Goal: Communication & Community: Answer question/provide support

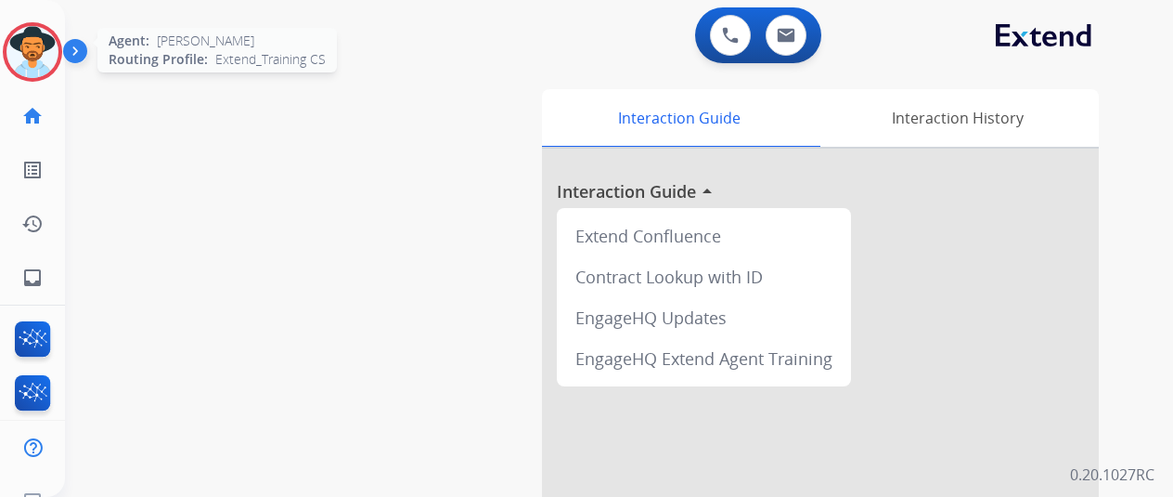
click at [26, 59] on img at bounding box center [32, 52] width 52 height 52
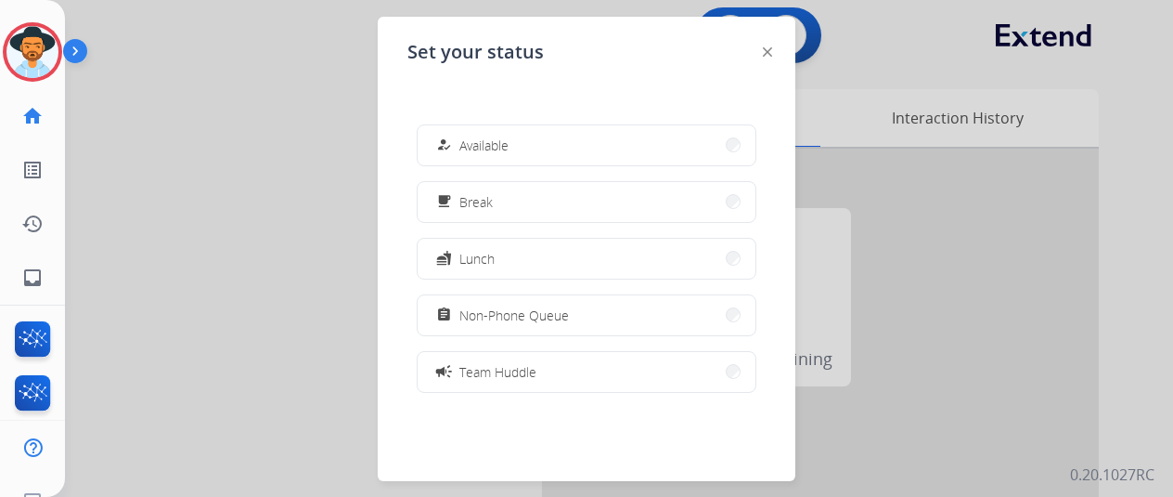
click at [549, 144] on button "how_to_reg Available" at bounding box center [587, 145] width 338 height 40
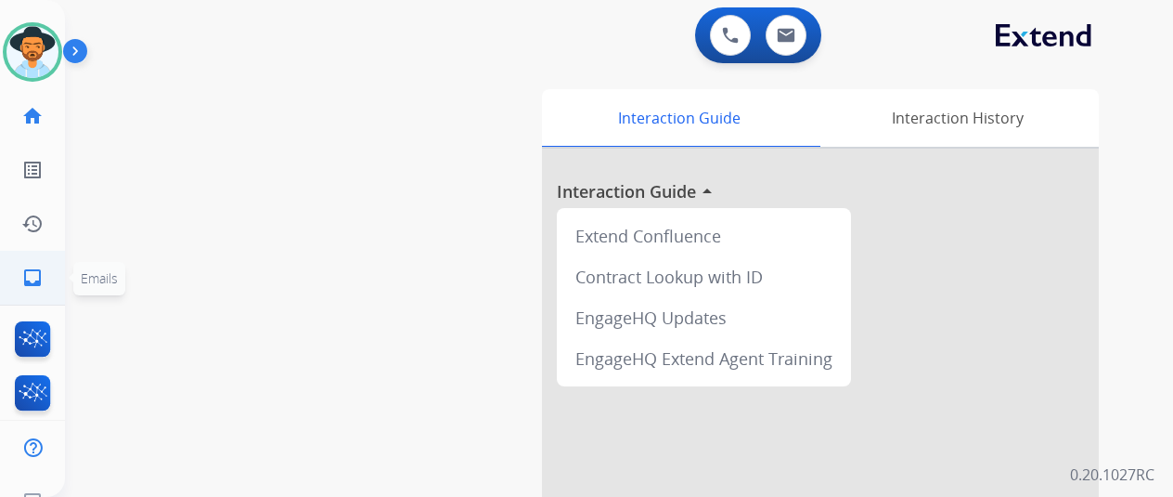
click at [26, 272] on mat-icon "inbox" at bounding box center [32, 277] width 22 height 22
select select "**********"
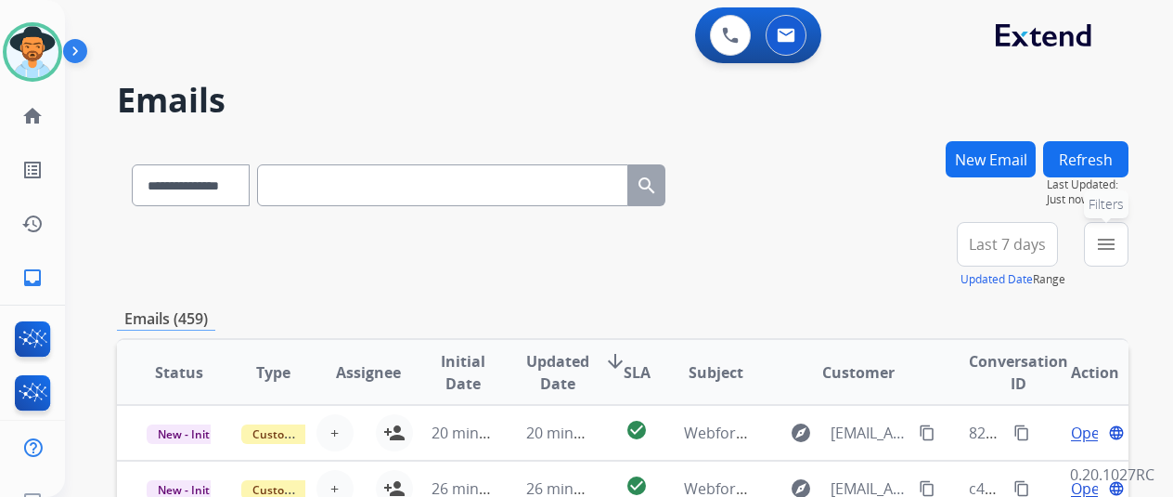
click at [1118, 233] on mat-icon "menu" at bounding box center [1106, 244] width 22 height 22
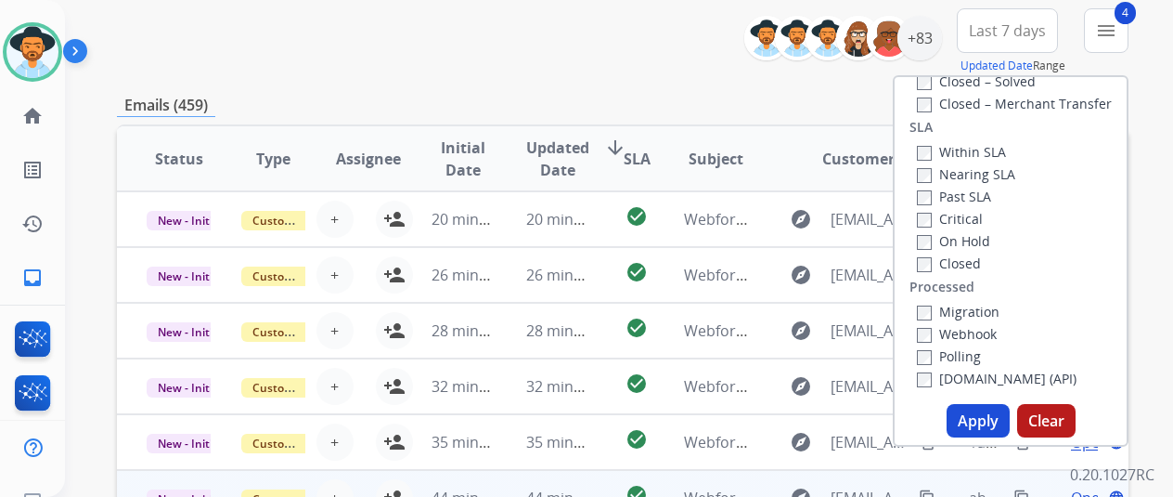
scroll to position [371, 0]
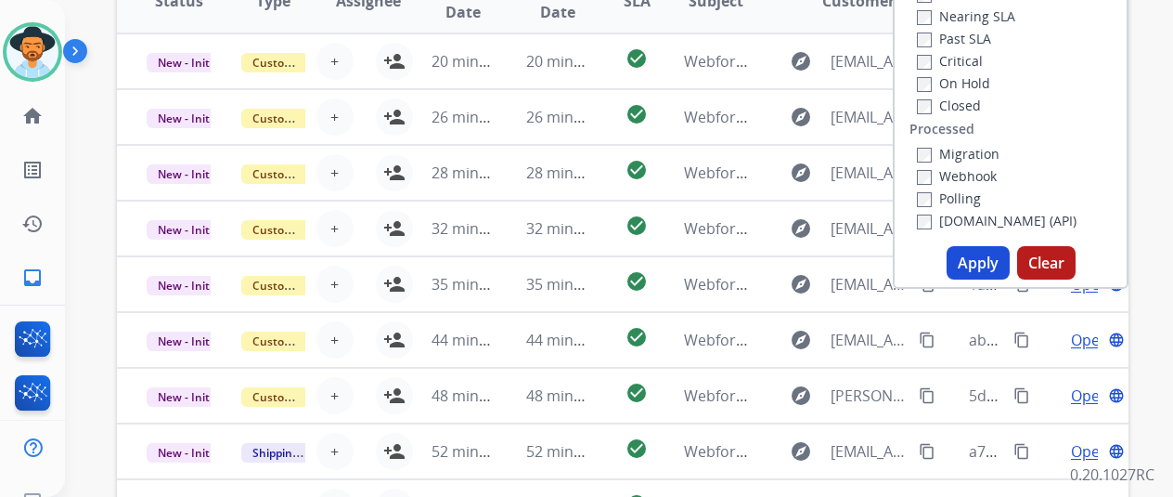
click at [988, 254] on button "Apply" at bounding box center [978, 262] width 63 height 33
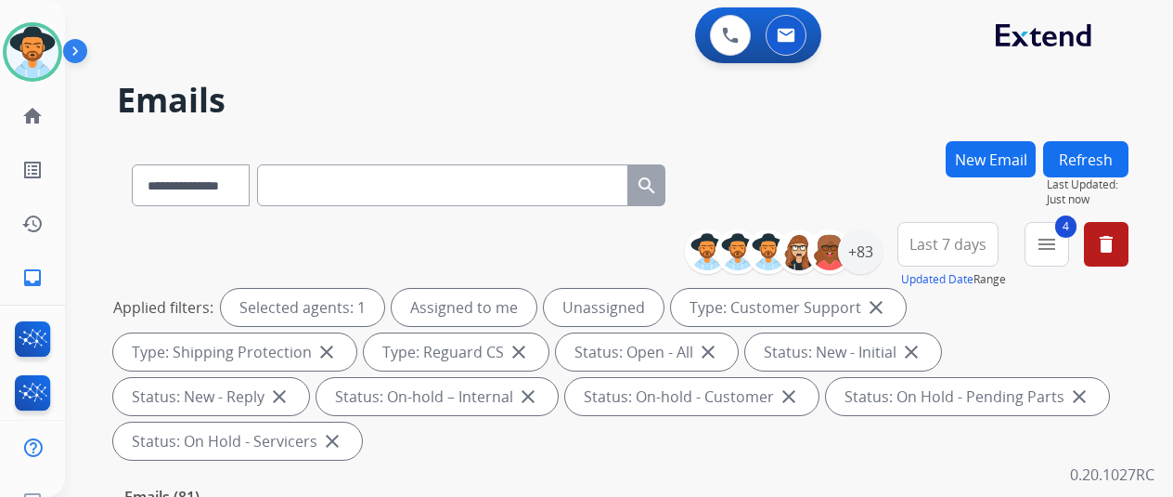
click at [863, 138] on div "**********" at bounding box center [597, 315] width 1064 height 497
drag, startPoint x: 861, startPoint y: 240, endPoint x: 839, endPoint y: 222, distance: 28.4
click at [863, 239] on div "+83" at bounding box center [860, 251] width 45 height 45
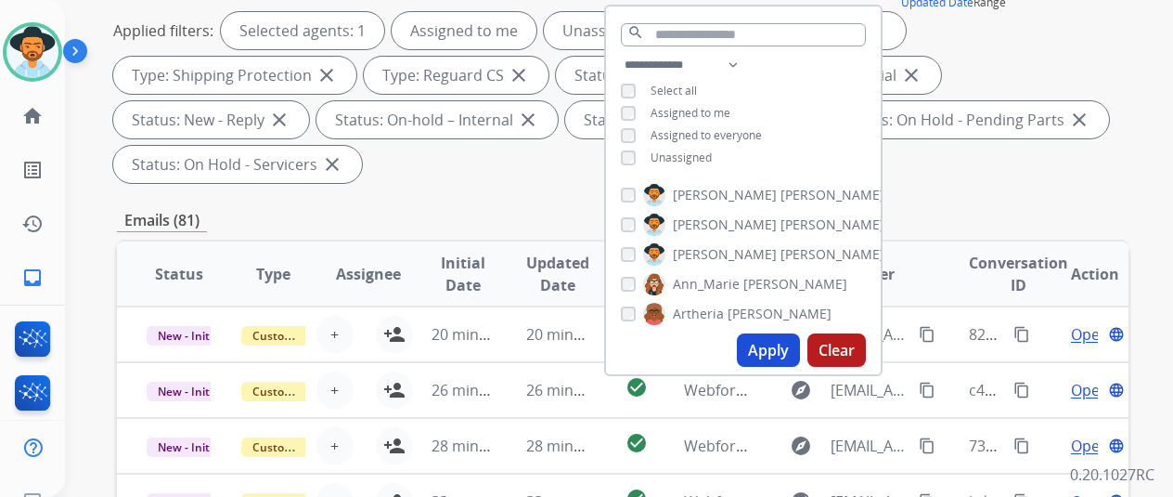
scroll to position [278, 0]
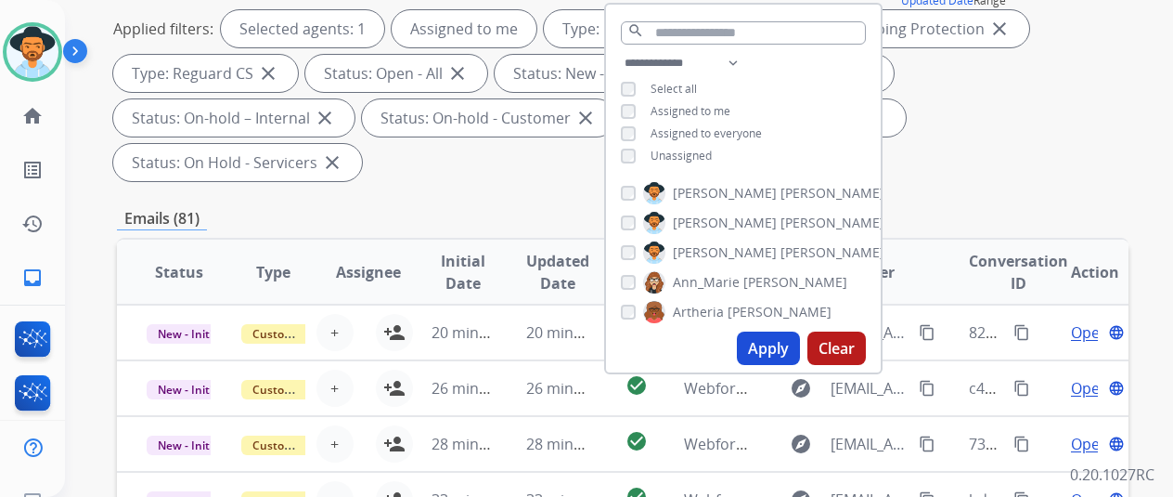
click at [774, 346] on button "Apply" at bounding box center [768, 347] width 63 height 33
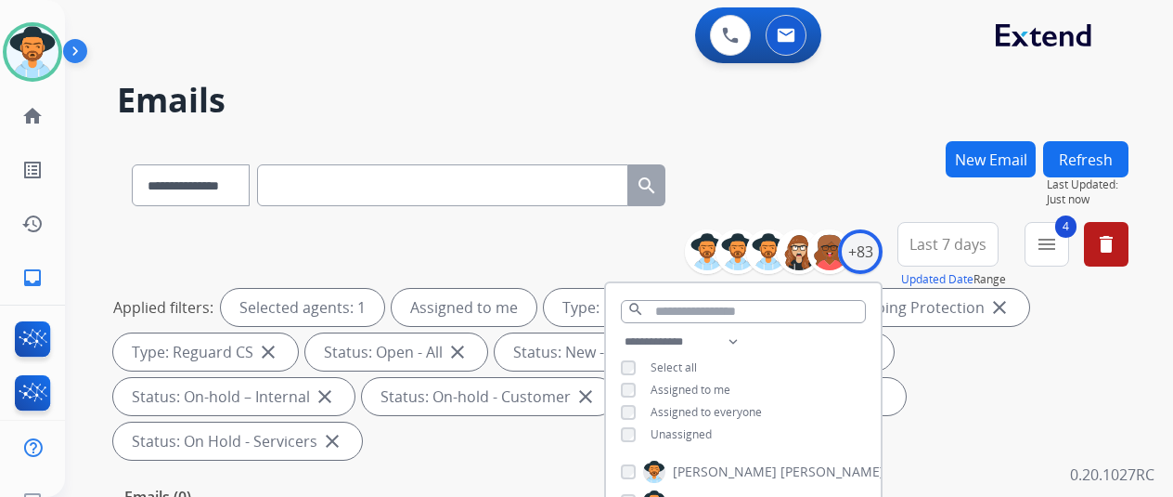
click at [817, 176] on div "**********" at bounding box center [623, 181] width 1012 height 81
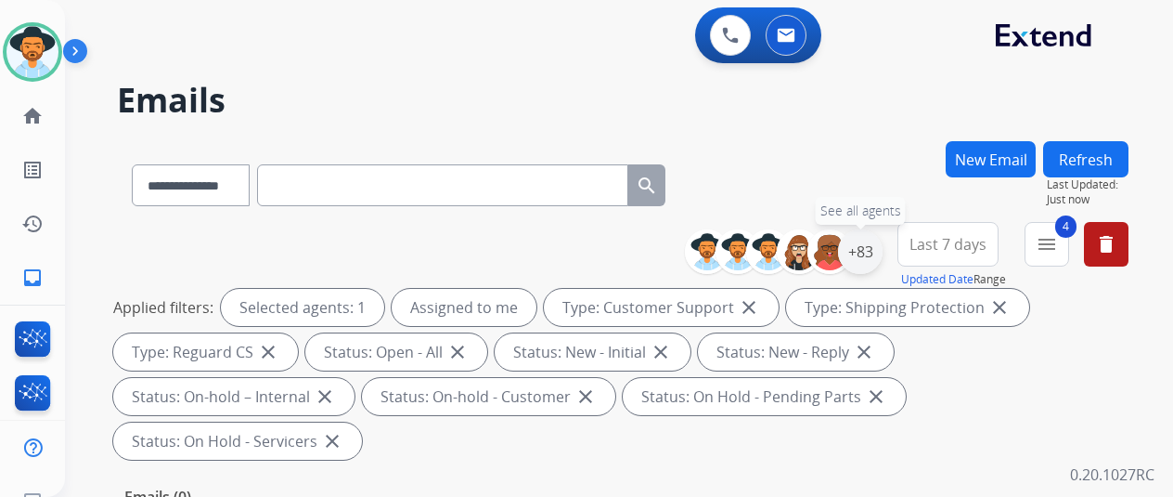
click at [874, 251] on div "+83" at bounding box center [860, 251] width 45 height 45
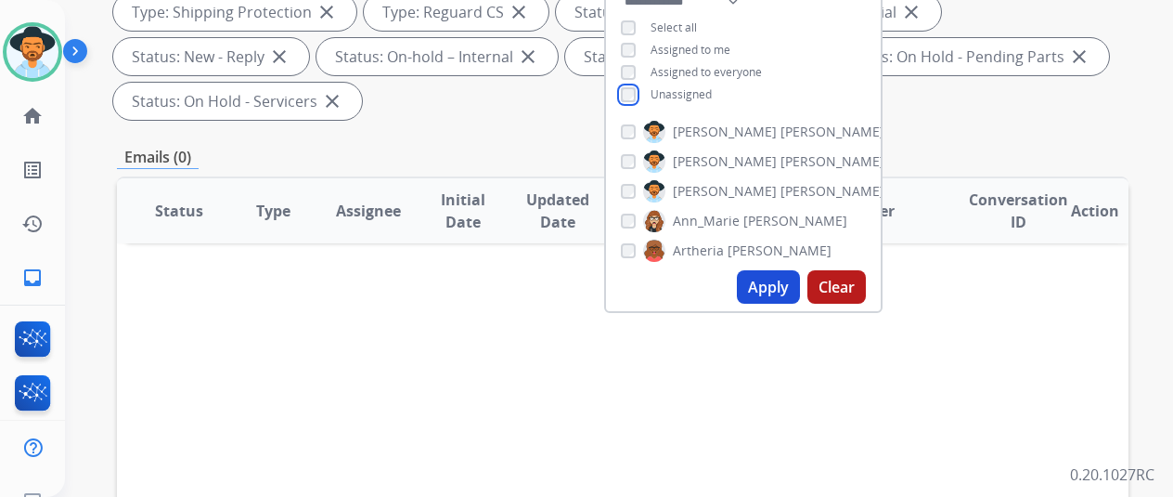
scroll to position [371, 0]
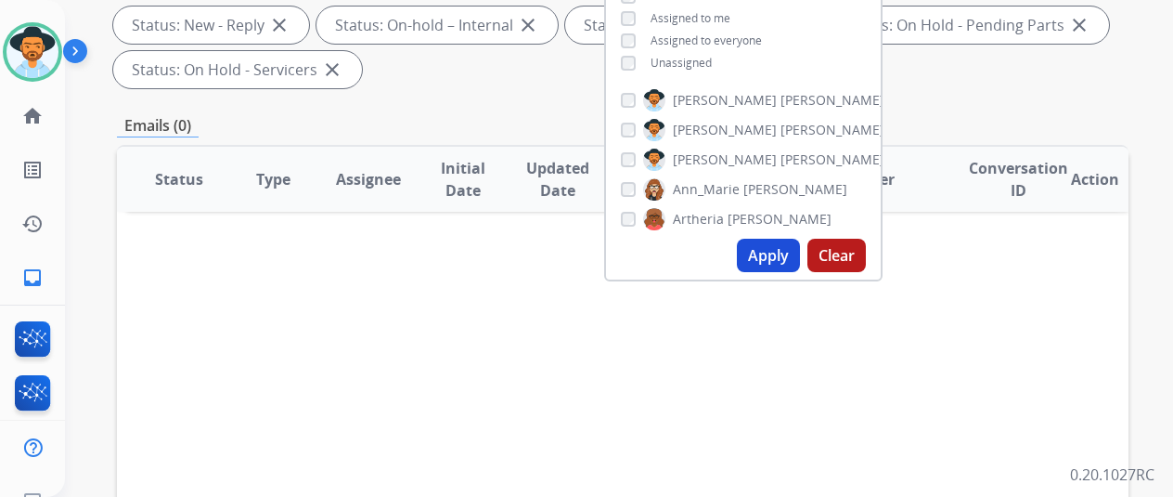
click at [780, 261] on button "Apply" at bounding box center [768, 255] width 63 height 33
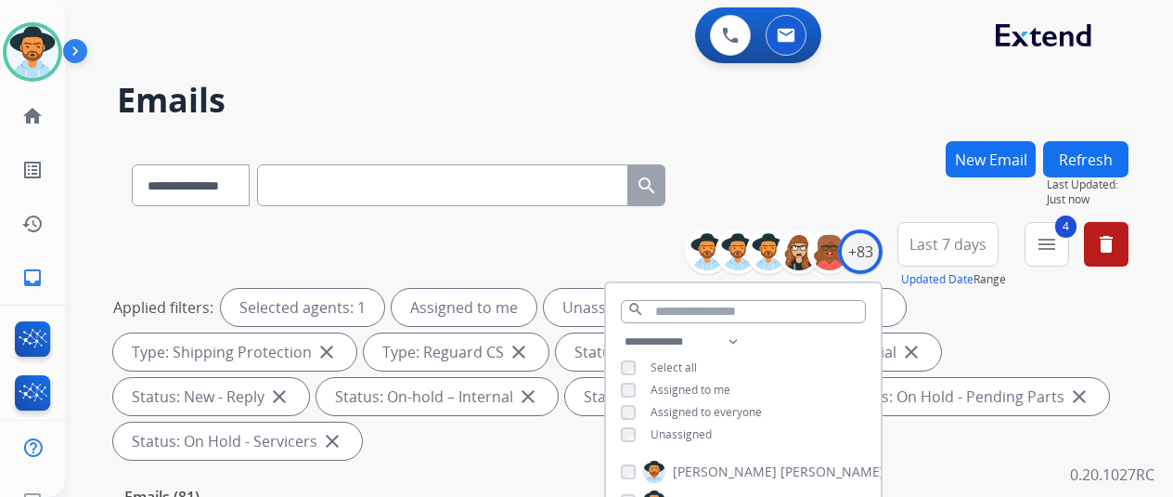
click at [803, 182] on div "**********" at bounding box center [623, 181] width 1012 height 81
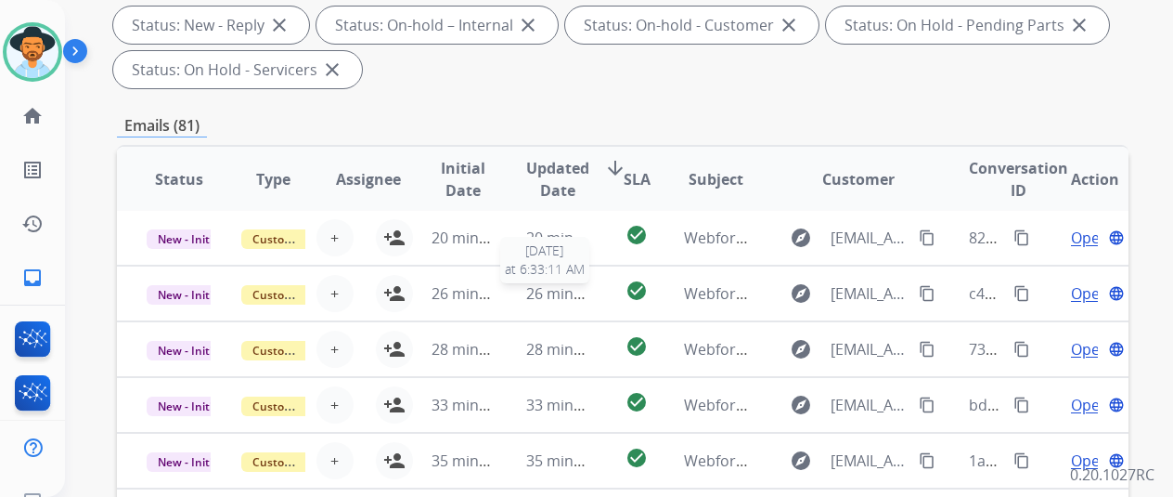
scroll to position [722, 0]
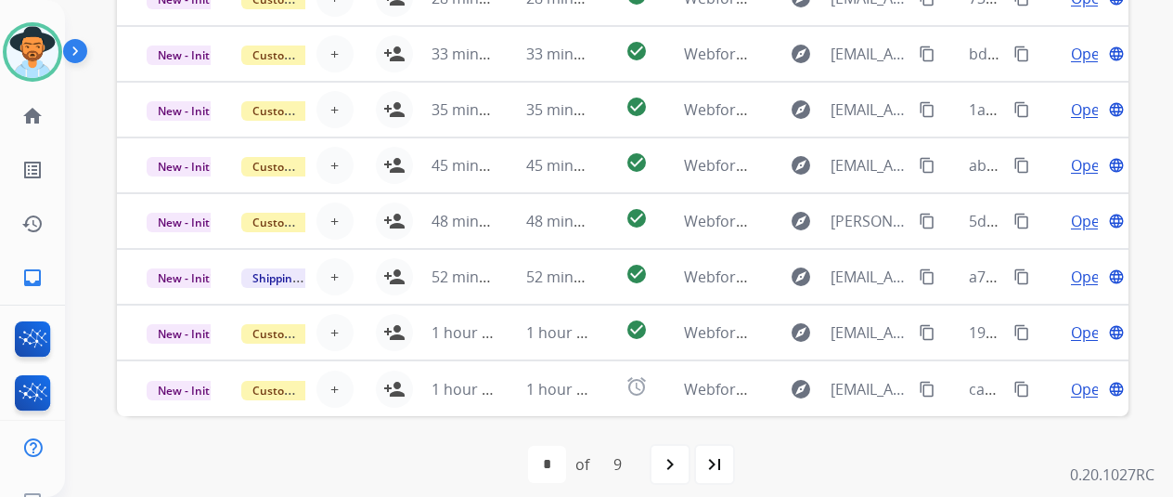
click at [726, 466] on mat-icon "last_page" at bounding box center [715, 464] width 22 height 22
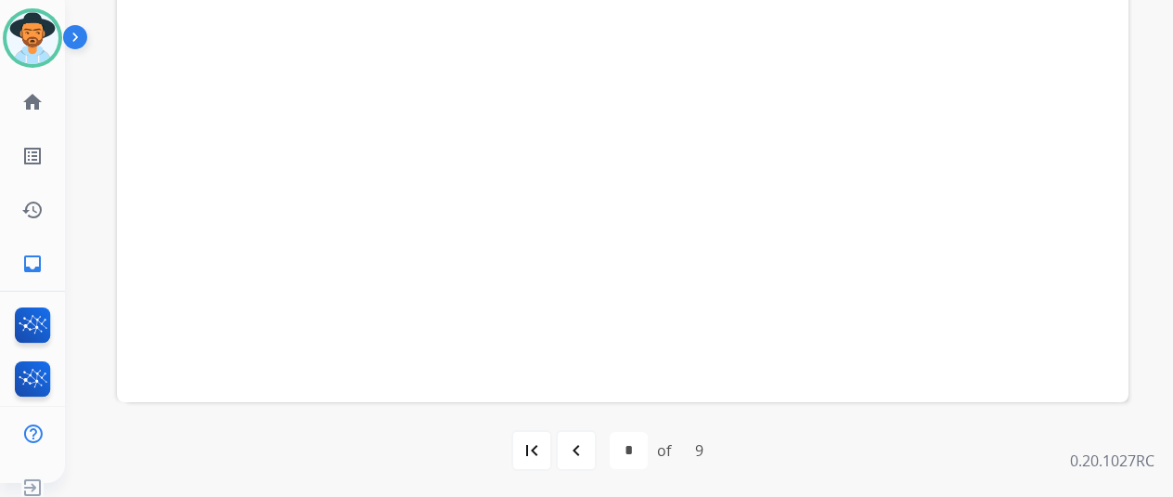
scroll to position [22, 0]
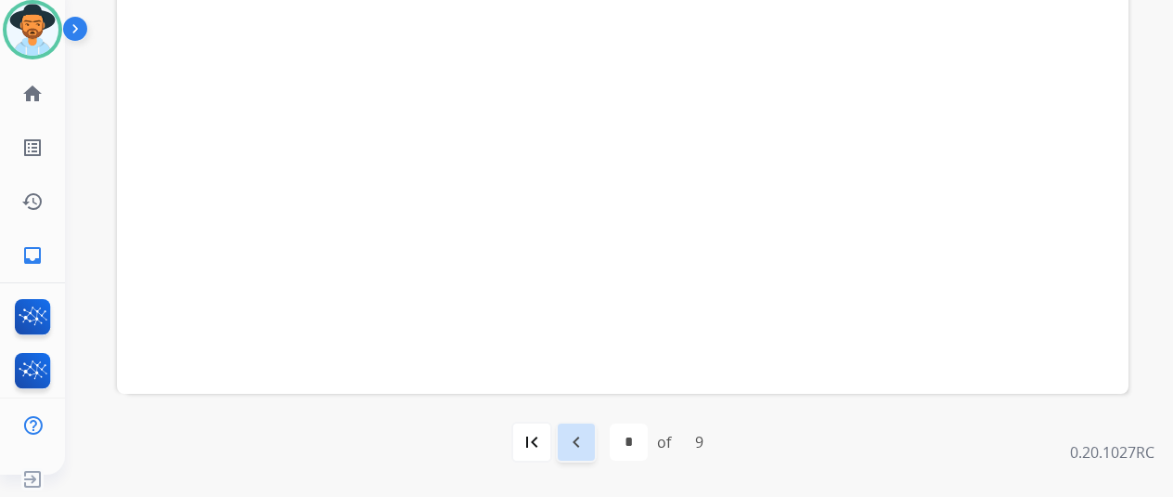
click at [587, 434] on mat-icon "navigate_before" at bounding box center [576, 442] width 22 height 22
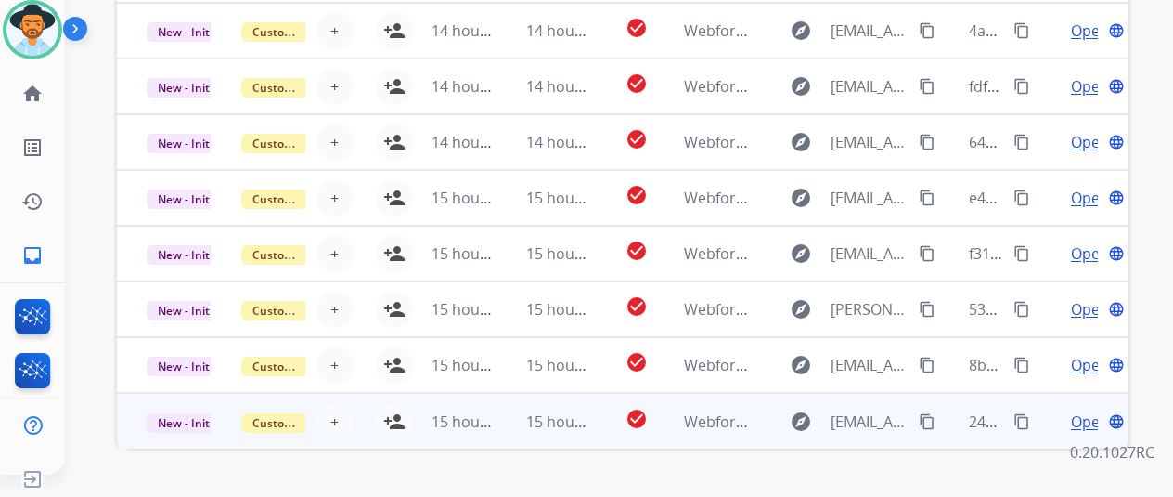
scroll to position [722, 0]
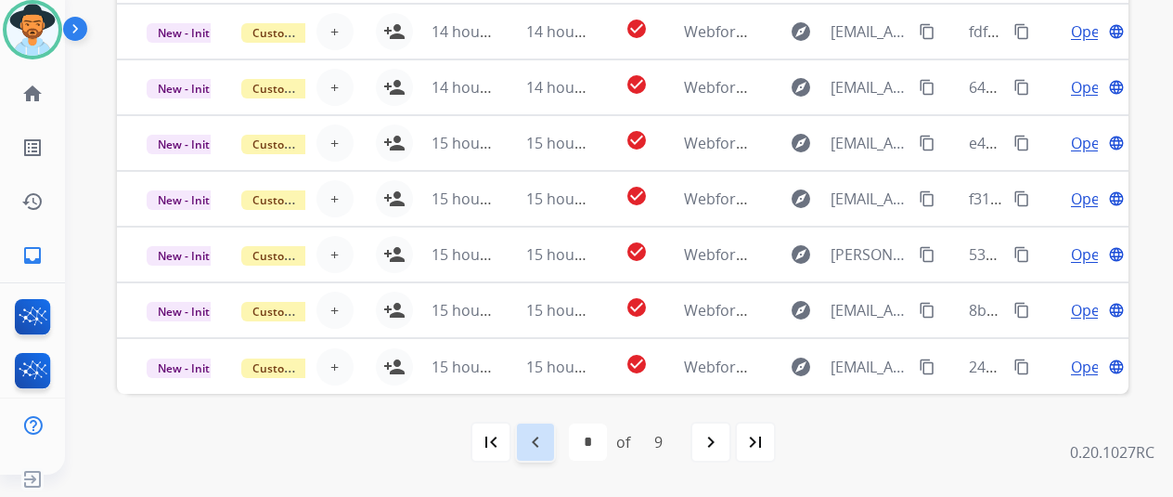
click at [542, 434] on mat-icon "navigate_before" at bounding box center [536, 442] width 22 height 22
click at [537, 431] on mat-icon "navigate_before" at bounding box center [536, 442] width 22 height 22
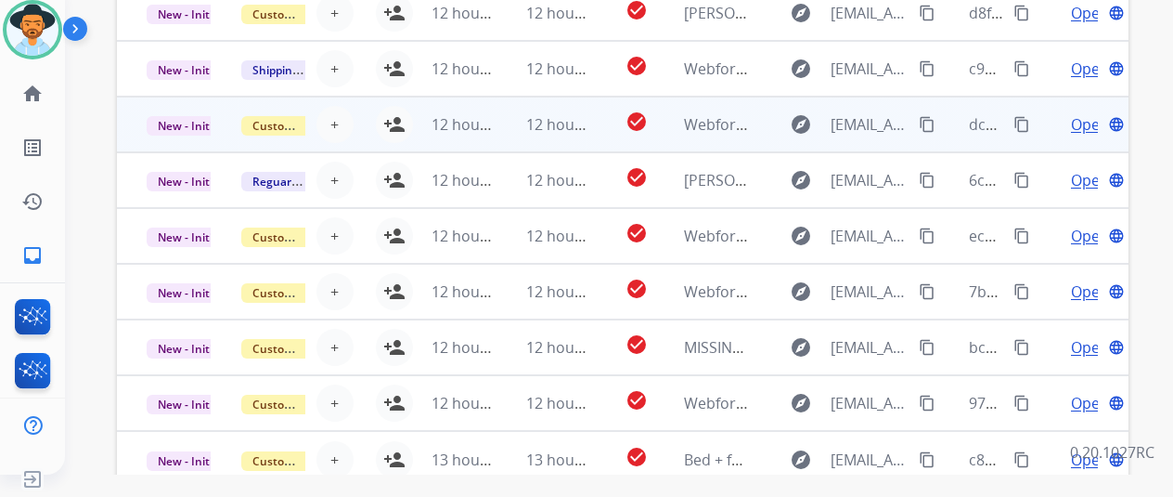
scroll to position [629, 0]
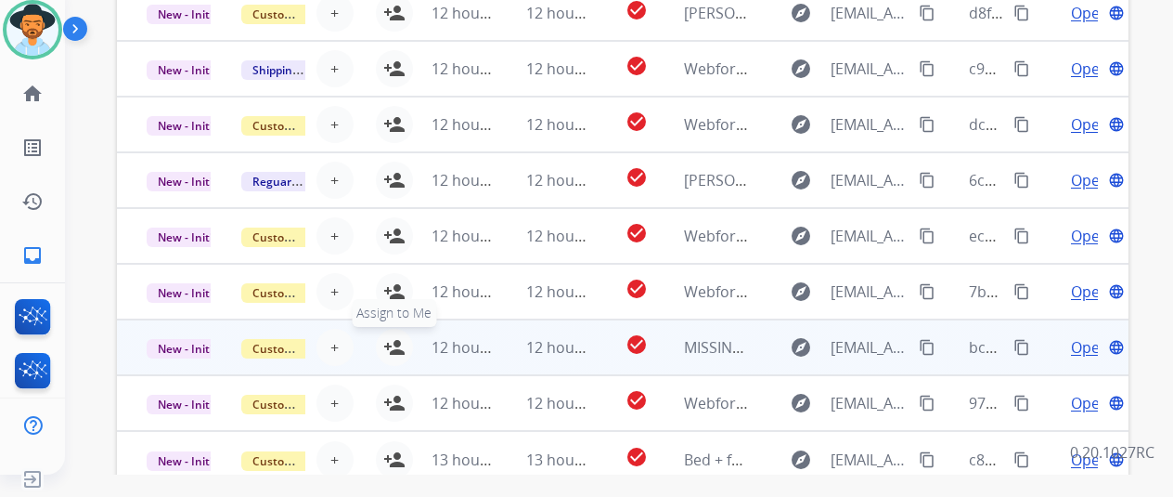
click at [396, 336] on mat-icon "person_add" at bounding box center [394, 347] width 22 height 22
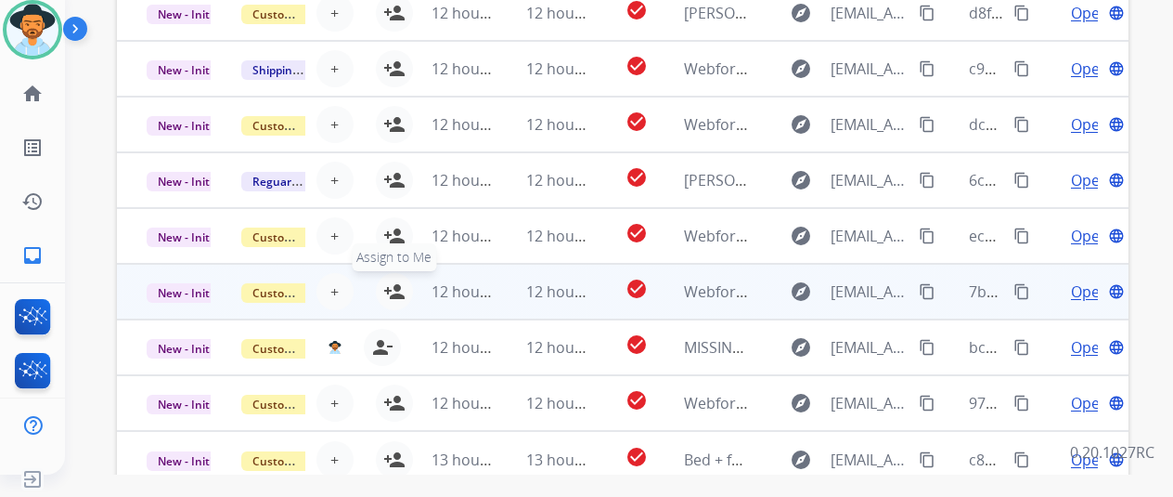
click at [389, 283] on mat-icon "person_add" at bounding box center [394, 291] width 22 height 22
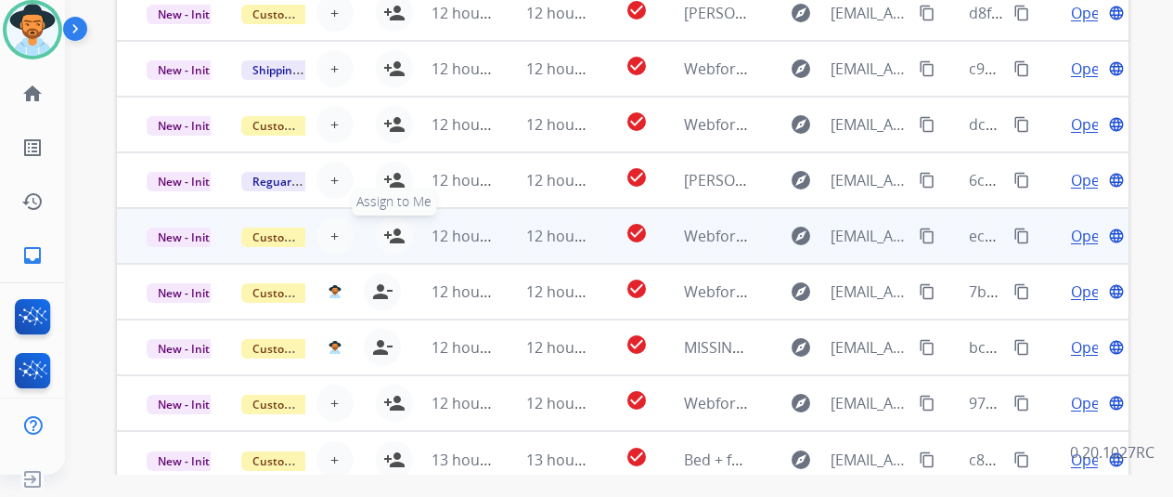
click at [387, 226] on mat-icon "person_add" at bounding box center [394, 236] width 22 height 22
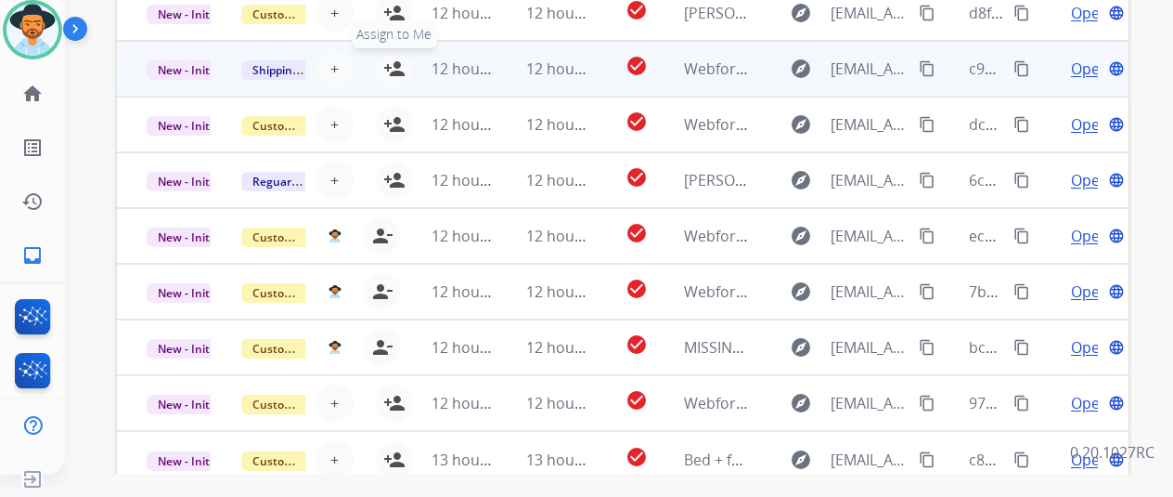
click at [395, 55] on button "person_add Assign to Me" at bounding box center [394, 68] width 37 height 37
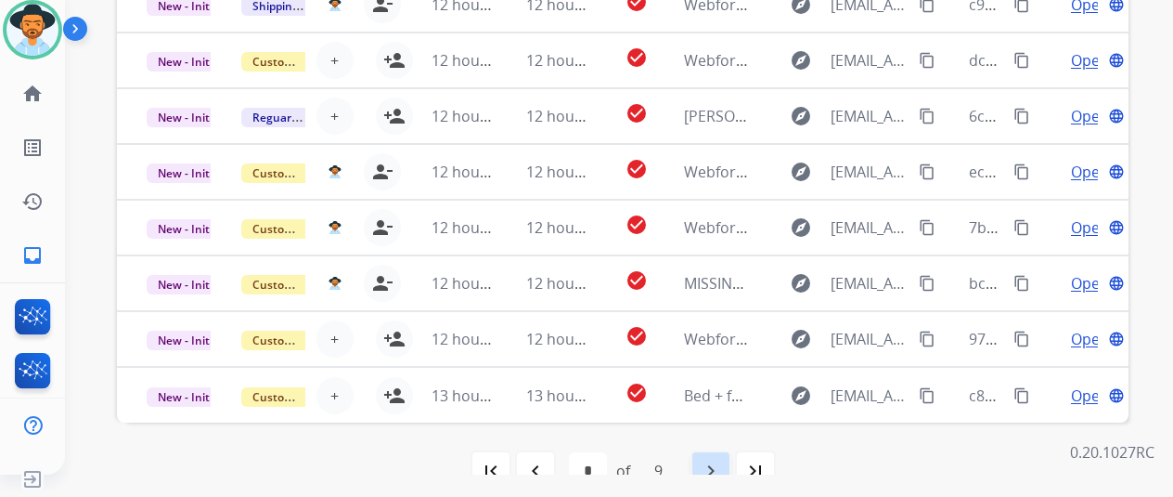
scroll to position [722, 0]
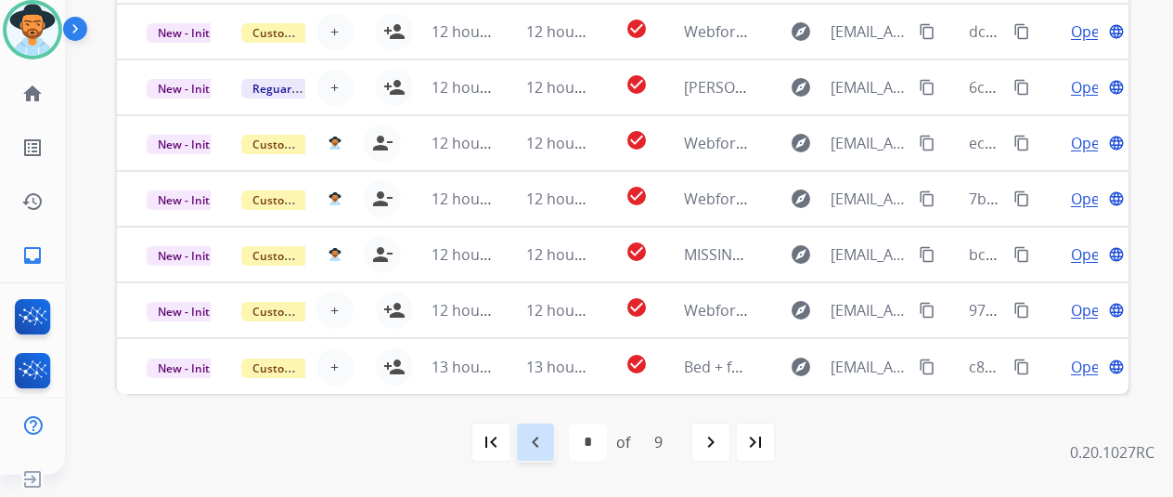
click at [540, 445] on mat-icon "navigate_before" at bounding box center [536, 442] width 22 height 22
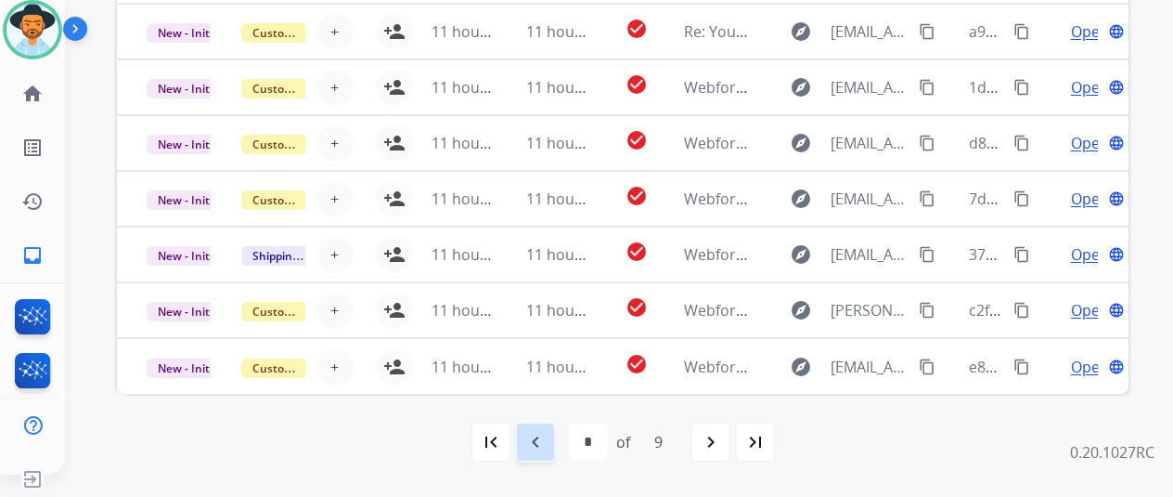
click at [540, 436] on mat-icon "navigate_before" at bounding box center [536, 442] width 22 height 22
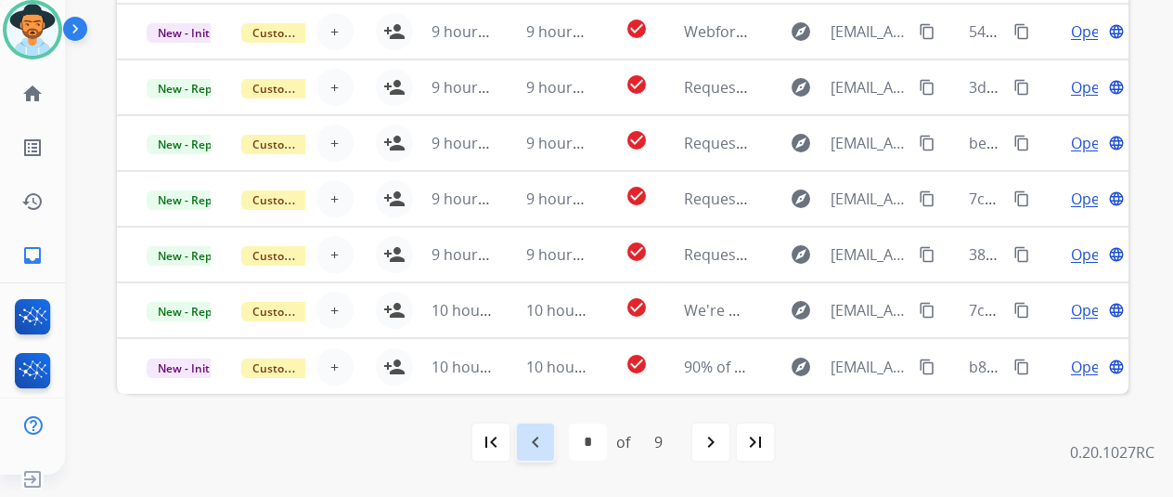
click at [545, 442] on mat-icon "navigate_before" at bounding box center [536, 442] width 22 height 22
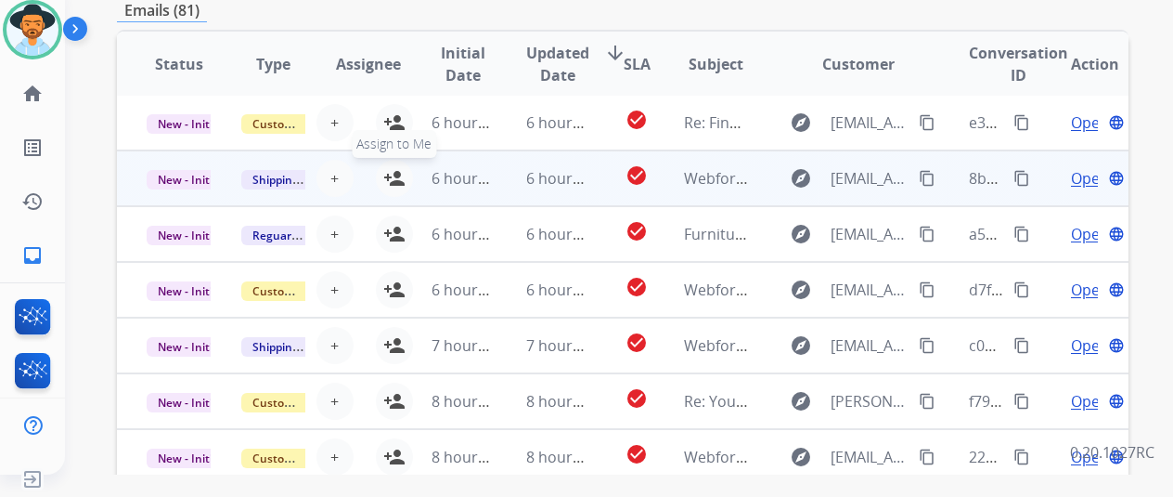
click at [395, 171] on mat-icon "person_add" at bounding box center [394, 178] width 22 height 22
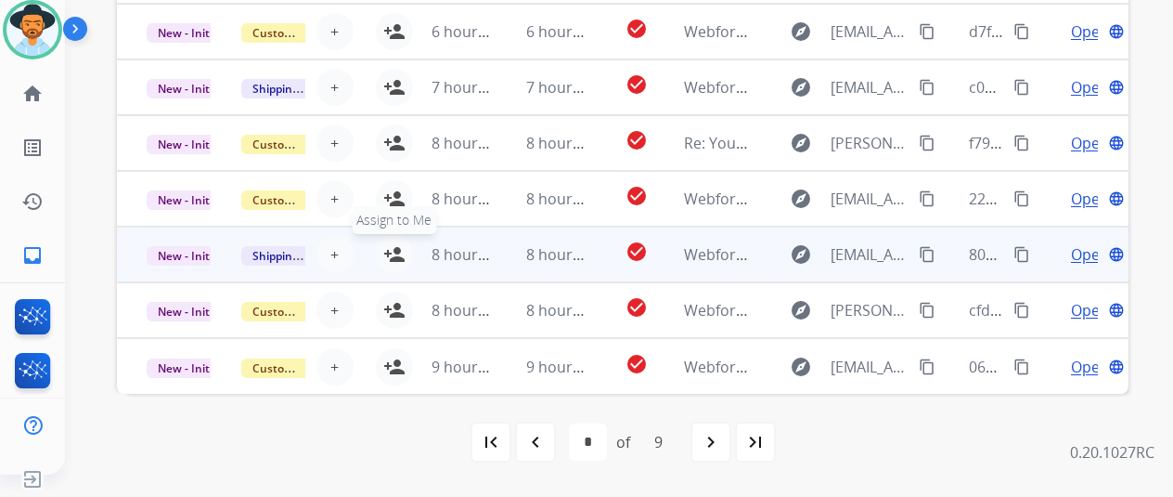
click at [392, 252] on mat-icon "person_add" at bounding box center [394, 254] width 22 height 22
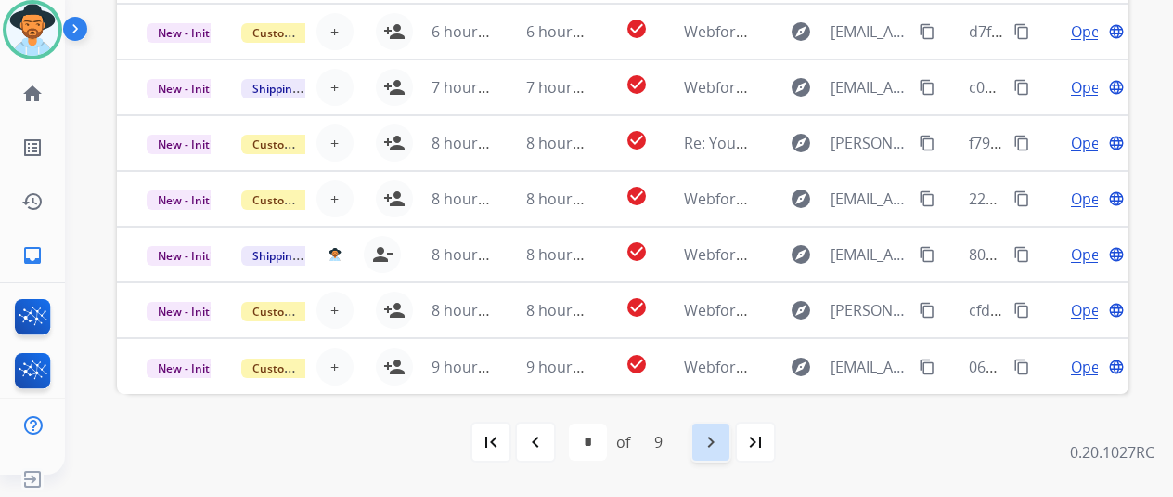
click at [720, 439] on mat-icon "navigate_next" at bounding box center [711, 442] width 22 height 22
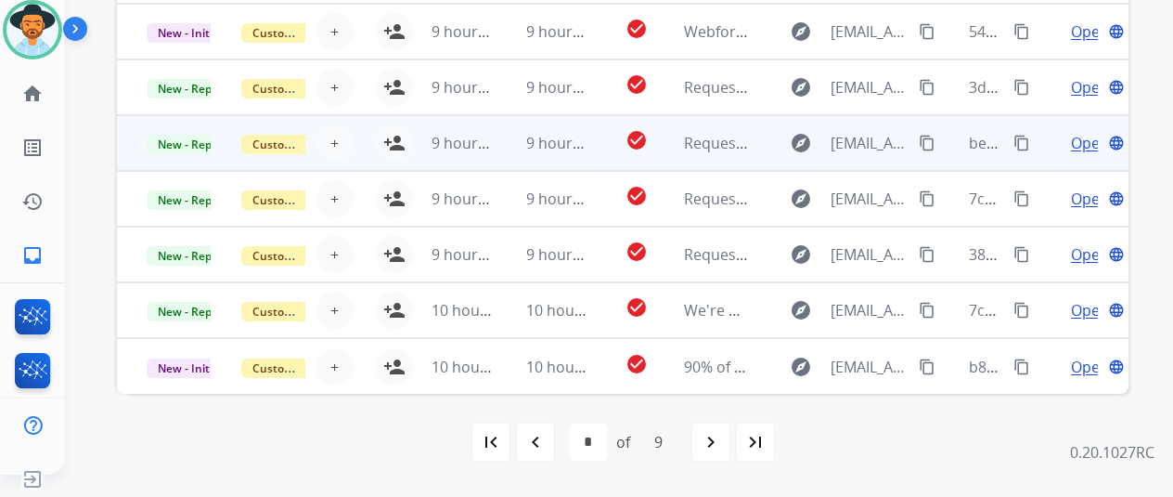
click at [1079, 141] on span "Open" at bounding box center [1090, 143] width 38 height 22
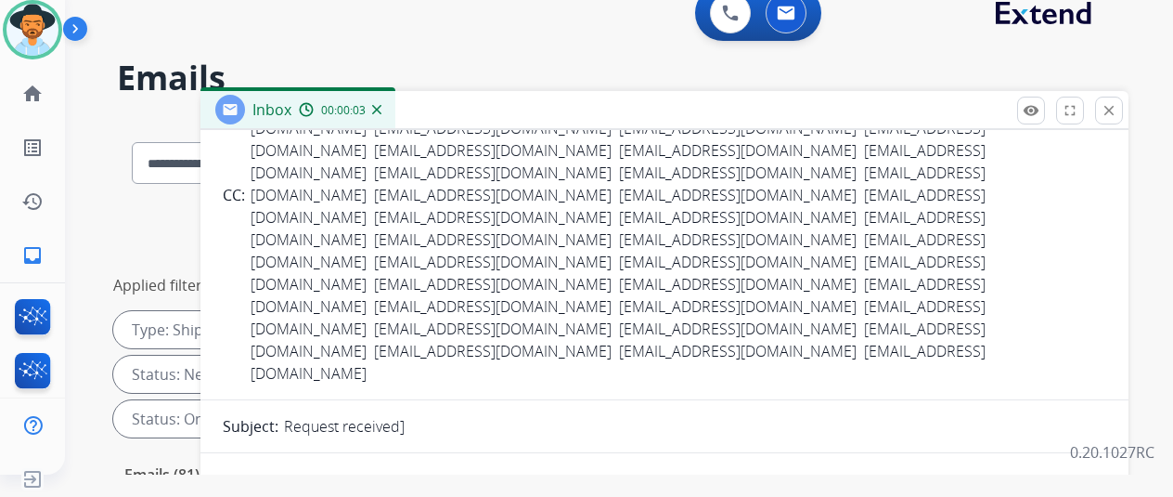
scroll to position [93, 0]
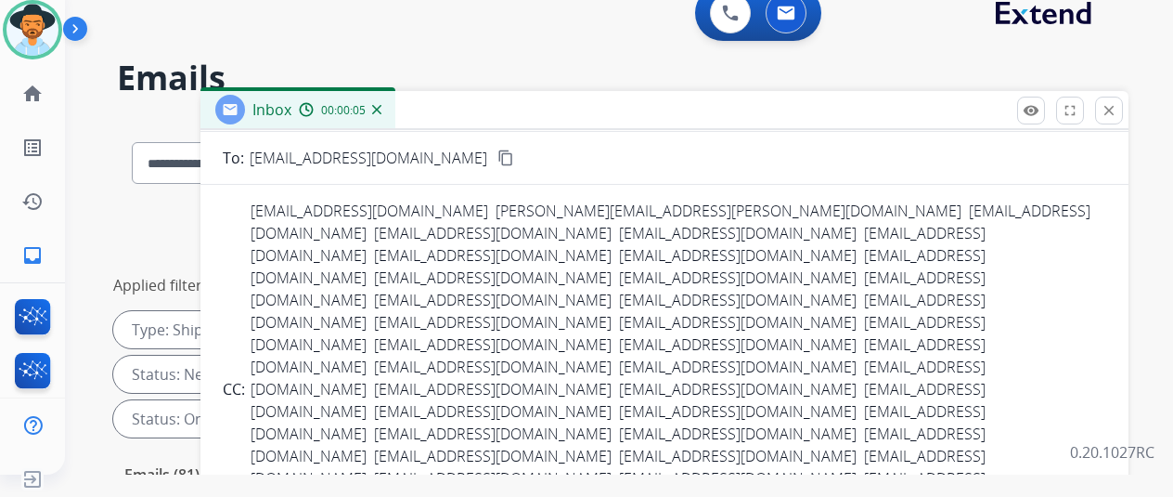
click at [382, 109] on img at bounding box center [376, 109] width 9 height 9
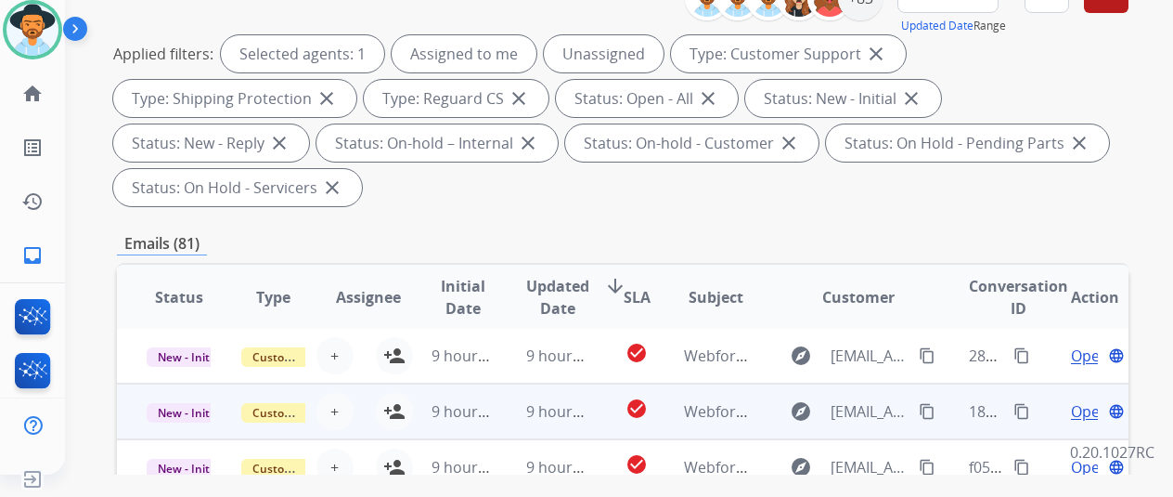
scroll to position [464, 0]
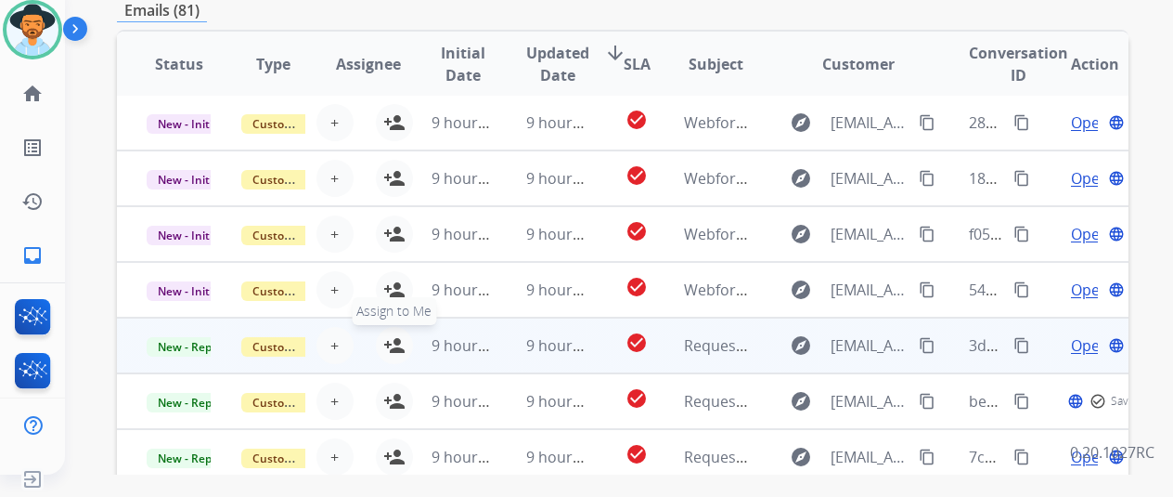
click at [392, 341] on mat-icon "person_add" at bounding box center [394, 345] width 22 height 22
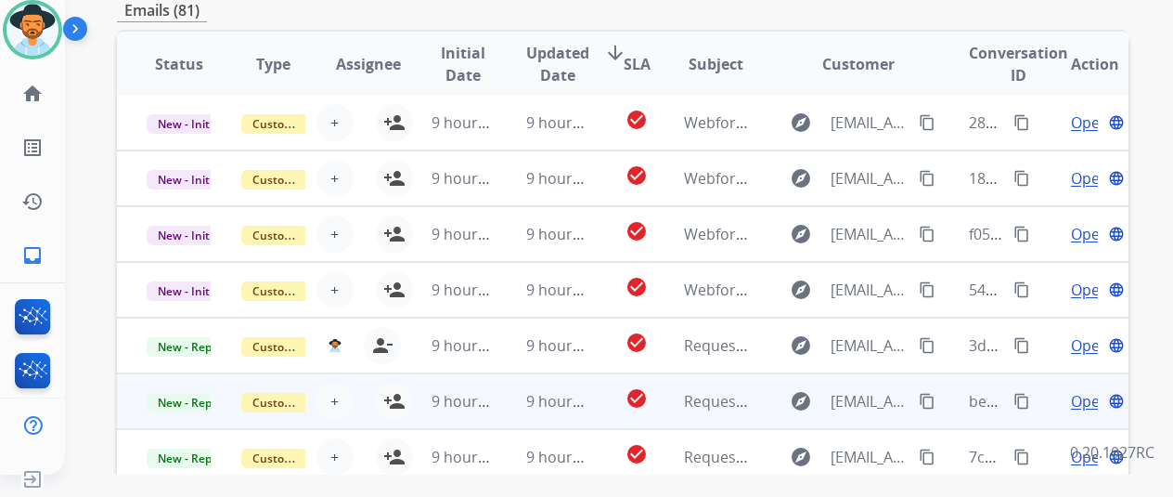
click at [402, 395] on td "9 hours ago" at bounding box center [449, 401] width 95 height 56
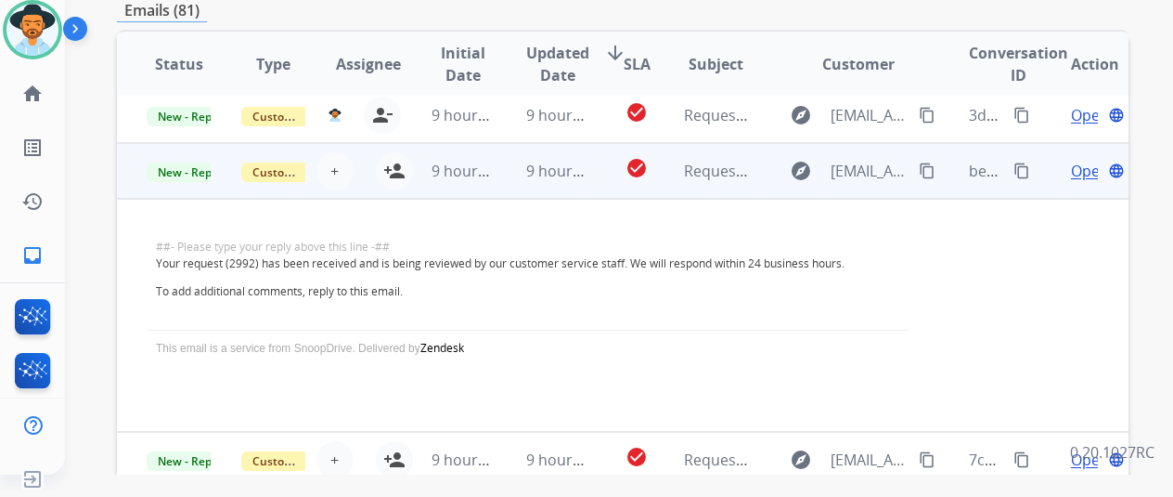
scroll to position [234, 0]
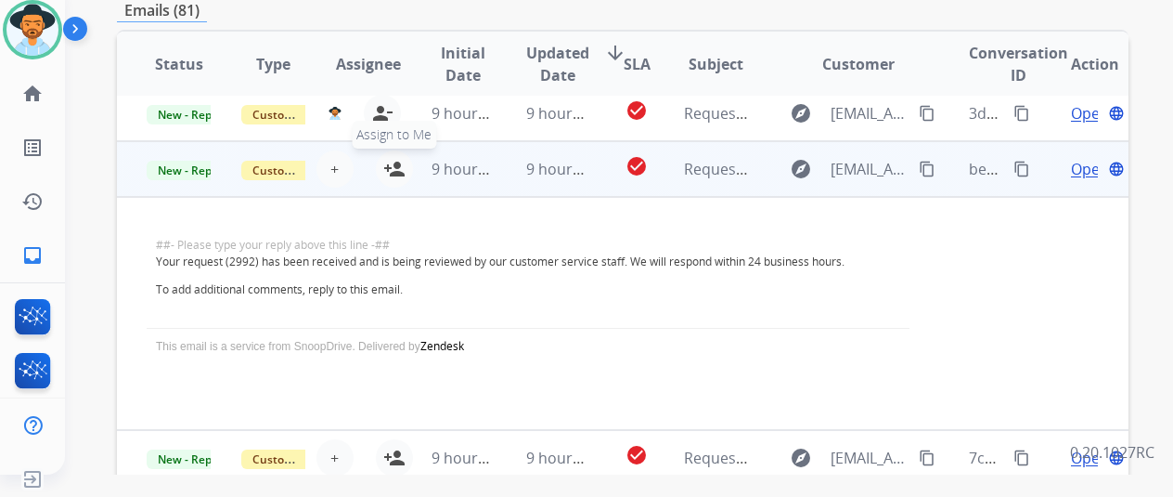
click at [392, 161] on mat-icon "person_add" at bounding box center [394, 169] width 22 height 22
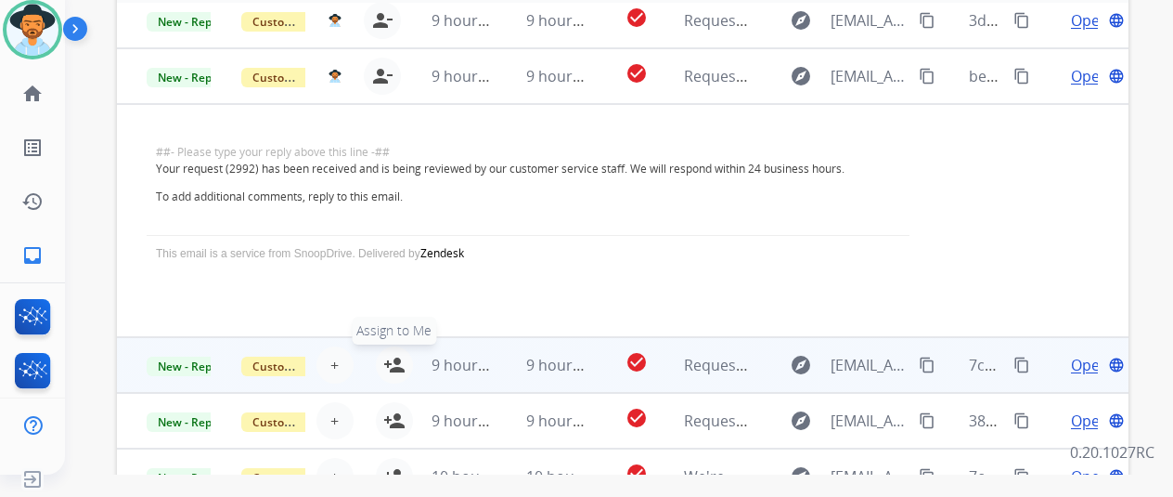
scroll to position [722, 0]
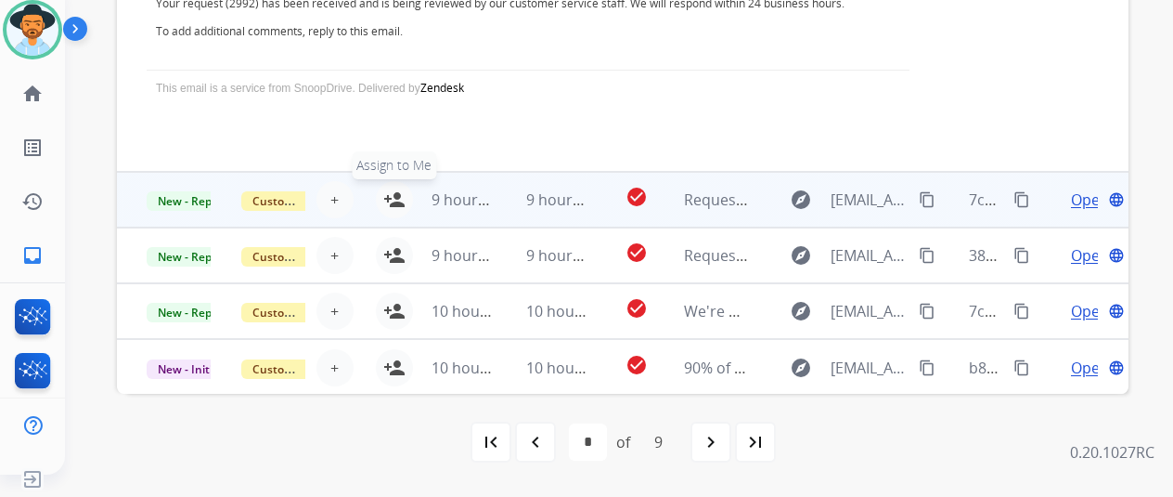
click at [394, 194] on mat-icon "person_add" at bounding box center [394, 199] width 22 height 22
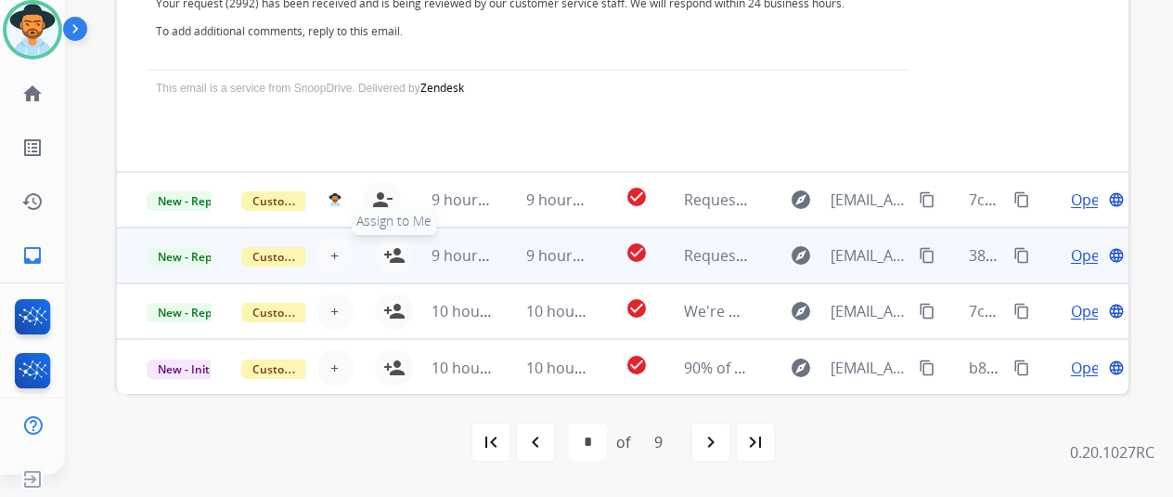
click at [392, 246] on mat-icon "person_add" at bounding box center [394, 255] width 22 height 22
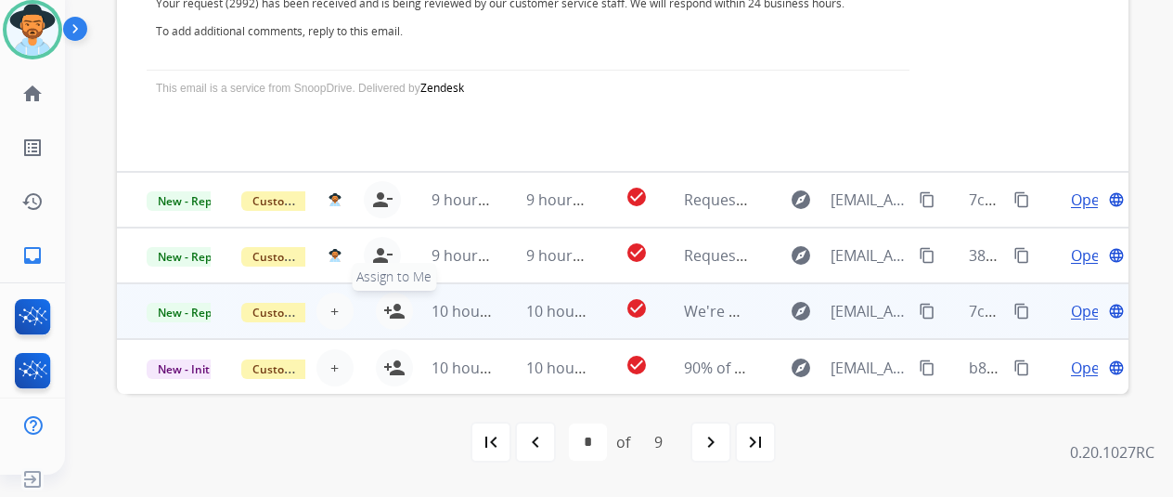
click at [396, 301] on mat-icon "person_add" at bounding box center [394, 311] width 22 height 22
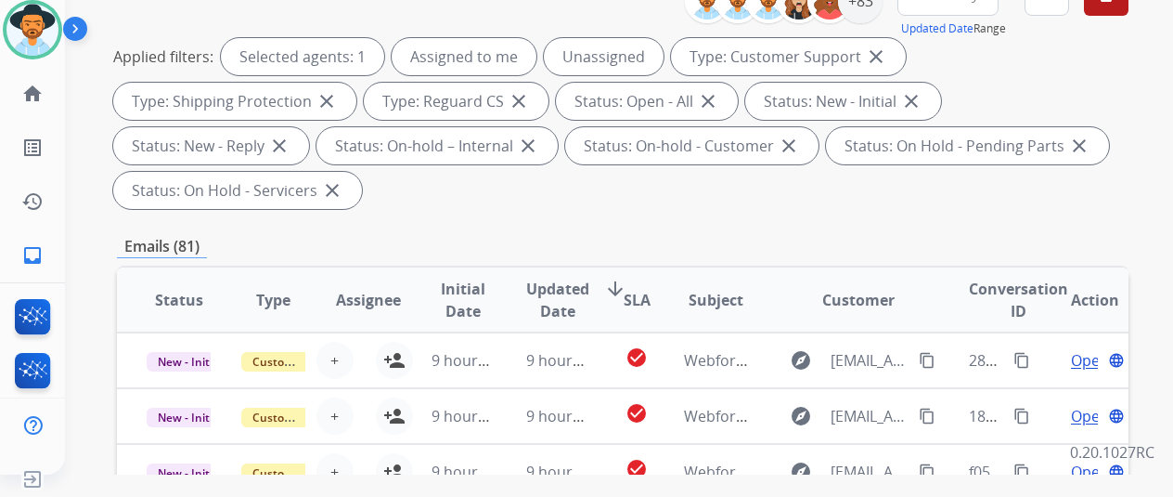
scroll to position [165, 0]
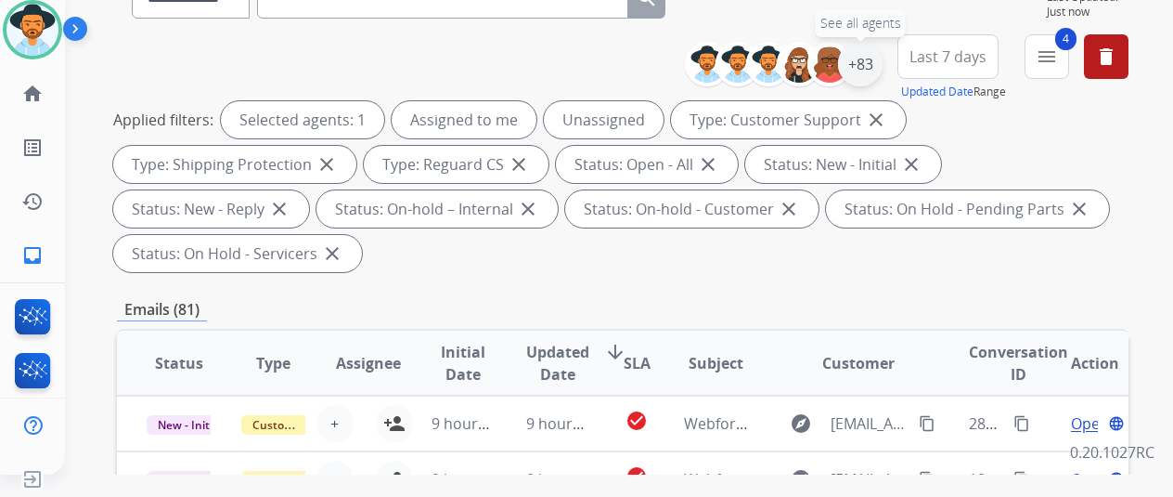
click at [878, 58] on div "+83" at bounding box center [860, 64] width 45 height 45
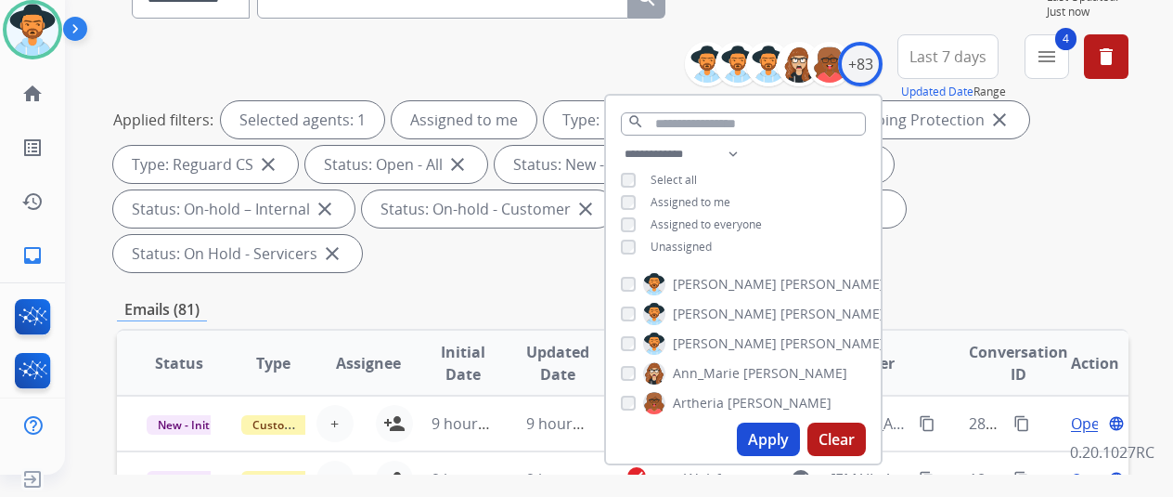
click at [776, 434] on button "Apply" at bounding box center [768, 438] width 63 height 33
select select "*"
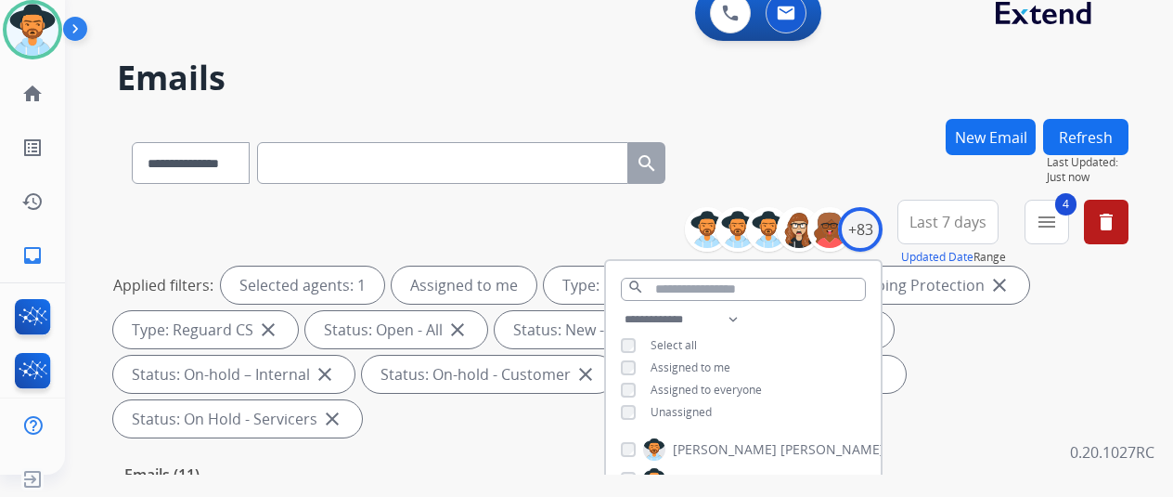
click at [808, 122] on div "**********" at bounding box center [623, 159] width 1012 height 81
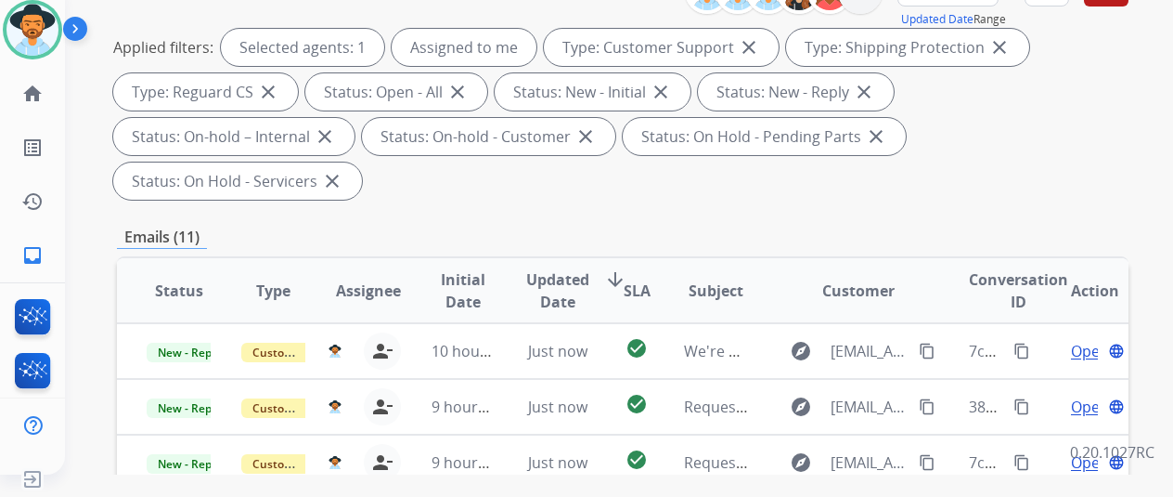
scroll to position [278, 0]
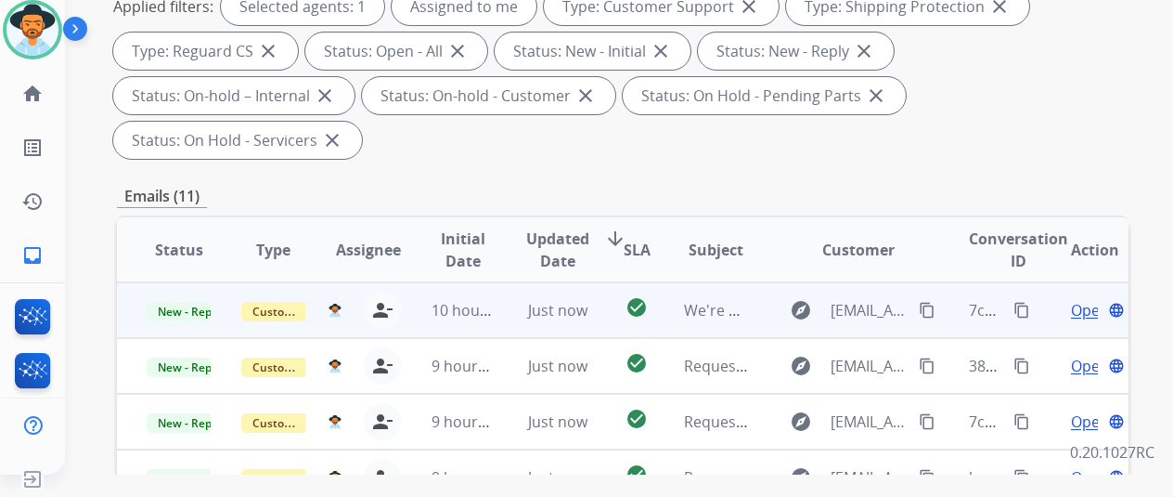
click at [1077, 299] on span "Open" at bounding box center [1090, 310] width 38 height 22
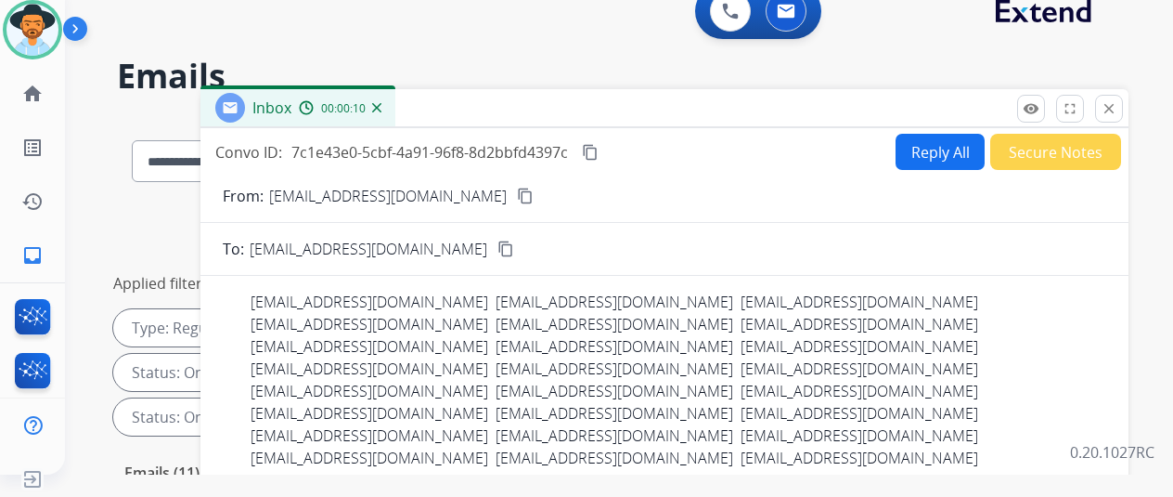
scroll to position [0, 0]
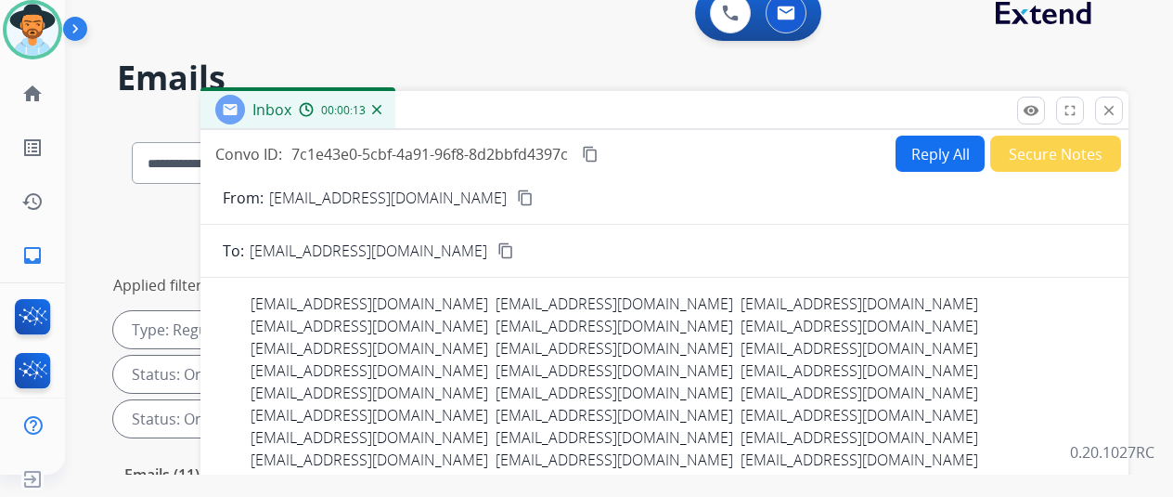
click at [382, 109] on img at bounding box center [376, 109] width 9 height 9
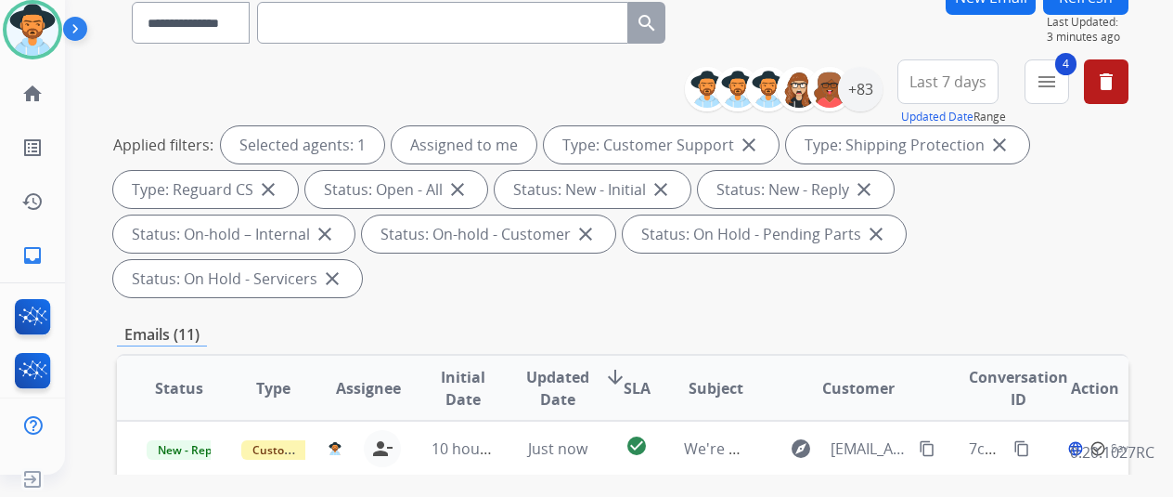
scroll to position [371, 0]
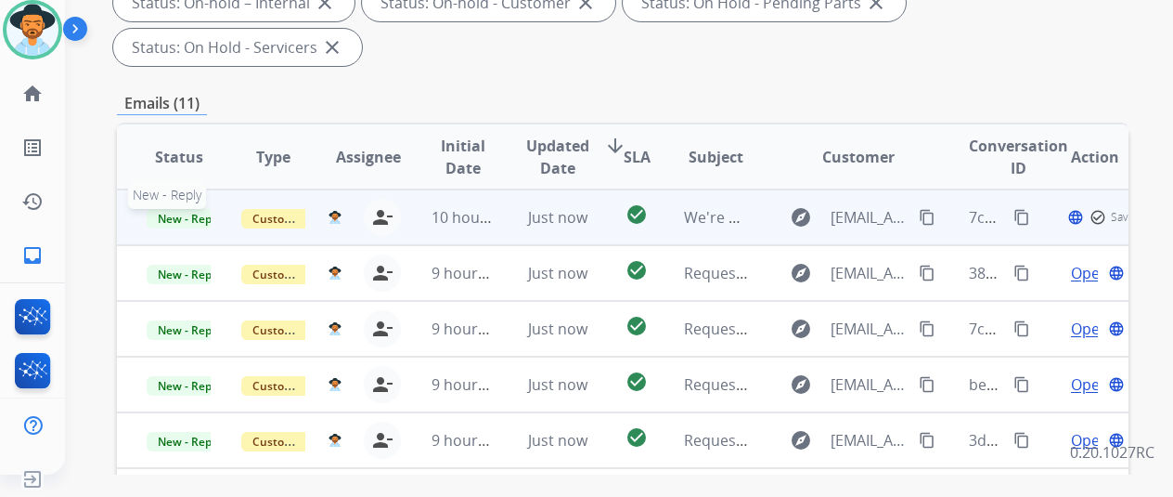
click at [174, 209] on span "New - Reply" at bounding box center [189, 218] width 84 height 19
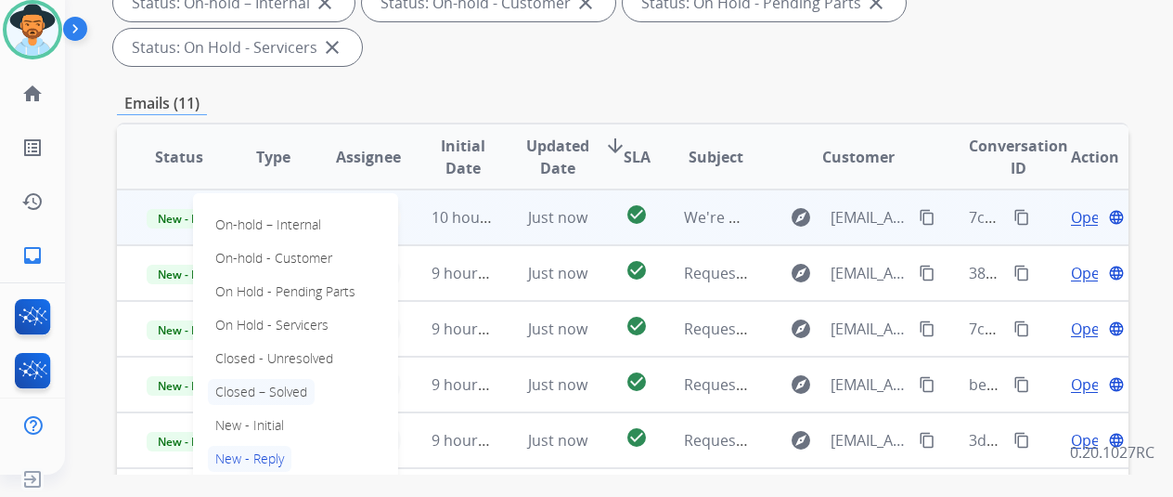
click at [262, 379] on p "Closed – Solved" at bounding box center [261, 392] width 107 height 26
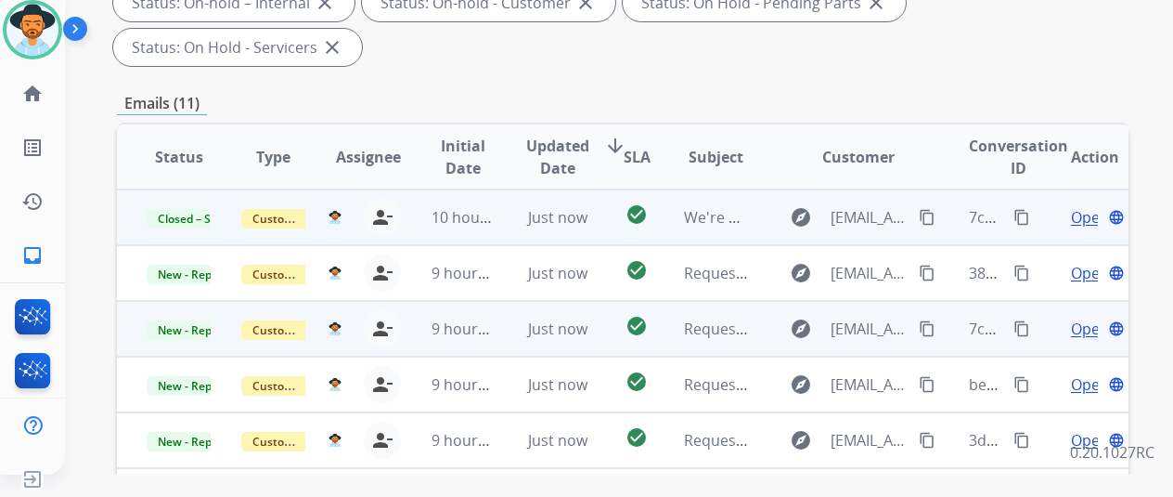
click at [1083, 317] on span "Open" at bounding box center [1090, 328] width 38 height 22
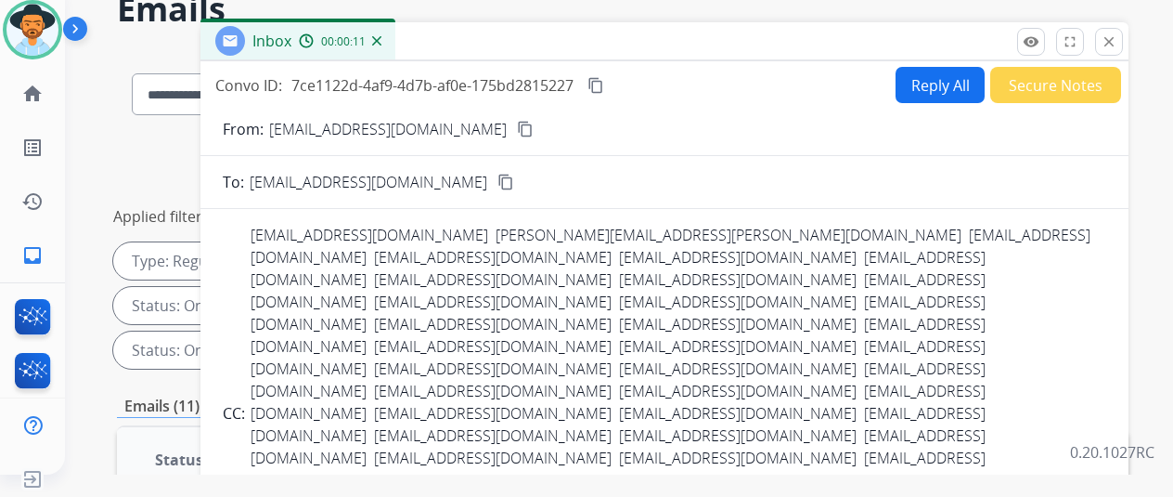
scroll to position [0, 0]
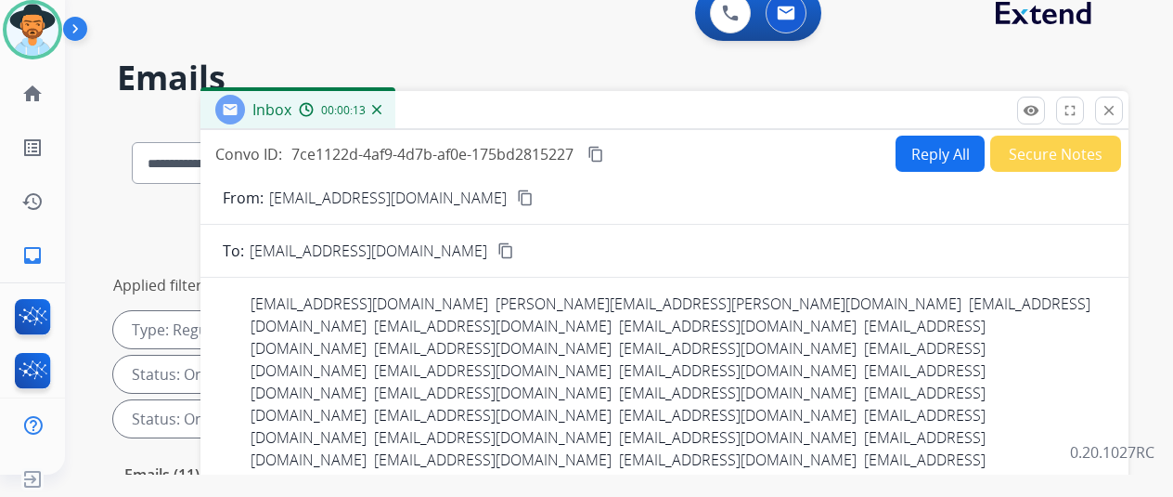
click at [382, 109] on img at bounding box center [376, 109] width 9 height 9
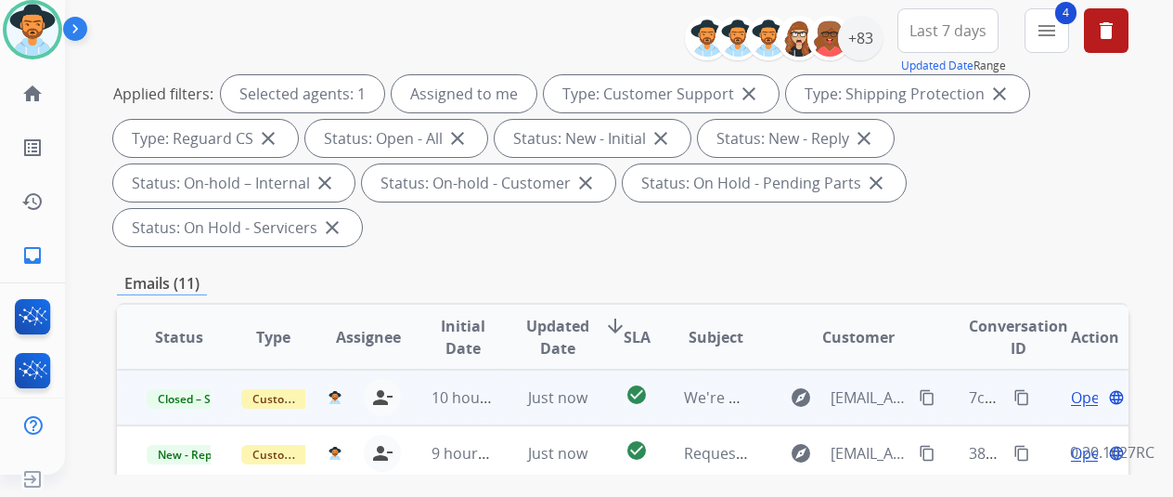
scroll to position [464, 0]
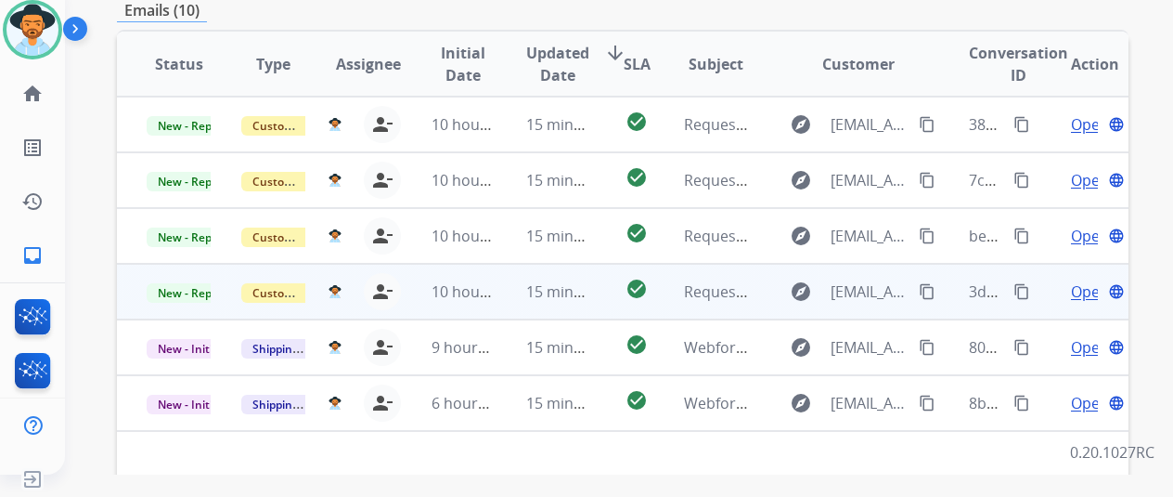
click at [1083, 280] on span "Open" at bounding box center [1090, 291] width 38 height 22
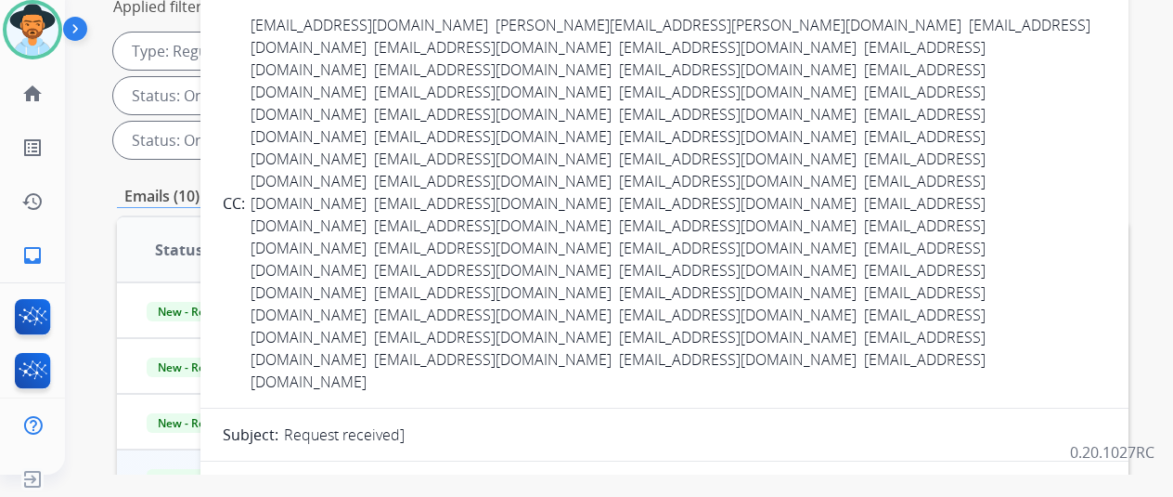
scroll to position [0, 0]
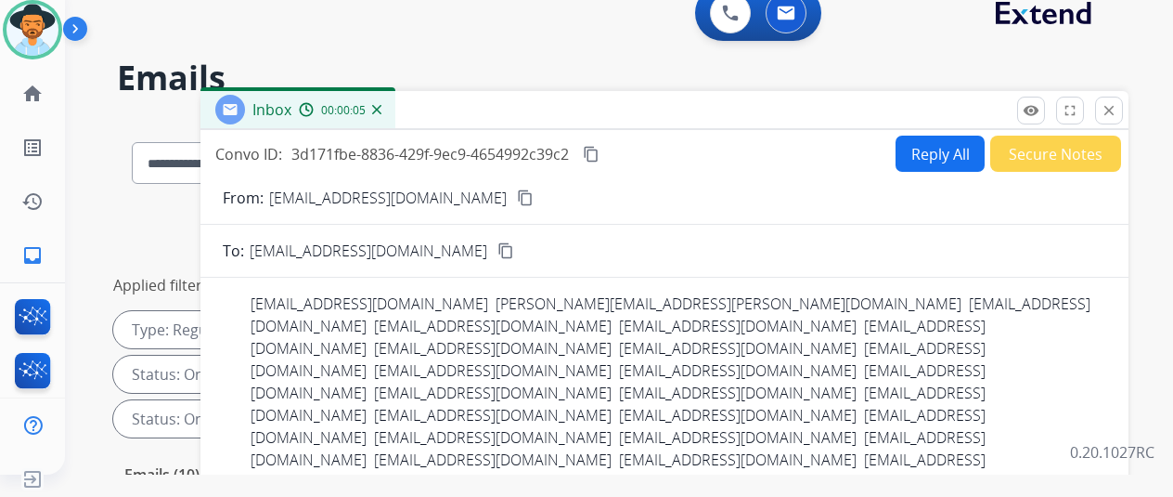
click at [382, 108] on img at bounding box center [376, 109] width 9 height 9
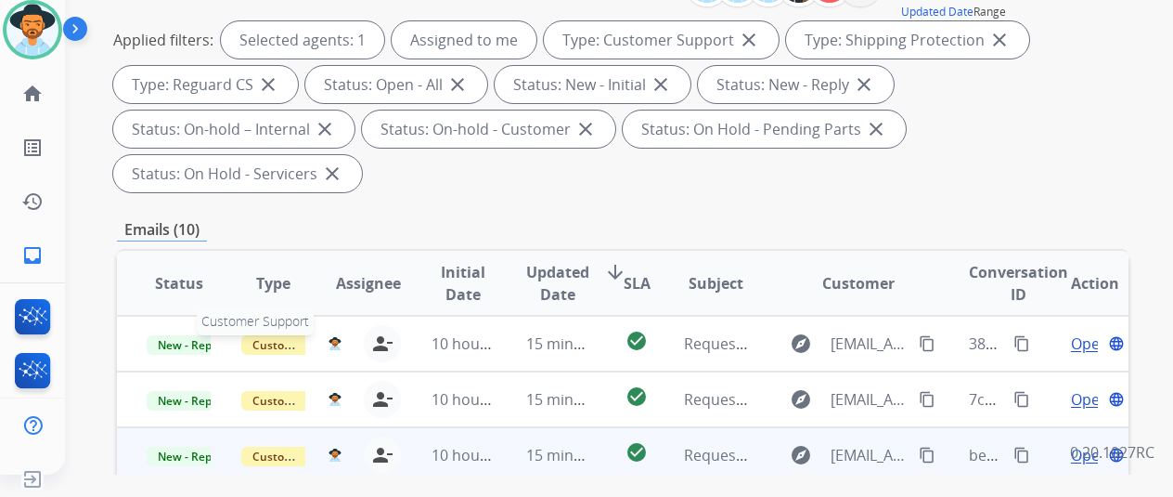
scroll to position [464, 0]
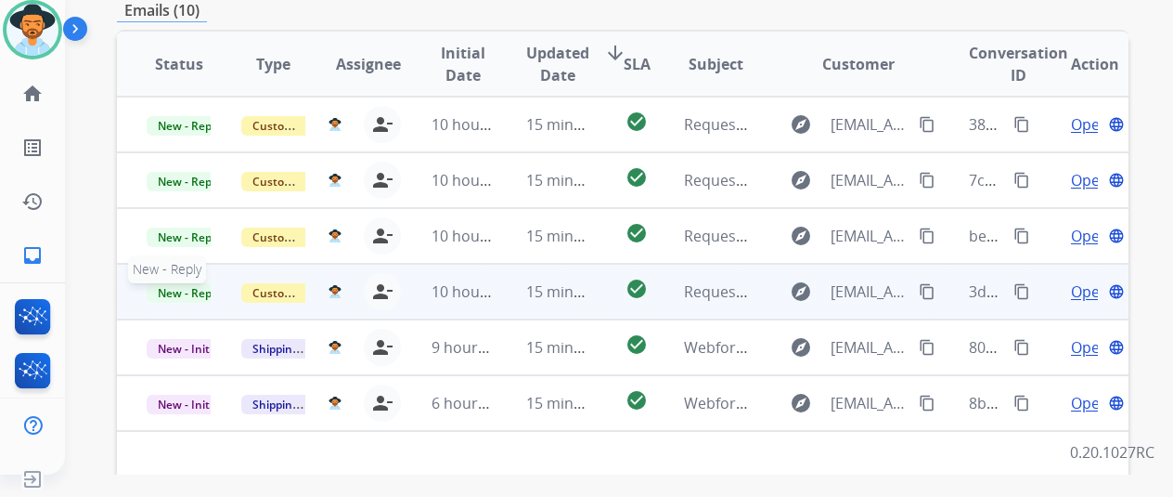
click at [182, 283] on span "New - Reply" at bounding box center [189, 292] width 84 height 19
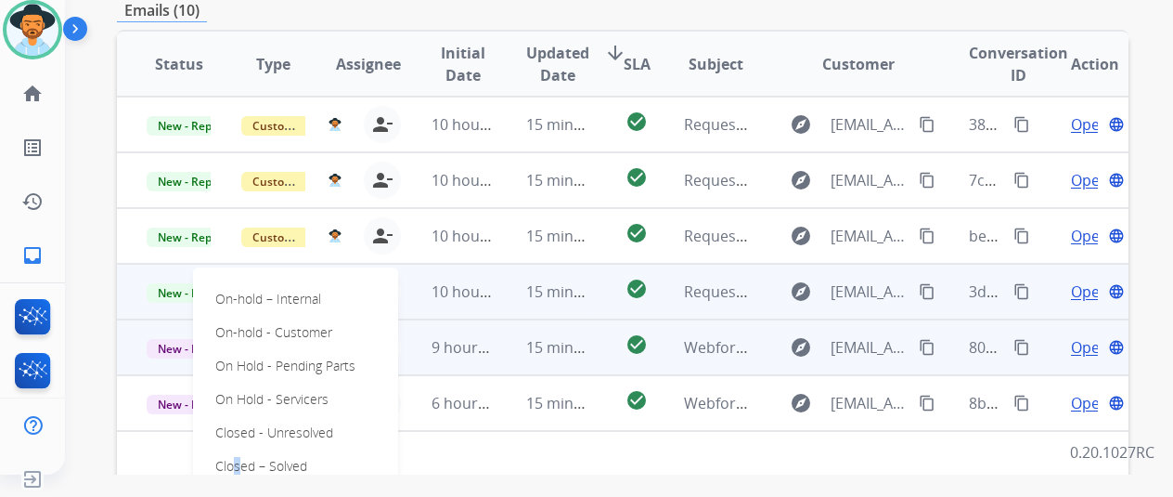
drag, startPoint x: 228, startPoint y: 424, endPoint x: 230, endPoint y: 382, distance: 41.8
click at [232, 401] on div "On-hold – Internal On-hold - Customer On Hold - Pending Parts On Hold - Service…" at bounding box center [295, 432] width 205 height 330
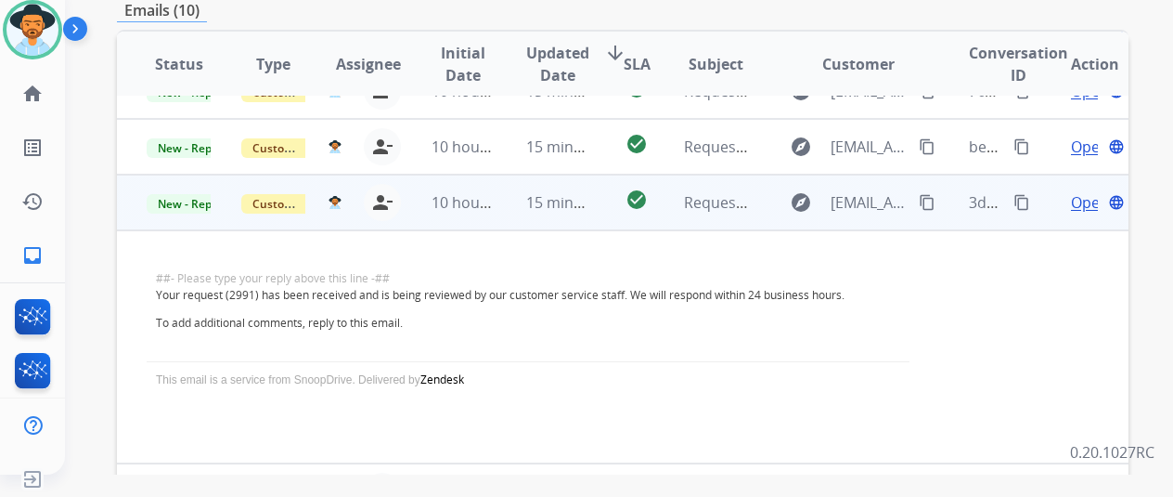
scroll to position [0, 0]
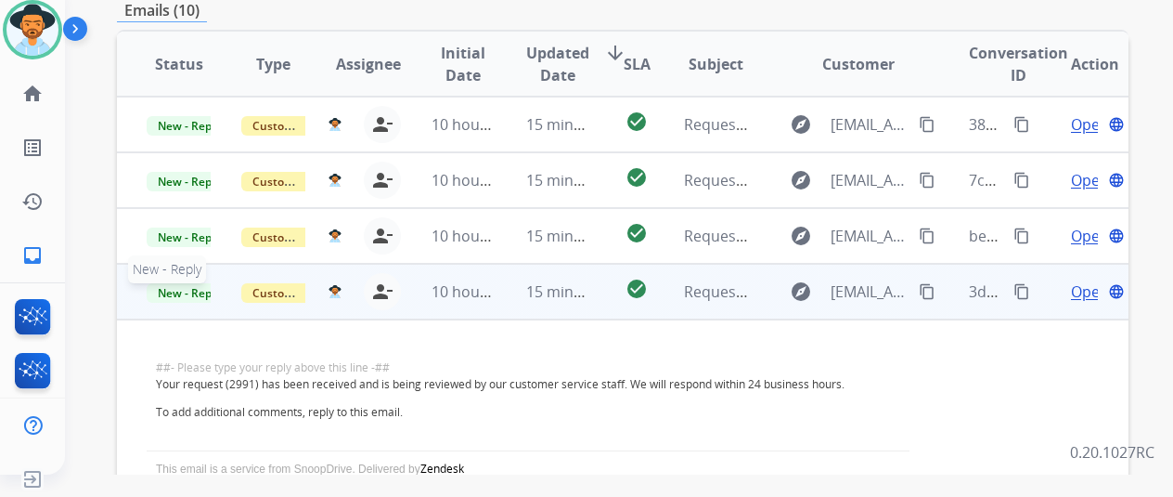
click at [175, 283] on span "New - Reply" at bounding box center [189, 292] width 84 height 19
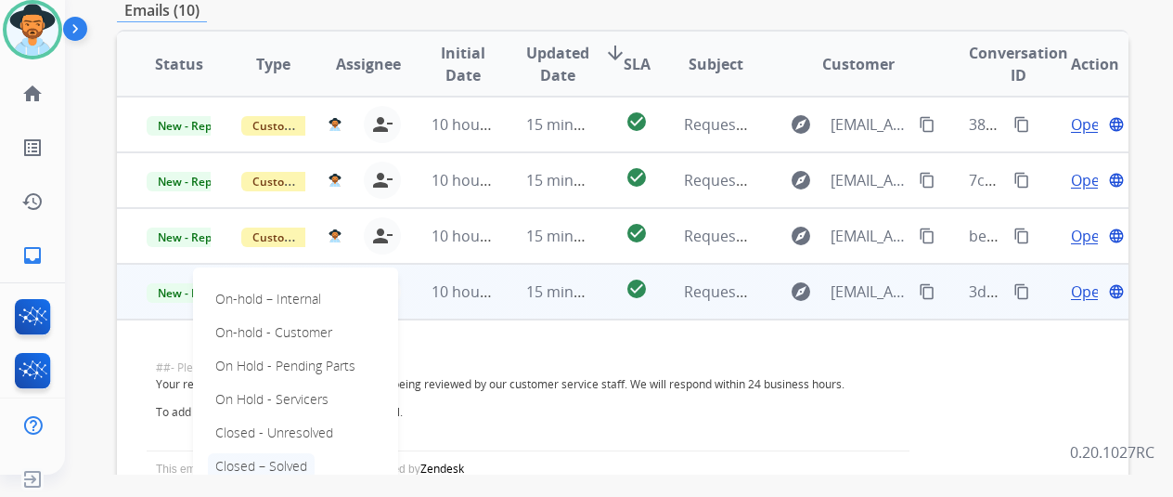
click at [235, 453] on p "Closed – Solved" at bounding box center [261, 466] width 107 height 26
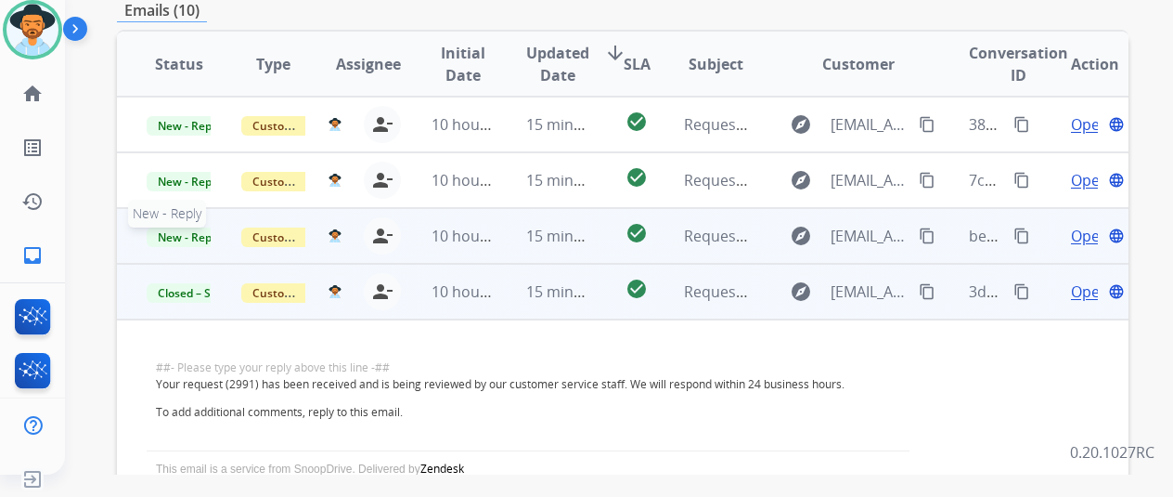
click at [187, 227] on span "New - Reply" at bounding box center [189, 236] width 84 height 19
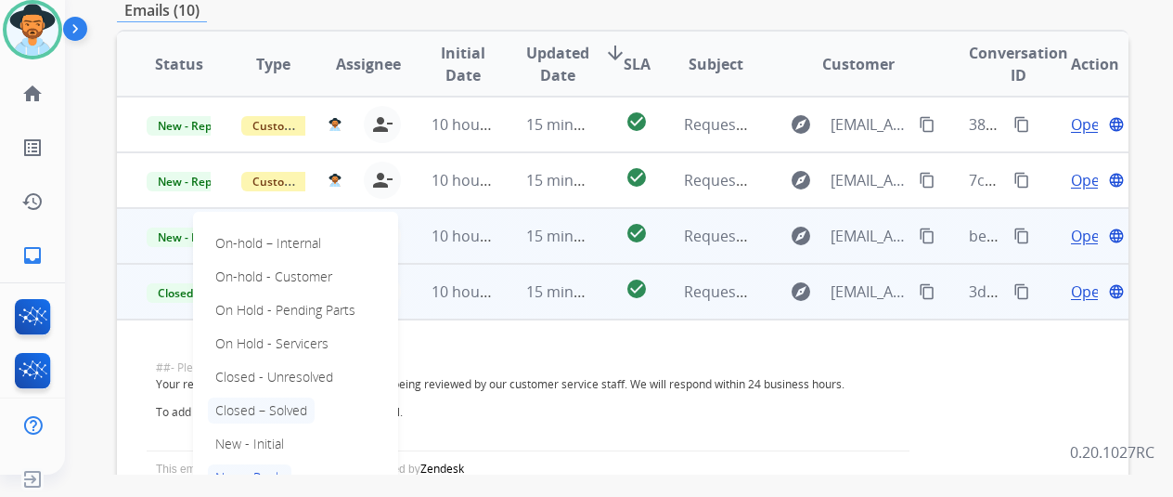
click at [244, 397] on p "Closed – Solved" at bounding box center [261, 410] width 107 height 26
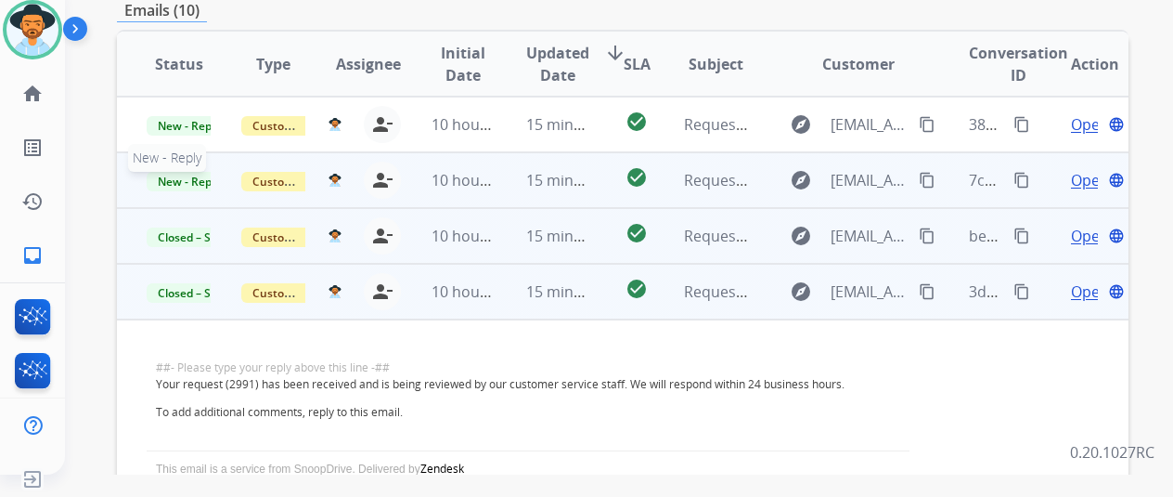
click at [166, 172] on span "New - Reply" at bounding box center [189, 181] width 84 height 19
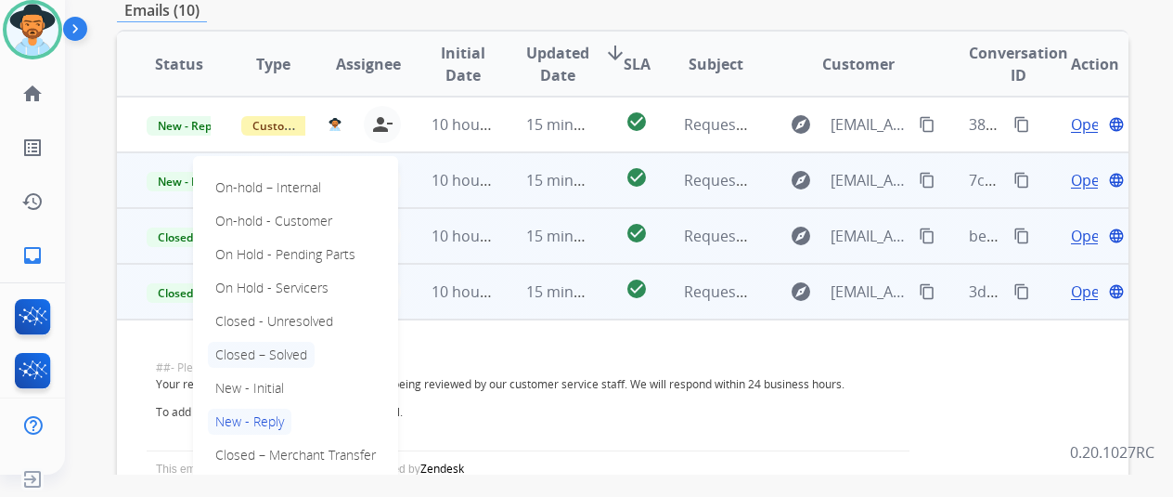
click at [240, 342] on p "Closed – Solved" at bounding box center [261, 355] width 107 height 26
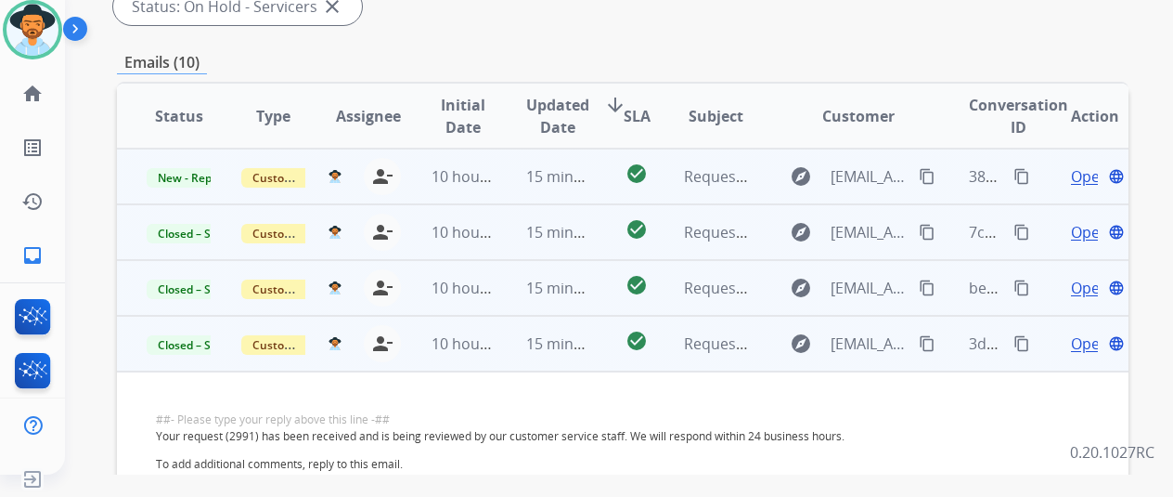
scroll to position [371, 0]
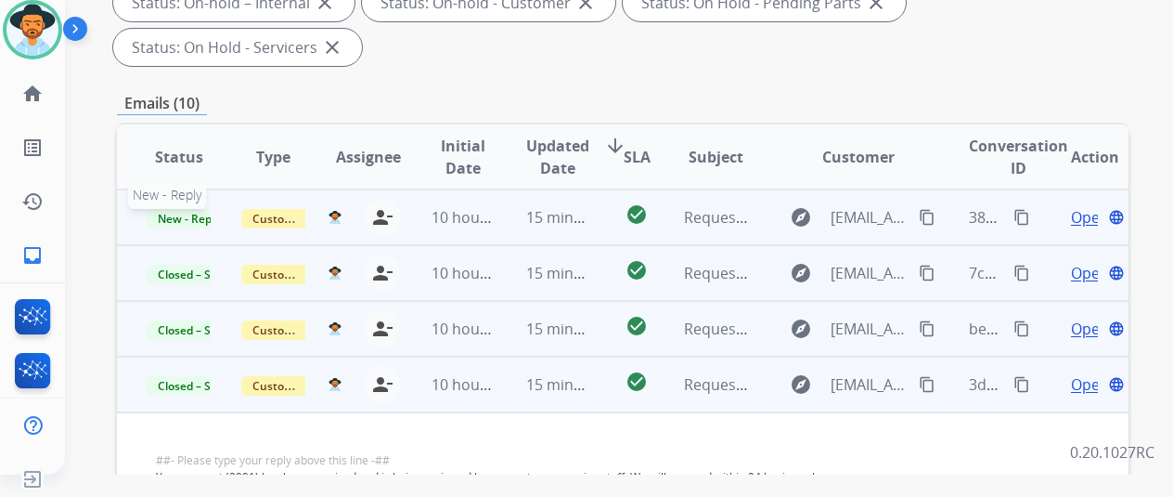
click at [195, 209] on span "New - Reply" at bounding box center [189, 218] width 84 height 19
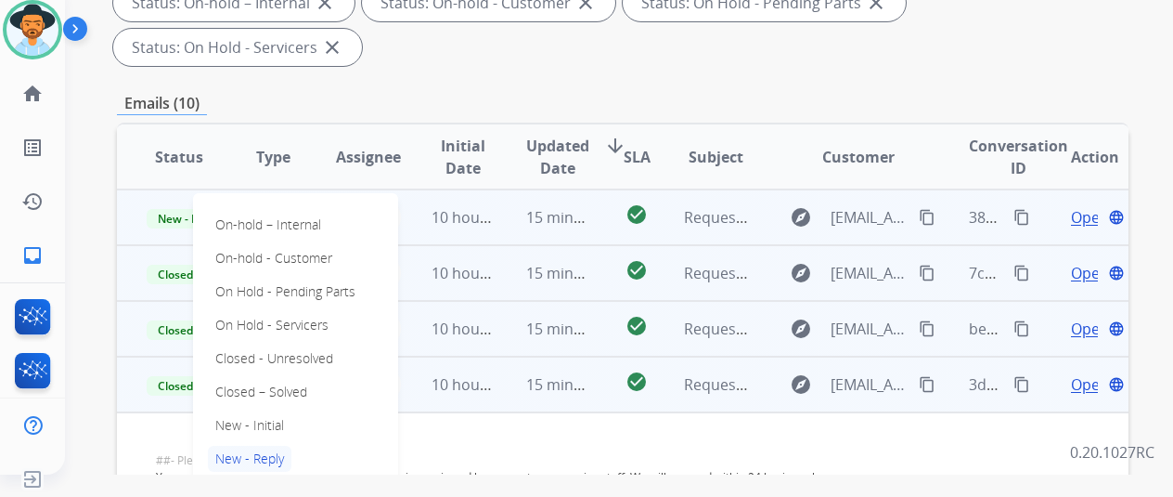
click at [248, 379] on p "Closed – Solved" at bounding box center [261, 392] width 107 height 26
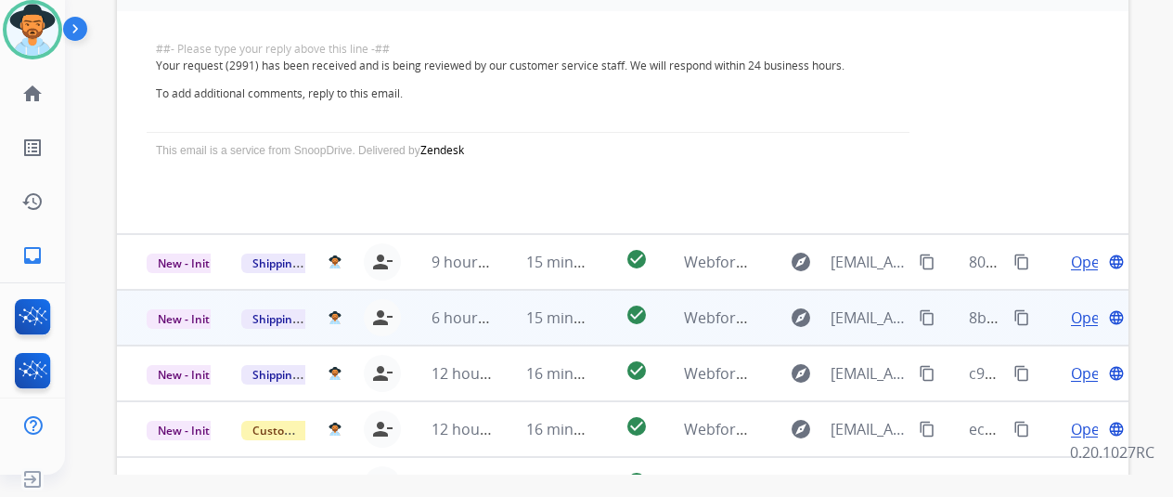
scroll to position [650, 0]
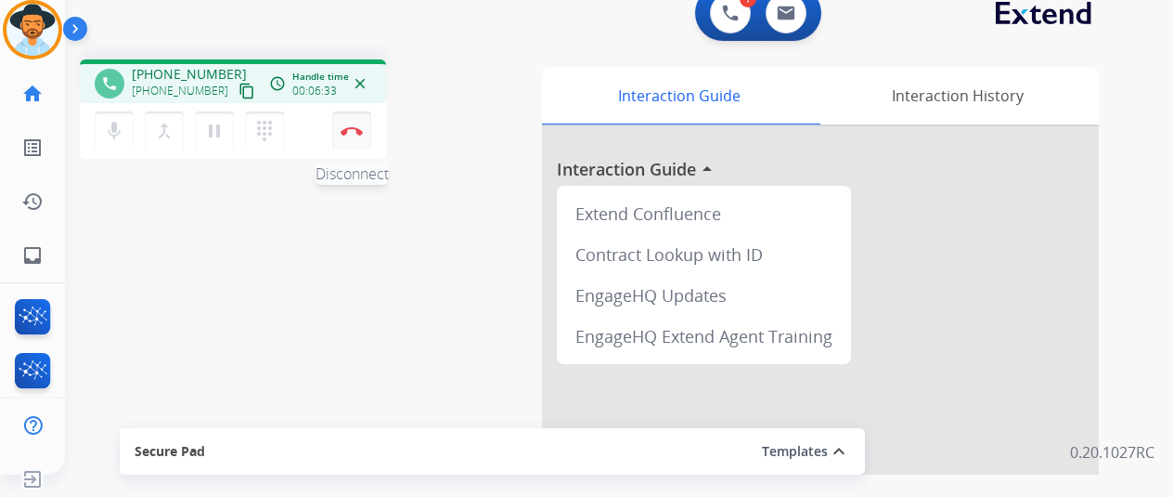
click at [349, 127] on img at bounding box center [352, 130] width 22 height 9
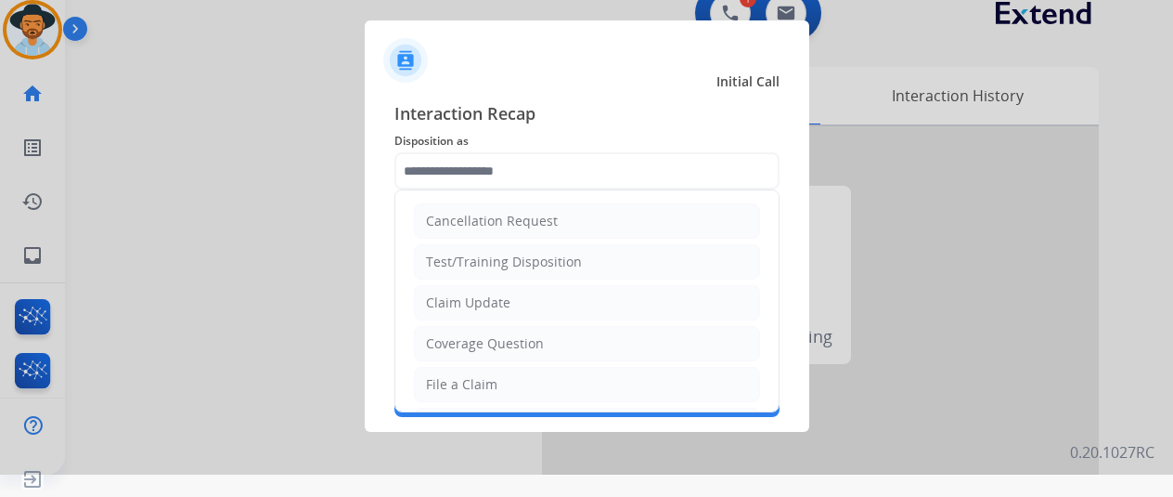
click at [454, 165] on input "text" at bounding box center [587, 170] width 385 height 37
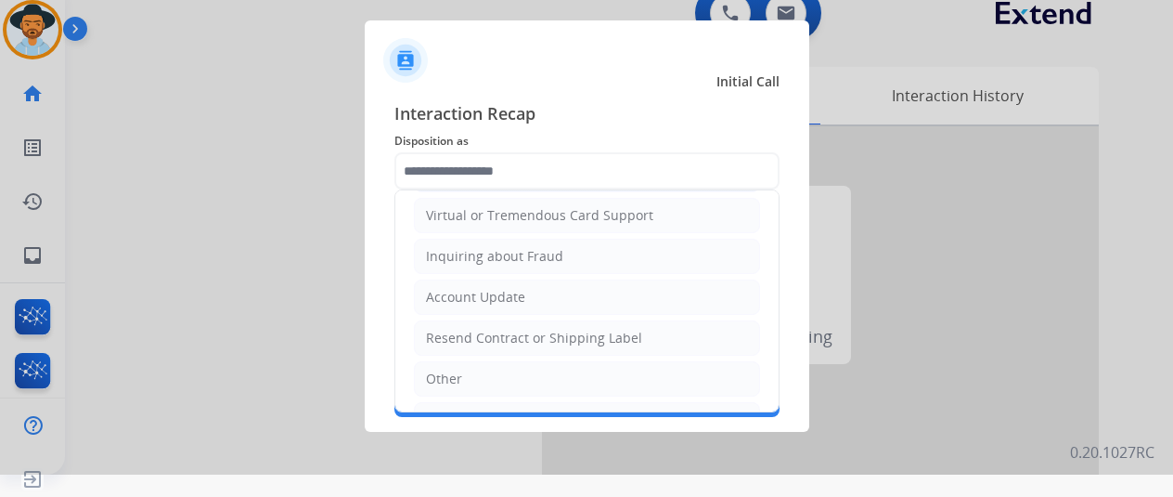
scroll to position [281, 0]
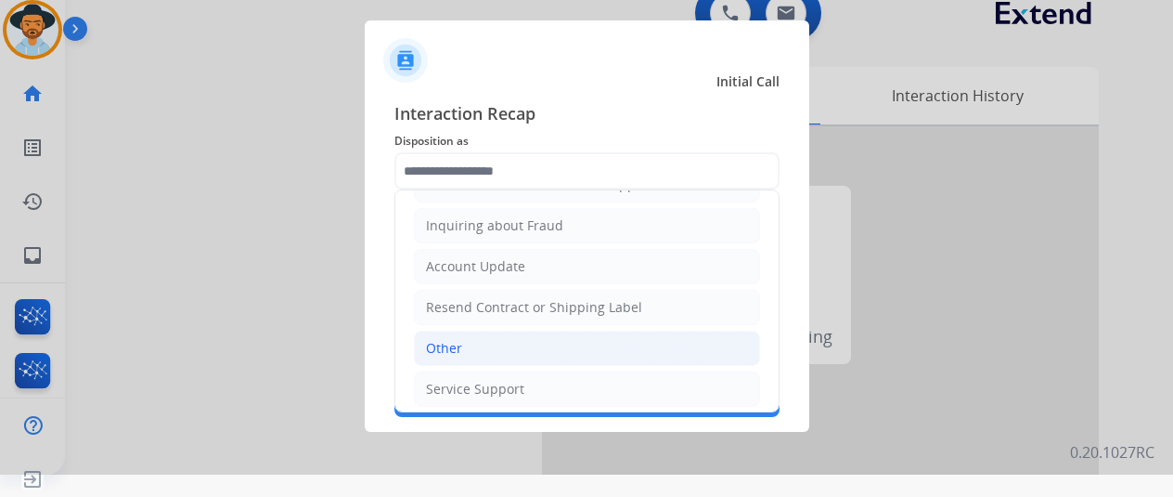
click at [454, 344] on div "Other" at bounding box center [444, 348] width 36 height 19
type input "*****"
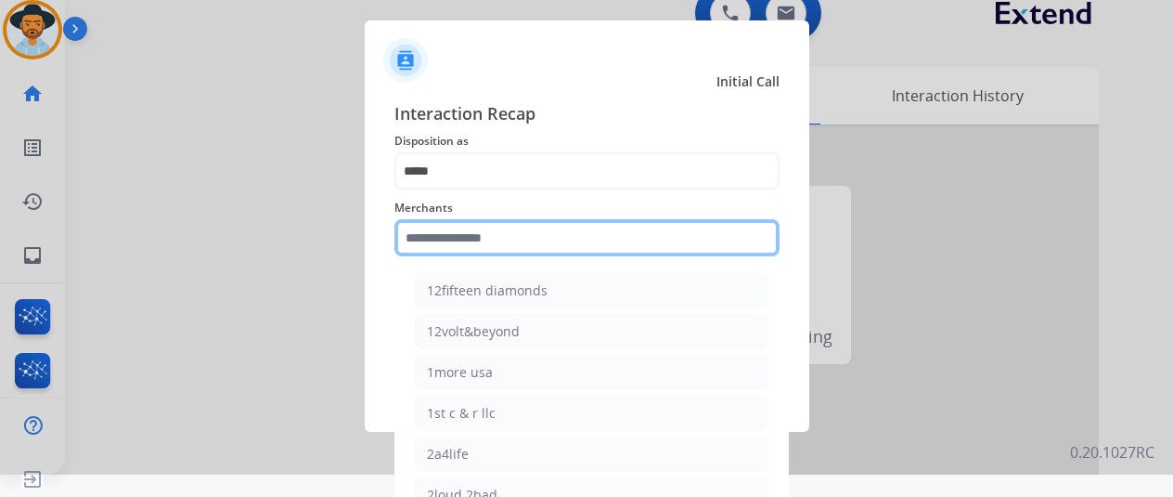
click at [447, 242] on input "text" at bounding box center [587, 237] width 385 height 37
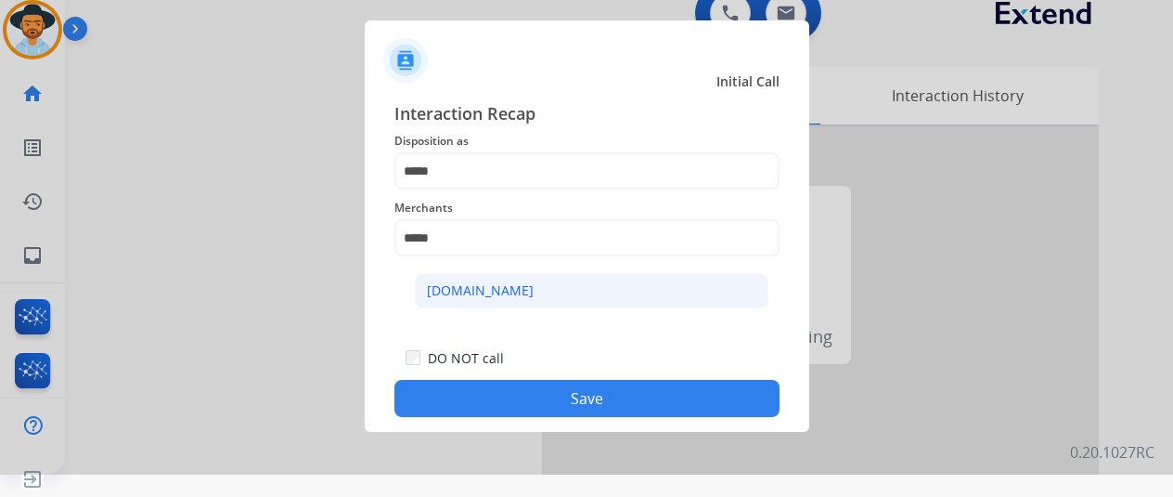
click at [473, 281] on div "[DOMAIN_NAME]" at bounding box center [480, 290] width 107 height 19
type input "**********"
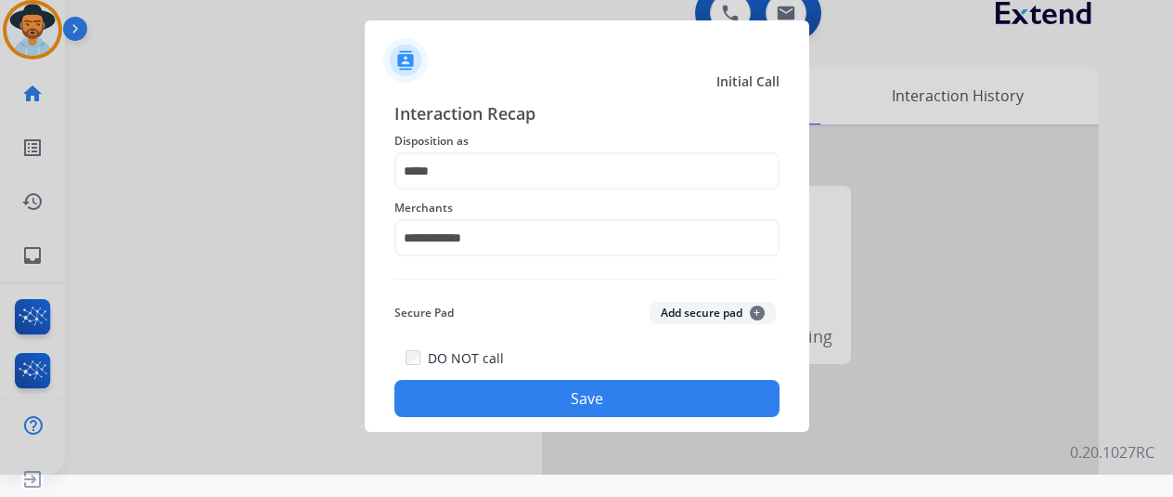
click at [572, 393] on button "Save" at bounding box center [587, 398] width 385 height 37
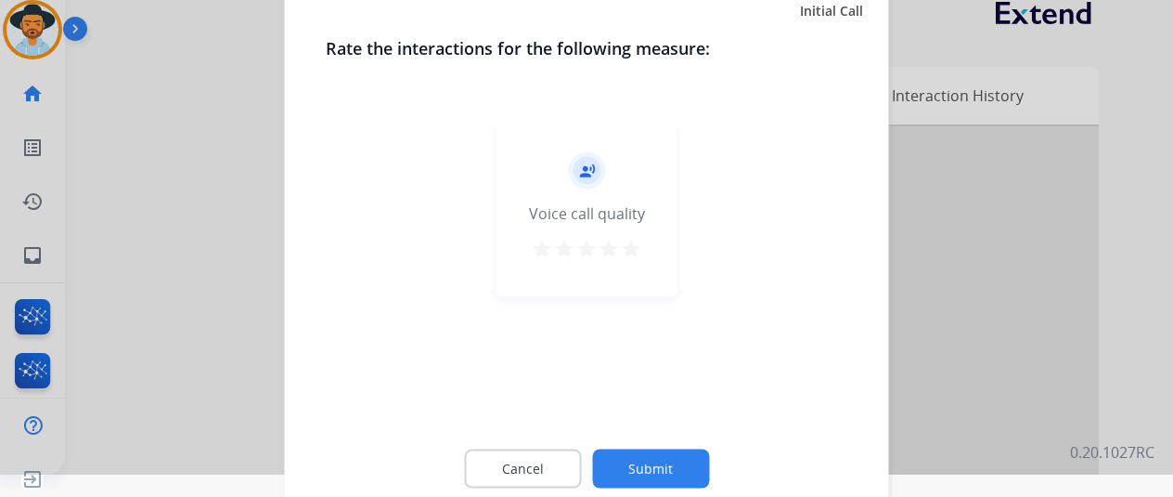
click at [646, 458] on button "Submit" at bounding box center [650, 467] width 117 height 39
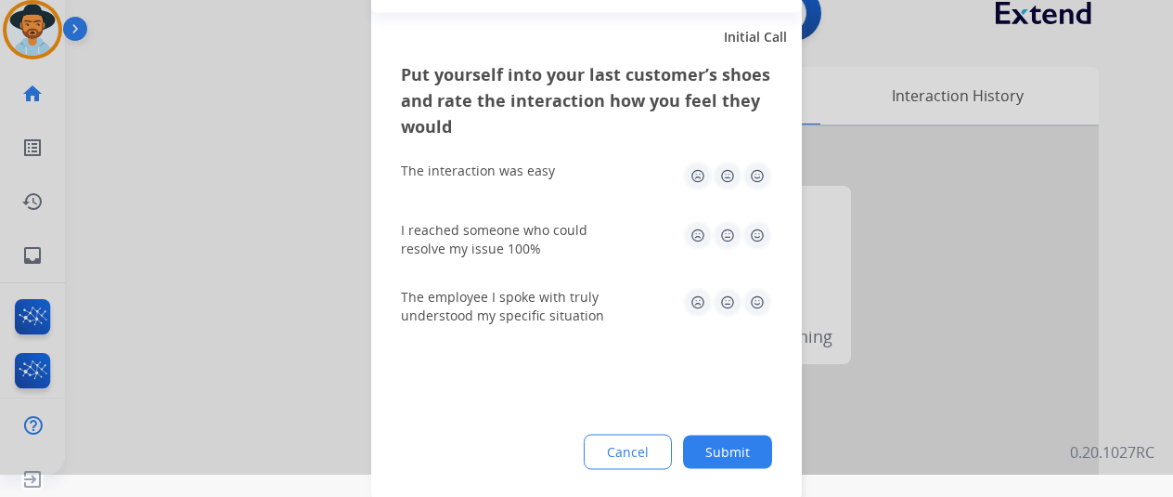
click at [733, 448] on button "Submit" at bounding box center [727, 450] width 89 height 33
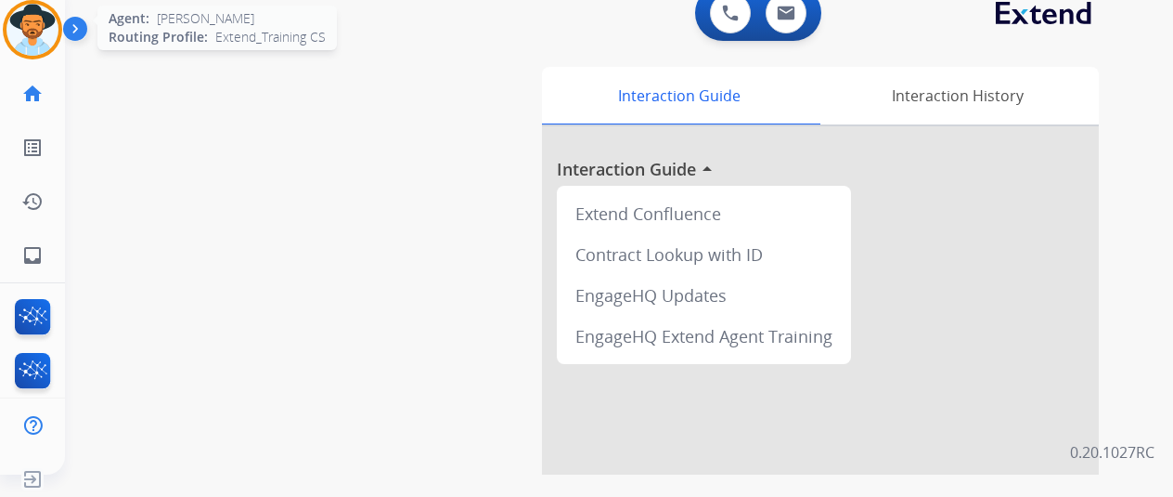
click at [48, 16] on img at bounding box center [32, 30] width 52 height 52
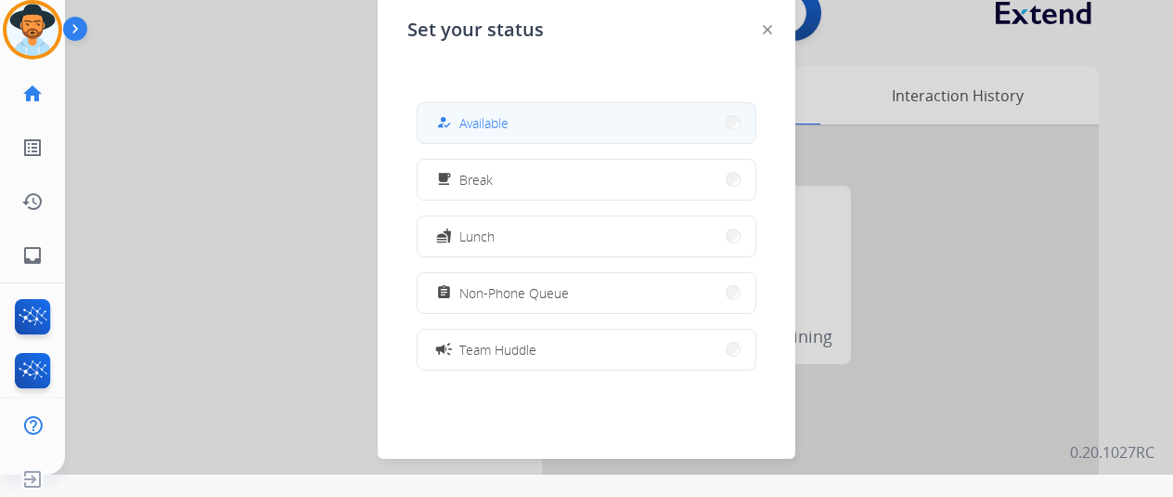
click at [488, 115] on span "Available" at bounding box center [484, 122] width 49 height 19
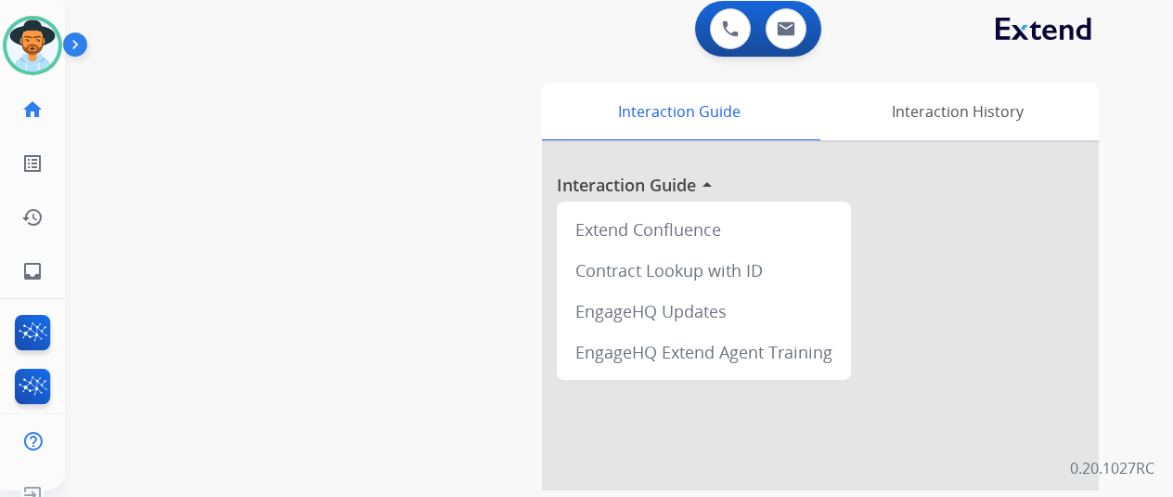
scroll to position [0, 0]
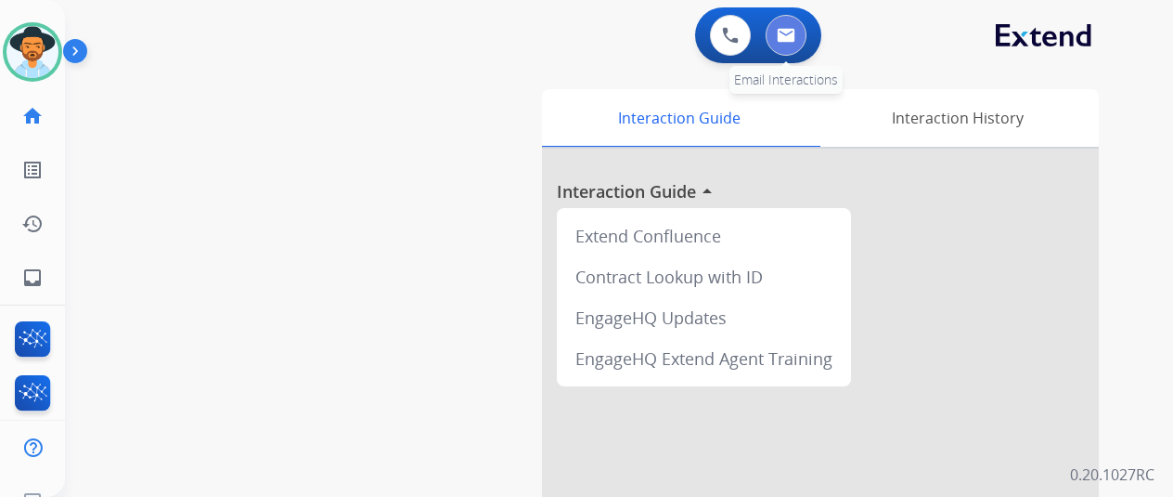
click at [791, 39] on img at bounding box center [786, 35] width 19 height 15
select select "**********"
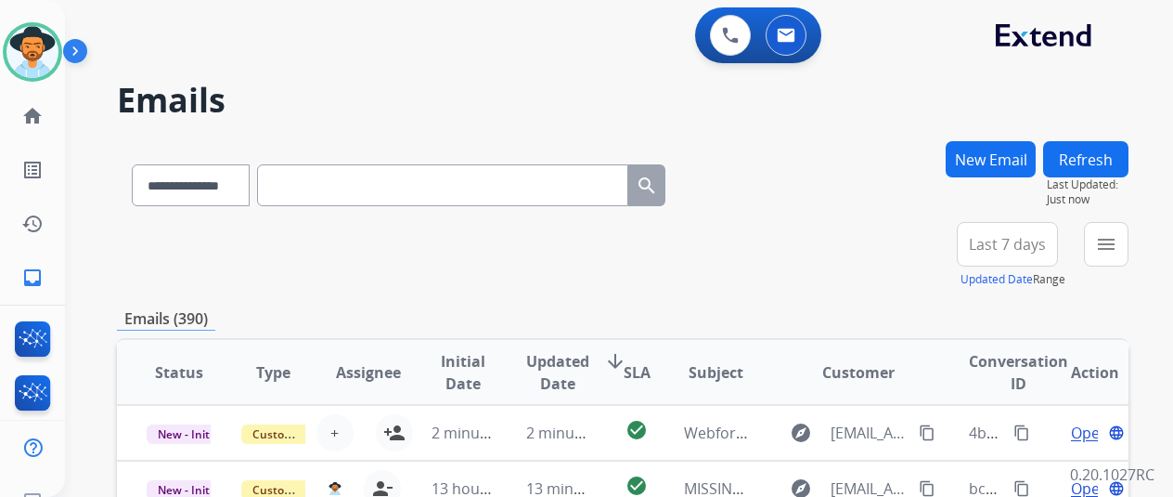
click at [1018, 157] on button "New Email" at bounding box center [991, 159] width 90 height 36
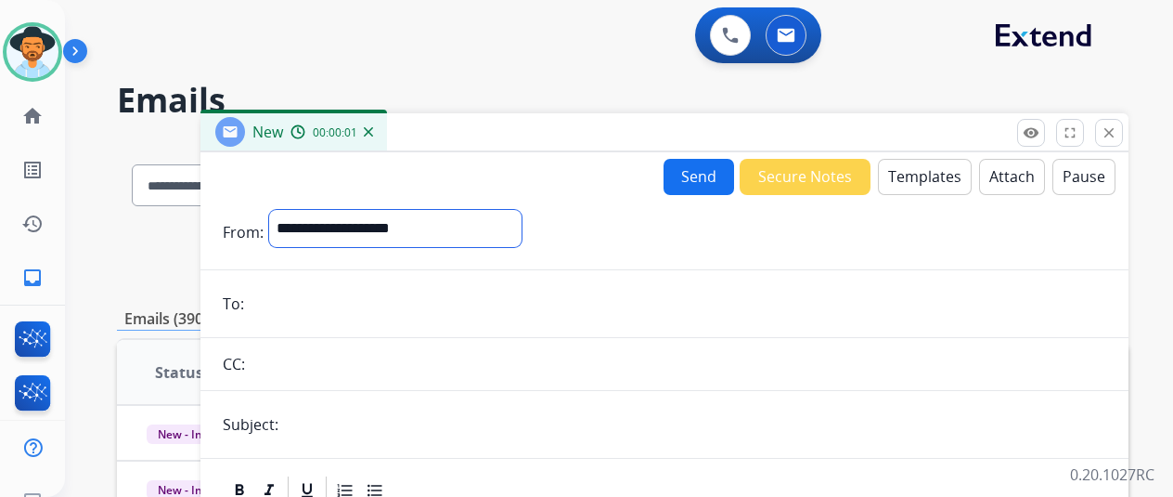
click at [303, 218] on select "**********" at bounding box center [395, 228] width 253 height 37
select select "**********"
click at [283, 210] on select "**********" at bounding box center [395, 228] width 253 height 37
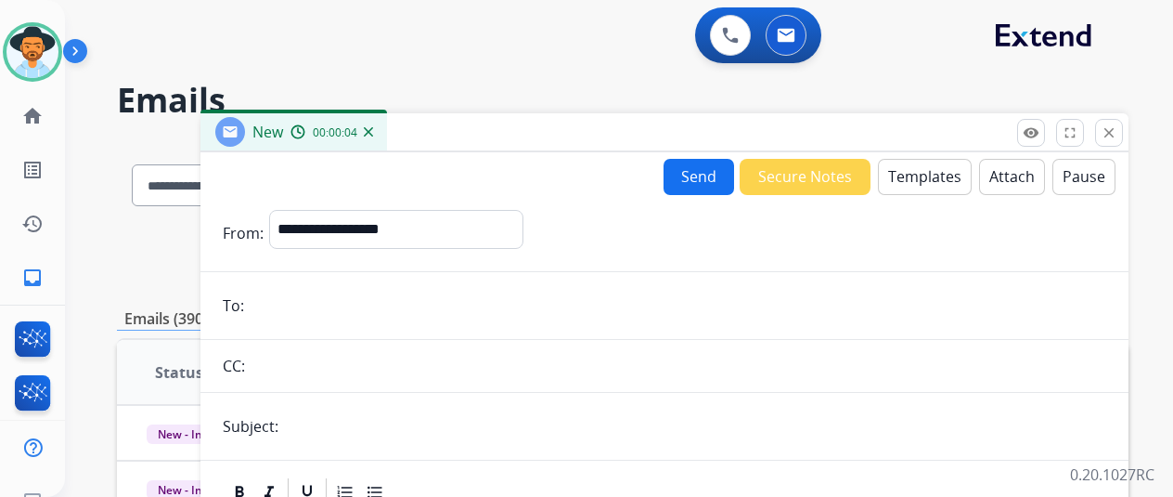
click at [277, 309] on input "email" at bounding box center [678, 305] width 857 height 37
paste input "**********"
type input "**********"
click at [930, 168] on button "Templates" at bounding box center [925, 177] width 94 height 36
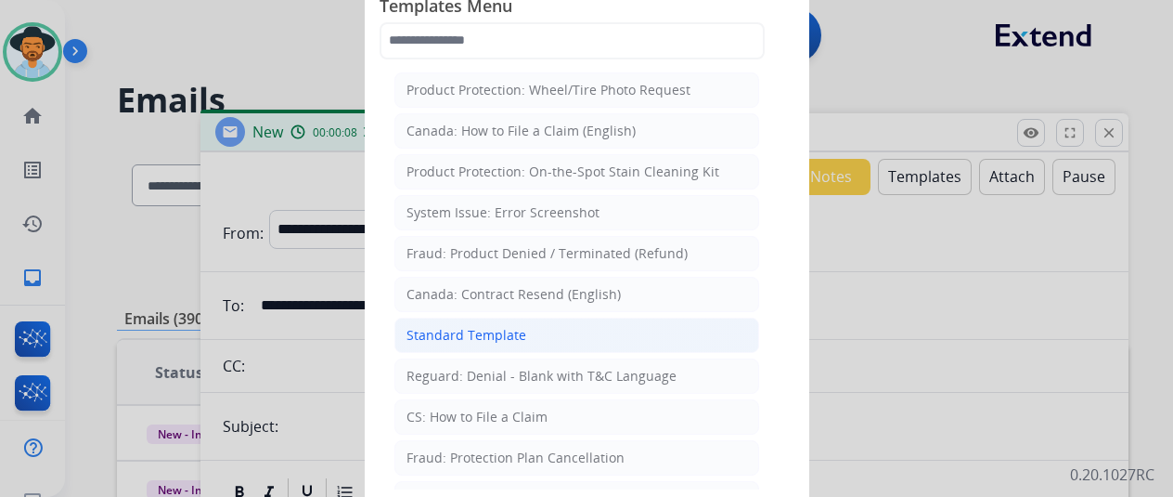
click at [518, 317] on li "Standard Template" at bounding box center [577, 334] width 365 height 35
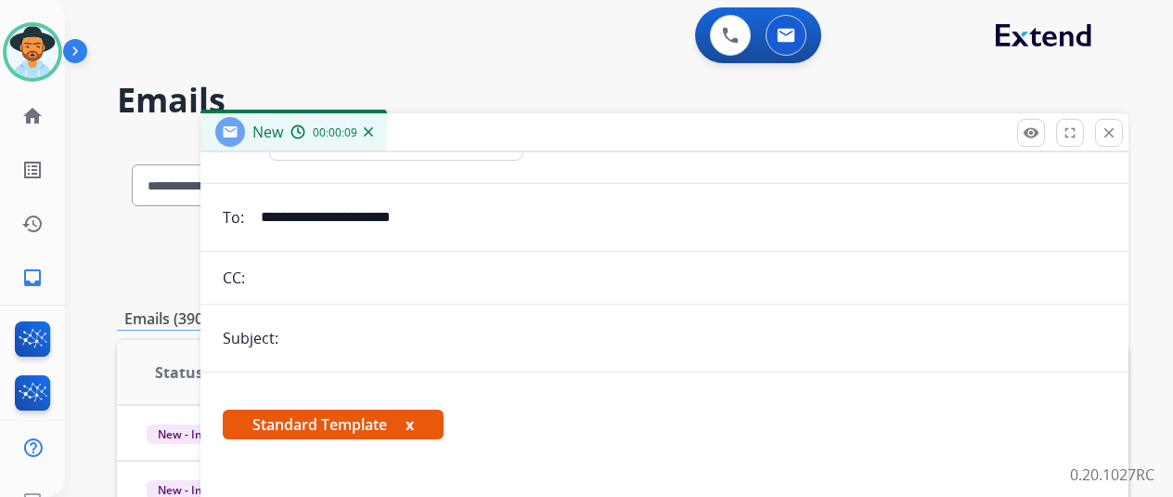
scroll to position [327, 0]
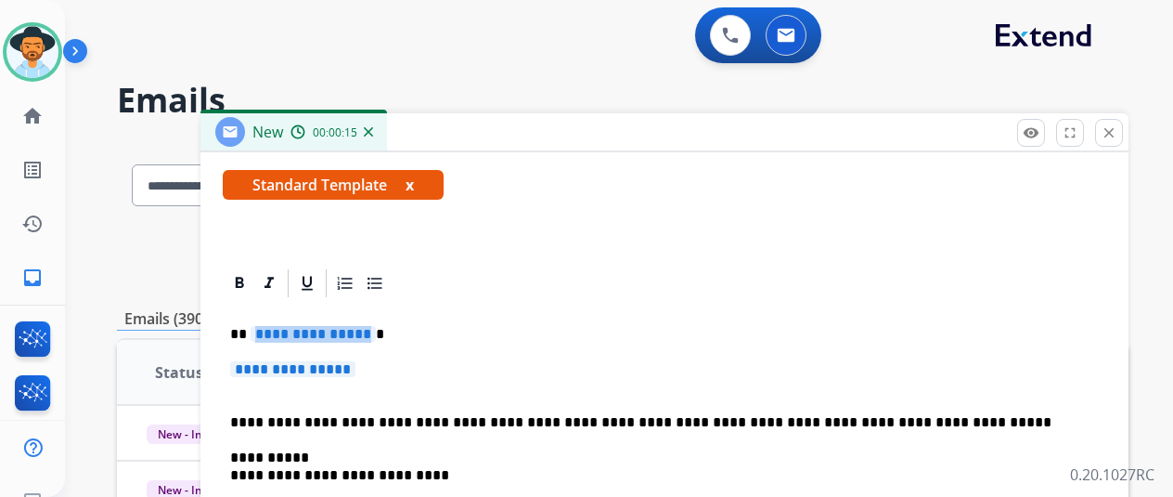
click at [370, 333] on span "**********" at bounding box center [313, 334] width 125 height 16
click at [1043, 297] on div at bounding box center [665, 282] width 884 height 33
click at [356, 369] on span "**********" at bounding box center [292, 369] width 125 height 16
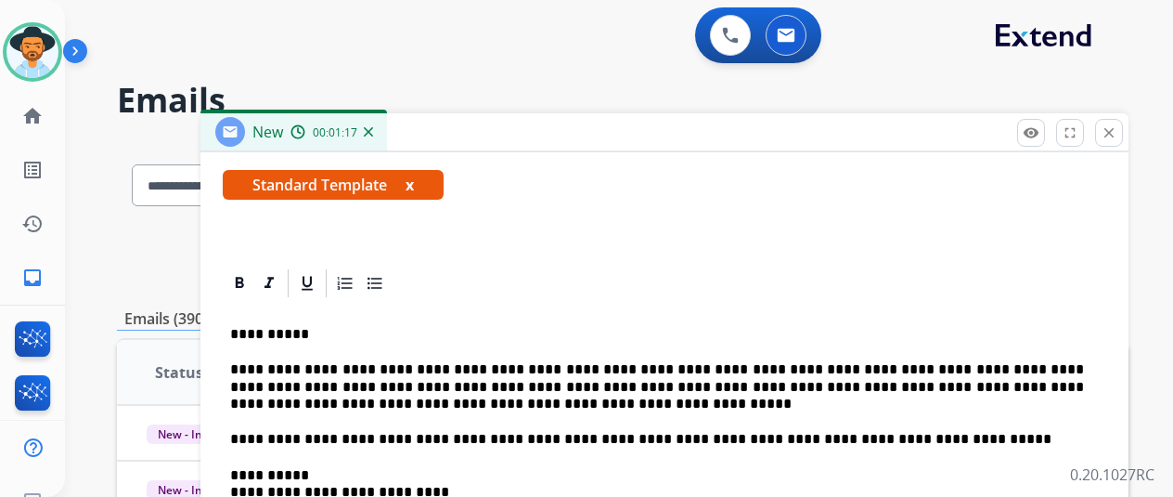
scroll to position [0, 0]
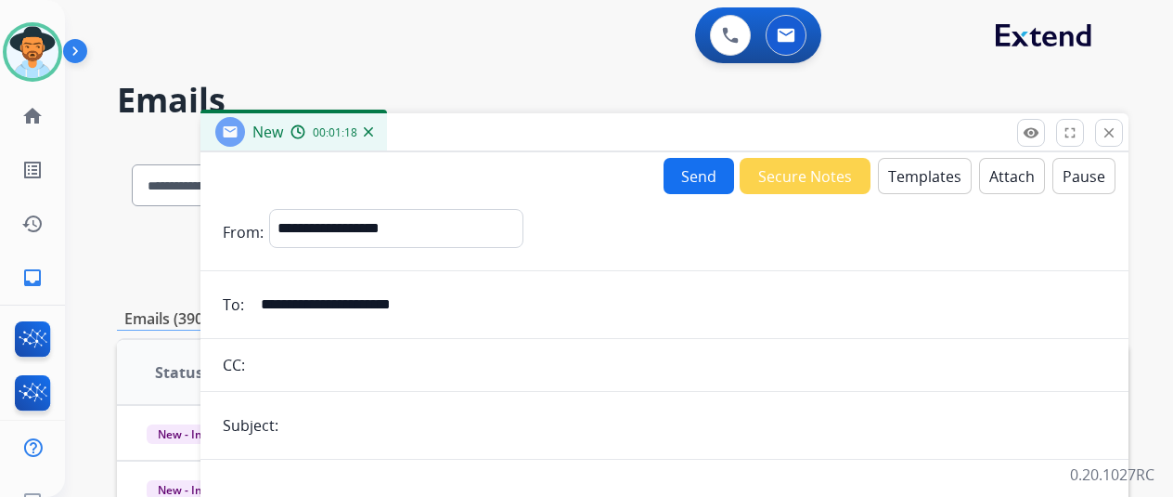
click at [703, 177] on button "Send" at bounding box center [699, 176] width 71 height 36
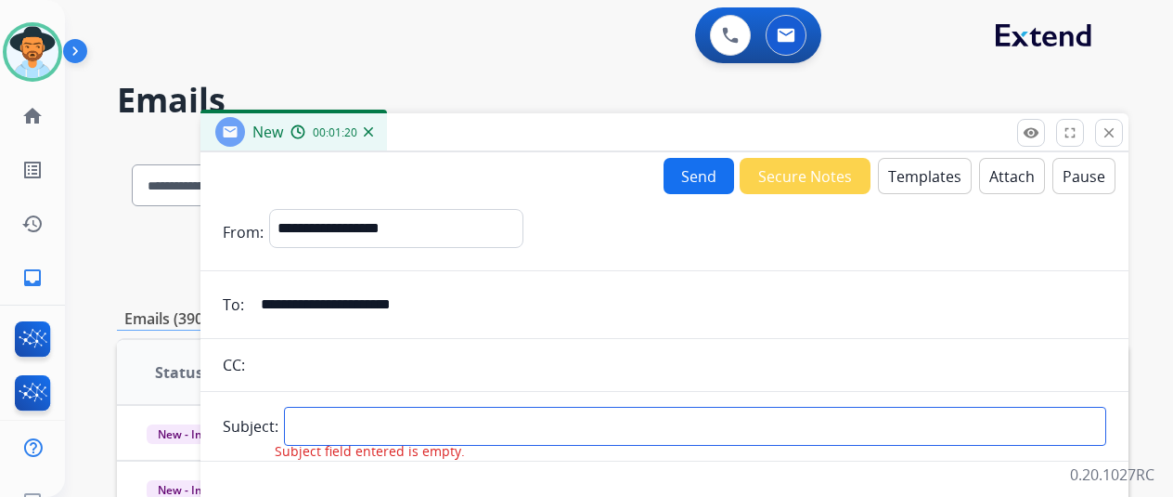
click at [321, 422] on input "text" at bounding box center [695, 426] width 823 height 39
type input "**********"
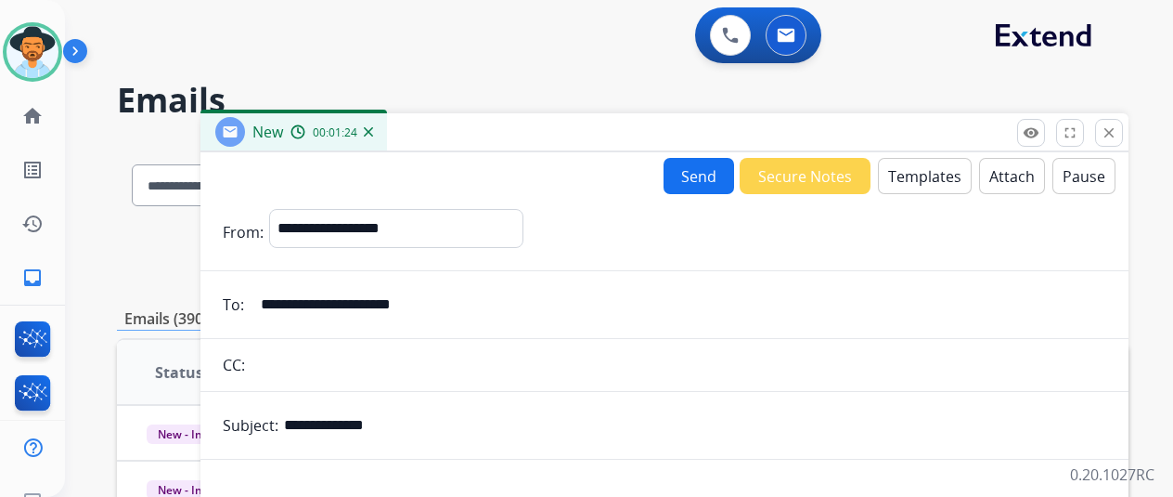
click at [710, 169] on button "Send" at bounding box center [699, 176] width 71 height 36
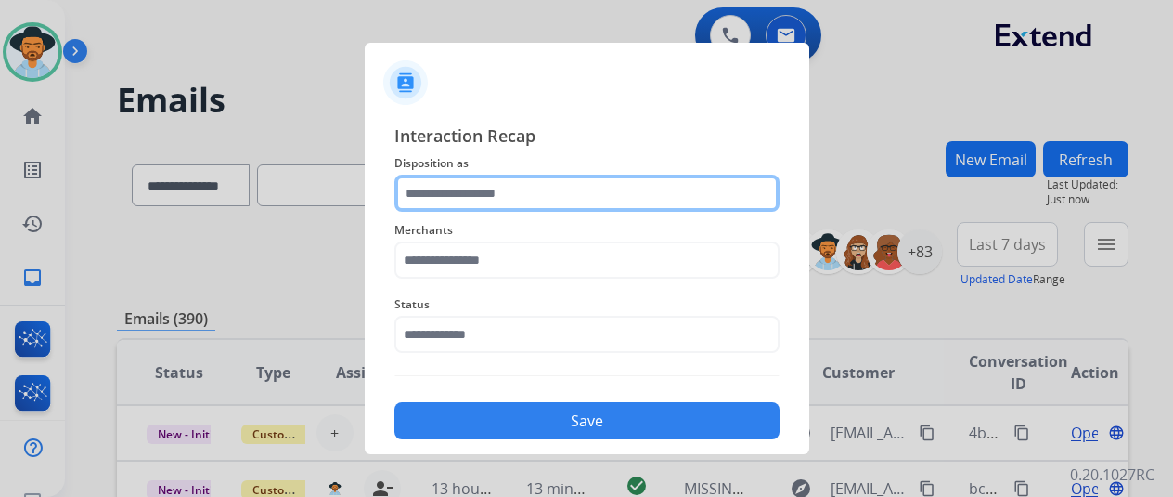
click at [435, 188] on input "text" at bounding box center [587, 193] width 385 height 37
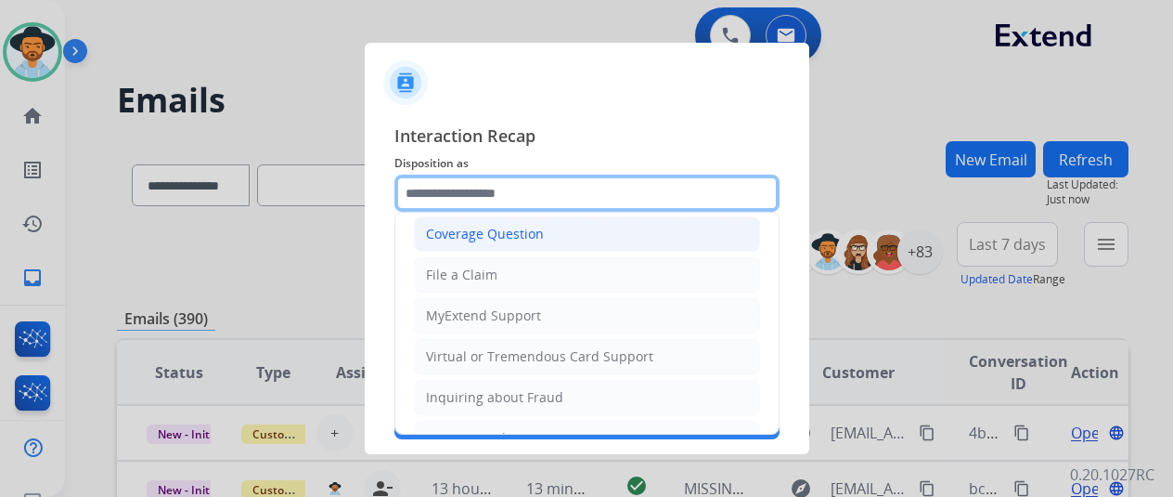
scroll to position [281, 0]
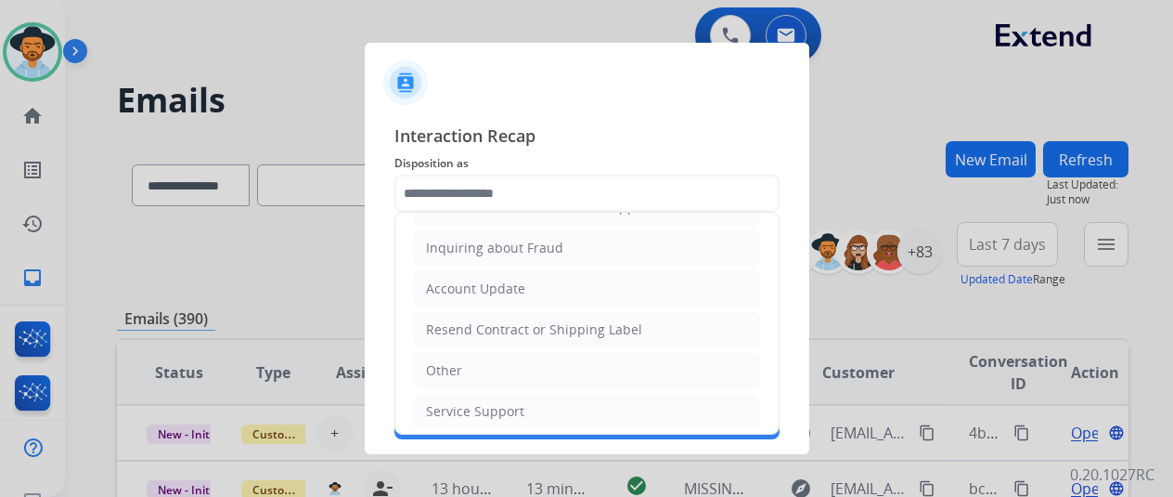
click at [440, 361] on div "Other" at bounding box center [444, 370] width 36 height 19
type input "*****"
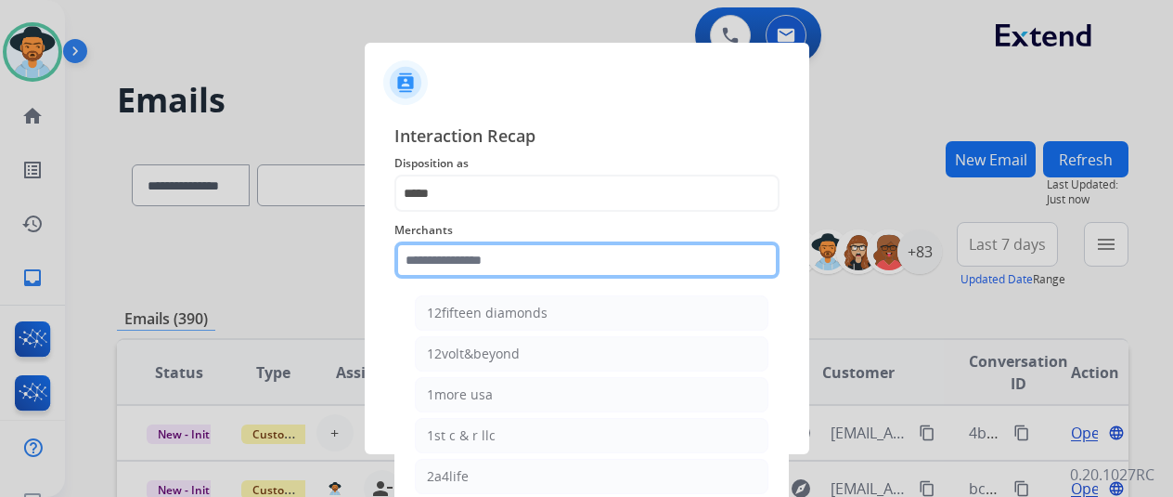
click at [420, 261] on input "text" at bounding box center [587, 259] width 385 height 37
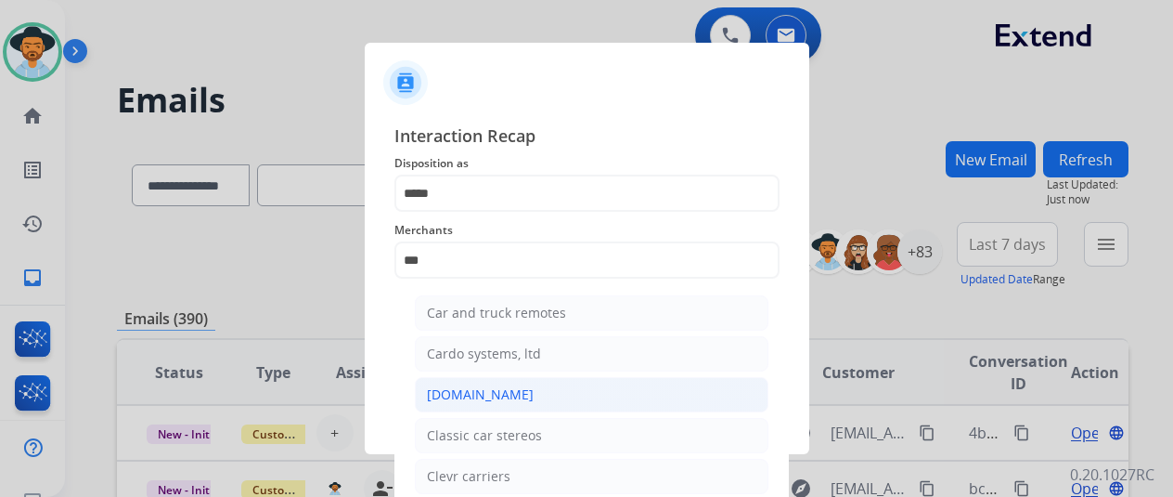
click at [483, 395] on div "[DOMAIN_NAME]" at bounding box center [480, 394] width 107 height 19
type input "**********"
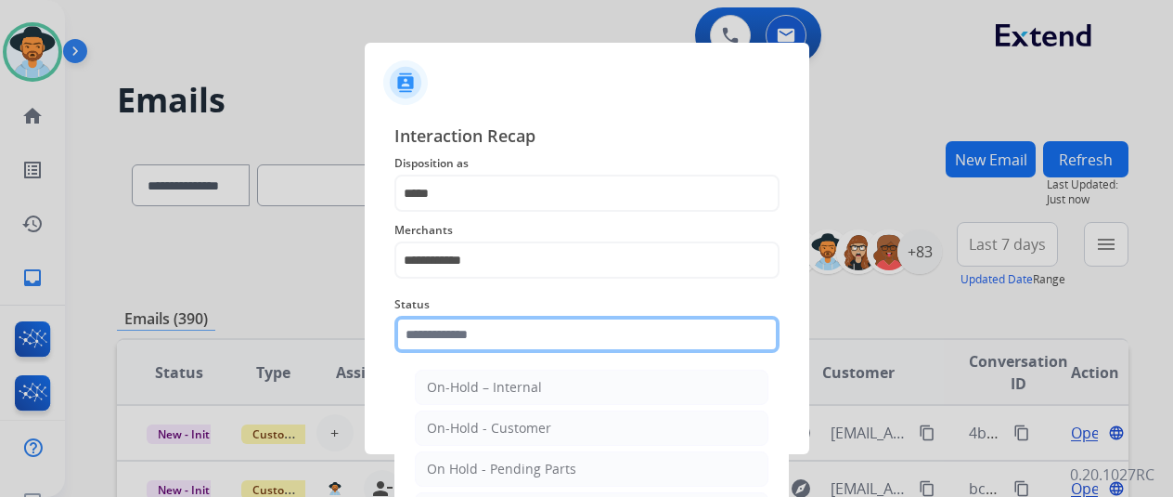
click at [461, 341] on input "text" at bounding box center [587, 334] width 385 height 37
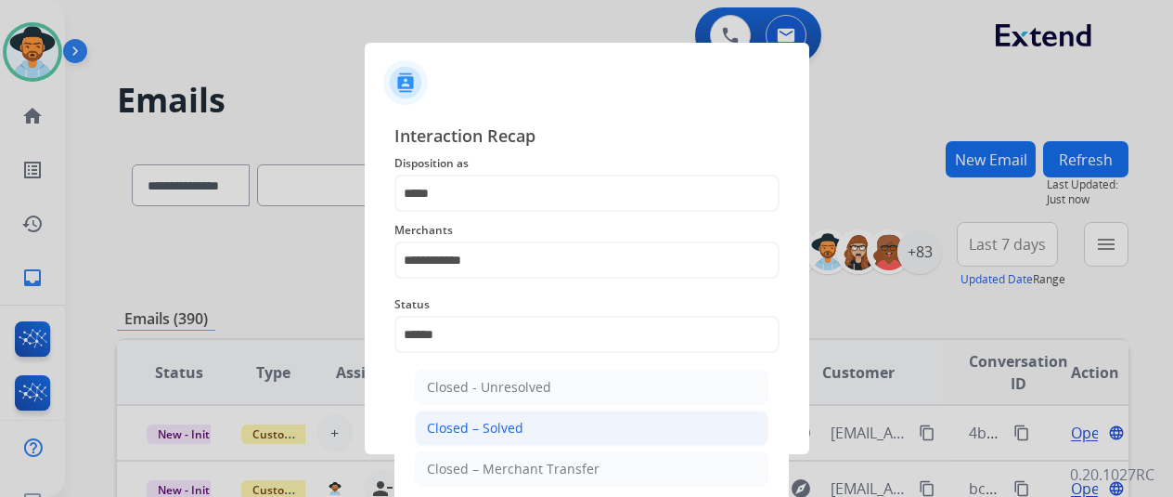
click at [460, 424] on div "Closed – Solved" at bounding box center [475, 428] width 97 height 19
type input "**********"
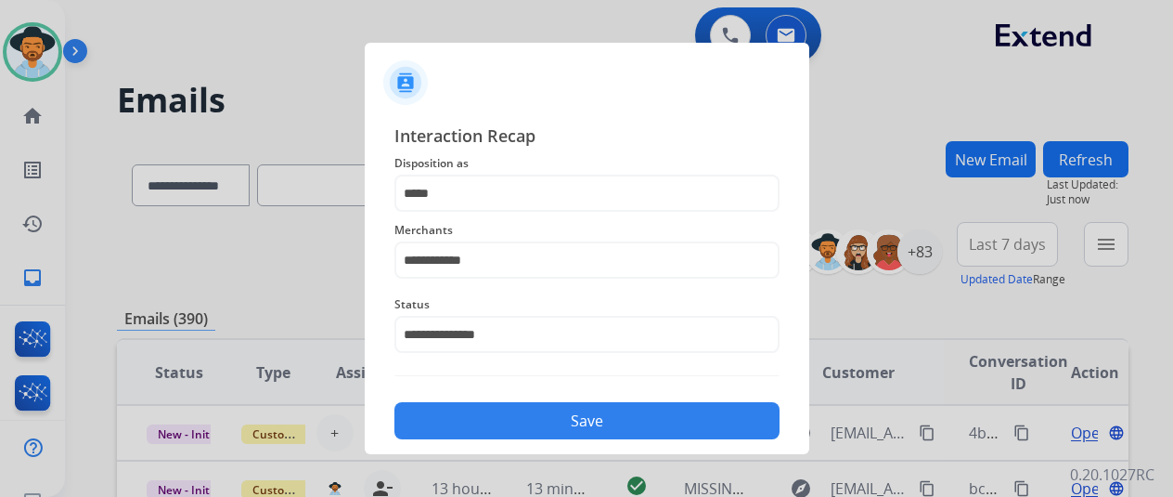
click at [561, 430] on button "Save" at bounding box center [587, 420] width 385 height 37
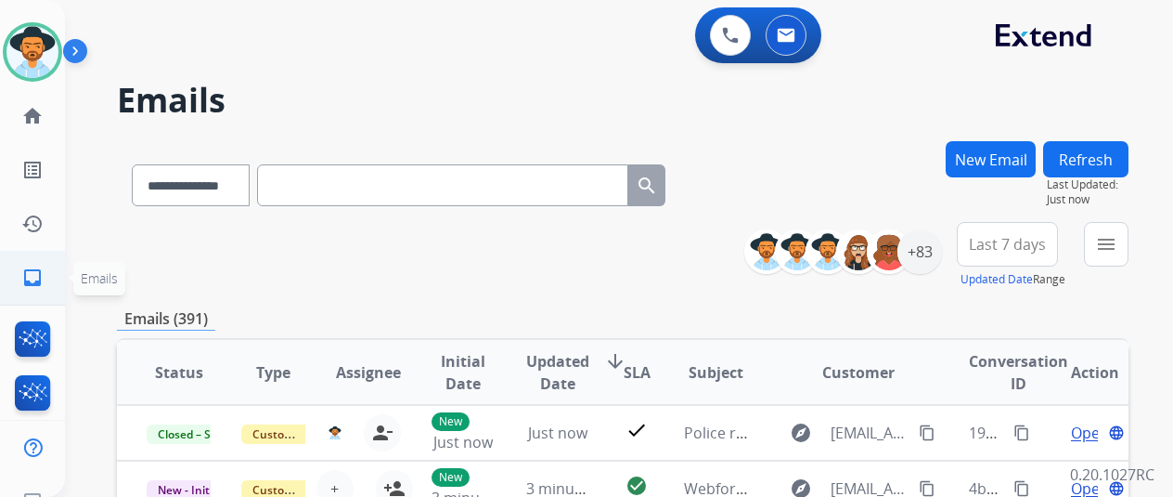
click at [33, 270] on mat-icon "inbox" at bounding box center [32, 277] width 22 height 22
click at [1118, 248] on mat-icon "menu" at bounding box center [1106, 244] width 22 height 22
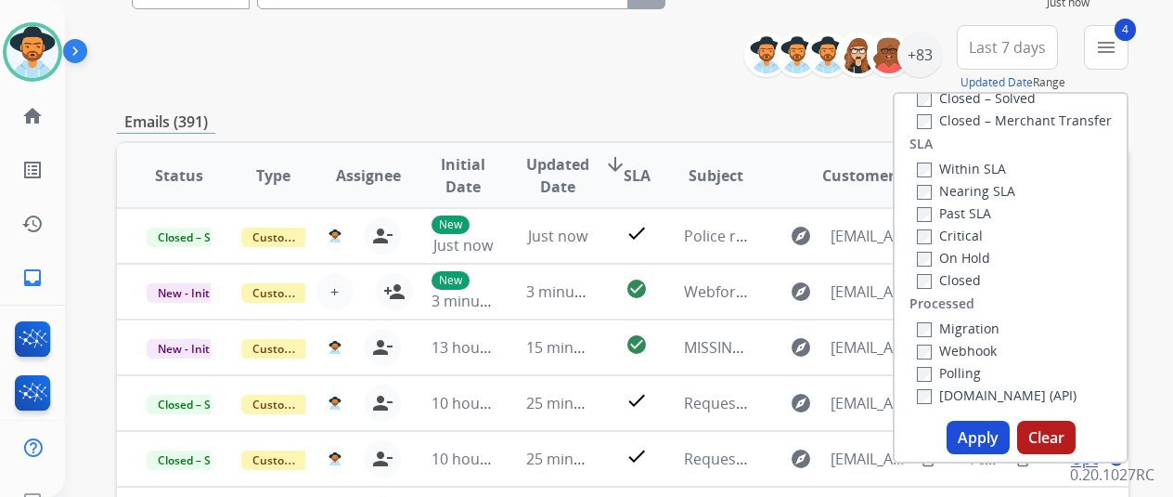
scroll to position [278, 0]
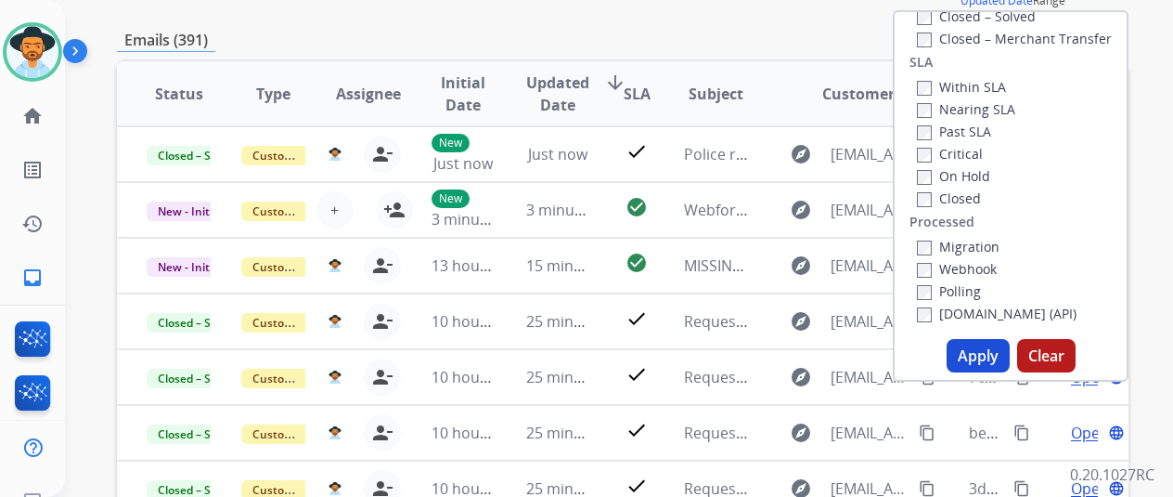
click at [983, 351] on button "Apply" at bounding box center [978, 355] width 63 height 33
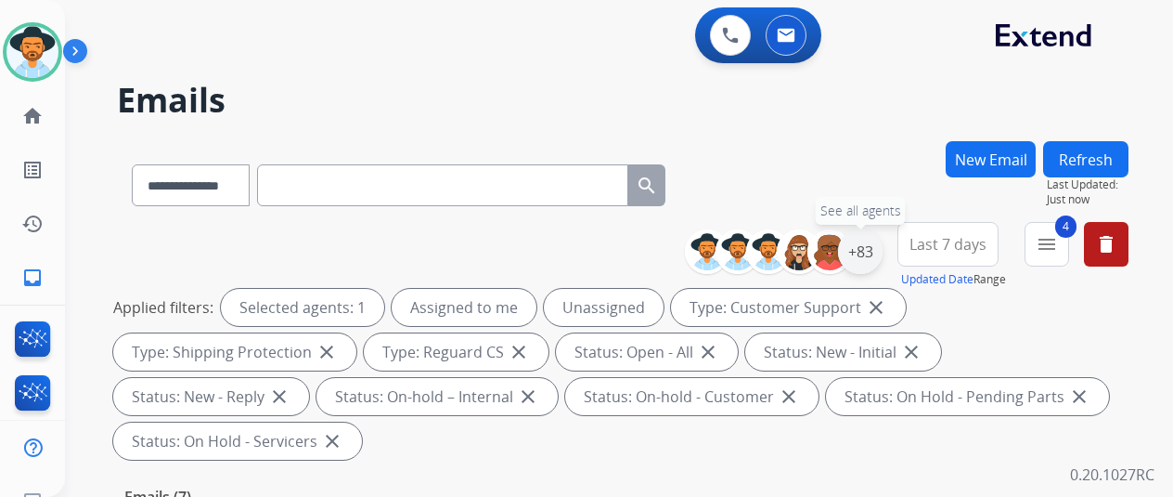
drag, startPoint x: 879, startPoint y: 248, endPoint x: 862, endPoint y: 246, distance: 16.8
click at [878, 248] on div "+83" at bounding box center [860, 251] width 45 height 45
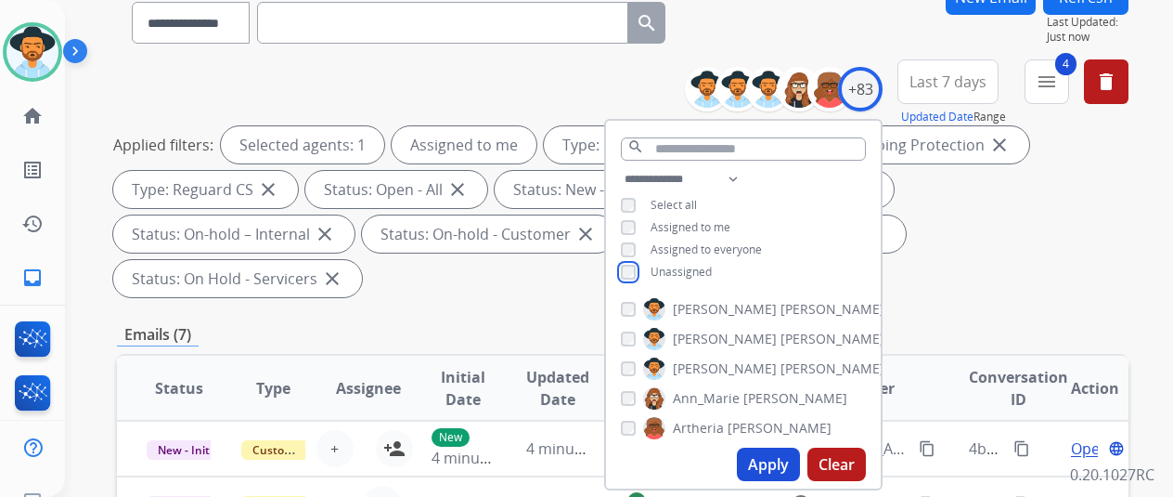
scroll to position [278, 0]
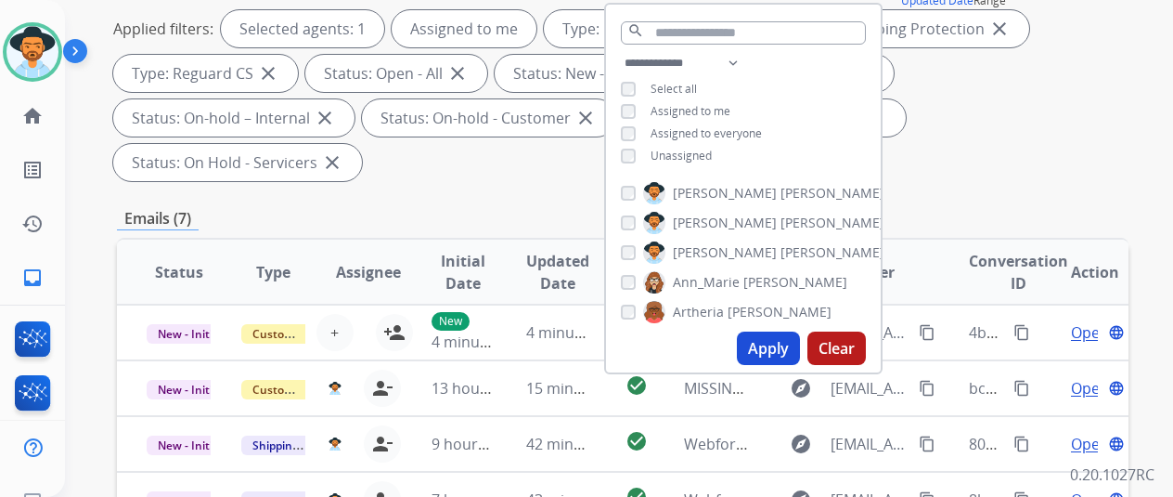
click at [780, 346] on button "Apply" at bounding box center [768, 347] width 63 height 33
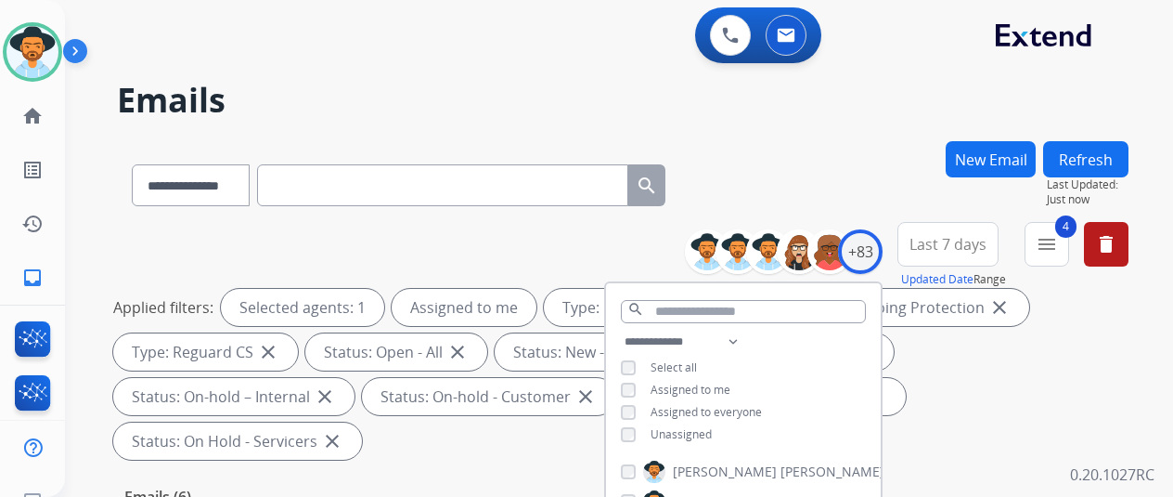
click at [854, 169] on div "**********" at bounding box center [623, 181] width 1012 height 81
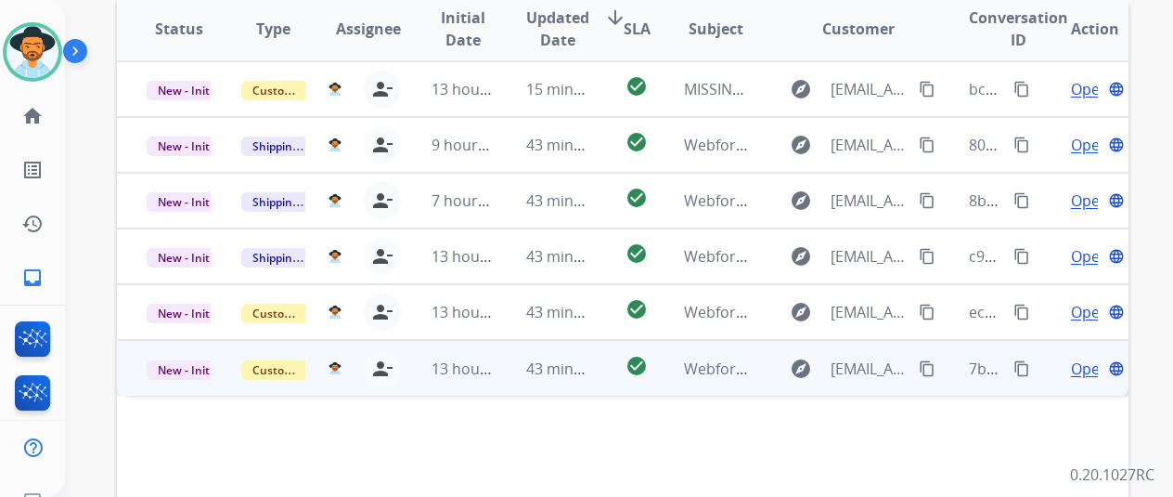
scroll to position [557, 0]
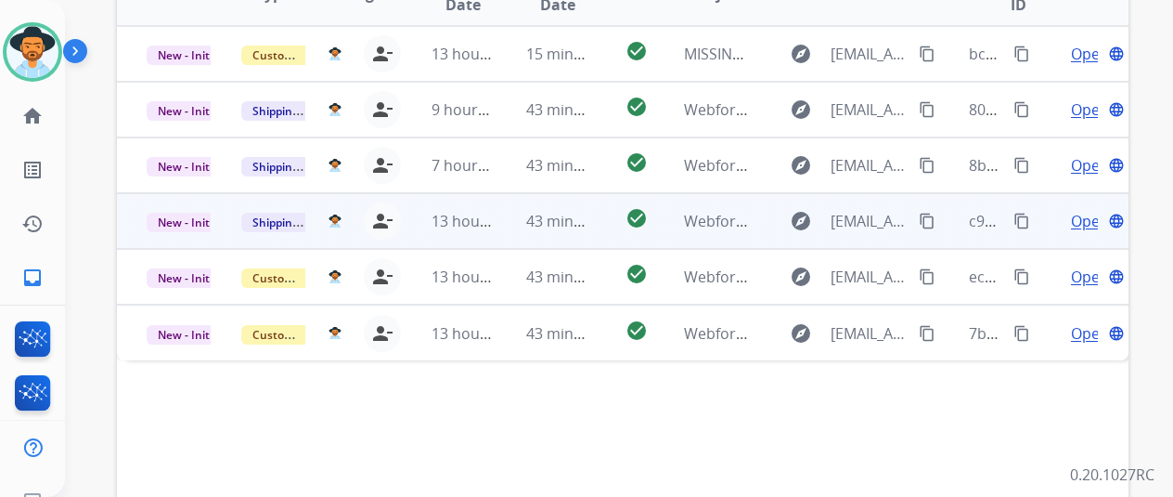
click at [1088, 210] on span "Open" at bounding box center [1090, 221] width 38 height 22
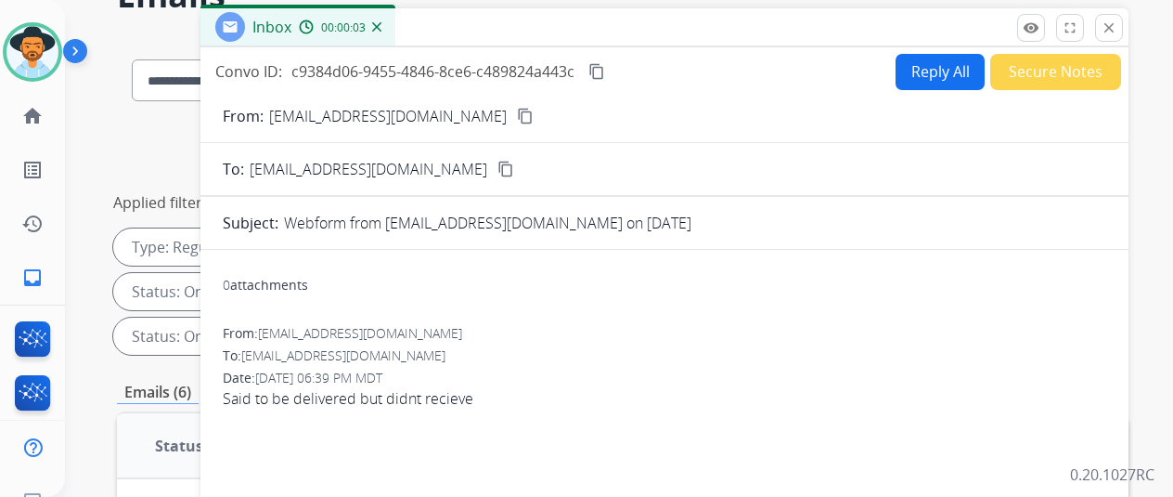
scroll to position [0, 0]
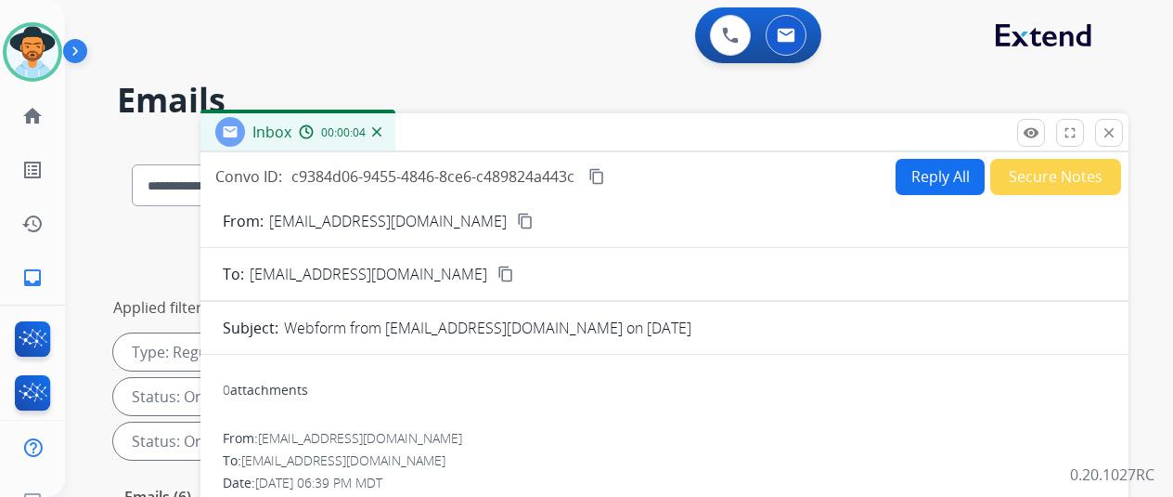
click at [517, 220] on mat-icon "content_copy" at bounding box center [525, 221] width 17 height 17
click at [937, 162] on button "Reply All" at bounding box center [940, 177] width 89 height 36
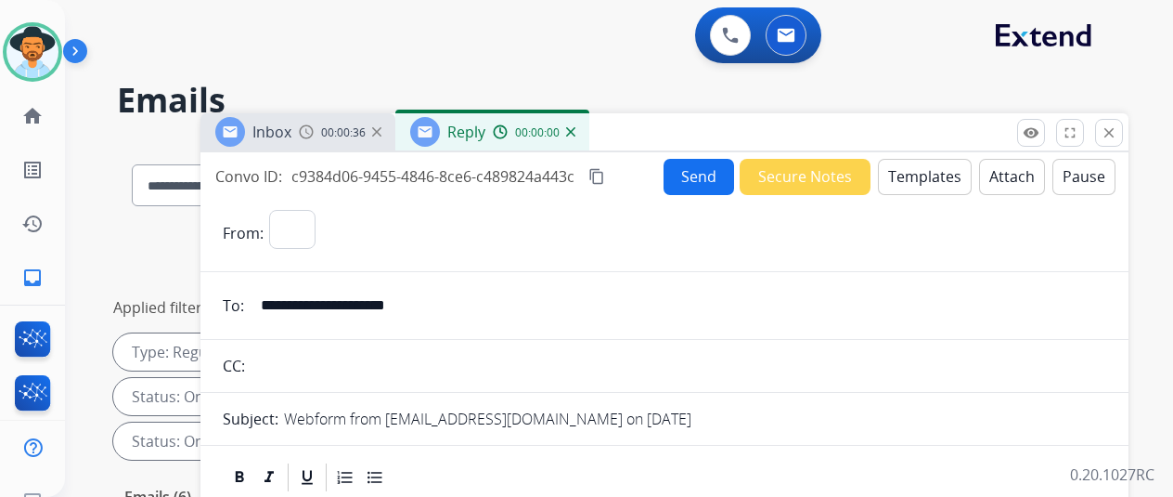
select select "**********"
click at [926, 175] on button "Templates" at bounding box center [925, 177] width 94 height 36
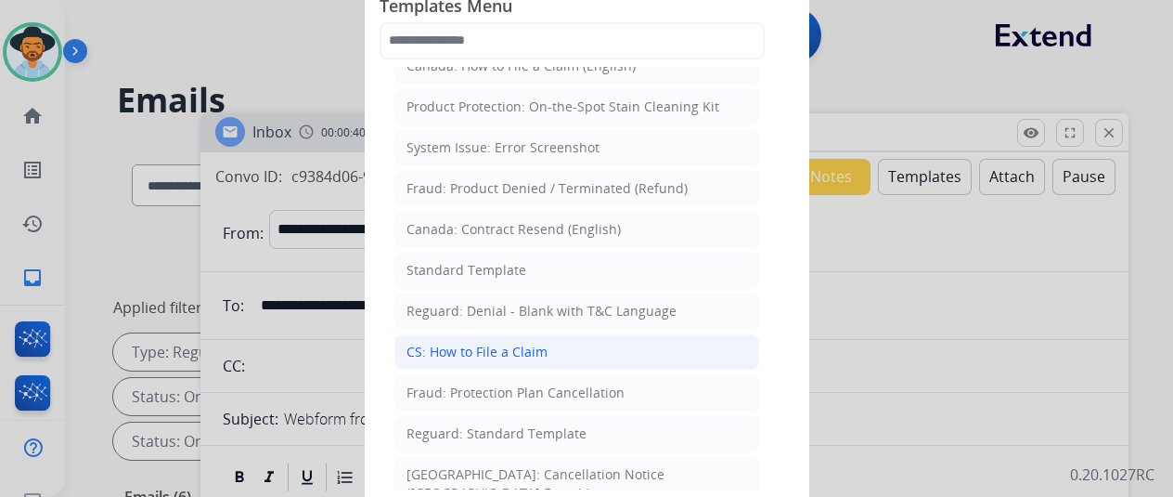
scroll to position [93, 0]
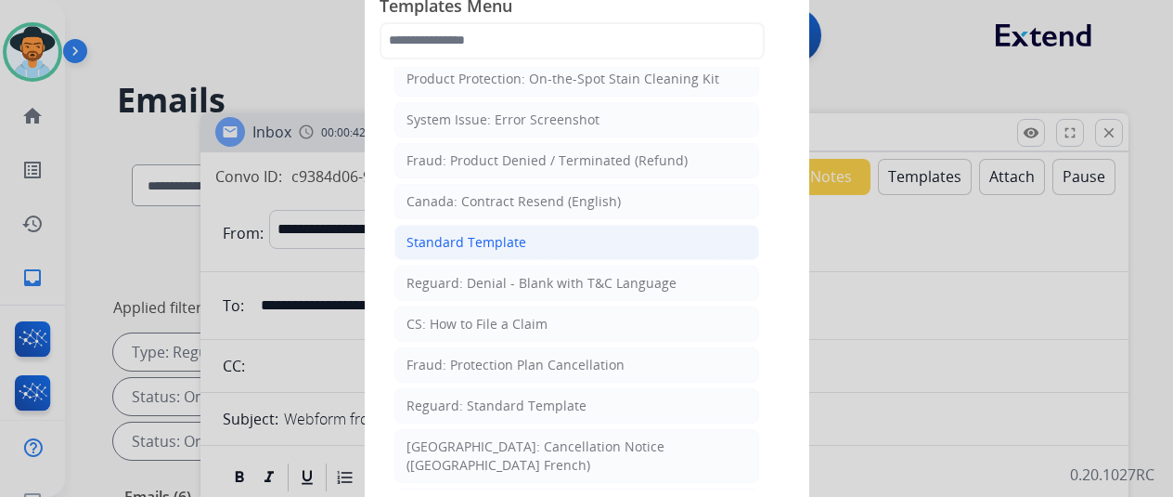
click at [480, 227] on li "Standard Template" at bounding box center [577, 242] width 365 height 35
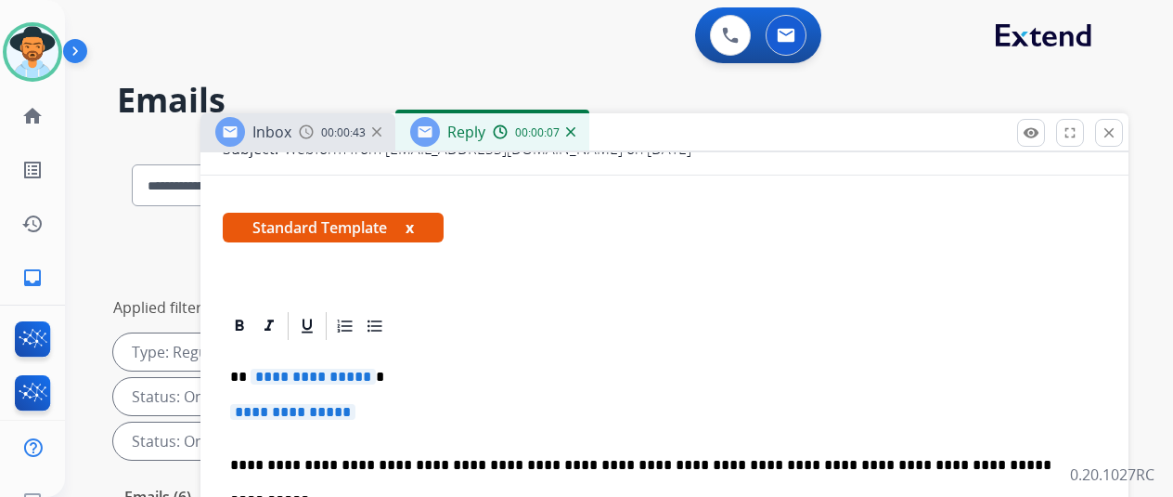
scroll to position [278, 0]
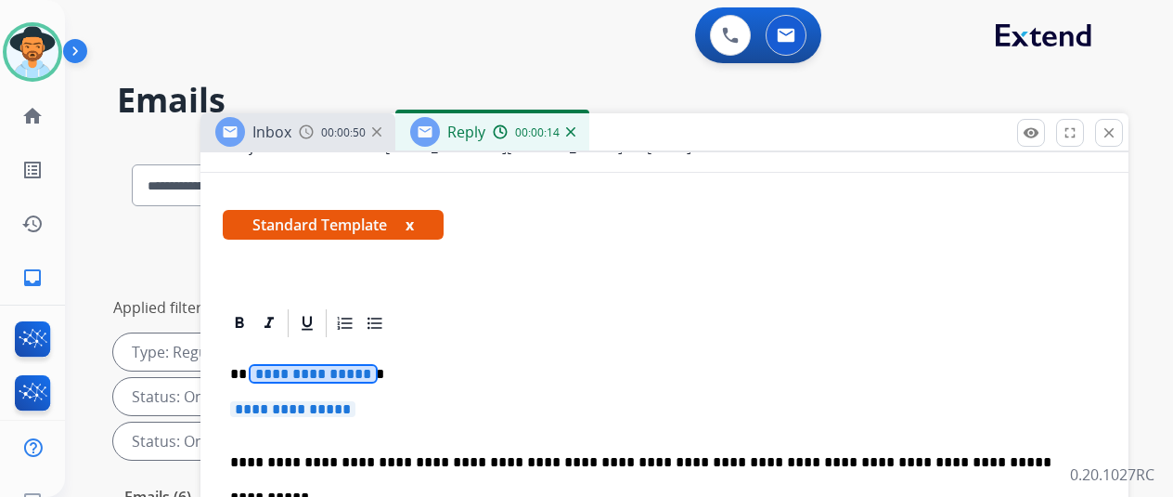
click at [356, 368] on span "**********" at bounding box center [313, 374] width 125 height 16
click at [381, 402] on p "**********" at bounding box center [664, 418] width 869 height 34
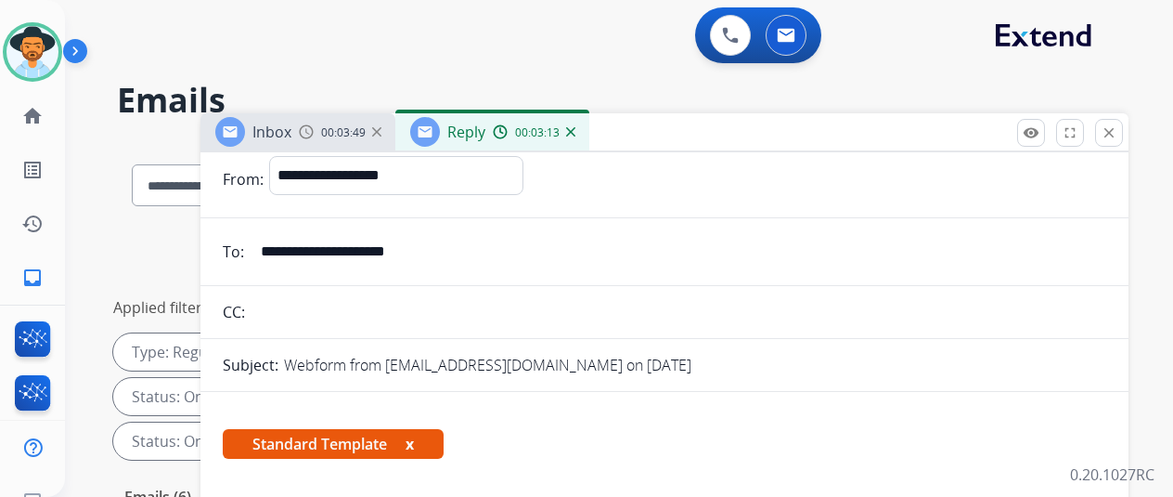
scroll to position [0, 0]
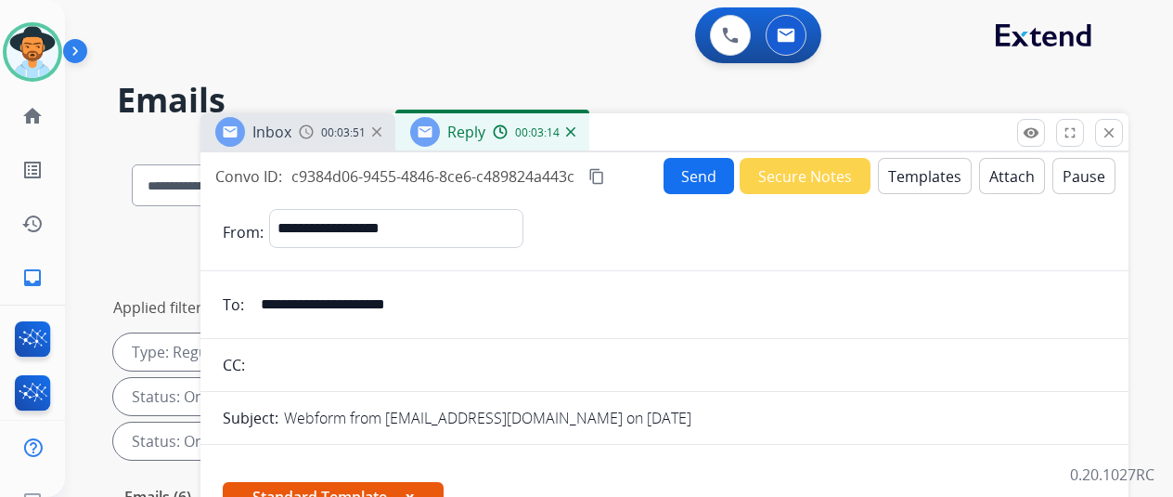
click at [605, 172] on mat-icon "content_copy" at bounding box center [597, 176] width 17 height 17
click at [715, 173] on button "Send" at bounding box center [699, 176] width 71 height 36
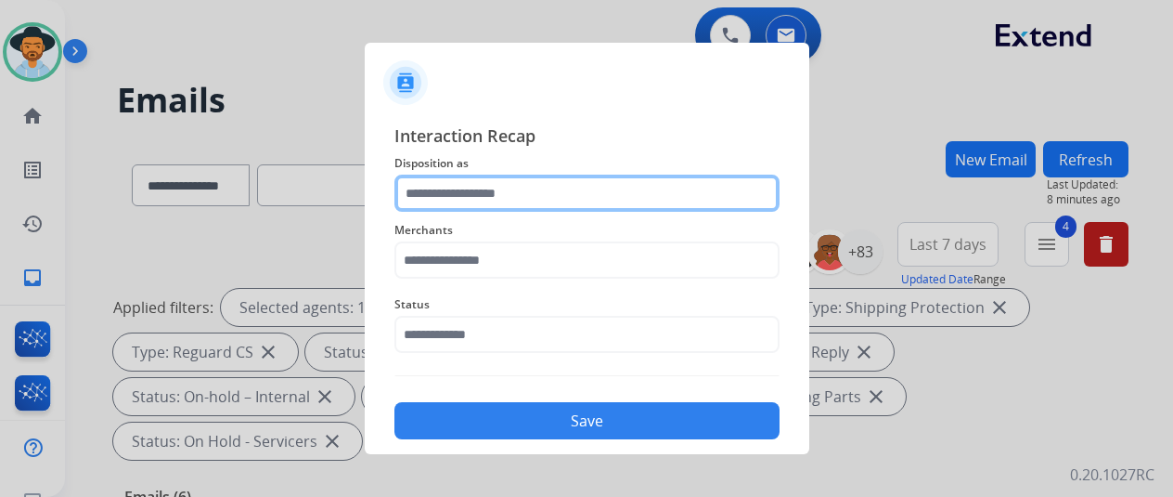
click at [442, 194] on input "text" at bounding box center [587, 193] width 385 height 37
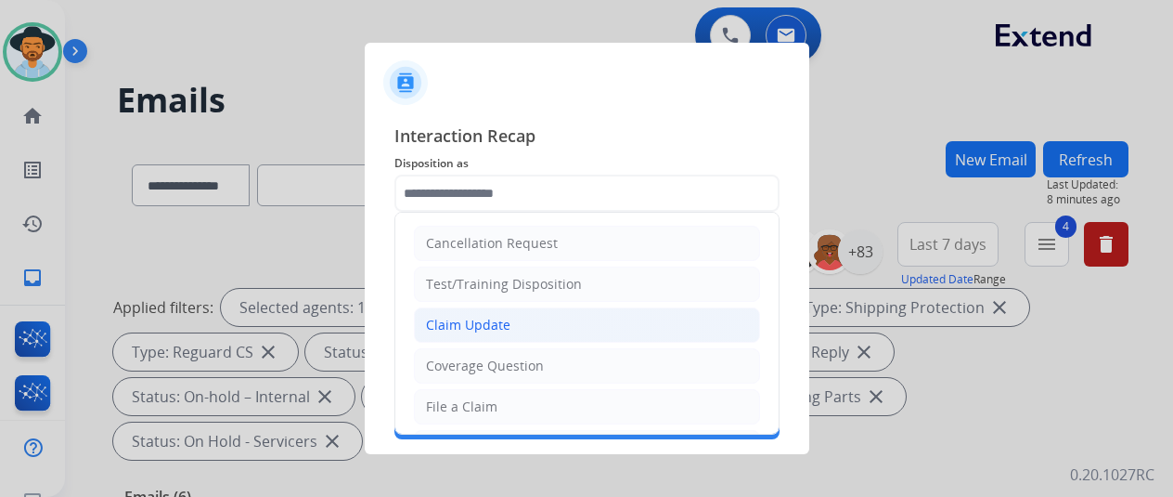
click at [452, 318] on div "Claim Update" at bounding box center [468, 325] width 84 height 19
type input "**********"
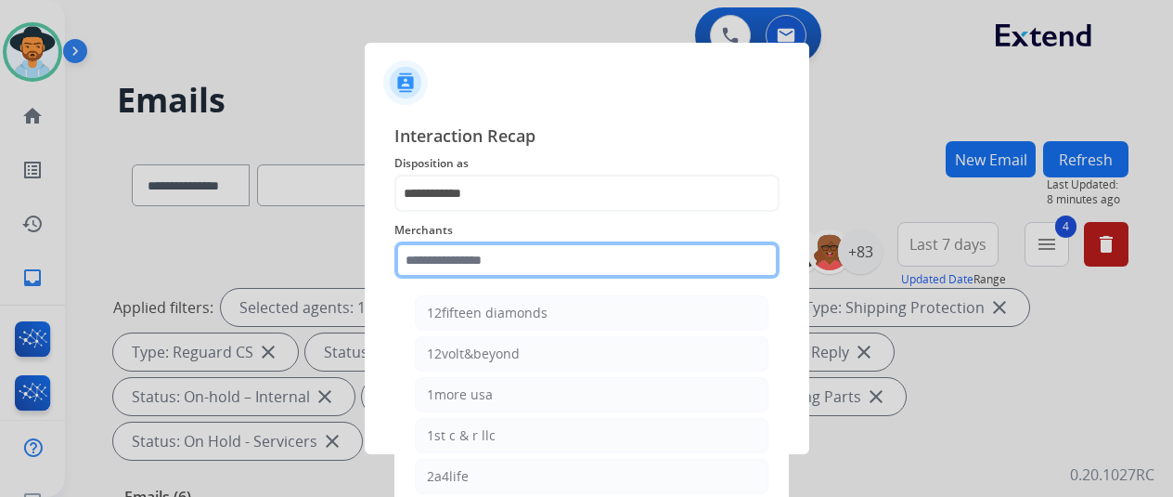
click at [436, 261] on input "text" at bounding box center [587, 259] width 385 height 37
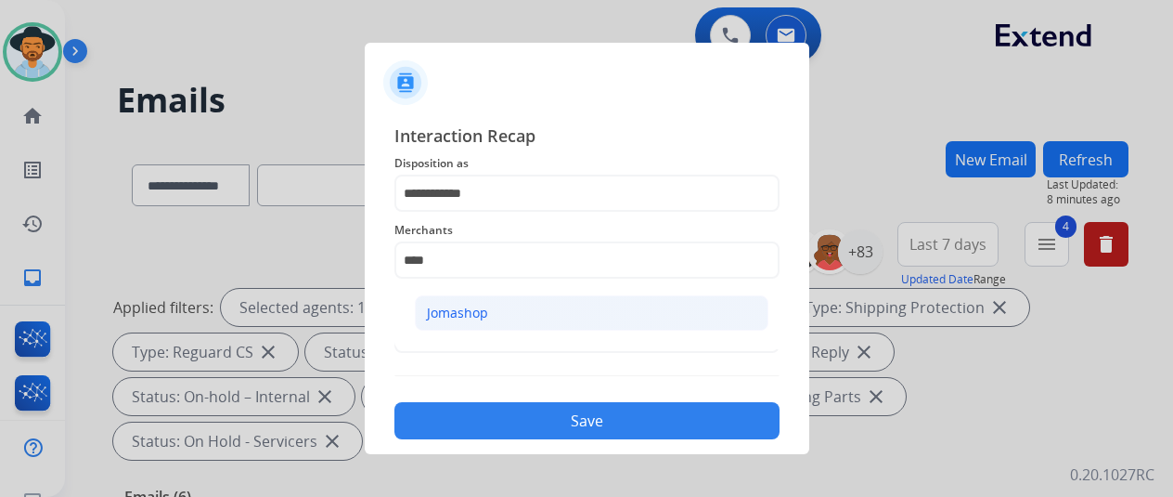
click at [486, 320] on li "Jomashop" at bounding box center [592, 312] width 354 height 35
type input "********"
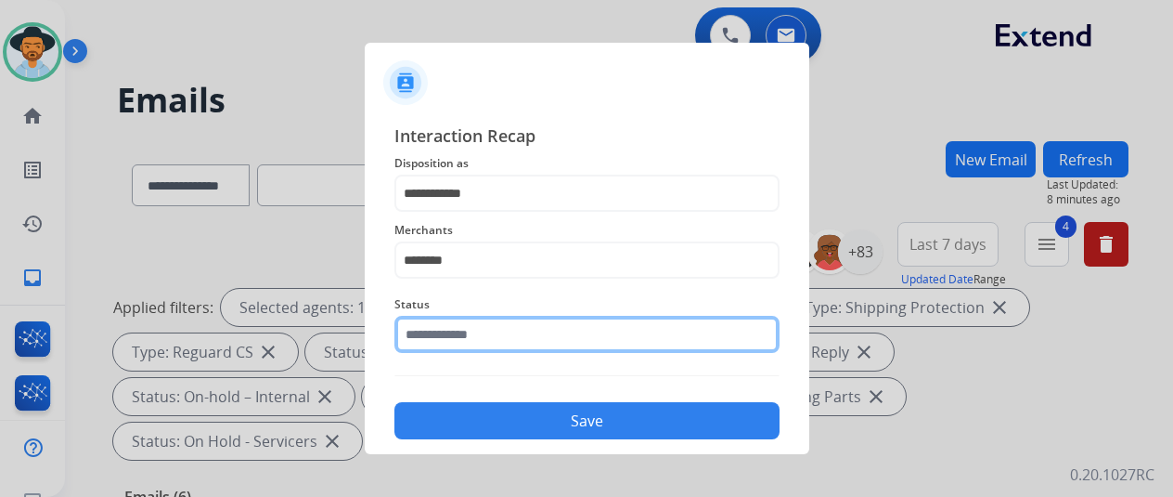
click at [463, 332] on input "text" at bounding box center [587, 334] width 385 height 37
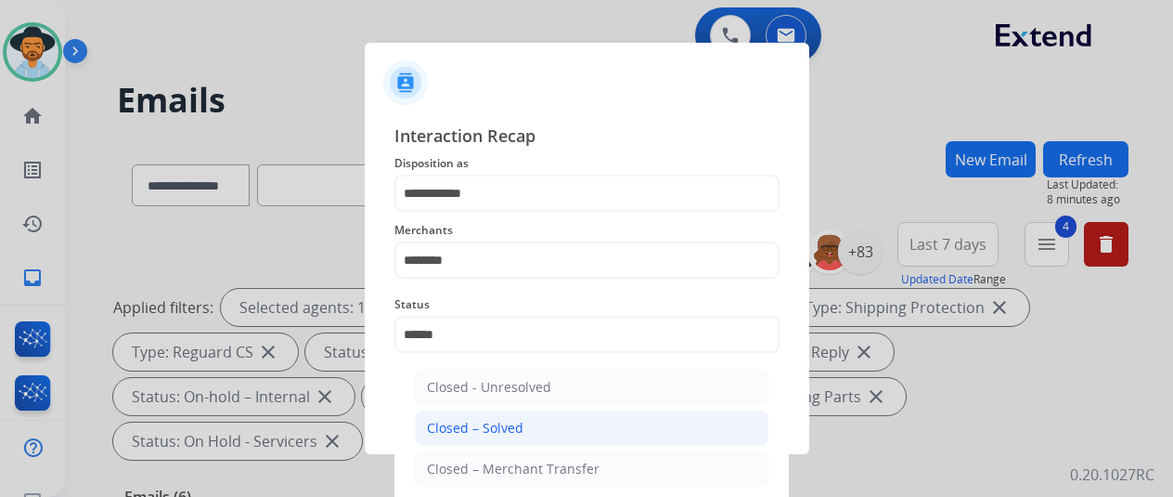
click at [453, 419] on div "Closed – Solved" at bounding box center [475, 428] width 97 height 19
type input "**********"
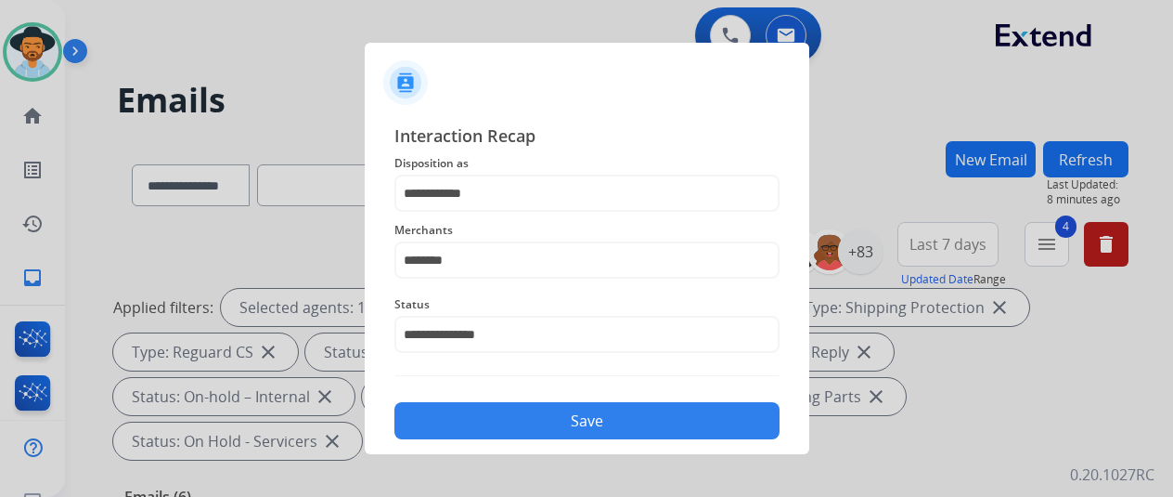
click at [473, 415] on button "Save" at bounding box center [587, 420] width 385 height 37
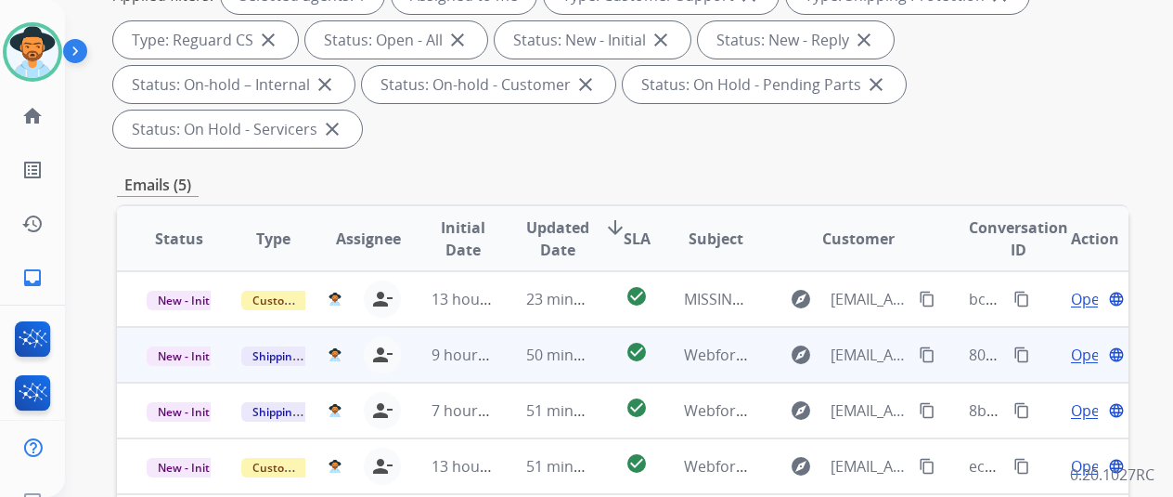
scroll to position [464, 0]
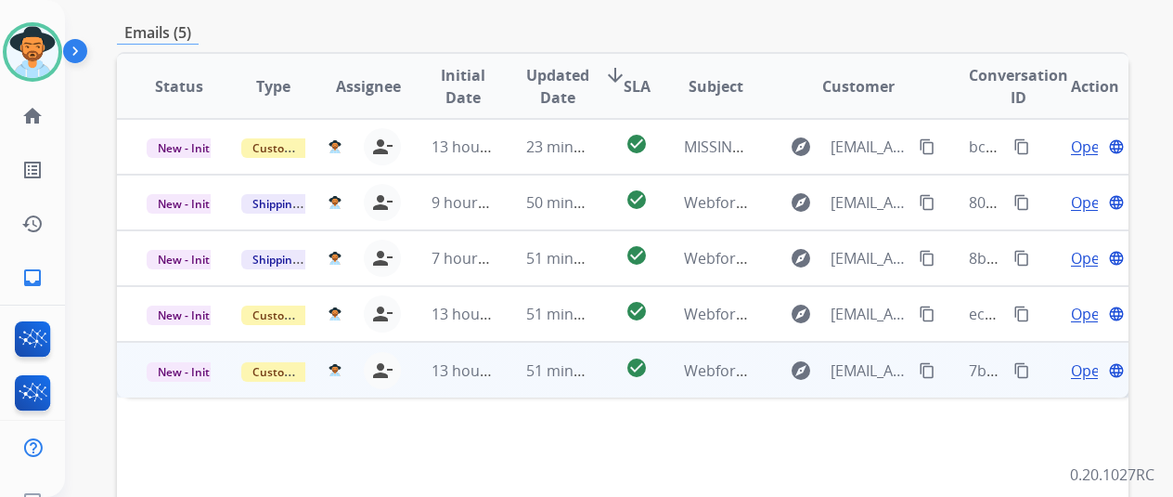
click at [1079, 359] on span "Open" at bounding box center [1090, 370] width 38 height 22
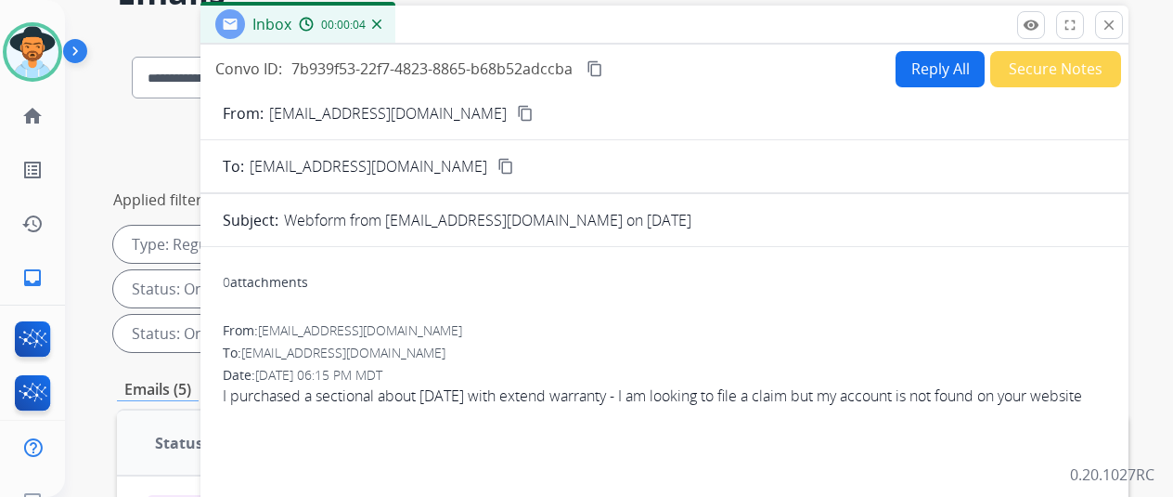
scroll to position [0, 0]
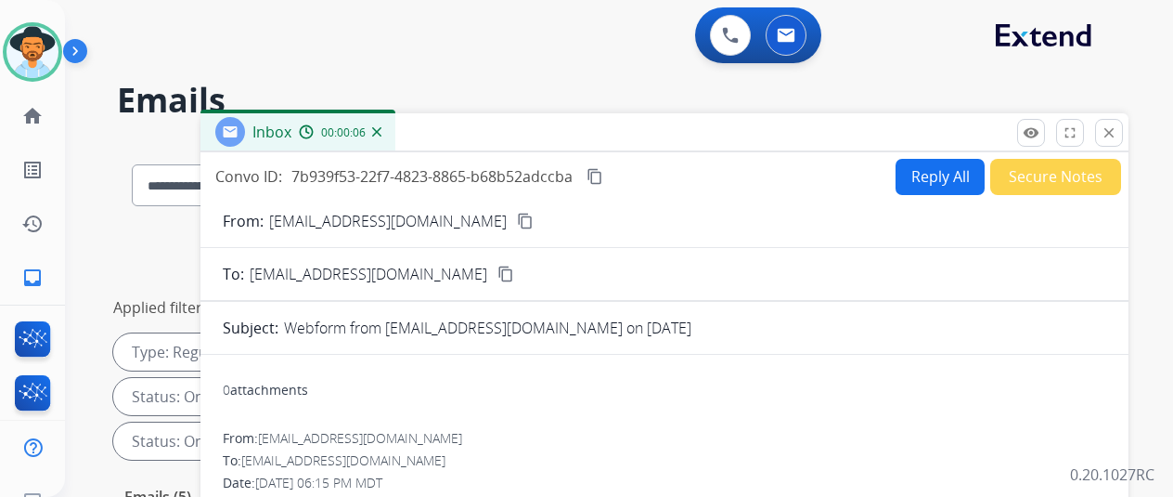
click at [517, 216] on mat-icon "content_copy" at bounding box center [525, 221] width 17 height 17
click at [939, 175] on button "Reply All" at bounding box center [940, 177] width 89 height 36
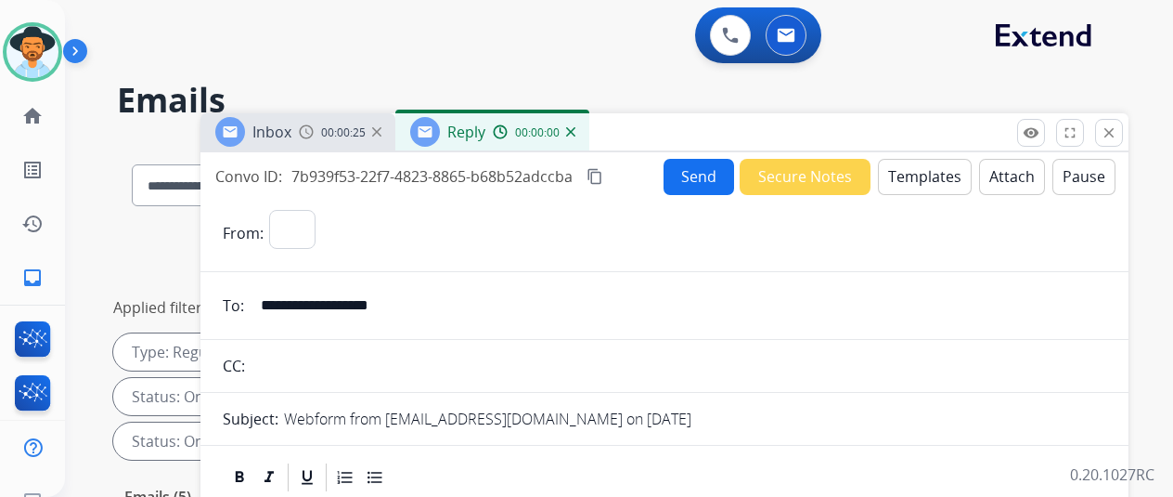
select select "**********"
click at [941, 169] on button "Templates" at bounding box center [925, 177] width 94 height 36
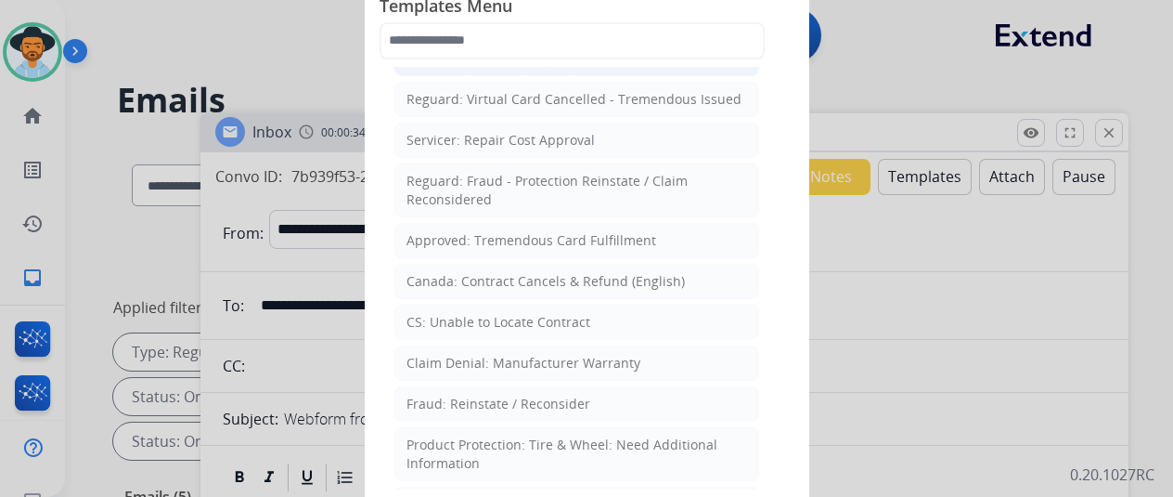
scroll to position [743, 0]
click at [466, 311] on div "CS: Unable to Locate Contract" at bounding box center [499, 320] width 184 height 19
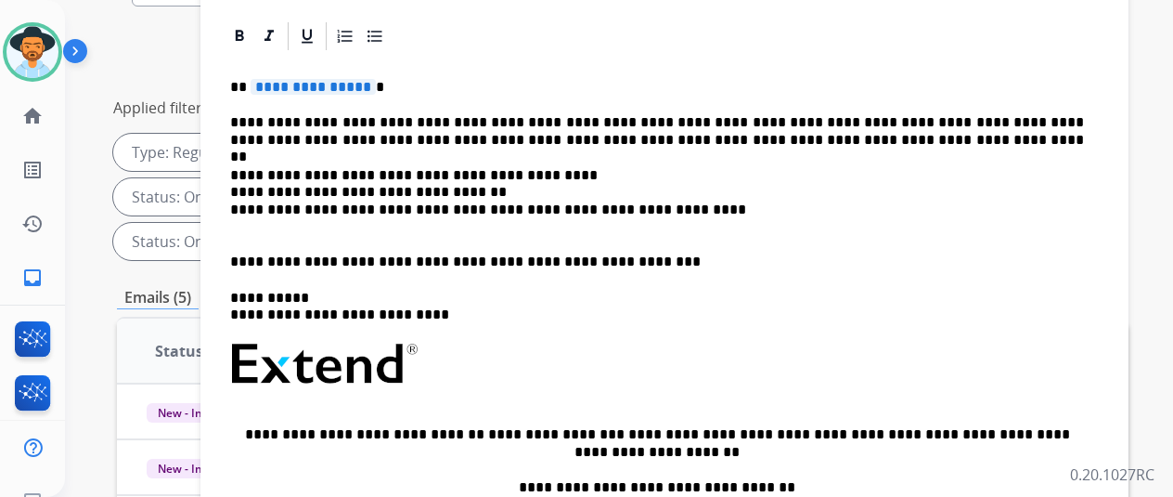
scroll to position [0, 0]
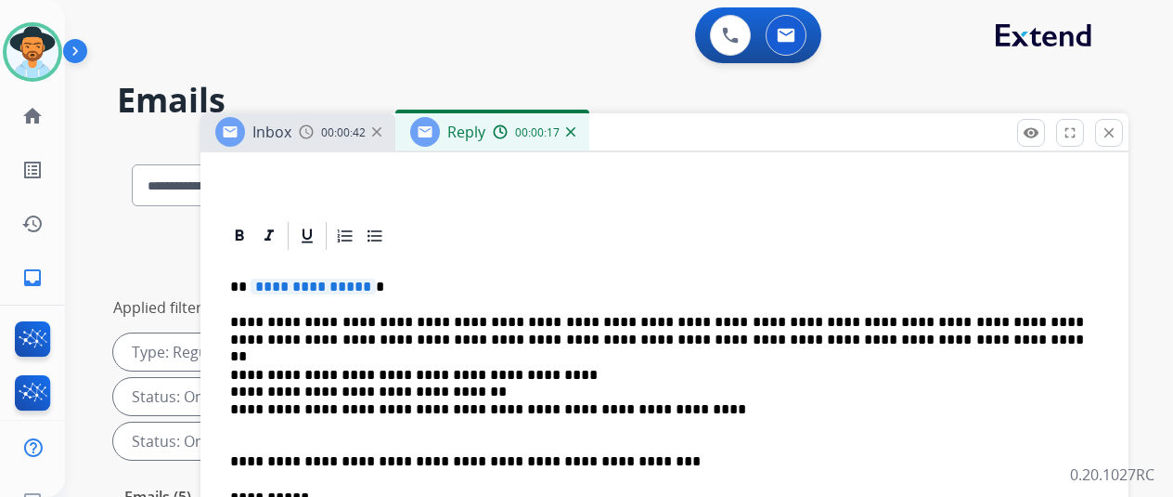
click at [376, 278] on span "**********" at bounding box center [313, 286] width 125 height 16
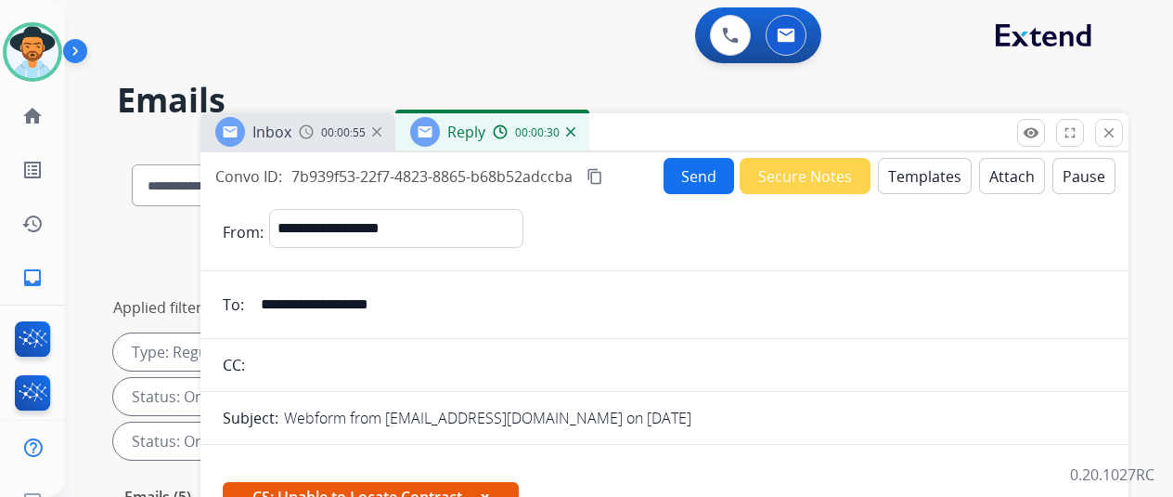
click at [698, 173] on button "Send" at bounding box center [699, 176] width 71 height 36
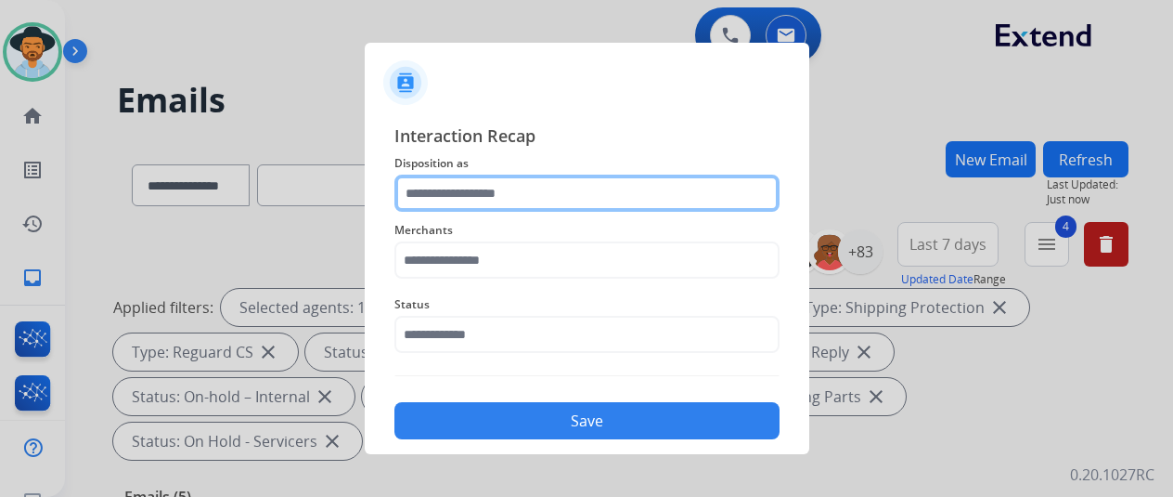
click at [425, 194] on input "text" at bounding box center [587, 193] width 385 height 37
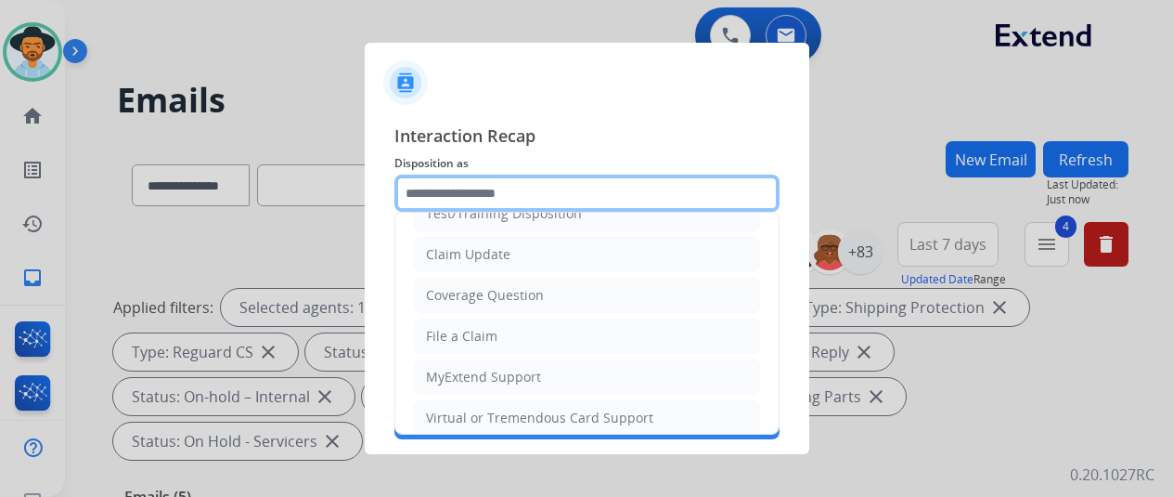
scroll to position [281, 0]
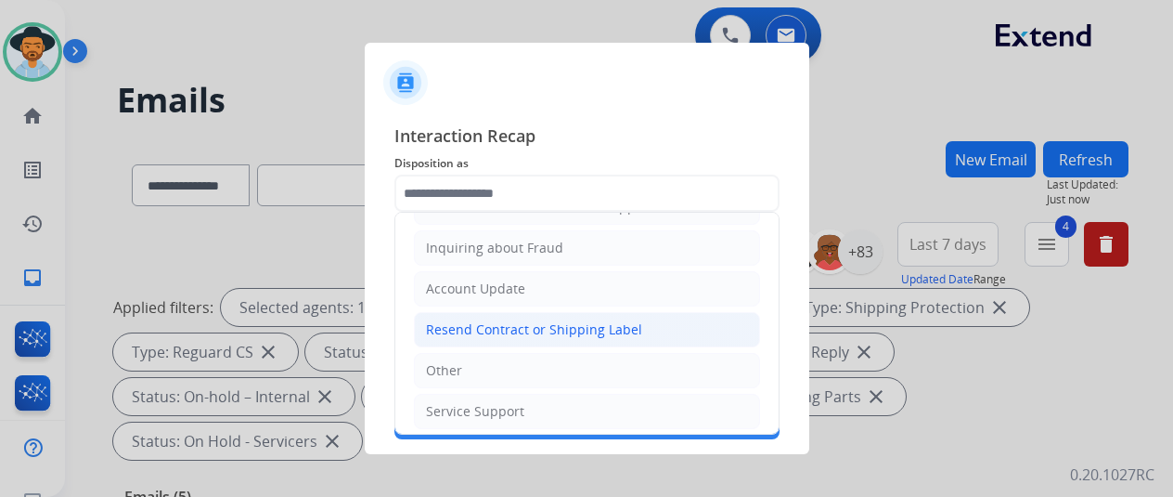
click at [472, 320] on div "Resend Contract or Shipping Label" at bounding box center [534, 329] width 216 height 19
type input "**********"
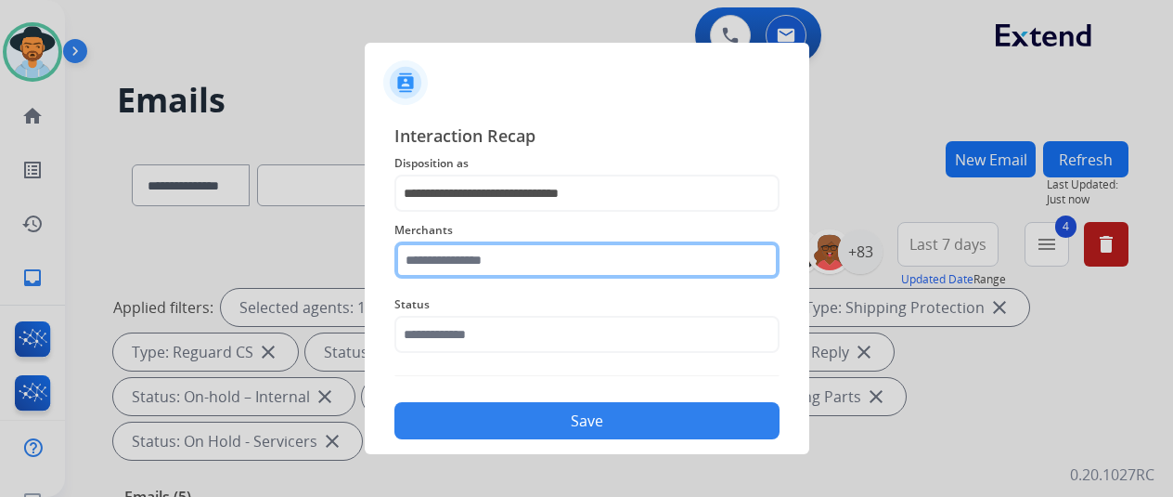
click at [444, 262] on input "text" at bounding box center [587, 259] width 385 height 37
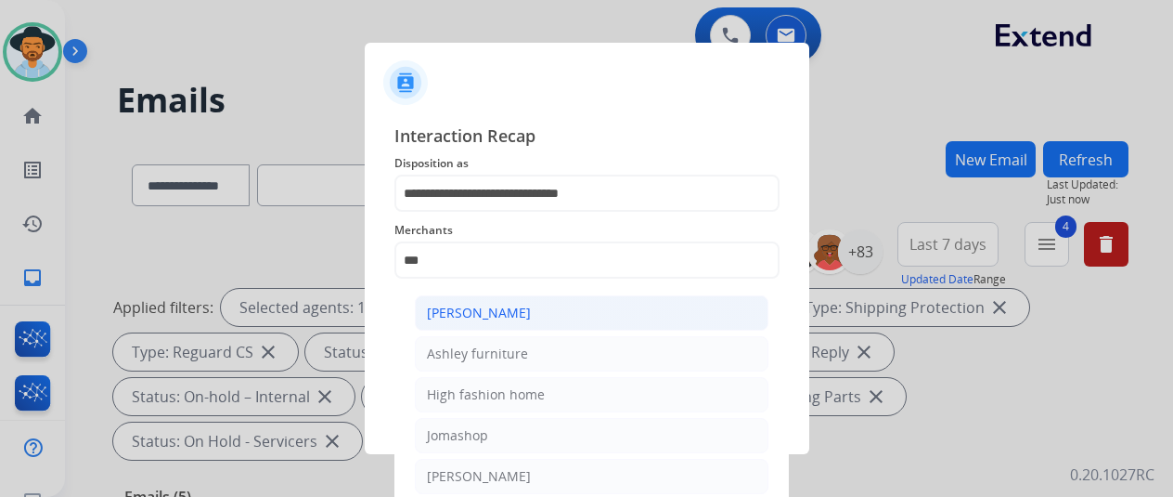
click at [472, 317] on div "[PERSON_NAME]" at bounding box center [479, 313] width 104 height 19
type input "**********"
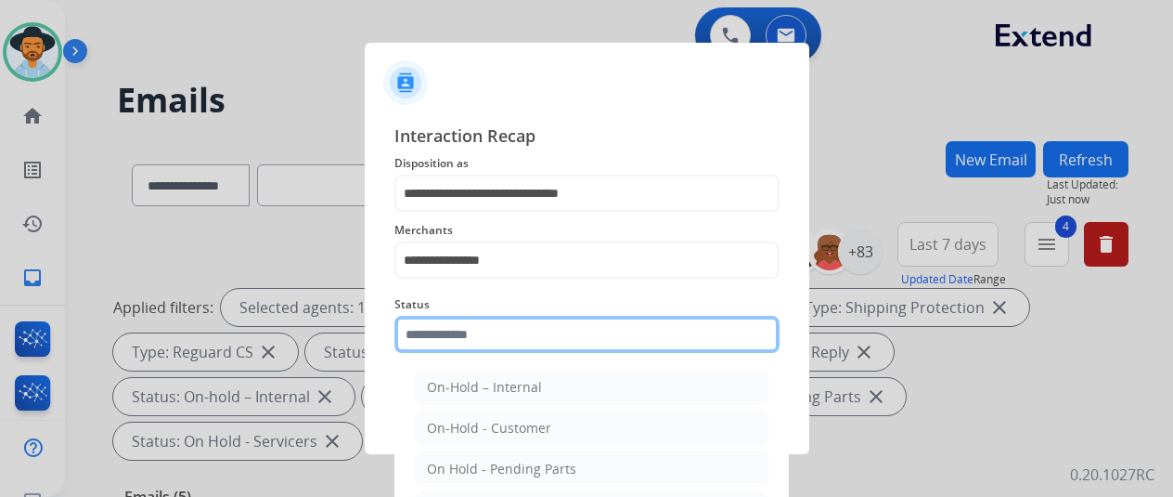
click at [473, 333] on input "text" at bounding box center [587, 334] width 385 height 37
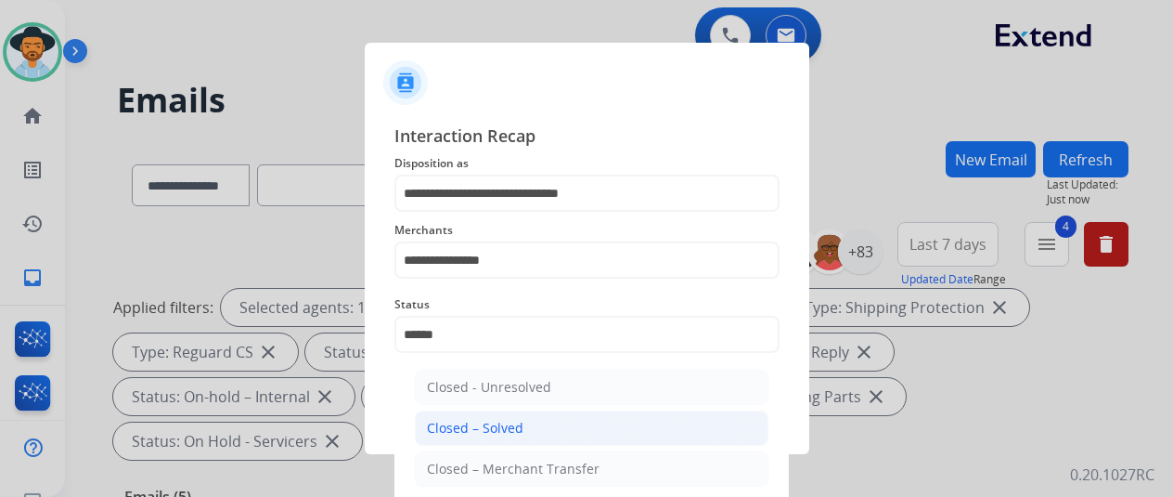
click at [496, 430] on div "Closed – Solved" at bounding box center [475, 428] width 97 height 19
type input "**********"
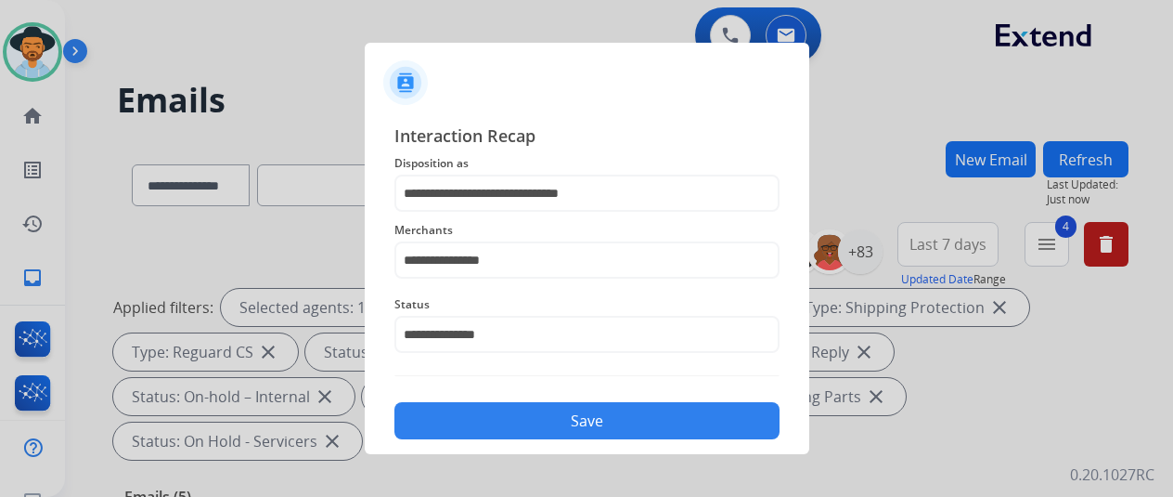
click at [528, 424] on button "Save" at bounding box center [587, 420] width 385 height 37
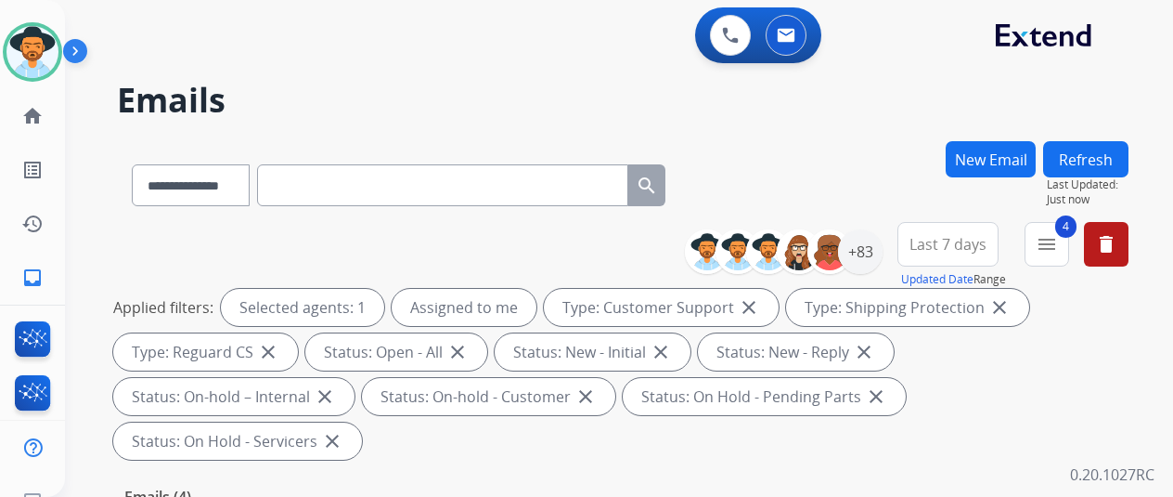
scroll to position [464, 0]
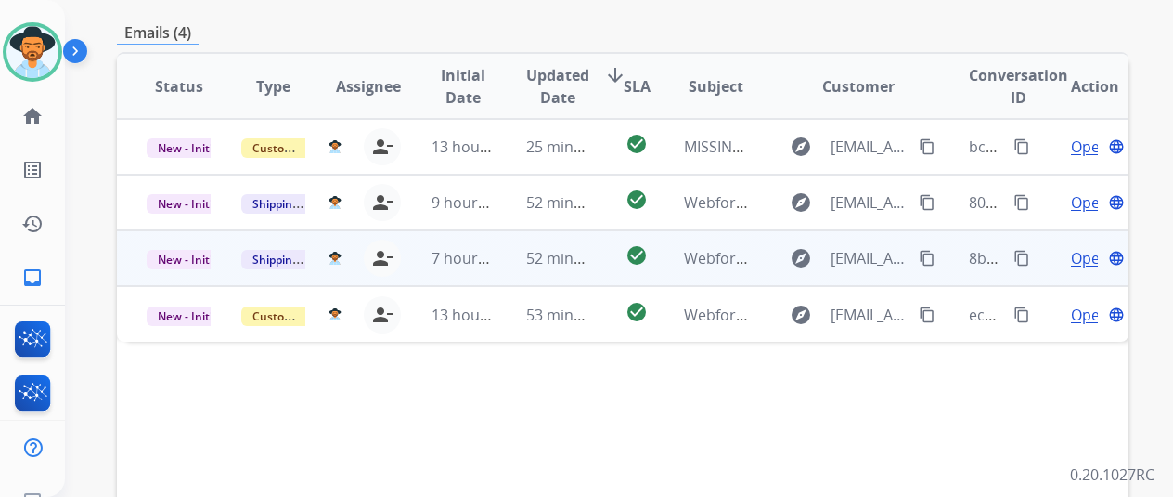
click at [1083, 247] on span "Open" at bounding box center [1090, 258] width 38 height 22
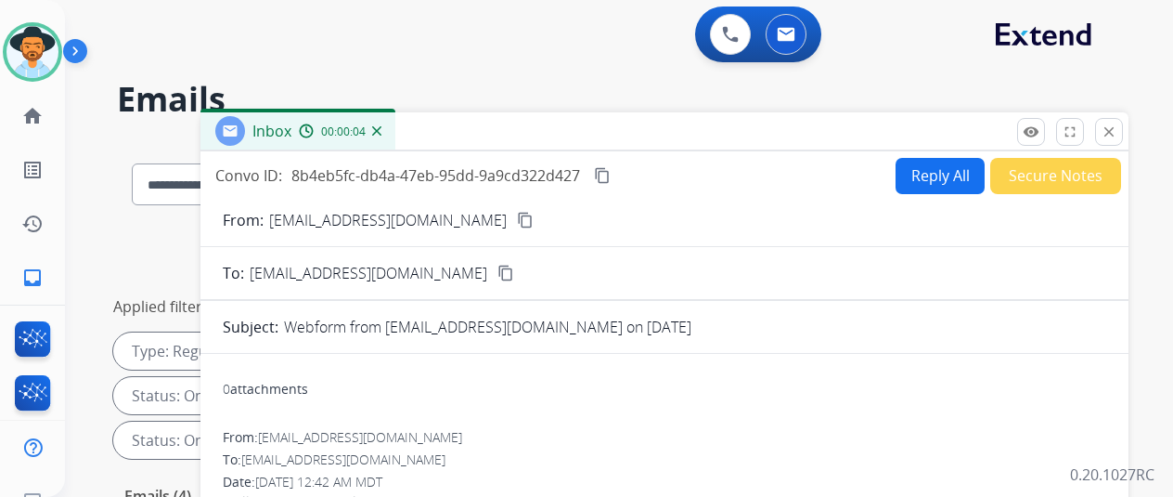
scroll to position [0, 0]
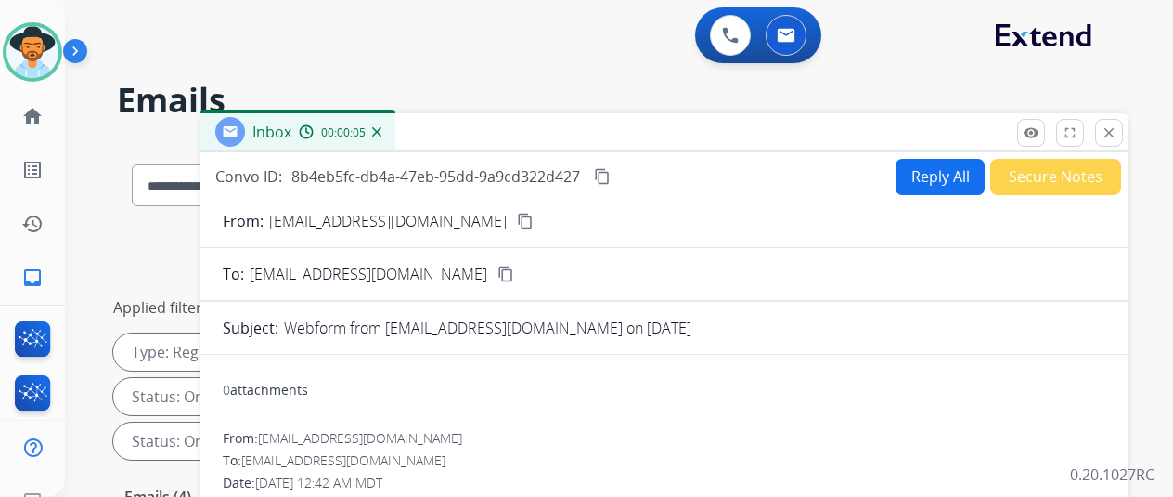
click at [517, 218] on mat-icon "content_copy" at bounding box center [525, 221] width 17 height 17
click at [611, 175] on mat-icon "content_copy" at bounding box center [602, 176] width 17 height 17
click at [926, 176] on button "Reply All" at bounding box center [940, 177] width 89 height 36
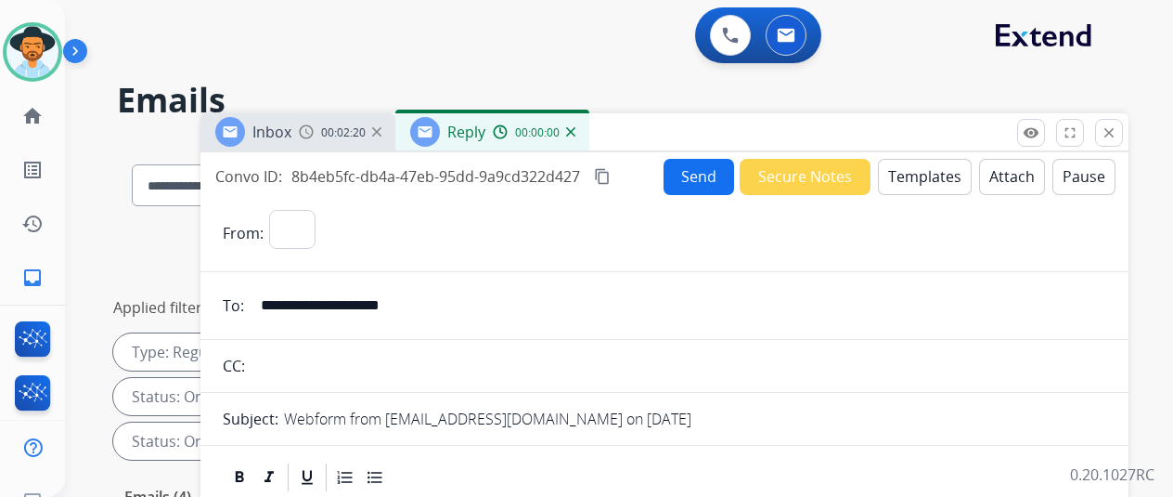
select select "**********"
click at [941, 170] on button "Templates" at bounding box center [925, 177] width 94 height 36
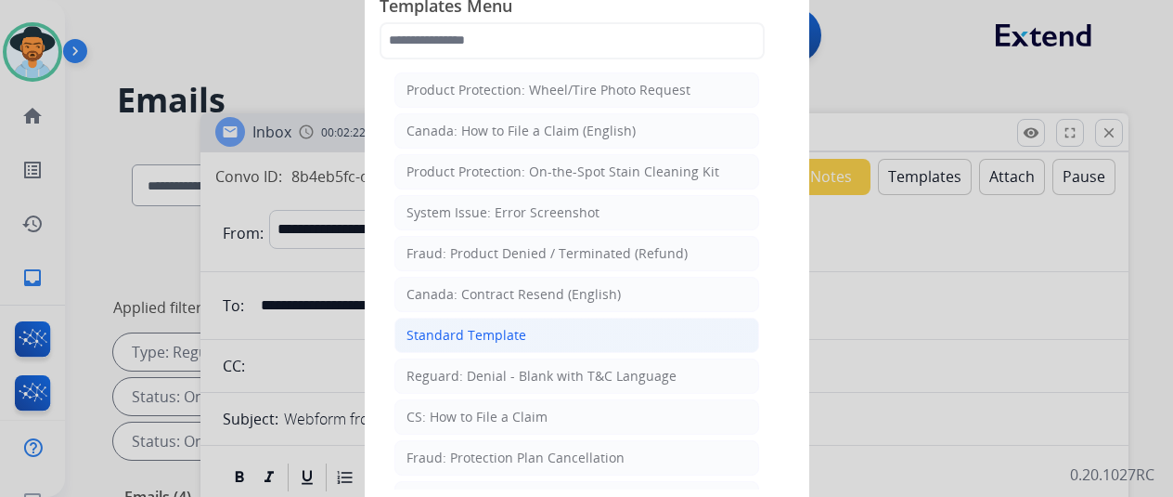
click at [453, 328] on div "Standard Template" at bounding box center [467, 335] width 120 height 19
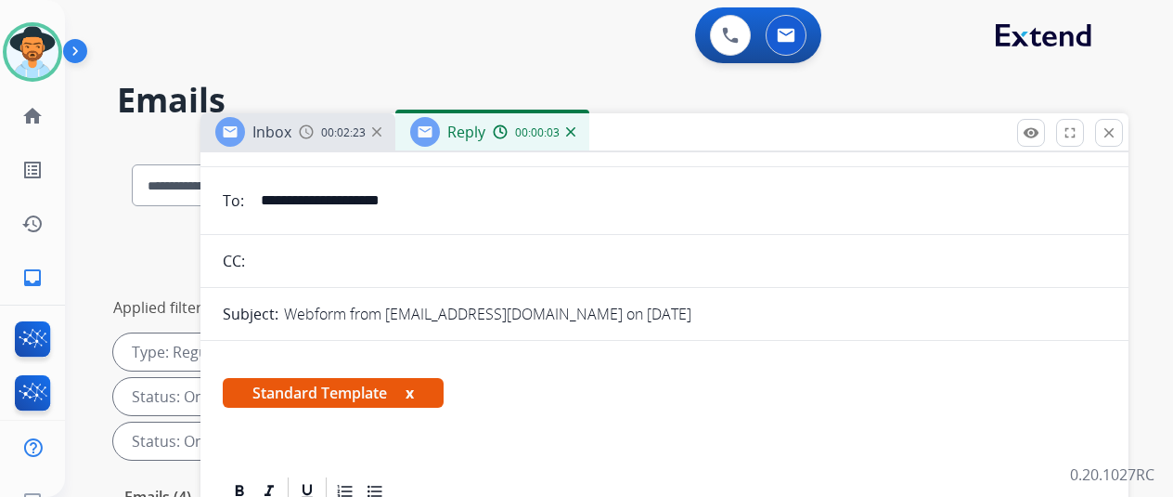
scroll to position [278, 0]
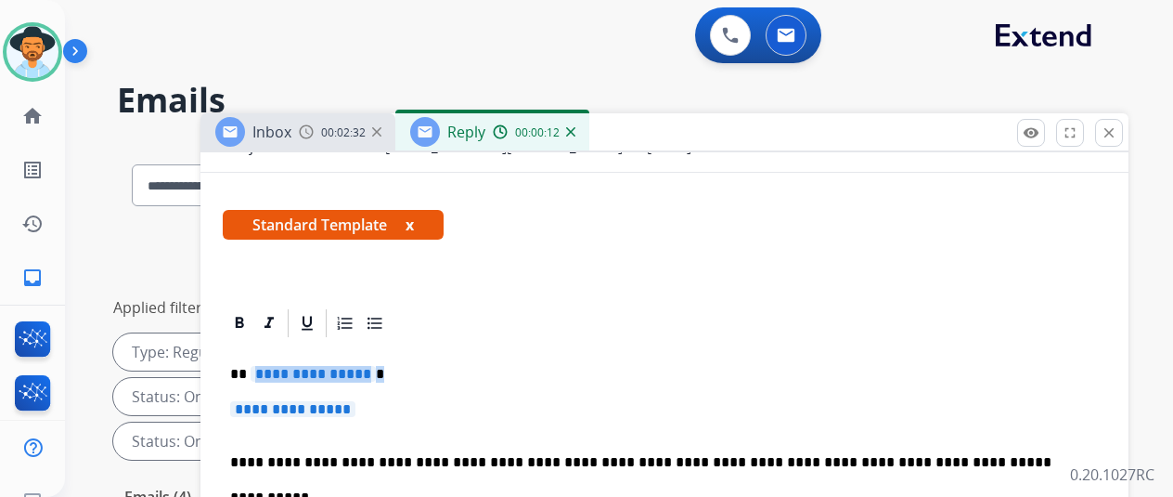
drag, startPoint x: 382, startPoint y: 369, endPoint x: 313, endPoint y: 359, distance: 70.2
click at [313, 366] on p "**********" at bounding box center [657, 374] width 854 height 17
drag, startPoint x: 378, startPoint y: 400, endPoint x: 364, endPoint y: 396, distance: 14.4
click at [356, 401] on span "**********" at bounding box center [292, 409] width 125 height 16
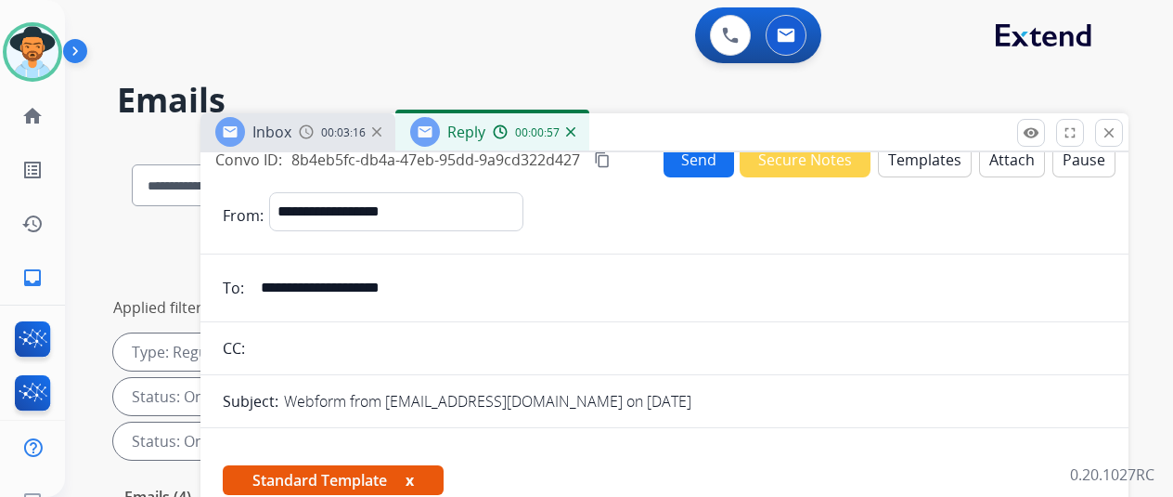
scroll to position [0, 0]
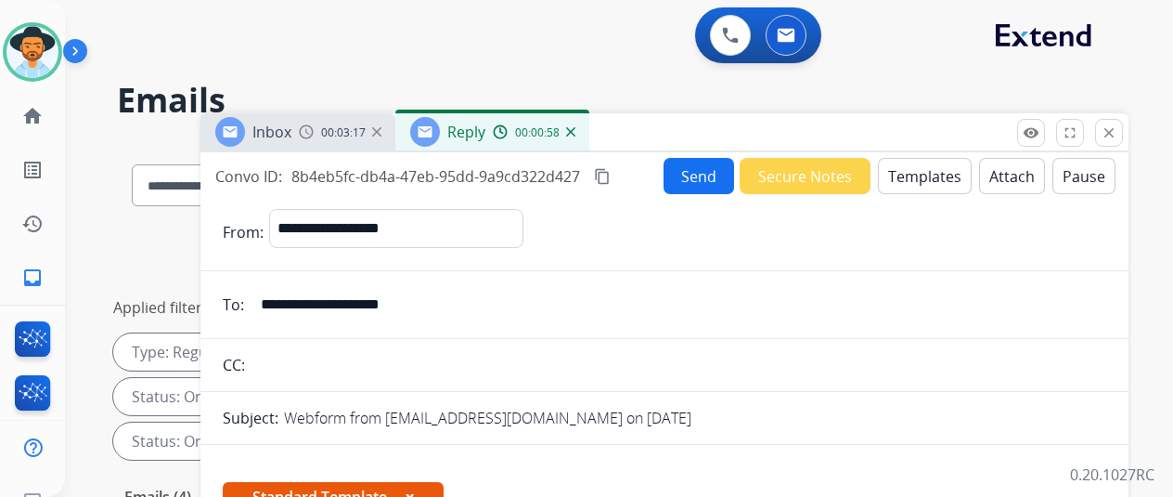
click at [698, 172] on button "Send" at bounding box center [699, 176] width 71 height 36
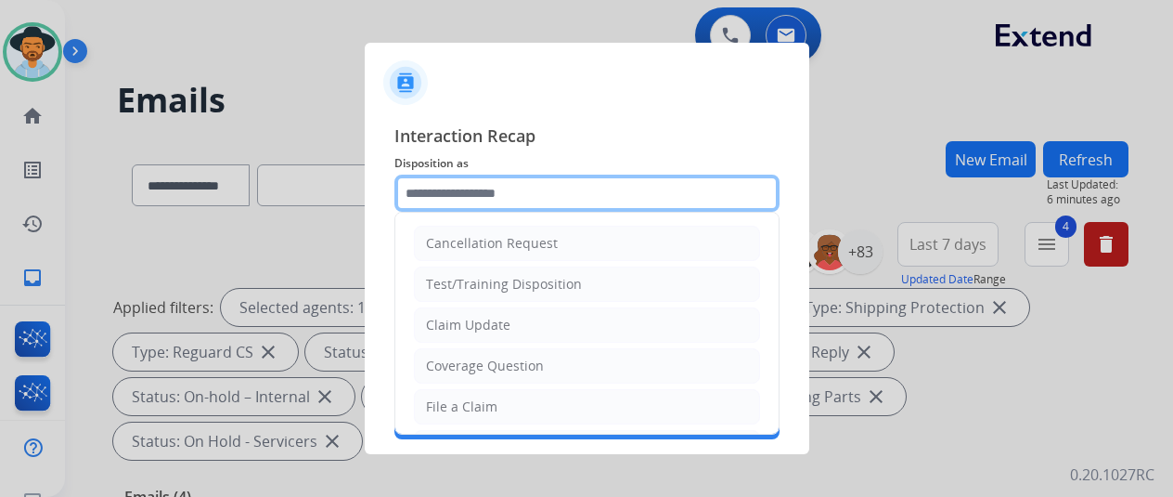
click at [455, 194] on input "text" at bounding box center [587, 193] width 385 height 37
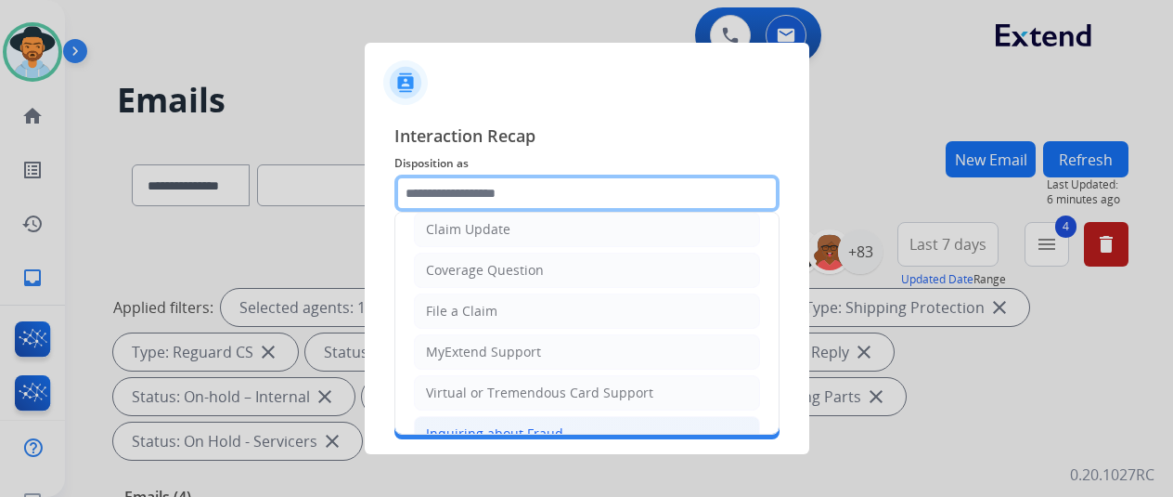
scroll to position [93, 0]
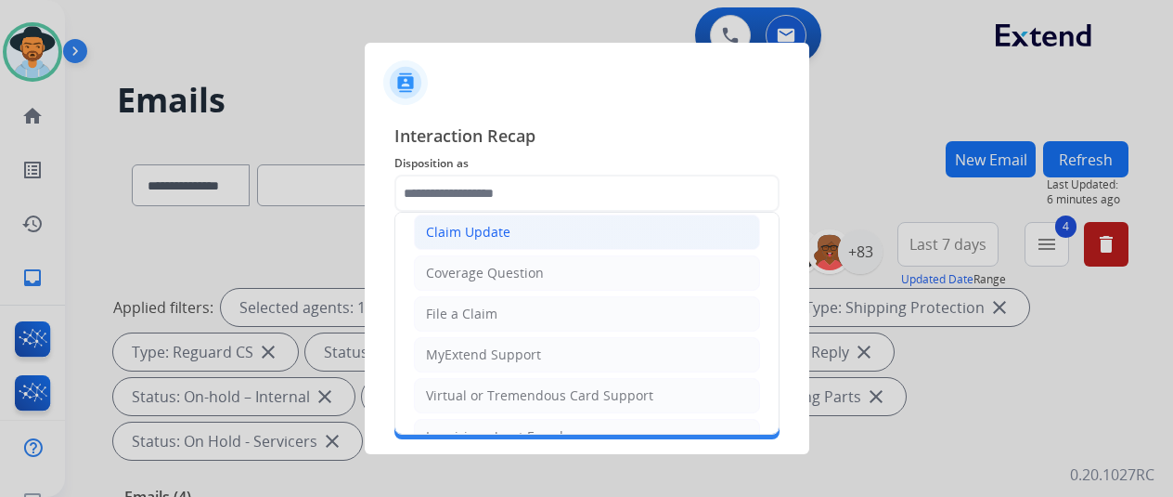
click at [460, 234] on div "Claim Update" at bounding box center [468, 232] width 84 height 19
type input "**********"
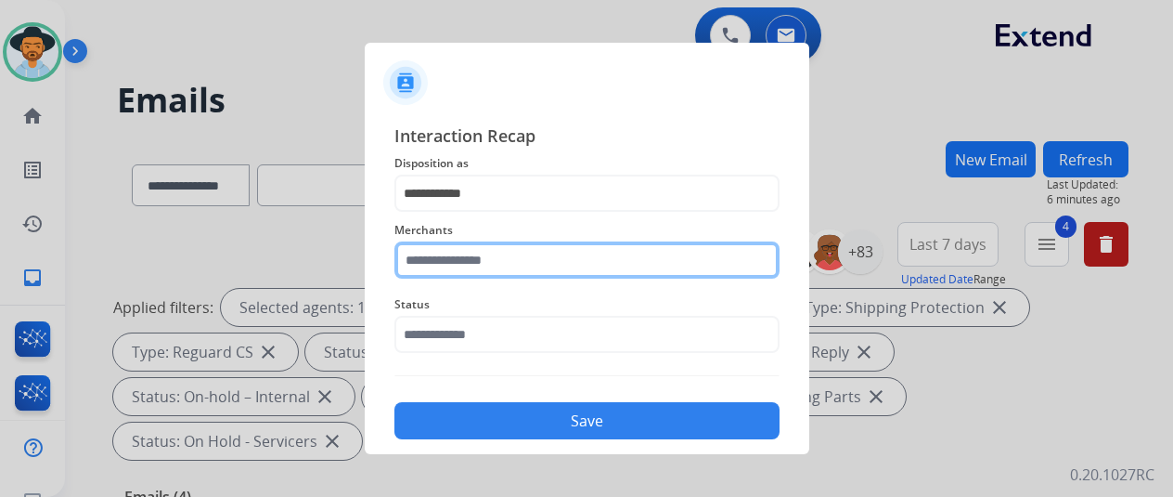
click at [455, 269] on input "text" at bounding box center [587, 259] width 385 height 37
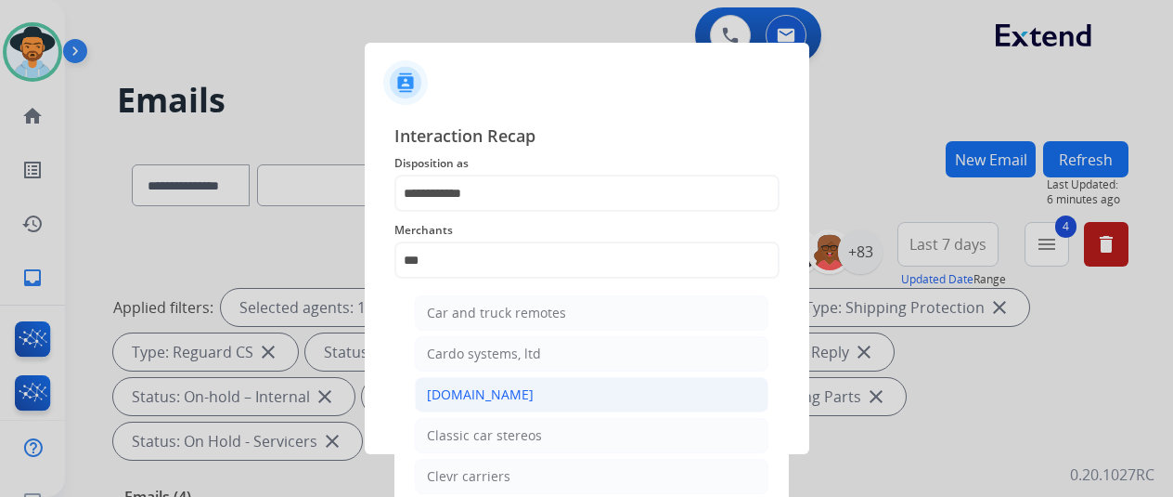
click at [473, 398] on div "[DOMAIN_NAME]" at bounding box center [480, 394] width 107 height 19
type input "**********"
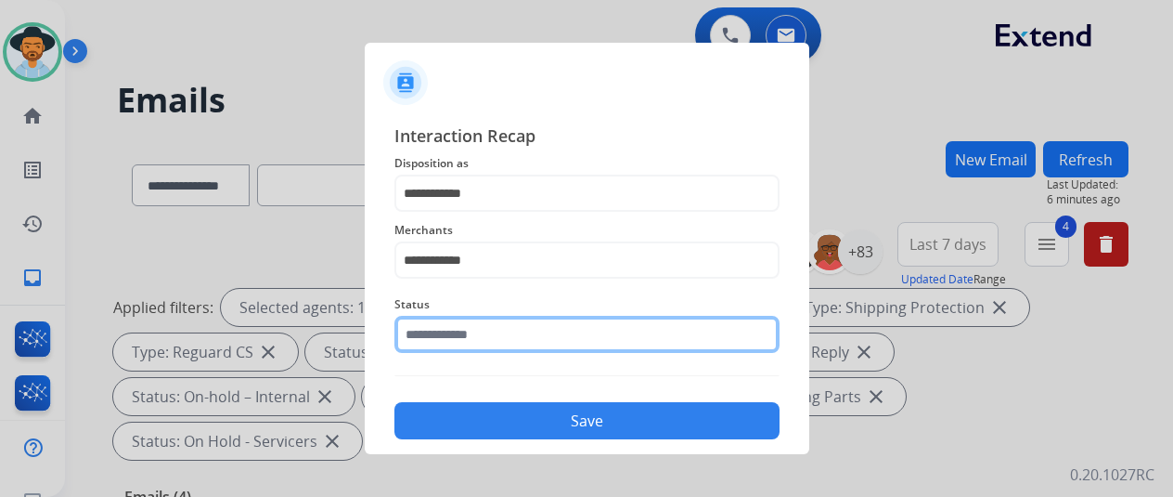
click at [462, 348] on input "text" at bounding box center [587, 334] width 385 height 37
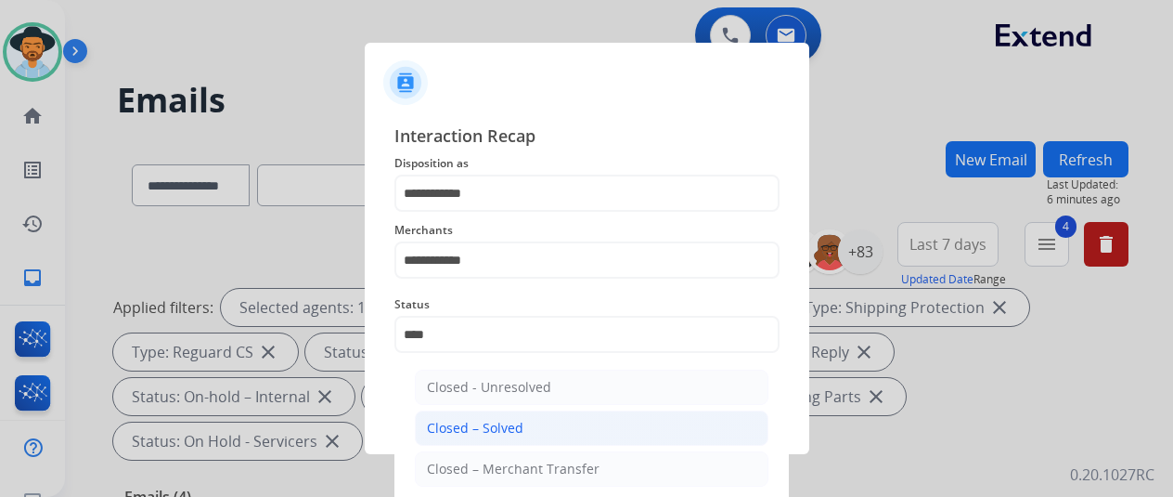
click at [512, 439] on li "Closed – Solved" at bounding box center [592, 427] width 354 height 35
type input "**********"
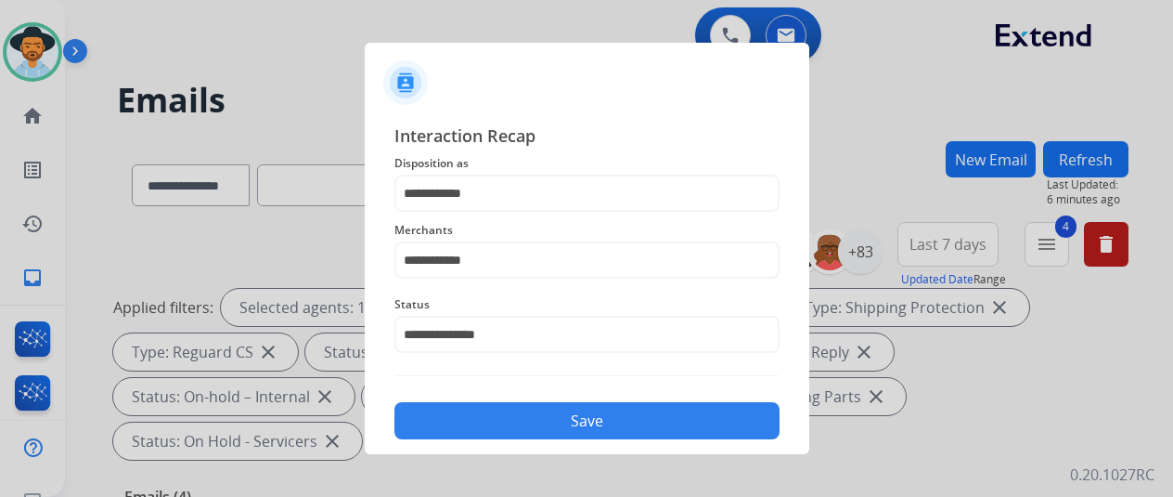
click at [513, 408] on button "Save" at bounding box center [587, 420] width 385 height 37
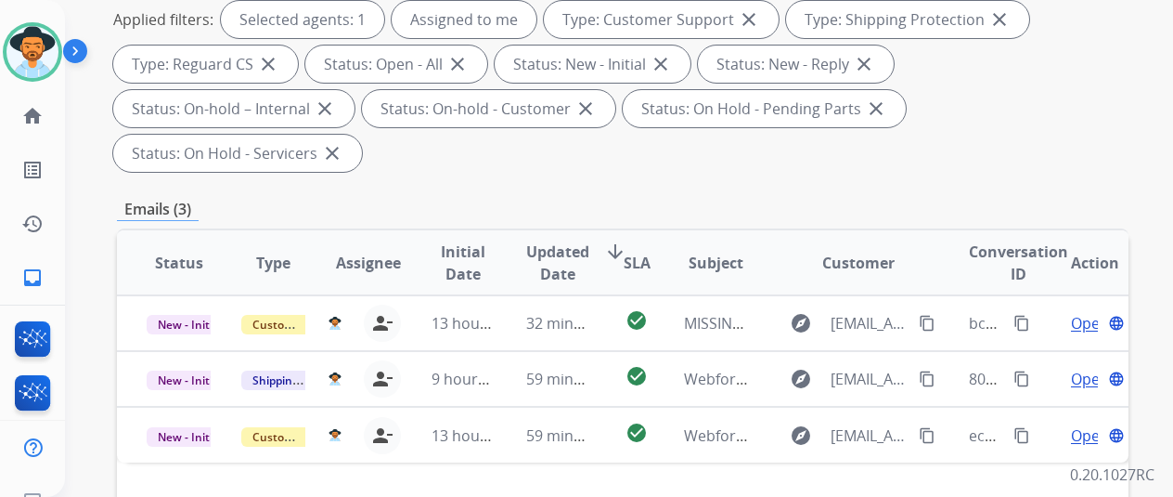
scroll to position [464, 0]
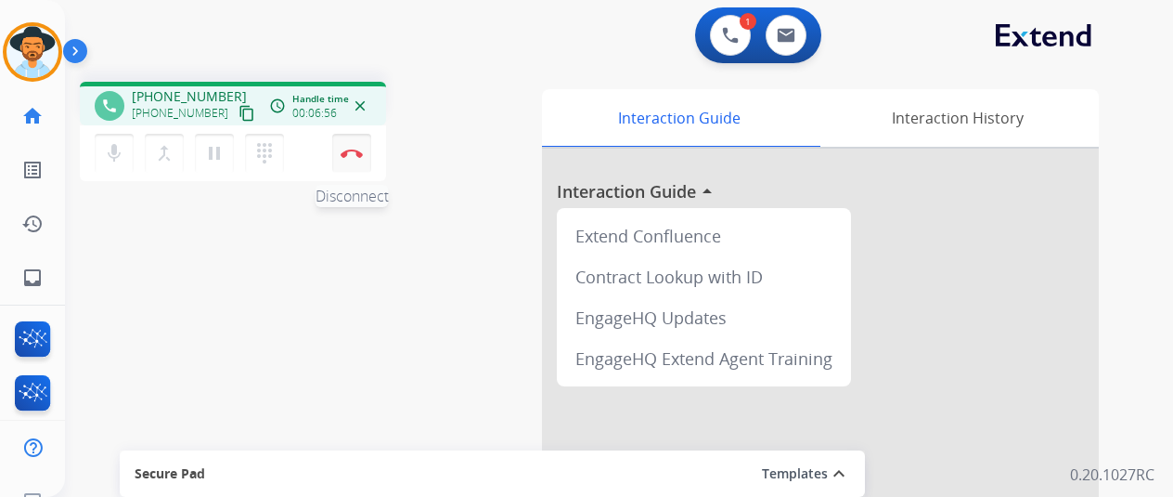
click at [355, 155] on img at bounding box center [352, 153] width 22 height 9
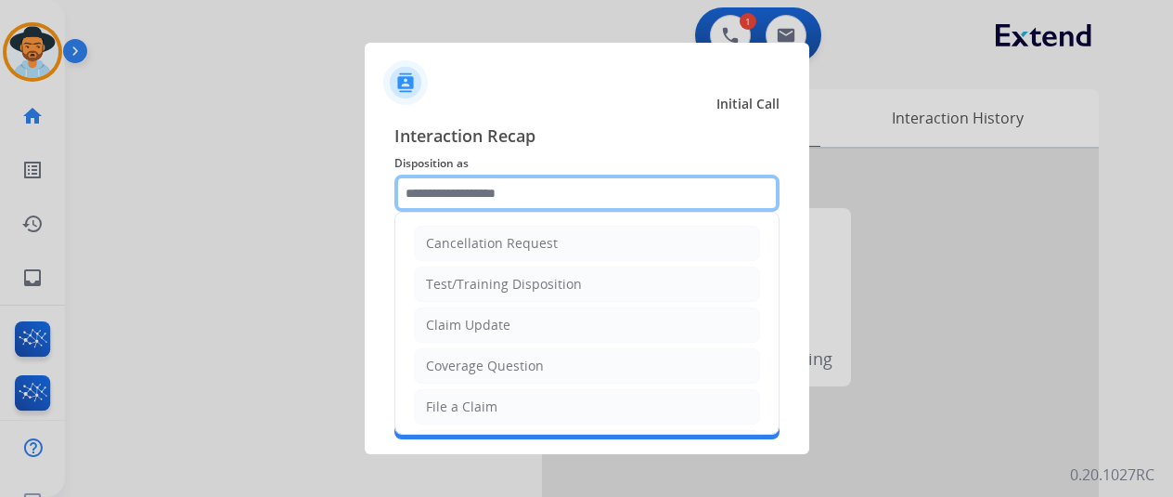
click at [467, 202] on input "text" at bounding box center [587, 193] width 385 height 37
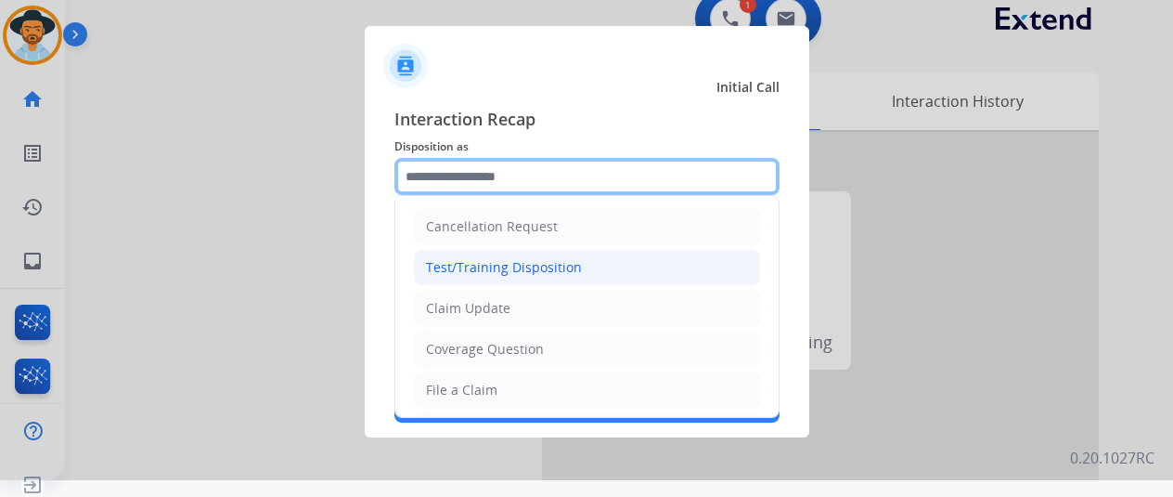
scroll to position [22, 0]
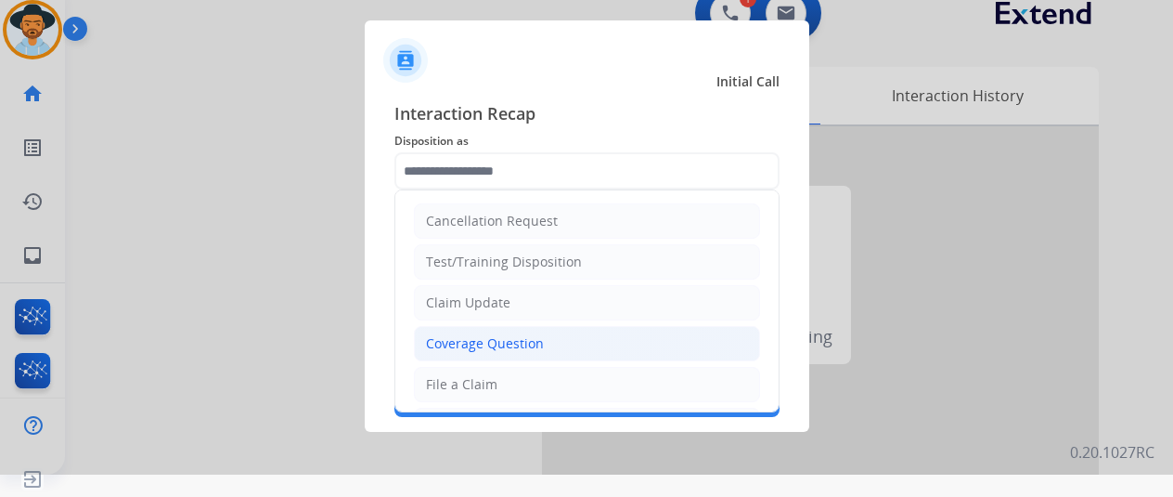
click at [467, 344] on div "Coverage Question" at bounding box center [485, 343] width 118 height 19
type input "**********"
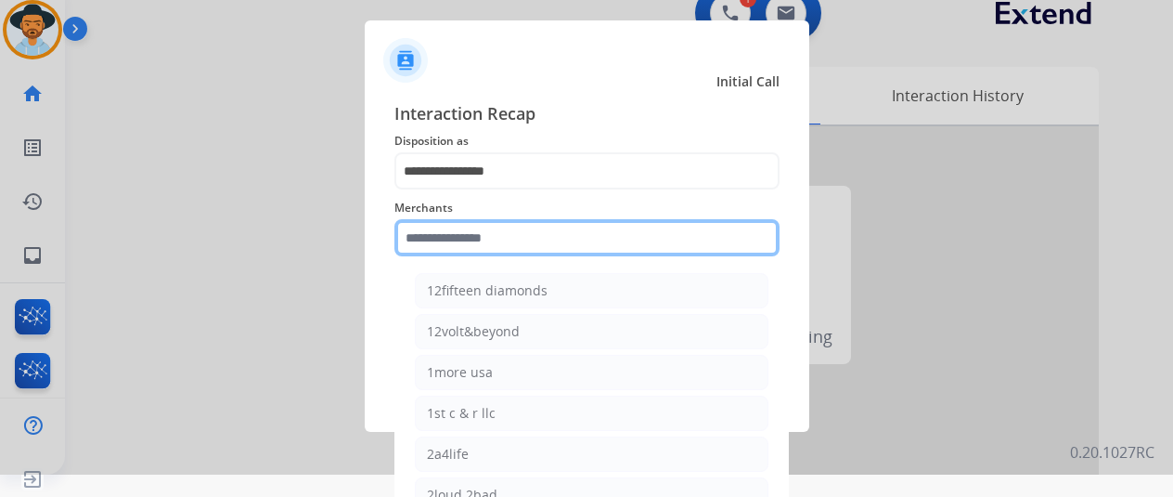
click at [468, 238] on input "text" at bounding box center [587, 237] width 385 height 37
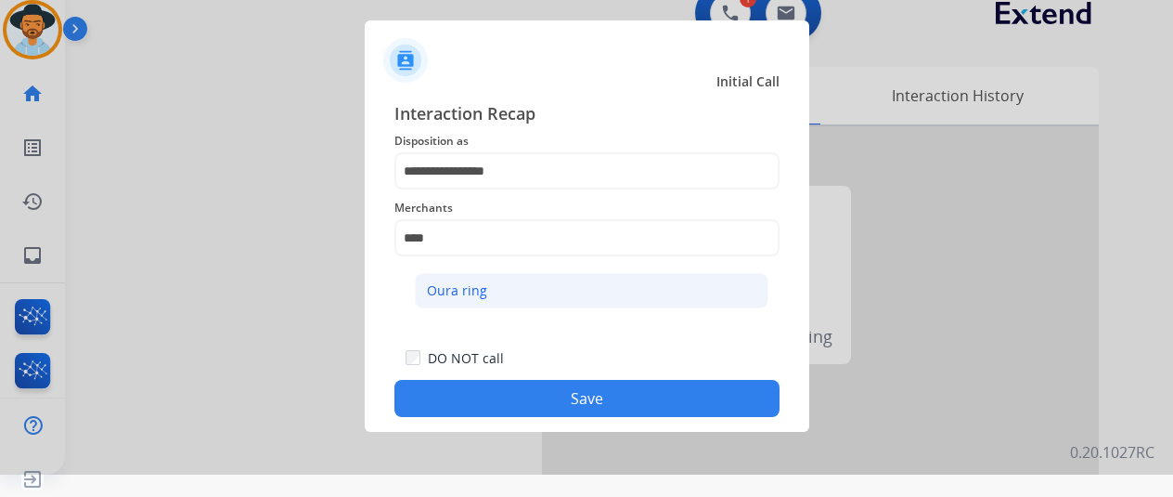
click at [446, 295] on div "Oura ring" at bounding box center [457, 290] width 60 height 19
type input "*********"
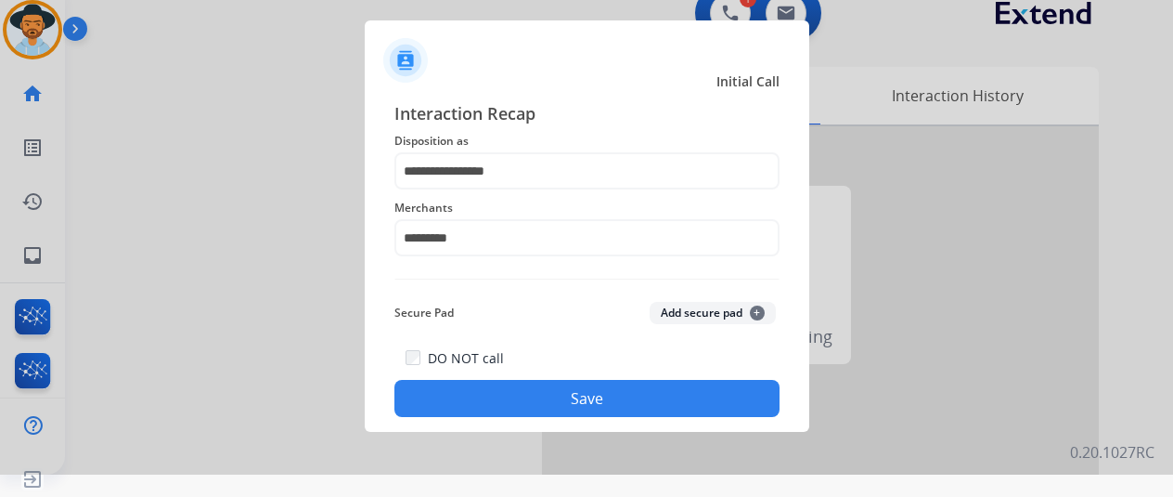
click at [533, 383] on button "Save" at bounding box center [587, 398] width 385 height 37
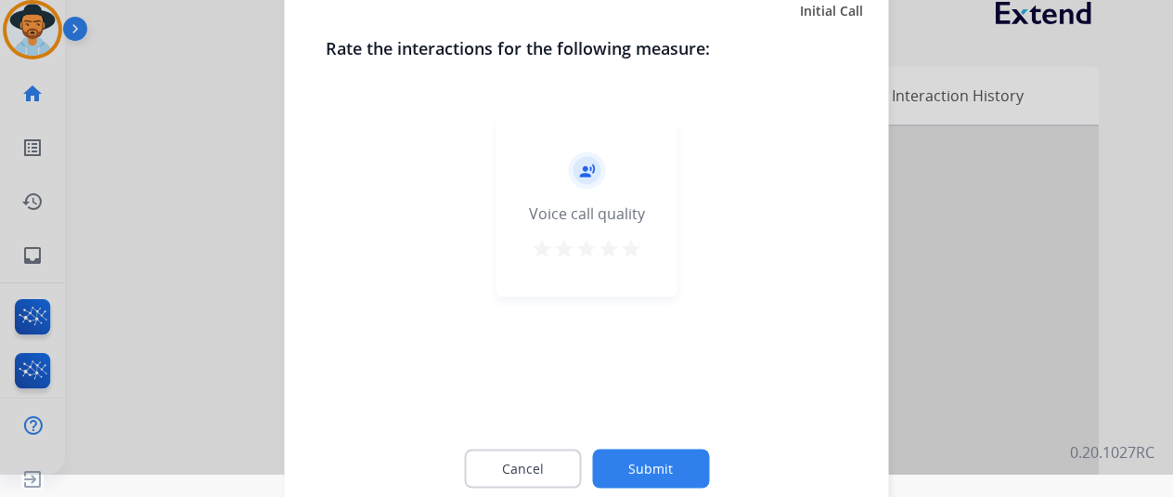
click at [654, 467] on button "Submit" at bounding box center [650, 467] width 117 height 39
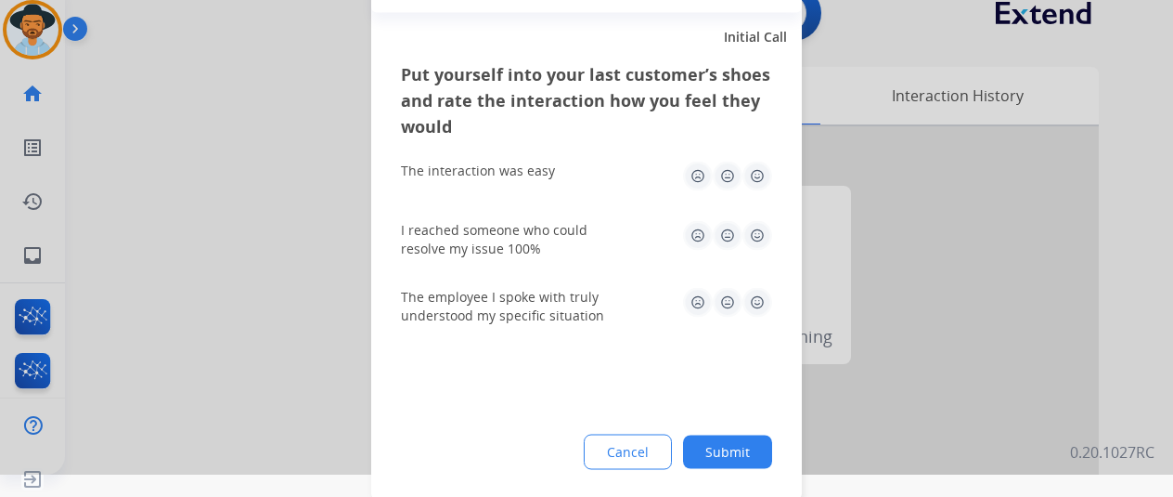
click at [742, 455] on button "Submit" at bounding box center [727, 450] width 89 height 33
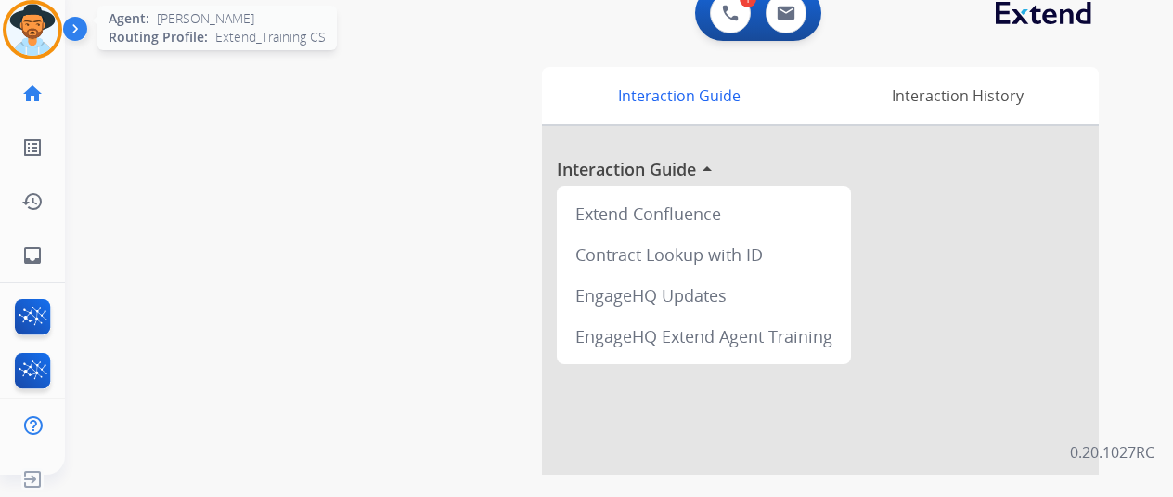
click at [28, 20] on img at bounding box center [32, 30] width 52 height 52
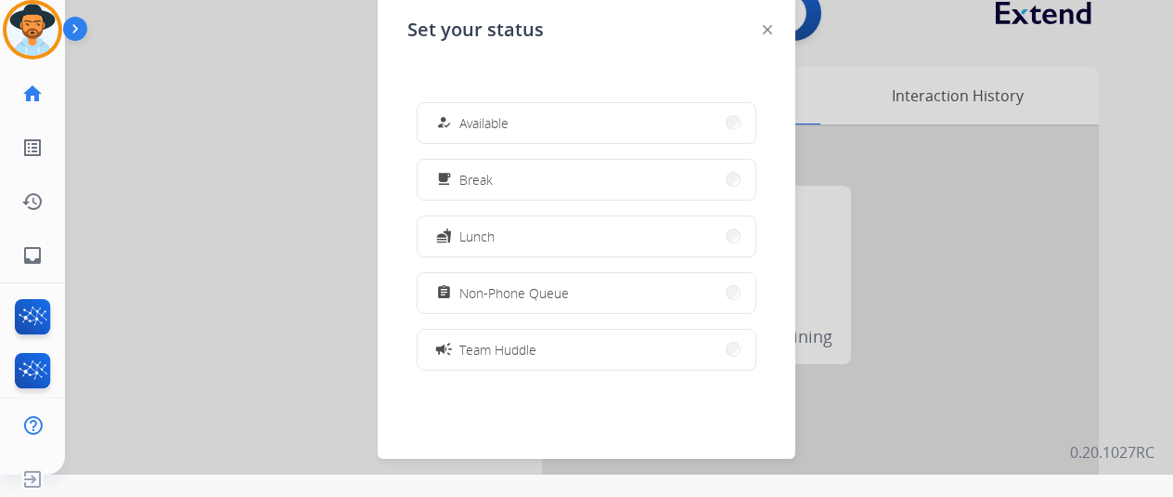
drag, startPoint x: 467, startPoint y: 129, endPoint x: 472, endPoint y: 103, distance: 26.4
click at [467, 128] on span "Available" at bounding box center [484, 122] width 49 height 19
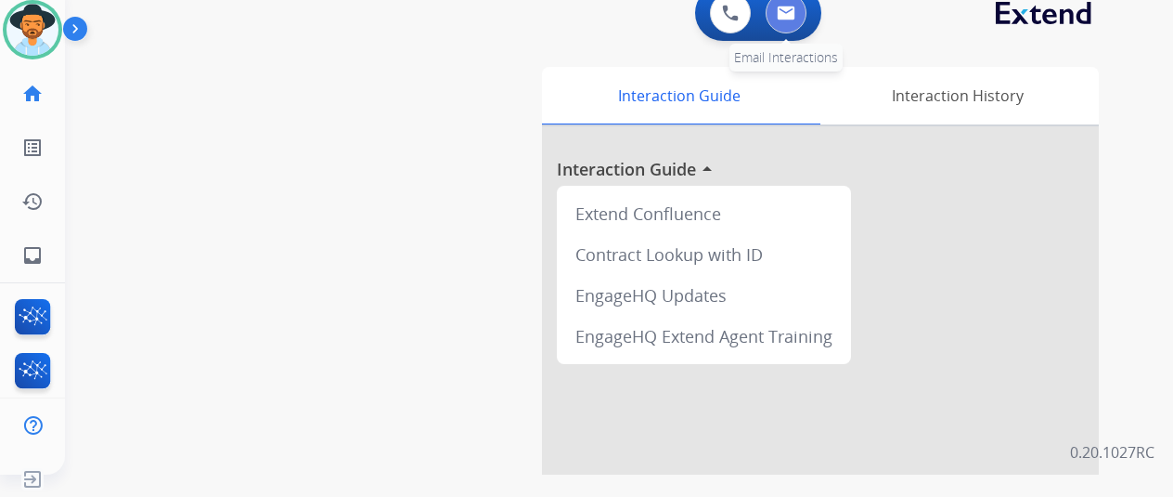
click at [796, 10] on img at bounding box center [786, 13] width 19 height 15
select select "**********"
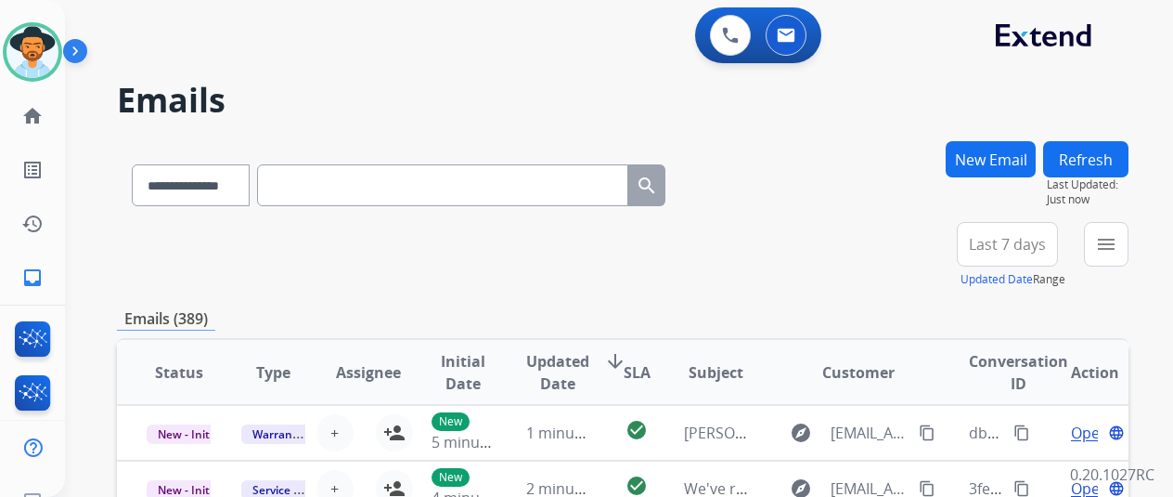
click at [1023, 151] on button "New Email" at bounding box center [991, 159] width 90 height 36
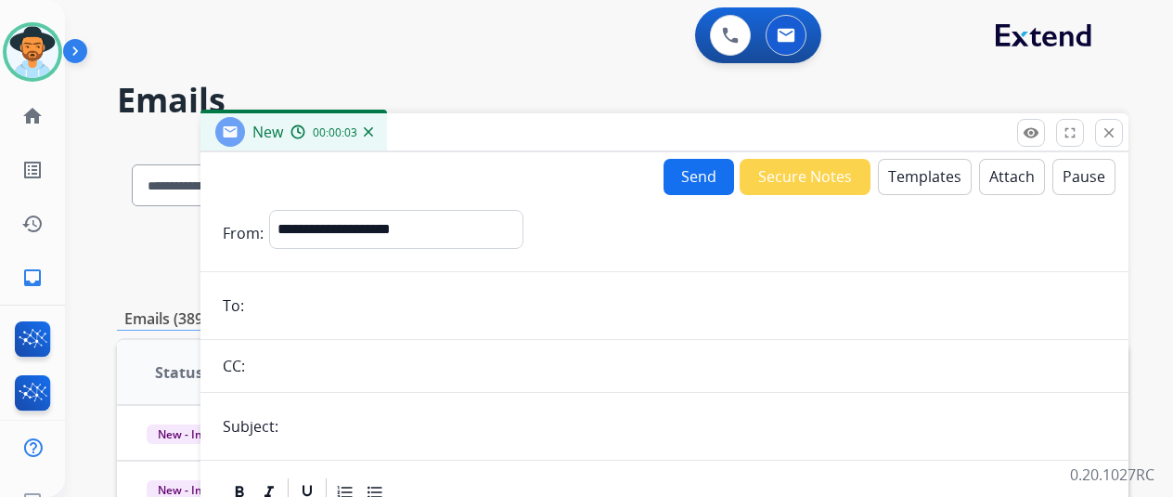
click at [930, 171] on button "Templates" at bounding box center [925, 177] width 94 height 36
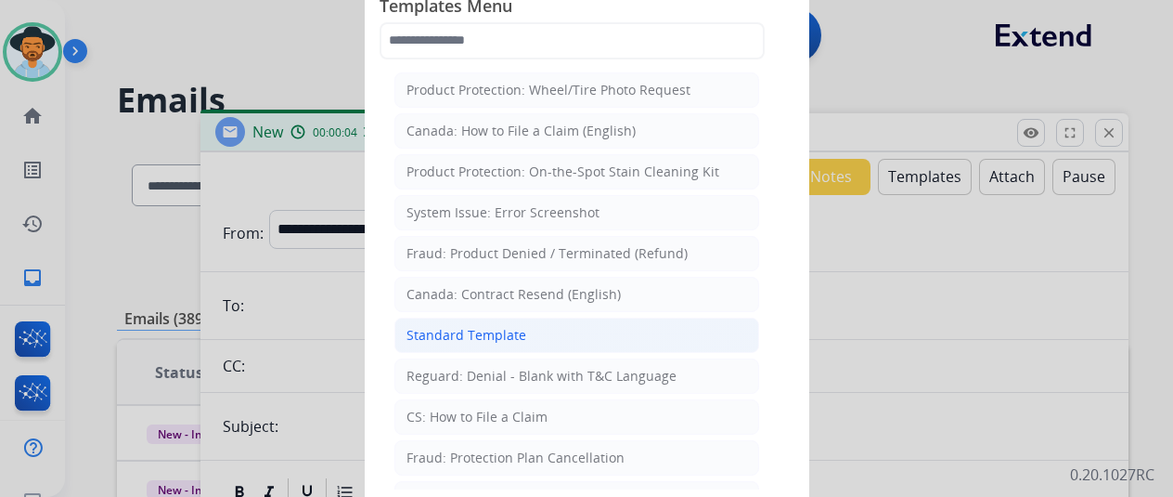
click at [481, 327] on div "Standard Template" at bounding box center [467, 335] width 120 height 19
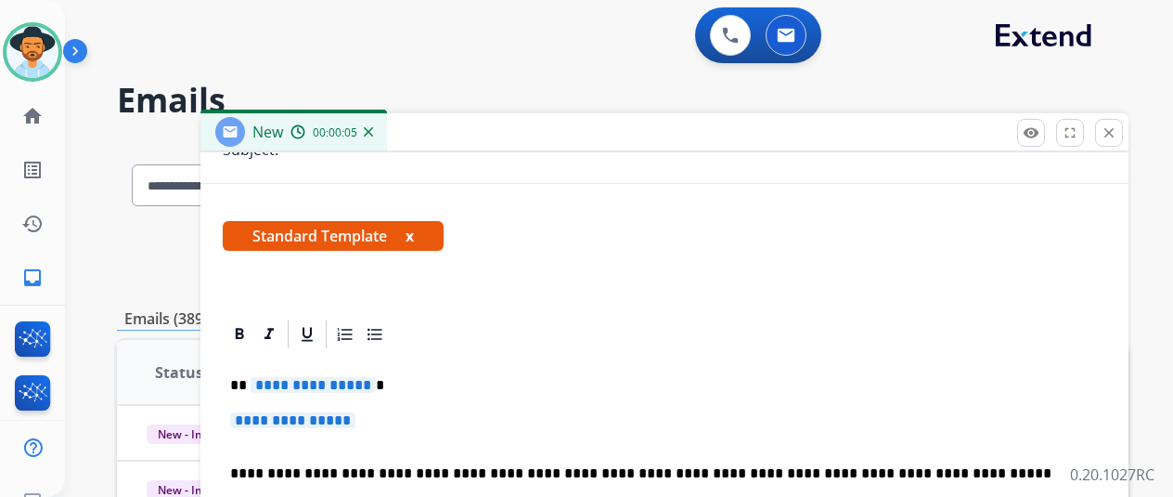
scroll to position [278, 0]
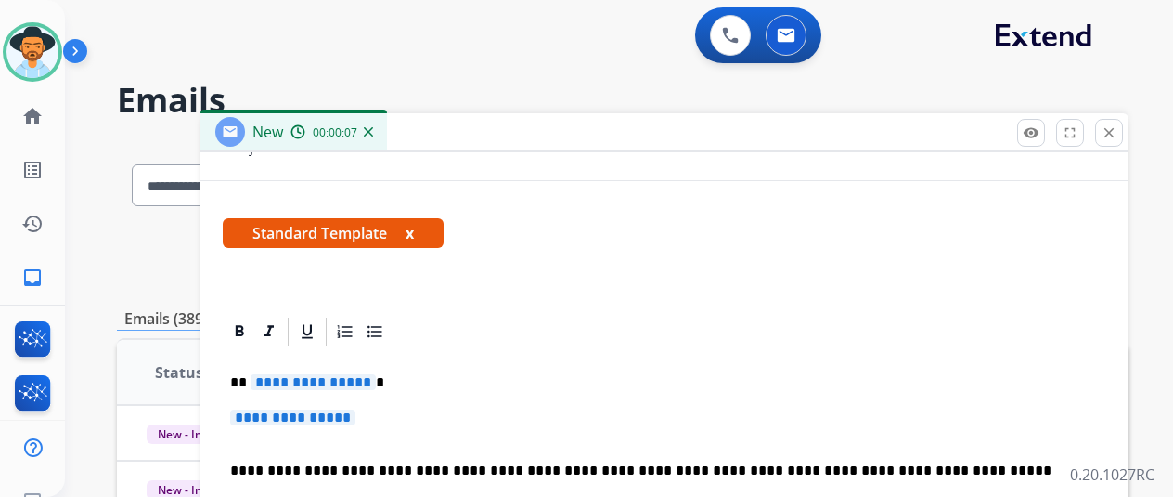
click at [356, 419] on span "**********" at bounding box center [292, 417] width 125 height 16
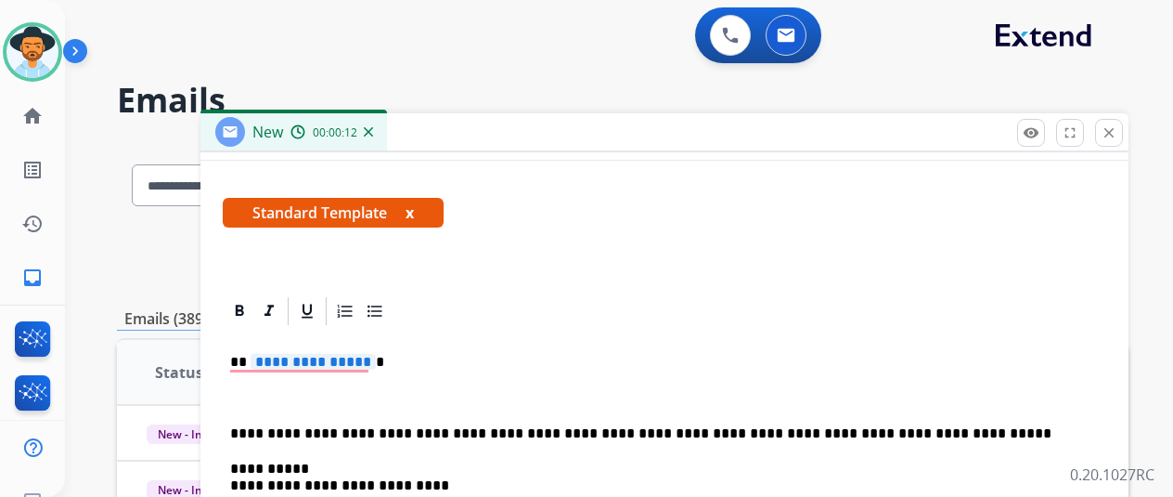
scroll to position [310, 0]
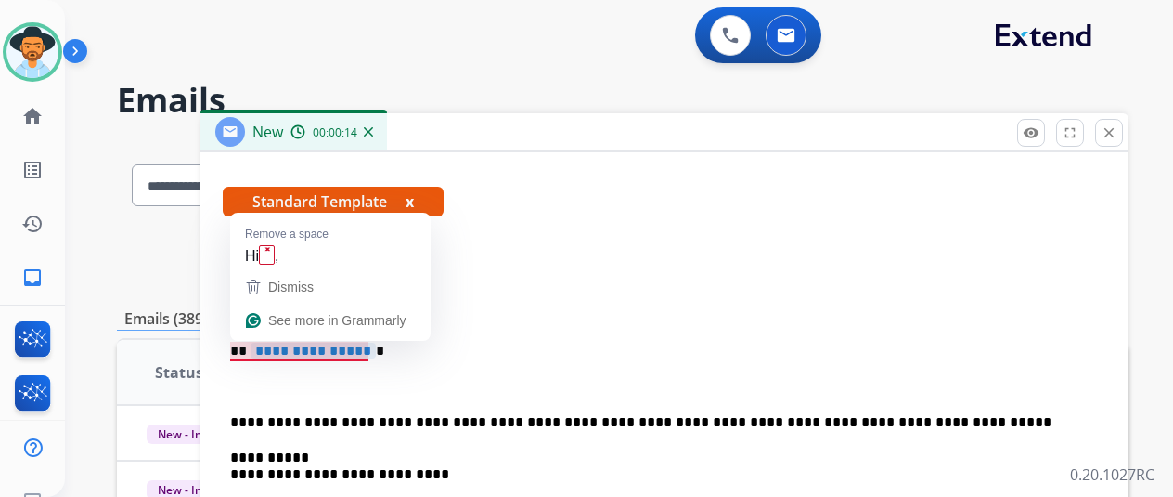
click at [376, 355] on span "**********" at bounding box center [313, 351] width 125 height 16
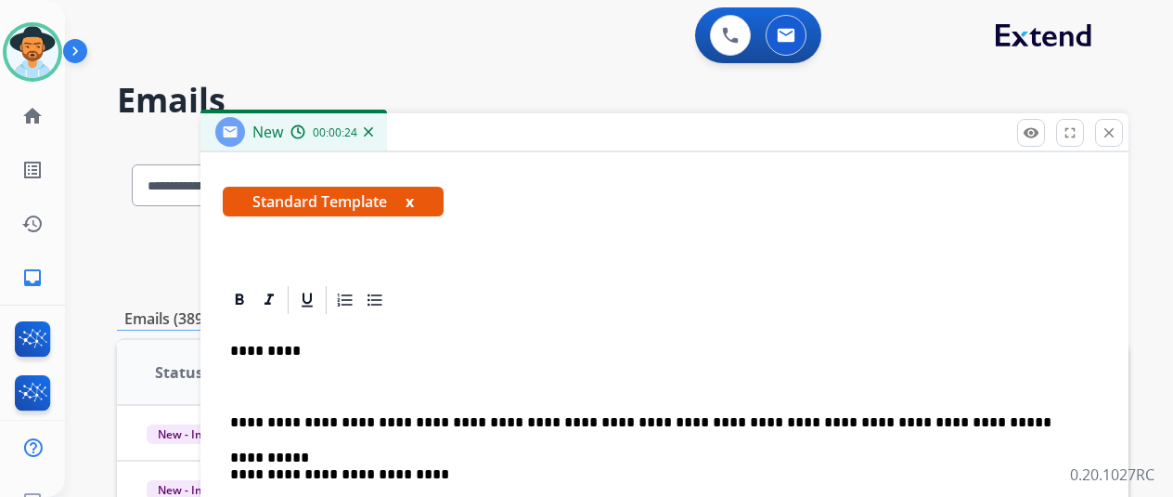
scroll to position [61, 0]
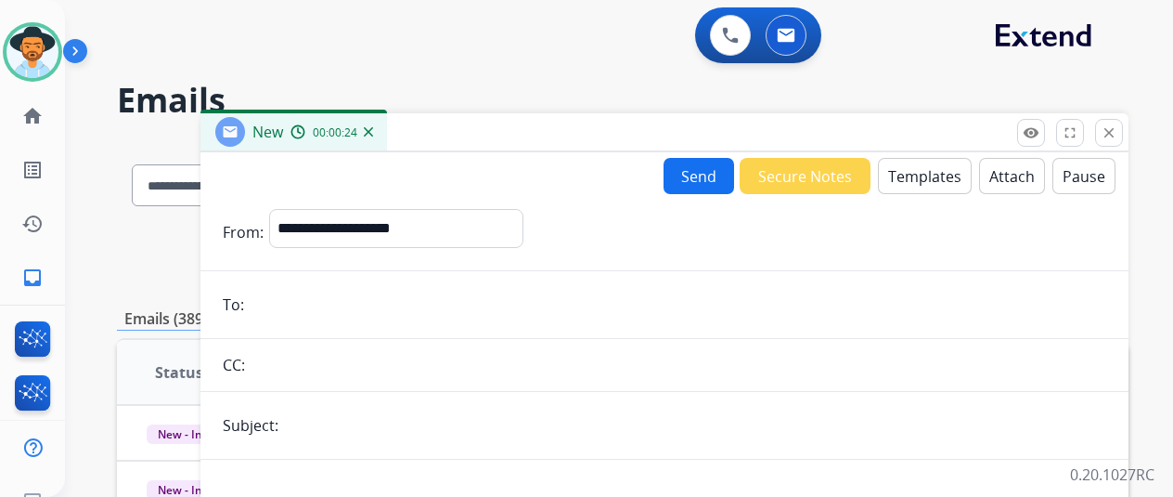
select select "**********"
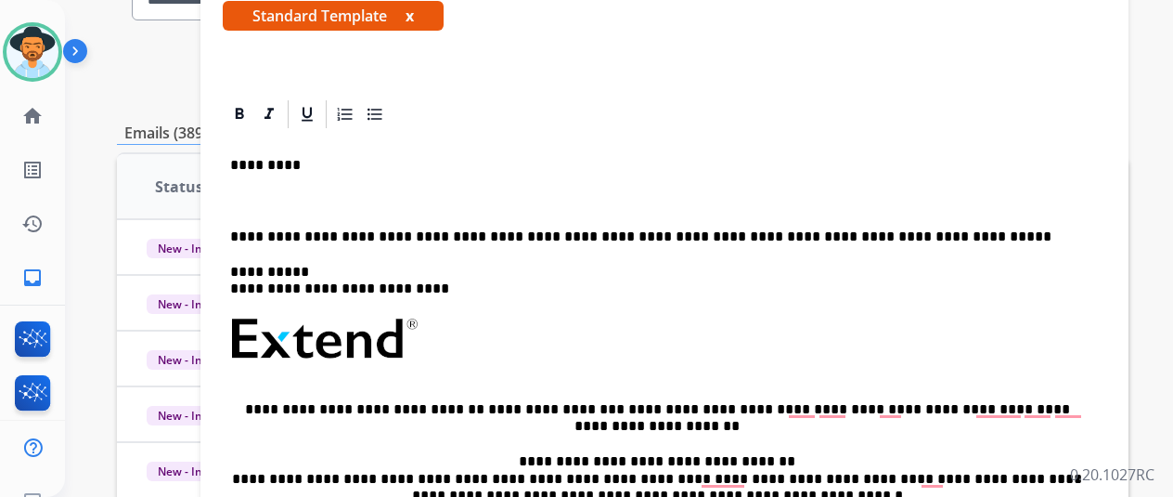
click at [317, 166] on p "*********" at bounding box center [657, 165] width 854 height 17
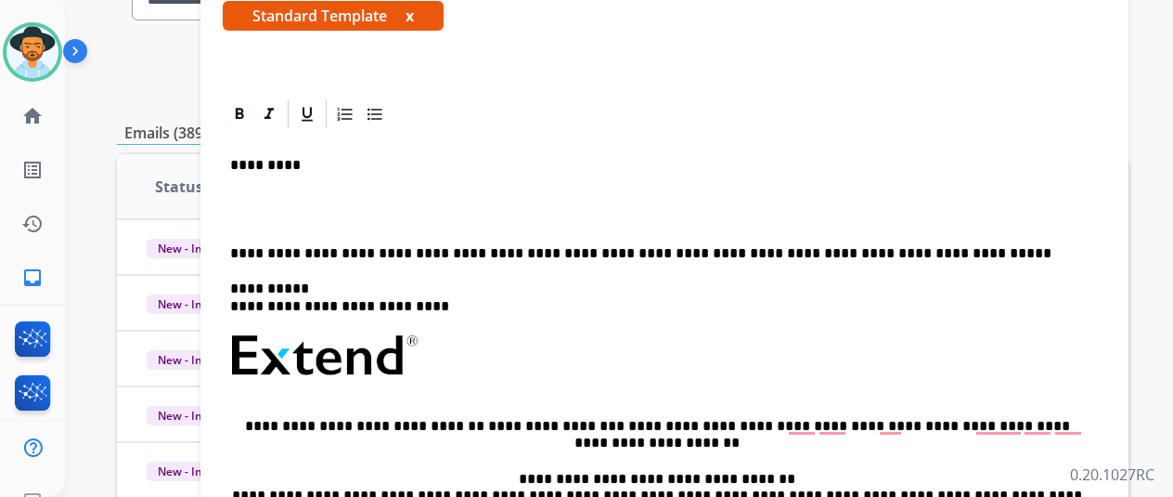
click at [253, 205] on div "**********" at bounding box center [665, 399] width 884 height 537
click at [245, 200] on div "**********" at bounding box center [665, 399] width 884 height 537
click at [242, 192] on div "**********" at bounding box center [665, 399] width 884 height 537
click at [242, 185] on div "**********" at bounding box center [665, 399] width 884 height 537
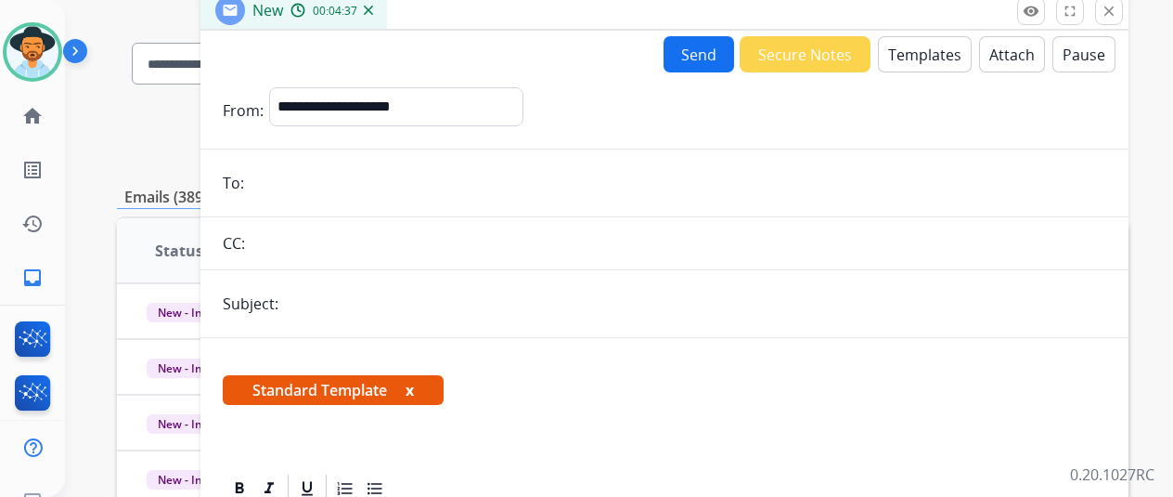
scroll to position [0, 0]
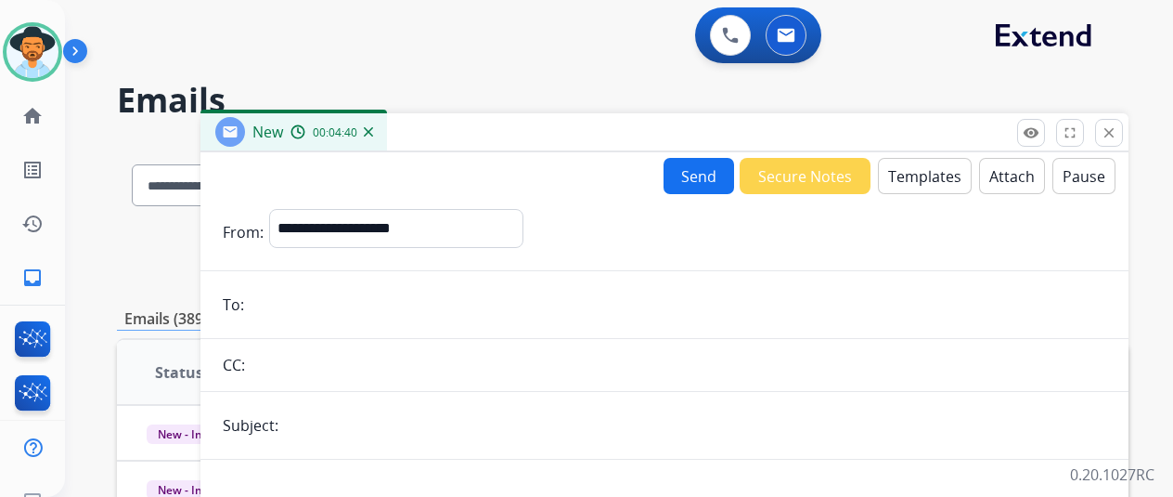
click at [373, 127] on img at bounding box center [368, 131] width 9 height 9
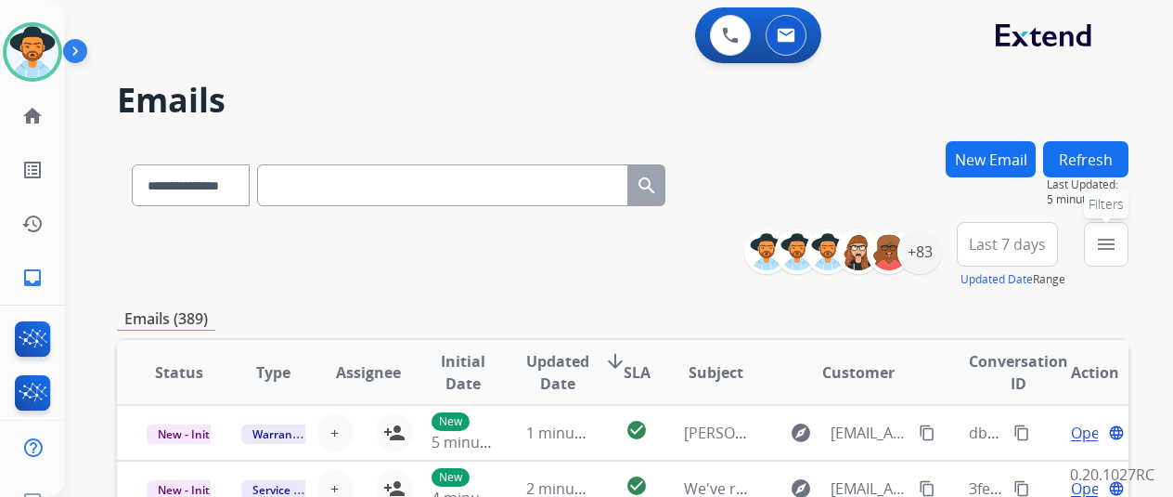
click at [1129, 243] on button "menu Filters" at bounding box center [1106, 244] width 45 height 45
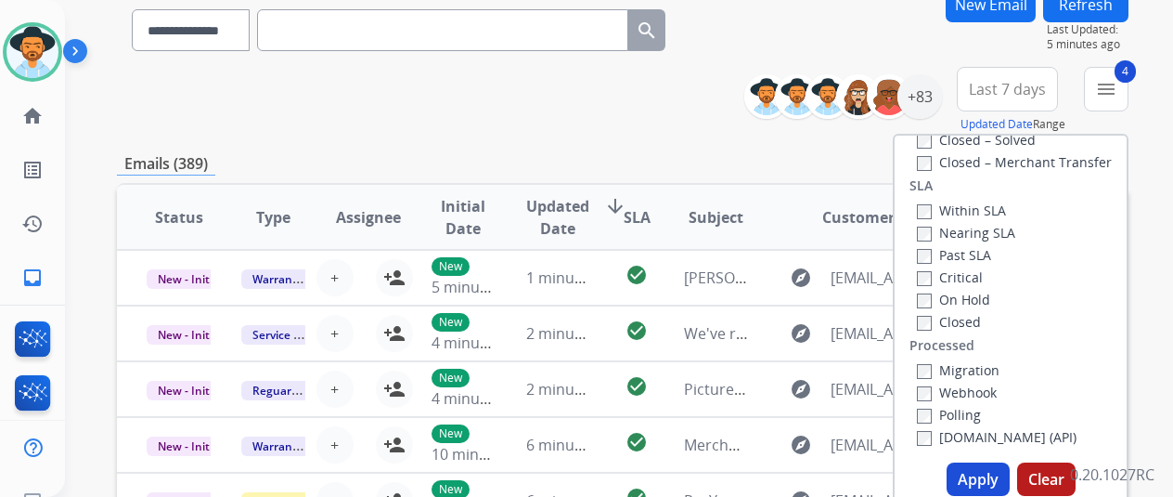
scroll to position [371, 0]
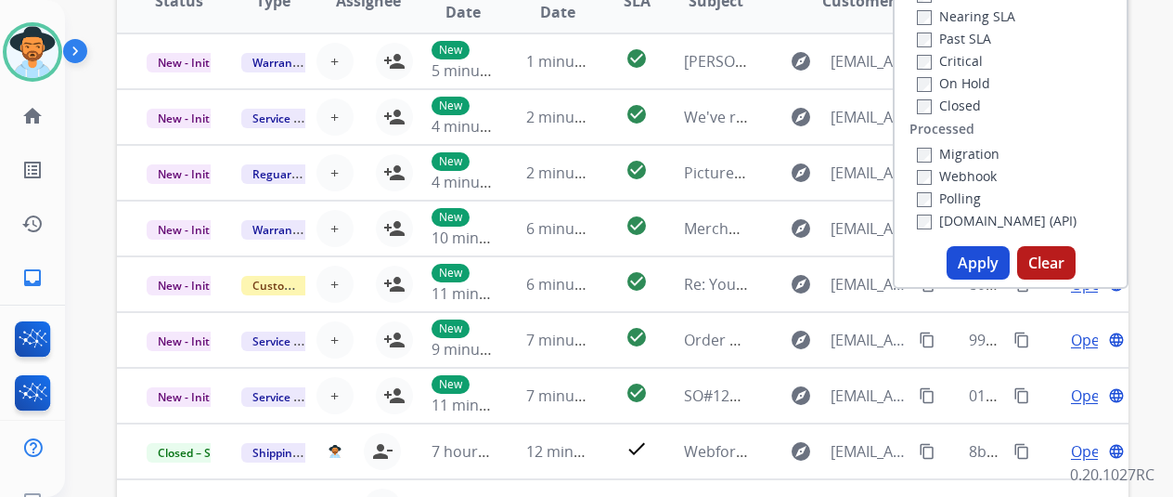
click at [991, 266] on button "Apply" at bounding box center [978, 262] width 63 height 33
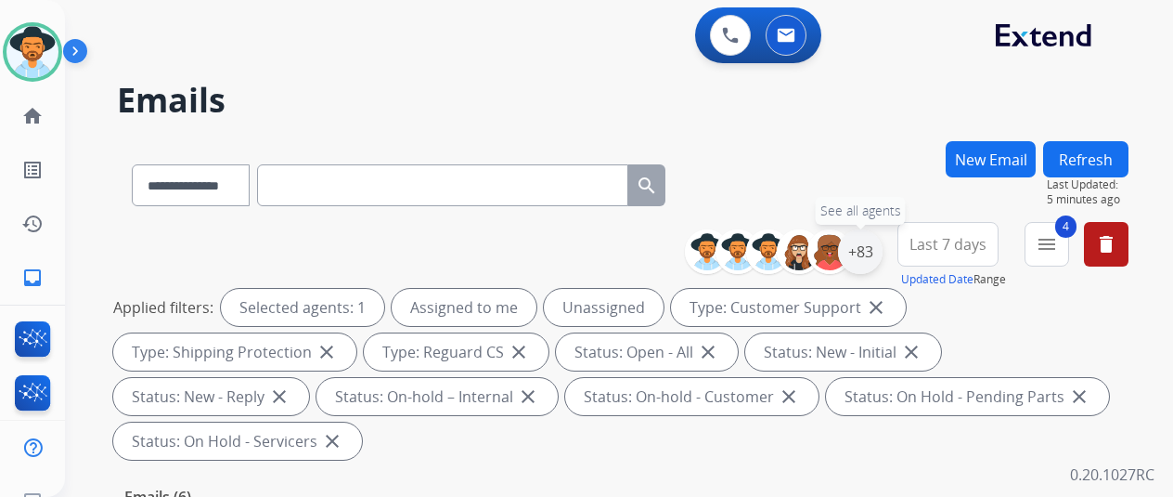
click at [876, 252] on div "+83" at bounding box center [860, 251] width 45 height 45
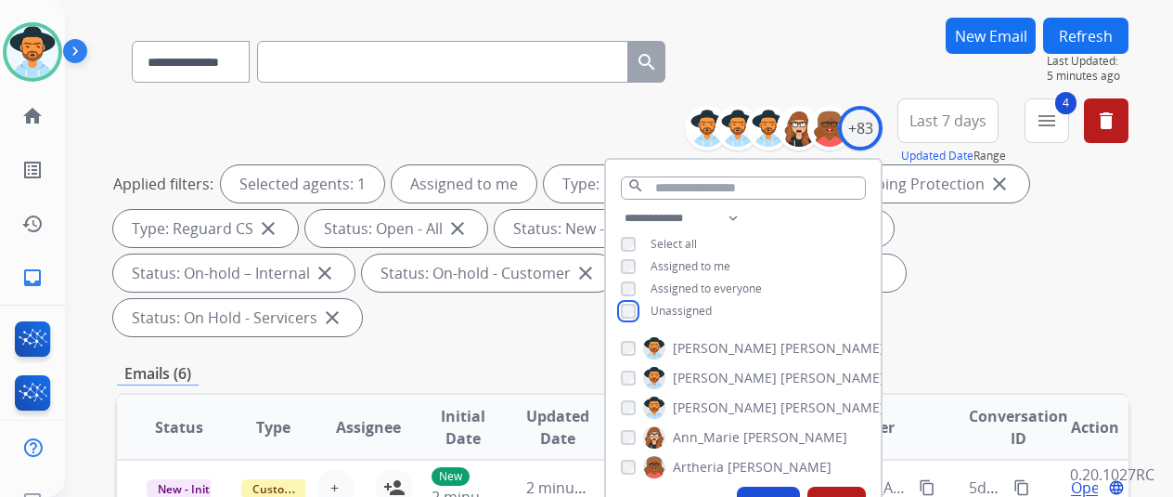
scroll to position [278, 0]
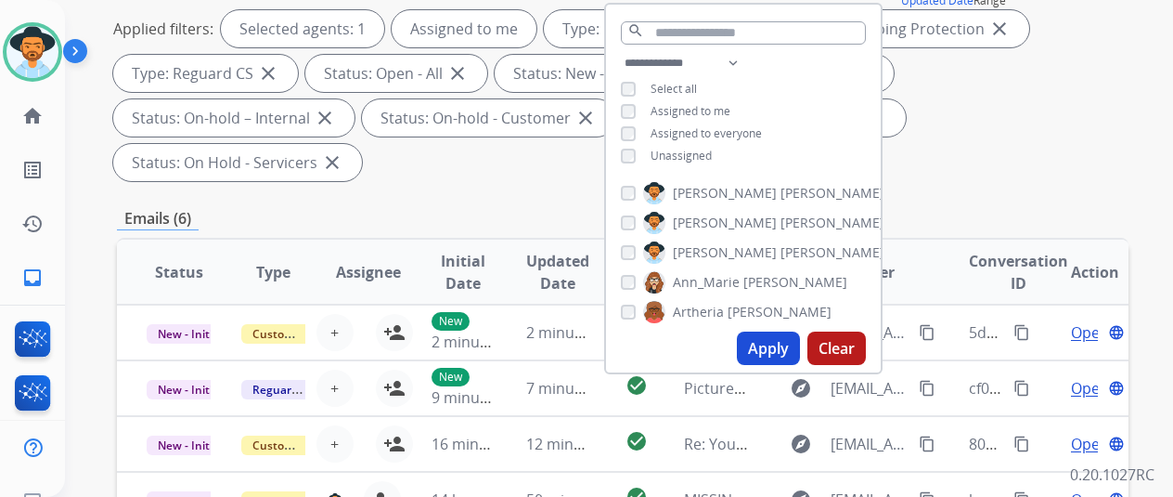
click at [776, 336] on button "Apply" at bounding box center [768, 347] width 63 height 33
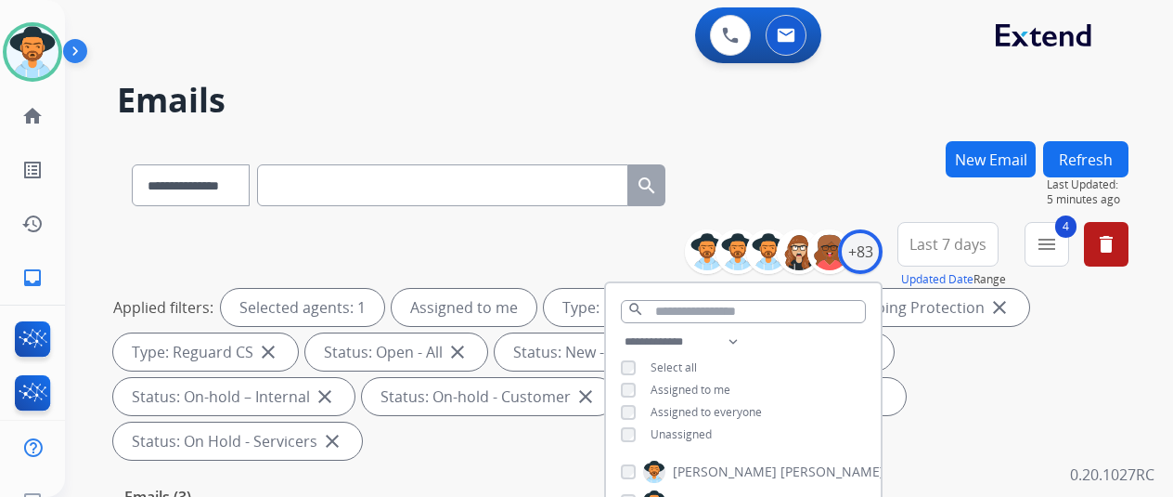
click at [793, 196] on div "**********" at bounding box center [623, 181] width 1012 height 81
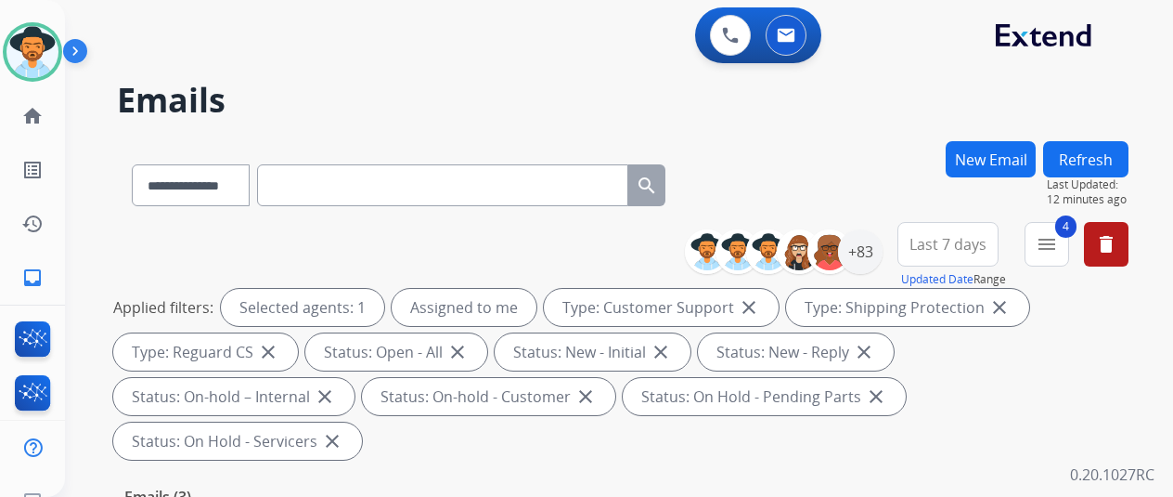
click at [1010, 148] on button "New Email" at bounding box center [991, 159] width 90 height 36
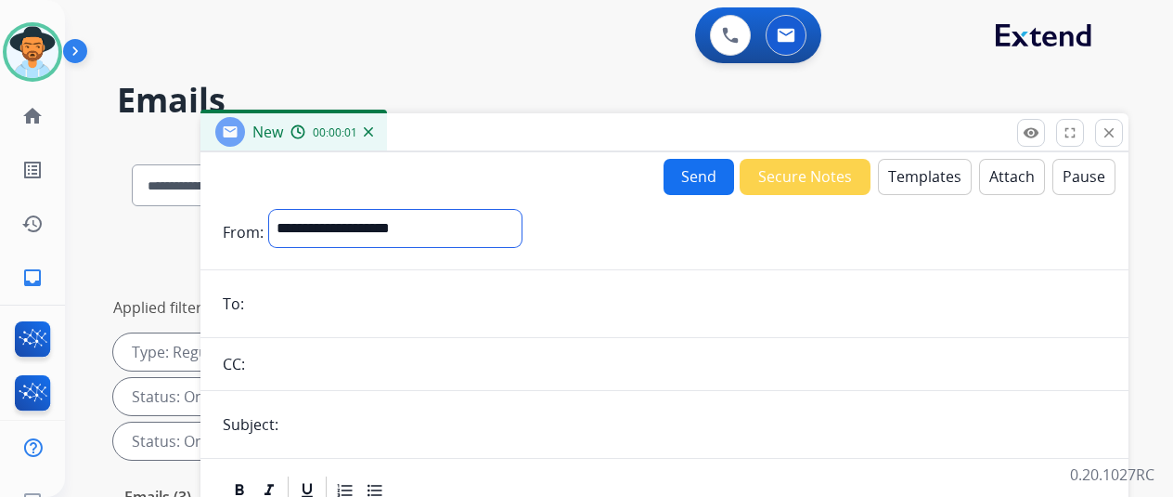
click at [340, 226] on select "**********" at bounding box center [395, 228] width 253 height 37
select select "**********"
click at [283, 210] on select "**********" at bounding box center [395, 228] width 253 height 37
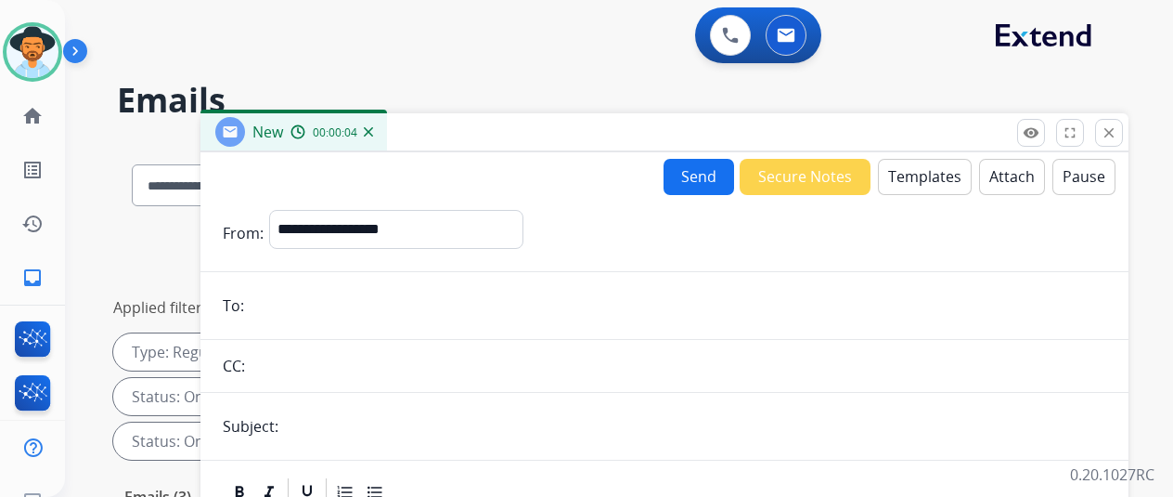
click at [278, 313] on input "email" at bounding box center [678, 305] width 857 height 37
paste input "**********"
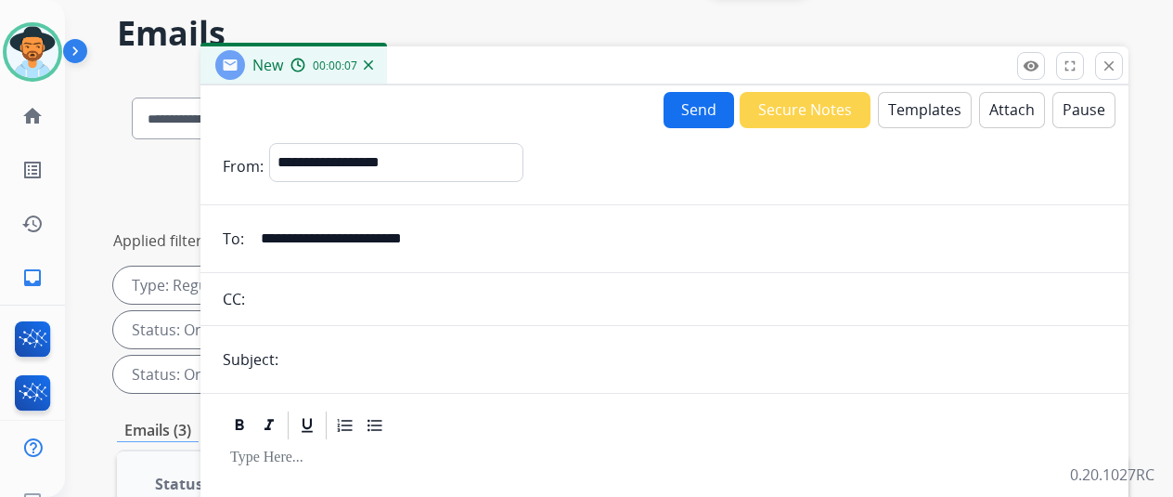
scroll to position [93, 0]
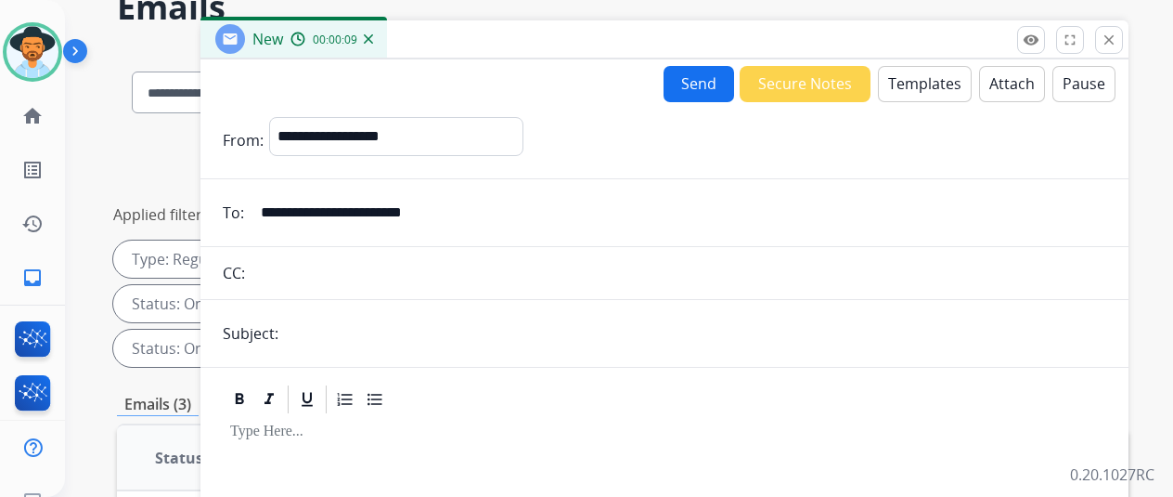
type input "**********"
click at [926, 80] on button "Templates" at bounding box center [925, 84] width 94 height 36
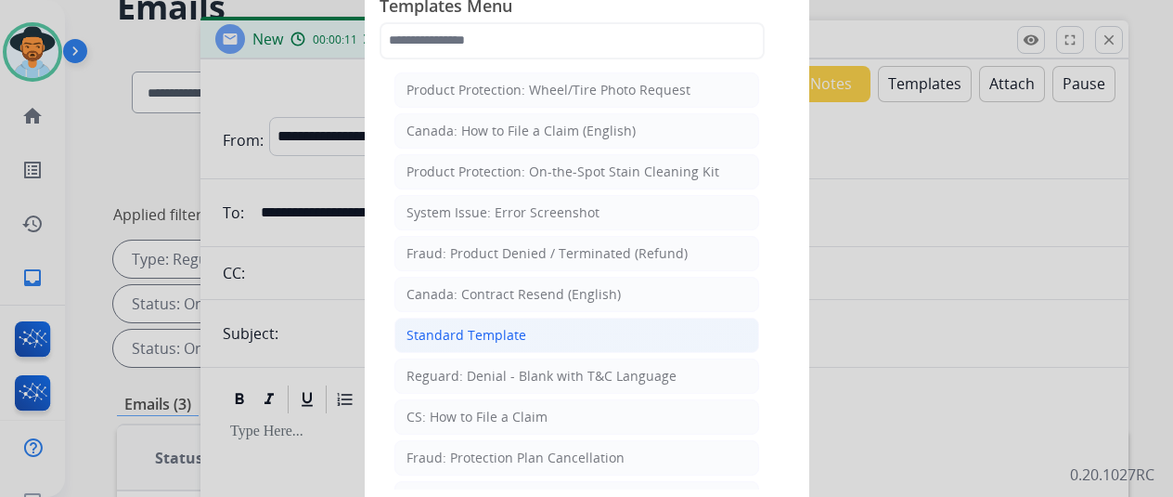
click at [469, 337] on div "Standard Template" at bounding box center [467, 335] width 120 height 19
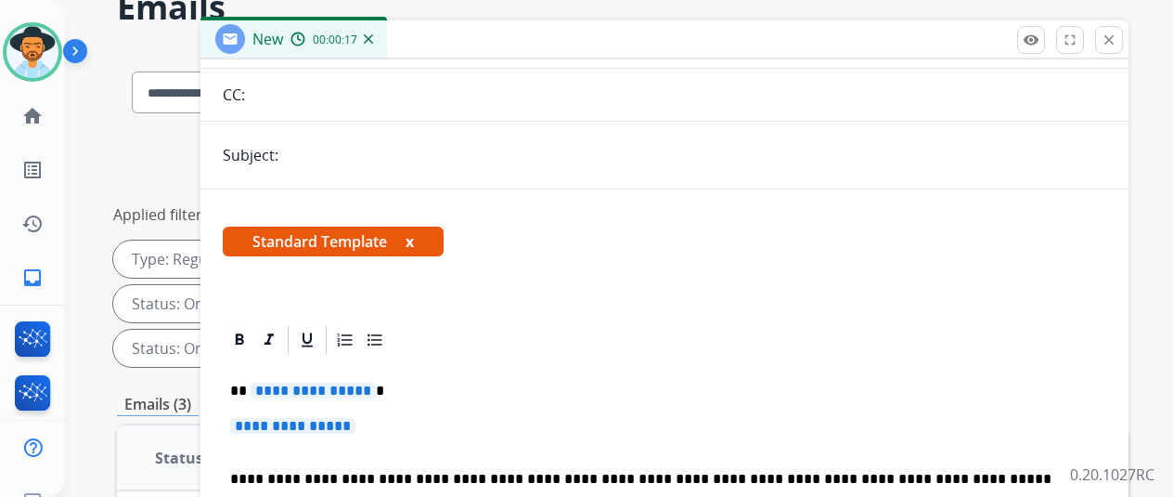
scroll to position [186, 0]
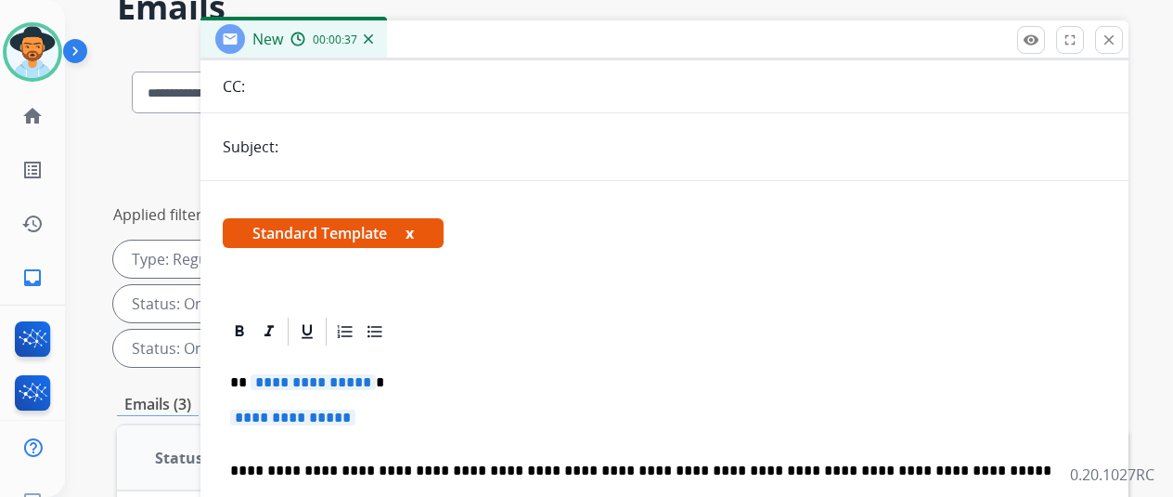
click at [373, 379] on p "**********" at bounding box center [657, 382] width 854 height 17
click at [379, 419] on p "**********" at bounding box center [664, 426] width 869 height 34
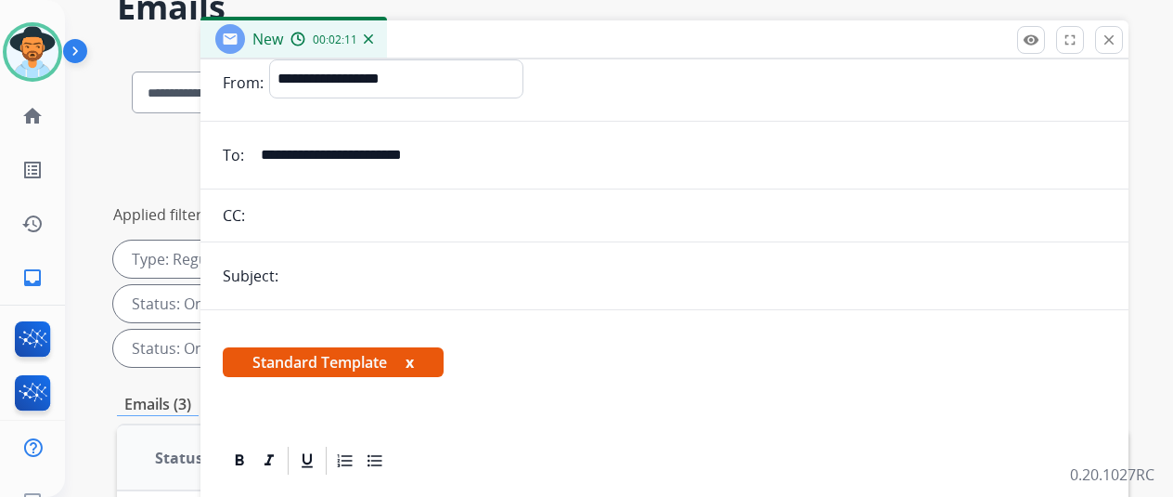
scroll to position [0, 0]
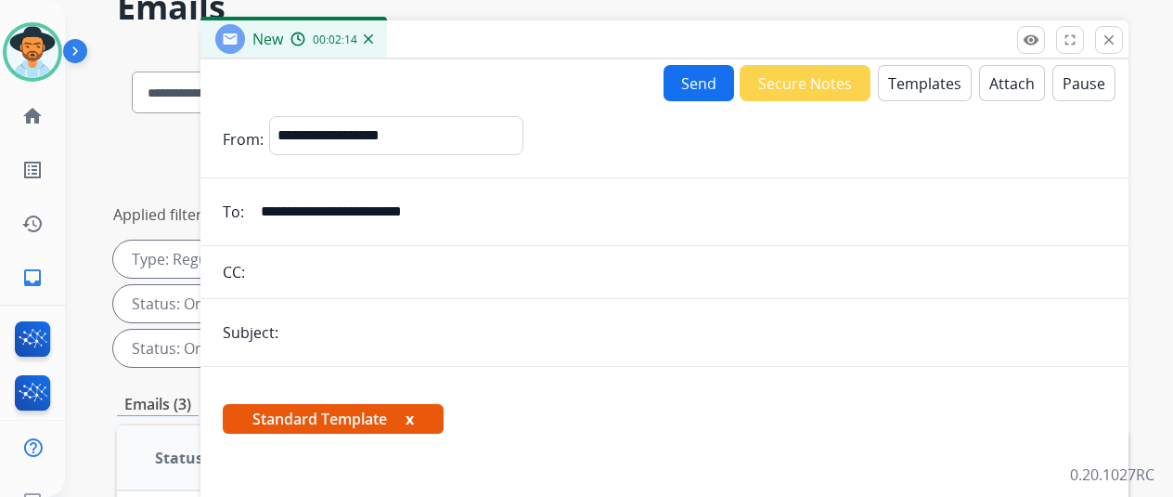
click at [712, 74] on button "Send" at bounding box center [699, 83] width 71 height 36
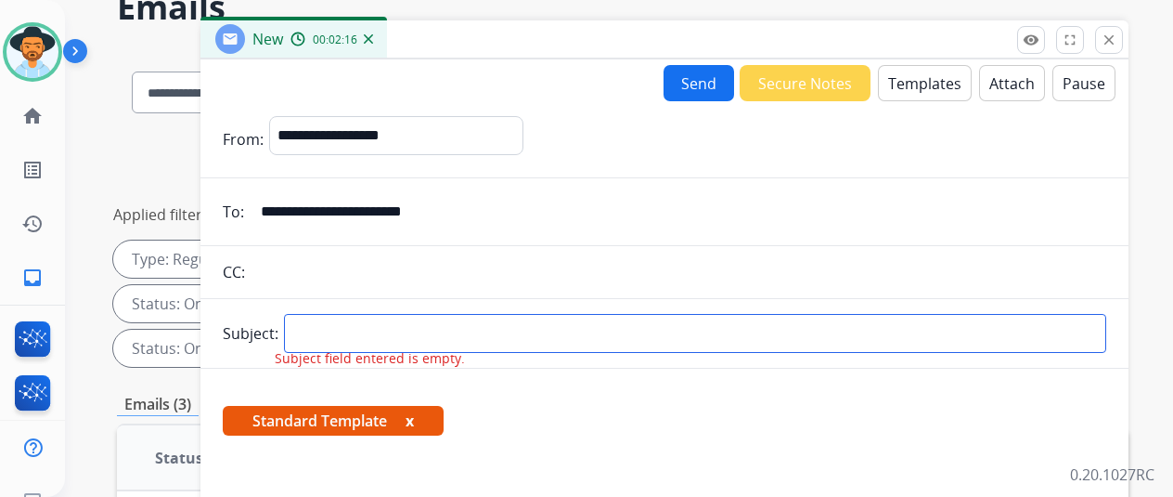
click at [330, 338] on input "text" at bounding box center [695, 333] width 823 height 39
paste input "**********"
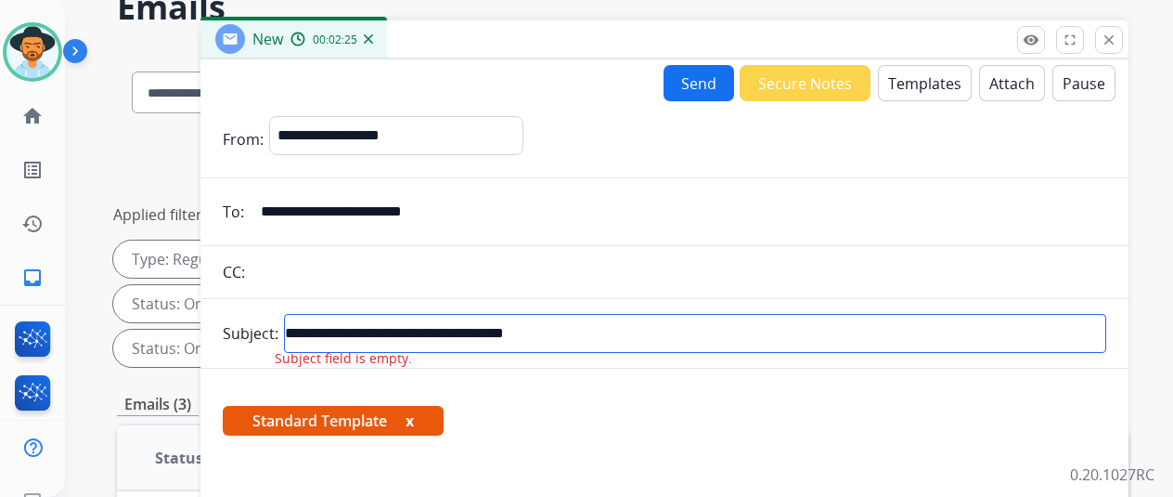
type input "**********"
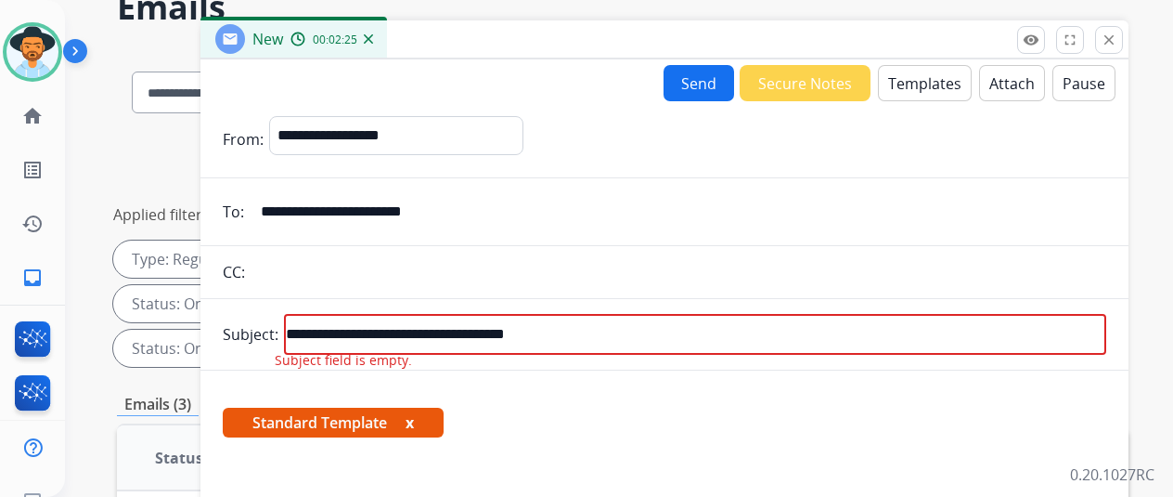
click at [711, 68] on button "Send" at bounding box center [699, 83] width 71 height 36
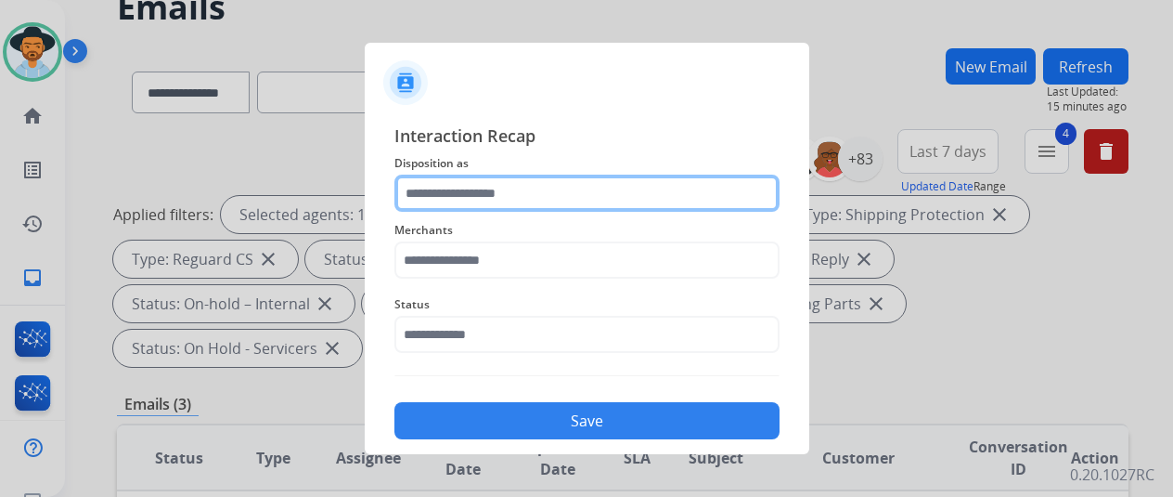
click at [425, 193] on input "text" at bounding box center [587, 193] width 385 height 37
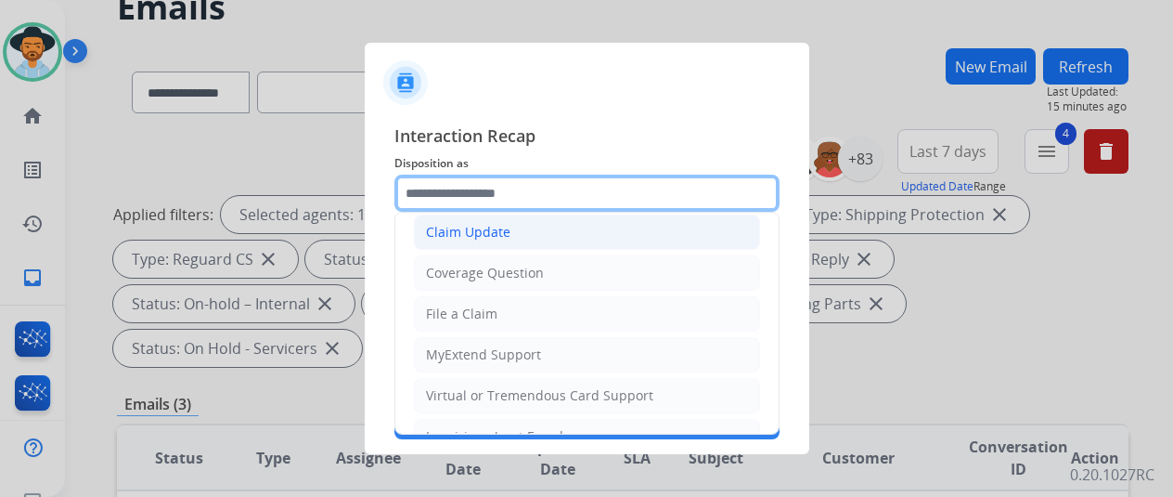
scroll to position [281, 0]
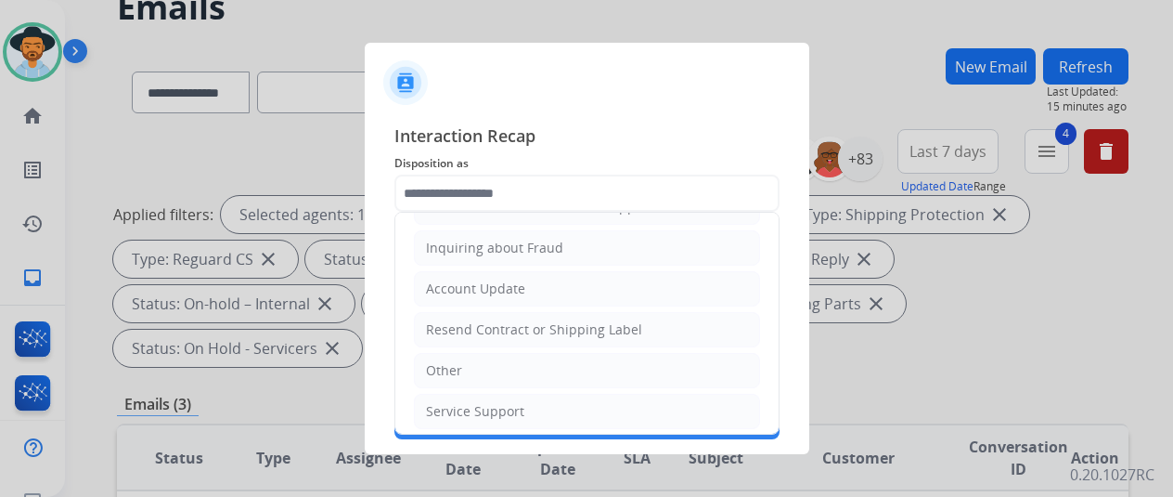
drag, startPoint x: 457, startPoint y: 396, endPoint x: 450, endPoint y: 342, distance: 55.2
click at [458, 402] on div "Service Support" at bounding box center [475, 411] width 98 height 19
type input "**********"
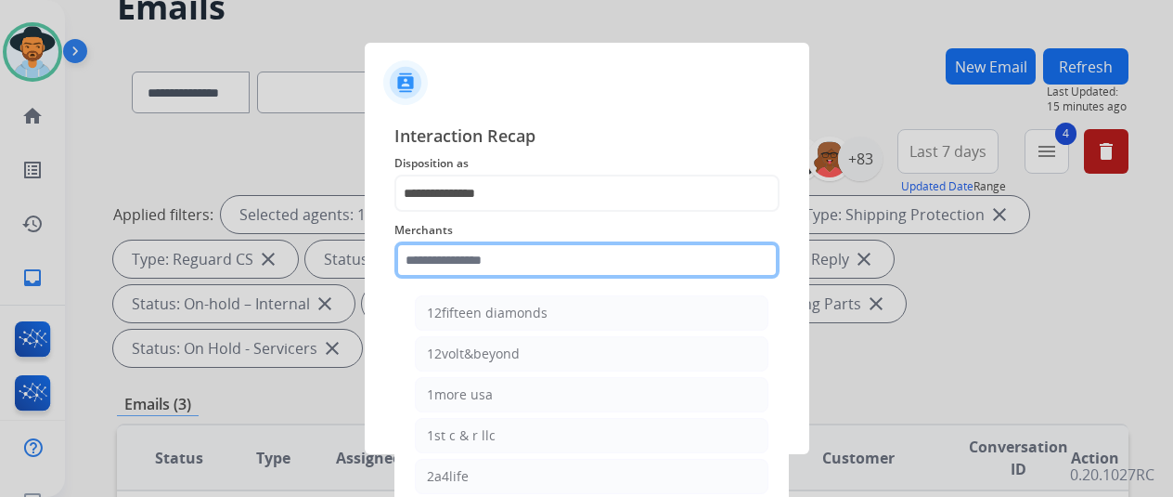
click at [434, 260] on input "text" at bounding box center [587, 259] width 385 height 37
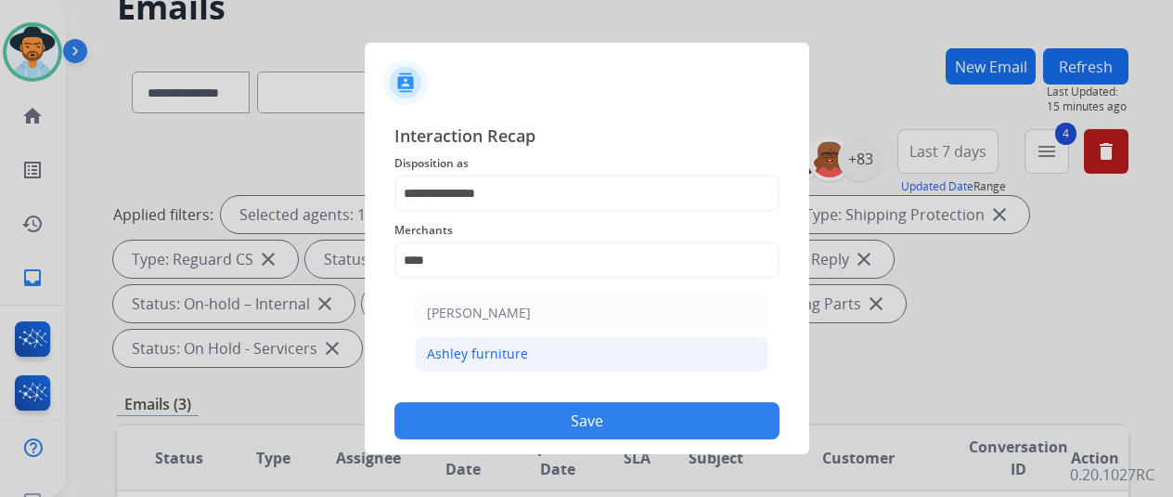
click at [473, 352] on div "Ashley furniture" at bounding box center [477, 353] width 101 height 19
type input "**********"
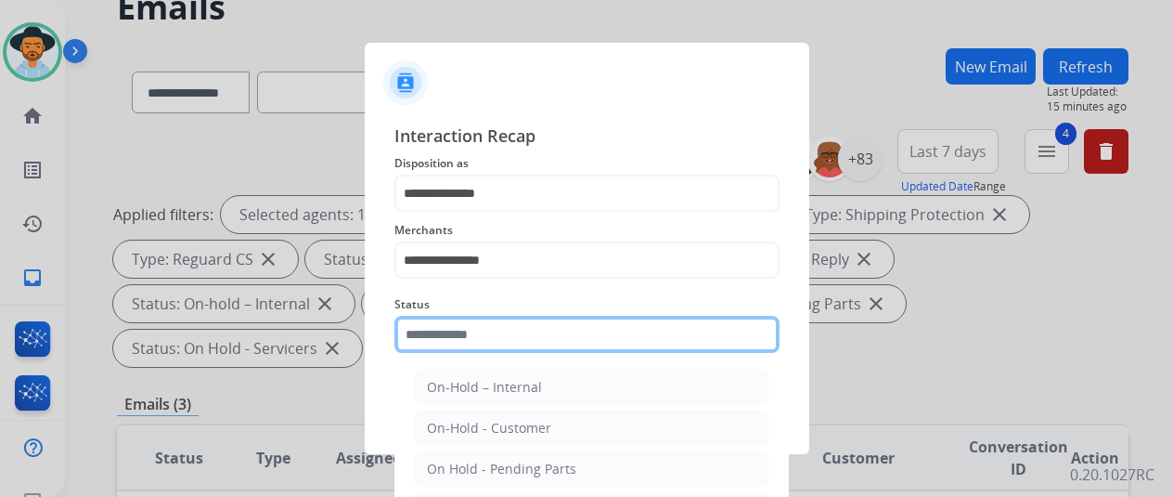
click at [441, 337] on input "text" at bounding box center [587, 334] width 385 height 37
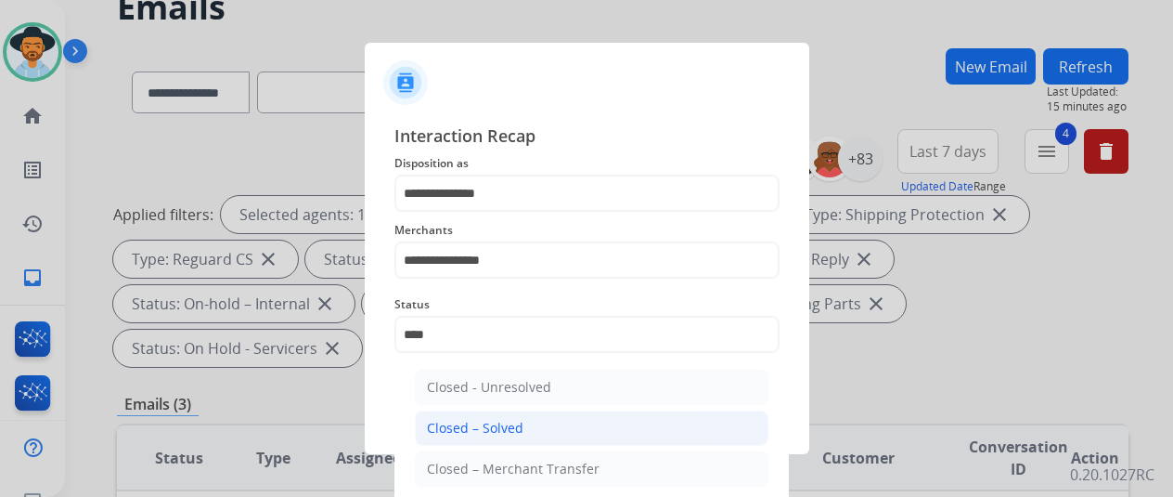
click at [463, 435] on div "Closed – Solved" at bounding box center [475, 428] width 97 height 19
type input "**********"
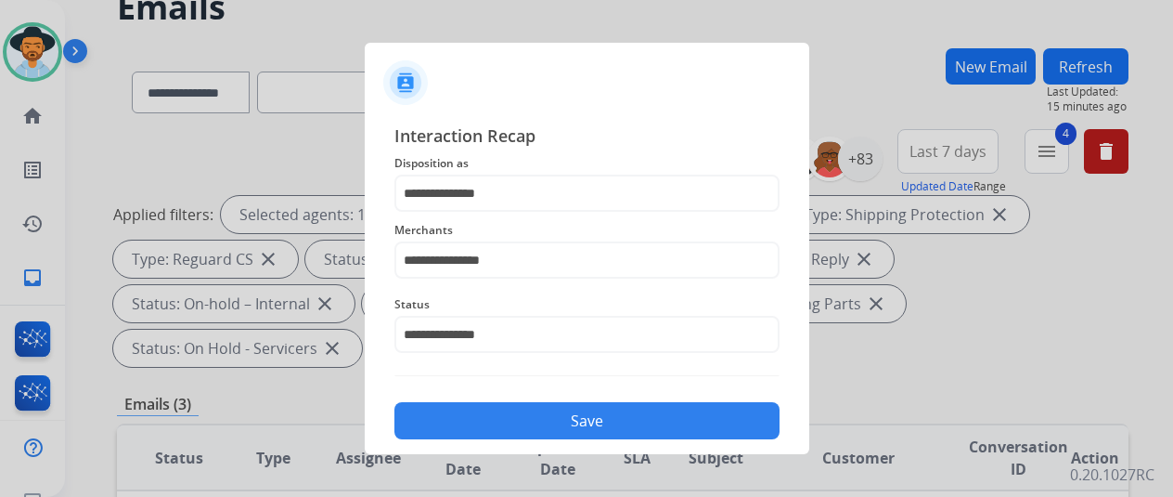
click at [473, 425] on button "Save" at bounding box center [587, 420] width 385 height 37
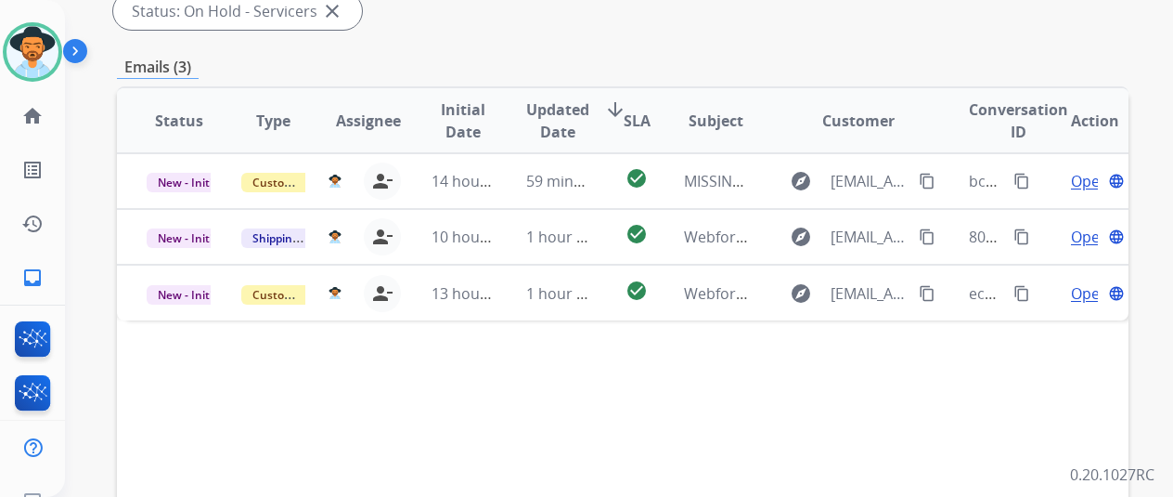
scroll to position [278, 0]
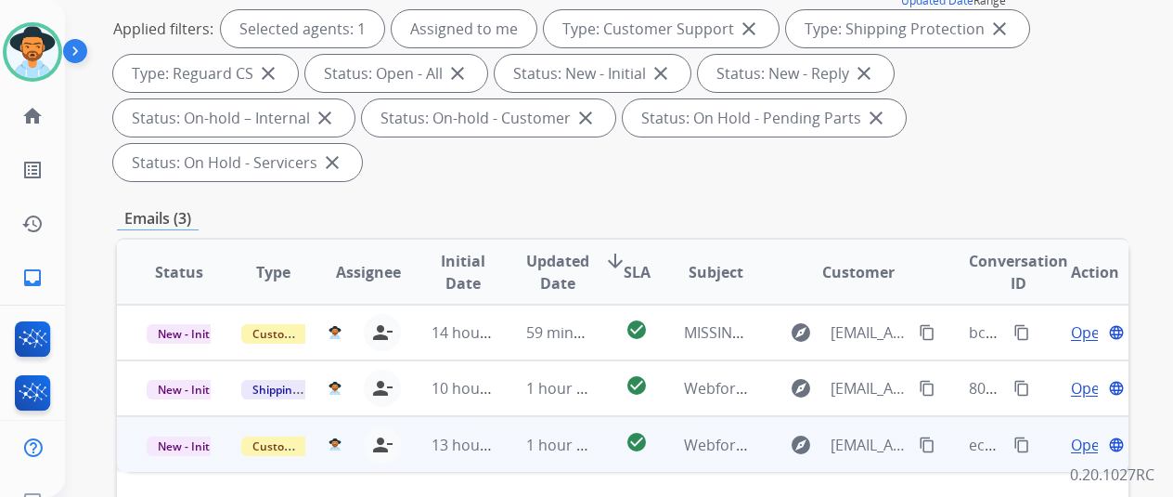
click at [1085, 434] on span "Open" at bounding box center [1090, 445] width 38 height 22
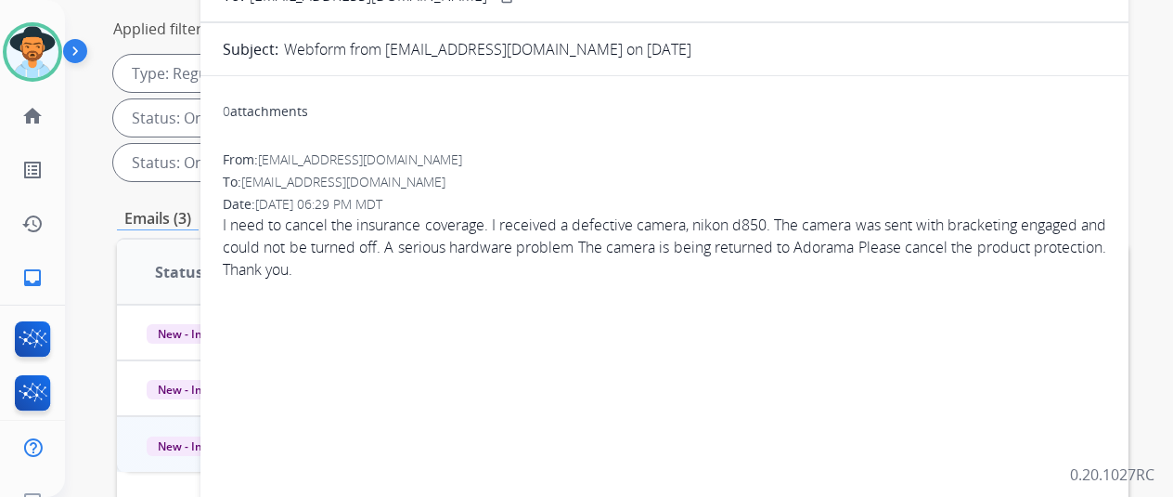
scroll to position [0, 0]
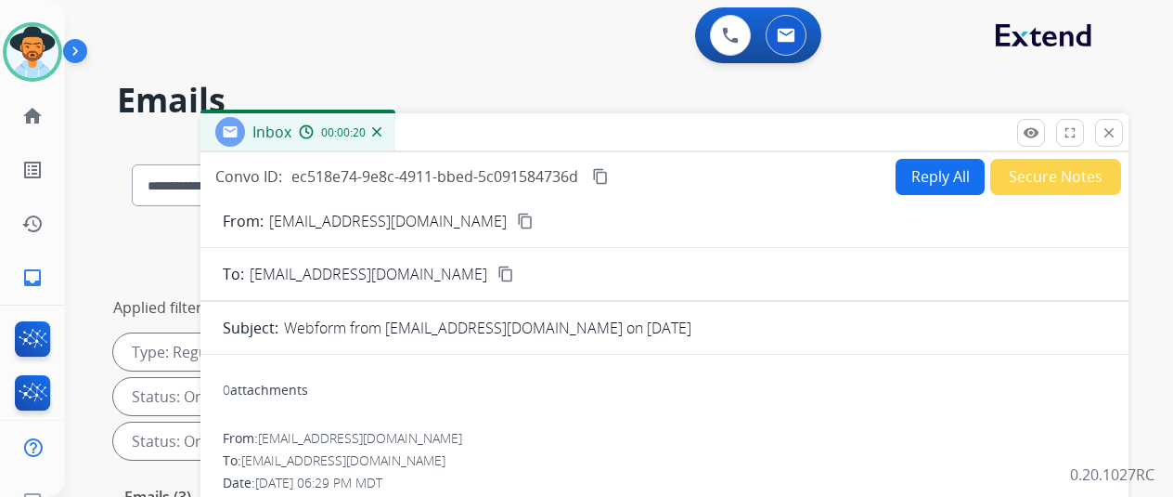
click at [935, 183] on button "Reply All" at bounding box center [940, 177] width 89 height 36
select select "**********"
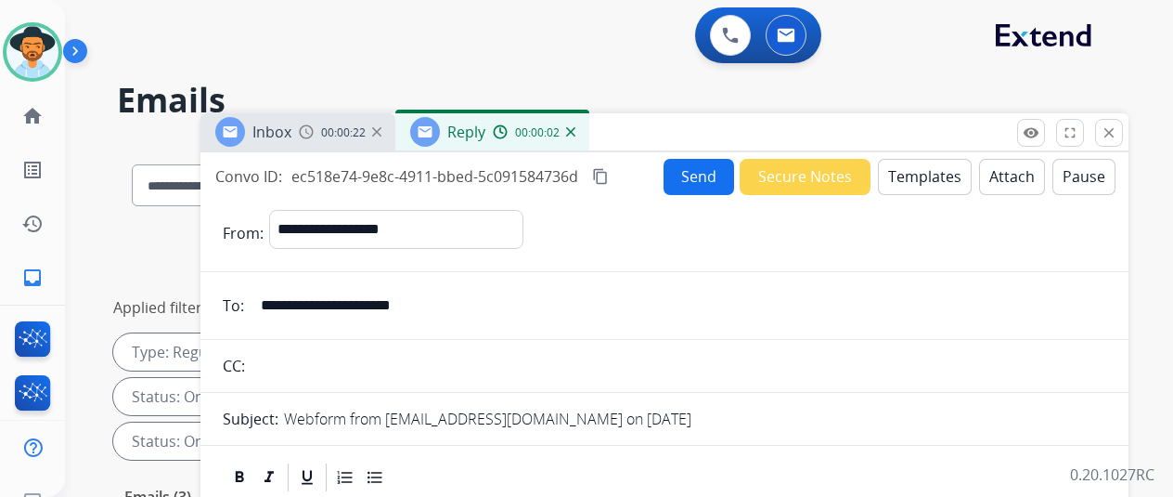
click at [944, 182] on button "Templates" at bounding box center [925, 177] width 94 height 36
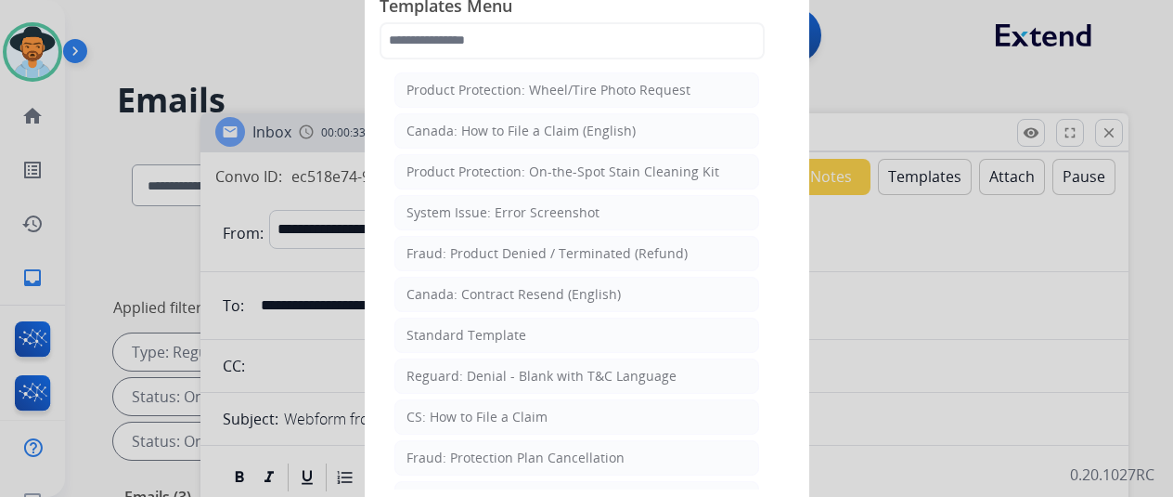
click at [926, 31] on div at bounding box center [586, 248] width 1173 height 497
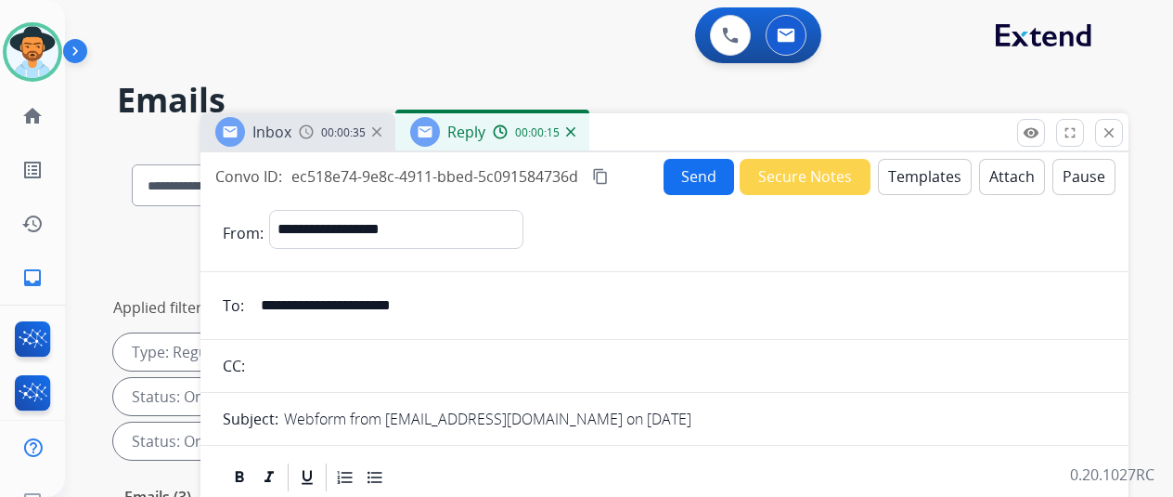
click at [930, 175] on button "Templates" at bounding box center [925, 177] width 94 height 36
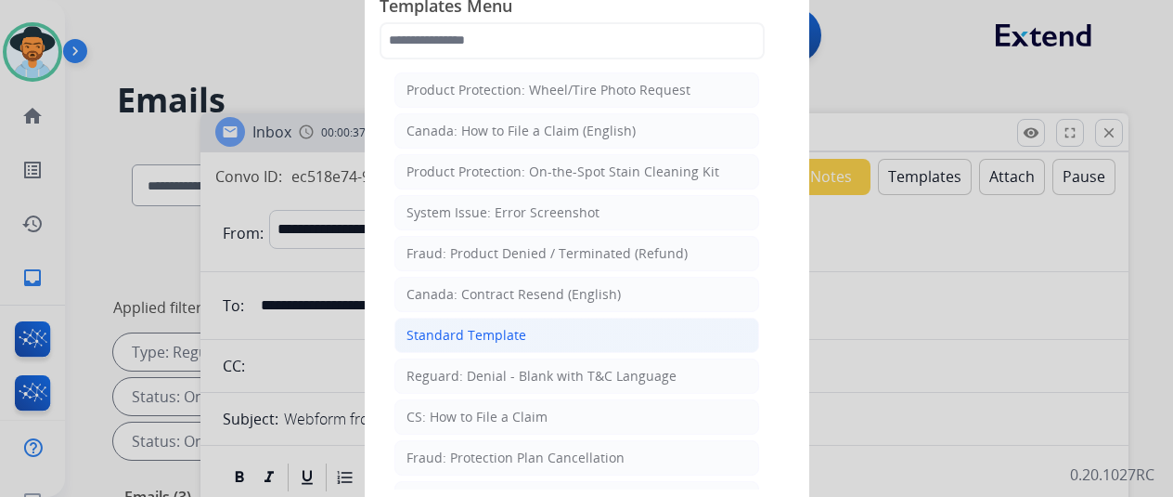
click at [527, 318] on li "Standard Template" at bounding box center [577, 334] width 365 height 35
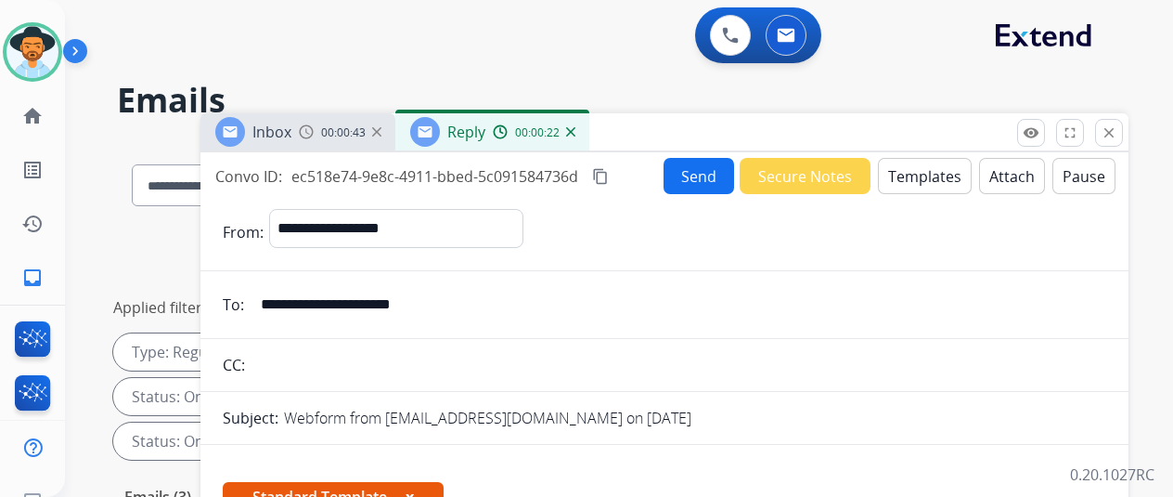
drag, startPoint x: 452, startPoint y: 304, endPoint x: 273, endPoint y: 300, distance: 179.2
click at [273, 300] on input "**********" at bounding box center [678, 304] width 857 height 37
click at [609, 175] on mat-icon "content_copy" at bounding box center [600, 176] width 17 height 17
click at [466, 15] on div "0 Voice Interactions 0 Email Interactions" at bounding box center [608, 36] width 1042 height 59
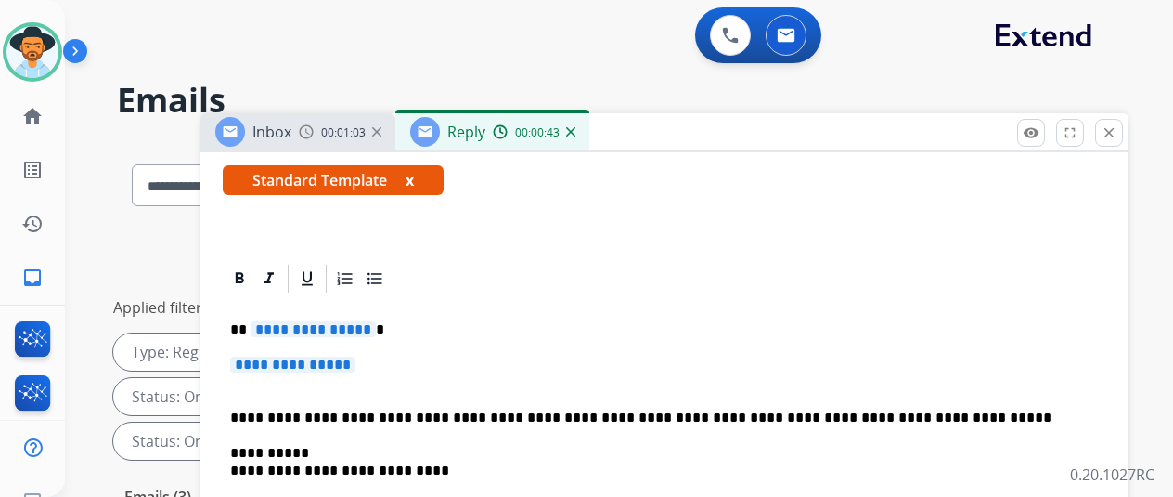
scroll to position [349, 0]
drag, startPoint x: 376, startPoint y: 295, endPoint x: 362, endPoint y: 297, distance: 14.0
click at [362, 321] on span "**********" at bounding box center [313, 329] width 125 height 16
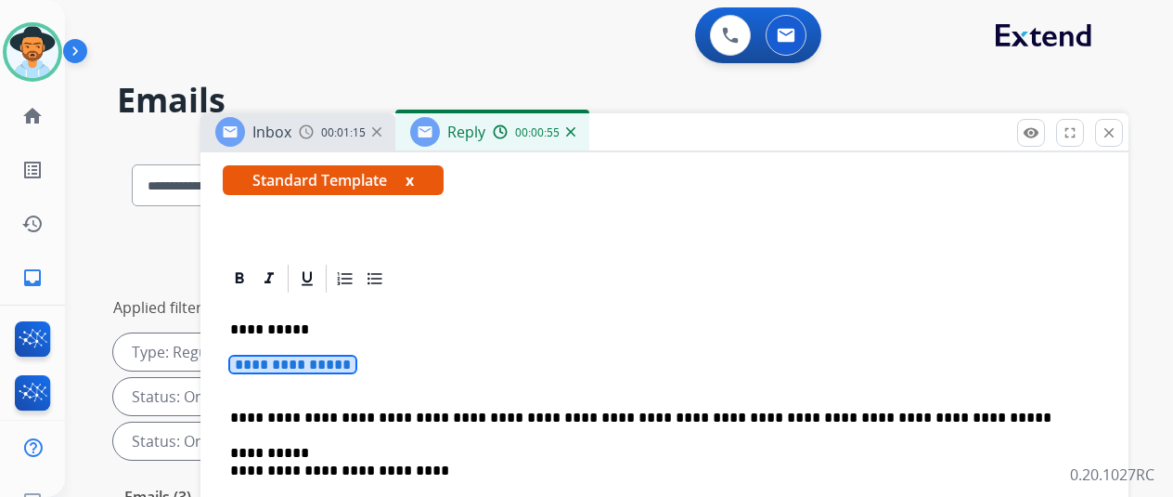
click at [356, 356] on span "**********" at bounding box center [292, 364] width 125 height 16
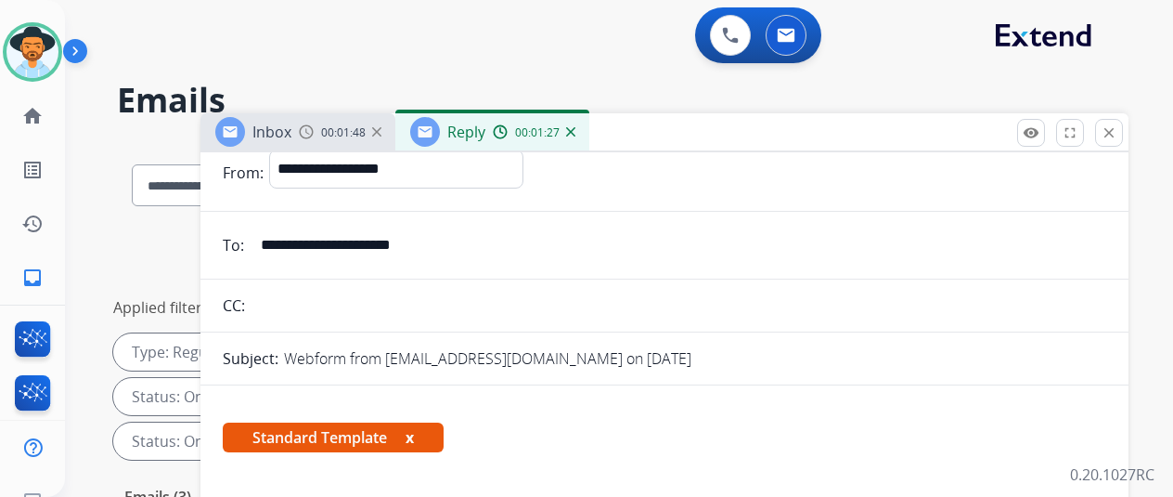
scroll to position [0, 0]
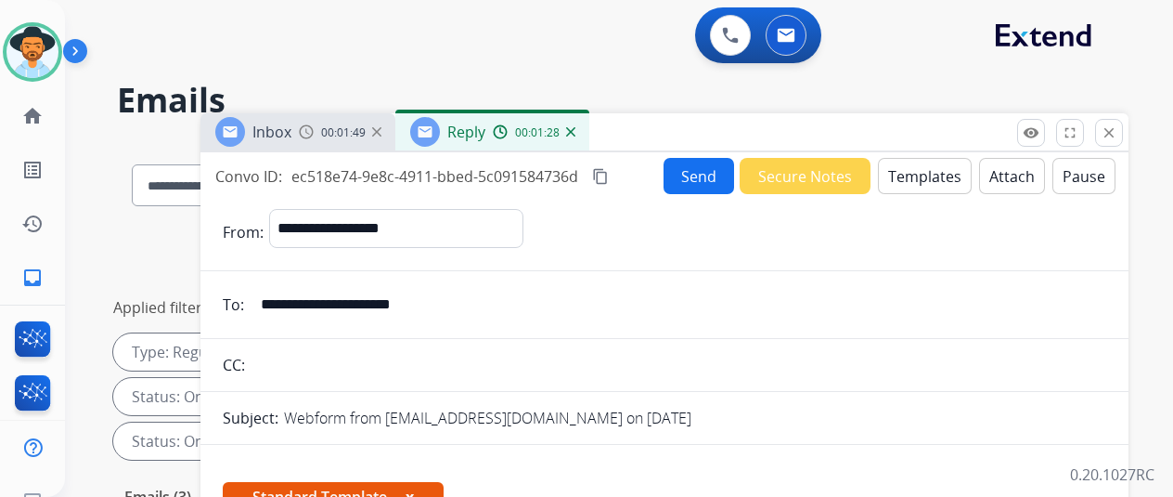
click at [691, 166] on button "Send" at bounding box center [699, 176] width 71 height 36
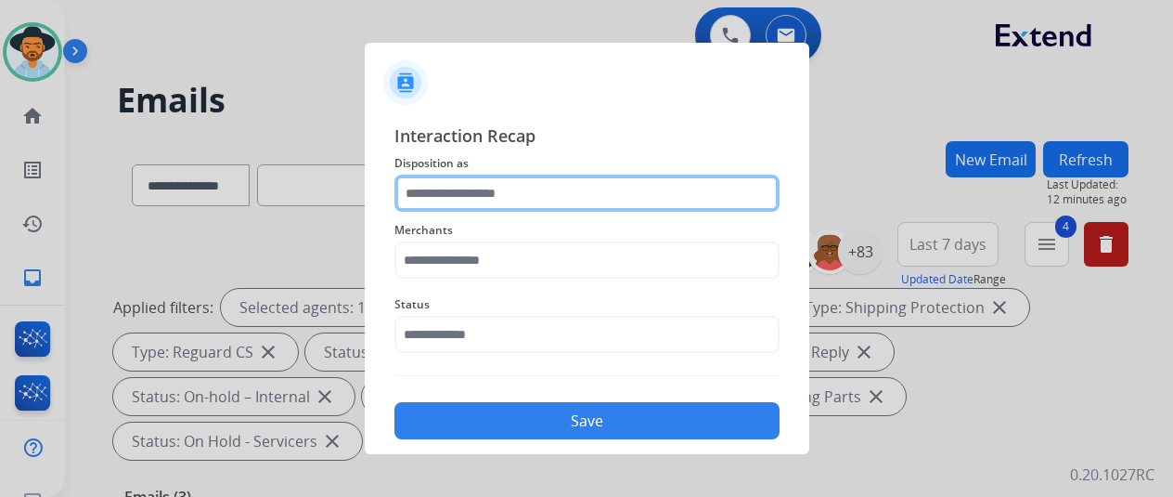
click at [428, 197] on input "text" at bounding box center [587, 193] width 385 height 37
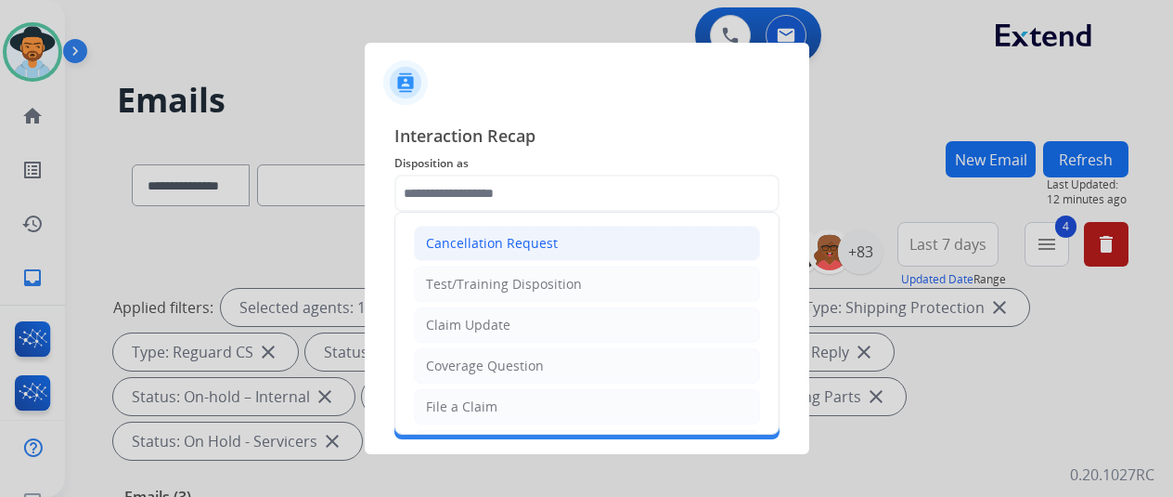
click at [476, 252] on div "Cancellation Request" at bounding box center [492, 243] width 132 height 19
type input "**********"
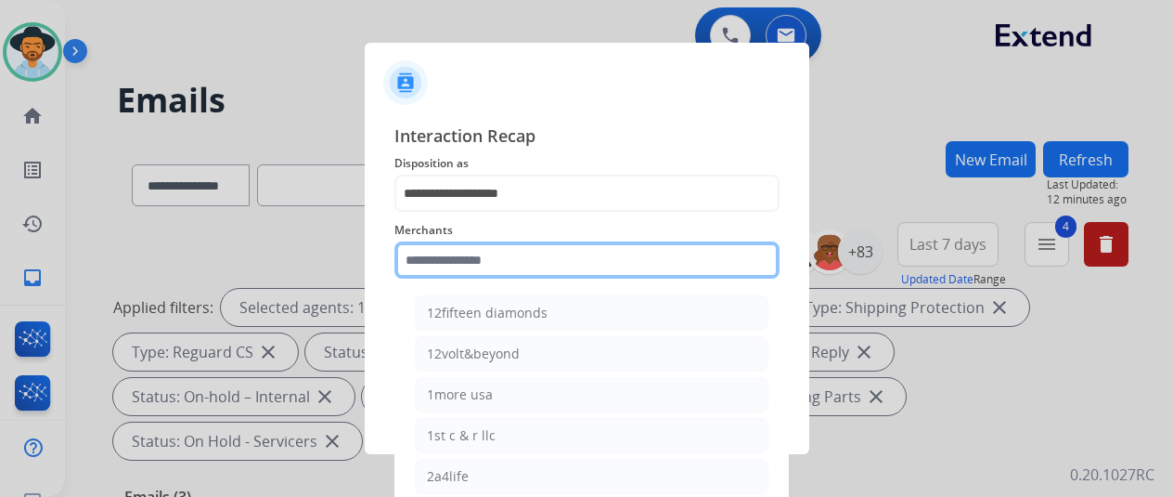
click at [435, 268] on input "text" at bounding box center [587, 259] width 385 height 37
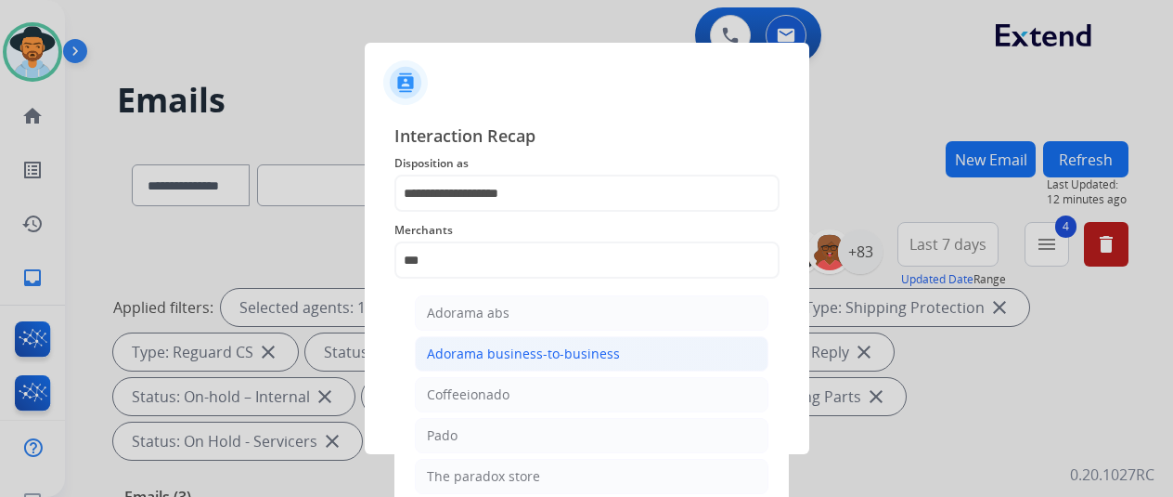
click at [466, 359] on div "Adorama business-to-business" at bounding box center [523, 353] width 193 height 19
type input "**********"
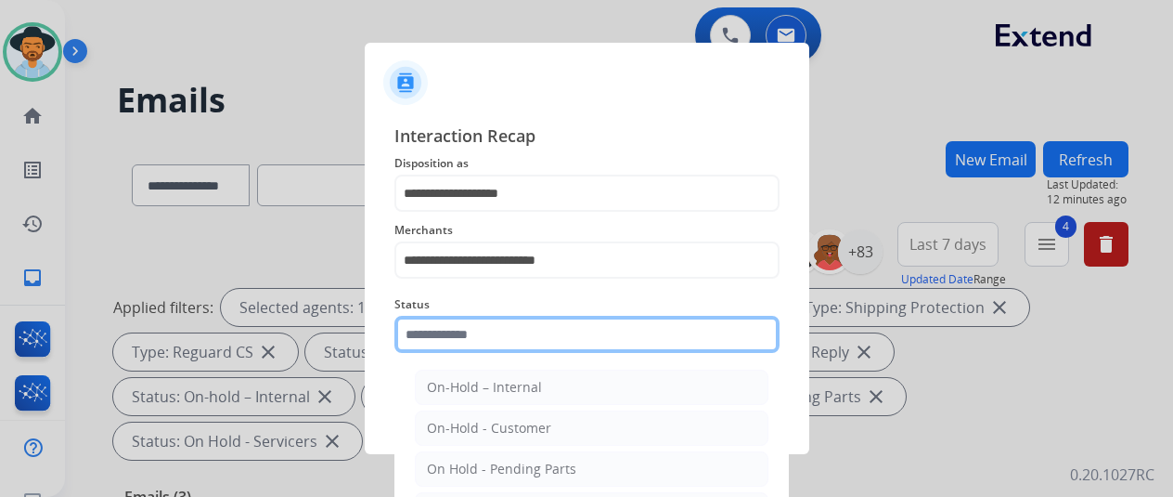
click at [457, 328] on input "text" at bounding box center [587, 334] width 385 height 37
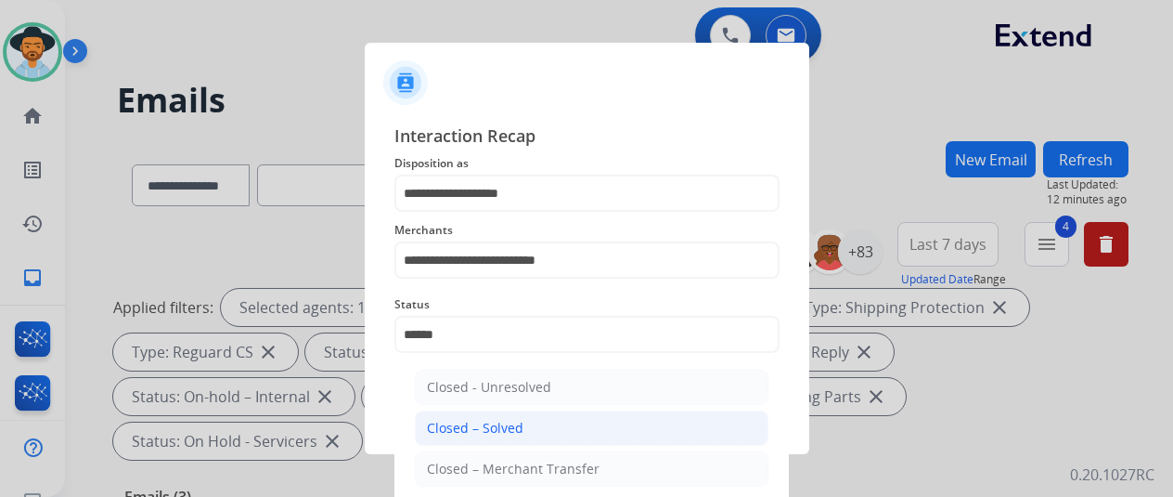
click at [518, 426] on div "Closed – Solved" at bounding box center [475, 428] width 97 height 19
type input "**********"
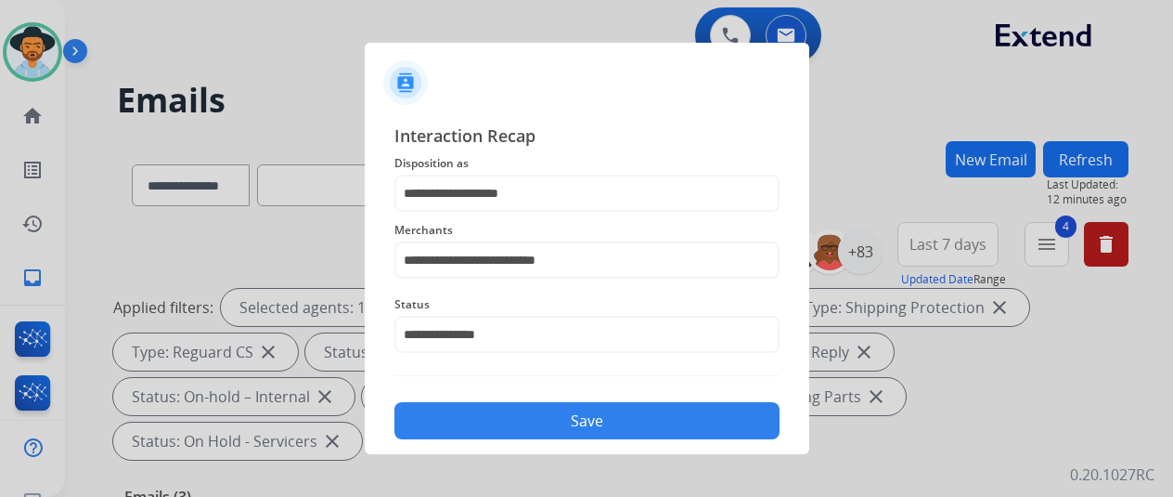
click at [524, 421] on button "Save" at bounding box center [587, 420] width 385 height 37
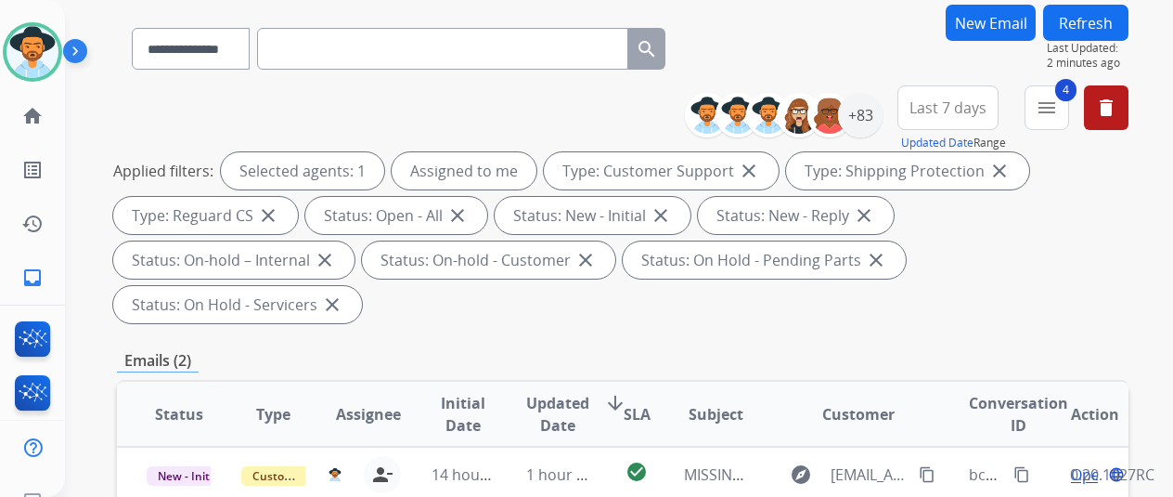
scroll to position [371, 0]
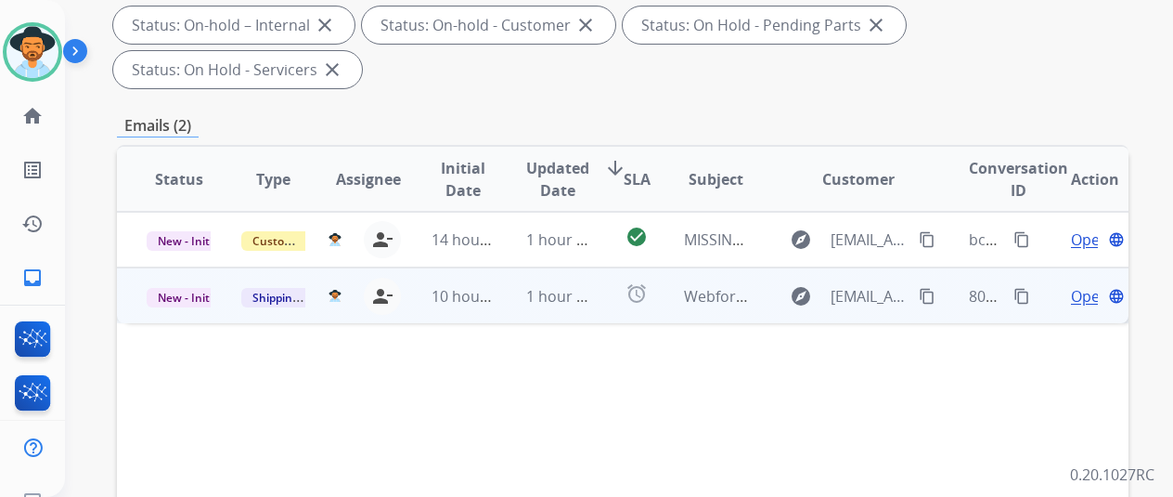
click at [1071, 285] on span "Open" at bounding box center [1090, 296] width 38 height 22
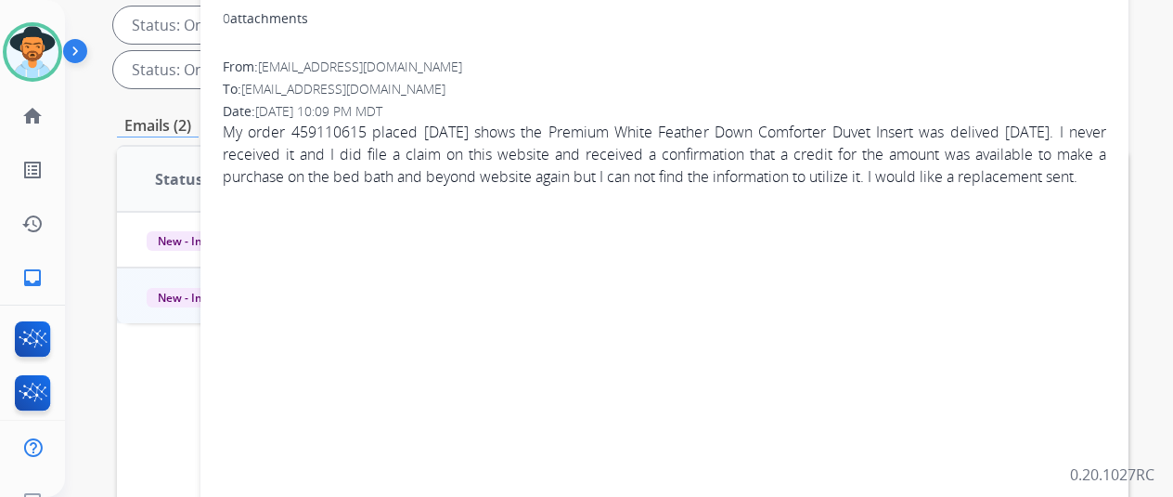
scroll to position [93, 0]
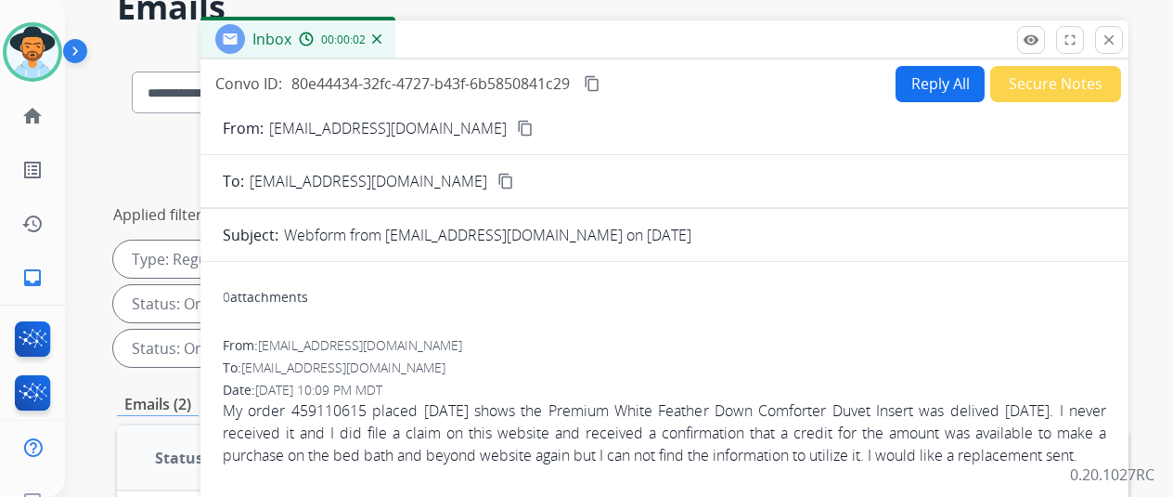
click at [520, 127] on mat-icon "content_copy" at bounding box center [525, 128] width 17 height 17
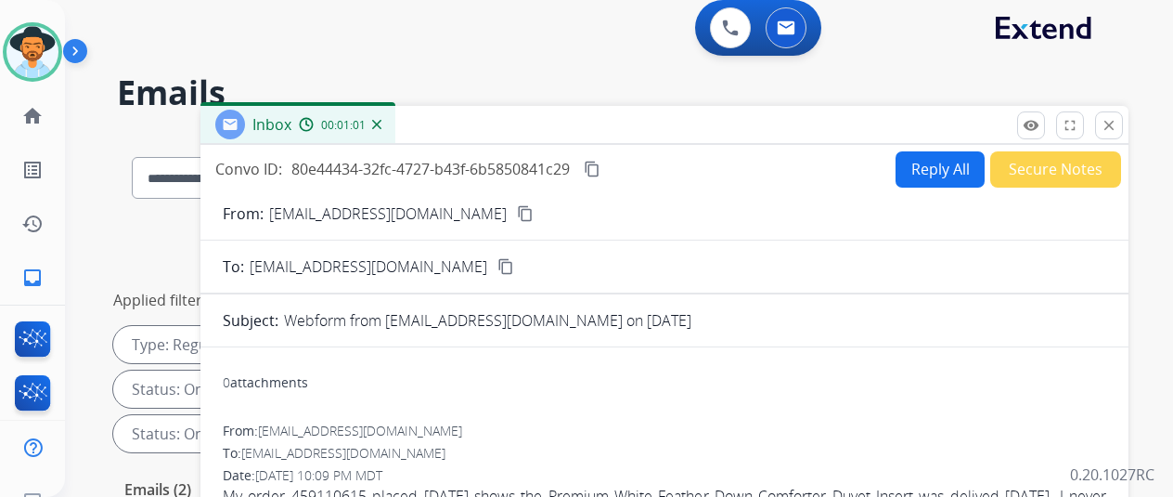
scroll to position [0, 0]
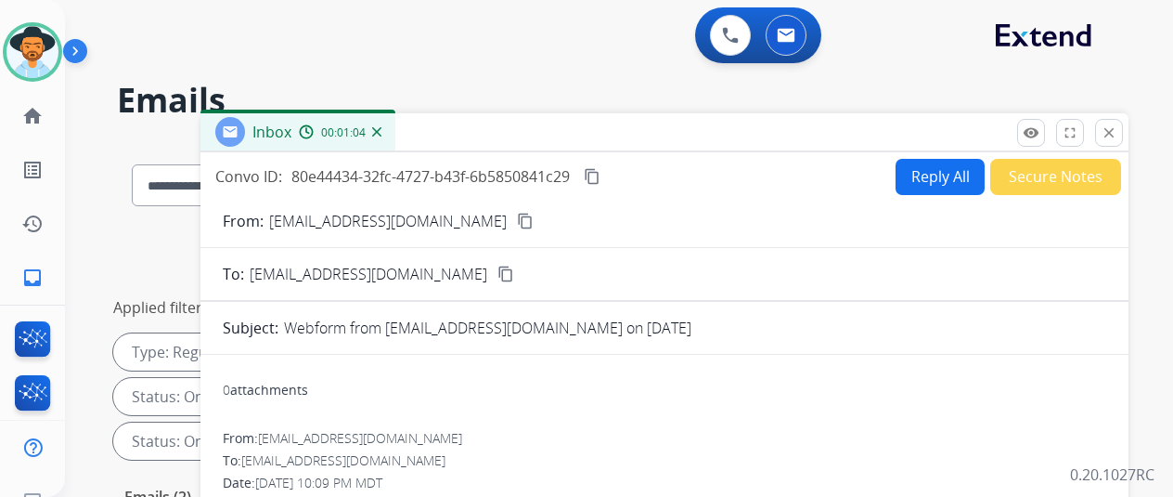
click at [941, 179] on button "Reply All" at bounding box center [940, 177] width 89 height 36
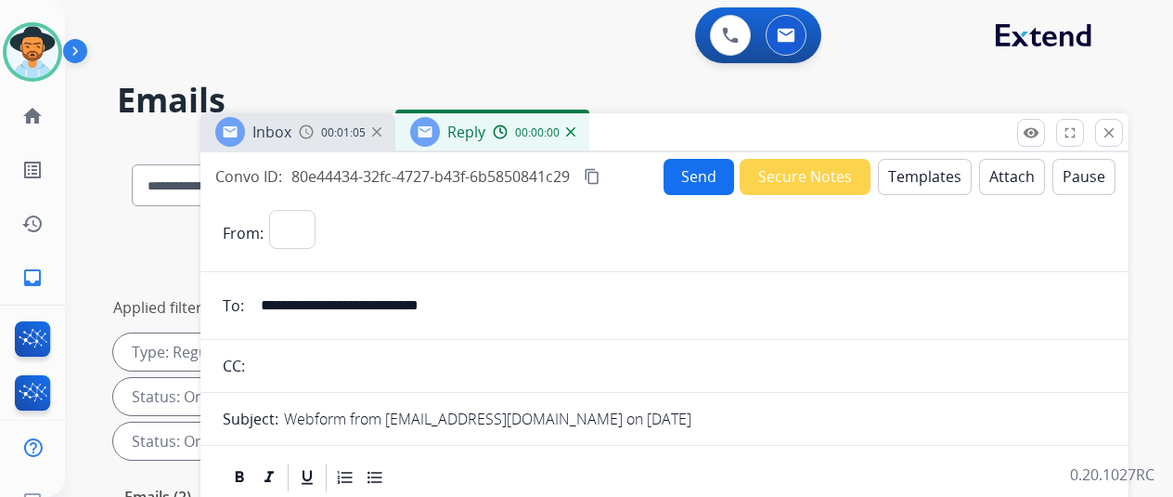
select select "**********"
click at [915, 164] on button "Templates" at bounding box center [925, 177] width 94 height 36
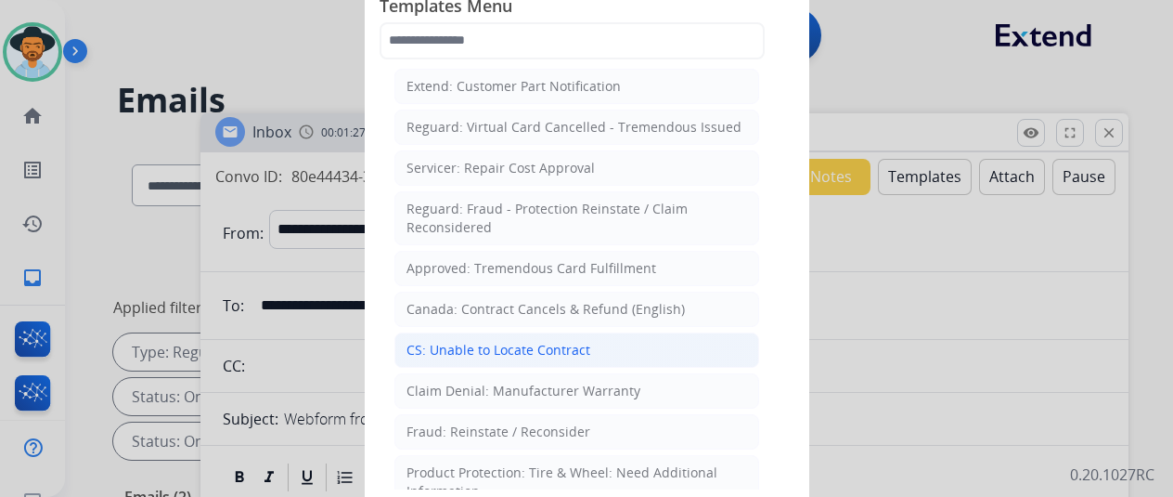
scroll to position [743, 0]
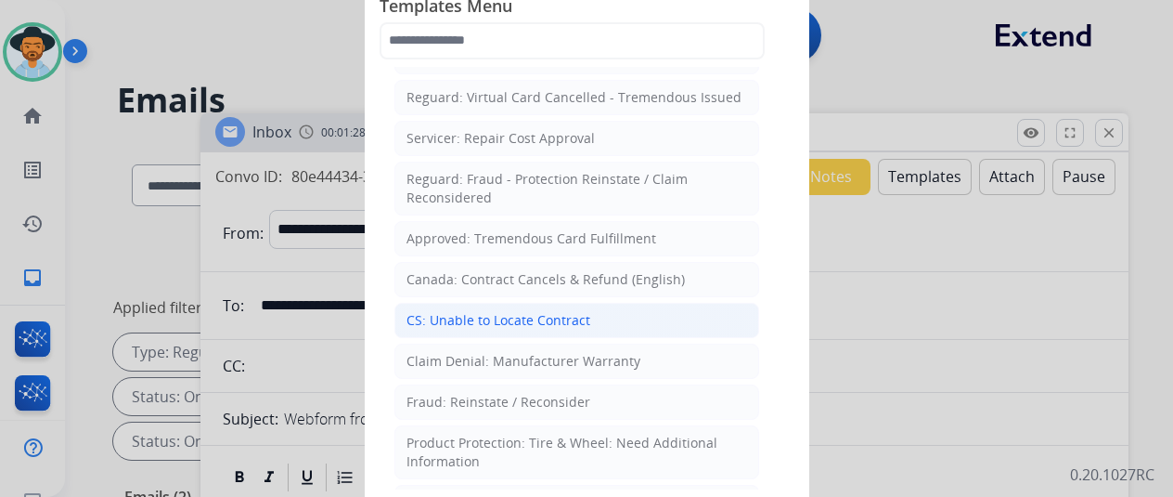
click at [472, 311] on div "CS: Unable to Locate Contract" at bounding box center [499, 320] width 184 height 19
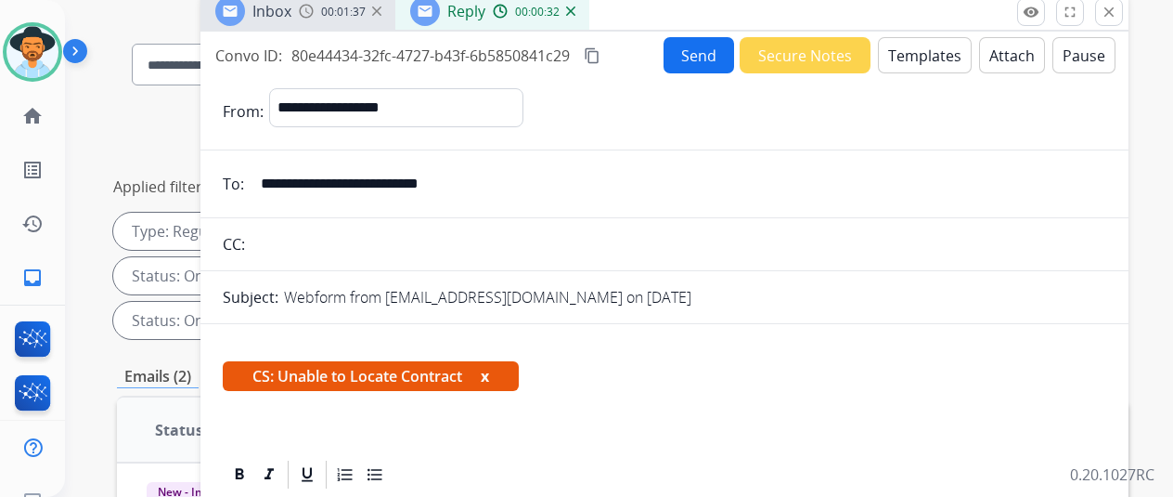
scroll to position [186, 0]
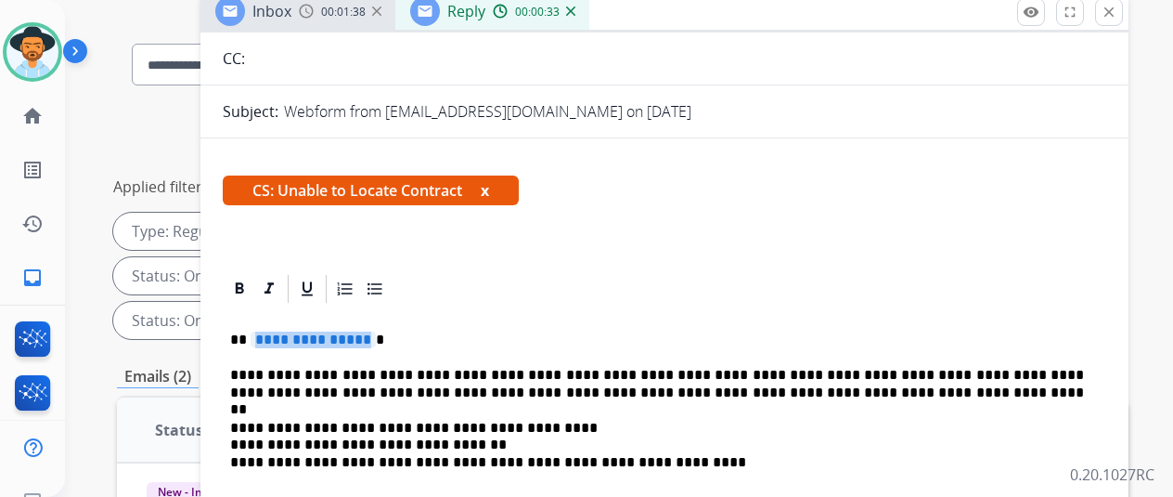
click at [371, 341] on span "**********" at bounding box center [313, 339] width 125 height 16
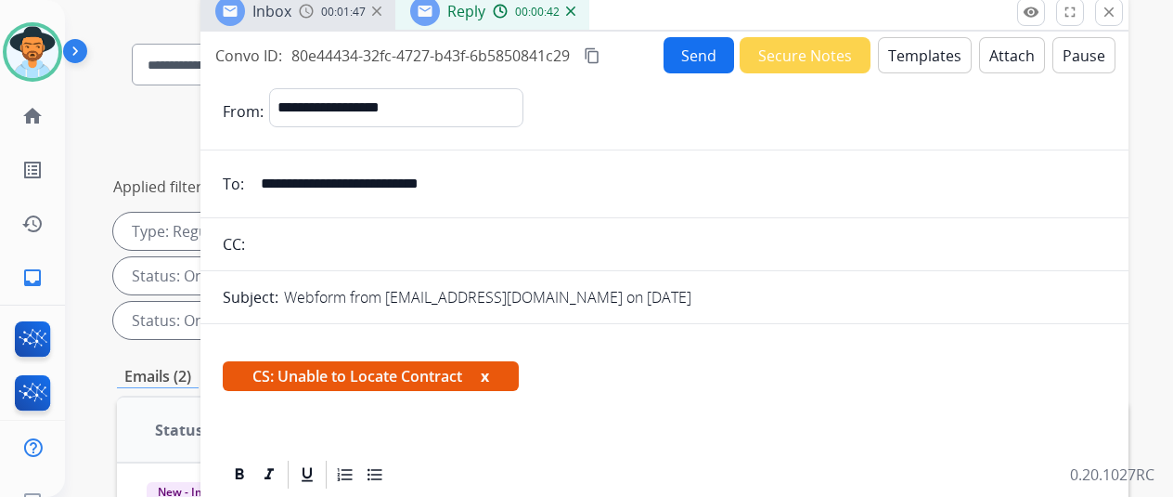
scroll to position [0, 0]
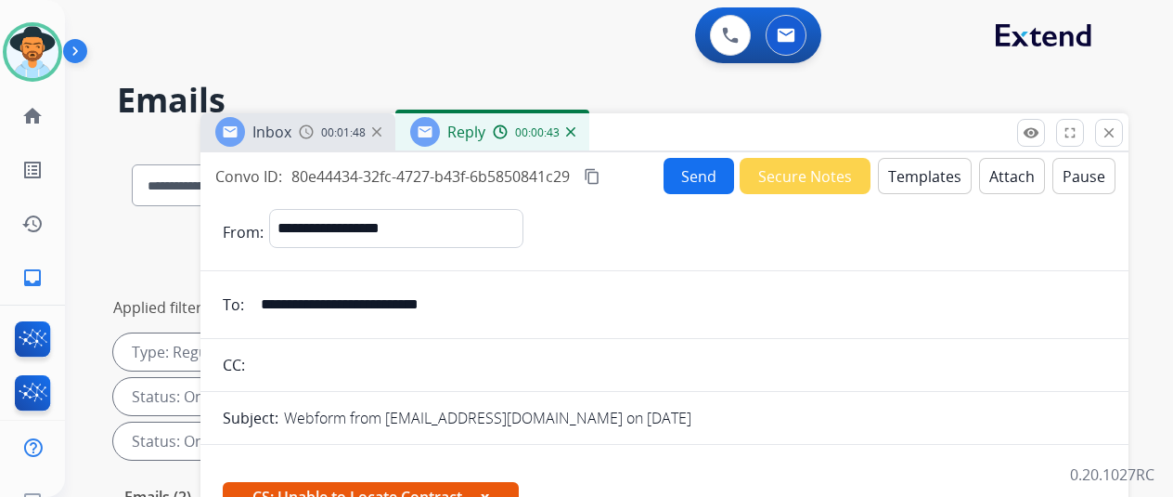
click at [700, 175] on button "Send" at bounding box center [699, 176] width 71 height 36
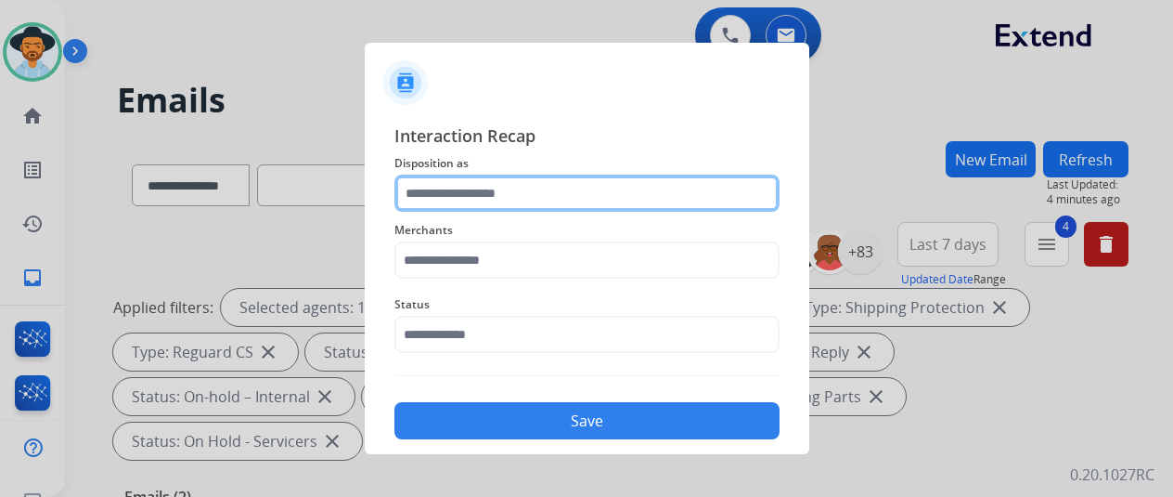
click at [432, 188] on input "text" at bounding box center [587, 193] width 385 height 37
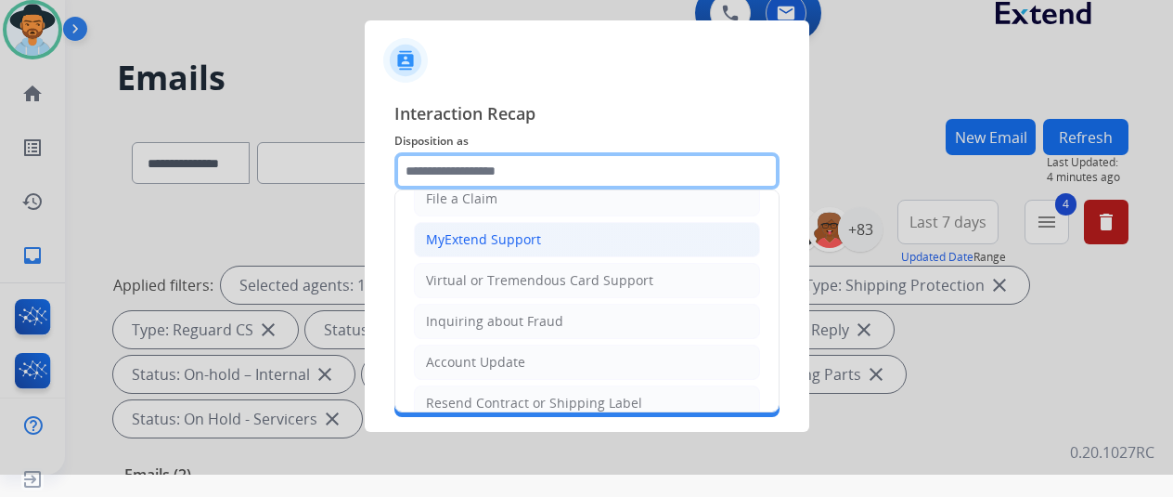
scroll to position [278, 0]
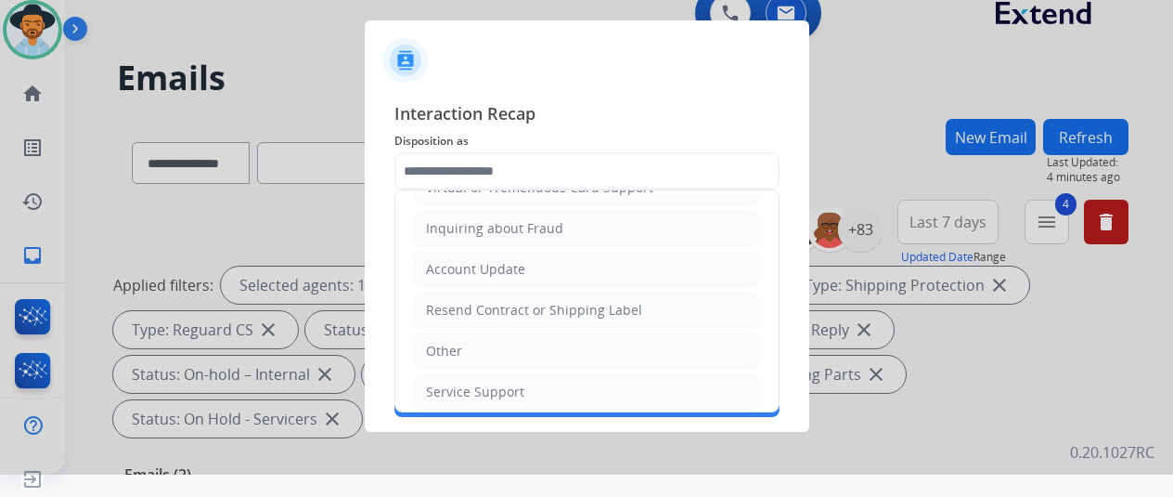
click at [471, 306] on div "Resend Contract or Shipping Label" at bounding box center [534, 310] width 216 height 19
type input "**********"
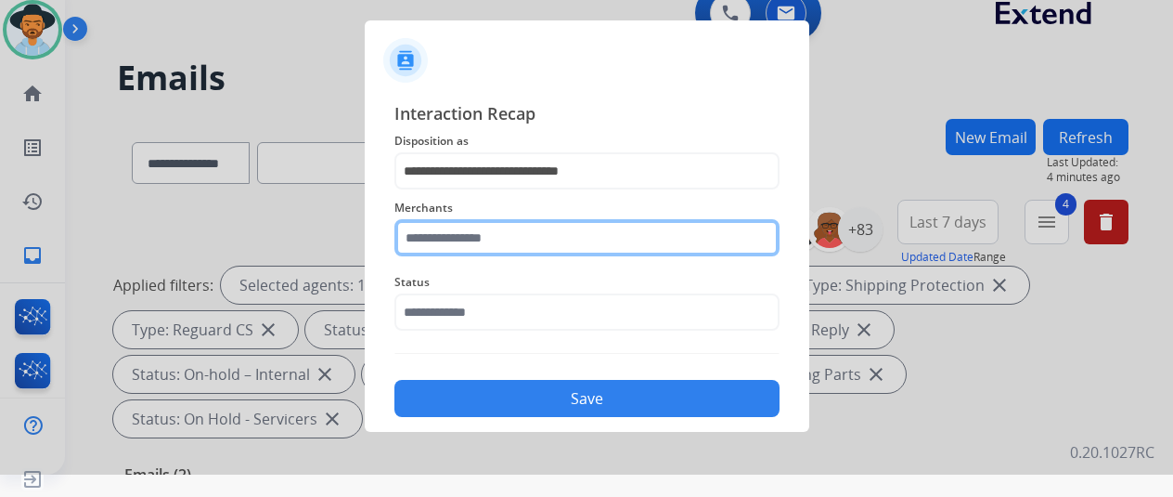
click at [459, 235] on input "text" at bounding box center [587, 237] width 385 height 37
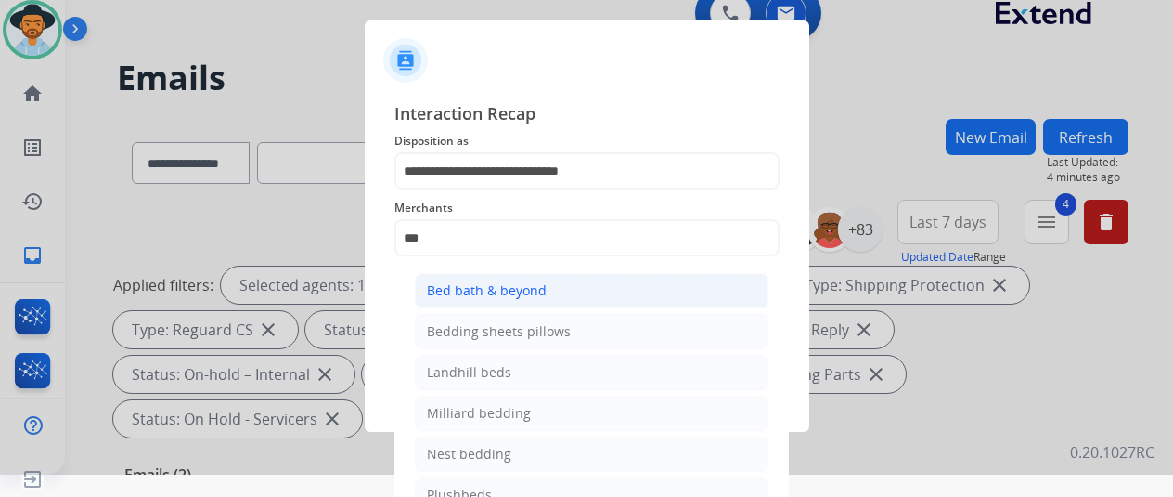
click at [488, 302] on li "Bed bath & beyond" at bounding box center [592, 290] width 354 height 35
type input "**********"
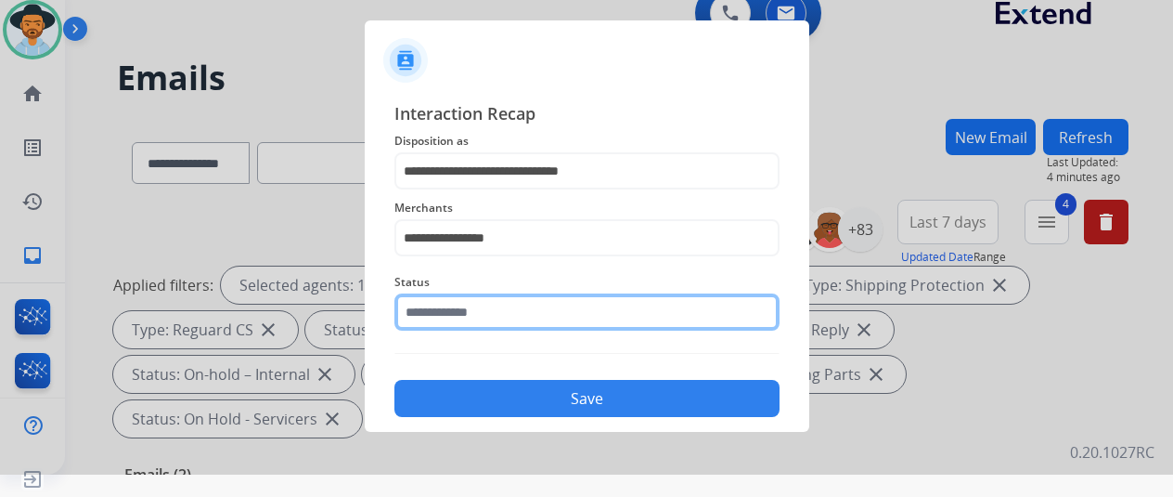
click at [428, 310] on input "text" at bounding box center [587, 311] width 385 height 37
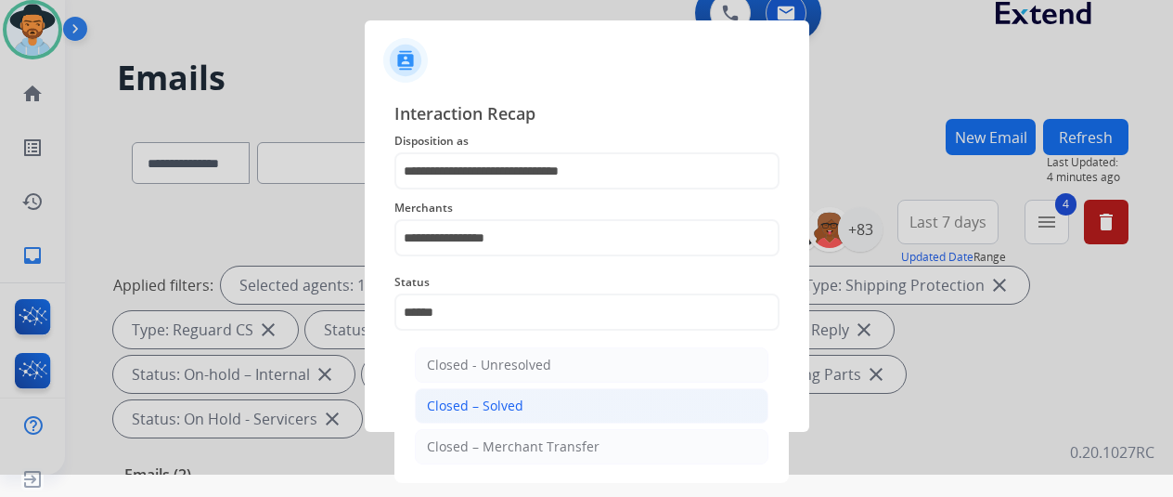
click at [466, 391] on li "Closed – Solved" at bounding box center [592, 405] width 354 height 35
type input "**********"
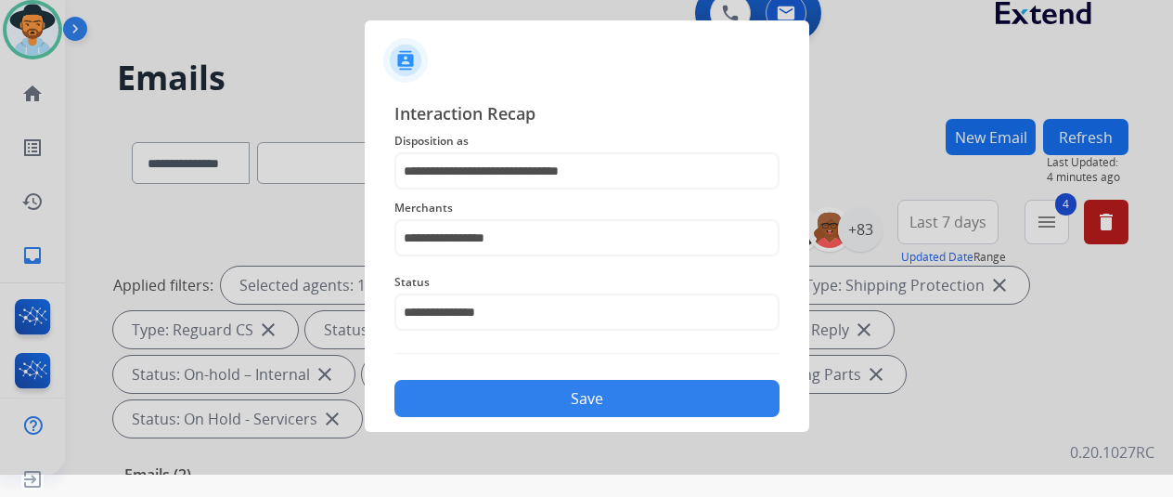
click at [540, 410] on button "Save" at bounding box center [587, 398] width 385 height 37
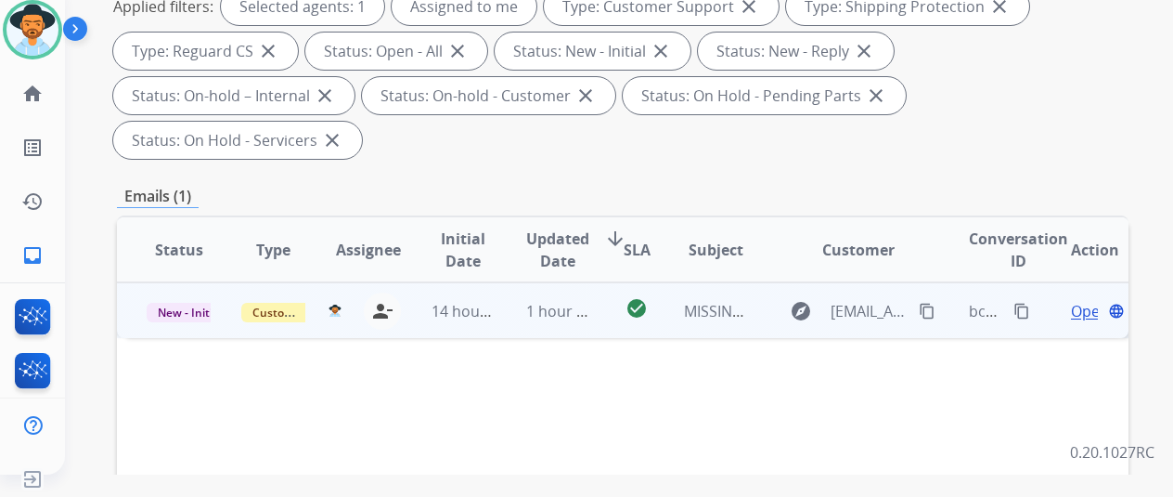
click at [1082, 300] on span "Open" at bounding box center [1090, 311] width 38 height 22
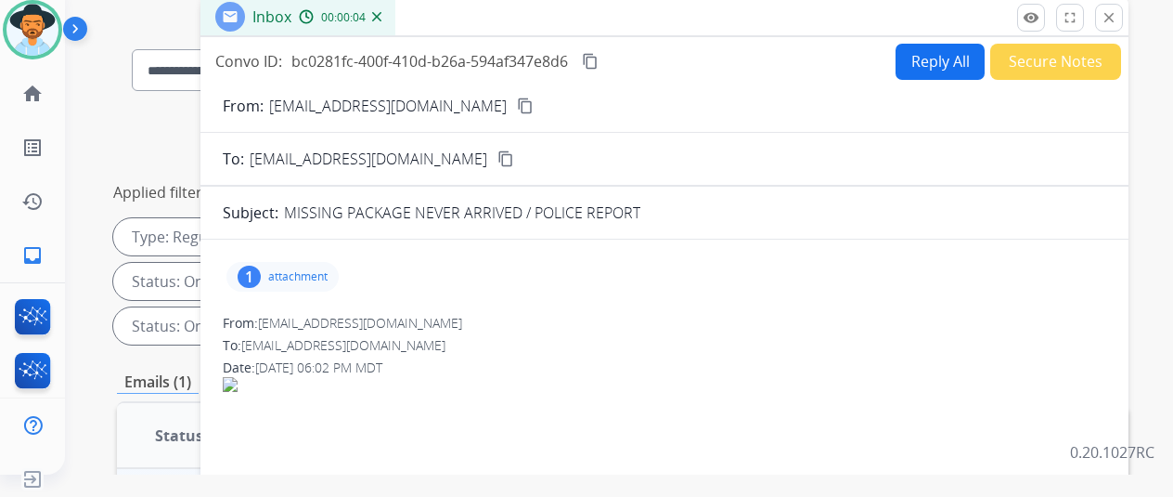
scroll to position [93, 0]
click at [256, 276] on div "1" at bounding box center [249, 277] width 23 height 22
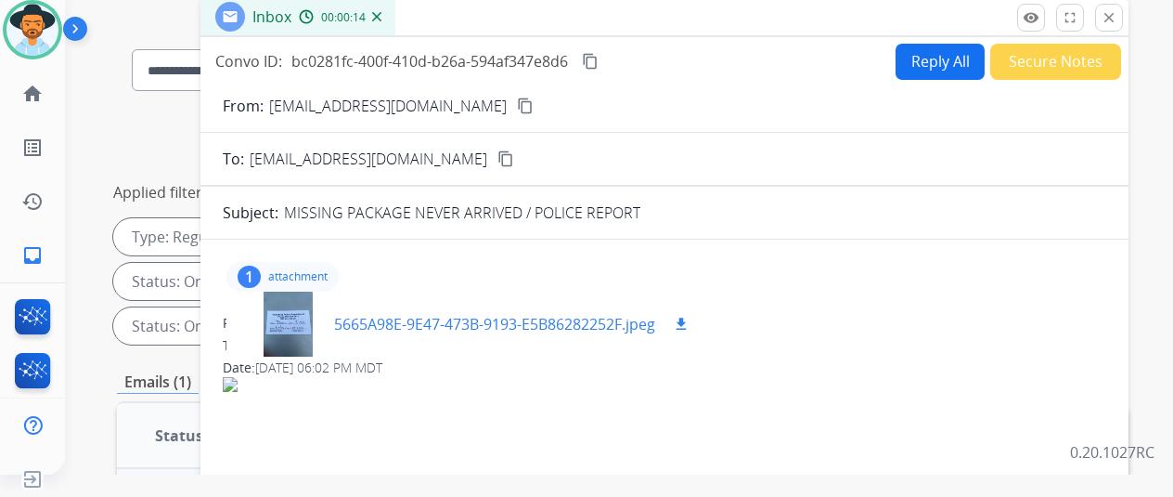
click at [293, 306] on div at bounding box center [287, 323] width 93 height 65
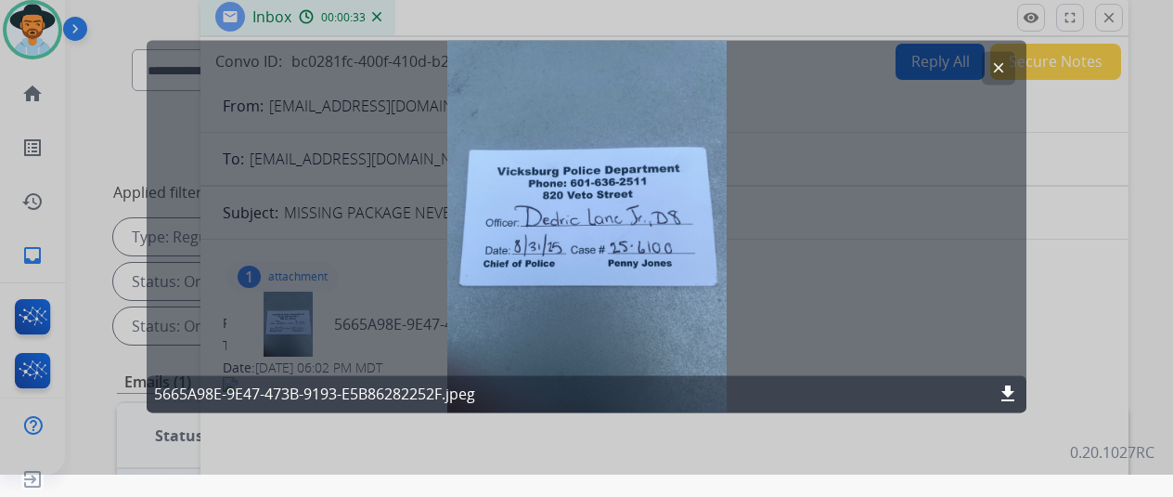
click at [999, 68] on mat-icon "clear" at bounding box center [999, 67] width 17 height 17
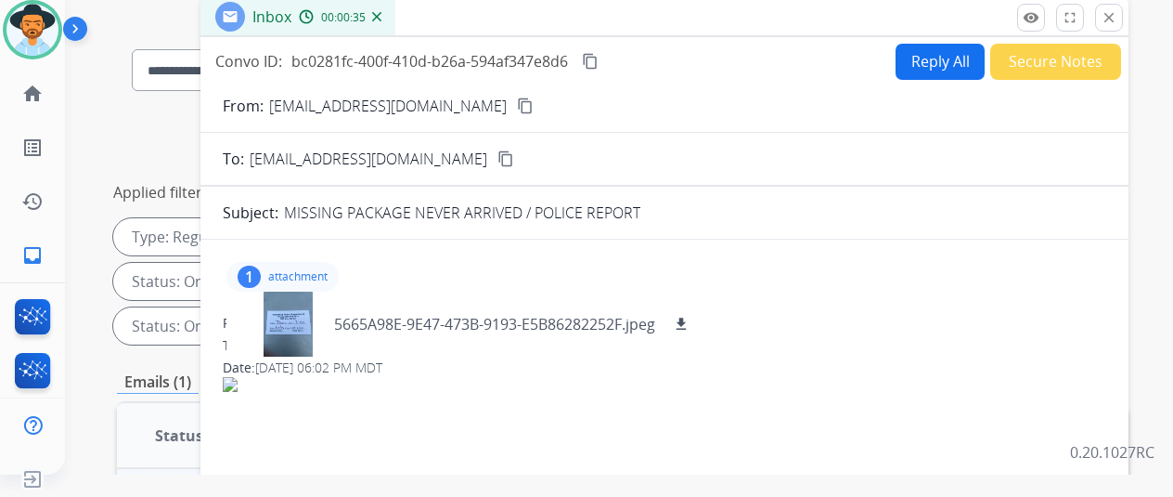
click at [517, 107] on mat-icon "content_copy" at bounding box center [525, 105] width 17 height 17
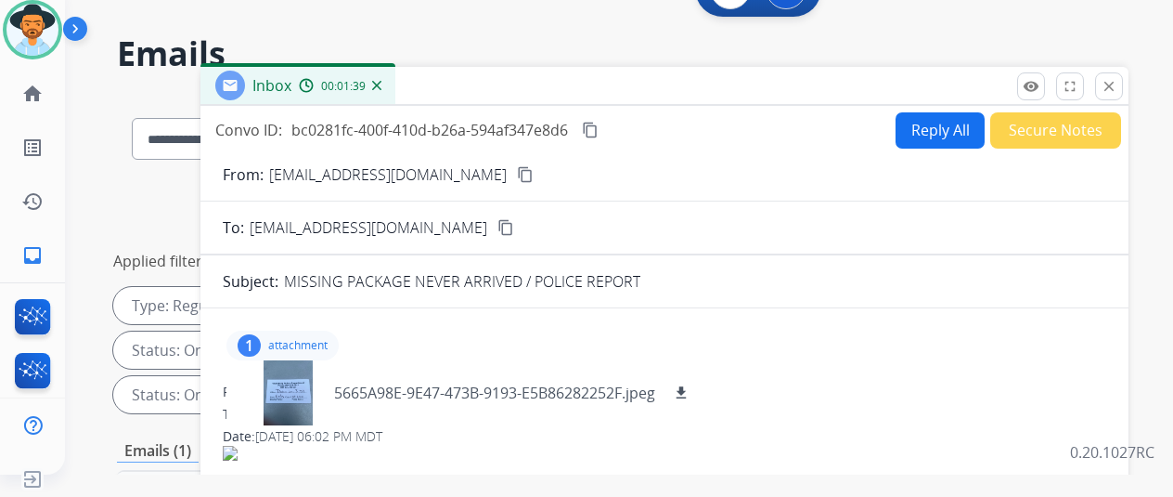
scroll to position [0, 0]
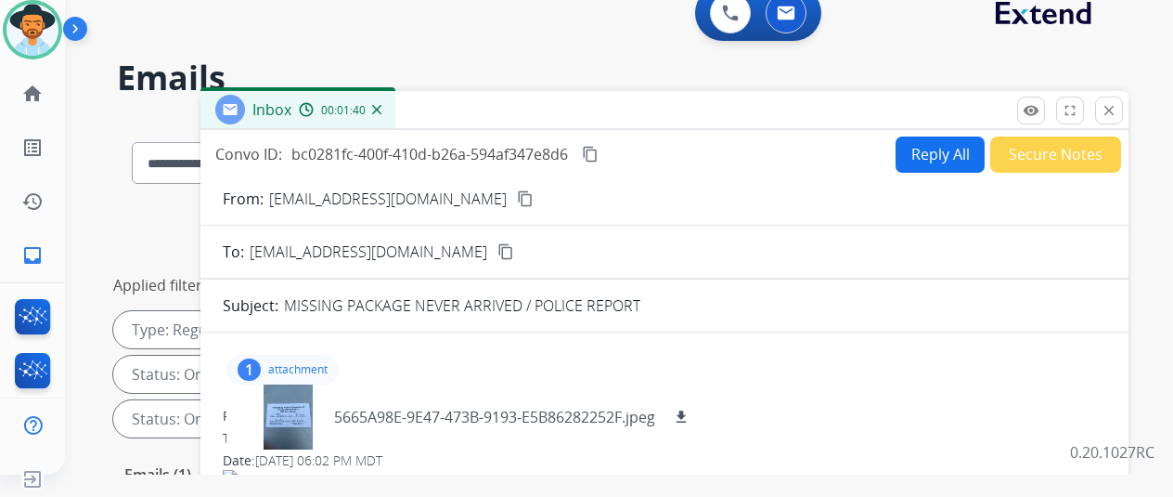
click at [382, 109] on img at bounding box center [376, 109] width 9 height 9
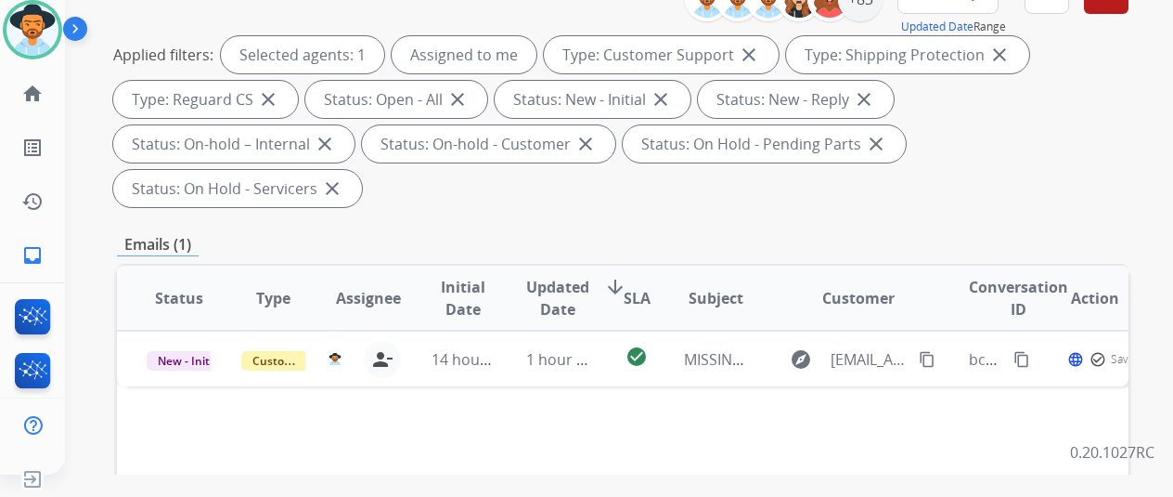
scroll to position [464, 0]
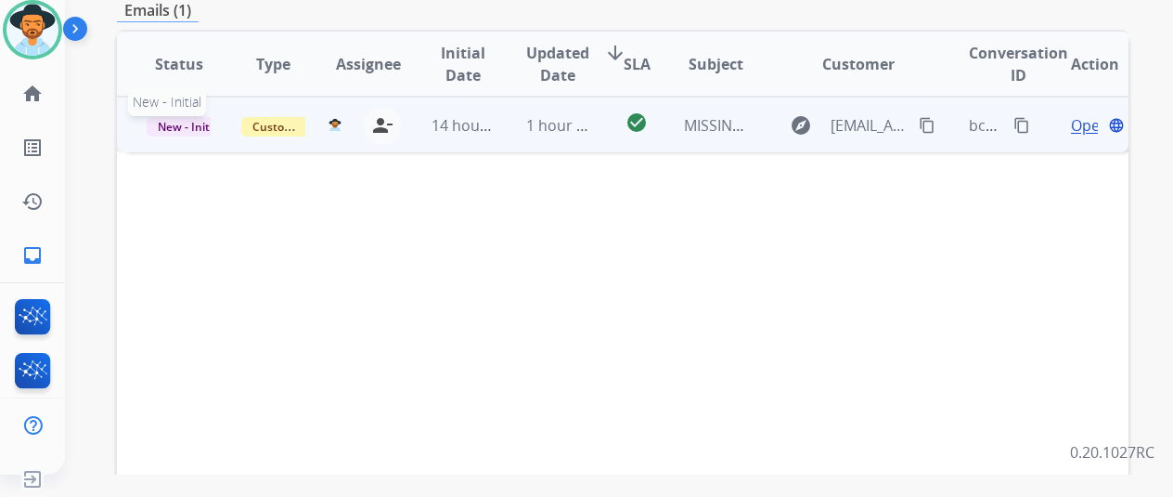
click at [182, 117] on span "New - Initial" at bounding box center [190, 126] width 86 height 19
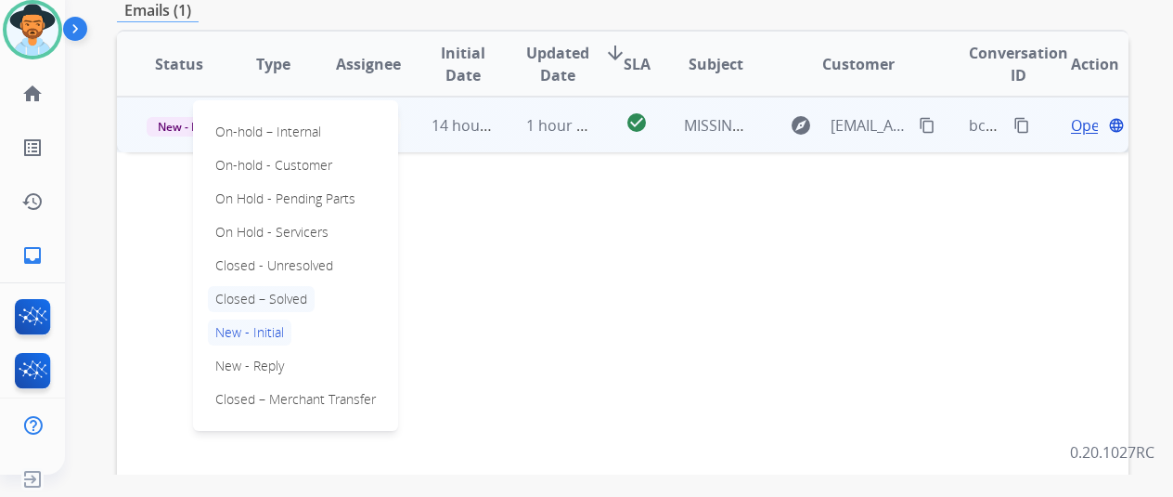
click at [255, 286] on p "Closed – Solved" at bounding box center [261, 299] width 107 height 26
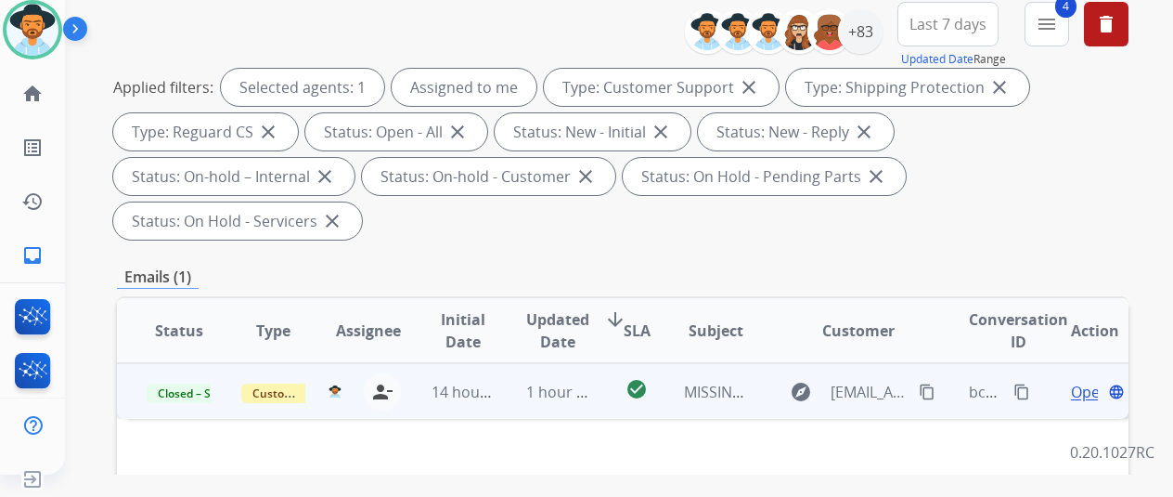
scroll to position [0, 0]
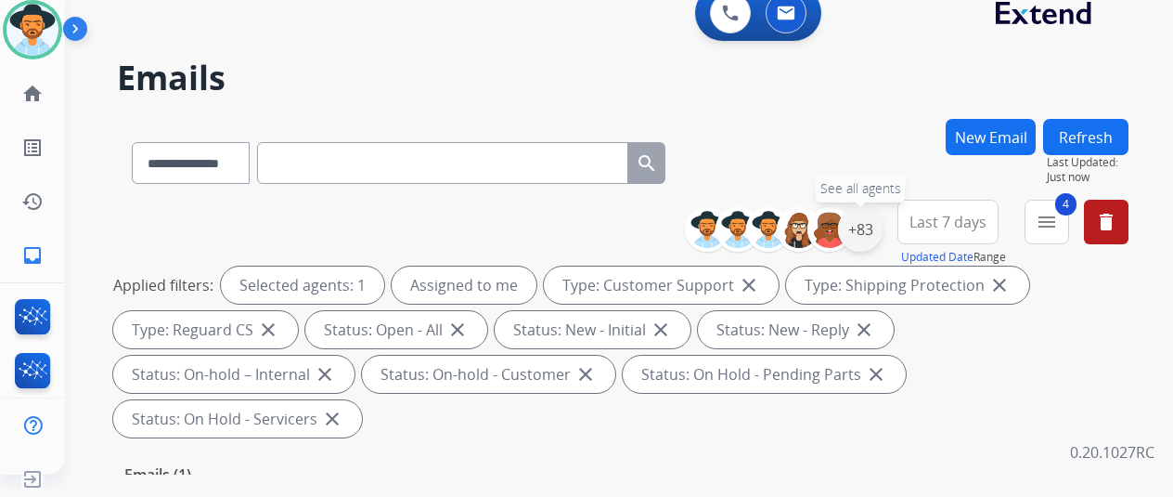
click at [878, 220] on div "+83" at bounding box center [860, 229] width 45 height 45
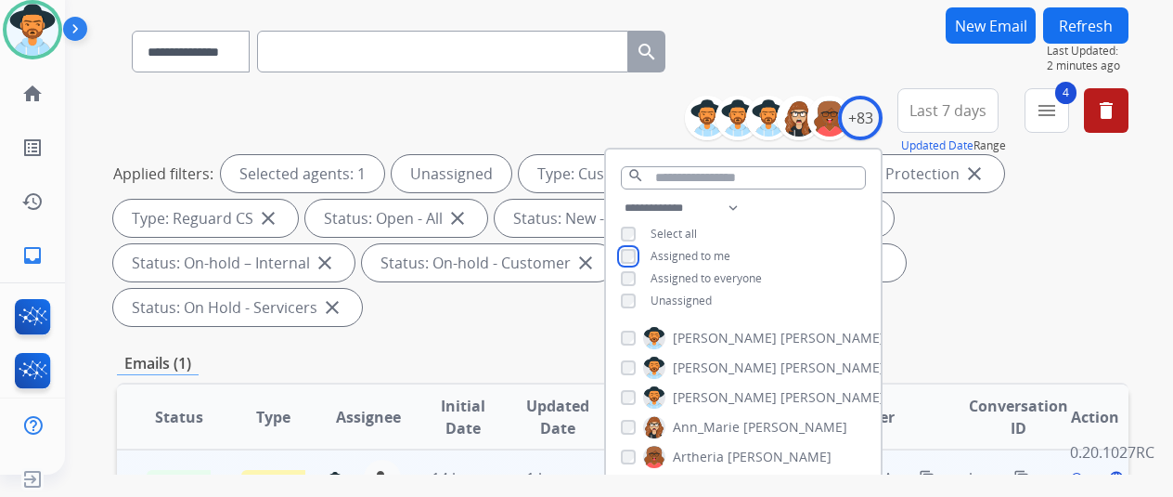
scroll to position [278, 0]
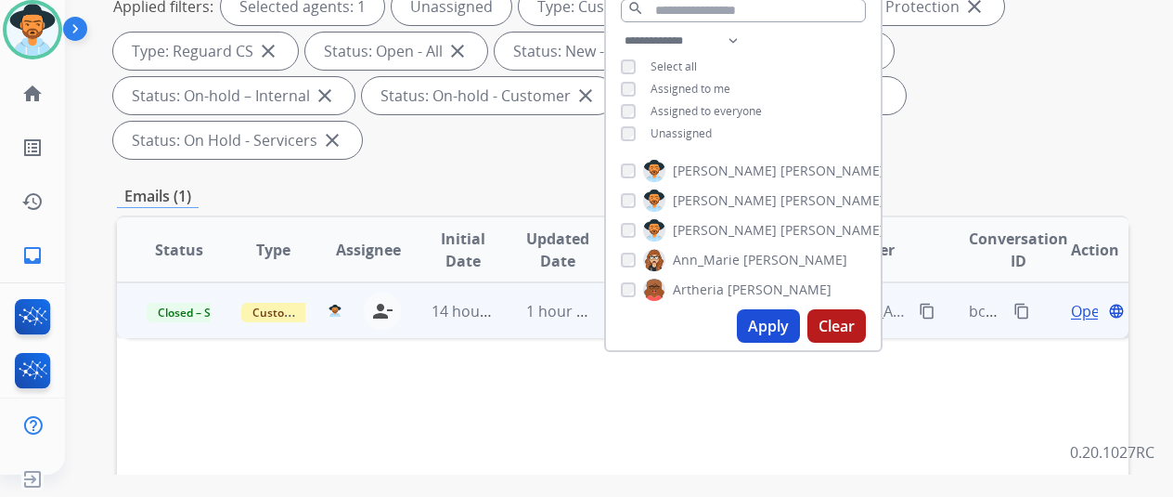
click at [778, 329] on button "Apply" at bounding box center [768, 325] width 63 height 33
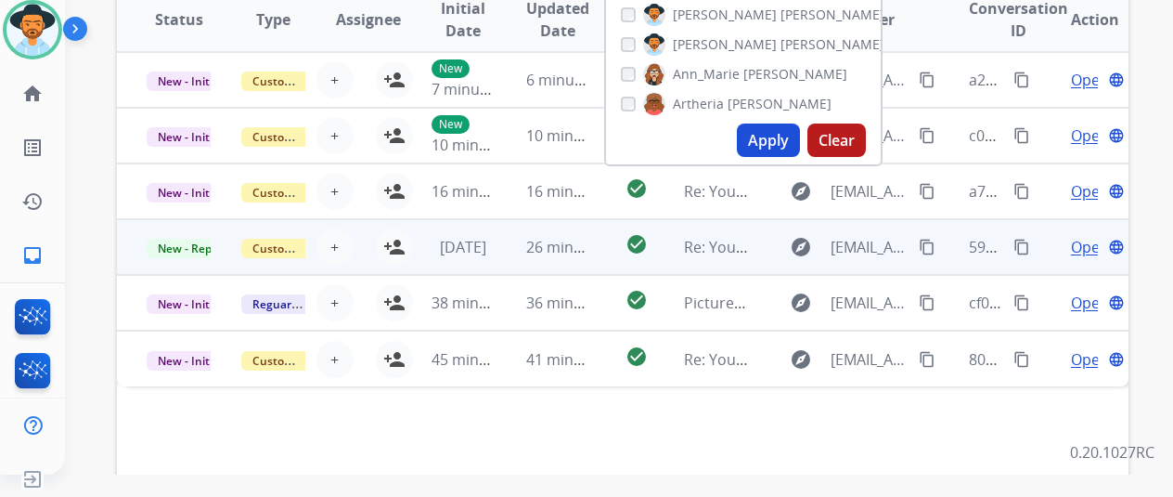
scroll to position [371, 0]
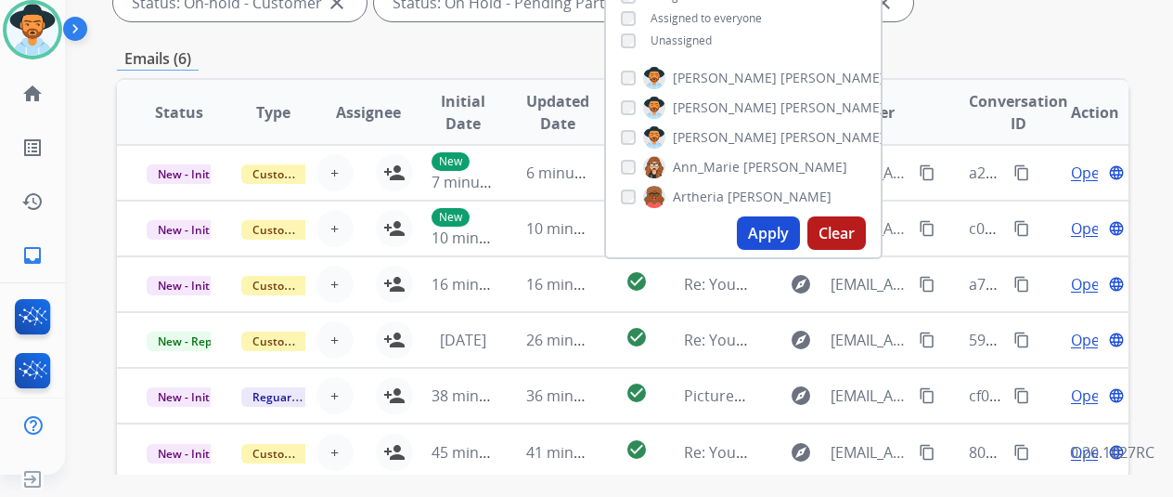
click at [431, 38] on div "**********" at bounding box center [623, 271] width 1012 height 1049
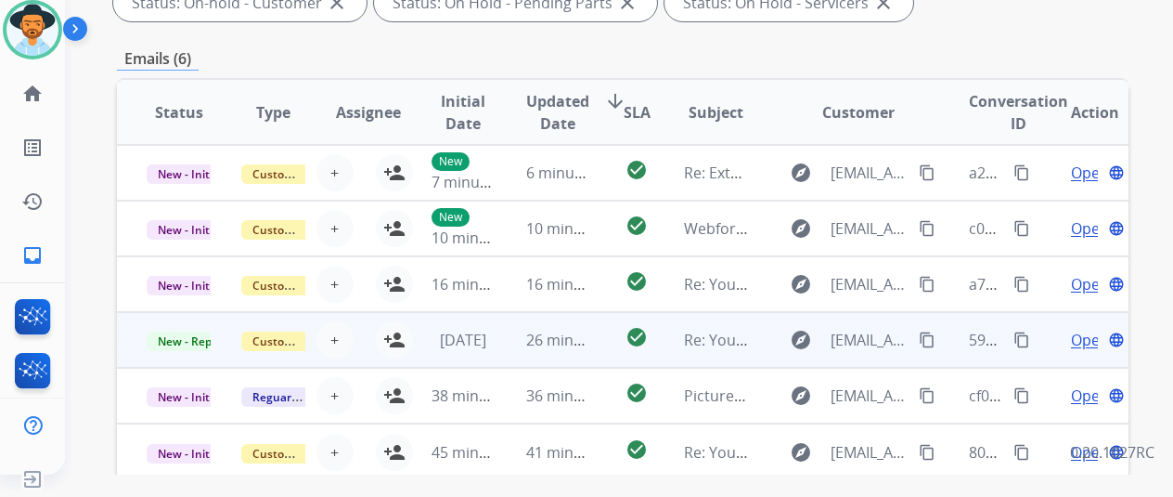
click at [1082, 337] on span "Open" at bounding box center [1090, 340] width 38 height 22
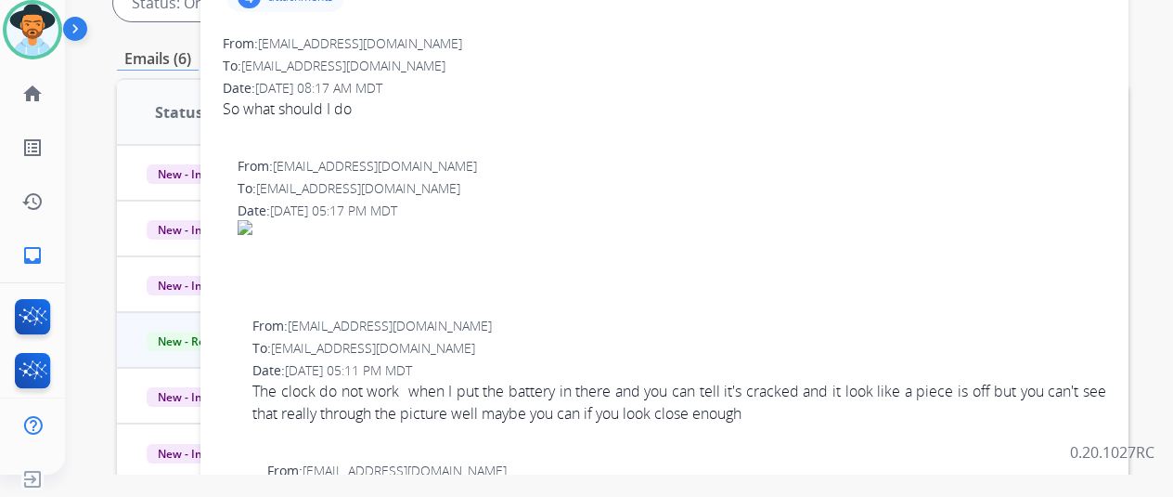
scroll to position [93, 0]
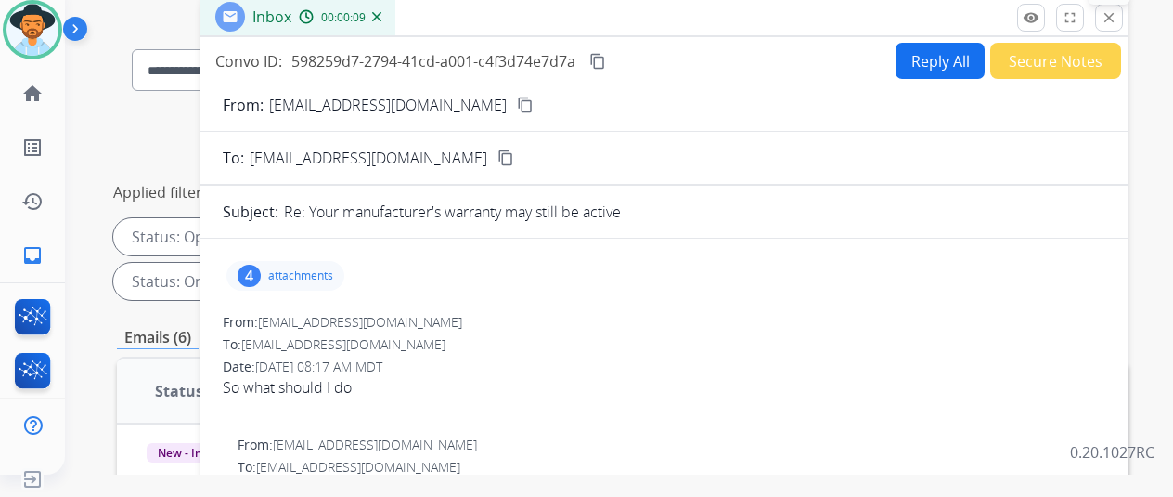
click at [1118, 9] on mat-icon "close" at bounding box center [1109, 17] width 17 height 17
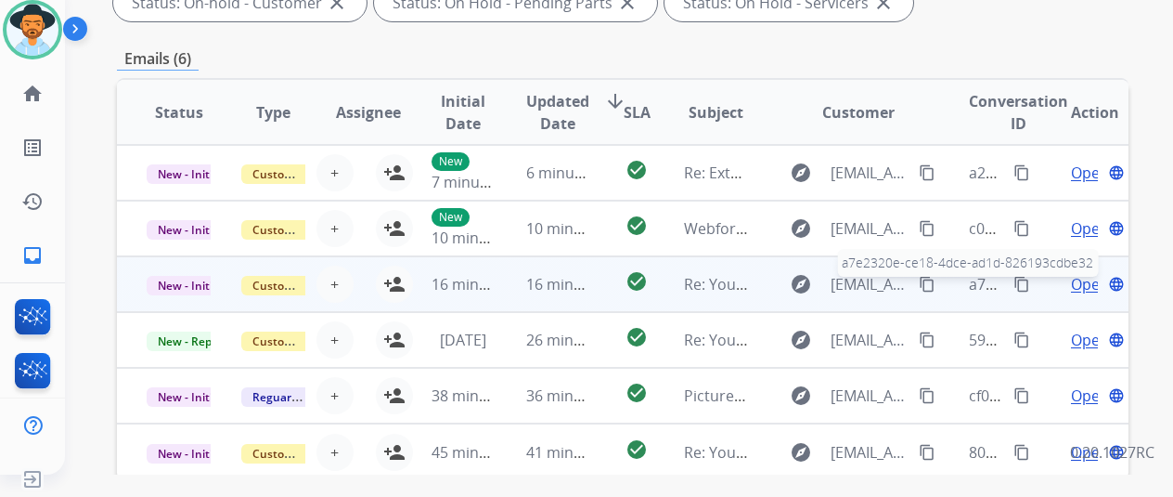
scroll to position [371, 0]
click at [1081, 277] on span "Open" at bounding box center [1090, 284] width 38 height 22
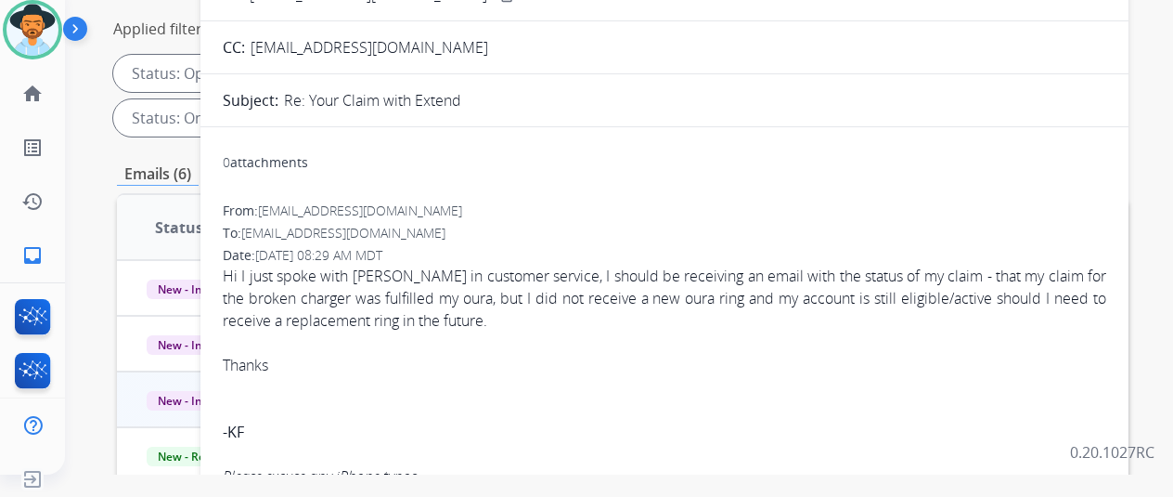
scroll to position [0, 0]
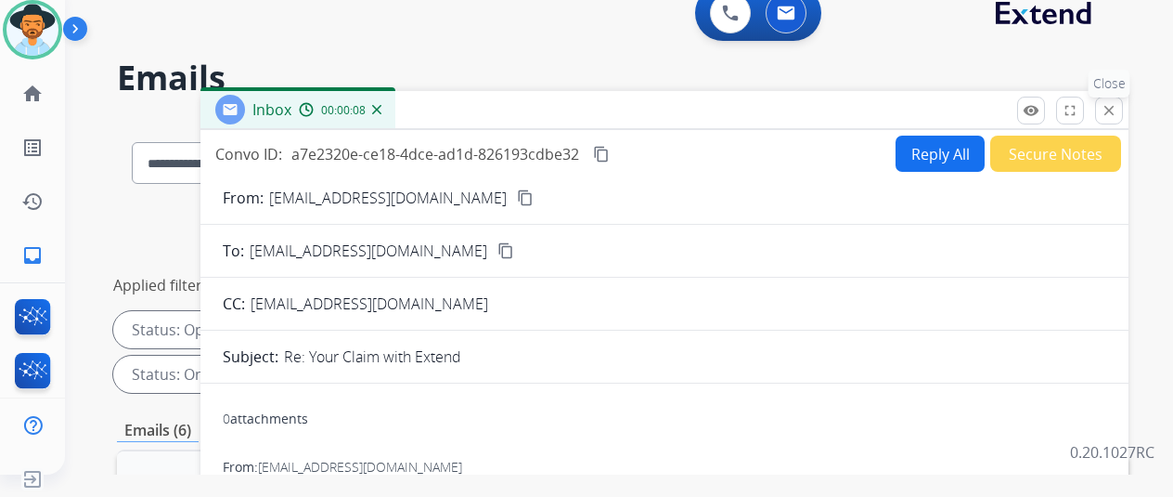
click at [1118, 105] on mat-icon "close" at bounding box center [1109, 110] width 17 height 17
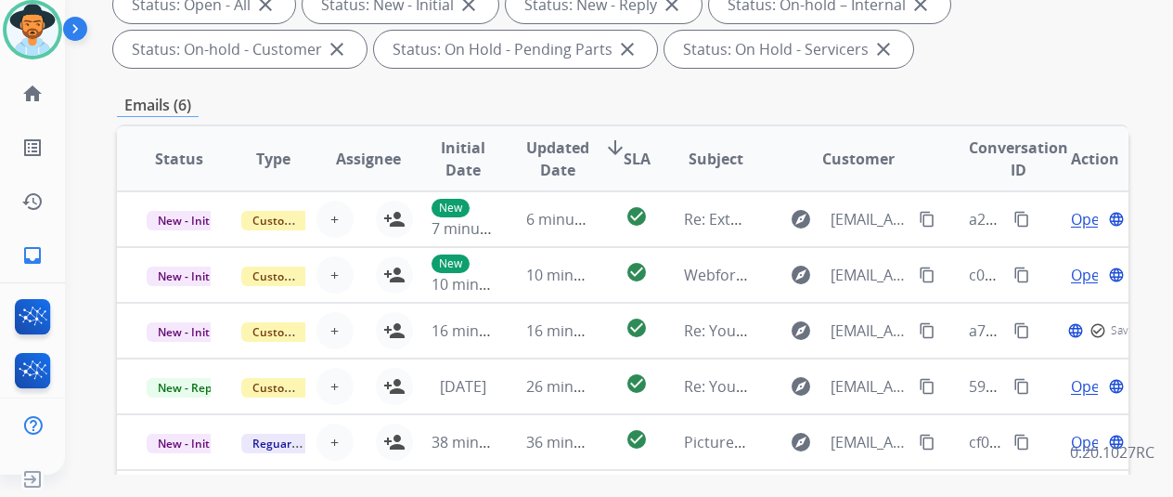
scroll to position [371, 0]
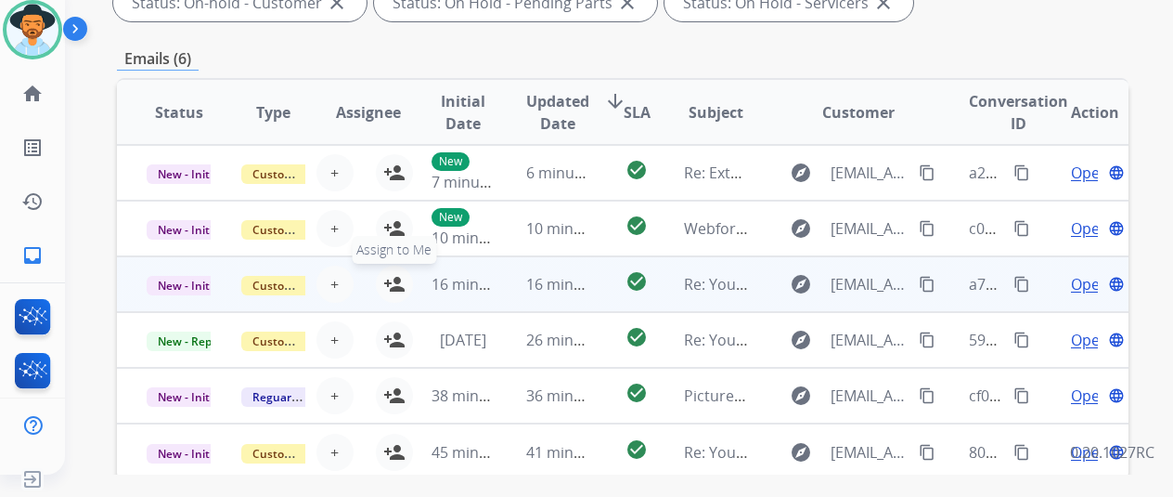
click at [396, 277] on mat-icon "person_add" at bounding box center [394, 284] width 22 height 22
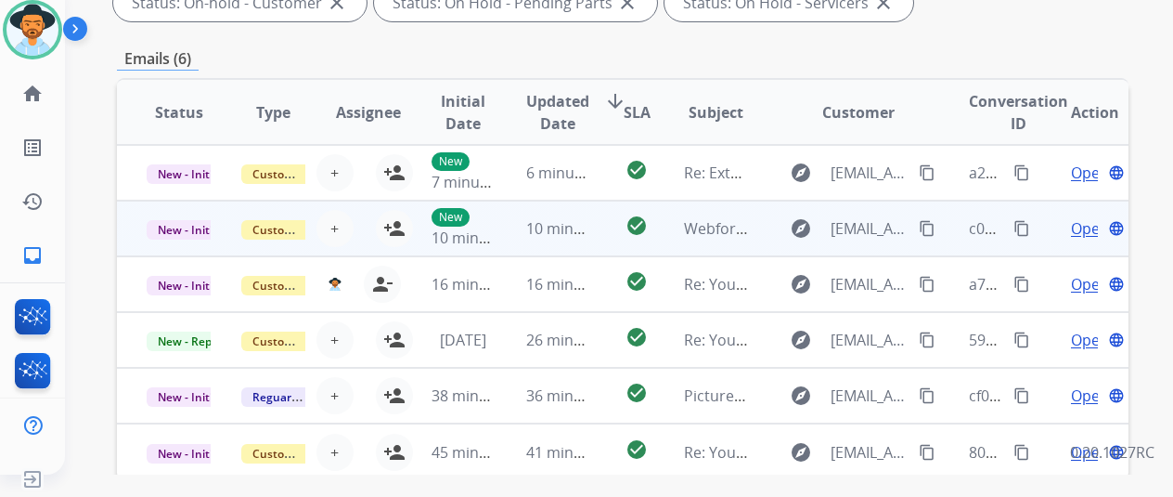
click at [1081, 219] on span "Open" at bounding box center [1090, 228] width 38 height 22
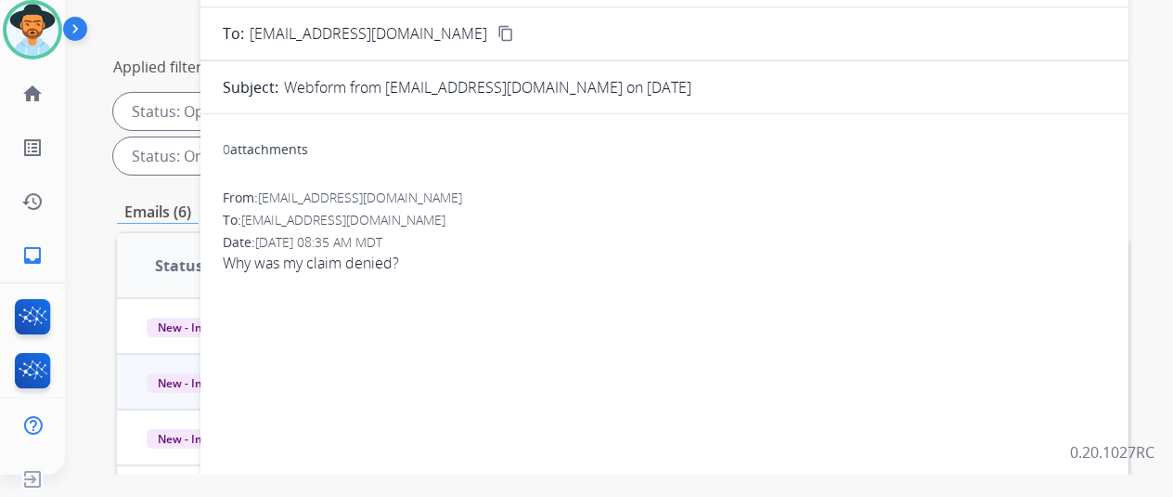
scroll to position [93, 0]
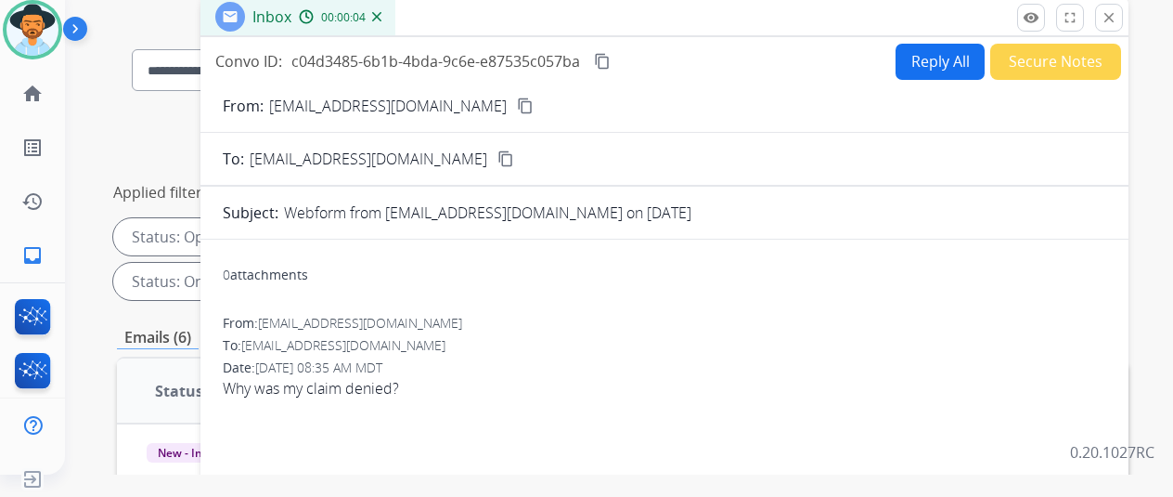
click at [382, 14] on img at bounding box center [376, 16] width 9 height 9
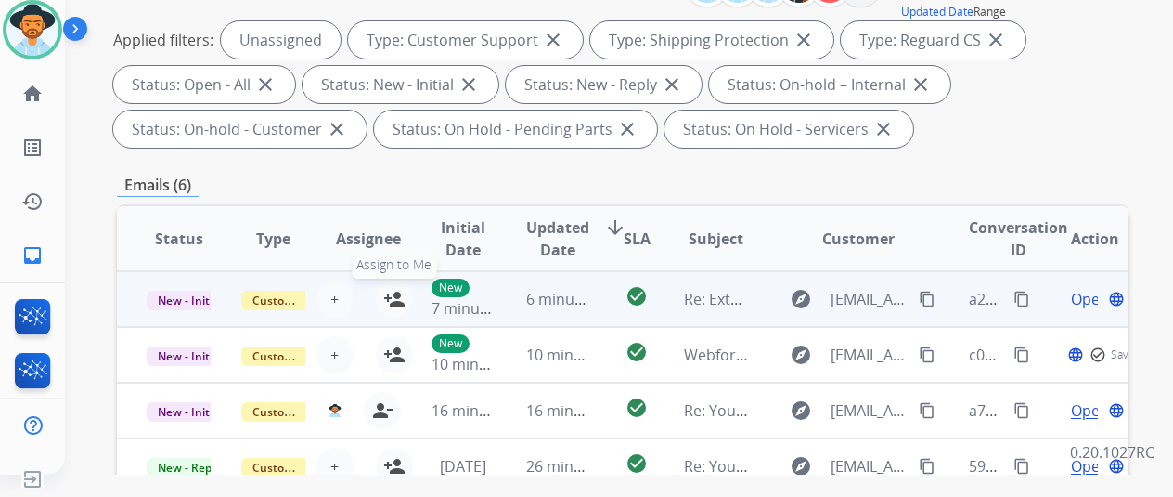
scroll to position [371, 0]
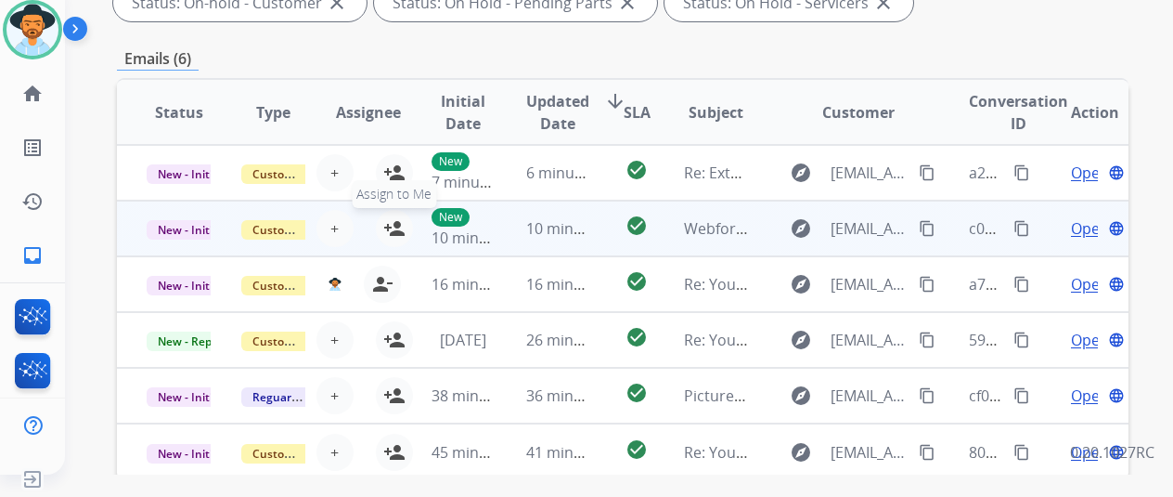
click at [396, 224] on mat-icon "person_add" at bounding box center [394, 228] width 22 height 22
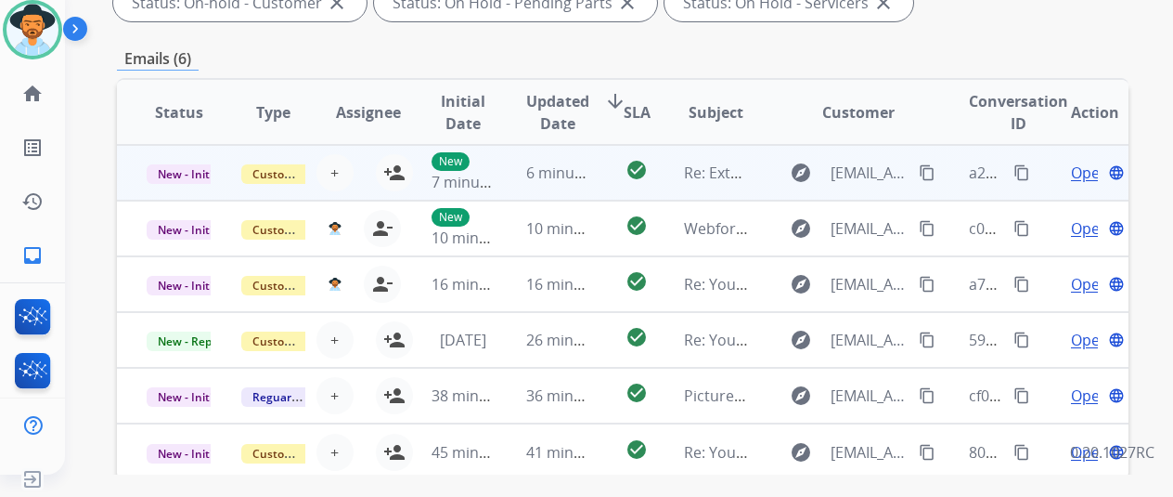
click at [1082, 168] on span "Open" at bounding box center [1090, 173] width 38 height 22
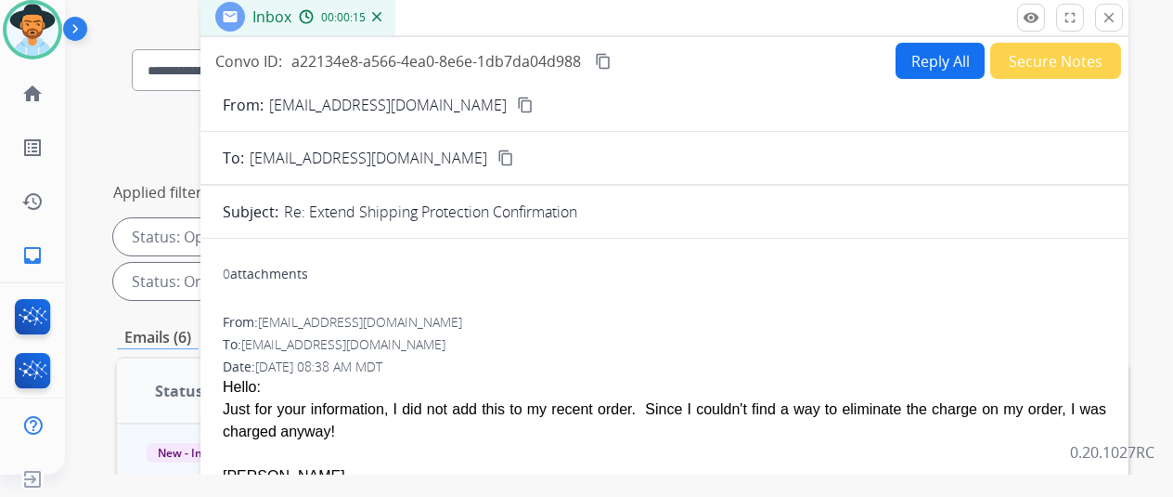
scroll to position [0, 0]
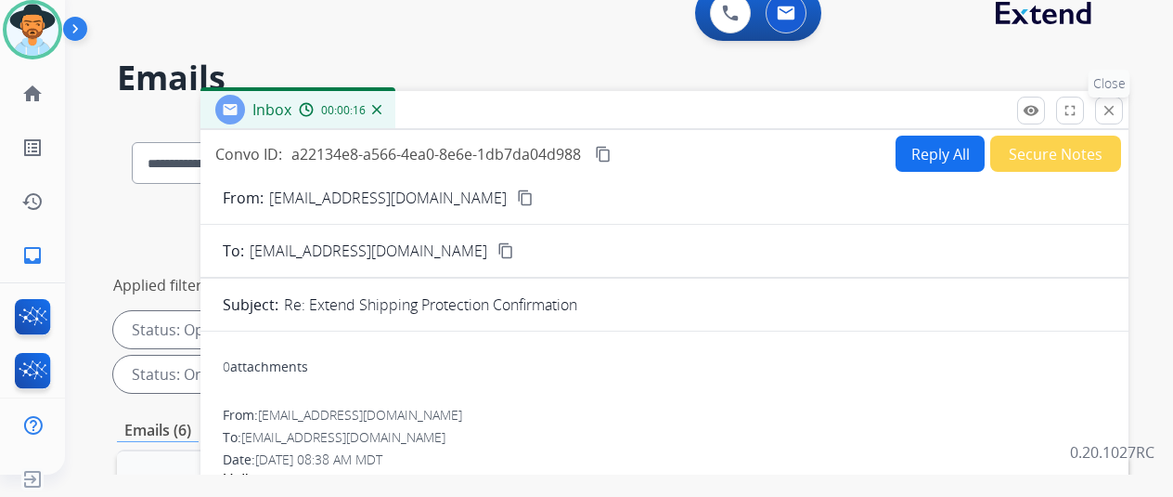
click at [1118, 107] on mat-icon "close" at bounding box center [1109, 110] width 17 height 17
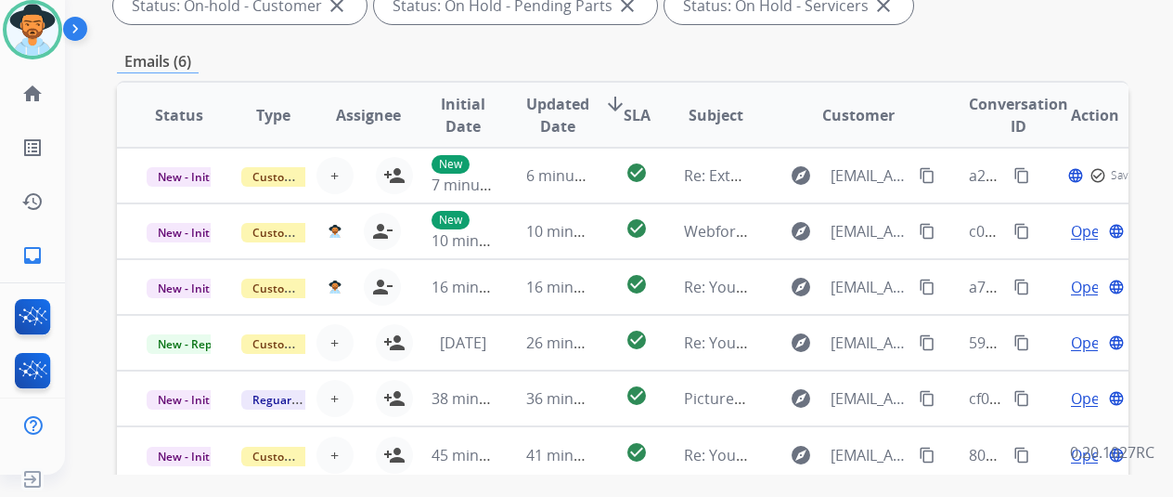
scroll to position [371, 0]
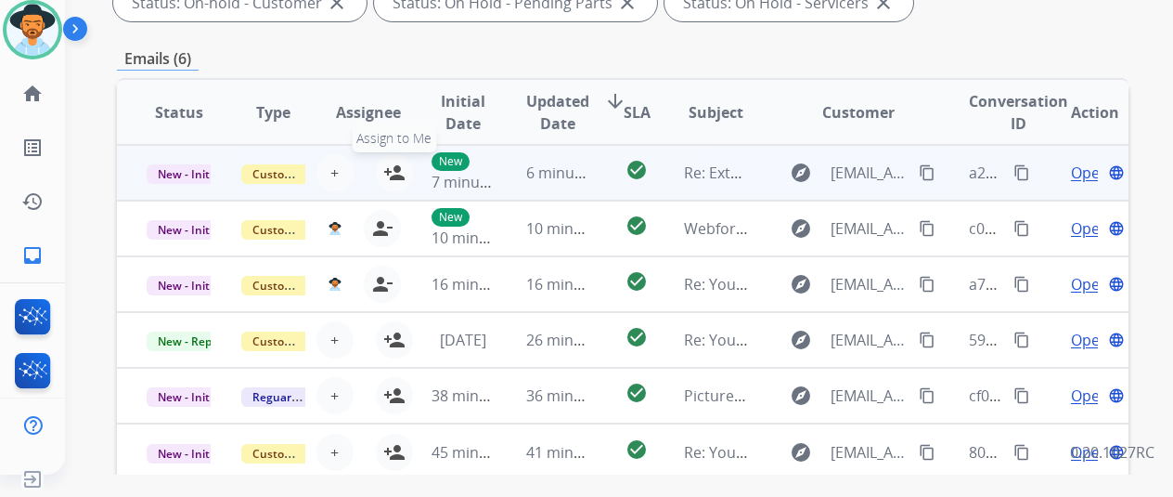
click at [392, 161] on button "person_add Assign to Me" at bounding box center [394, 172] width 37 height 37
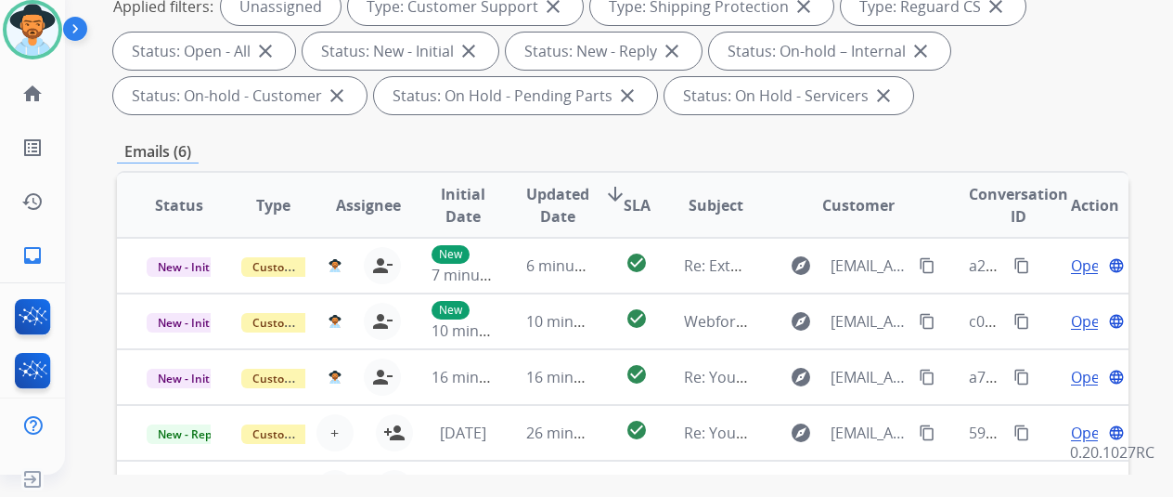
scroll to position [0, 0]
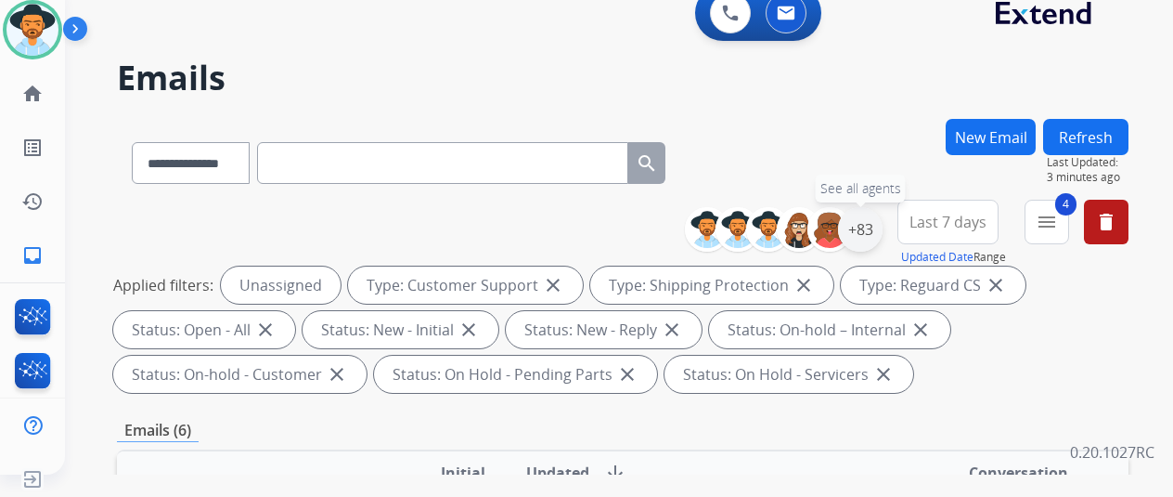
click at [874, 224] on div "+83" at bounding box center [860, 229] width 45 height 45
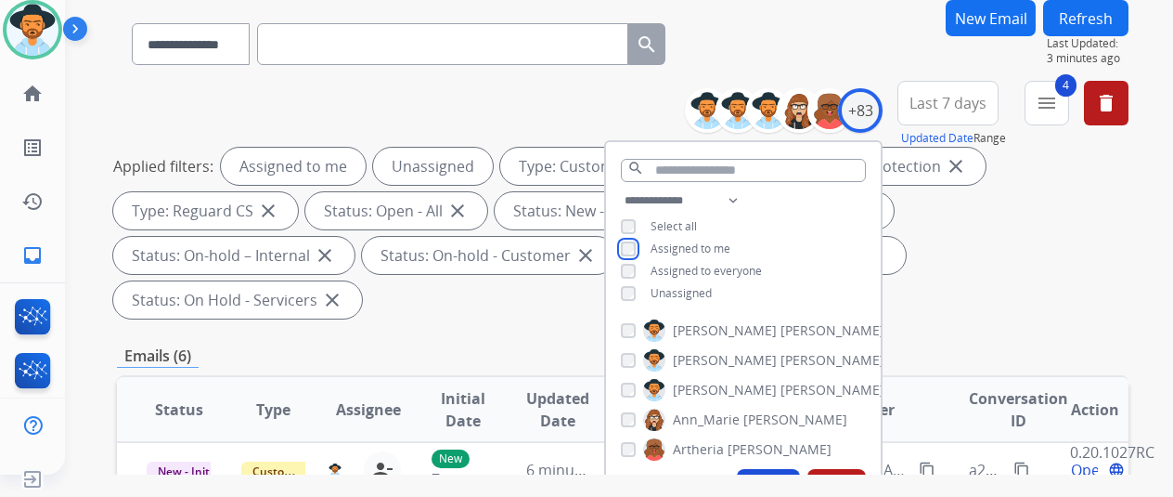
scroll to position [186, 0]
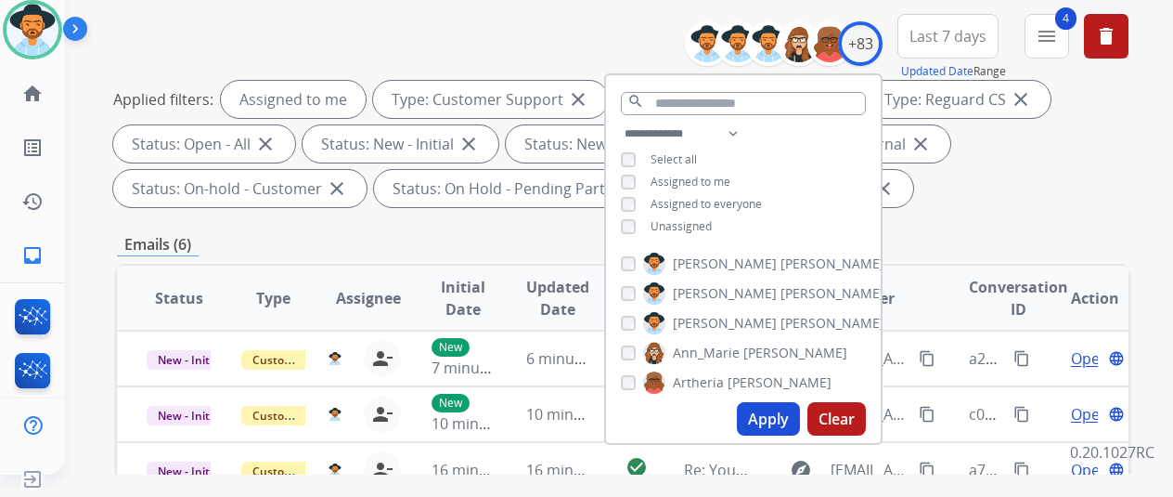
click at [771, 421] on button "Apply" at bounding box center [768, 418] width 63 height 33
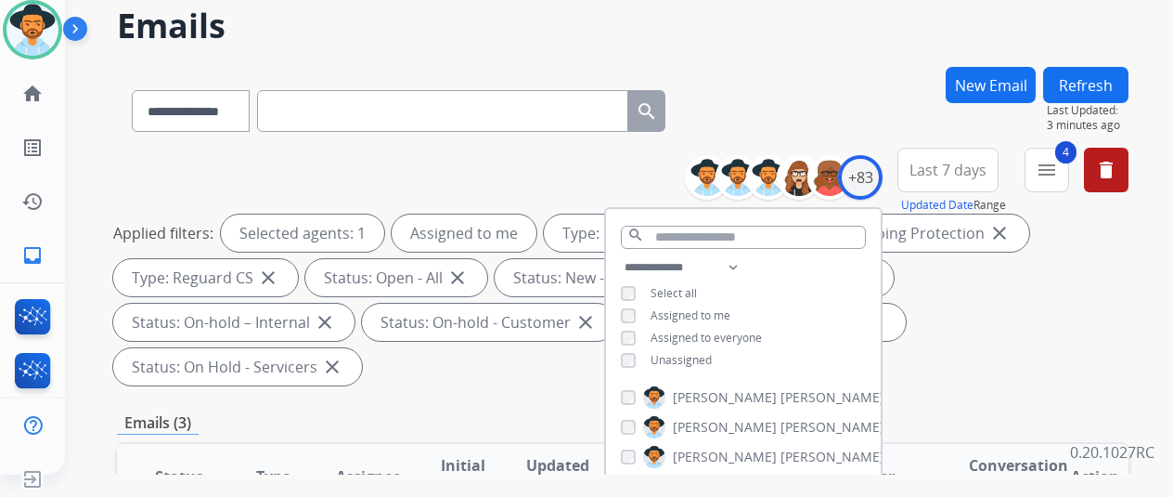
scroll to position [93, 0]
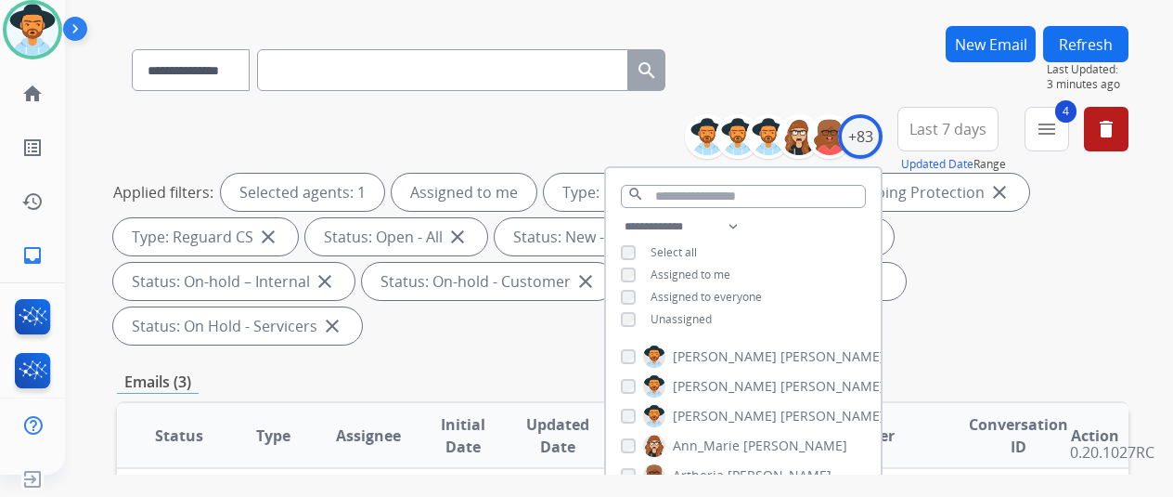
drag, startPoint x: 834, startPoint y: 45, endPoint x: 737, endPoint y: 115, distance: 119.6
click at [833, 45] on div "**********" at bounding box center [623, 66] width 1012 height 81
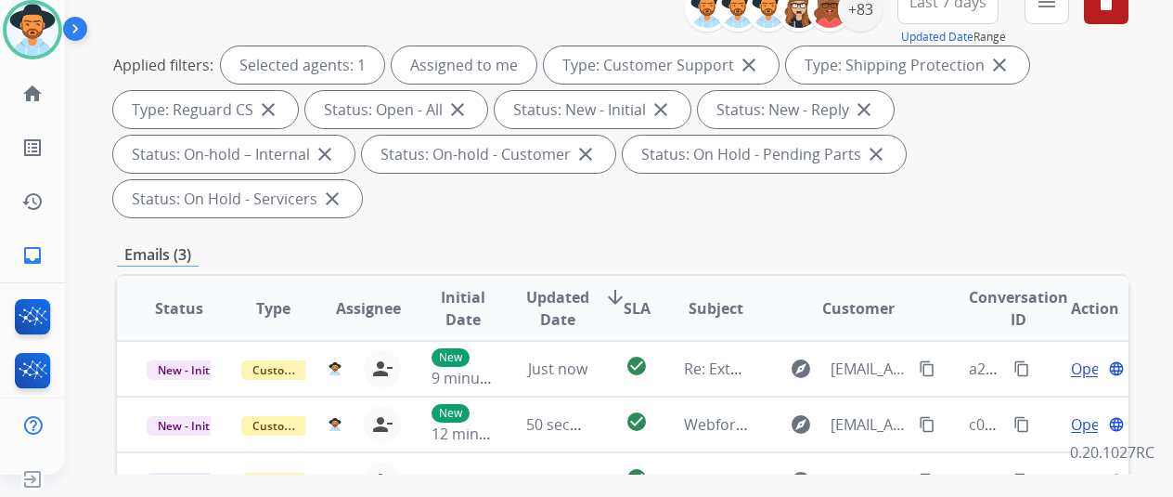
scroll to position [371, 0]
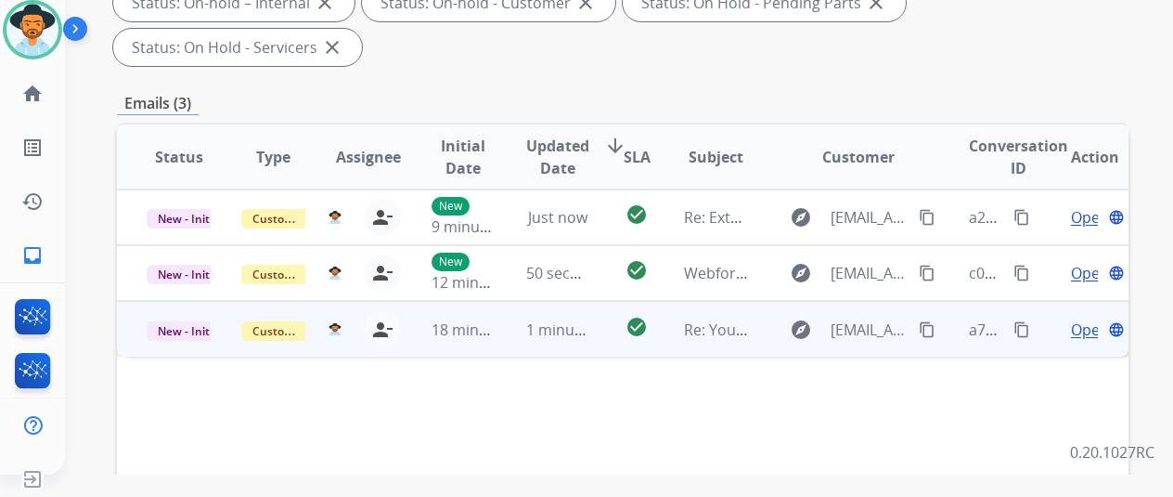
click at [1088, 318] on span "Open" at bounding box center [1090, 329] width 38 height 22
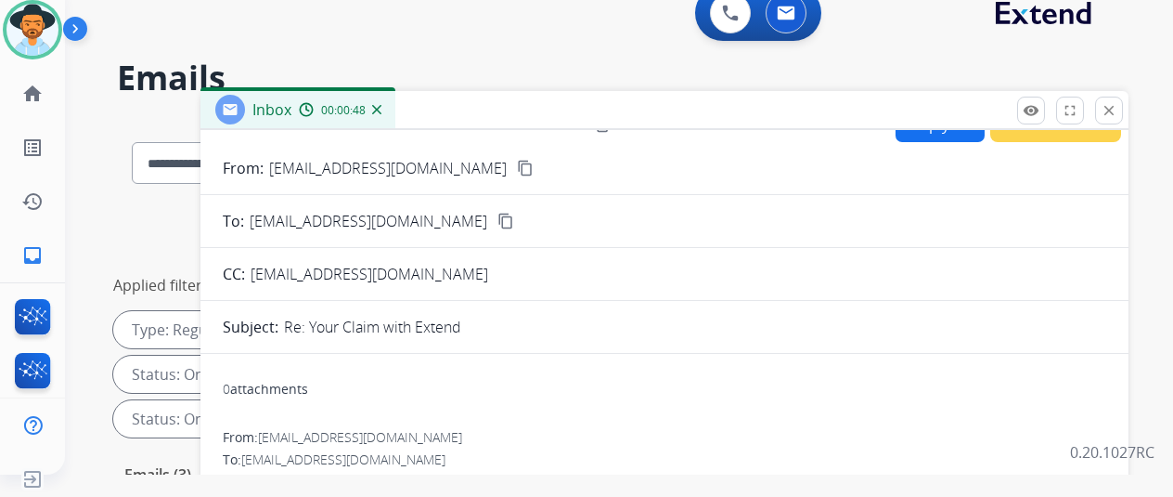
scroll to position [0, 0]
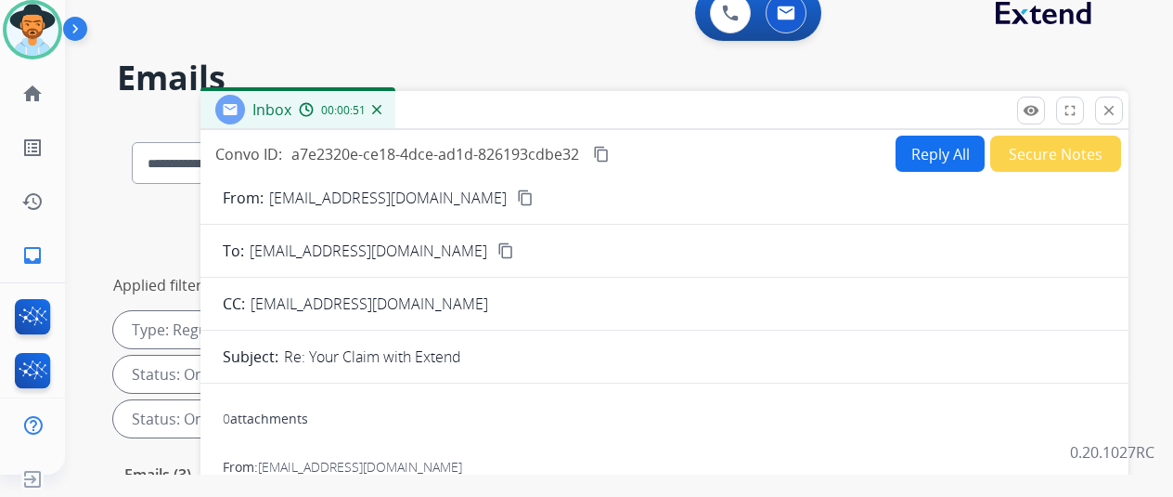
click at [933, 148] on button "Reply All" at bounding box center [940, 154] width 89 height 36
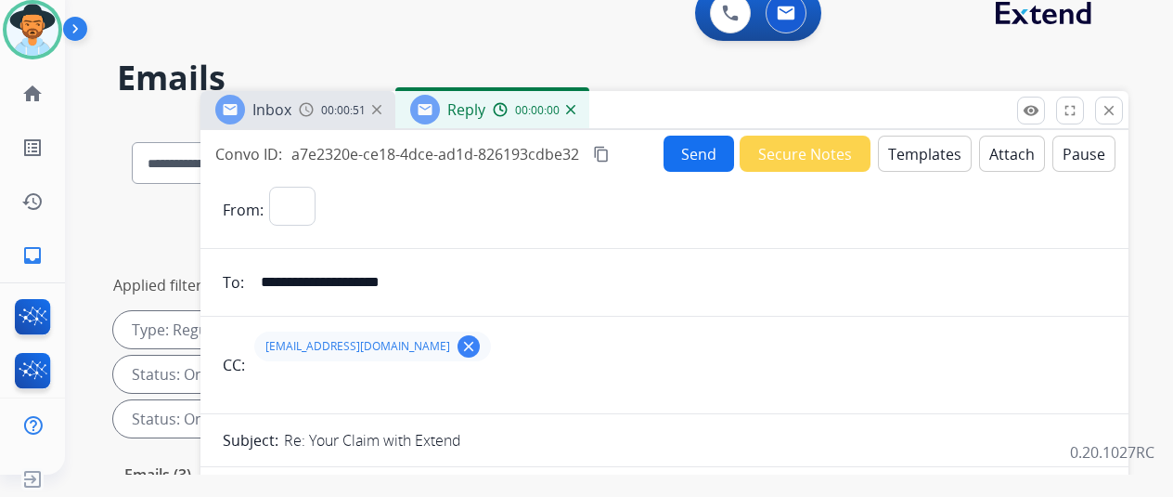
select select "**********"
click at [923, 139] on button "Templates" at bounding box center [925, 154] width 94 height 36
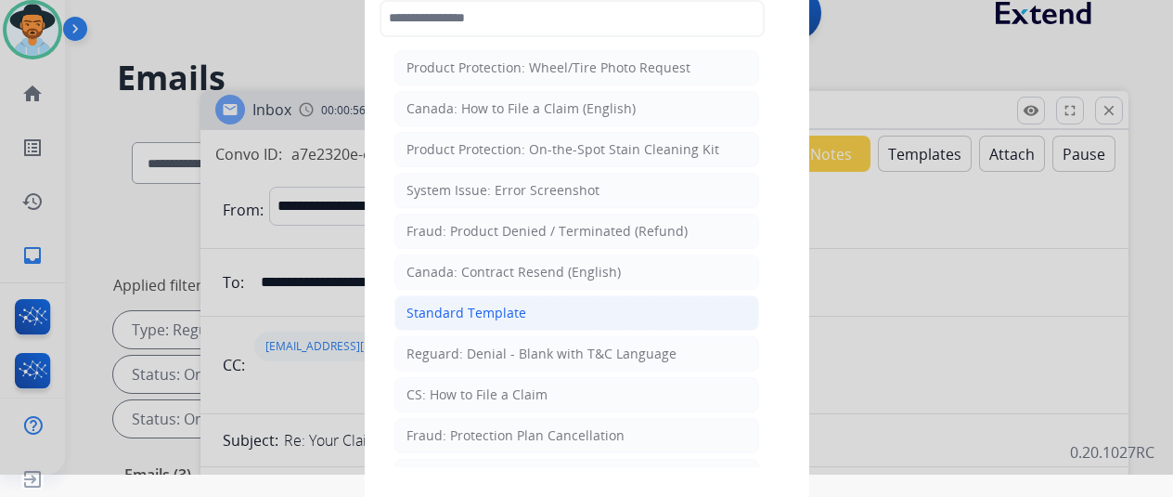
click at [472, 311] on div "Standard Template" at bounding box center [467, 313] width 120 height 19
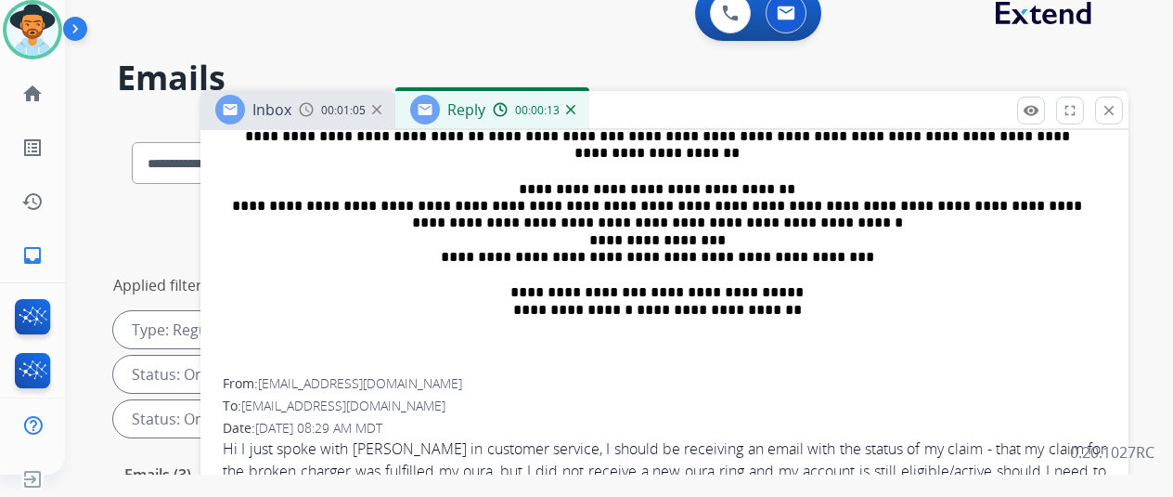
scroll to position [835, 0]
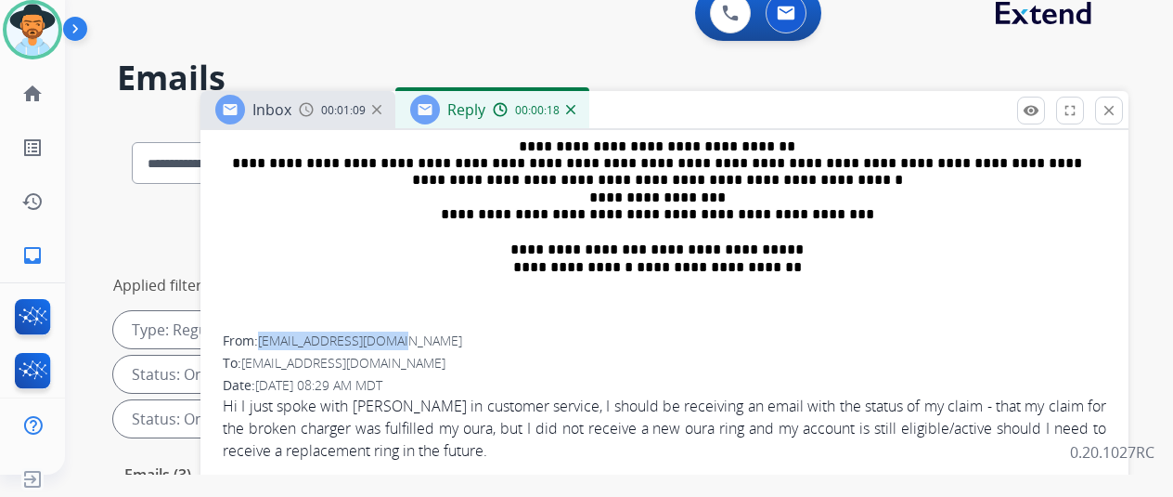
drag, startPoint x: 417, startPoint y: 343, endPoint x: 275, endPoint y: 345, distance: 142.0
click at [275, 345] on div "From: dancingninja@duck.com" at bounding box center [665, 340] width 884 height 19
copy span "dancingninja@duck.com"
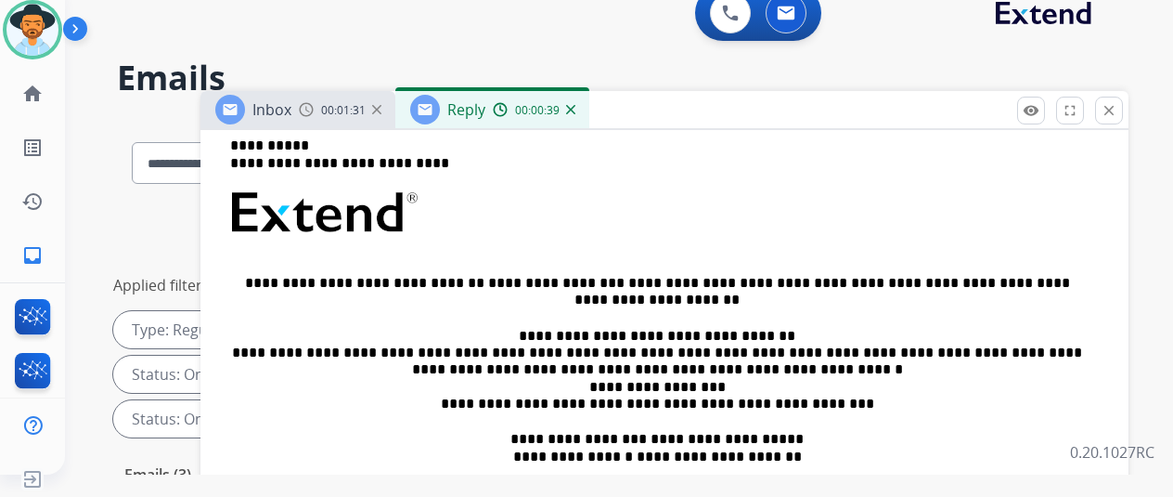
scroll to position [464, 0]
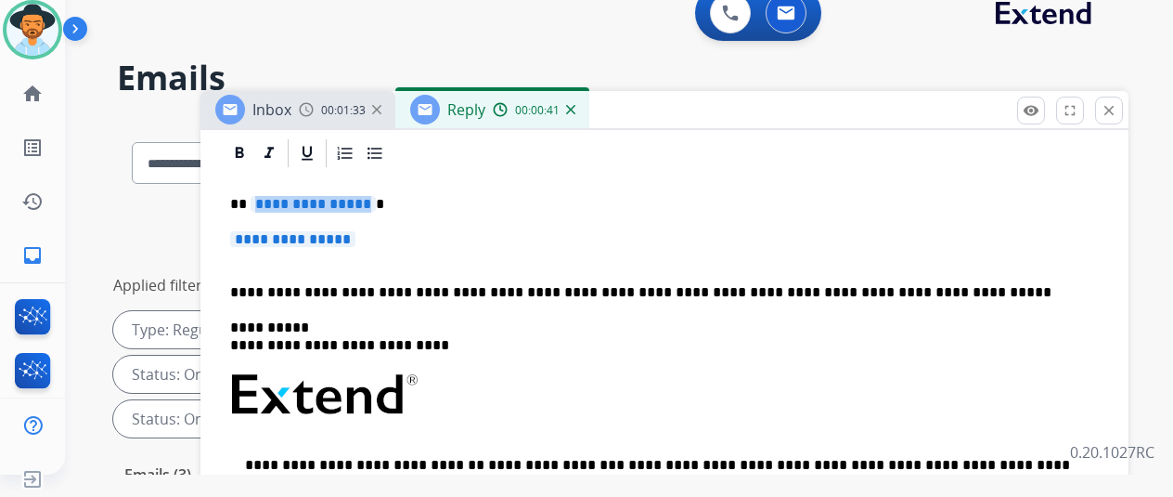
drag, startPoint x: 375, startPoint y: 203, endPoint x: 362, endPoint y: 201, distance: 13.1
click at [362, 201] on span "**********" at bounding box center [313, 204] width 125 height 16
click at [381, 238] on p "**********" at bounding box center [664, 248] width 869 height 34
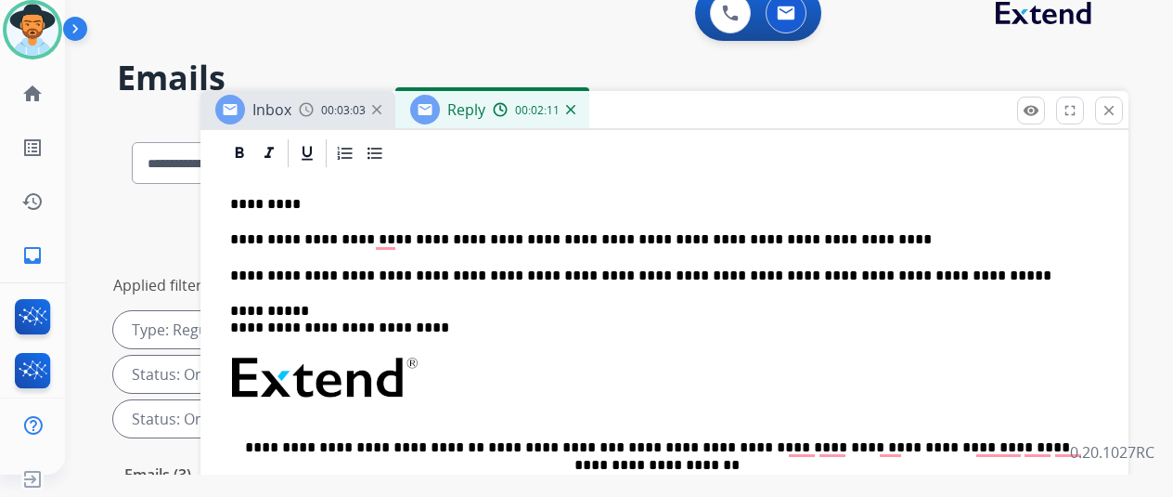
click at [814, 236] on p "**********" at bounding box center [657, 239] width 854 height 17
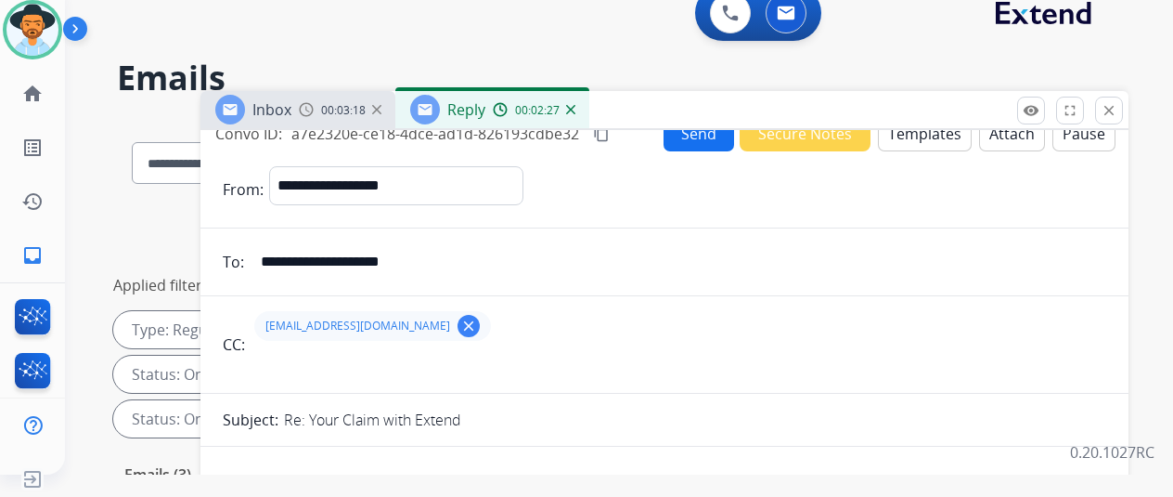
scroll to position [0, 0]
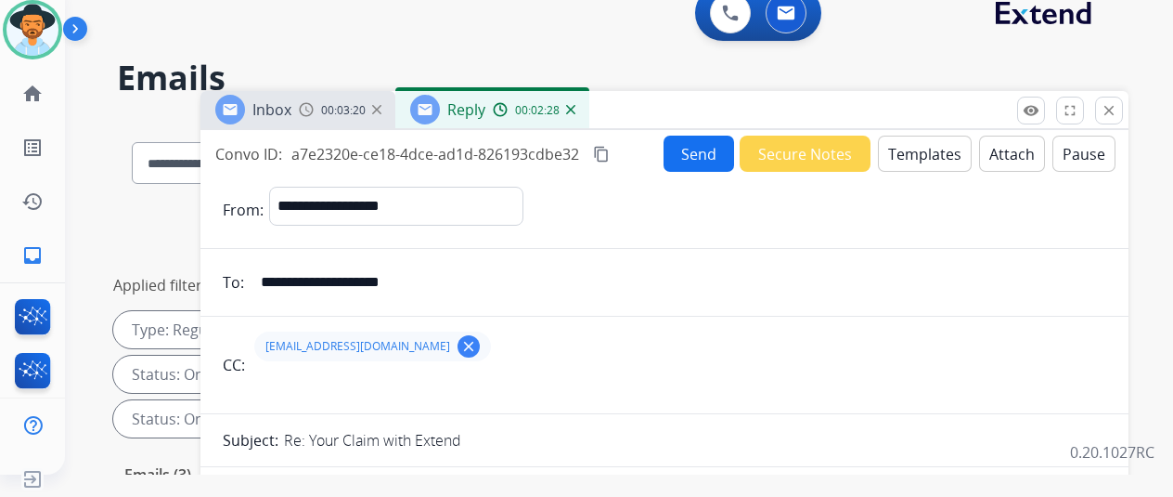
click at [706, 149] on button "Send" at bounding box center [699, 154] width 71 height 36
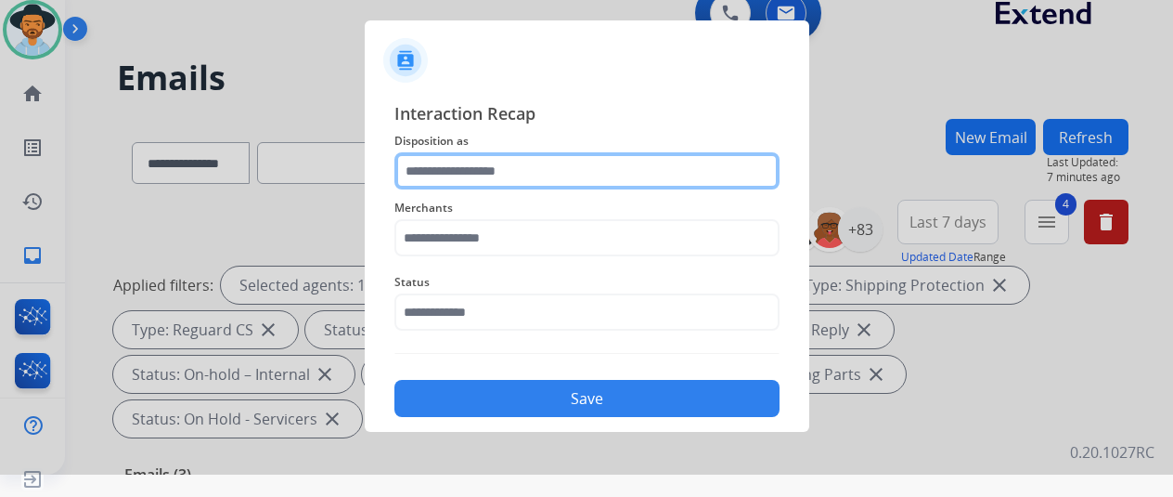
click at [462, 168] on input "text" at bounding box center [587, 170] width 385 height 37
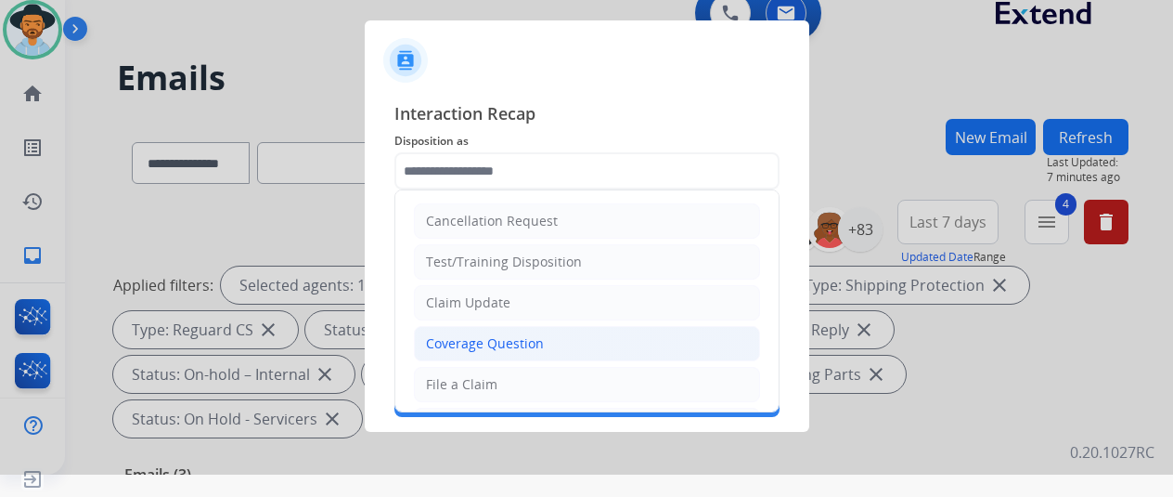
click at [441, 341] on div "Coverage Question" at bounding box center [485, 343] width 118 height 19
type input "**********"
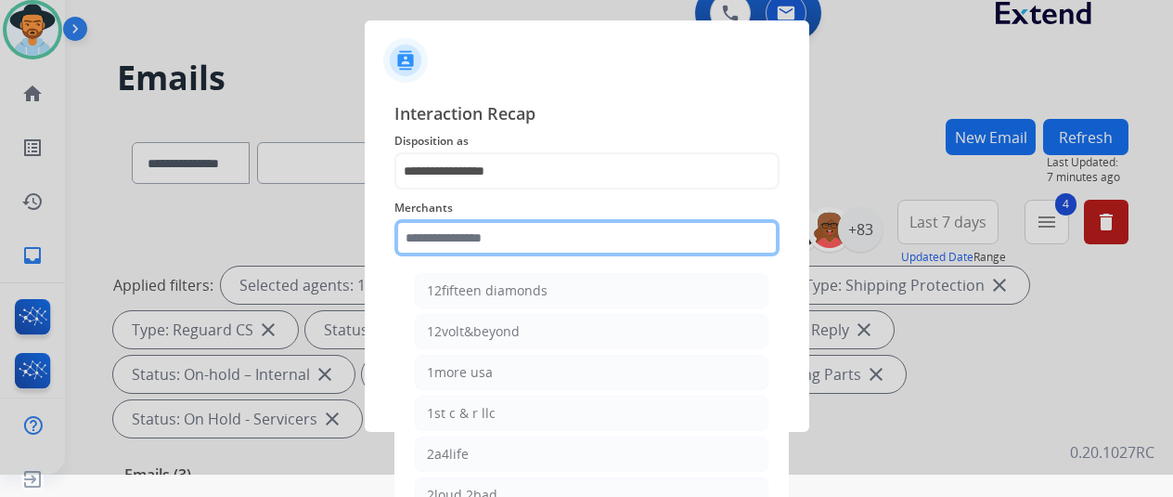
click at [434, 247] on input "text" at bounding box center [587, 237] width 385 height 37
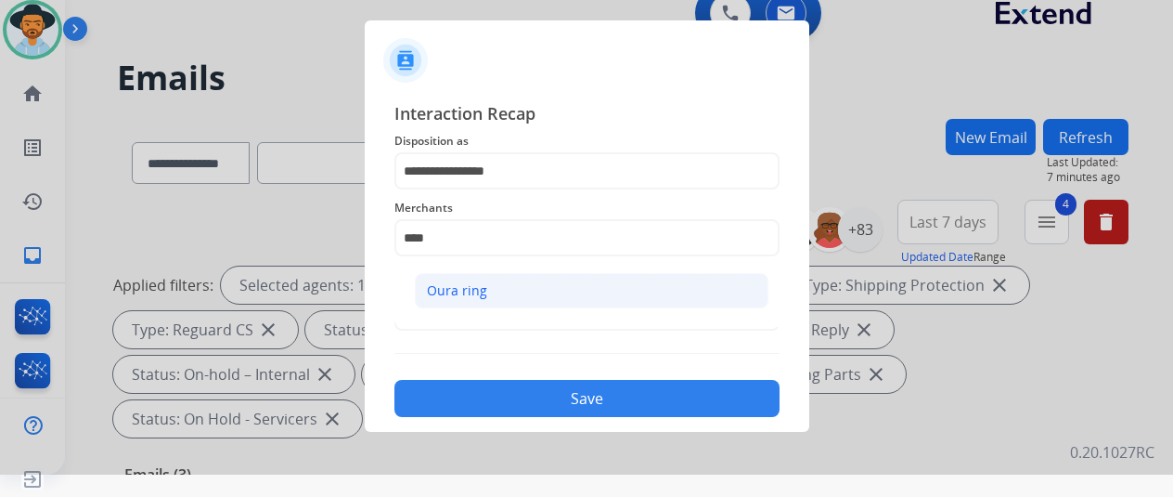
click at [452, 281] on div "Oura ring" at bounding box center [457, 290] width 60 height 19
type input "*********"
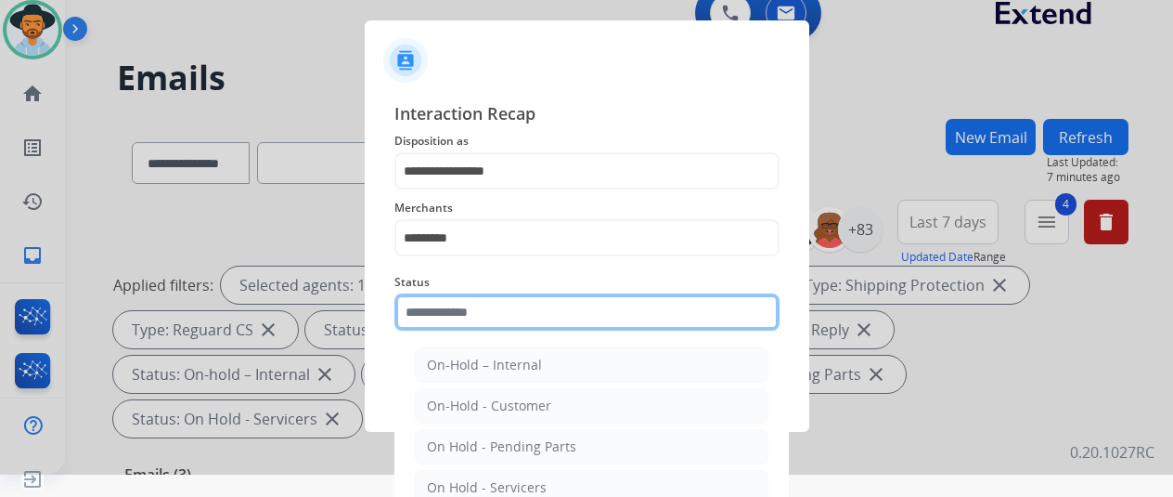
click at [444, 309] on input "text" at bounding box center [587, 311] width 385 height 37
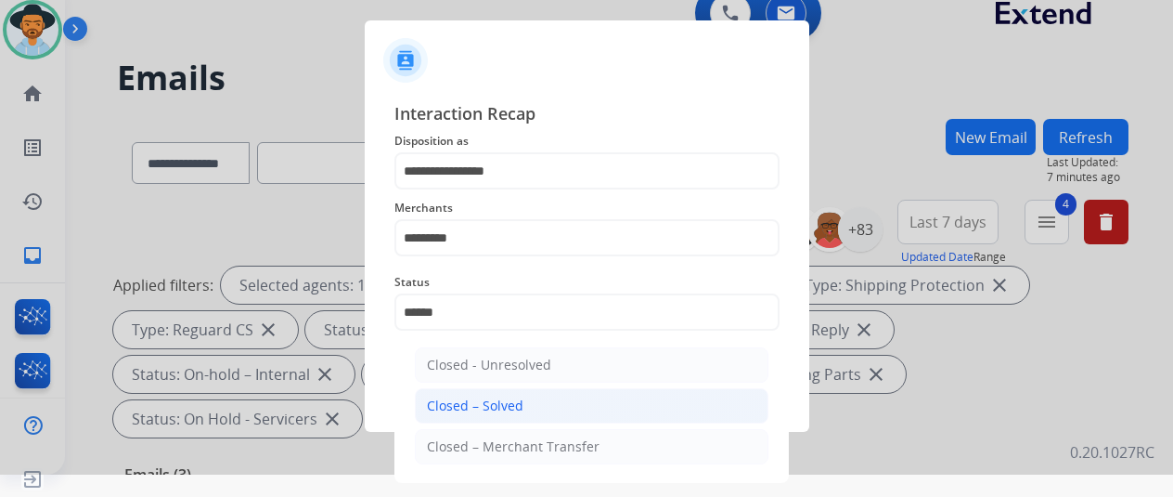
click at [480, 406] on div "Closed – Solved" at bounding box center [475, 405] width 97 height 19
type input "**********"
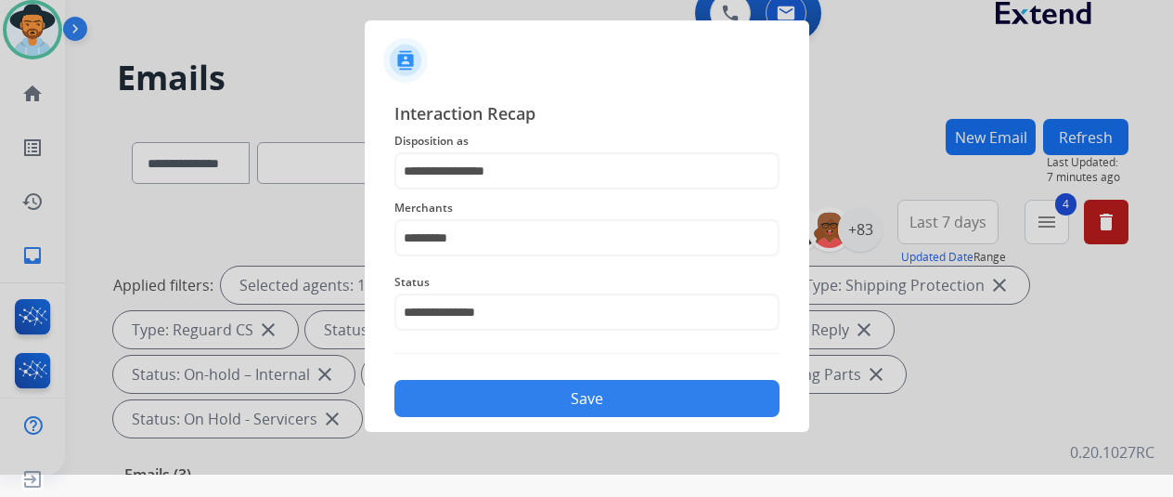
click at [501, 389] on button "Save" at bounding box center [587, 398] width 385 height 37
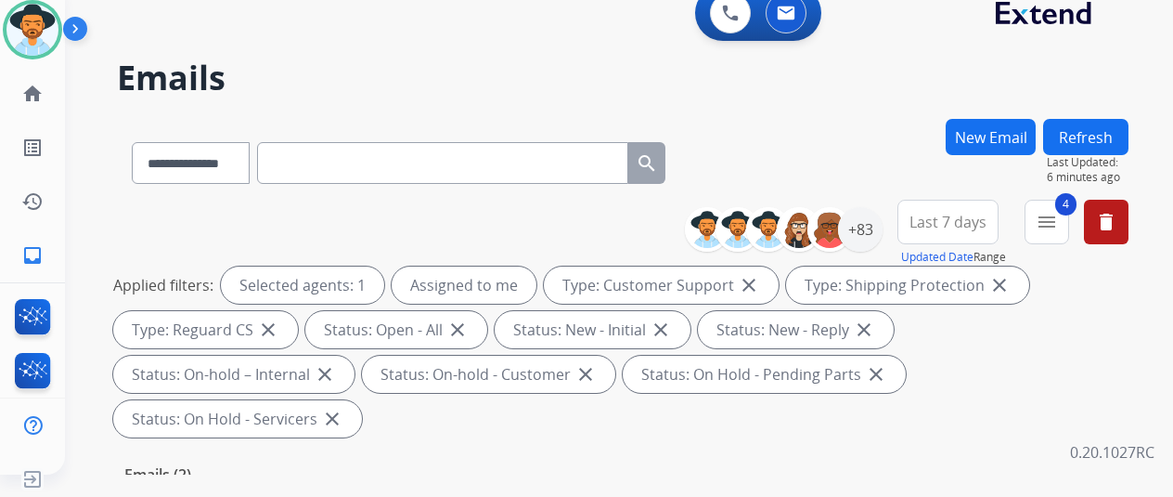
scroll to position [371, 0]
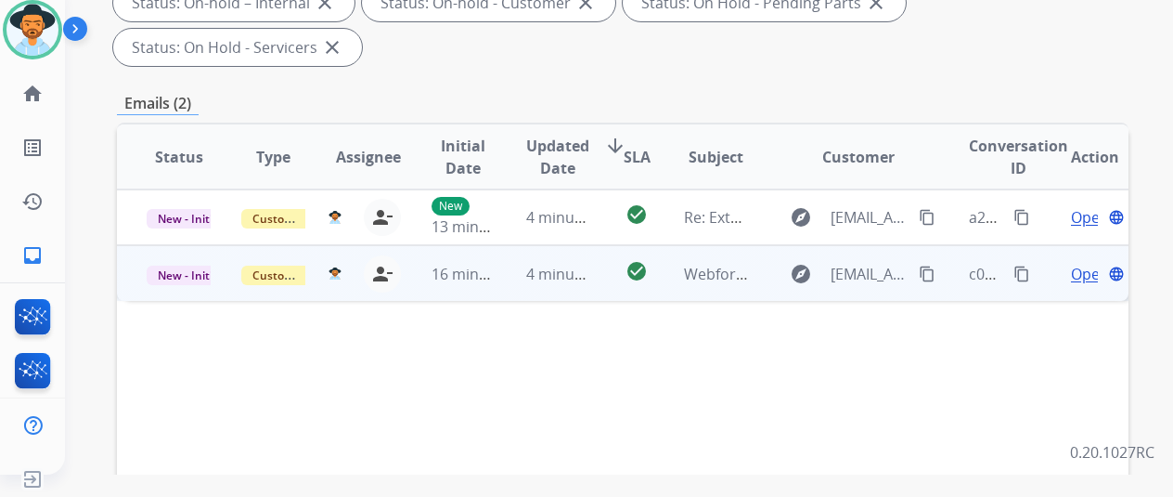
click at [1086, 263] on span "Open" at bounding box center [1090, 274] width 38 height 22
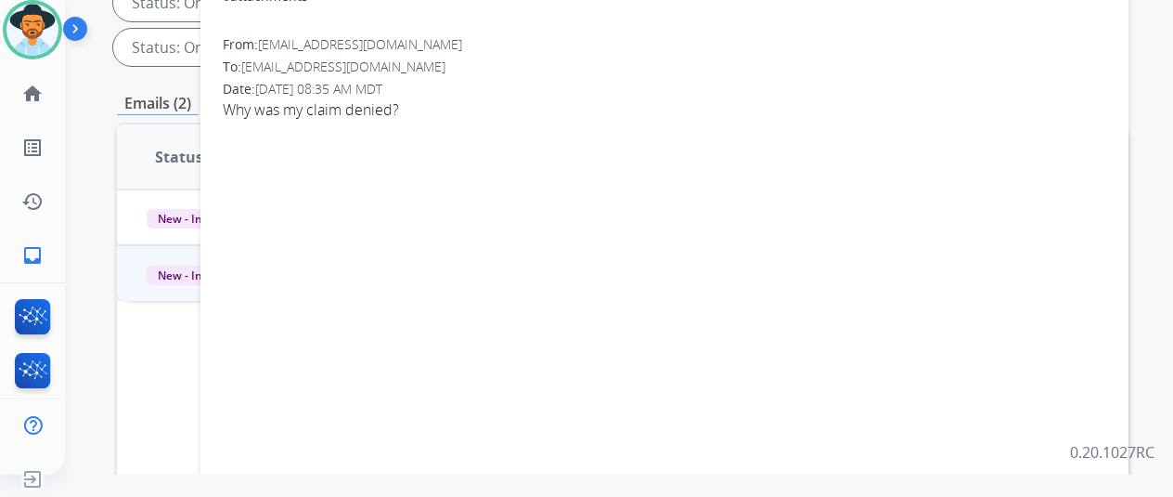
scroll to position [0, 0]
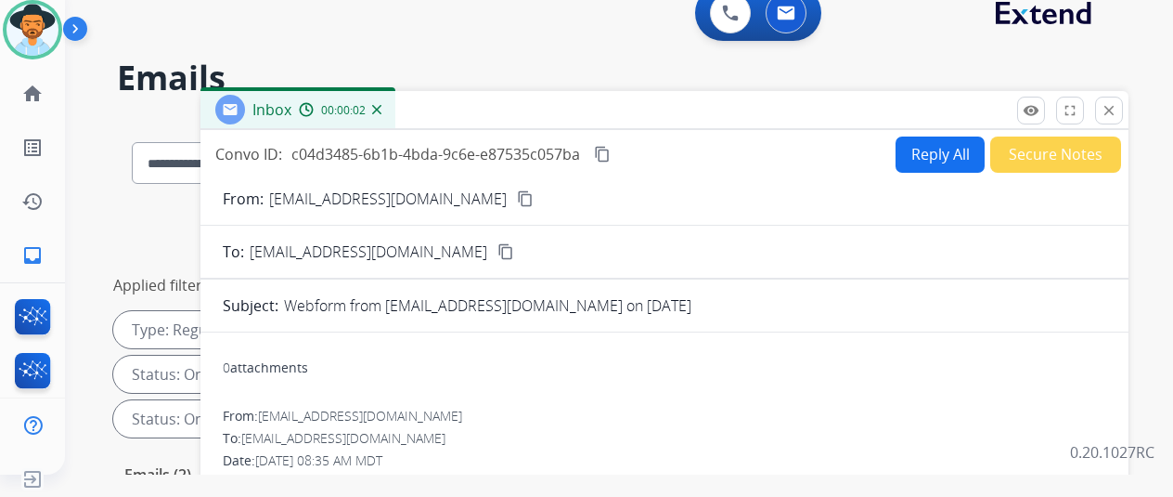
click at [517, 199] on mat-icon "content_copy" at bounding box center [525, 198] width 17 height 17
click at [934, 155] on button "Reply All" at bounding box center [940, 154] width 89 height 36
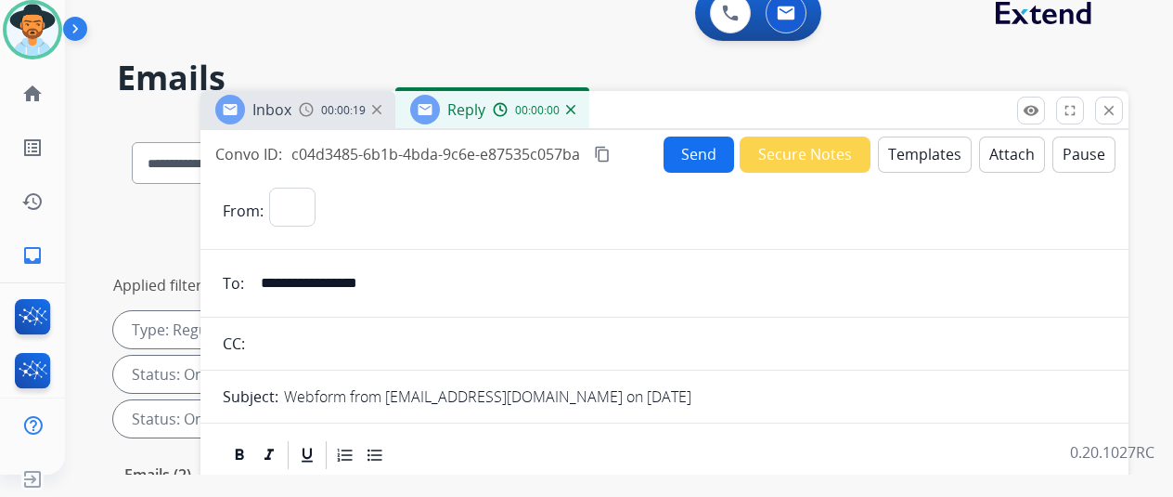
select select "**********"
click at [934, 154] on button "Templates" at bounding box center [925, 154] width 94 height 36
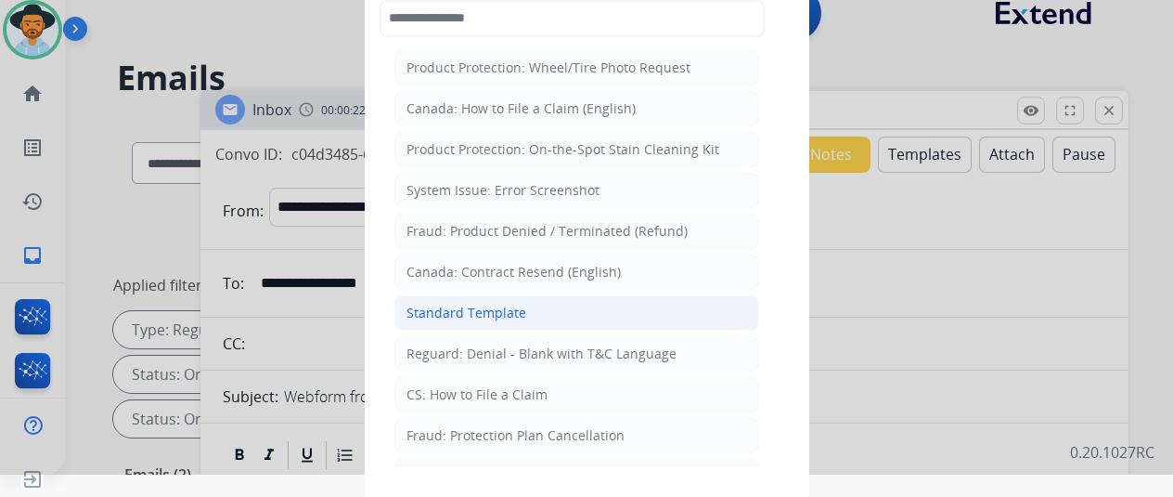
click at [501, 304] on div "Standard Template" at bounding box center [467, 313] width 120 height 19
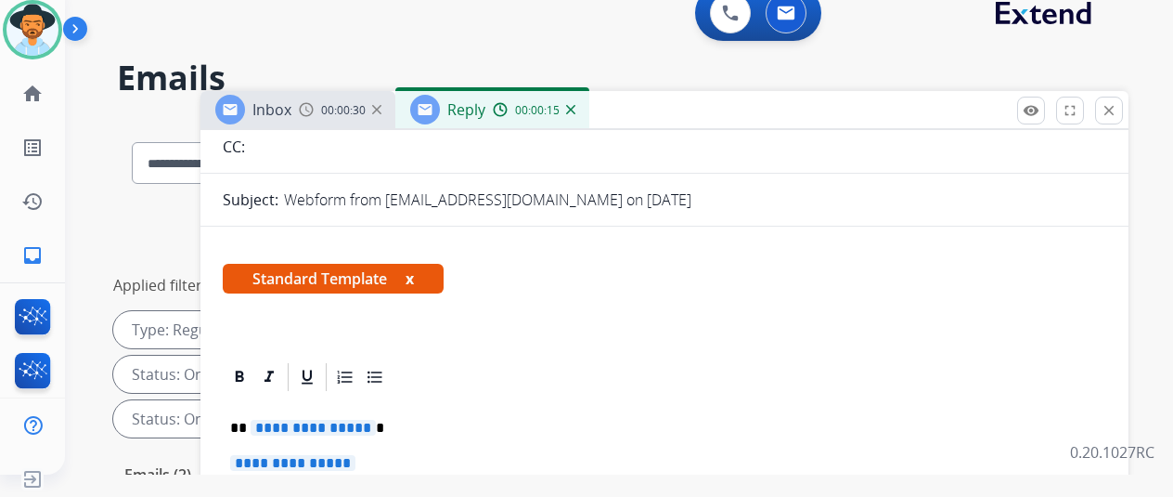
scroll to position [304, 0]
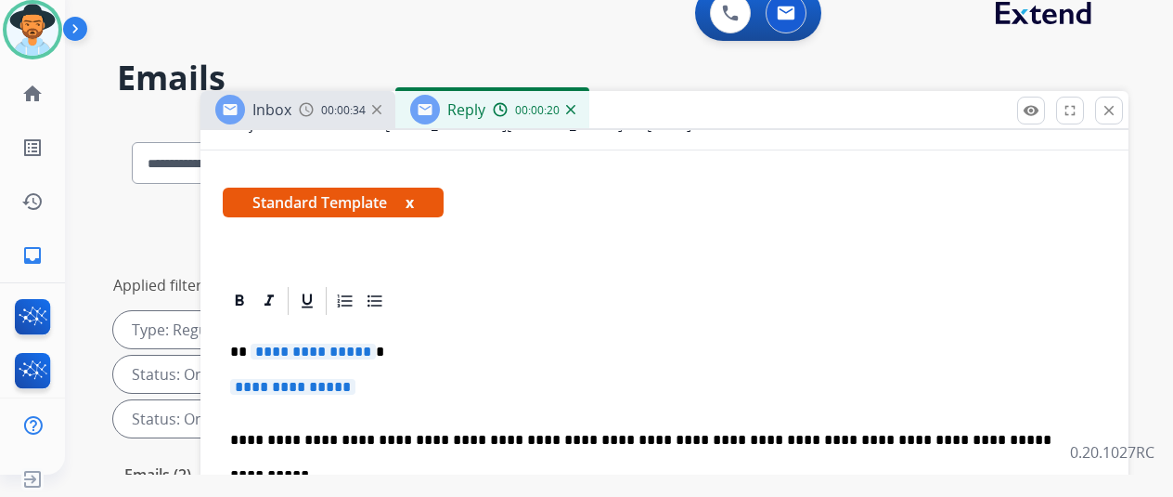
click at [376, 343] on span "**********" at bounding box center [313, 351] width 125 height 16
click at [356, 379] on span "**********" at bounding box center [292, 387] width 125 height 16
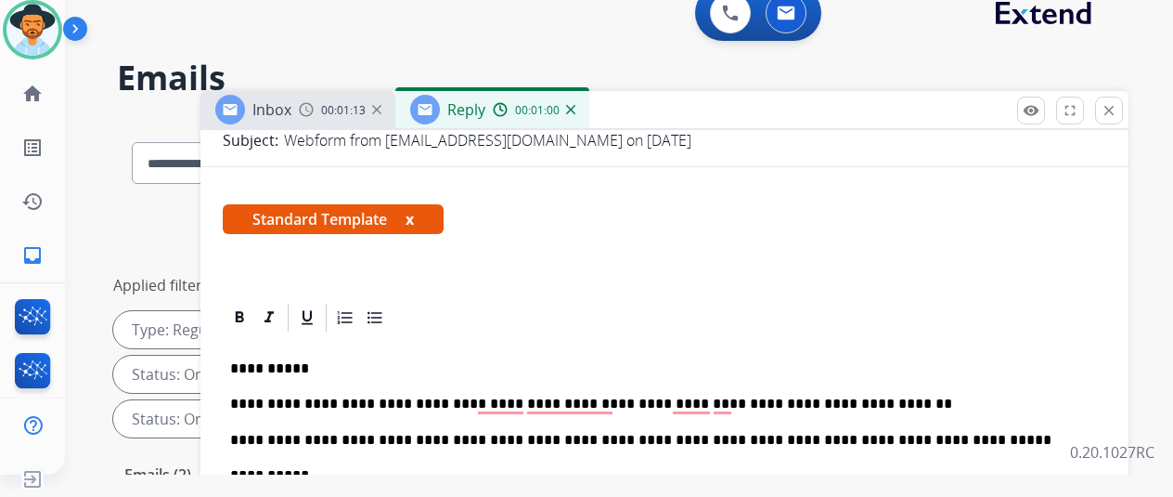
click at [682, 395] on p "**********" at bounding box center [657, 403] width 854 height 17
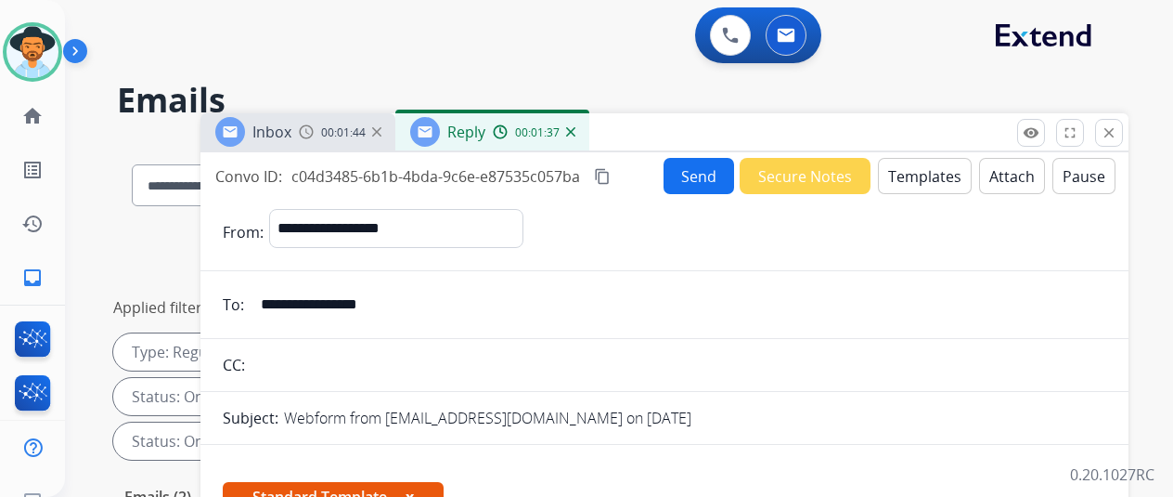
select select "**********"
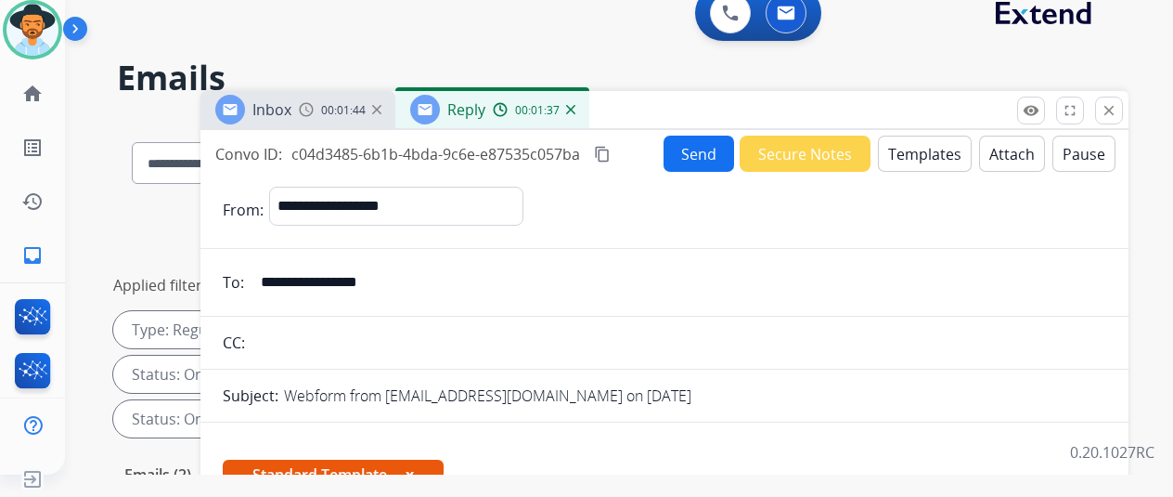
scroll to position [288, 0]
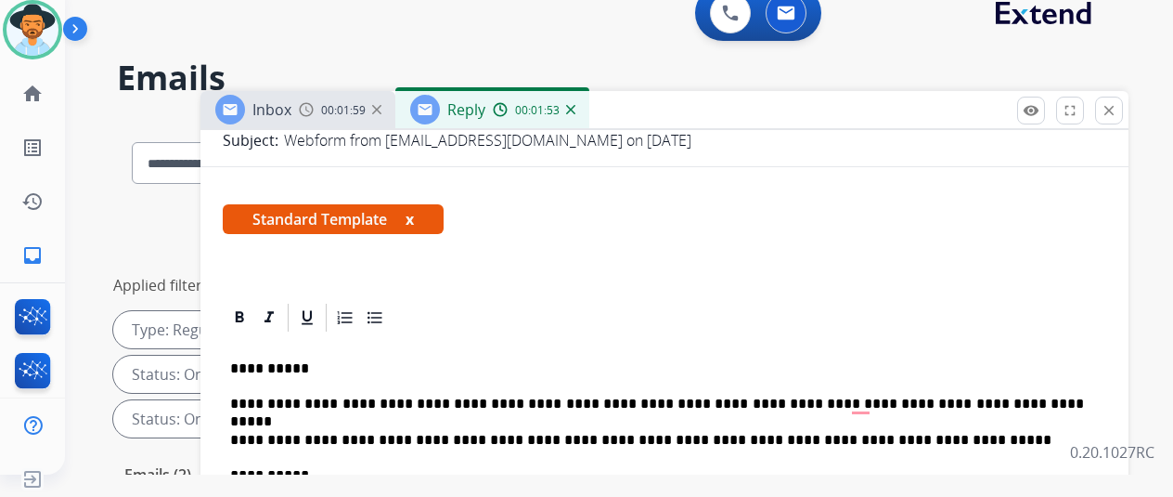
click at [897, 395] on p "**********" at bounding box center [657, 403] width 854 height 17
click at [935, 395] on p "**********" at bounding box center [657, 403] width 854 height 17
click at [984, 395] on p "**********" at bounding box center [657, 403] width 854 height 17
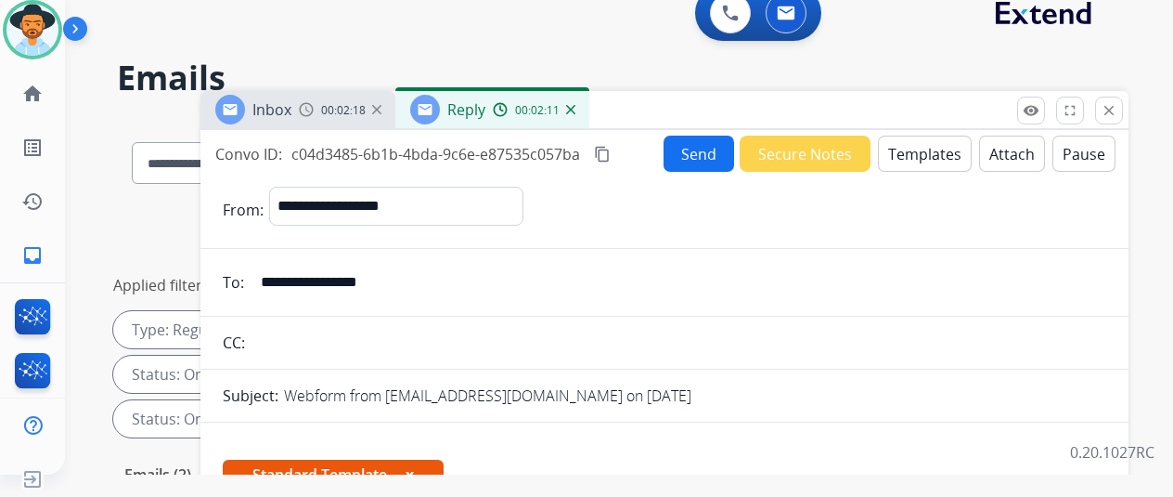
click at [711, 147] on button "Send" at bounding box center [699, 154] width 71 height 36
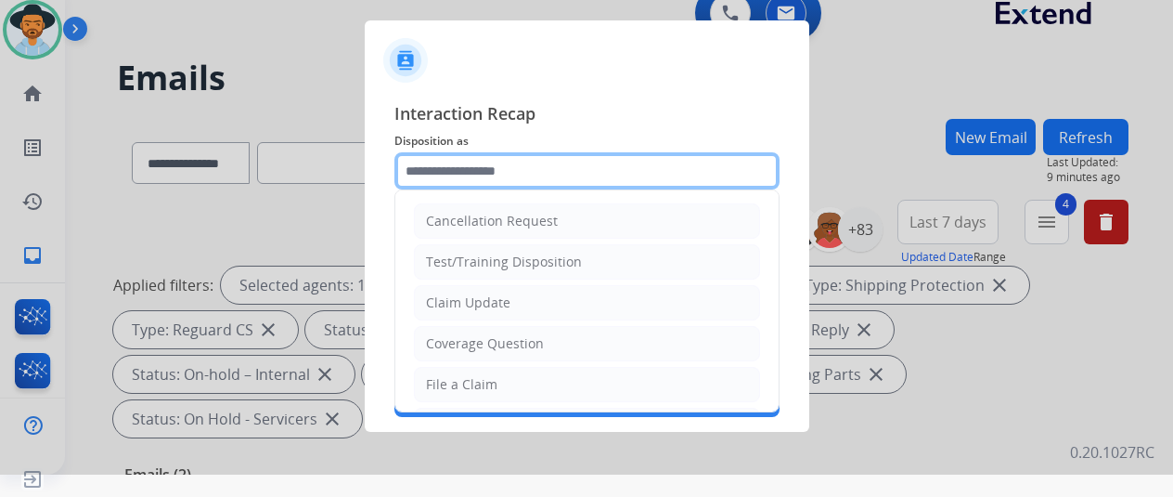
click at [494, 166] on input "text" at bounding box center [587, 170] width 385 height 37
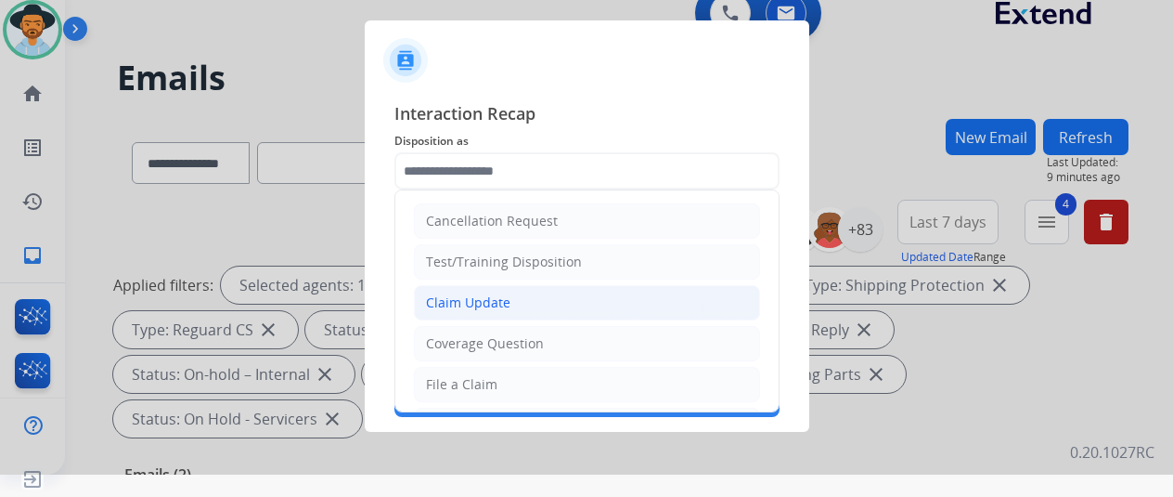
click at [479, 306] on div "Claim Update" at bounding box center [468, 302] width 84 height 19
type input "**********"
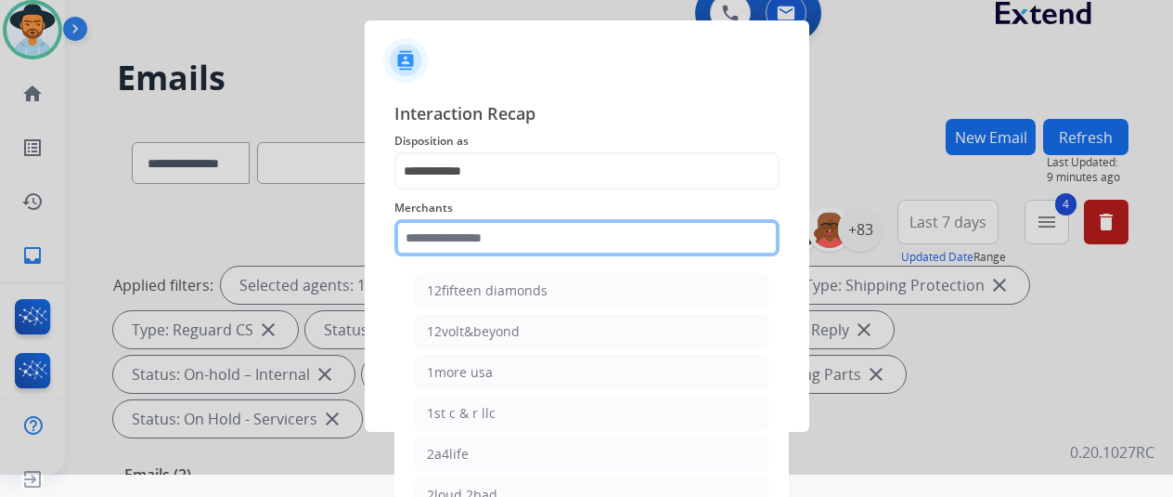
click at [457, 227] on input "text" at bounding box center [587, 237] width 385 height 37
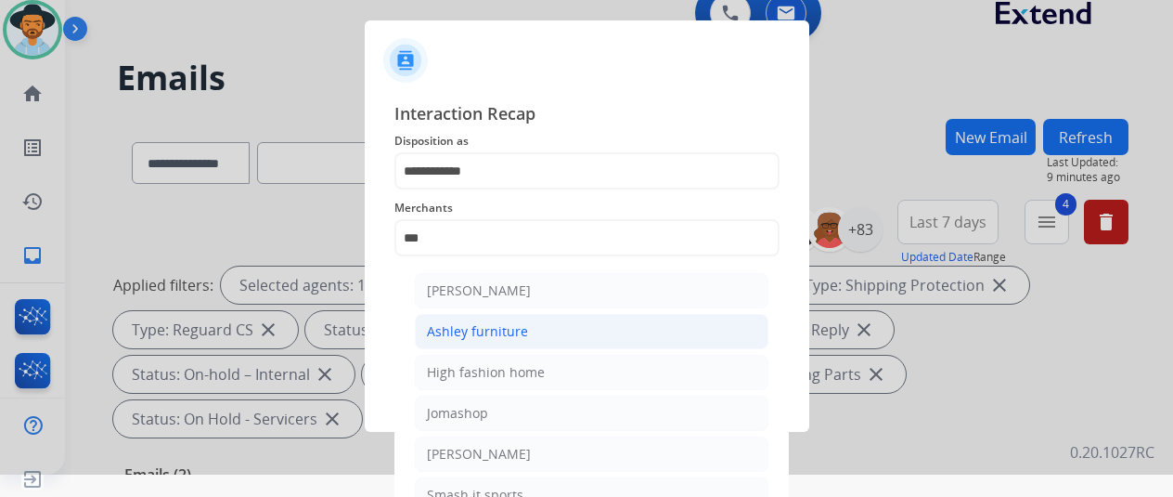
click at [481, 326] on div "Ashley furniture" at bounding box center [477, 331] width 101 height 19
type input "**********"
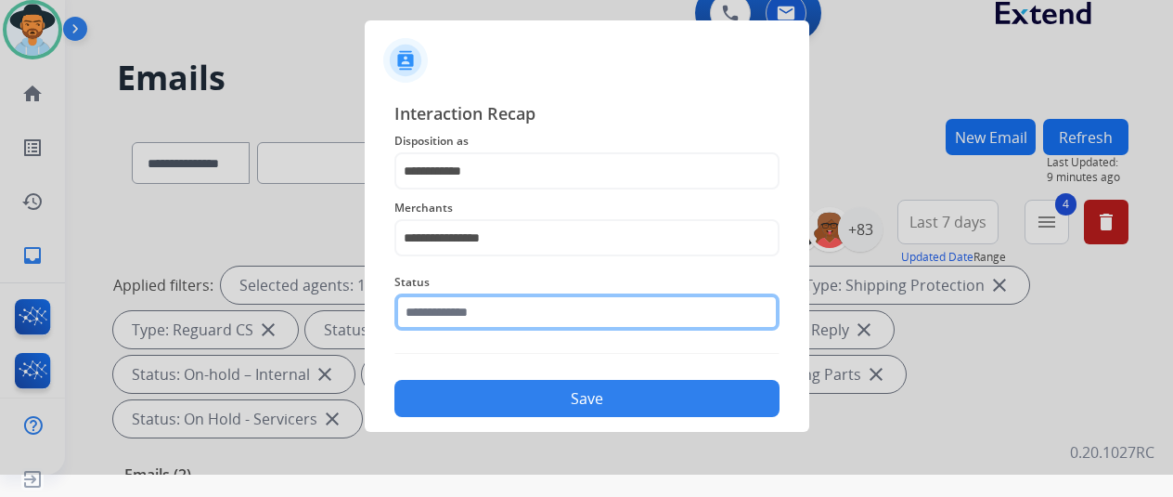
click at [498, 313] on input "text" at bounding box center [587, 311] width 385 height 37
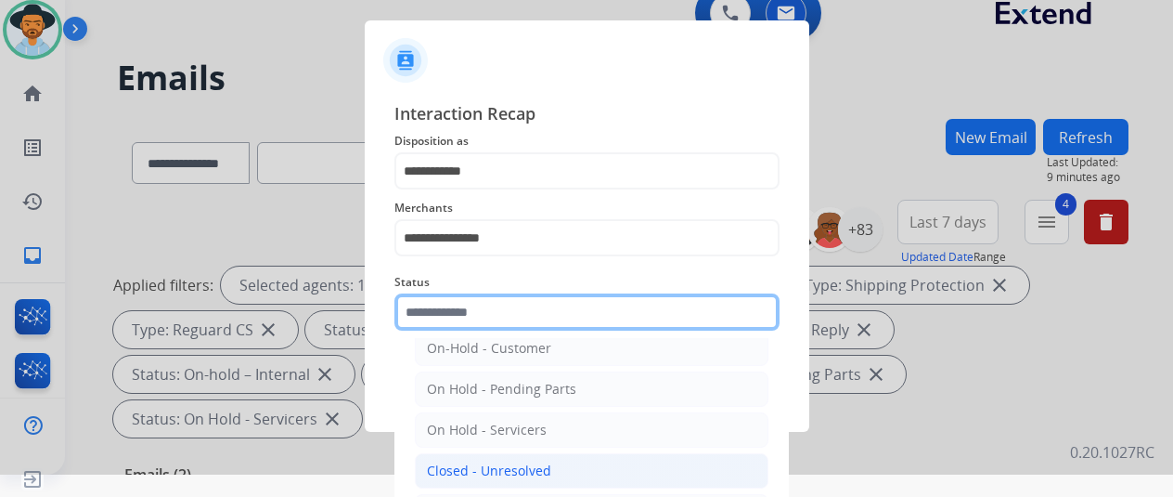
scroll to position [106, 0]
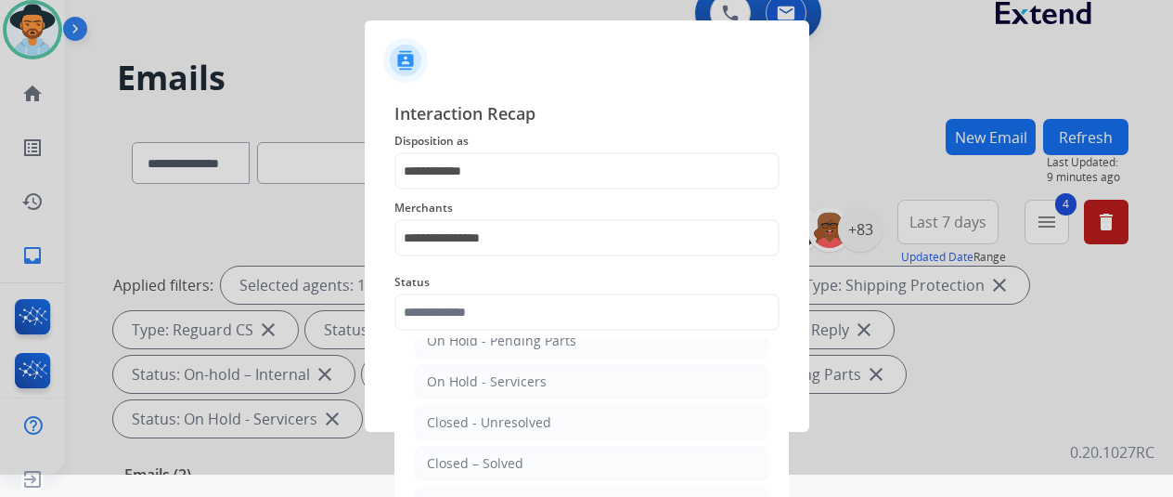
click at [482, 460] on div "Closed – Solved" at bounding box center [475, 463] width 97 height 19
type input "**********"
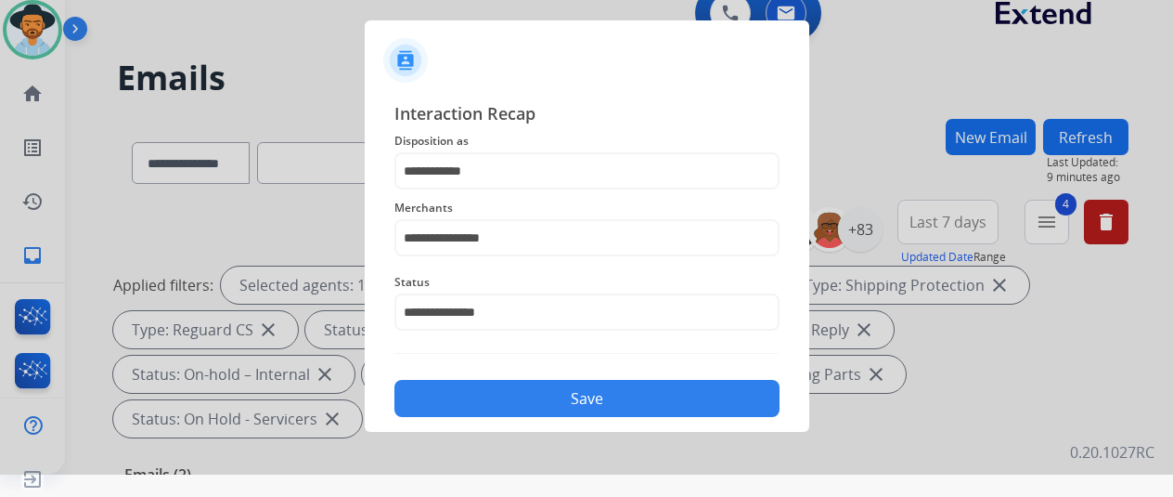
click at [527, 409] on button "Save" at bounding box center [587, 398] width 385 height 37
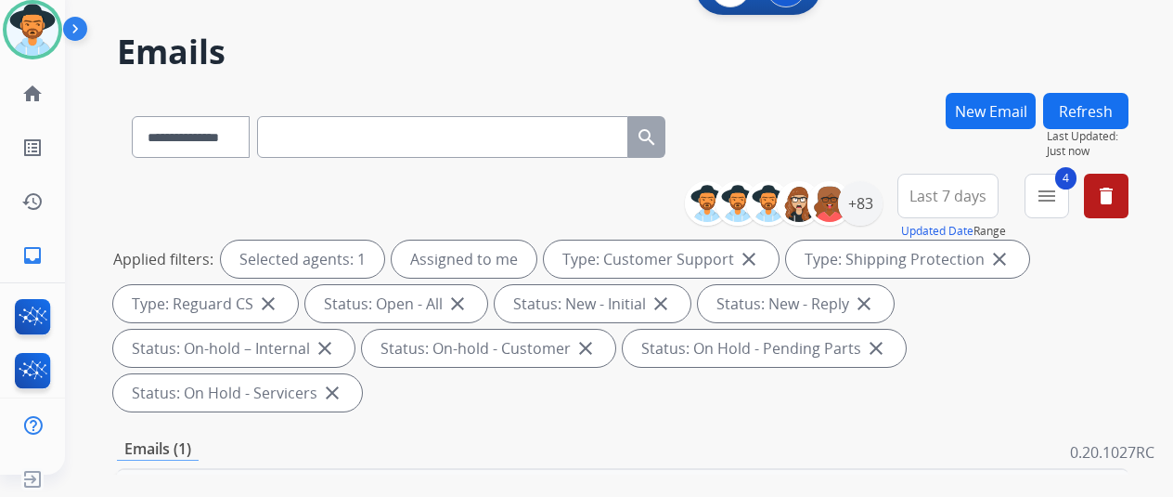
scroll to position [0, 0]
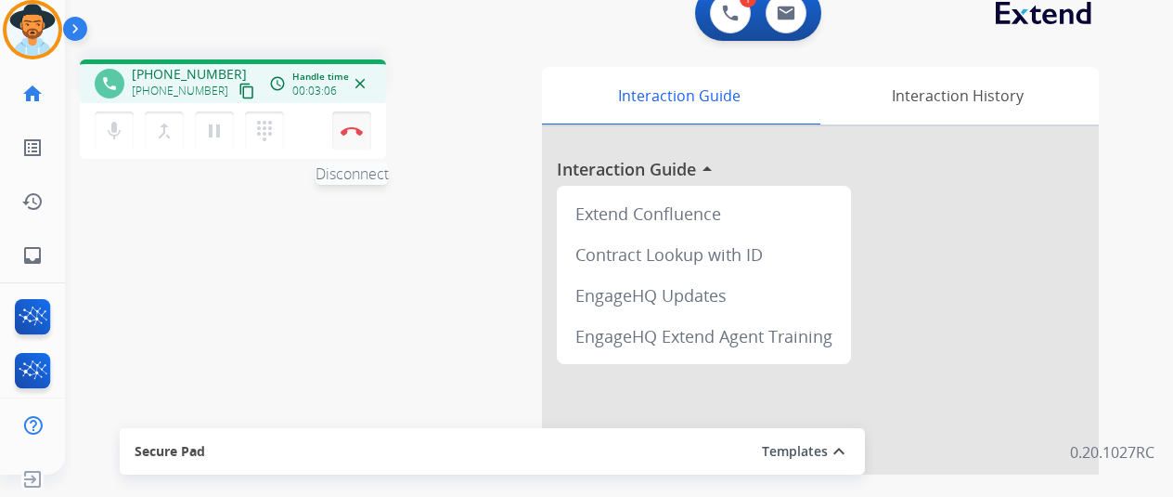
click at [355, 125] on button "Disconnect" at bounding box center [351, 130] width 39 height 39
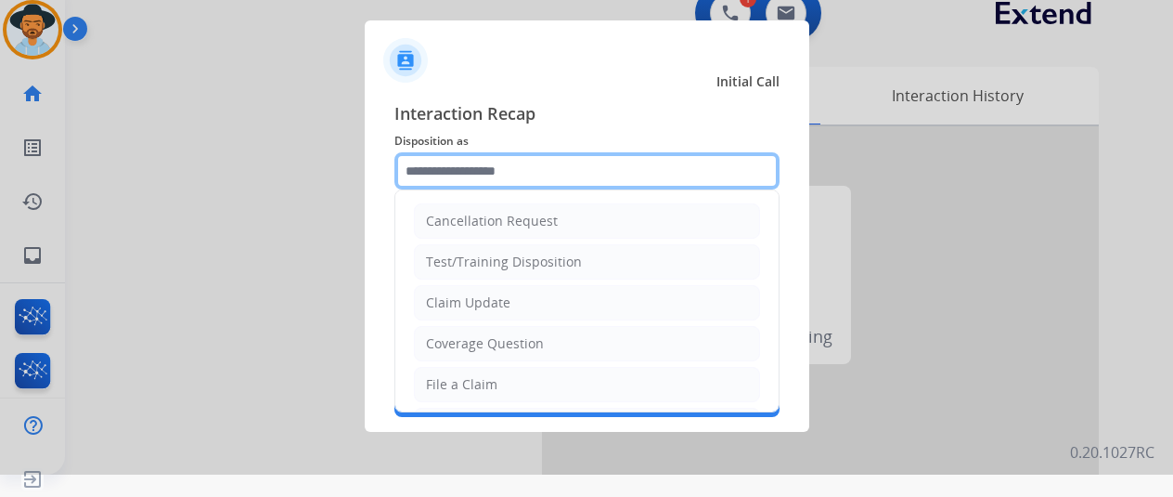
click at [473, 171] on input "text" at bounding box center [587, 170] width 385 height 37
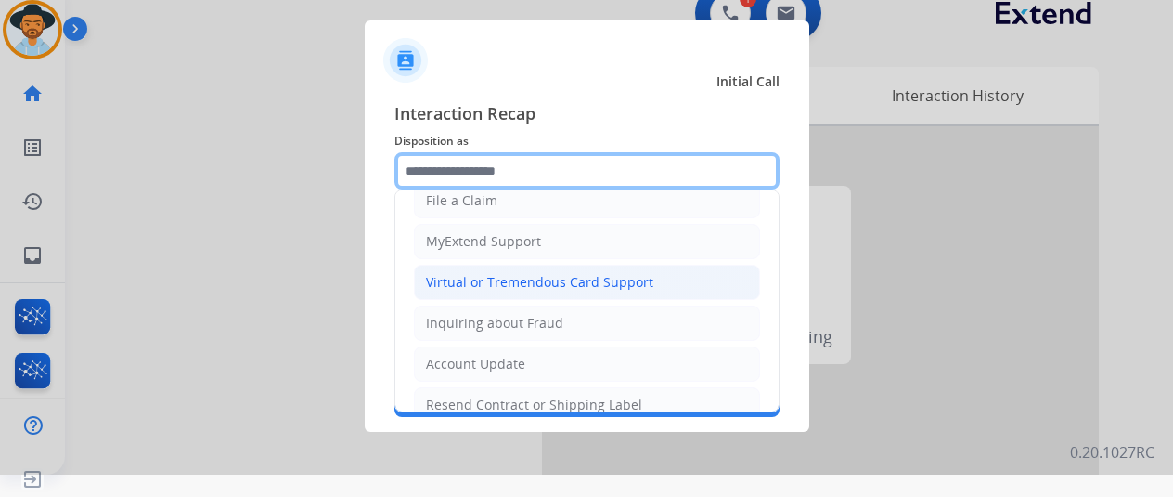
scroll to position [186, 0]
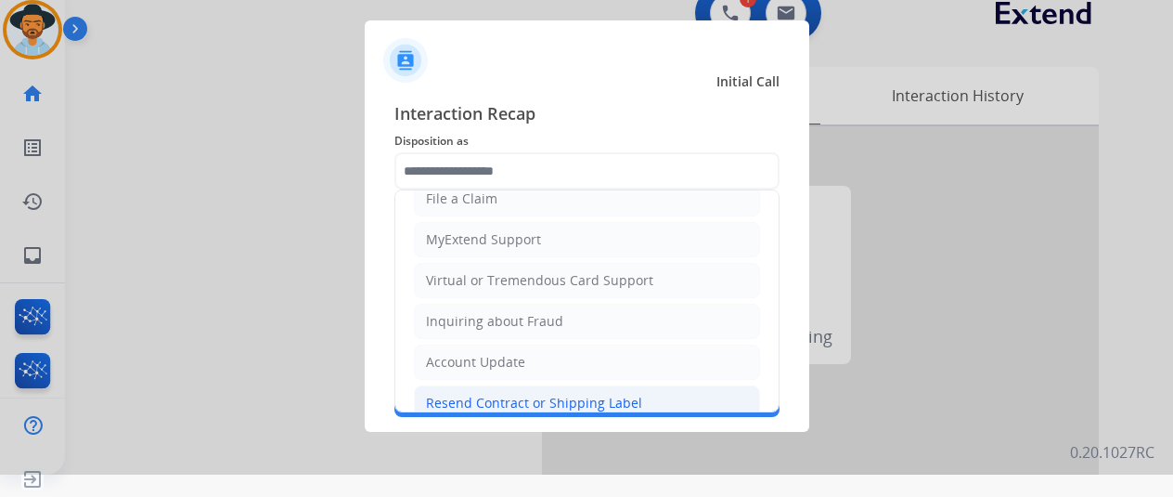
click at [444, 394] on div "Resend Contract or Shipping Label" at bounding box center [534, 403] width 216 height 19
type input "**********"
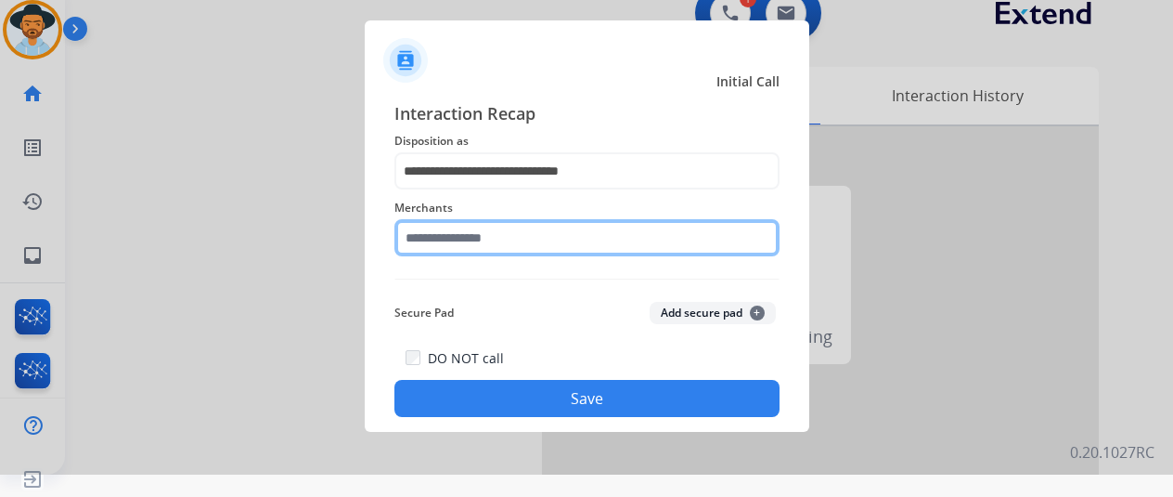
click at [440, 246] on input "text" at bounding box center [587, 237] width 385 height 37
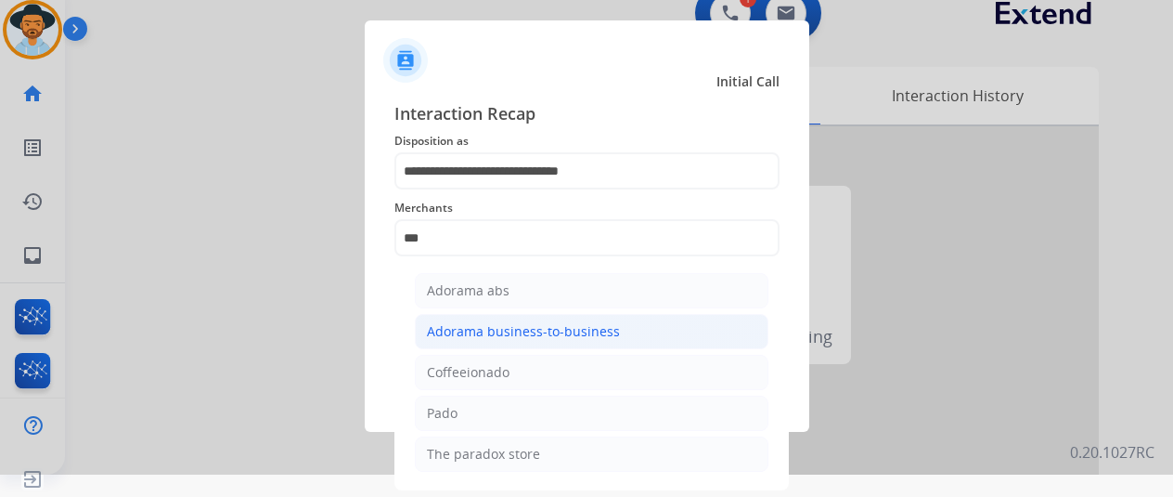
click at [457, 328] on div "Adorama business-to-business" at bounding box center [523, 331] width 193 height 19
type input "**********"
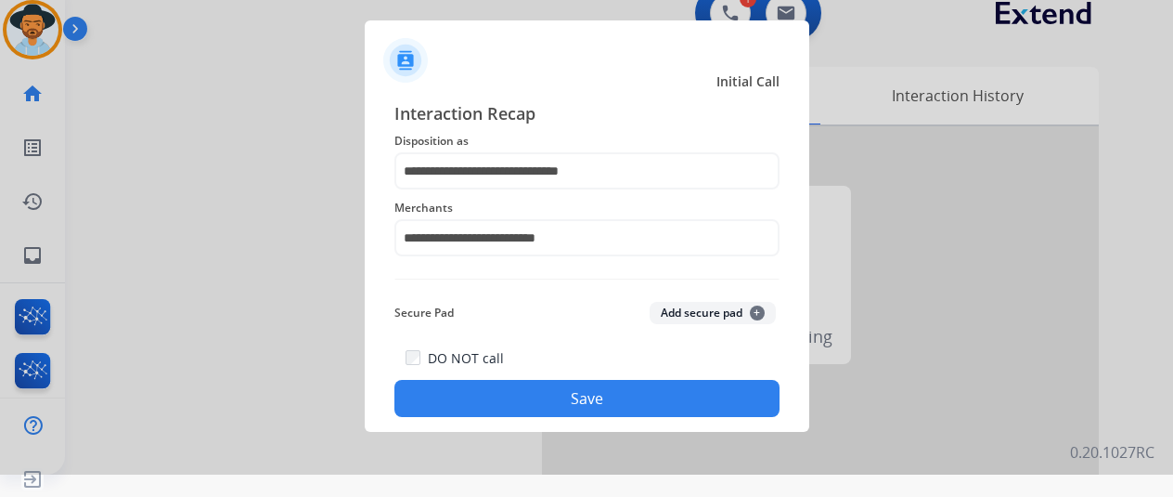
click at [538, 385] on button "Save" at bounding box center [587, 398] width 385 height 37
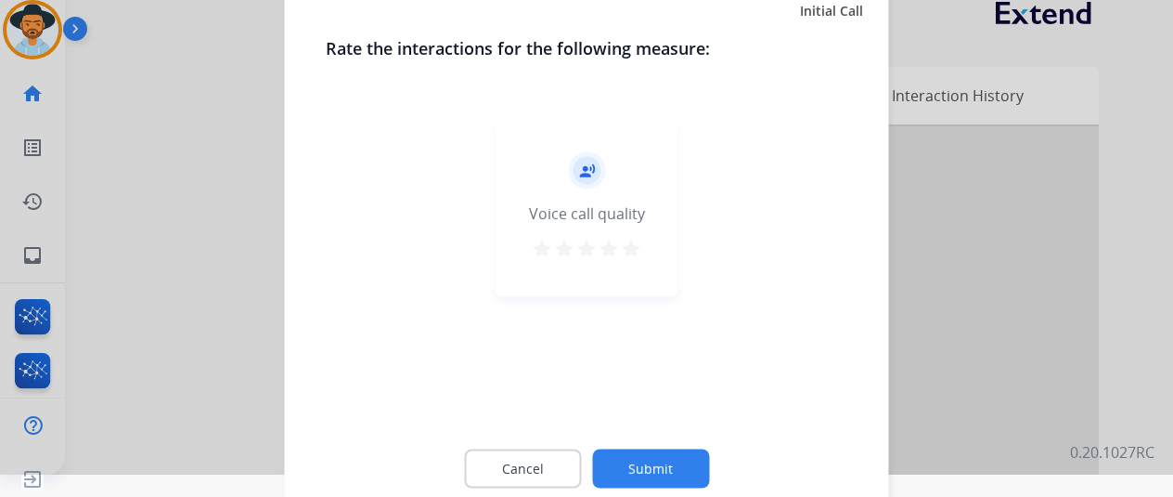
click at [644, 458] on button "Submit" at bounding box center [650, 467] width 117 height 39
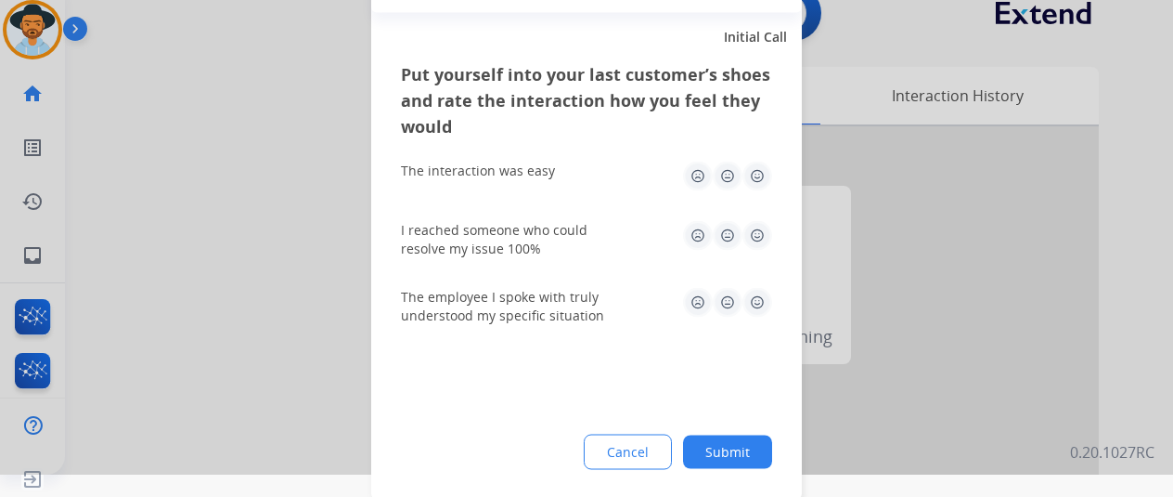
click at [727, 451] on button "Submit" at bounding box center [727, 450] width 89 height 33
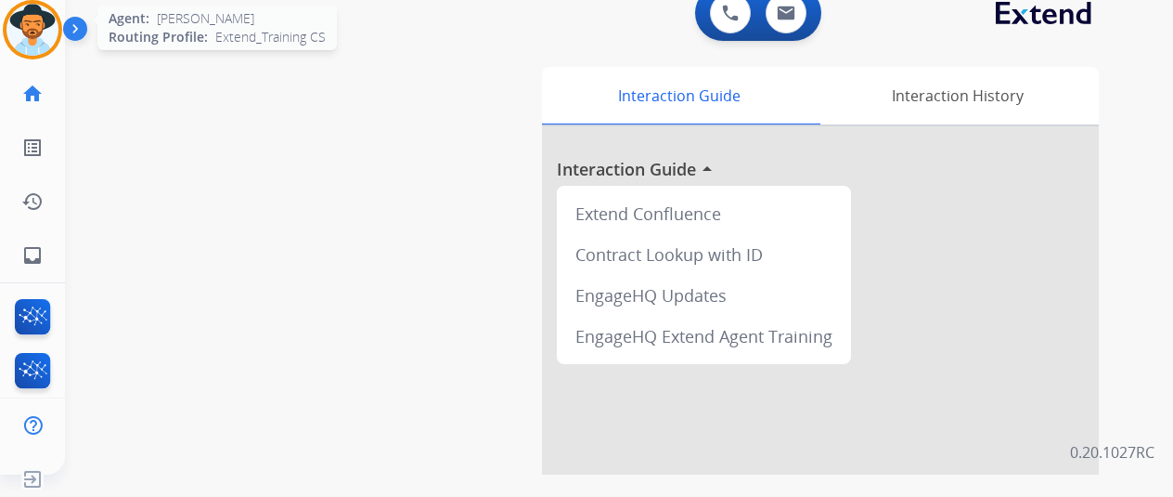
drag, startPoint x: 13, startPoint y: 32, endPoint x: 54, endPoint y: 16, distance: 44.1
click at [14, 32] on img at bounding box center [32, 30] width 52 height 52
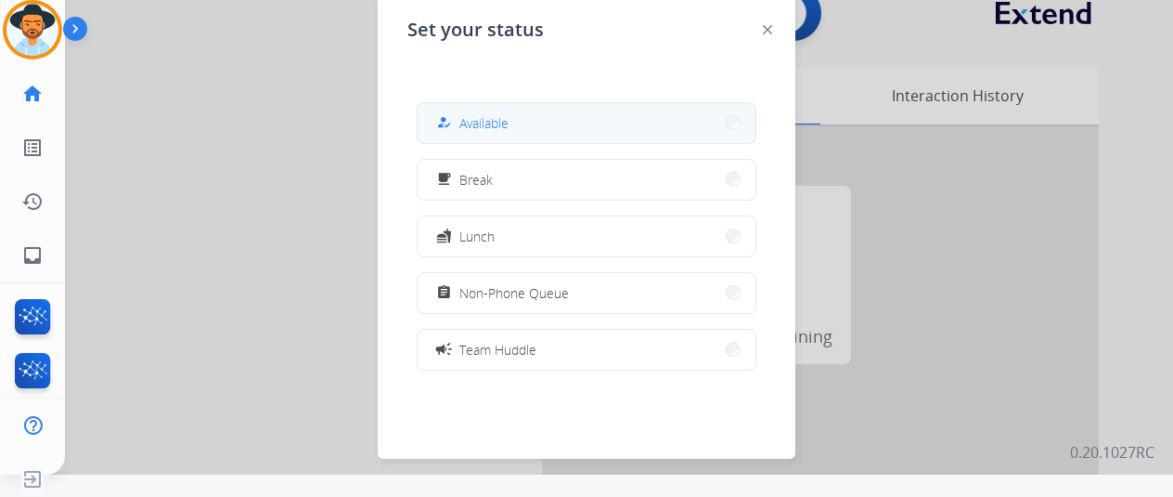
click at [464, 127] on span "Available" at bounding box center [484, 122] width 49 height 19
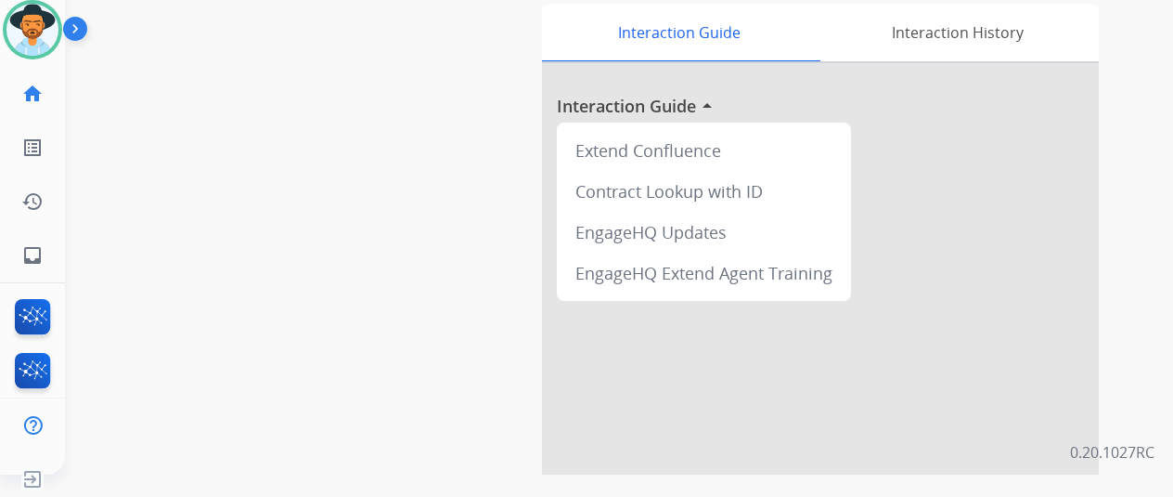
scroll to position [93, 0]
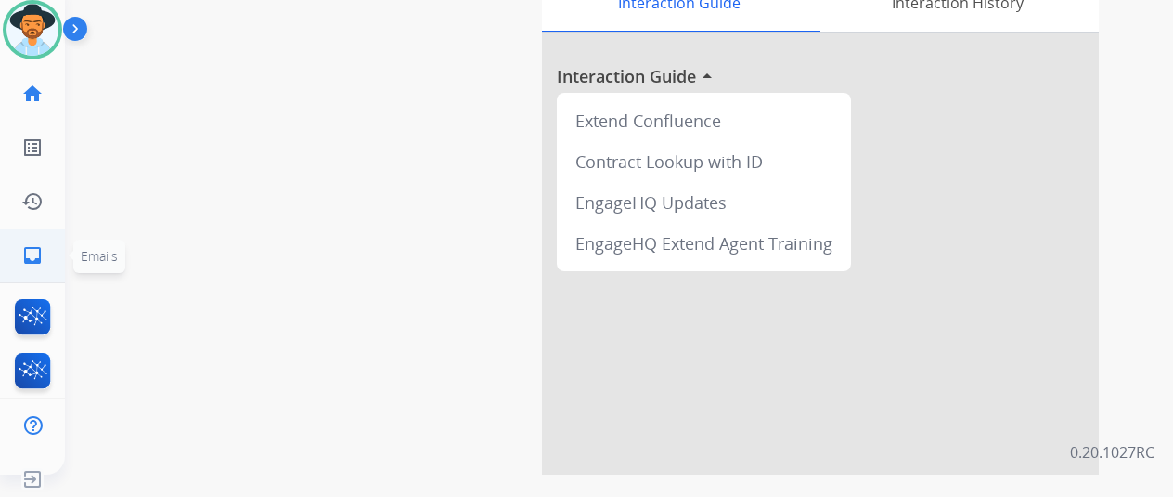
click at [35, 245] on mat-icon "inbox" at bounding box center [32, 255] width 22 height 22
select select "**********"
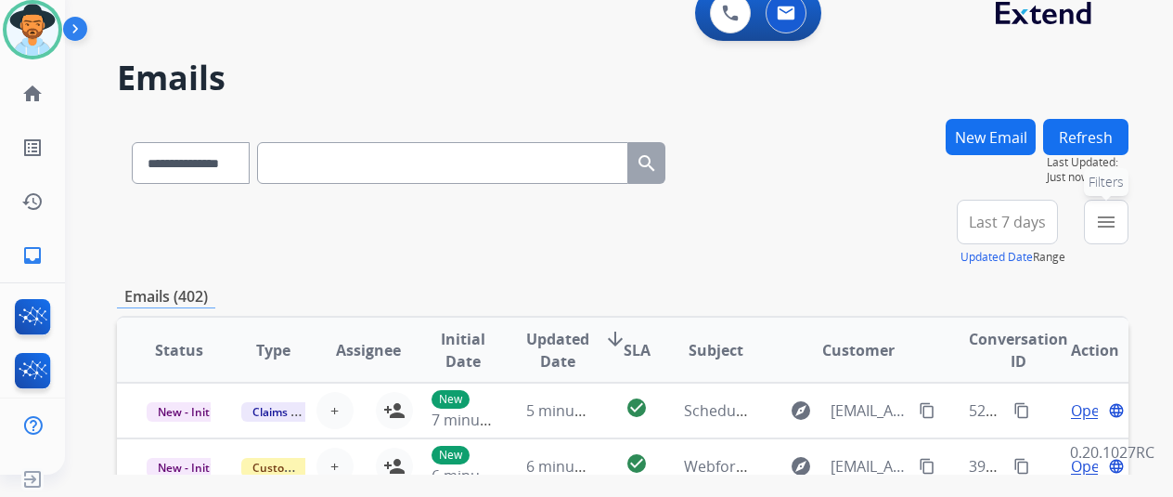
click at [1105, 230] on button "menu Filters" at bounding box center [1106, 222] width 45 height 45
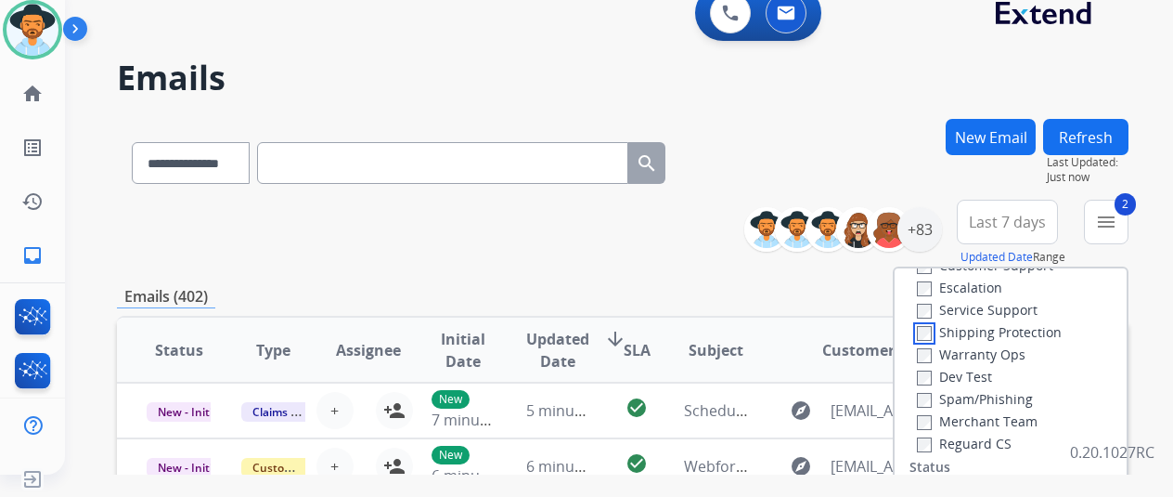
scroll to position [186, 0]
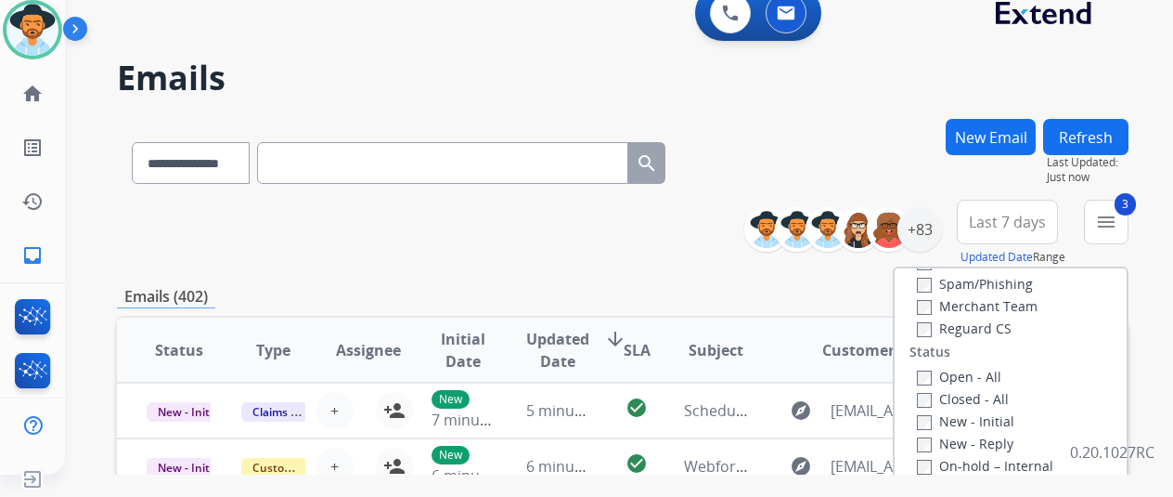
click at [917, 369] on div "Open - All Closed - All New - Initial New - Reply On-hold – Internal On-hold - …" at bounding box center [1011, 487] width 202 height 245
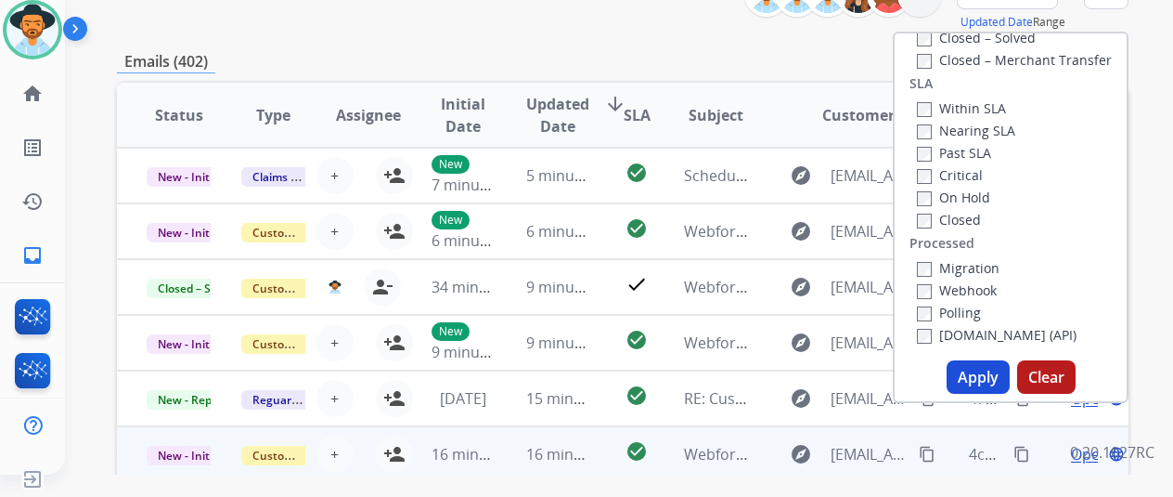
scroll to position [278, 0]
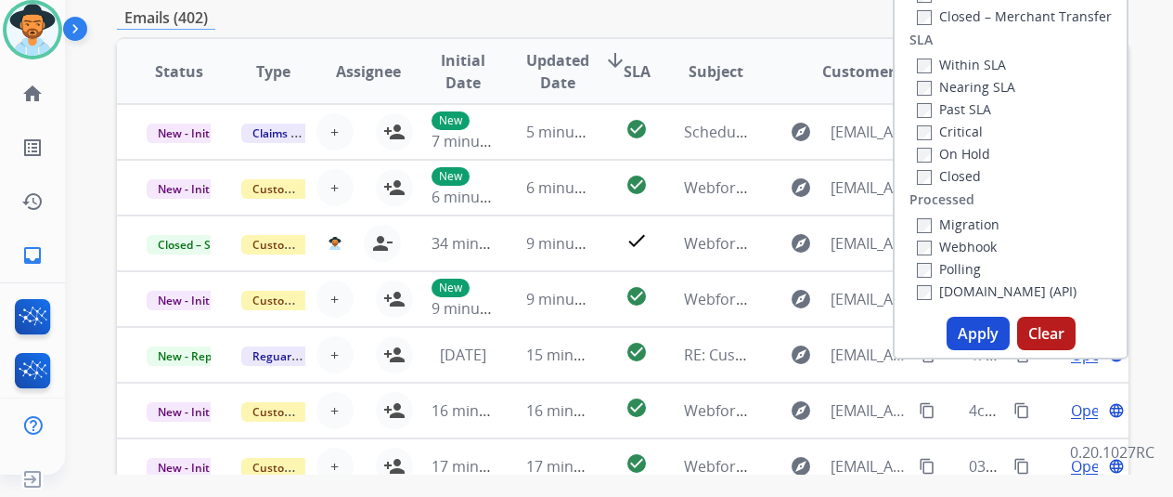
click at [984, 332] on button "Apply" at bounding box center [978, 333] width 63 height 33
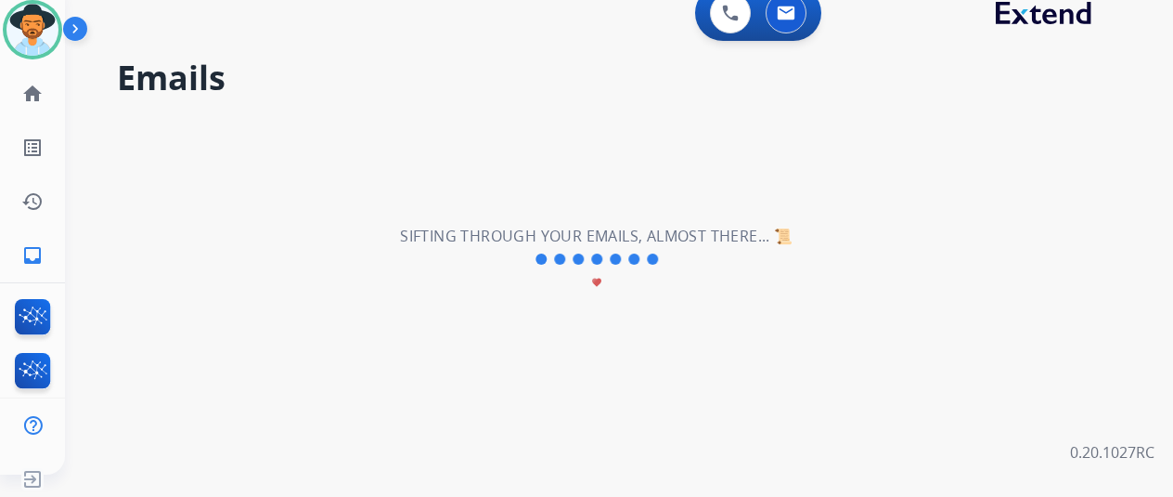
scroll to position [0, 0]
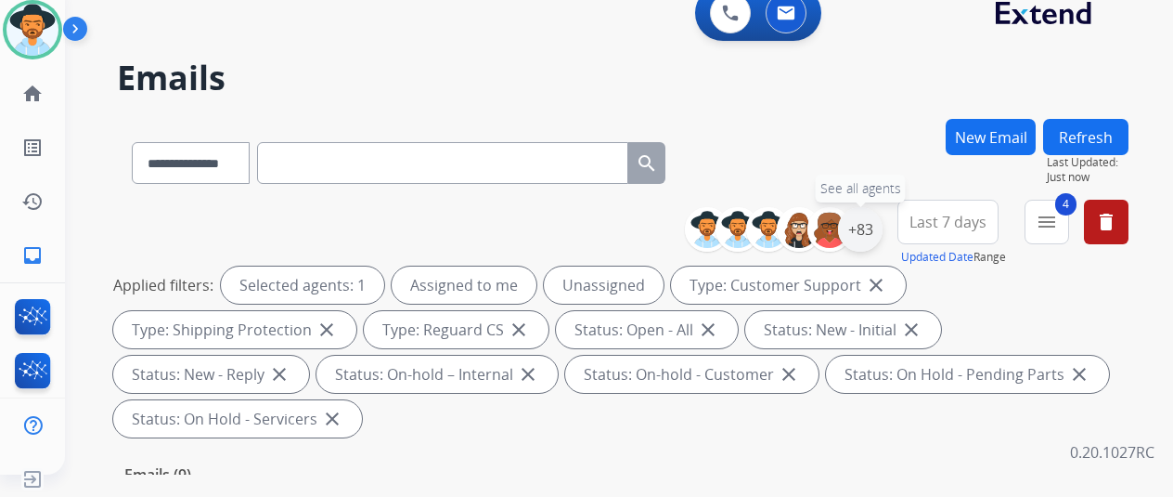
click at [875, 229] on div "+83" at bounding box center [860, 229] width 45 height 45
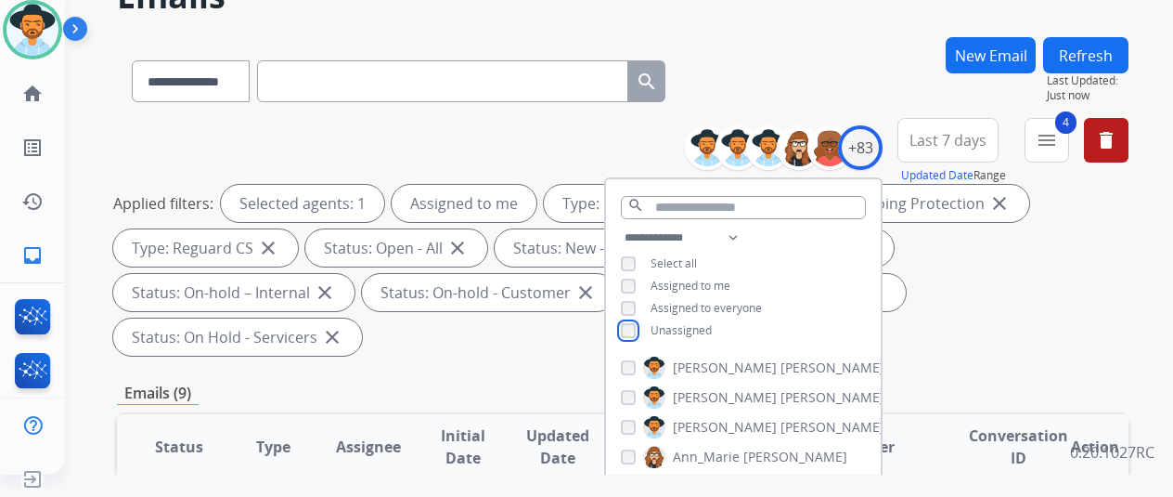
scroll to position [186, 0]
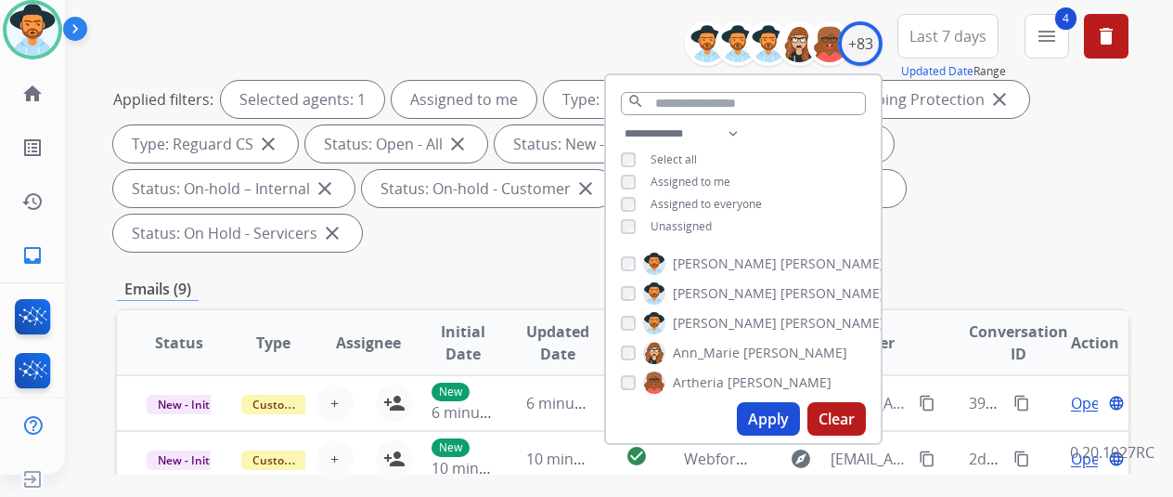
click at [769, 421] on button "Apply" at bounding box center [768, 418] width 63 height 33
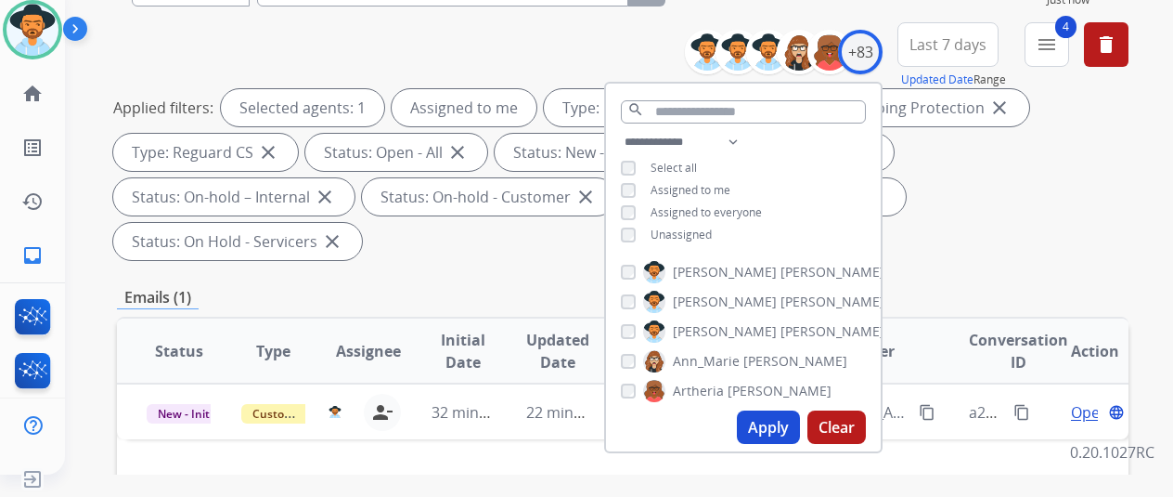
scroll to position [371, 0]
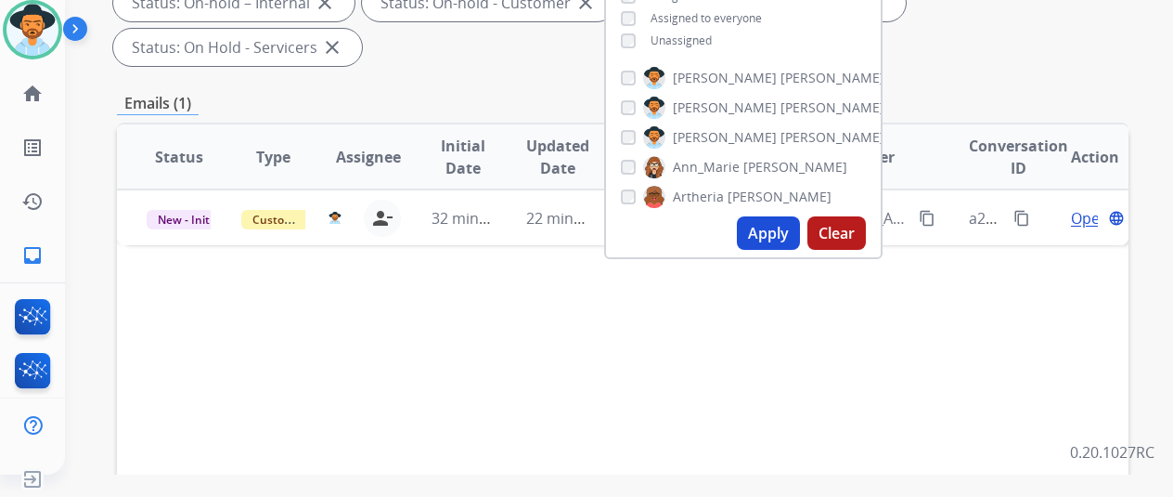
click at [774, 228] on button "Apply" at bounding box center [768, 232] width 63 height 33
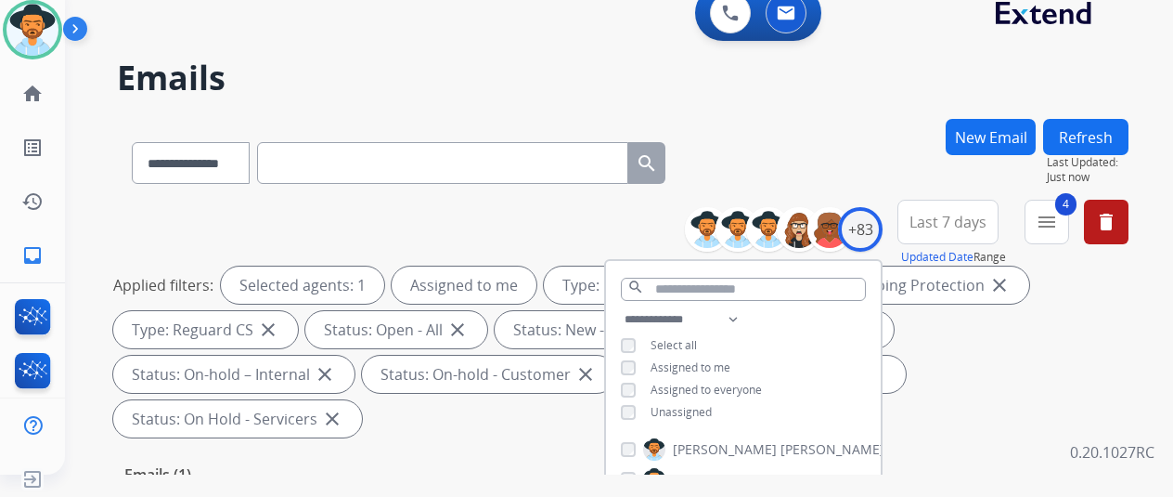
scroll to position [278, 0]
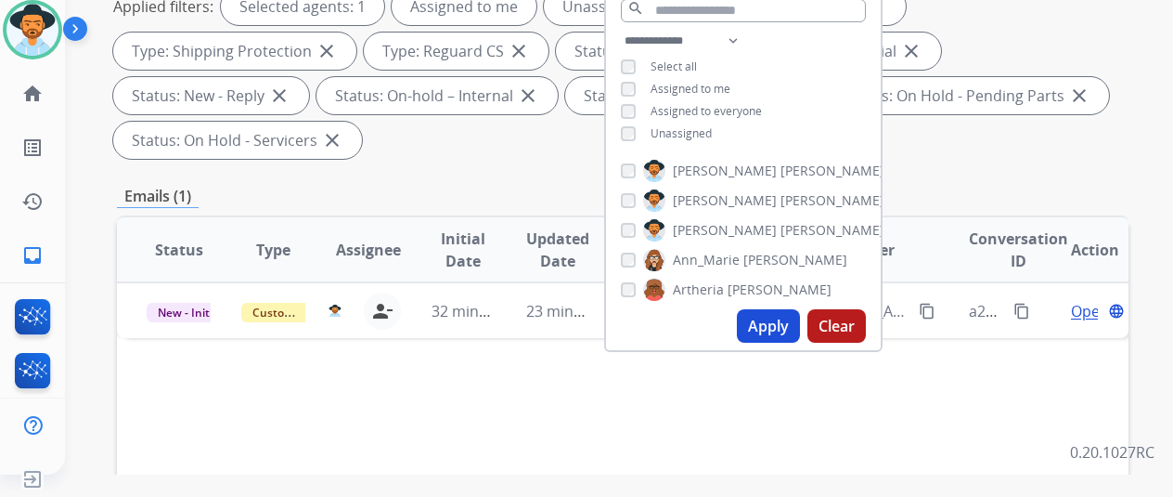
click at [772, 331] on button "Apply" at bounding box center [768, 325] width 63 height 33
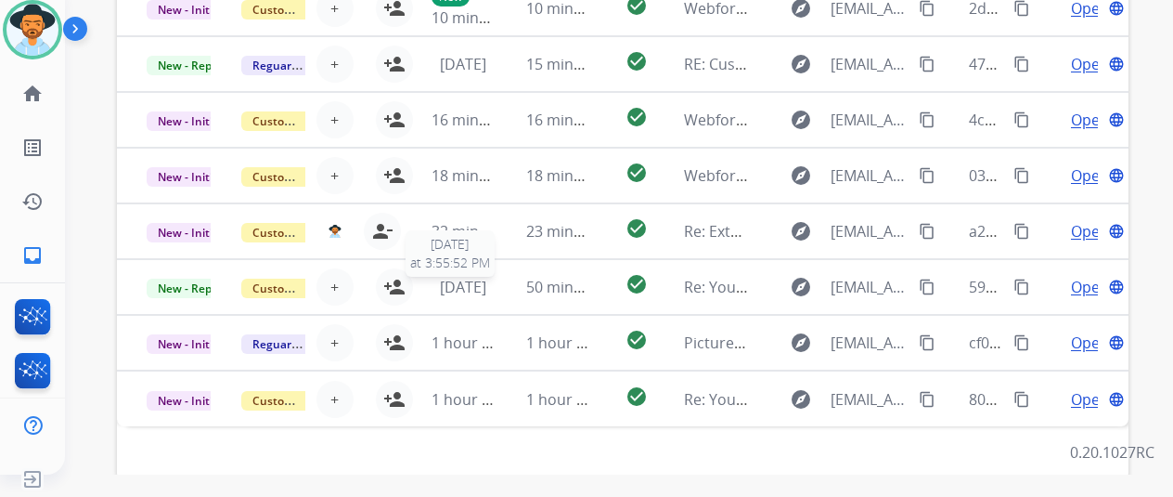
scroll to position [722, 0]
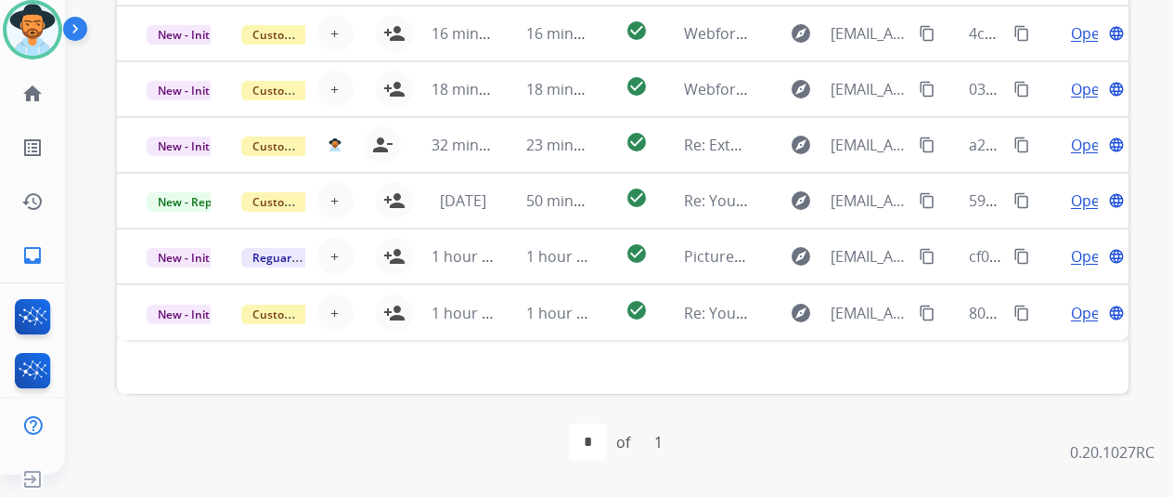
click at [338, 439] on div "first_page navigate_before * of 1 navigate_next last_page" at bounding box center [623, 441] width 1012 height 37
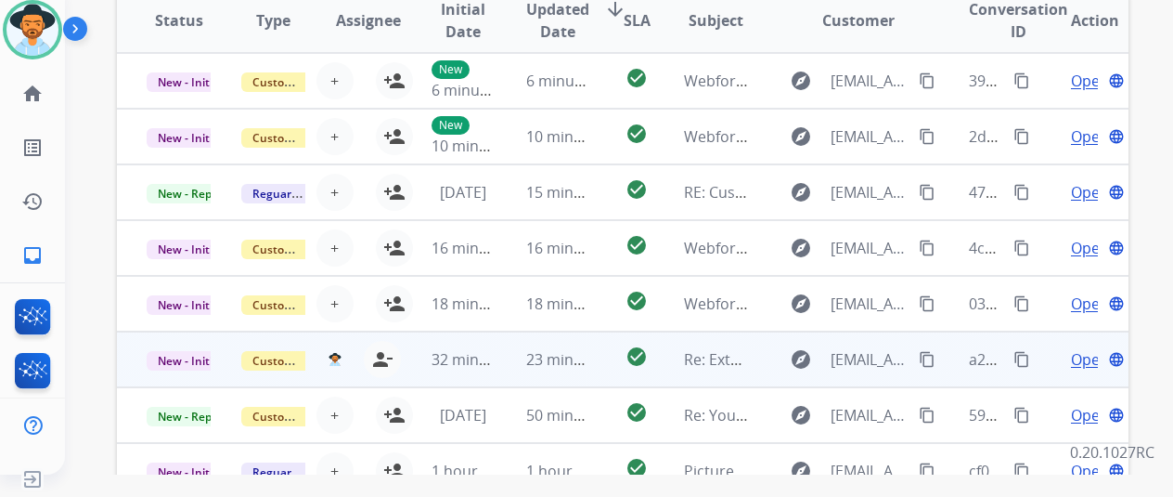
scroll to position [537, 0]
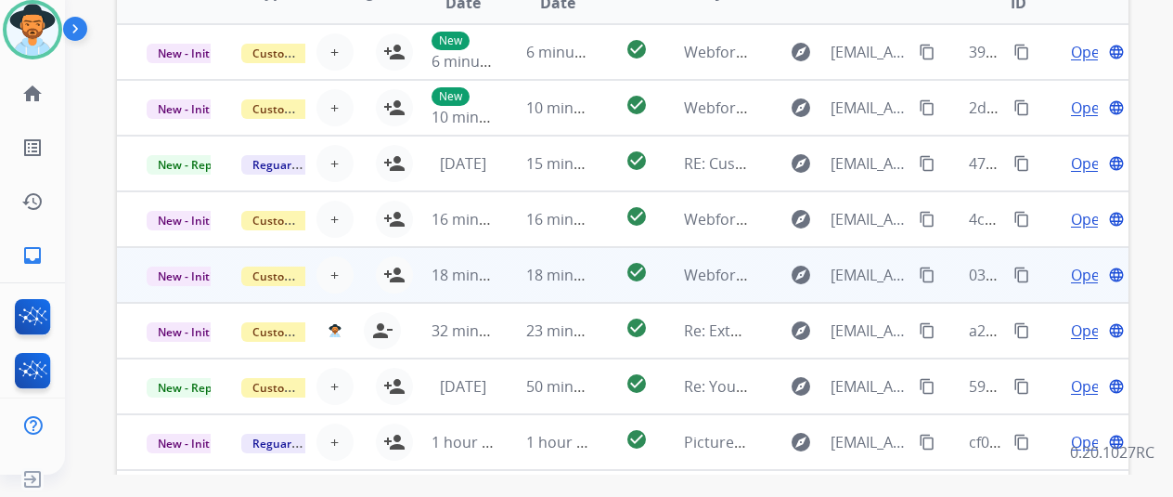
click at [1082, 276] on span "Open" at bounding box center [1090, 275] width 38 height 22
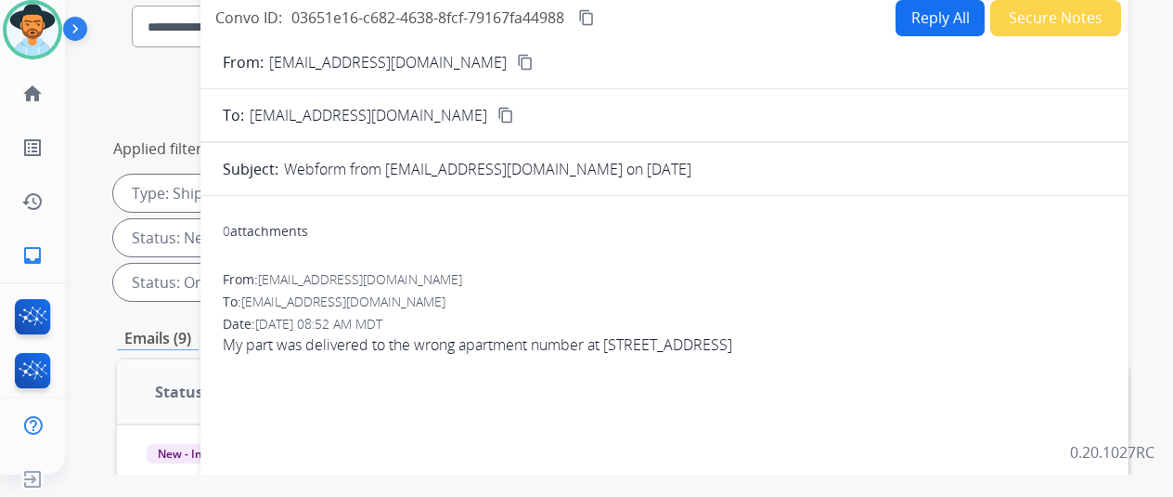
scroll to position [0, 0]
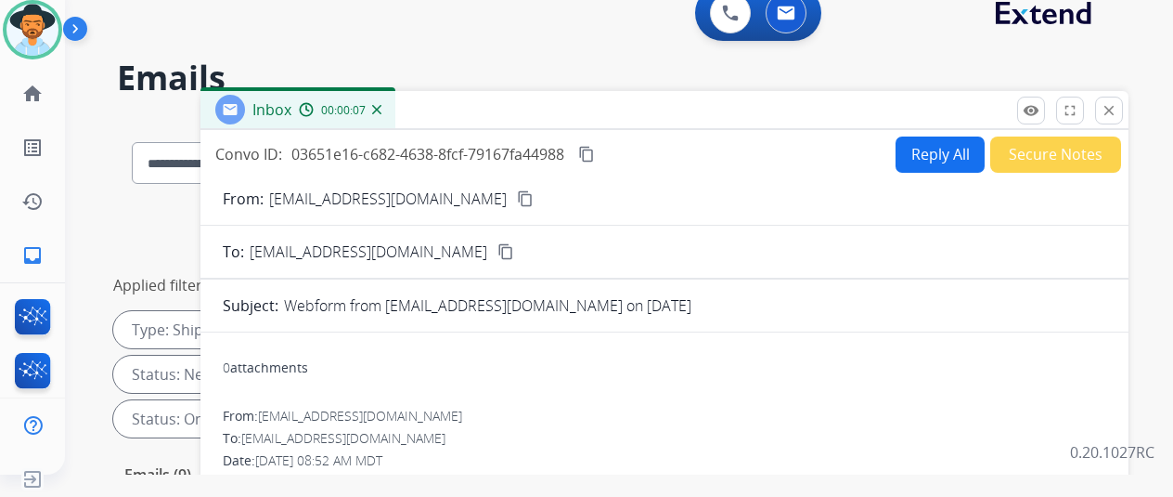
click at [382, 110] on img at bounding box center [376, 109] width 9 height 9
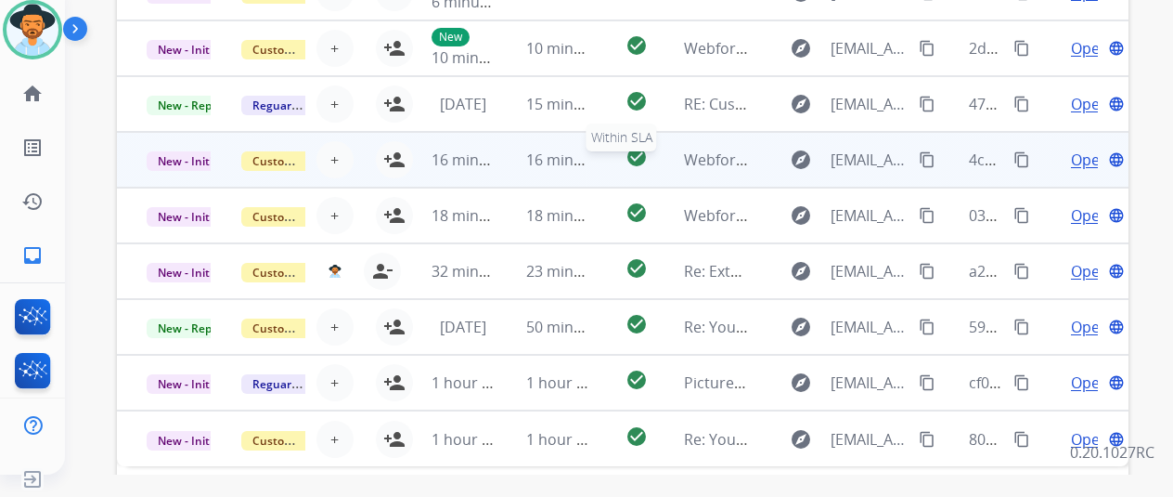
scroll to position [444, 0]
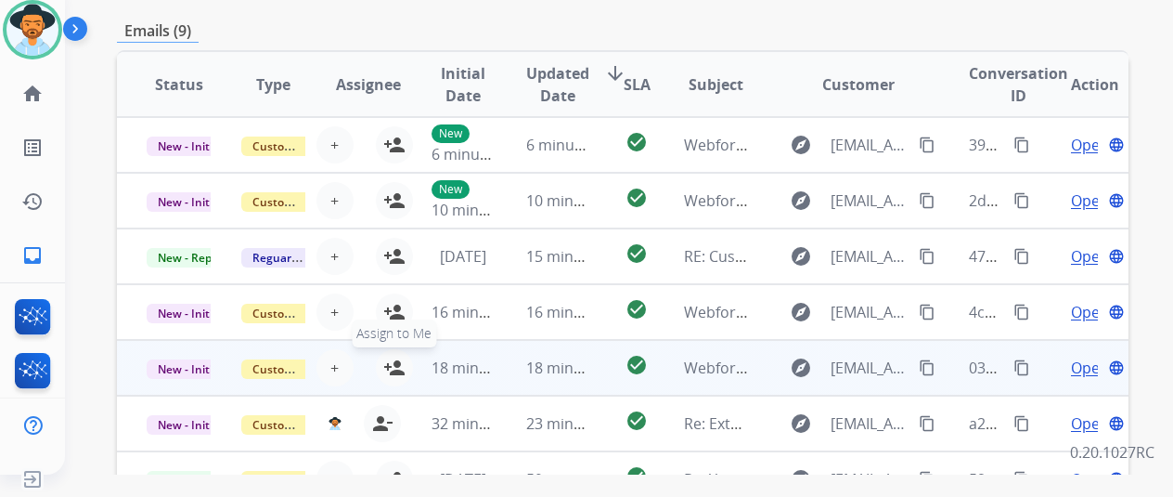
click at [387, 359] on mat-icon "person_add" at bounding box center [394, 367] width 22 height 22
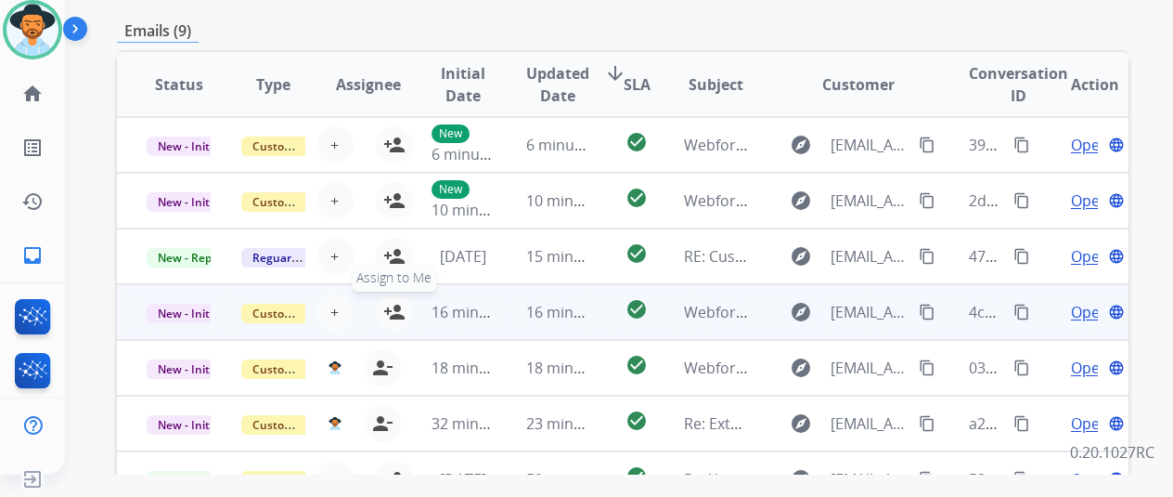
click at [389, 309] on mat-icon "person_add" at bounding box center [394, 312] width 22 height 22
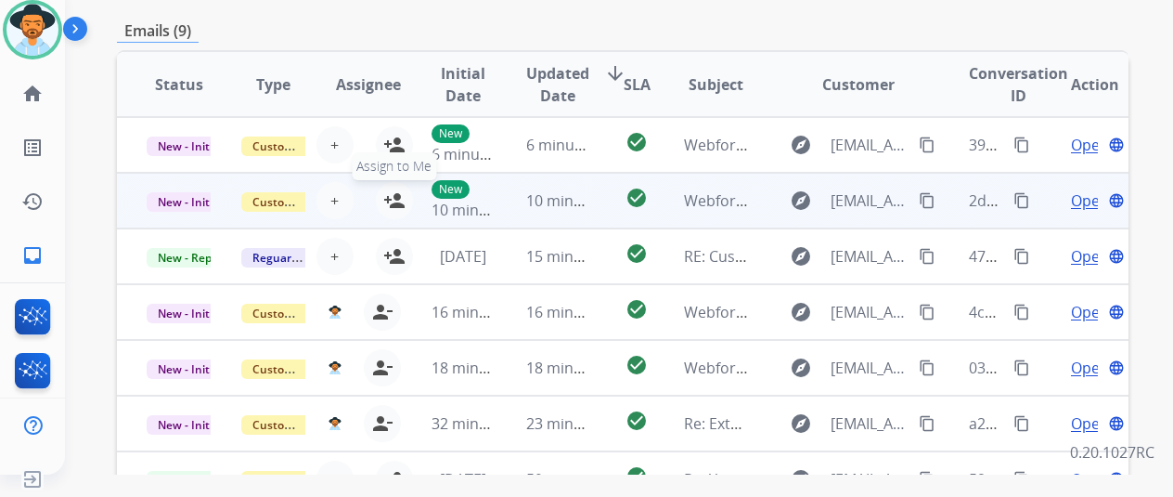
click at [389, 191] on mat-icon "person_add" at bounding box center [394, 200] width 22 height 22
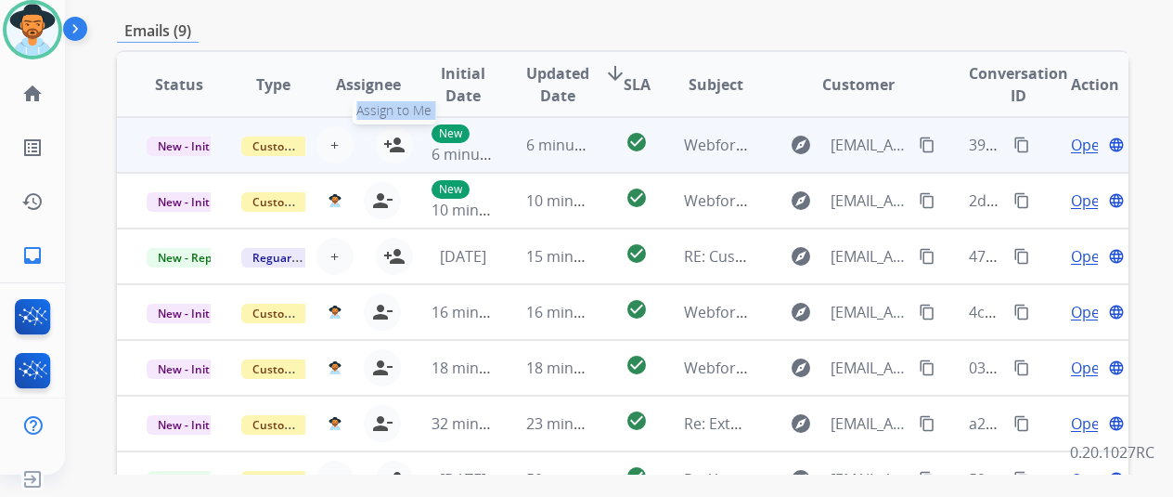
click at [398, 141] on tr "New - Initial Customer Support + Select agent person_add Assign to Me New 6 min…" at bounding box center [623, 145] width 1012 height 56
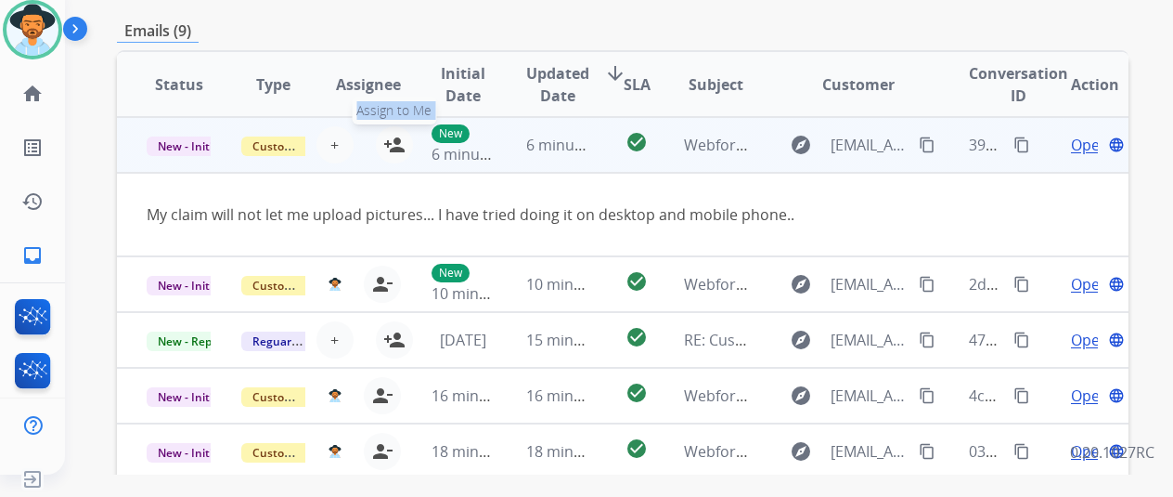
click at [391, 141] on mat-icon "person_add" at bounding box center [394, 145] width 22 height 22
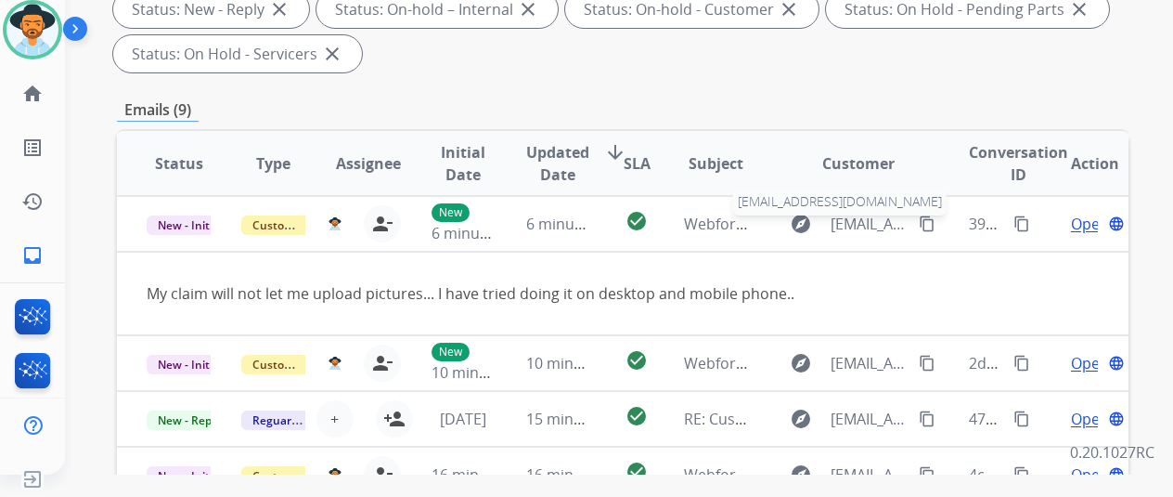
scroll to position [0, 0]
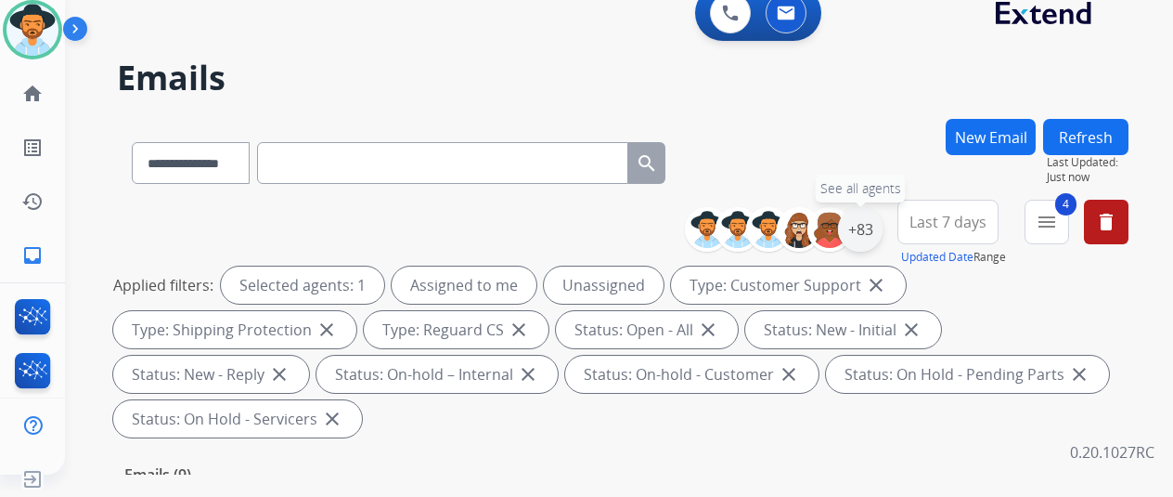
click at [861, 226] on div "+83" at bounding box center [860, 229] width 45 height 45
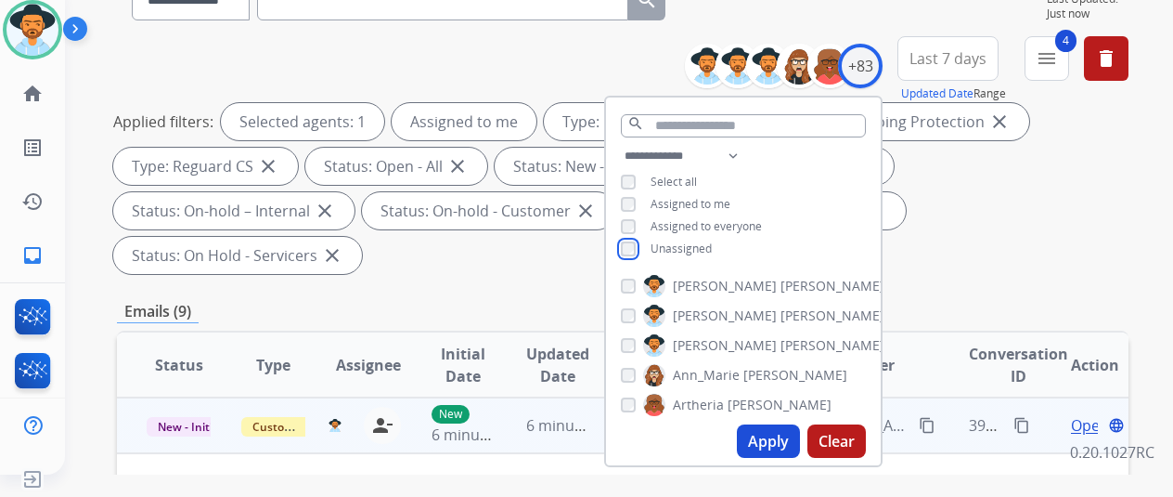
scroll to position [278, 0]
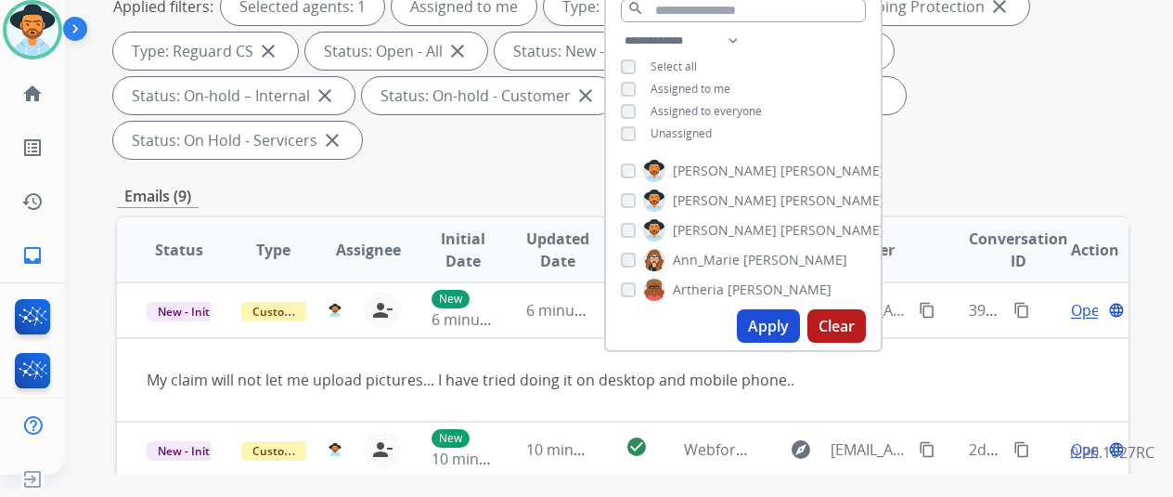
click at [787, 330] on button "Apply" at bounding box center [768, 325] width 63 height 33
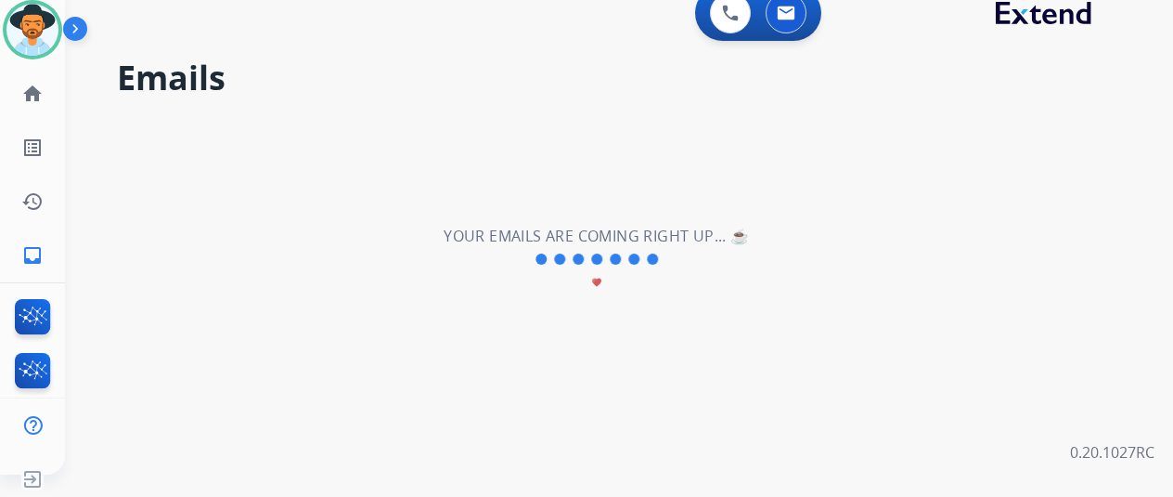
scroll to position [0, 0]
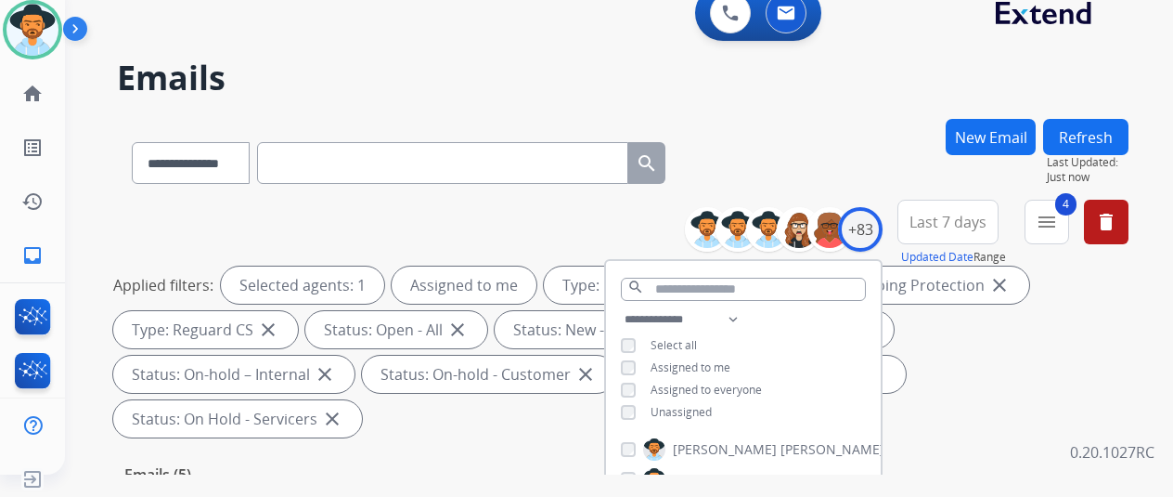
click at [818, 174] on div "**********" at bounding box center [623, 159] width 1012 height 81
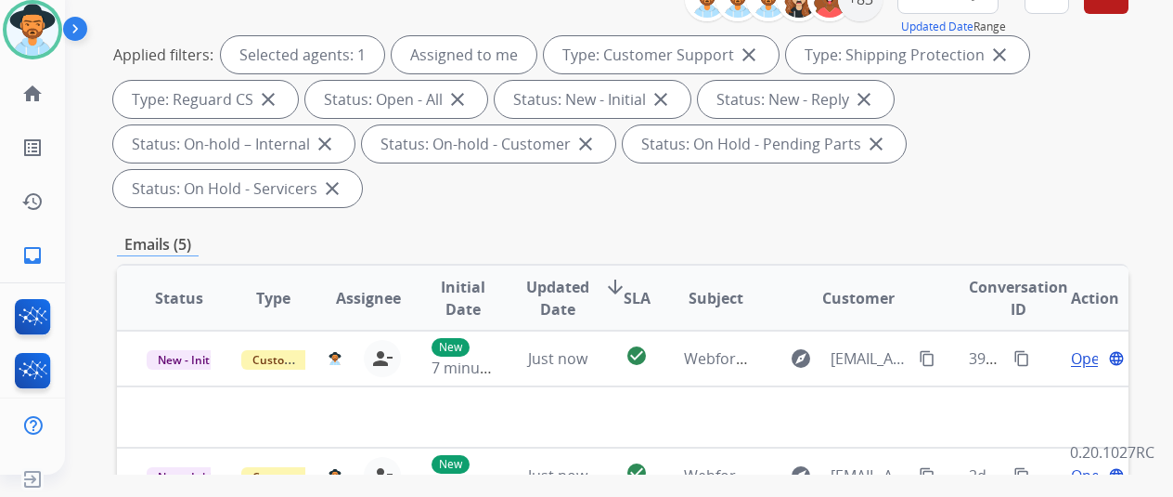
scroll to position [464, 0]
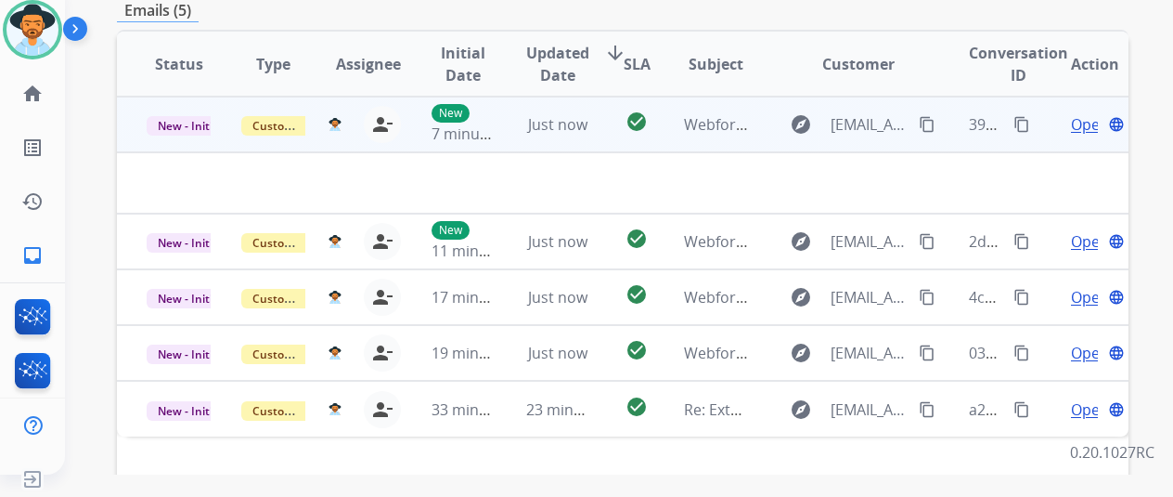
click at [1088, 113] on span "Open" at bounding box center [1090, 124] width 38 height 22
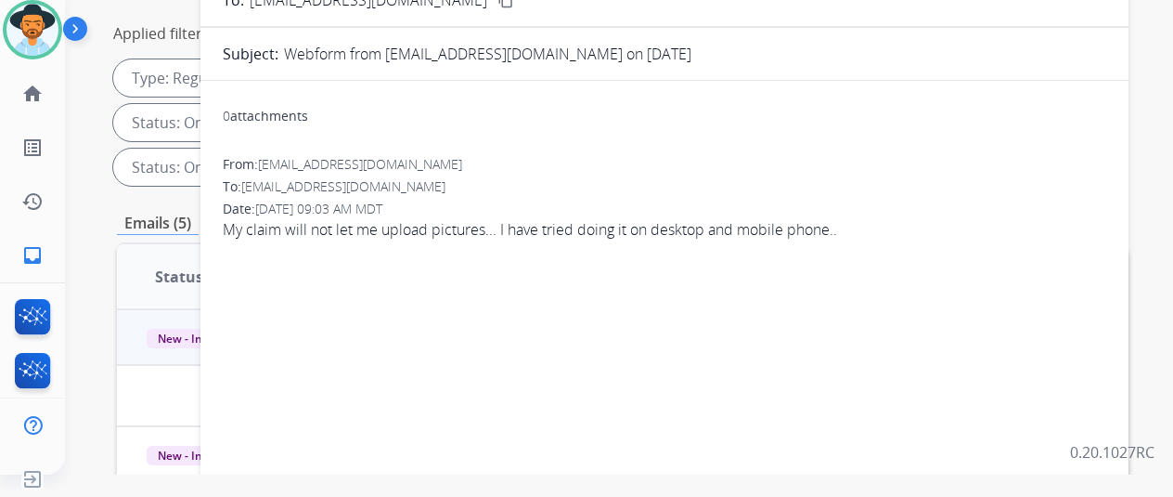
scroll to position [93, 0]
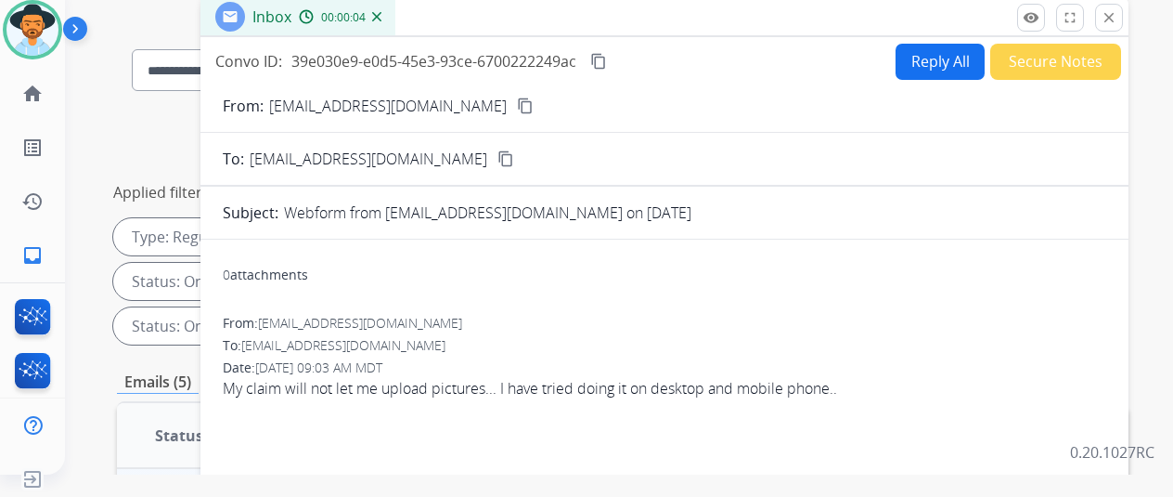
click at [517, 104] on mat-icon "content_copy" at bounding box center [525, 105] width 17 height 17
click at [607, 59] on mat-icon "content_copy" at bounding box center [598, 61] width 17 height 17
click at [607, 57] on mat-icon "content_copy" at bounding box center [598, 61] width 17 height 17
click at [952, 60] on button "Reply All" at bounding box center [940, 62] width 89 height 36
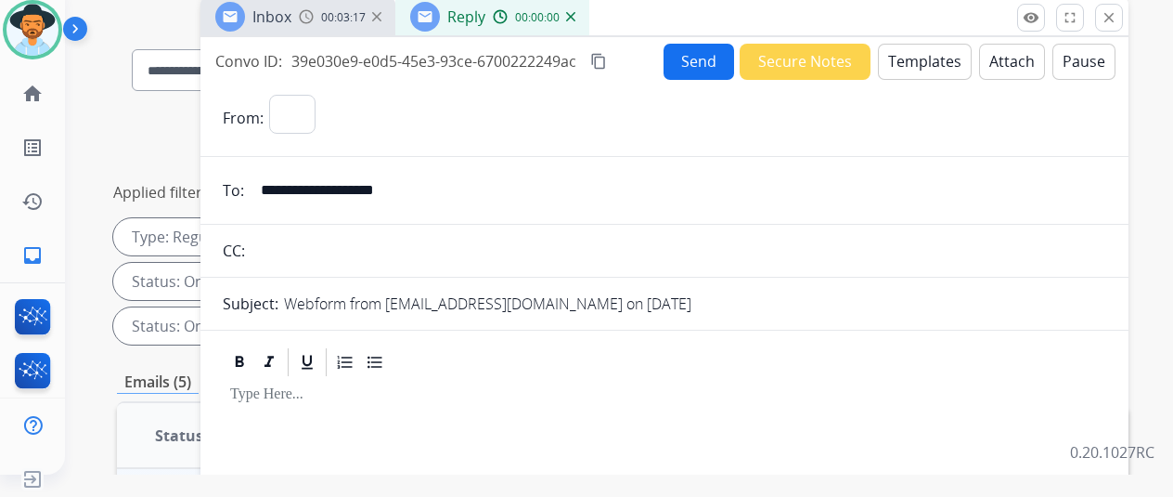
select select "**********"
click at [934, 64] on button "Templates" at bounding box center [925, 62] width 94 height 36
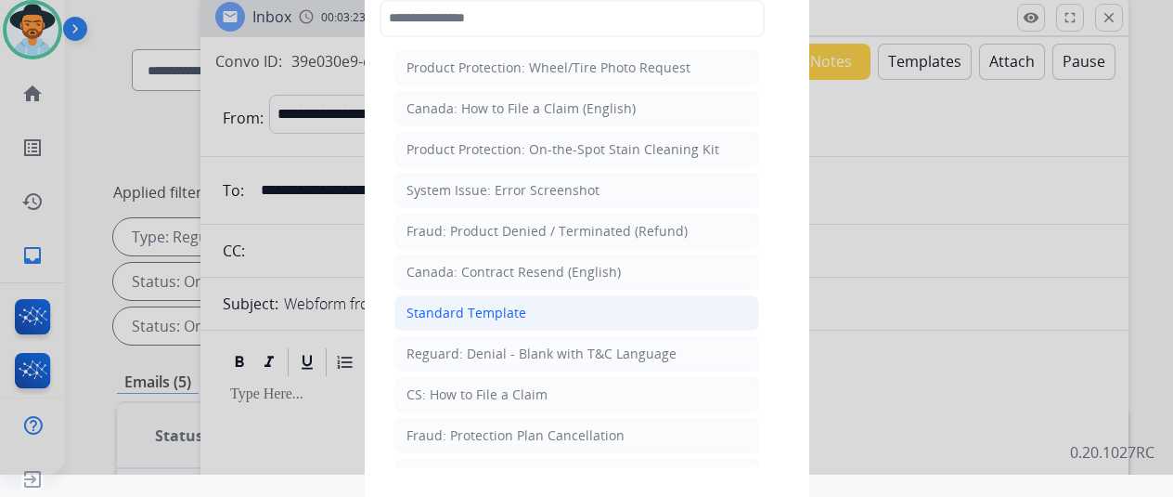
click at [465, 305] on div "Standard Template" at bounding box center [467, 313] width 120 height 19
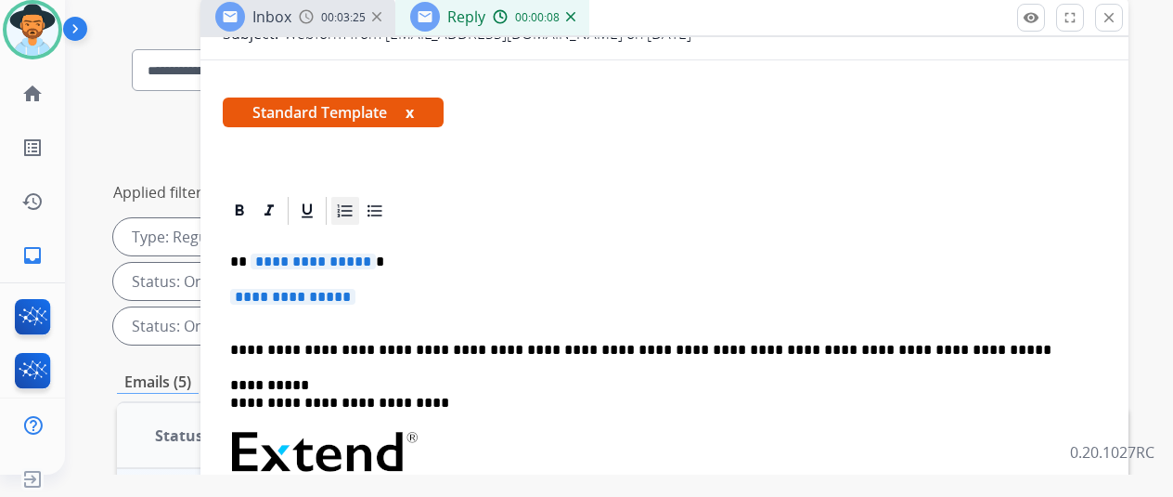
scroll to position [278, 0]
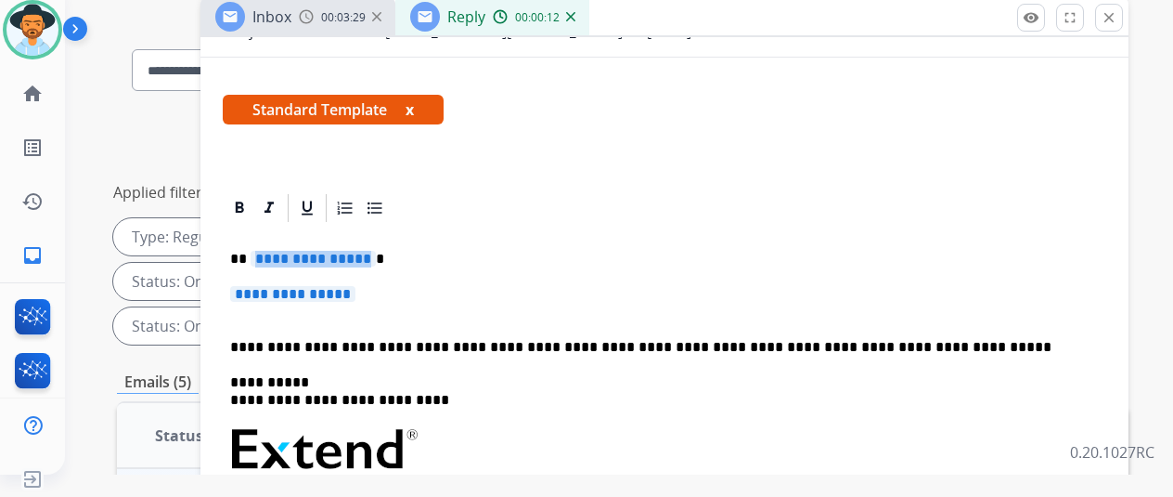
click at [369, 253] on span "**********" at bounding box center [313, 259] width 125 height 16
drag, startPoint x: 377, startPoint y: 287, endPoint x: 356, endPoint y: 283, distance: 20.8
click at [356, 286] on span "**********" at bounding box center [292, 294] width 125 height 16
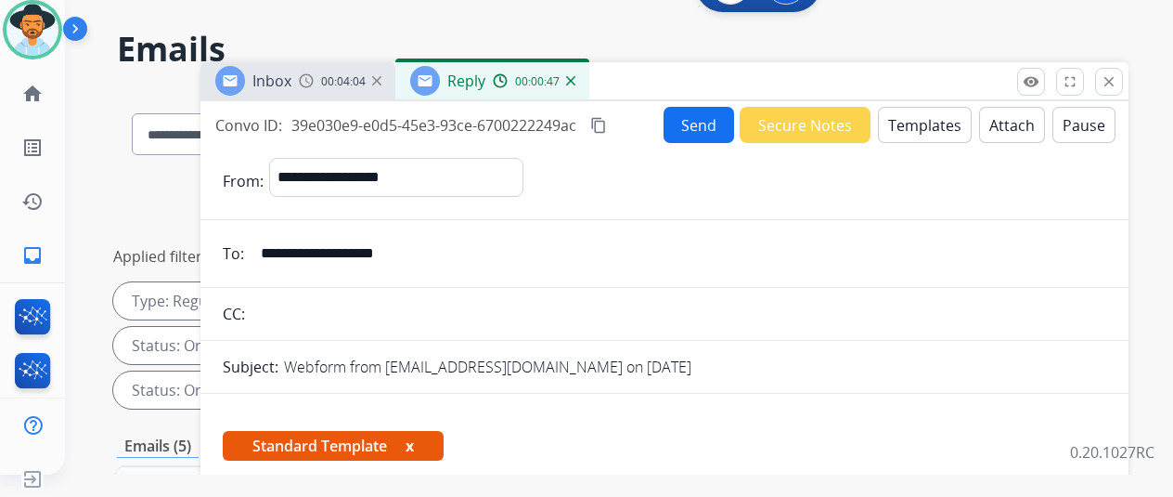
scroll to position [0, 0]
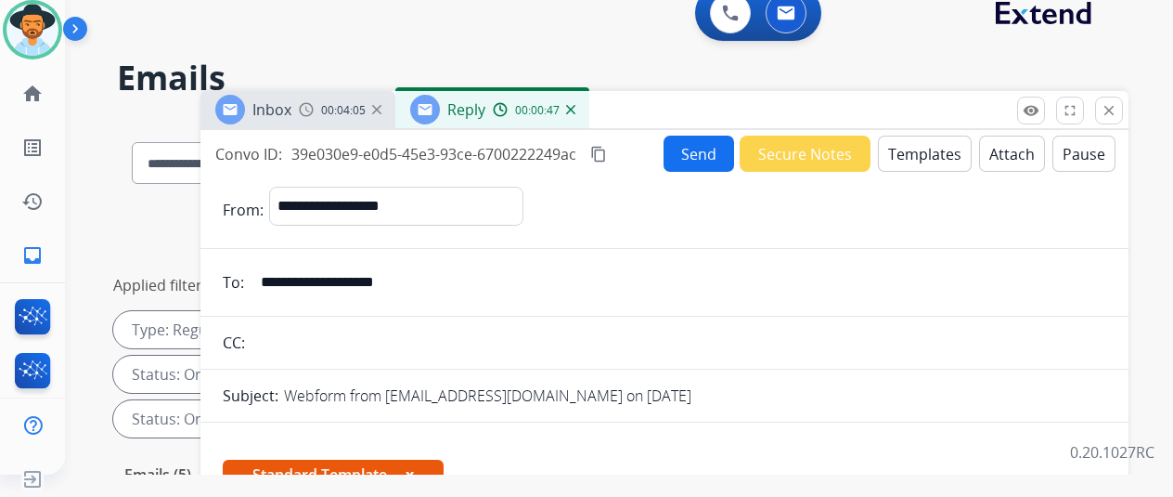
click at [697, 149] on button "Send" at bounding box center [699, 154] width 71 height 36
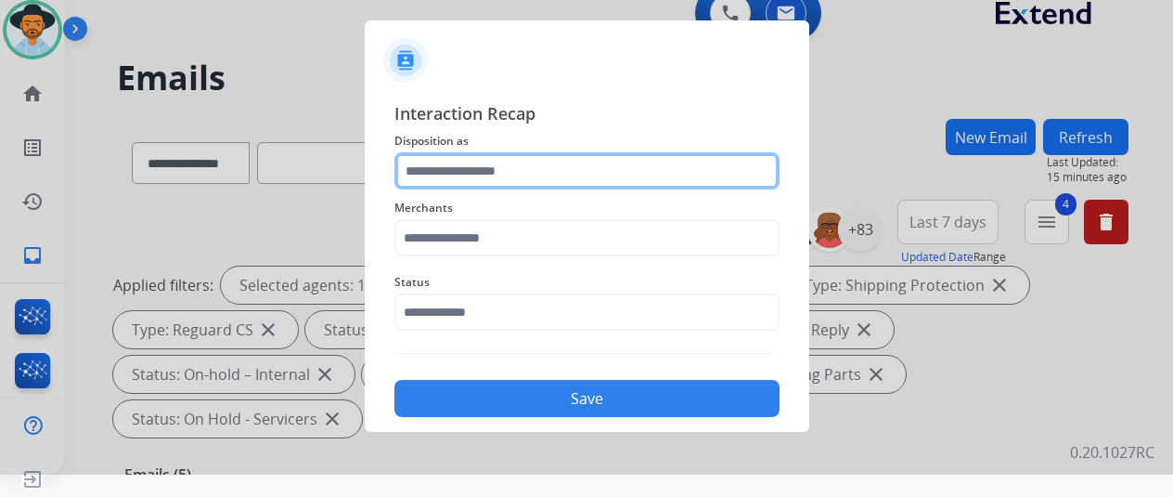
click at [460, 174] on input "text" at bounding box center [587, 170] width 385 height 37
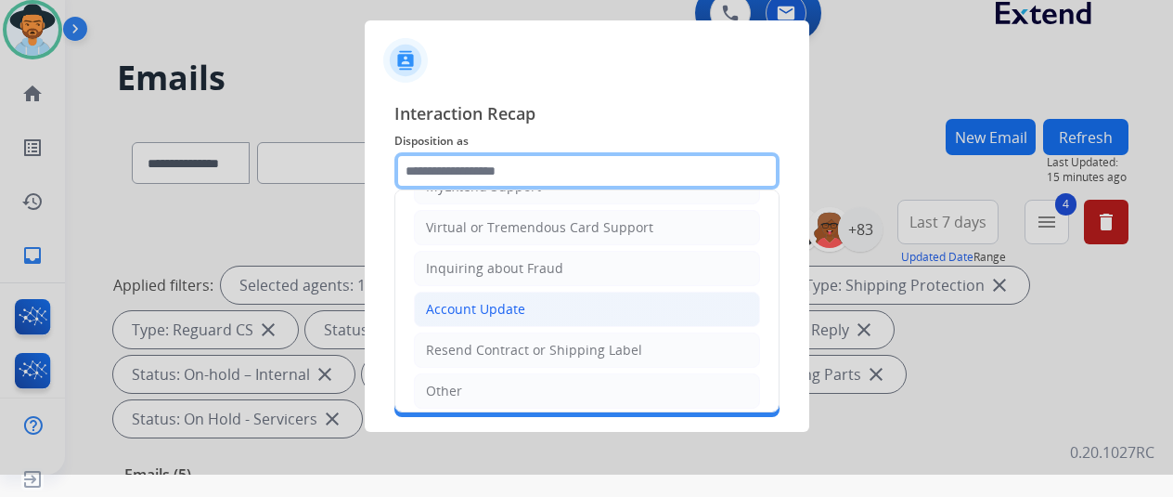
scroll to position [281, 0]
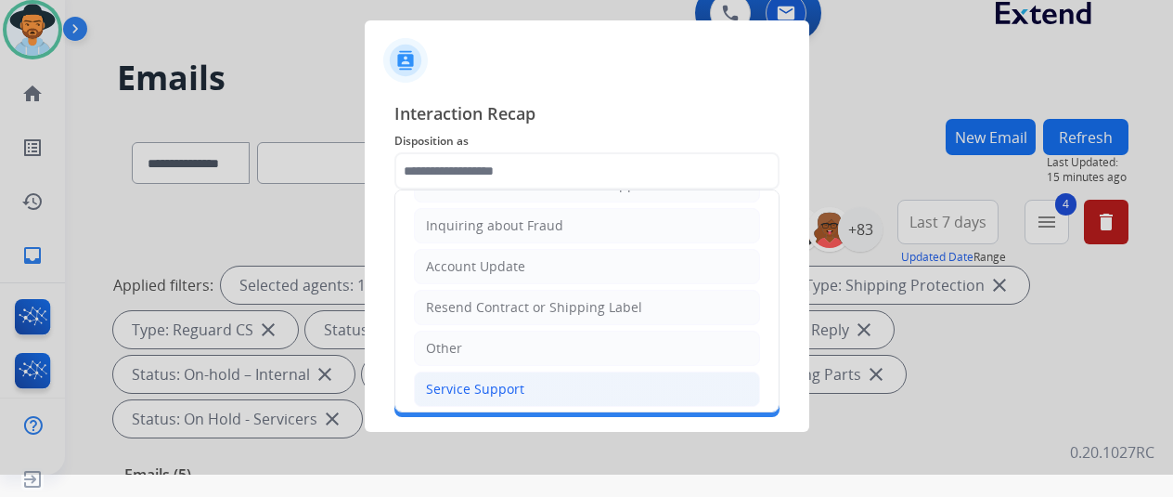
click at [496, 384] on div "Service Support" at bounding box center [475, 389] width 98 height 19
type input "**********"
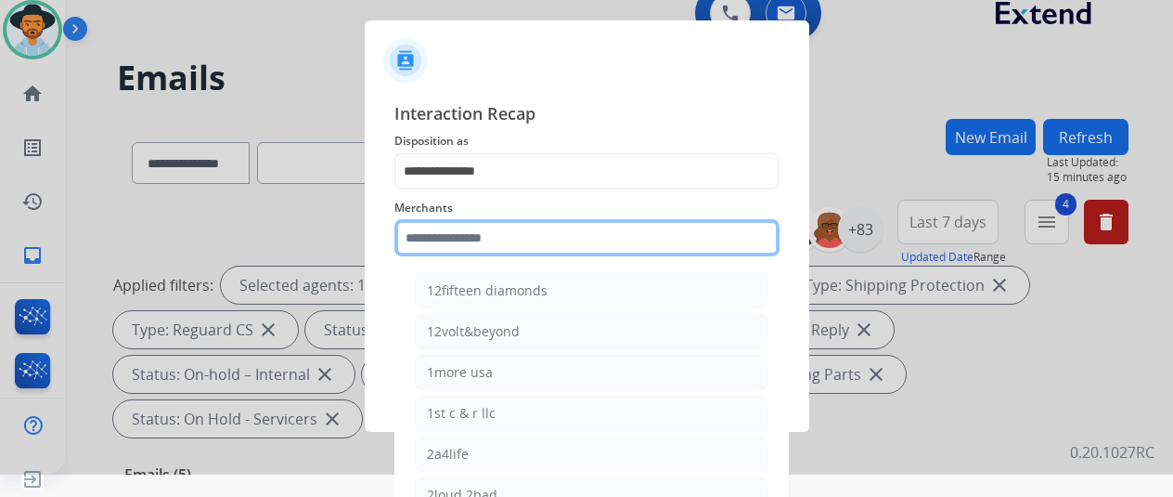
click at [453, 235] on input "text" at bounding box center [587, 237] width 385 height 37
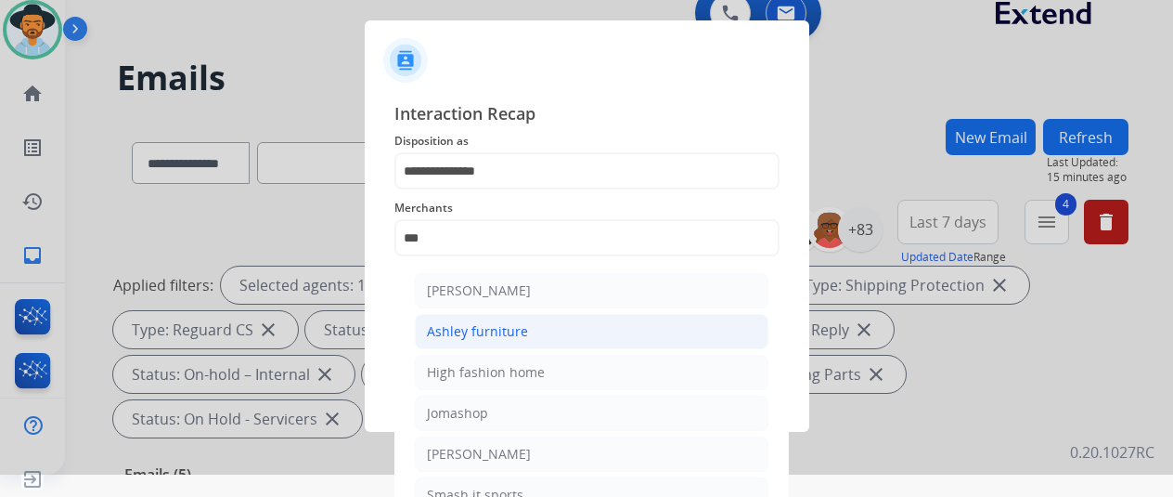
click at [499, 331] on div "Ashley furniture" at bounding box center [477, 331] width 101 height 19
type input "**********"
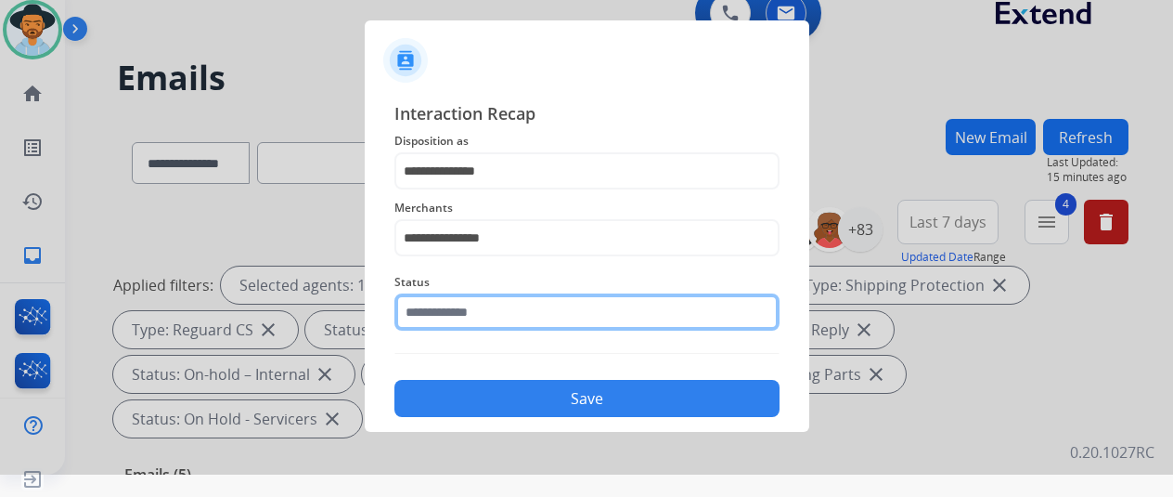
click at [485, 304] on input "text" at bounding box center [587, 311] width 385 height 37
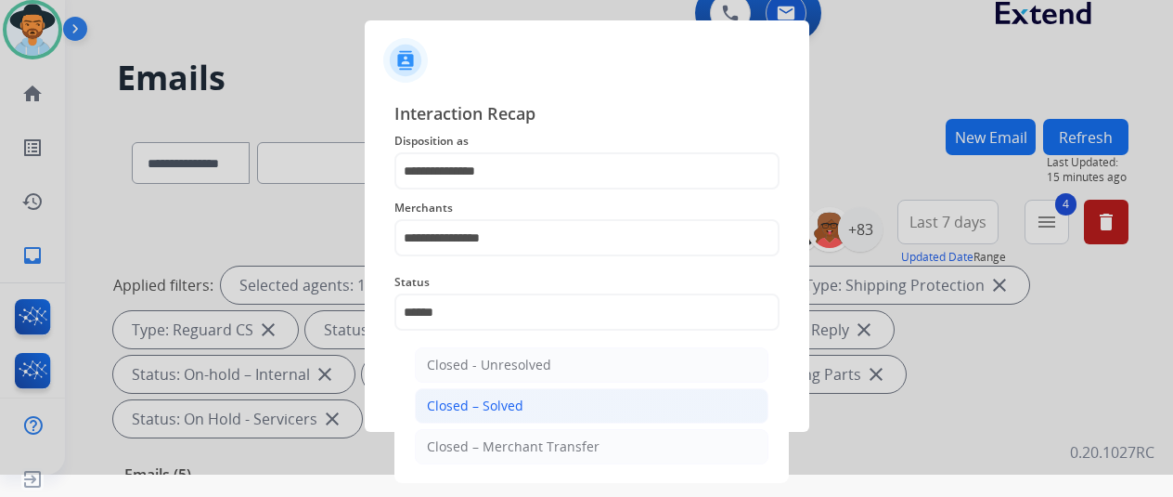
click at [527, 404] on li "Closed – Solved" at bounding box center [592, 405] width 354 height 35
type input "**********"
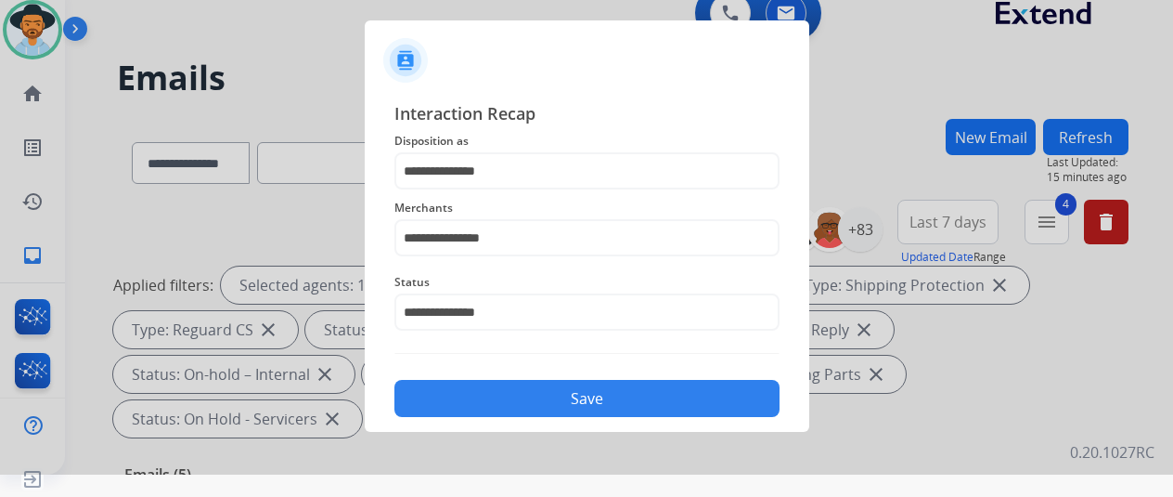
click at [538, 402] on button "Save" at bounding box center [587, 398] width 385 height 37
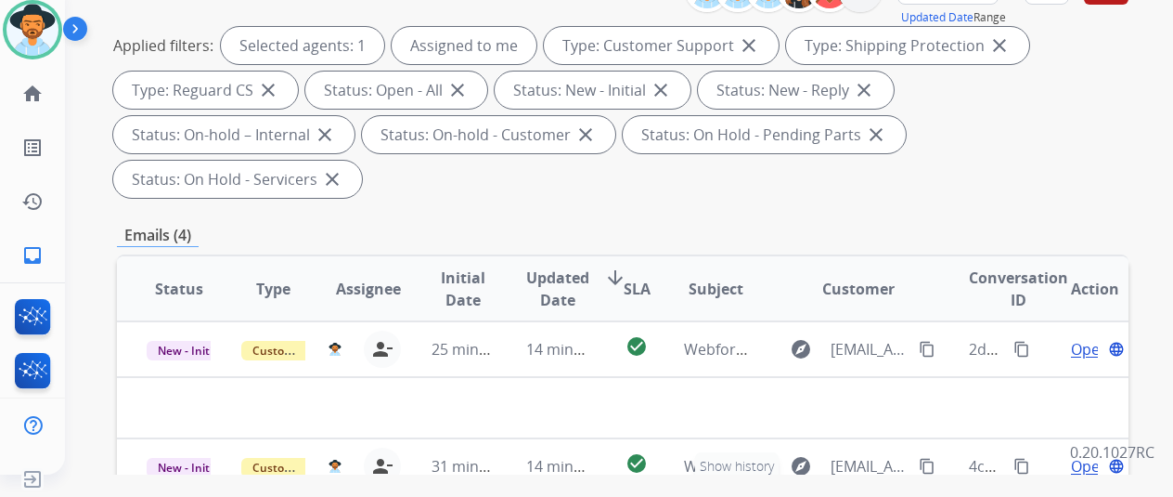
scroll to position [0, 0]
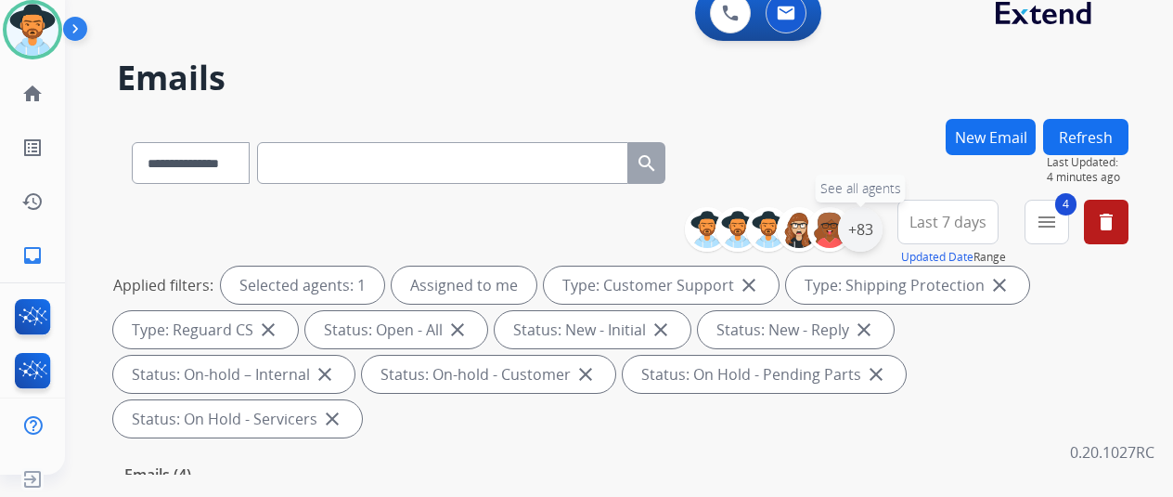
click at [883, 220] on div "+83" at bounding box center [860, 229] width 45 height 45
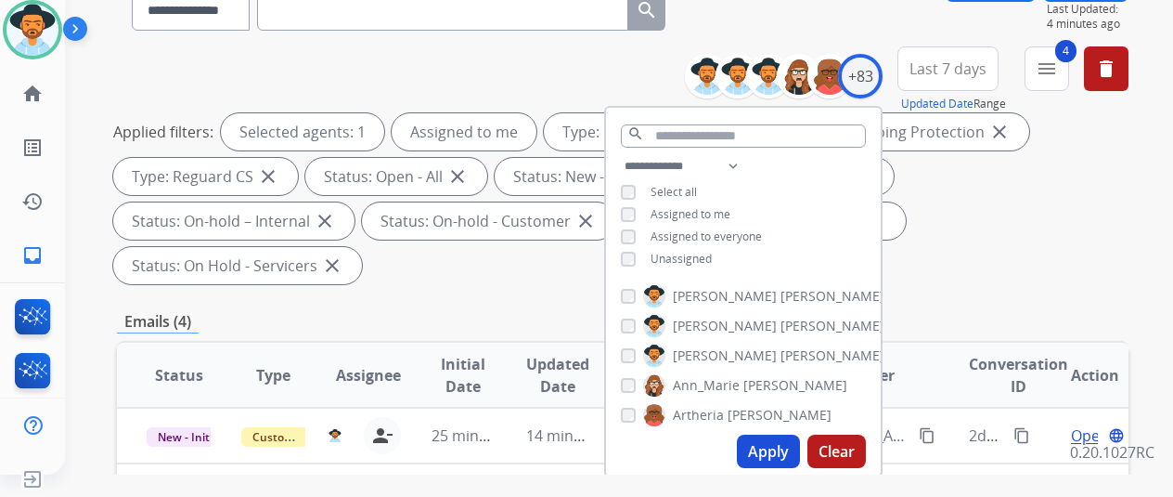
scroll to position [371, 0]
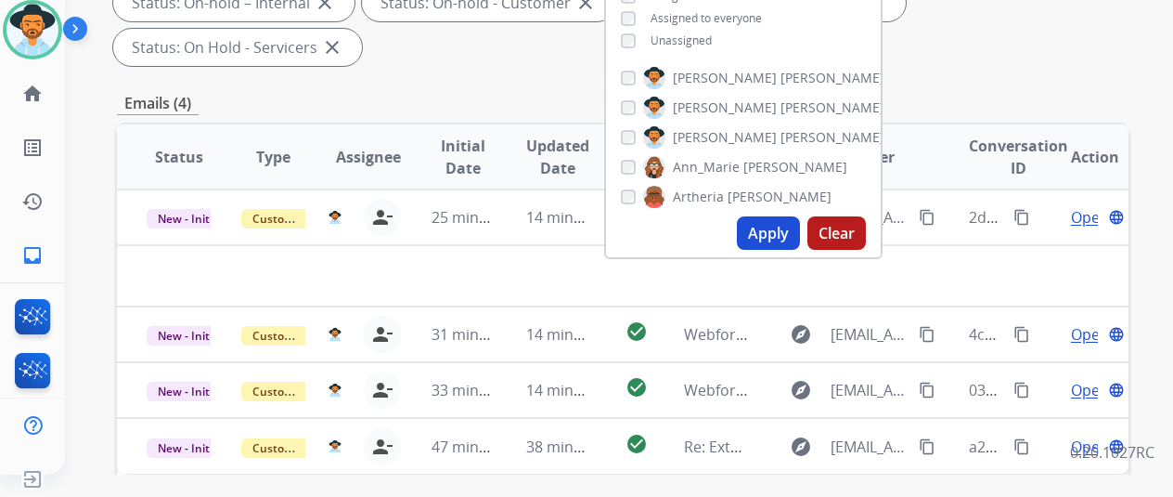
click at [772, 231] on button "Apply" at bounding box center [768, 232] width 63 height 33
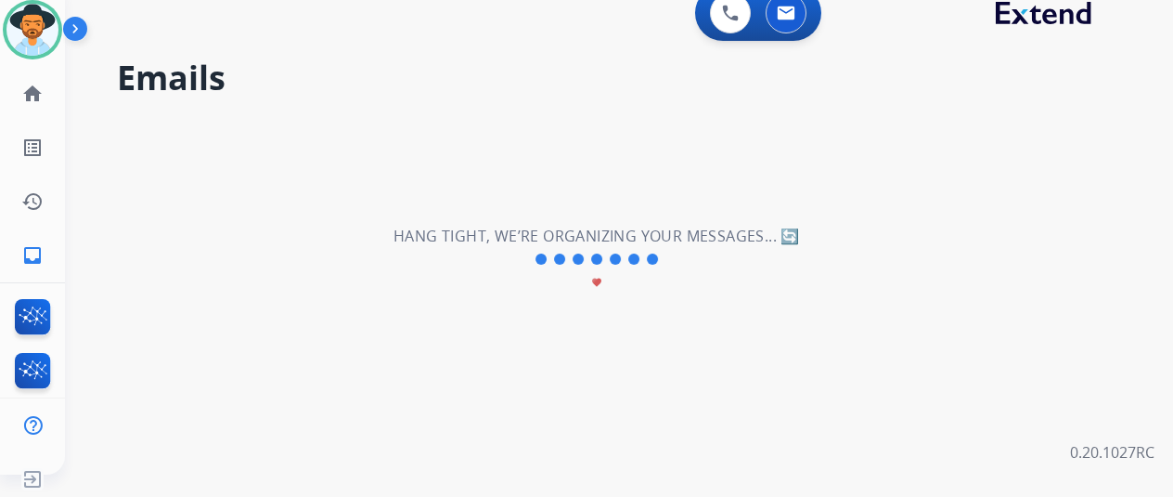
scroll to position [0, 0]
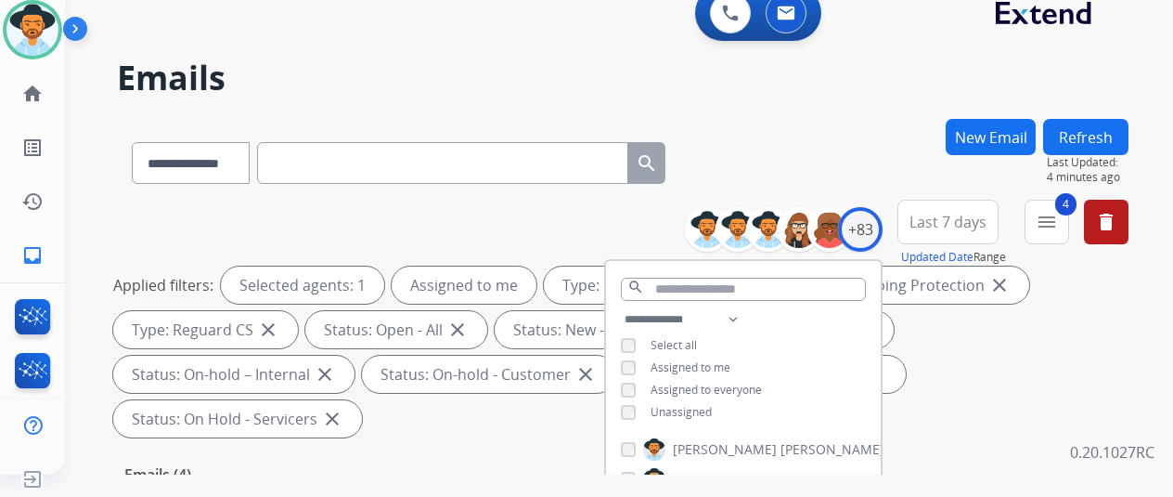
click at [846, 147] on div "**********" at bounding box center [623, 159] width 1012 height 81
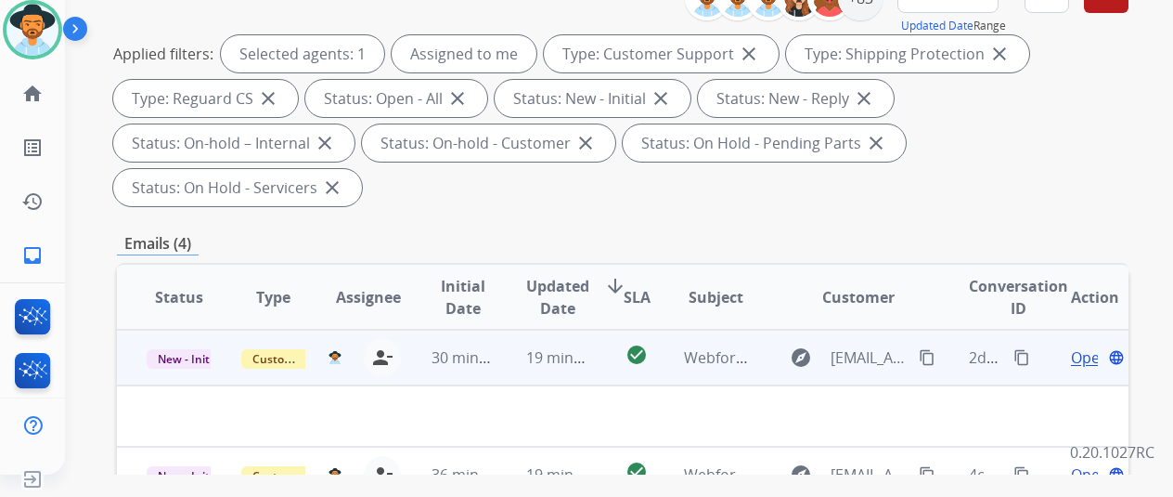
scroll to position [464, 0]
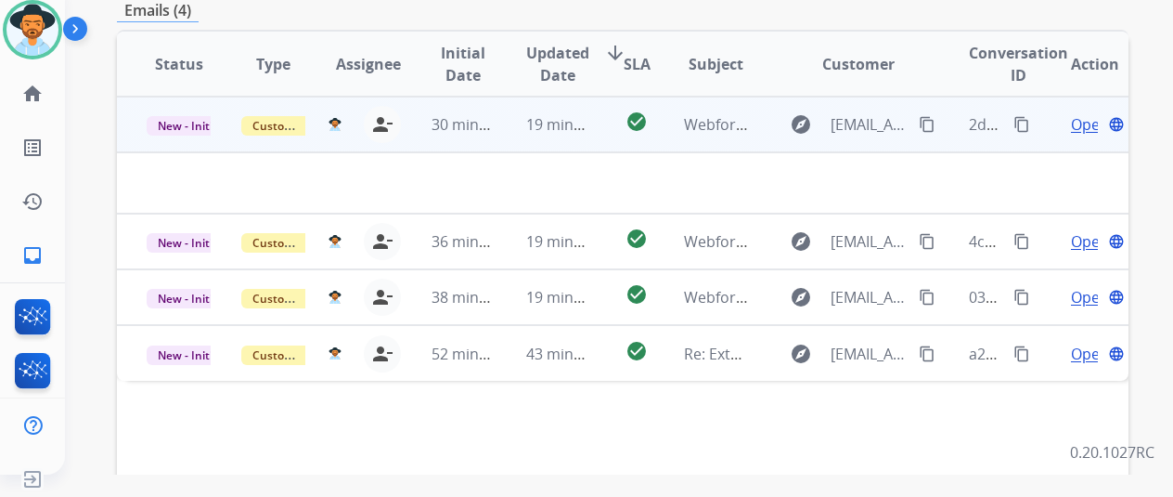
click at [1079, 113] on span "Open" at bounding box center [1090, 124] width 38 height 22
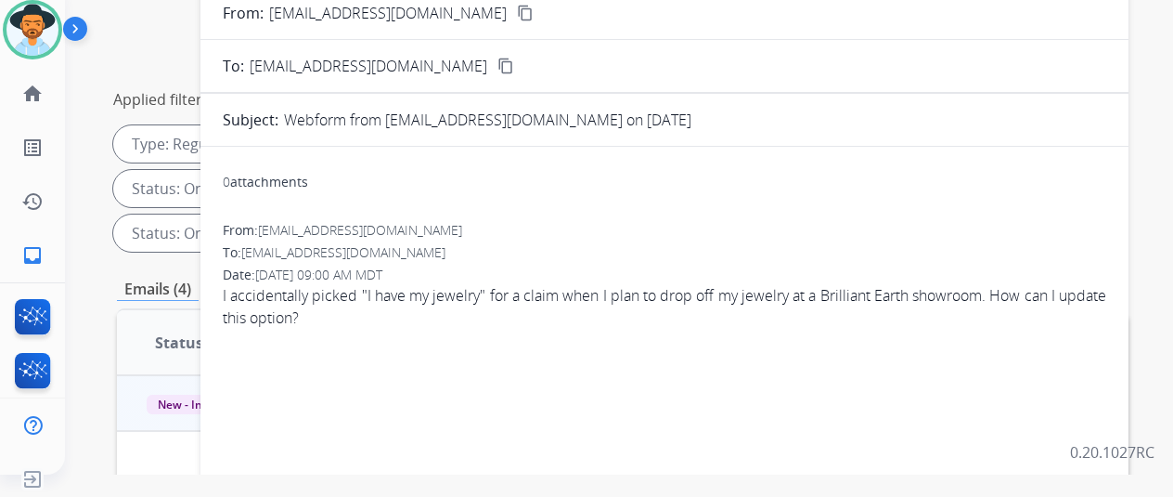
scroll to position [0, 0]
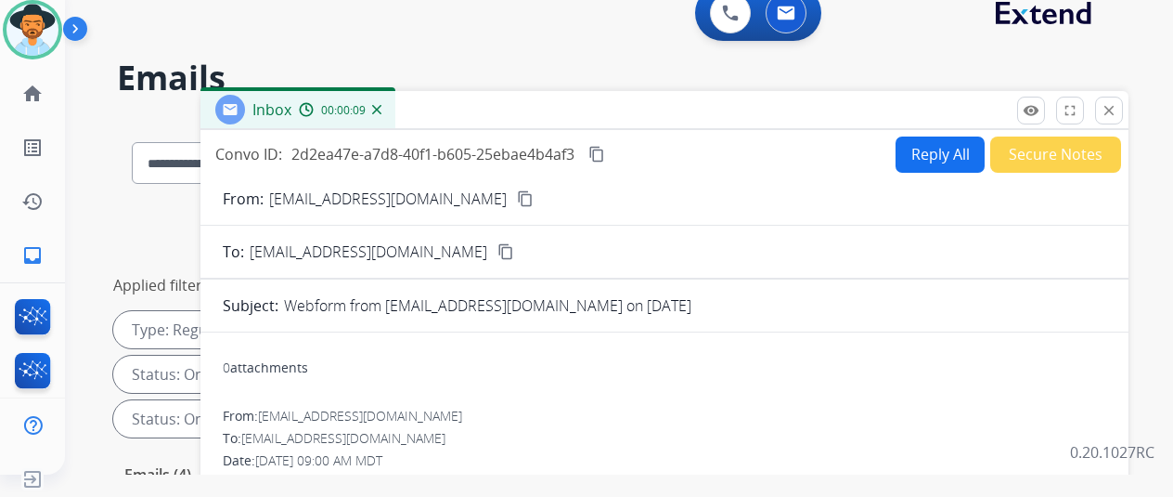
click at [517, 200] on mat-icon "content_copy" at bounding box center [525, 198] width 17 height 17
click at [382, 107] on img at bounding box center [376, 109] width 9 height 9
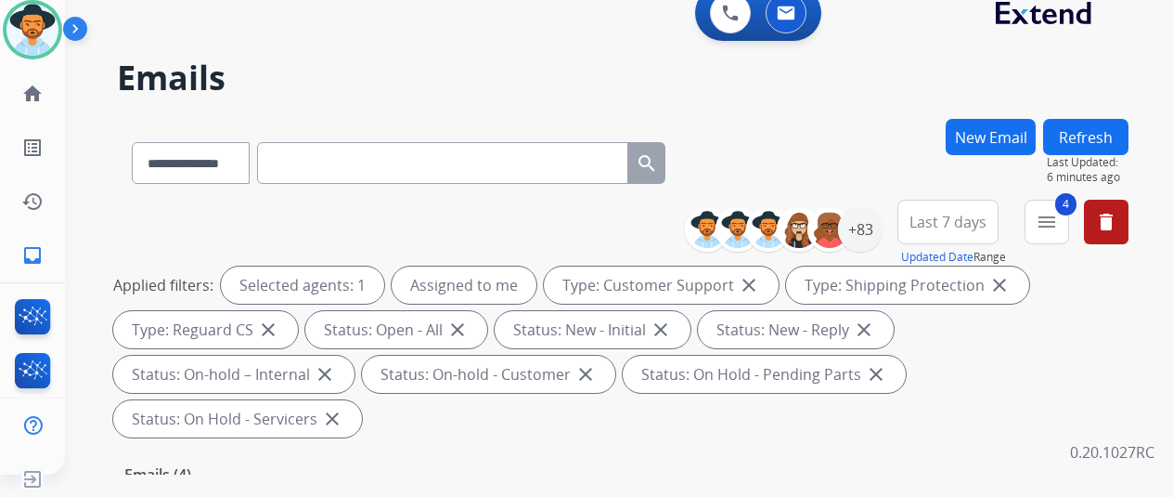
scroll to position [371, 0]
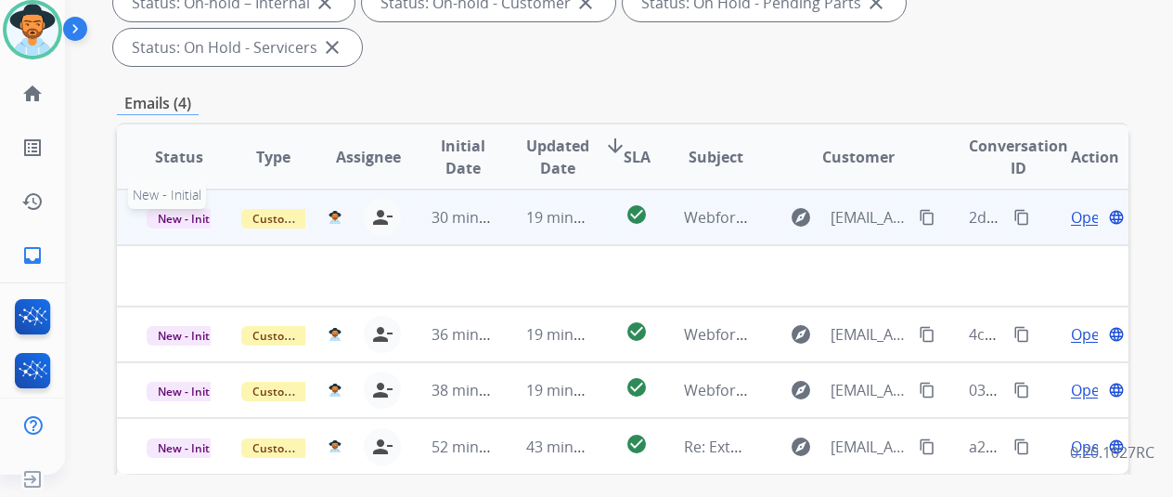
click at [171, 209] on span "New - Initial" at bounding box center [190, 218] width 86 height 19
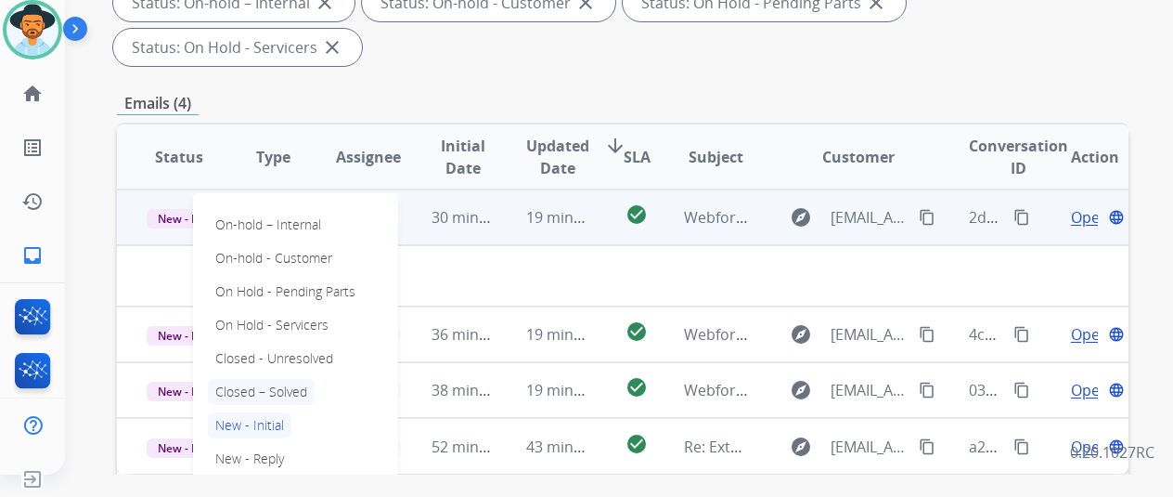
click at [301, 379] on p "Closed – Solved" at bounding box center [261, 392] width 107 height 26
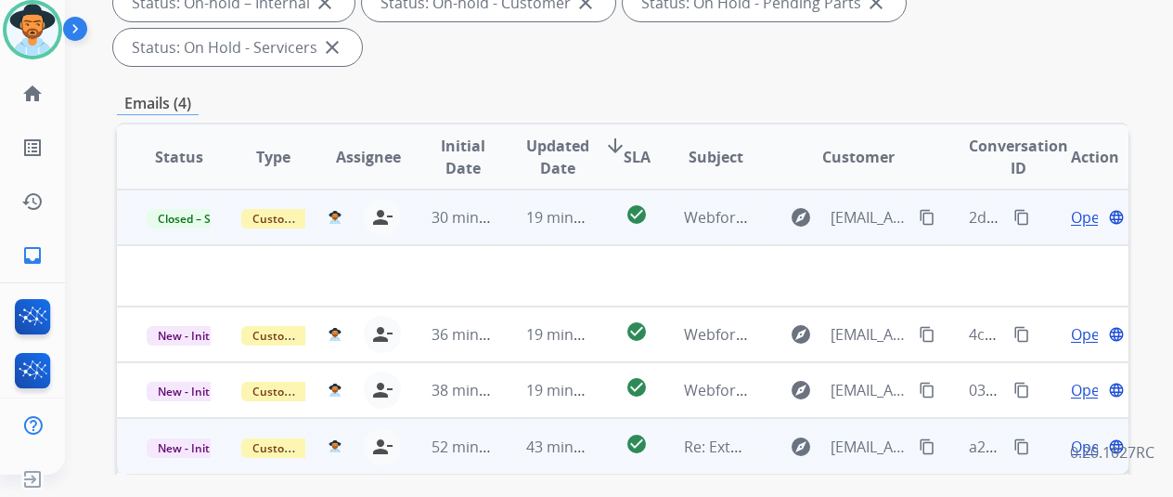
click at [1090, 435] on span "Open" at bounding box center [1090, 446] width 38 height 22
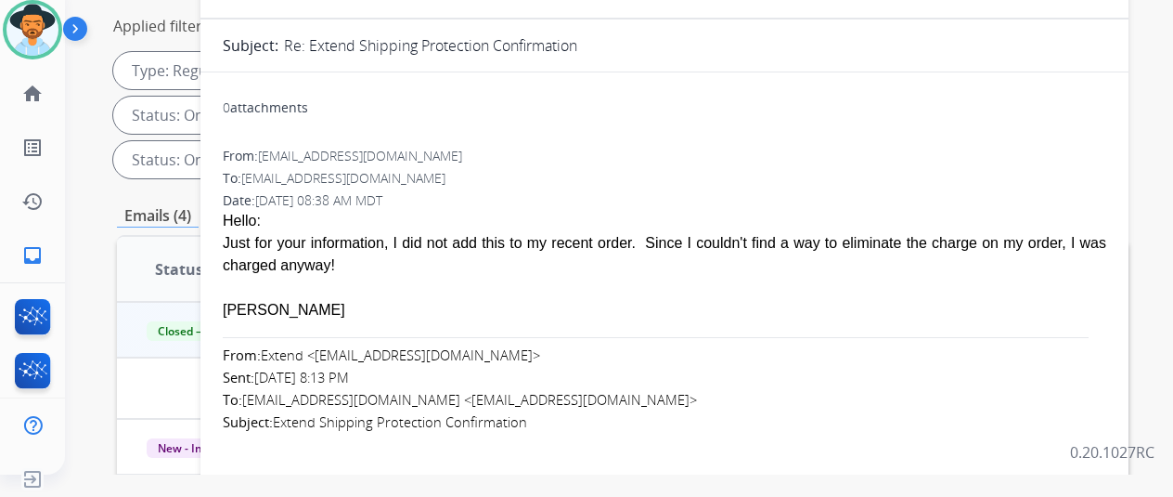
scroll to position [93, 0]
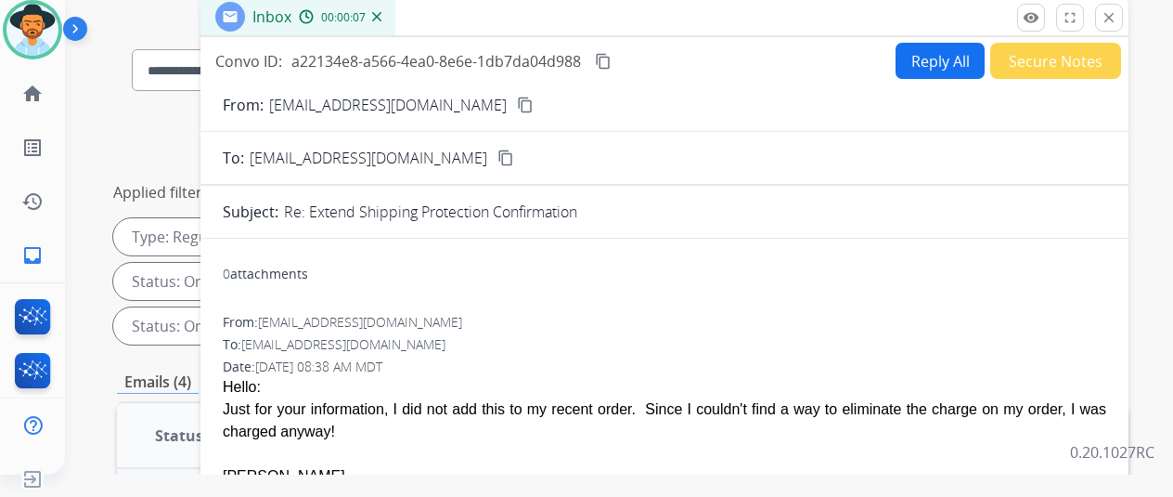
click at [517, 98] on mat-icon "content_copy" at bounding box center [525, 105] width 17 height 17
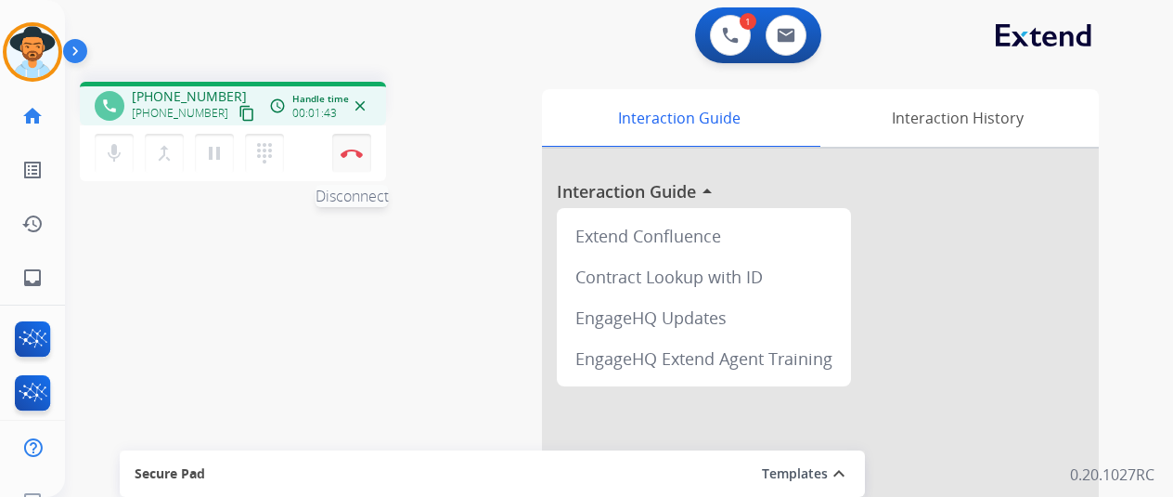
click at [357, 160] on button "Disconnect" at bounding box center [351, 153] width 39 height 39
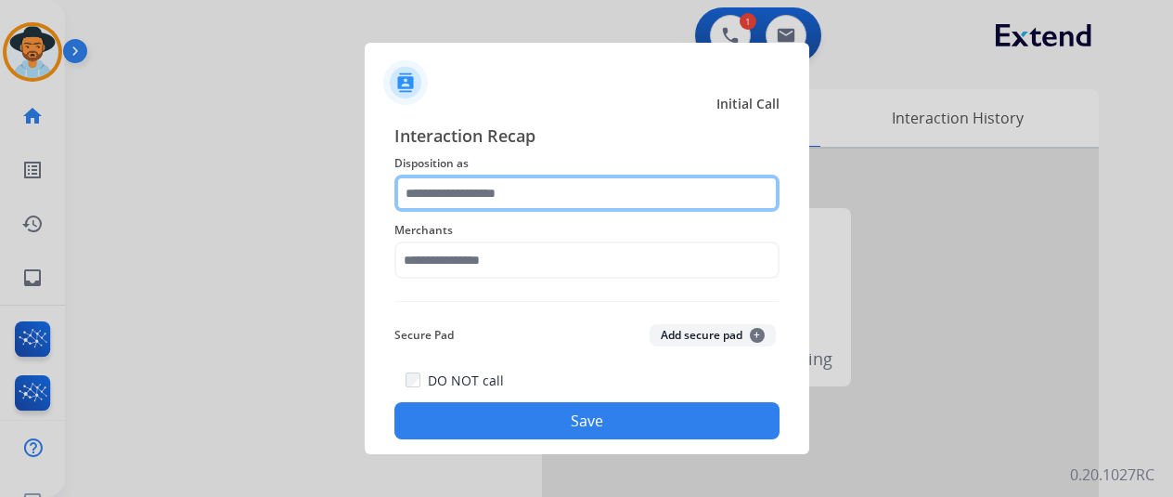
click at [439, 183] on input "text" at bounding box center [587, 193] width 385 height 37
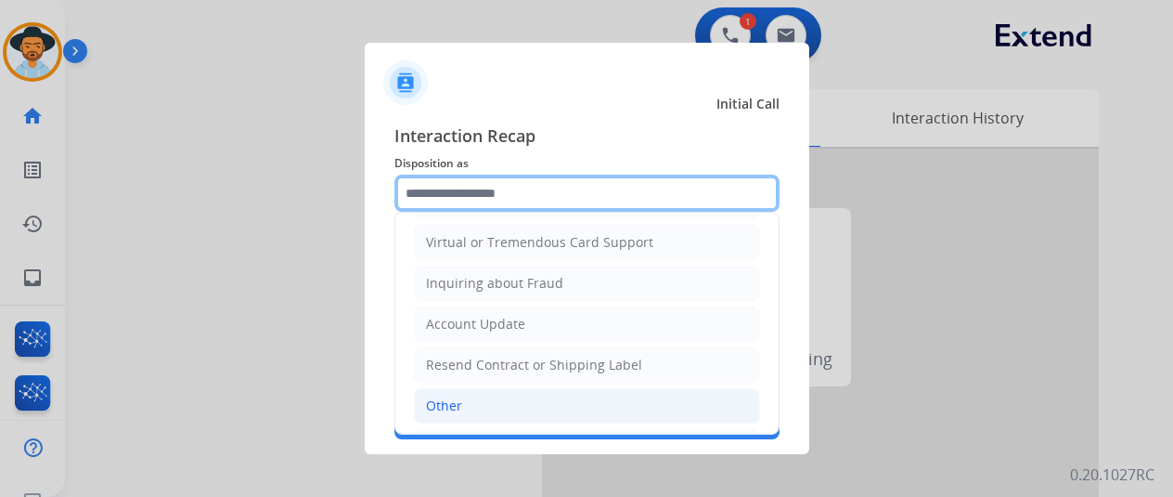
scroll to position [281, 0]
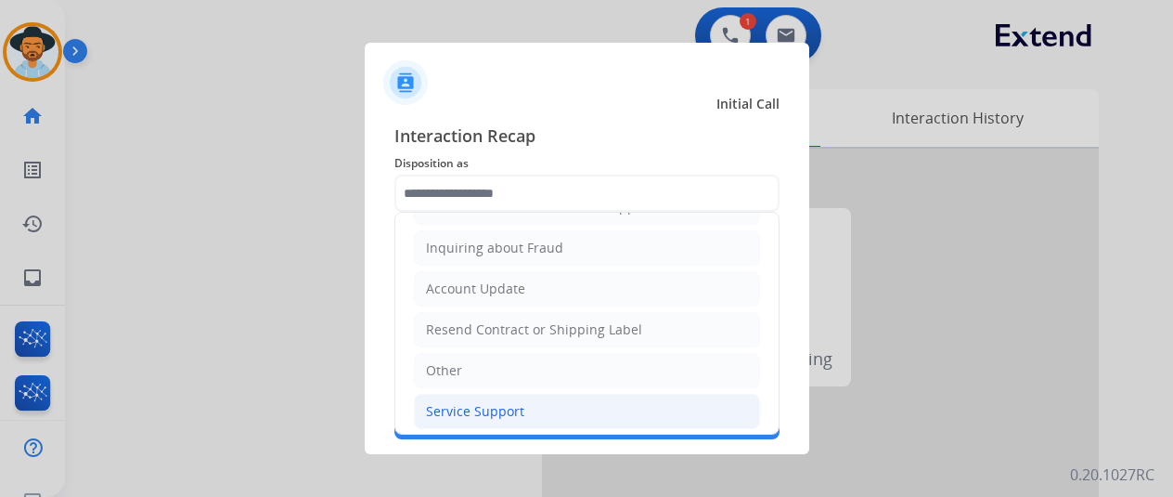
click at [449, 411] on div "Service Support" at bounding box center [475, 411] width 98 height 19
type input "**********"
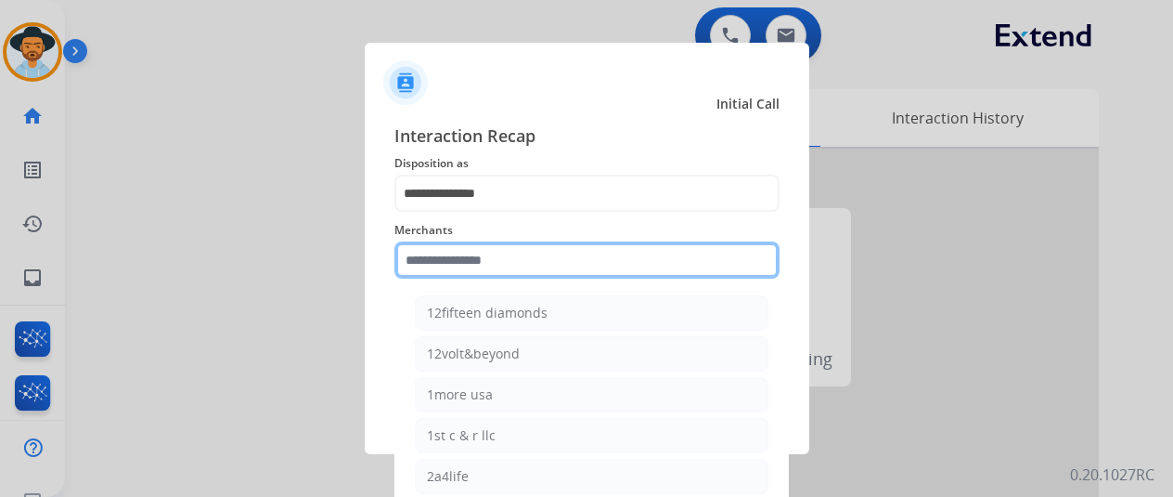
click at [434, 259] on input "text" at bounding box center [587, 259] width 385 height 37
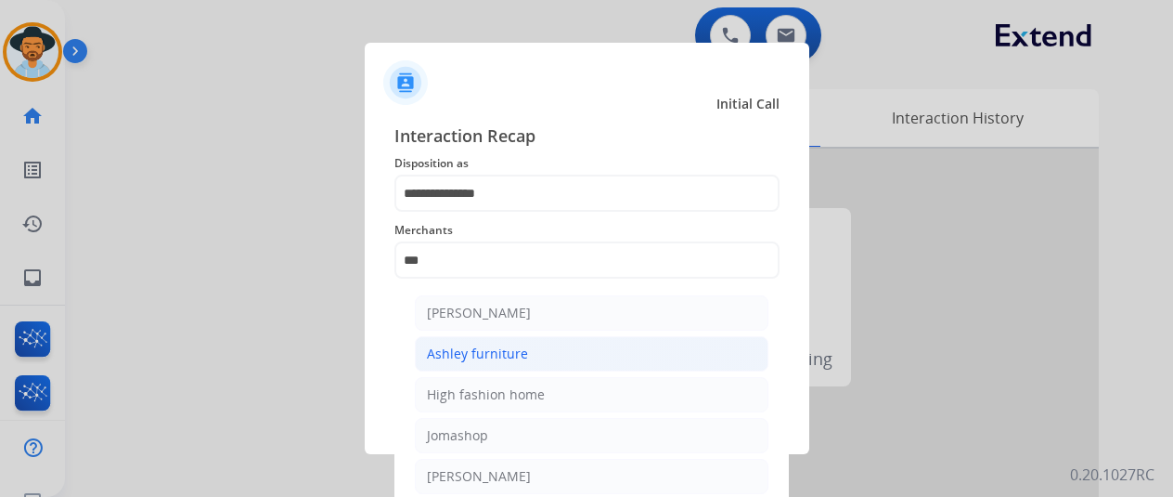
click at [447, 347] on div "Ashley furniture" at bounding box center [477, 353] width 101 height 19
type input "**********"
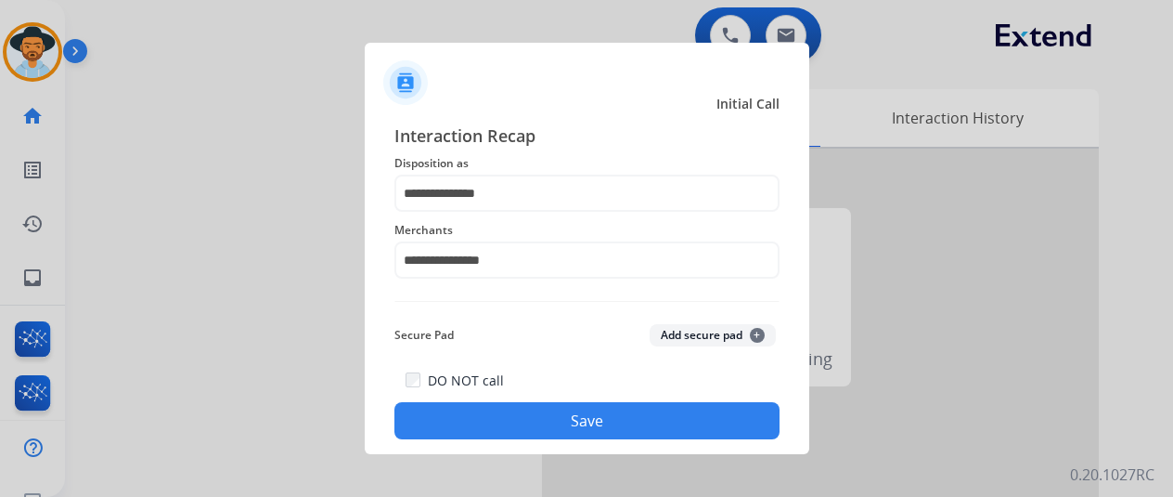
click at [562, 421] on button "Save" at bounding box center [587, 420] width 385 height 37
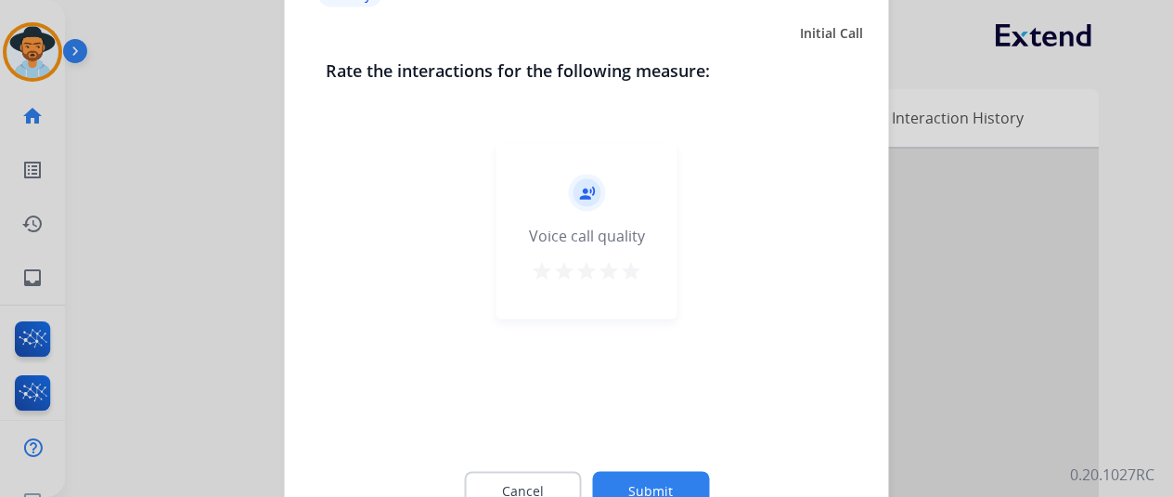
click at [646, 482] on button "Submit" at bounding box center [650, 490] width 117 height 39
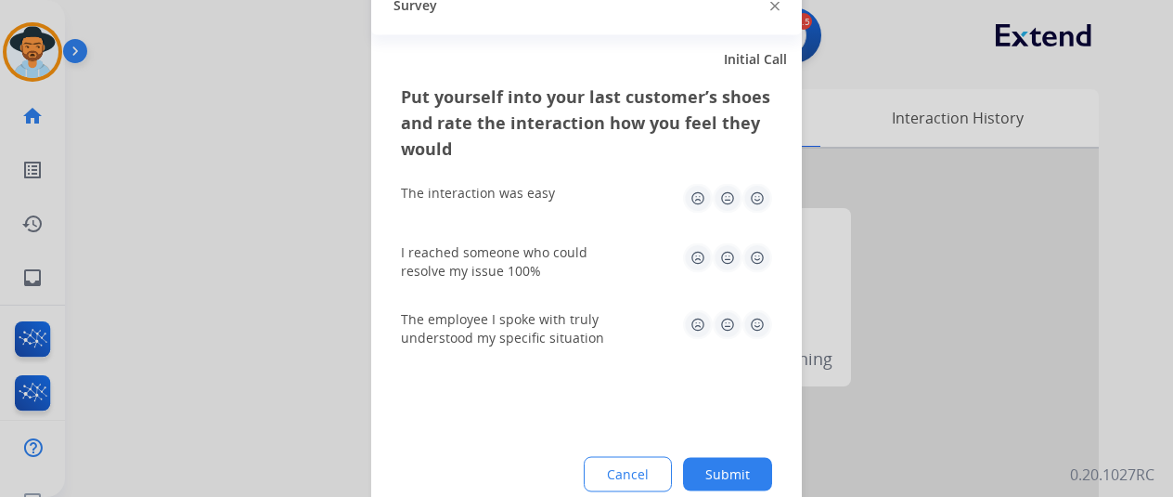
drag, startPoint x: 733, startPoint y: 473, endPoint x: 415, endPoint y: 130, distance: 468.4
click at [733, 464] on button "Submit" at bounding box center [727, 473] width 89 height 33
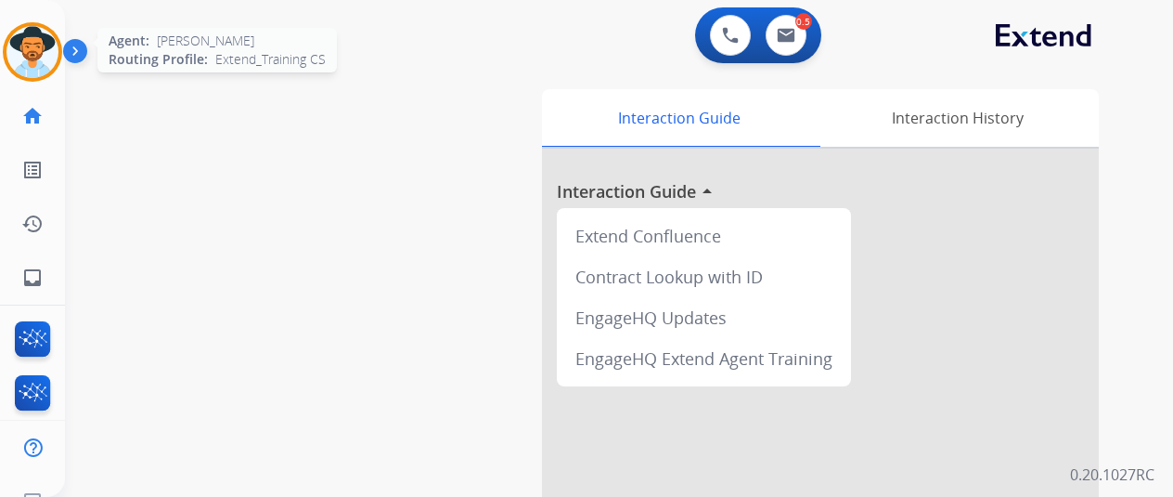
click at [26, 60] on img at bounding box center [32, 52] width 52 height 52
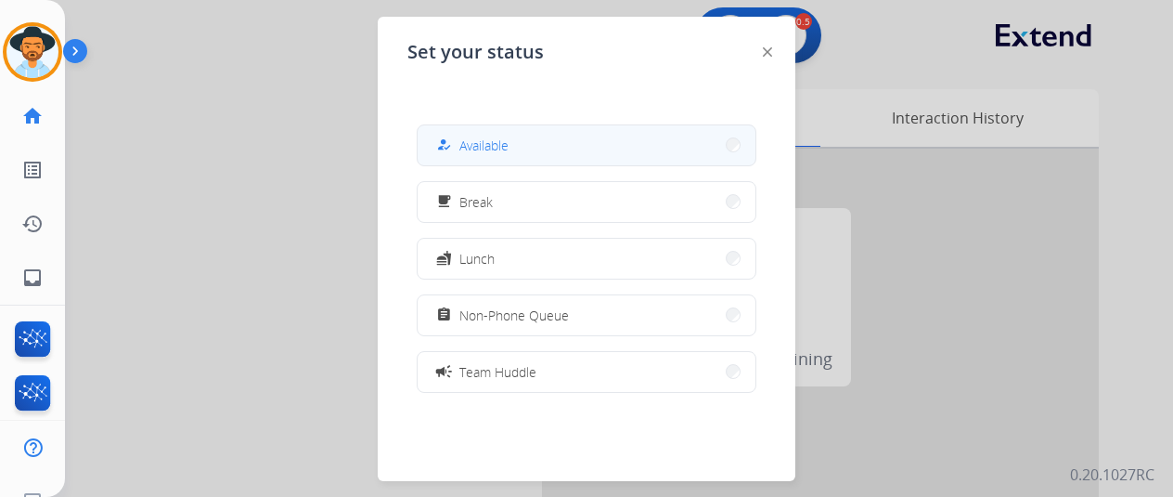
click at [564, 136] on button "how_to_reg Available" at bounding box center [587, 145] width 338 height 40
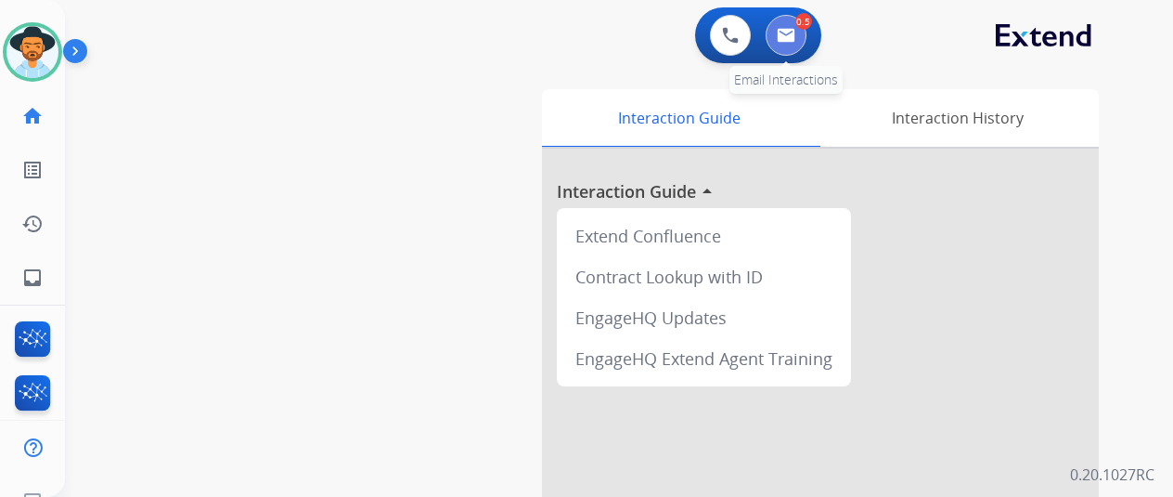
click at [796, 36] on img at bounding box center [786, 35] width 19 height 15
select select "**********"
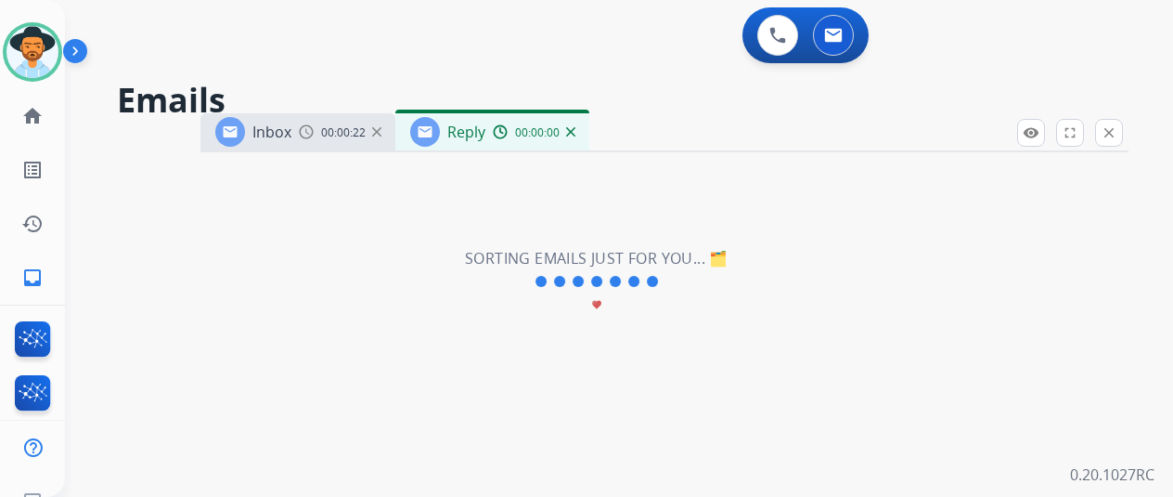
select select "**********"
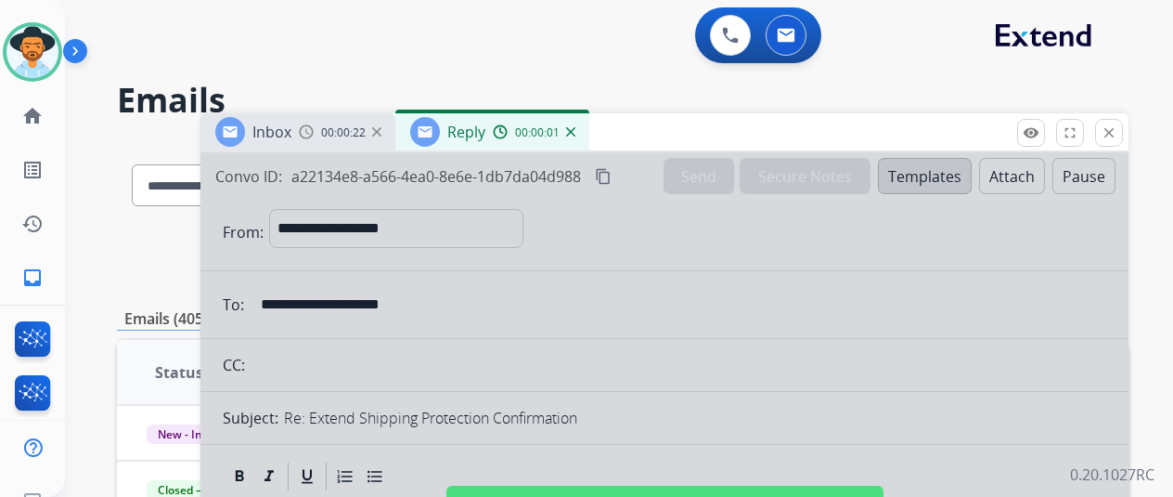
click at [544, 330] on div at bounding box center [665, 498] width 928 height 693
select select
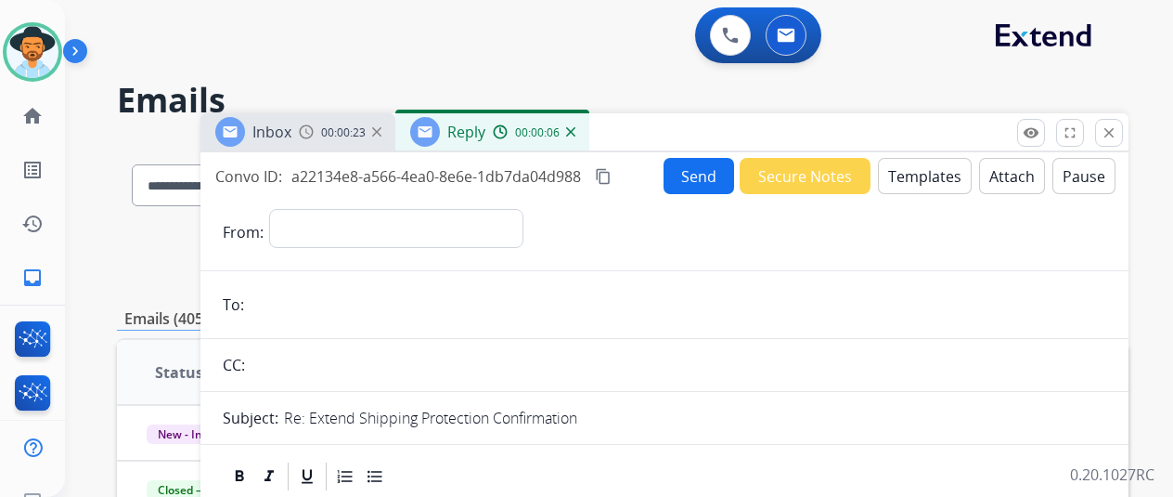
click at [912, 172] on button "Templates" at bounding box center [925, 176] width 94 height 36
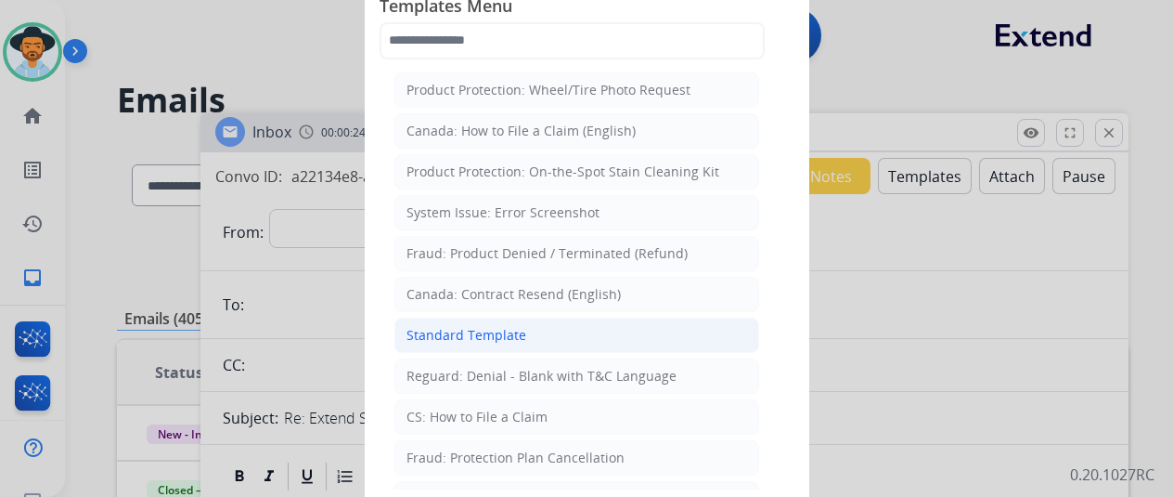
click at [488, 333] on div "Standard Template" at bounding box center [467, 335] width 120 height 19
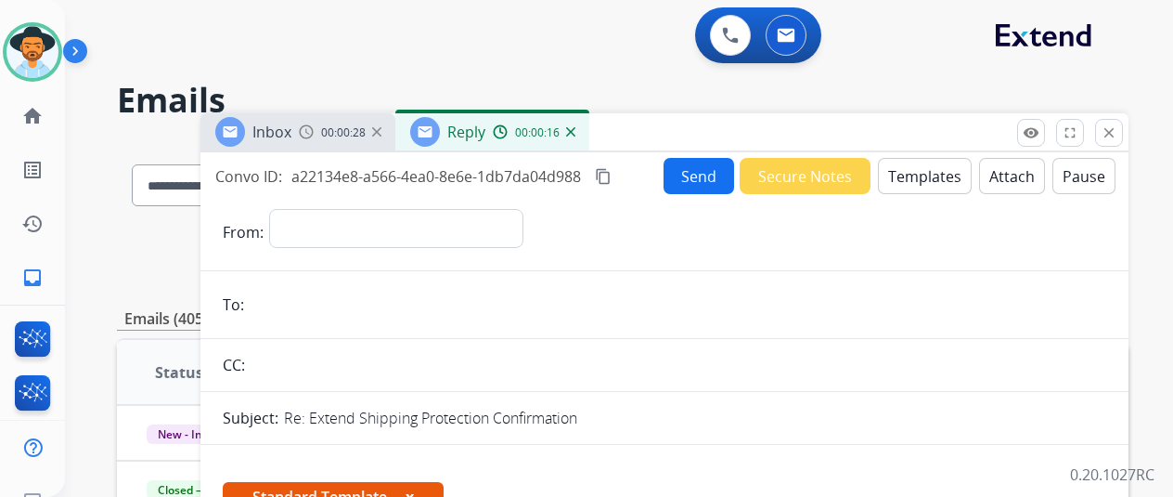
click at [576, 127] on img at bounding box center [570, 131] width 9 height 9
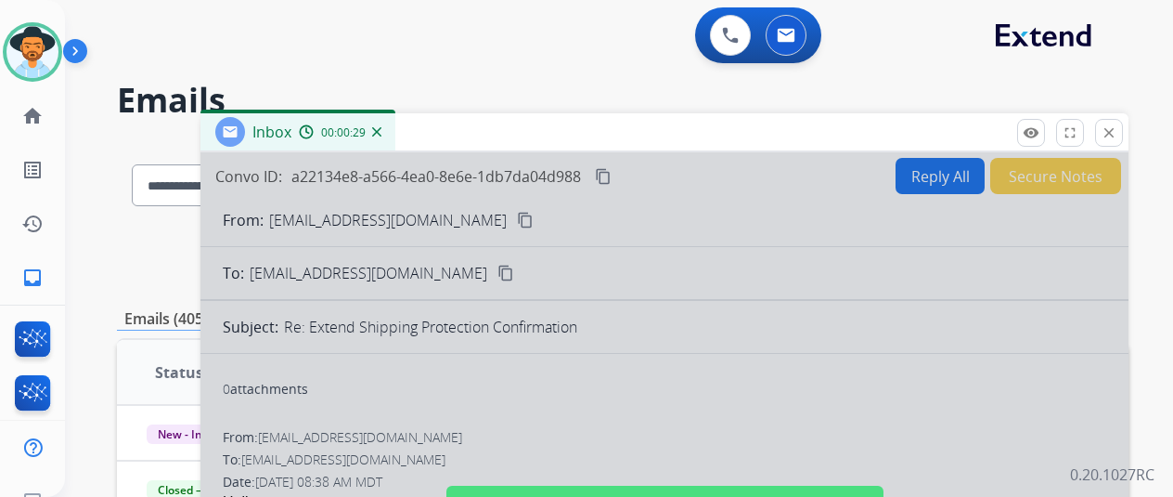
click at [382, 129] on img at bounding box center [376, 131] width 9 height 9
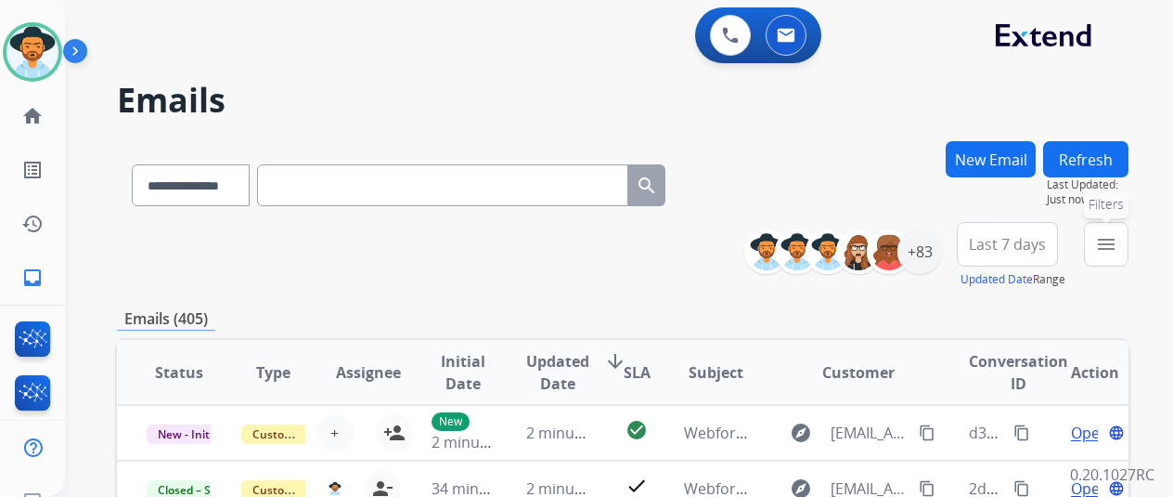
click at [1118, 240] on mat-icon "menu" at bounding box center [1106, 244] width 22 height 22
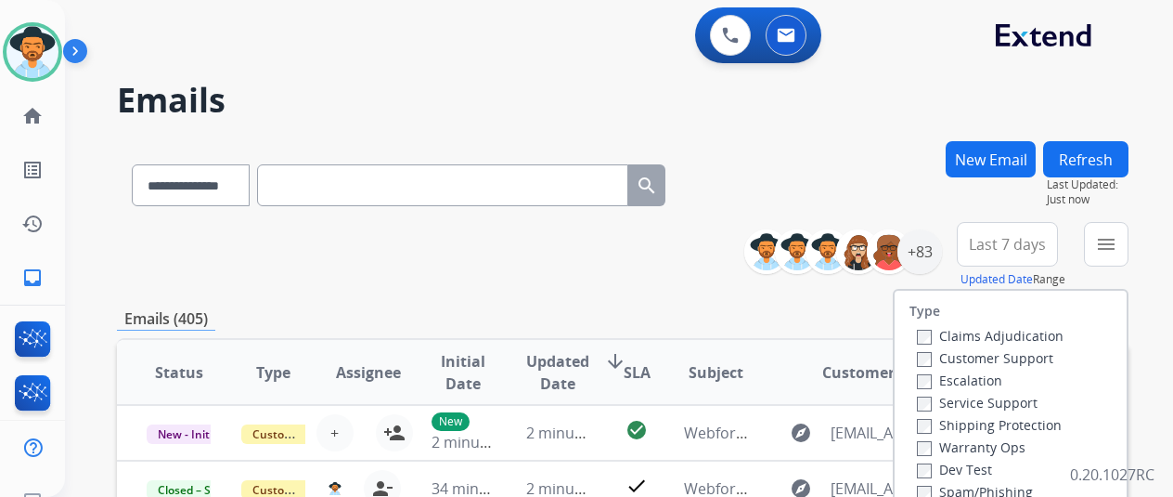
click at [934, 358] on label "Customer Support" at bounding box center [985, 358] width 136 height 18
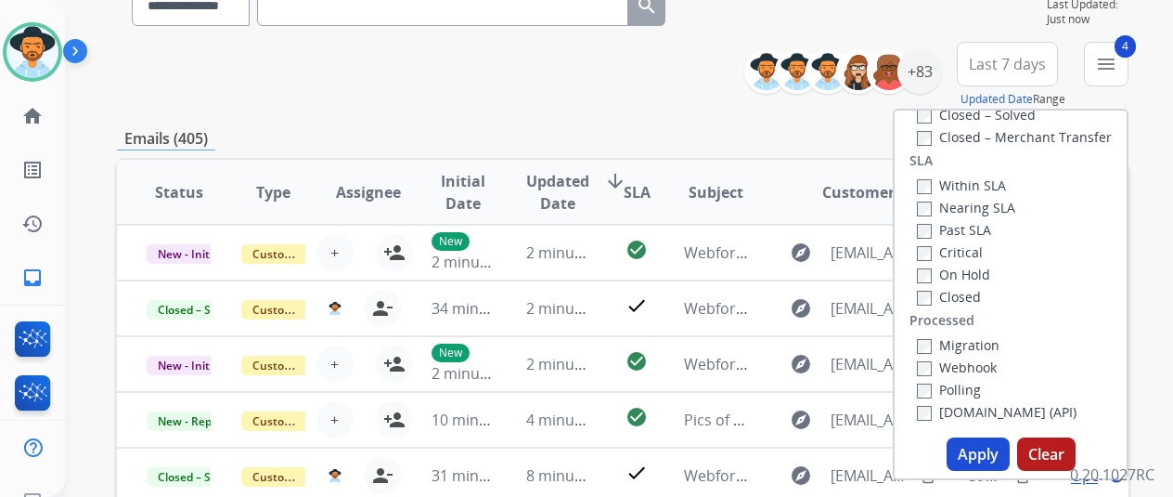
scroll to position [371, 0]
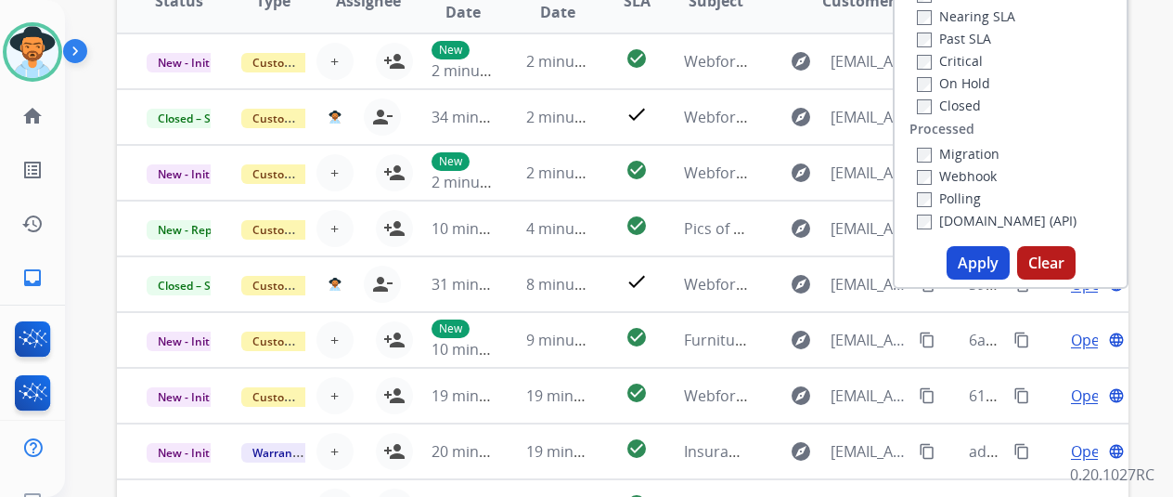
click at [966, 261] on button "Apply" at bounding box center [978, 262] width 63 height 33
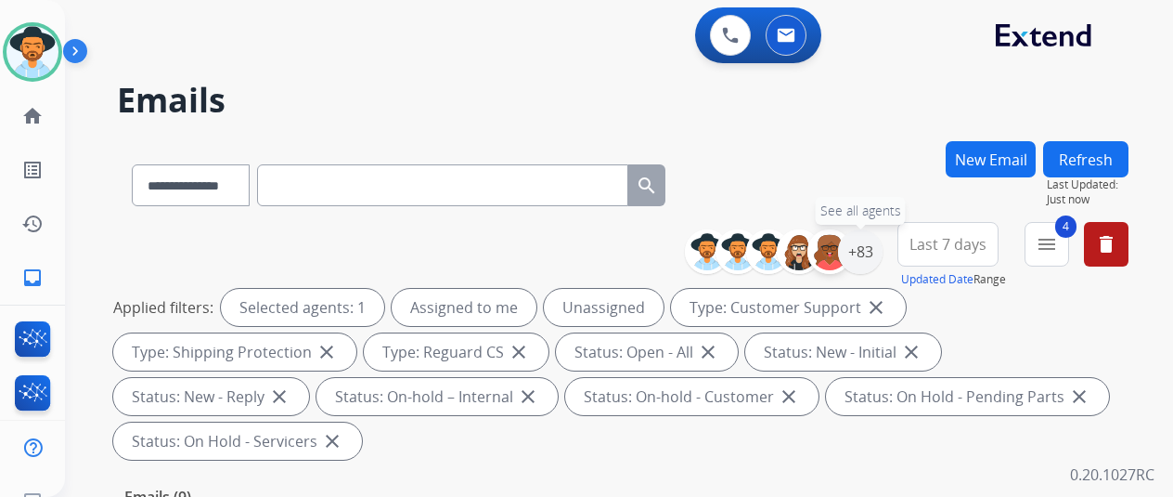
drag, startPoint x: 878, startPoint y: 246, endPoint x: 832, endPoint y: 238, distance: 47.2
click at [878, 246] on div "+83" at bounding box center [860, 251] width 45 height 45
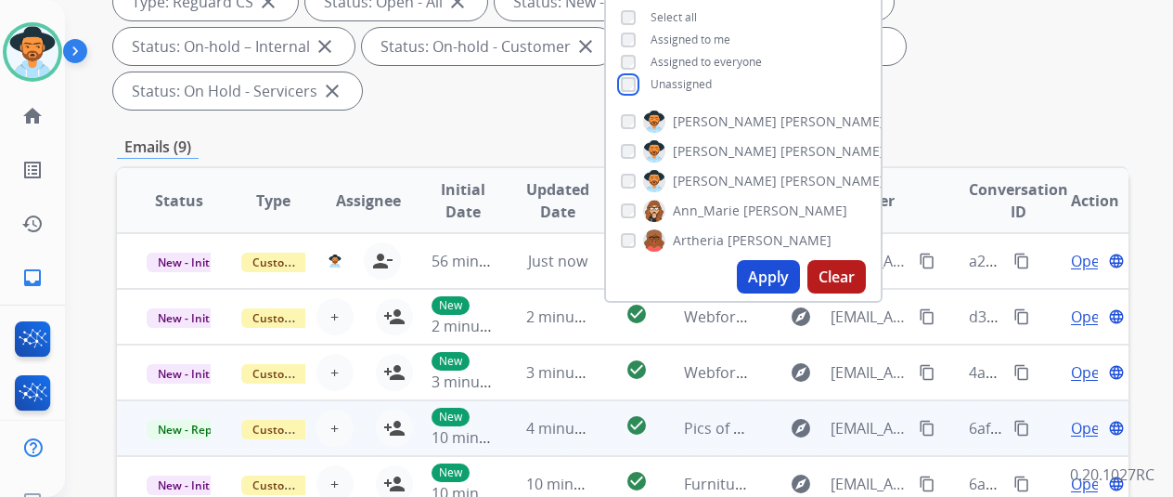
scroll to position [371, 0]
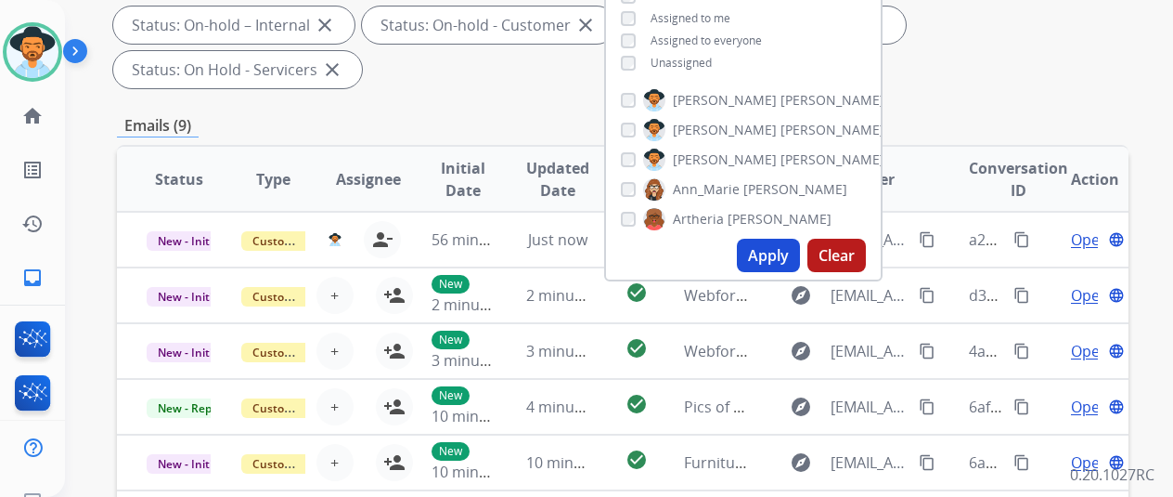
click at [783, 251] on button "Apply" at bounding box center [768, 255] width 63 height 33
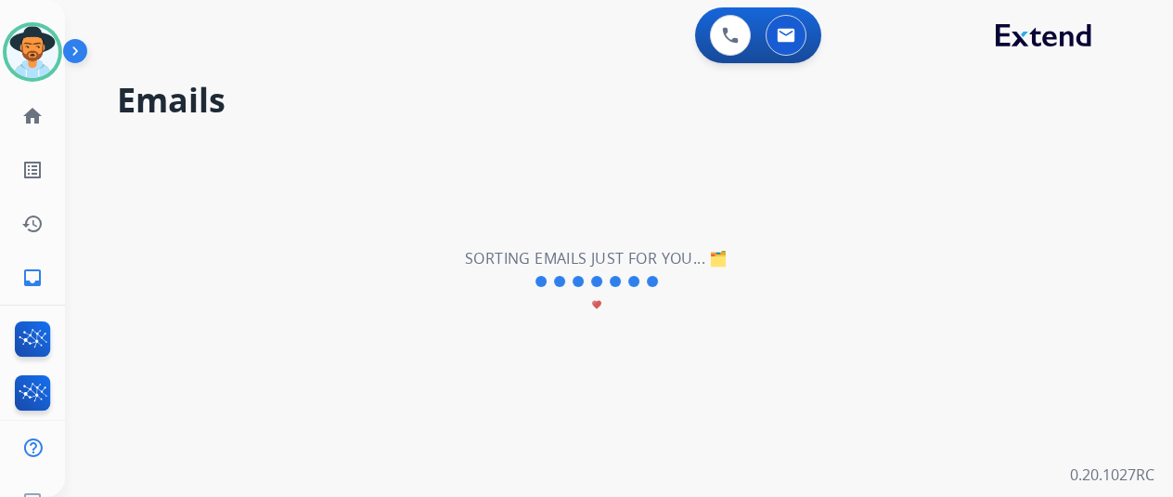
scroll to position [0, 0]
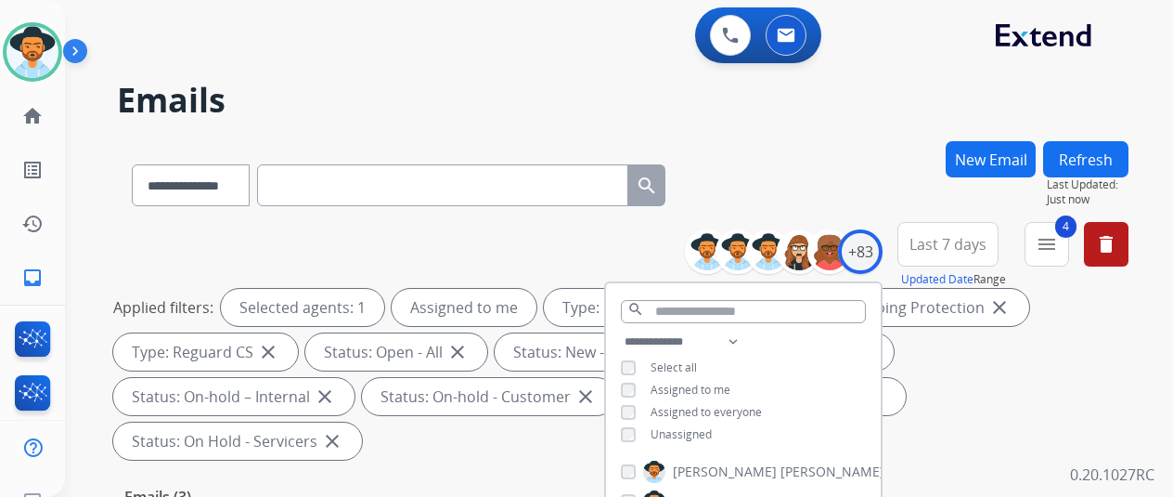
click at [845, 199] on div "**********" at bounding box center [623, 181] width 1012 height 81
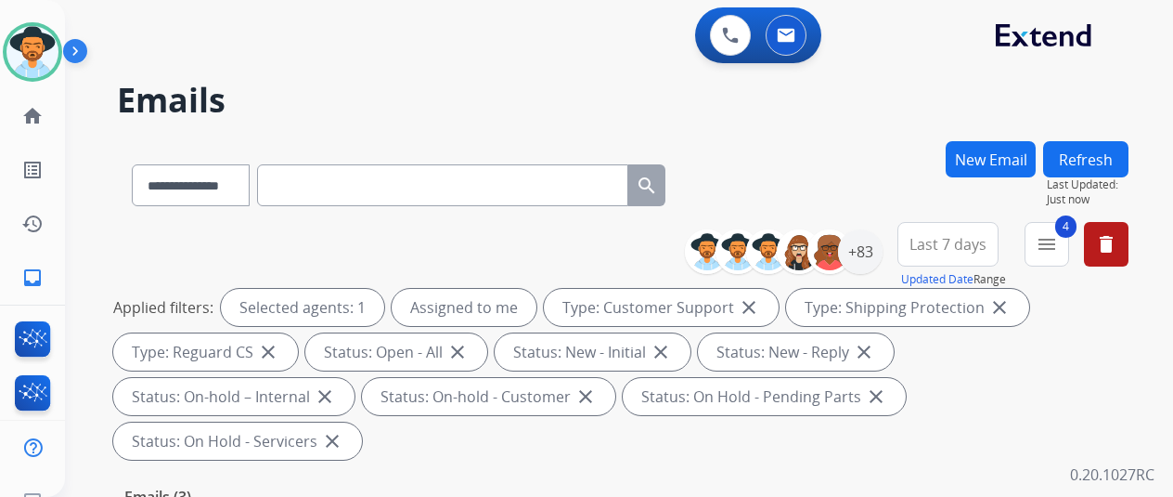
scroll to position [464, 0]
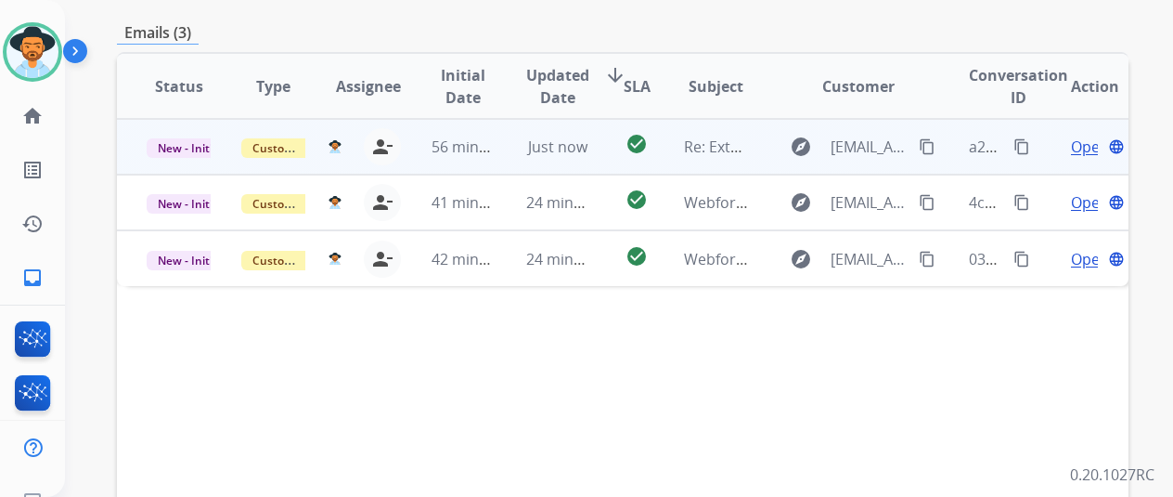
click at [1086, 136] on span "Open" at bounding box center [1090, 147] width 38 height 22
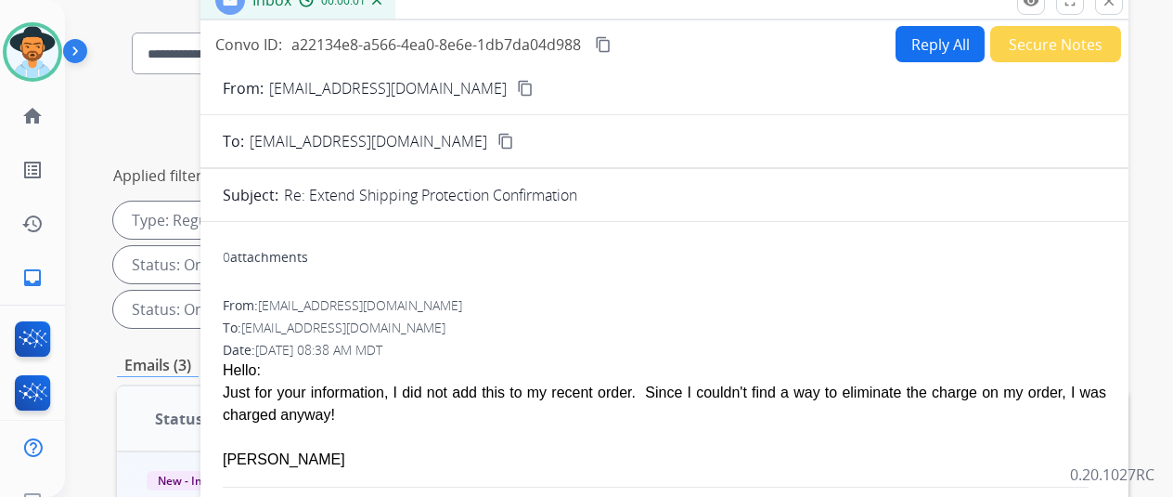
scroll to position [0, 0]
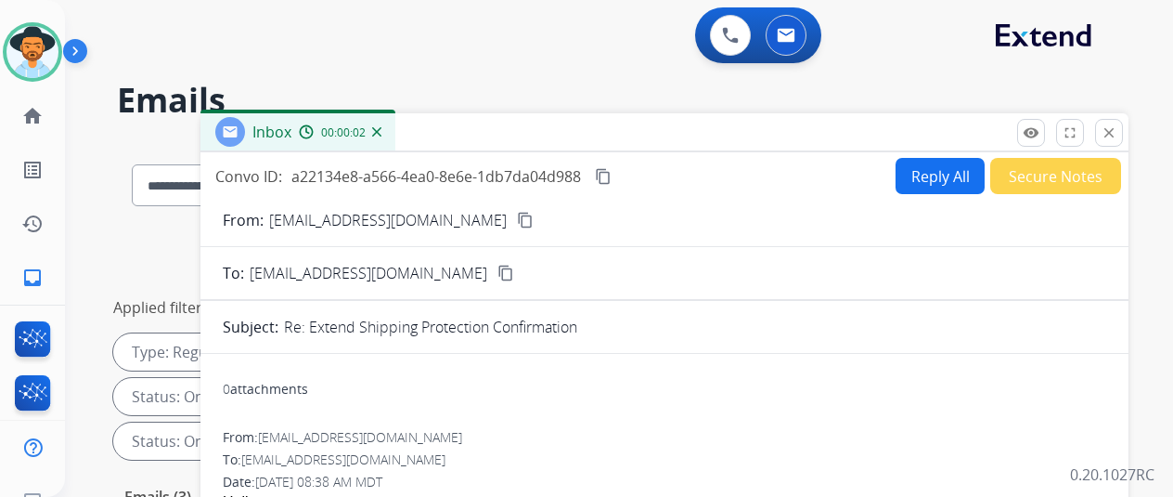
drag, startPoint x: 934, startPoint y: 177, endPoint x: 901, endPoint y: 145, distance: 46.0
click at [933, 171] on button "Reply All" at bounding box center [940, 176] width 89 height 36
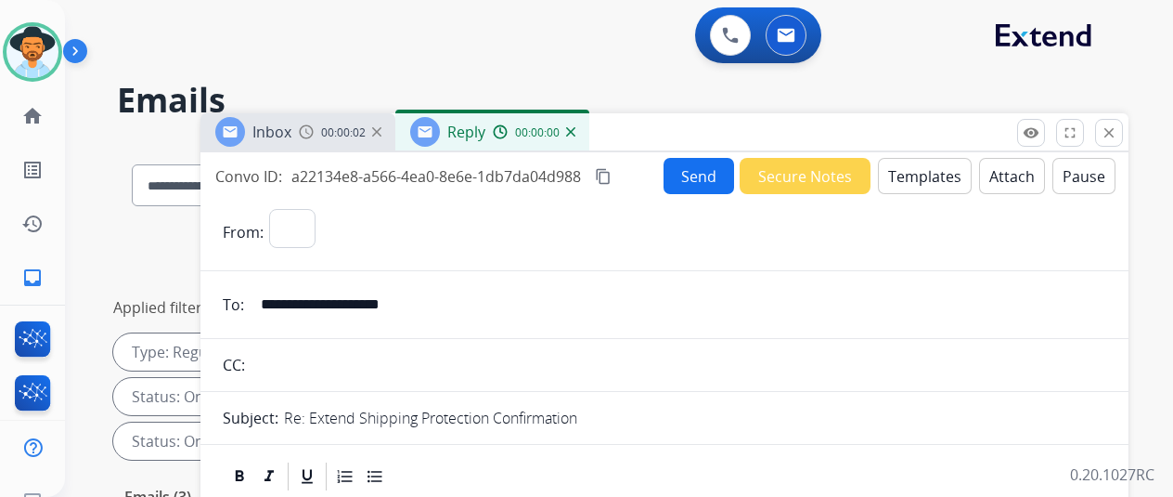
select select "**********"
click at [915, 170] on button "Templates" at bounding box center [925, 176] width 94 height 36
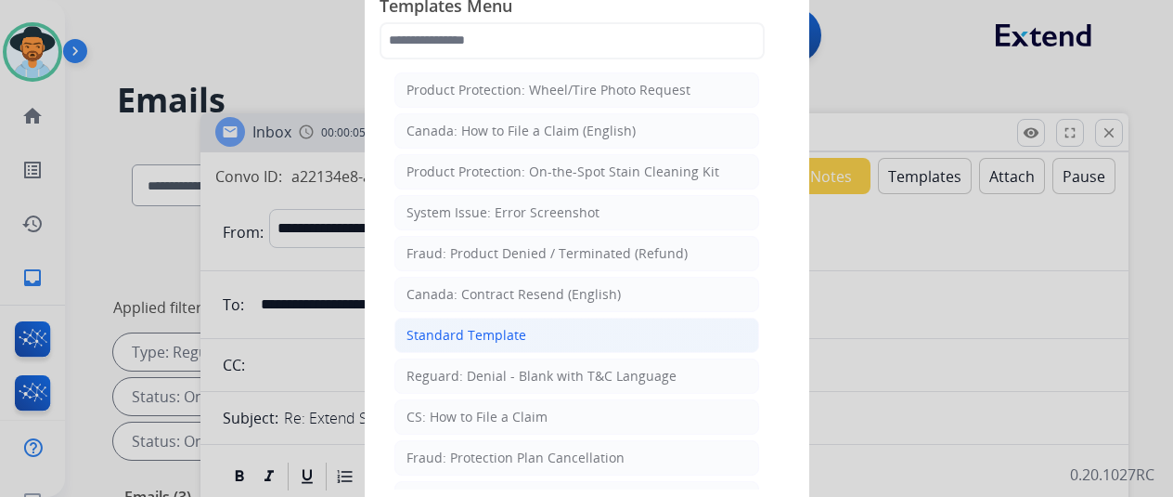
click at [445, 332] on div "Standard Template" at bounding box center [467, 335] width 120 height 19
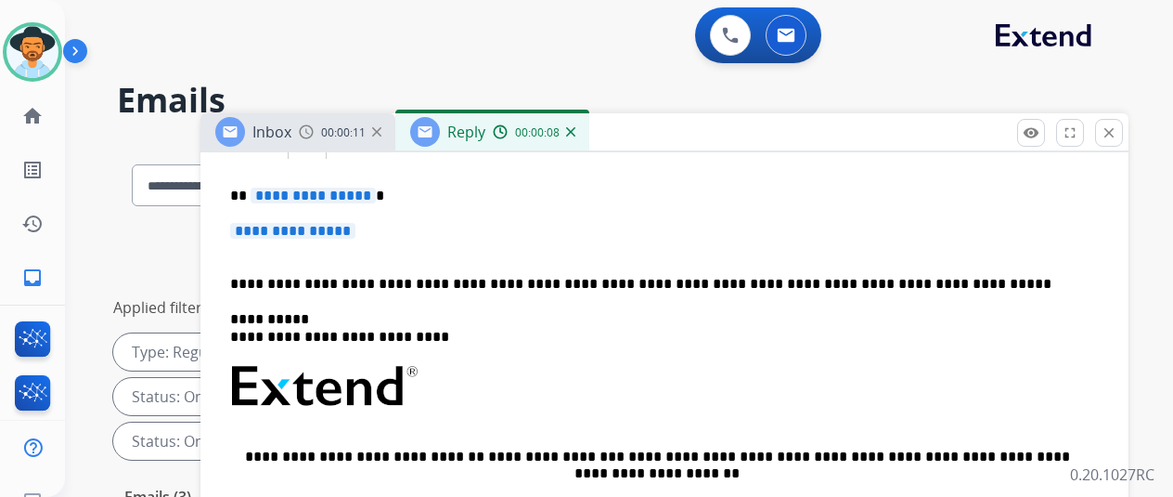
scroll to position [371, 0]
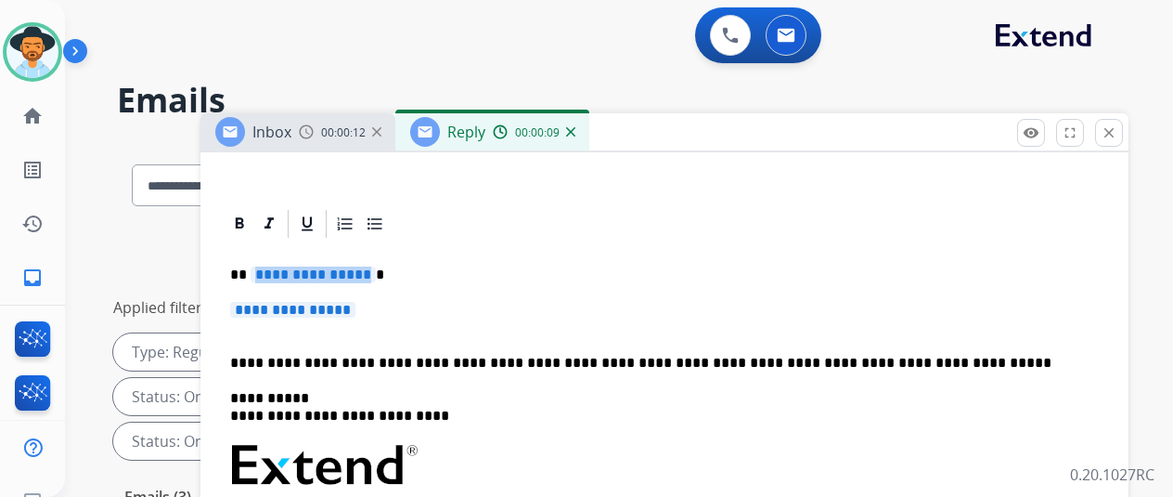
click at [370, 275] on span "**********" at bounding box center [313, 274] width 125 height 16
click at [386, 311] on p "**********" at bounding box center [664, 319] width 869 height 34
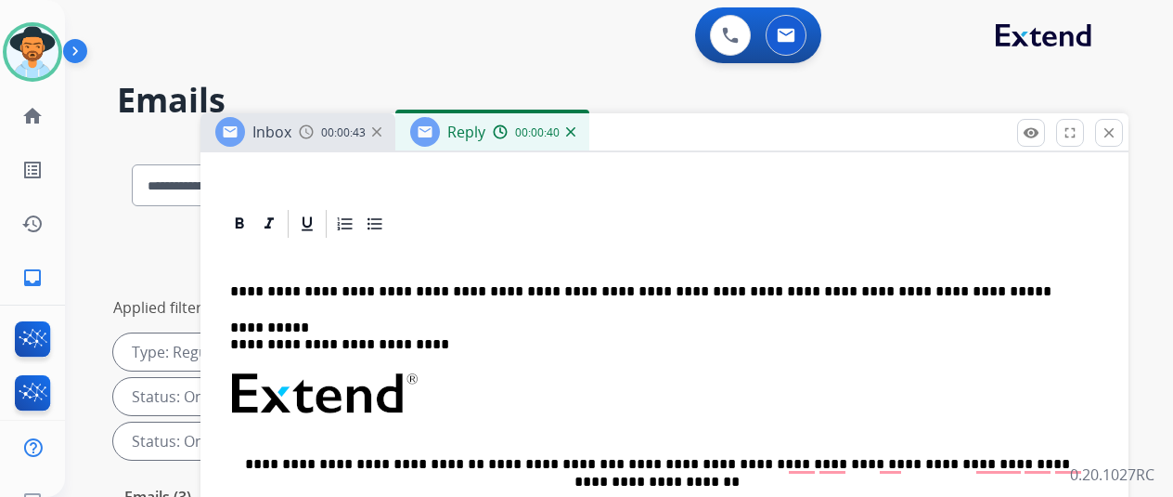
click at [576, 133] on img at bounding box center [570, 131] width 9 height 9
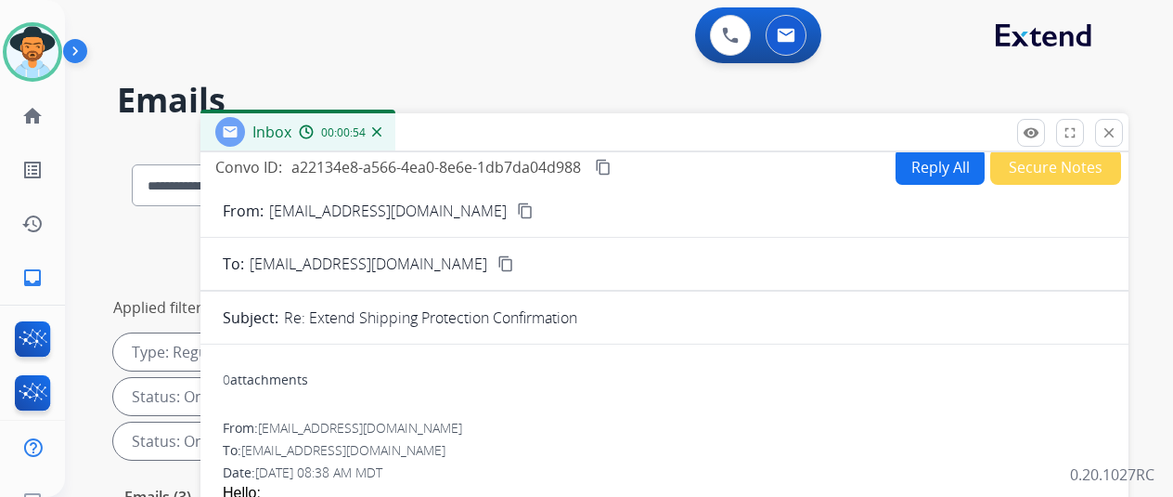
scroll to position [0, 0]
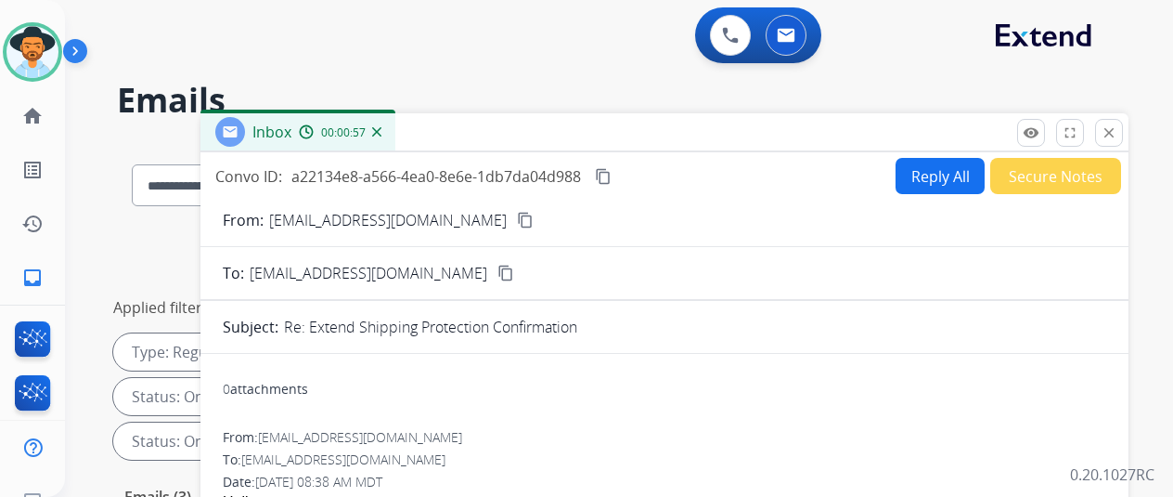
click at [517, 218] on mat-icon "content_copy" at bounding box center [525, 220] width 17 height 17
click at [926, 163] on button "Reply All" at bounding box center [940, 176] width 89 height 36
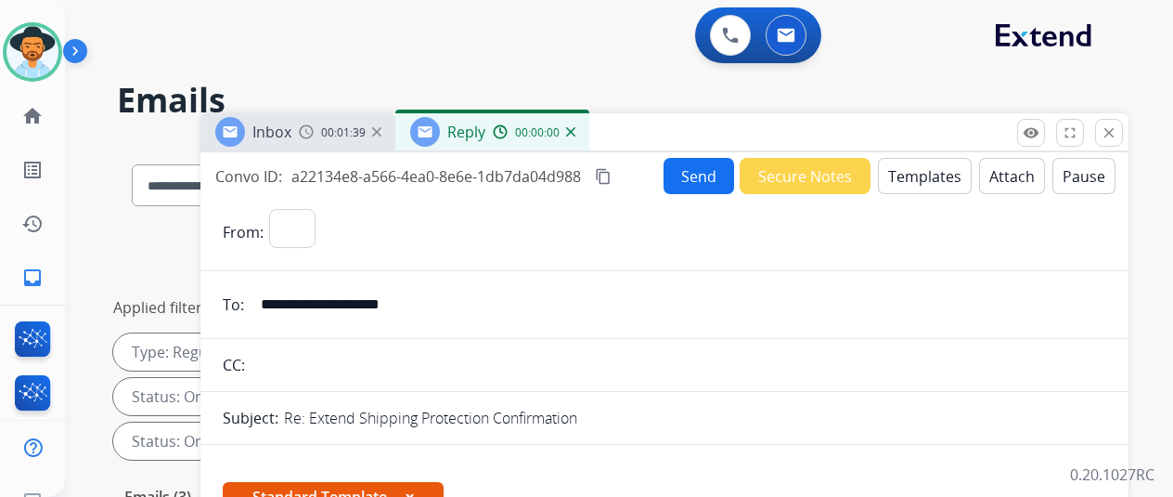
select select "**********"
click at [930, 168] on button "Templates" at bounding box center [925, 176] width 94 height 36
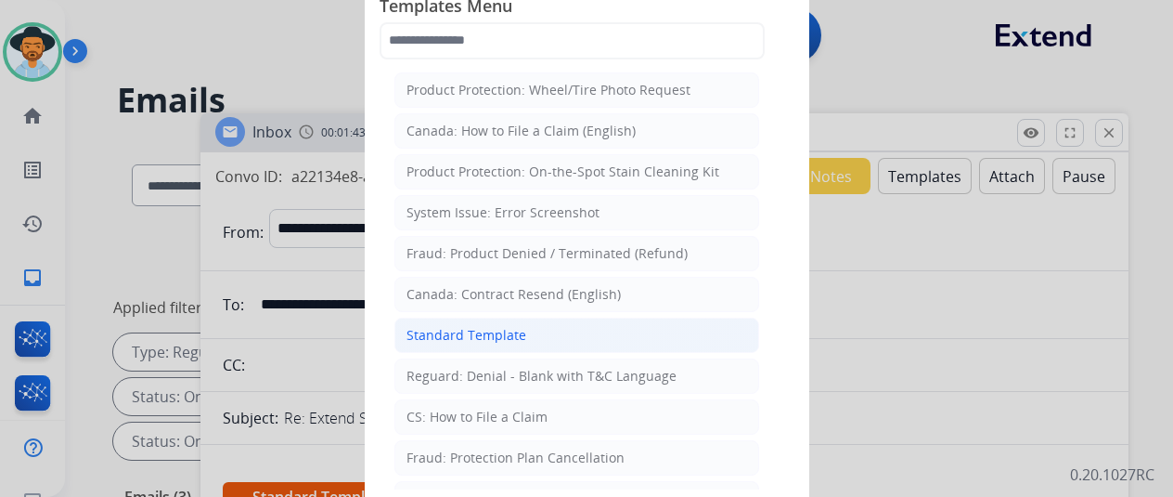
click at [464, 326] on div "Standard Template" at bounding box center [467, 335] width 120 height 19
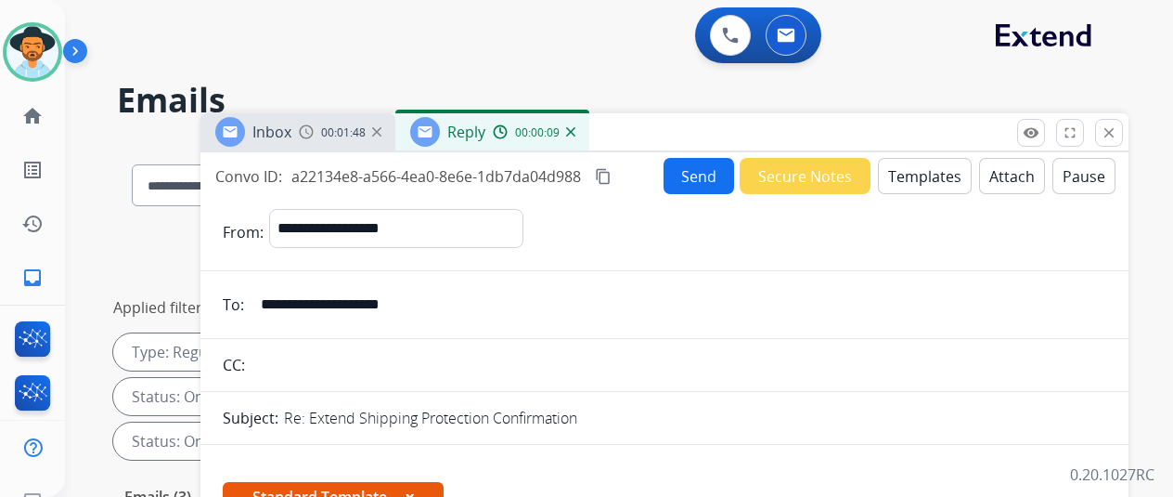
click at [576, 127] on img at bounding box center [570, 131] width 9 height 9
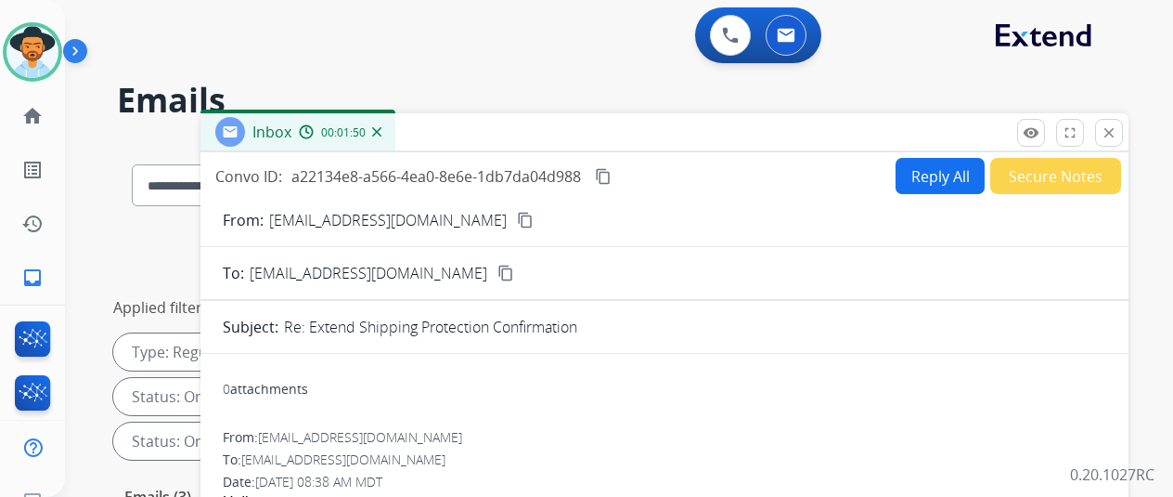
click at [382, 128] on img at bounding box center [376, 131] width 9 height 9
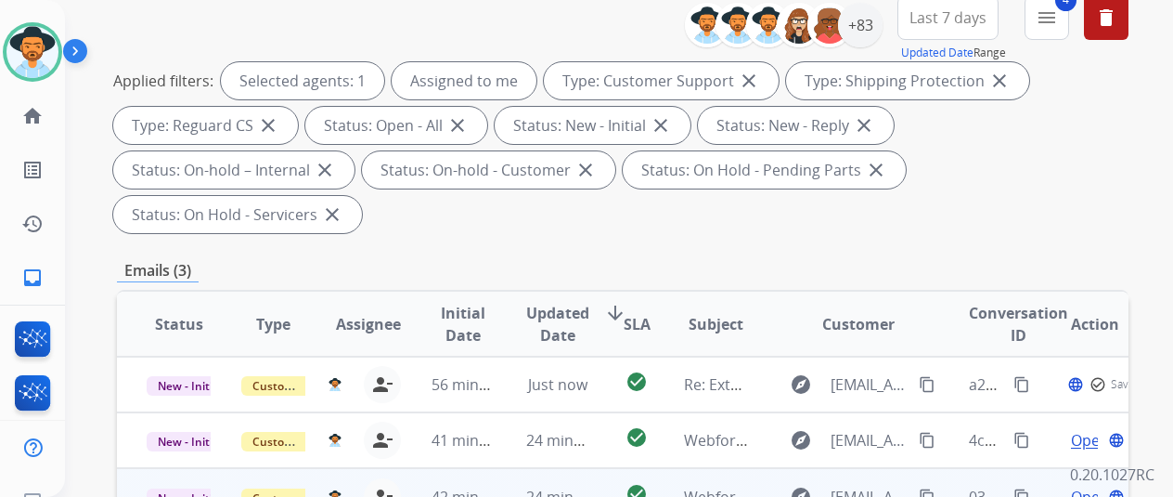
scroll to position [464, 0]
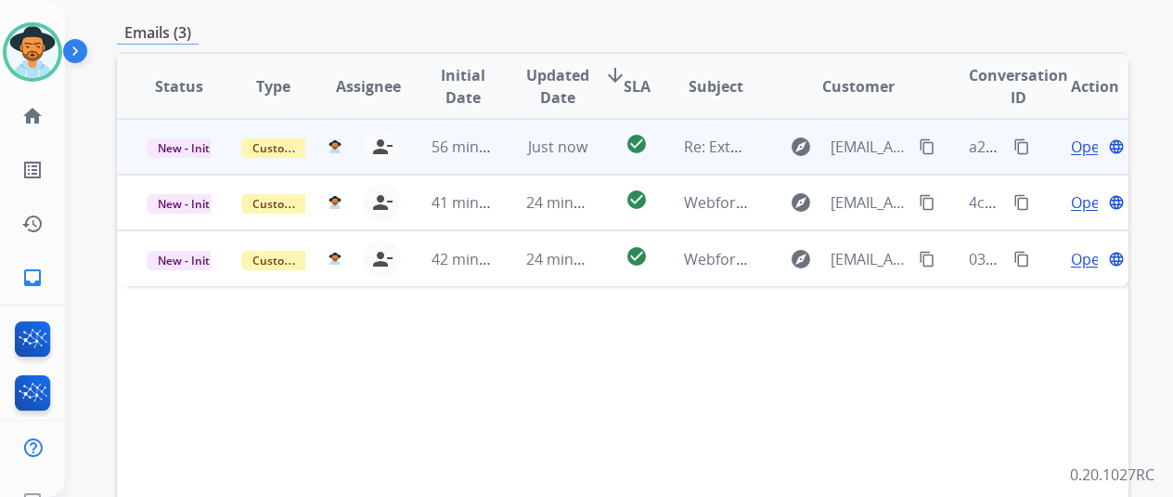
click at [1083, 136] on span "Open" at bounding box center [1090, 147] width 38 height 22
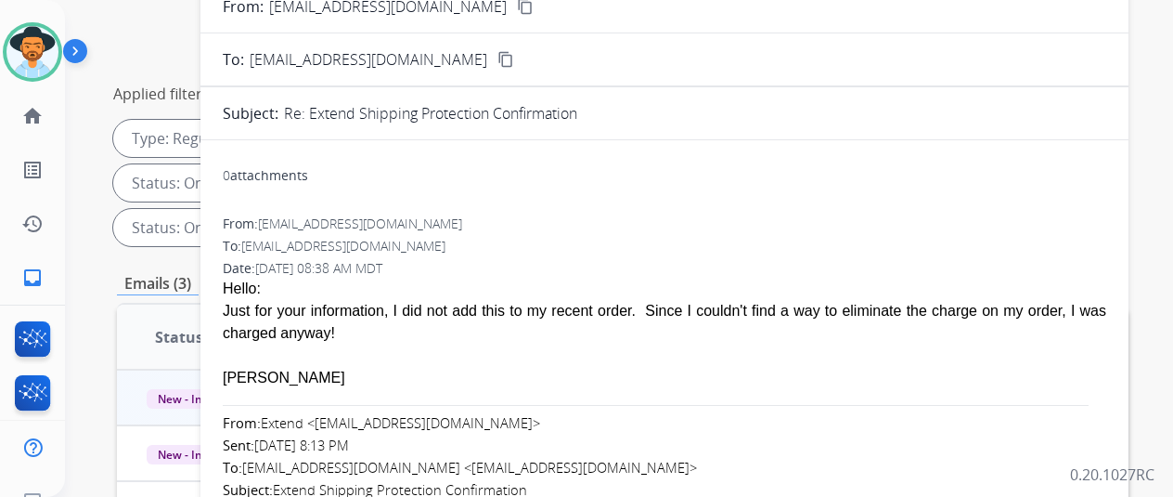
scroll to position [0, 0]
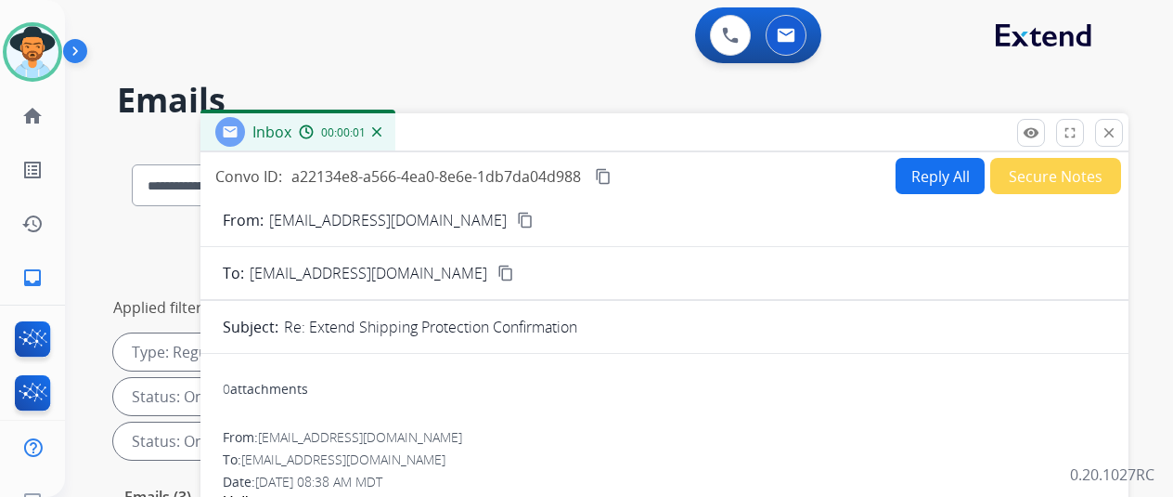
click at [932, 161] on button "Reply All" at bounding box center [940, 176] width 89 height 36
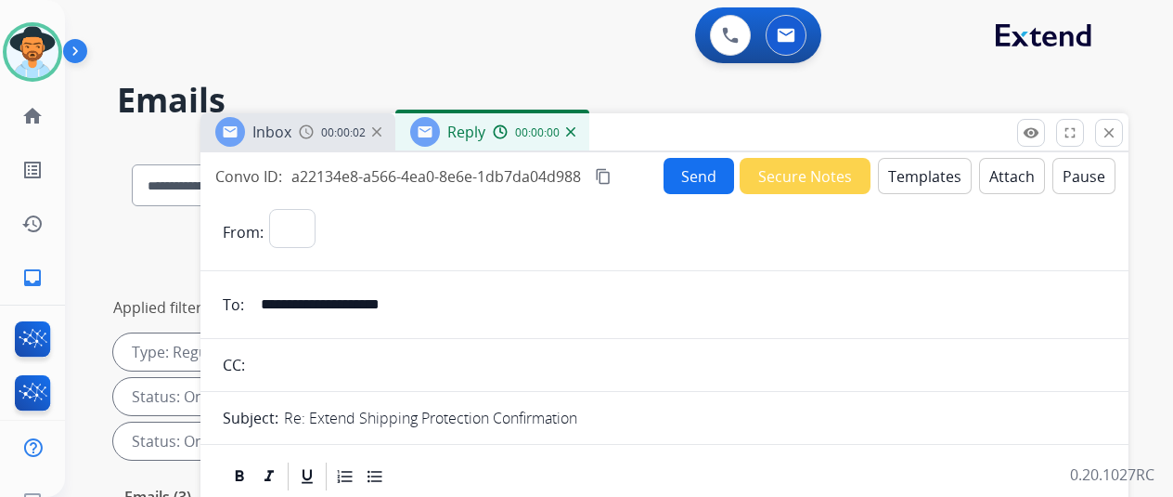
select select "**********"
click at [924, 172] on button "Templates" at bounding box center [925, 176] width 94 height 36
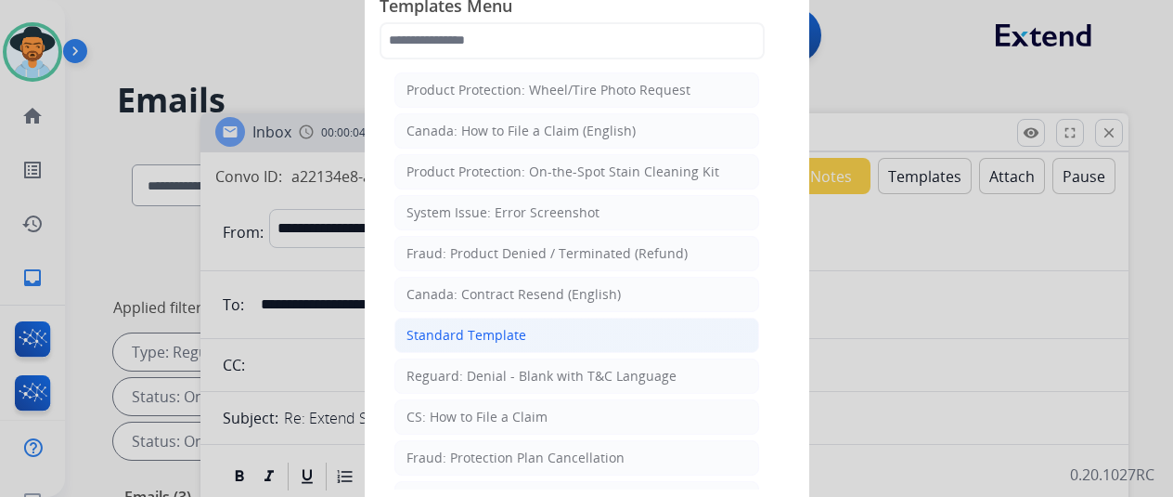
click at [502, 326] on div "Standard Template" at bounding box center [467, 335] width 120 height 19
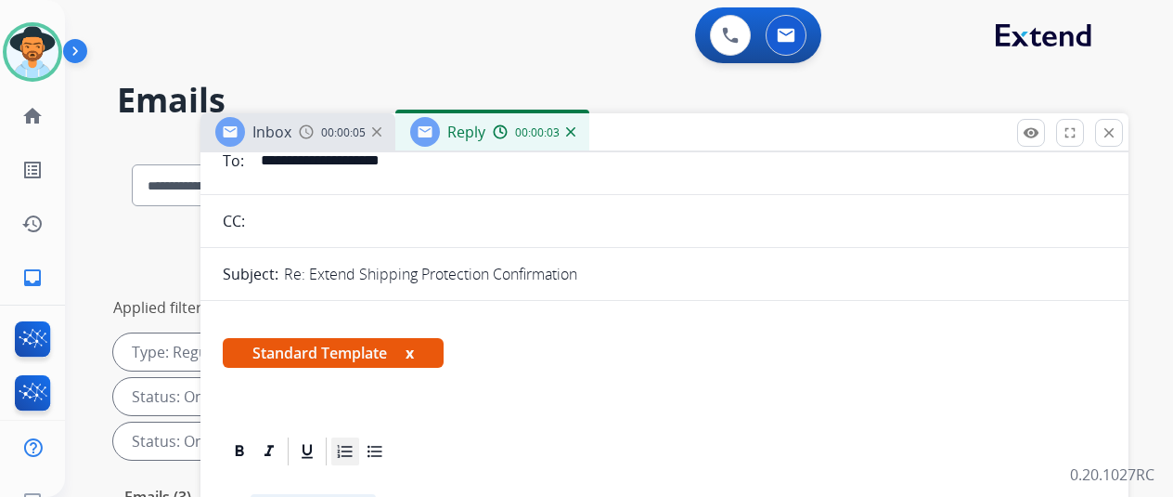
scroll to position [371, 0]
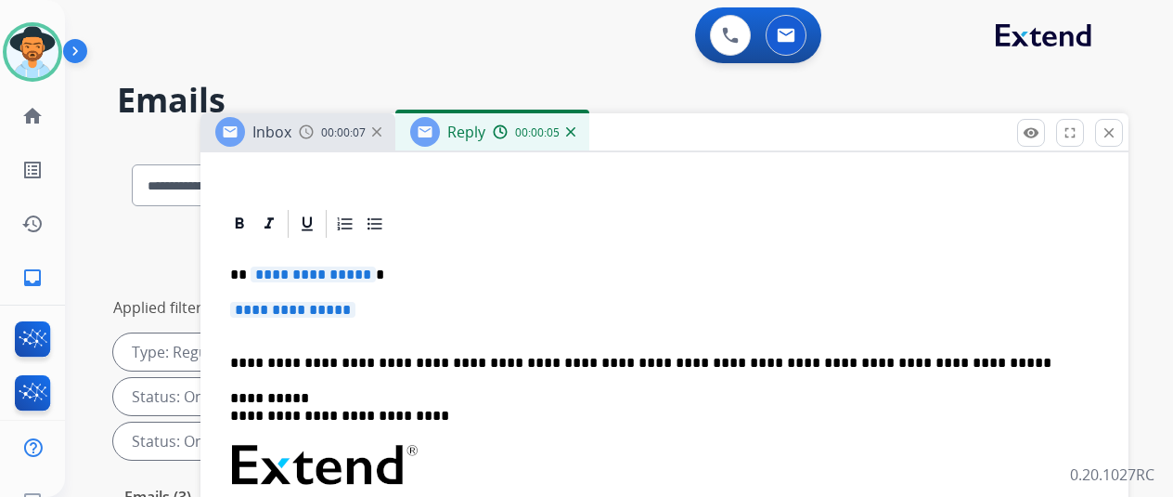
click at [371, 276] on span "**********" at bounding box center [313, 274] width 125 height 16
click at [356, 308] on span "**********" at bounding box center [292, 310] width 125 height 16
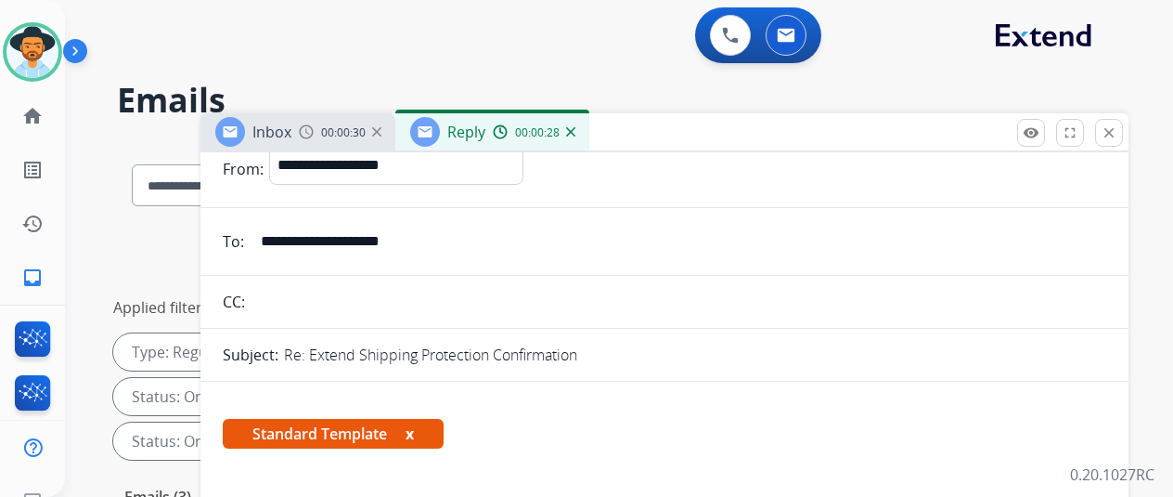
scroll to position [0, 0]
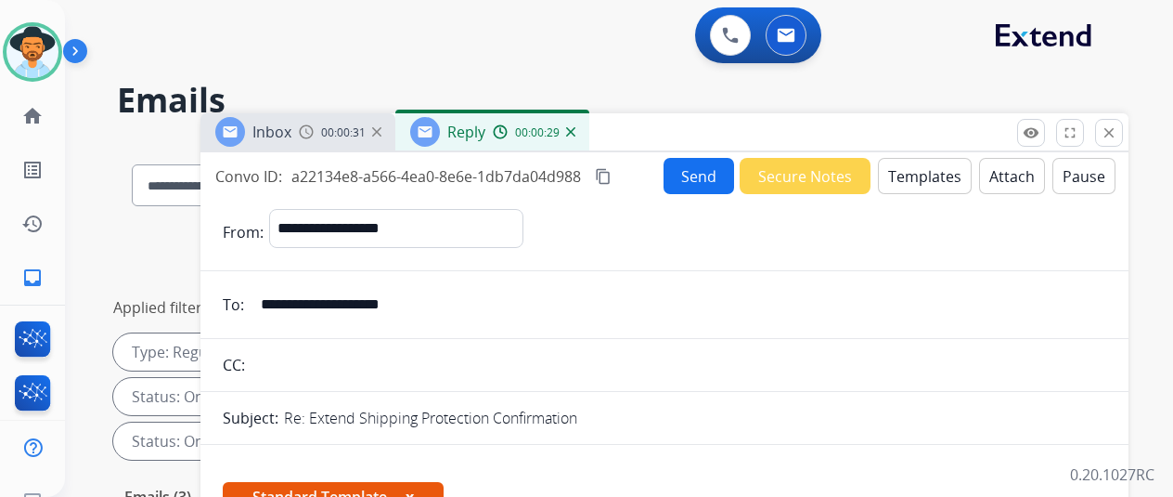
click at [711, 172] on button "Send" at bounding box center [699, 176] width 71 height 36
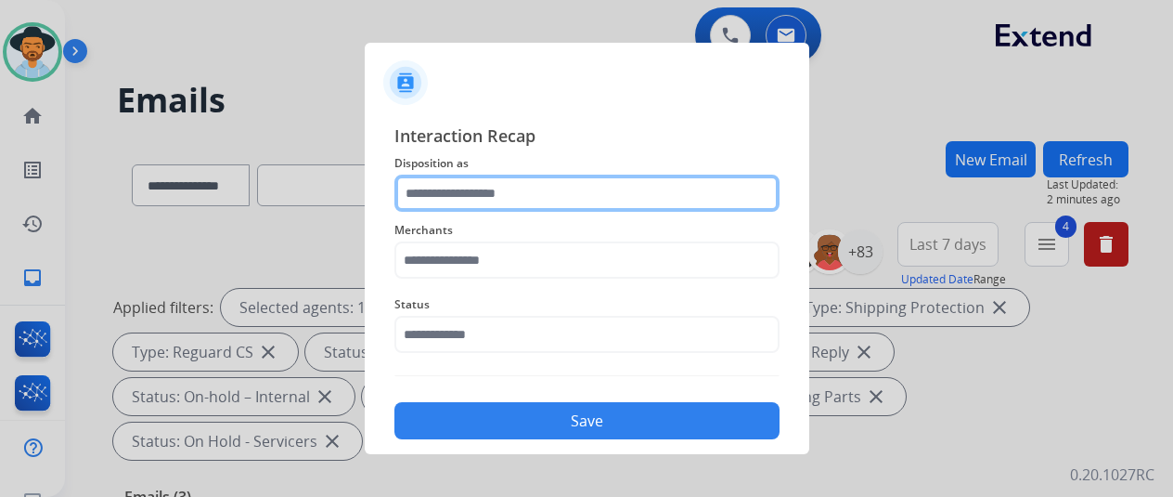
click at [429, 188] on input "text" at bounding box center [587, 193] width 385 height 37
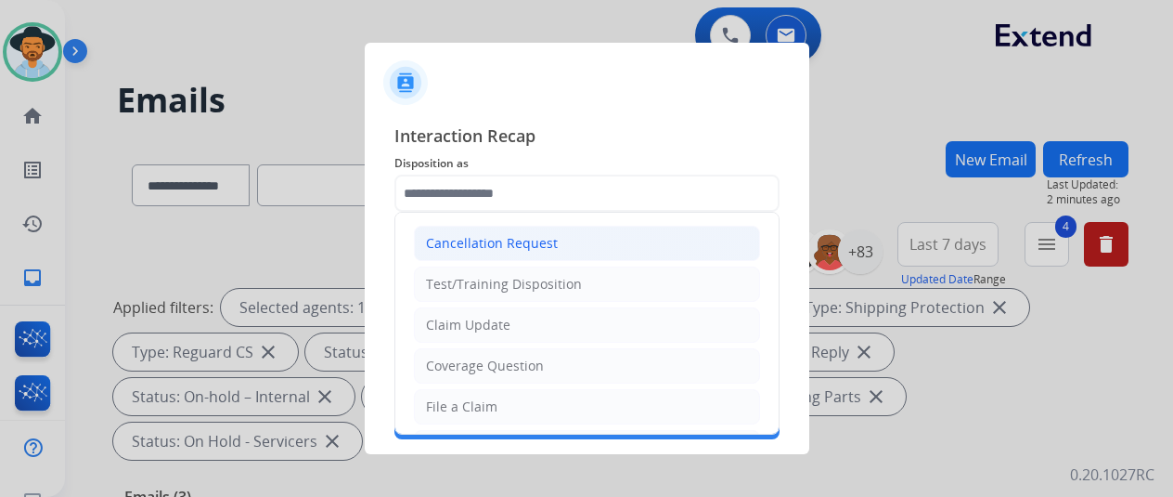
click at [471, 240] on div "Cancellation Request" at bounding box center [492, 243] width 132 height 19
type input "**********"
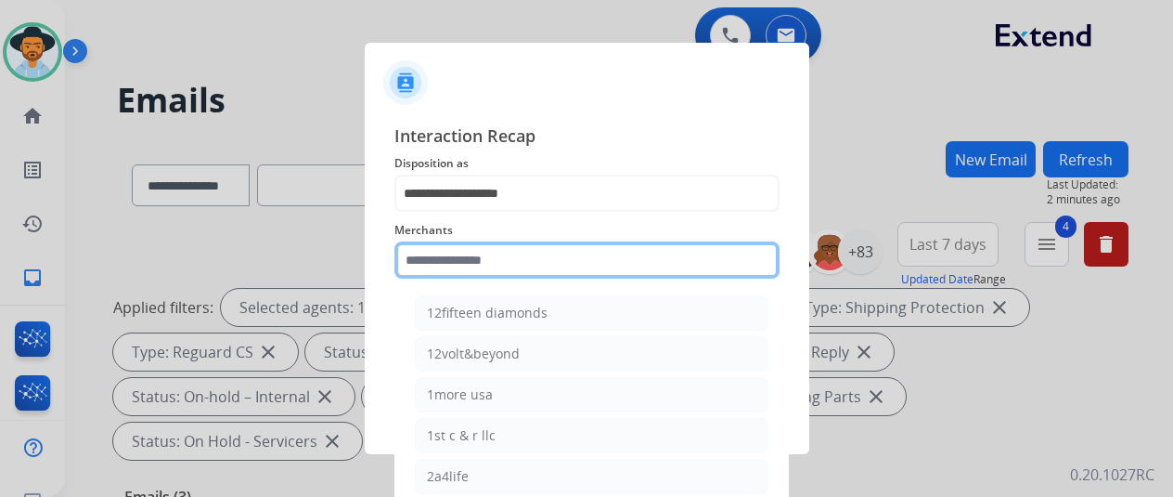
click at [419, 266] on input "text" at bounding box center [587, 259] width 385 height 37
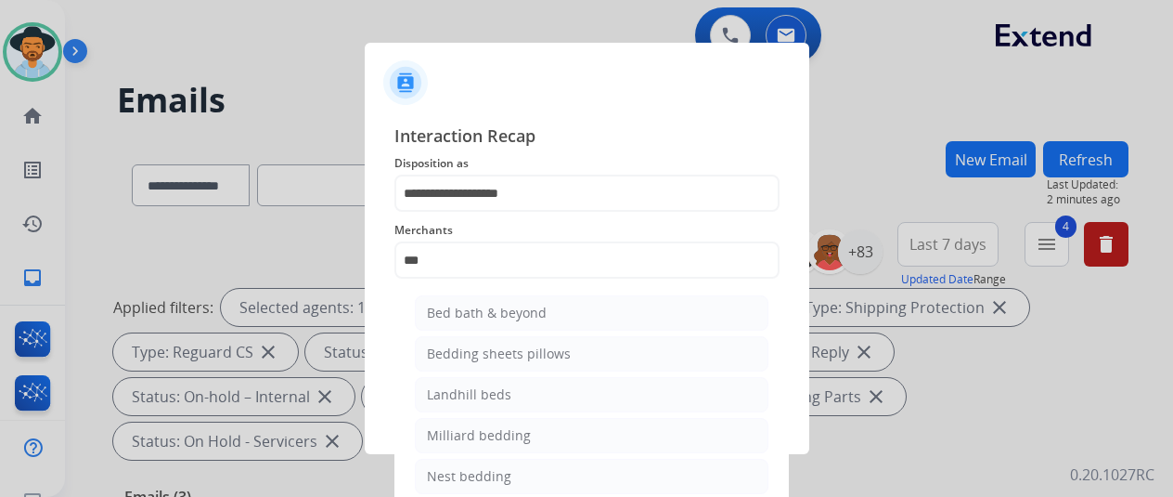
click at [467, 328] on li "Bed bath & beyond" at bounding box center [592, 312] width 354 height 35
type input "**********"
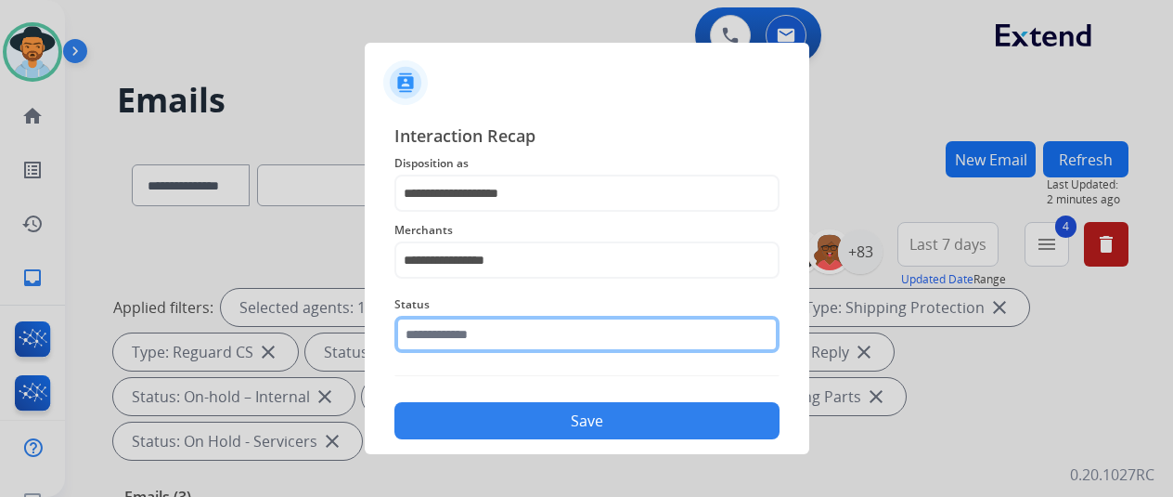
click at [455, 331] on input "text" at bounding box center [587, 334] width 385 height 37
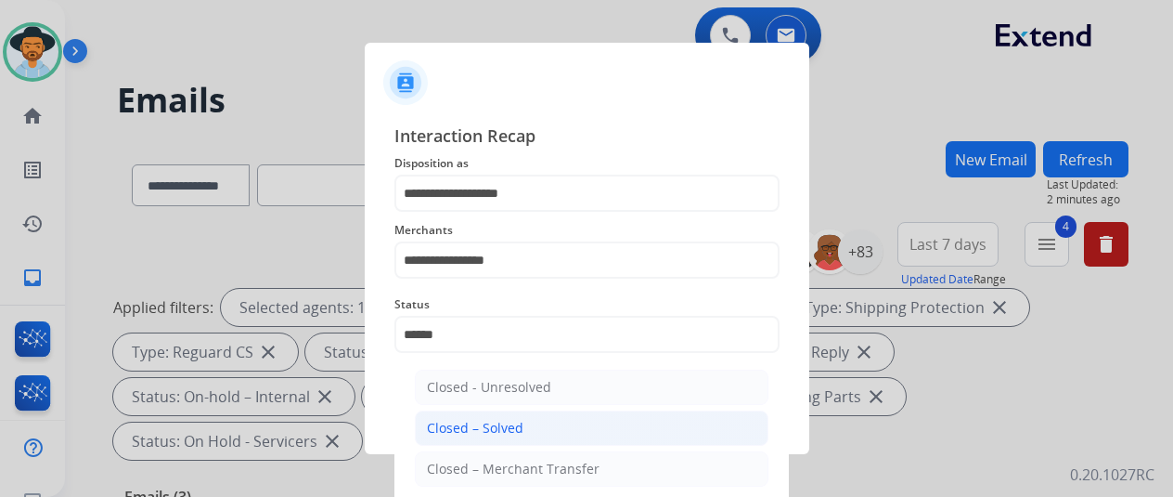
click at [491, 434] on div "Closed – Solved" at bounding box center [475, 428] width 97 height 19
type input "**********"
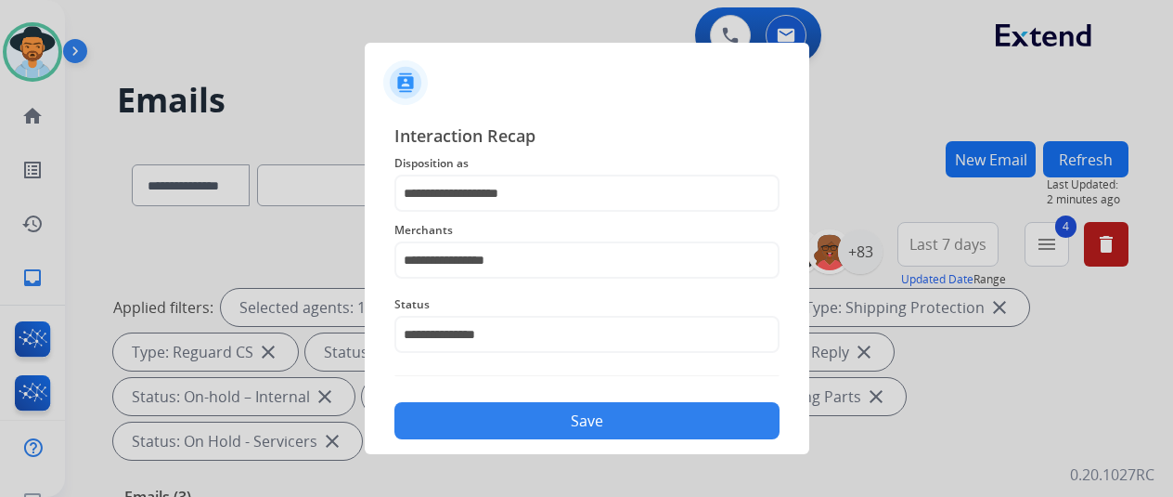
click at [505, 421] on button "Save" at bounding box center [587, 420] width 385 height 37
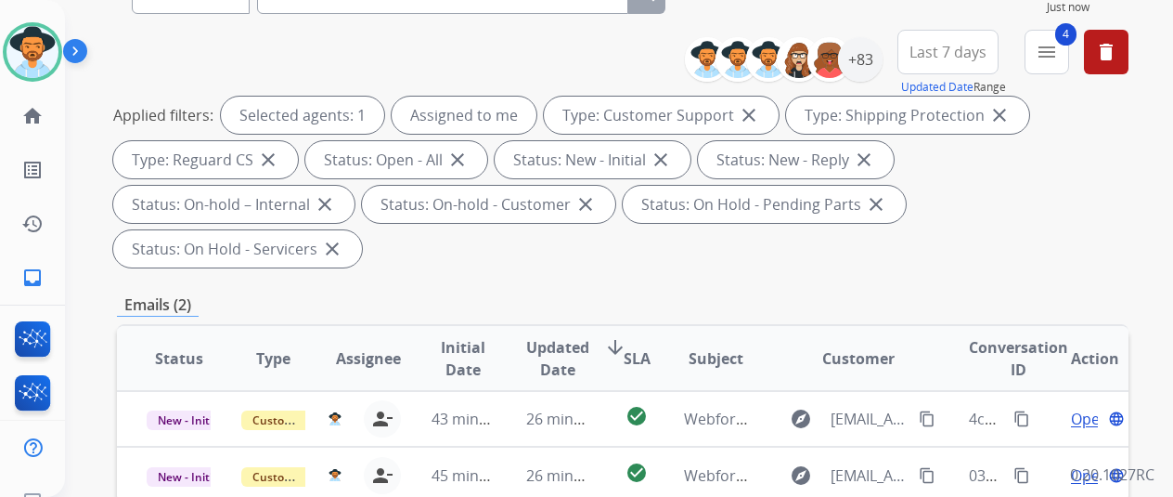
scroll to position [371, 0]
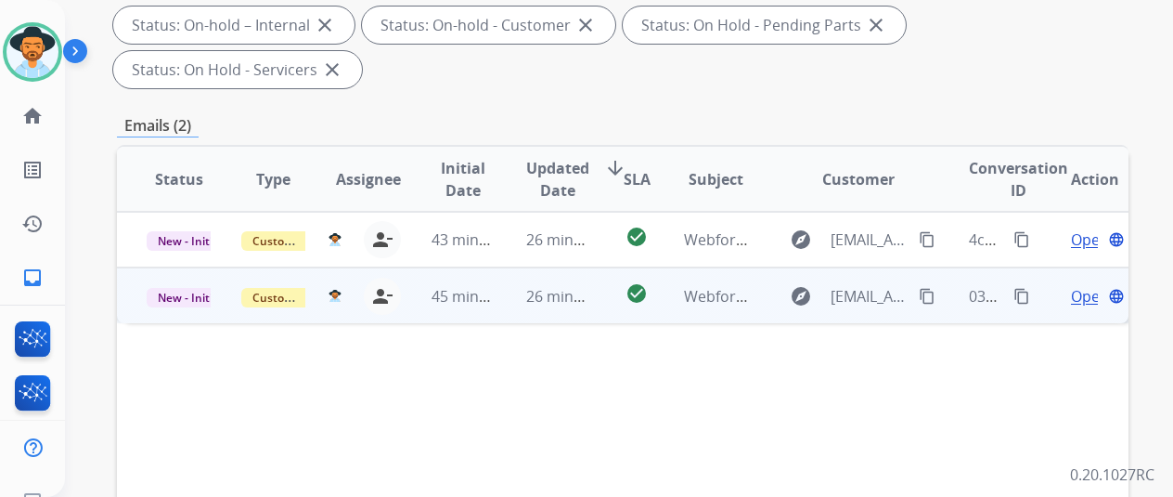
click at [1084, 285] on span "Open" at bounding box center [1090, 296] width 38 height 22
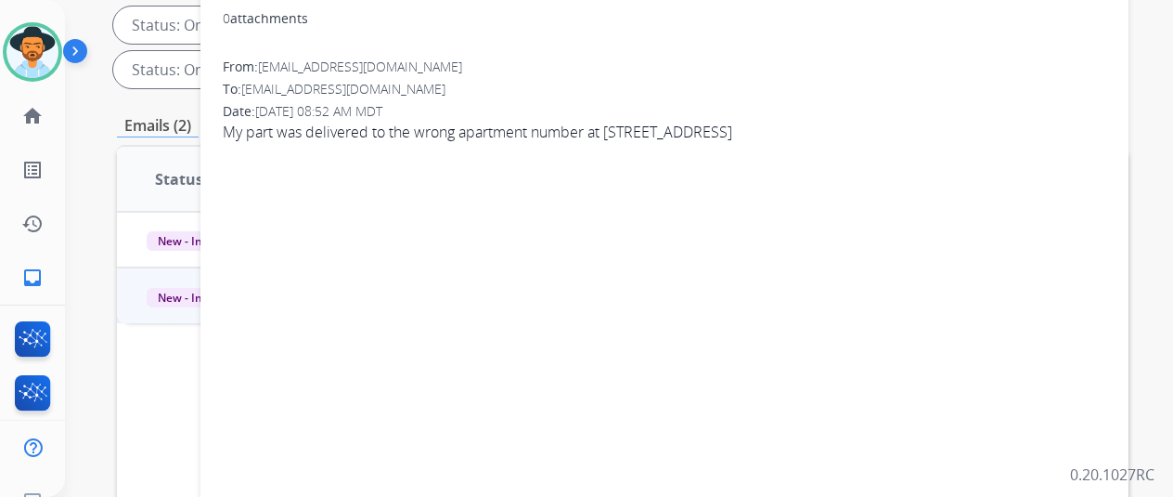
scroll to position [0, 0]
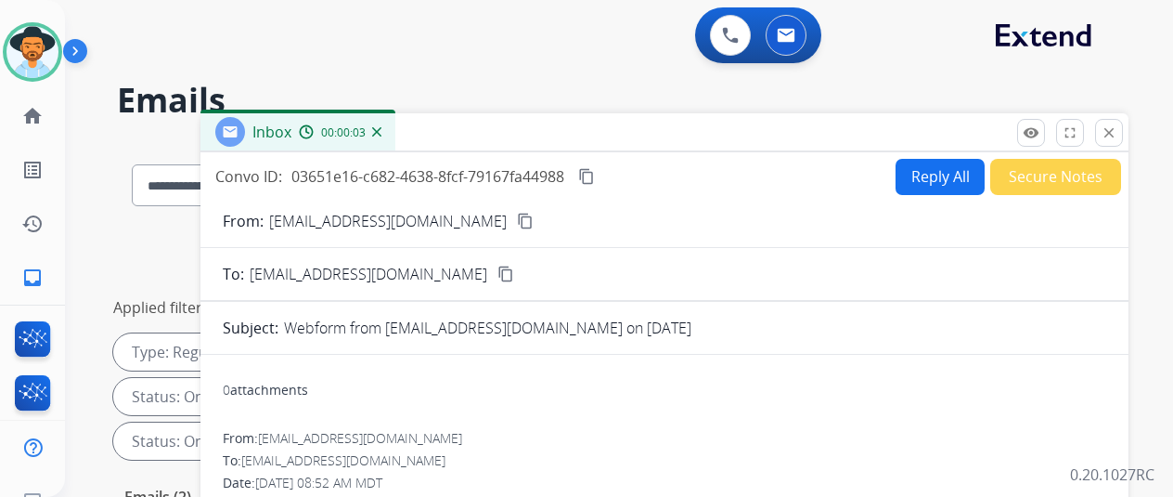
click at [517, 217] on mat-icon "content_copy" at bounding box center [525, 221] width 17 height 17
click at [941, 167] on button "Reply All" at bounding box center [940, 177] width 89 height 36
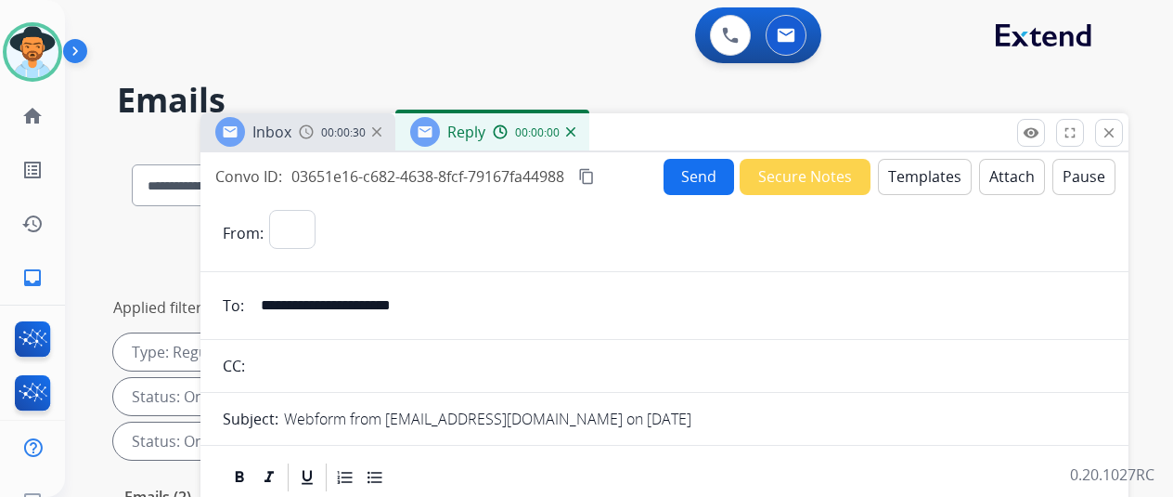
select select "**********"
click at [937, 175] on button "Templates" at bounding box center [925, 177] width 94 height 36
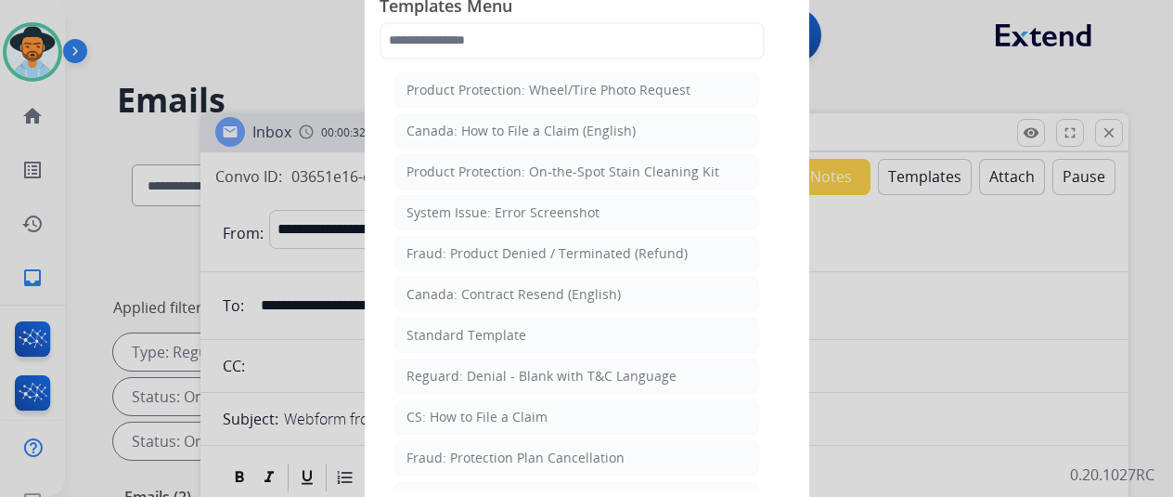
click at [453, 330] on div "Standard Template" at bounding box center [467, 335] width 120 height 19
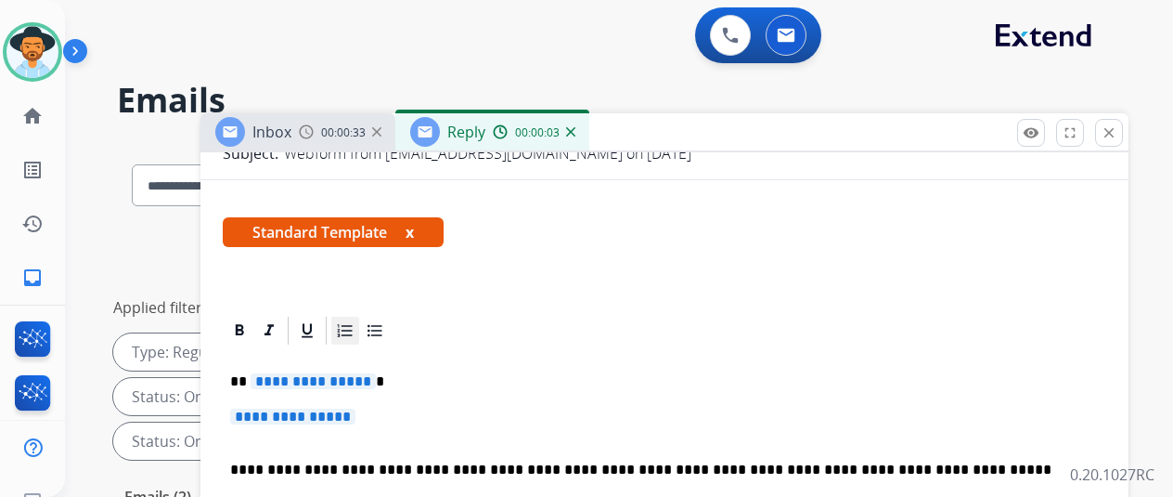
scroll to position [304, 0]
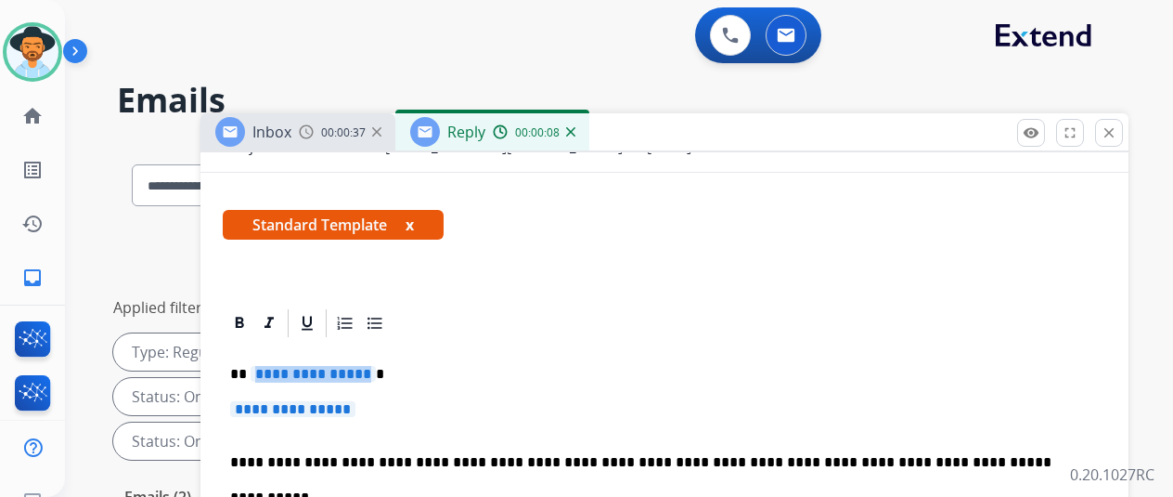
drag, startPoint x: 379, startPoint y: 339, endPoint x: 342, endPoint y: 347, distance: 38.1
click at [342, 366] on span "**********" at bounding box center [313, 374] width 125 height 16
click at [356, 401] on span "**********" at bounding box center [292, 409] width 125 height 16
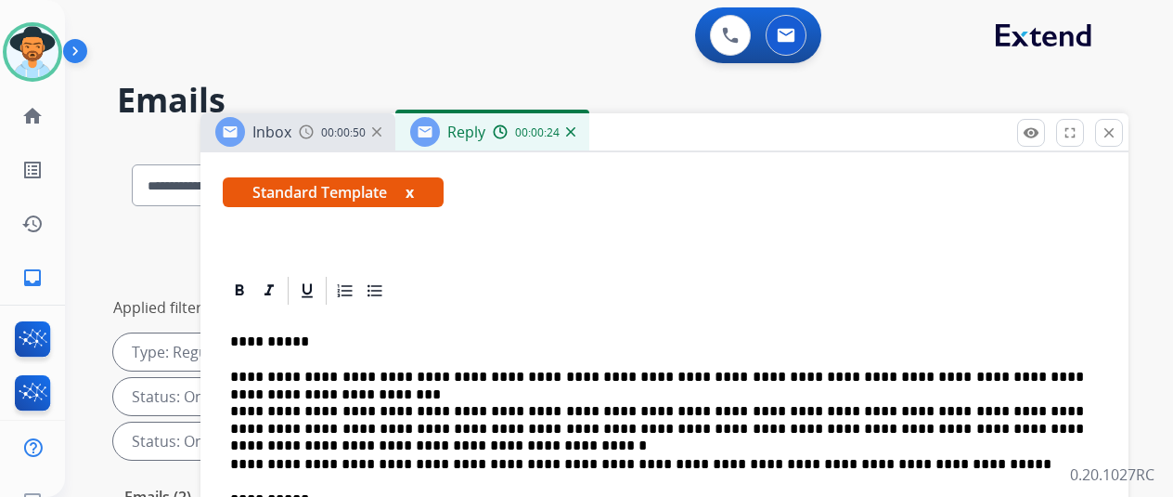
click at [778, 404] on p "**********" at bounding box center [657, 403] width 854 height 69
click at [1023, 407] on p "**********" at bounding box center [657, 403] width 854 height 69
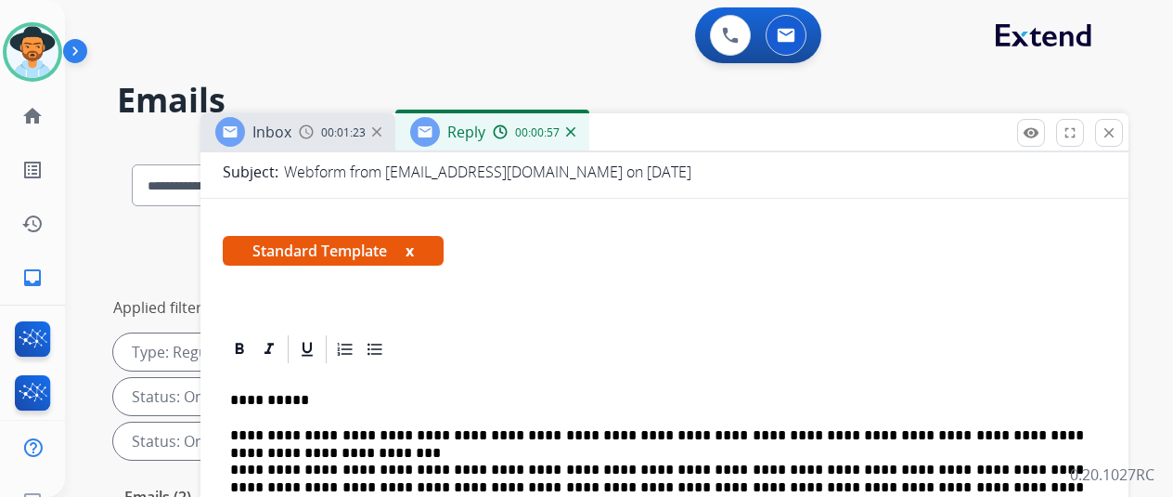
scroll to position [0, 0]
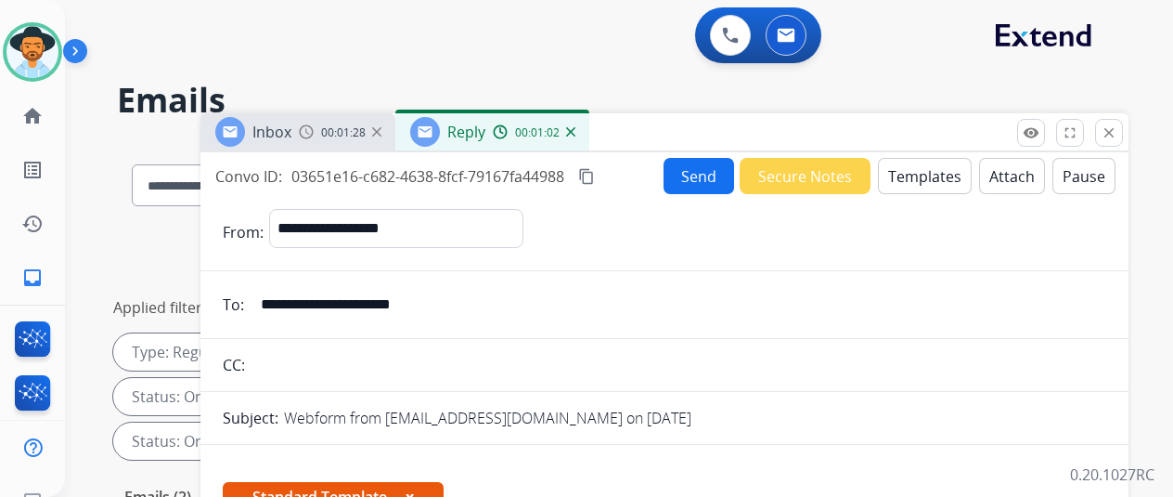
click at [595, 170] on mat-icon "content_copy" at bounding box center [586, 176] width 17 height 17
click at [693, 173] on button "Send" at bounding box center [699, 176] width 71 height 36
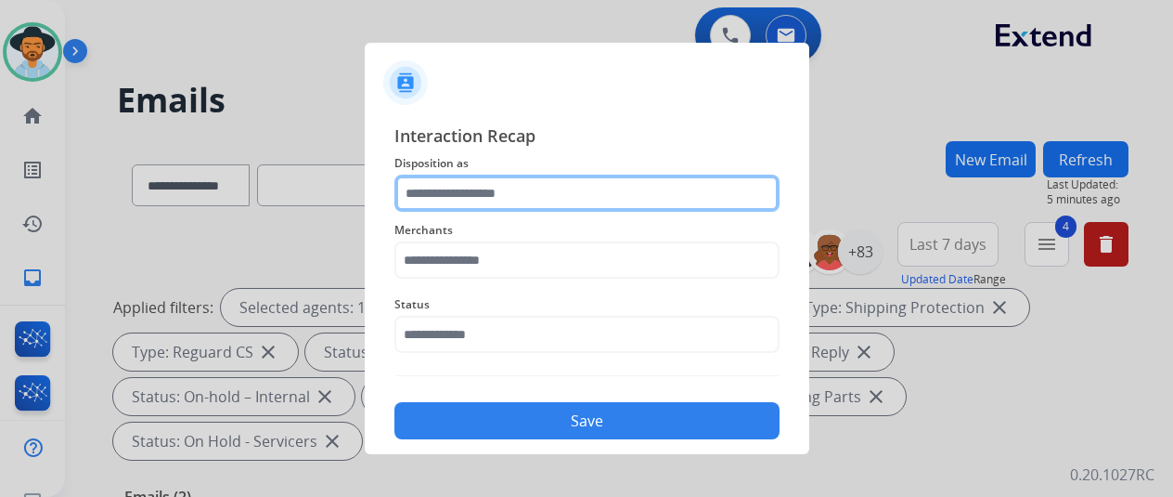
click at [459, 188] on input "text" at bounding box center [587, 193] width 385 height 37
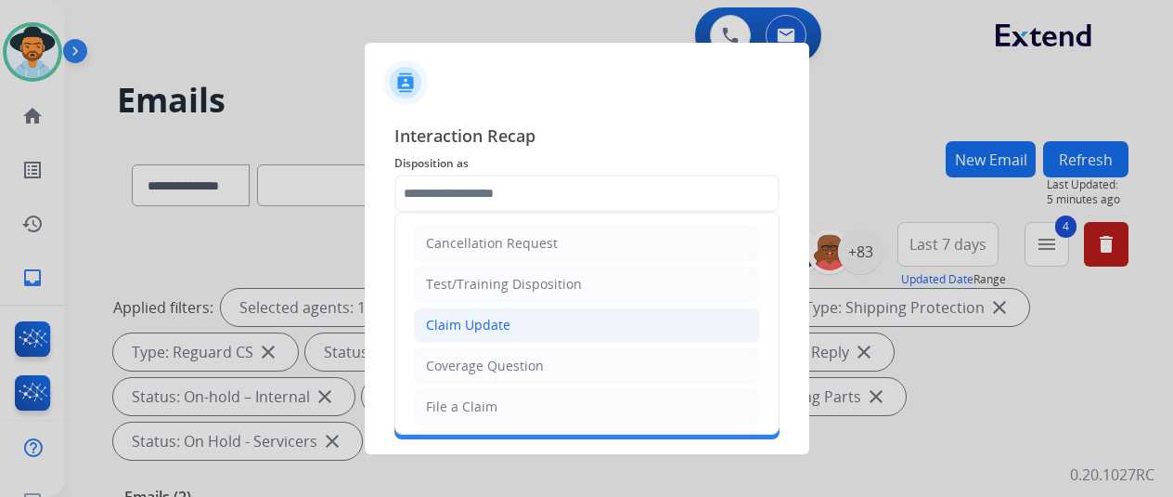
click at [451, 323] on div "Claim Update" at bounding box center [468, 325] width 84 height 19
type input "**********"
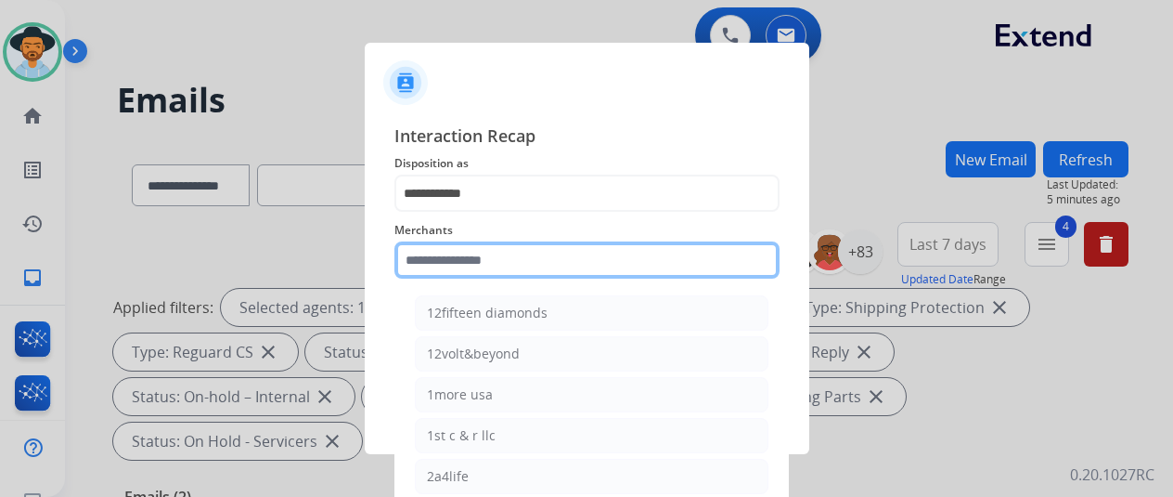
click at [441, 261] on input "text" at bounding box center [587, 259] width 385 height 37
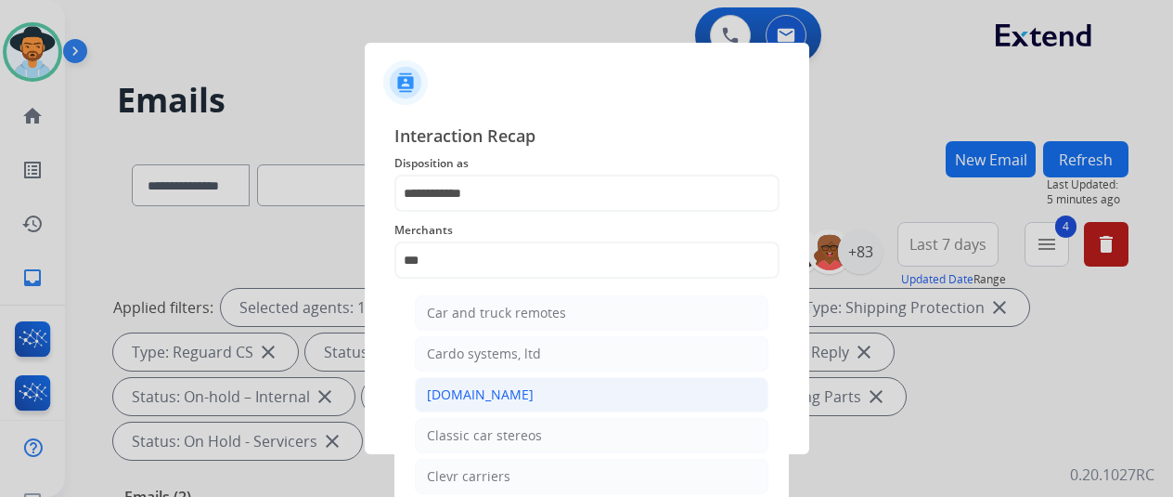
click at [449, 394] on div "[DOMAIN_NAME]" at bounding box center [480, 394] width 107 height 19
type input "**********"
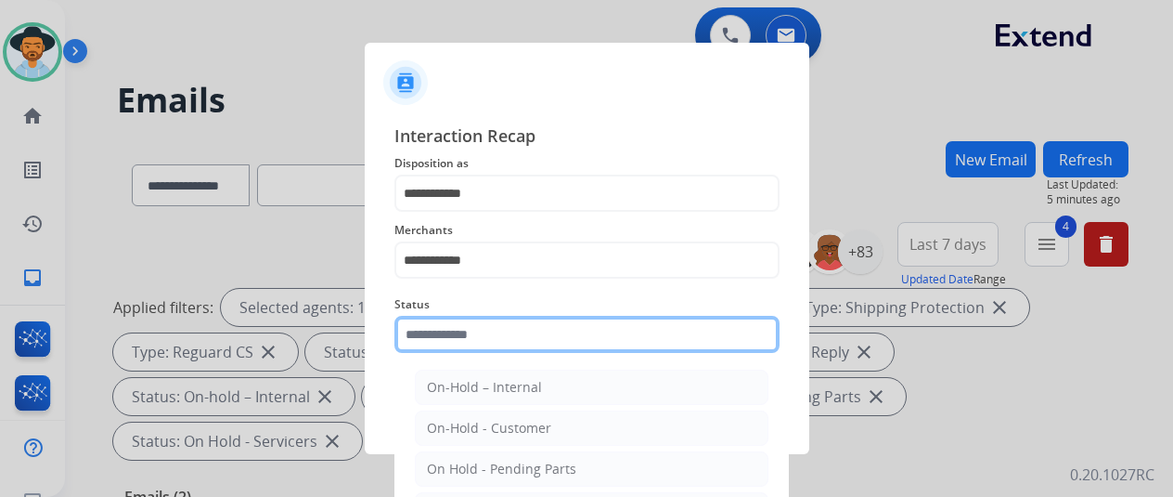
click at [466, 336] on input "text" at bounding box center [587, 334] width 385 height 37
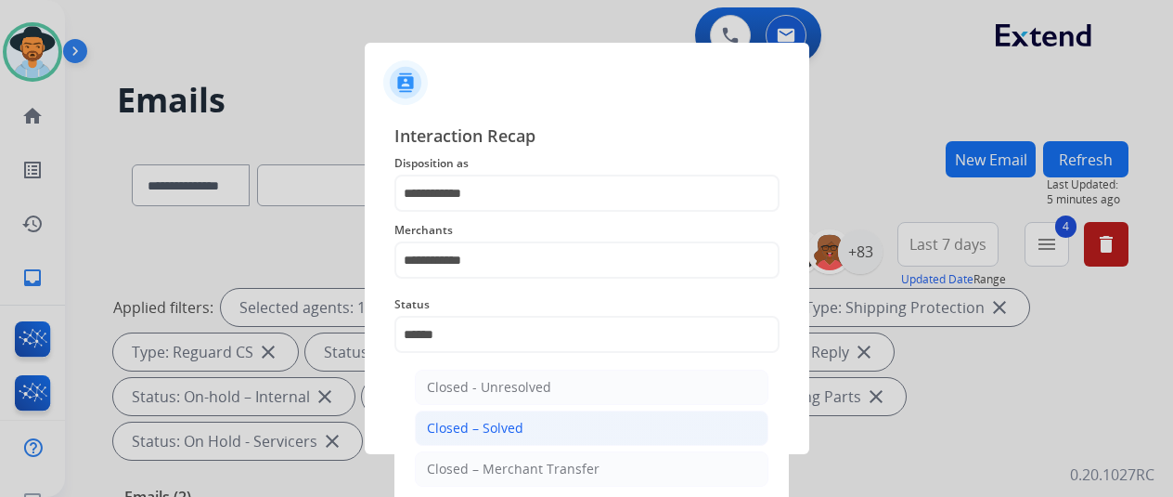
click at [479, 421] on div "Closed – Solved" at bounding box center [475, 428] width 97 height 19
type input "**********"
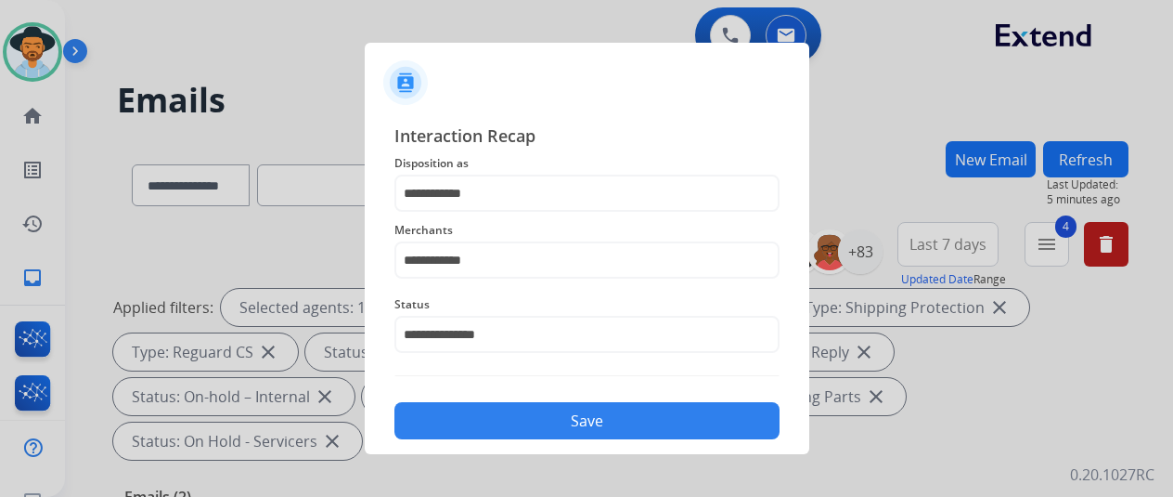
click at [553, 432] on button "Save" at bounding box center [587, 420] width 385 height 37
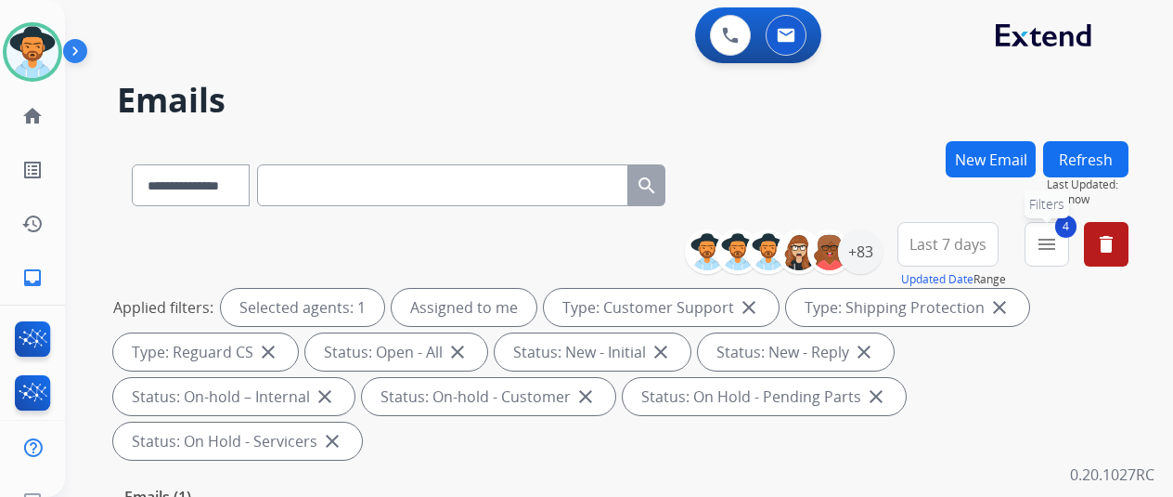
click at [1071, 229] on span "4" at bounding box center [1066, 226] width 21 height 22
click at [1049, 244] on button "4 menu Filters" at bounding box center [1047, 244] width 45 height 45
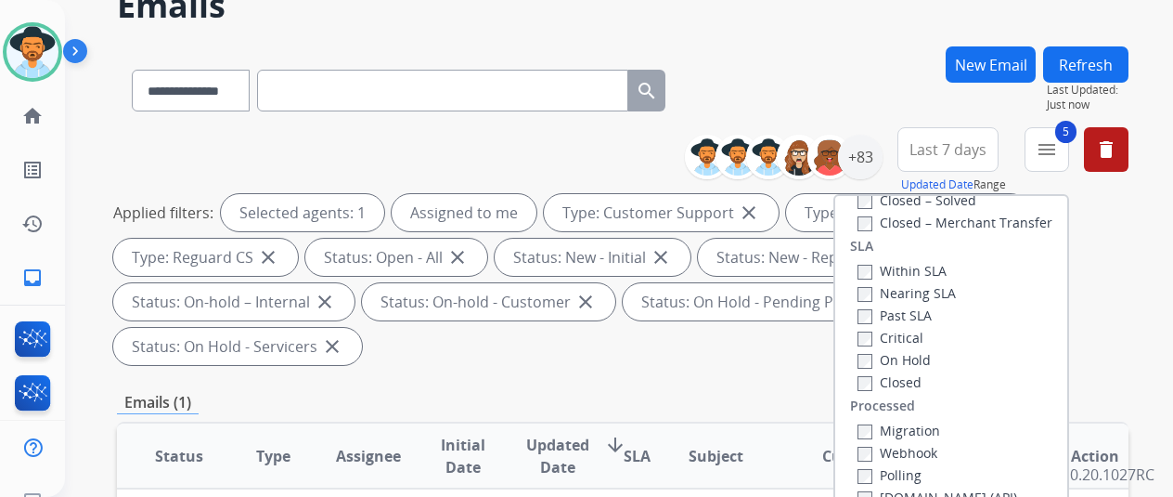
scroll to position [278, 0]
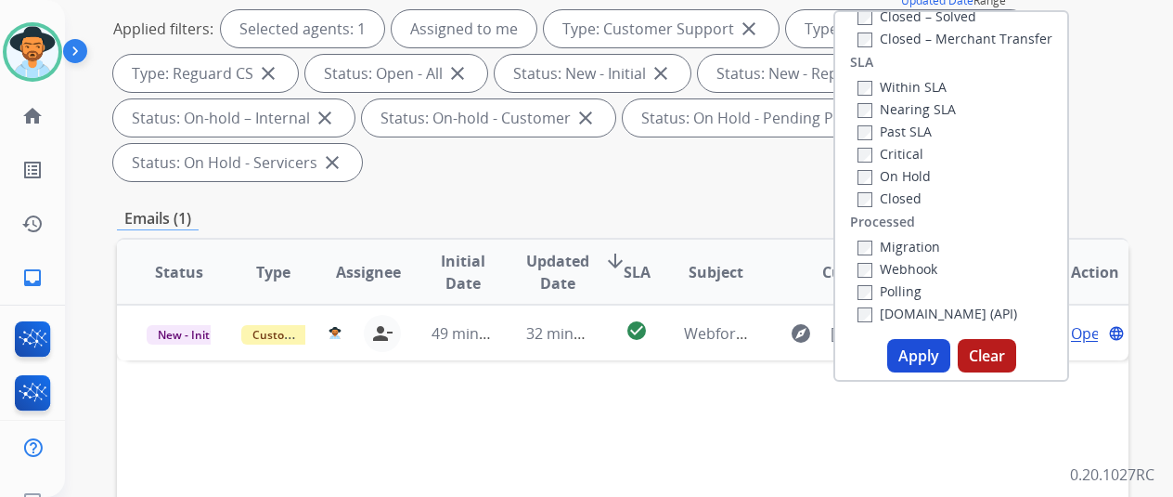
click at [941, 351] on button "Apply" at bounding box center [918, 355] width 63 height 33
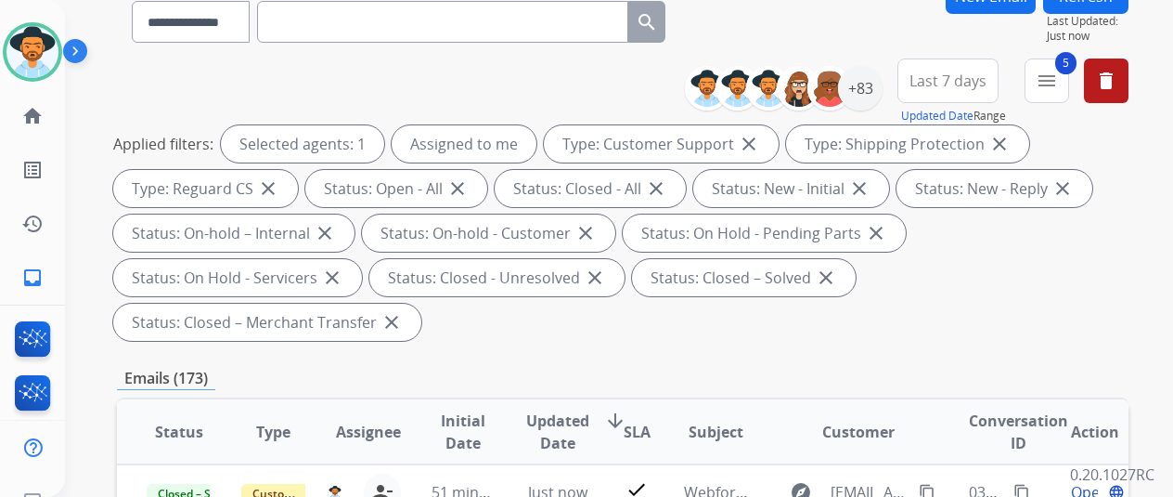
scroll to position [464, 0]
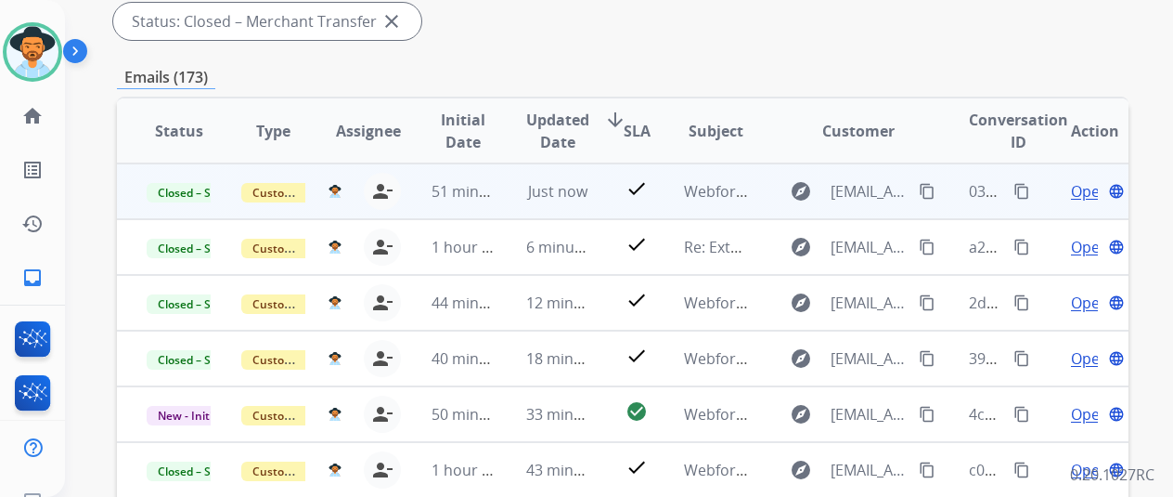
click at [1095, 193] on span "Open" at bounding box center [1090, 191] width 38 height 22
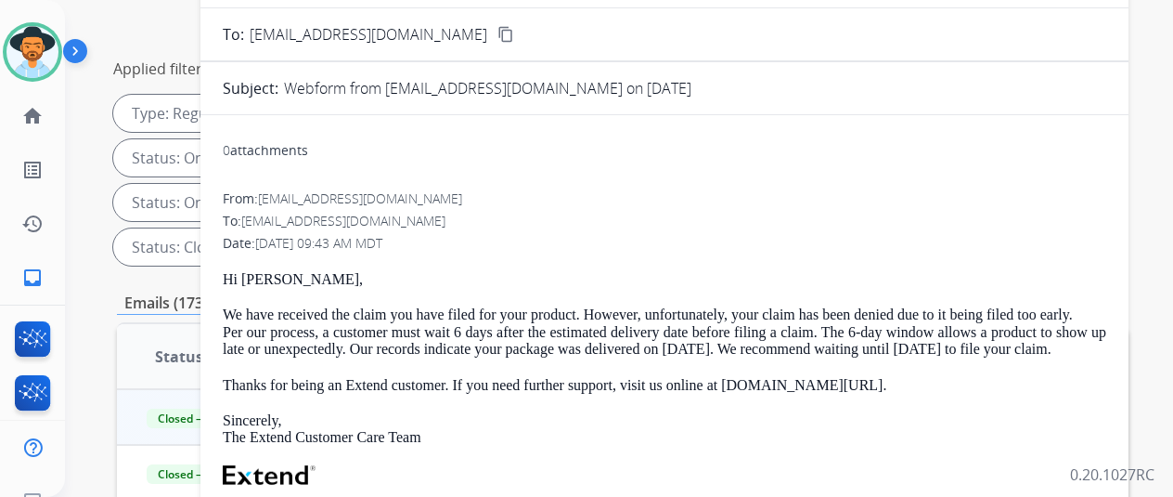
scroll to position [0, 0]
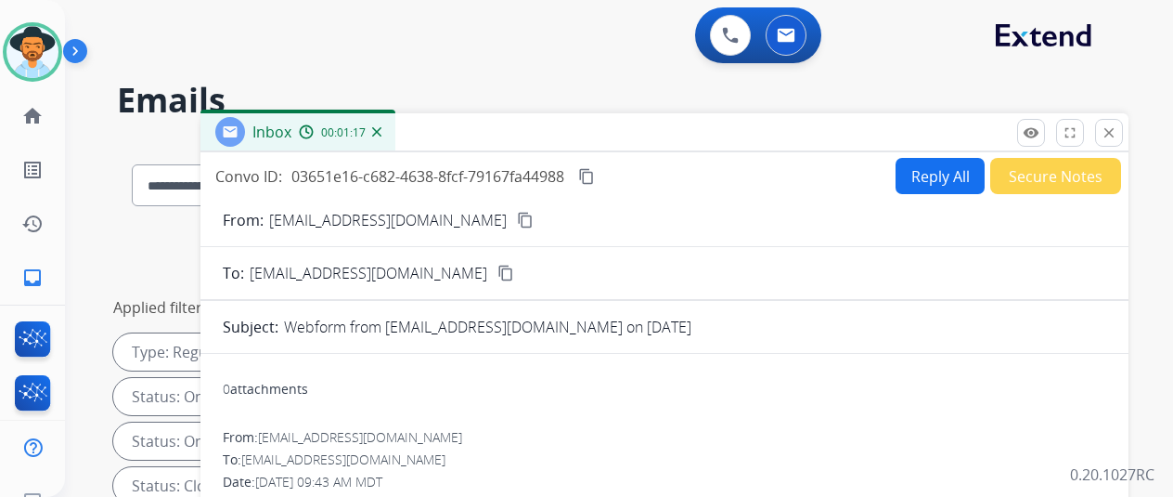
click at [382, 128] on img at bounding box center [376, 131] width 9 height 9
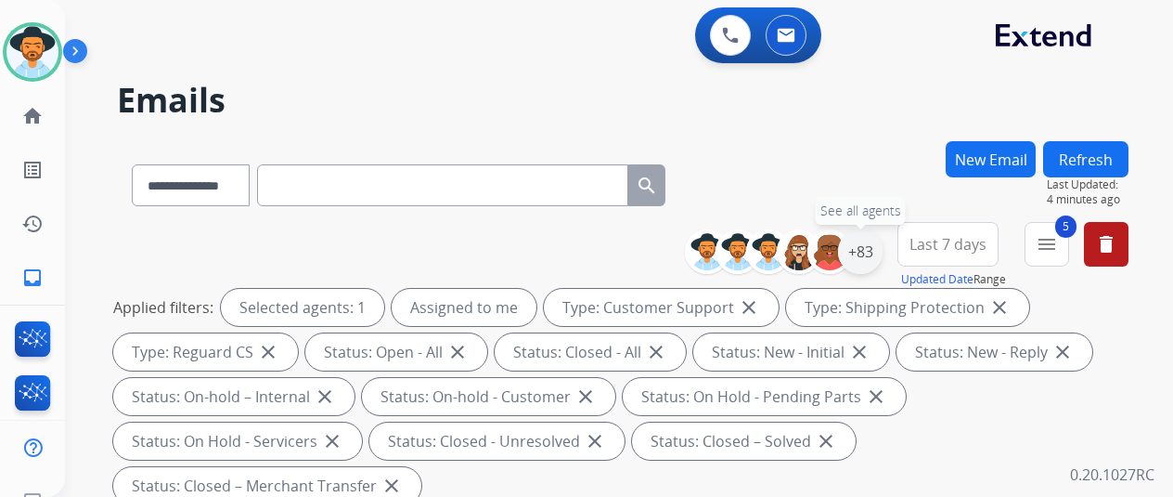
click at [874, 253] on div "+83" at bounding box center [860, 251] width 45 height 45
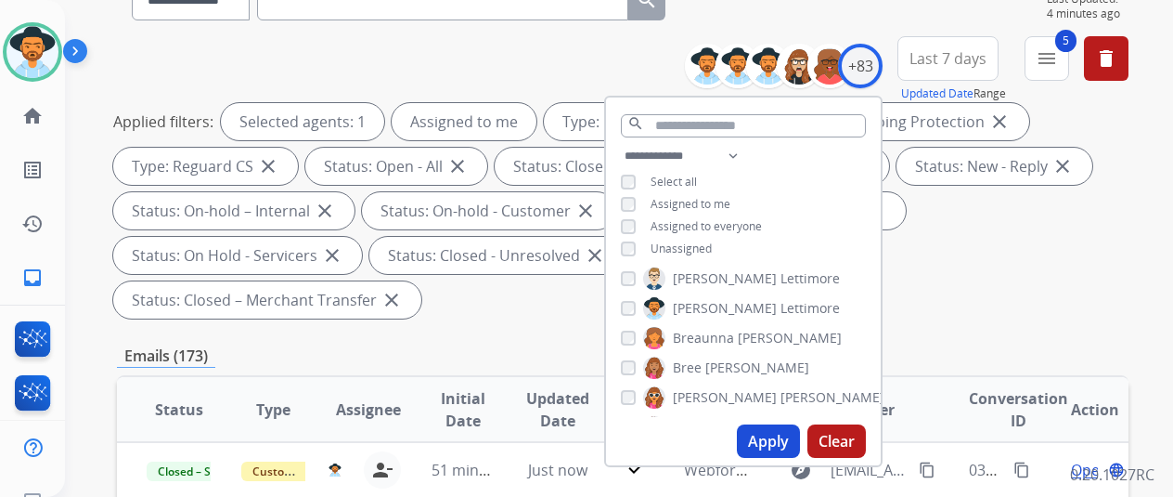
scroll to position [278, 0]
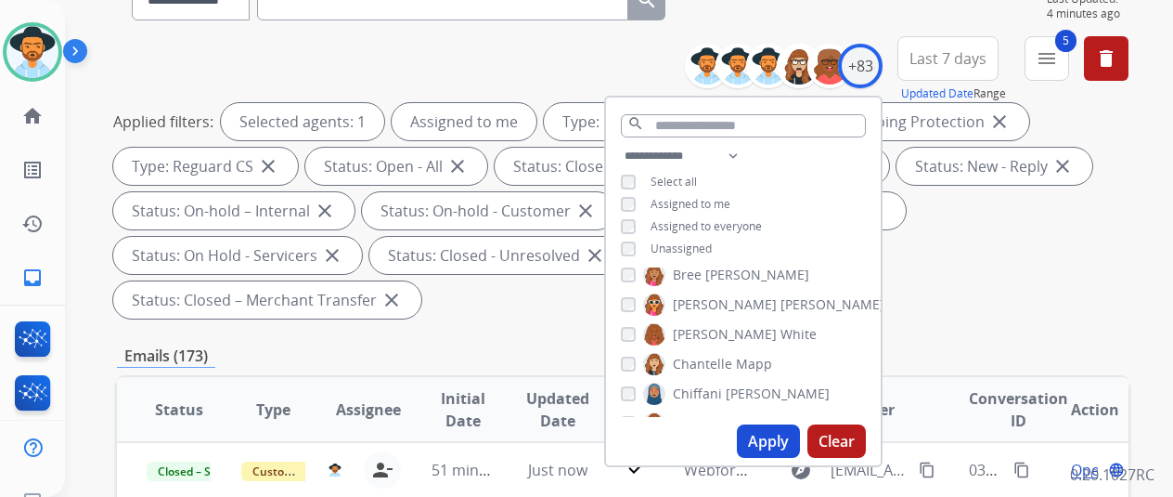
click at [1042, 245] on div "Applied filters: Selected agents: 1 Assigned to me Type: Customer Support close…" at bounding box center [619, 210] width 1012 height 215
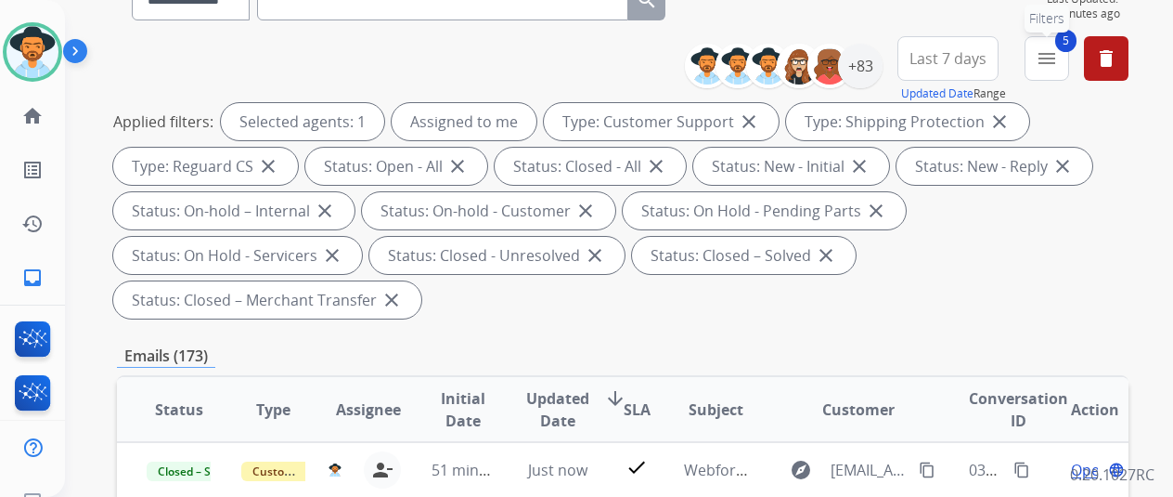
click at [1058, 60] on mat-icon "menu" at bounding box center [1047, 58] width 22 height 22
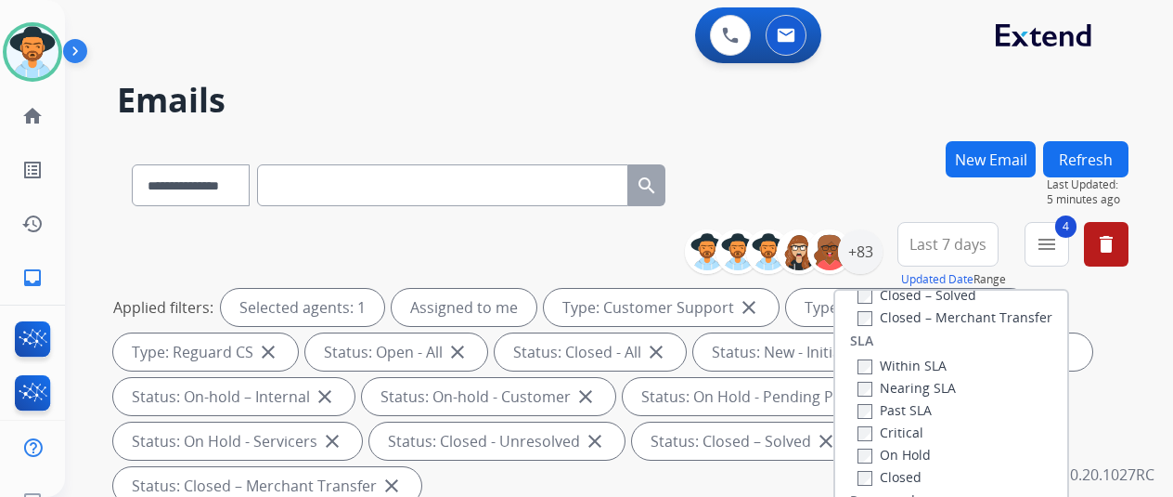
scroll to position [186, 0]
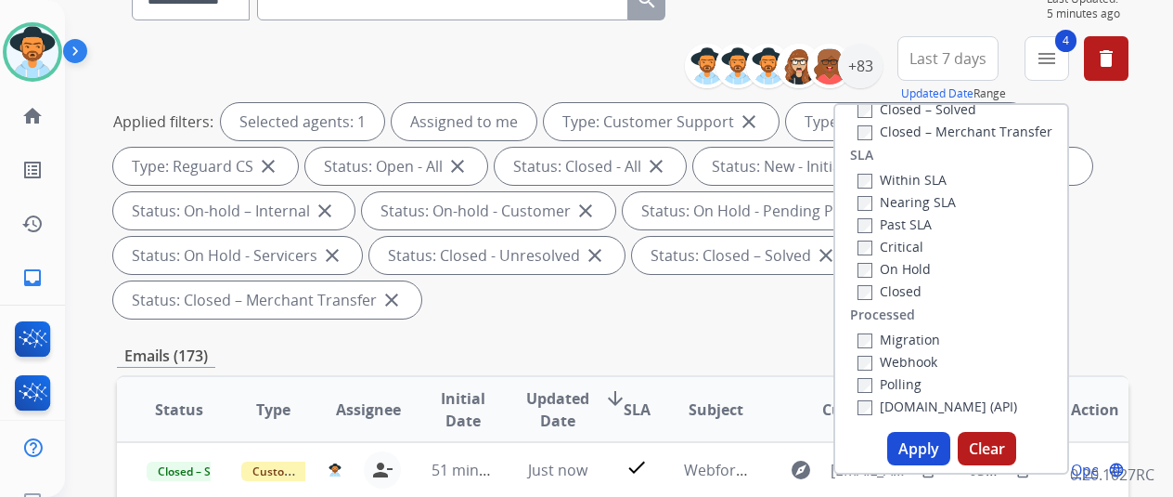
click at [924, 448] on button "Apply" at bounding box center [918, 448] width 63 height 33
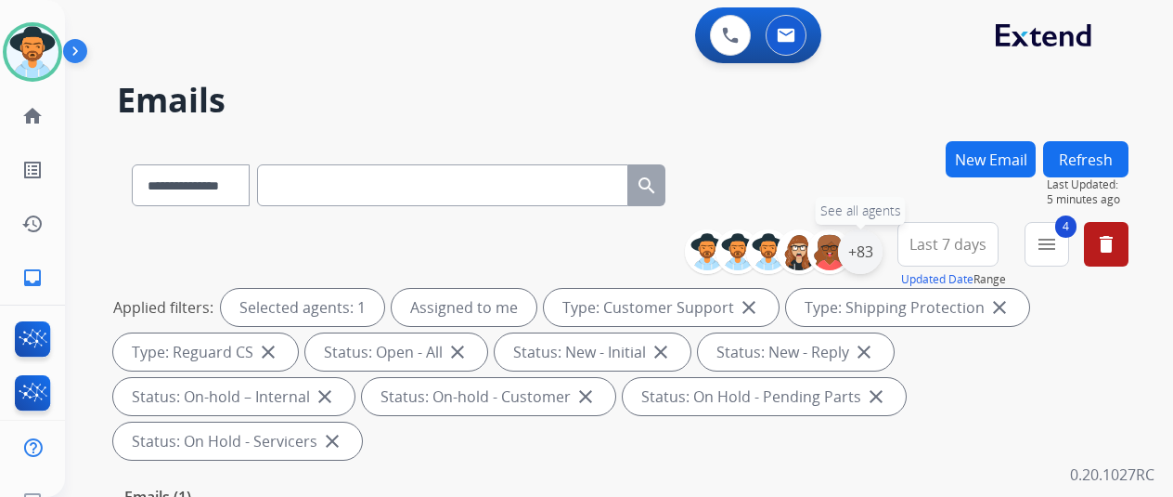
click at [876, 246] on div "+83" at bounding box center [860, 251] width 45 height 45
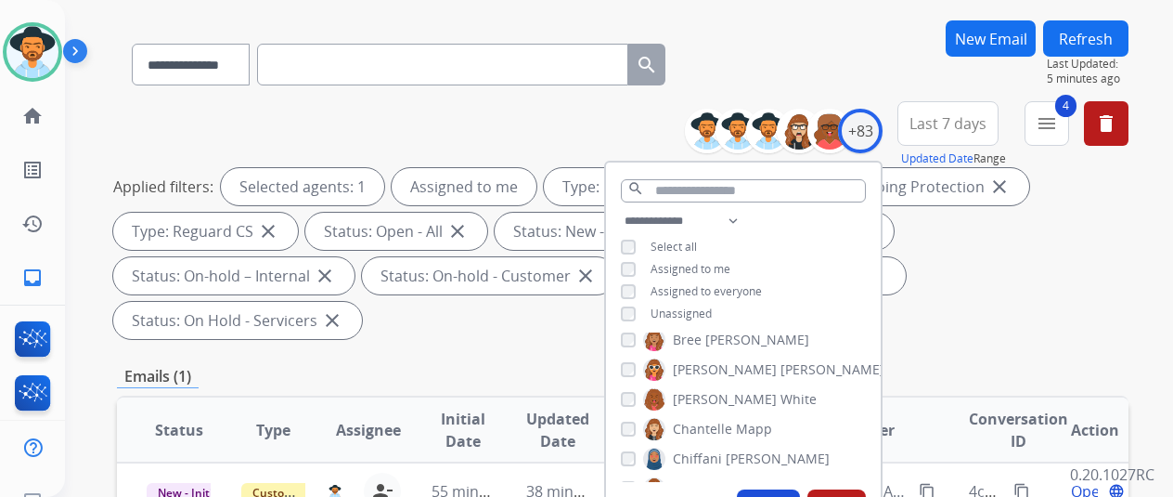
scroll to position [278, 0]
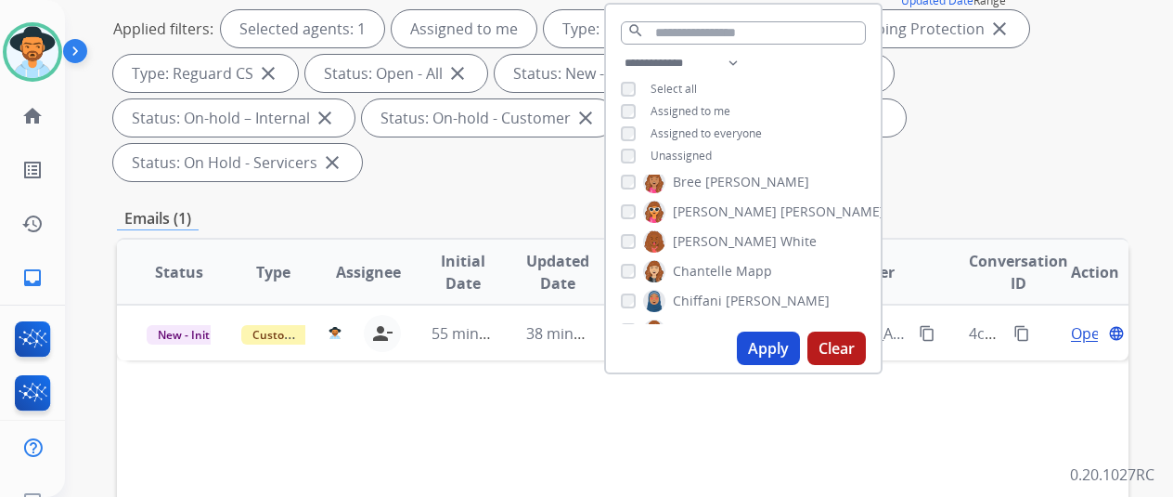
click at [777, 348] on button "Apply" at bounding box center [768, 347] width 63 height 33
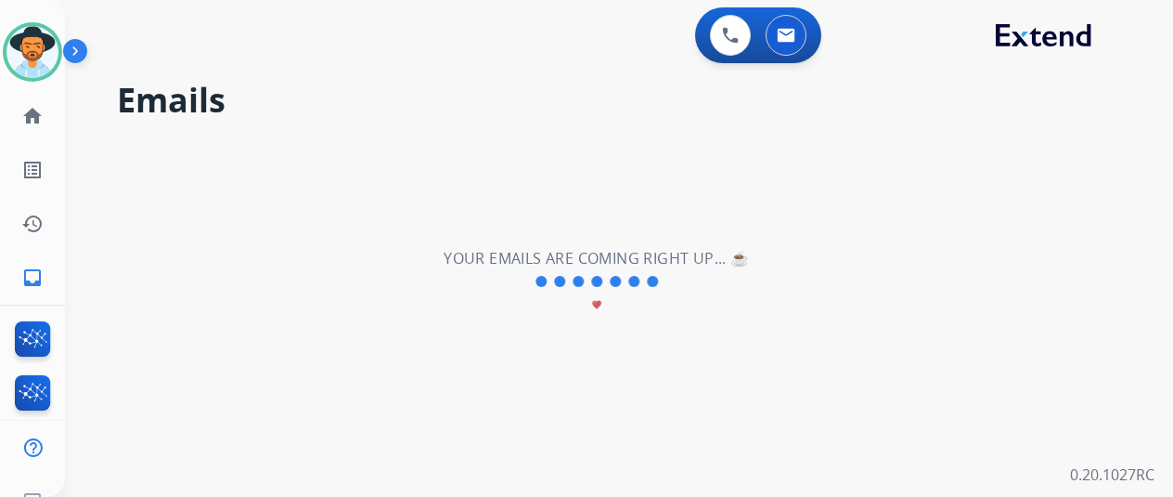
scroll to position [0, 0]
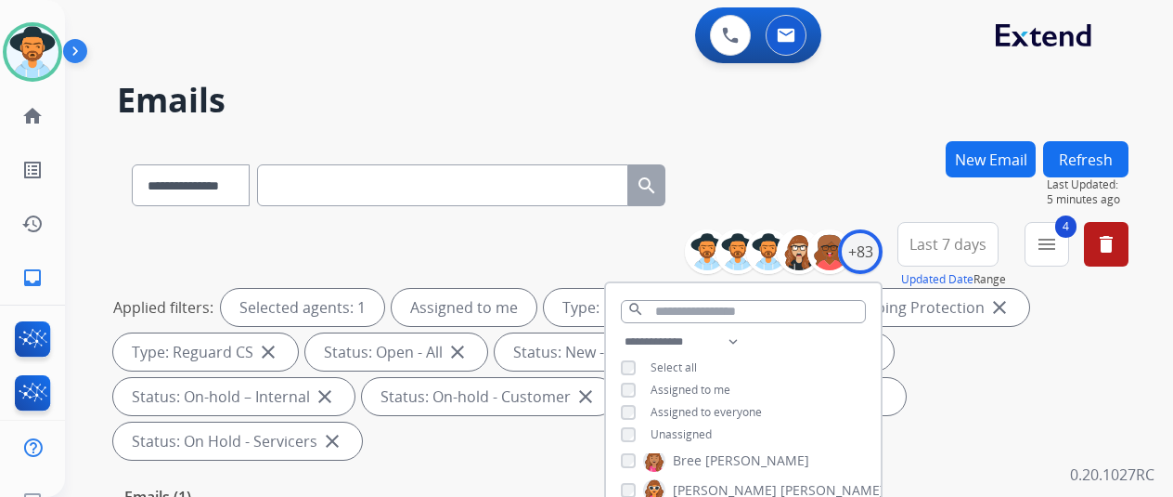
drag, startPoint x: 794, startPoint y: 152, endPoint x: 801, endPoint y: 142, distance: 12.6
click at [797, 155] on div "**********" at bounding box center [623, 181] width 1012 height 81
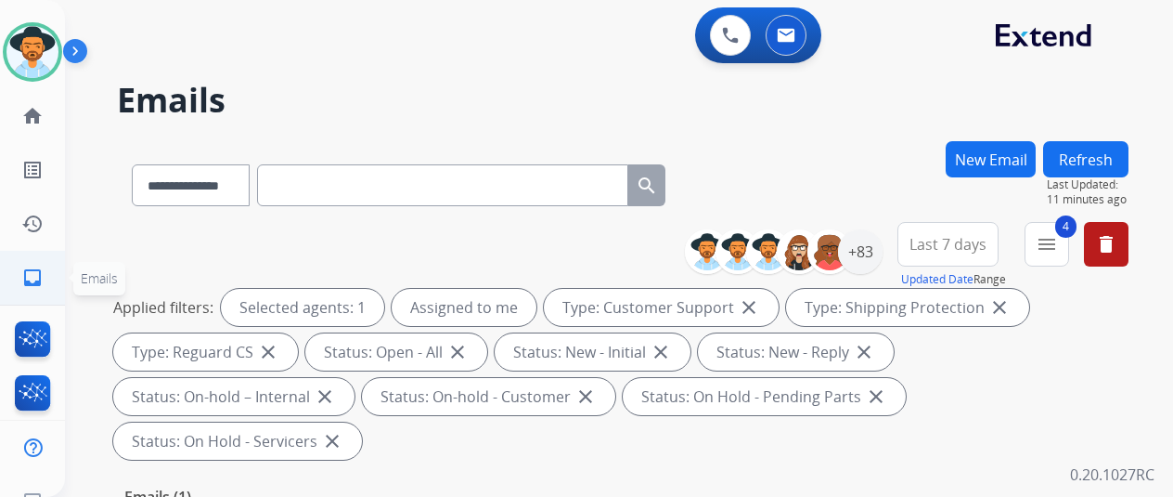
click at [35, 276] on mat-icon "inbox" at bounding box center [32, 277] width 22 height 22
click at [876, 251] on div "+83" at bounding box center [860, 251] width 45 height 45
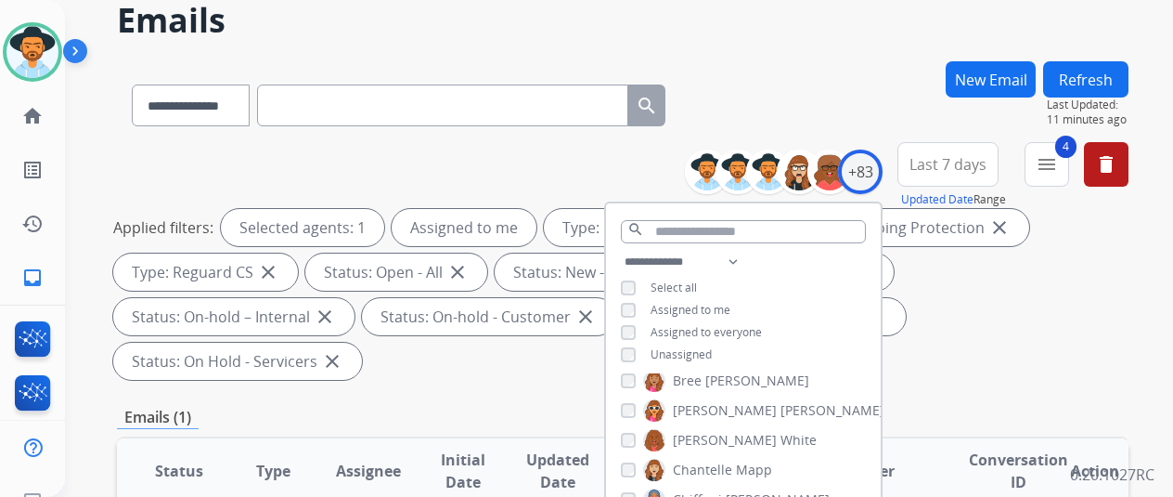
scroll to position [278, 0]
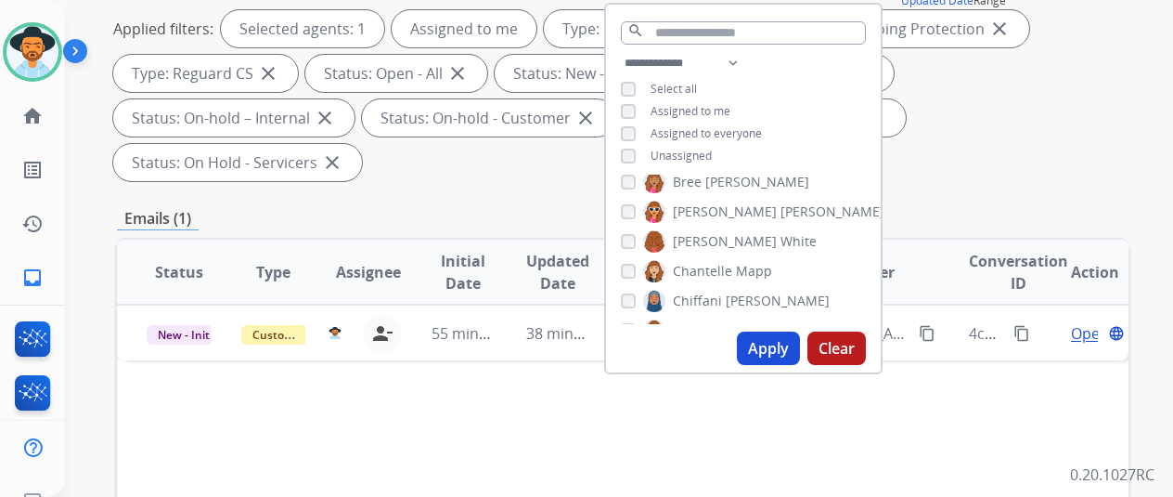
click at [784, 357] on button "Apply" at bounding box center [768, 347] width 63 height 33
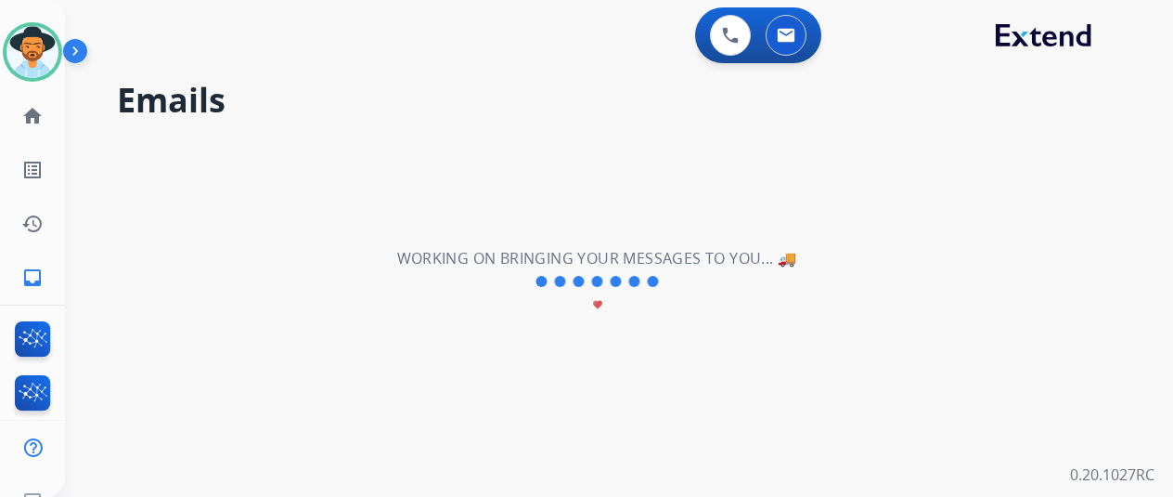
scroll to position [0, 0]
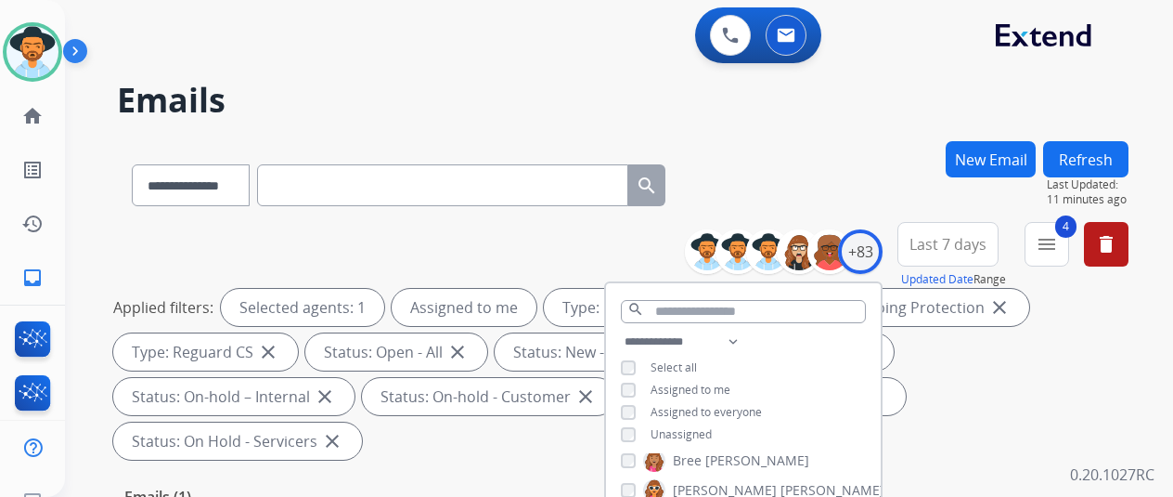
click at [770, 157] on div "**********" at bounding box center [623, 181] width 1012 height 81
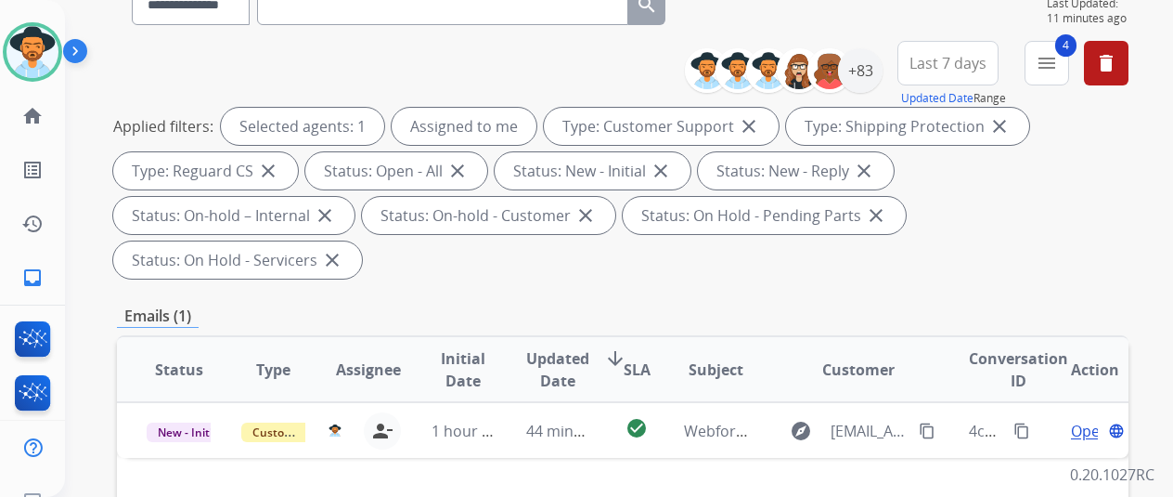
scroll to position [371, 0]
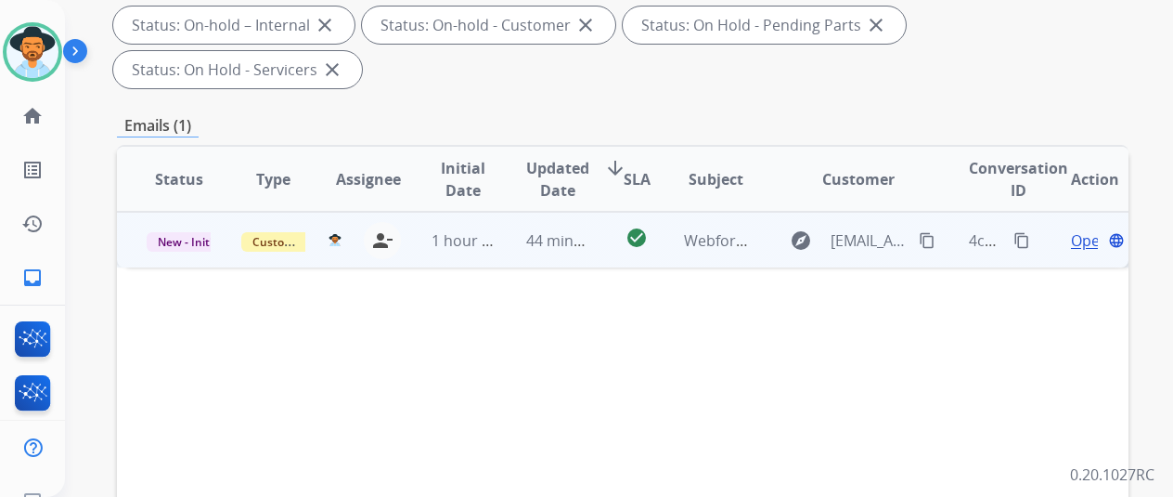
click at [1080, 229] on span "Open" at bounding box center [1090, 240] width 38 height 22
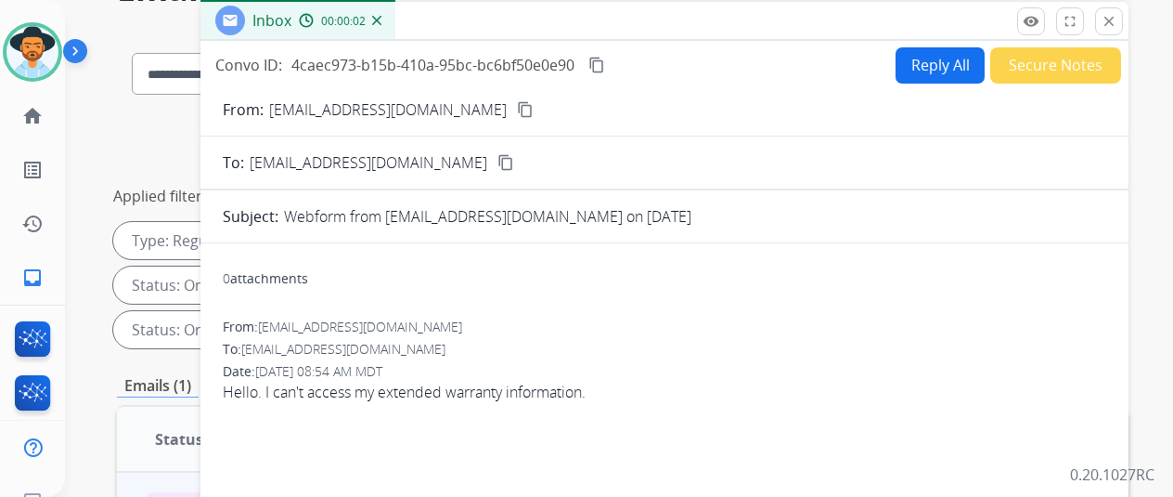
scroll to position [0, 0]
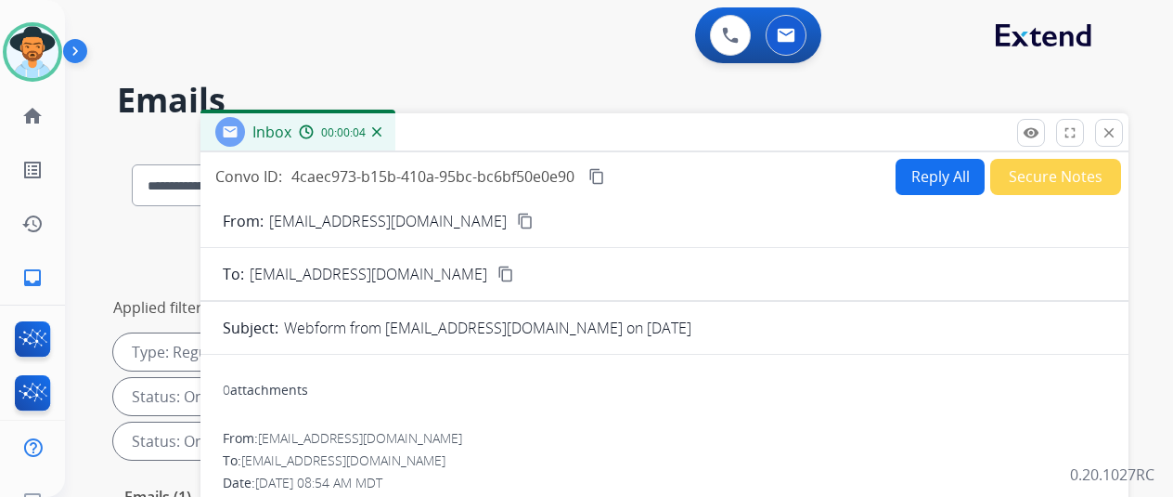
click at [517, 214] on mat-icon "content_copy" at bounding box center [525, 221] width 17 height 17
click at [952, 171] on button "Reply All" at bounding box center [940, 177] width 89 height 36
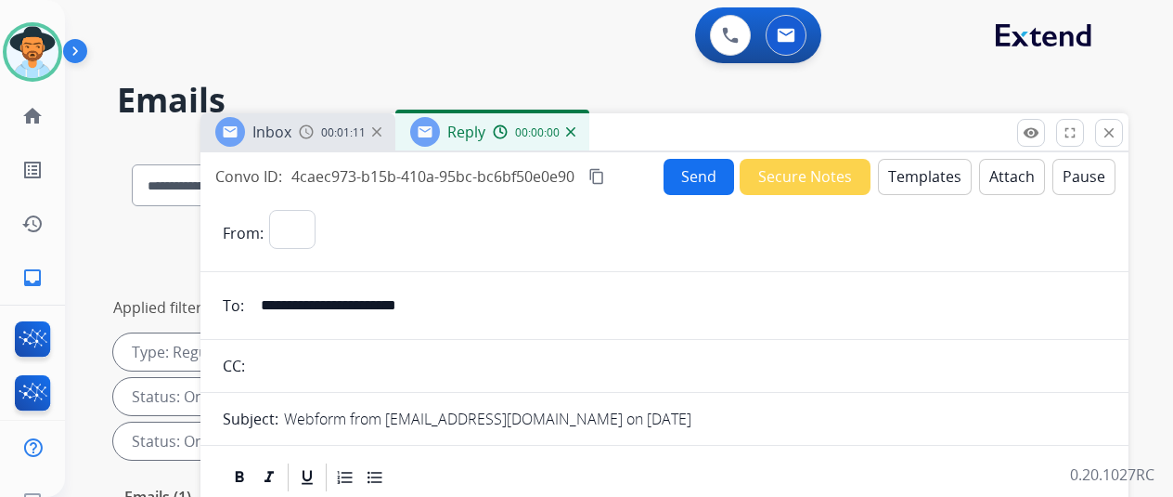
select select "**********"
click at [917, 170] on button "Templates" at bounding box center [925, 177] width 94 height 36
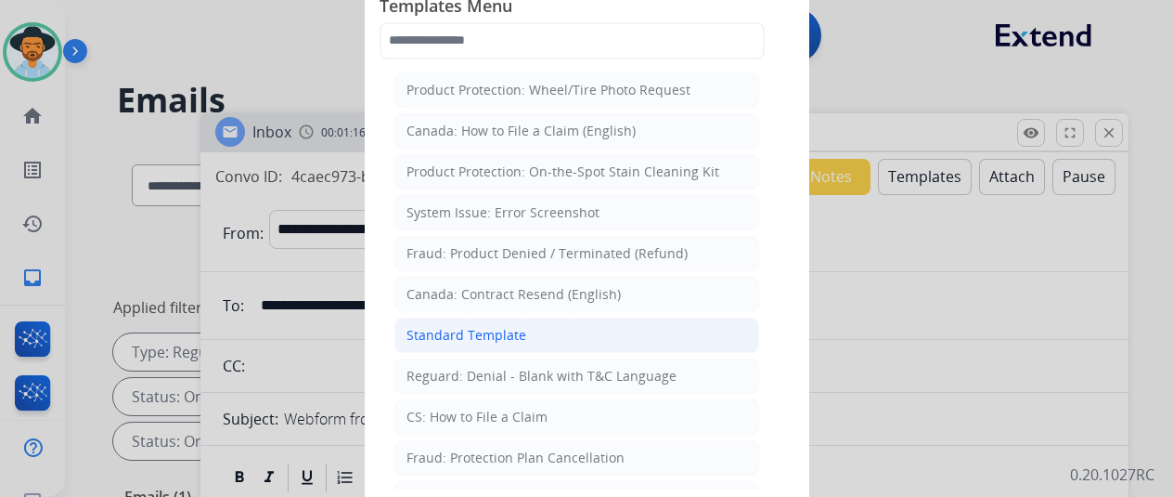
click at [512, 320] on li "Standard Template" at bounding box center [577, 334] width 365 height 35
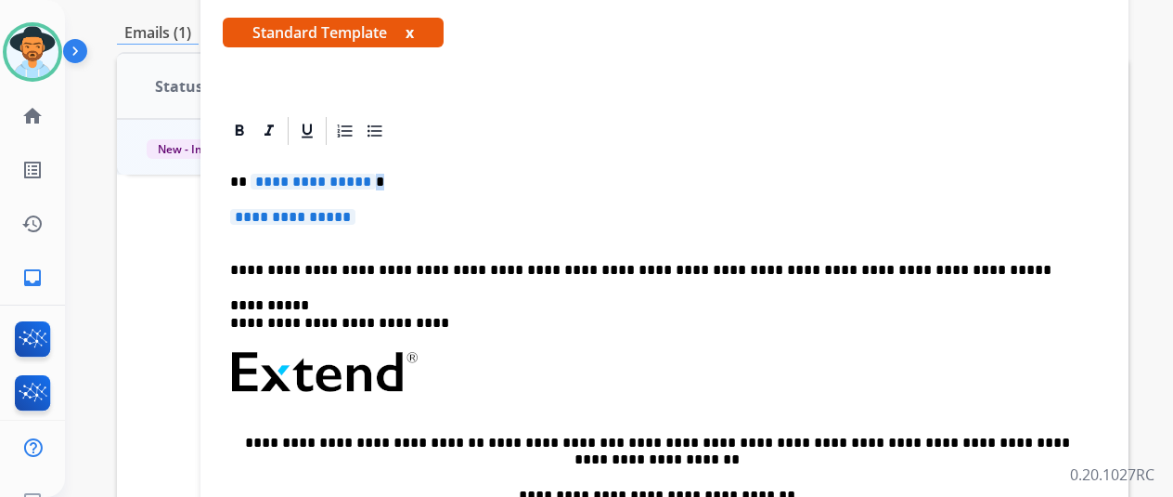
click at [377, 179] on p "**********" at bounding box center [657, 182] width 854 height 17
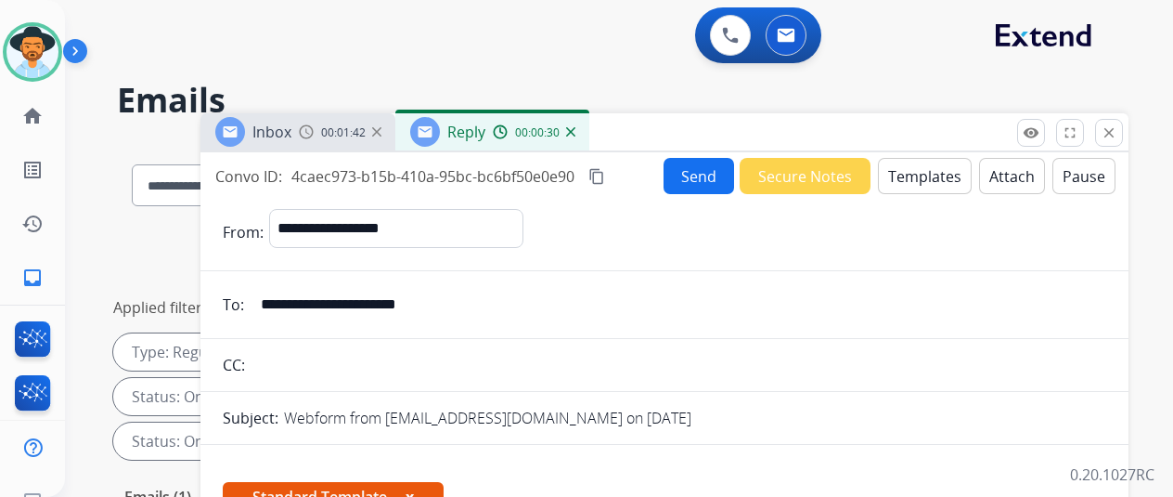
select select "**********"
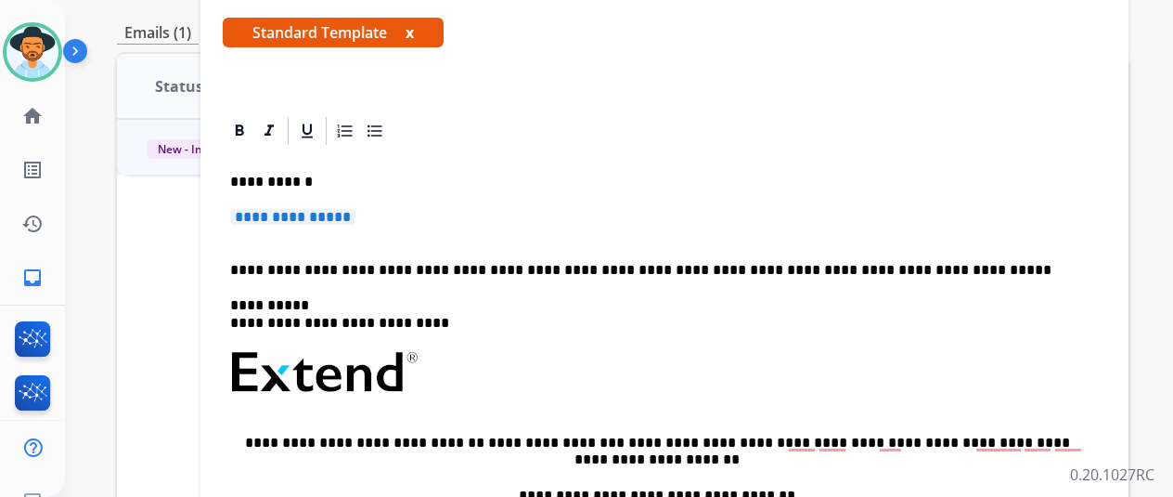
drag, startPoint x: 379, startPoint y: 217, endPoint x: 326, endPoint y: 217, distance: 52.9
click at [336, 217] on p "**********" at bounding box center [664, 226] width 869 height 34
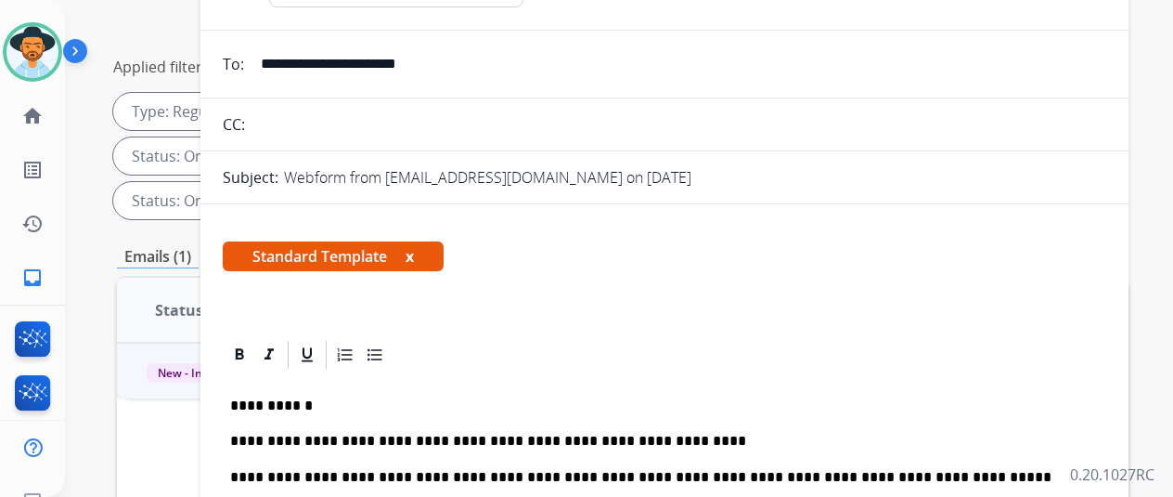
scroll to position [93, 0]
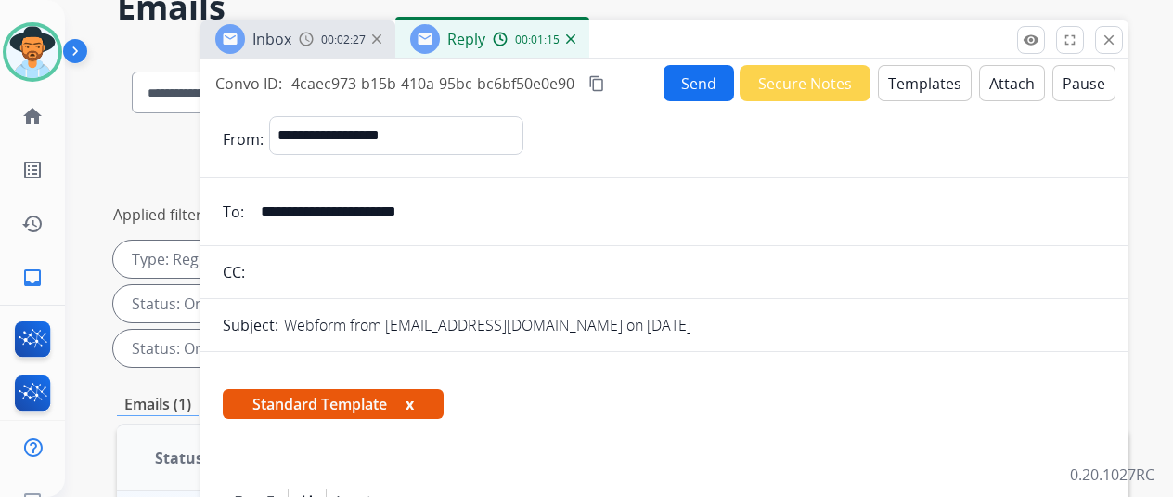
click at [703, 69] on button "Send" at bounding box center [699, 83] width 71 height 36
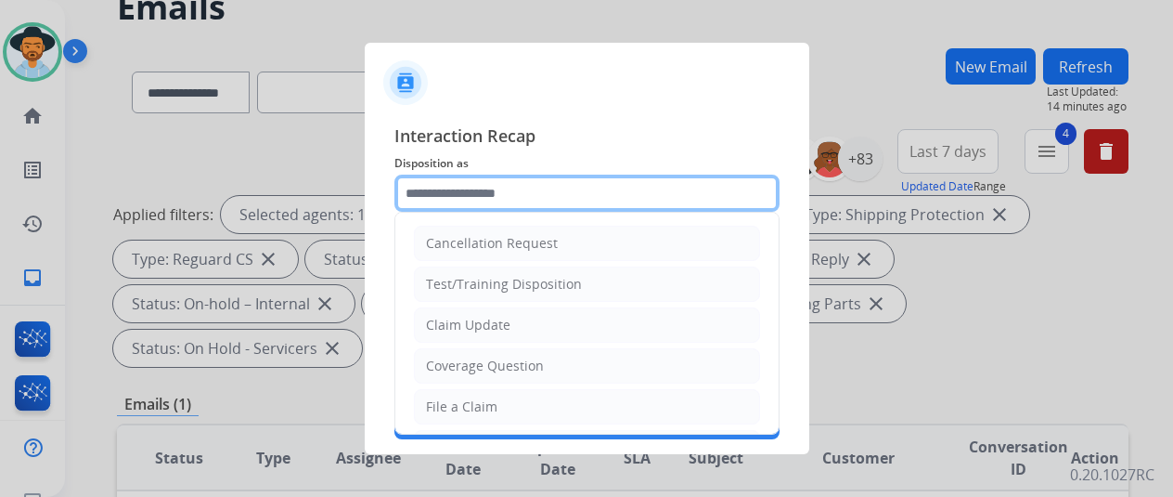
click at [457, 190] on input "text" at bounding box center [587, 193] width 385 height 37
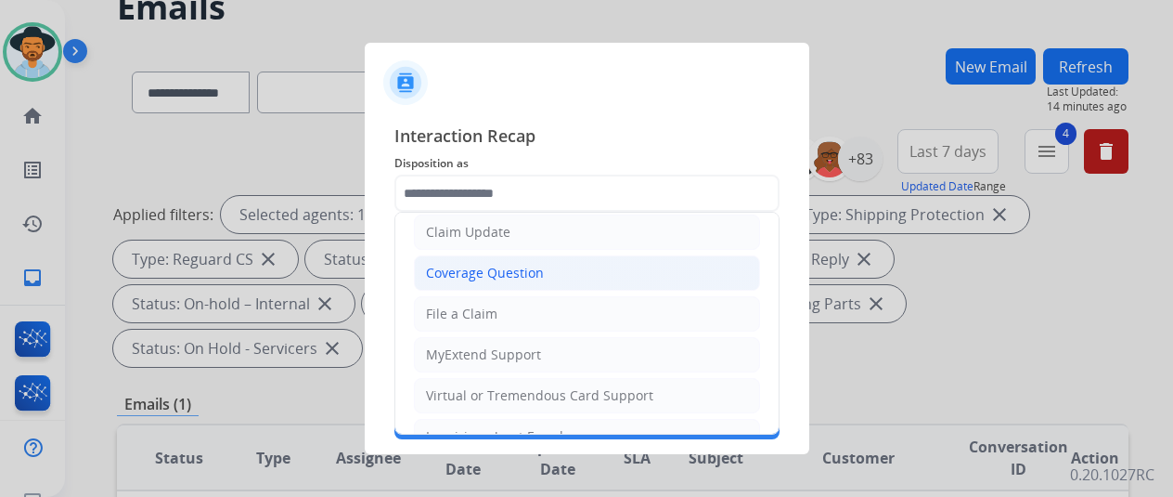
click at [473, 264] on div "Coverage Question" at bounding box center [485, 273] width 118 height 19
type input "**********"
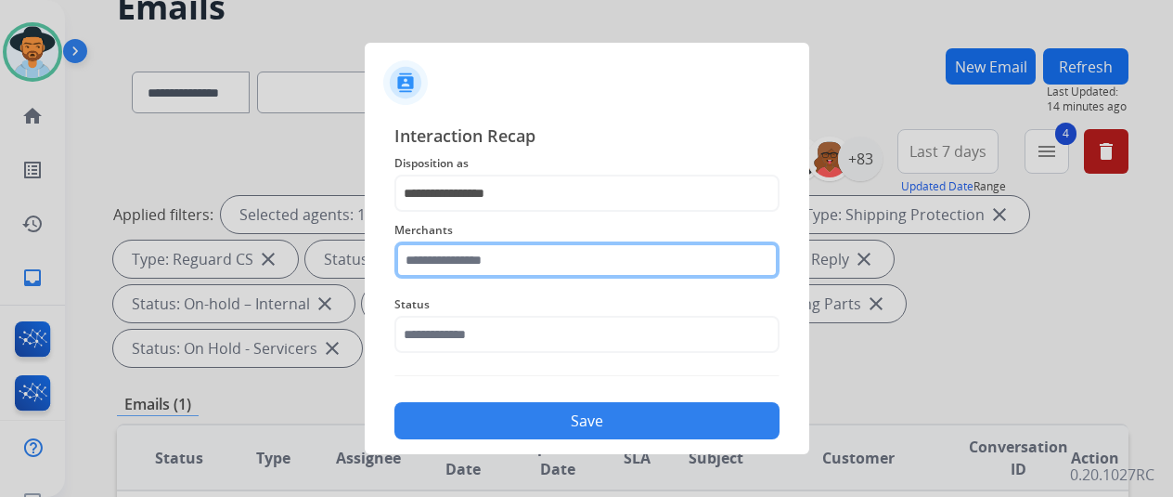
click at [427, 258] on input "text" at bounding box center [587, 259] width 385 height 37
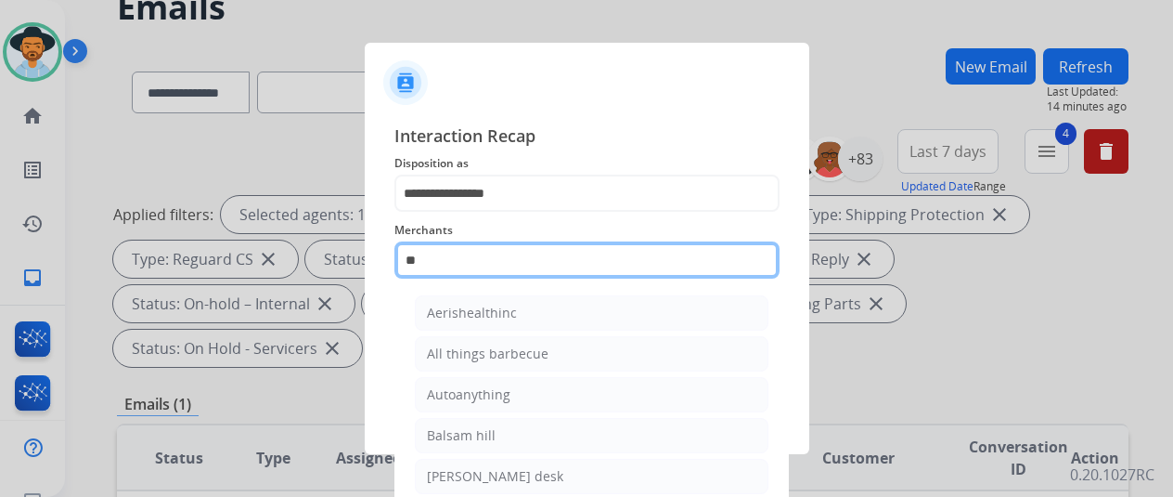
type input "*"
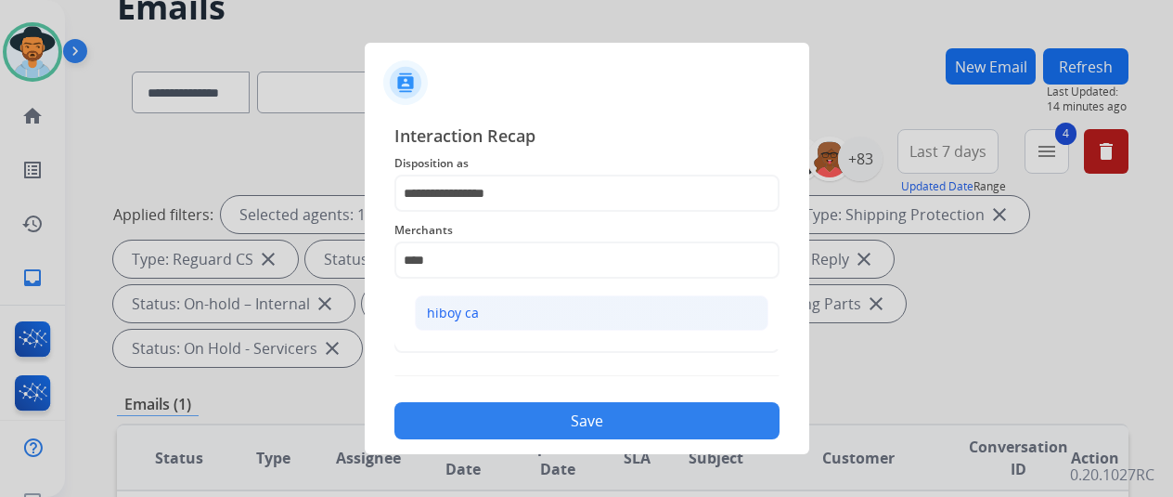
click at [433, 312] on div "hiboy ca" at bounding box center [453, 313] width 52 height 19
type input "********"
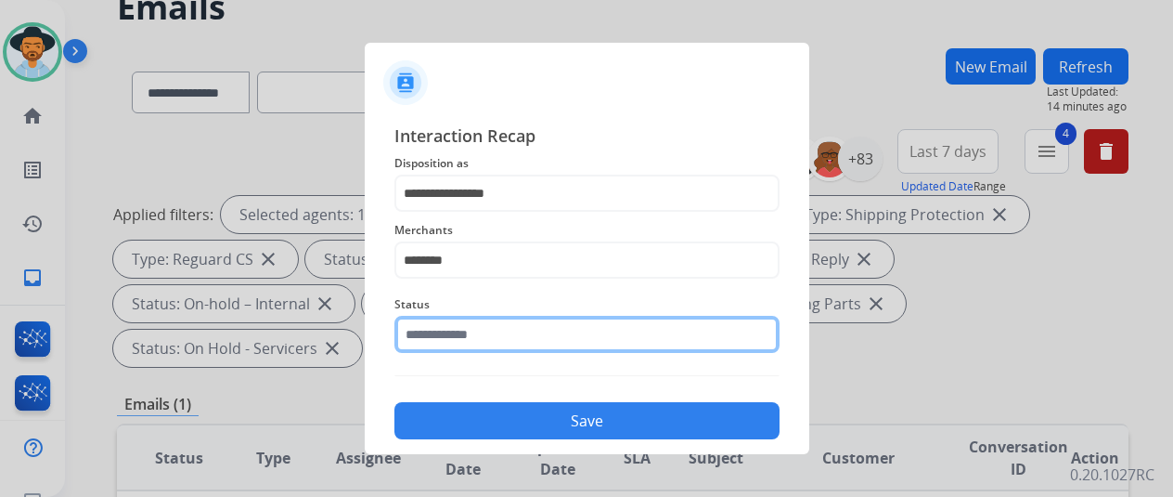
click at [467, 343] on input "text" at bounding box center [587, 334] width 385 height 37
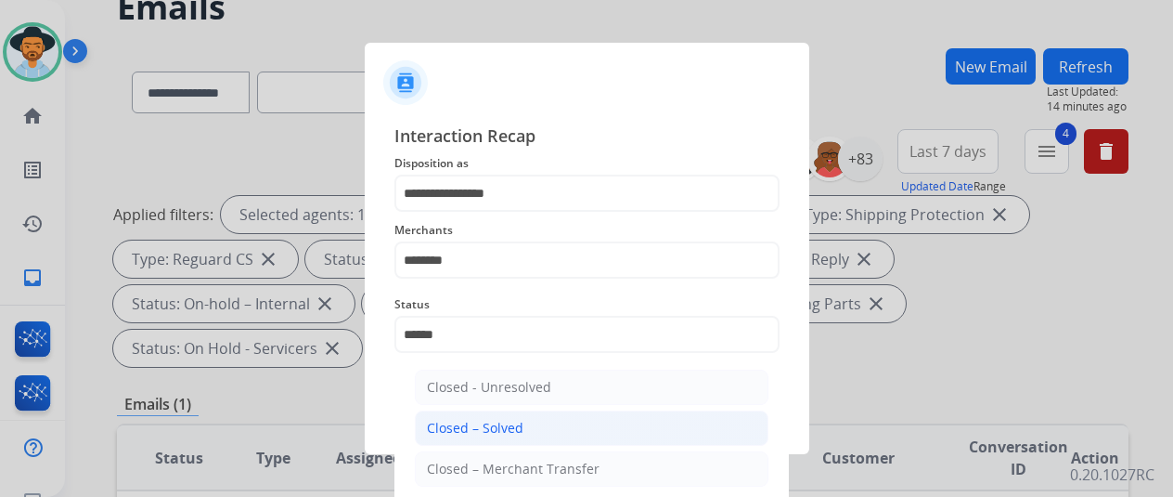
click at [470, 435] on div "Closed – Solved" at bounding box center [475, 428] width 97 height 19
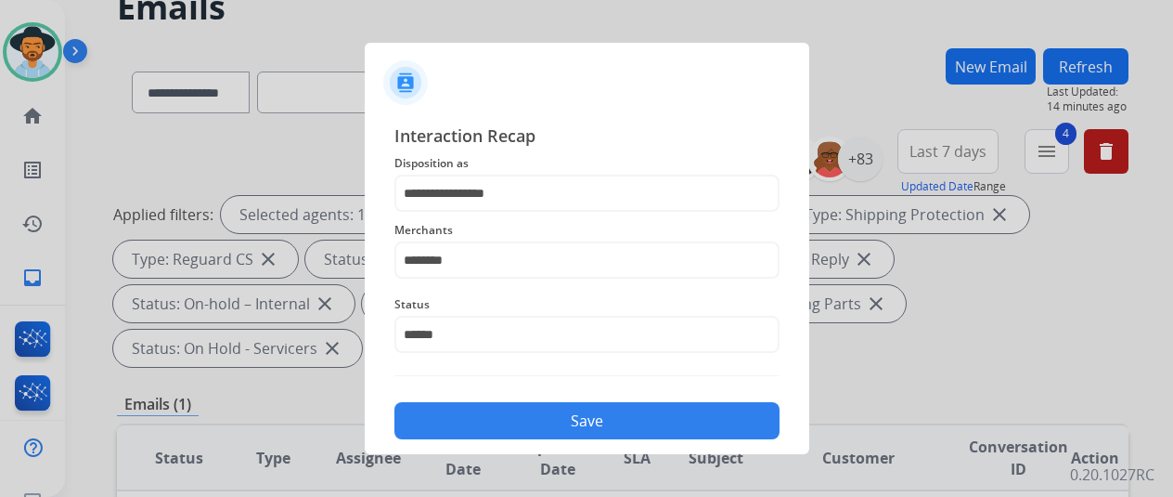
type input "**********"
click at [568, 415] on button "Save" at bounding box center [587, 420] width 385 height 37
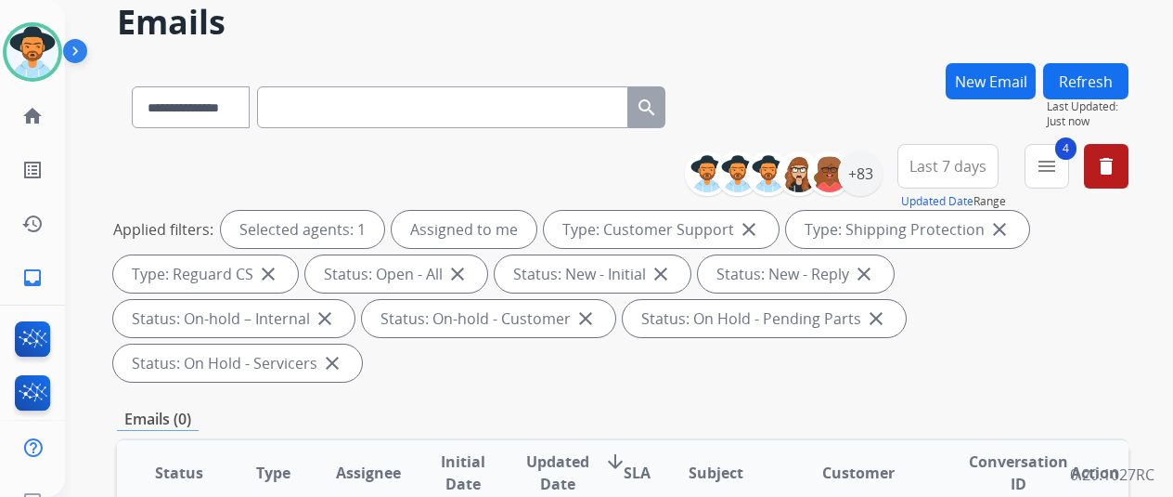
scroll to position [0, 0]
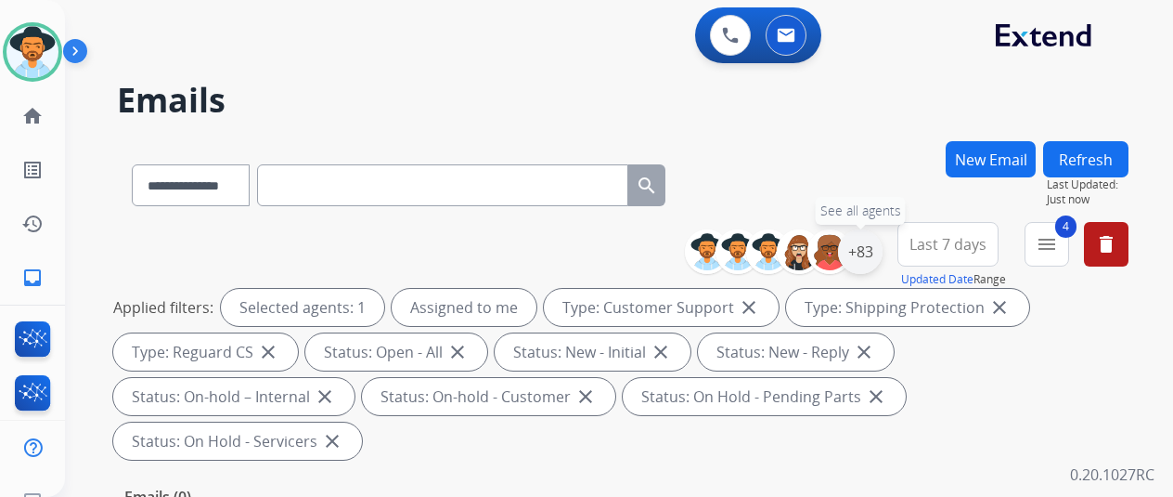
click at [866, 246] on div "+83" at bounding box center [860, 251] width 45 height 45
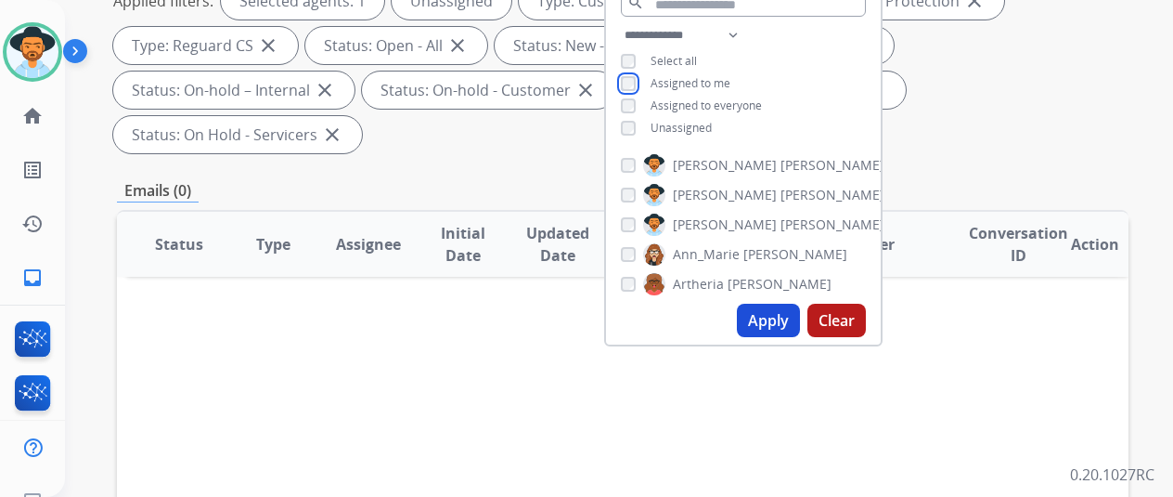
scroll to position [464, 0]
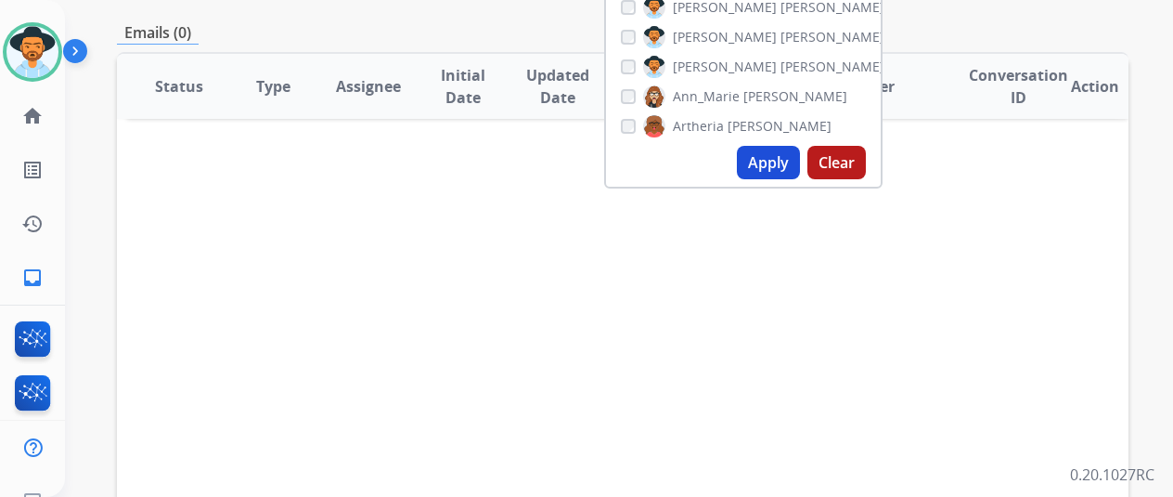
click at [780, 152] on button "Apply" at bounding box center [768, 162] width 63 height 33
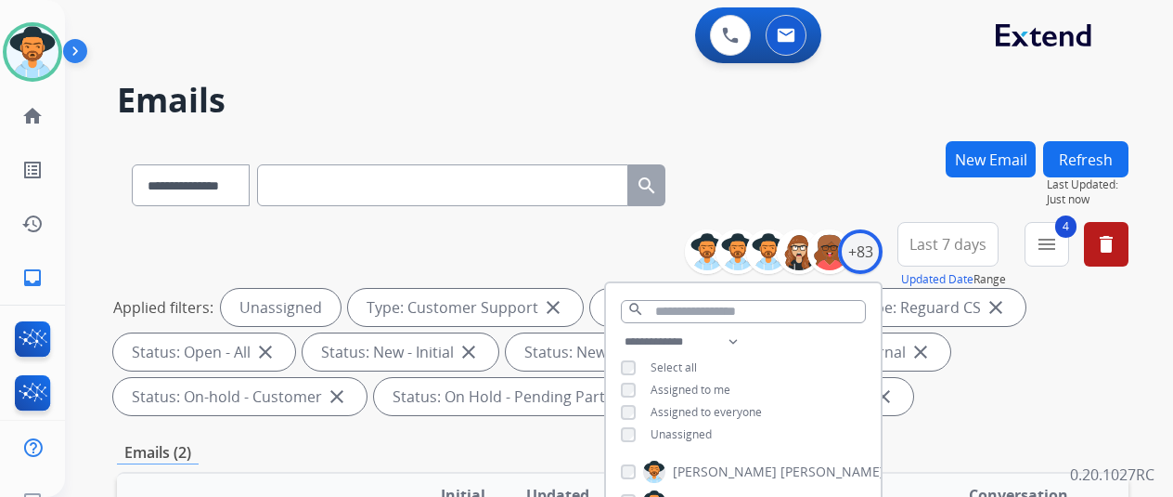
click at [792, 133] on div "**********" at bounding box center [597, 315] width 1064 height 497
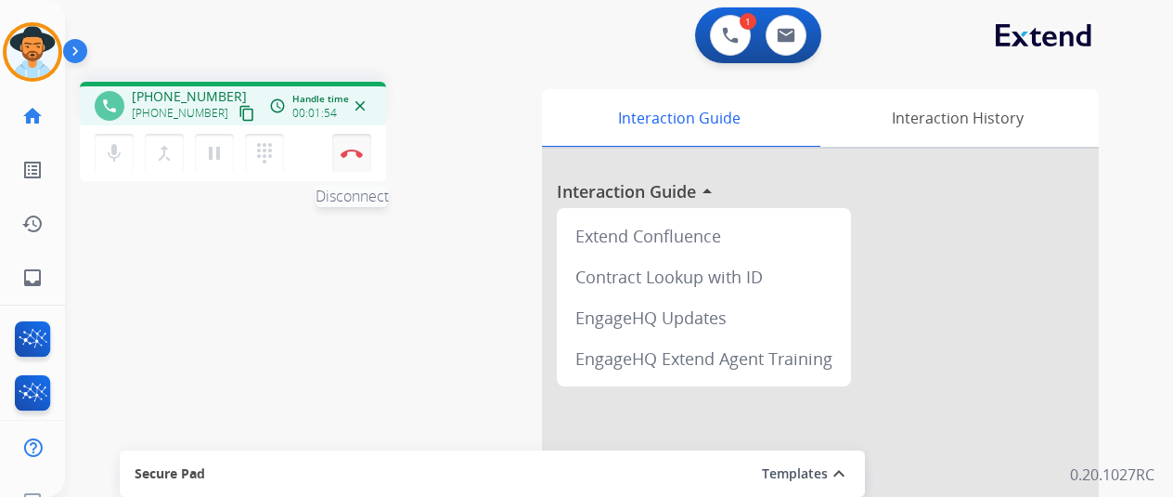
click at [366, 146] on button "Disconnect" at bounding box center [351, 153] width 39 height 39
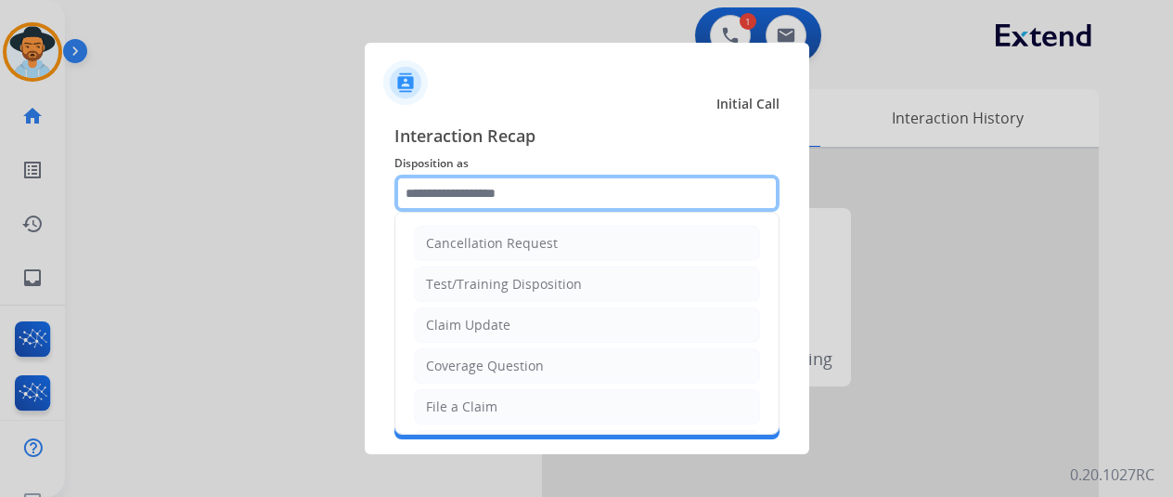
click at [471, 181] on input "text" at bounding box center [587, 193] width 385 height 37
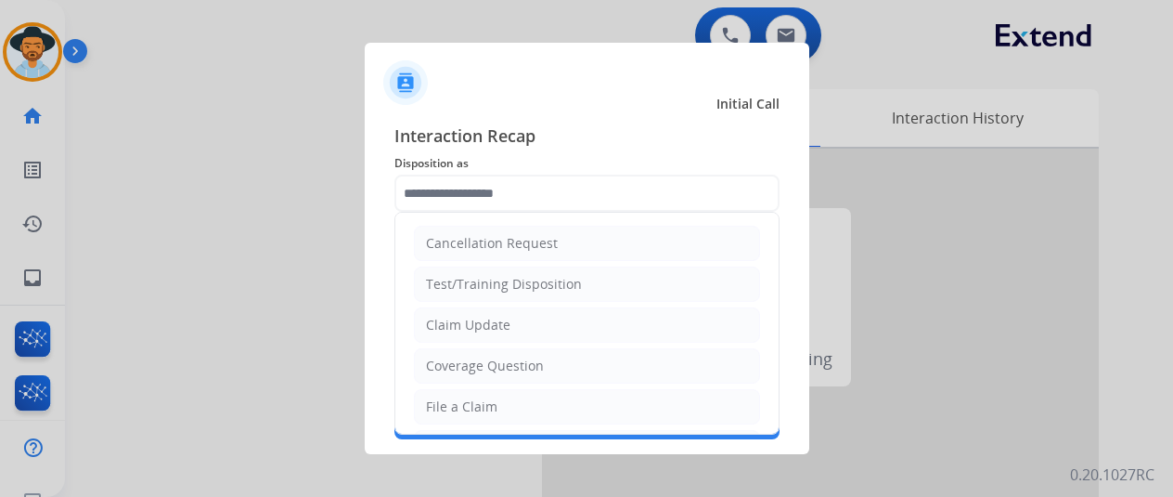
drag, startPoint x: 455, startPoint y: 404, endPoint x: 453, endPoint y: 311, distance: 92.9
click at [449, 397] on div "File a Claim" at bounding box center [461, 406] width 71 height 19
type input "**********"
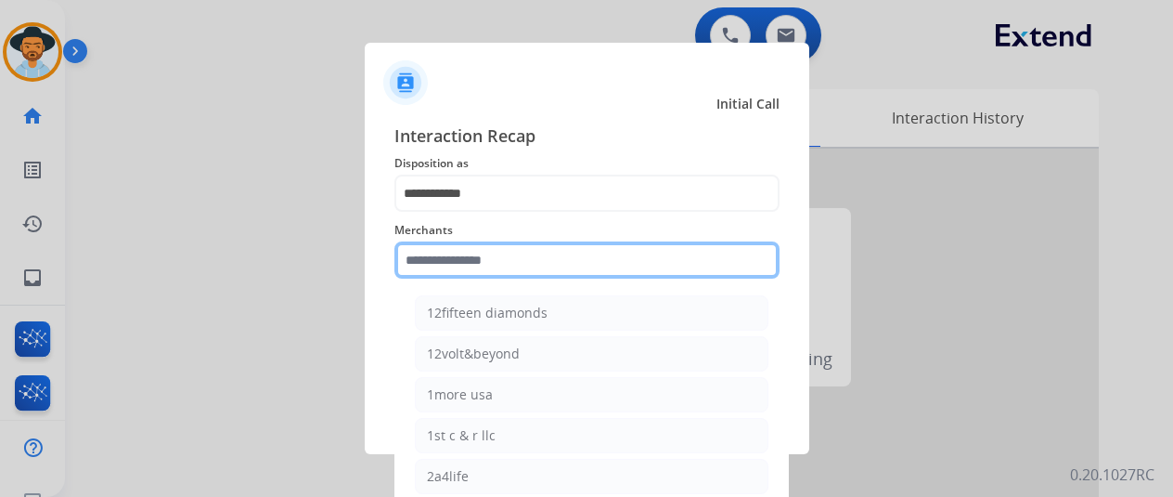
click at [462, 261] on input "text" at bounding box center [587, 259] width 385 height 37
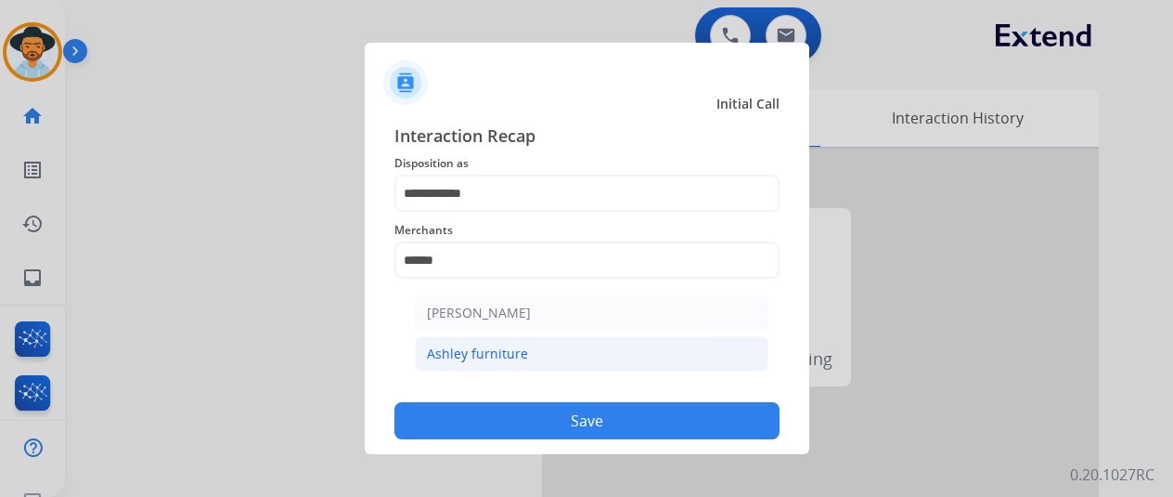
click at [507, 354] on div "Ashley furniture" at bounding box center [477, 353] width 101 height 19
type input "**********"
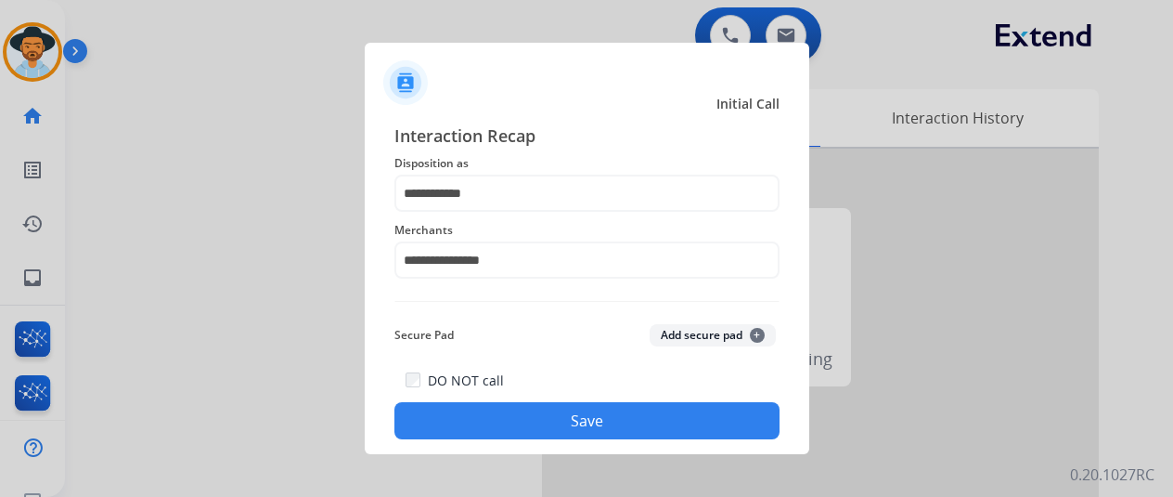
click at [576, 417] on button "Save" at bounding box center [587, 420] width 385 height 37
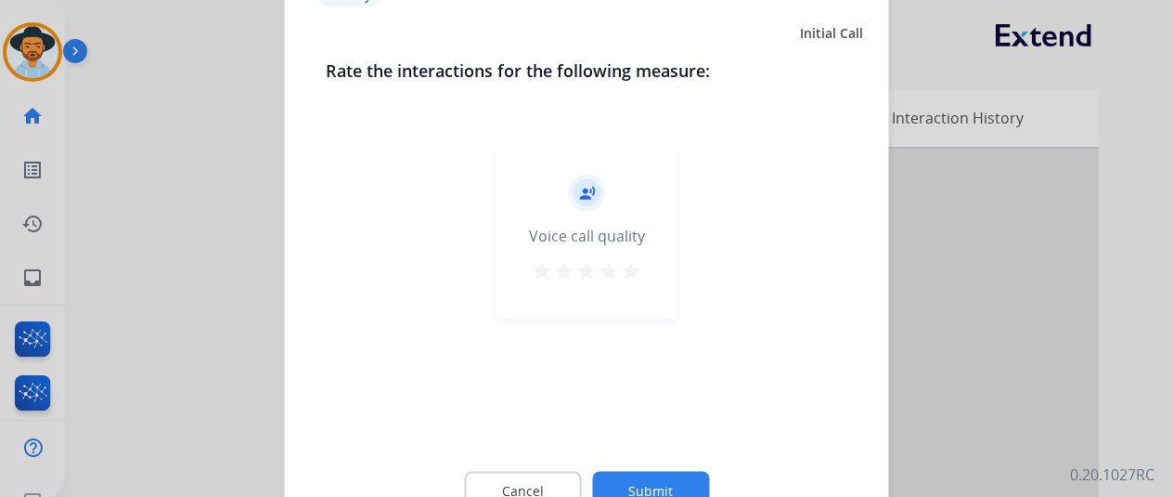
click at [631, 486] on button "Submit" at bounding box center [650, 490] width 117 height 39
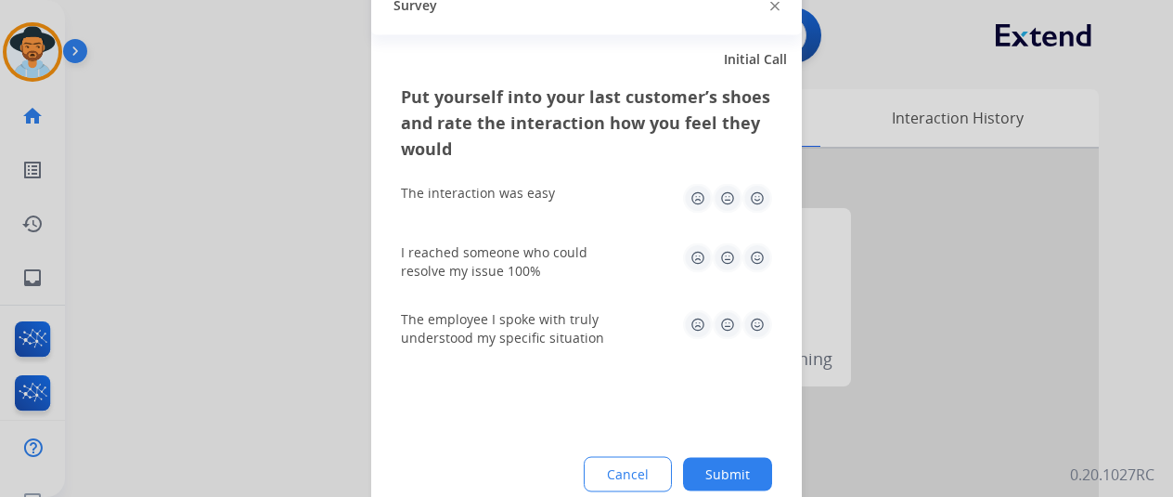
drag, startPoint x: 713, startPoint y: 474, endPoint x: 503, endPoint y: 232, distance: 320.5
click at [711, 473] on button "Submit" at bounding box center [727, 473] width 89 height 33
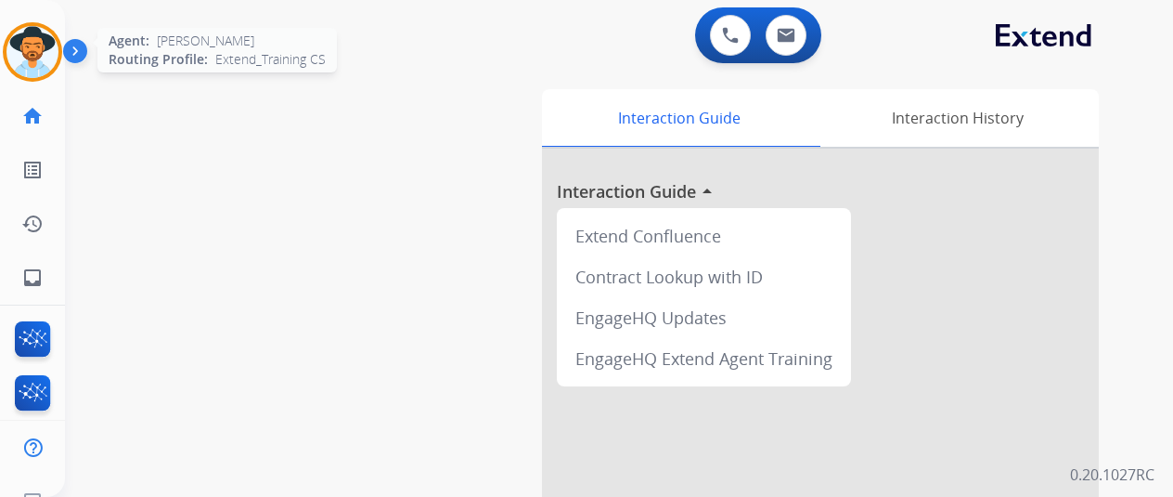
click at [40, 52] on img at bounding box center [32, 52] width 52 height 52
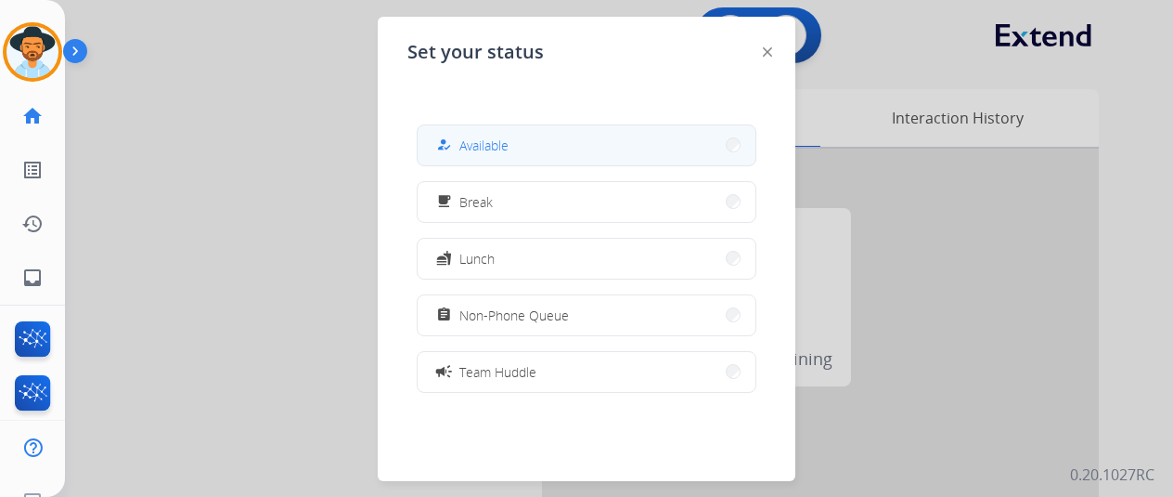
click at [465, 152] on span "Available" at bounding box center [484, 145] width 49 height 19
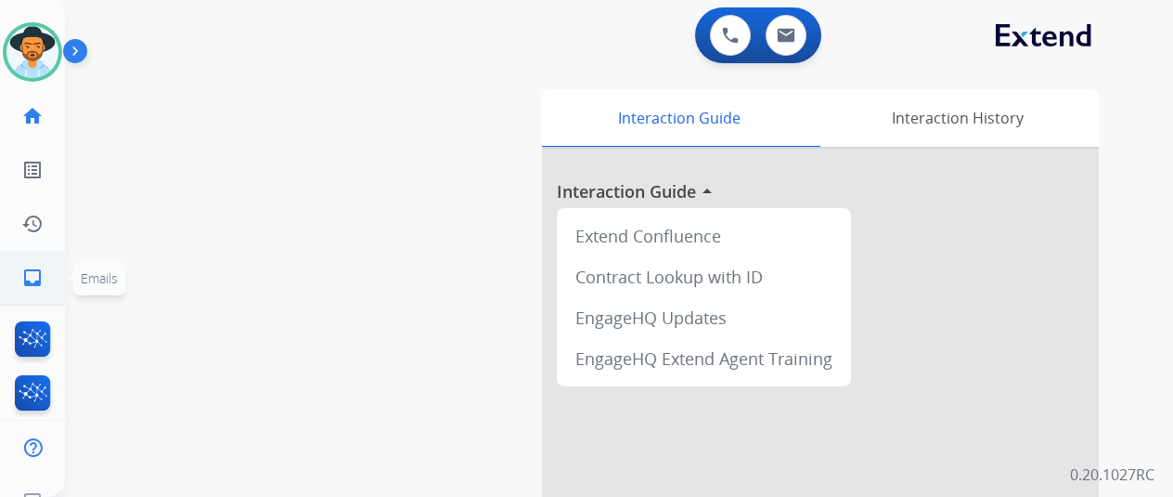
click at [33, 266] on link "inbox Emails" at bounding box center [32, 278] width 52 height 52
select select "**********"
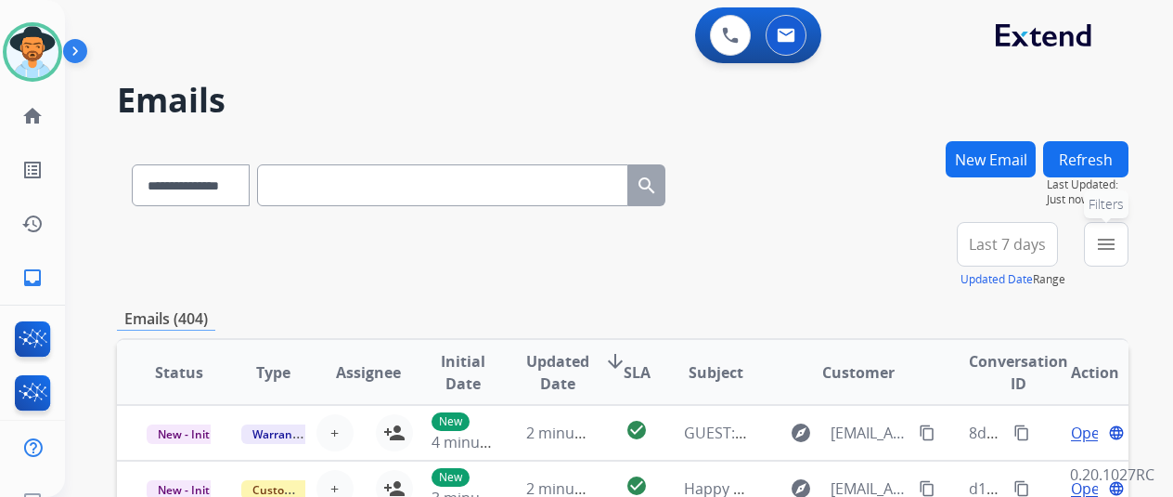
click at [1118, 248] on mat-icon "menu" at bounding box center [1106, 244] width 22 height 22
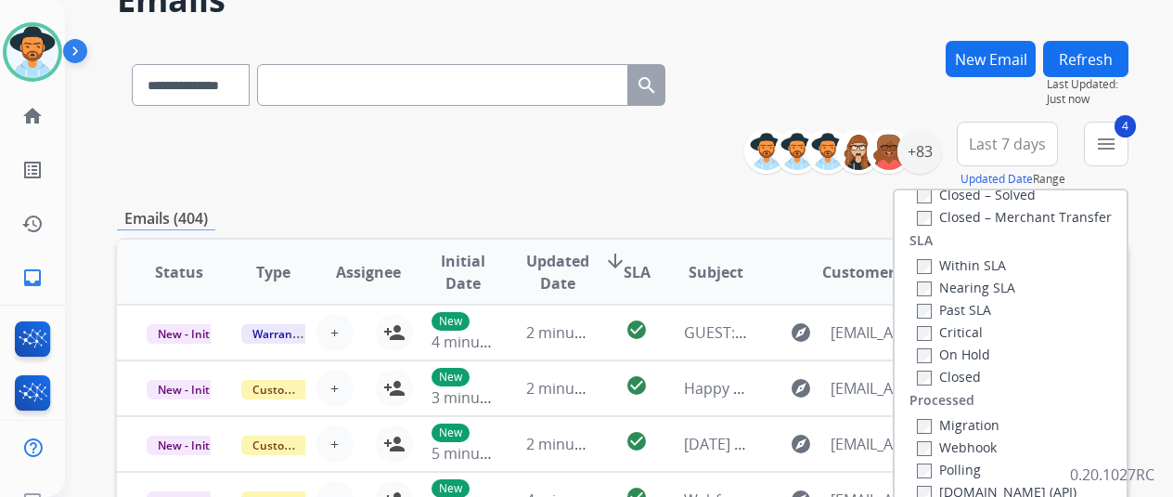
scroll to position [371, 0]
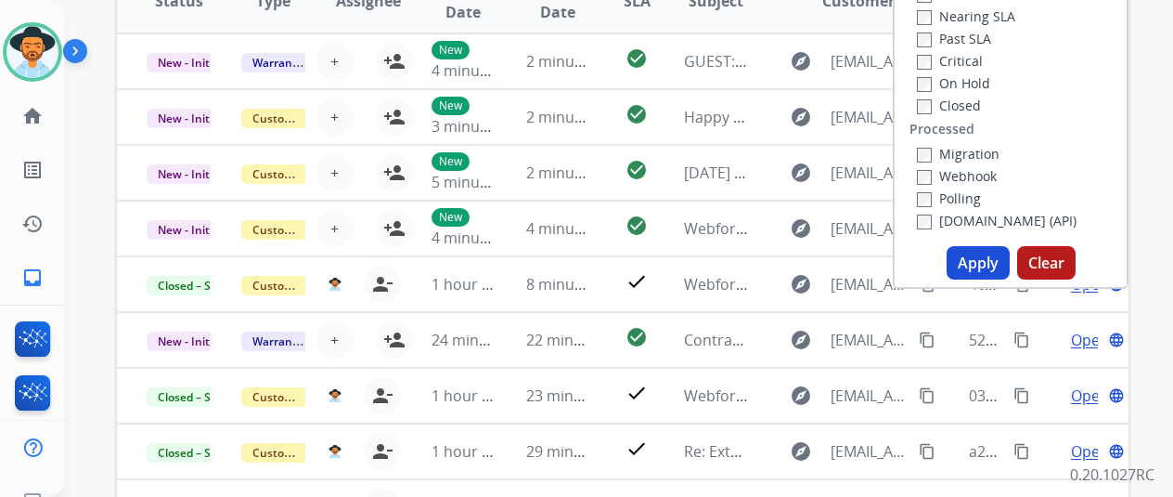
click at [990, 271] on button "Apply" at bounding box center [978, 262] width 63 height 33
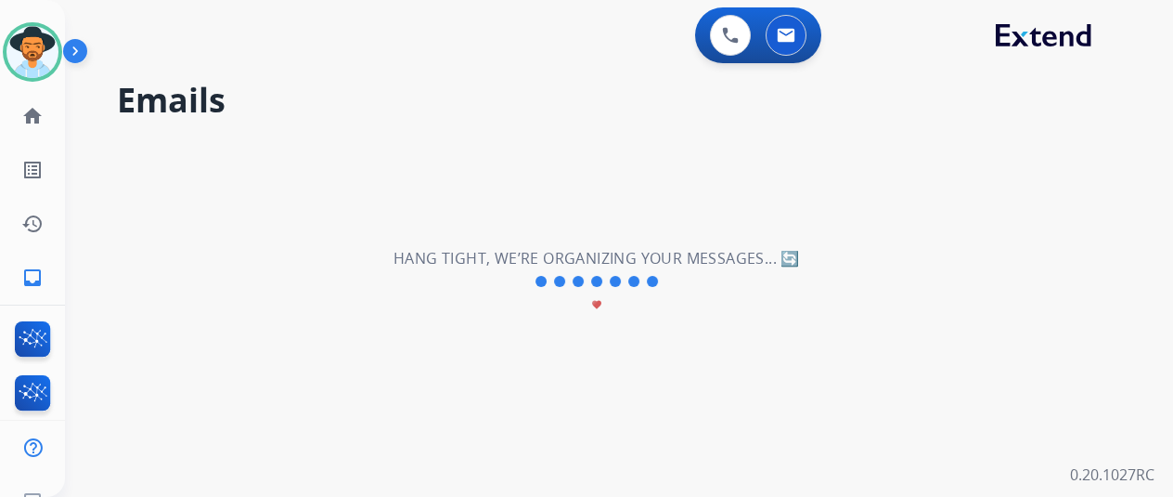
scroll to position [0, 0]
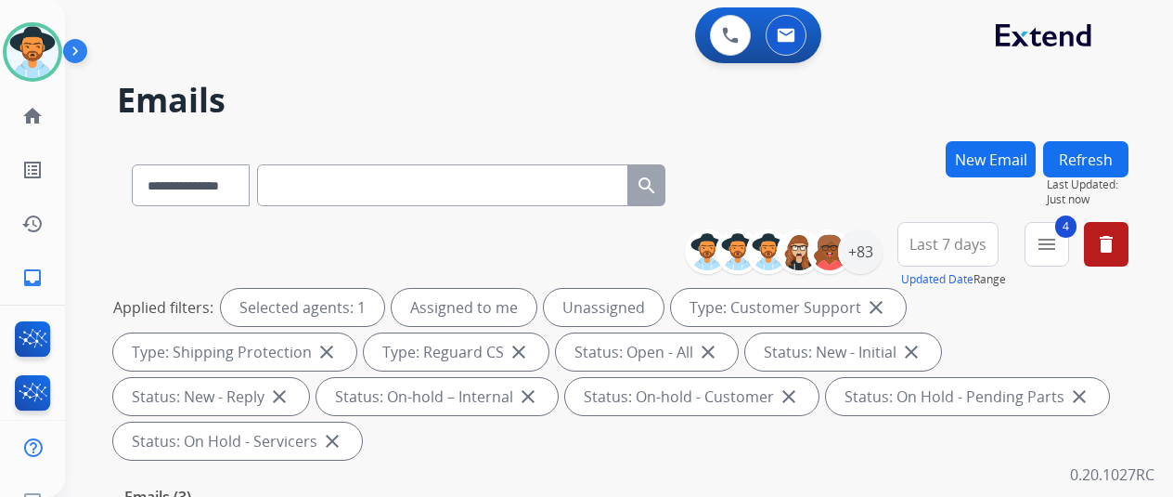
click at [810, 144] on div "**********" at bounding box center [623, 181] width 1012 height 81
click at [875, 253] on div "+83" at bounding box center [860, 251] width 45 height 45
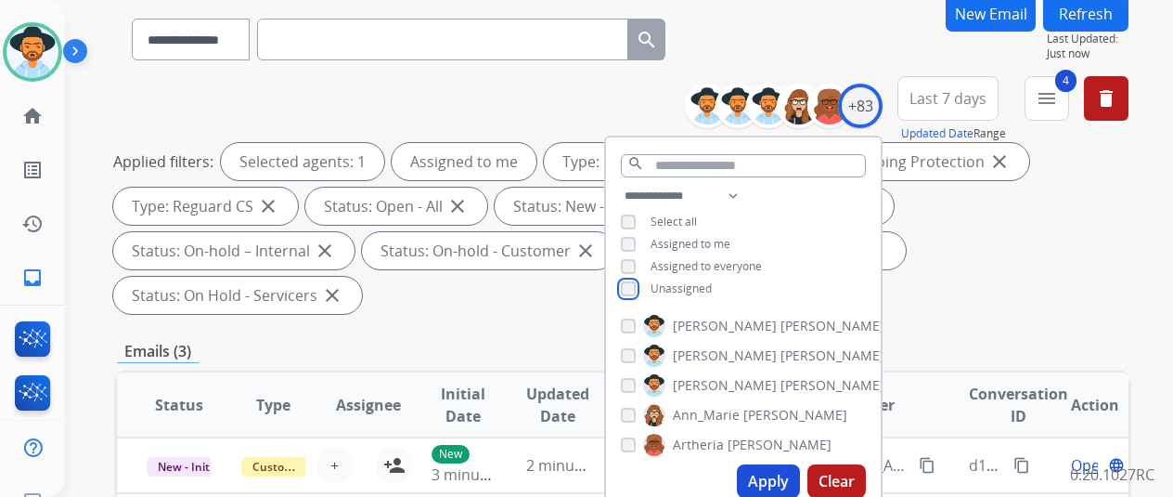
scroll to position [278, 0]
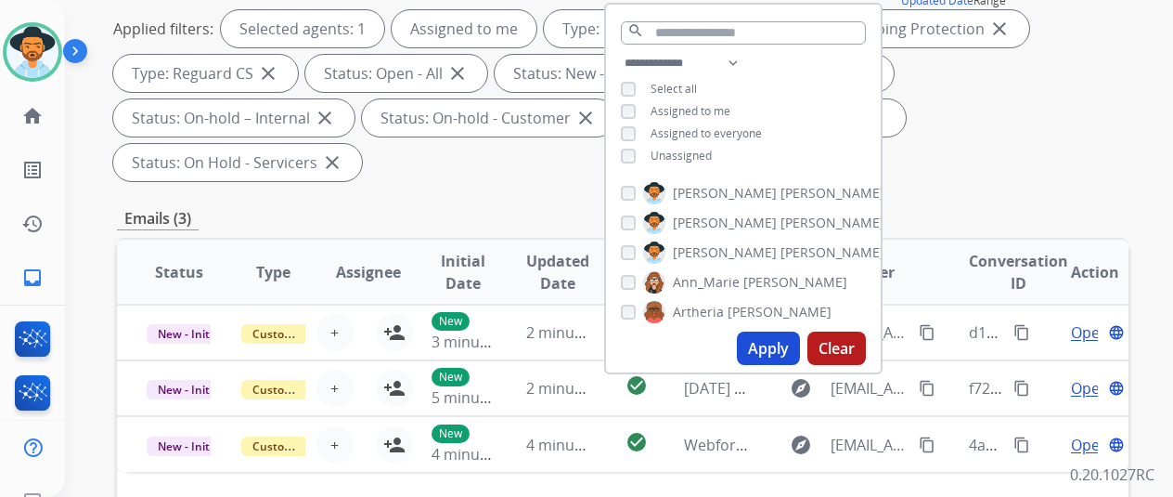
click at [784, 341] on button "Apply" at bounding box center [768, 347] width 63 height 33
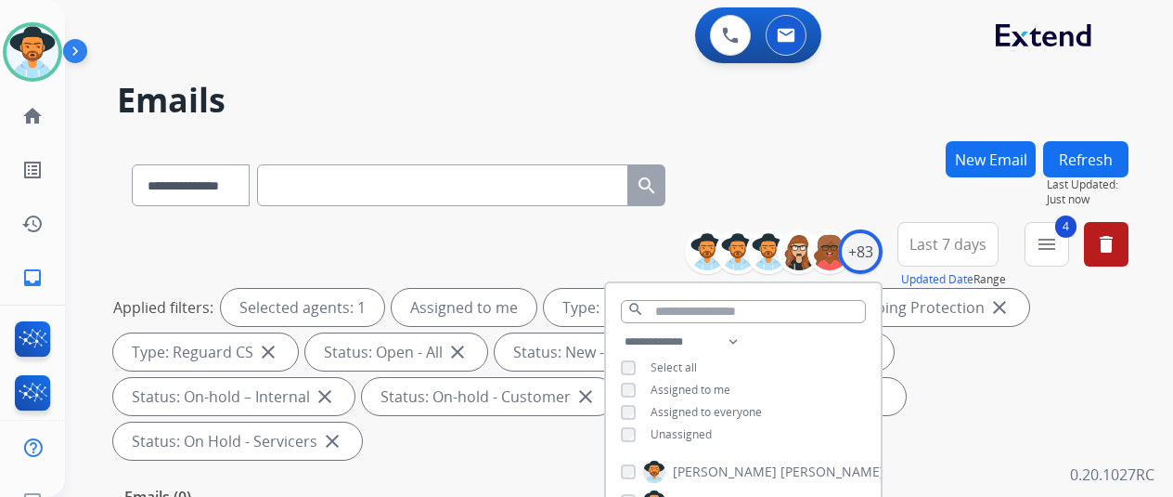
click at [850, 196] on div "**********" at bounding box center [623, 181] width 1012 height 81
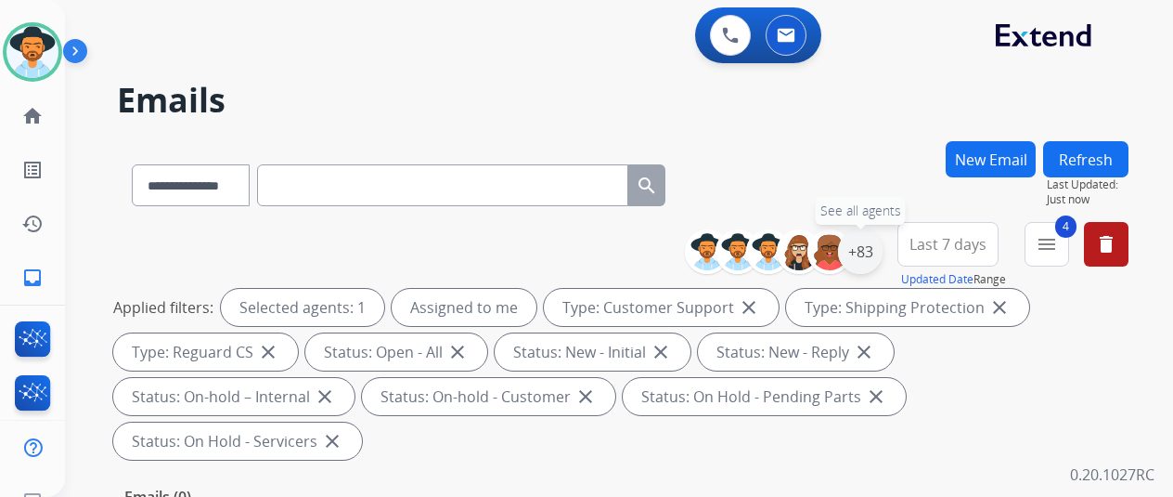
click at [873, 248] on div "+83" at bounding box center [860, 251] width 45 height 45
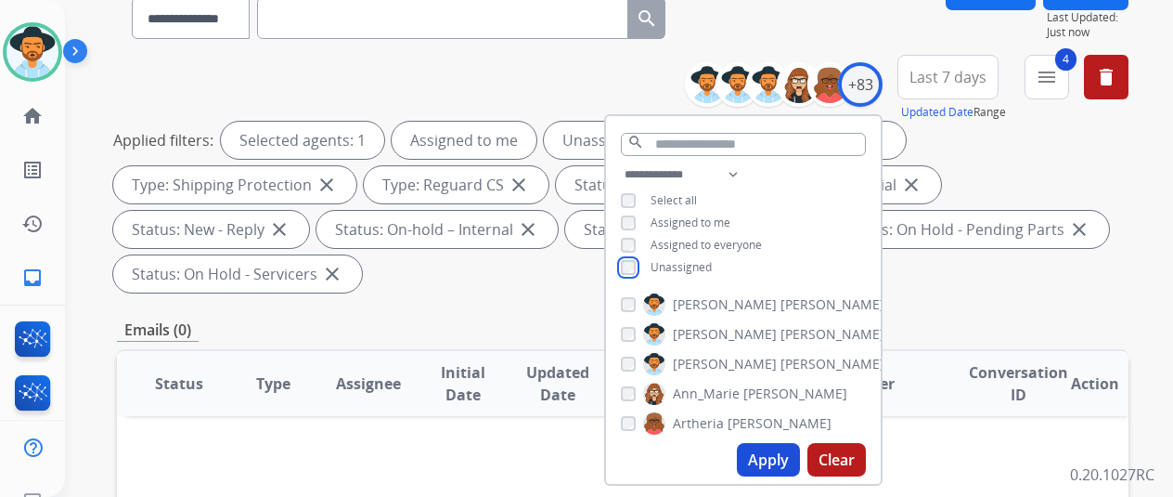
scroll to position [371, 0]
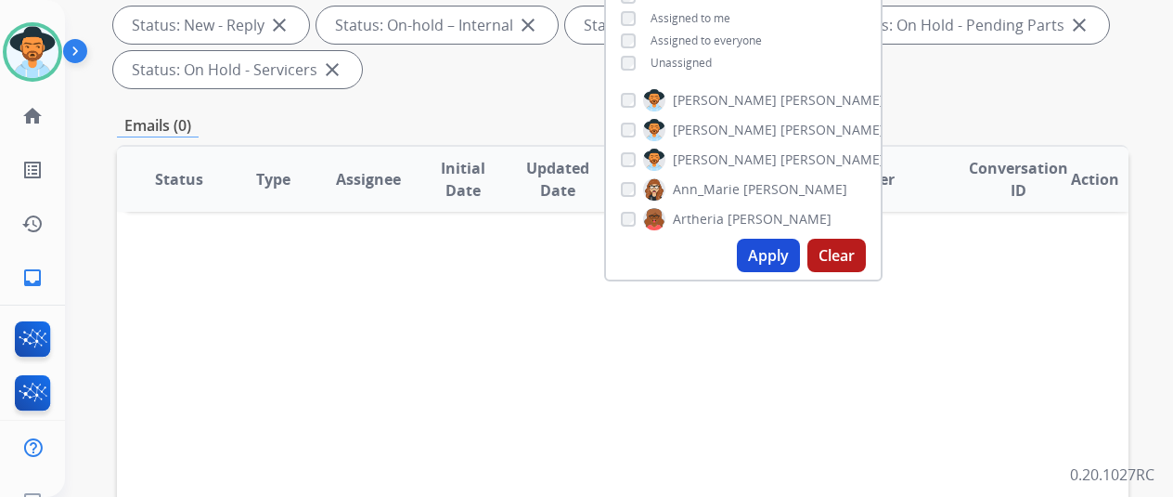
click at [767, 249] on button "Apply" at bounding box center [768, 255] width 63 height 33
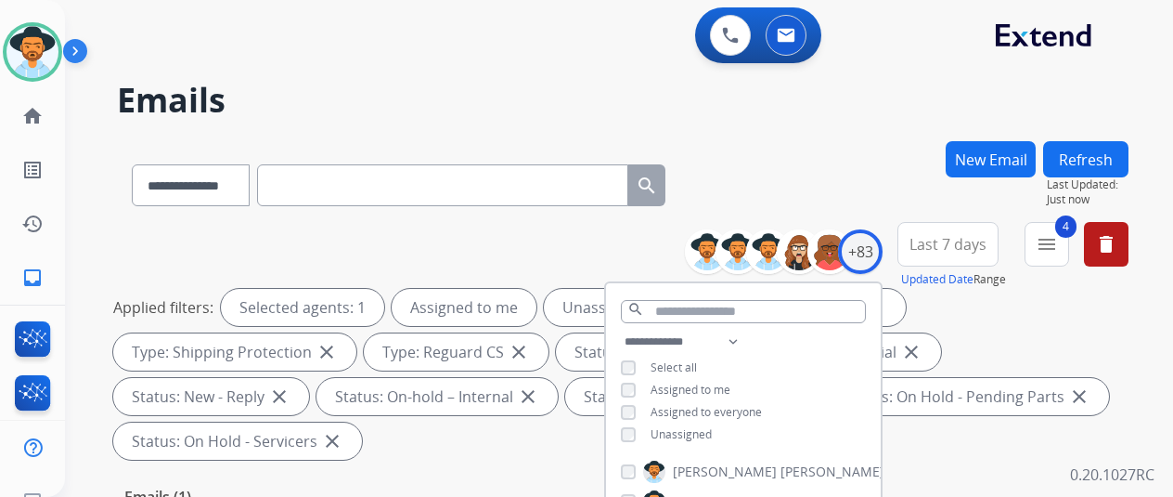
drag, startPoint x: 830, startPoint y: 155, endPoint x: 600, endPoint y: 232, distance: 242.8
click at [828, 157] on div "**********" at bounding box center [623, 181] width 1012 height 81
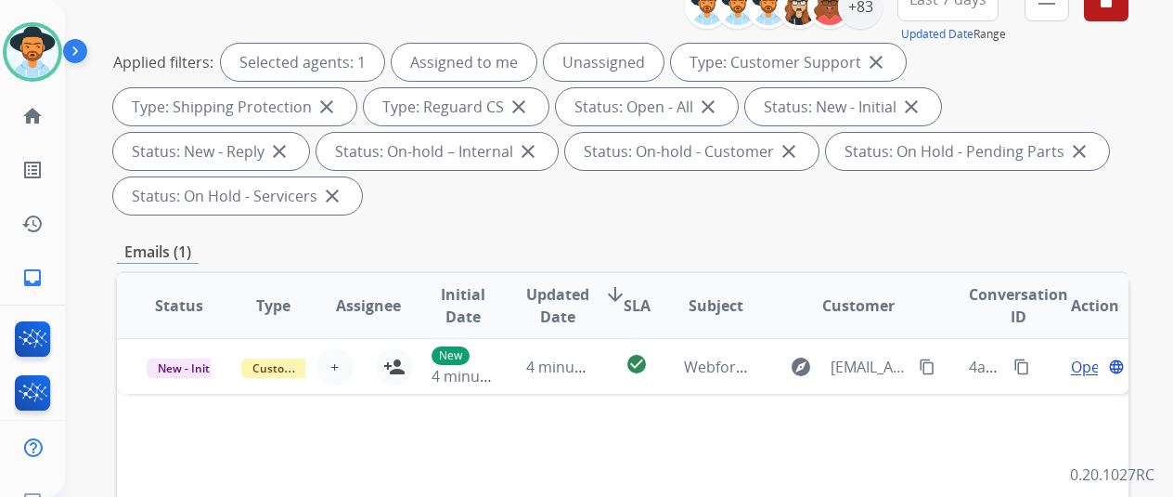
scroll to position [464, 0]
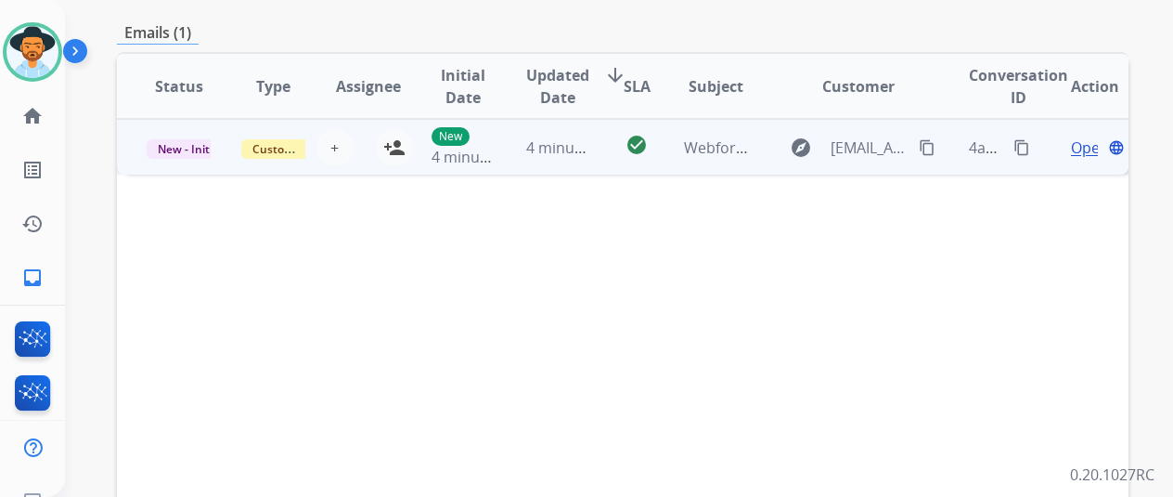
click at [1083, 145] on span "Open" at bounding box center [1090, 147] width 38 height 22
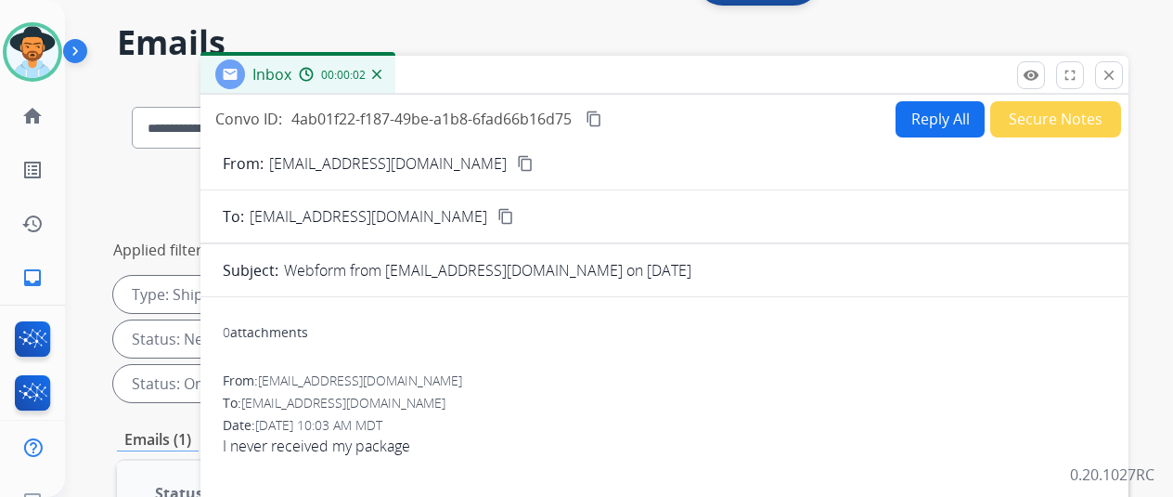
scroll to position [0, 0]
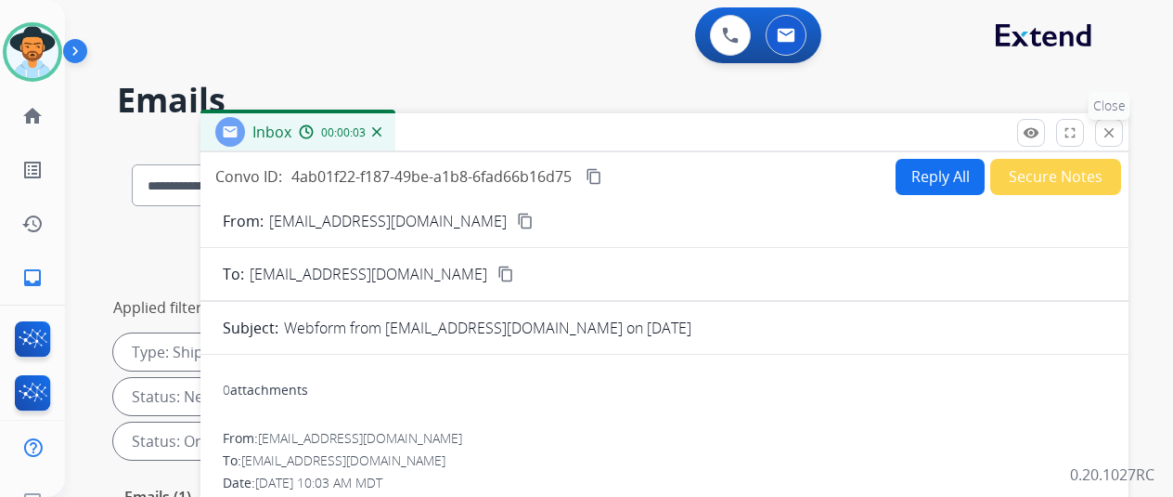
click at [1118, 127] on mat-icon "close" at bounding box center [1109, 132] width 17 height 17
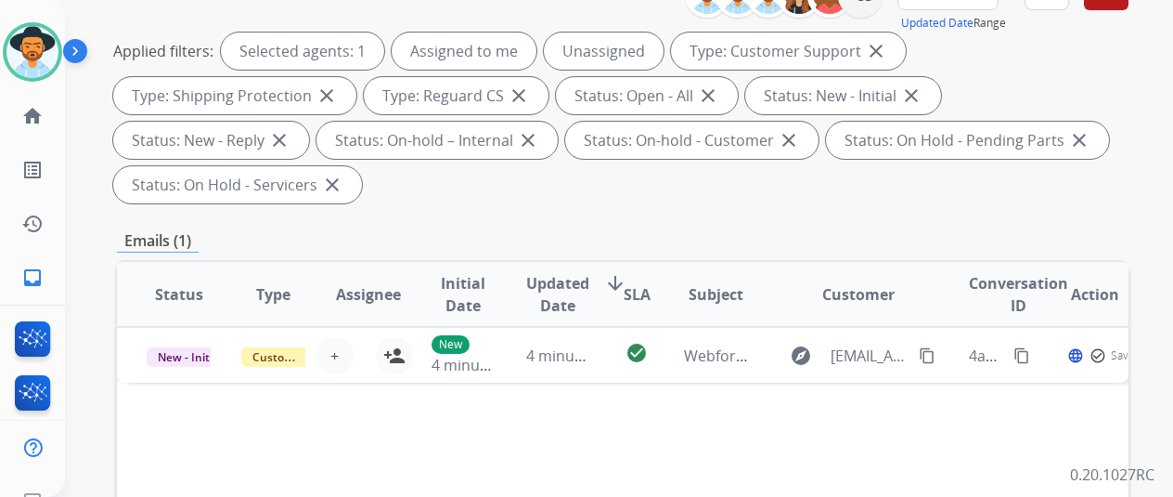
scroll to position [371, 0]
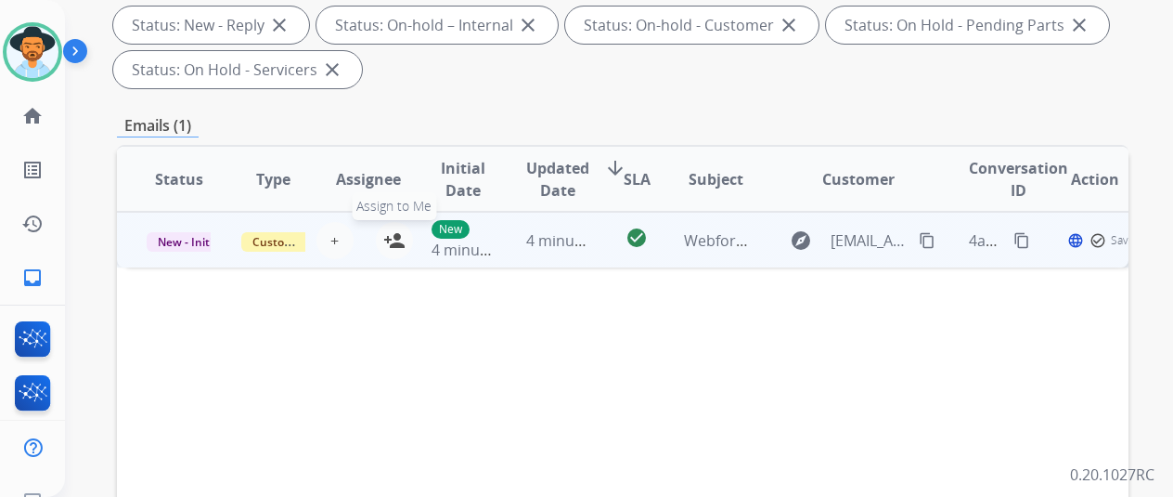
click at [388, 227] on button "person_add Assign to Me" at bounding box center [394, 240] width 37 height 37
click at [923, 236] on mat-icon "content_copy" at bounding box center [927, 240] width 17 height 17
click at [1094, 240] on span "Open" at bounding box center [1090, 240] width 38 height 22
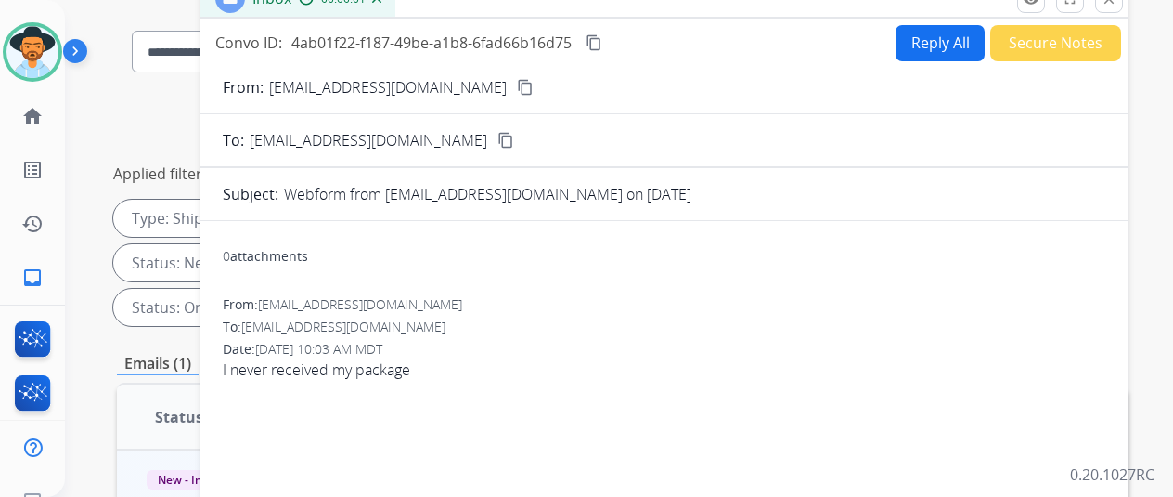
scroll to position [0, 0]
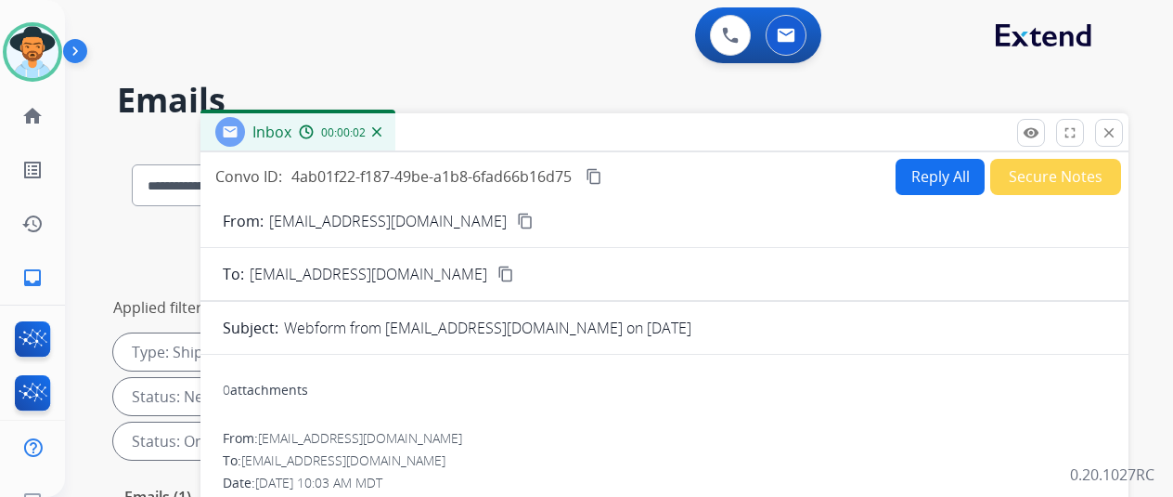
click at [952, 169] on button "Reply All" at bounding box center [940, 177] width 89 height 36
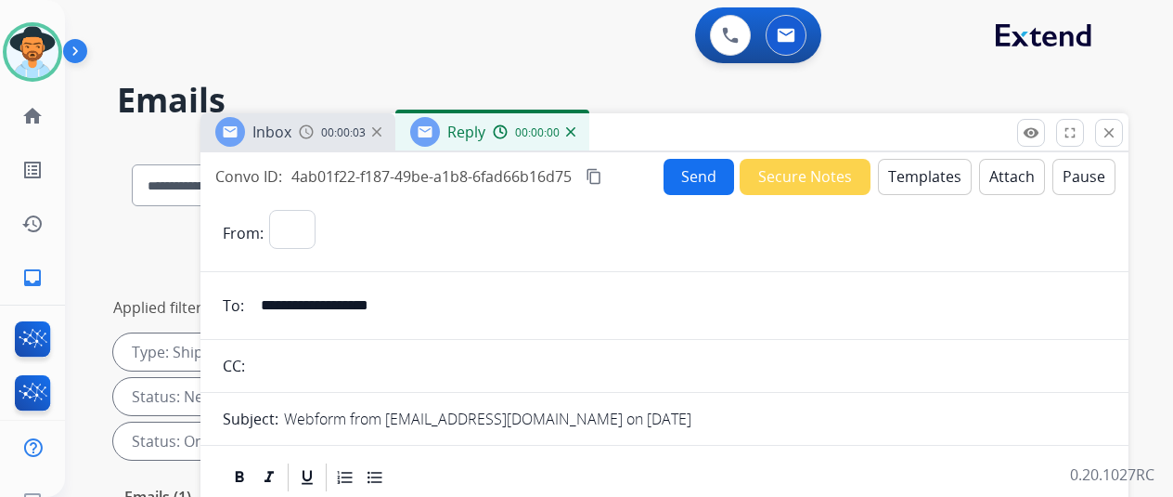
select select "**********"
click at [929, 175] on button "Templates" at bounding box center [925, 177] width 94 height 36
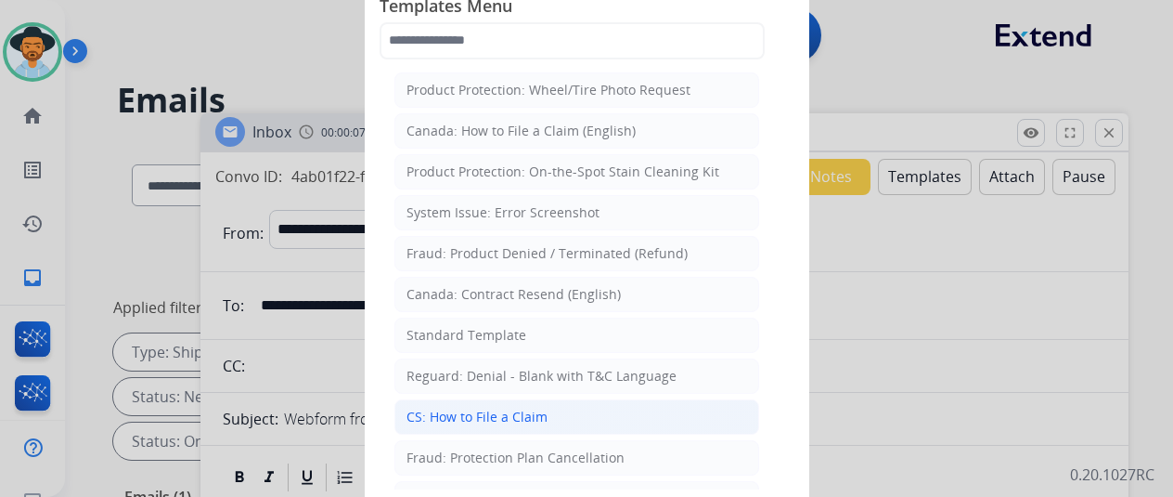
click at [485, 408] on div "CS: How to File a Claim" at bounding box center [477, 417] width 141 height 19
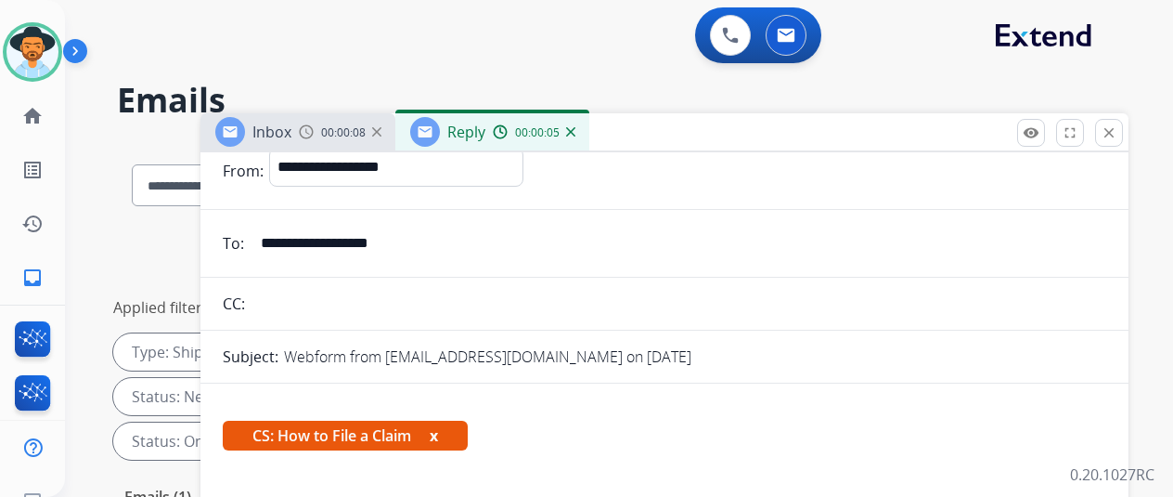
scroll to position [234, 0]
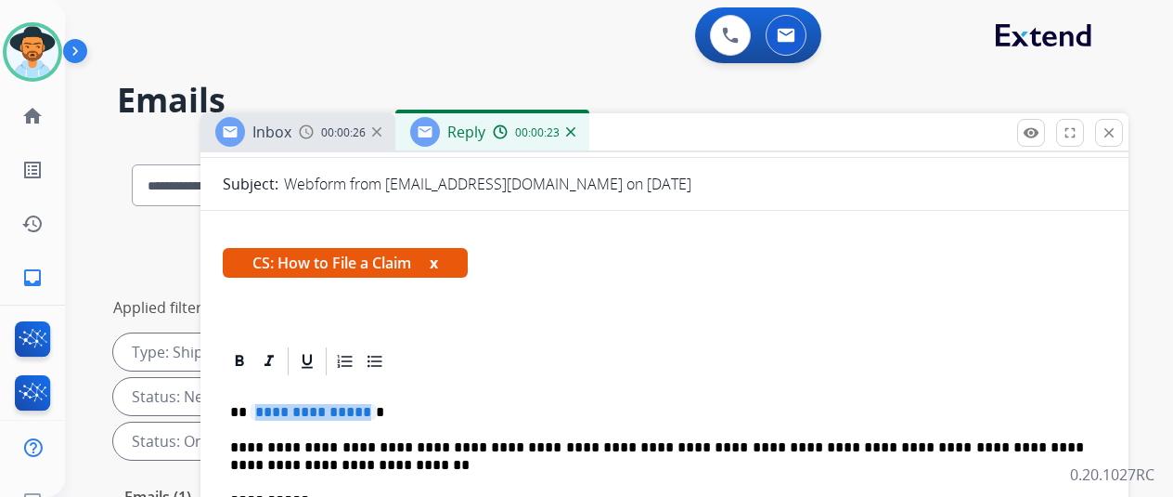
drag, startPoint x: 379, startPoint y: 408, endPoint x: 333, endPoint y: 398, distance: 46.6
click at [527, 446] on p "**********" at bounding box center [657, 456] width 854 height 34
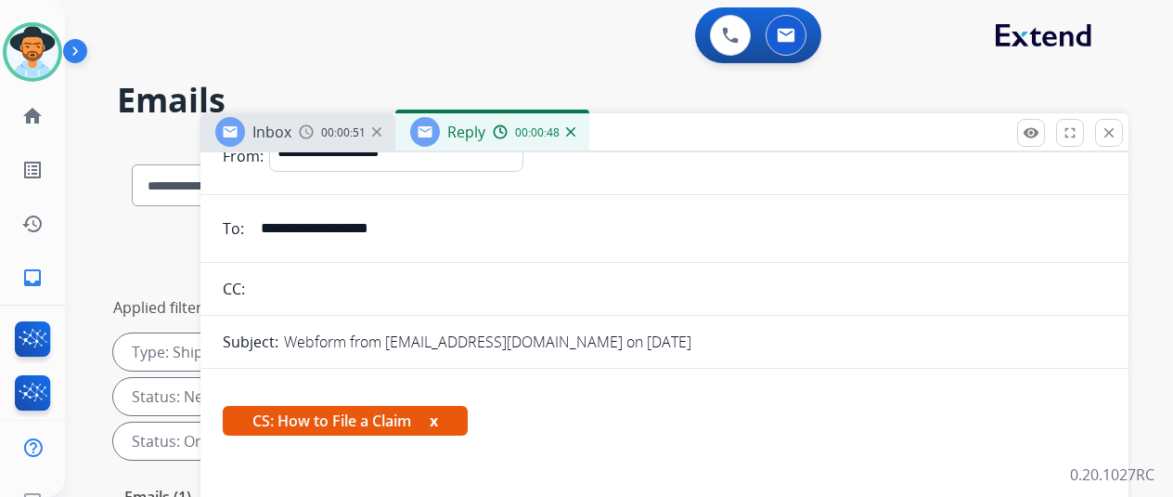
scroll to position [0, 0]
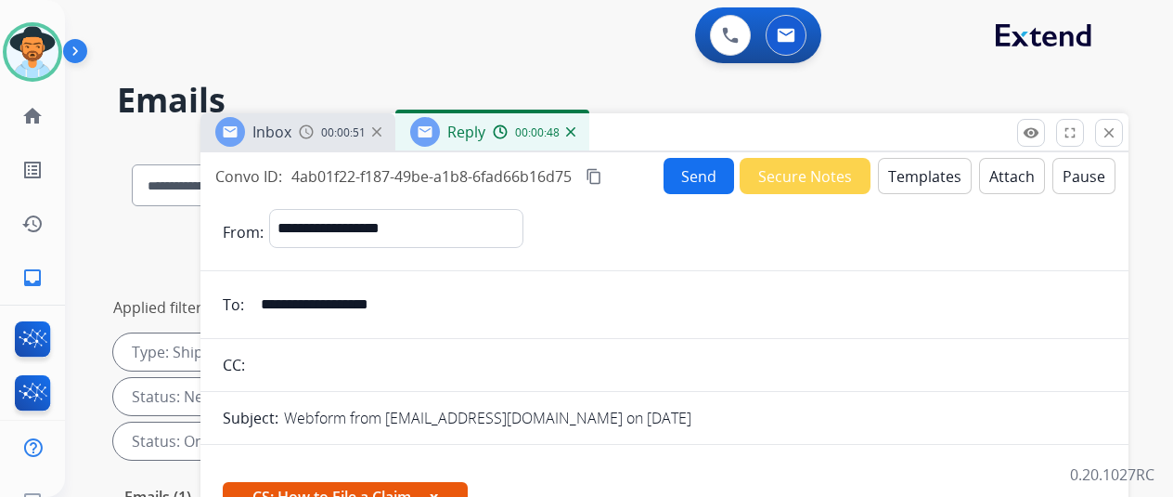
click at [703, 168] on button "Send" at bounding box center [699, 176] width 71 height 36
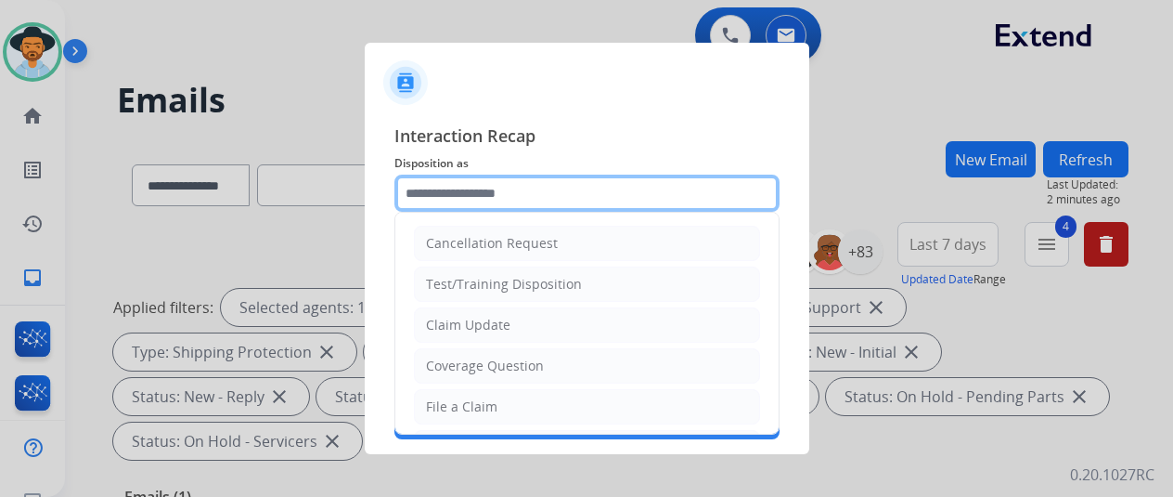
click at [451, 192] on input "text" at bounding box center [587, 193] width 385 height 37
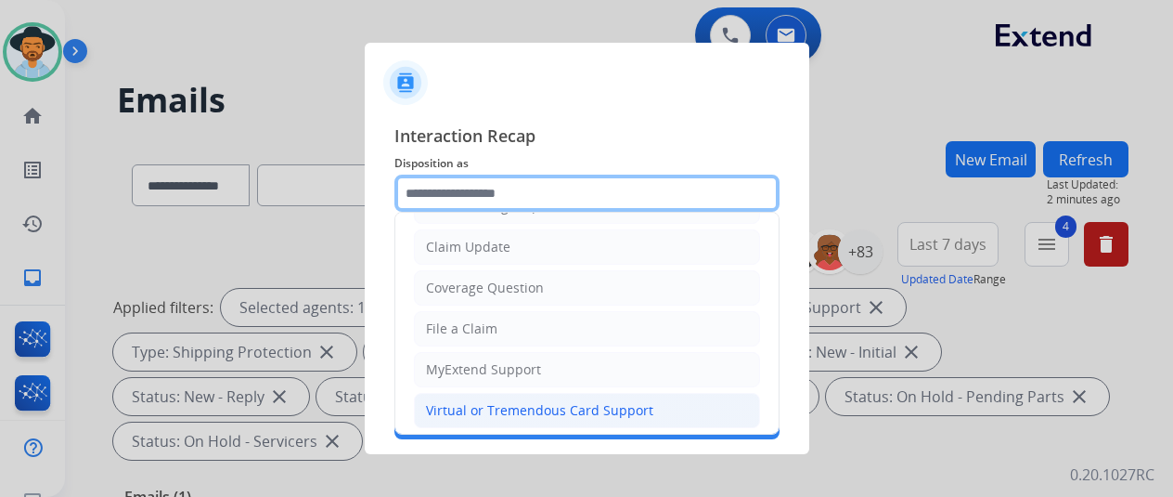
scroll to position [186, 0]
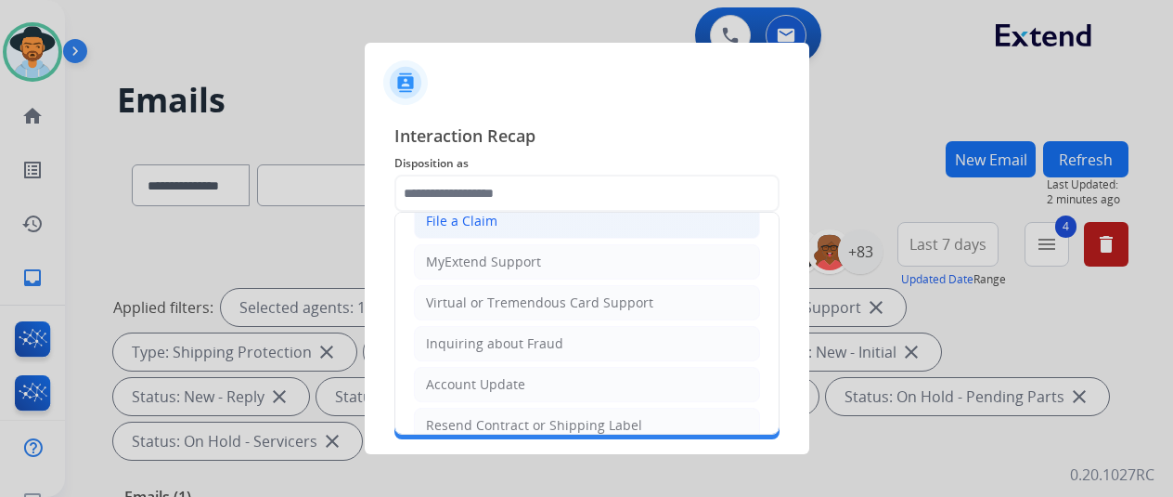
click at [495, 228] on li "File a Claim" at bounding box center [587, 220] width 346 height 35
type input "**********"
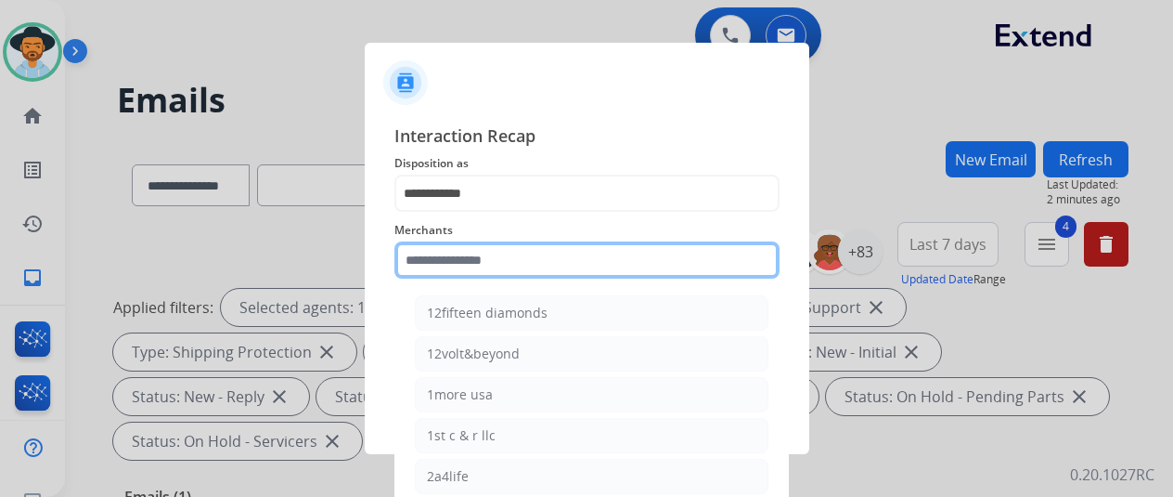
click at [437, 269] on input "text" at bounding box center [587, 259] width 385 height 37
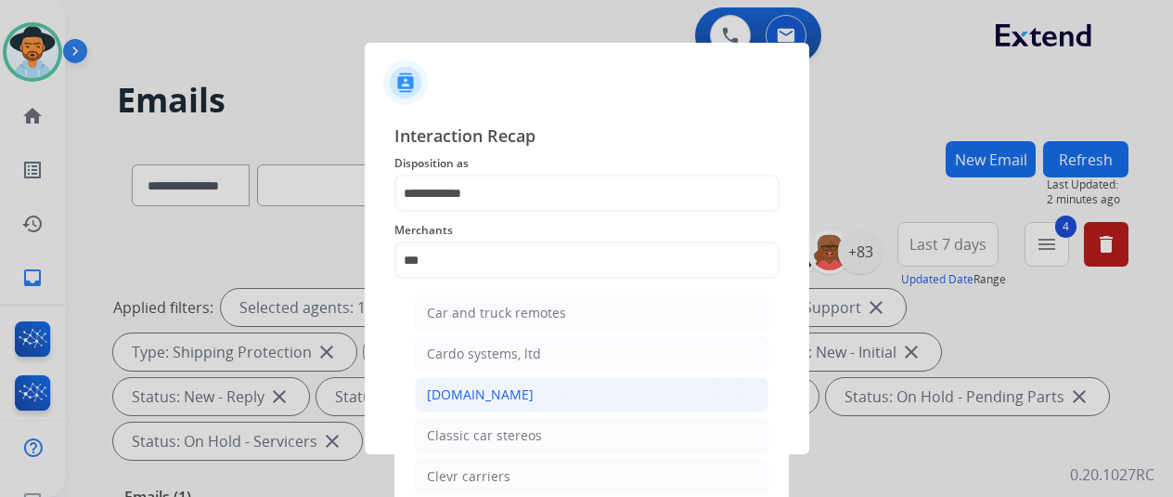
click at [470, 387] on div "[DOMAIN_NAME]" at bounding box center [480, 394] width 107 height 19
type input "**********"
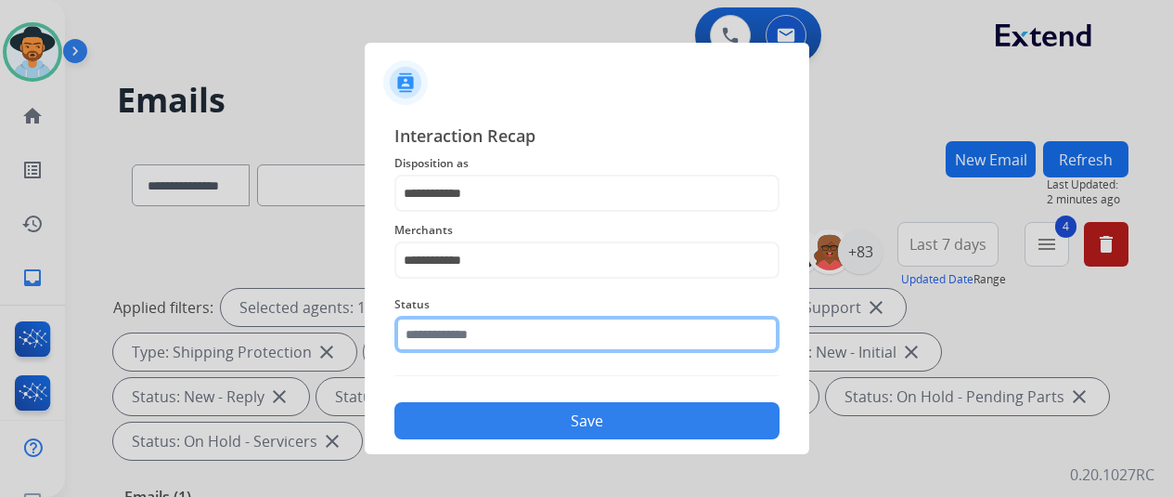
click at [480, 330] on input "text" at bounding box center [587, 334] width 385 height 37
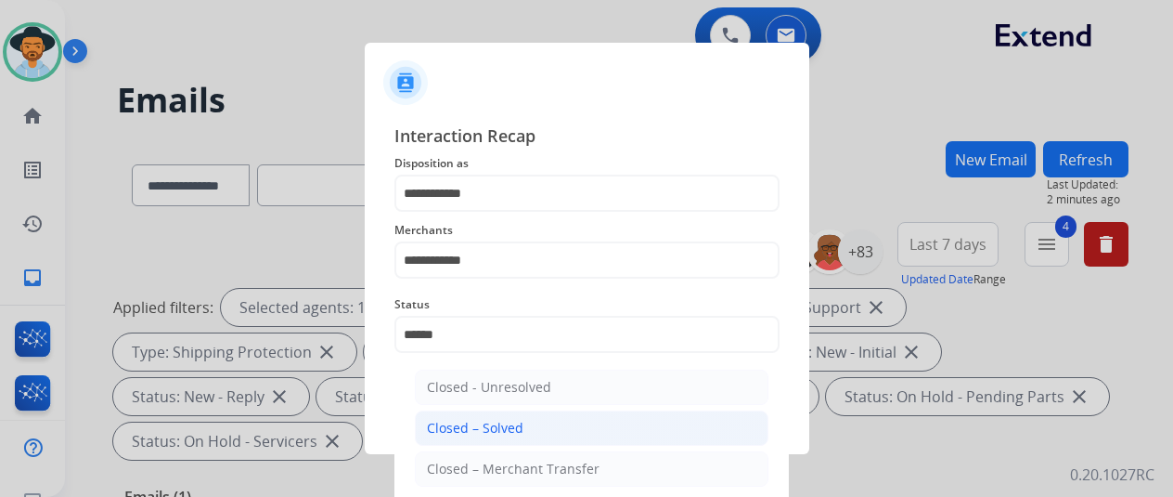
click at [485, 419] on div "Closed – Solved" at bounding box center [475, 428] width 97 height 19
type input "**********"
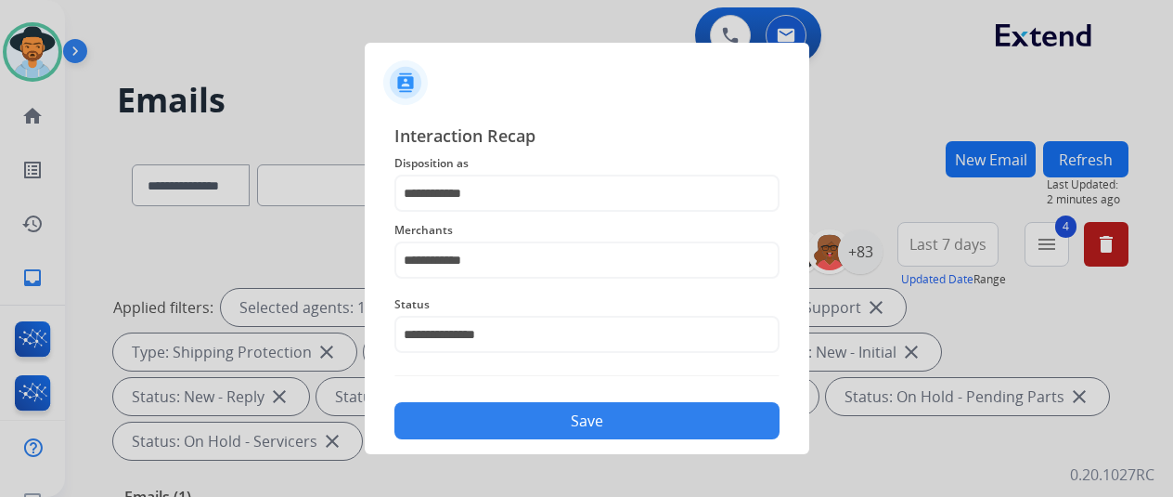
click at [552, 417] on button "Save" at bounding box center [587, 420] width 385 height 37
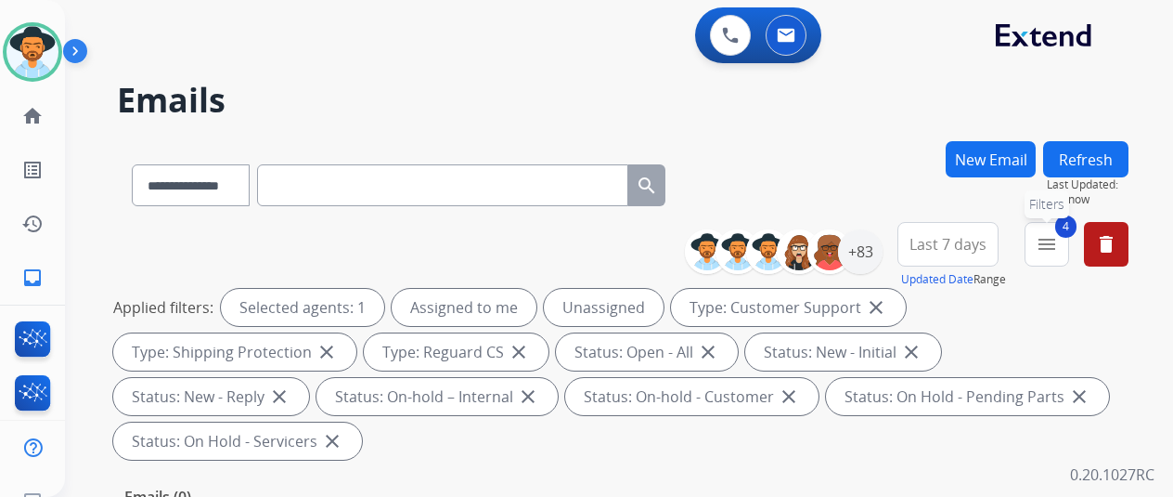
click at [1058, 246] on mat-icon "menu" at bounding box center [1047, 244] width 22 height 22
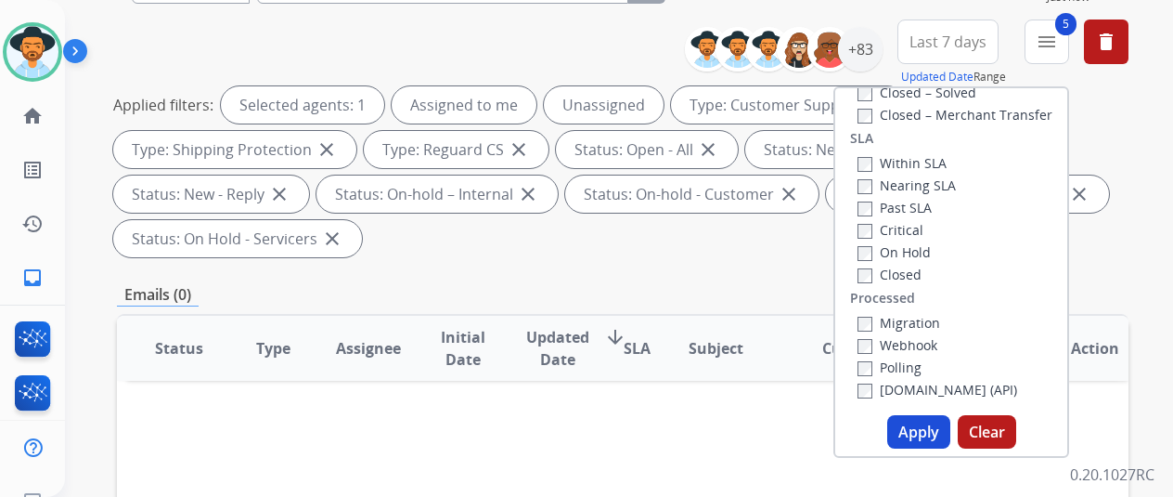
scroll to position [278, 0]
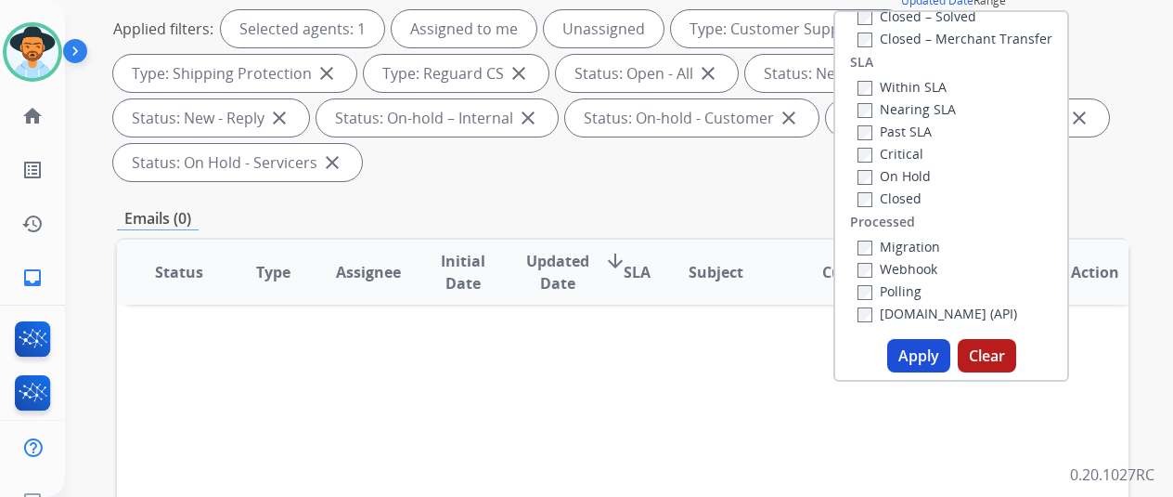
click at [919, 352] on button "Apply" at bounding box center [918, 355] width 63 height 33
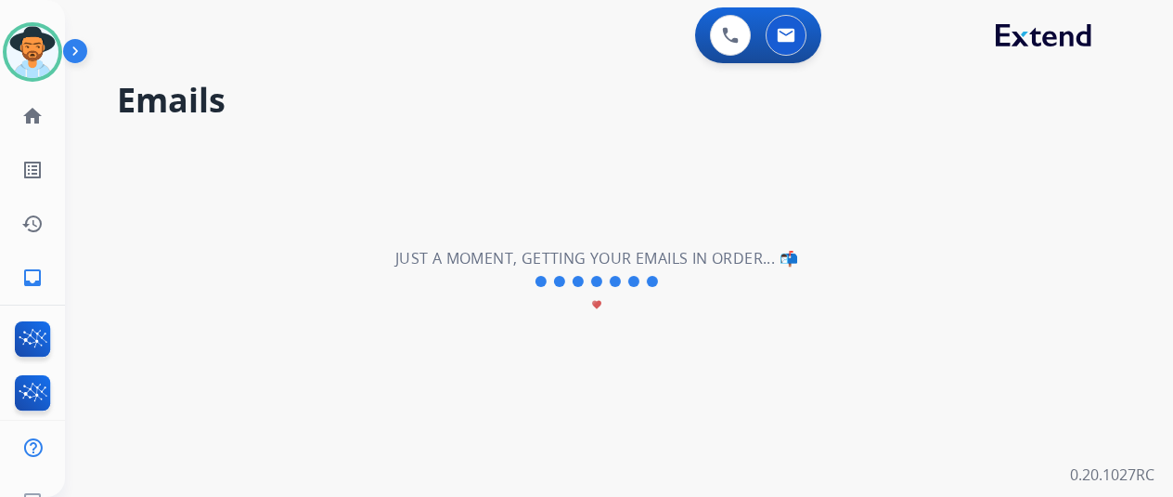
scroll to position [0, 0]
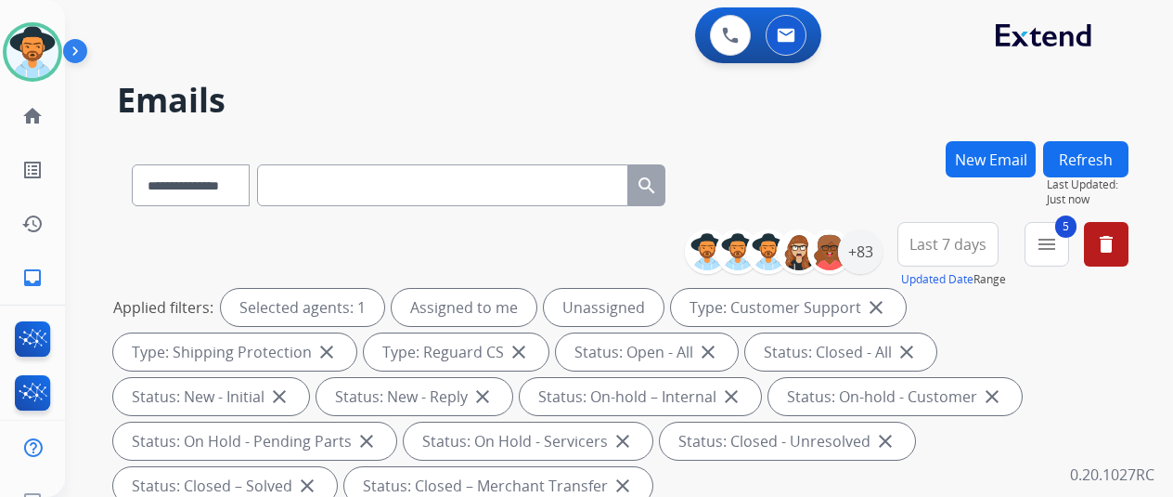
click at [895, 138] on div "**********" at bounding box center [597, 315] width 1064 height 497
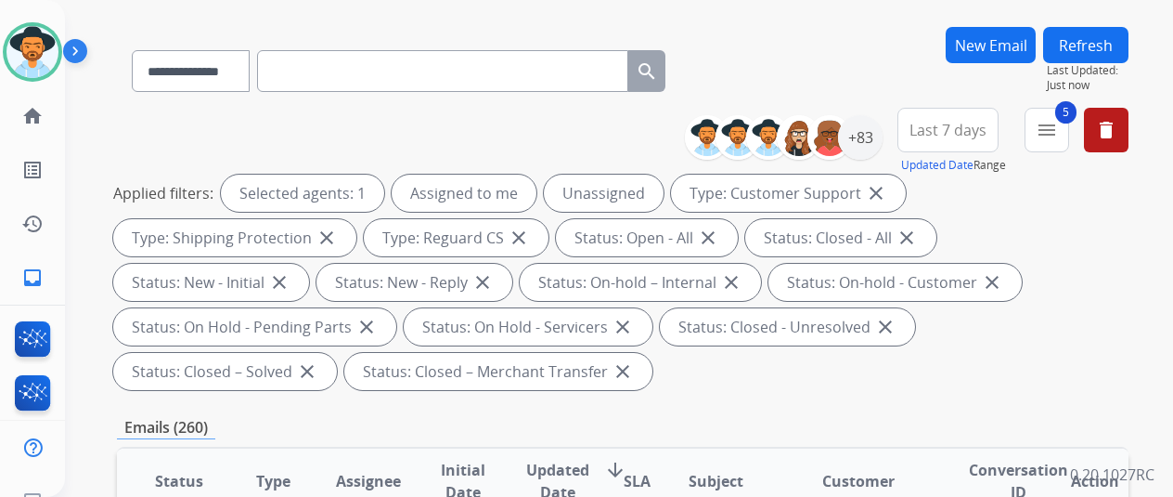
scroll to position [371, 0]
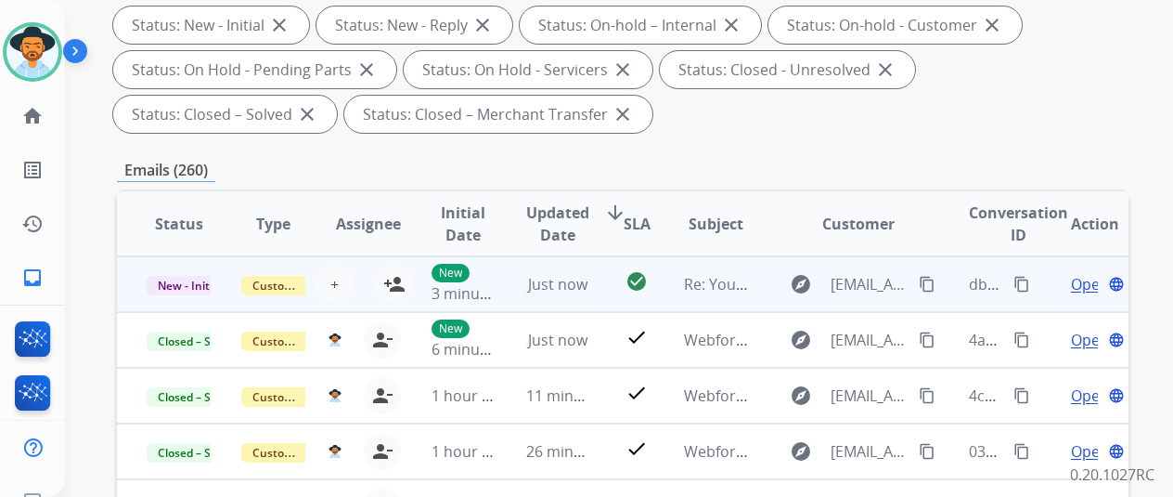
click at [1019, 283] on mat-icon "content_copy" at bounding box center [1022, 284] width 17 height 17
click at [1088, 287] on span "Open" at bounding box center [1090, 284] width 38 height 22
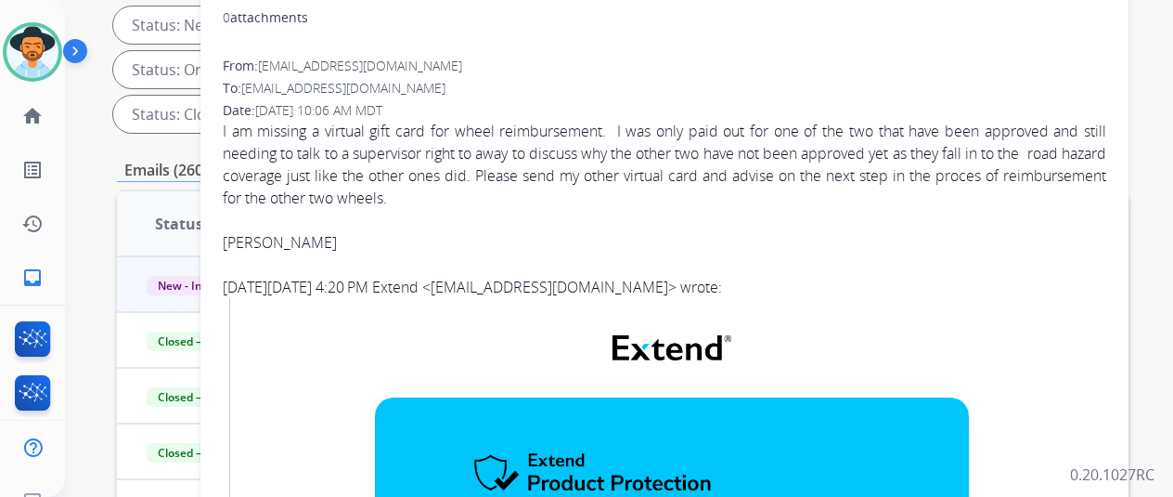
scroll to position [0, 0]
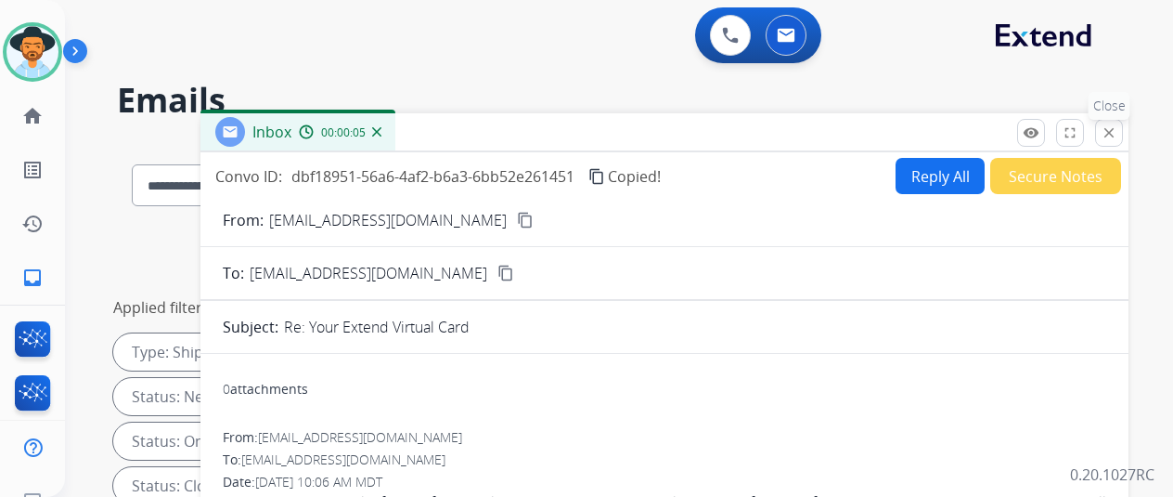
click at [1118, 131] on mat-icon "close" at bounding box center [1109, 132] width 17 height 17
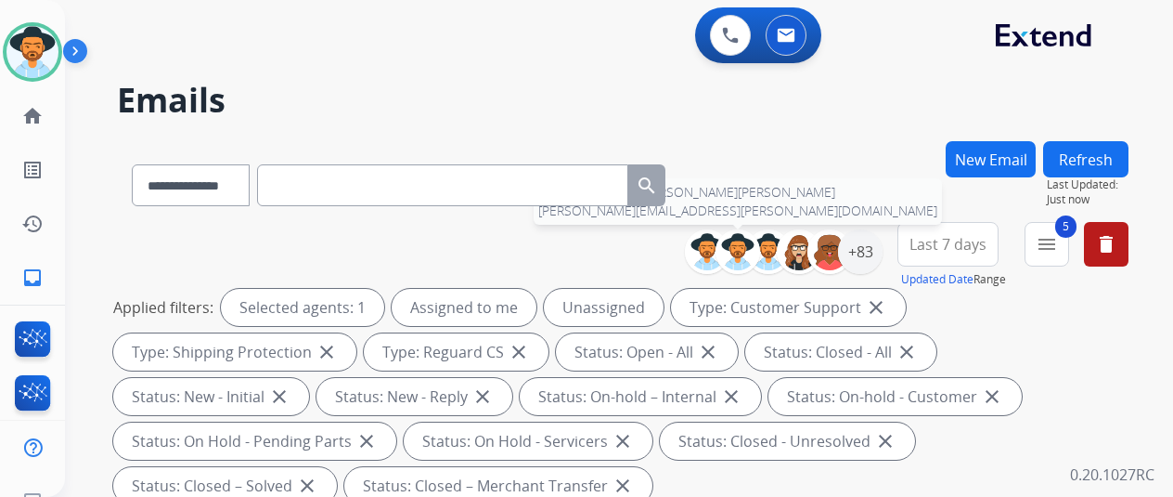
scroll to position [557, 0]
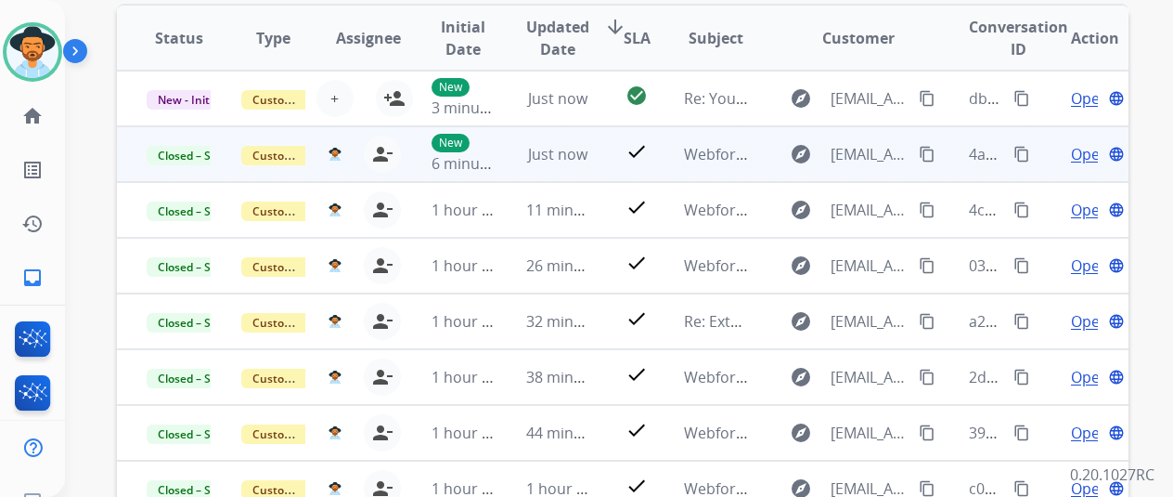
click at [1093, 151] on span "Open" at bounding box center [1090, 154] width 38 height 22
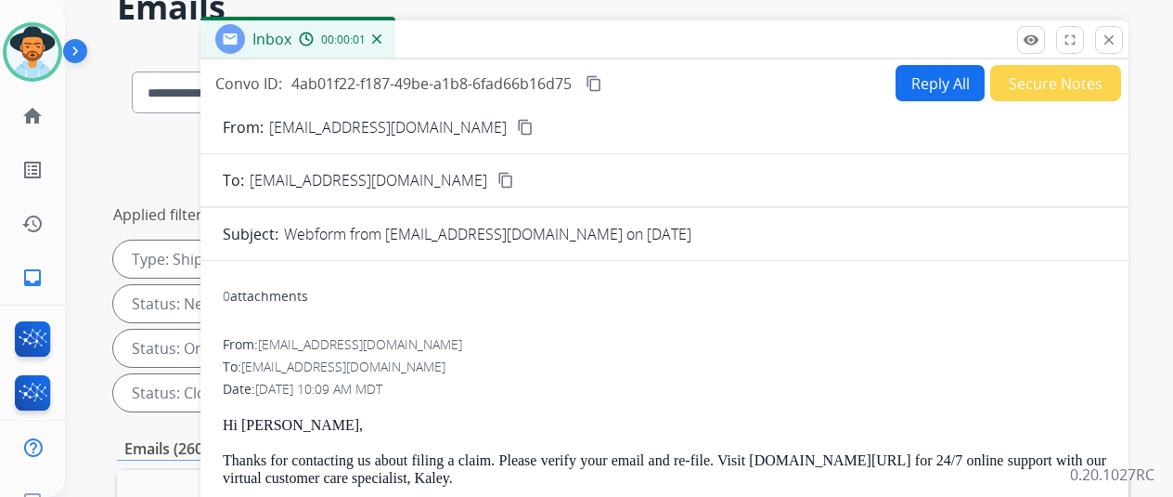
scroll to position [93, 0]
click at [1118, 36] on mat-icon "close" at bounding box center [1109, 40] width 17 height 17
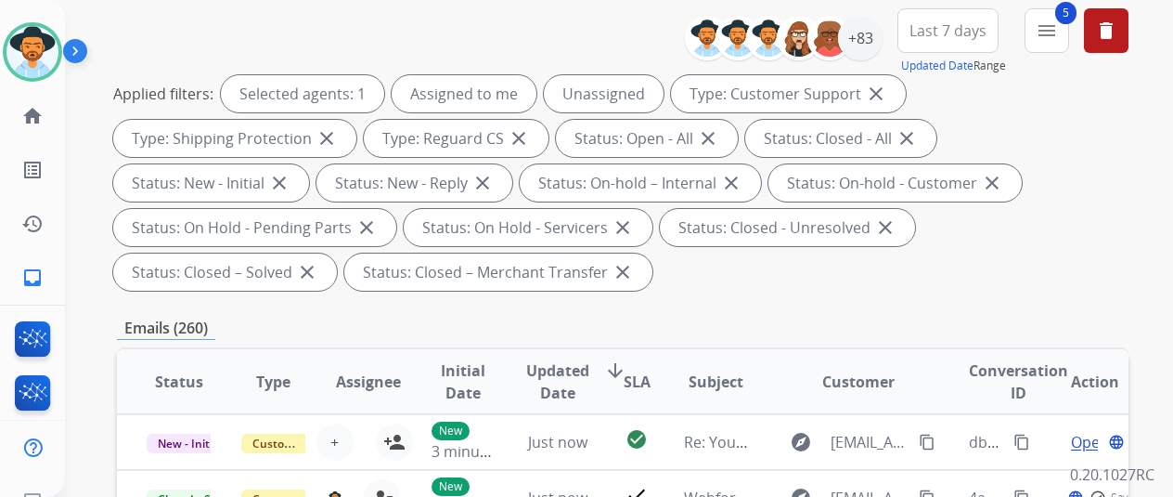
scroll to position [371, 0]
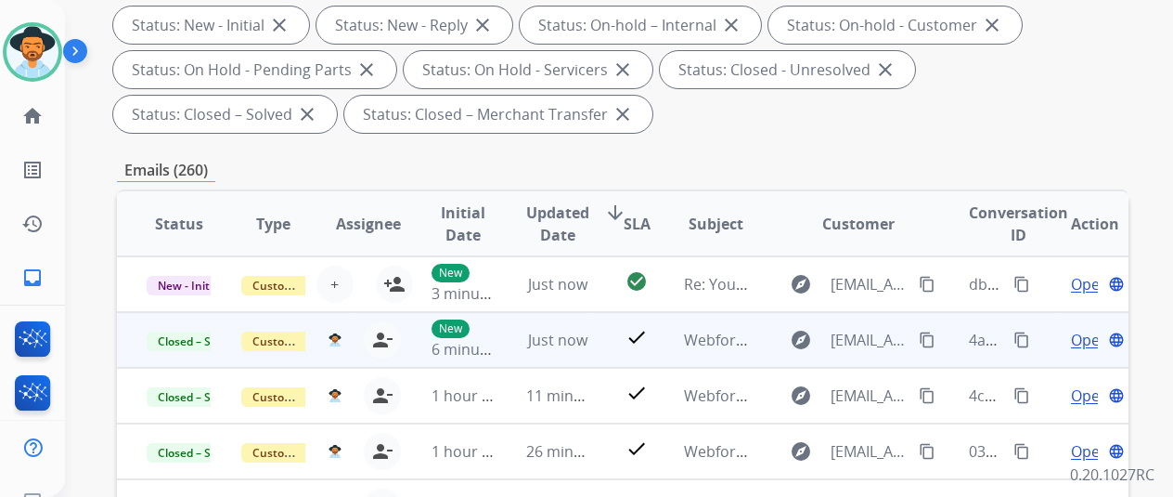
click at [1017, 336] on mat-icon "content_copy" at bounding box center [1022, 339] width 17 height 17
click at [1090, 339] on span "Open" at bounding box center [1090, 340] width 38 height 22
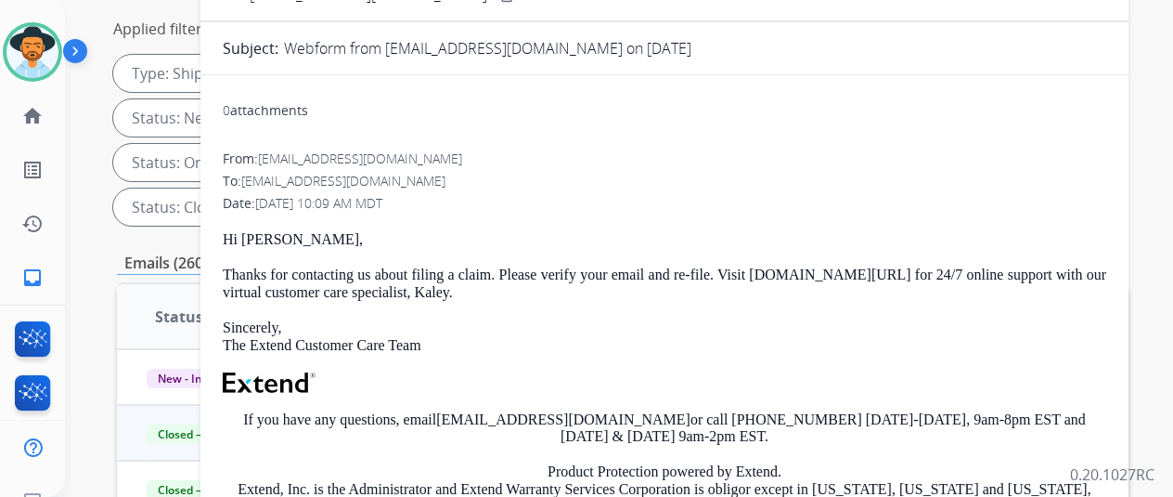
scroll to position [0, 0]
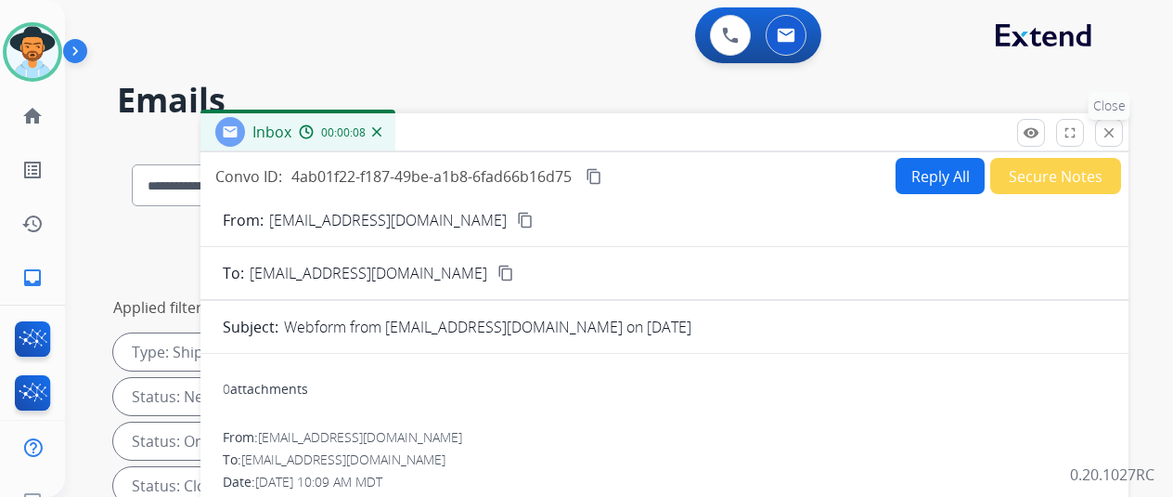
click at [1118, 126] on mat-icon "close" at bounding box center [1109, 132] width 17 height 17
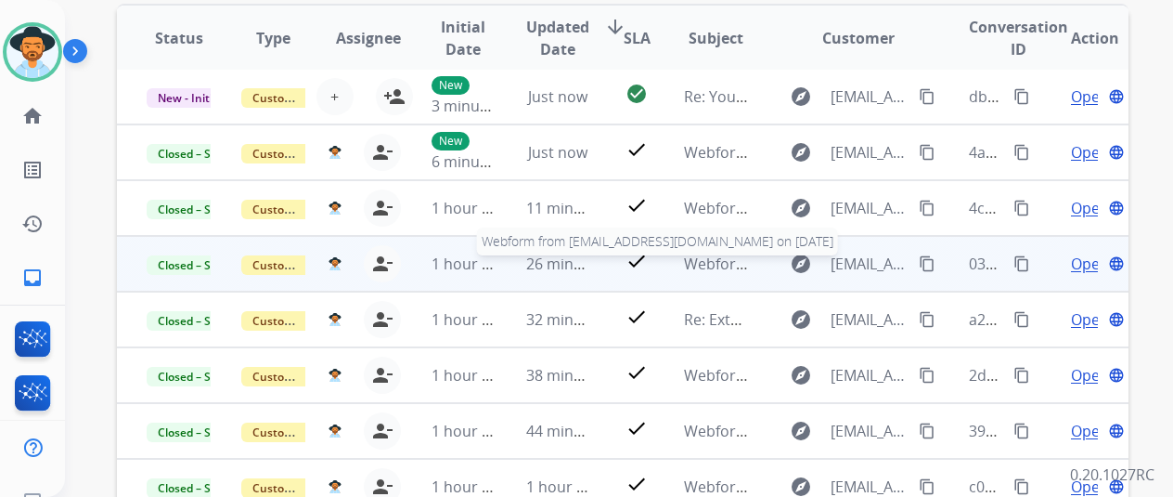
scroll to position [767, 0]
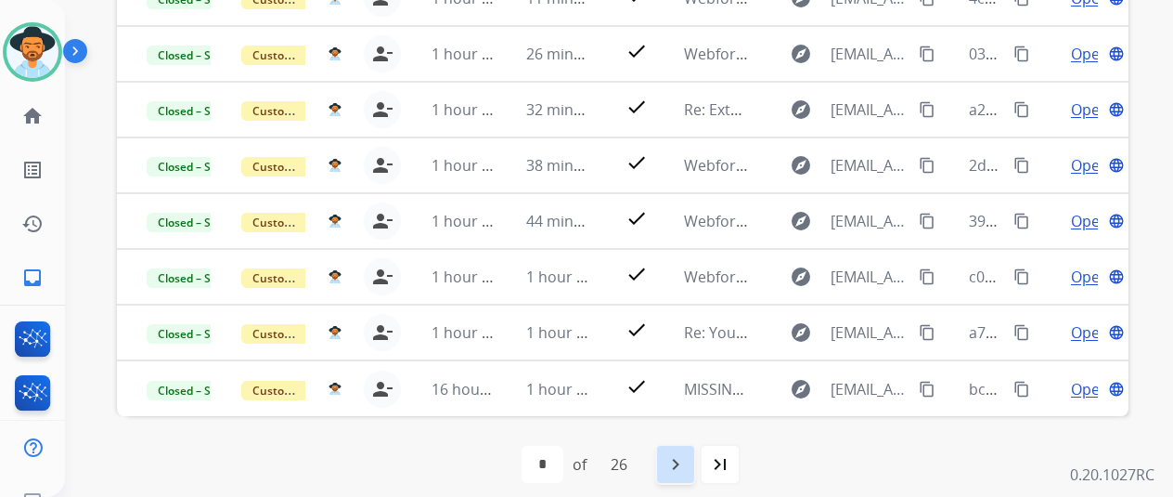
click at [687, 463] on mat-icon "navigate_next" at bounding box center [676, 464] width 22 height 22
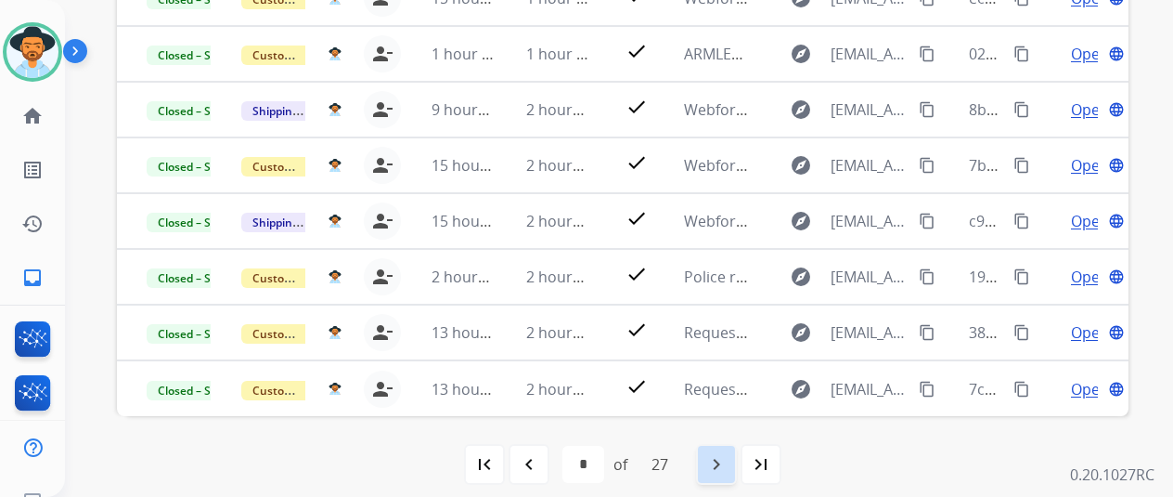
click at [724, 458] on mat-icon "navigate_next" at bounding box center [717, 464] width 22 height 22
click at [722, 467] on mat-icon "navigate_next" at bounding box center [717, 464] width 22 height 22
select select "*"
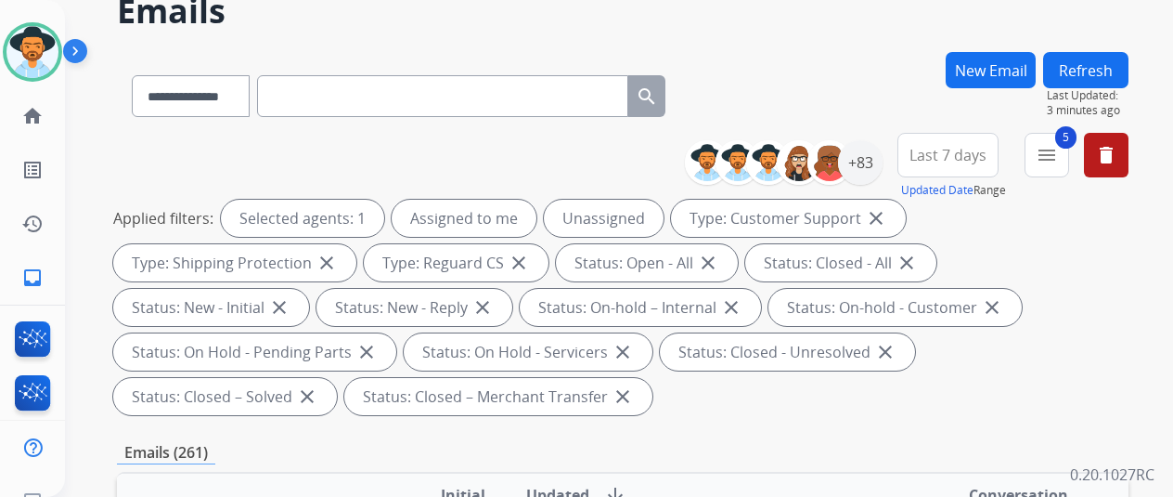
scroll to position [0, 0]
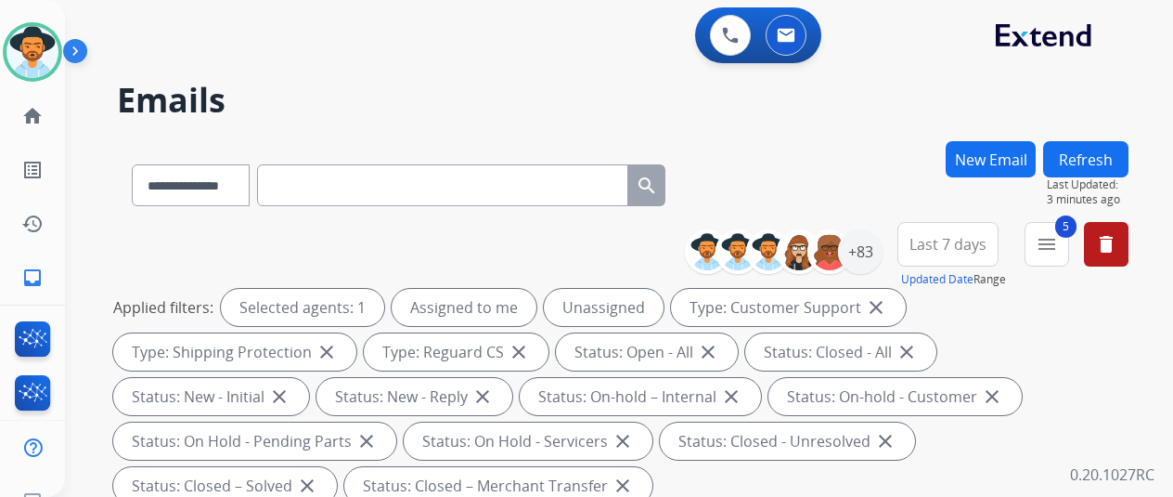
click at [853, 162] on div "**********" at bounding box center [623, 181] width 1012 height 81
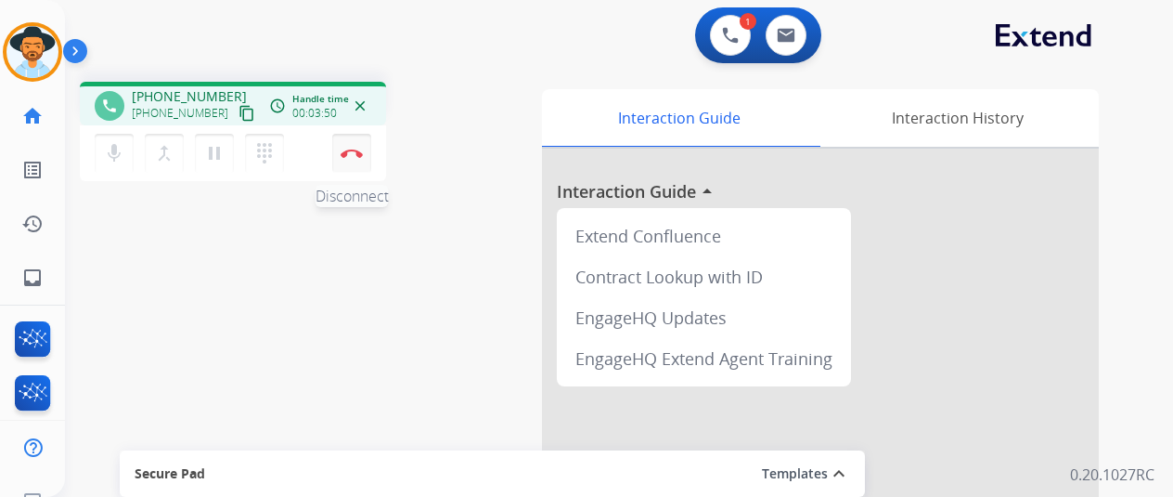
click at [359, 152] on img at bounding box center [352, 153] width 22 height 9
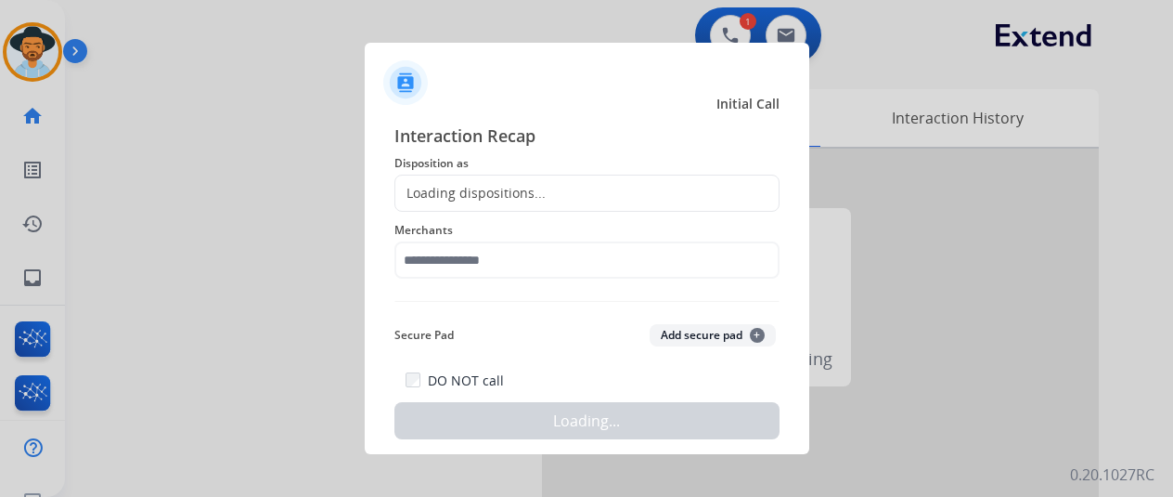
click at [451, 193] on div "Loading dispositions..." at bounding box center [470, 193] width 150 height 19
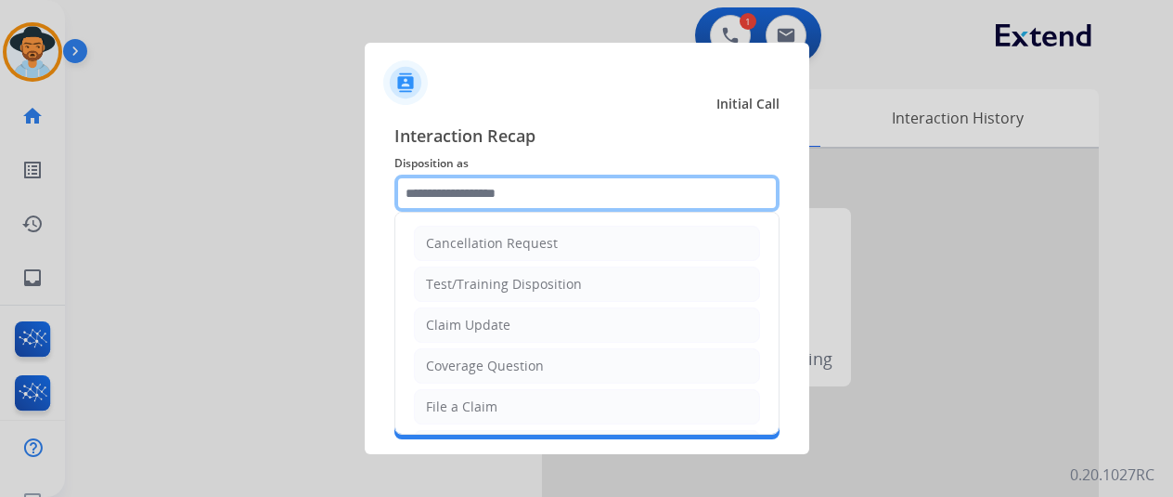
click at [451, 193] on input "text" at bounding box center [587, 193] width 385 height 37
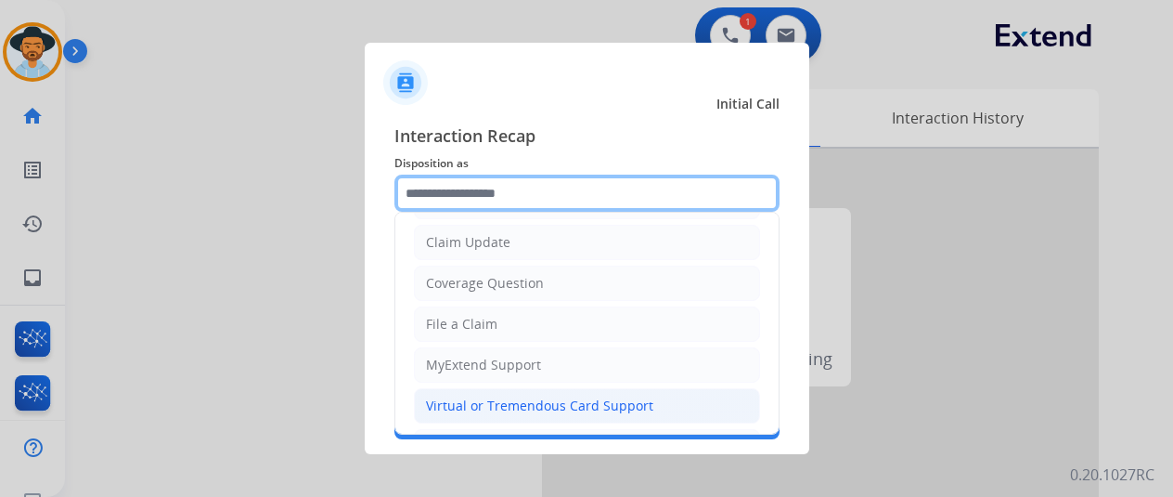
scroll to position [186, 0]
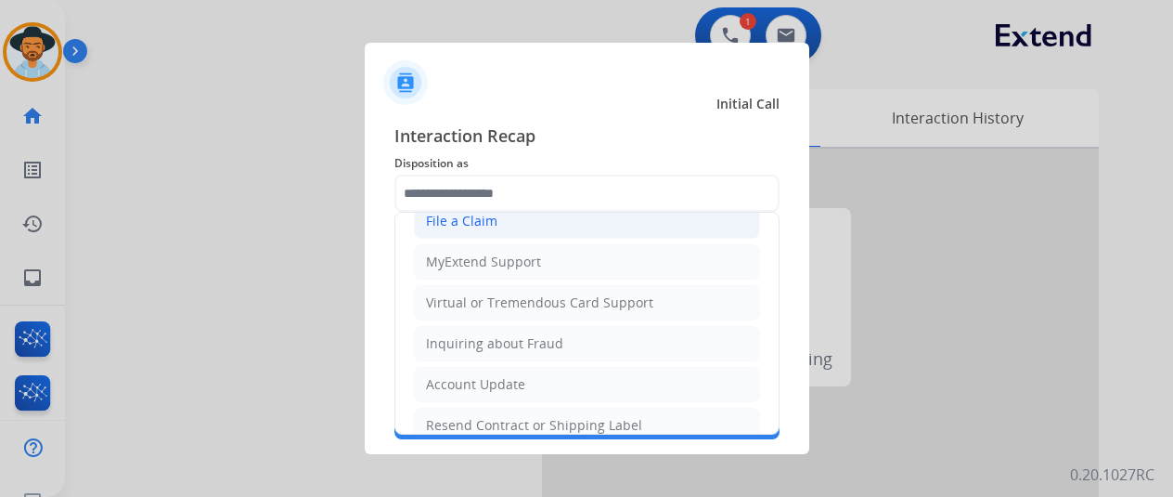
click at [460, 216] on div "File a Claim" at bounding box center [461, 221] width 71 height 19
type input "**********"
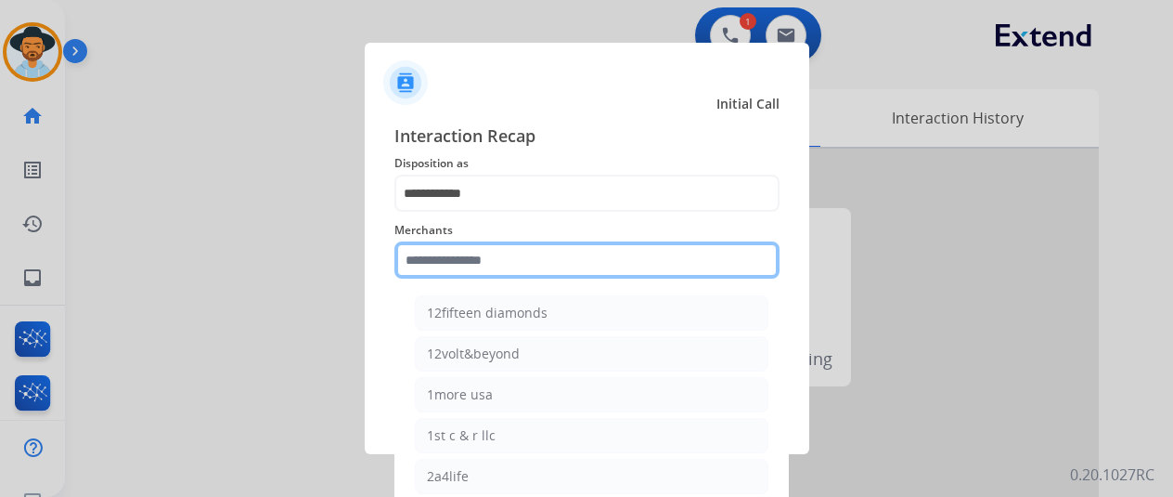
click at [459, 266] on input "text" at bounding box center [587, 259] width 385 height 37
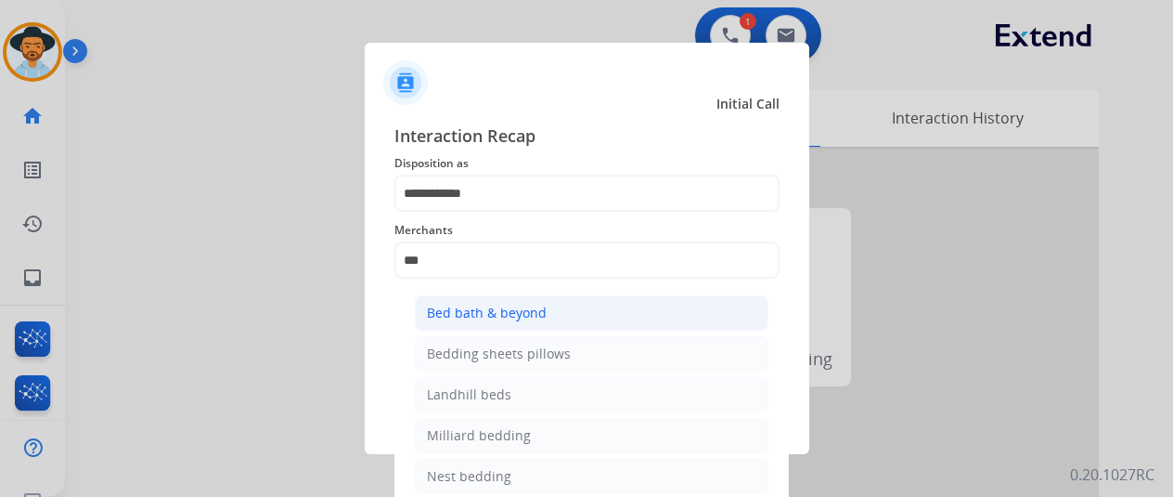
click at [457, 317] on div "Bed bath & beyond" at bounding box center [487, 313] width 120 height 19
type input "**********"
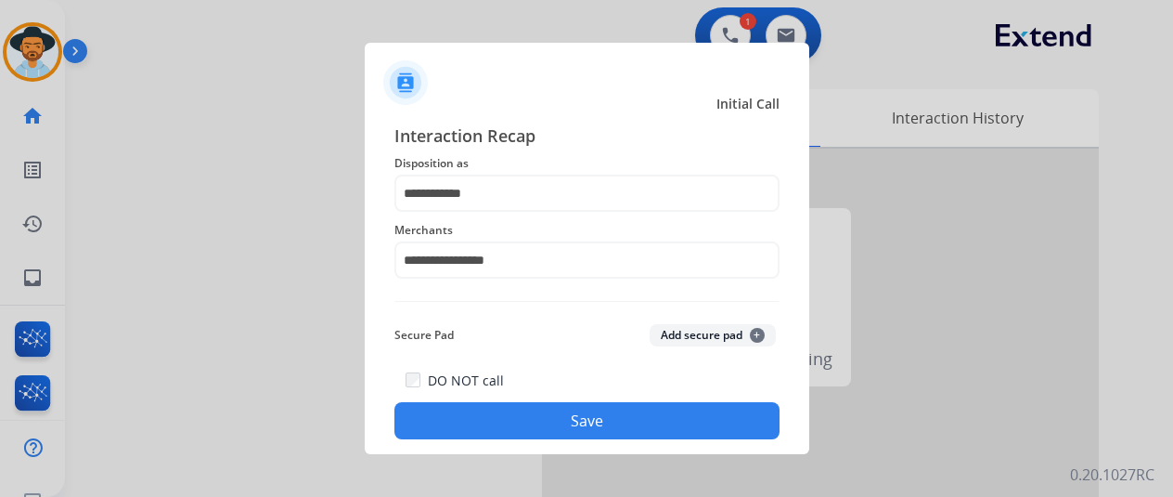
click at [566, 432] on button "Save" at bounding box center [587, 420] width 385 height 37
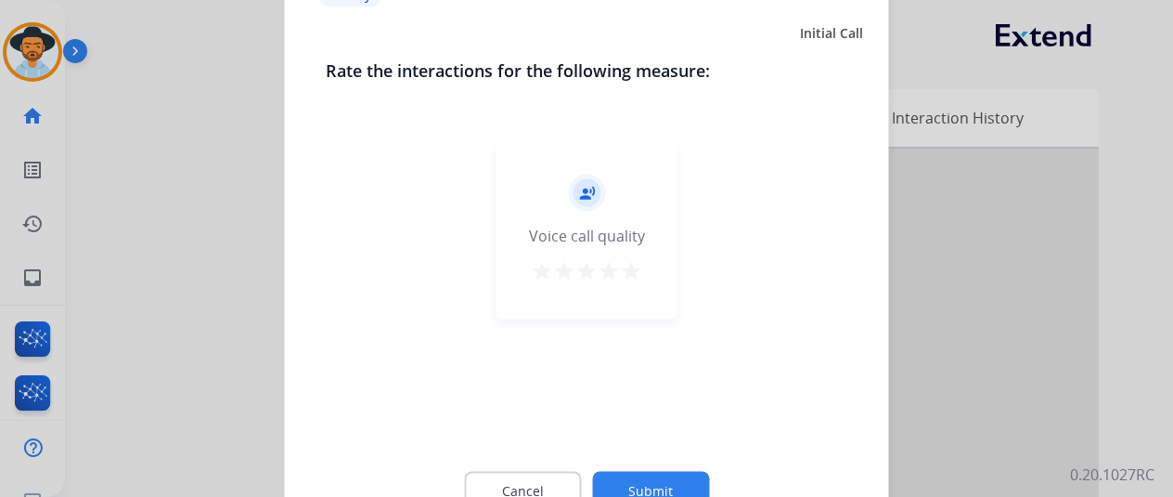
click at [644, 484] on button "Submit" at bounding box center [650, 490] width 117 height 39
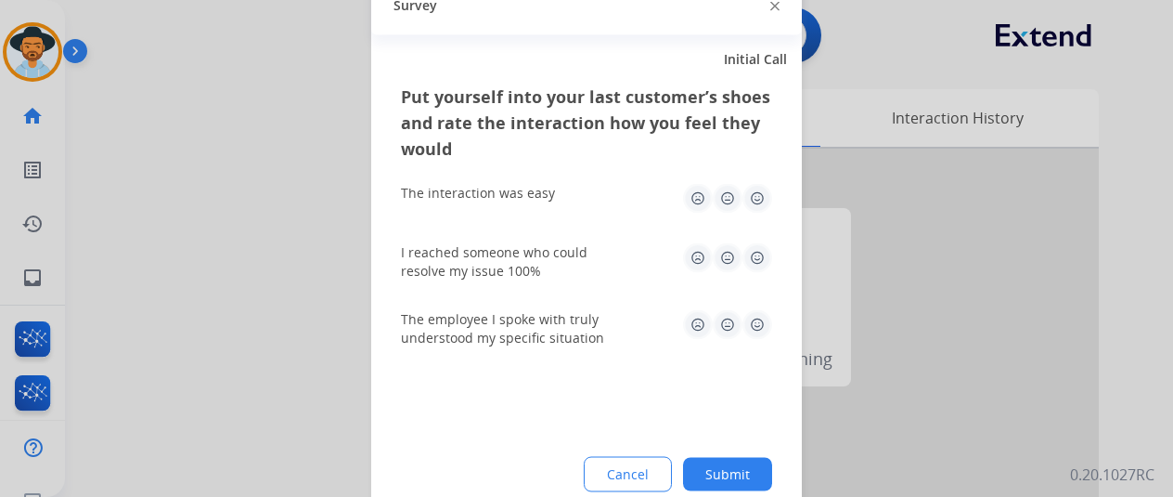
click at [713, 471] on button "Submit" at bounding box center [727, 473] width 89 height 33
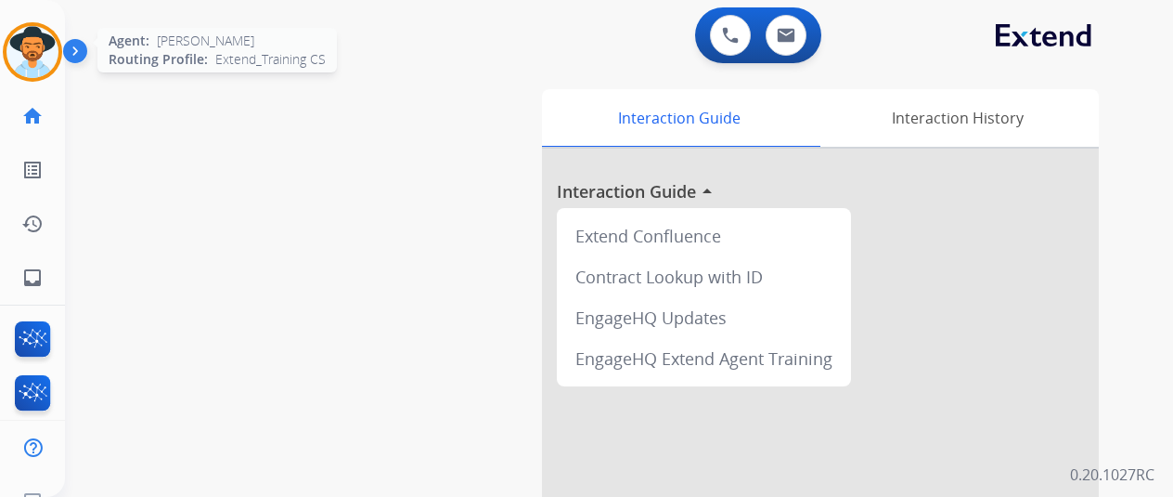
click at [45, 51] on img at bounding box center [32, 52] width 52 height 52
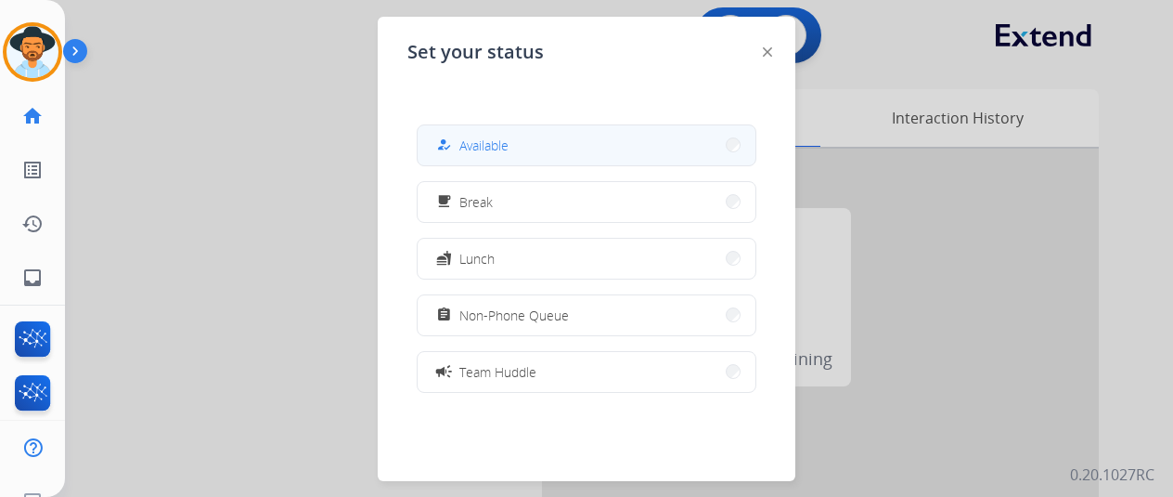
click at [525, 148] on button "how_to_reg Available" at bounding box center [587, 145] width 338 height 40
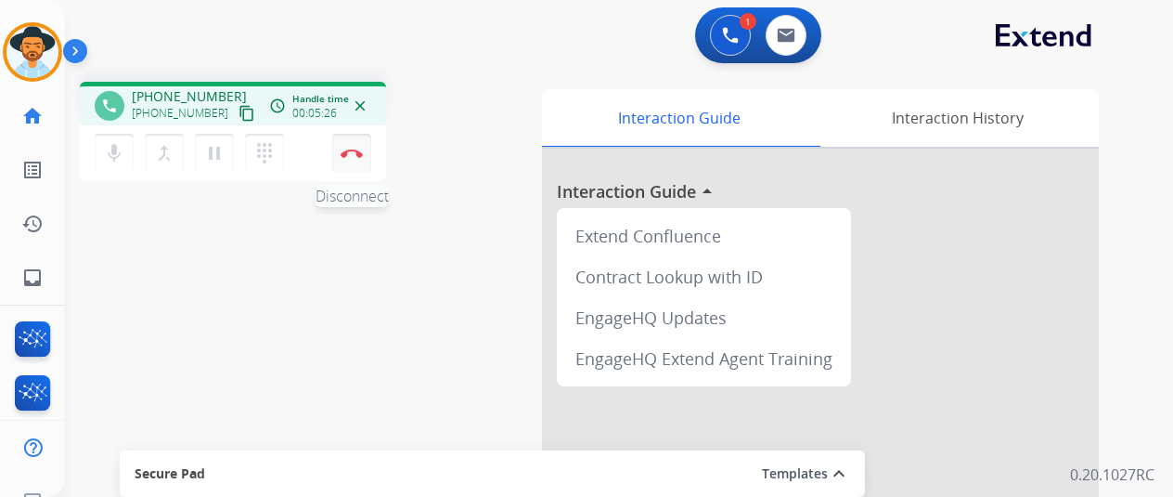
click at [351, 151] on img at bounding box center [352, 153] width 22 height 9
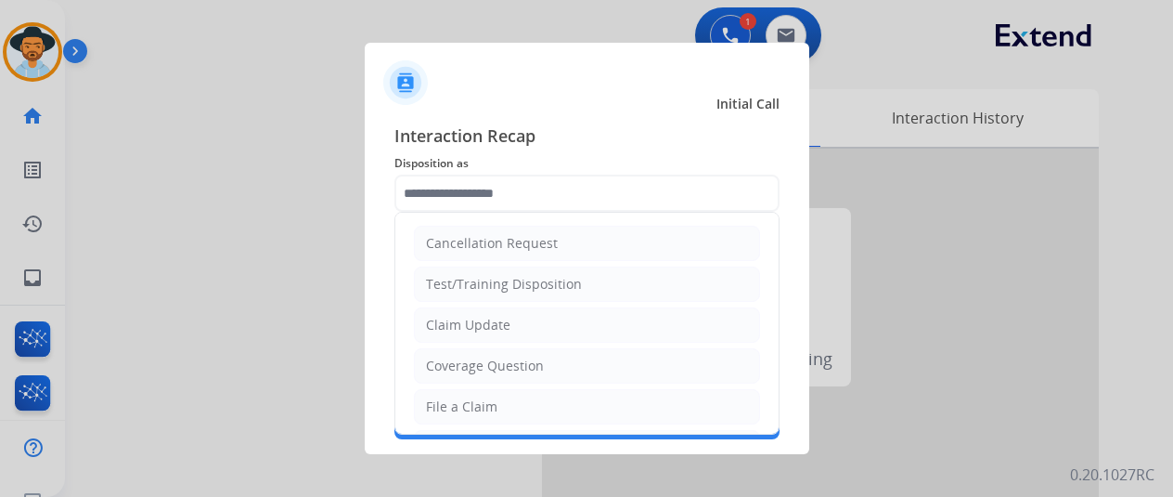
click at [452, 180] on input "text" at bounding box center [587, 193] width 385 height 37
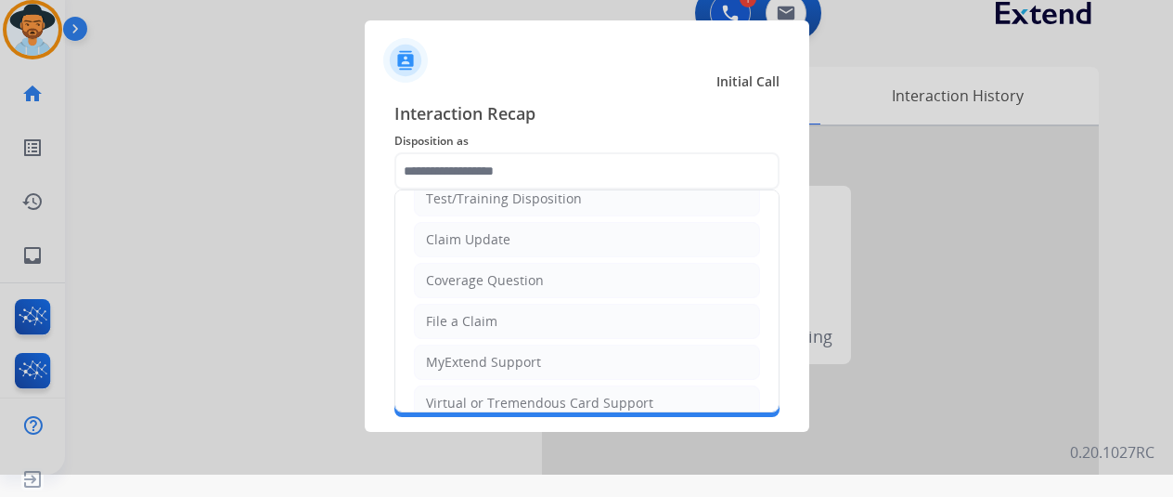
scroll to position [93, 0]
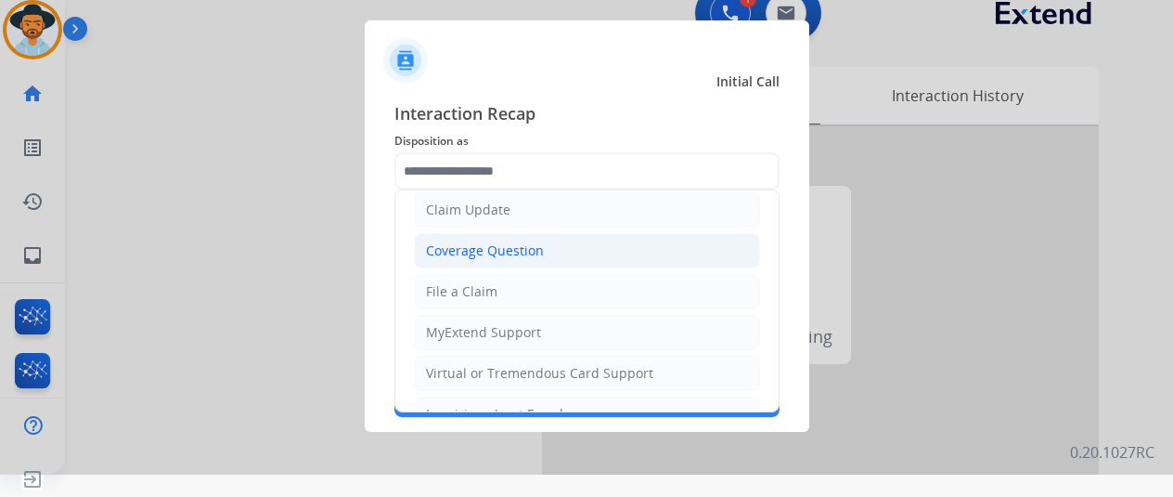
click at [472, 253] on div "Coverage Question" at bounding box center [485, 250] width 118 height 19
type input "**********"
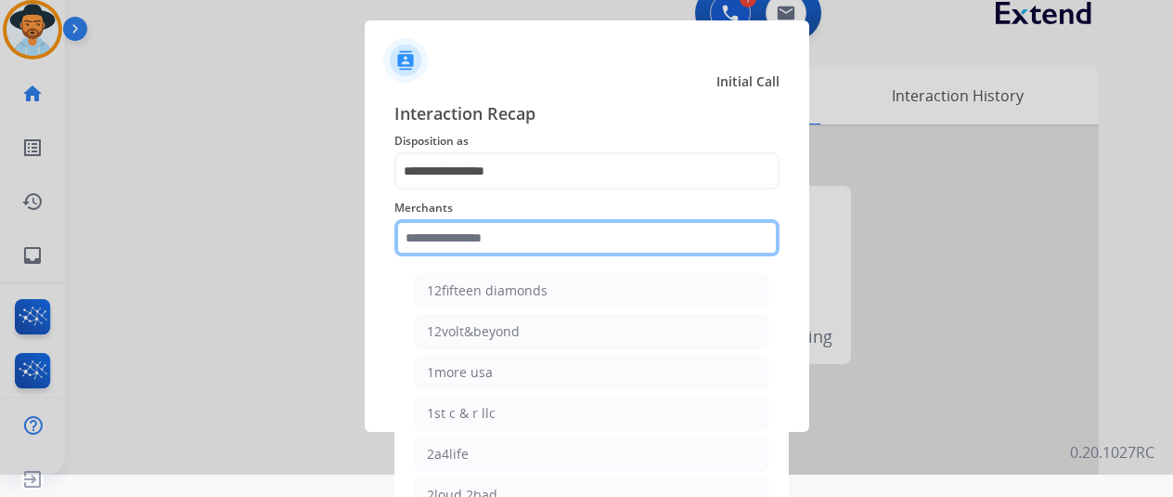
click at [446, 251] on input "text" at bounding box center [587, 237] width 385 height 37
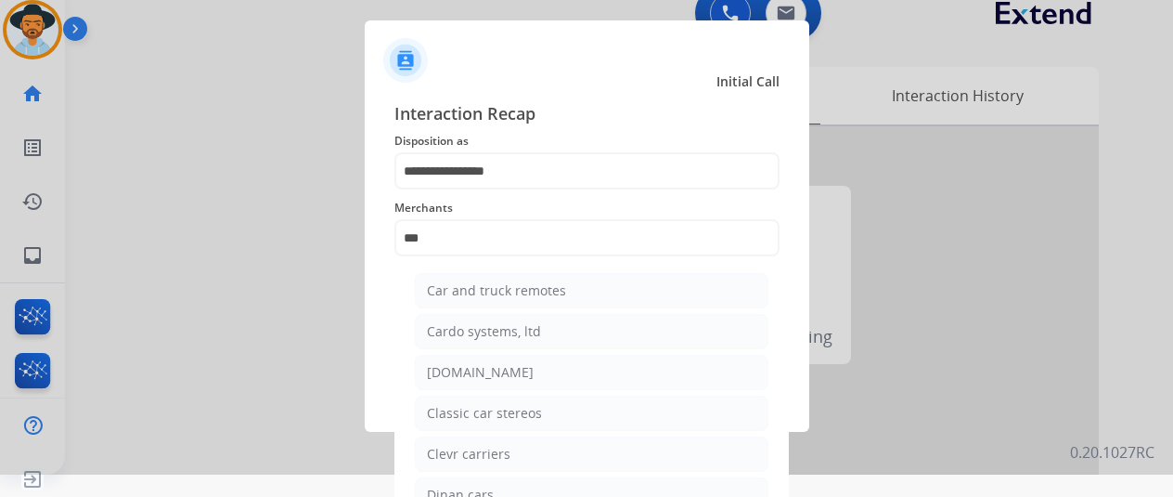
drag, startPoint x: 484, startPoint y: 376, endPoint x: 508, endPoint y: 366, distance: 26.2
click at [485, 376] on div "[DOMAIN_NAME]" at bounding box center [480, 372] width 107 height 19
type input "**********"
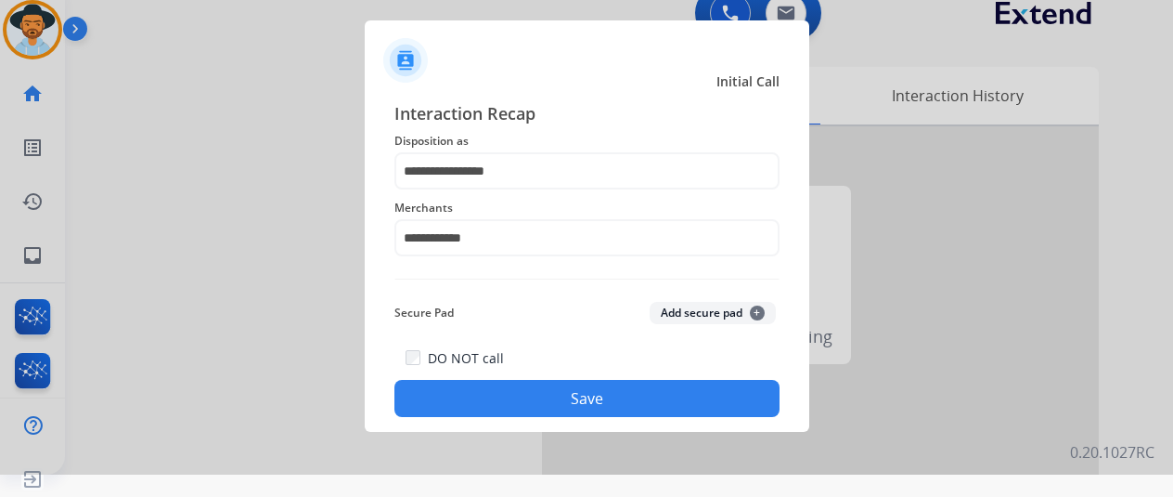
click at [550, 395] on button "Save" at bounding box center [587, 398] width 385 height 37
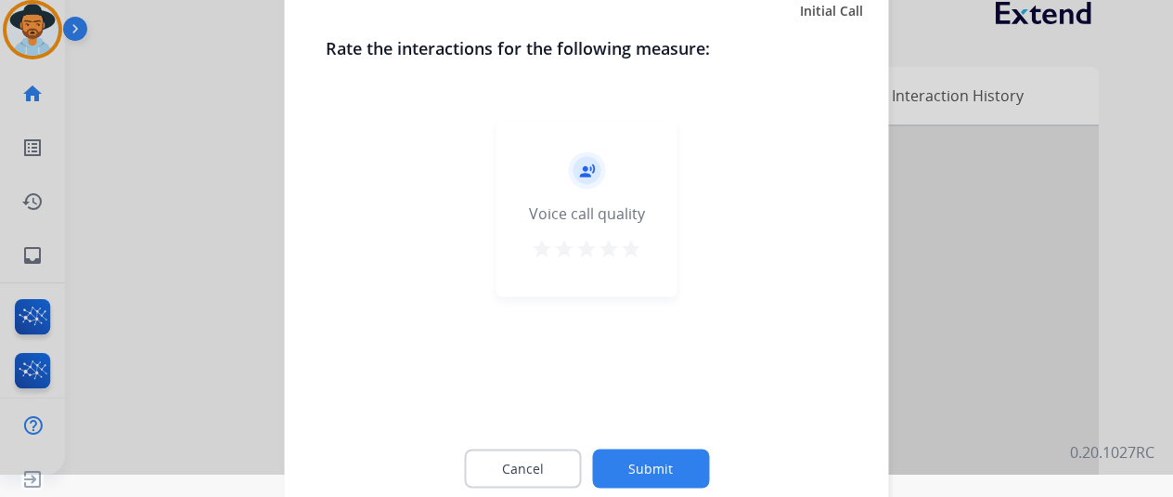
click at [654, 466] on button "Submit" at bounding box center [650, 467] width 117 height 39
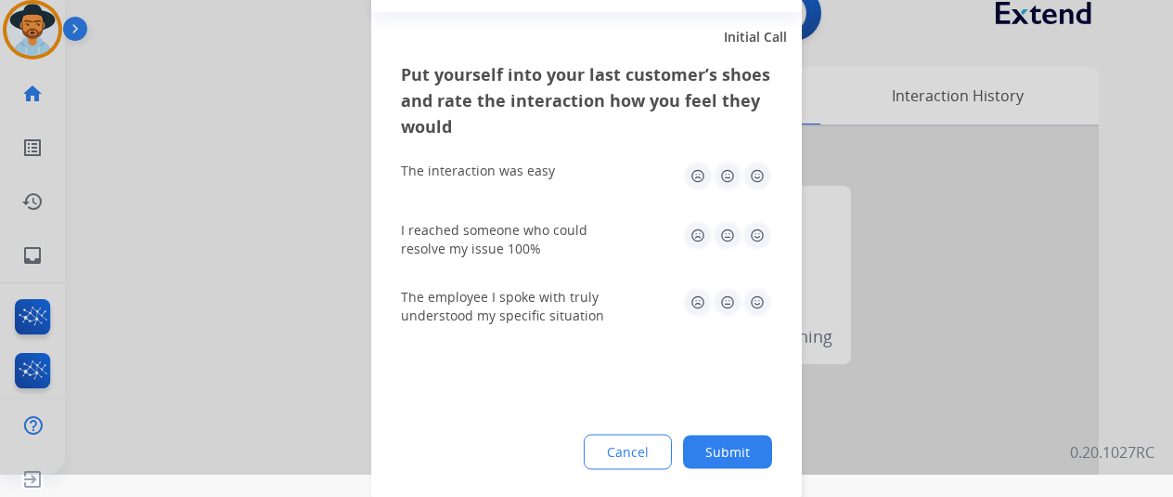
click at [732, 458] on button "Submit" at bounding box center [727, 450] width 89 height 33
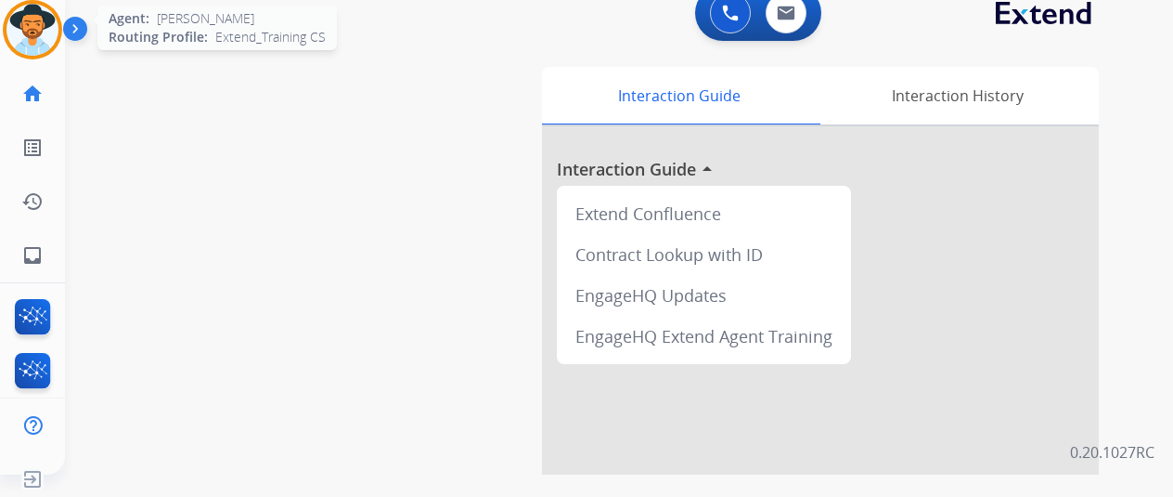
click at [27, 18] on img at bounding box center [32, 30] width 52 height 52
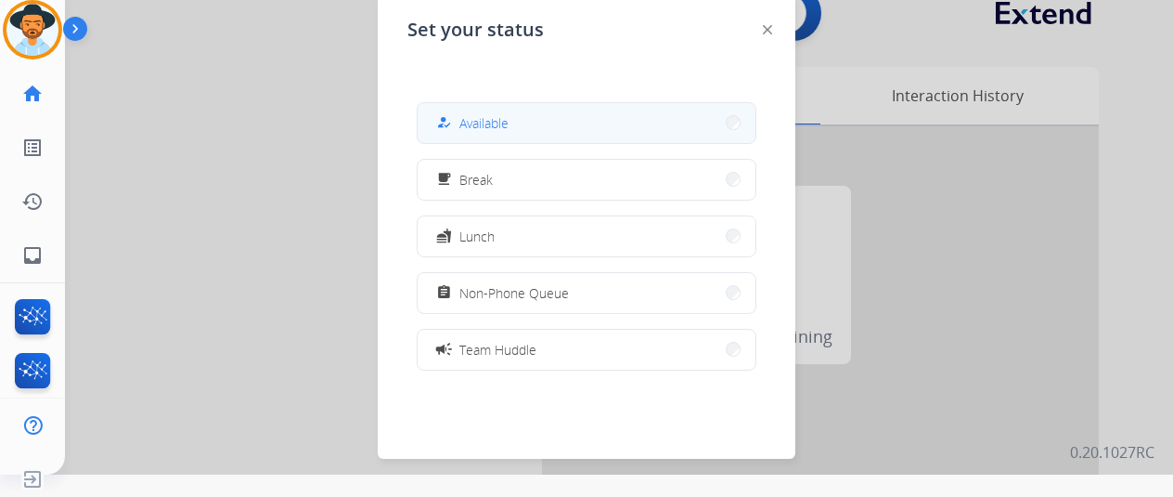
click at [562, 122] on button "how_to_reg Available" at bounding box center [587, 123] width 338 height 40
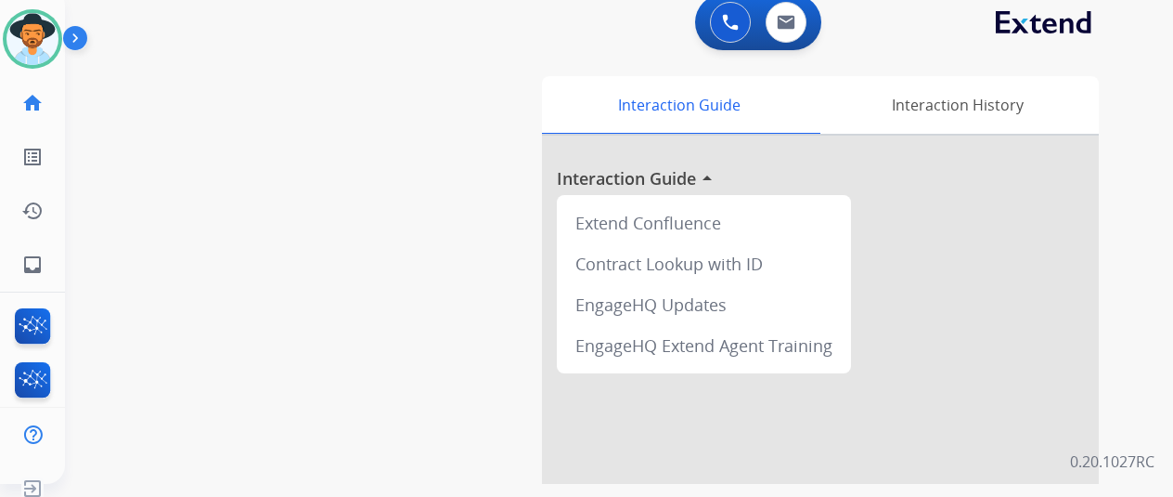
scroll to position [0, 0]
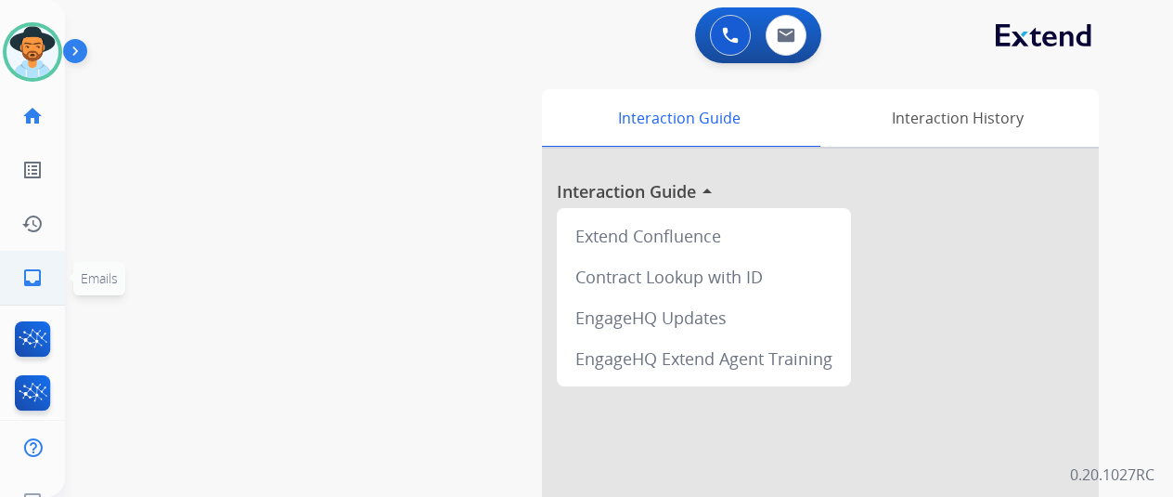
click at [37, 276] on mat-icon "inbox" at bounding box center [32, 277] width 22 height 22
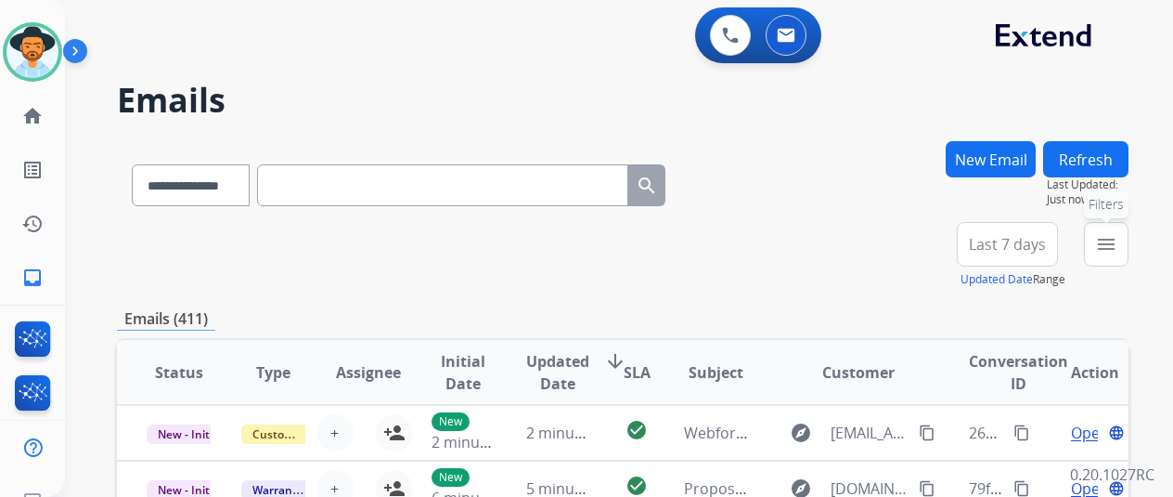
click at [1129, 233] on button "menu Filters" at bounding box center [1106, 244] width 45 height 45
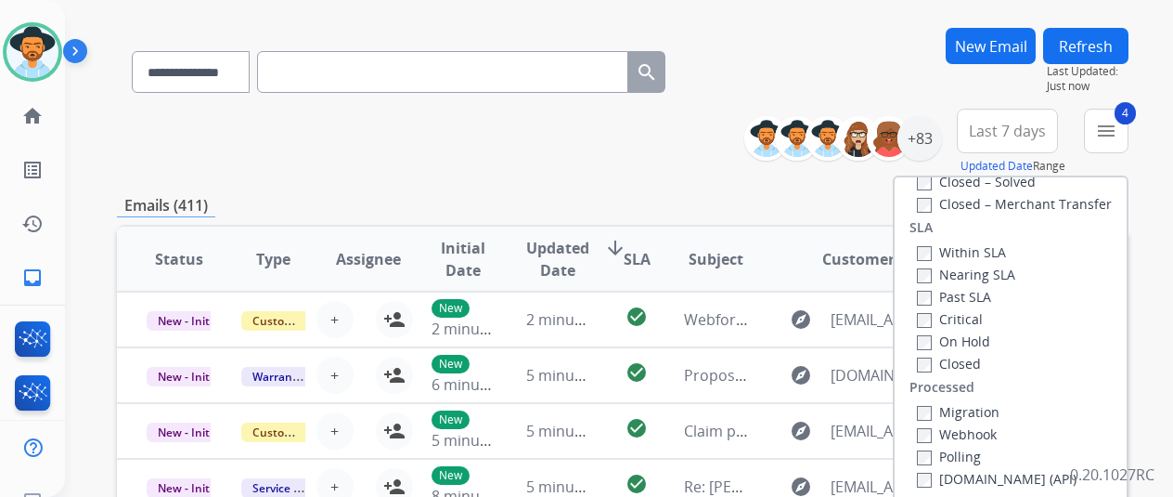
scroll to position [278, 0]
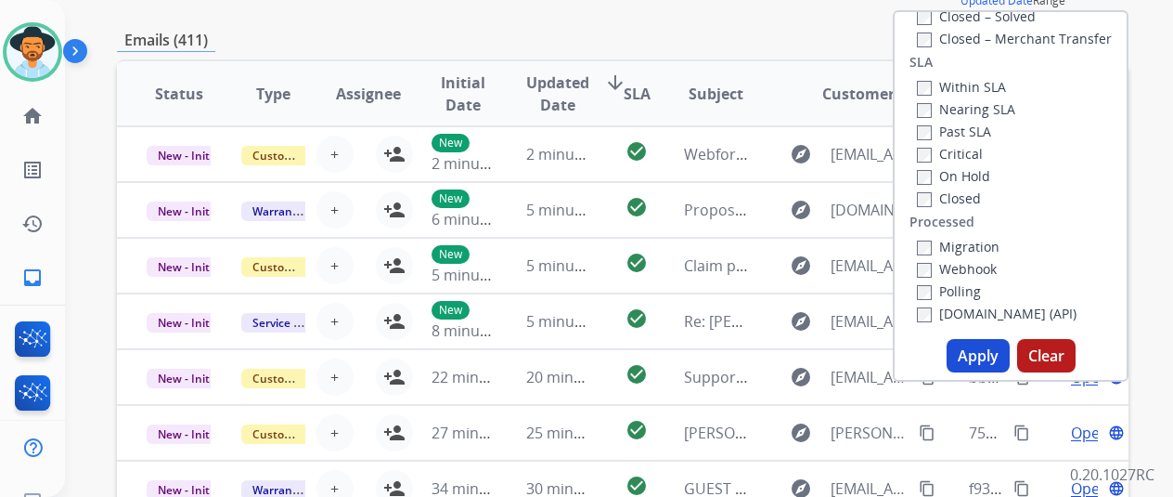
click at [988, 352] on button "Apply" at bounding box center [978, 355] width 63 height 33
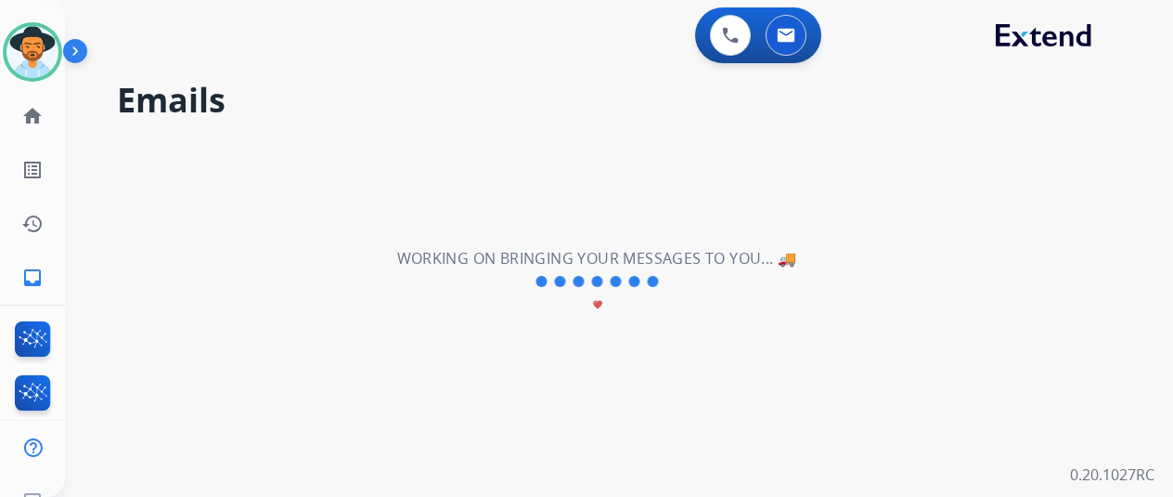
scroll to position [0, 0]
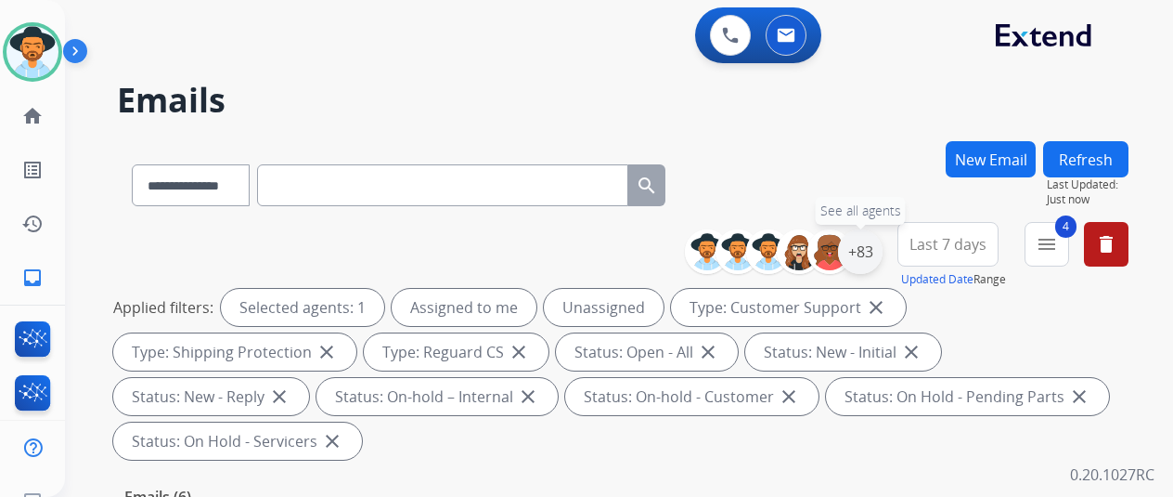
click at [882, 253] on div "+83" at bounding box center [860, 251] width 45 height 45
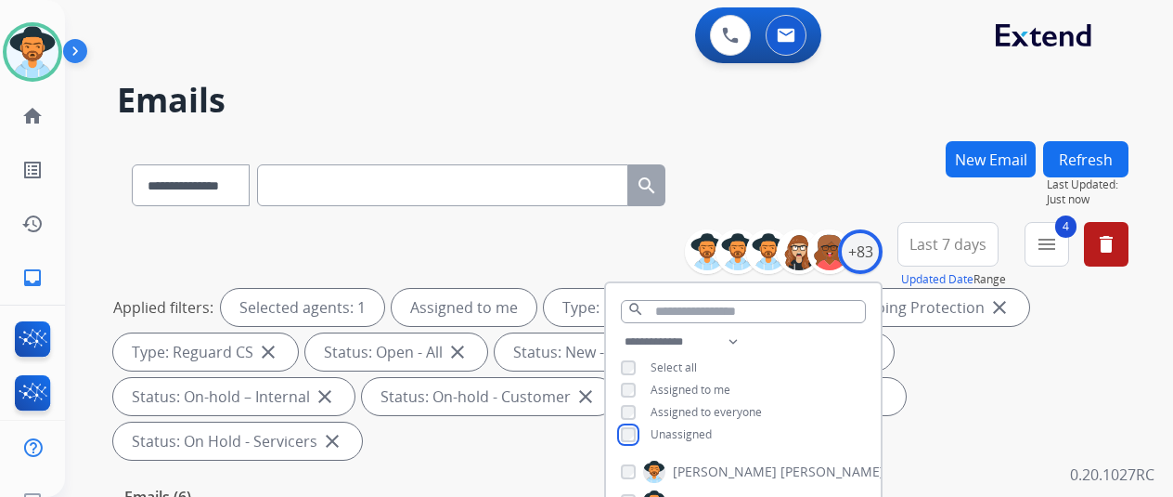
scroll to position [371, 0]
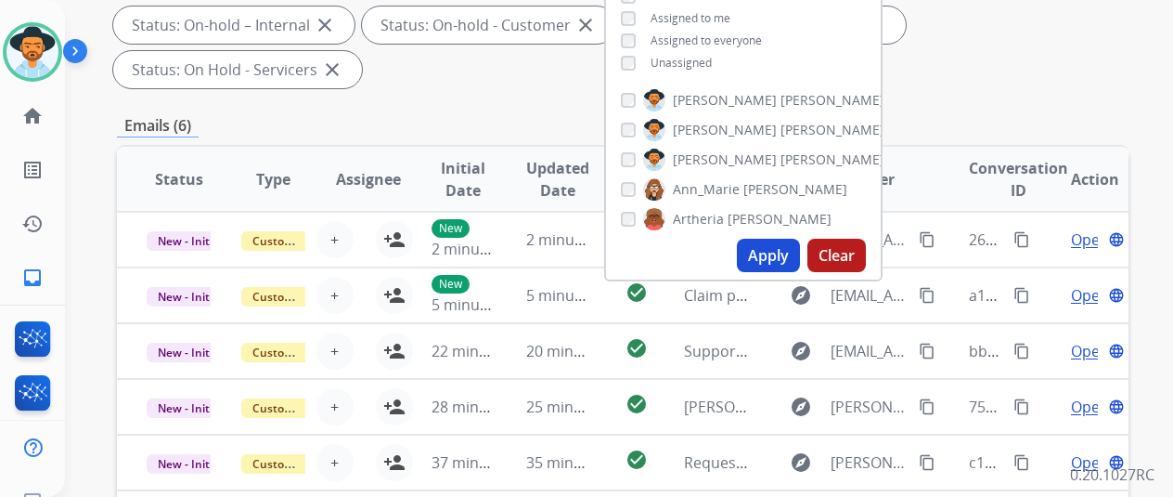
click at [784, 263] on button "Apply" at bounding box center [768, 255] width 63 height 33
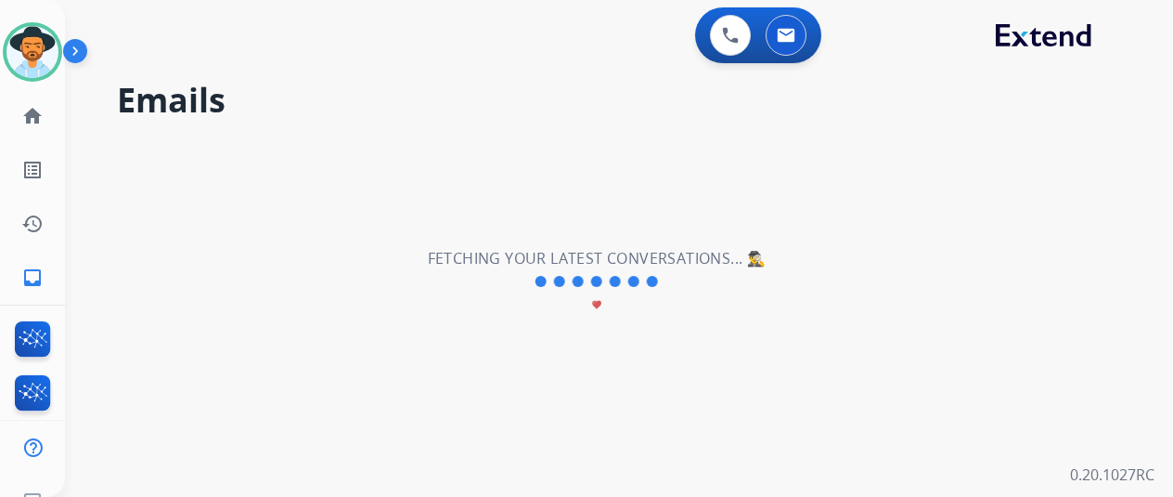
scroll to position [0, 0]
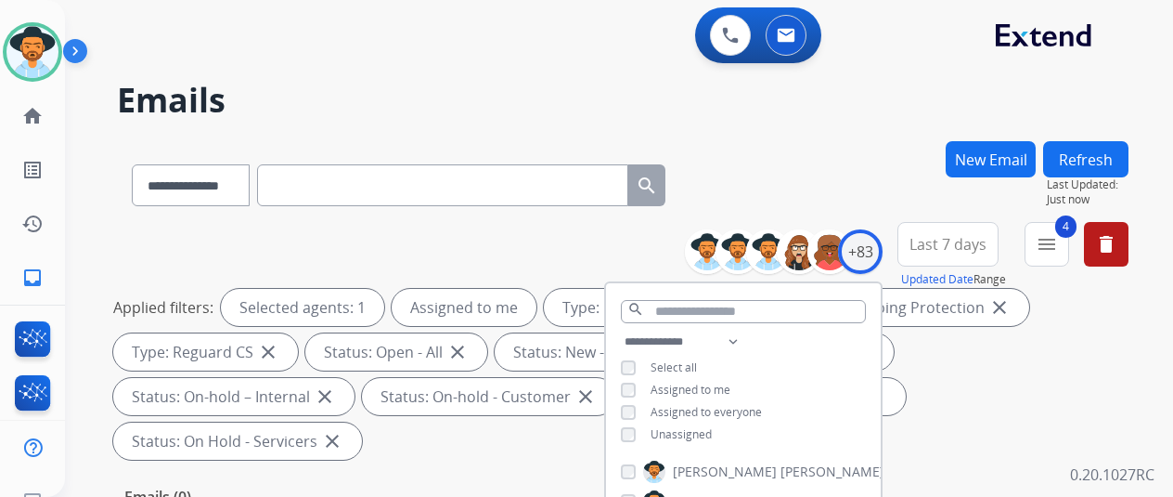
click at [806, 162] on div "**********" at bounding box center [623, 181] width 1012 height 81
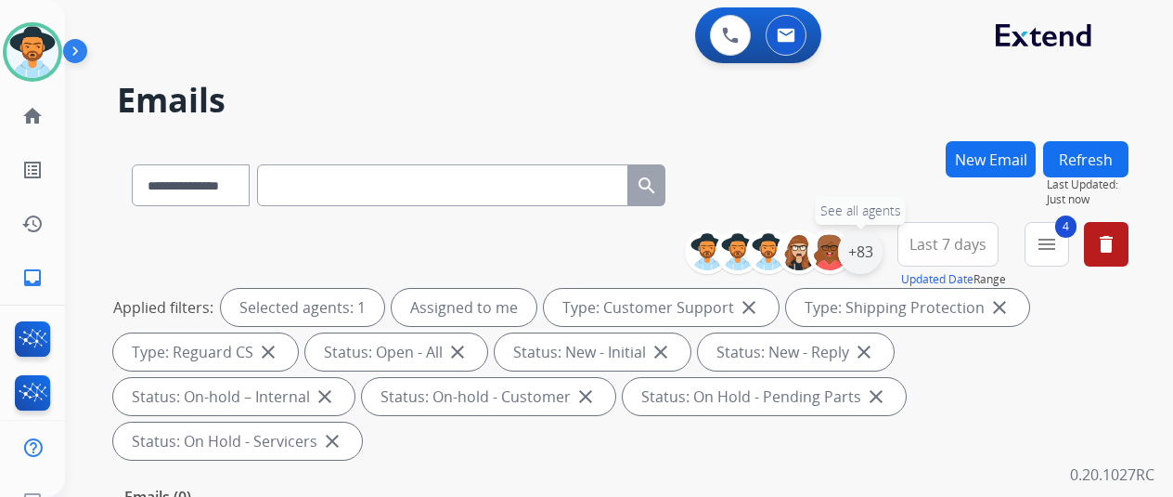
click at [867, 242] on div "+83" at bounding box center [860, 251] width 45 height 45
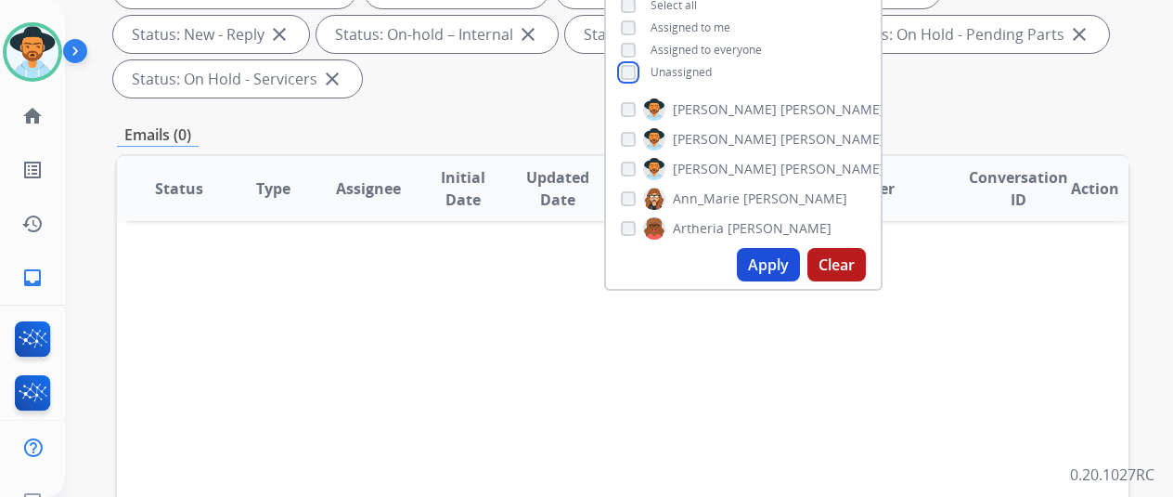
scroll to position [371, 0]
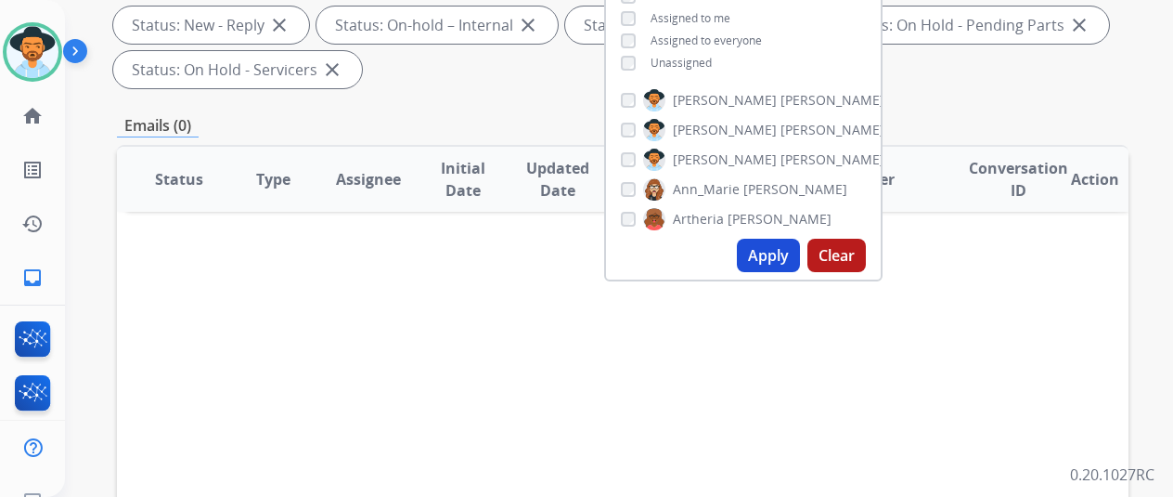
click at [774, 250] on button "Apply" at bounding box center [768, 255] width 63 height 33
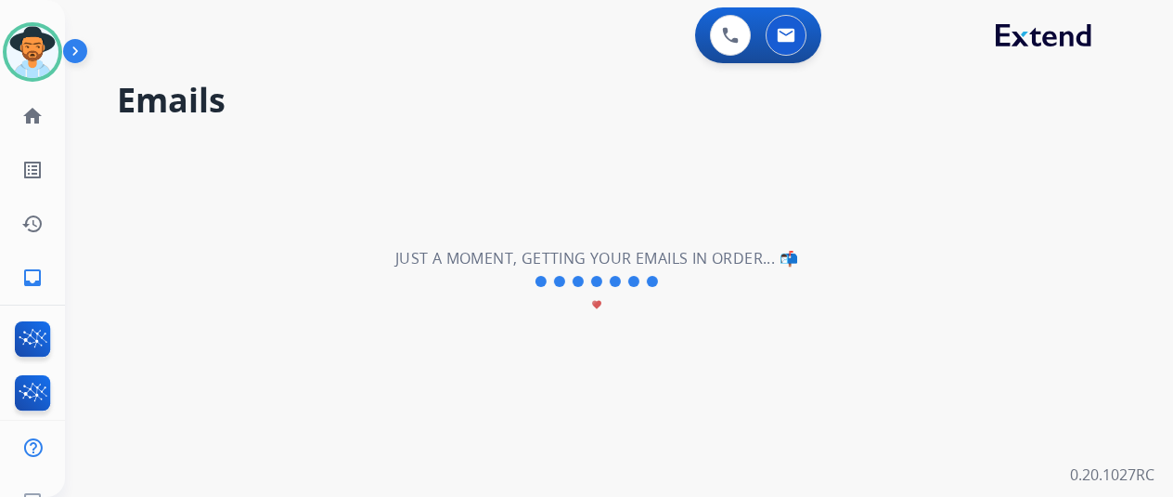
scroll to position [0, 0]
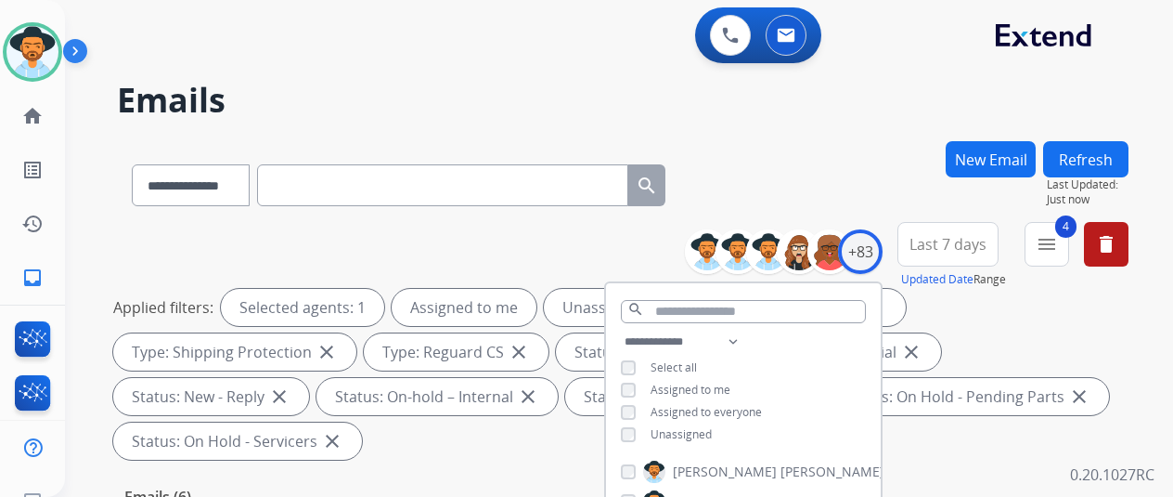
click at [832, 203] on div "**********" at bounding box center [623, 181] width 1012 height 81
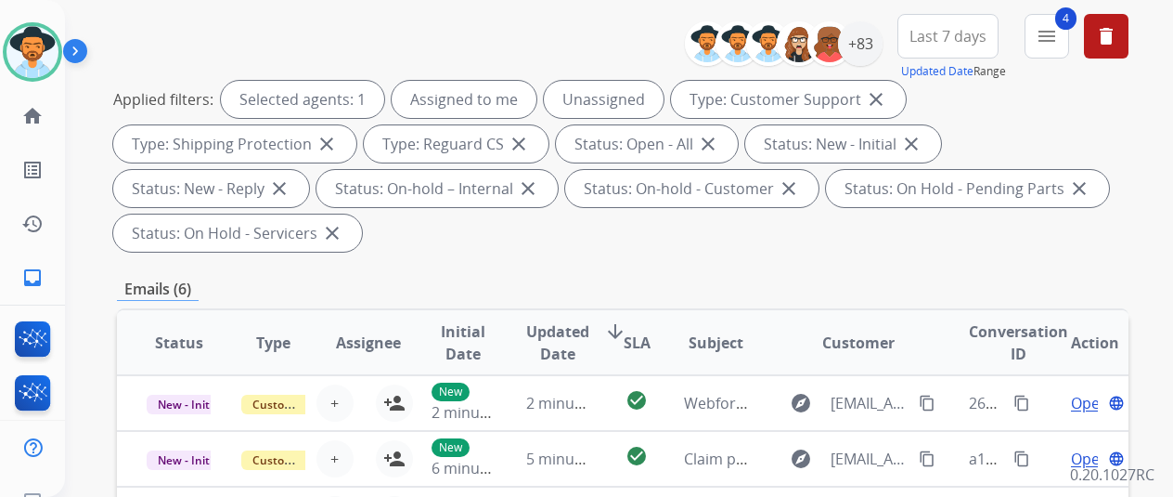
scroll to position [72, 0]
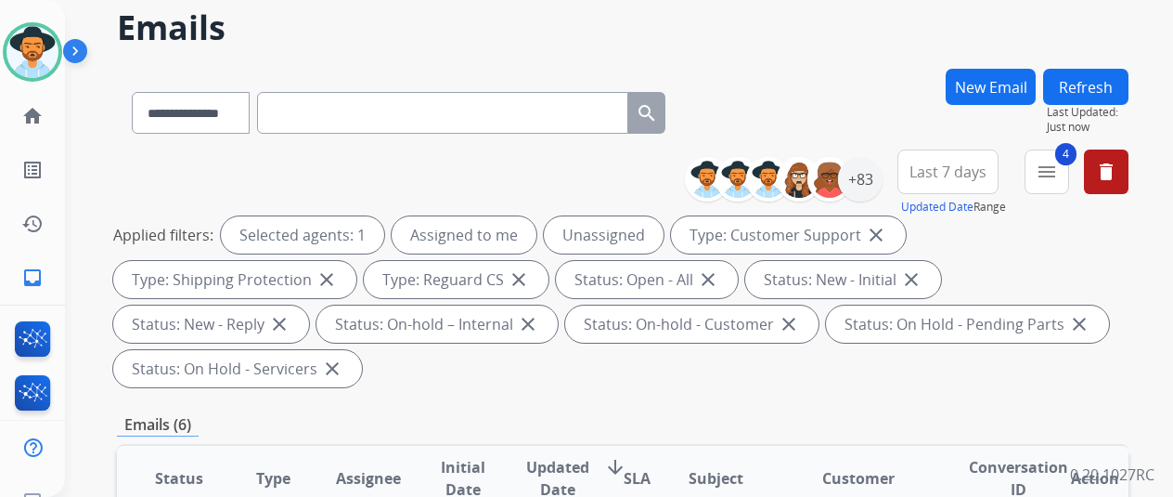
click at [834, 87] on div "**********" at bounding box center [623, 109] width 1012 height 81
click at [27, 285] on mat-icon "inbox" at bounding box center [32, 277] width 22 height 22
click at [880, 186] on div "+83" at bounding box center [860, 179] width 45 height 45
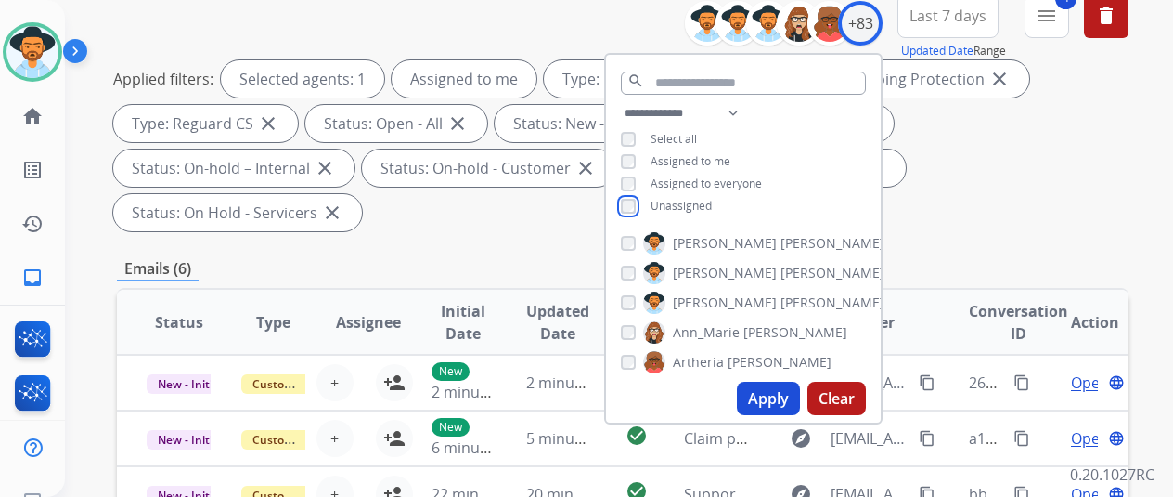
scroll to position [444, 0]
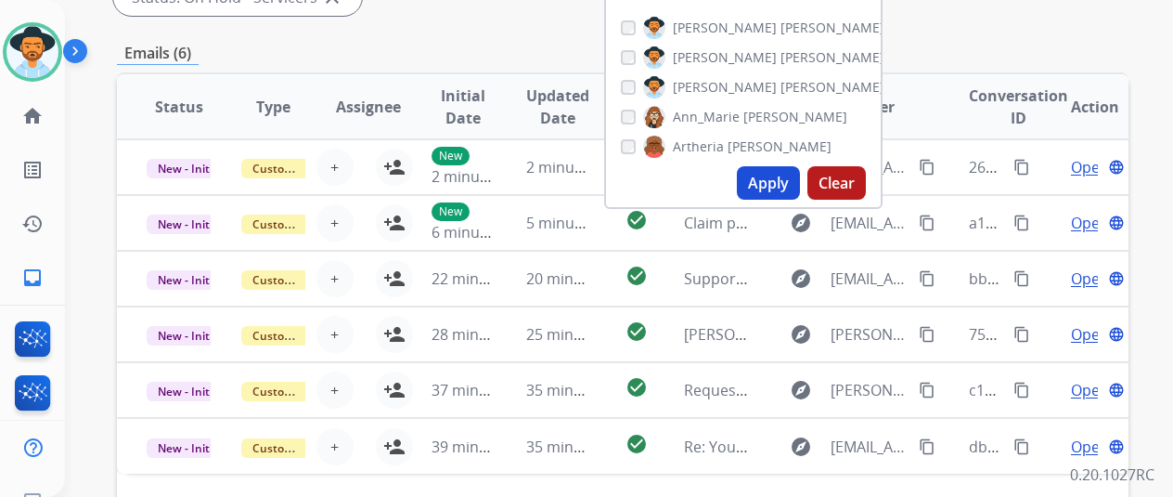
click at [791, 183] on button "Apply" at bounding box center [768, 182] width 63 height 33
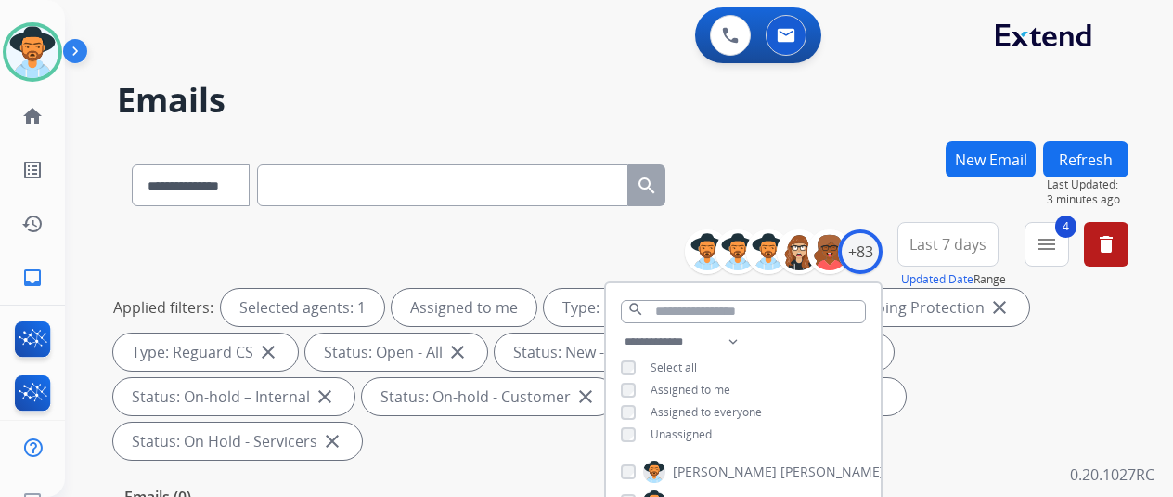
click at [828, 168] on div "**********" at bounding box center [623, 181] width 1012 height 81
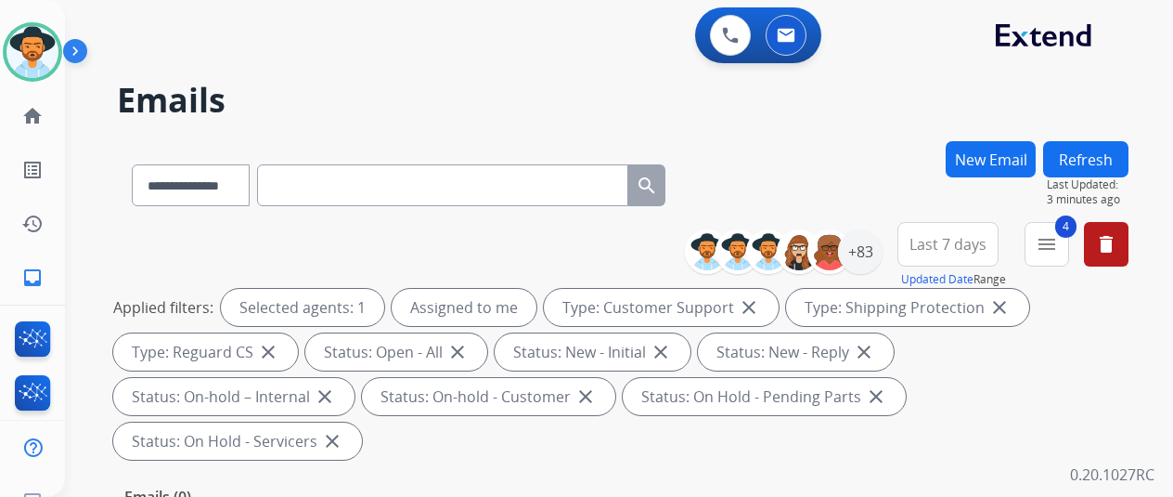
click at [815, 158] on div "**********" at bounding box center [623, 181] width 1012 height 81
click at [45, 40] on img at bounding box center [32, 52] width 52 height 52
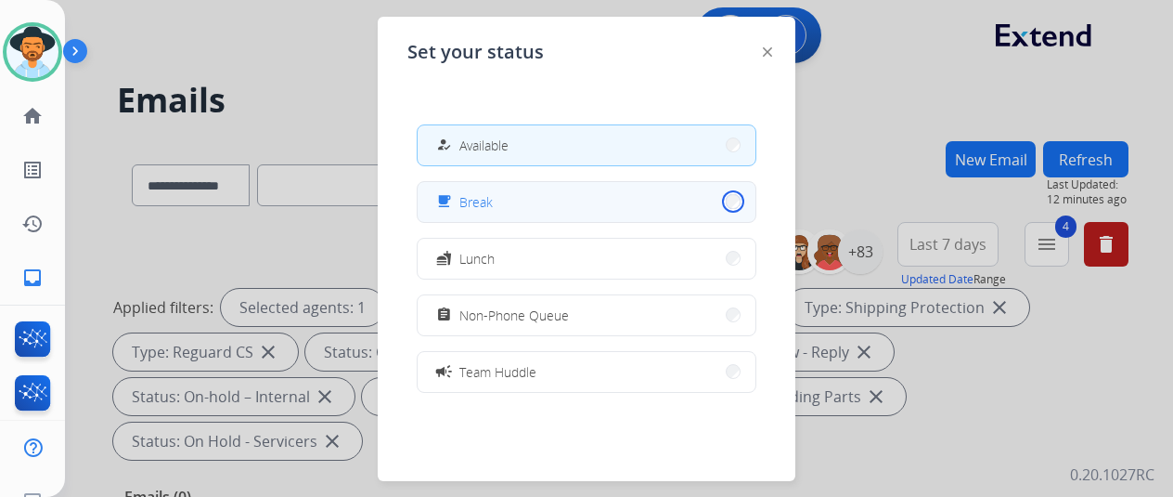
click at [719, 195] on button "free_breakfast Break" at bounding box center [587, 202] width 338 height 40
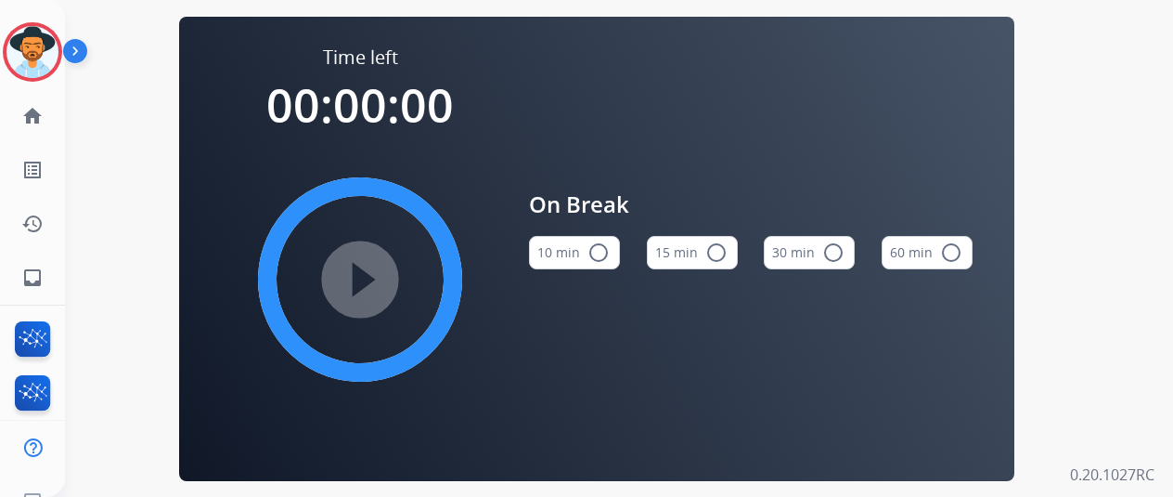
click at [607, 254] on mat-icon "radio_button_unchecked" at bounding box center [599, 252] width 22 height 22
click at [371, 279] on mat-icon "play_circle_filled" at bounding box center [360, 279] width 22 height 22
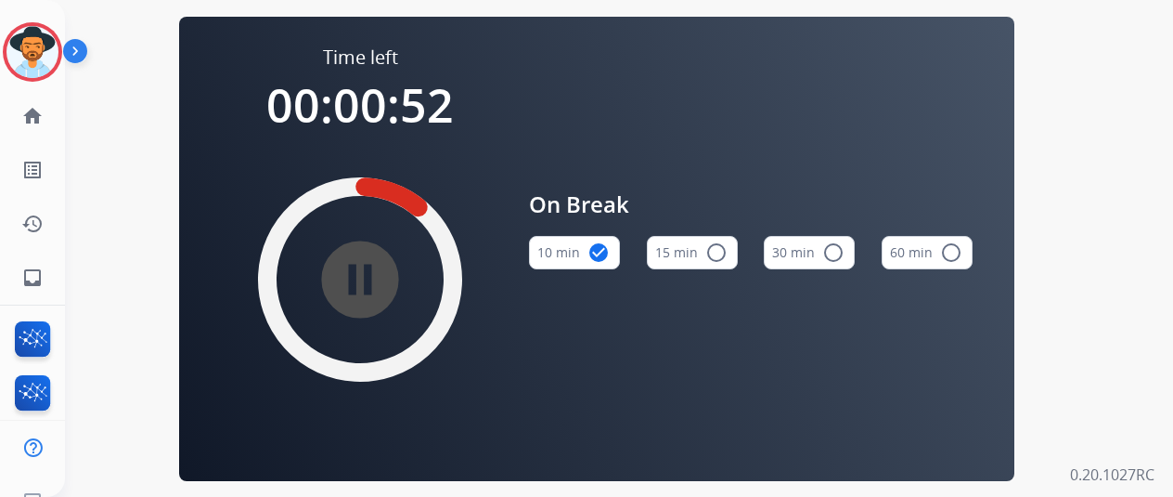
click at [371, 284] on mat-icon "pause_circle_filled" at bounding box center [360, 279] width 22 height 22
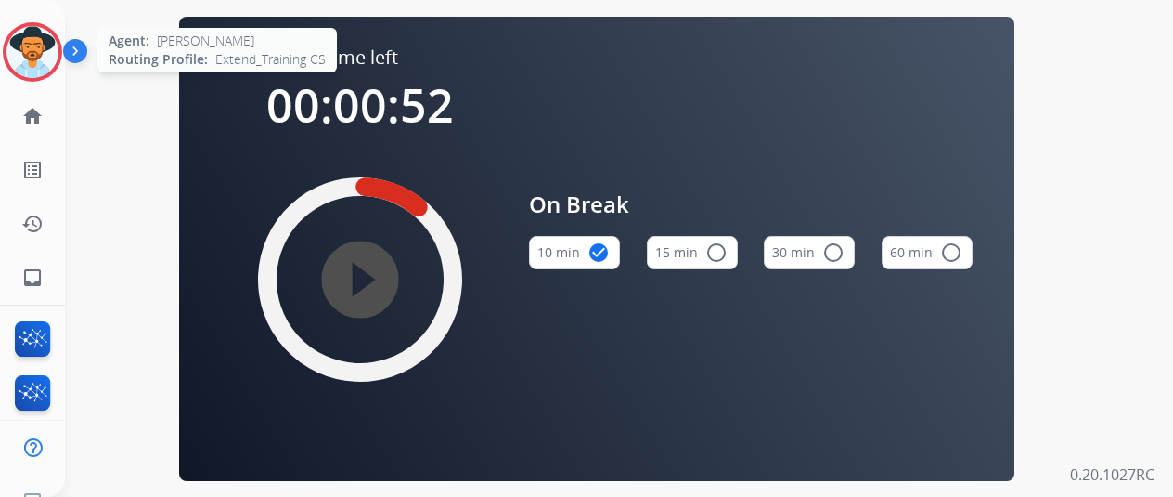
click at [23, 45] on img at bounding box center [32, 52] width 52 height 52
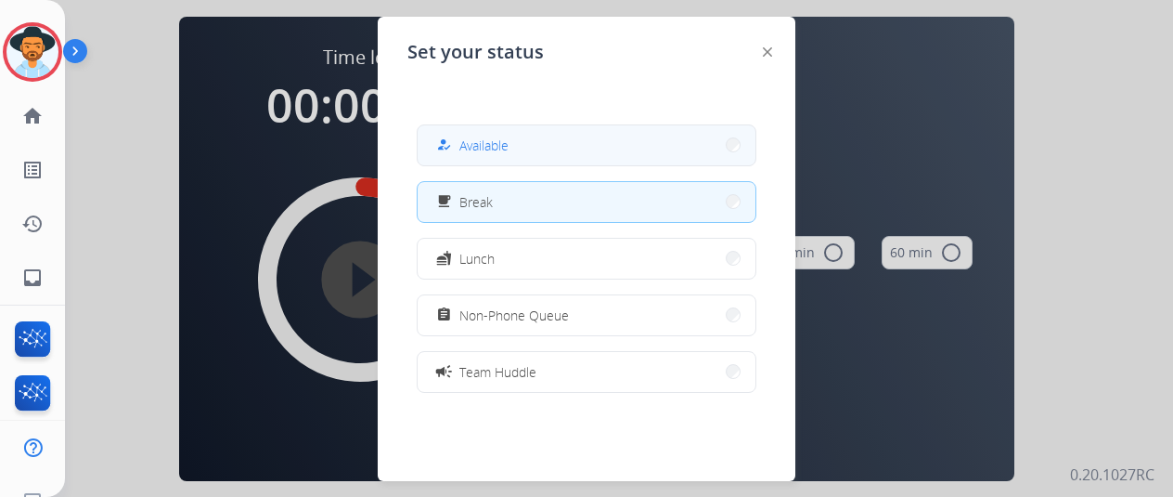
click at [513, 151] on button "how_to_reg Available" at bounding box center [587, 145] width 338 height 40
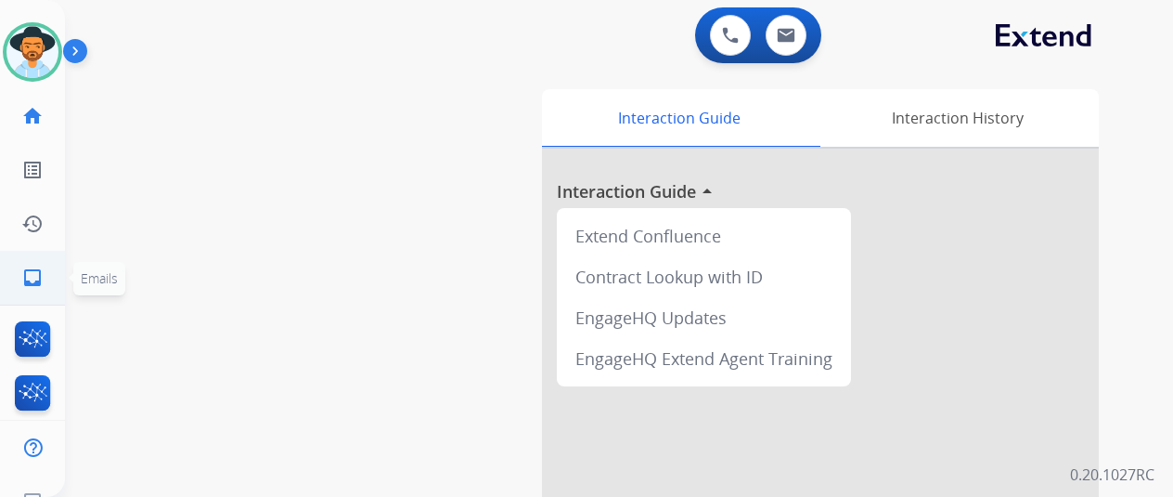
click at [29, 274] on mat-icon "inbox" at bounding box center [32, 277] width 22 height 22
select select "**********"
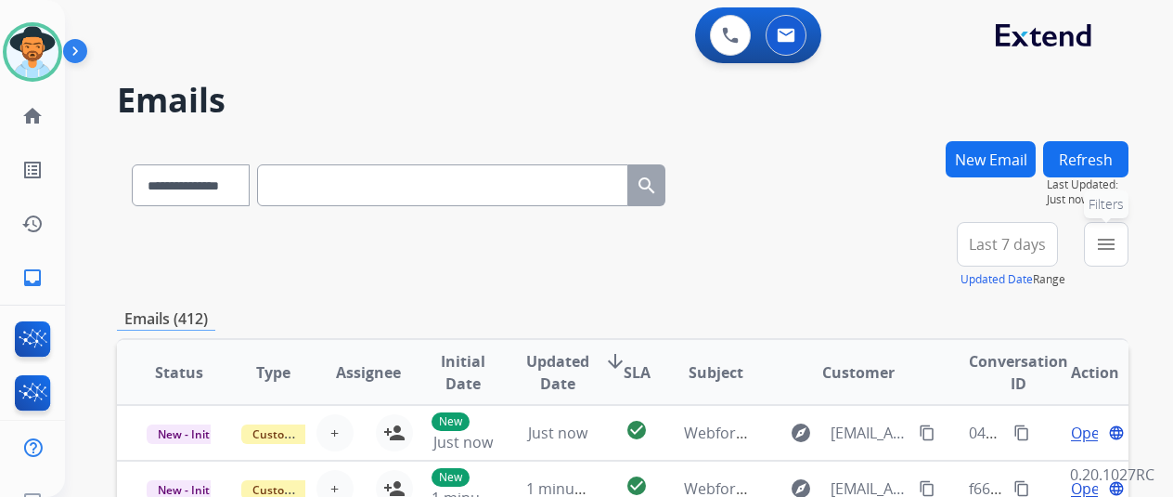
drag, startPoint x: 1125, startPoint y: 231, endPoint x: 939, endPoint y: 246, distance: 186.3
click at [1120, 232] on button "menu Filters" at bounding box center [1106, 244] width 45 height 45
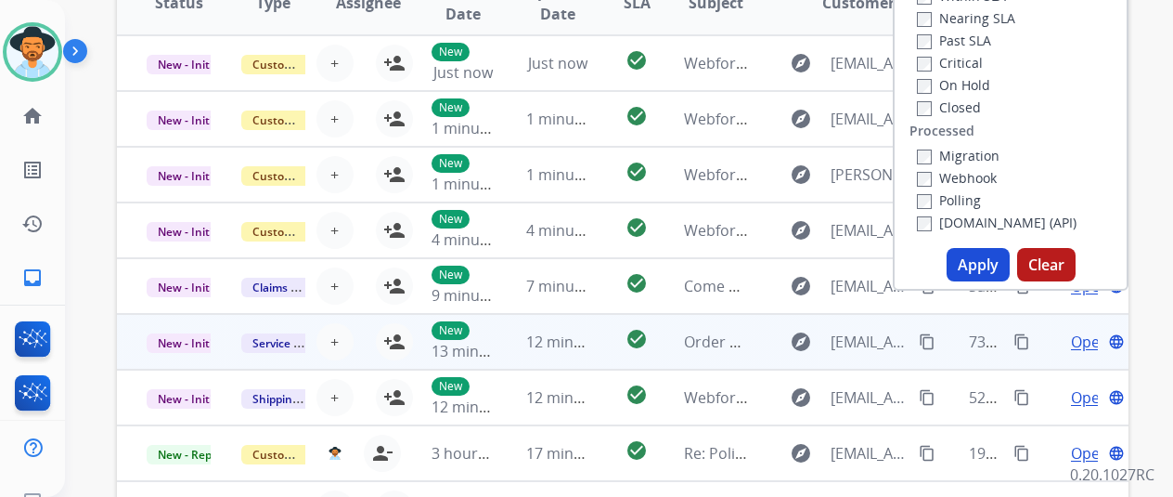
scroll to position [371, 0]
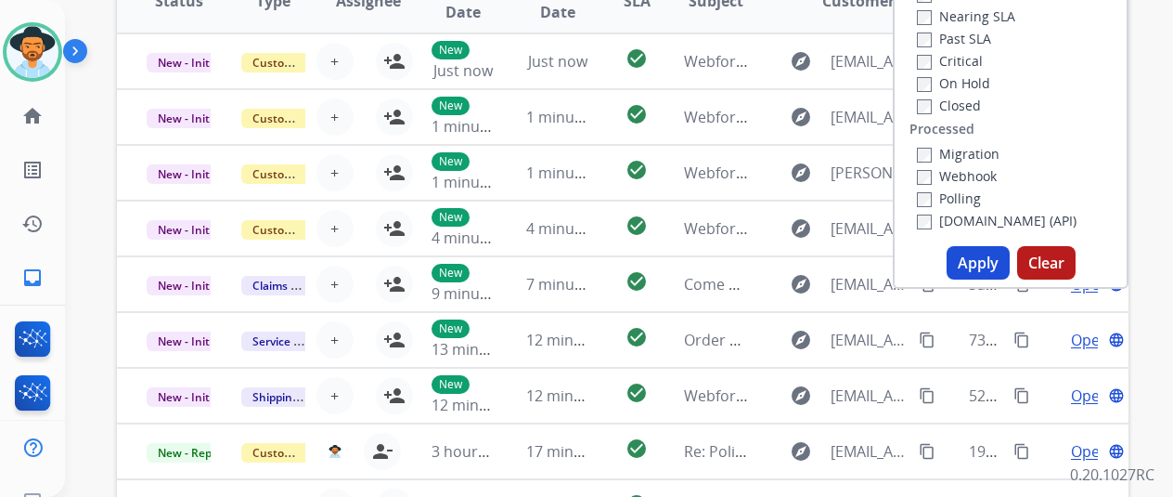
click at [980, 269] on button "Apply" at bounding box center [978, 262] width 63 height 33
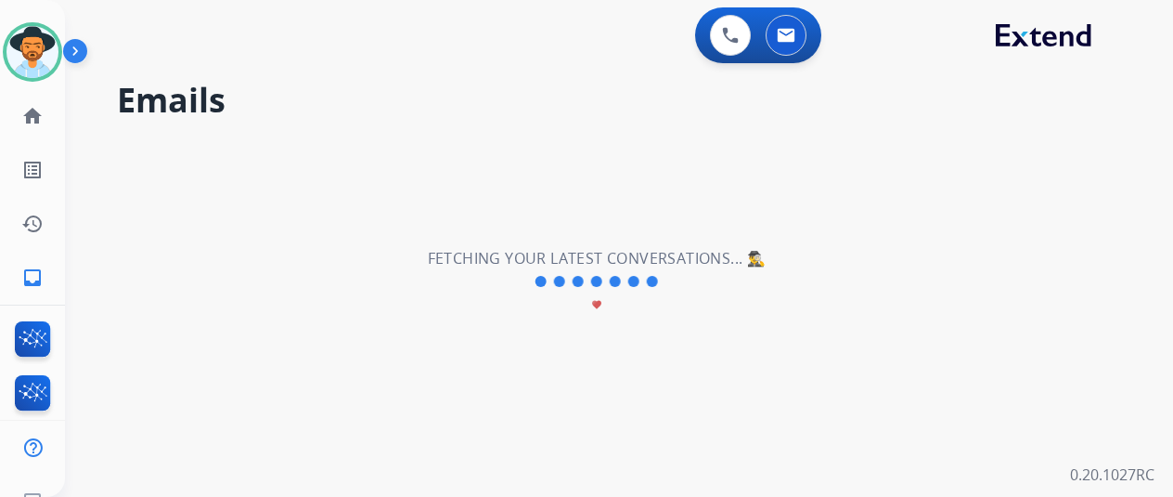
scroll to position [0, 0]
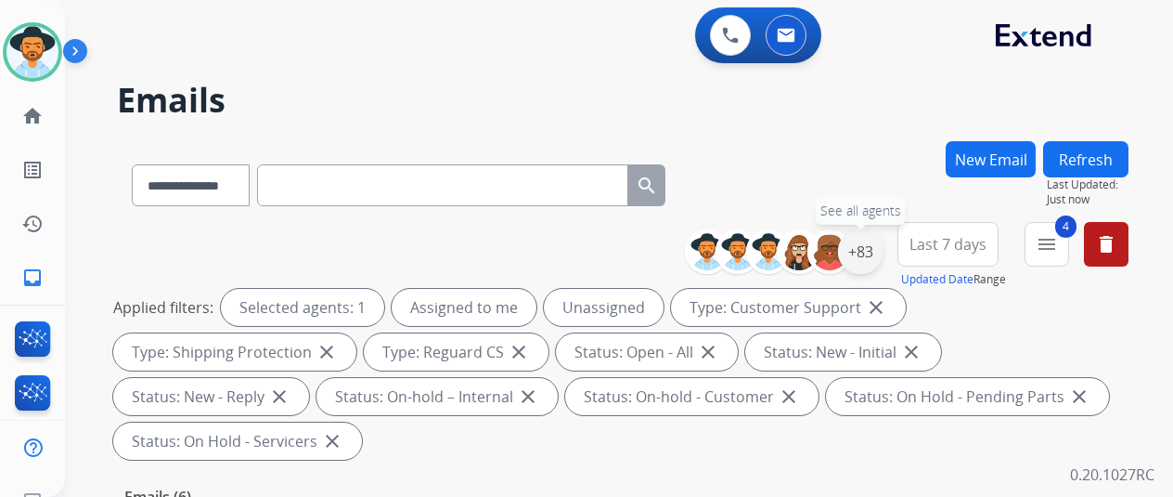
click at [878, 252] on div "+83" at bounding box center [860, 251] width 45 height 45
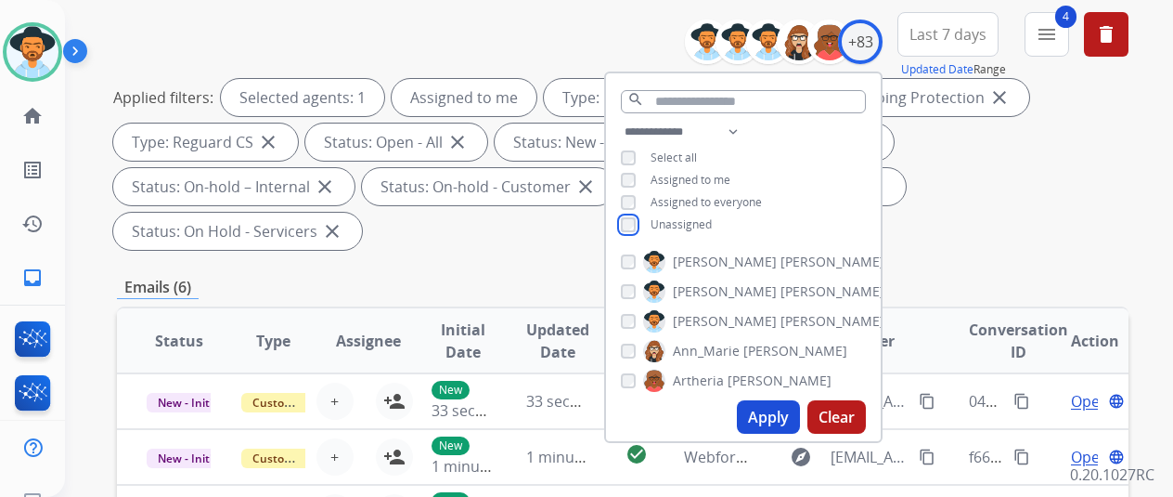
scroll to position [278, 0]
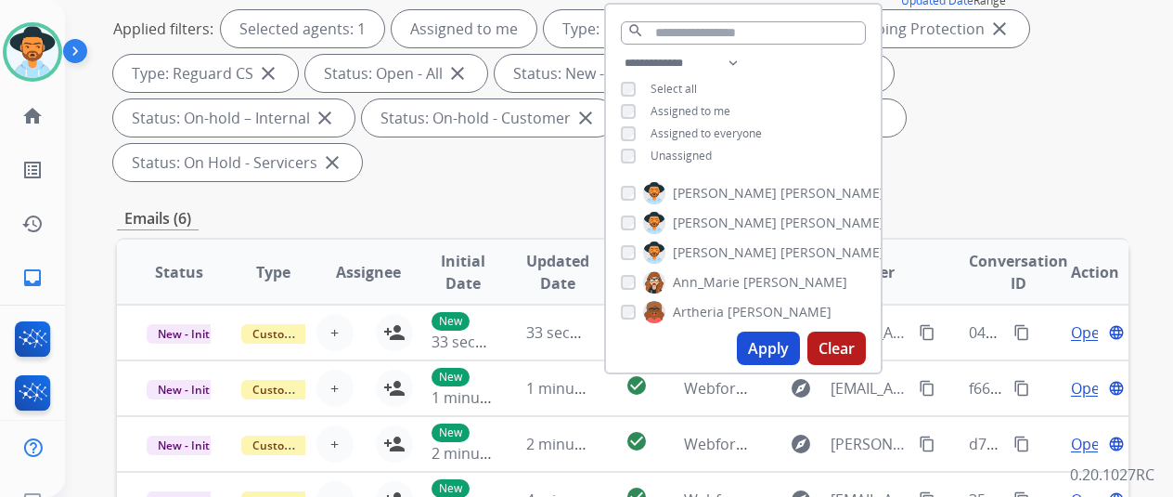
click at [778, 347] on button "Apply" at bounding box center [768, 347] width 63 height 33
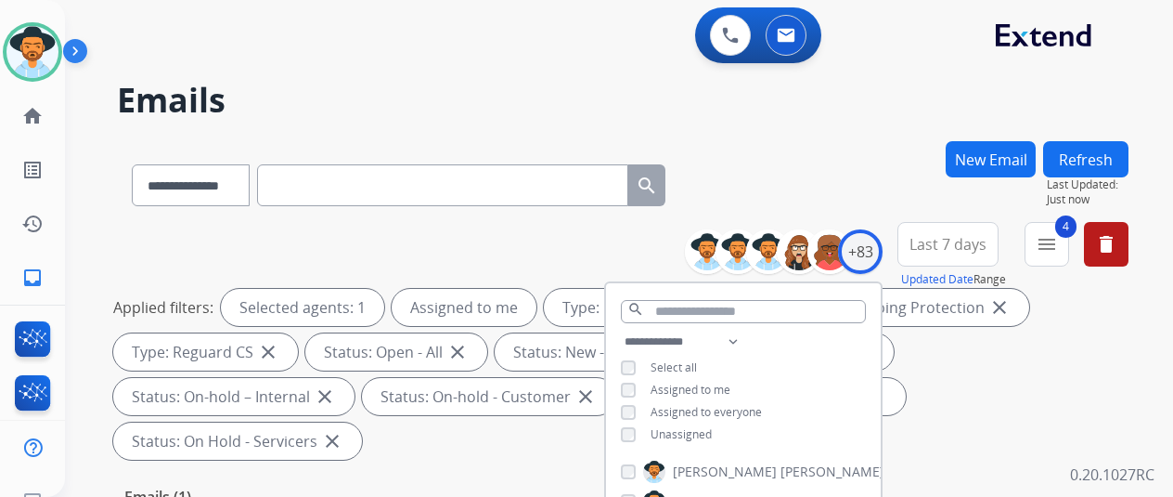
click at [785, 196] on div "**********" at bounding box center [623, 181] width 1012 height 81
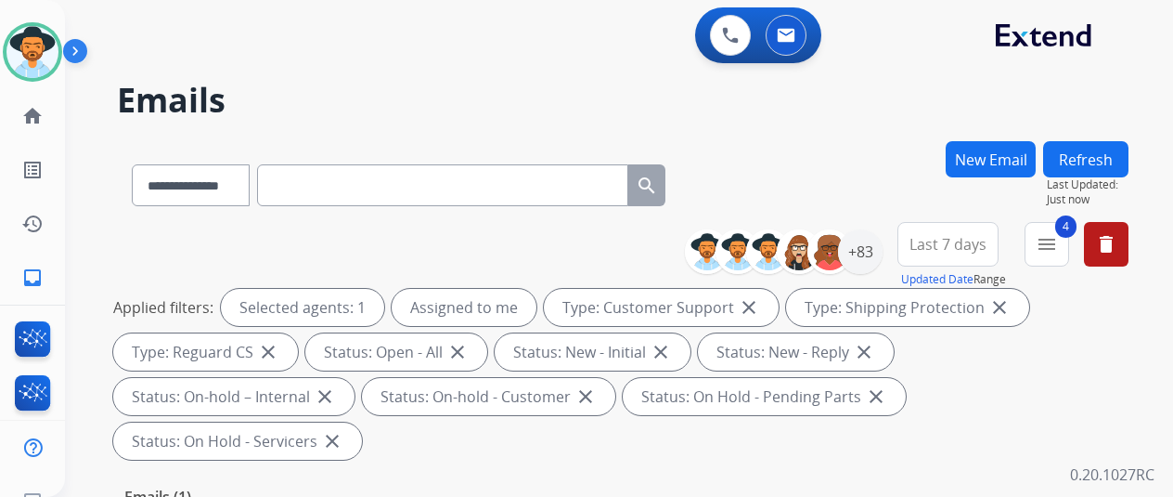
scroll to position [371, 0]
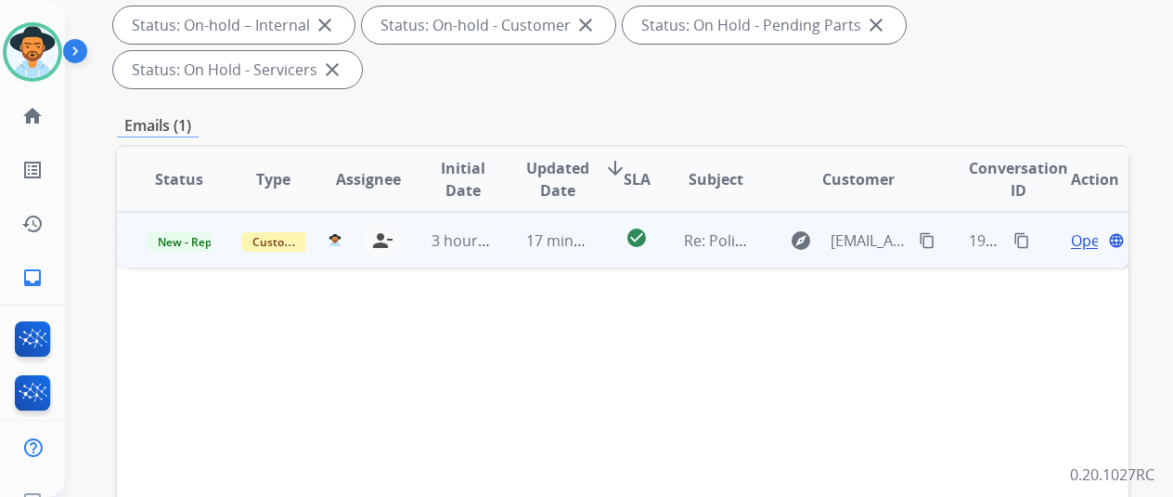
click at [1081, 229] on span "Open" at bounding box center [1090, 240] width 38 height 22
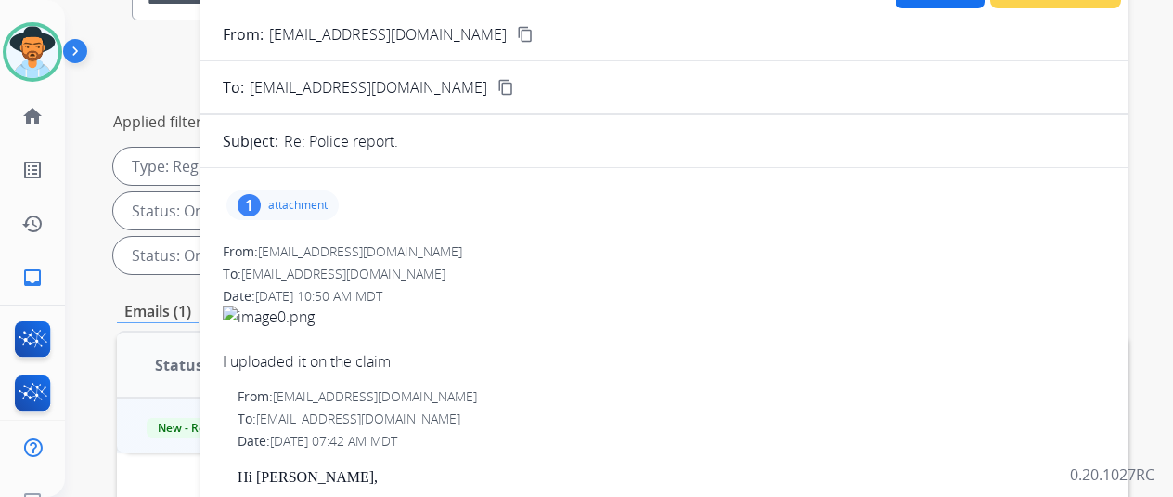
scroll to position [186, 0]
click at [261, 203] on div "1" at bounding box center [249, 205] width 23 height 22
click at [517, 33] on mat-icon "content_copy" at bounding box center [525, 34] width 17 height 17
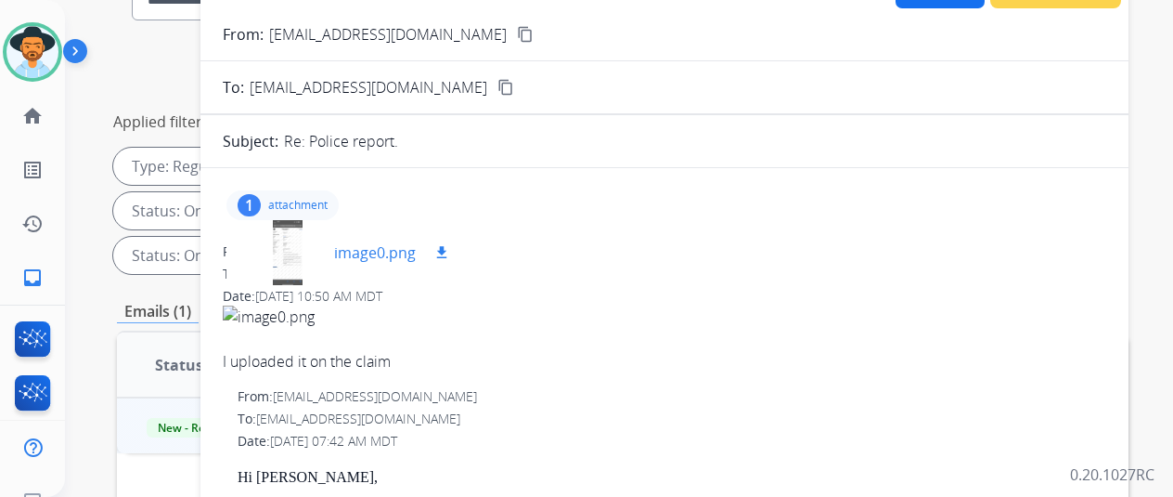
click at [291, 233] on div at bounding box center [287, 252] width 93 height 65
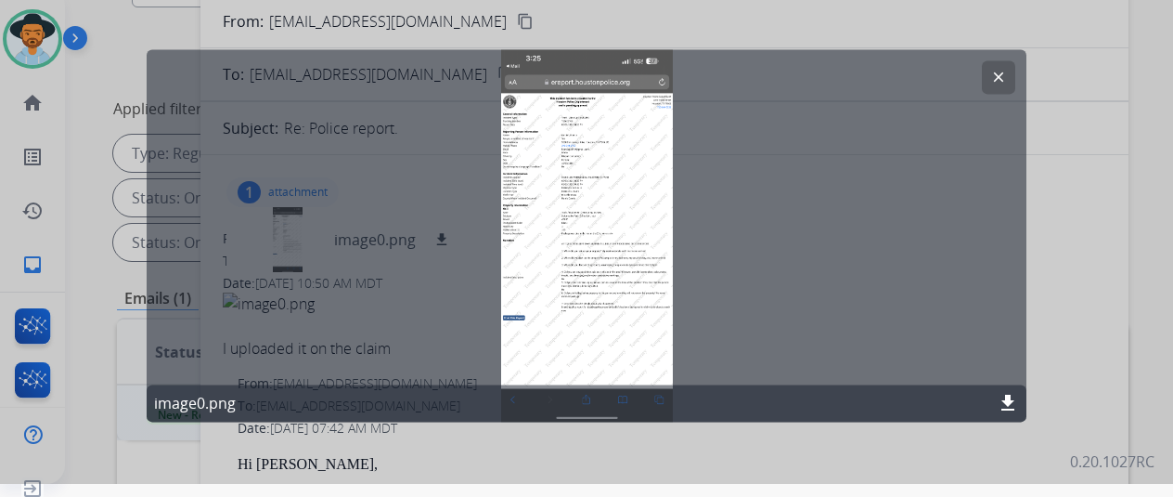
scroll to position [0, 0]
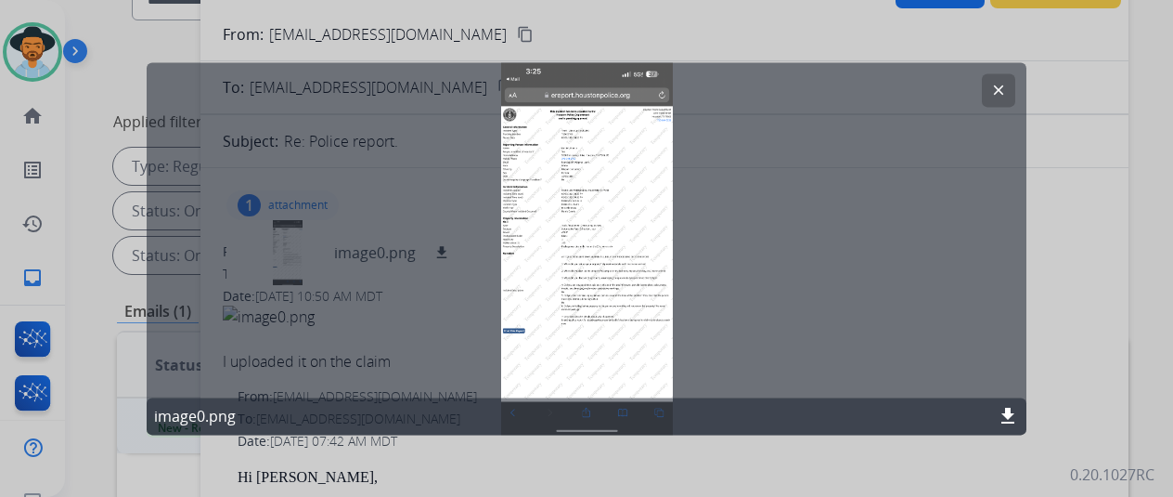
click at [1004, 84] on mat-icon "clear" at bounding box center [999, 90] width 17 height 17
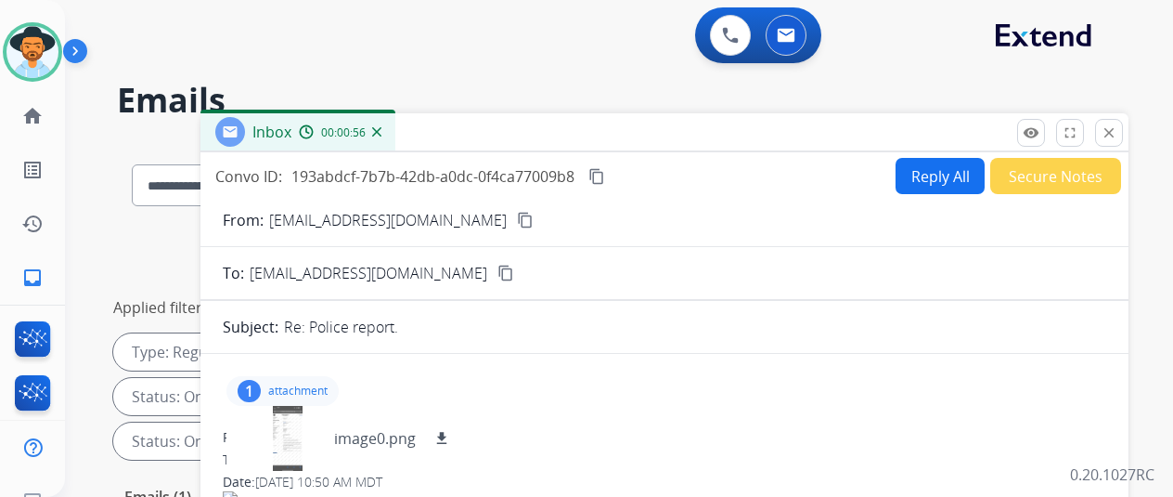
click at [957, 168] on button "Reply All" at bounding box center [940, 176] width 89 height 36
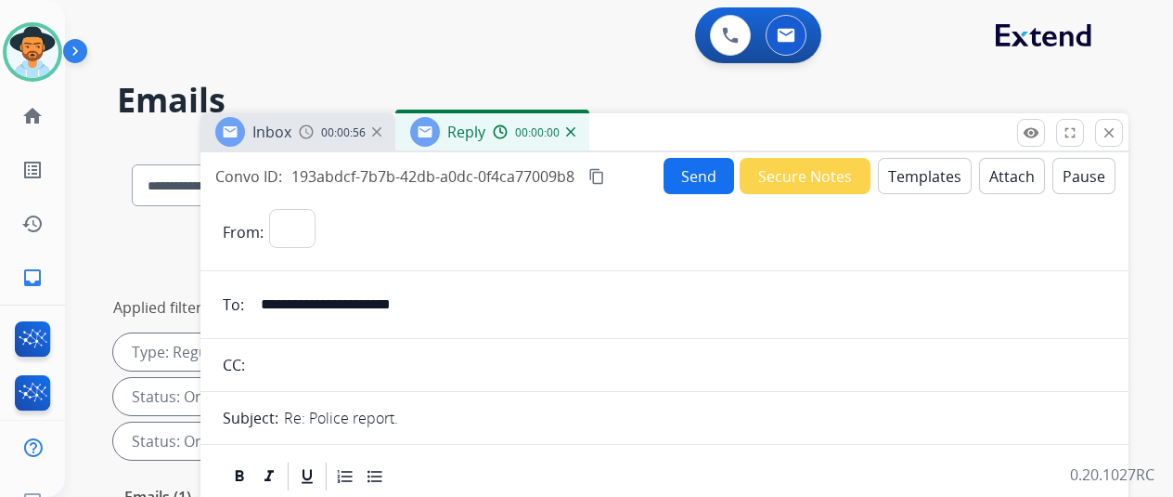
select select "**********"
click at [934, 175] on button "Templates" at bounding box center [925, 176] width 94 height 36
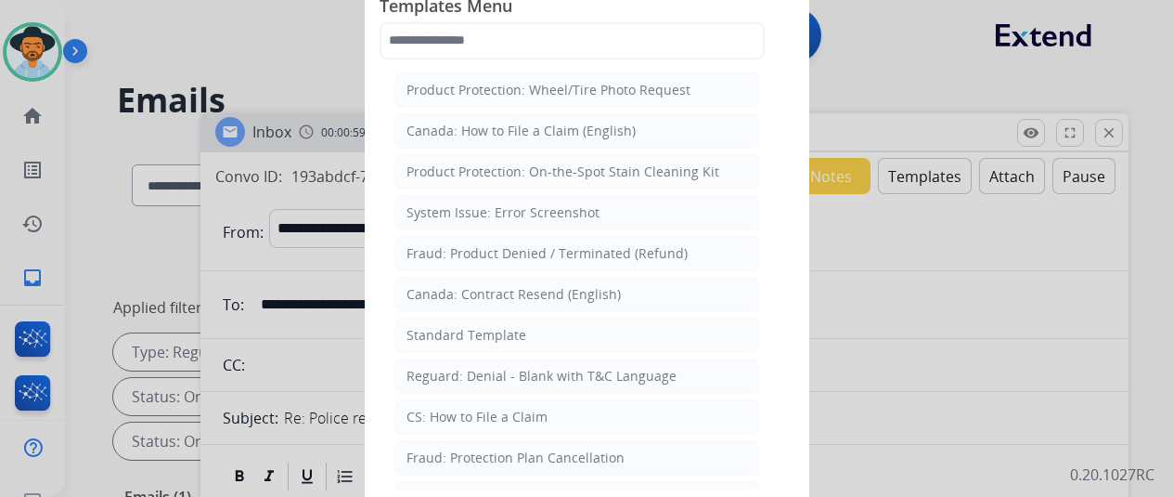
drag, startPoint x: 499, startPoint y: 320, endPoint x: 477, endPoint y: 289, distance: 38.1
click at [498, 318] on li "Standard Template" at bounding box center [577, 334] width 365 height 35
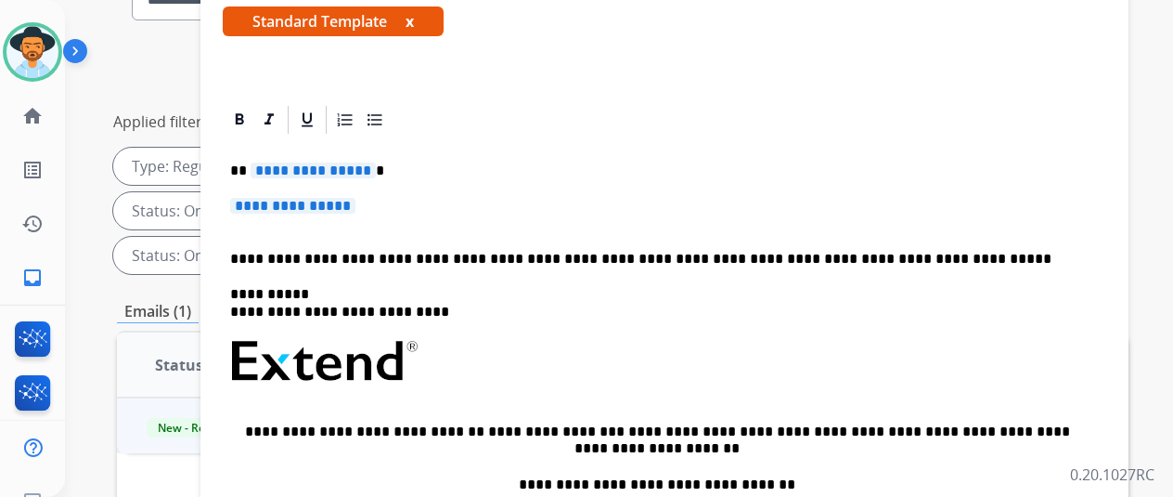
scroll to position [249, 0]
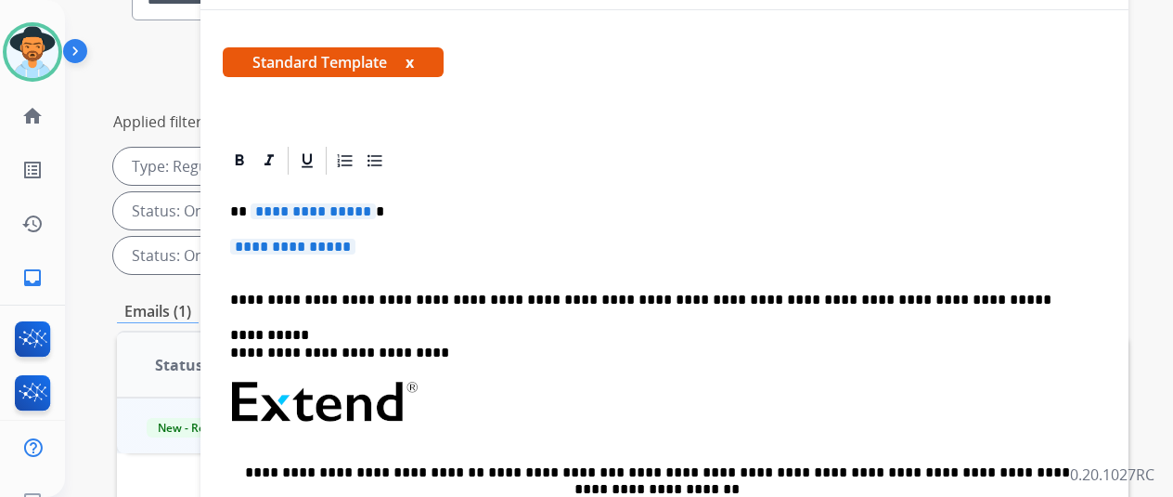
click at [376, 206] on span "**********" at bounding box center [313, 211] width 125 height 16
click at [356, 242] on span "**********" at bounding box center [292, 247] width 125 height 16
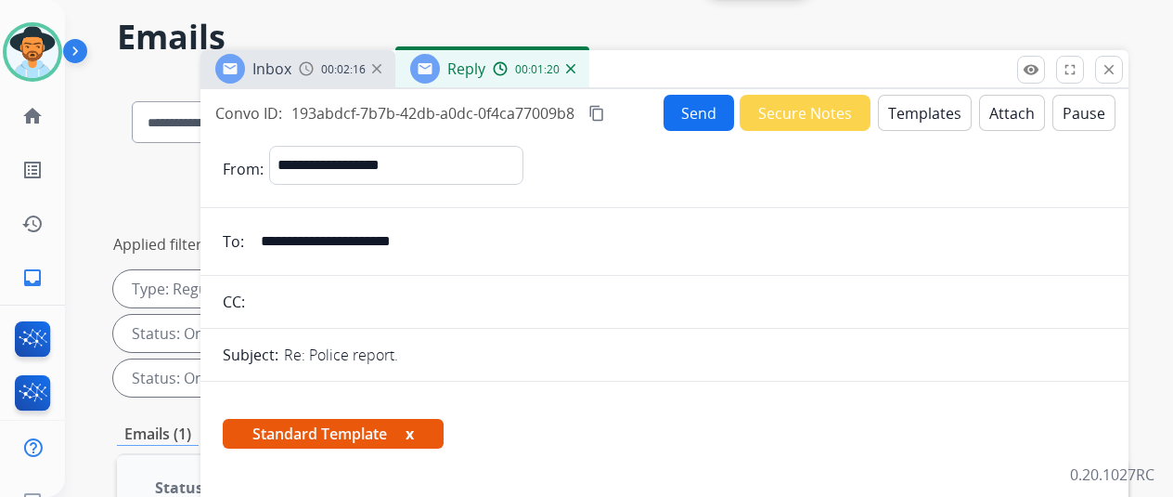
scroll to position [0, 0]
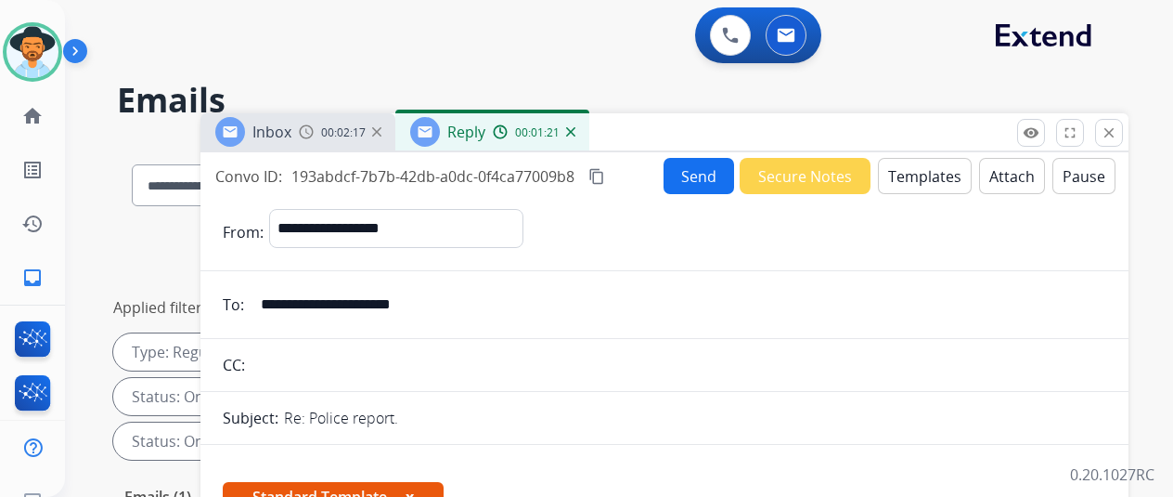
click at [704, 174] on button "Send" at bounding box center [699, 176] width 71 height 36
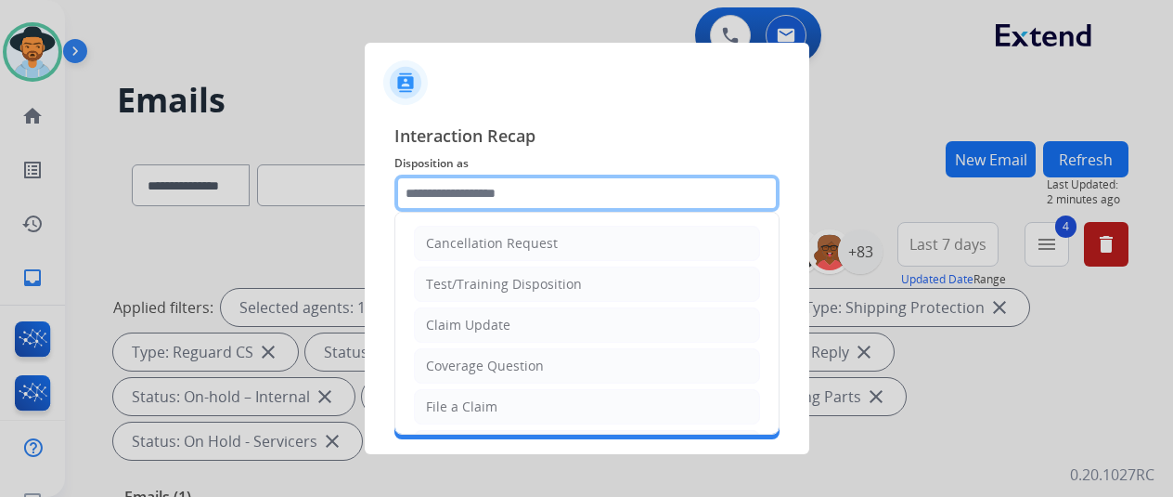
click at [450, 196] on input "text" at bounding box center [587, 193] width 385 height 37
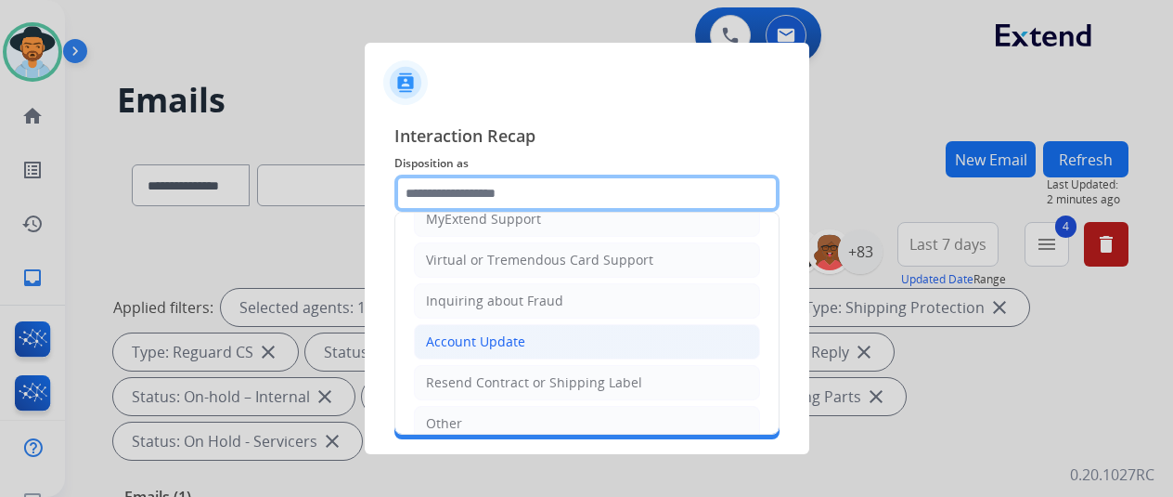
scroll to position [281, 0]
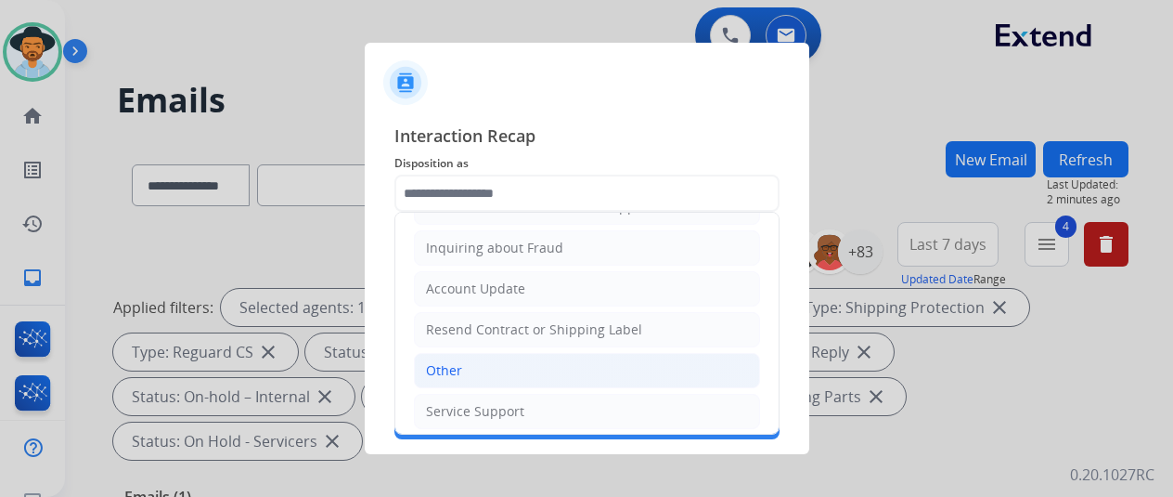
click at [474, 355] on li "Other" at bounding box center [587, 370] width 346 height 35
type input "*****"
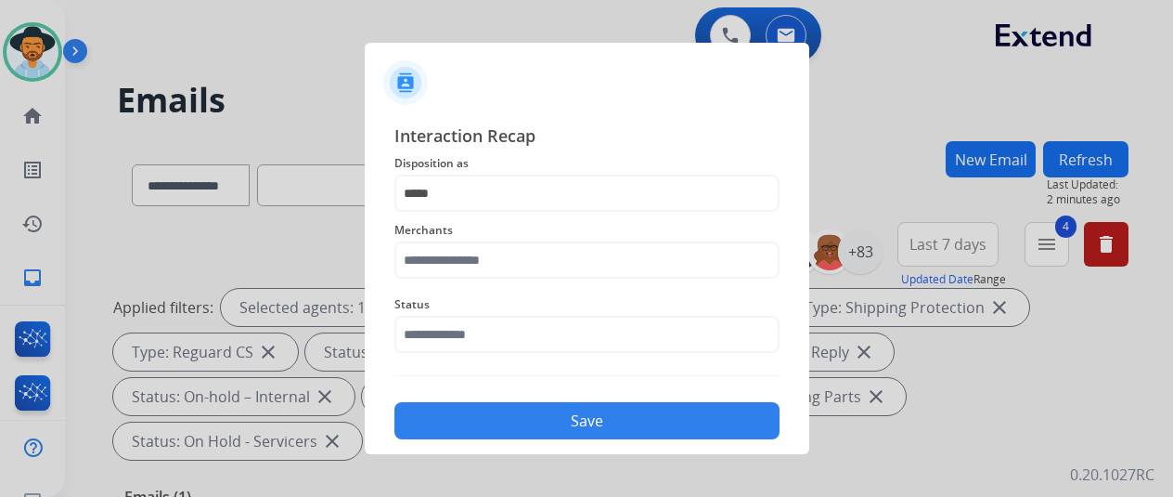
click at [444, 281] on div "Merchants" at bounding box center [587, 249] width 385 height 74
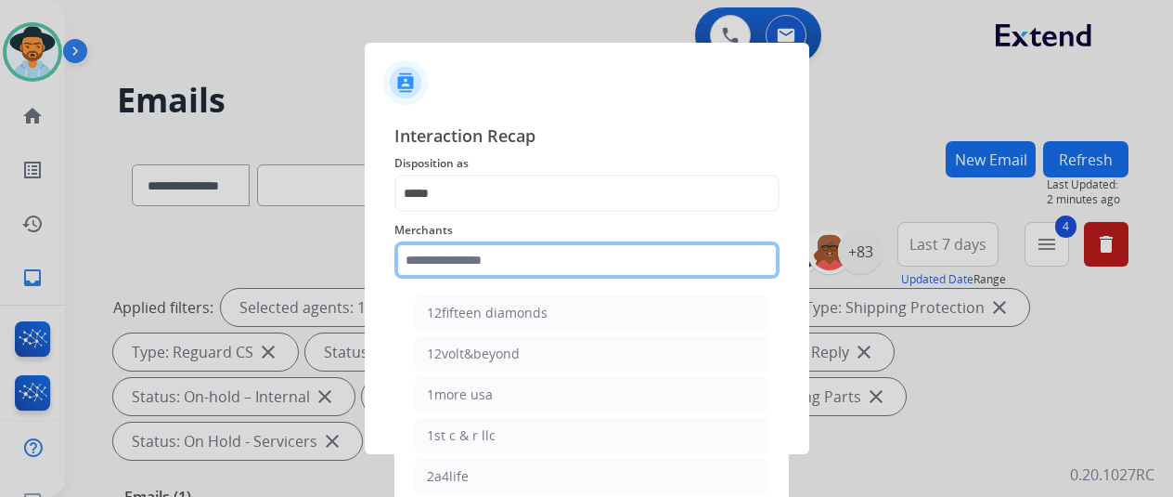
click at [447, 255] on input "text" at bounding box center [587, 259] width 385 height 37
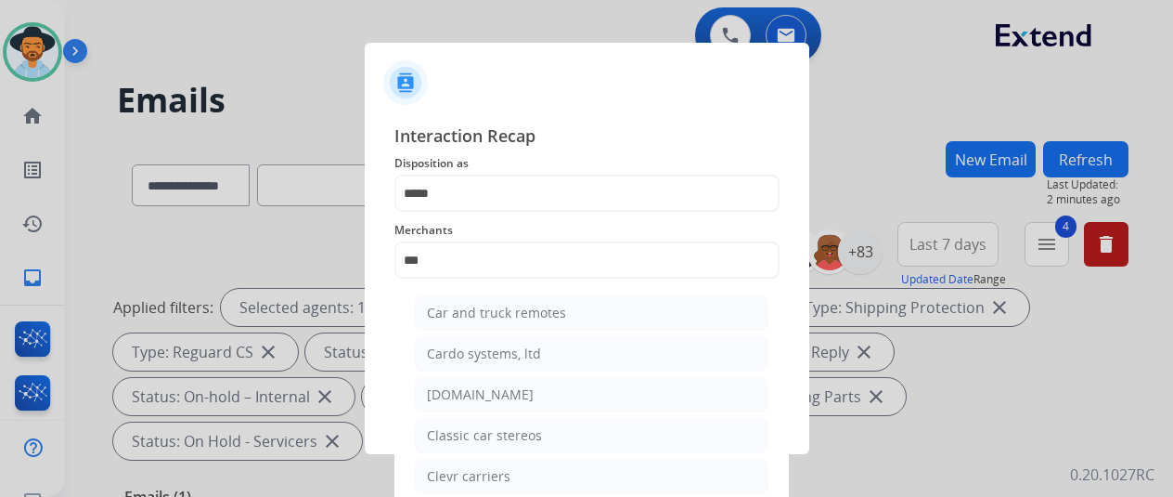
drag, startPoint x: 473, startPoint y: 385, endPoint x: 468, endPoint y: 327, distance: 58.7
click at [472, 377] on li "[DOMAIN_NAME]" at bounding box center [592, 394] width 354 height 35
type input "**********"
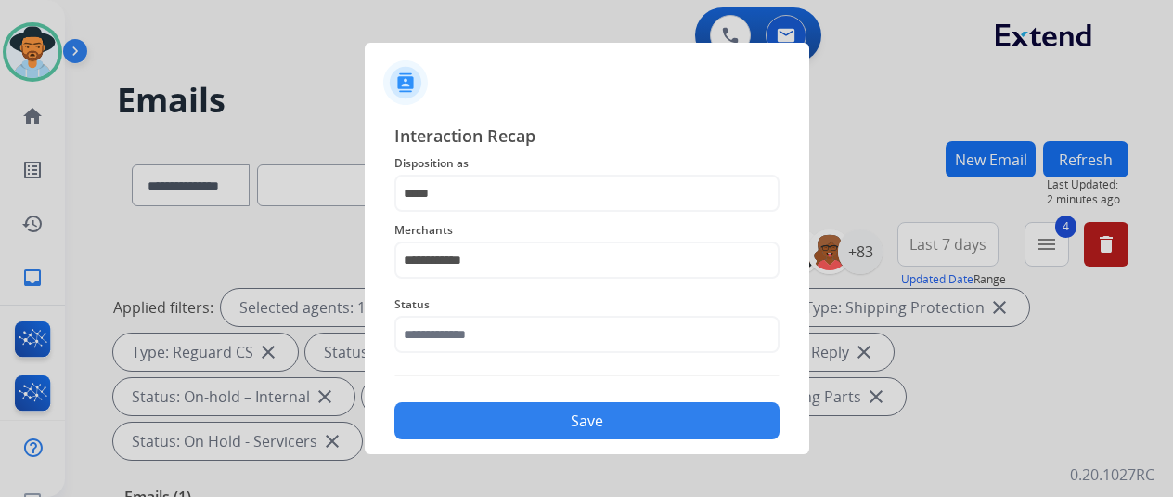
click at [438, 357] on div "Status" at bounding box center [587, 323] width 385 height 74
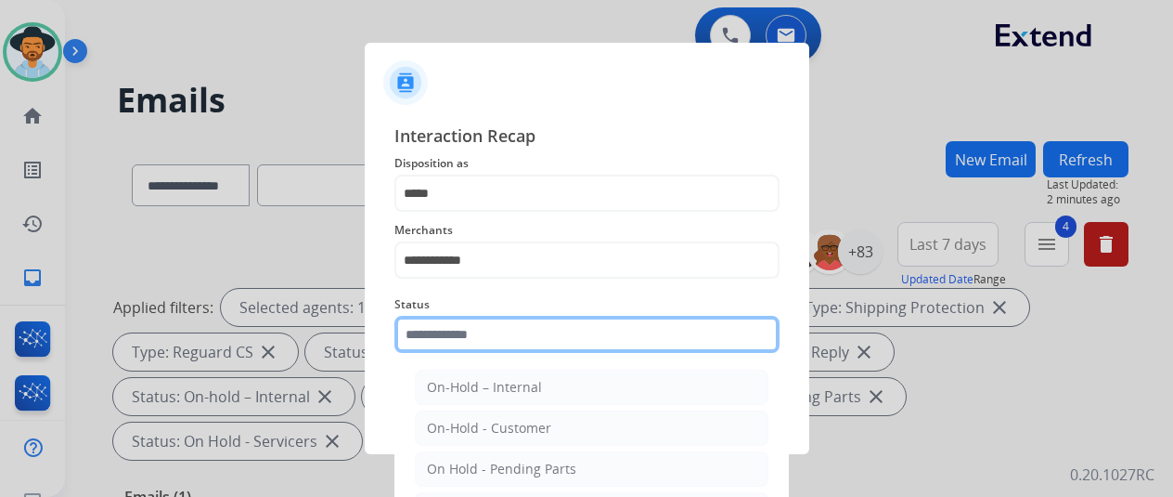
click at [441, 346] on input "text" at bounding box center [587, 334] width 385 height 37
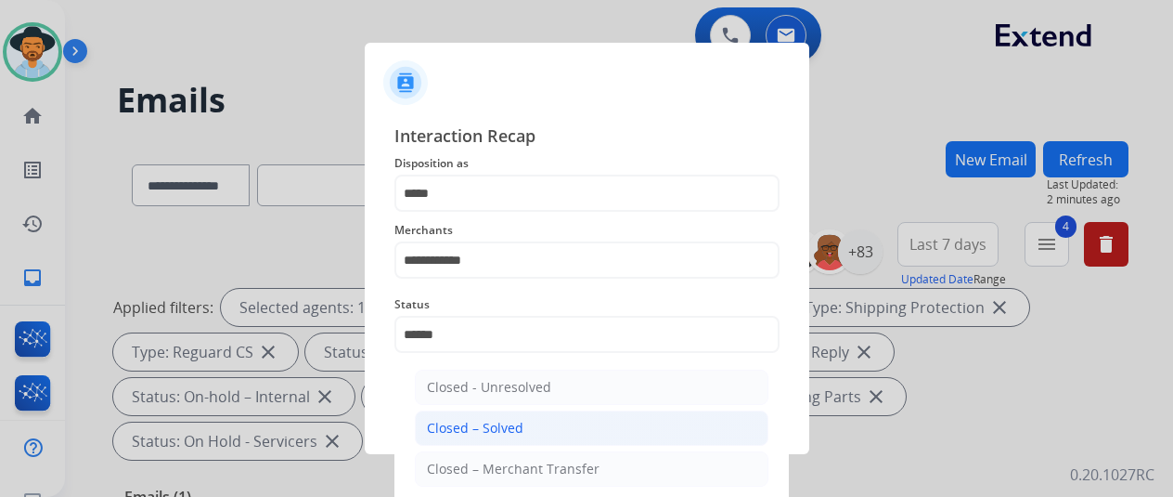
click at [499, 434] on div "Closed – Solved" at bounding box center [475, 428] width 97 height 19
type input "**********"
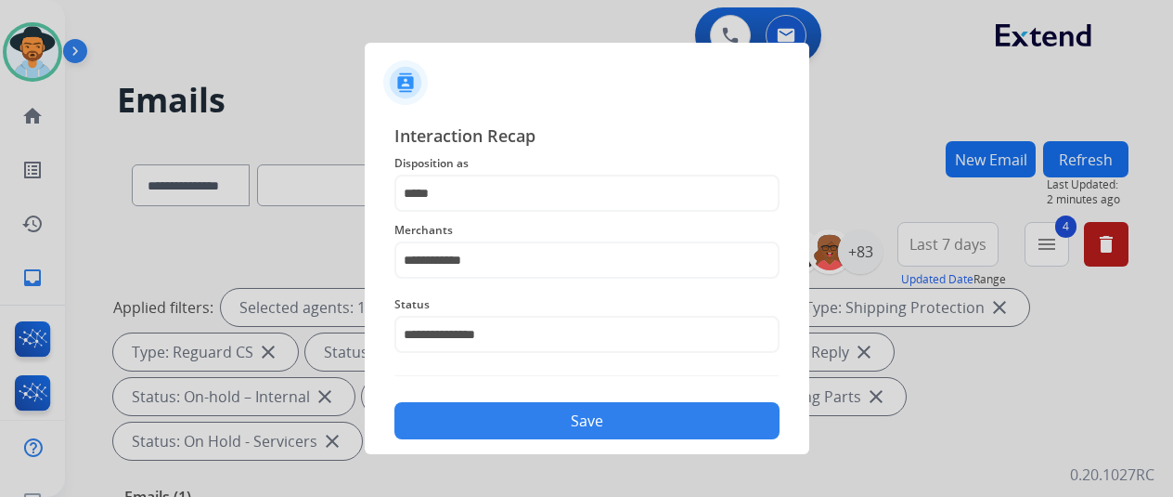
click at [533, 408] on button "Save" at bounding box center [587, 420] width 385 height 37
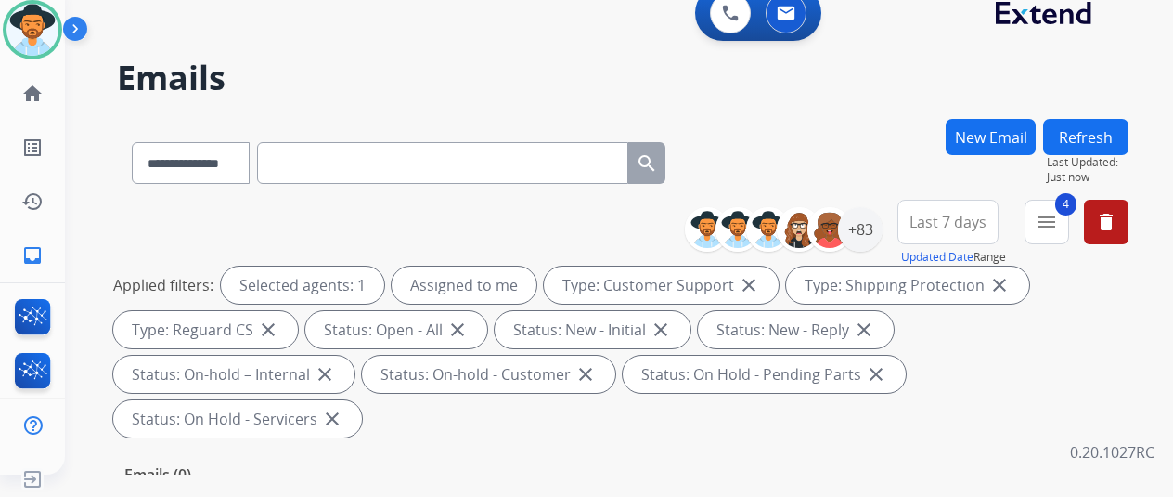
scroll to position [22, 15]
drag, startPoint x: 865, startPoint y: 237, endPoint x: 835, endPoint y: 227, distance: 31.4
click at [861, 234] on div "+83" at bounding box center [860, 229] width 45 height 45
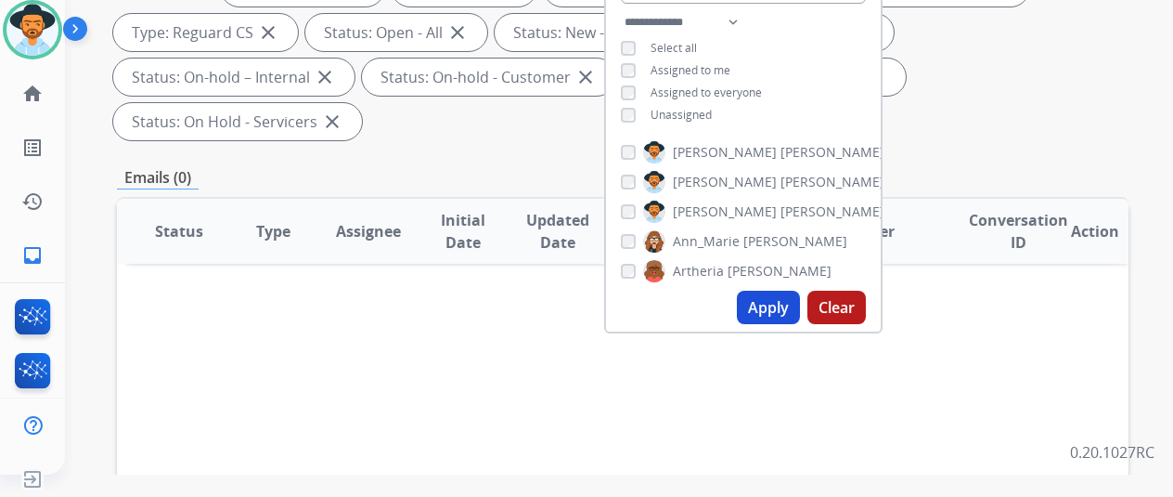
scroll to position [371, 0]
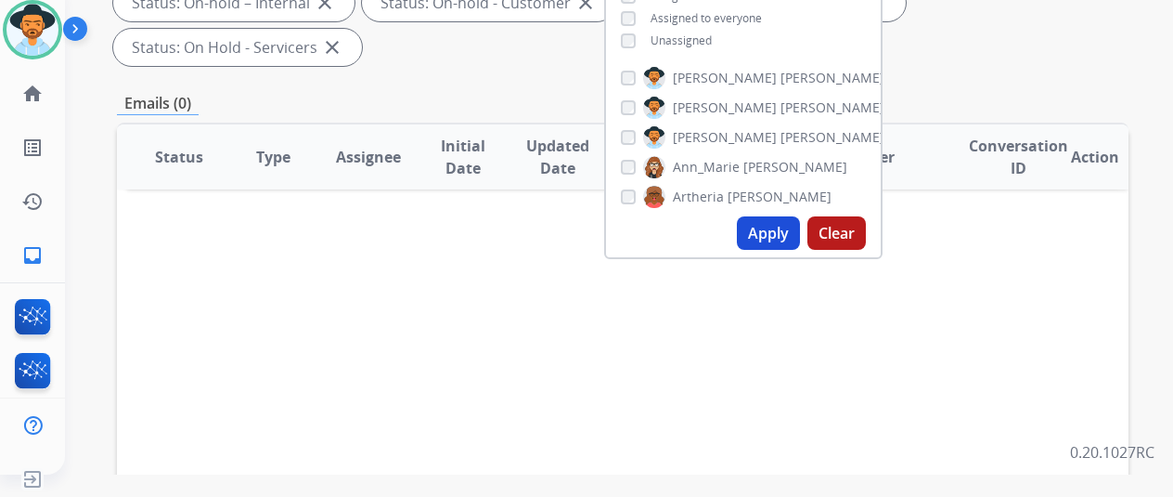
click at [767, 220] on button "Apply" at bounding box center [768, 232] width 63 height 33
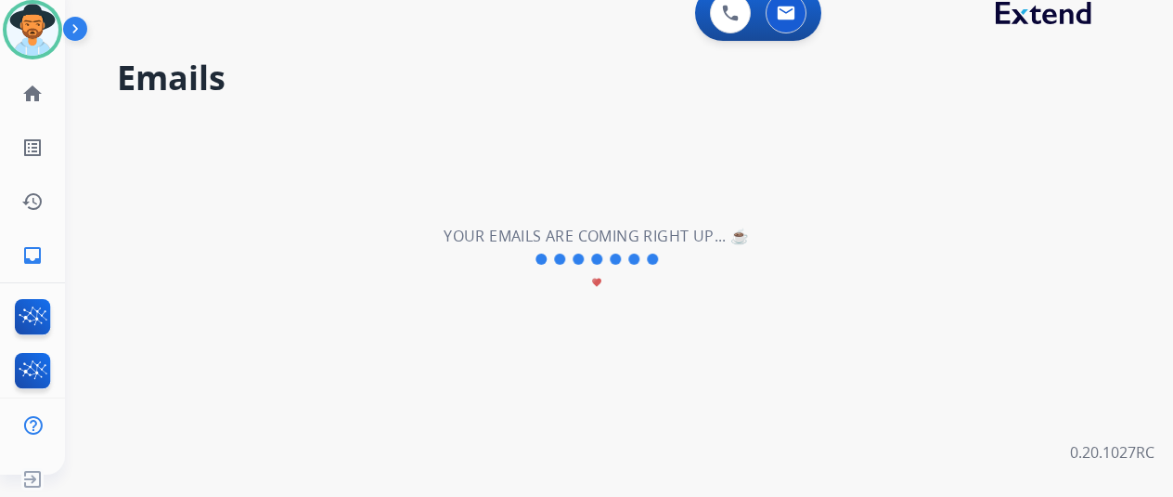
scroll to position [0, 0]
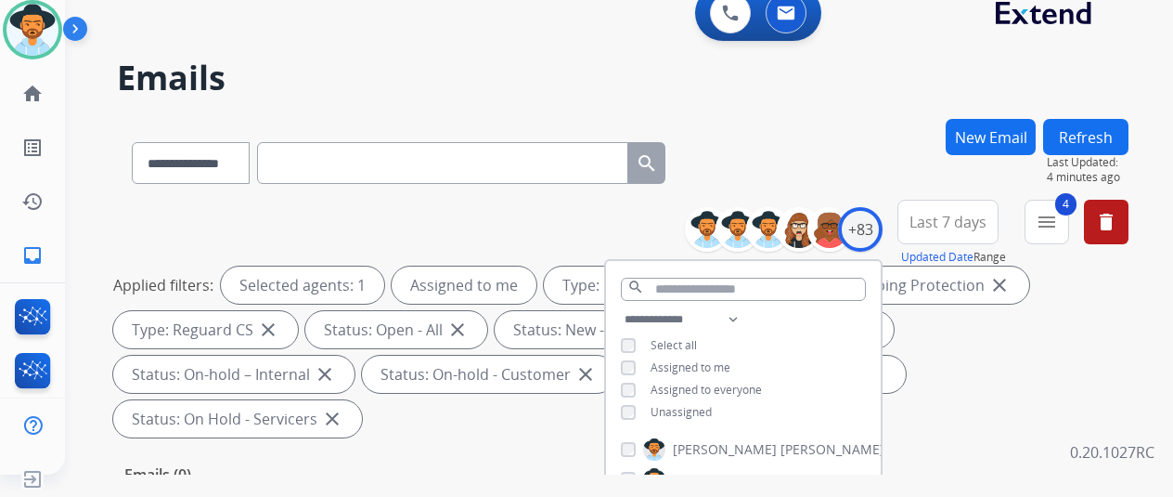
click at [787, 136] on div "**********" at bounding box center [623, 159] width 1012 height 81
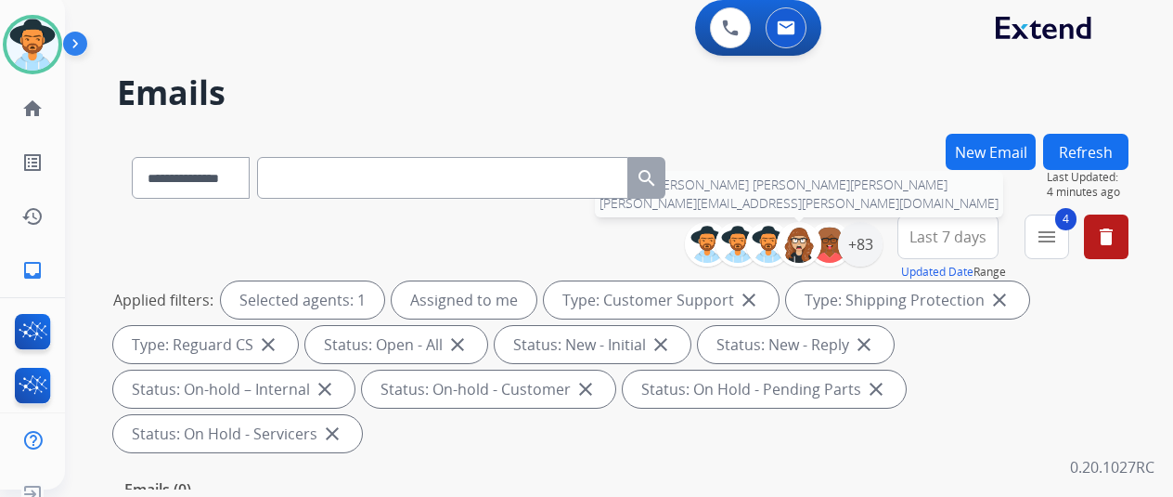
scroll to position [0, 15]
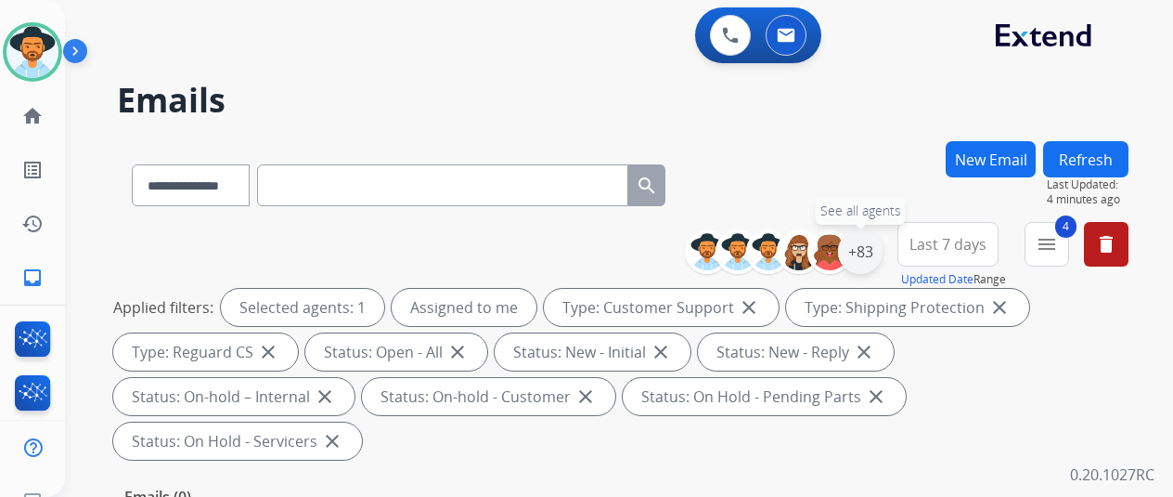
click at [863, 240] on div "+83" at bounding box center [860, 251] width 45 height 45
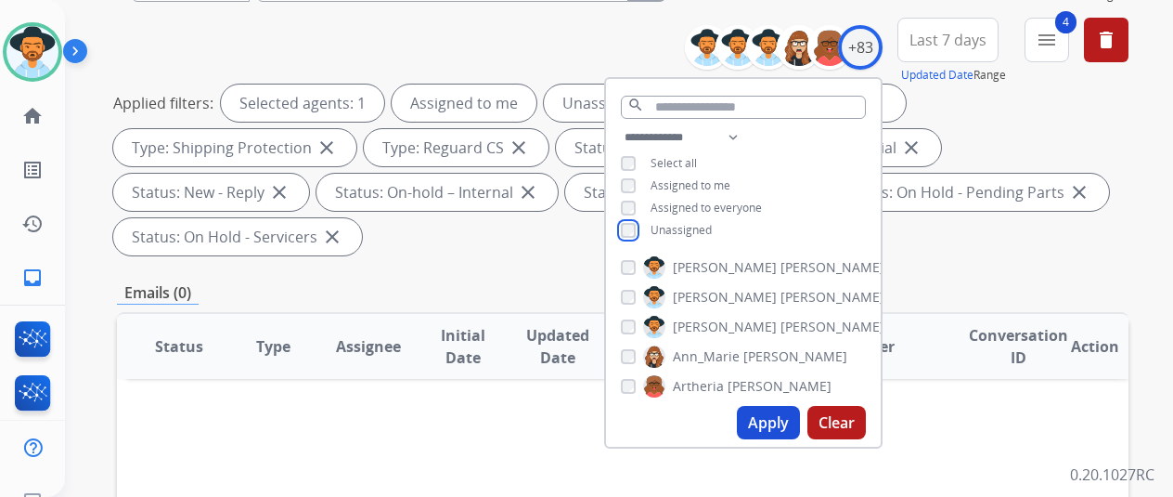
scroll to position [371, 0]
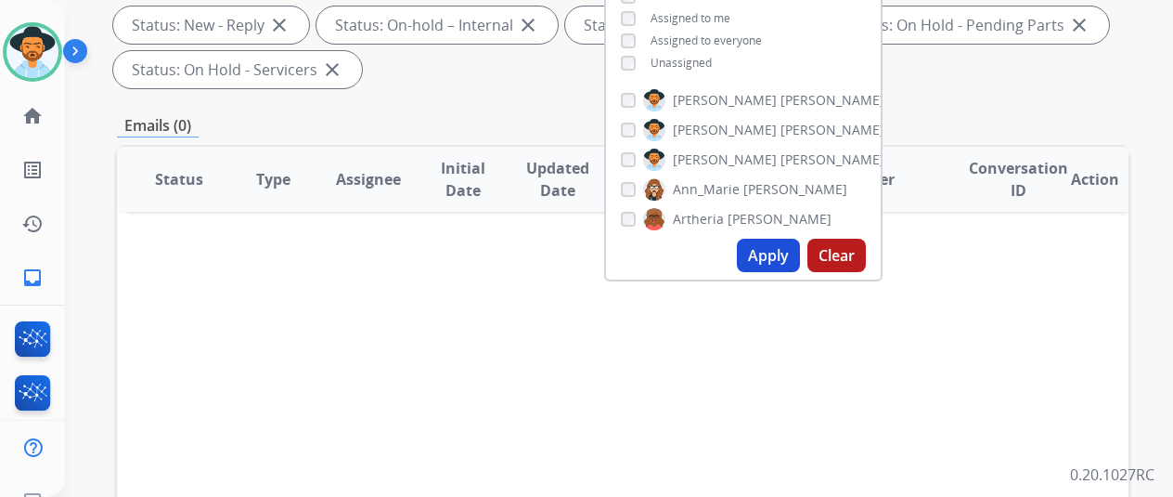
click at [761, 250] on button "Apply" at bounding box center [768, 255] width 63 height 33
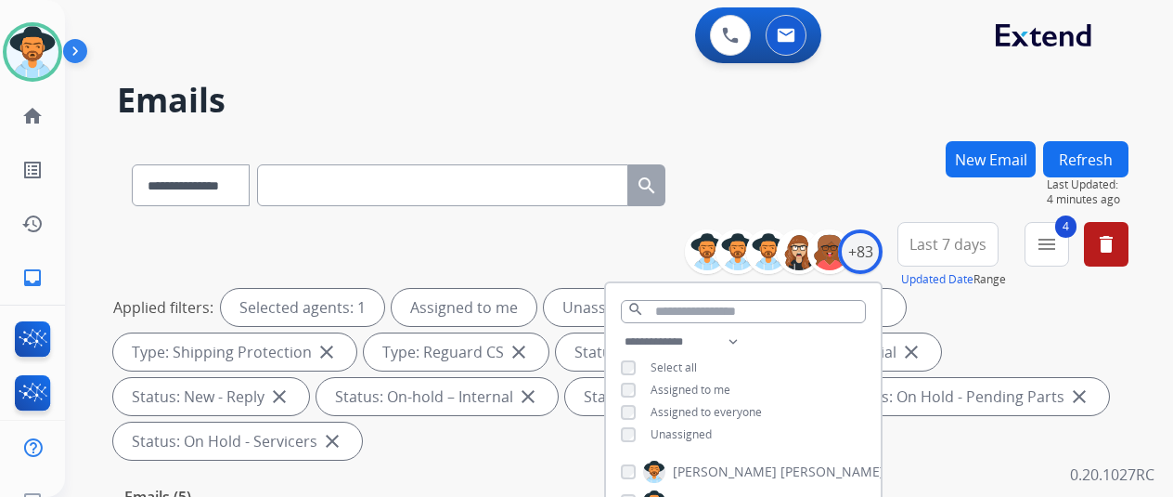
click at [801, 151] on div "**********" at bounding box center [623, 181] width 1012 height 81
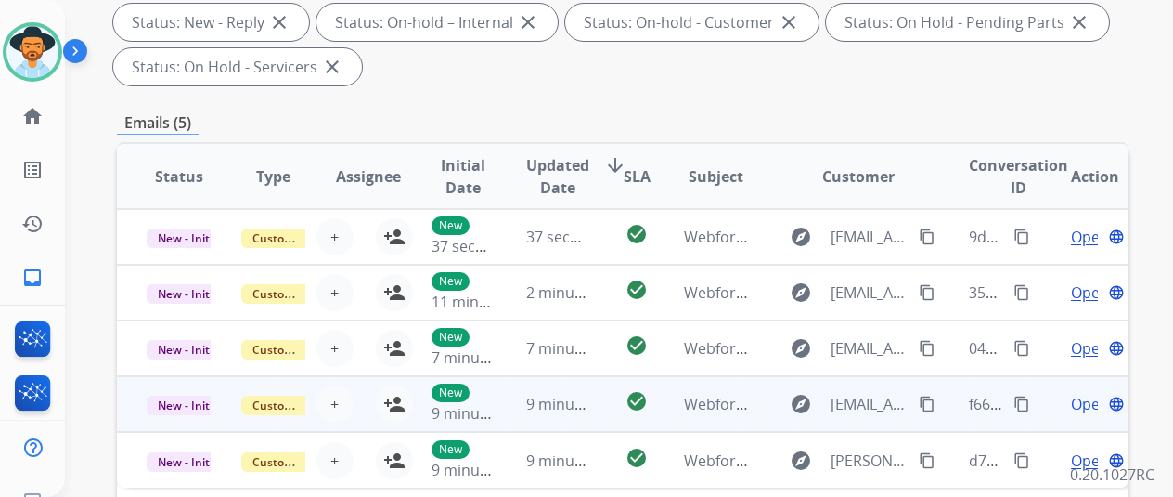
scroll to position [557, 0]
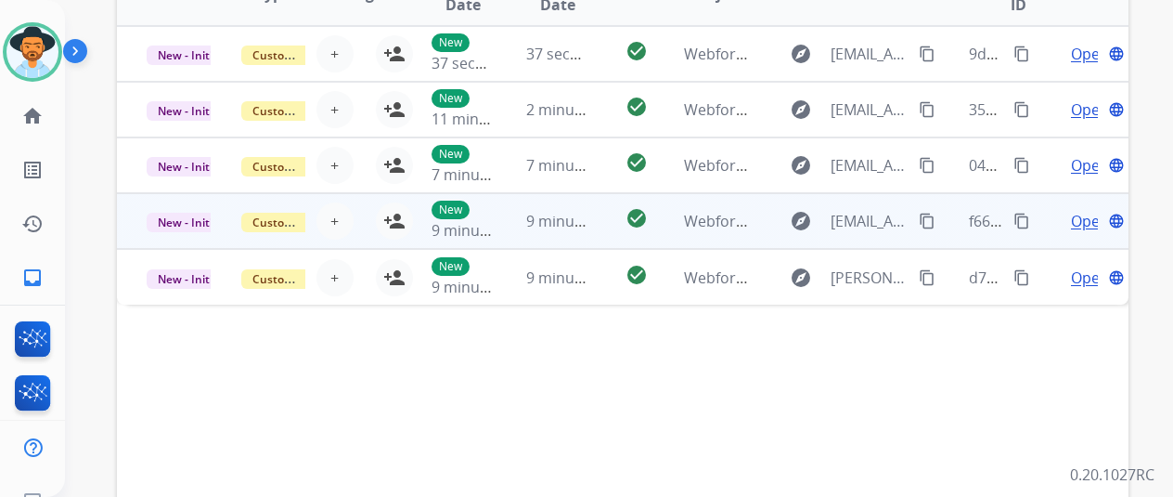
click at [1071, 222] on span "Open" at bounding box center [1090, 221] width 38 height 22
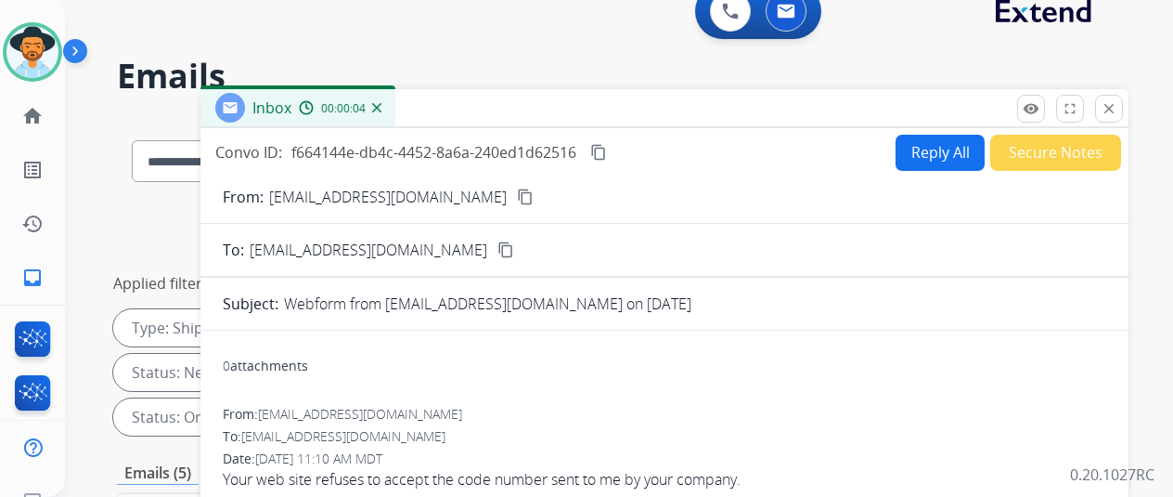
scroll to position [0, 0]
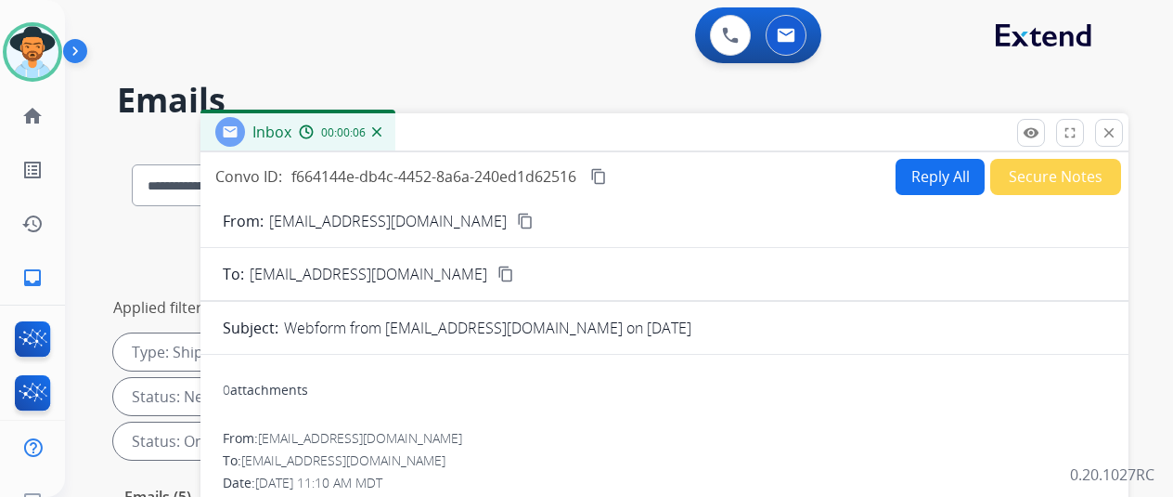
click at [378, 131] on img at bounding box center [376, 131] width 9 height 9
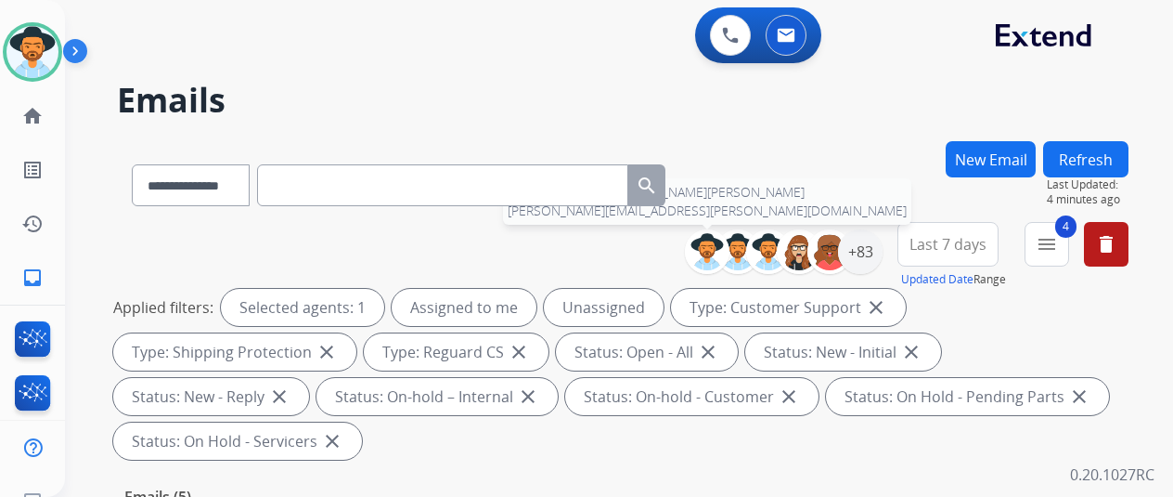
scroll to position [371, 0]
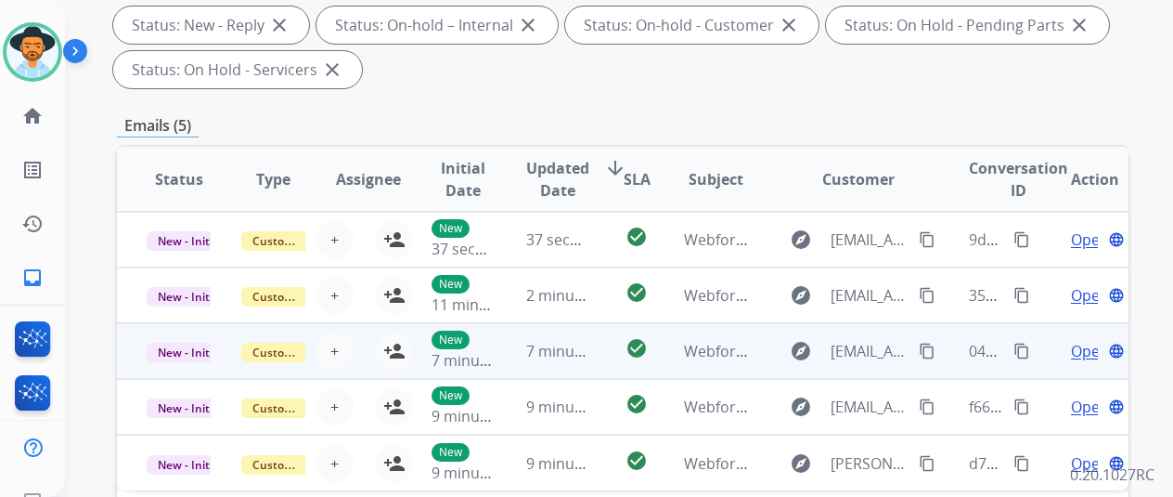
click at [1071, 346] on span "Open" at bounding box center [1090, 351] width 38 height 22
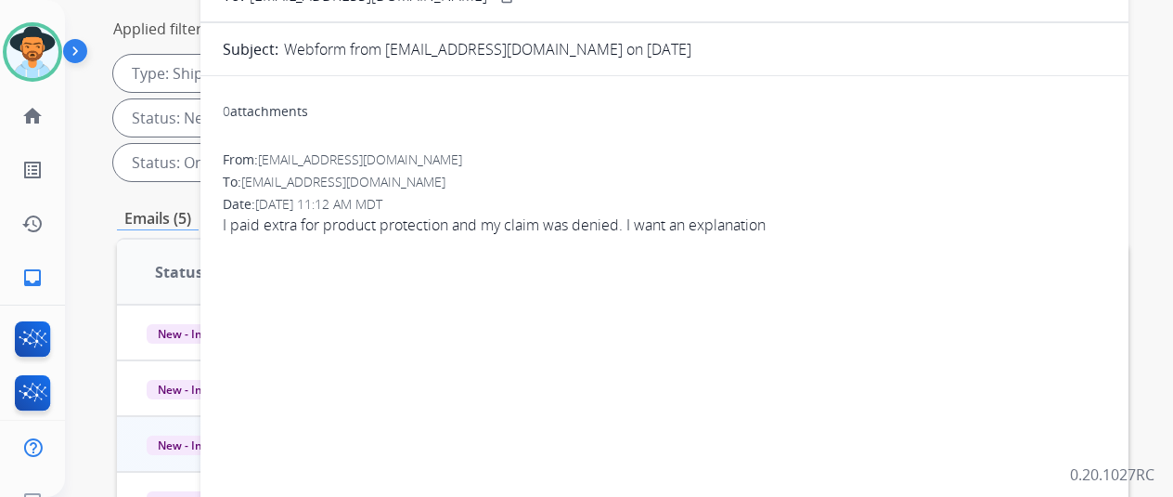
scroll to position [0, 0]
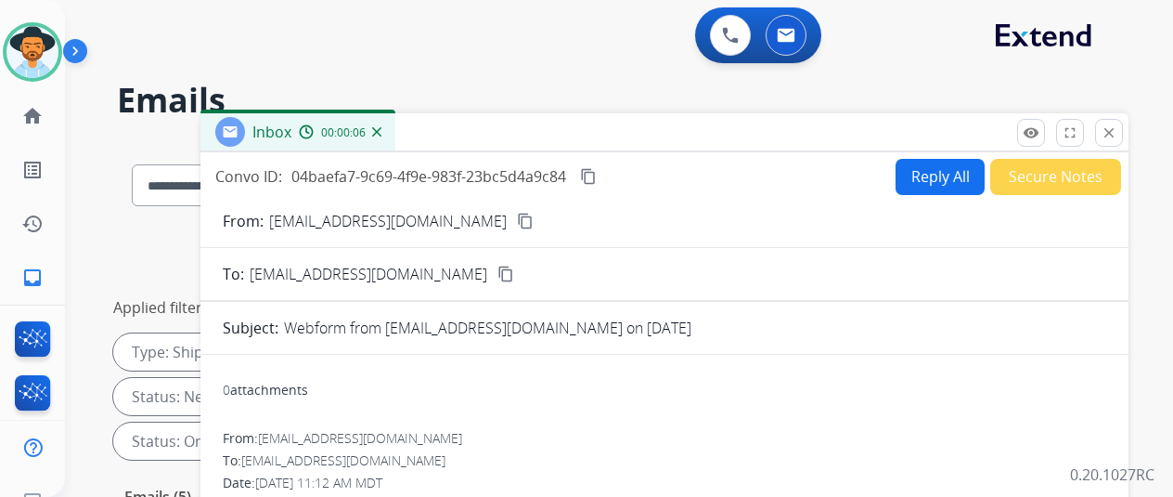
click at [379, 131] on img at bounding box center [376, 131] width 9 height 9
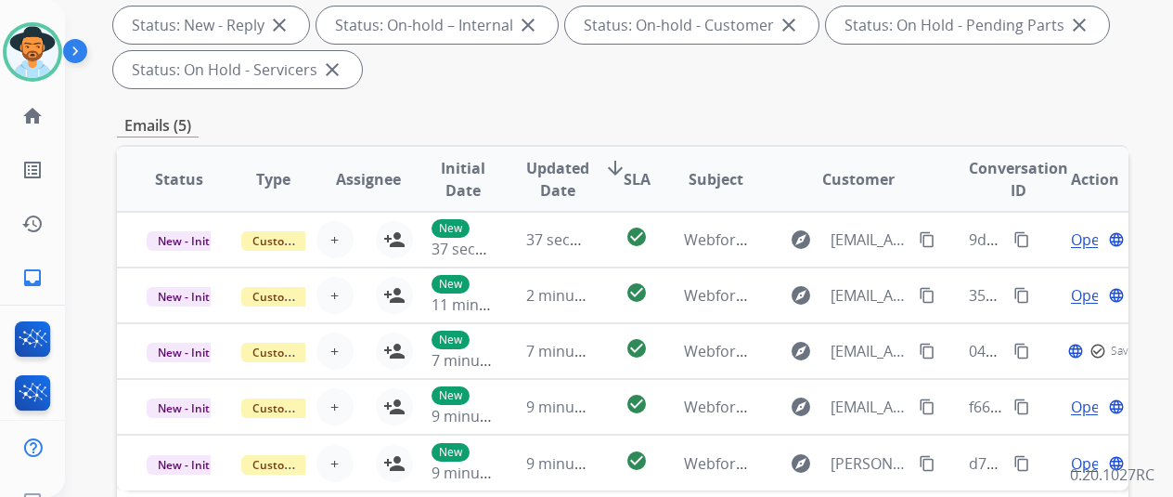
scroll to position [650, 0]
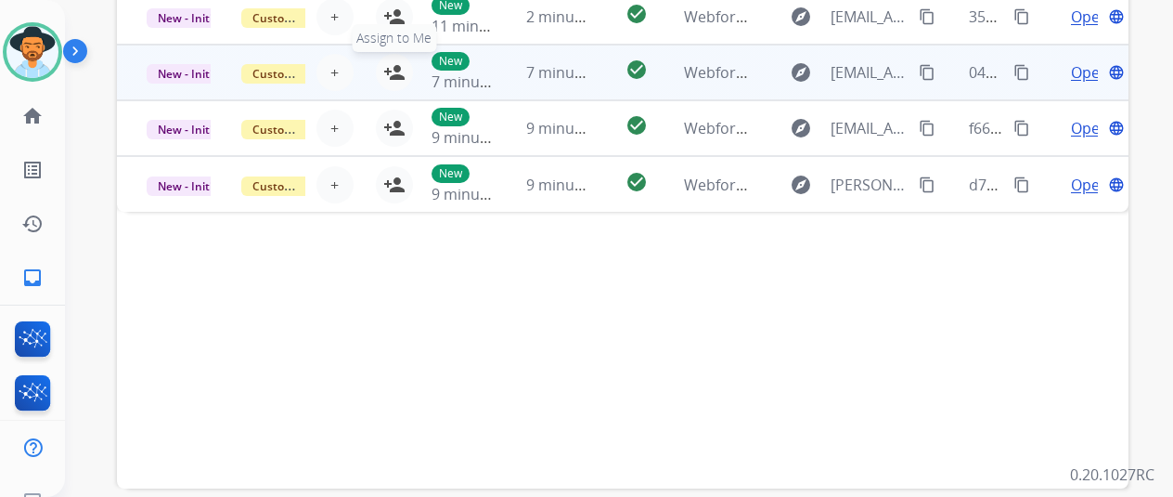
click at [384, 62] on mat-icon "person_add" at bounding box center [394, 72] width 22 height 22
click at [919, 66] on mat-icon "content_copy" at bounding box center [927, 72] width 17 height 17
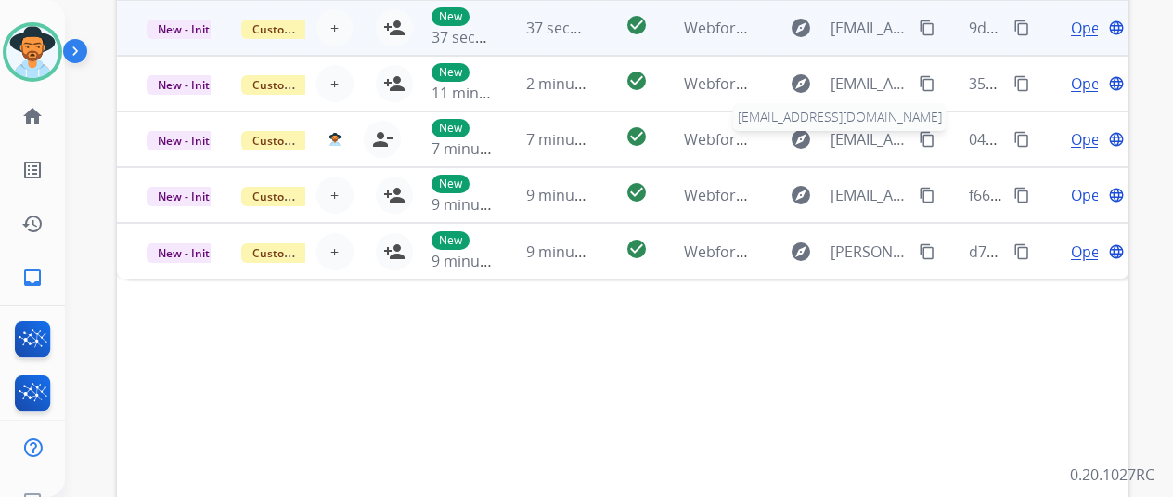
scroll to position [464, 0]
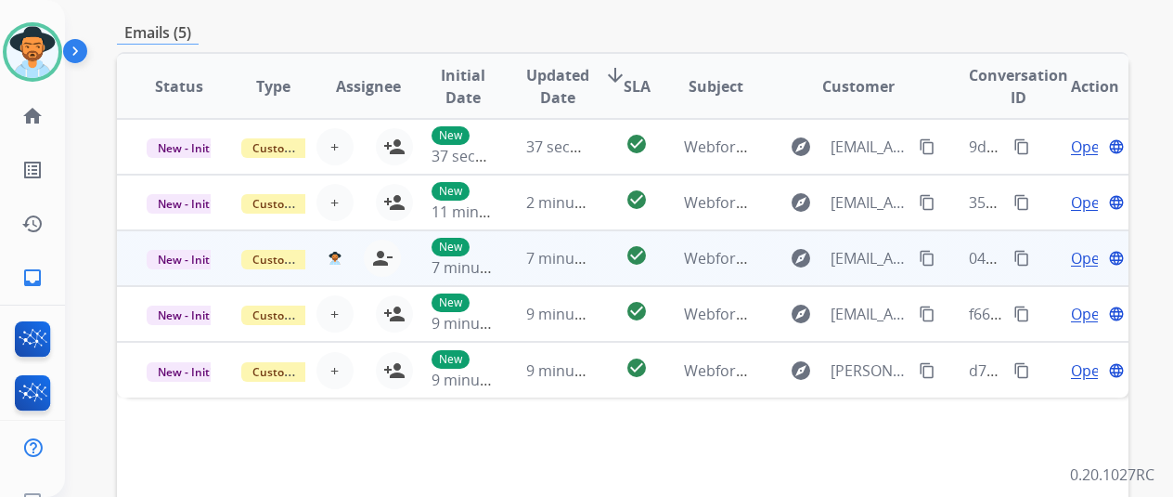
click at [1071, 255] on span "Open" at bounding box center [1090, 258] width 38 height 22
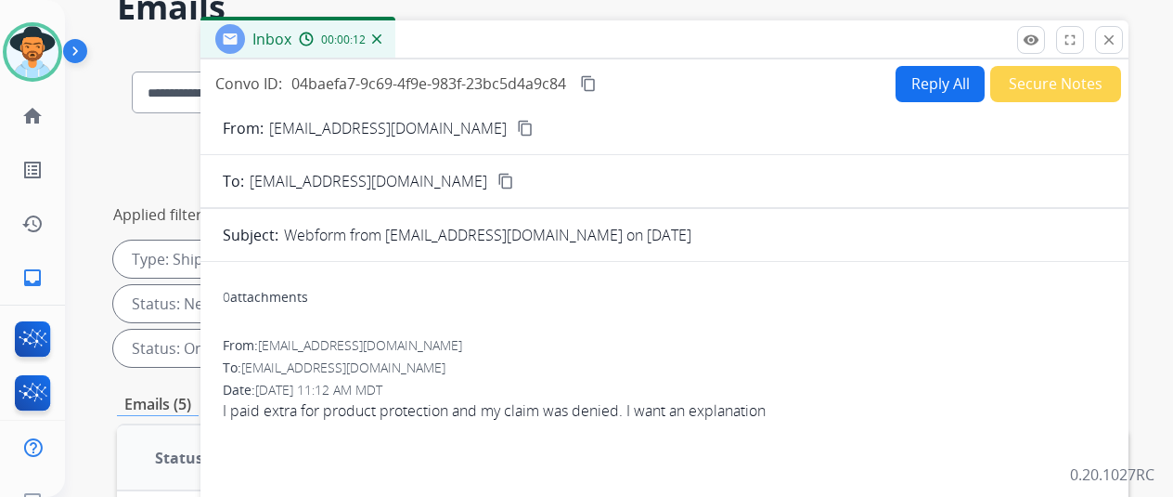
scroll to position [0, 0]
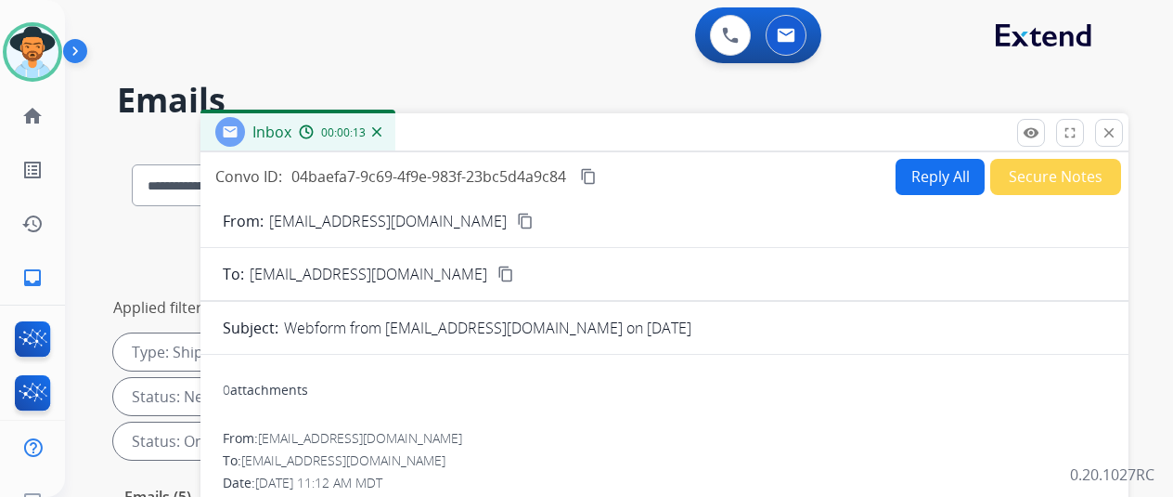
click at [938, 168] on button "Reply All" at bounding box center [940, 177] width 89 height 36
select select "**********"
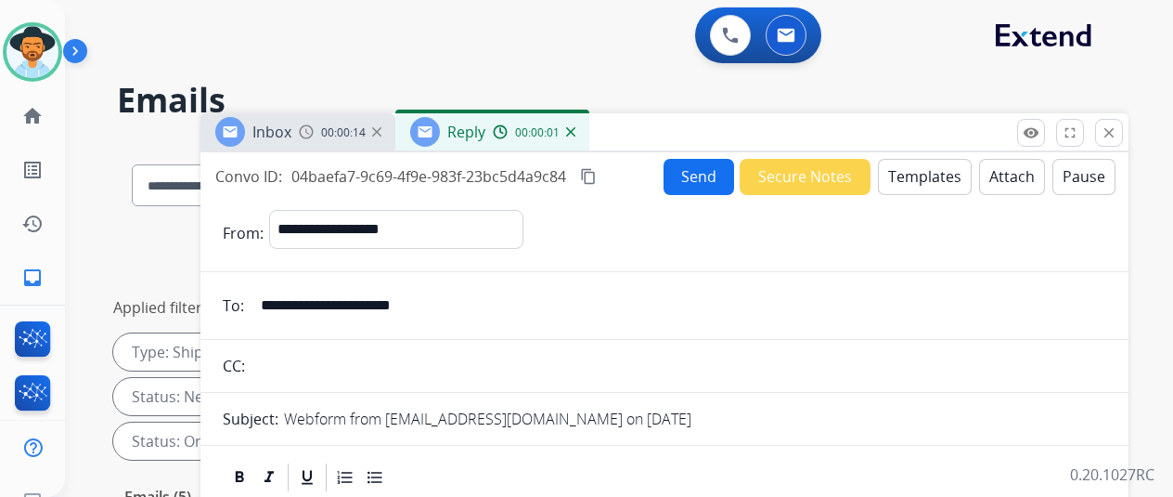
click at [903, 175] on button "Templates" at bounding box center [925, 177] width 94 height 36
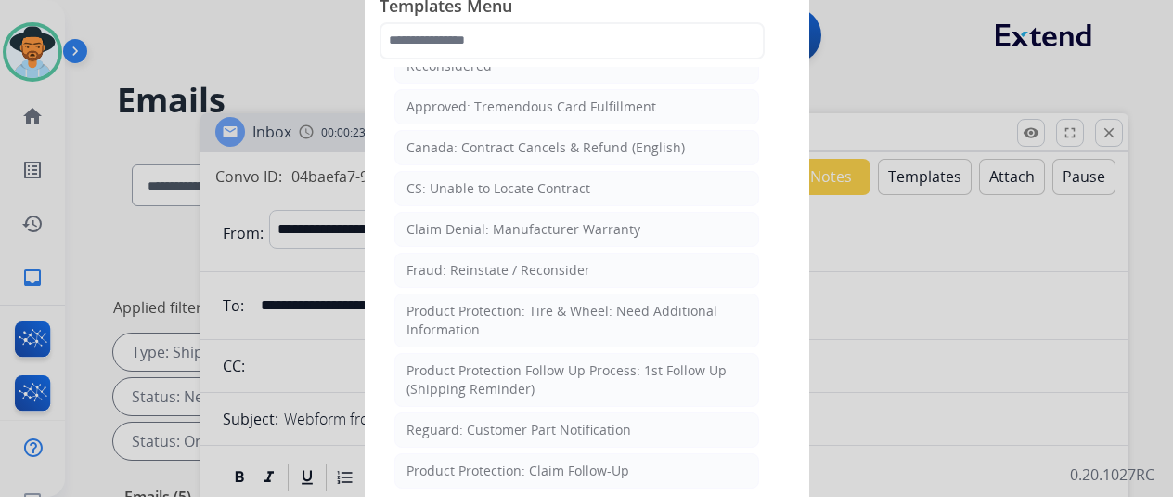
scroll to position [835, 0]
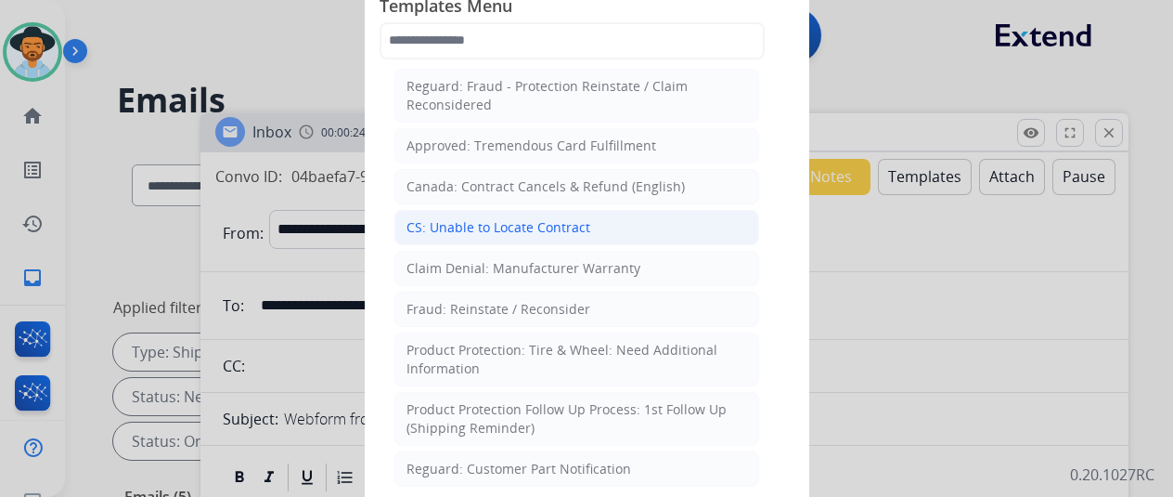
click at [501, 218] on div "CS: Unable to Locate Contract" at bounding box center [499, 227] width 184 height 19
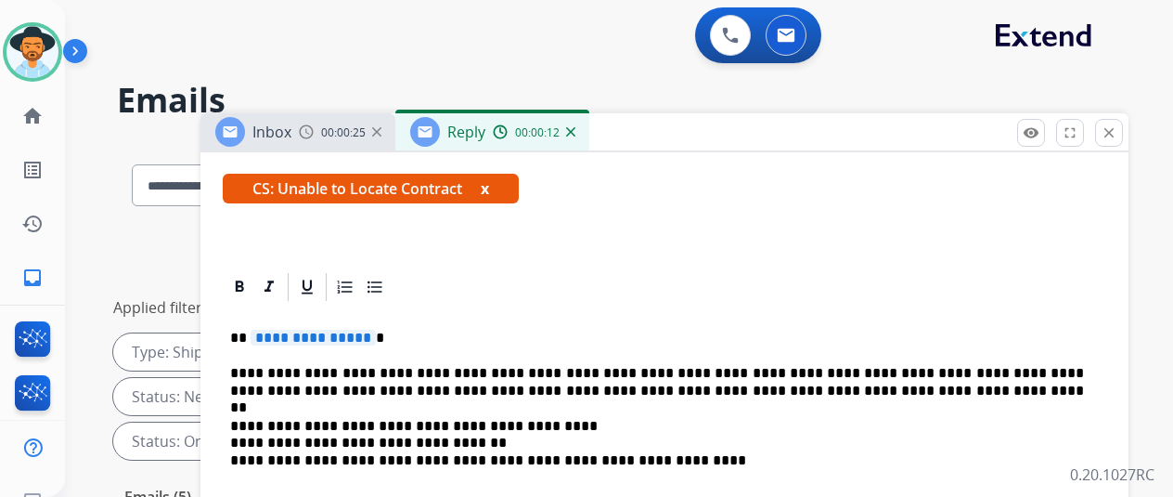
scroll to position [356, 0]
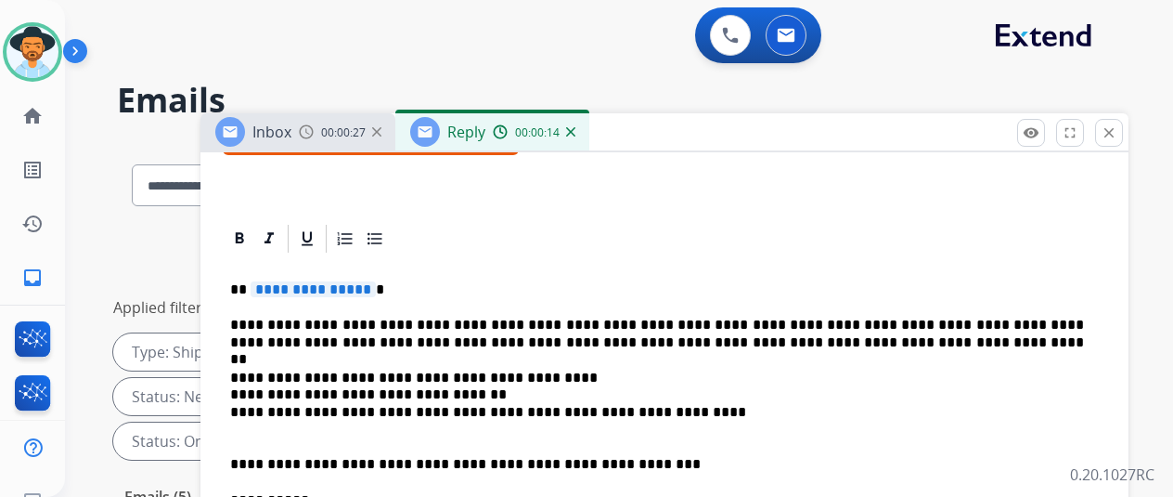
drag, startPoint x: 362, startPoint y: 287, endPoint x: 332, endPoint y: 282, distance: 30.1
click at [333, 282] on span "**********" at bounding box center [313, 289] width 125 height 16
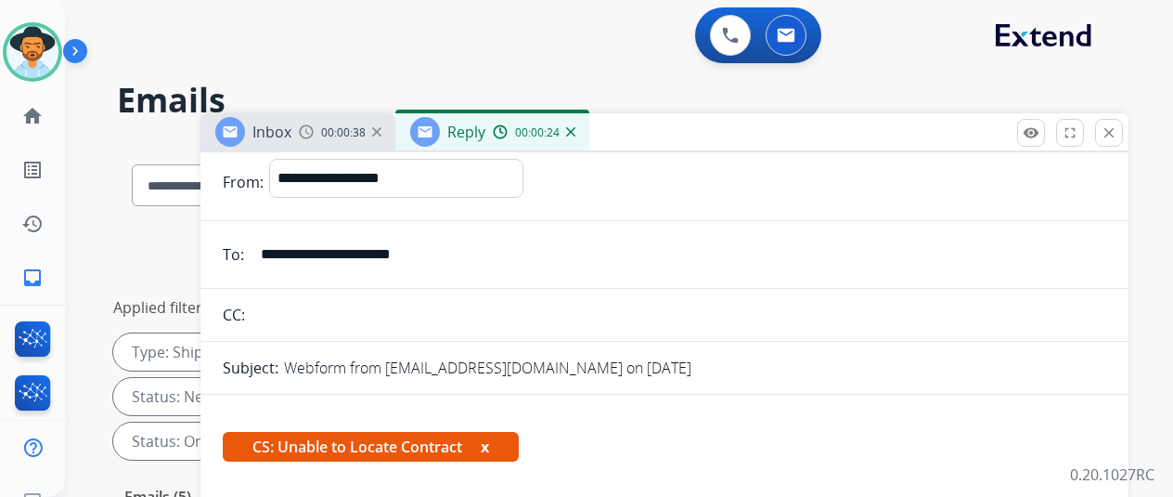
scroll to position [0, 0]
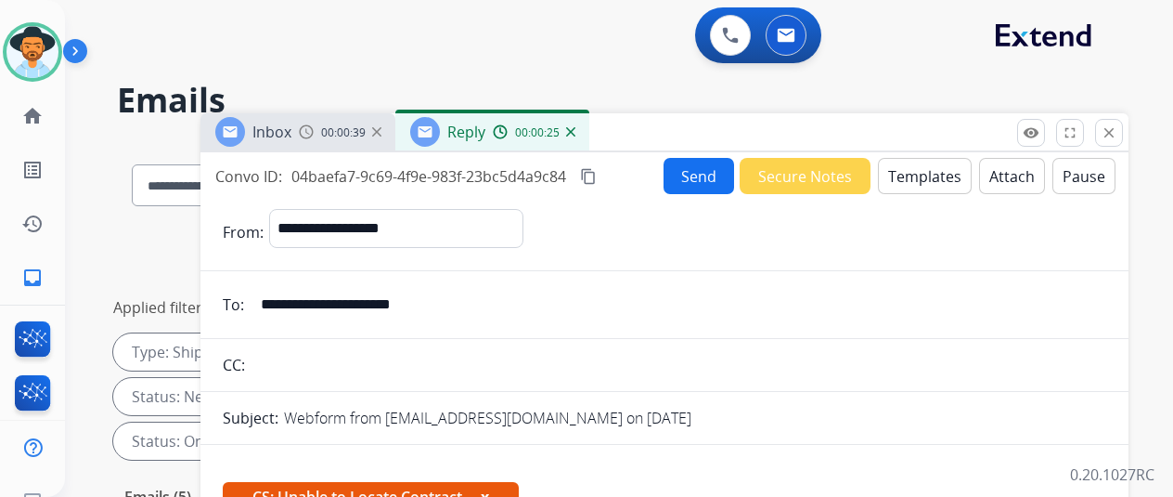
click at [687, 175] on button "Send" at bounding box center [699, 176] width 71 height 36
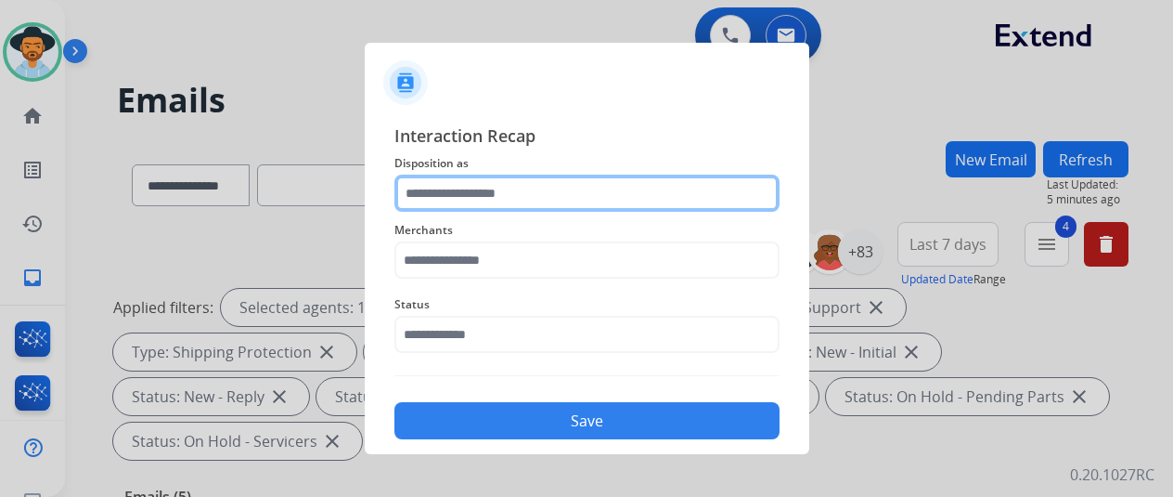
click at [436, 192] on input "text" at bounding box center [587, 193] width 385 height 37
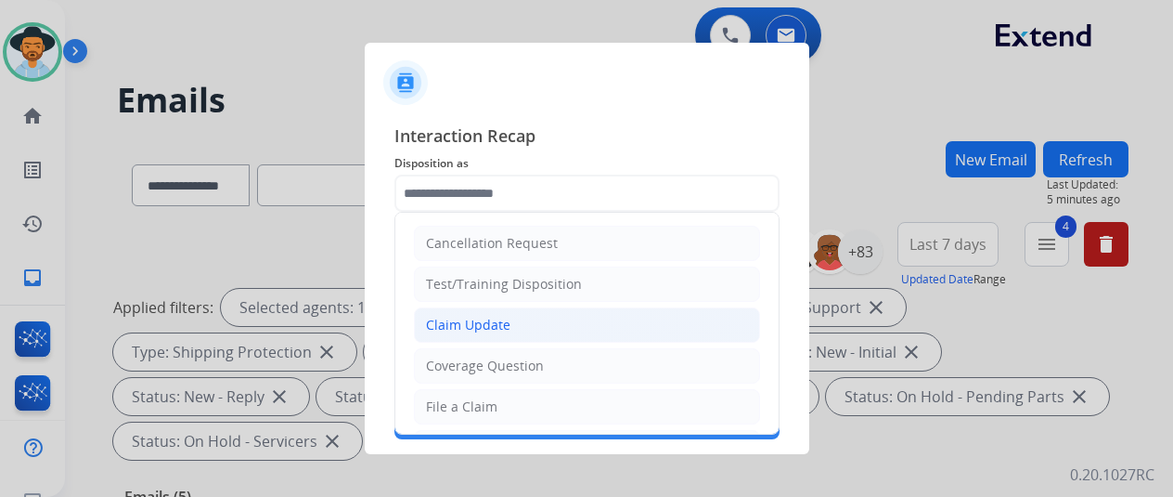
click at [438, 332] on li "Claim Update" at bounding box center [587, 324] width 346 height 35
type input "**********"
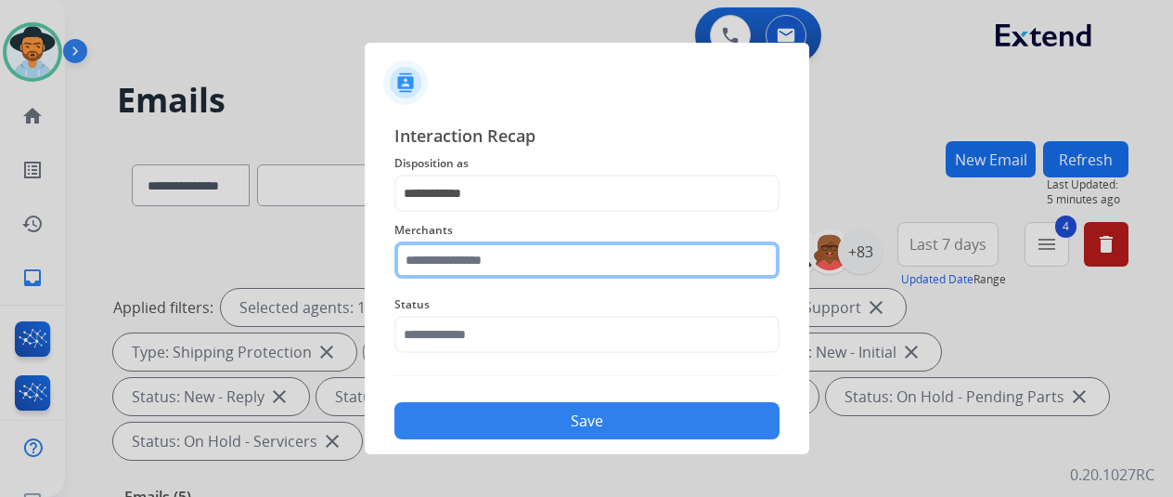
click at [405, 244] on input "text" at bounding box center [587, 259] width 385 height 37
type input "***"
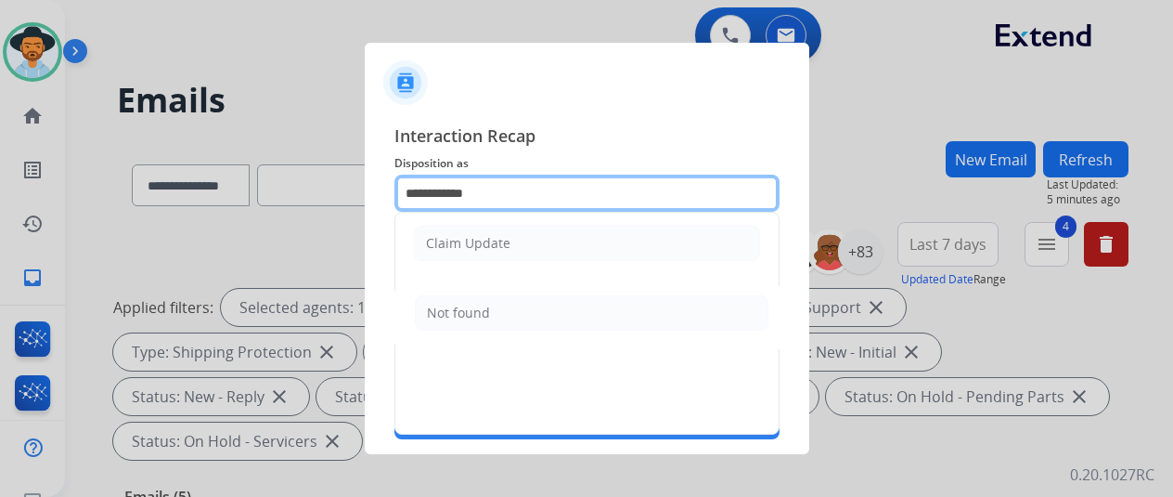
drag, startPoint x: 483, startPoint y: 189, endPoint x: 0, endPoint y: 177, distance: 482.9
click at [0, 177] on app-contact-recap-modal "**********" at bounding box center [0, 248] width 0 height 497
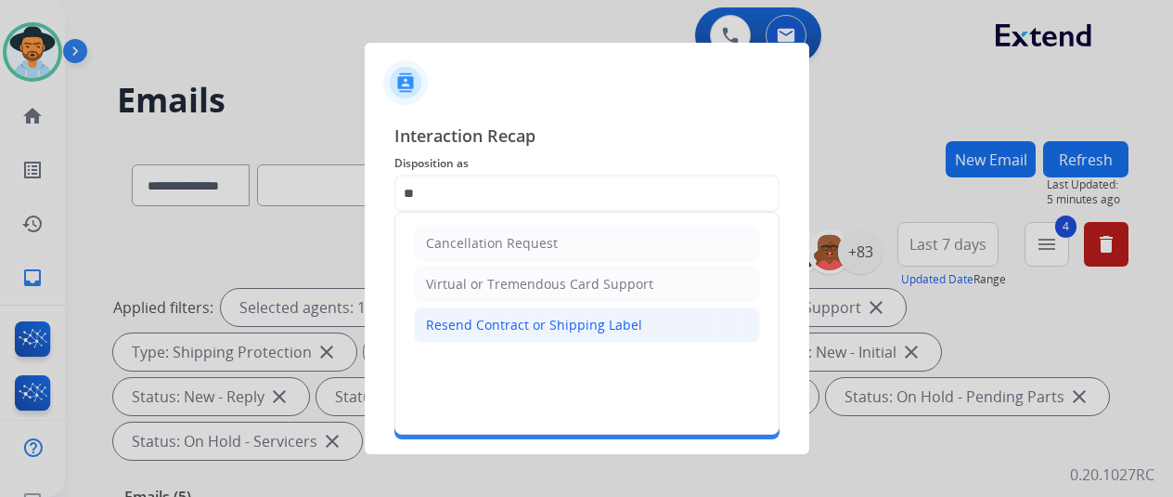
click at [538, 319] on div "Resend Contract or Shipping Label" at bounding box center [534, 325] width 216 height 19
type input "**********"
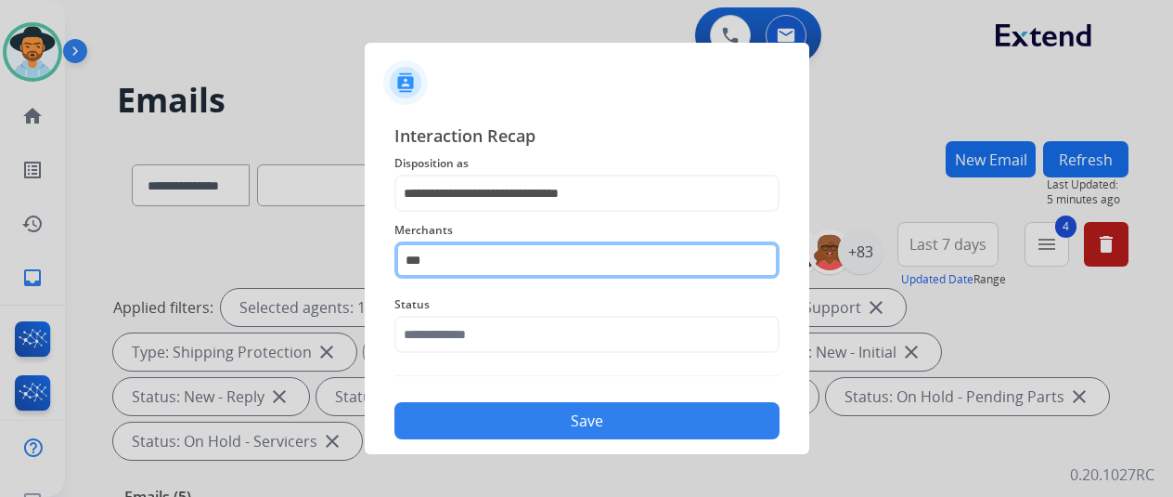
click at [437, 270] on input "***" at bounding box center [587, 259] width 385 height 37
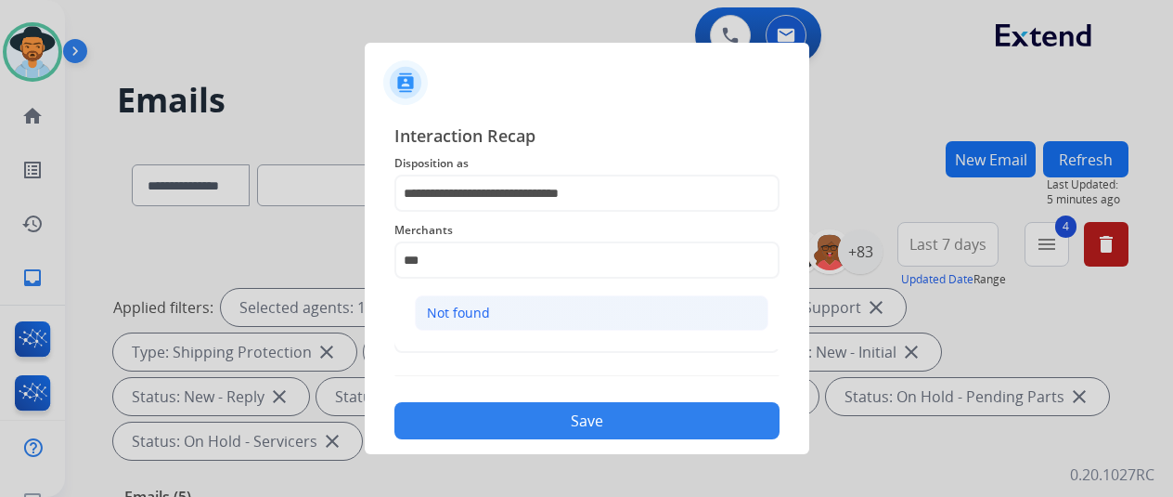
click at [459, 308] on div "Not found" at bounding box center [458, 313] width 63 height 19
type input "*********"
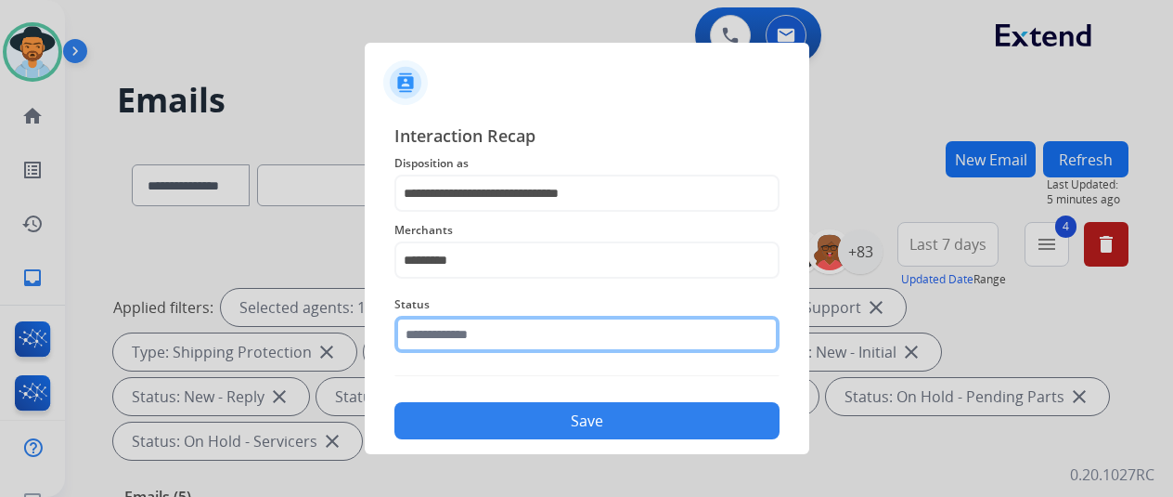
click at [449, 326] on input "text" at bounding box center [587, 334] width 385 height 37
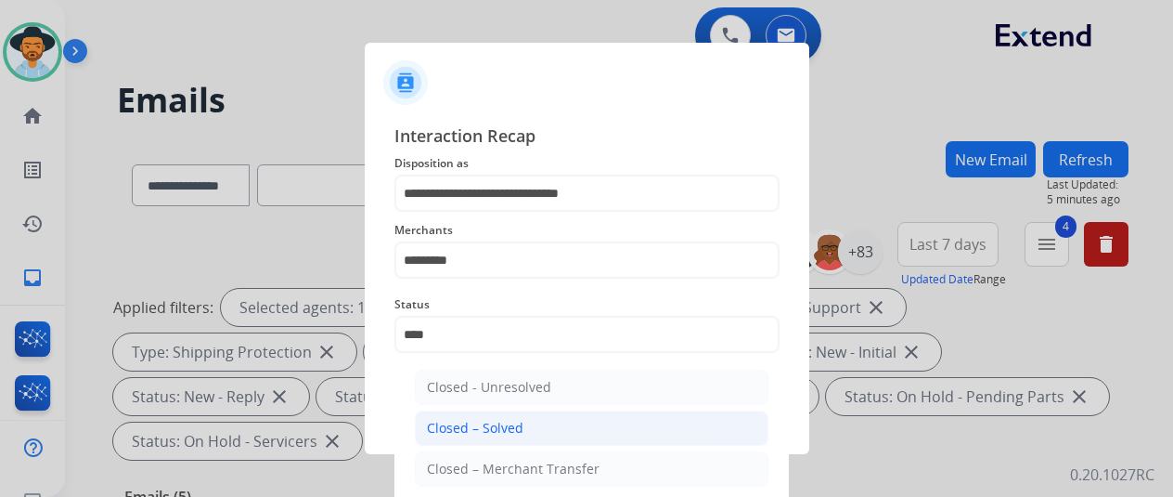
click at [444, 433] on div "Closed – Solved" at bounding box center [475, 428] width 97 height 19
type input "**********"
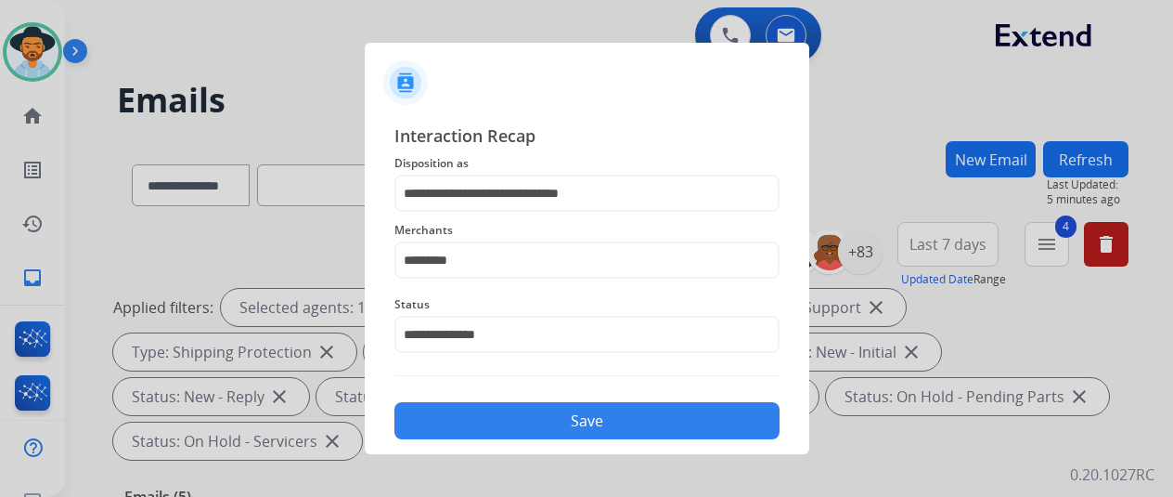
click at [476, 419] on button "Save" at bounding box center [587, 420] width 385 height 37
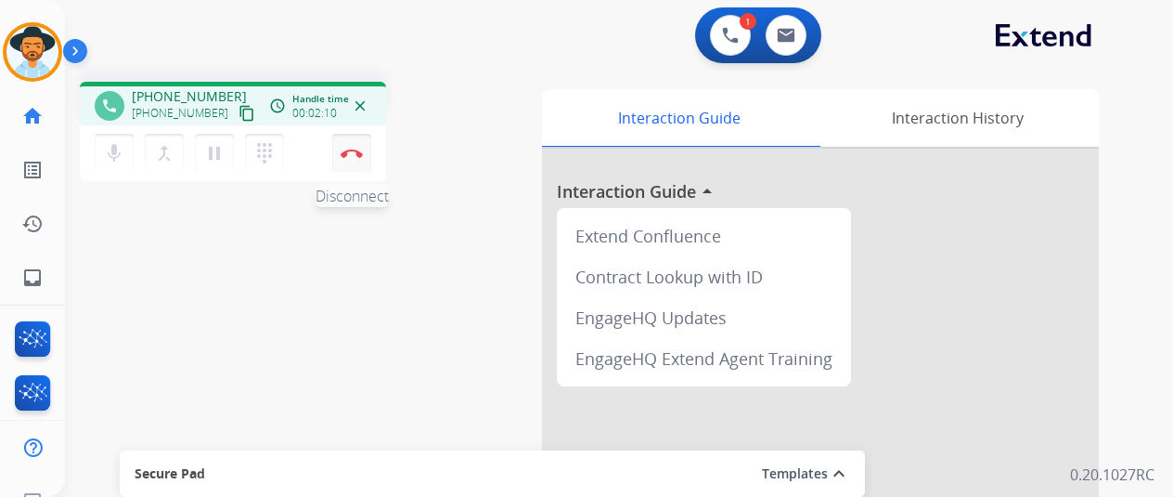
click at [356, 151] on img at bounding box center [352, 153] width 22 height 9
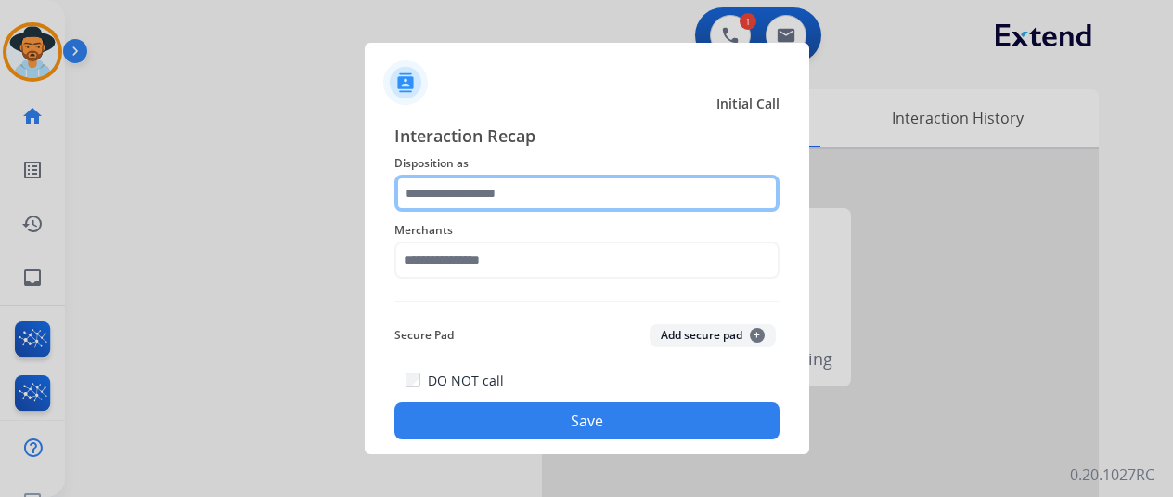
click at [459, 189] on input "text" at bounding box center [587, 193] width 385 height 37
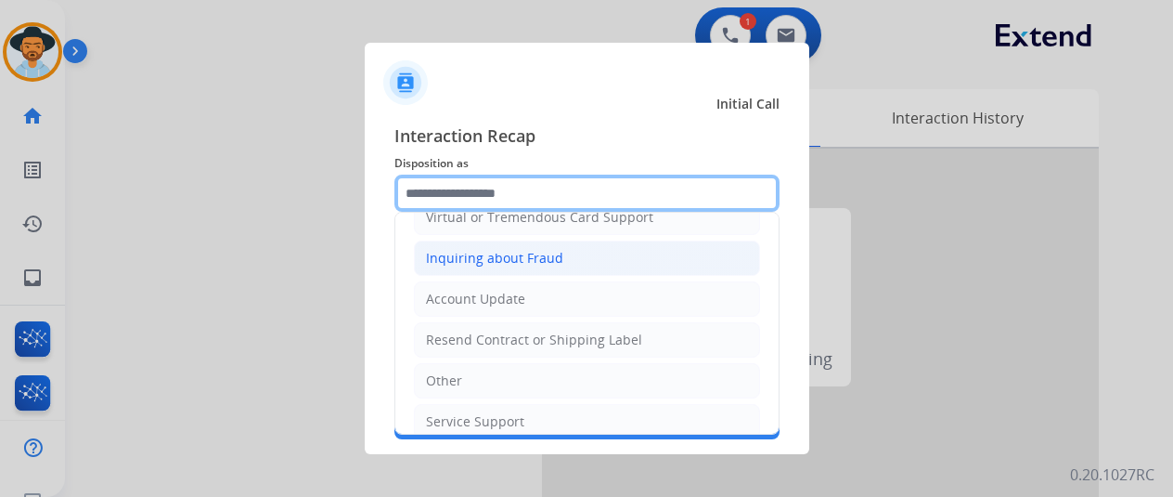
scroll to position [278, 0]
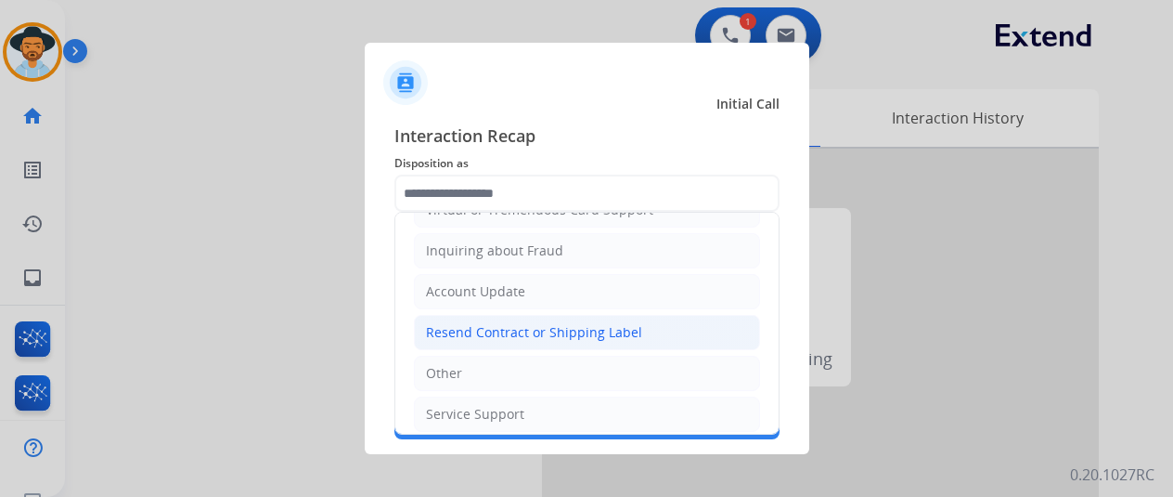
click at [504, 333] on div "Resend Contract or Shipping Label" at bounding box center [534, 332] width 216 height 19
type input "**********"
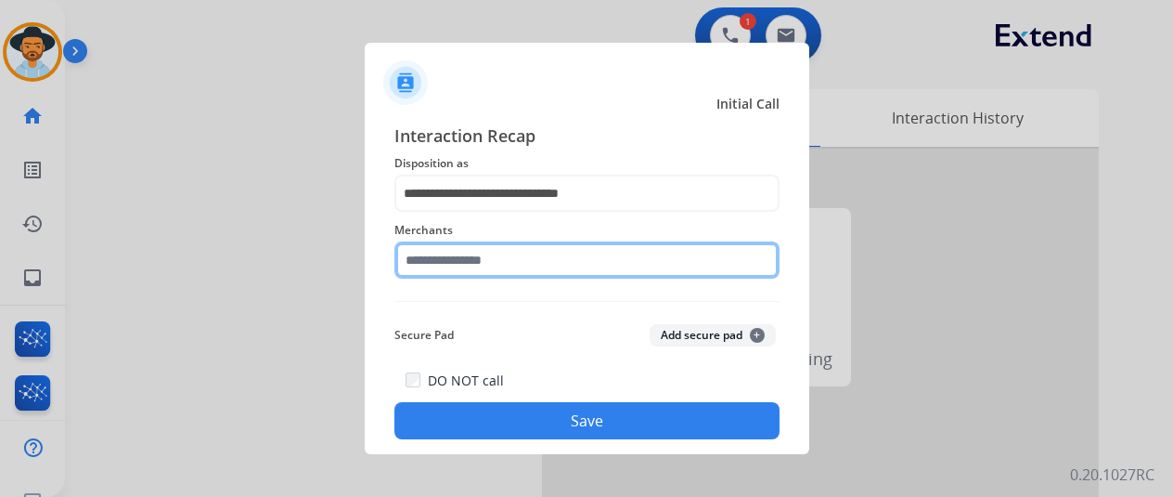
click at [457, 256] on input "text" at bounding box center [587, 259] width 385 height 37
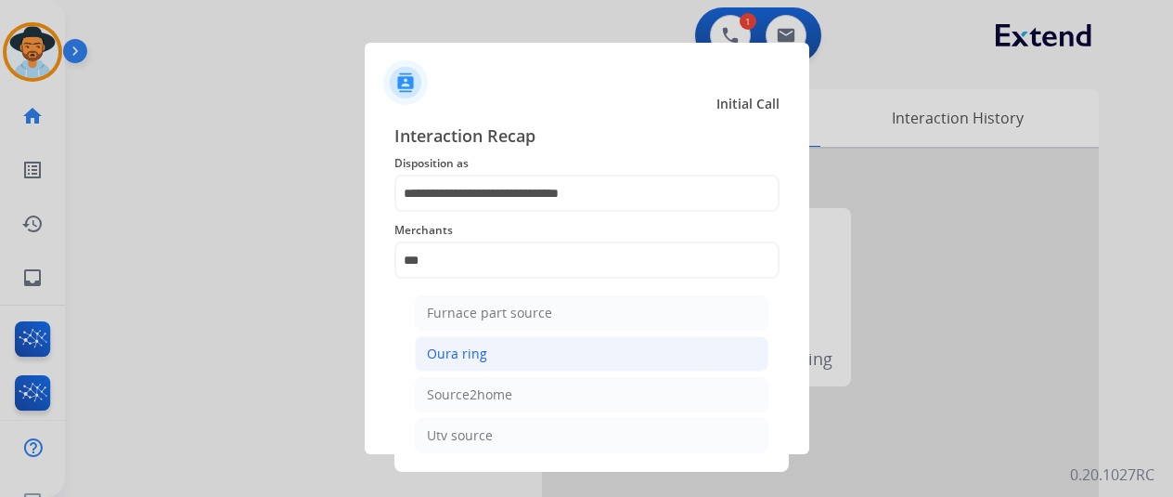
click at [449, 356] on div "Oura ring" at bounding box center [457, 353] width 60 height 19
type input "*********"
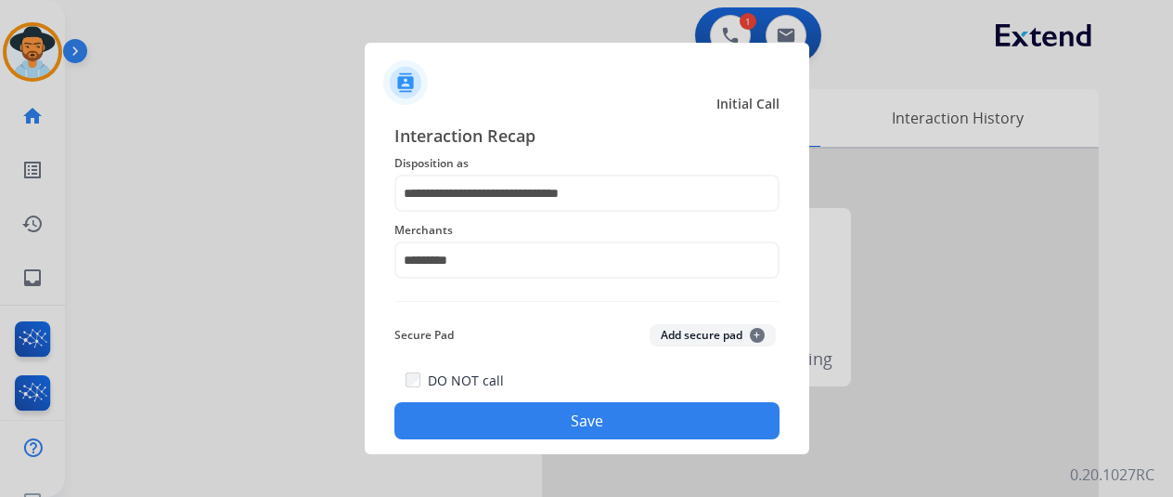
click at [527, 424] on button "Save" at bounding box center [587, 420] width 385 height 37
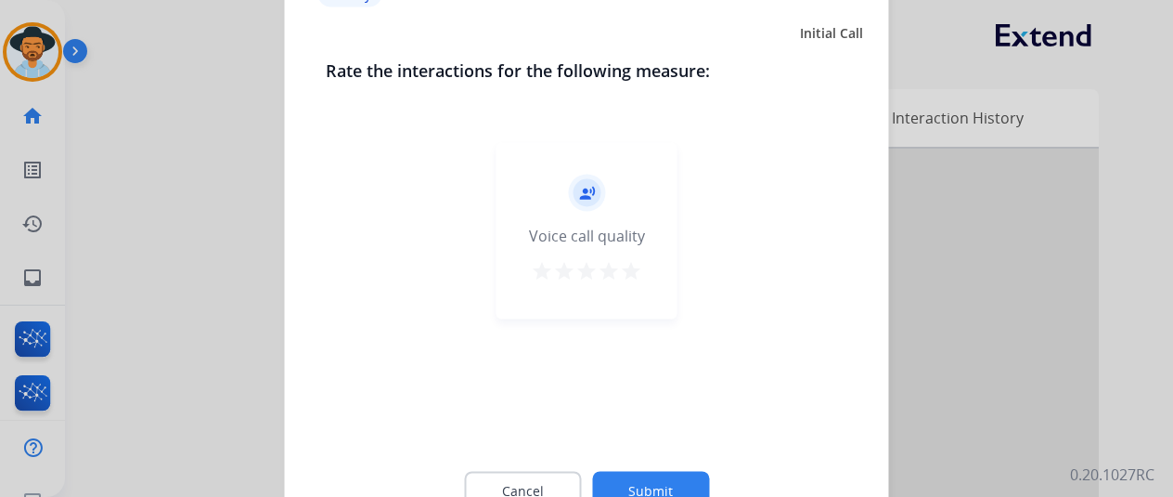
click at [641, 477] on button "Submit" at bounding box center [650, 490] width 117 height 39
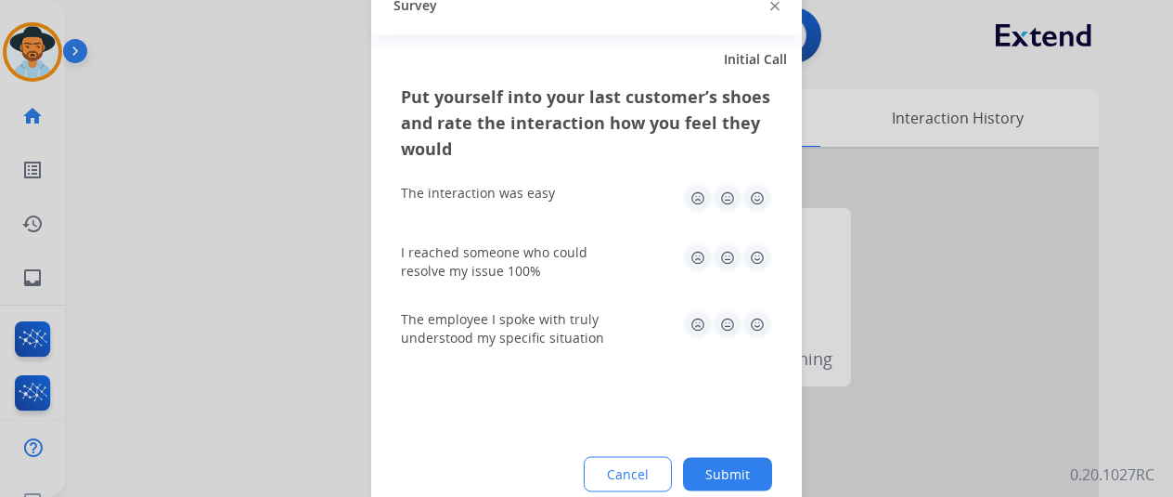
click at [721, 468] on button "Submit" at bounding box center [727, 473] width 89 height 33
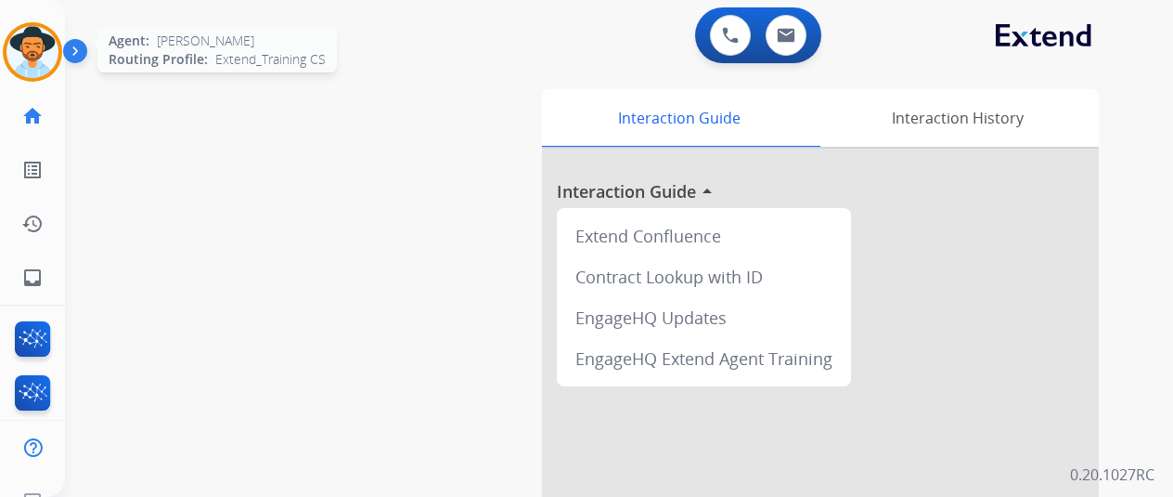
click at [24, 37] on img at bounding box center [32, 52] width 52 height 52
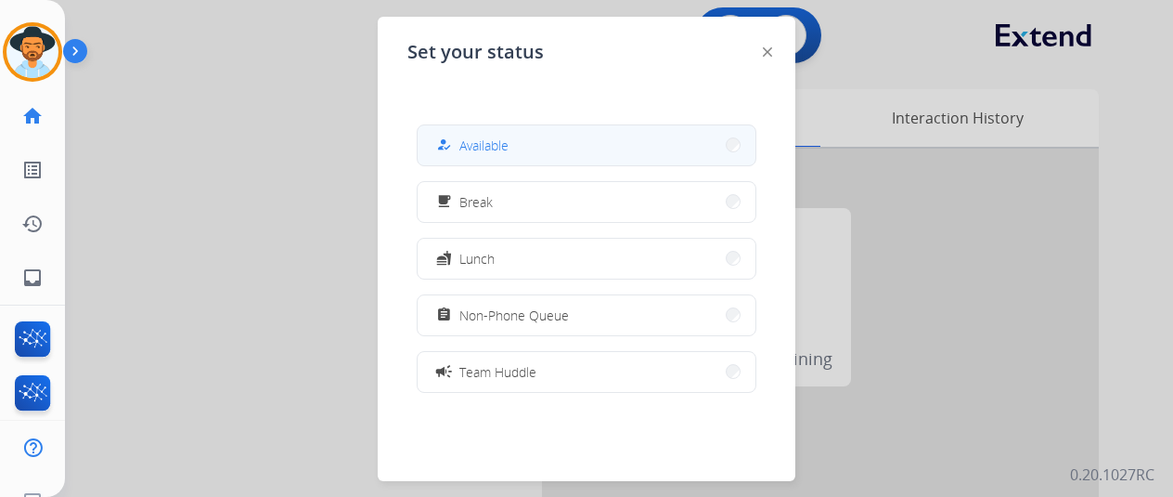
click at [500, 151] on span "Available" at bounding box center [484, 145] width 49 height 19
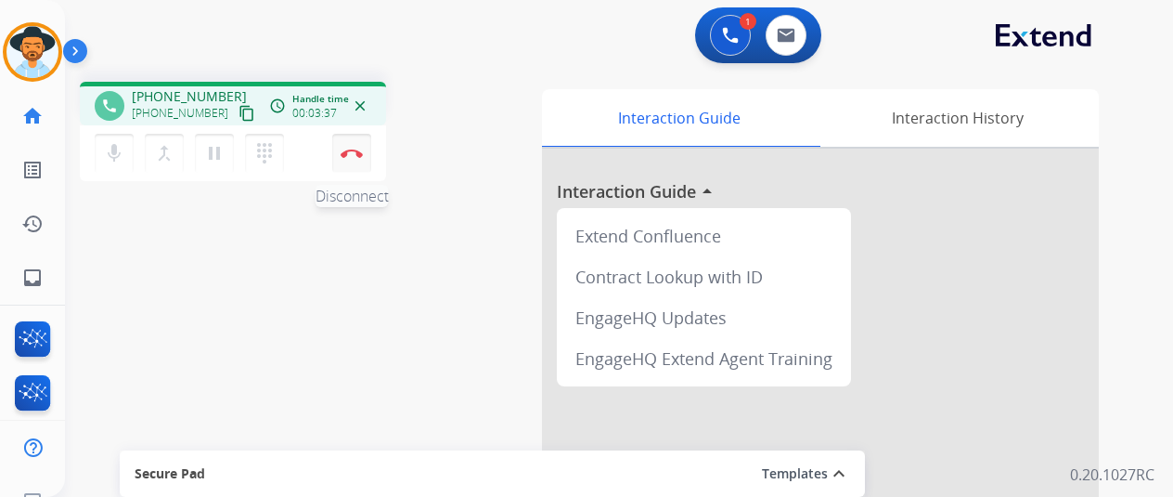
click at [350, 150] on img at bounding box center [352, 153] width 22 height 9
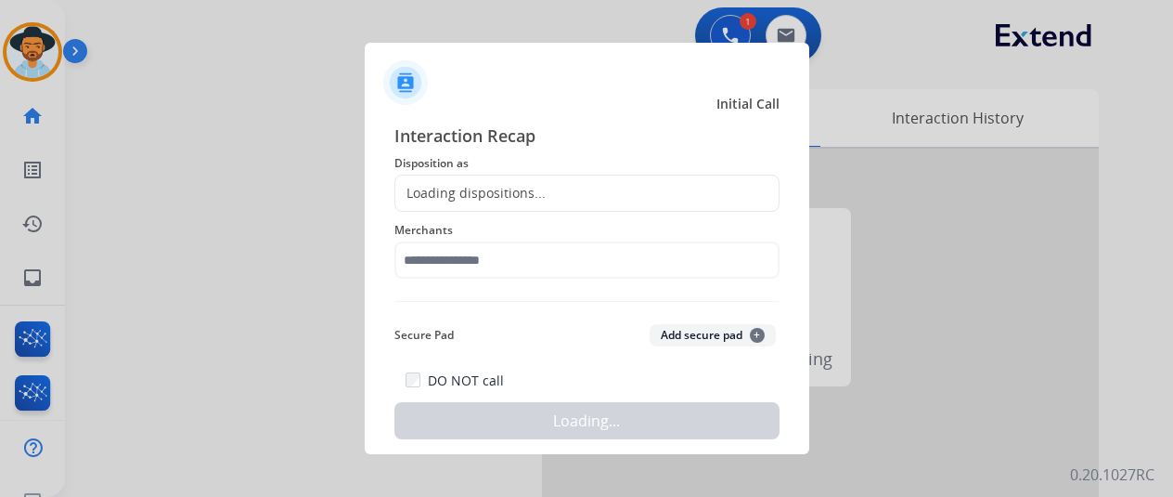
click at [457, 190] on div "Loading dispositions..." at bounding box center [470, 193] width 150 height 19
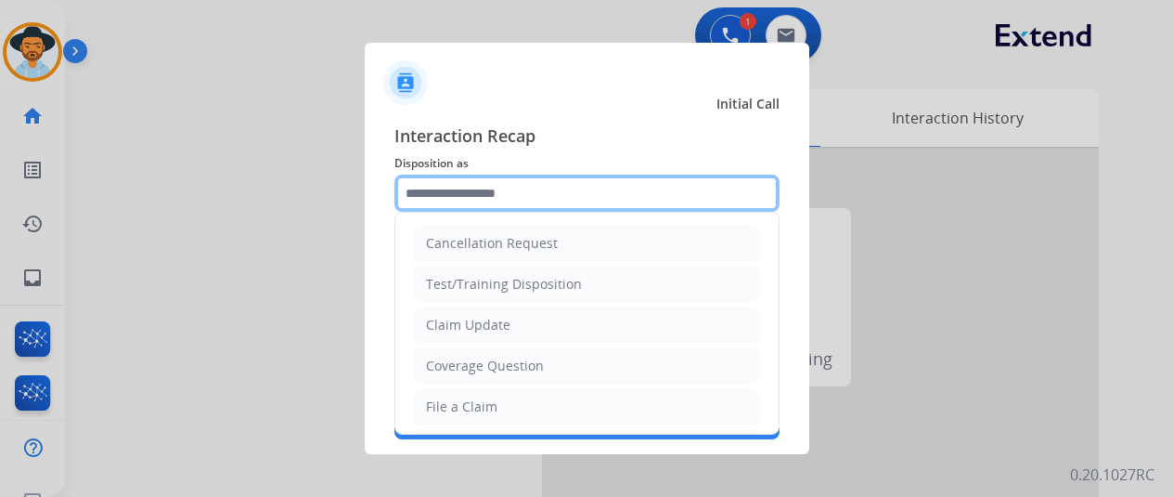
click at [457, 190] on input "text" at bounding box center [587, 193] width 385 height 37
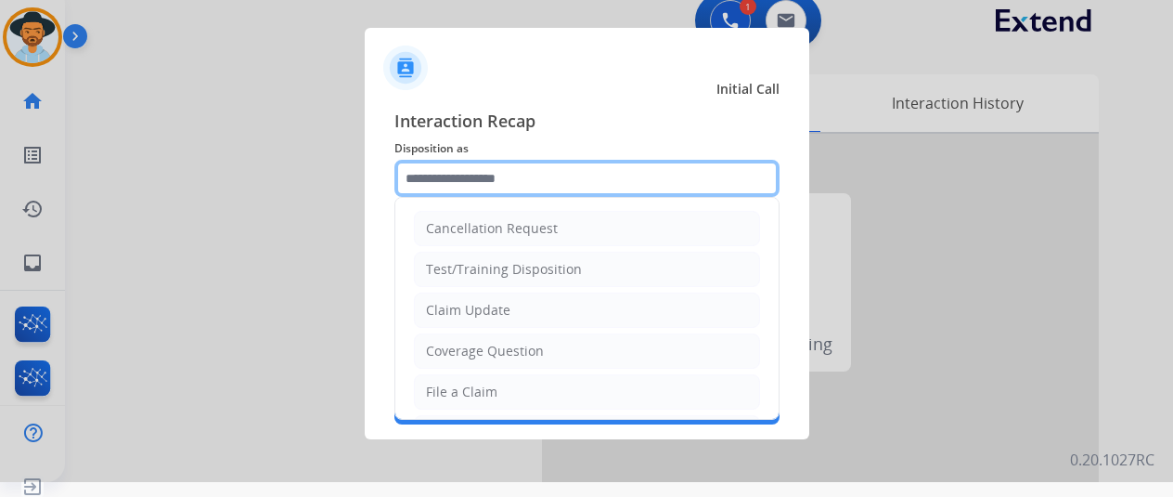
scroll to position [22, 0]
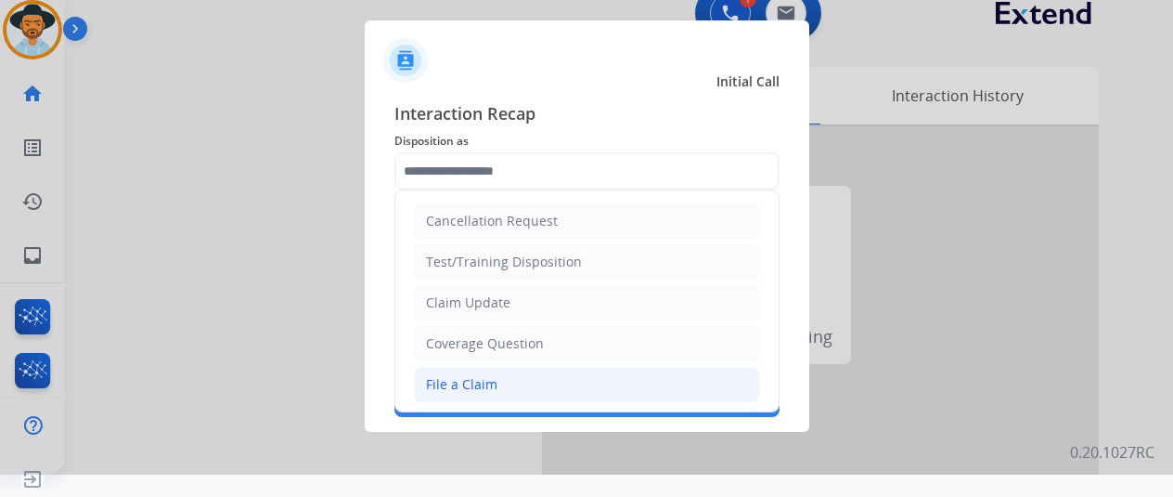
click at [439, 385] on div "File a Claim" at bounding box center [461, 384] width 71 height 19
type input "**********"
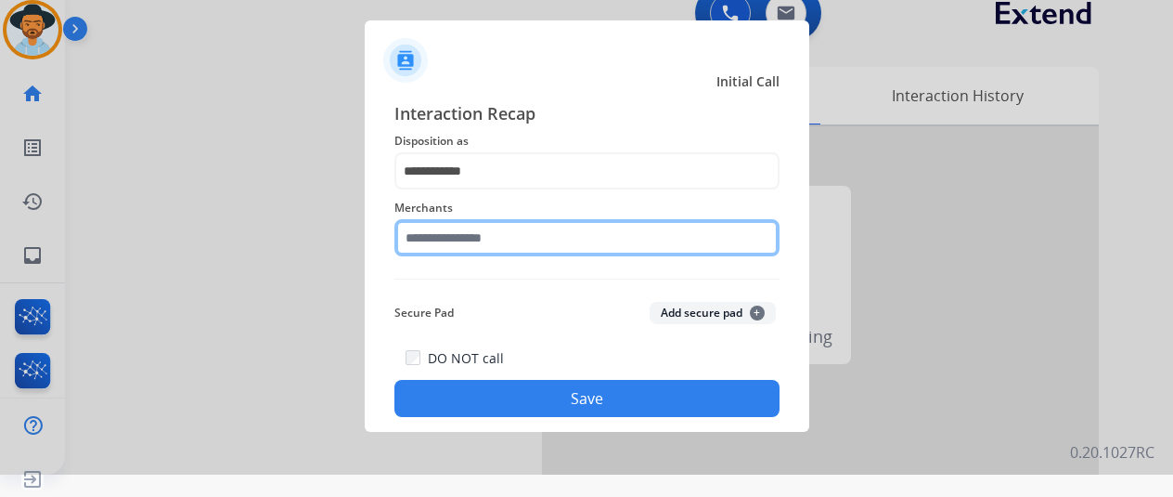
click at [430, 233] on input "text" at bounding box center [587, 237] width 385 height 37
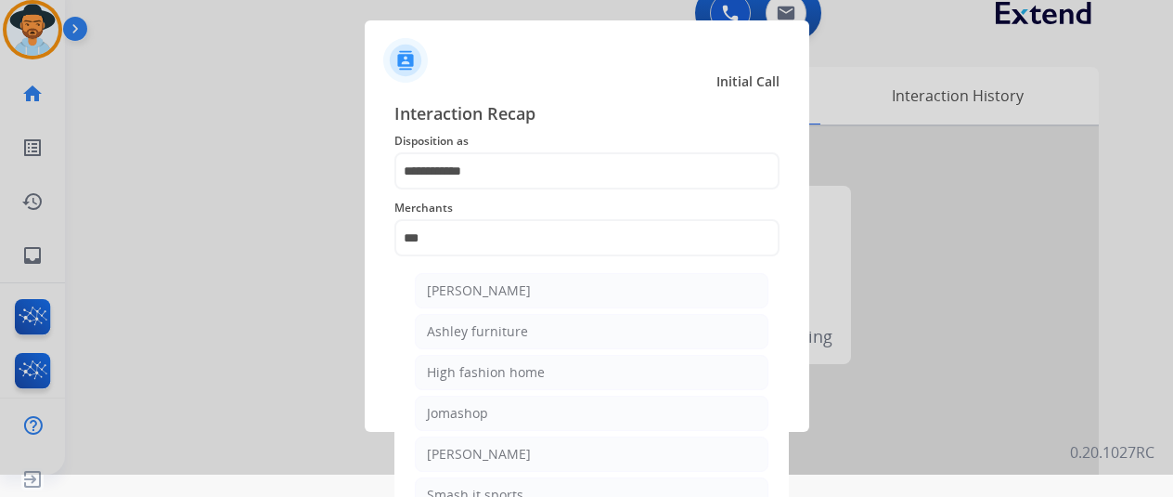
click at [469, 266] on ul "Ashley - Reguard Ashley furniture High fashion home Jomashop Sam ash Smash it s…" at bounding box center [591, 418] width 365 height 308
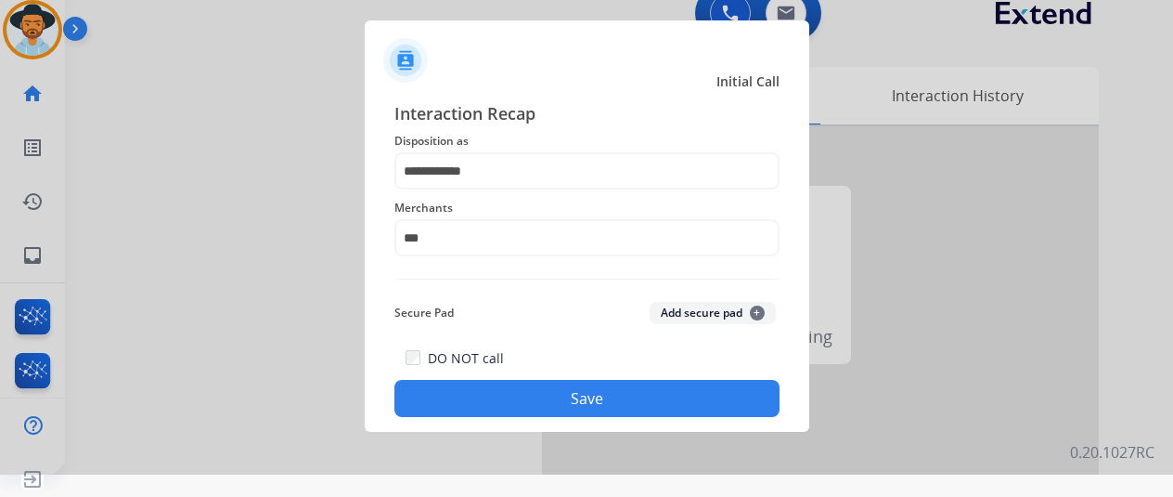
click at [582, 409] on button "Save" at bounding box center [587, 398] width 385 height 37
click at [566, 397] on button "Save" at bounding box center [587, 398] width 385 height 37
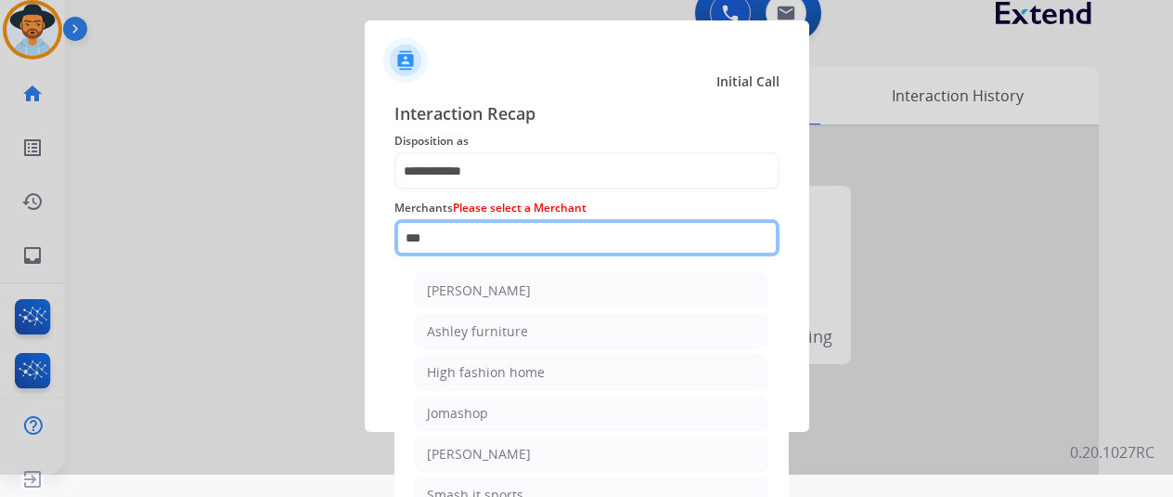
click at [431, 239] on input "***" at bounding box center [587, 237] width 385 height 37
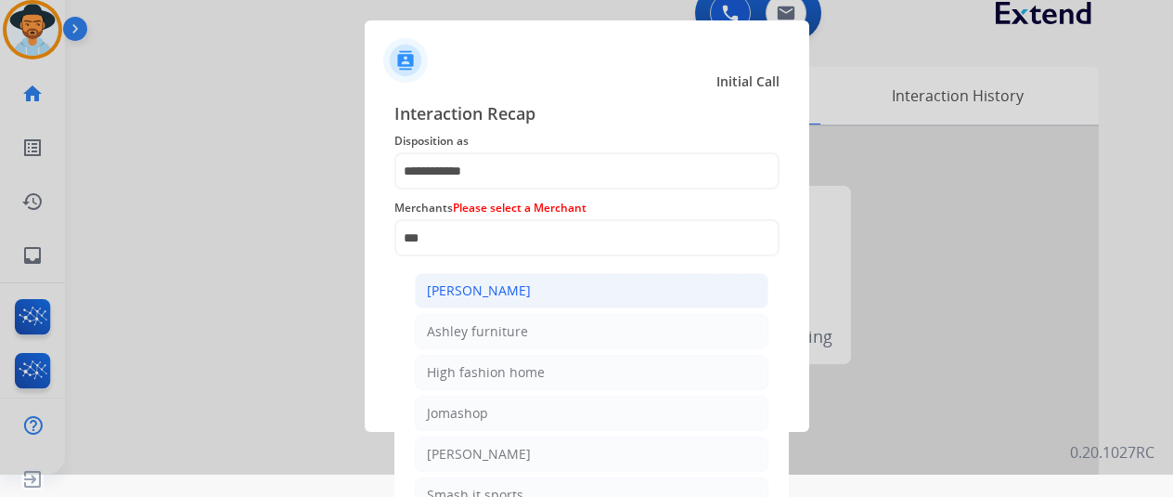
click at [499, 294] on div "[PERSON_NAME]" at bounding box center [479, 290] width 104 height 19
type input "**********"
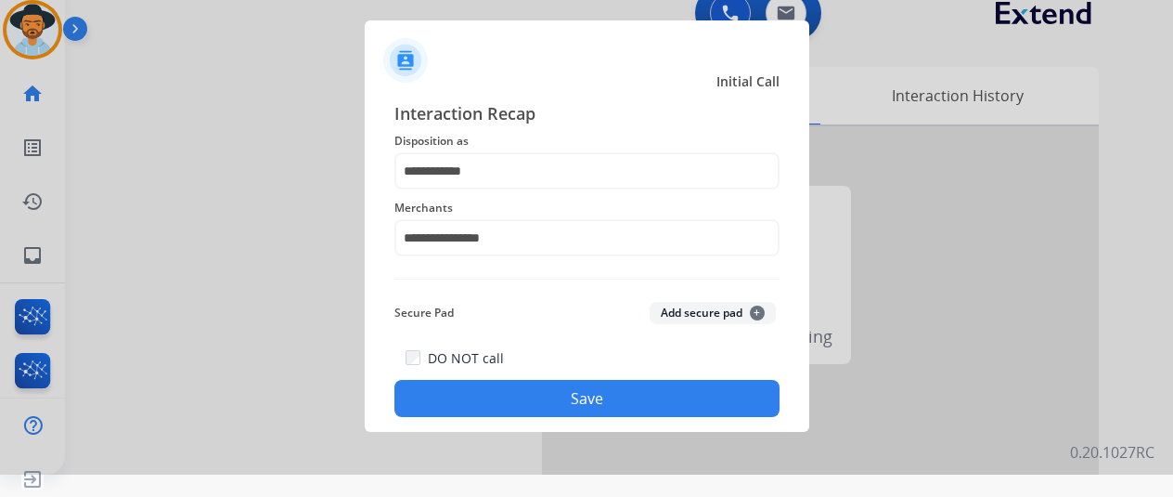
click at [549, 398] on button "Save" at bounding box center [587, 398] width 385 height 37
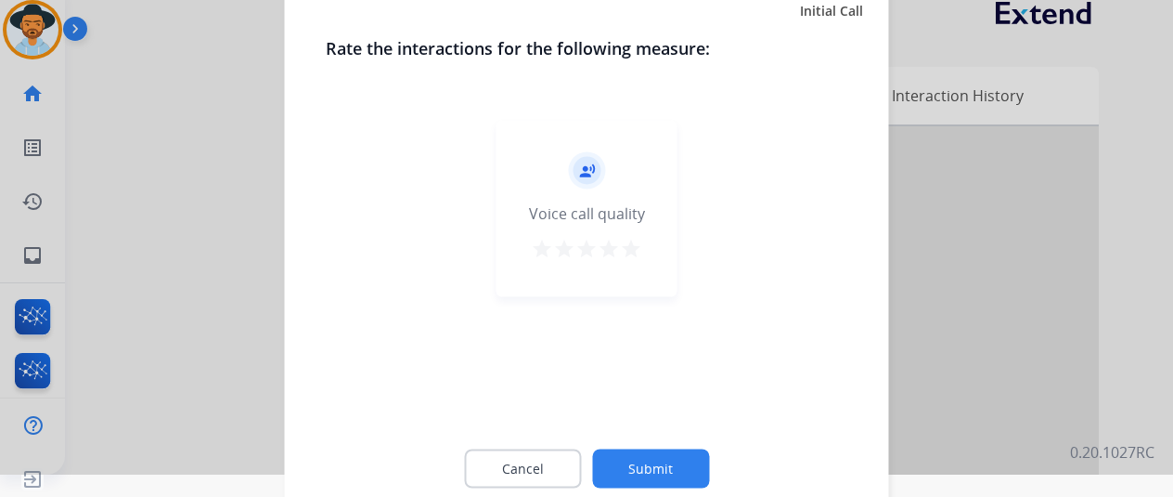
click at [670, 460] on button "Submit" at bounding box center [650, 467] width 117 height 39
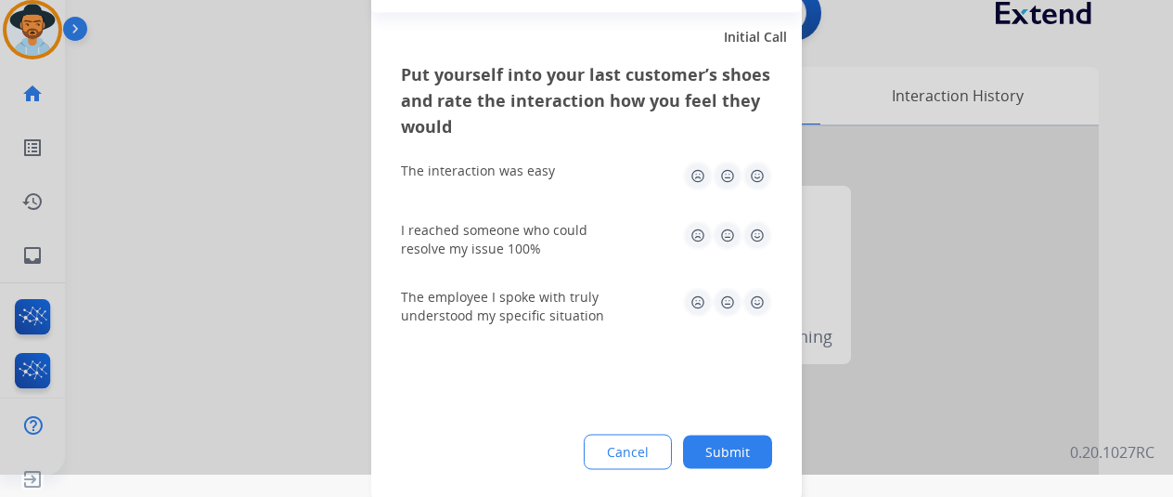
click at [733, 446] on button "Submit" at bounding box center [727, 450] width 89 height 33
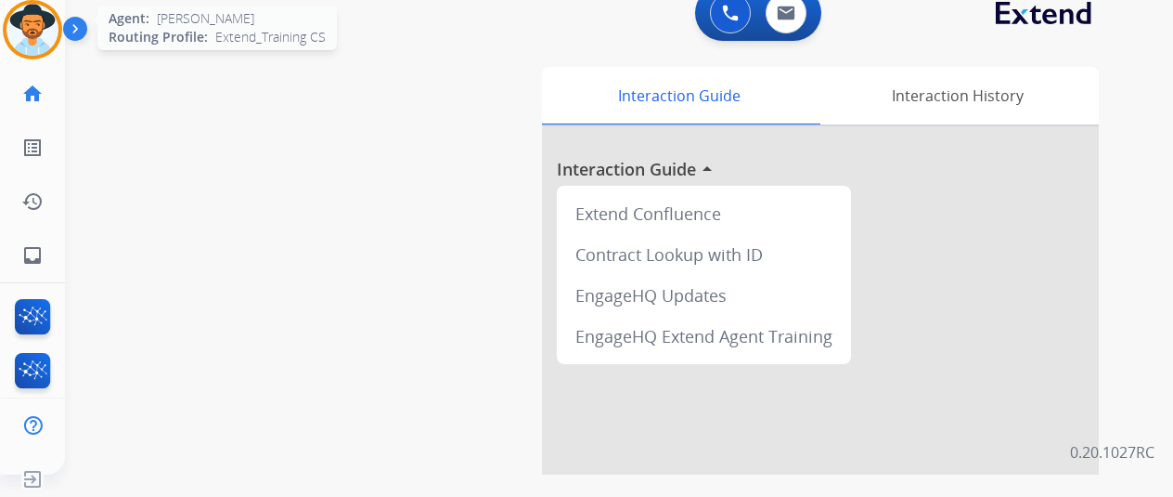
click at [41, 17] on img at bounding box center [32, 30] width 52 height 52
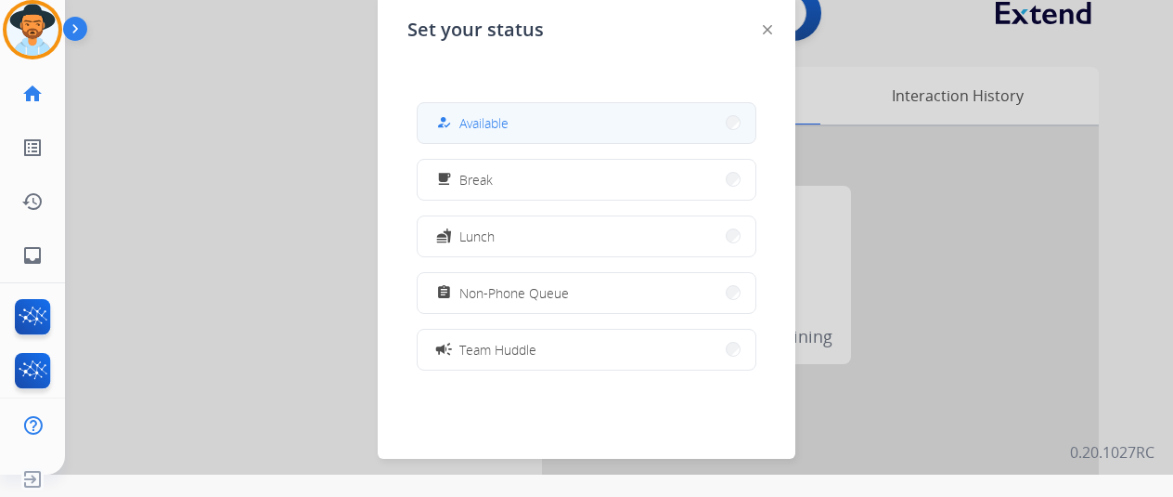
click at [548, 127] on button "how_to_reg Available" at bounding box center [587, 123] width 338 height 40
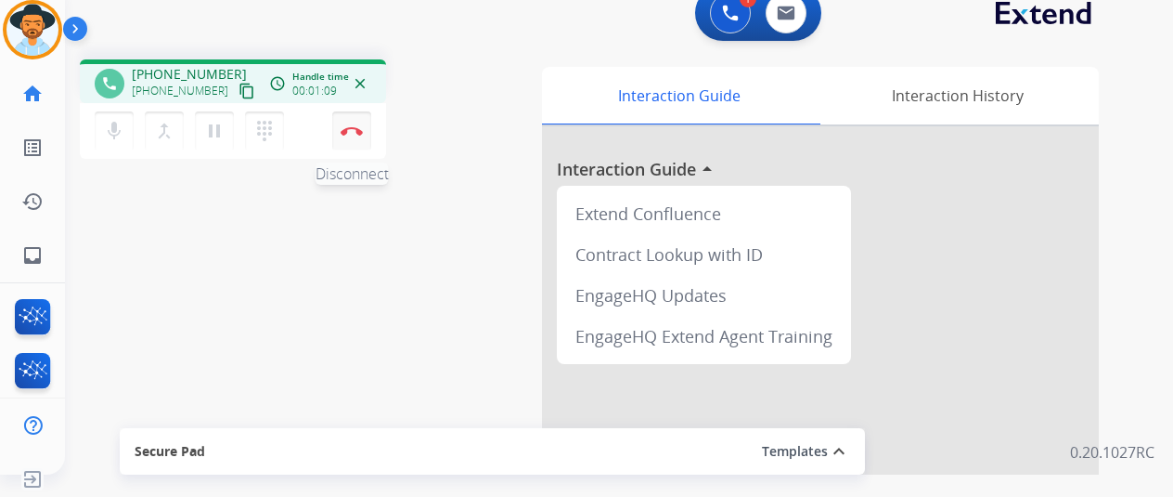
click at [347, 129] on img at bounding box center [352, 130] width 22 height 9
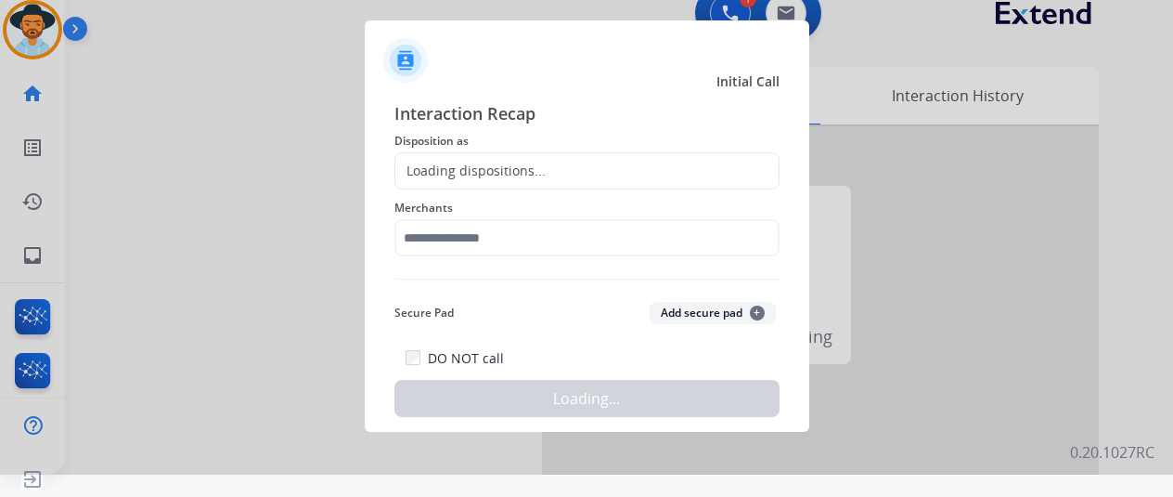
click at [485, 162] on div "Loading dispositions..." at bounding box center [470, 171] width 150 height 19
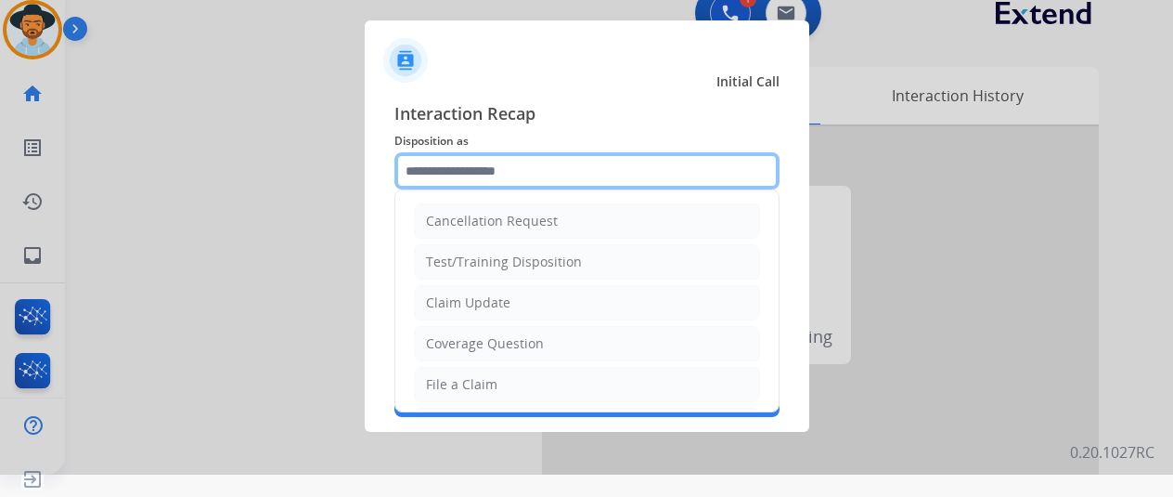
click at [485, 161] on input "text" at bounding box center [587, 170] width 385 height 37
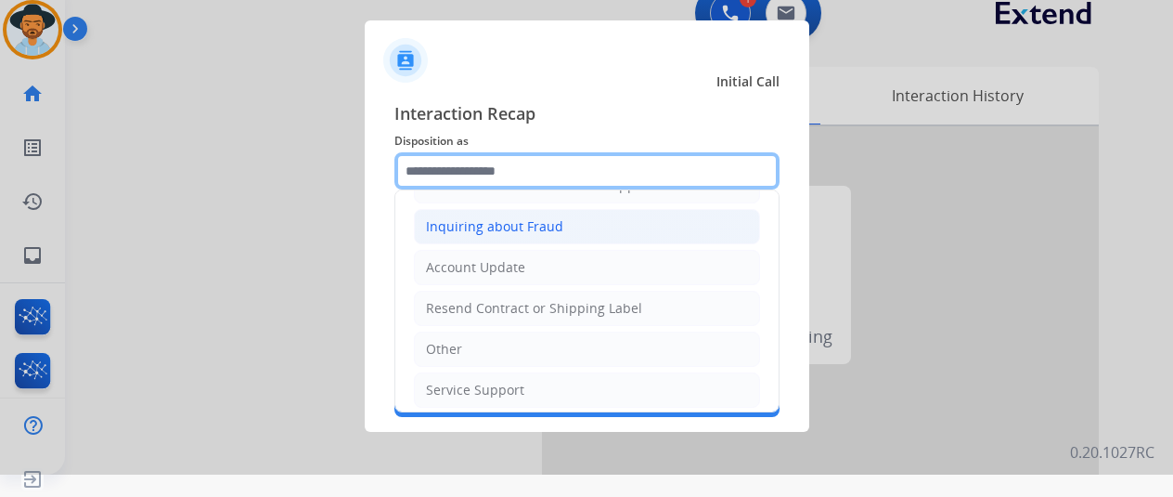
scroll to position [281, 0]
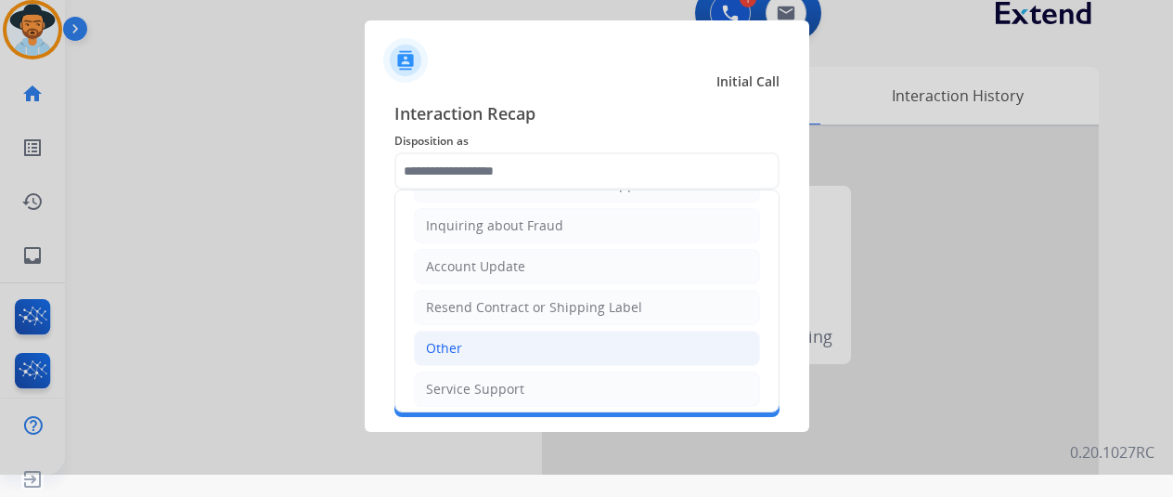
click at [479, 341] on li "Other" at bounding box center [587, 347] width 346 height 35
type input "*****"
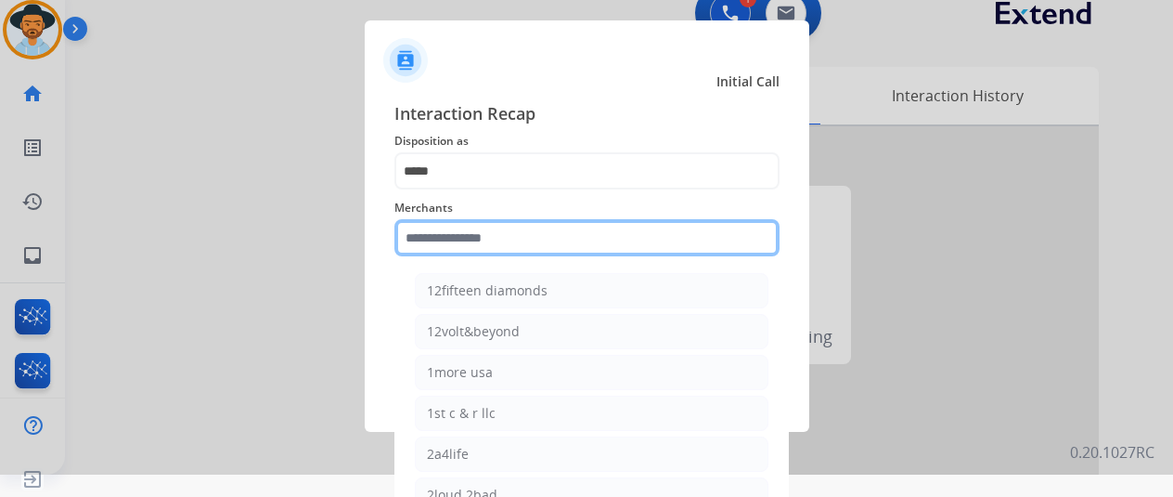
click at [447, 242] on input "text" at bounding box center [587, 237] width 385 height 37
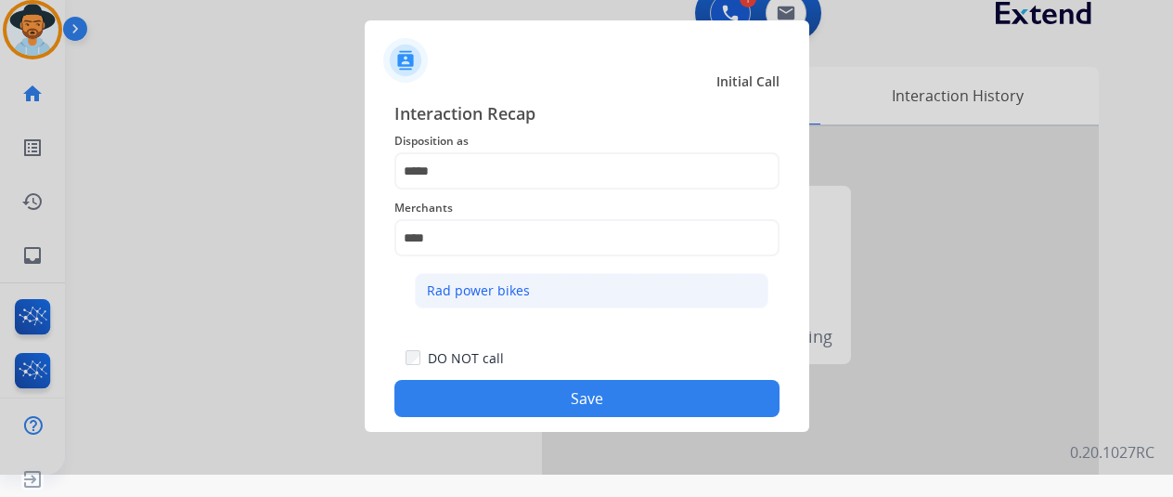
click at [449, 296] on div "Rad power bikes" at bounding box center [478, 290] width 103 height 19
type input "**********"
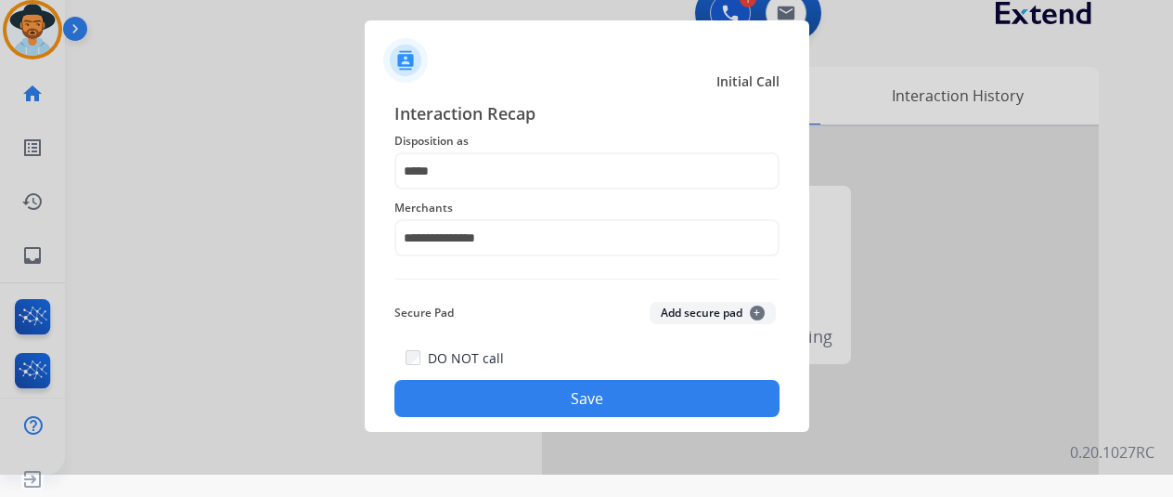
click at [568, 396] on button "Save" at bounding box center [587, 398] width 385 height 37
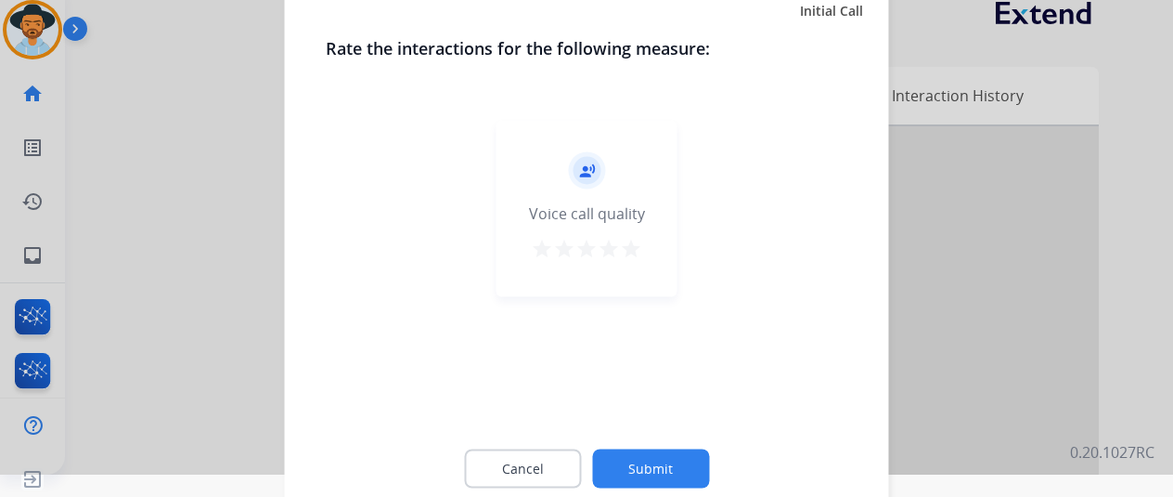
click at [646, 465] on button "Submit" at bounding box center [650, 467] width 117 height 39
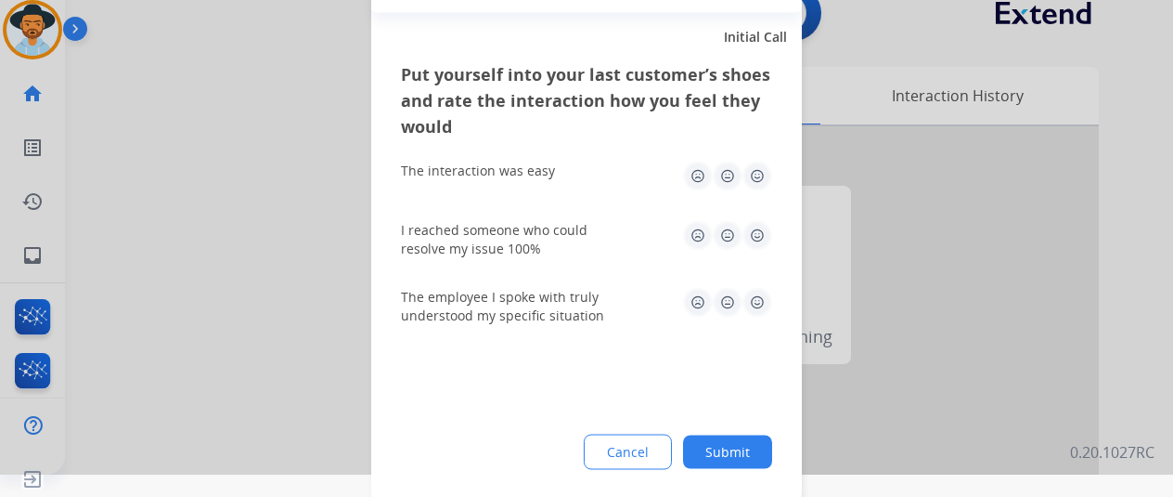
click at [725, 449] on button "Submit" at bounding box center [727, 450] width 89 height 33
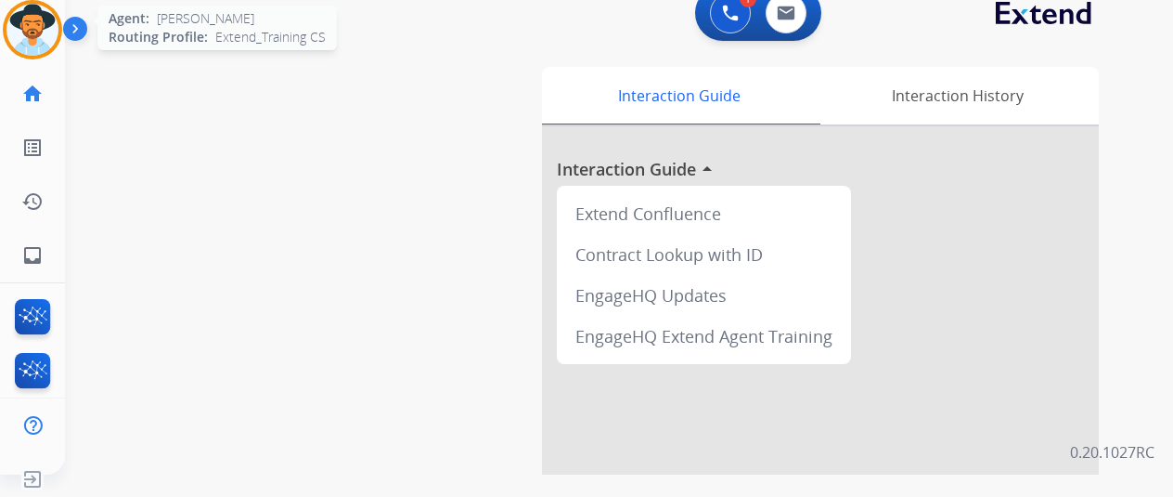
click at [20, 6] on img at bounding box center [32, 30] width 52 height 52
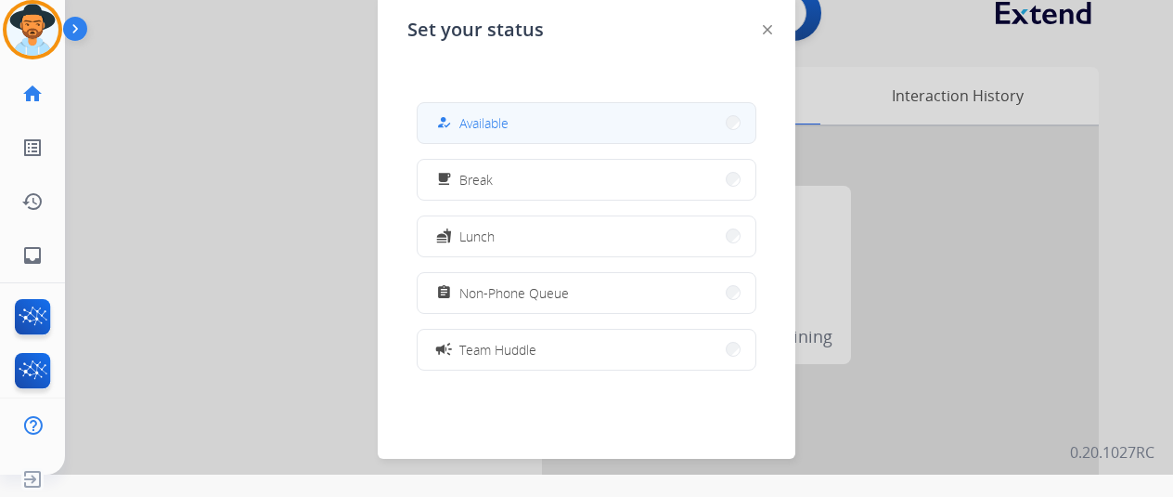
click at [508, 118] on span "Available" at bounding box center [484, 122] width 49 height 19
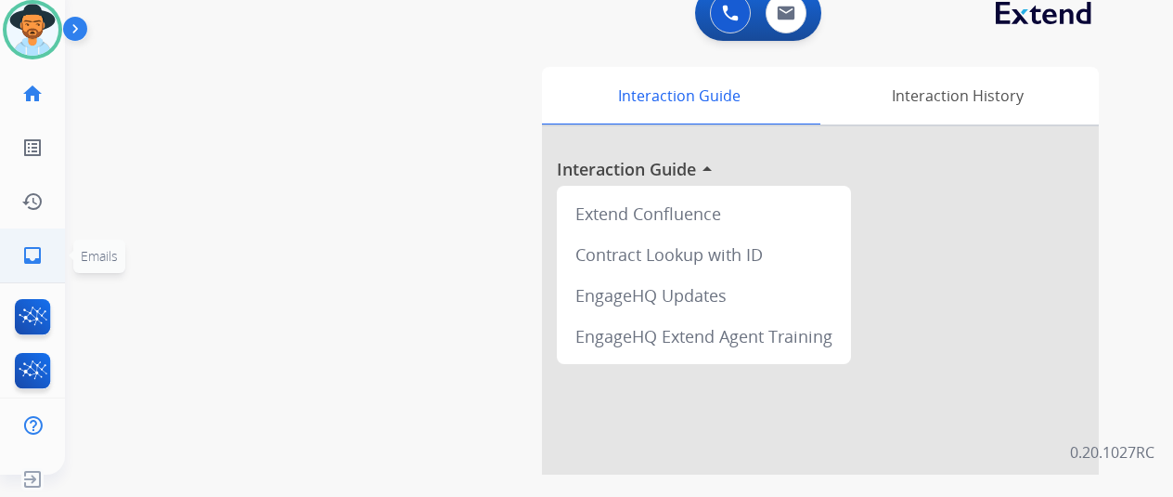
click at [32, 252] on mat-icon "inbox" at bounding box center [32, 255] width 22 height 22
select select "**********"
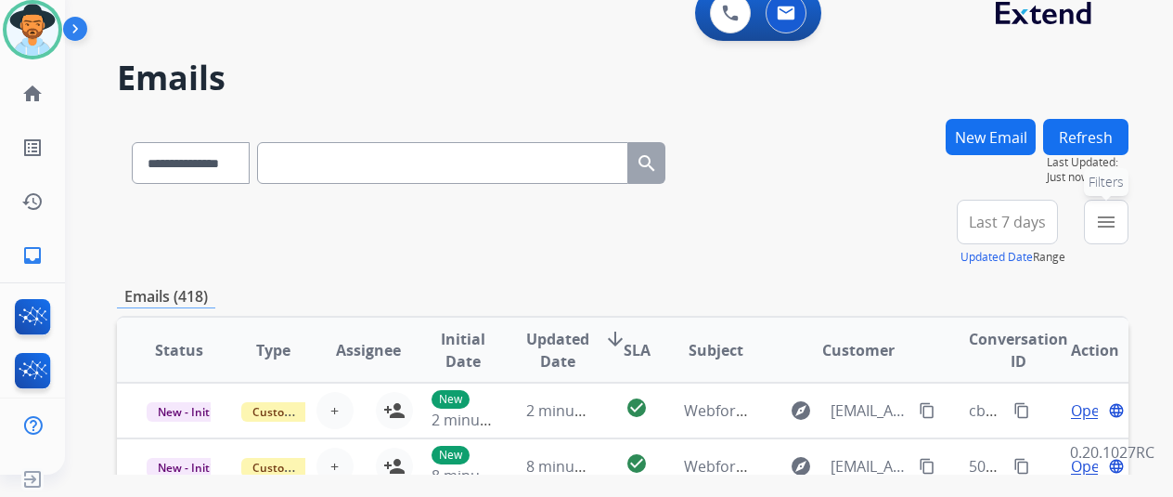
click at [1118, 230] on mat-icon "menu" at bounding box center [1106, 222] width 22 height 22
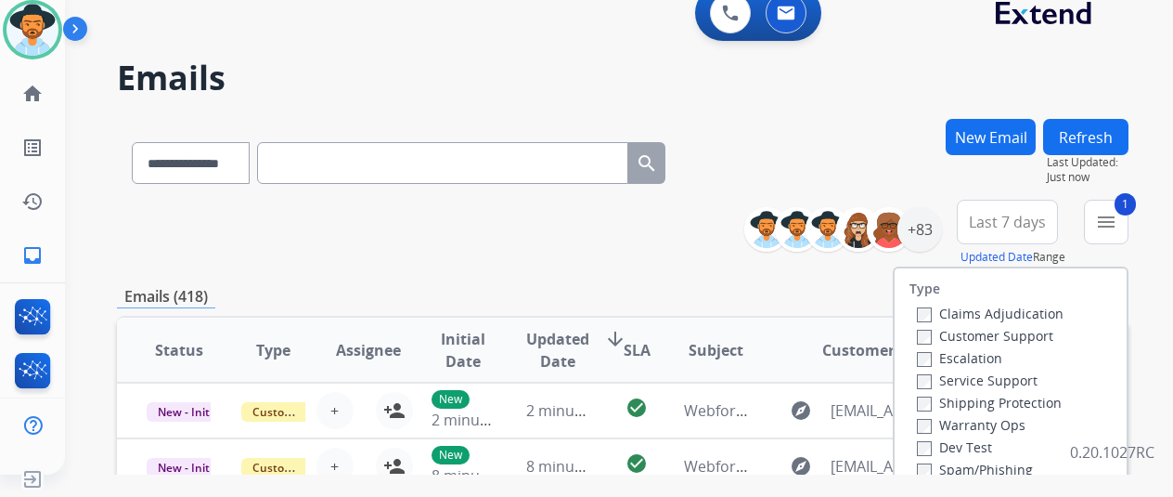
click at [919, 407] on div "Claims Adjudication Customer Support Escalation Service Support Shipping Protec…" at bounding box center [987, 413] width 154 height 223
click at [926, 413] on div "Warranty Ops" at bounding box center [990, 424] width 147 height 22
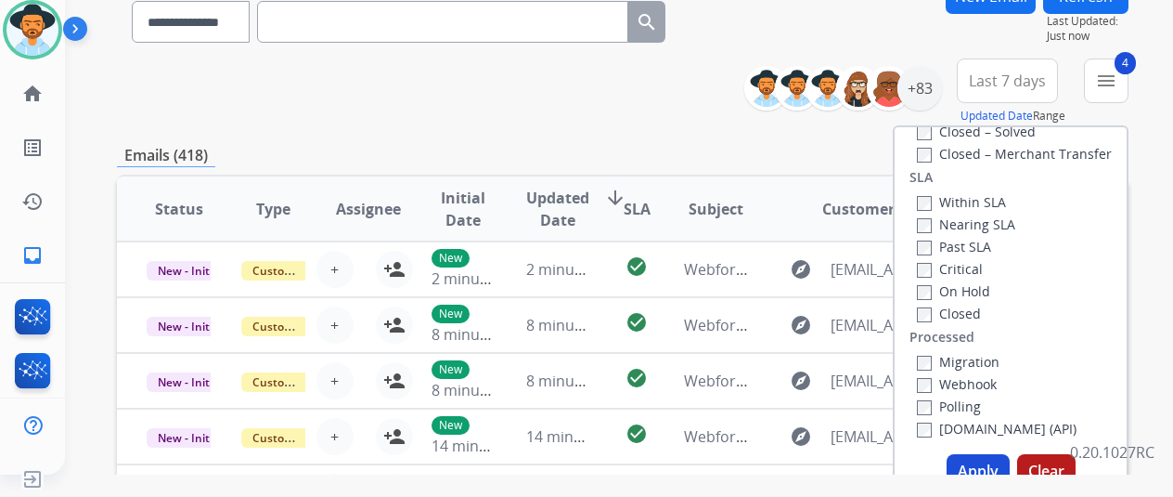
scroll to position [278, 0]
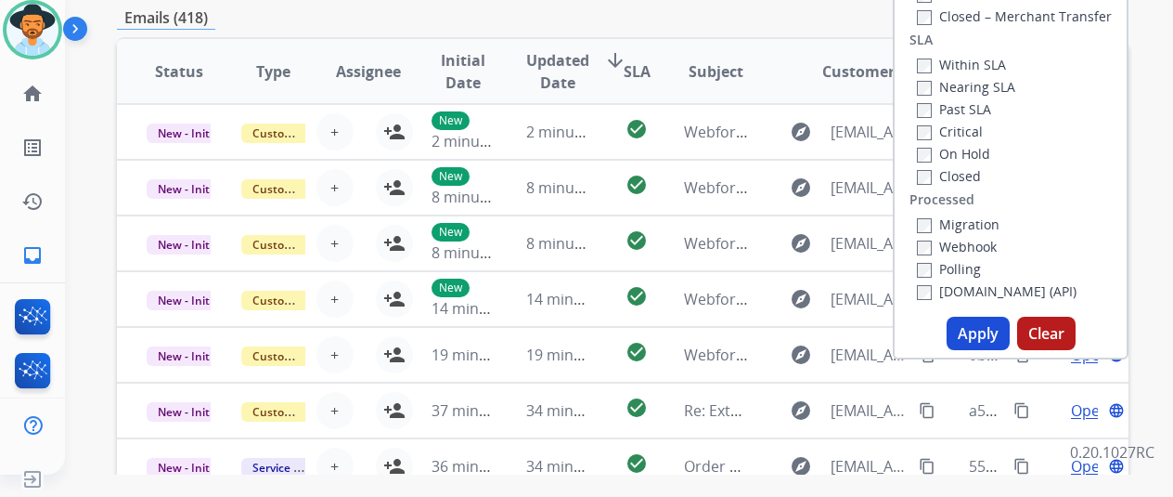
click at [991, 334] on button "Apply" at bounding box center [978, 333] width 63 height 33
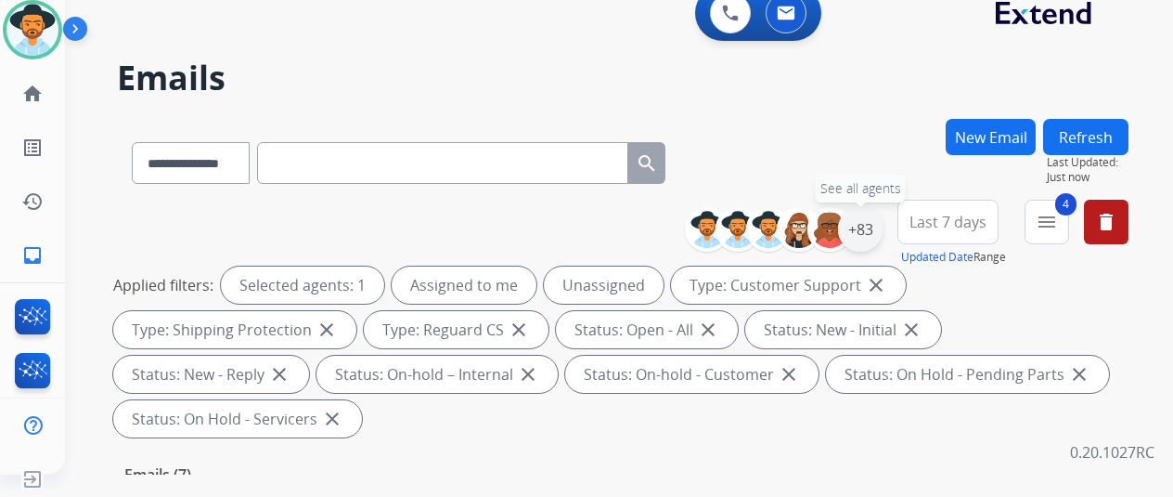
click at [871, 220] on div "+83" at bounding box center [860, 229] width 45 height 45
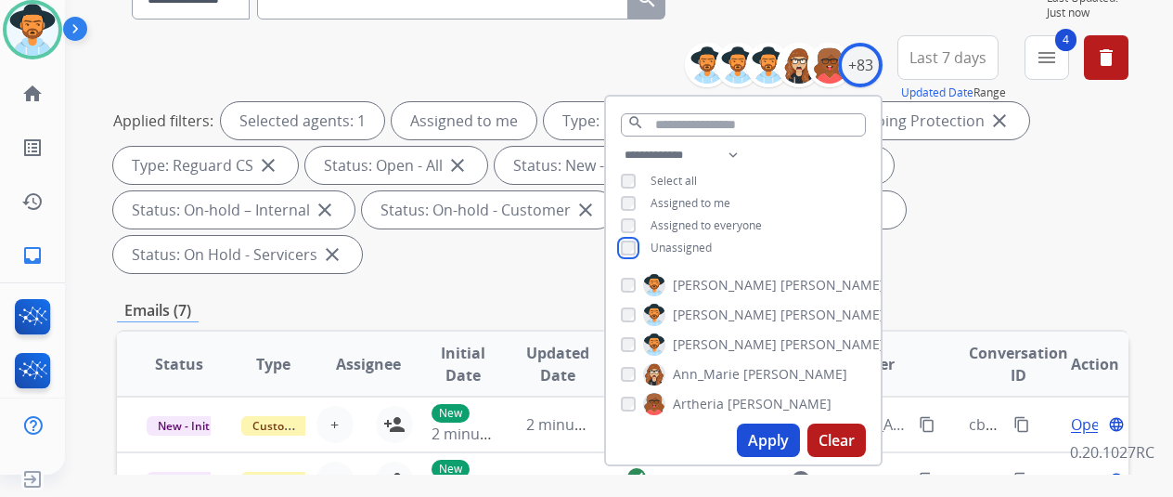
scroll to position [371, 0]
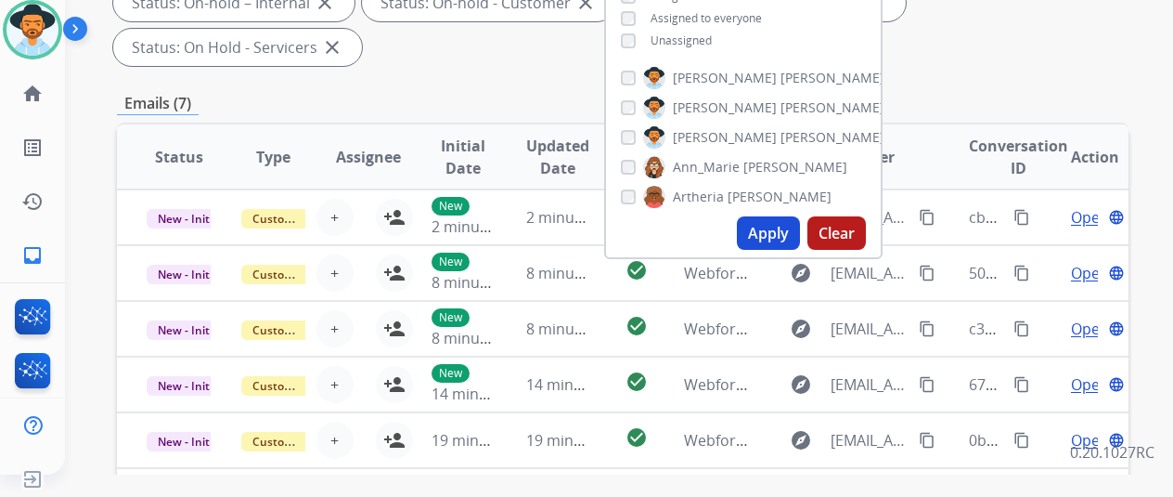
click at [785, 239] on button "Apply" at bounding box center [768, 232] width 63 height 33
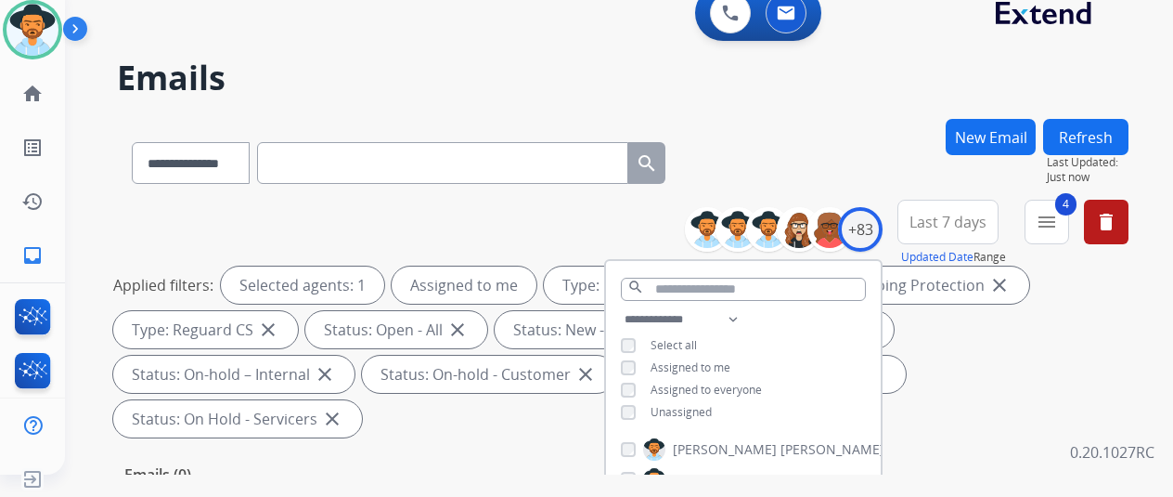
click at [809, 146] on div "**********" at bounding box center [623, 159] width 1012 height 81
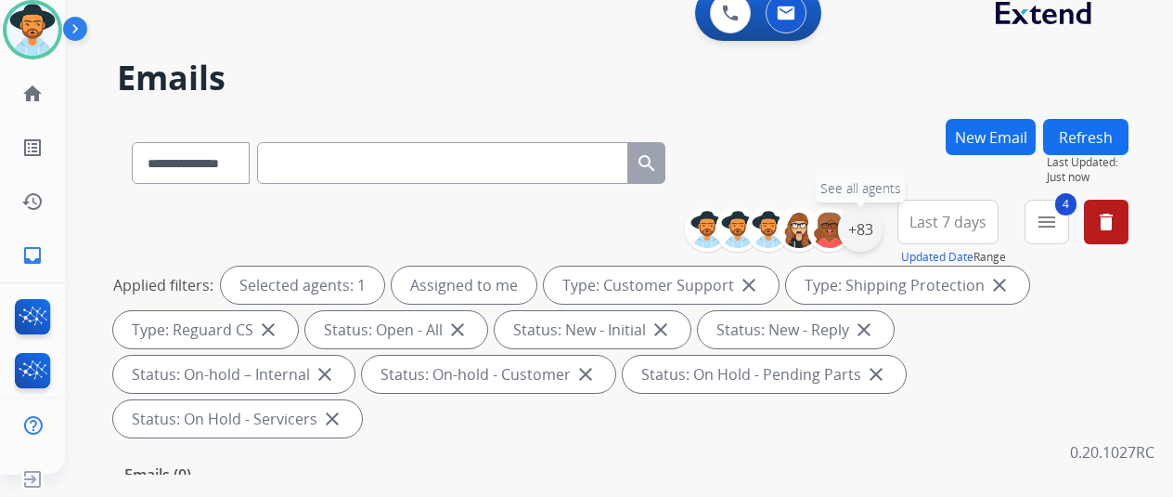
click at [872, 220] on div "+83" at bounding box center [860, 229] width 45 height 45
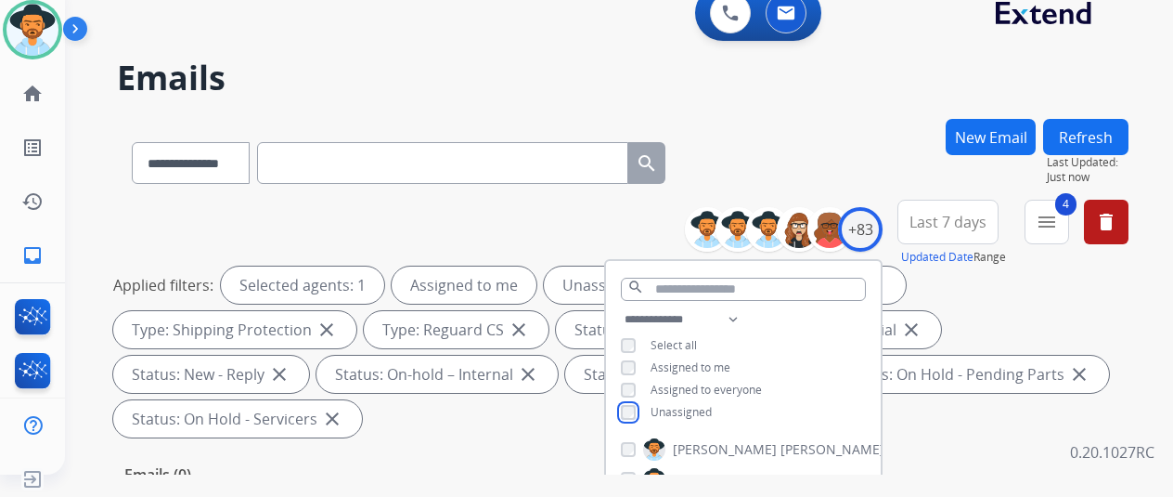
scroll to position [371, 0]
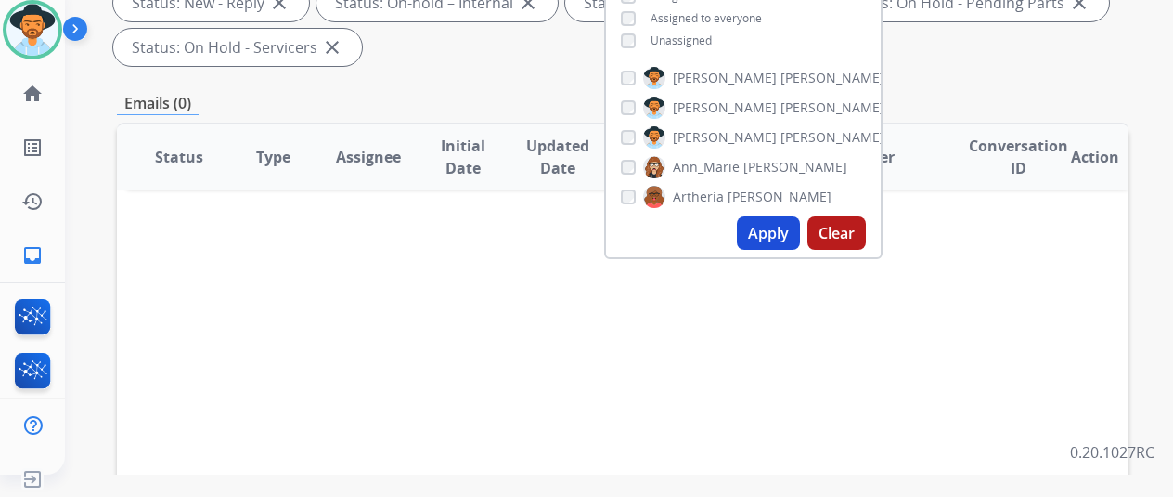
click at [771, 238] on button "Apply" at bounding box center [768, 232] width 63 height 33
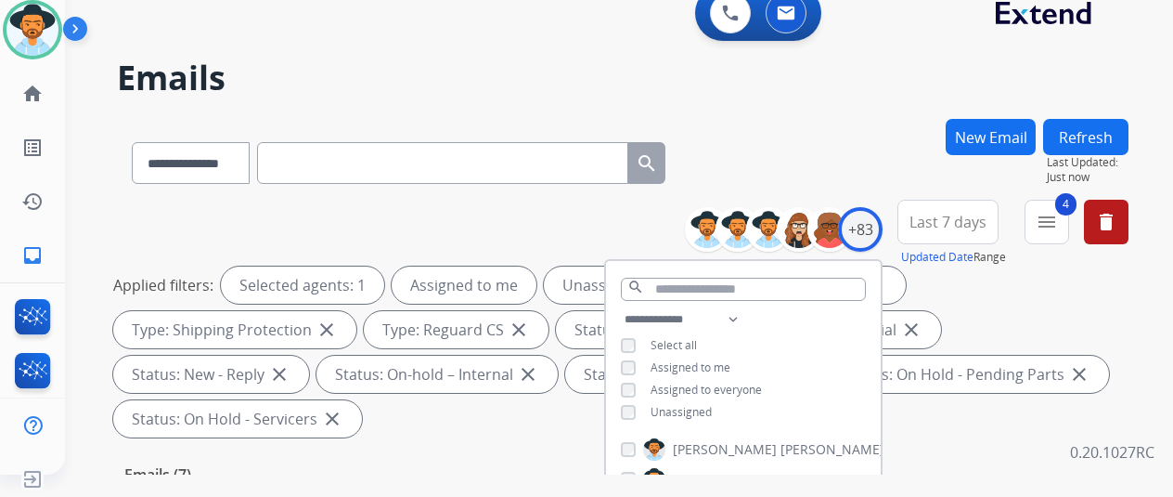
click at [818, 150] on div "**********" at bounding box center [623, 159] width 1012 height 81
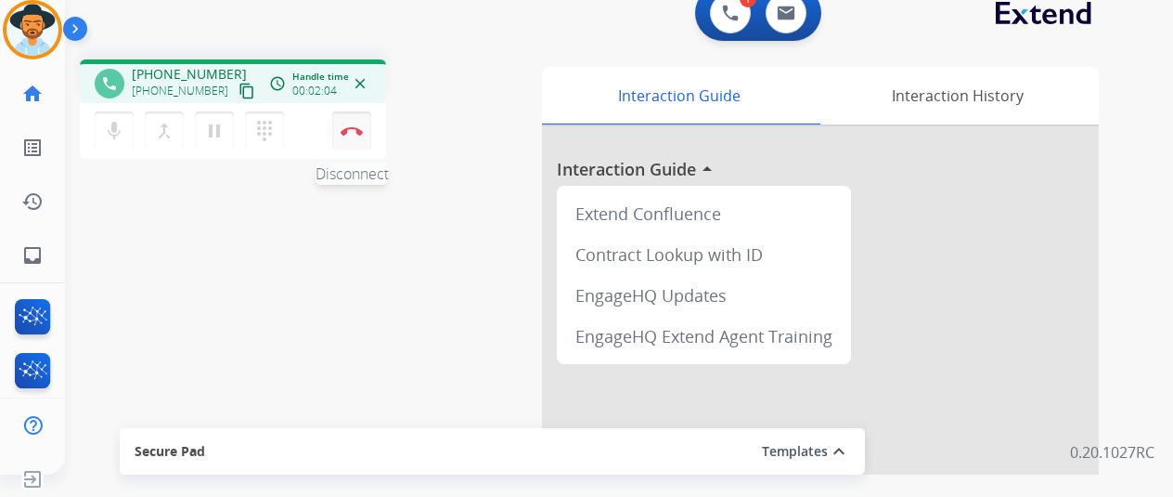
click at [350, 121] on button "Disconnect" at bounding box center [351, 130] width 39 height 39
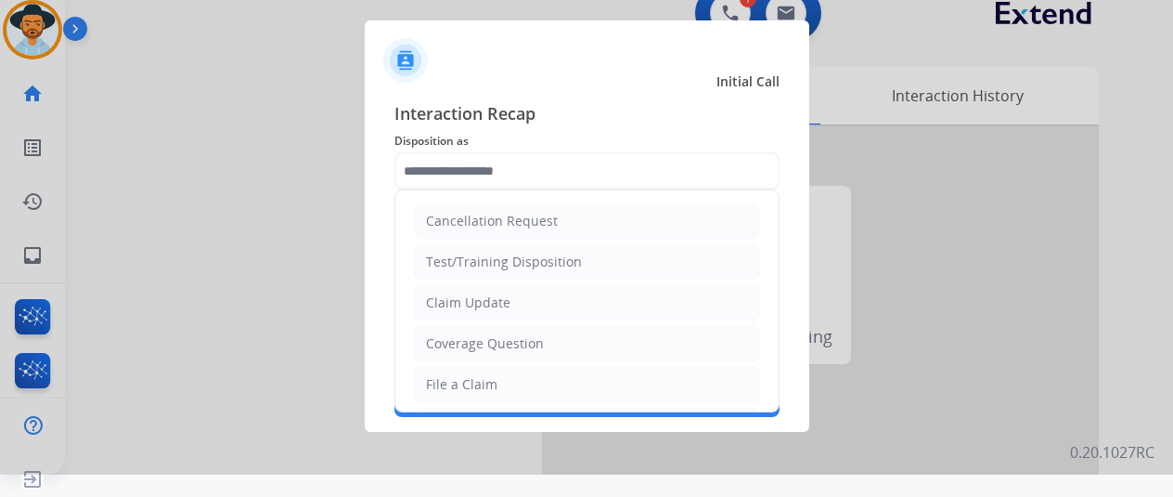
click at [481, 158] on input "text" at bounding box center [587, 170] width 385 height 37
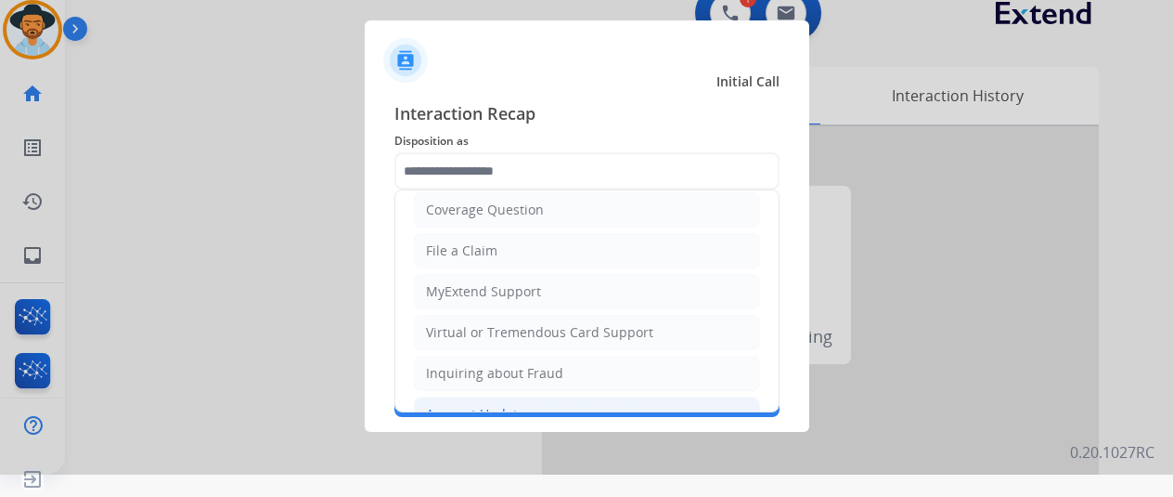
scroll to position [281, 0]
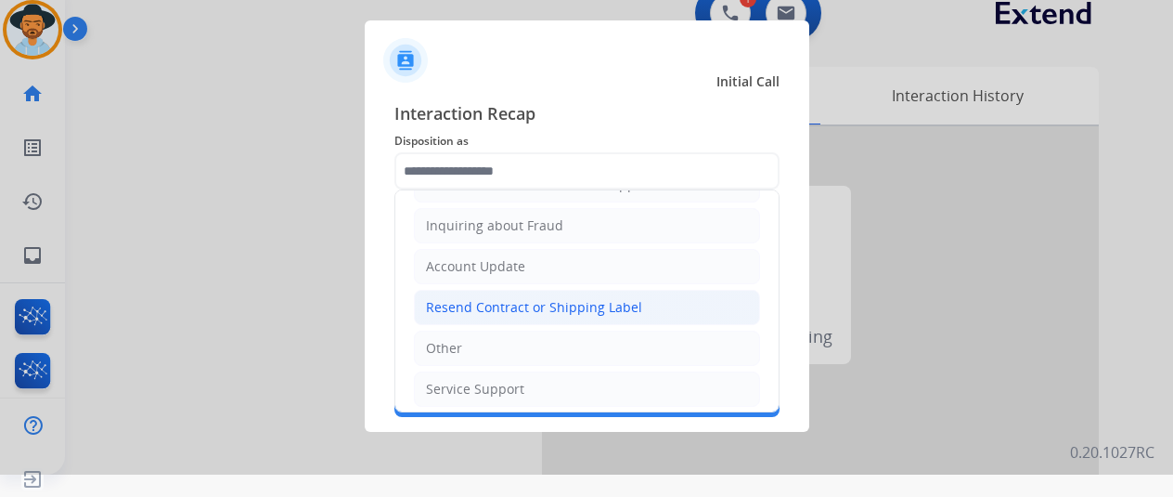
click at [458, 290] on li "Resend Contract or Shipping Label" at bounding box center [587, 307] width 346 height 35
type input "**********"
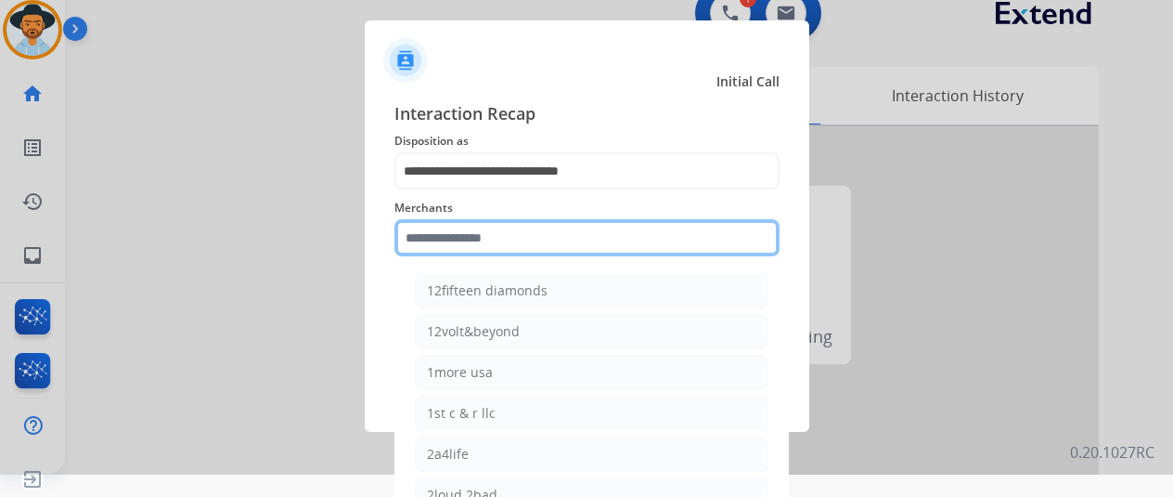
click at [442, 230] on input "text" at bounding box center [587, 237] width 385 height 37
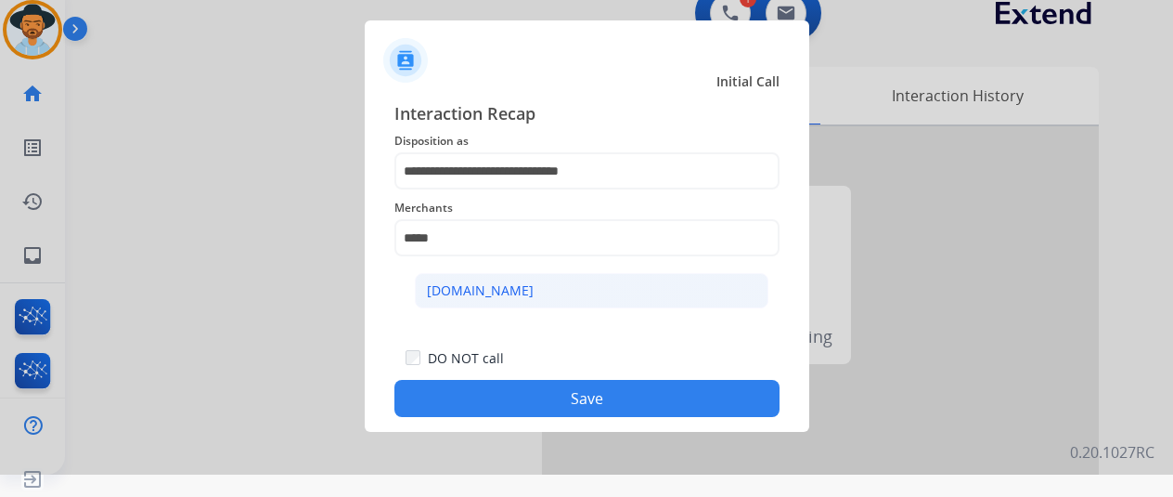
click at [421, 291] on li "[DOMAIN_NAME]" at bounding box center [592, 290] width 354 height 35
type input "**********"
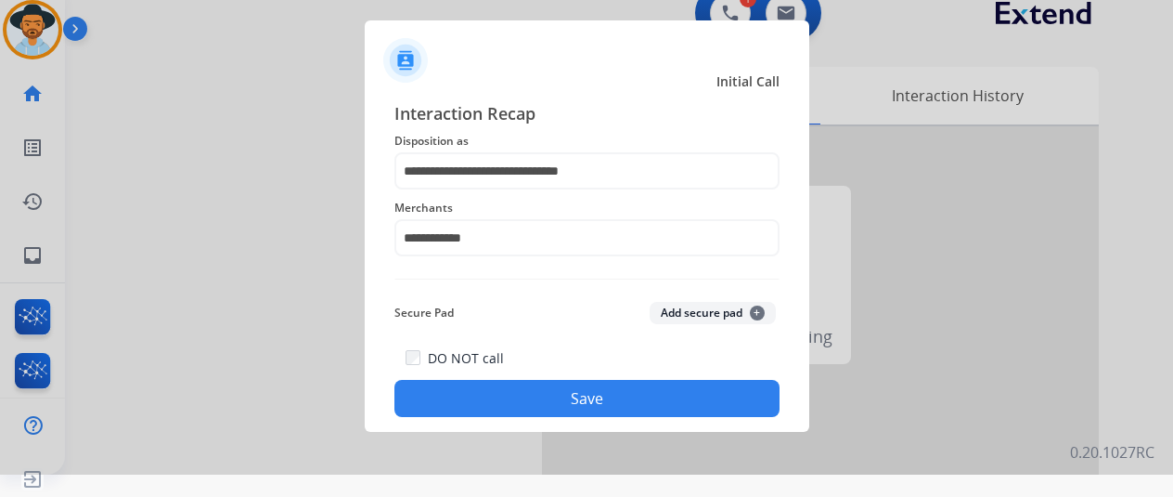
click at [559, 386] on button "Save" at bounding box center [587, 398] width 385 height 37
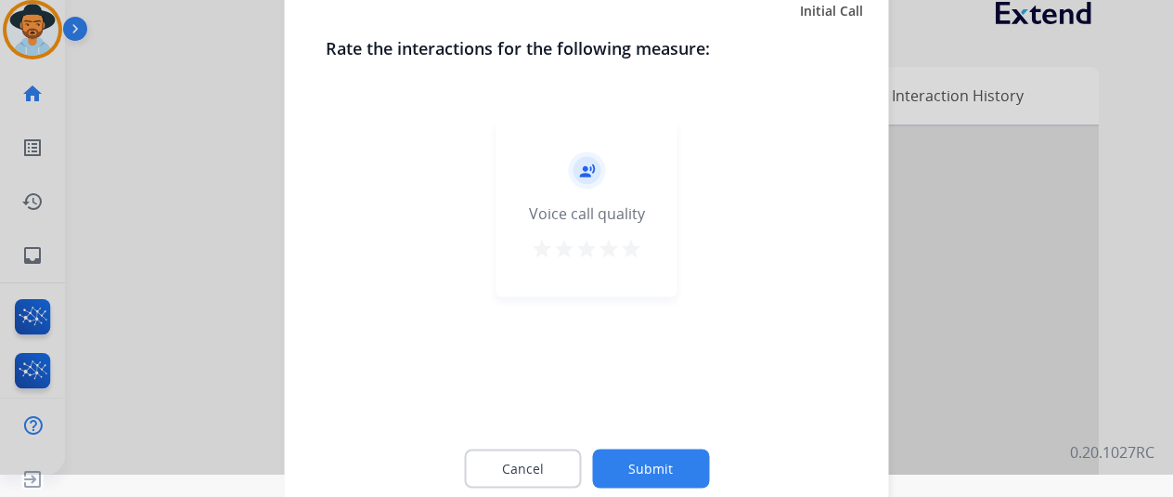
click at [643, 467] on button "Submit" at bounding box center [650, 467] width 117 height 39
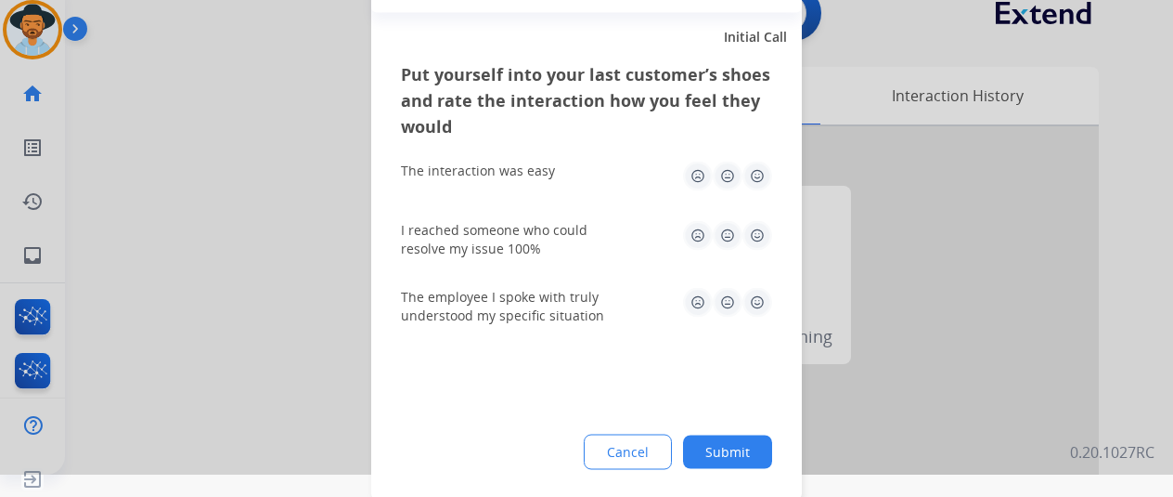
click at [738, 443] on button "Submit" at bounding box center [727, 450] width 89 height 33
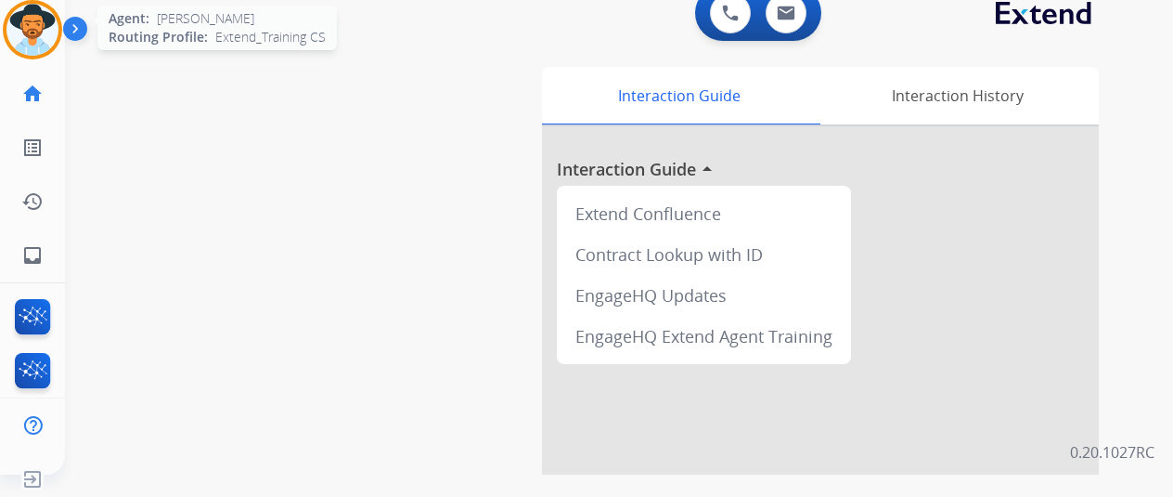
click at [26, 18] on img at bounding box center [32, 30] width 52 height 52
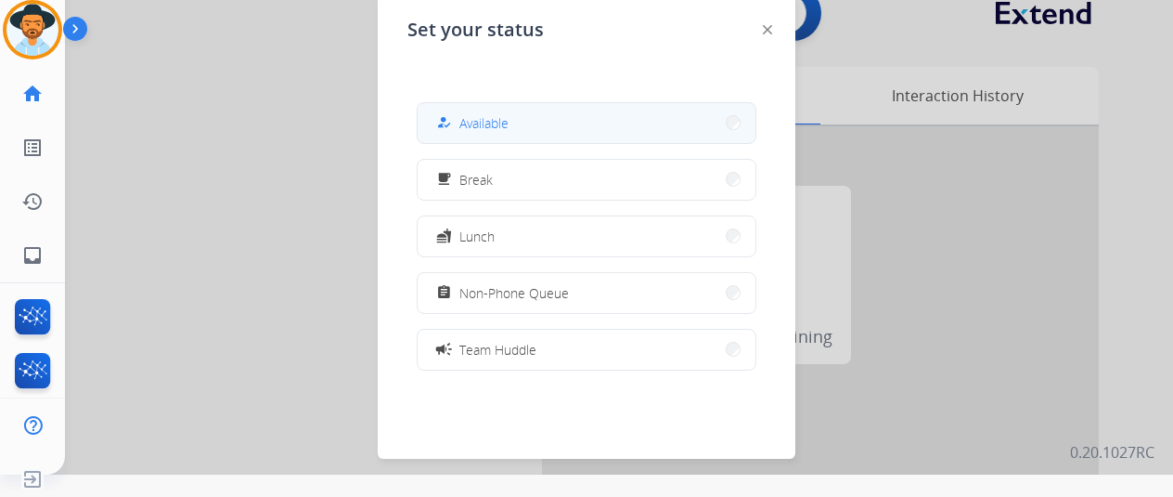
click at [563, 125] on button "how_to_reg Available" at bounding box center [587, 123] width 338 height 40
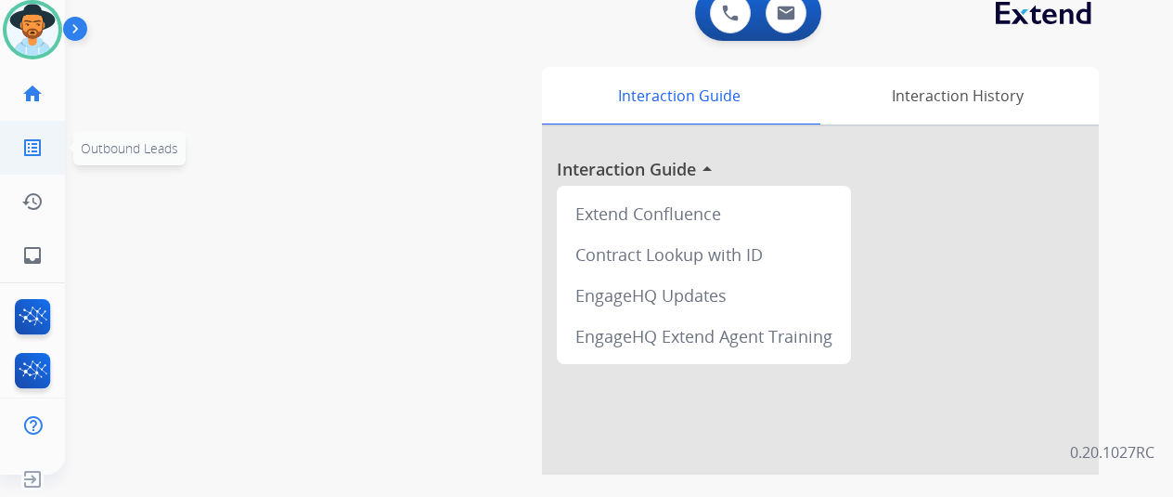
click at [119, 139] on span "Outbound Leads" at bounding box center [129, 148] width 97 height 18
click at [34, 246] on mat-icon "inbox" at bounding box center [32, 255] width 22 height 22
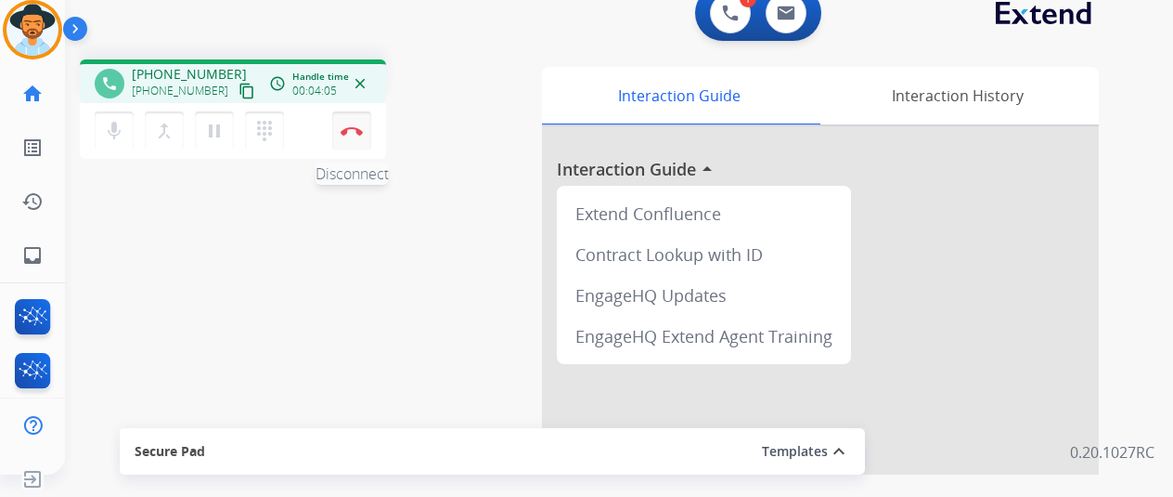
click at [347, 126] on img at bounding box center [352, 130] width 22 height 9
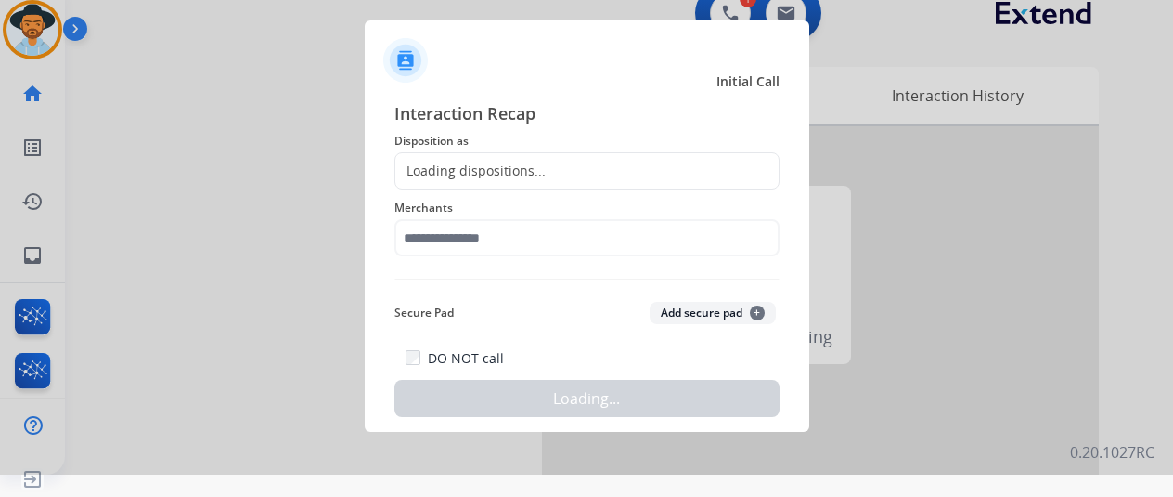
click at [447, 170] on div "Loading dispositions..." at bounding box center [470, 171] width 150 height 19
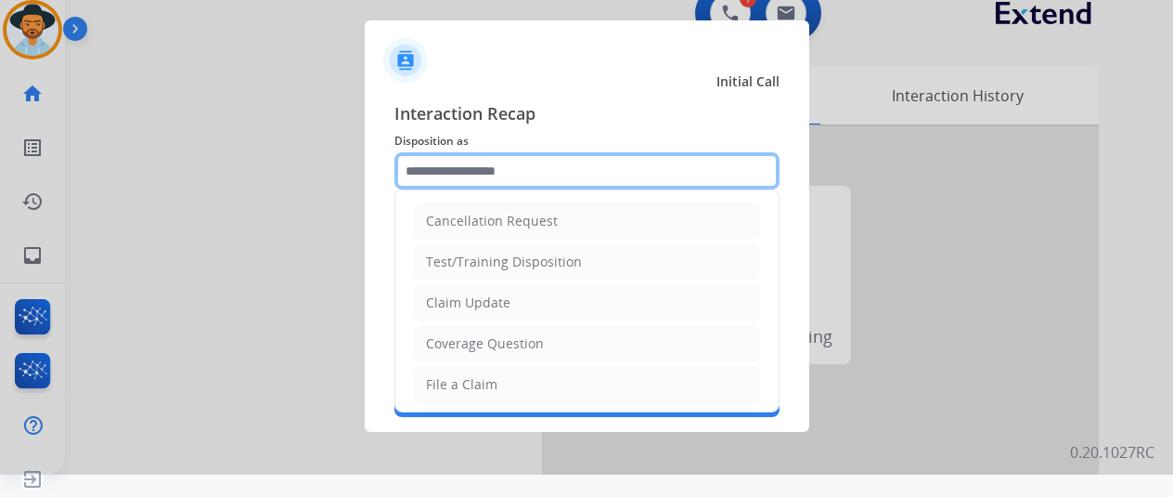
click at [447, 170] on input "text" at bounding box center [587, 170] width 385 height 37
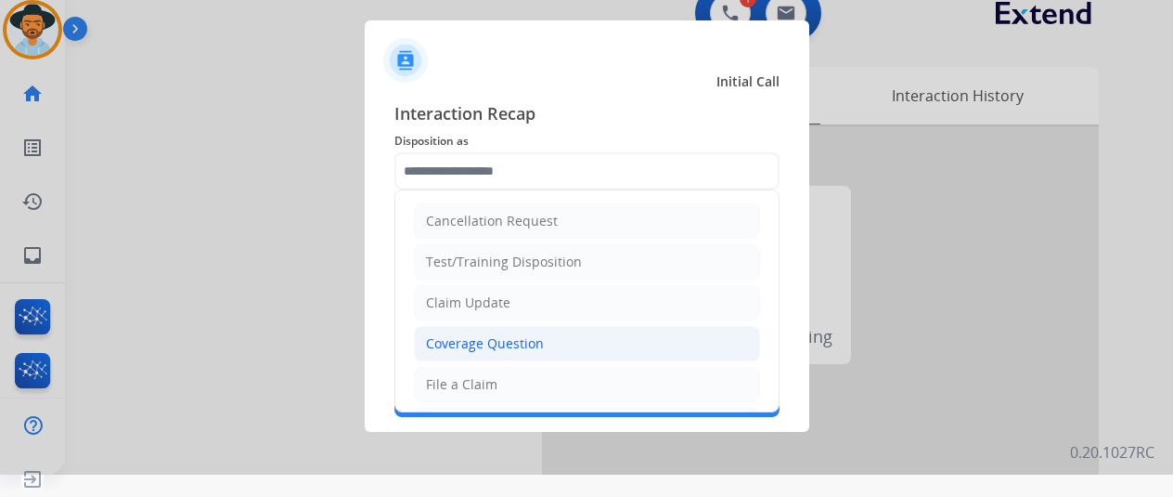
click at [449, 343] on div "Coverage Question" at bounding box center [485, 343] width 118 height 19
type input "**********"
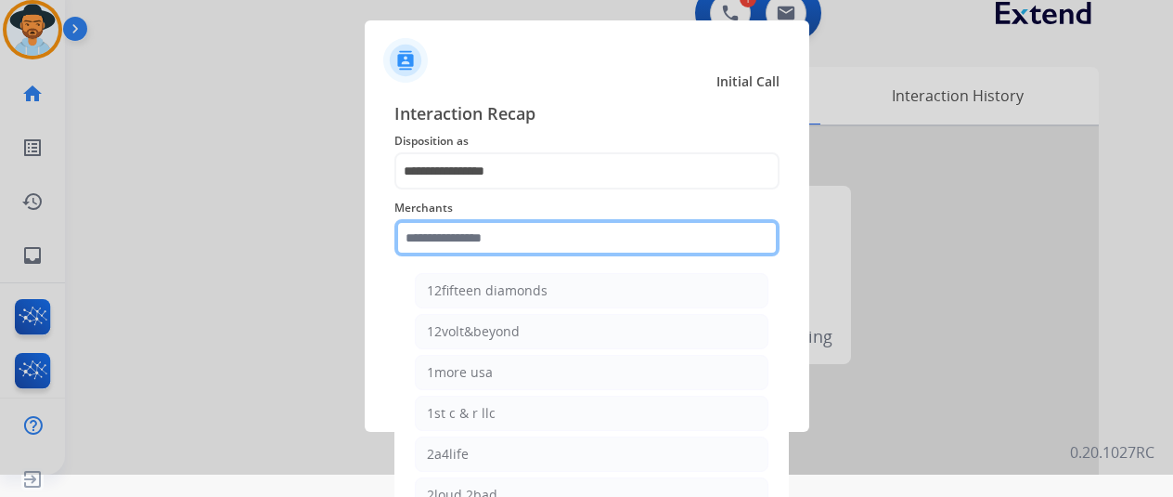
click at [424, 252] on input "text" at bounding box center [587, 237] width 385 height 37
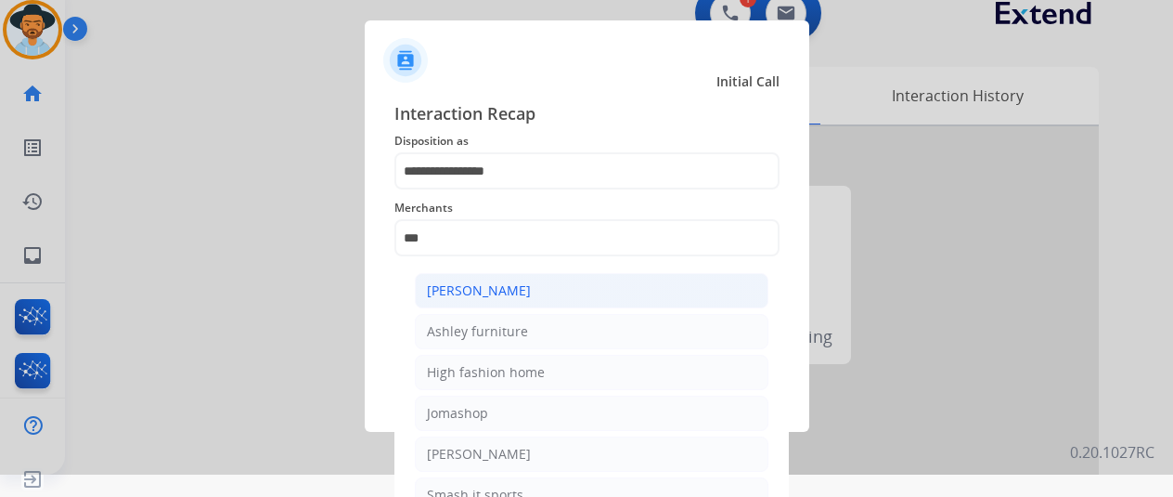
click at [447, 281] on div "[PERSON_NAME]" at bounding box center [479, 290] width 104 height 19
type input "**********"
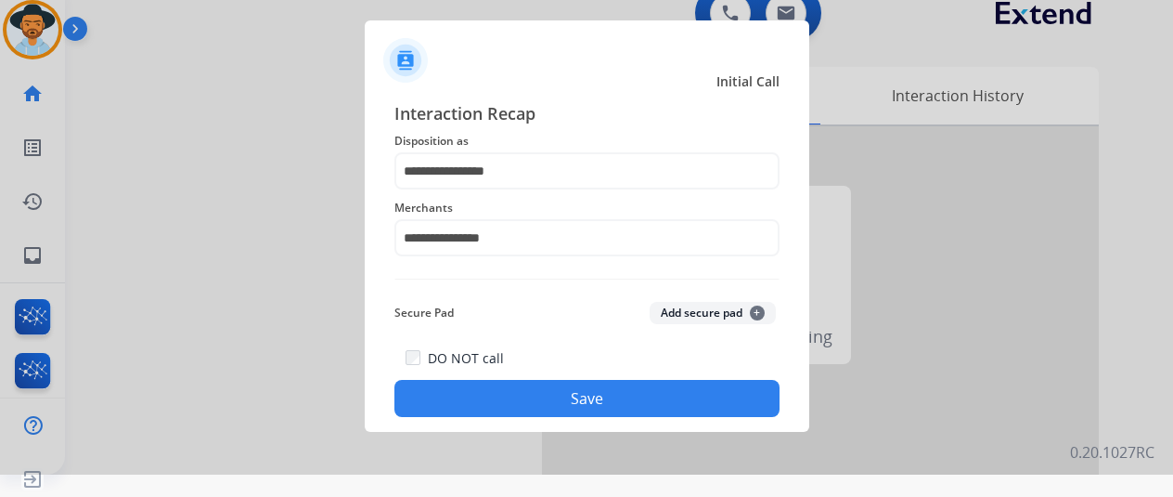
click at [510, 389] on button "Save" at bounding box center [587, 398] width 385 height 37
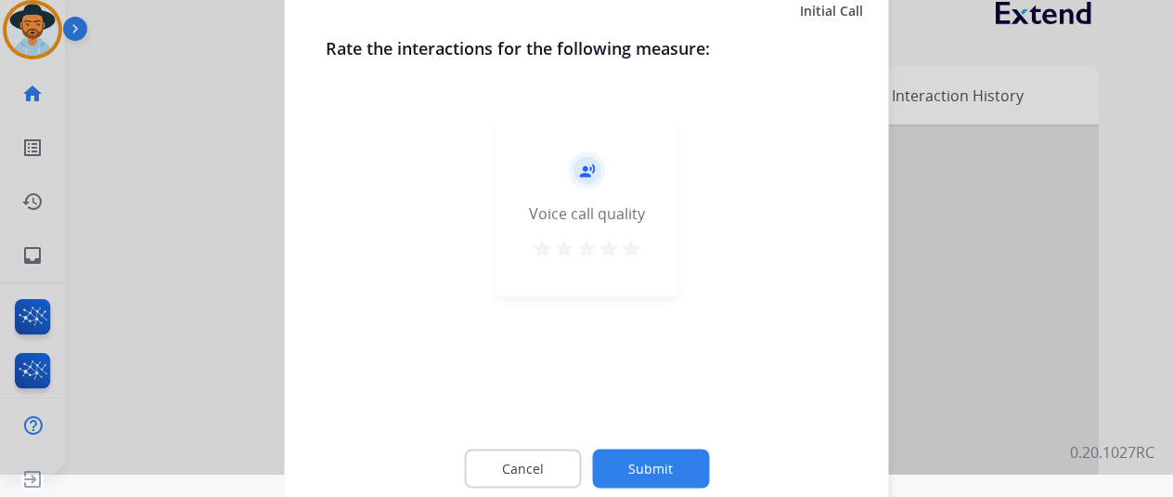
click at [650, 470] on button "Submit" at bounding box center [650, 467] width 117 height 39
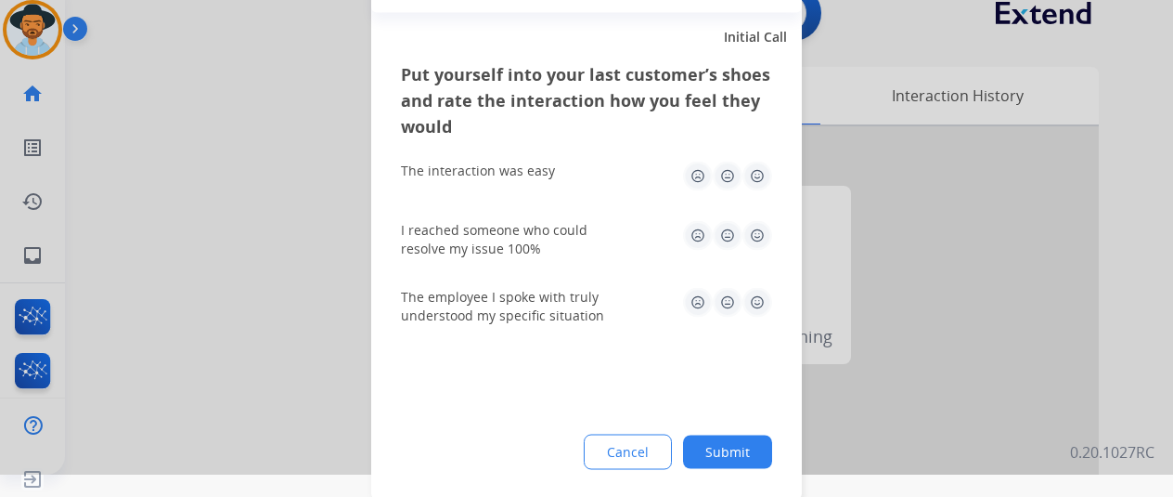
click at [729, 458] on button "Submit" at bounding box center [727, 450] width 89 height 33
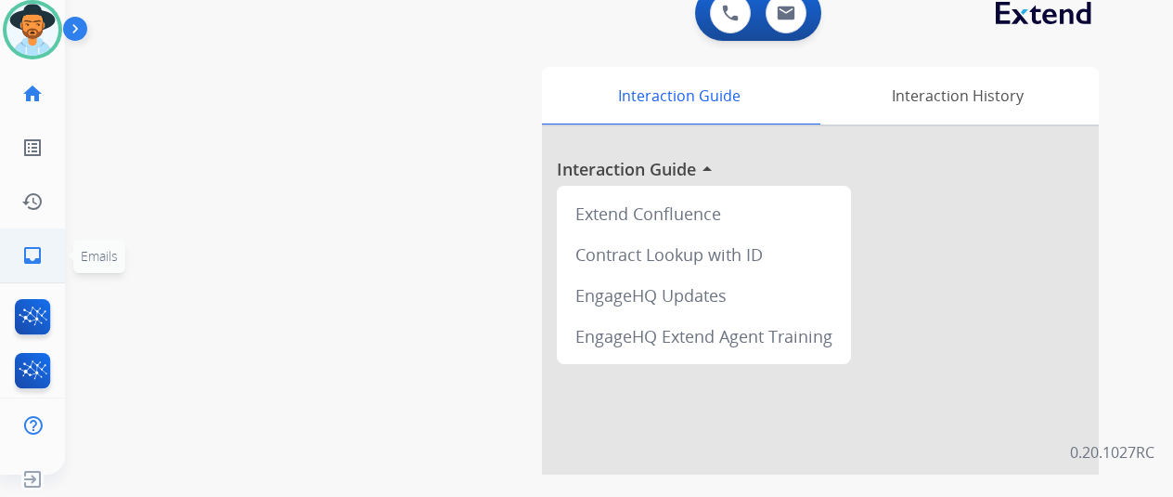
click at [37, 263] on mat-icon "inbox" at bounding box center [32, 255] width 22 height 22
select select "**********"
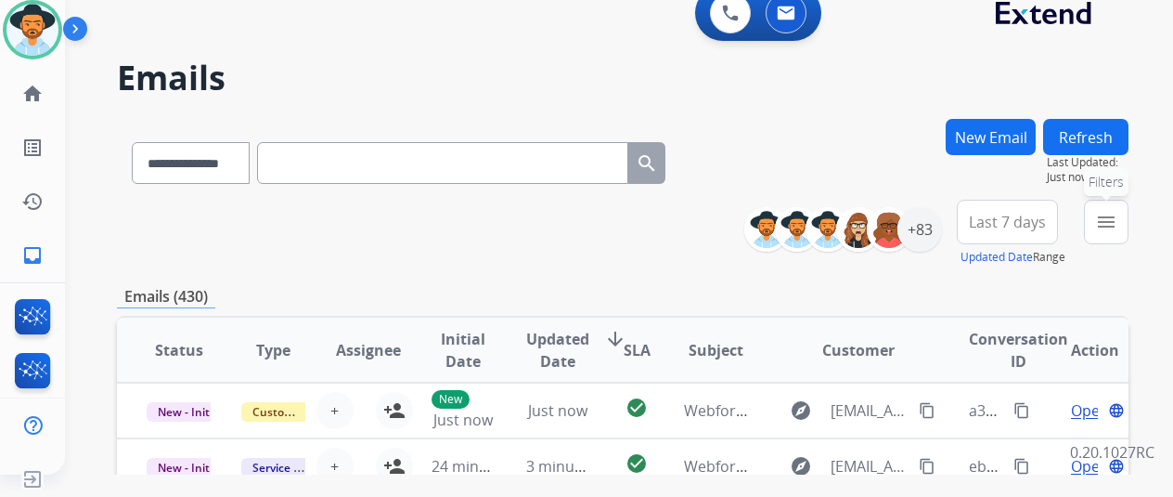
click at [1120, 209] on button "menu Filters" at bounding box center [1106, 222] width 45 height 45
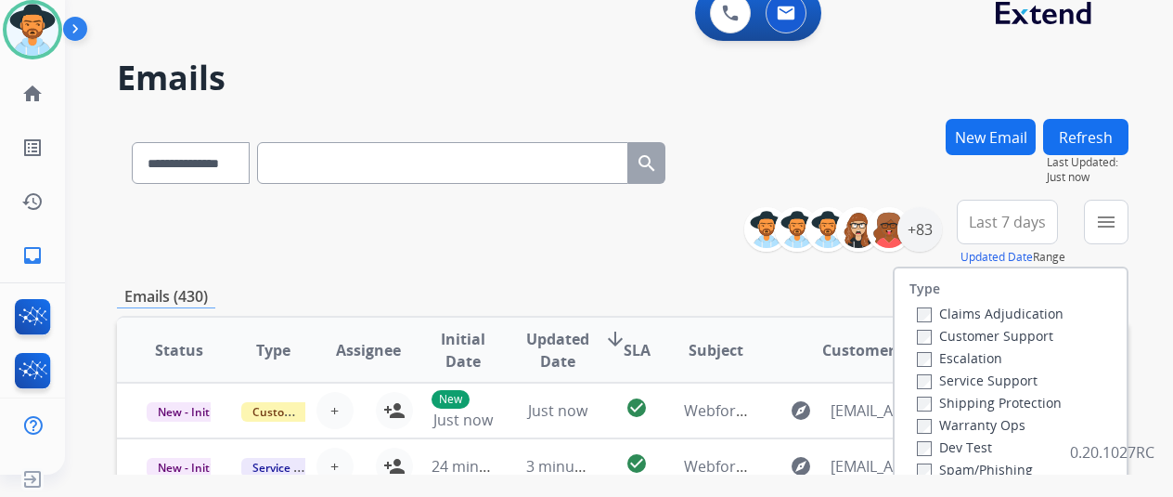
click at [924, 334] on div "Customer Support" at bounding box center [990, 335] width 147 height 22
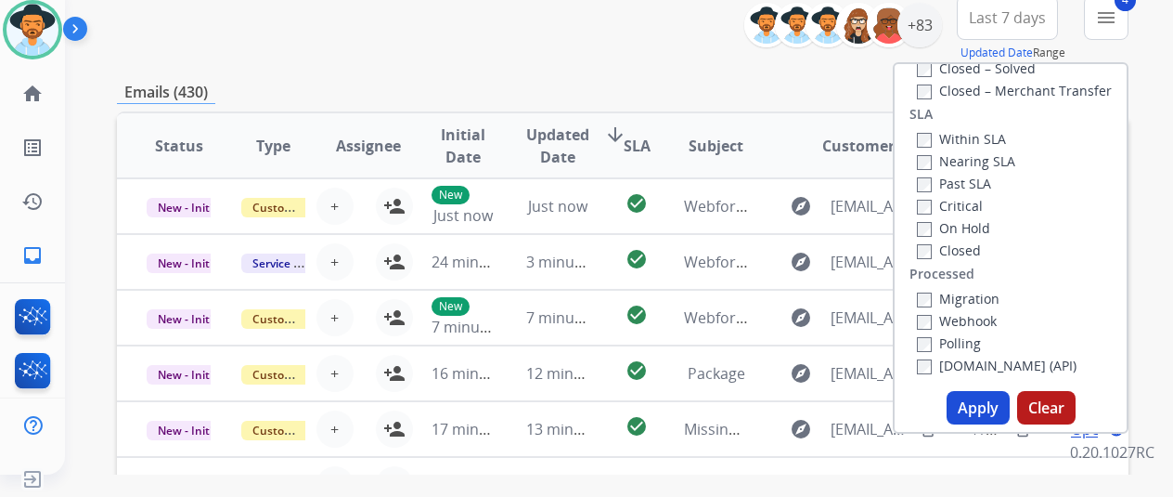
scroll to position [371, 0]
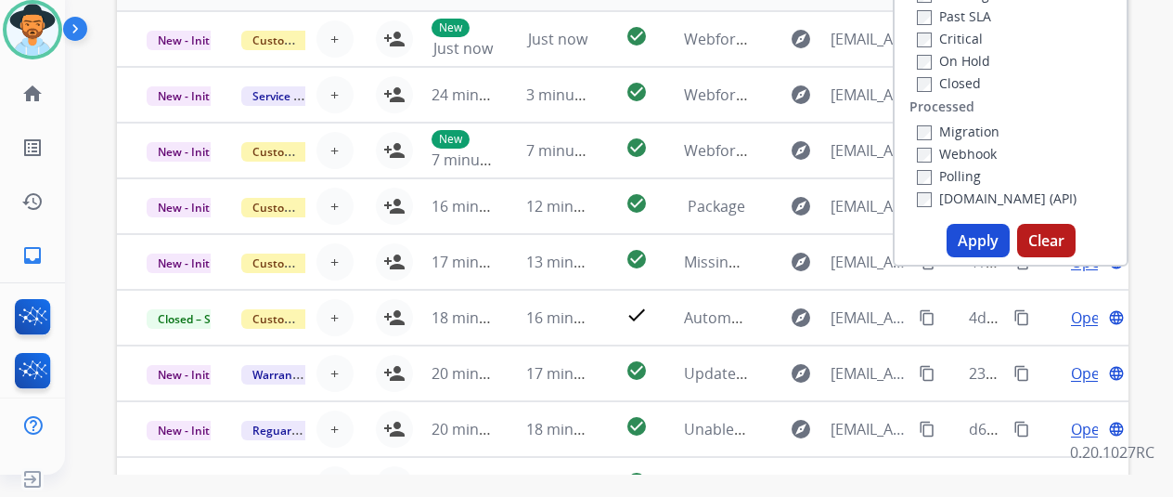
click at [991, 238] on button "Apply" at bounding box center [978, 240] width 63 height 33
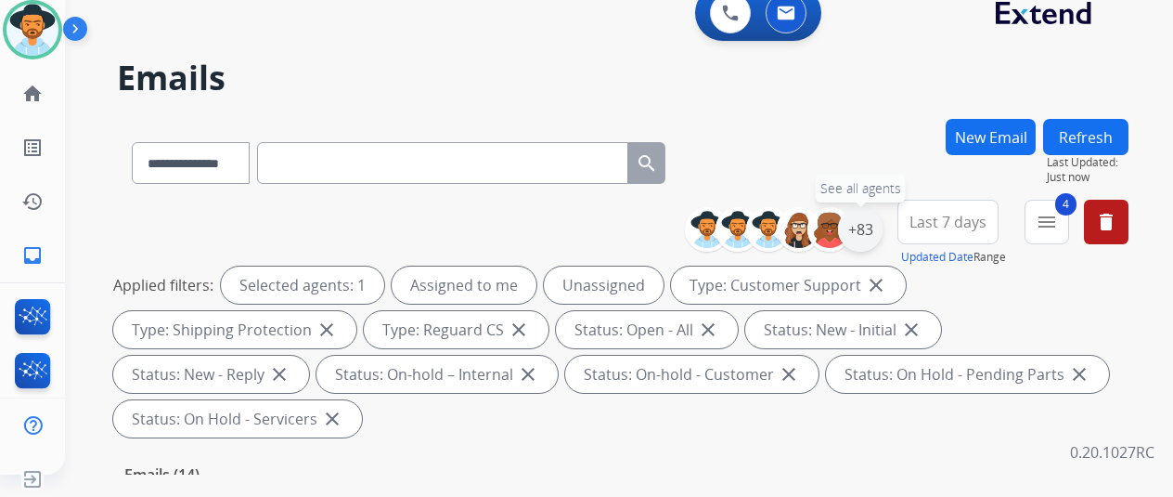
click at [883, 213] on div "+83" at bounding box center [860, 229] width 45 height 45
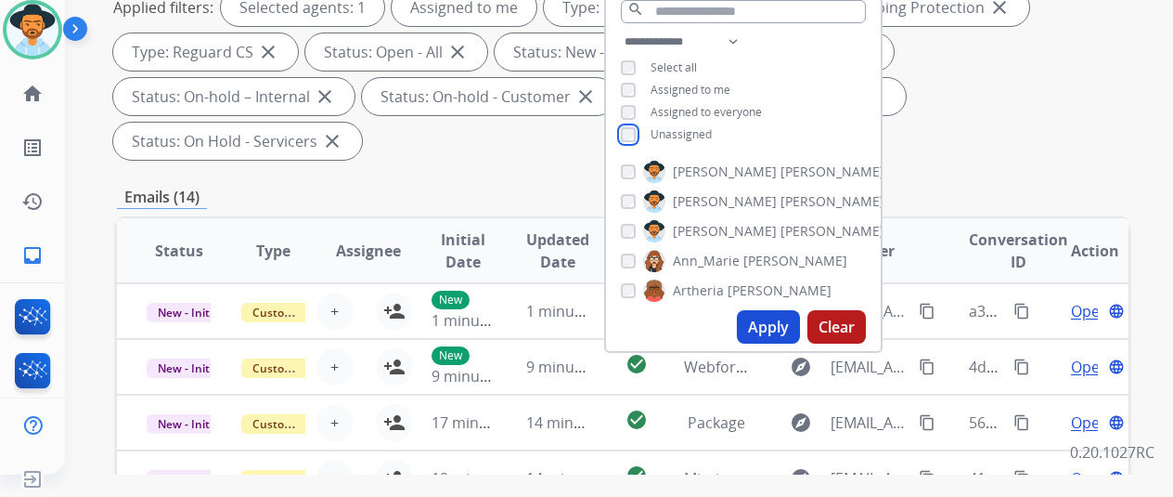
scroll to position [278, 0]
click at [775, 330] on button "Apply" at bounding box center [768, 325] width 63 height 33
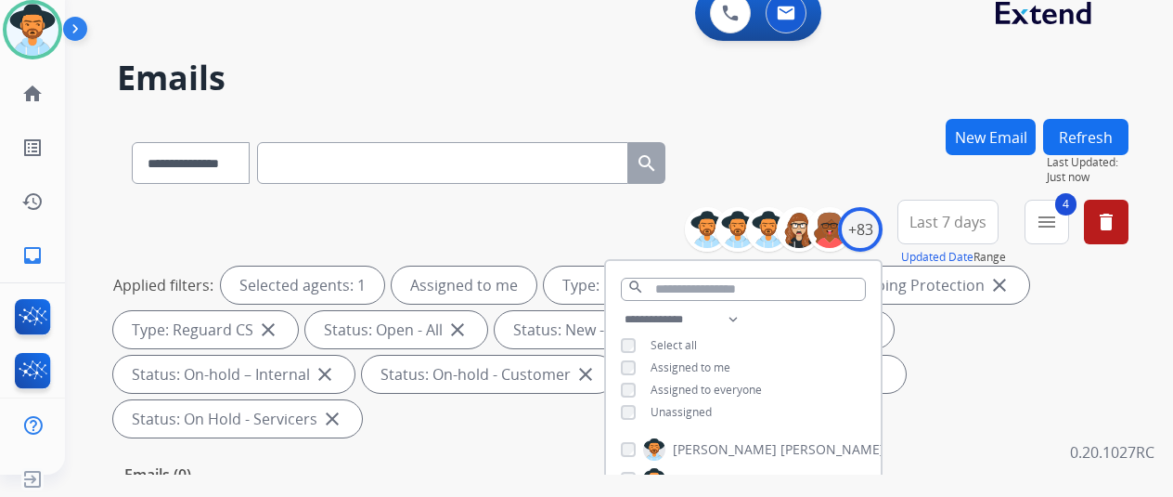
click at [890, 133] on div "**********" at bounding box center [623, 159] width 1012 height 81
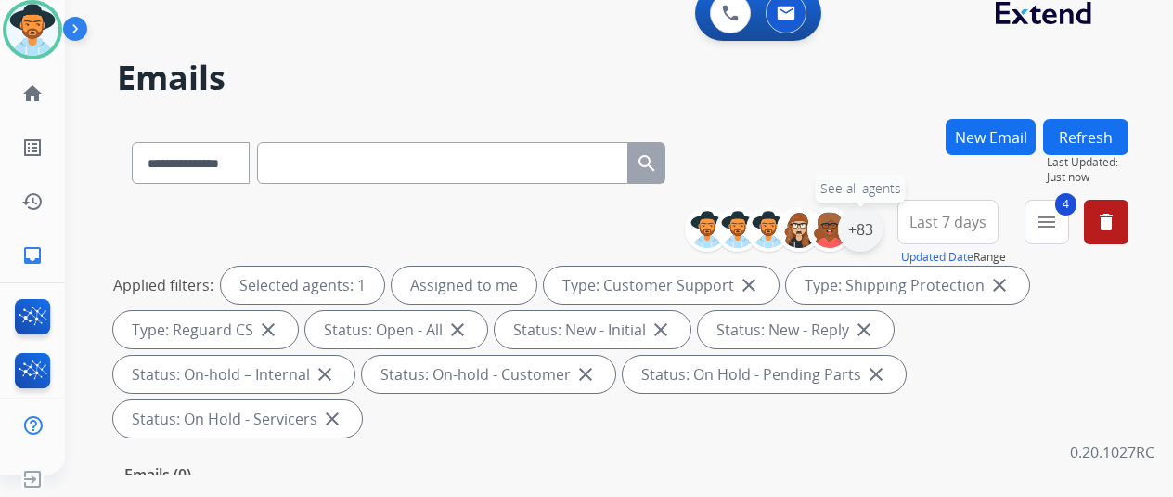
click at [882, 220] on div "+83" at bounding box center [860, 229] width 45 height 45
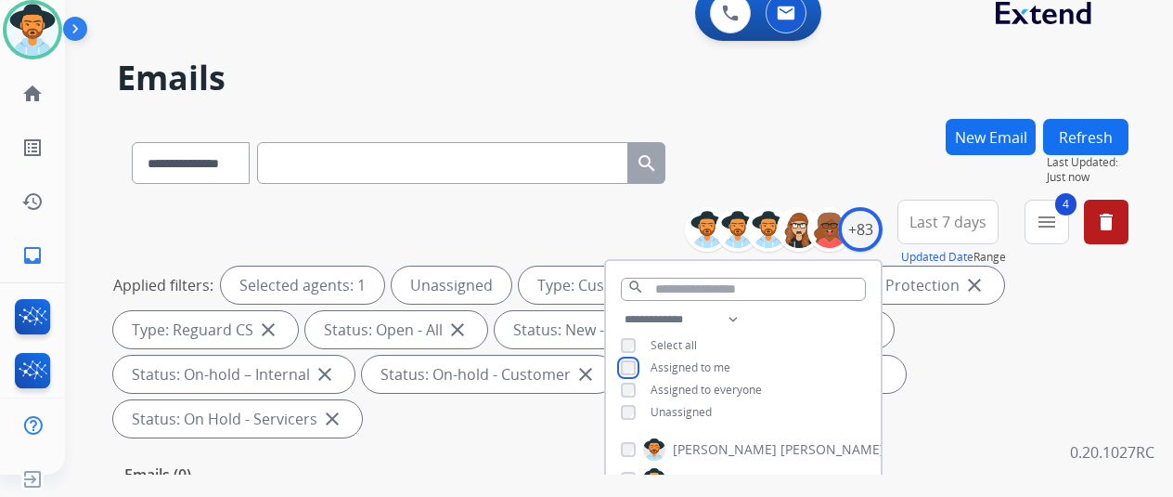
scroll to position [371, 0]
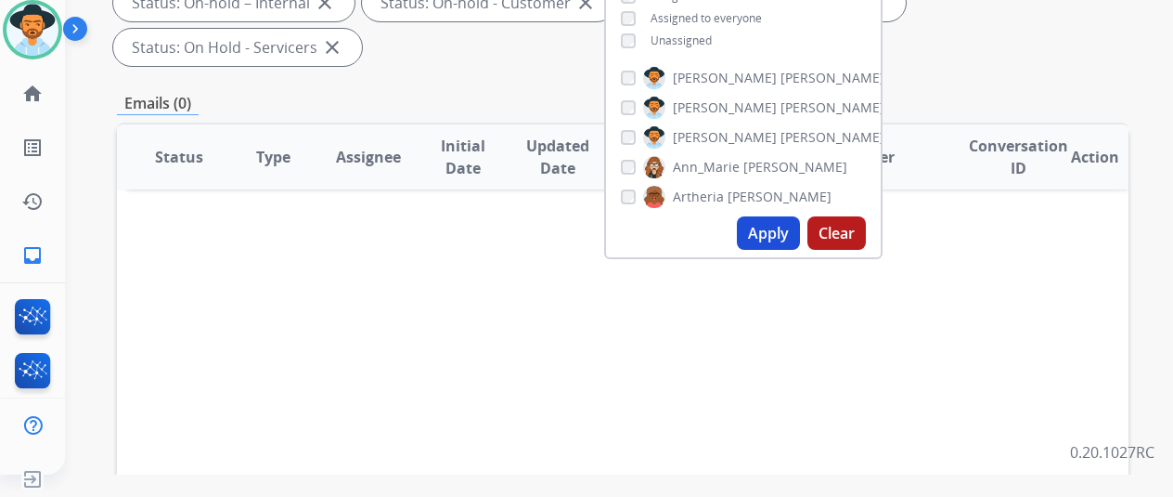
click at [784, 225] on button "Apply" at bounding box center [768, 232] width 63 height 33
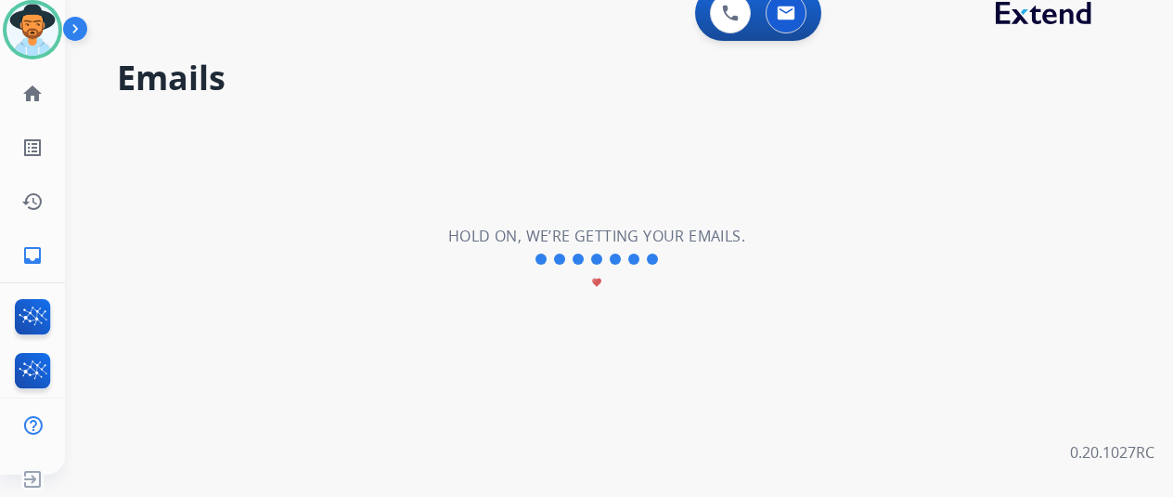
scroll to position [0, 0]
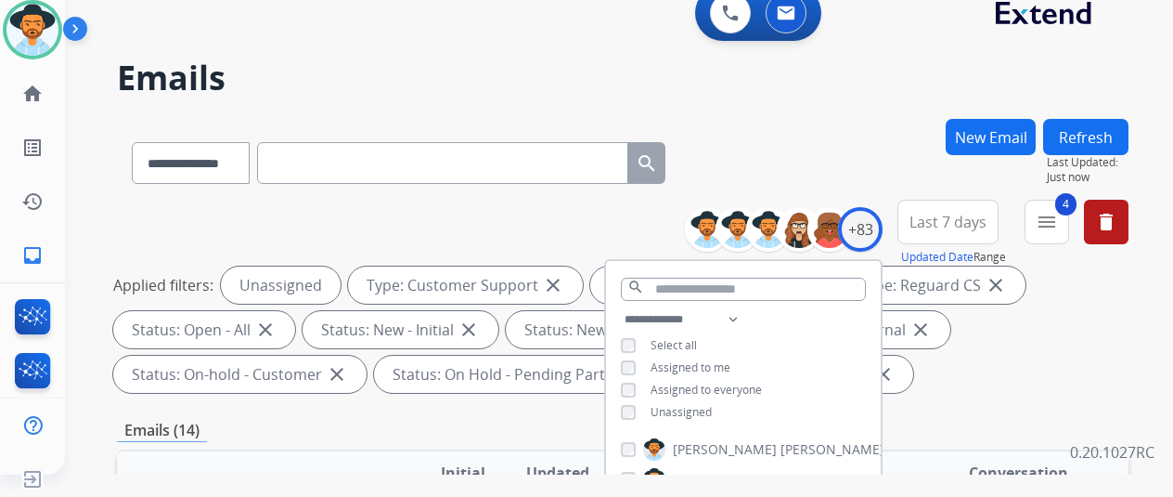
click at [813, 201] on div "**********" at bounding box center [791, 229] width 184 height 59
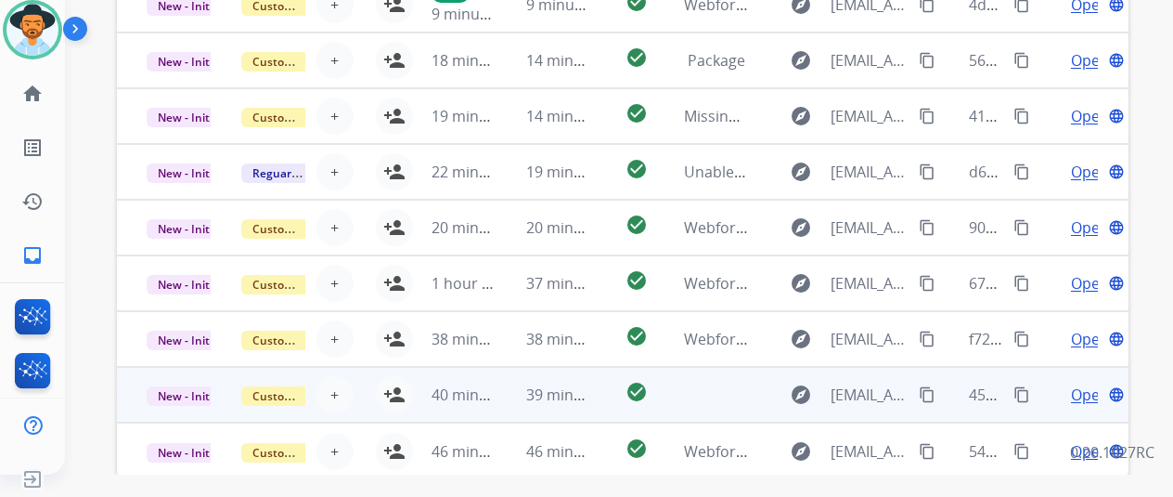
scroll to position [678, 0]
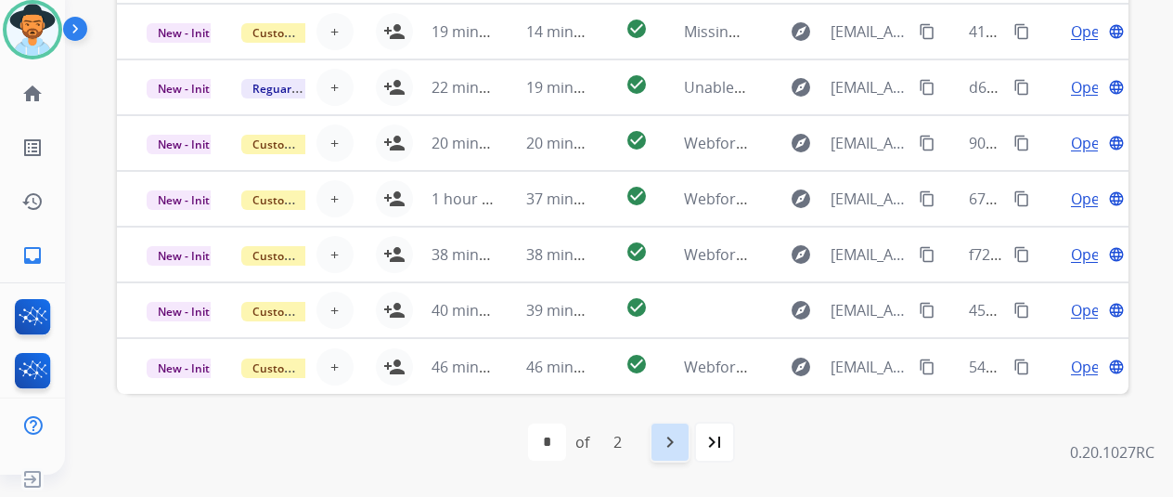
click at [678, 440] on mat-icon "navigate_next" at bounding box center [670, 442] width 22 height 22
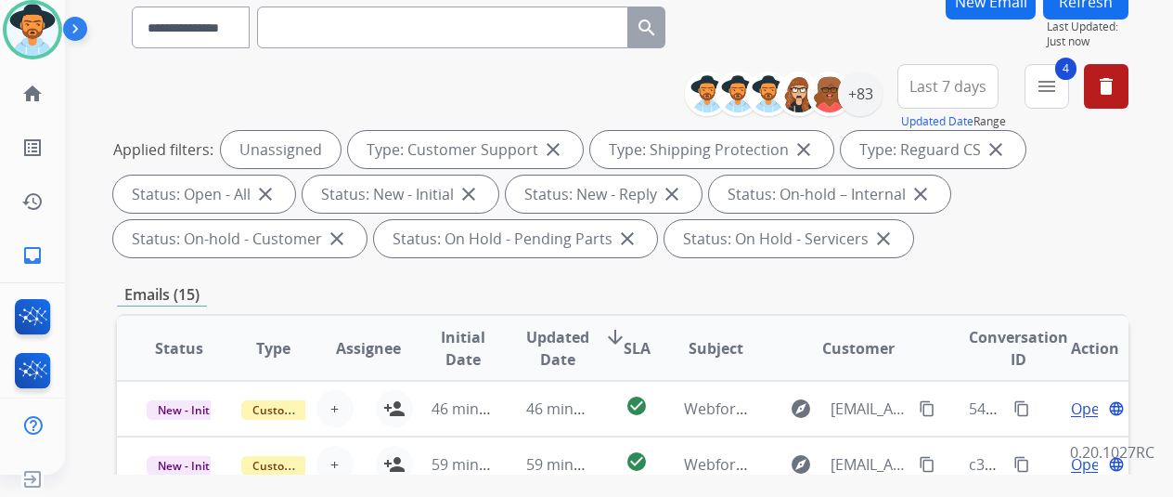
scroll to position [371, 0]
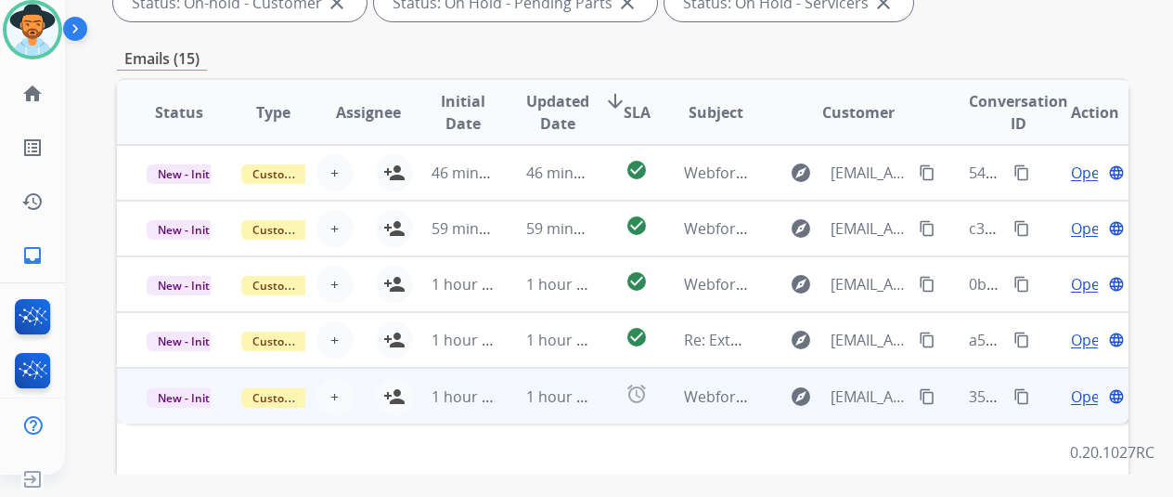
click at [1084, 394] on span "Open" at bounding box center [1090, 396] width 38 height 22
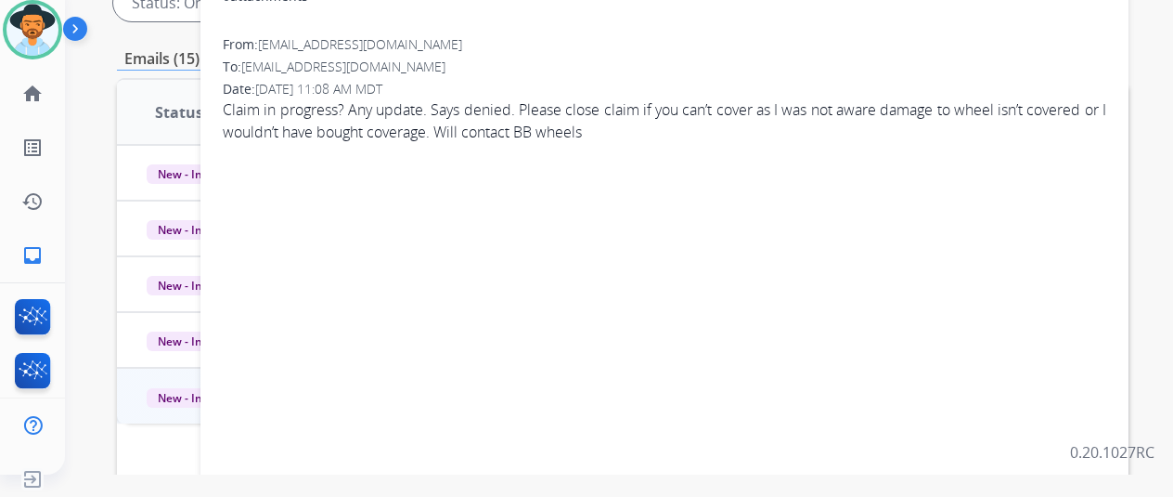
scroll to position [0, 0]
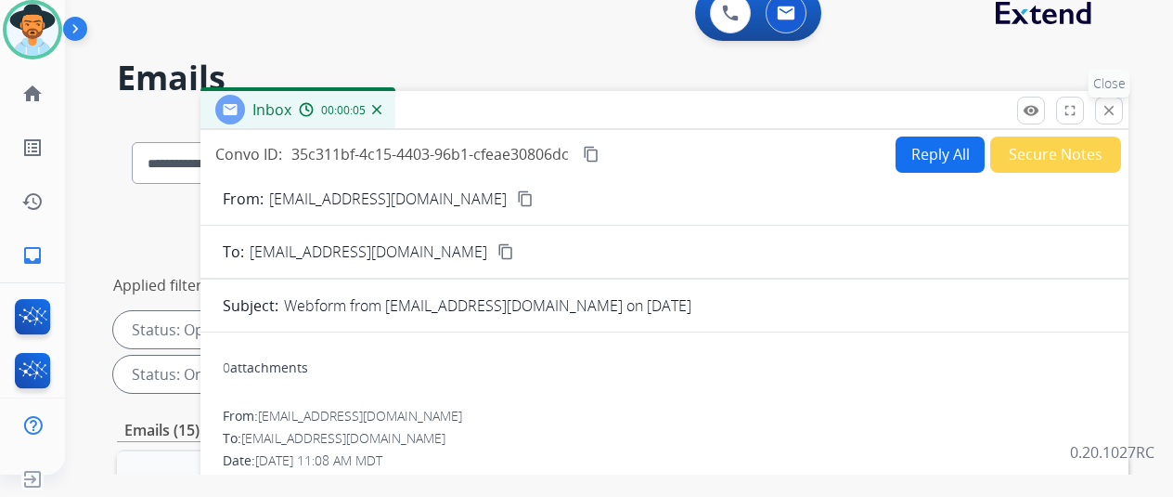
click at [1118, 110] on mat-icon "close" at bounding box center [1109, 110] width 17 height 17
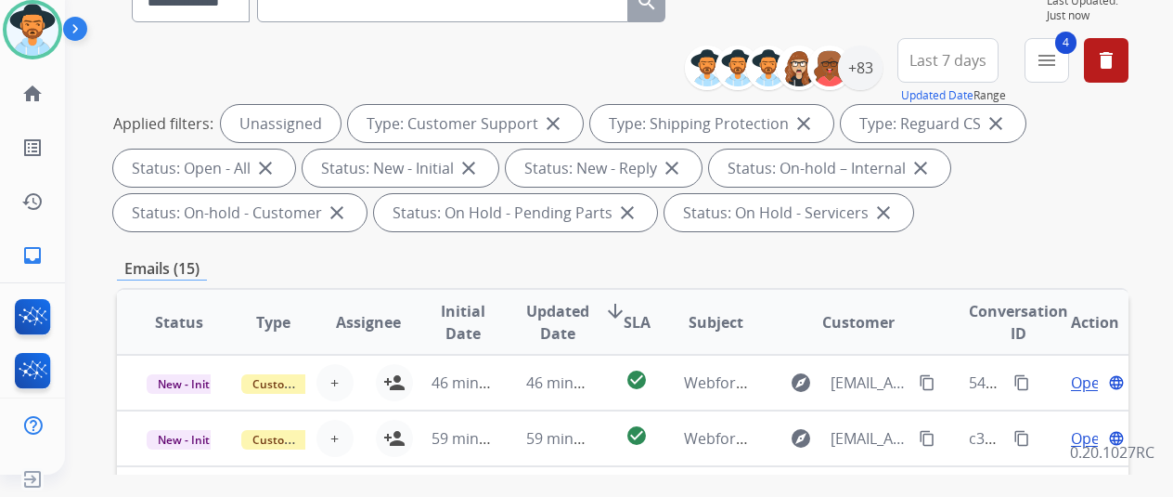
scroll to position [464, 0]
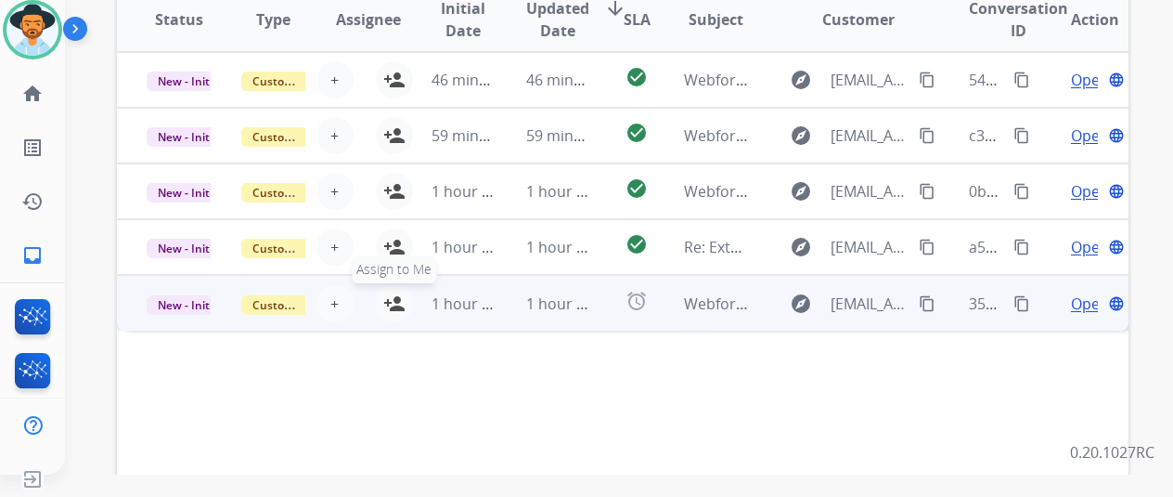
click at [399, 305] on mat-icon "person_add" at bounding box center [394, 303] width 22 height 22
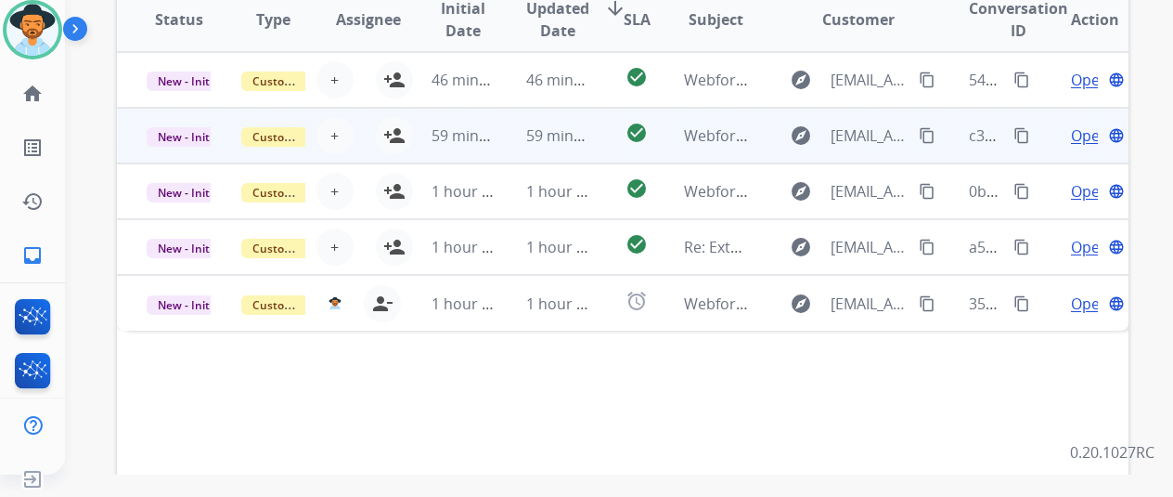
drag, startPoint x: 399, startPoint y: 244, endPoint x: 415, endPoint y: 159, distance: 86.9
click at [407, 217] on table "Status Type Assignee Initial Date Updated Date arrow_downward SLA Subject Custo…" at bounding box center [623, 158] width 1012 height 343
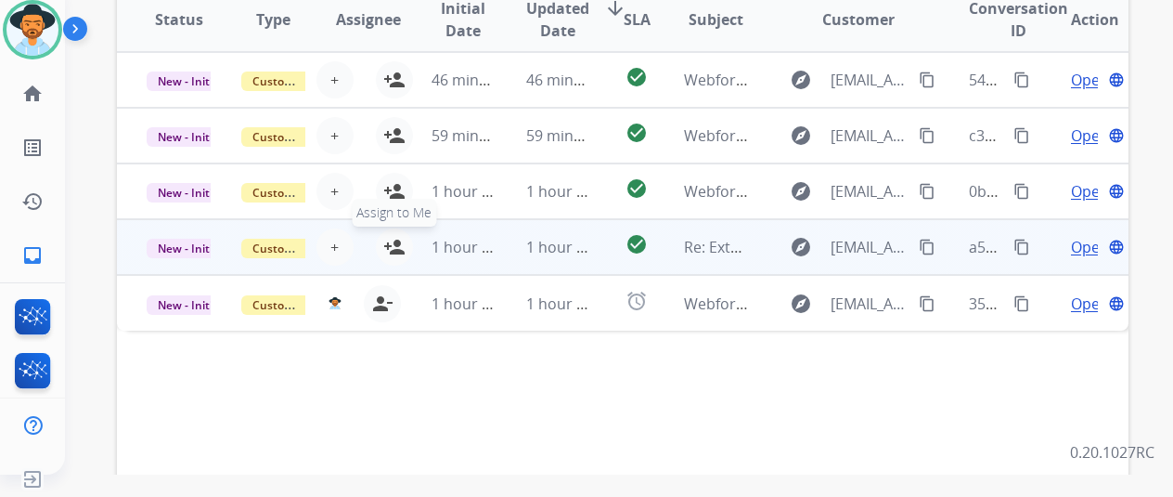
click at [385, 245] on mat-icon "person_add" at bounding box center [394, 247] width 22 height 22
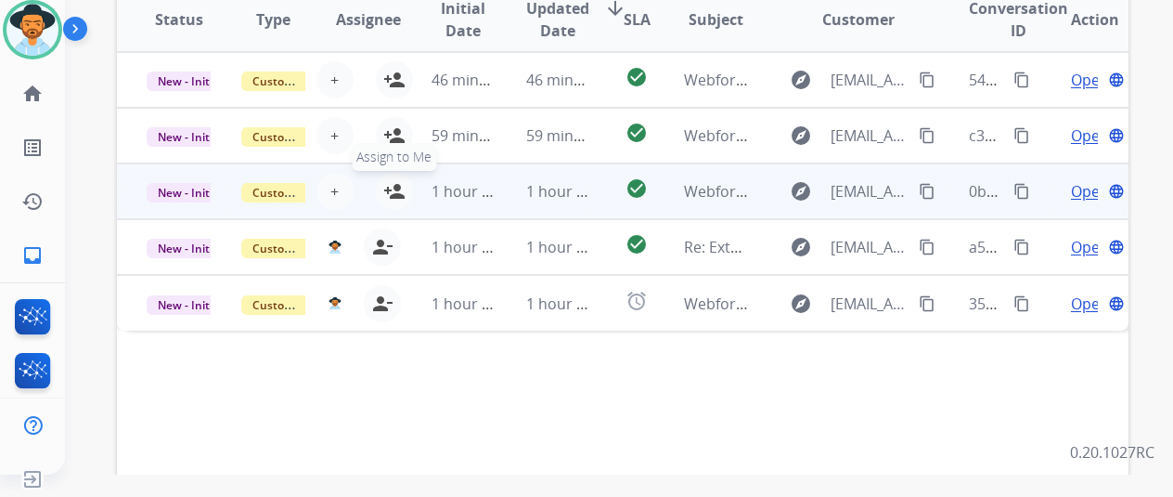
click at [395, 194] on mat-icon "person_add" at bounding box center [394, 191] width 22 height 22
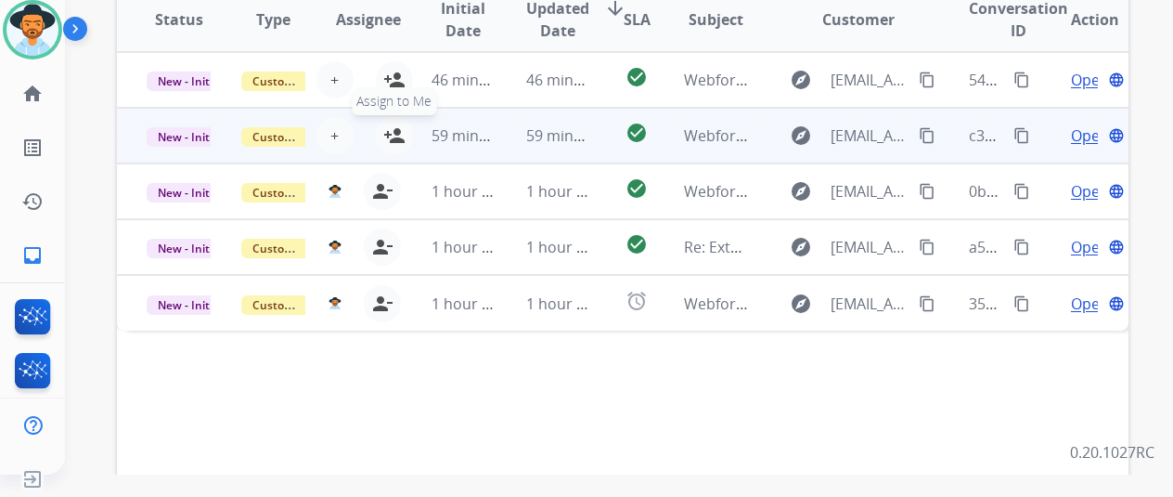
click at [395, 139] on mat-icon "person_add" at bounding box center [394, 135] width 22 height 22
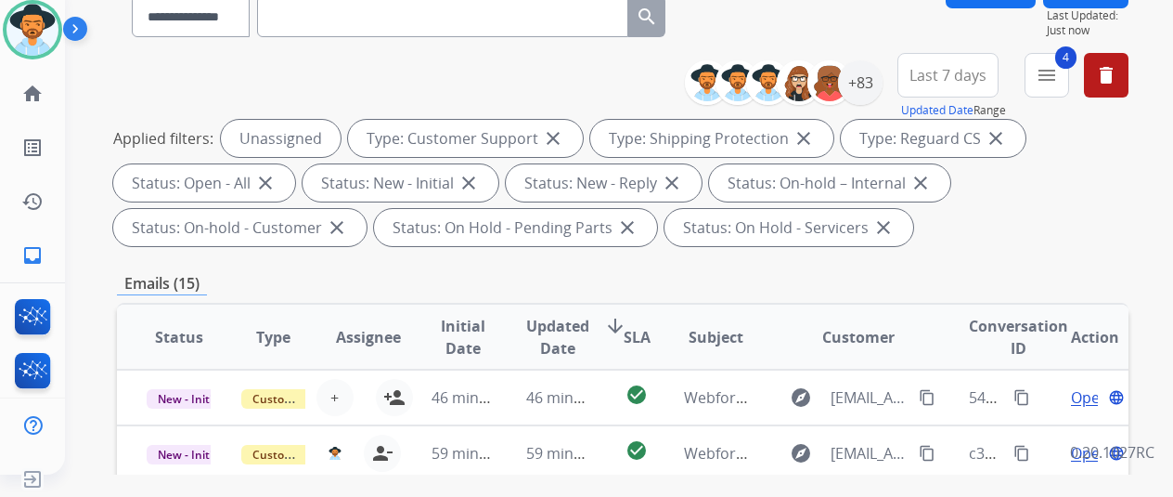
scroll to position [0, 0]
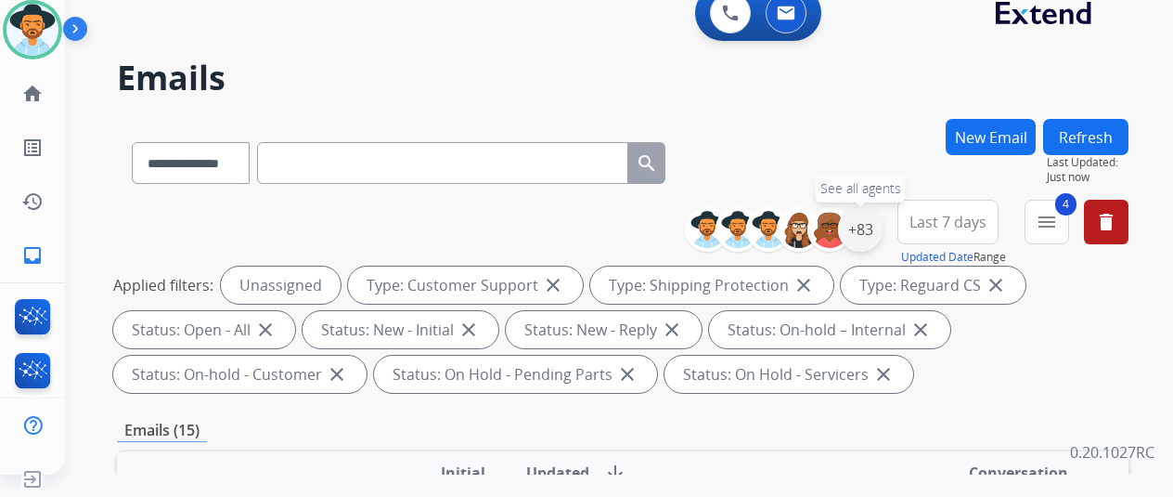
click at [872, 222] on div "+83" at bounding box center [860, 229] width 45 height 45
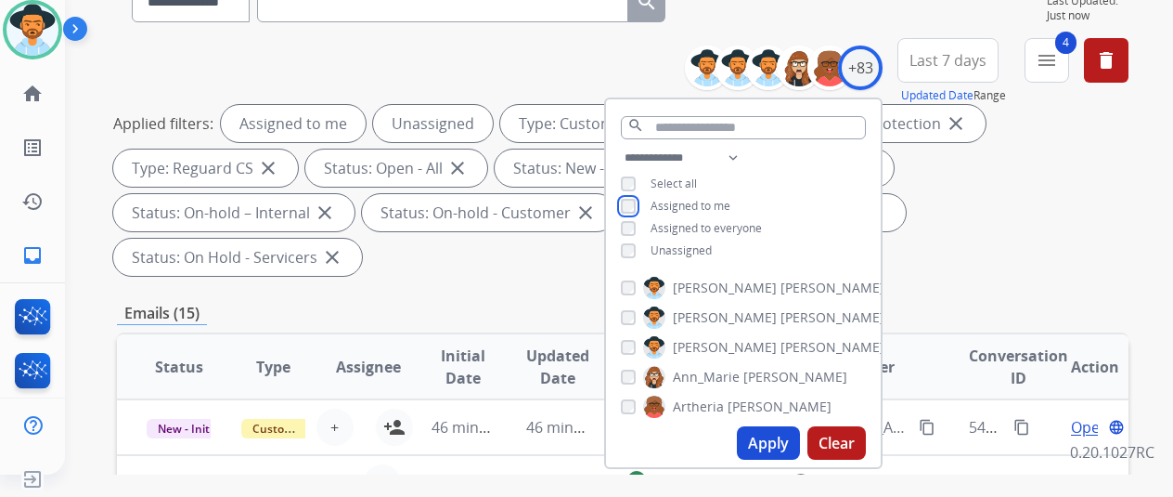
scroll to position [371, 0]
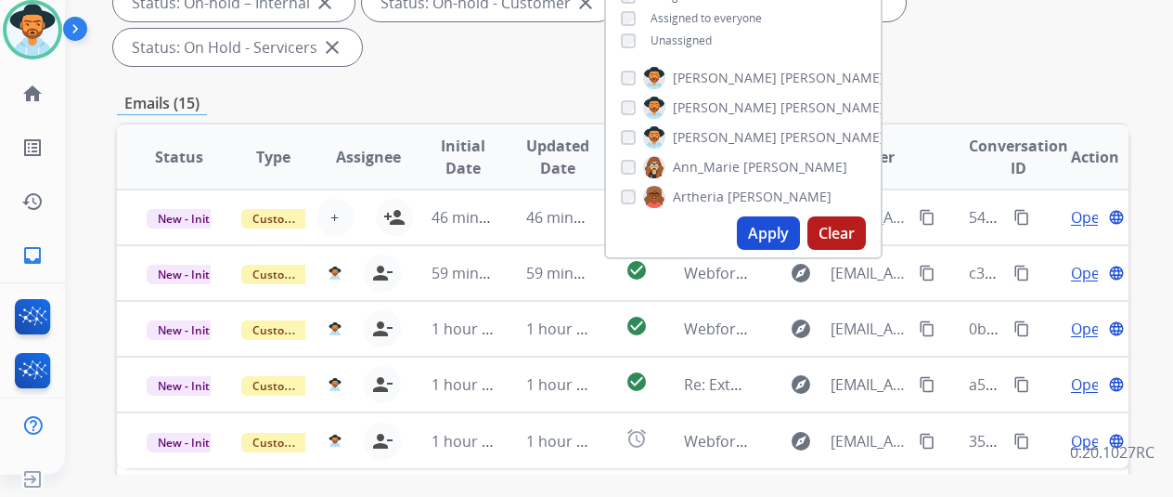
click at [778, 222] on button "Apply" at bounding box center [768, 232] width 63 height 33
select select "*"
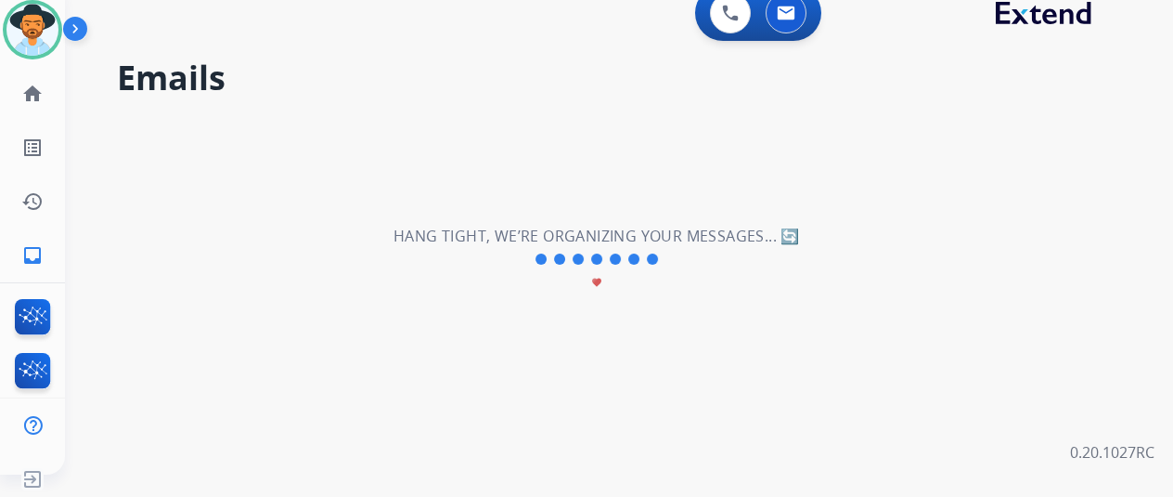
scroll to position [0, 0]
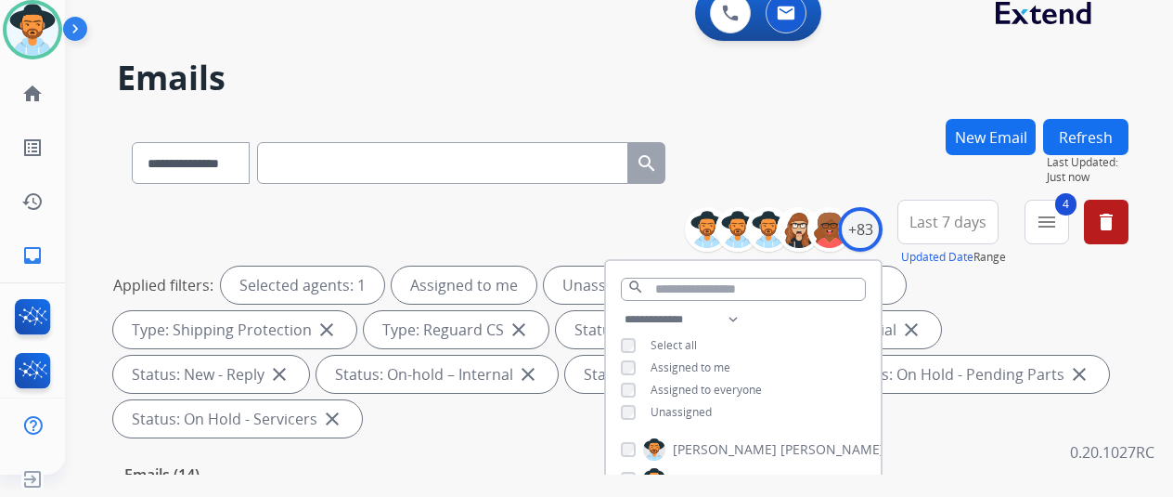
click at [771, 107] on div "**********" at bounding box center [597, 293] width 1064 height 497
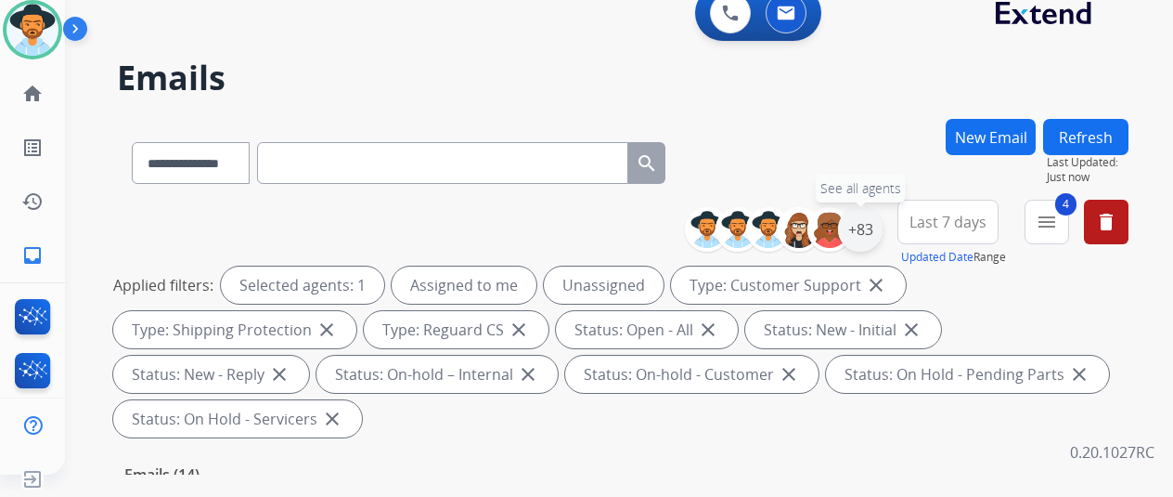
click at [880, 230] on div "+83" at bounding box center [860, 229] width 45 height 45
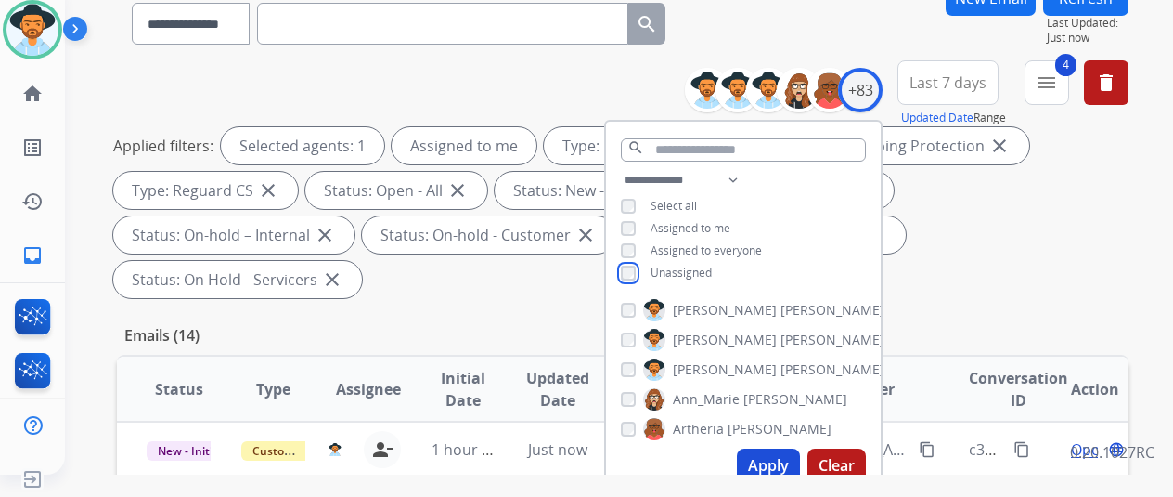
scroll to position [371, 0]
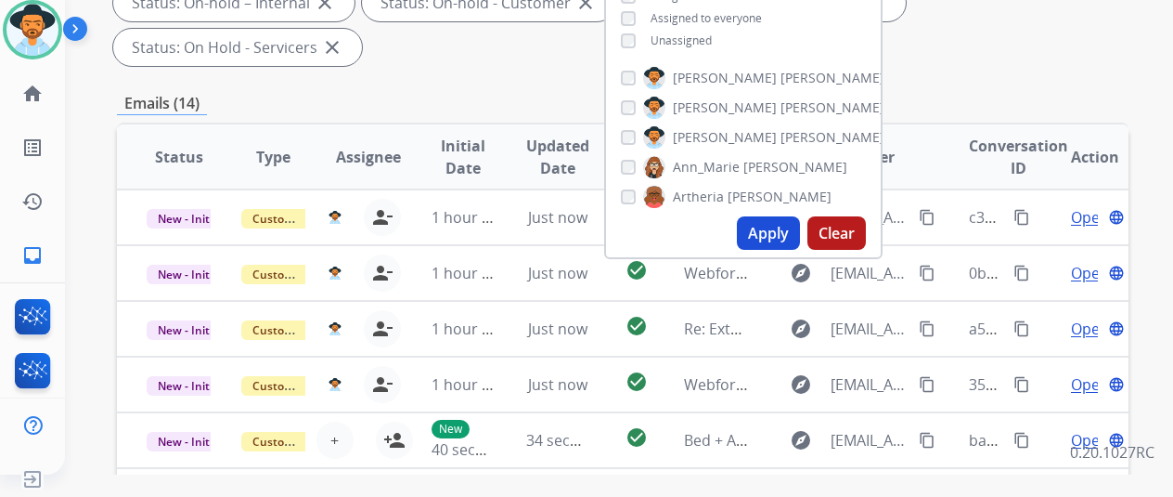
click at [774, 231] on button "Apply" at bounding box center [768, 232] width 63 height 33
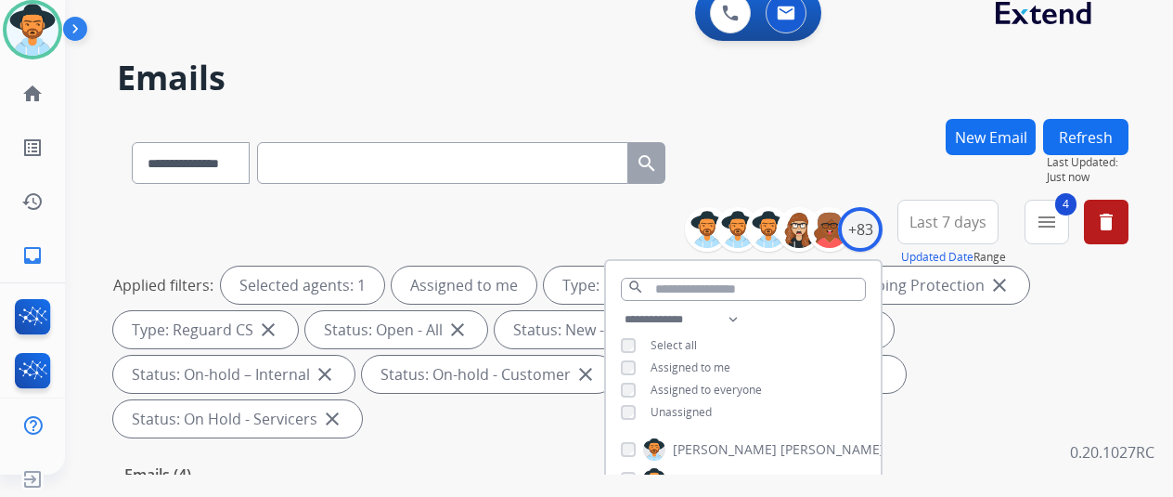
click at [824, 120] on div "**********" at bounding box center [623, 159] width 1012 height 81
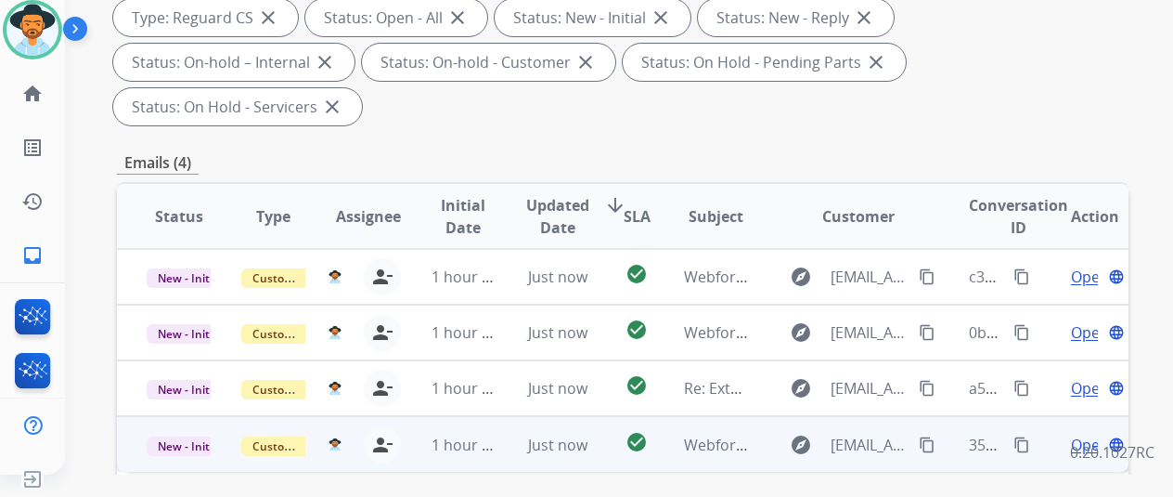
scroll to position [464, 0]
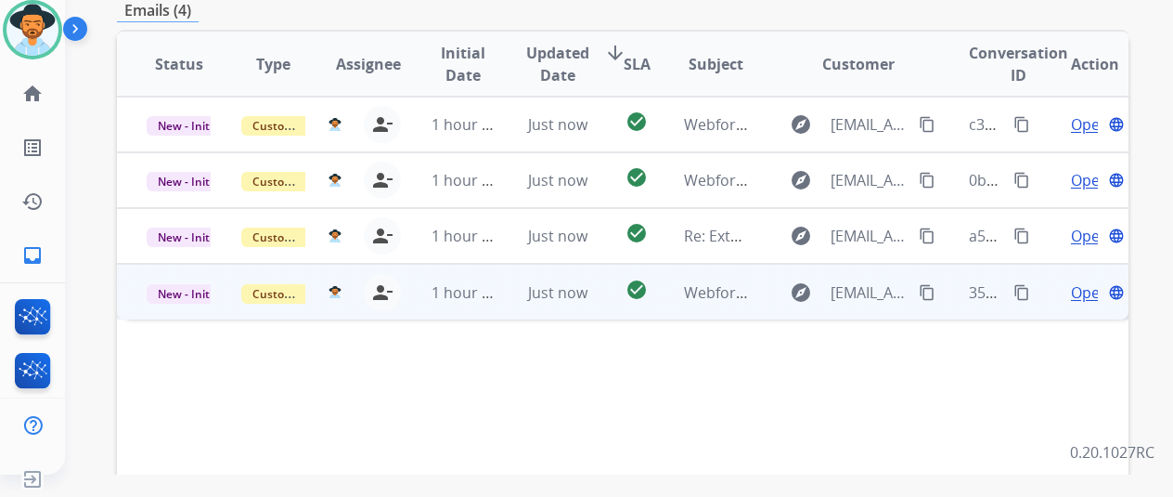
click at [1082, 281] on span "Open" at bounding box center [1090, 292] width 38 height 22
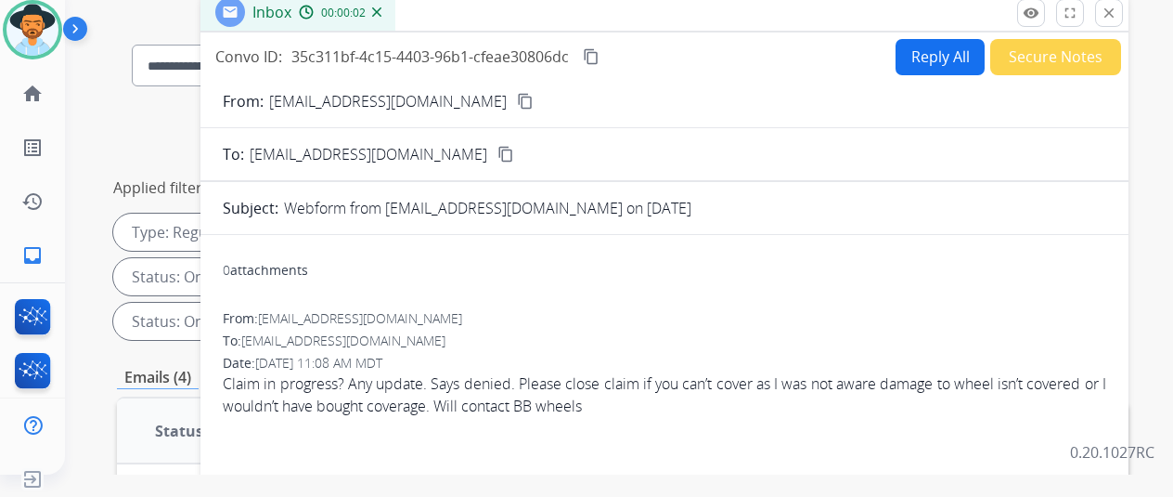
scroll to position [0, 0]
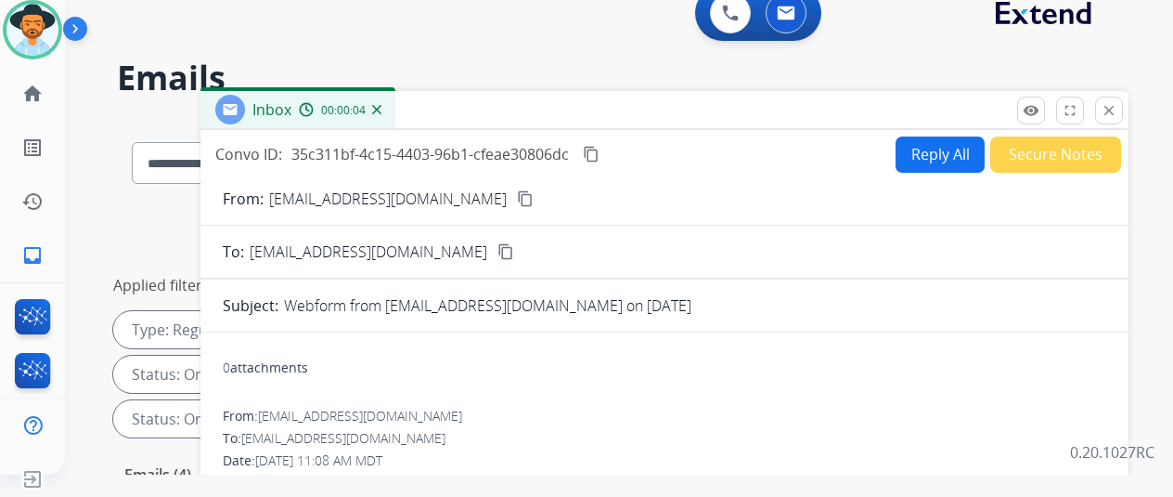
click at [517, 200] on mat-icon "content_copy" at bounding box center [525, 198] width 17 height 17
click at [936, 151] on button "Reply All" at bounding box center [940, 154] width 89 height 36
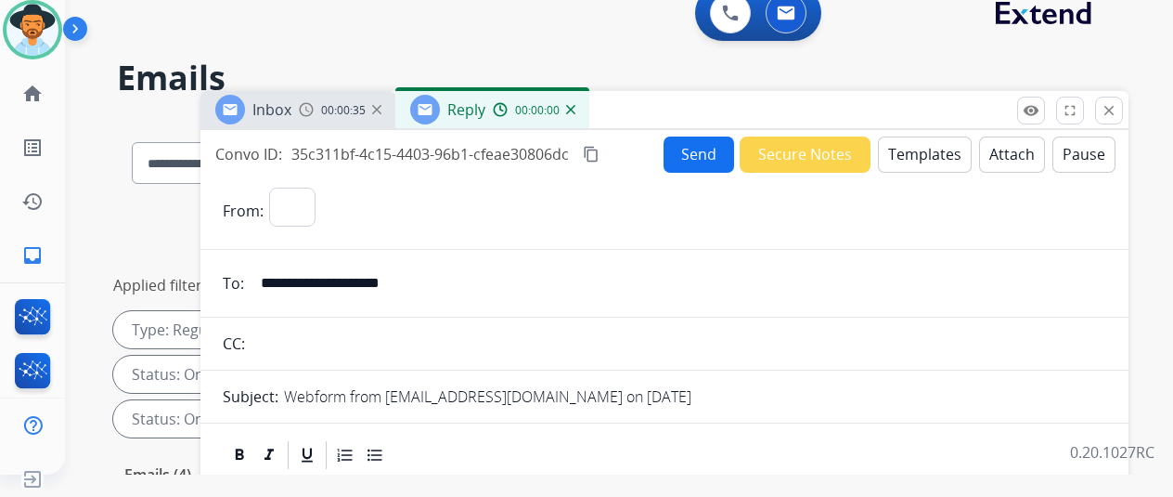
select select "**********"
drag, startPoint x: 906, startPoint y: 151, endPoint x: 712, endPoint y: 34, distance: 226.6
click at [919, 150] on button "Templates" at bounding box center [925, 154] width 94 height 36
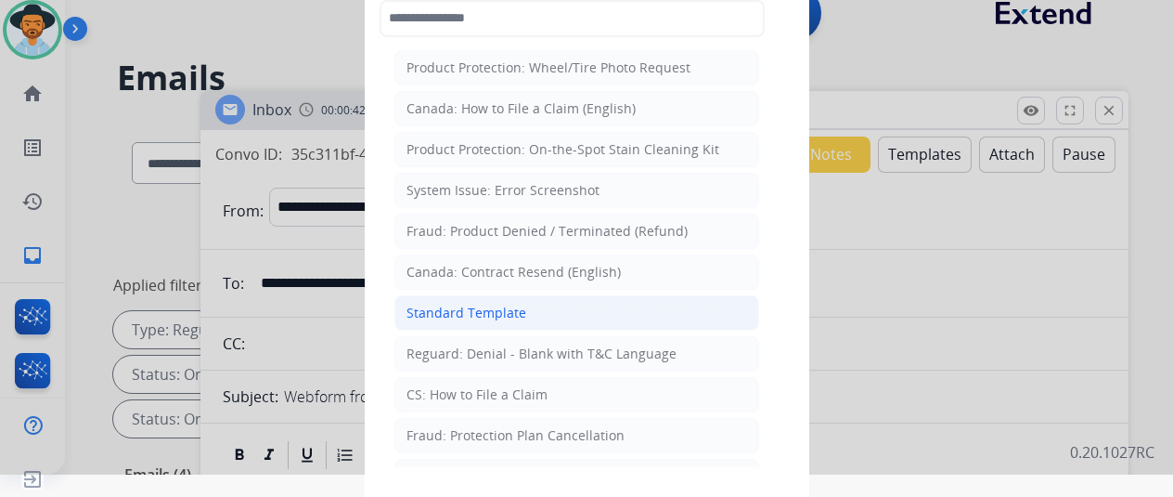
click at [447, 304] on div "Standard Template" at bounding box center [467, 313] width 120 height 19
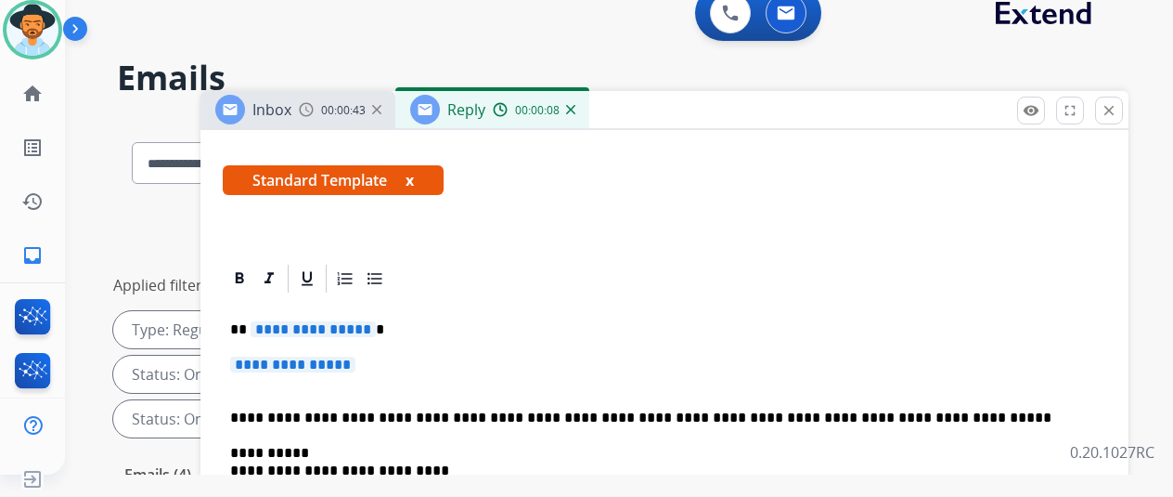
scroll to position [327, 0]
drag, startPoint x: 375, startPoint y: 295, endPoint x: 364, endPoint y: 287, distance: 13.9
click at [364, 321] on span "**********" at bounding box center [313, 329] width 125 height 16
click at [384, 356] on p "**********" at bounding box center [664, 373] width 869 height 34
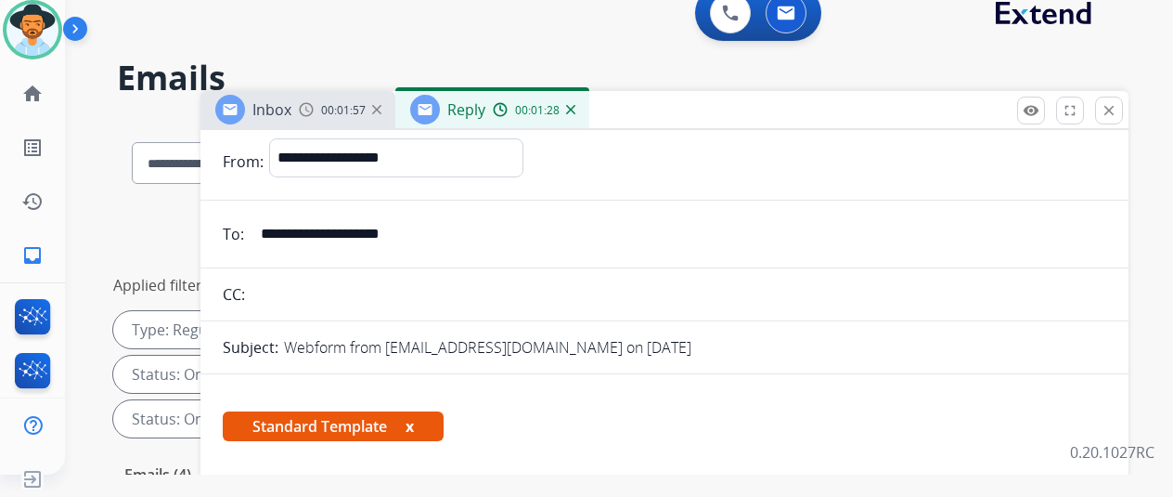
scroll to position [0, 0]
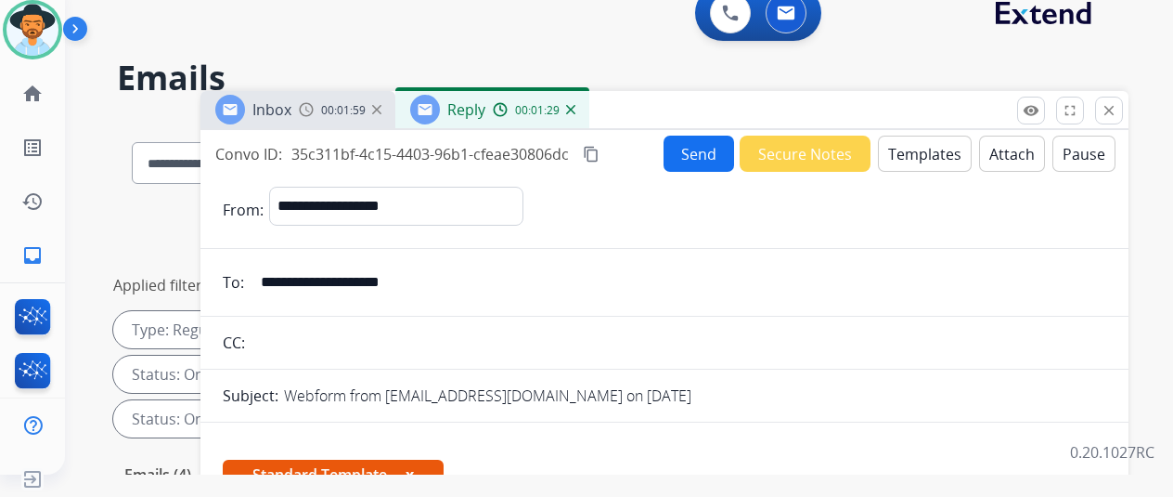
click at [710, 147] on button "Send" at bounding box center [699, 154] width 71 height 36
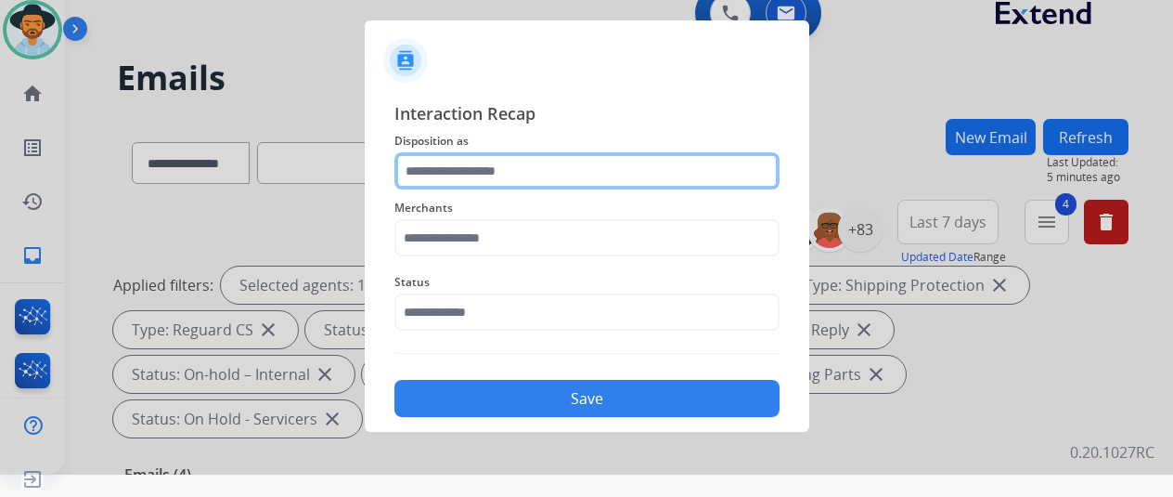
click at [434, 164] on input "text" at bounding box center [587, 170] width 385 height 37
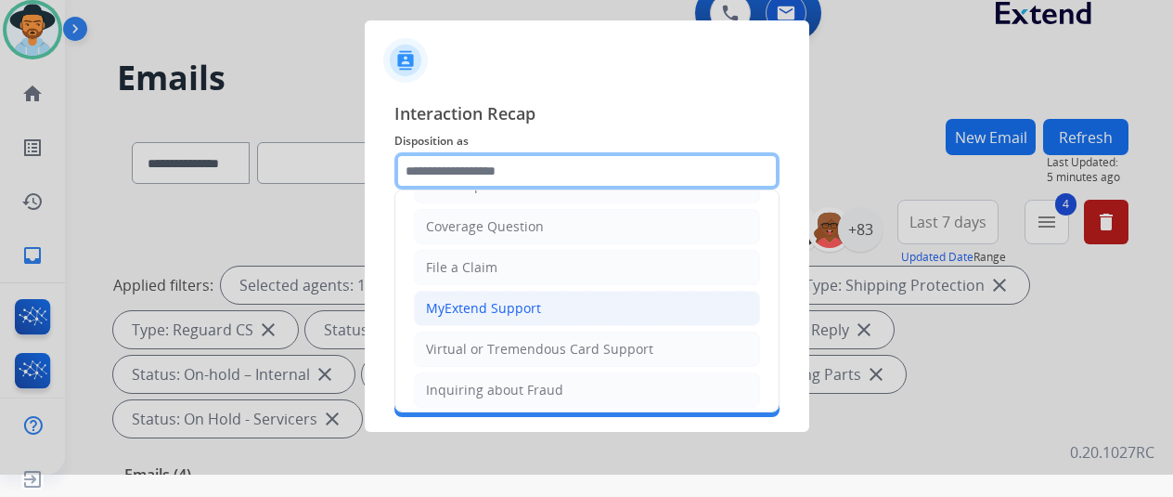
scroll to position [93, 0]
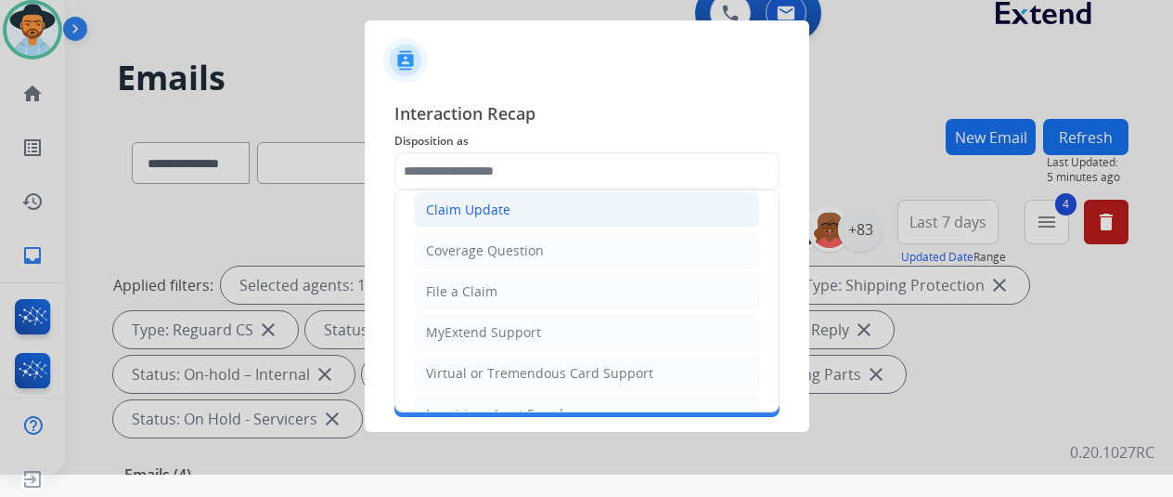
click at [487, 222] on li "Claim Update" at bounding box center [587, 209] width 346 height 35
type input "**********"
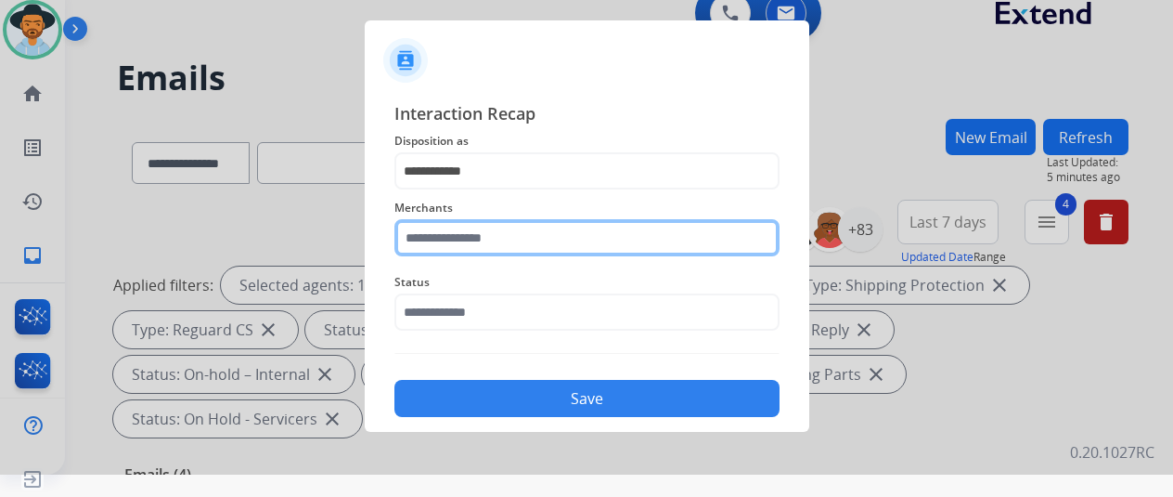
click at [463, 239] on input "text" at bounding box center [587, 237] width 385 height 37
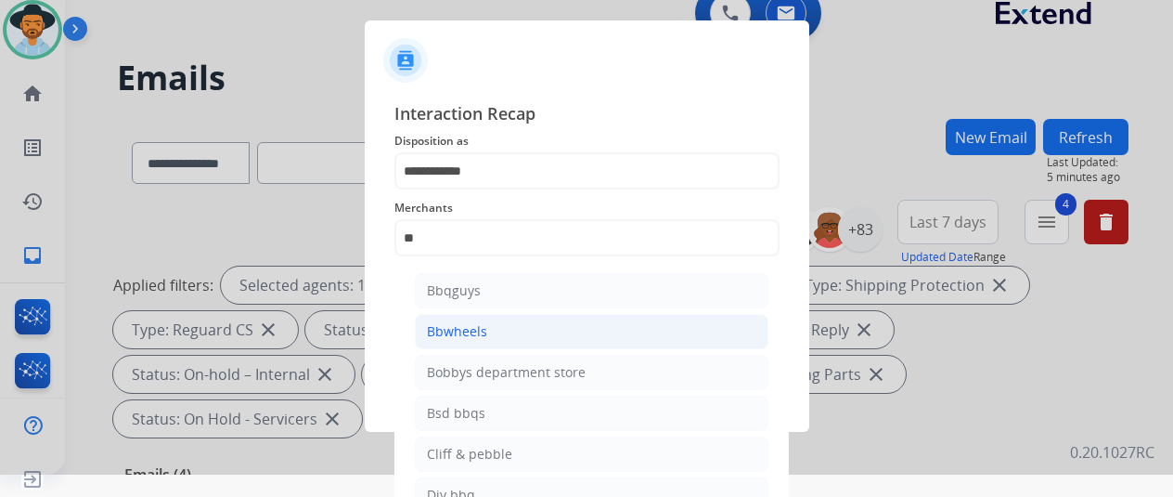
click at [487, 336] on li "Bbwheels" at bounding box center [592, 331] width 354 height 35
type input "********"
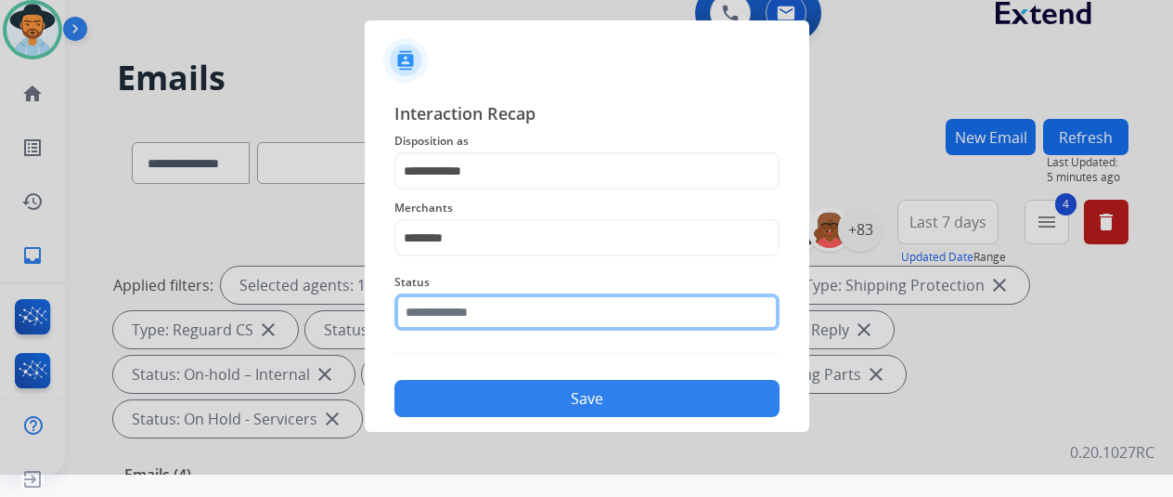
click at [485, 323] on input "text" at bounding box center [587, 311] width 385 height 37
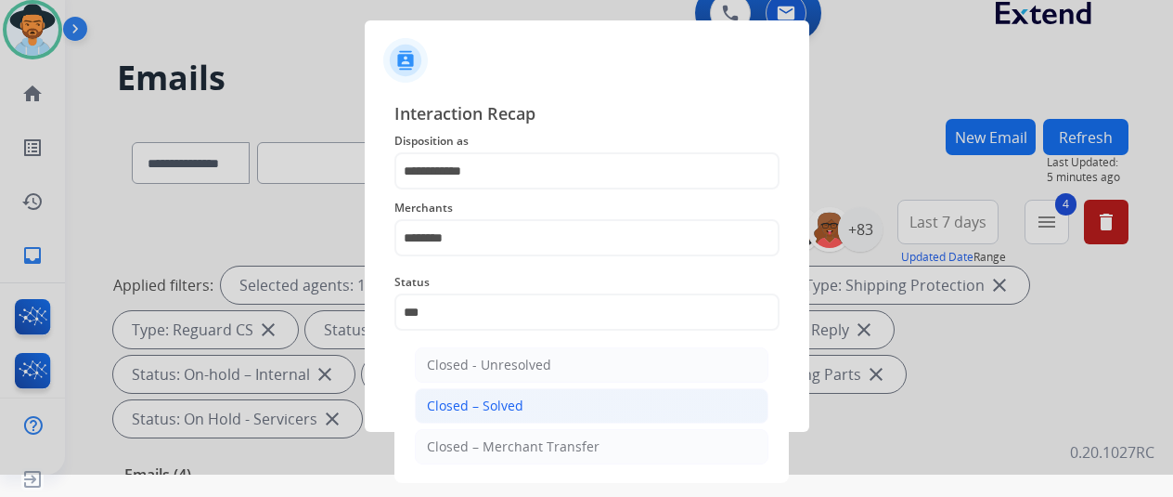
click at [454, 409] on div "Closed – Solved" at bounding box center [475, 405] width 97 height 19
type input "**********"
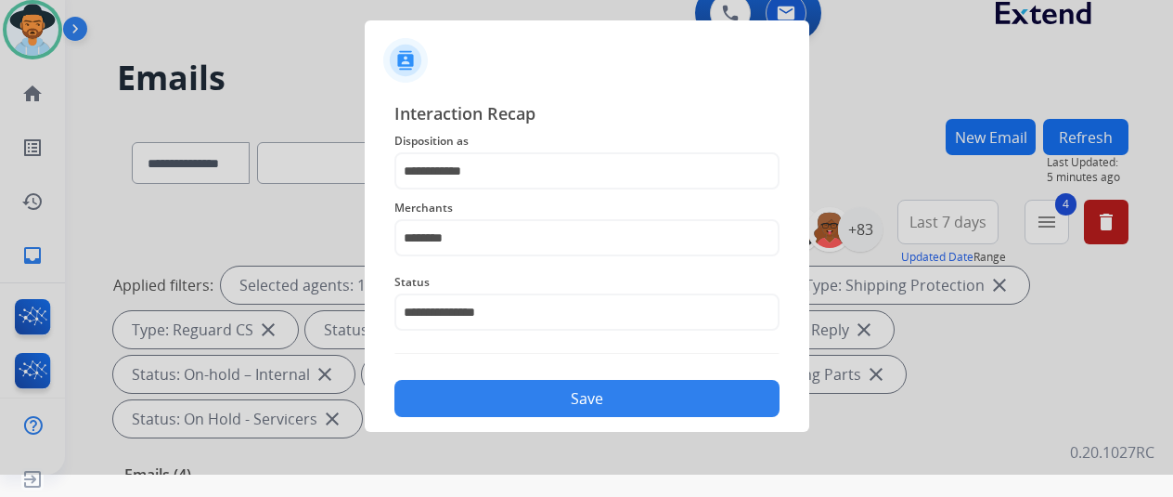
click at [497, 407] on button "Save" at bounding box center [587, 398] width 385 height 37
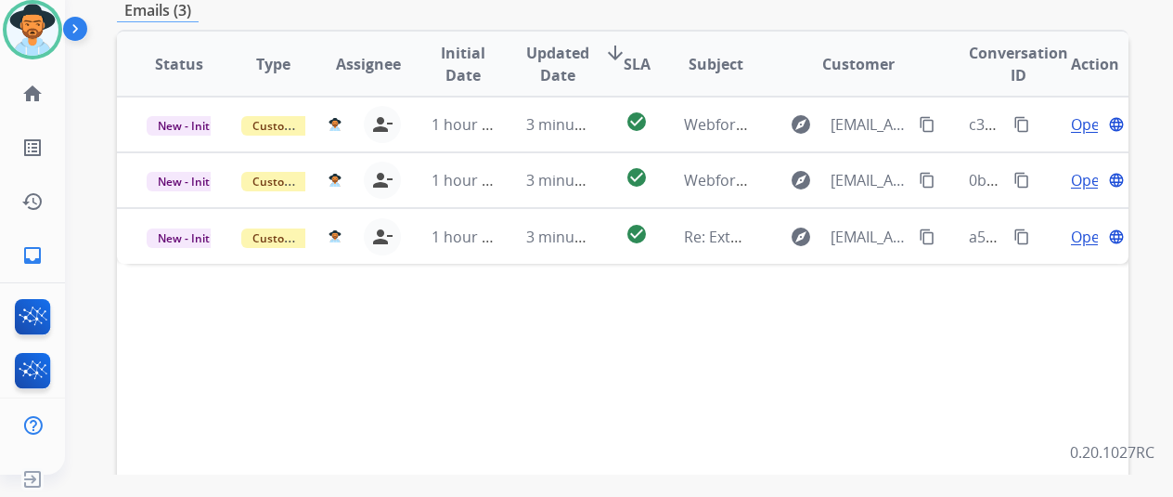
scroll to position [371, 0]
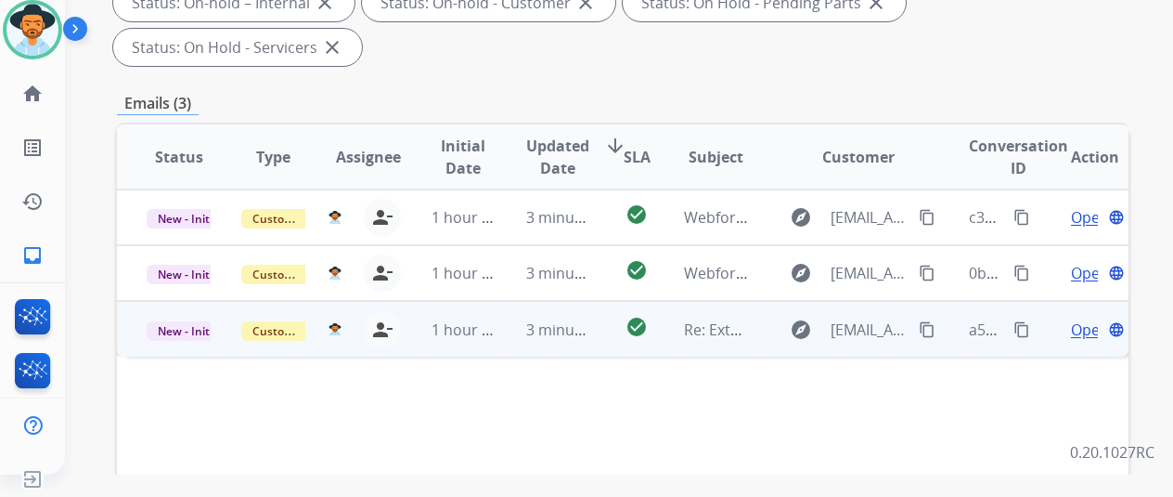
click at [1087, 318] on span "Open" at bounding box center [1090, 329] width 38 height 22
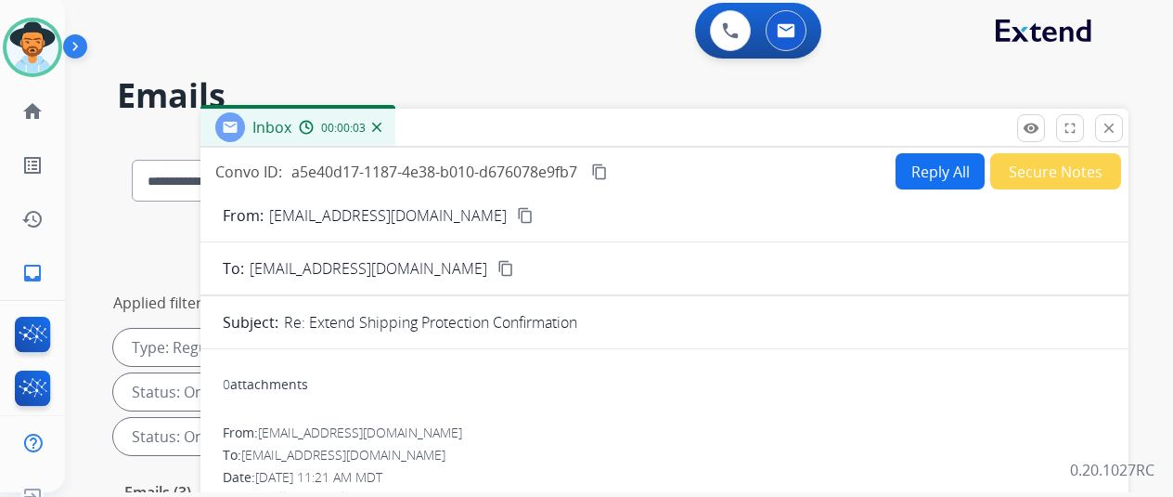
scroll to position [0, 0]
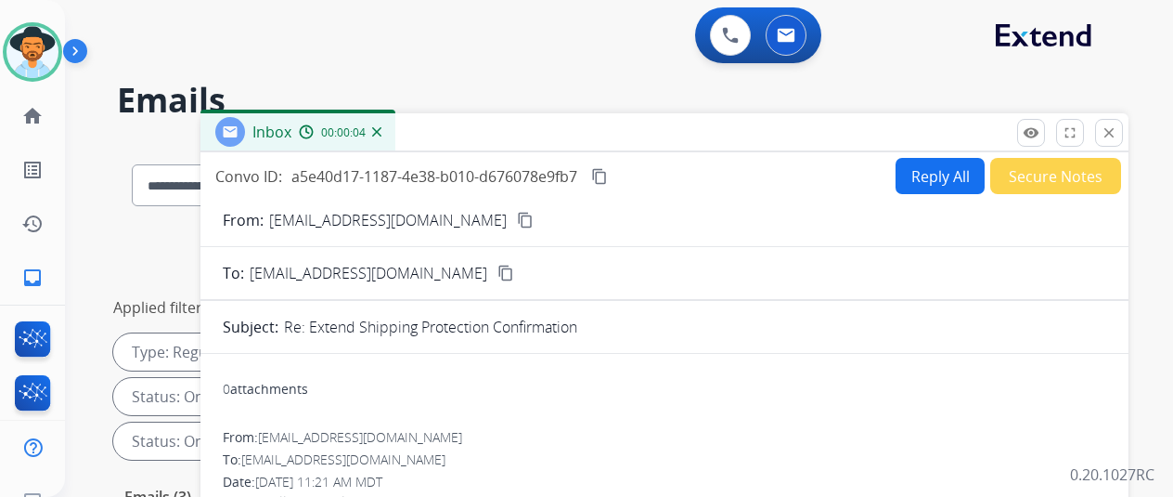
click at [517, 220] on mat-icon "content_copy" at bounding box center [525, 220] width 17 height 17
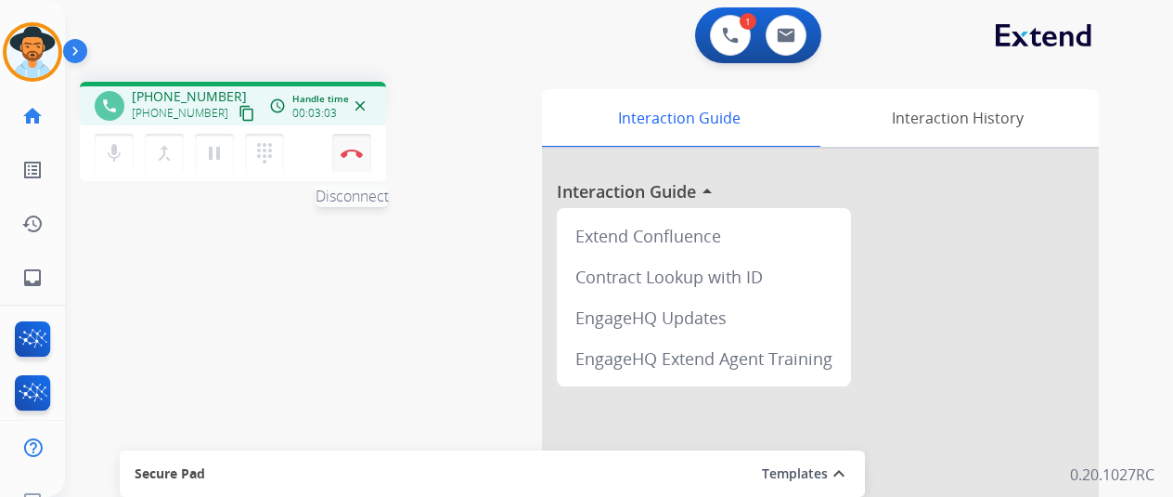
click at [356, 150] on img at bounding box center [352, 153] width 22 height 9
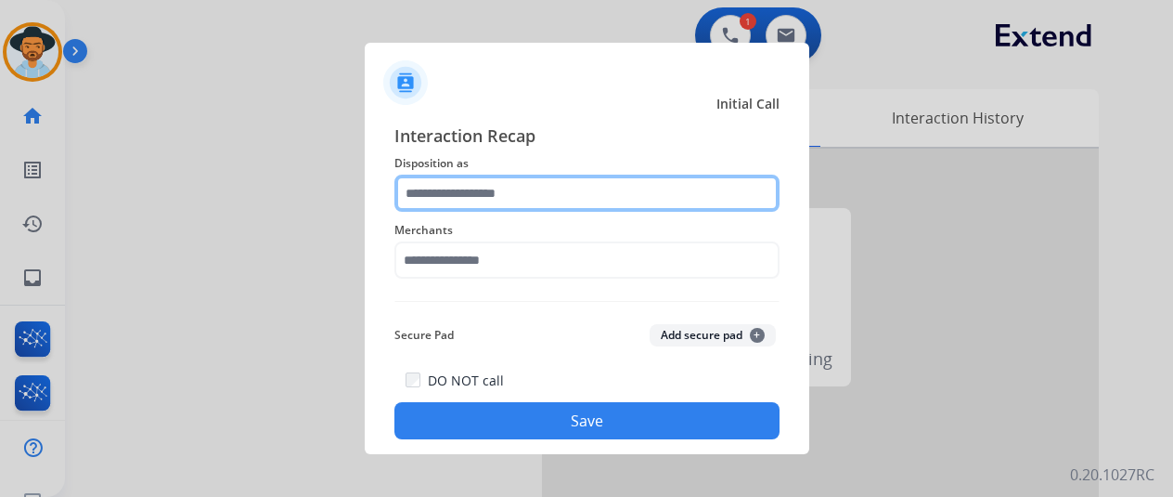
click at [458, 176] on input "text" at bounding box center [587, 193] width 385 height 37
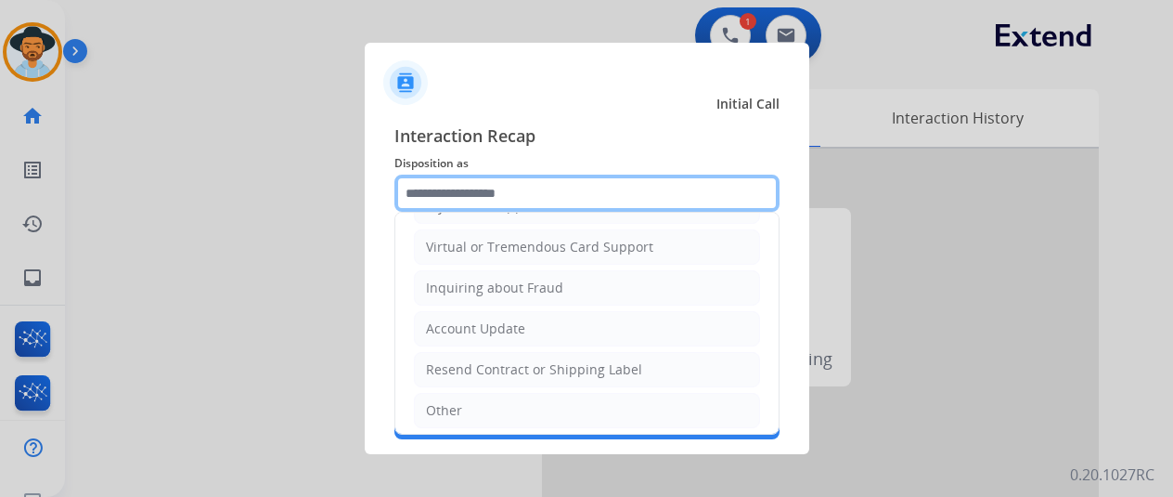
scroll to position [281, 0]
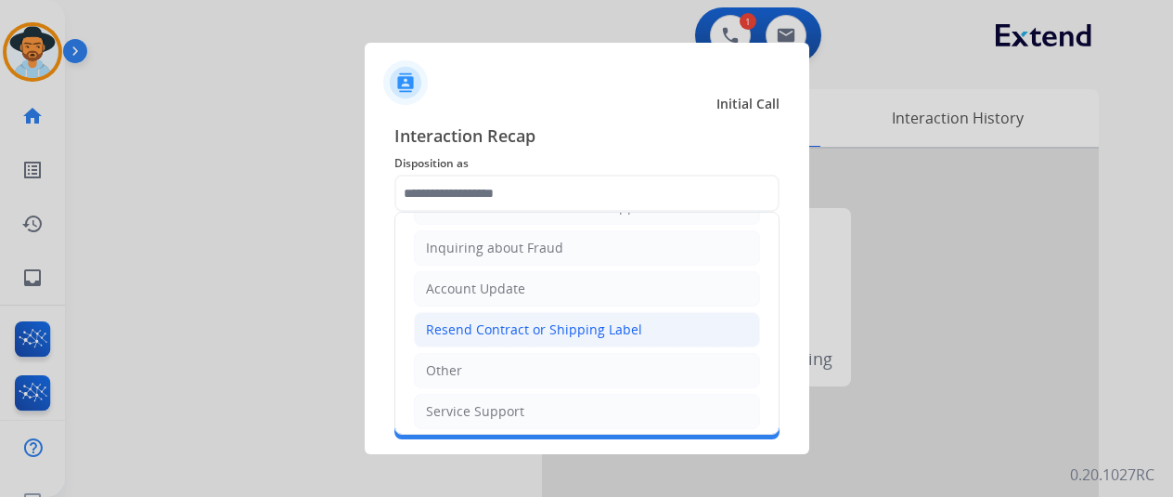
click at [481, 325] on div "Resend Contract or Shipping Label" at bounding box center [534, 329] width 216 height 19
type input "**********"
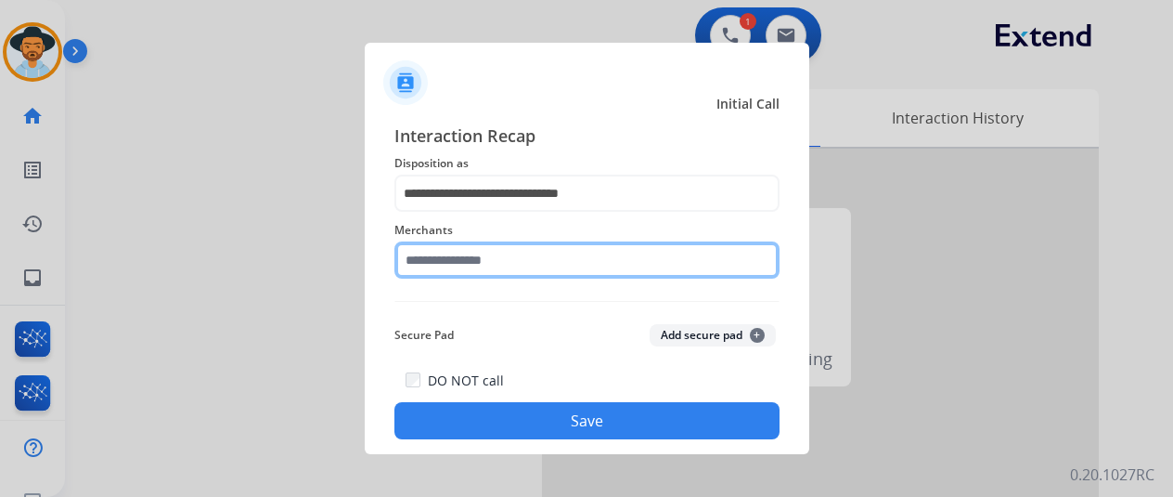
click at [474, 261] on input "text" at bounding box center [587, 259] width 385 height 37
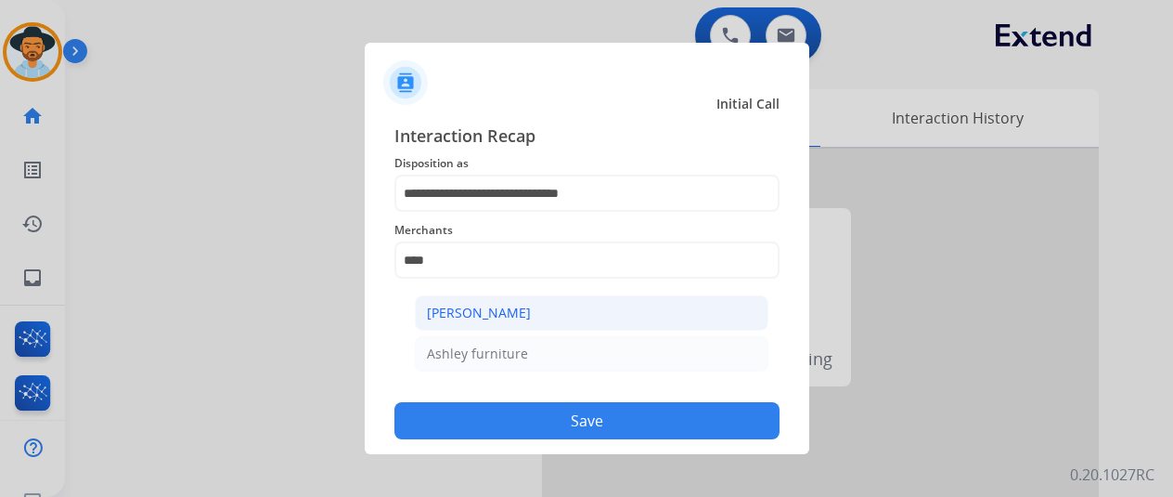
click at [452, 324] on li "[PERSON_NAME]" at bounding box center [592, 312] width 354 height 35
type input "**********"
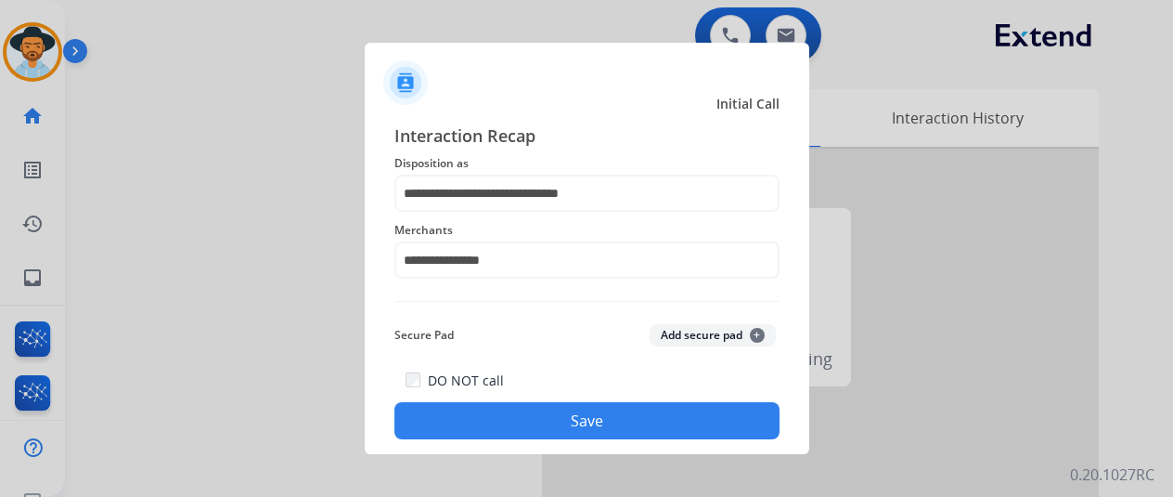
click at [551, 414] on button "Save" at bounding box center [587, 420] width 385 height 37
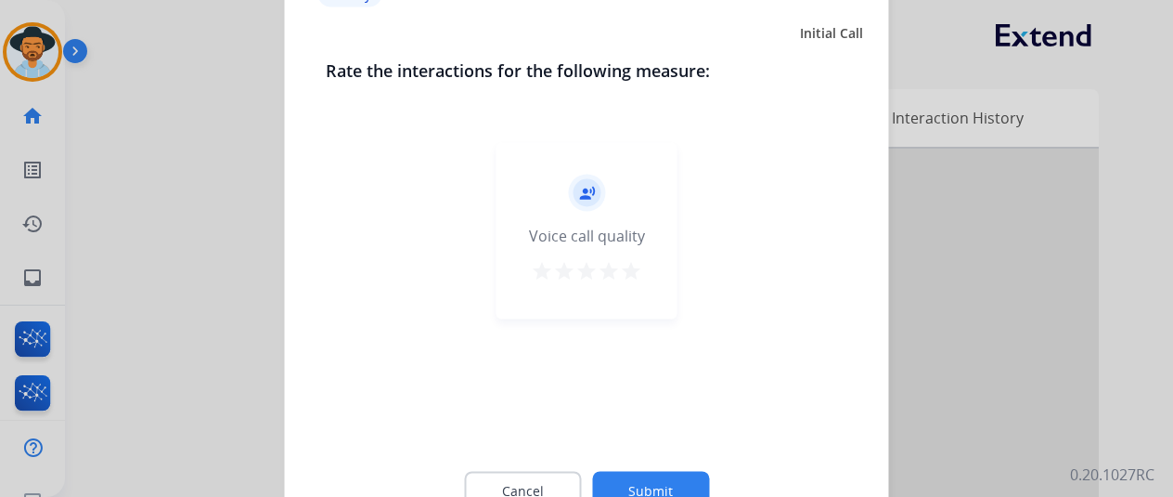
click at [672, 476] on button "Submit" at bounding box center [650, 490] width 117 height 39
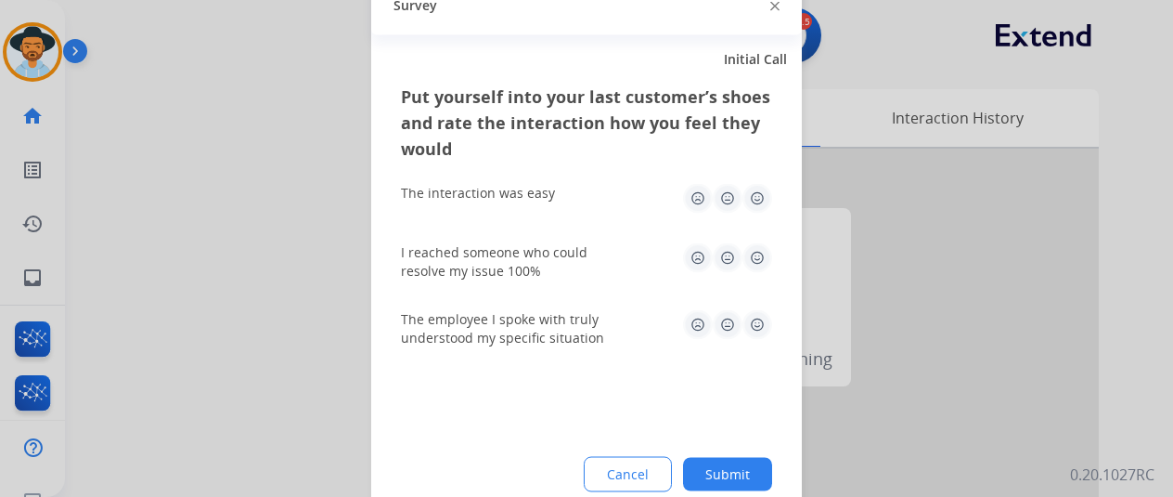
drag, startPoint x: 735, startPoint y: 460, endPoint x: 720, endPoint y: 440, distance: 25.3
click at [735, 461] on button "Submit" at bounding box center [727, 473] width 89 height 33
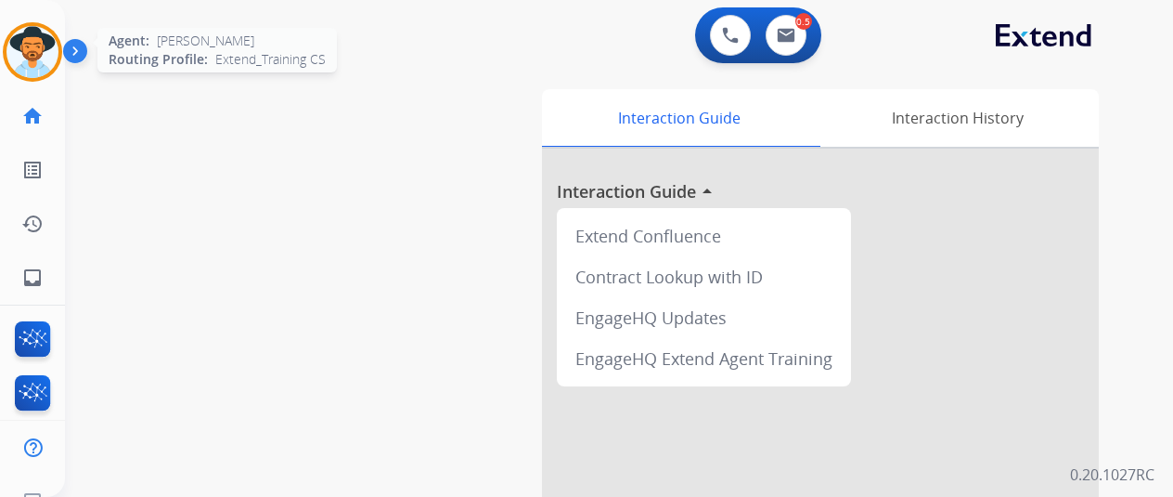
click at [32, 42] on img at bounding box center [32, 52] width 52 height 52
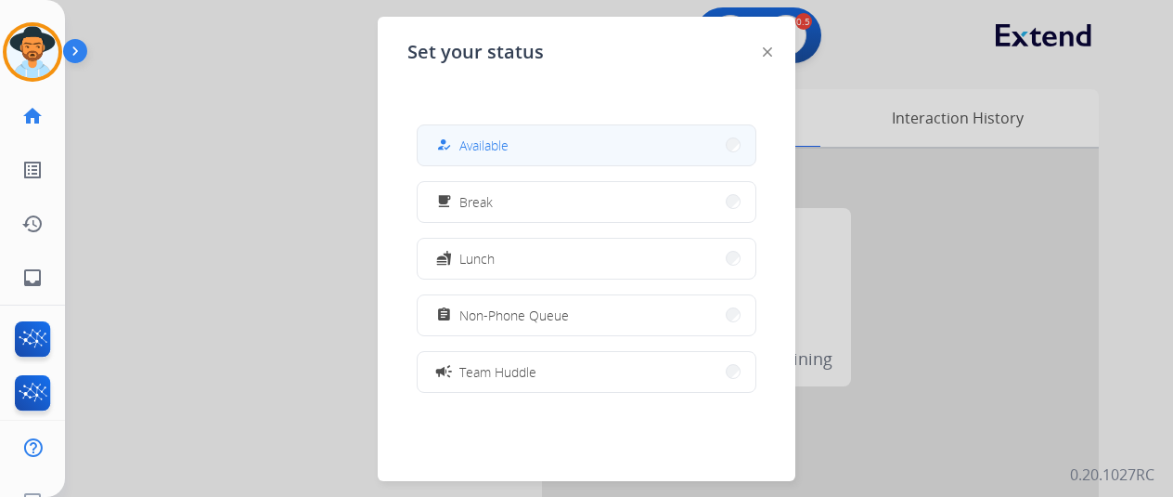
click at [582, 149] on button "how_to_reg Available" at bounding box center [587, 145] width 338 height 40
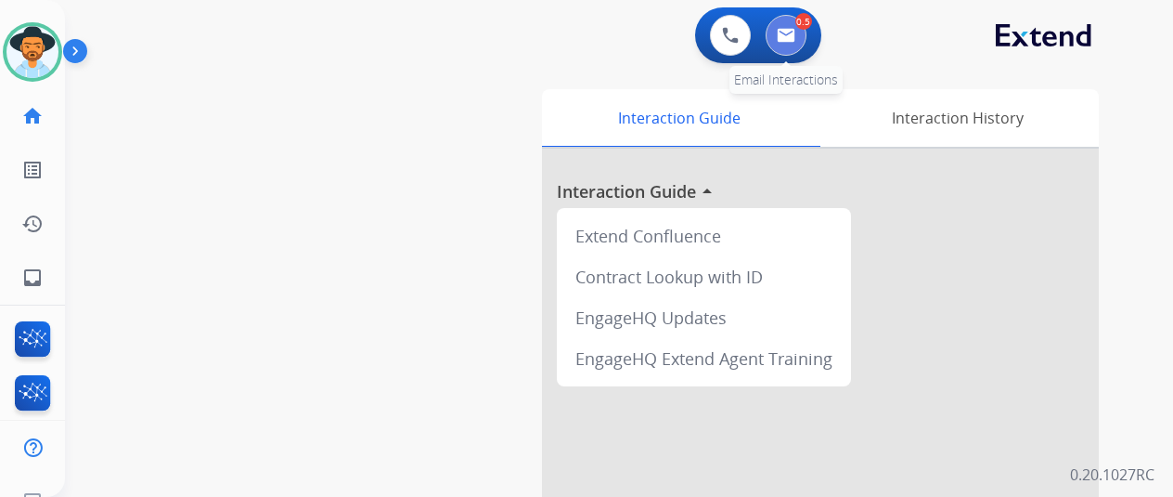
click at [798, 25] on button at bounding box center [786, 35] width 41 height 41
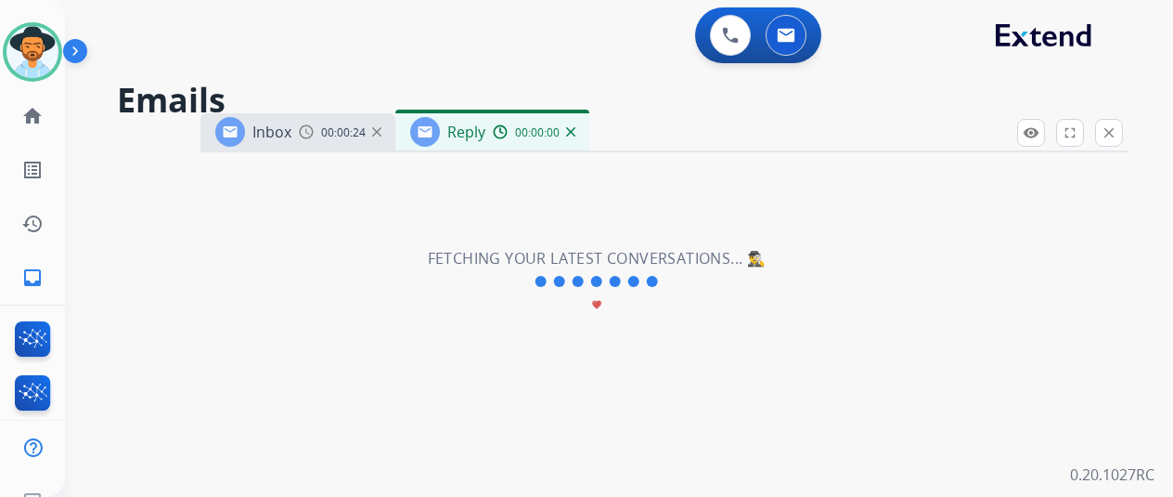
select select "**********"
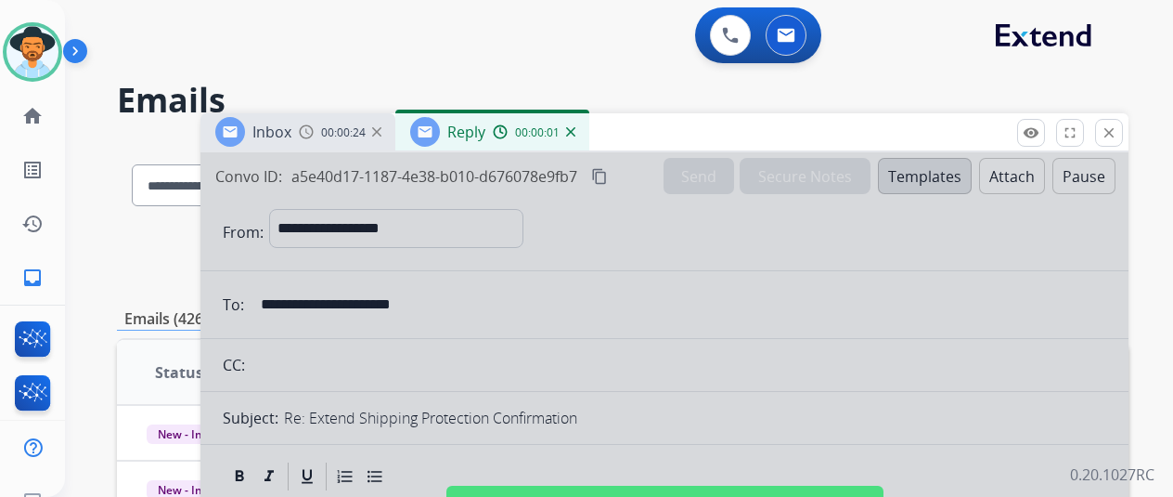
click at [548, 323] on div at bounding box center [665, 498] width 928 height 693
select select
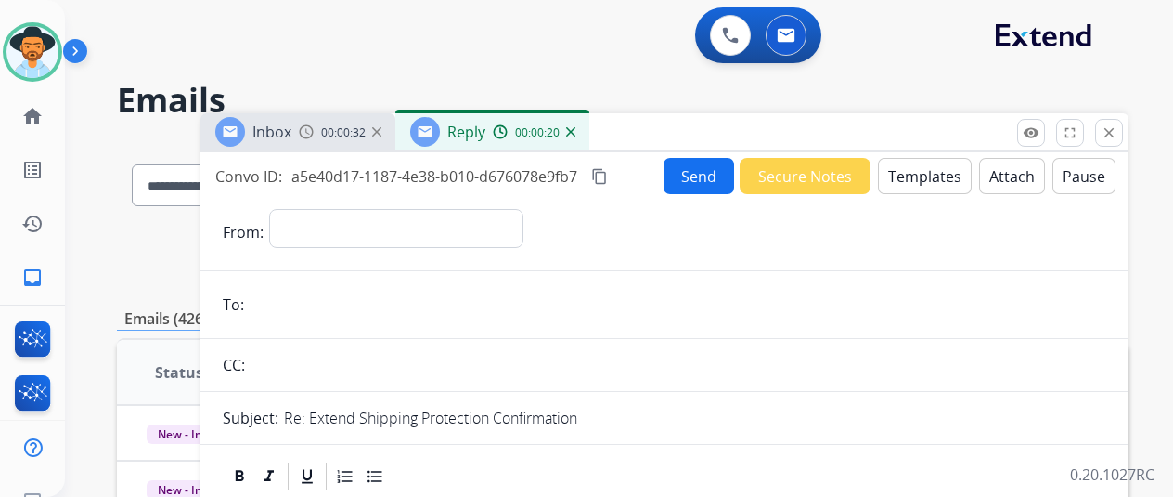
click at [576, 129] on img at bounding box center [570, 131] width 9 height 9
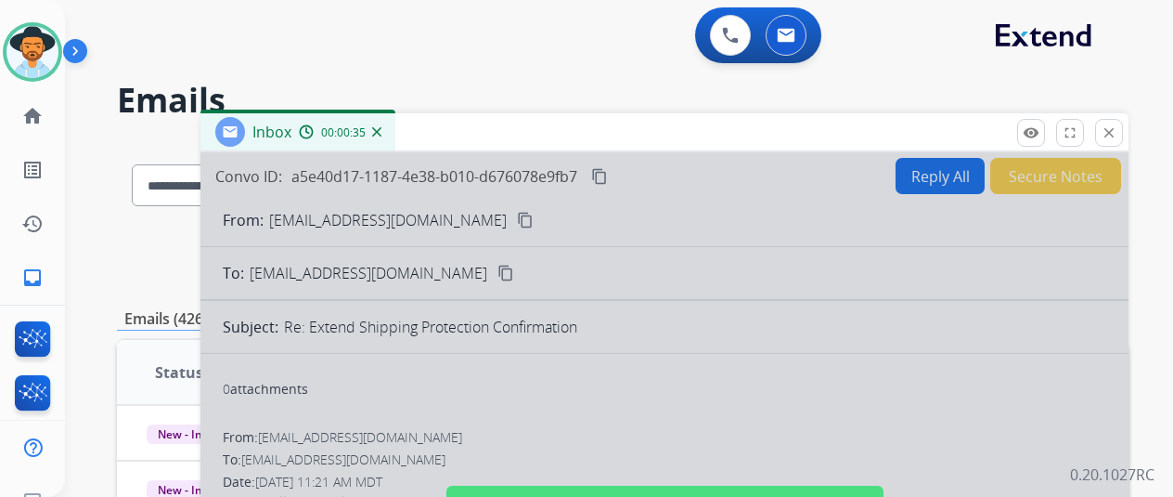
click at [382, 129] on img at bounding box center [376, 131] width 9 height 9
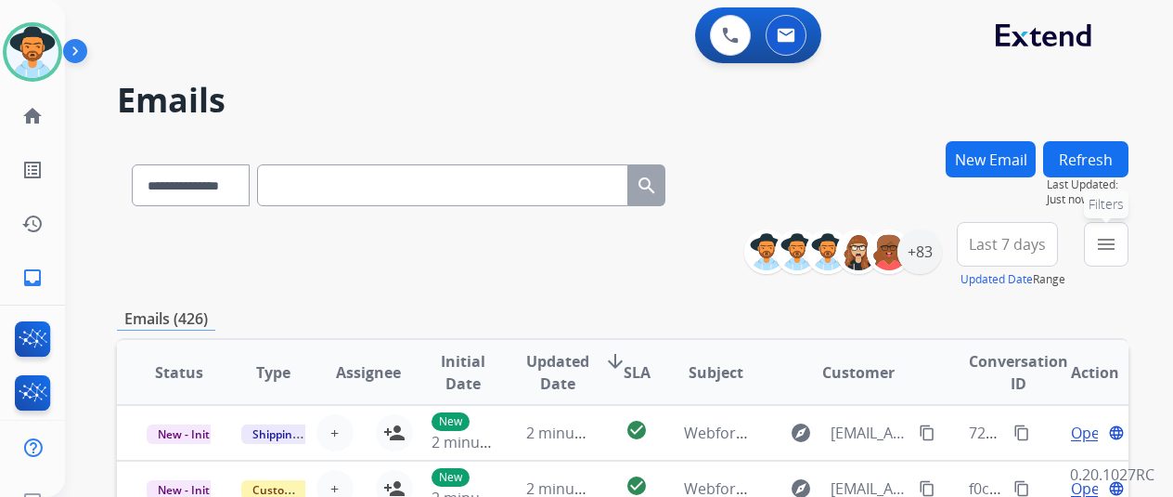
click at [1118, 239] on mat-icon "menu" at bounding box center [1106, 244] width 22 height 22
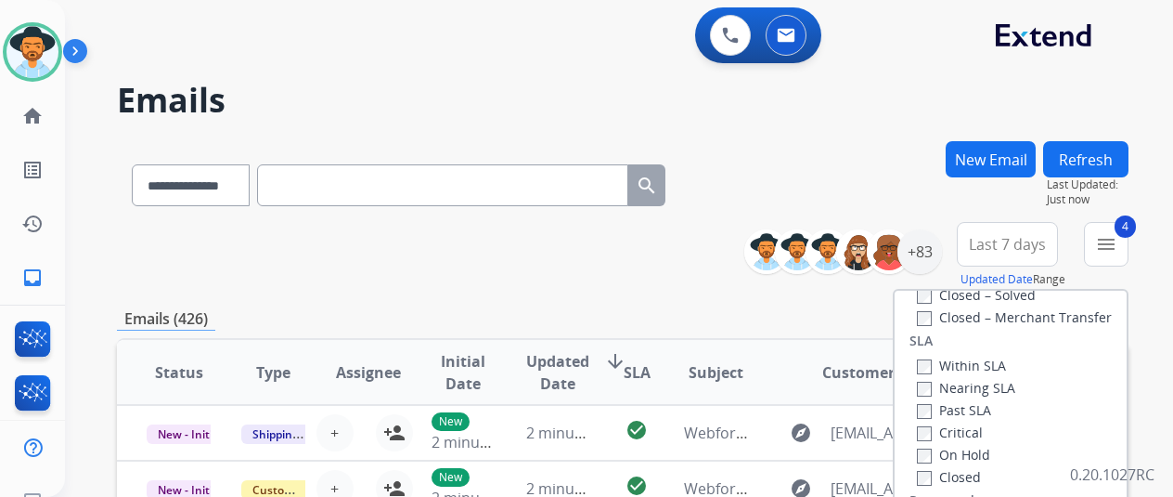
scroll to position [278, 0]
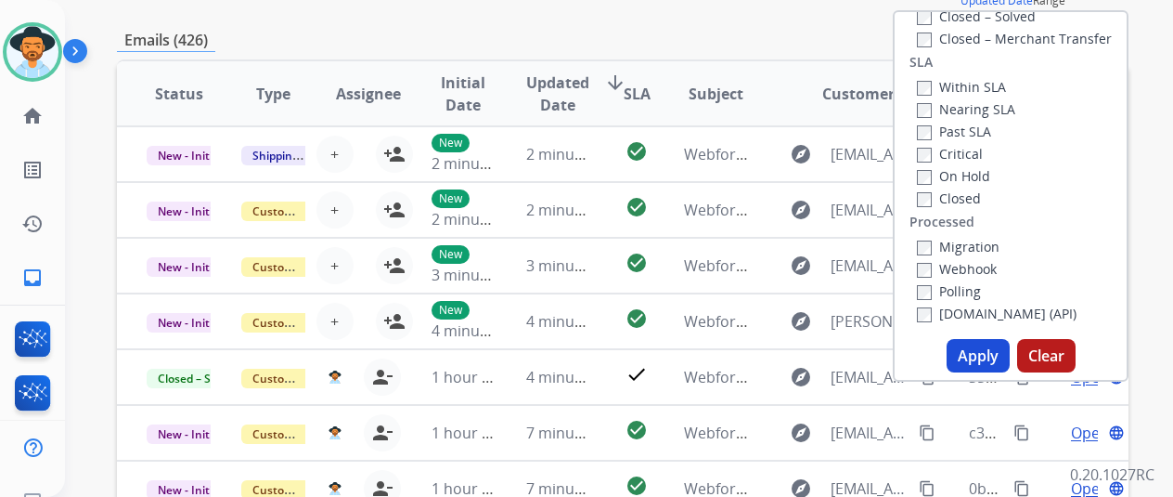
click at [980, 351] on button "Apply" at bounding box center [978, 355] width 63 height 33
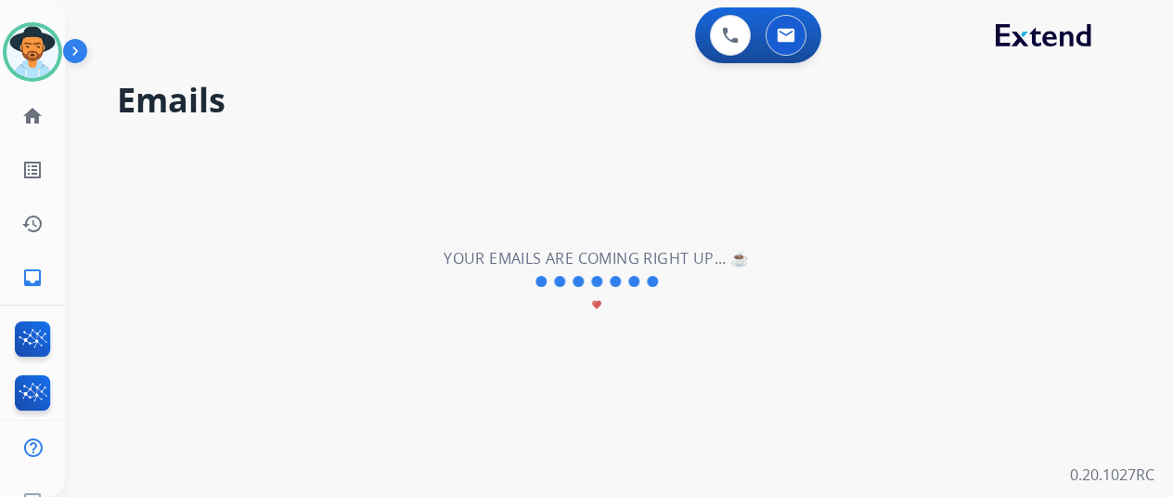
scroll to position [0, 0]
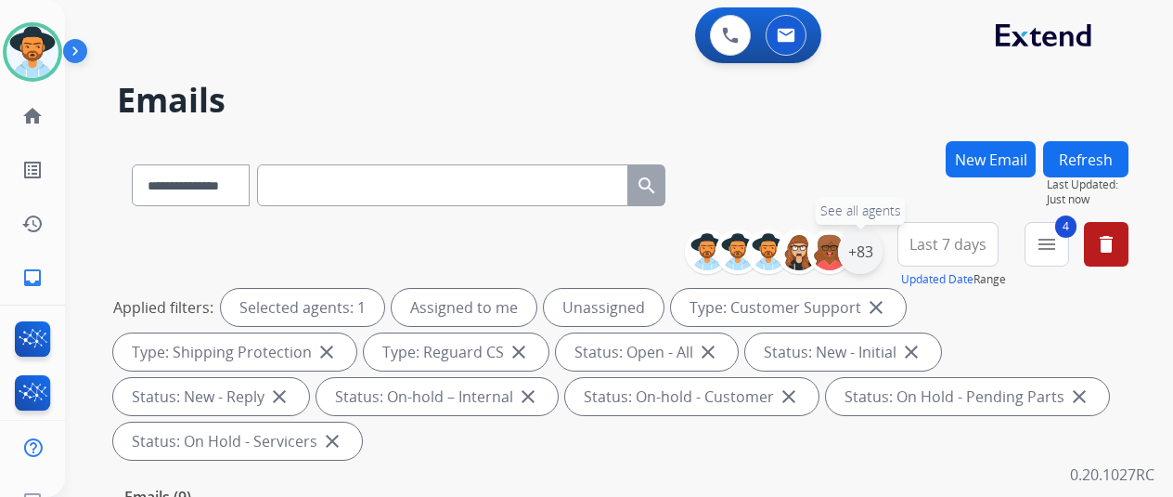
click at [876, 252] on div "+83" at bounding box center [860, 251] width 45 height 45
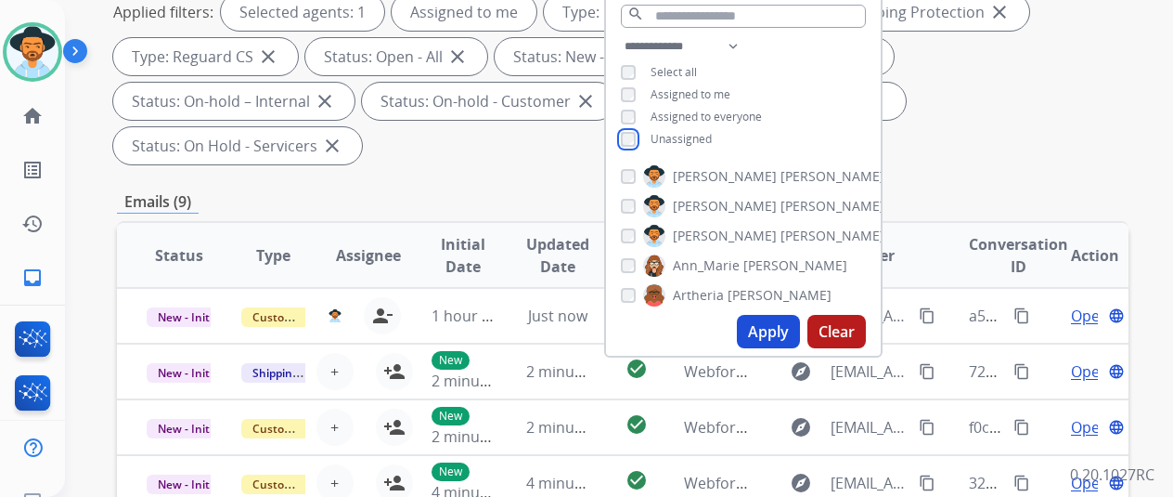
scroll to position [371, 0]
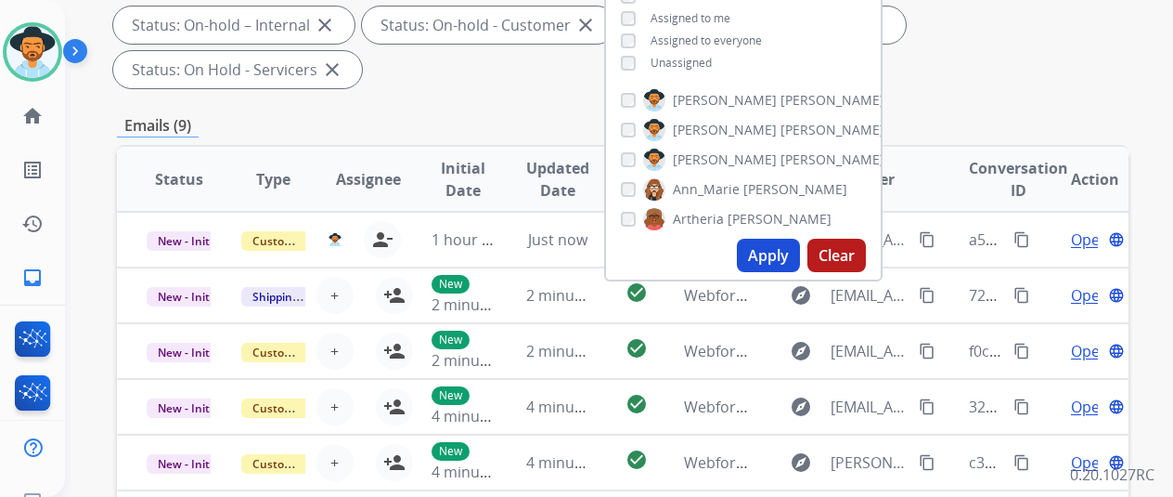
click at [782, 259] on button "Apply" at bounding box center [768, 255] width 63 height 33
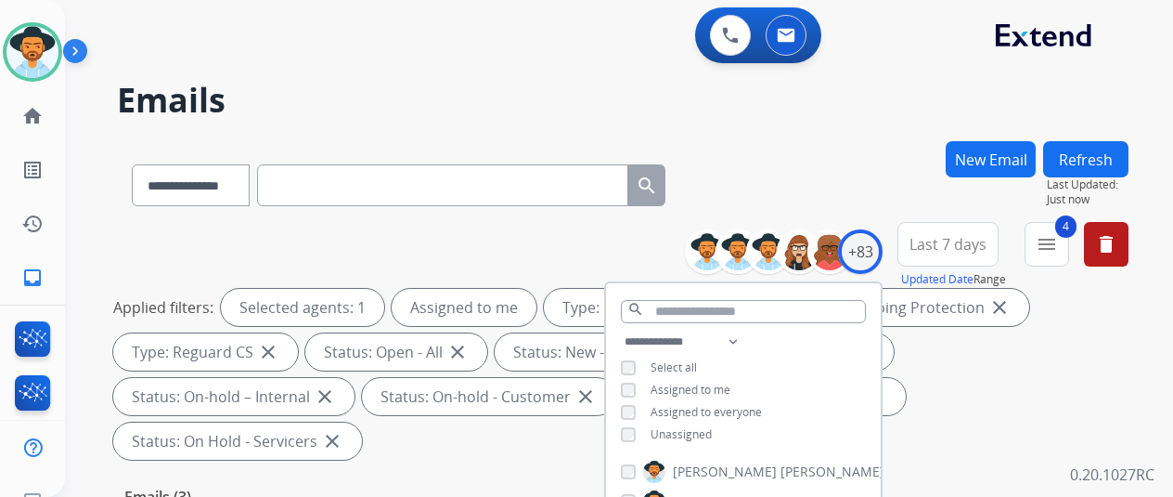
click at [823, 183] on div "**********" at bounding box center [623, 181] width 1012 height 81
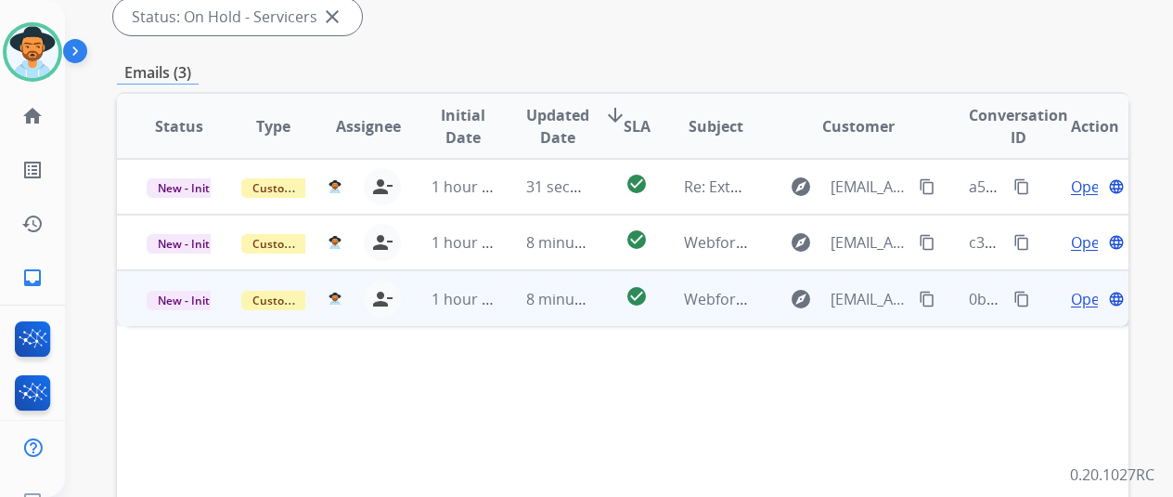
scroll to position [464, 0]
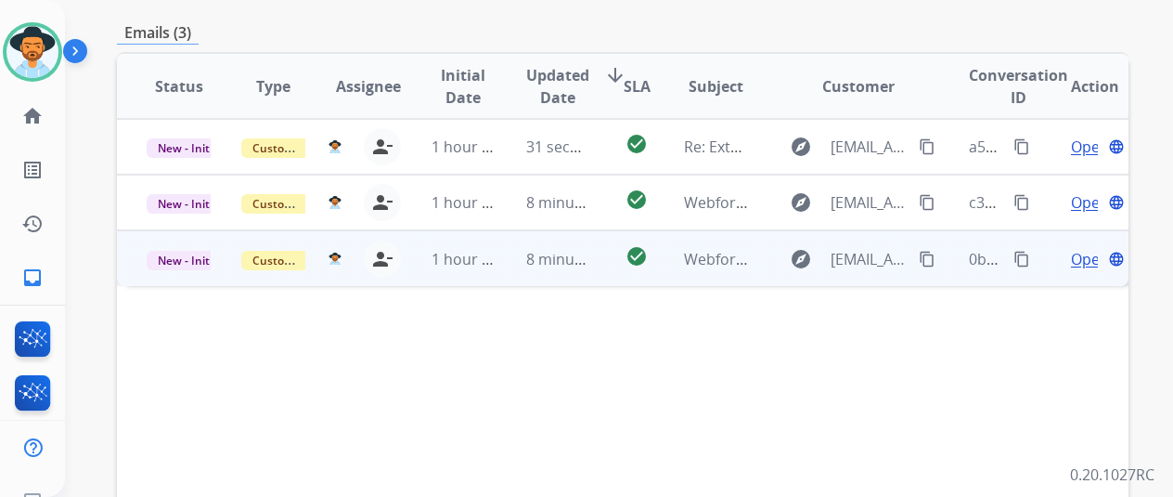
click at [1082, 248] on span "Open" at bounding box center [1090, 259] width 38 height 22
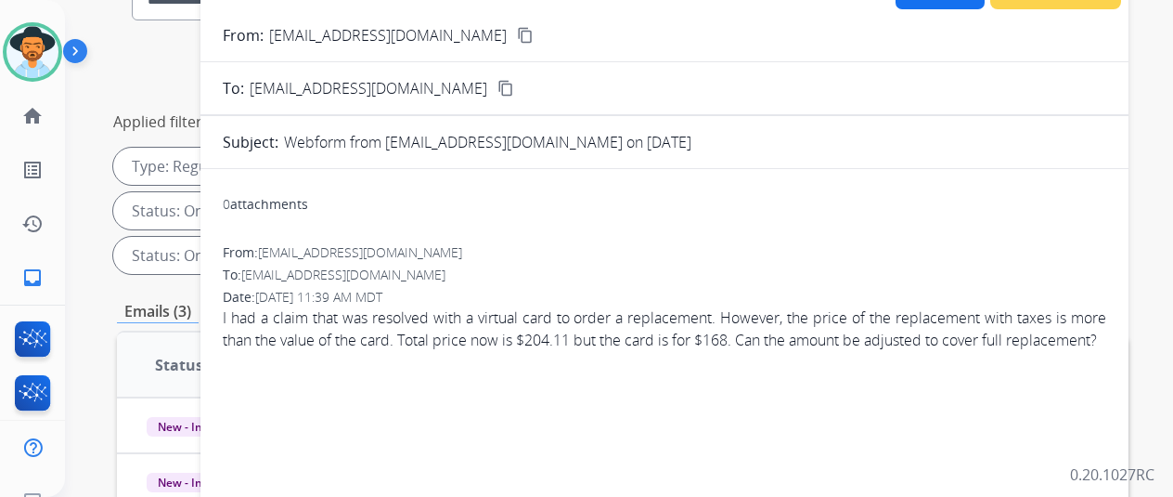
scroll to position [0, 0]
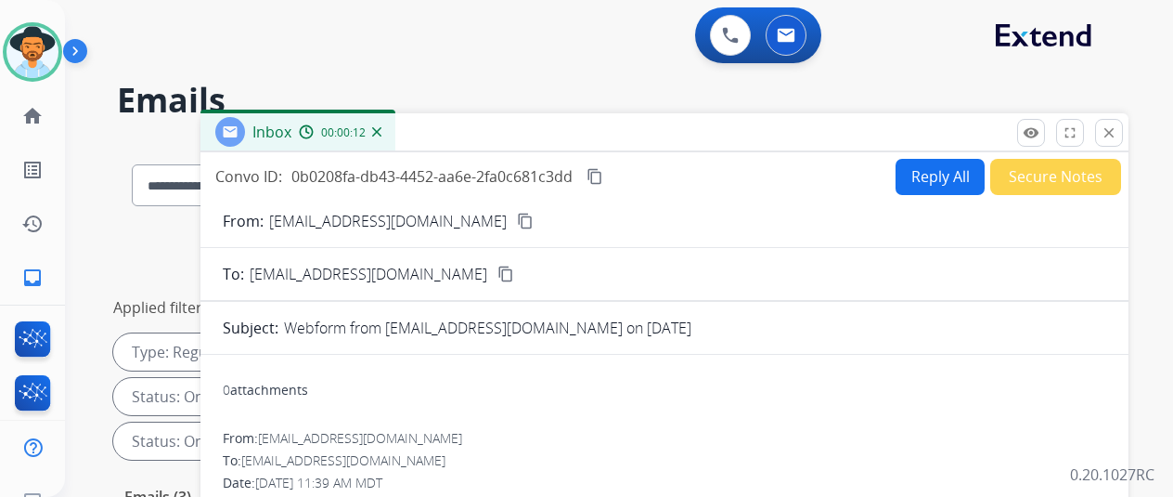
click at [517, 220] on mat-icon "content_copy" at bounding box center [525, 221] width 17 height 17
click at [950, 174] on button "Reply All" at bounding box center [940, 177] width 89 height 36
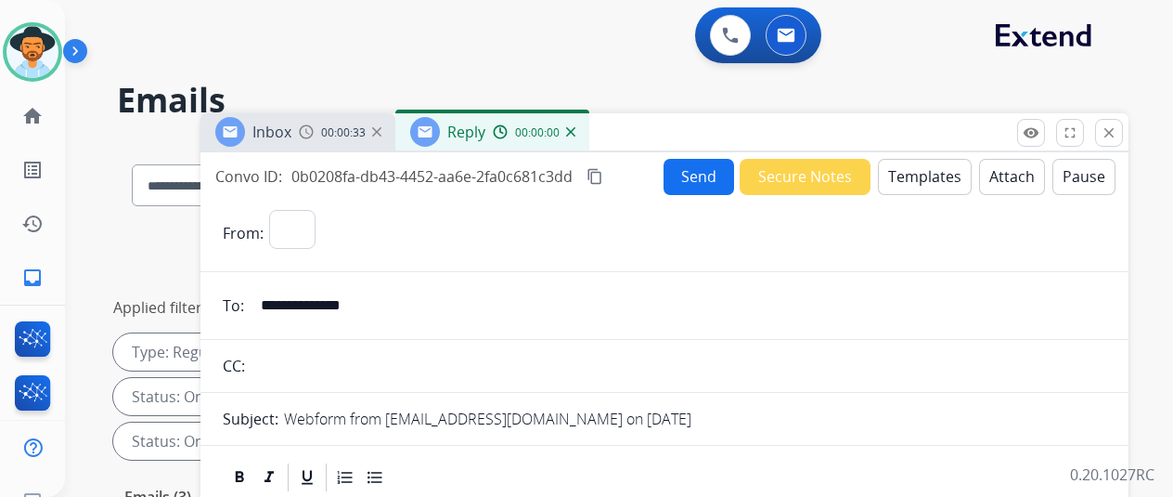
select select "**********"
click at [934, 177] on button "Templates" at bounding box center [925, 177] width 94 height 36
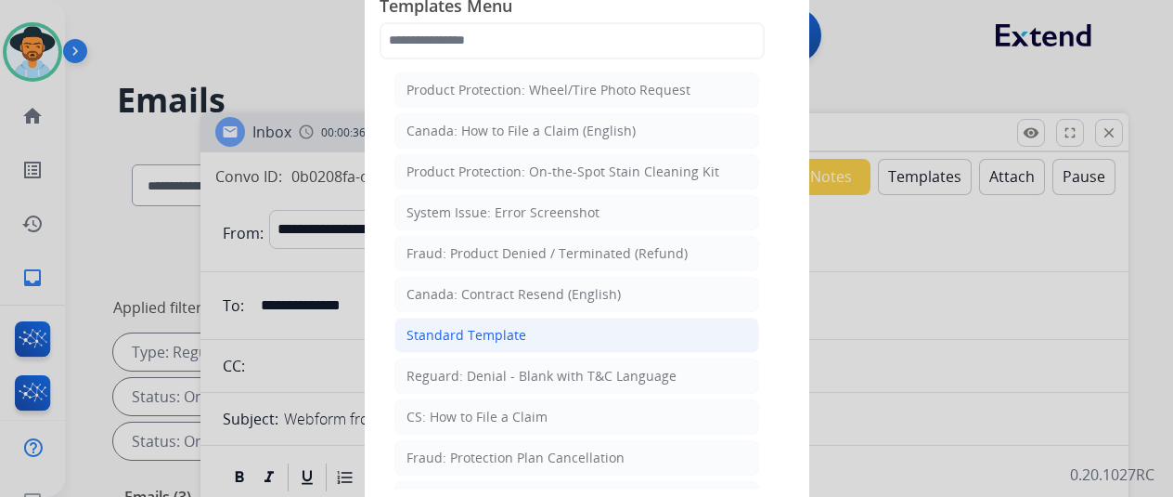
click at [445, 333] on div "Standard Template" at bounding box center [467, 335] width 120 height 19
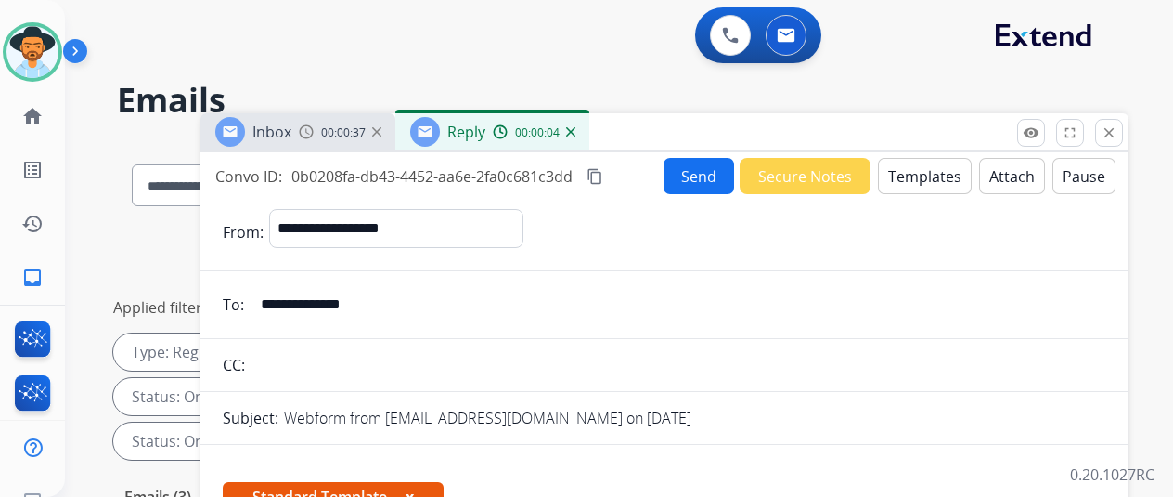
scroll to position [349, 0]
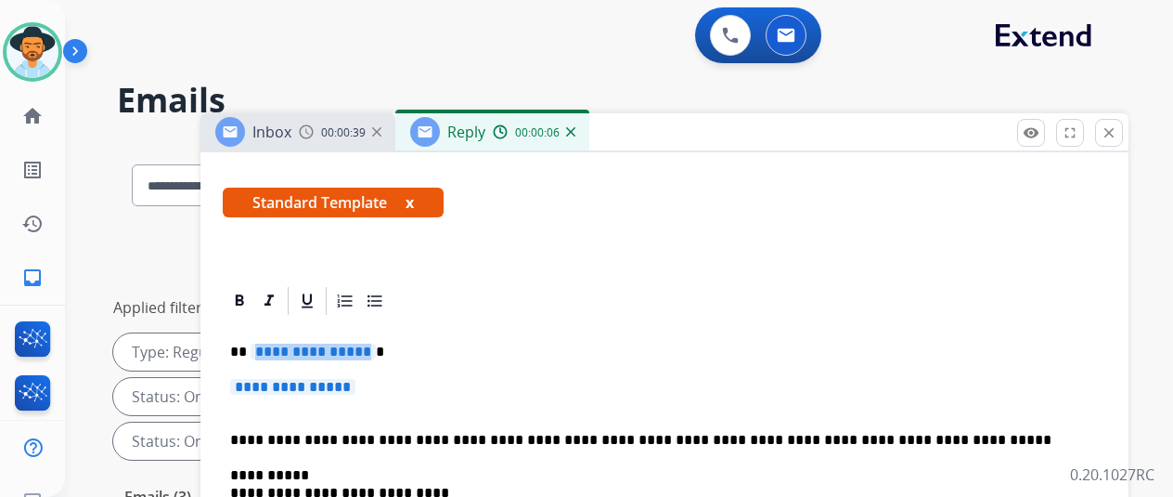
drag, startPoint x: 381, startPoint y: 295, endPoint x: 369, endPoint y: 292, distance: 12.4
click at [369, 343] on p "**********" at bounding box center [657, 351] width 854 height 17
click at [356, 379] on span "**********" at bounding box center [292, 387] width 125 height 16
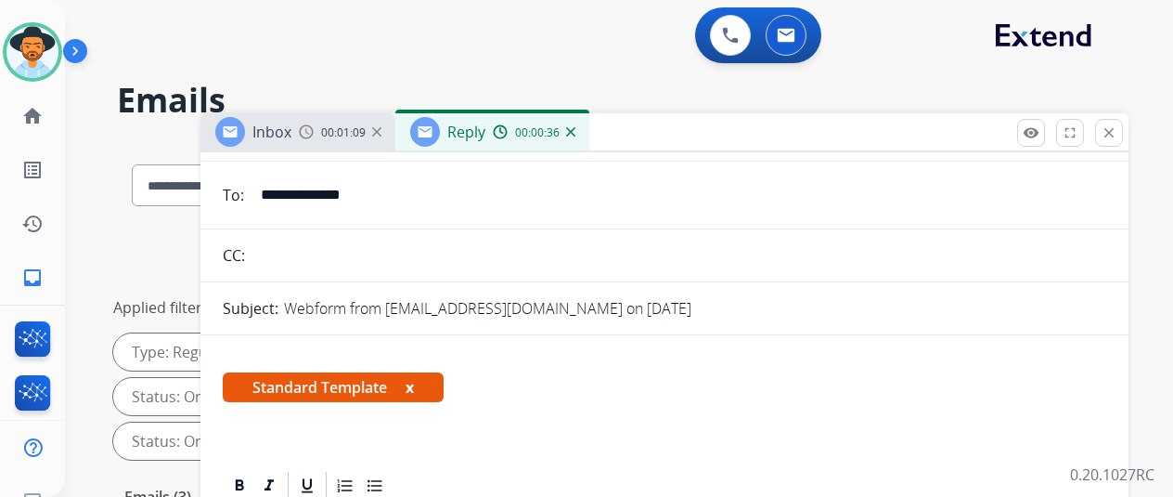
scroll to position [0, 0]
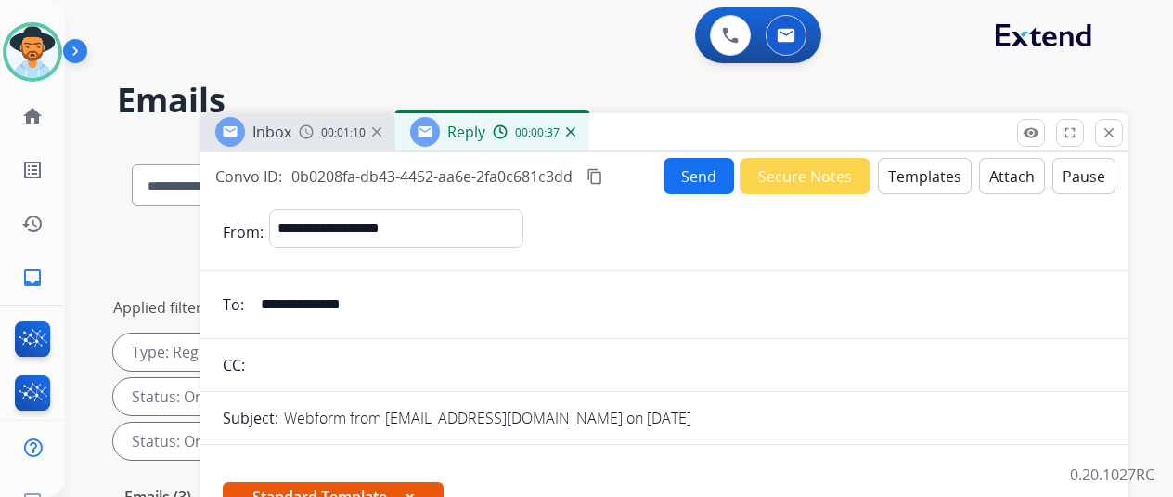
click at [714, 169] on button "Send" at bounding box center [699, 176] width 71 height 36
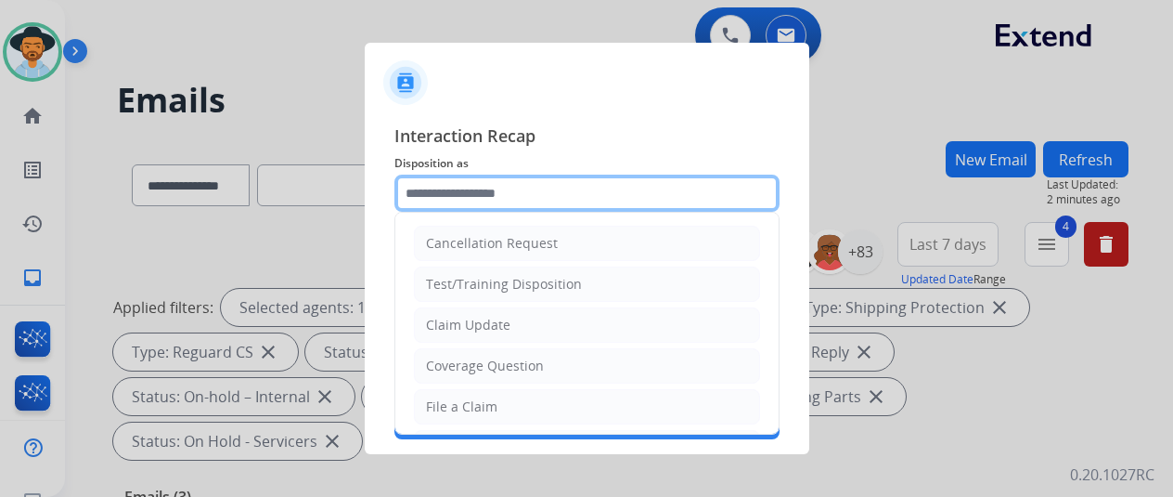
click at [423, 199] on input "text" at bounding box center [587, 193] width 385 height 37
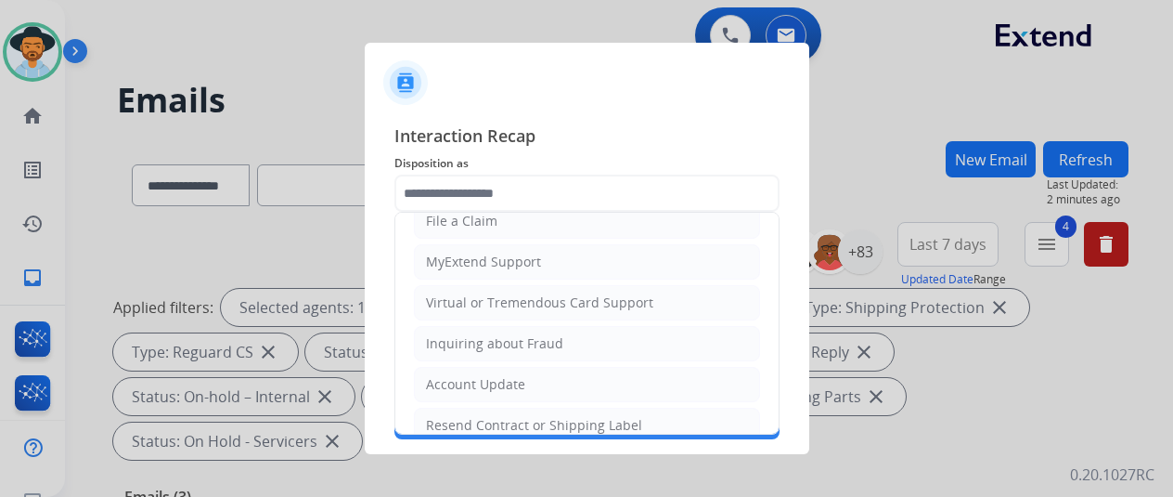
drag, startPoint x: 486, startPoint y: 293, endPoint x: 511, endPoint y: 131, distance: 164.2
click at [490, 273] on ul "Cancellation Request Test/Training Disposition Claim Update Coverage Question F…" at bounding box center [586, 282] width 383 height 511
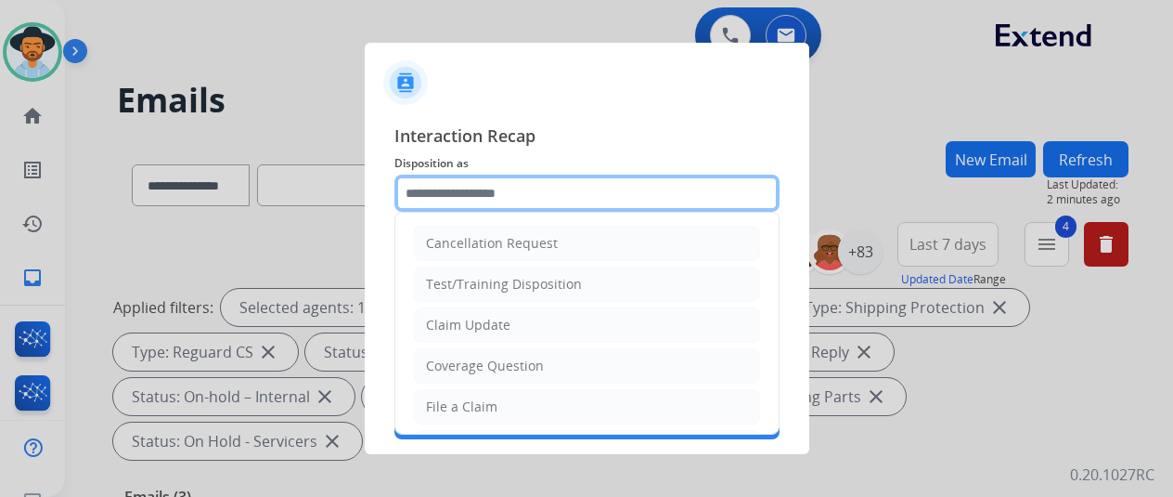
click at [423, 192] on input "text" at bounding box center [587, 193] width 385 height 37
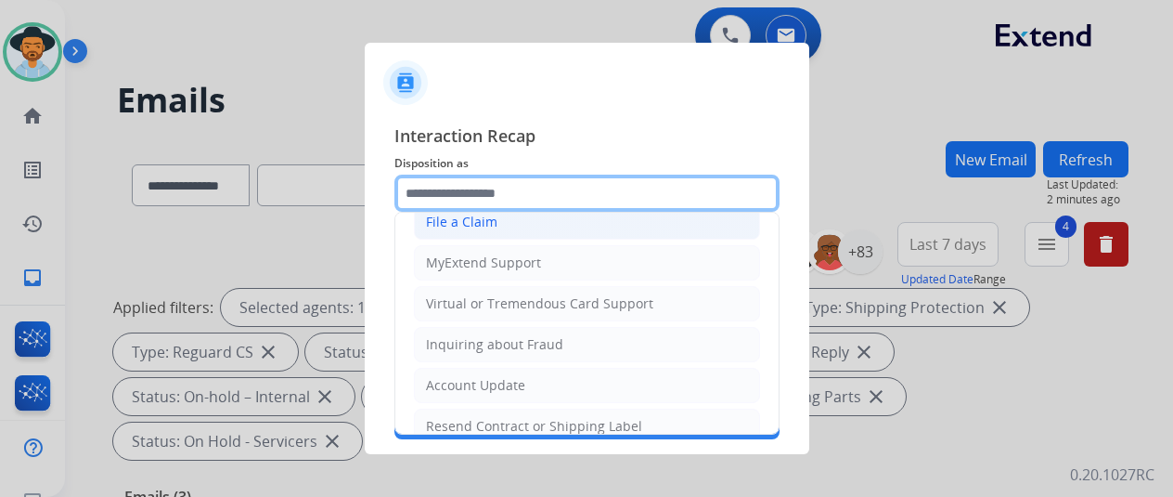
scroll to position [93, 0]
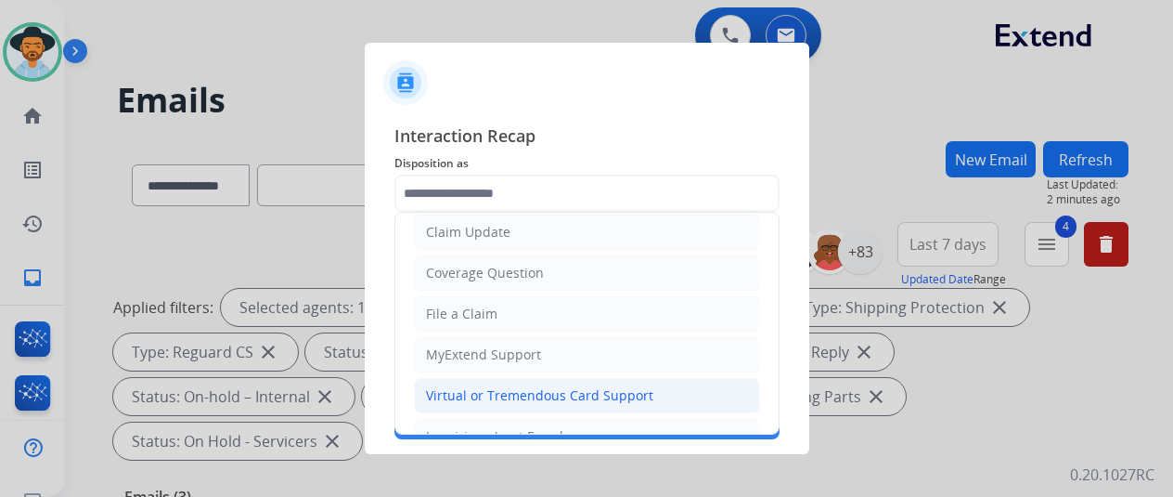
click at [483, 390] on div "Virtual or Tremendous Card Support" at bounding box center [539, 395] width 227 height 19
type input "**********"
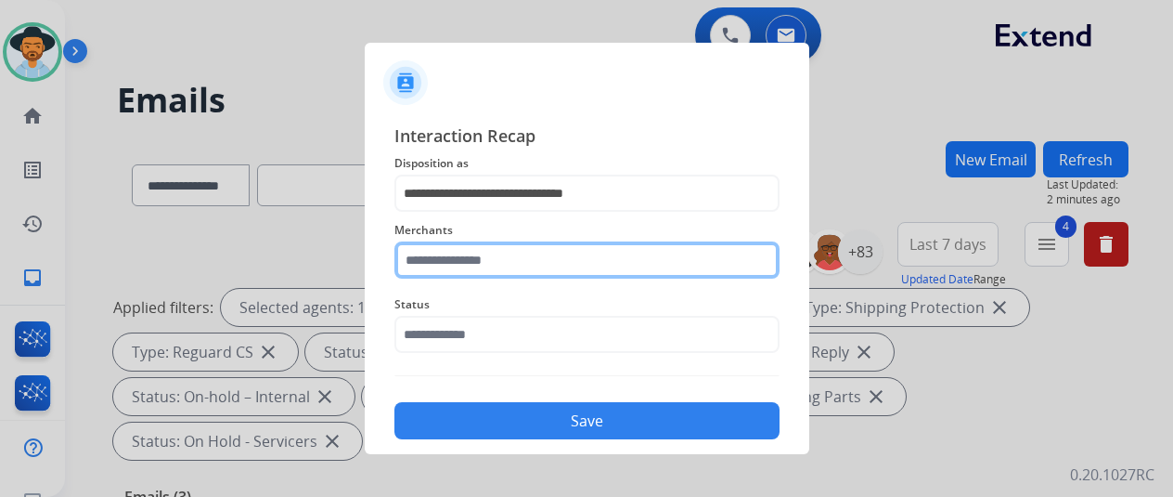
click at [442, 258] on input "text" at bounding box center [587, 259] width 385 height 37
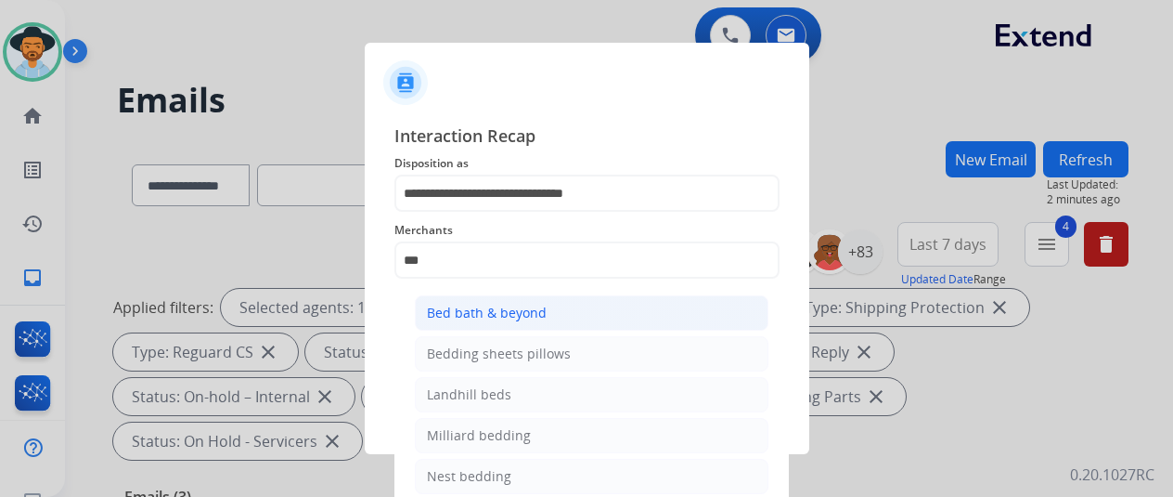
click at [485, 311] on div "Bed bath & beyond" at bounding box center [487, 313] width 120 height 19
type input "**********"
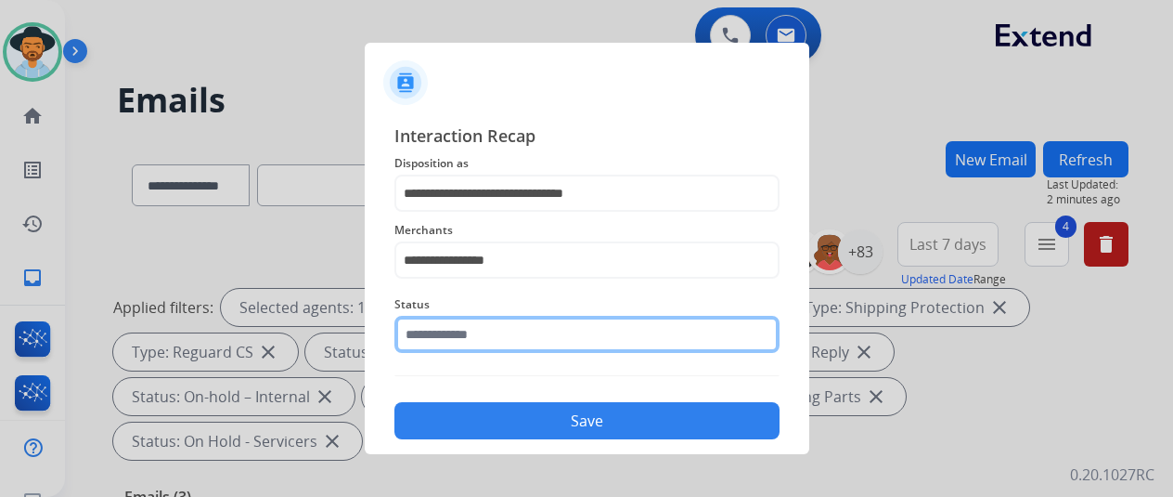
click at [468, 335] on input "text" at bounding box center [587, 334] width 385 height 37
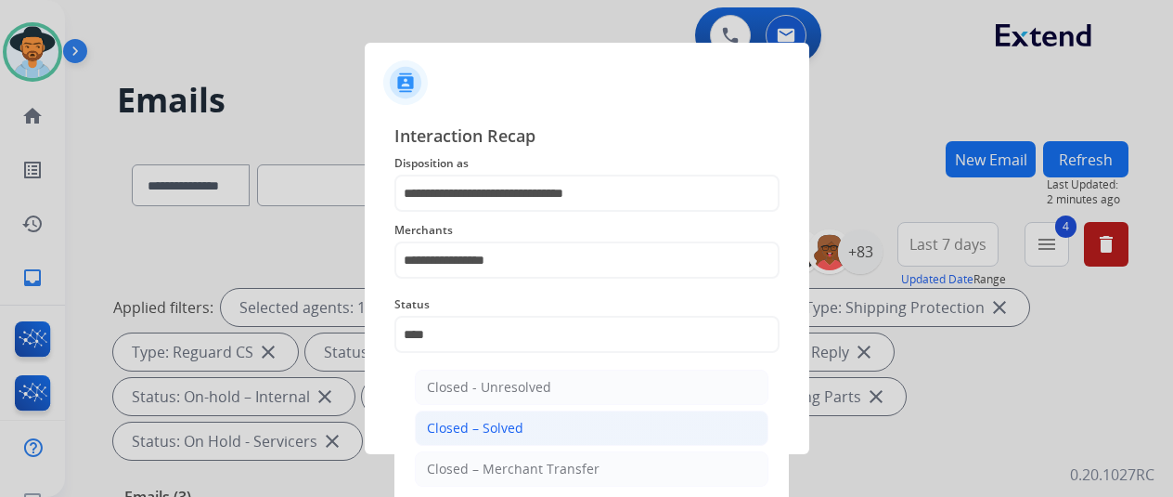
click at [475, 430] on div "Closed – Solved" at bounding box center [475, 428] width 97 height 19
type input "**********"
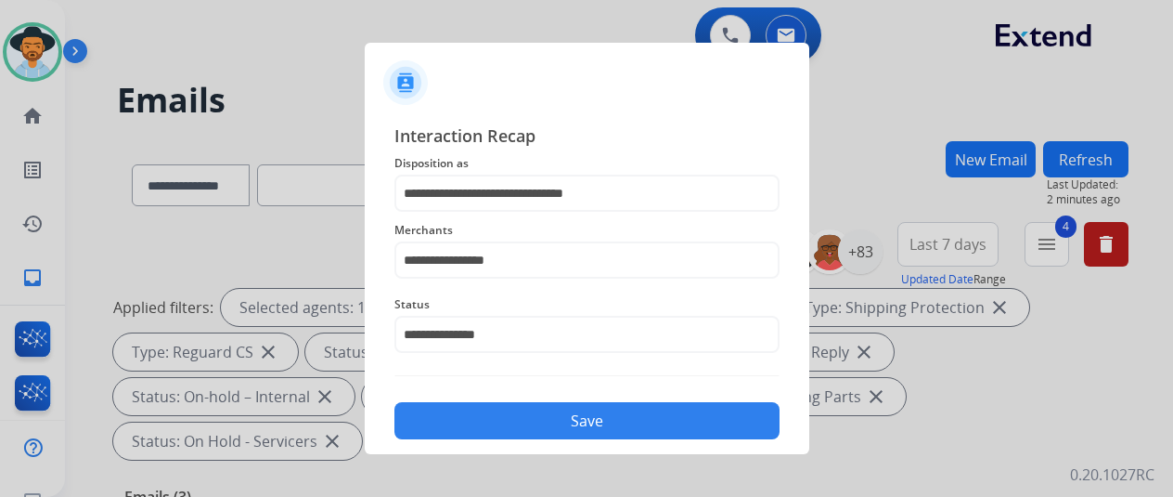
click at [512, 408] on button "Save" at bounding box center [587, 420] width 385 height 37
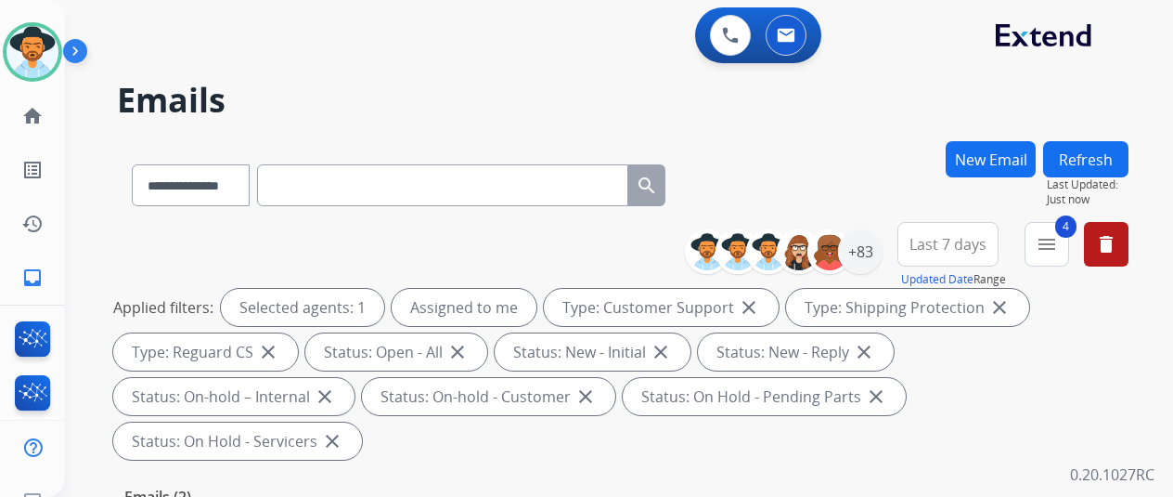
scroll to position [464, 0]
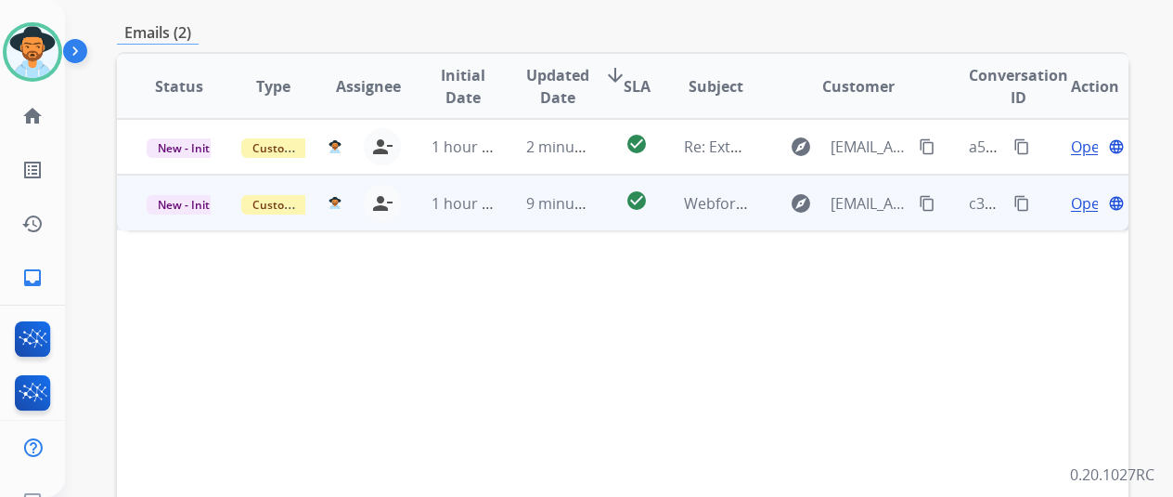
click at [1079, 192] on span "Open" at bounding box center [1090, 203] width 38 height 22
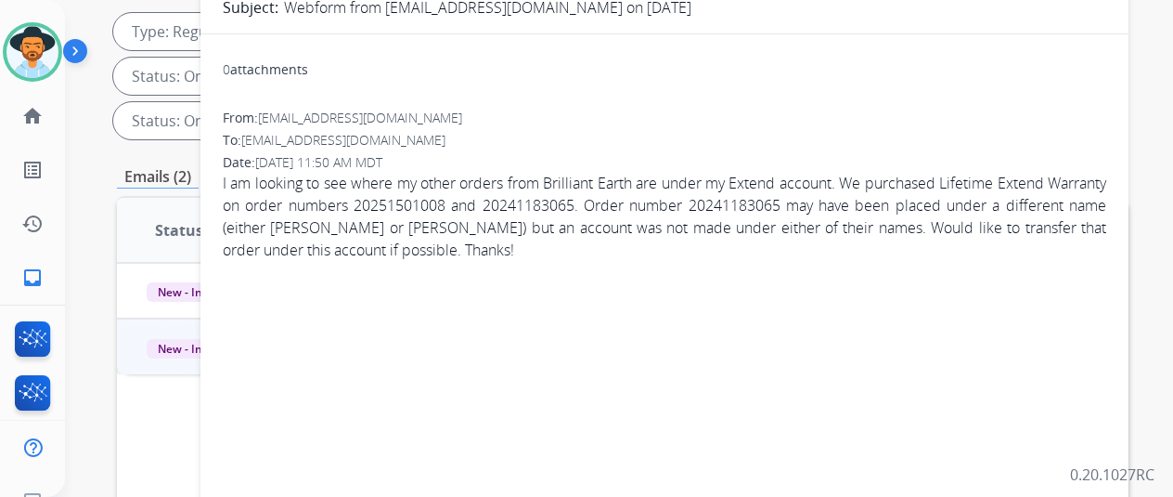
scroll to position [93, 0]
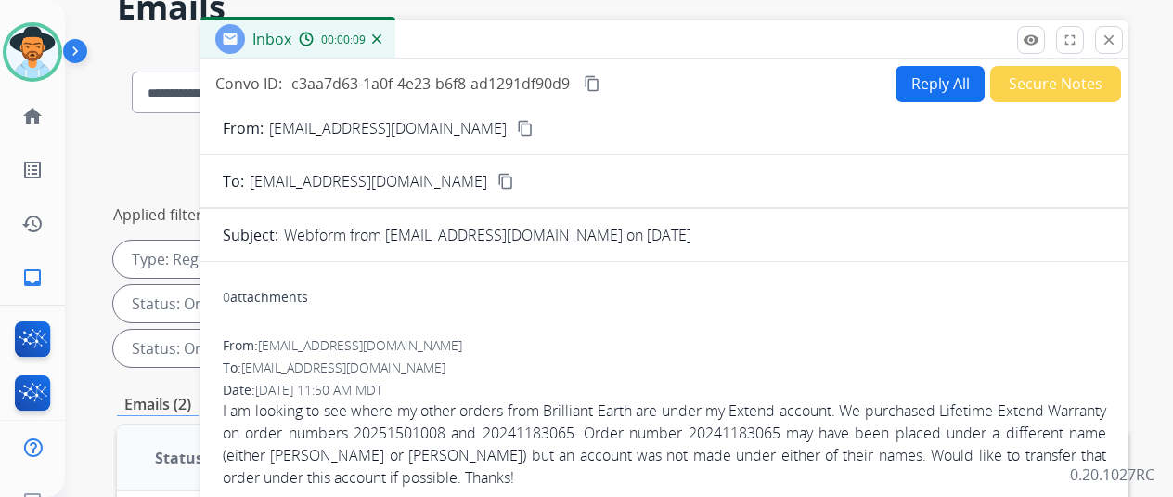
click at [517, 129] on mat-icon "content_copy" at bounding box center [525, 128] width 17 height 17
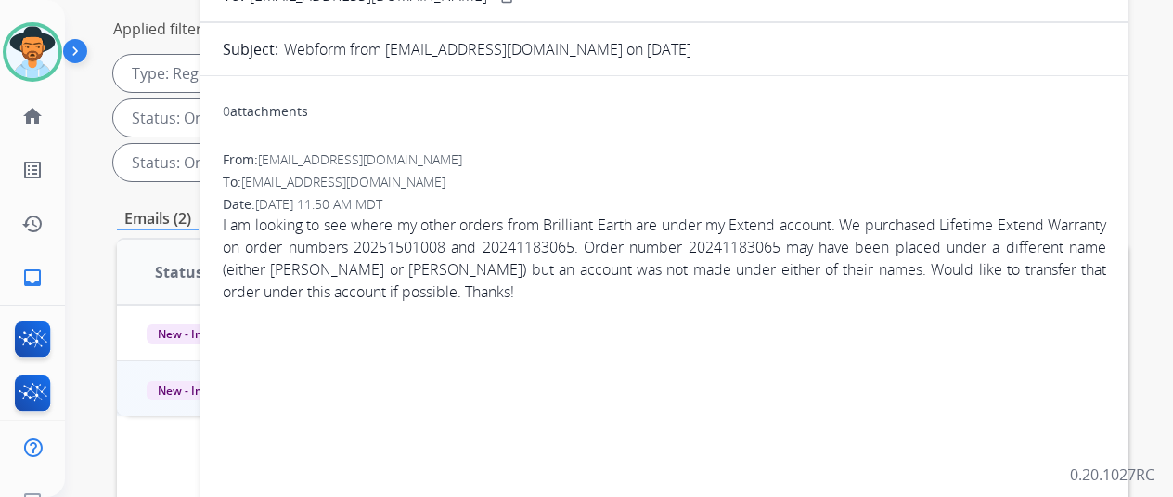
scroll to position [0, 0]
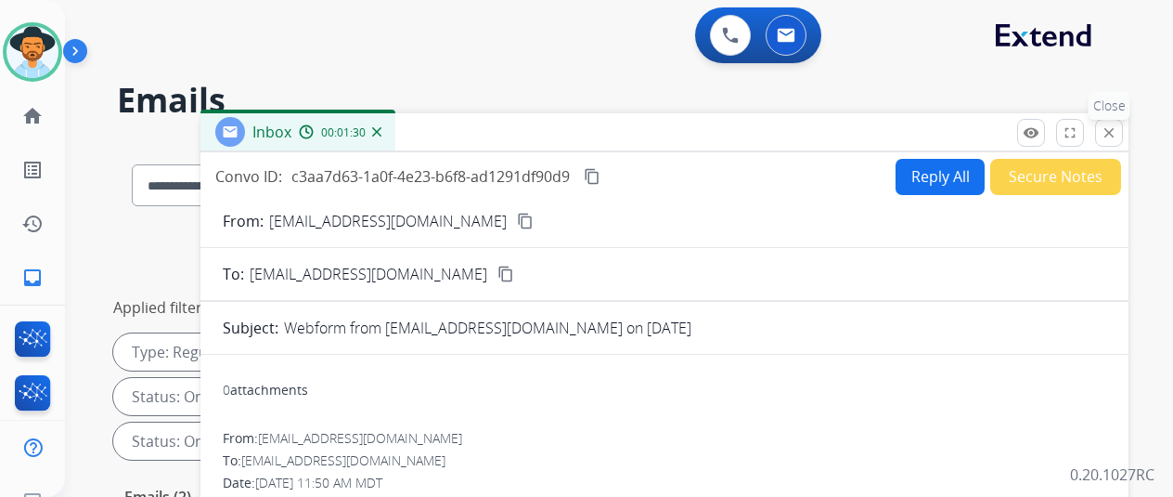
click at [1118, 132] on mat-icon "close" at bounding box center [1109, 132] width 17 height 17
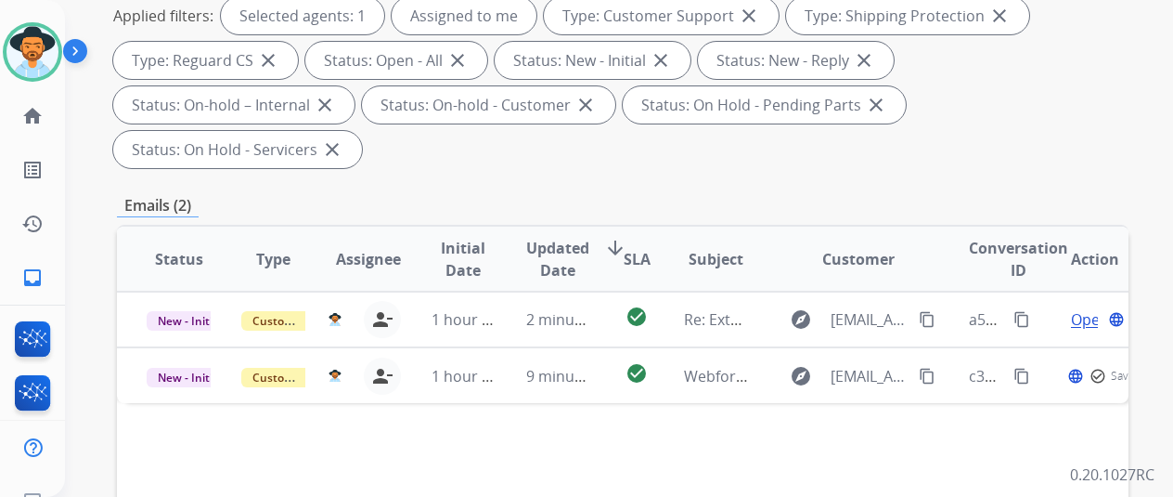
scroll to position [464, 0]
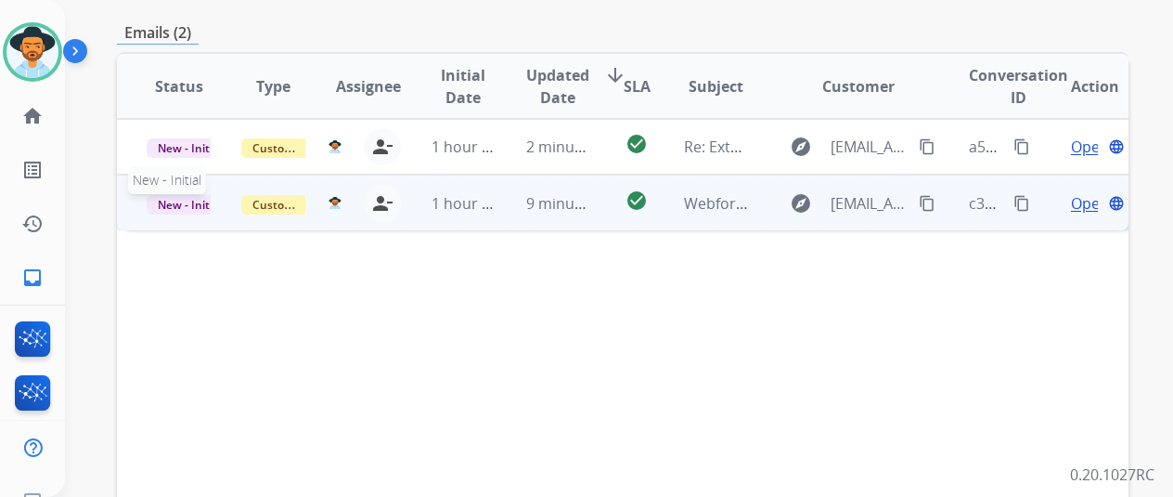
click at [199, 195] on span "New - Initial" at bounding box center [190, 204] width 86 height 19
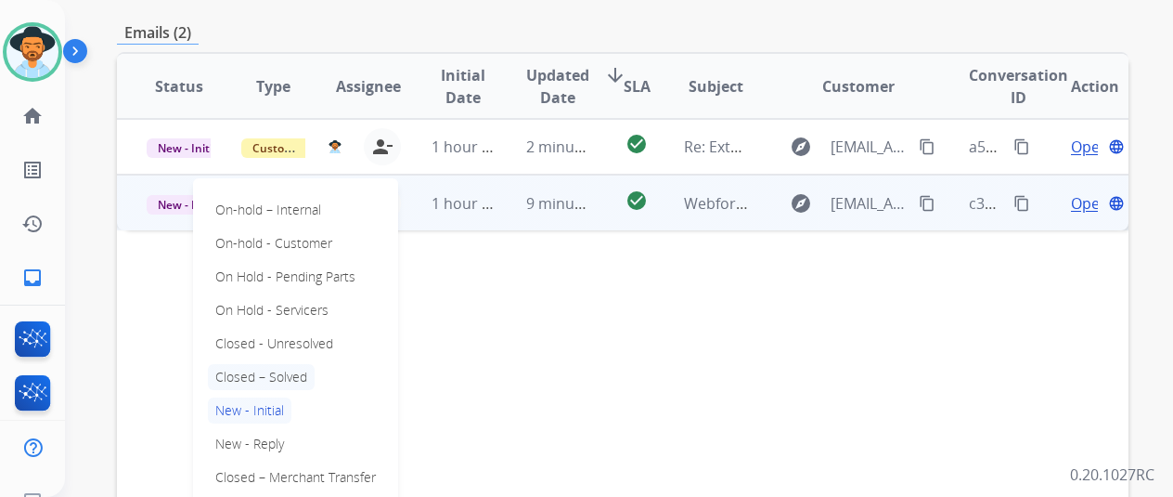
click at [254, 364] on p "Closed – Solved" at bounding box center [261, 377] width 107 height 26
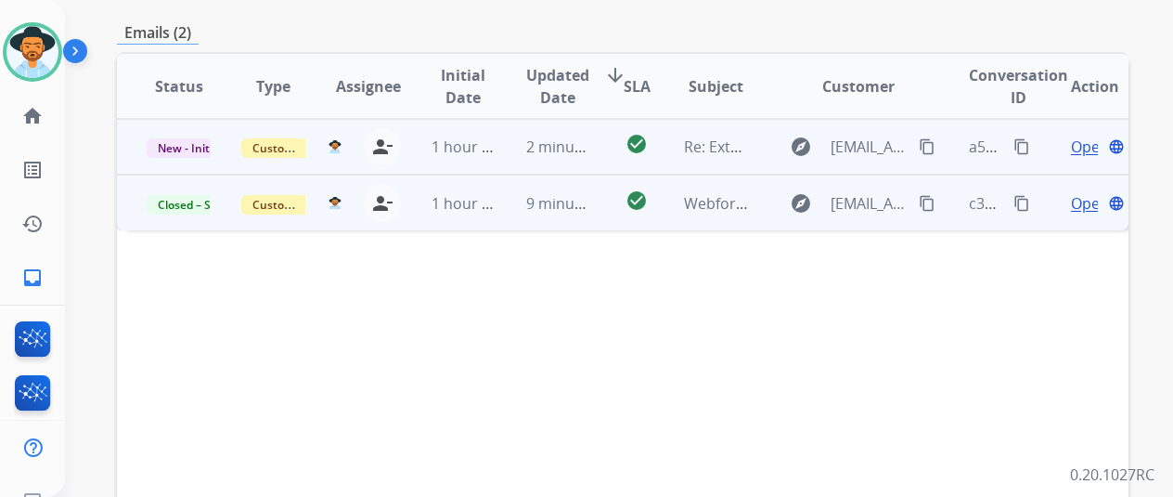
click at [1084, 136] on span "Open" at bounding box center [1090, 147] width 38 height 22
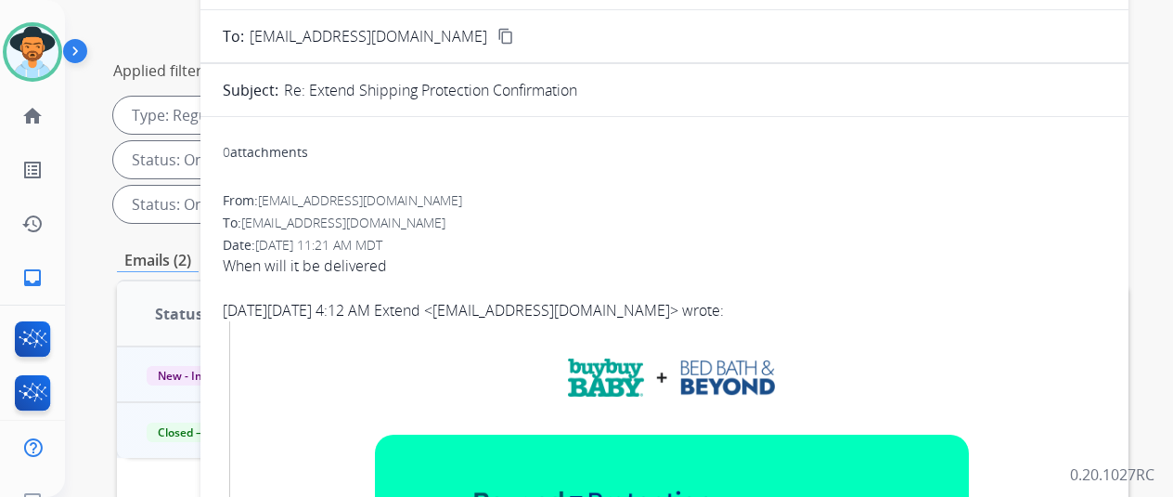
scroll to position [0, 0]
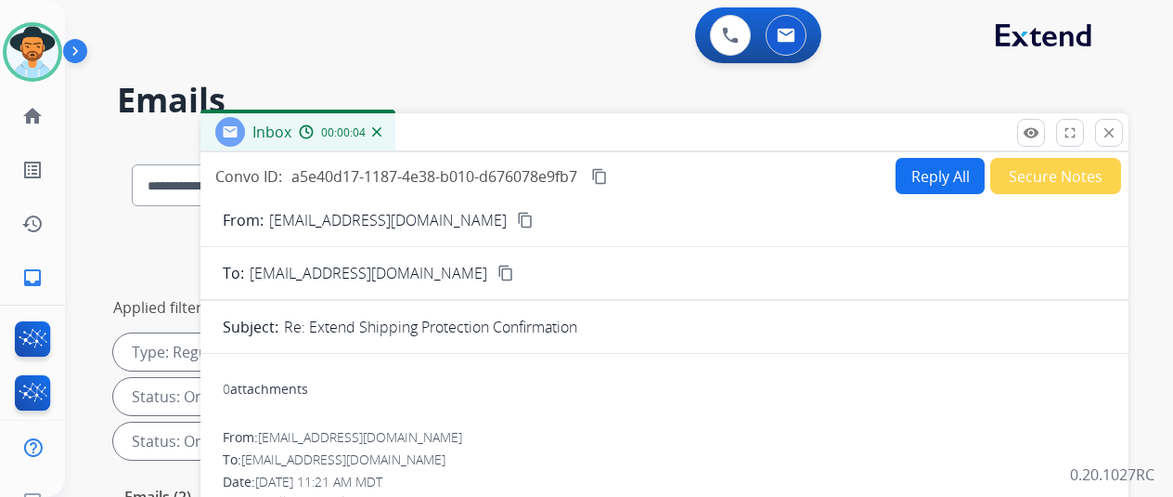
click at [517, 214] on mat-icon "content_copy" at bounding box center [525, 220] width 17 height 17
click at [968, 175] on button "Reply All" at bounding box center [940, 176] width 89 height 36
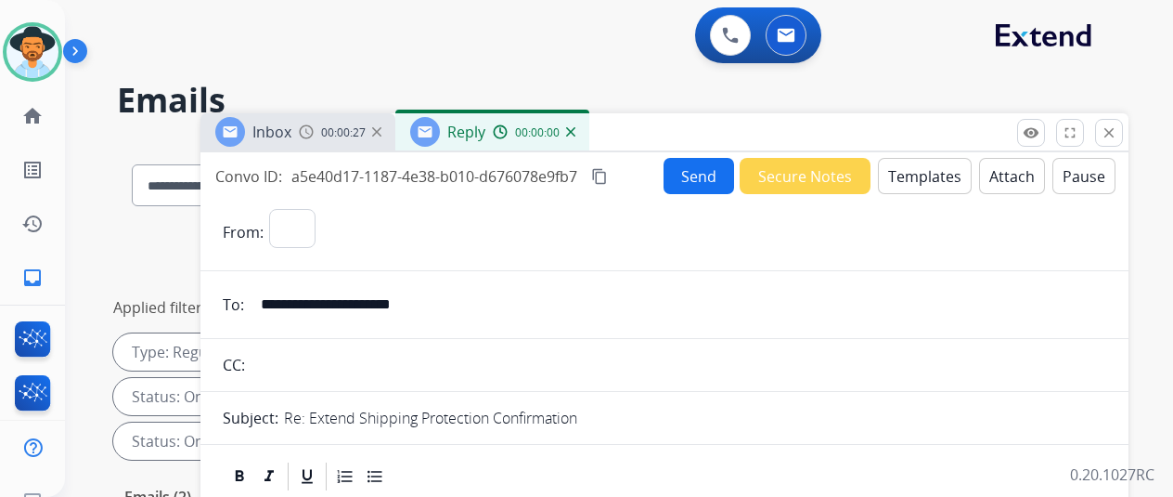
select select "**********"
click at [928, 174] on button "Templates" at bounding box center [925, 176] width 94 height 36
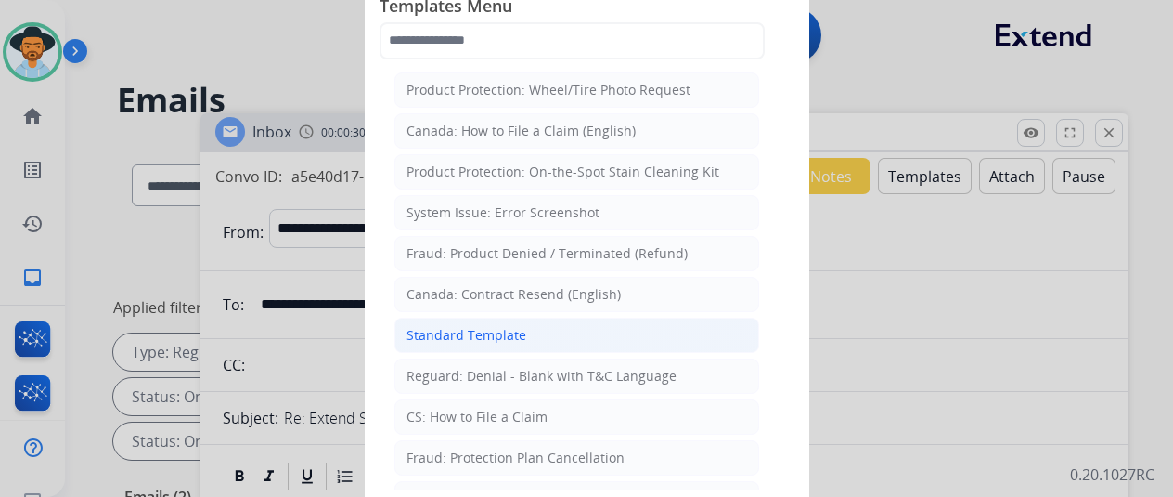
click at [507, 335] on div "Standard Template" at bounding box center [467, 335] width 120 height 19
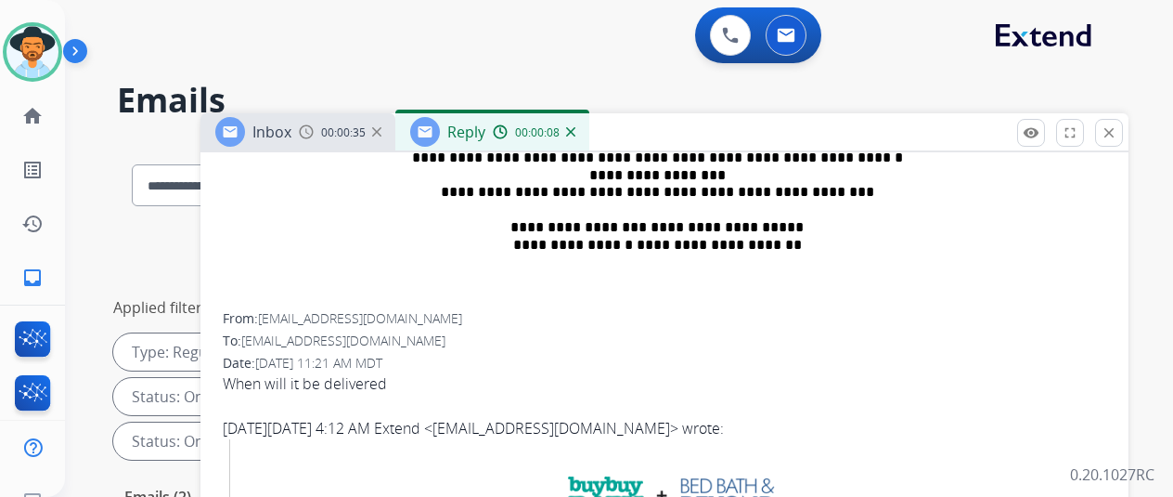
scroll to position [464, 0]
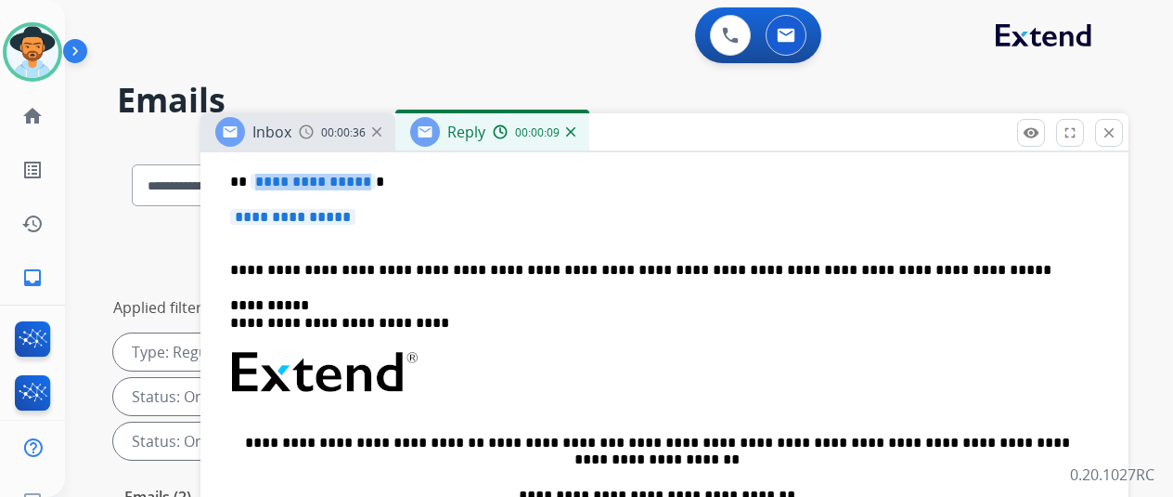
drag, startPoint x: 377, startPoint y: 183, endPoint x: 363, endPoint y: 184, distance: 14.0
click at [363, 184] on span "**********" at bounding box center [313, 182] width 125 height 16
click at [356, 214] on span "**********" at bounding box center [292, 217] width 125 height 16
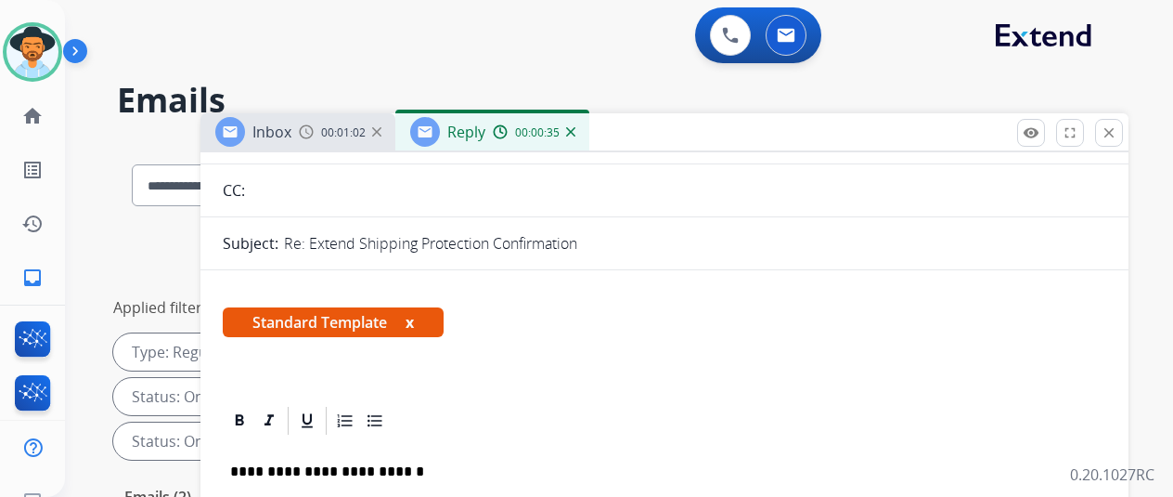
scroll to position [0, 0]
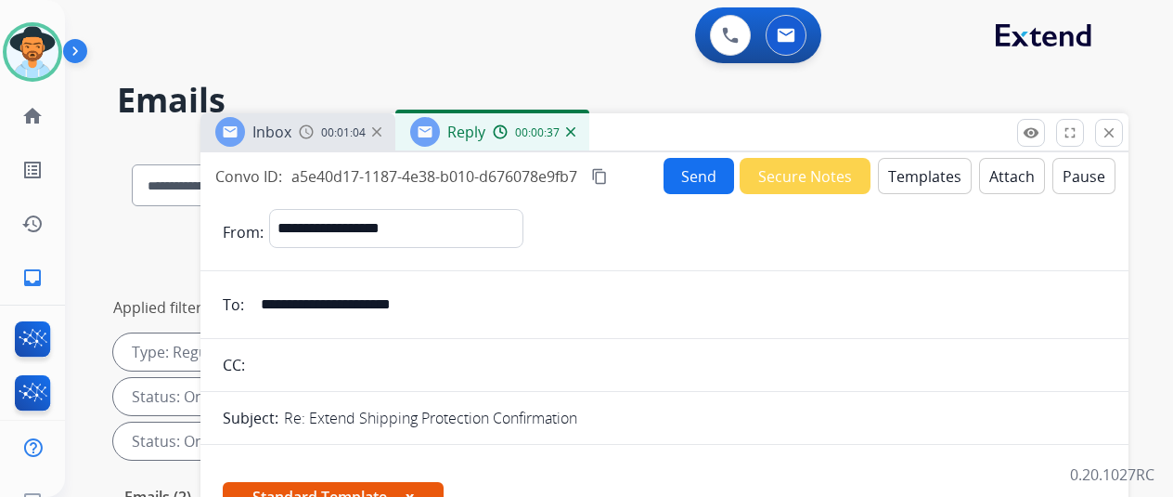
click at [695, 177] on button "Send" at bounding box center [699, 176] width 71 height 36
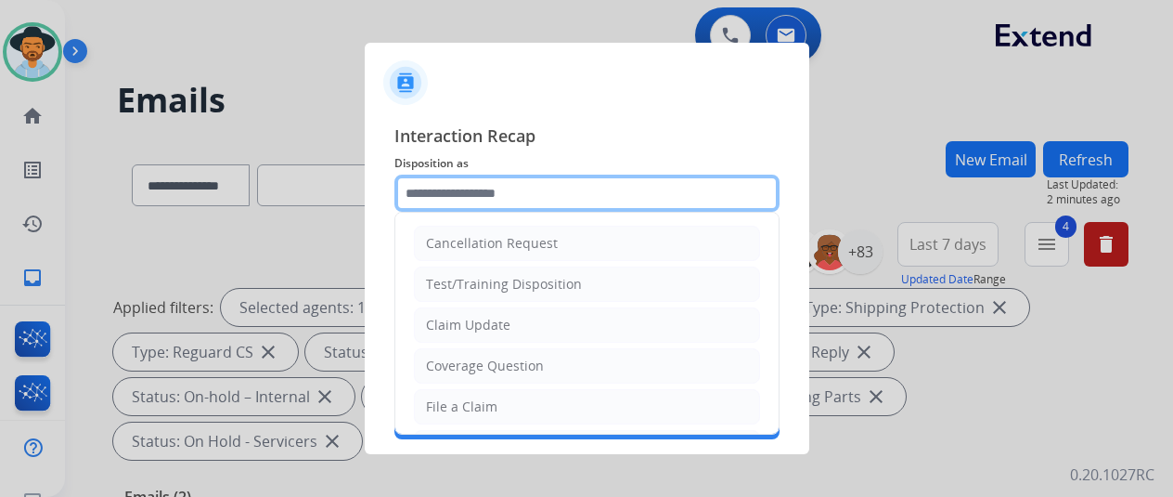
click at [432, 191] on input "text" at bounding box center [587, 193] width 385 height 37
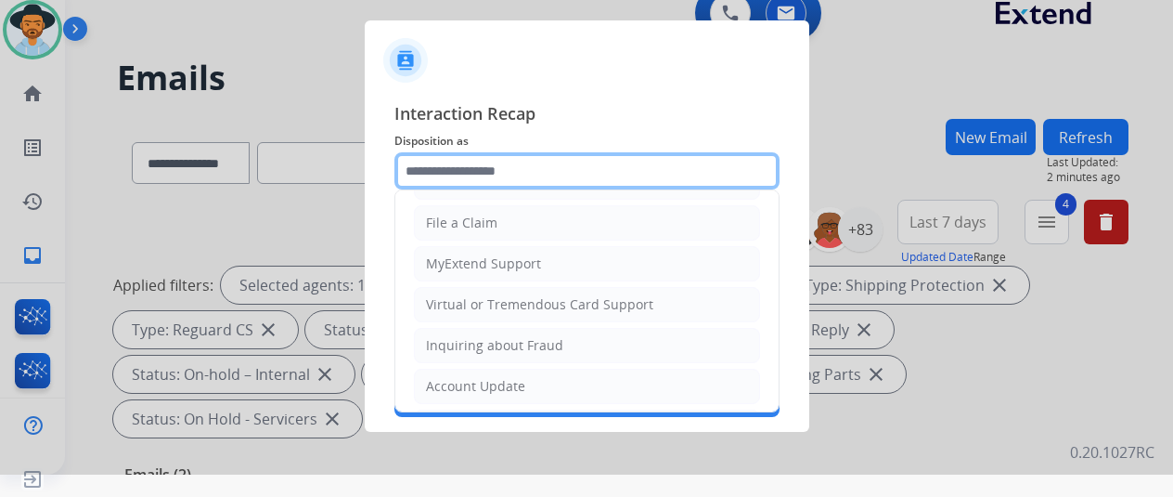
scroll to position [281, 0]
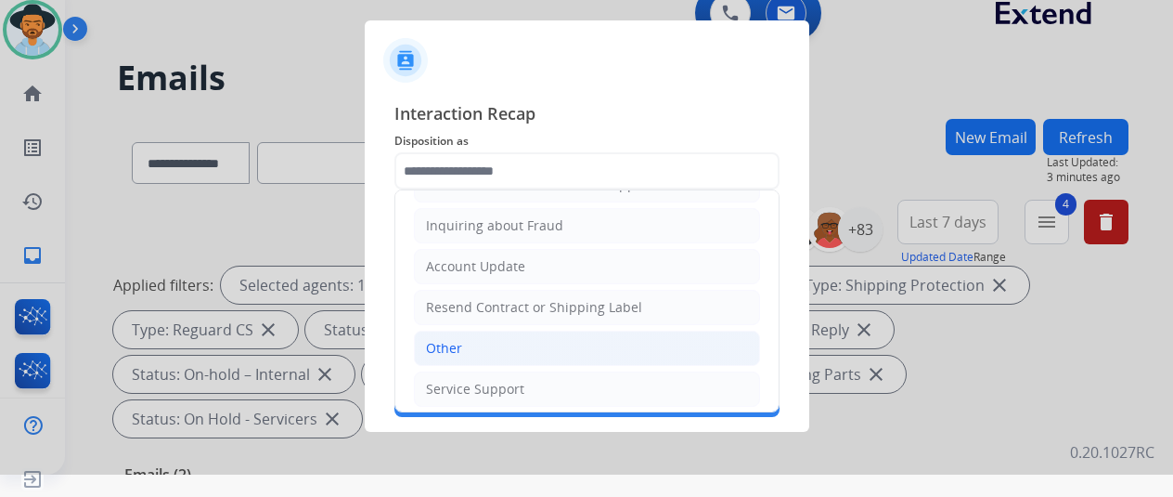
click at [475, 337] on li "Other" at bounding box center [587, 347] width 346 height 35
type input "*****"
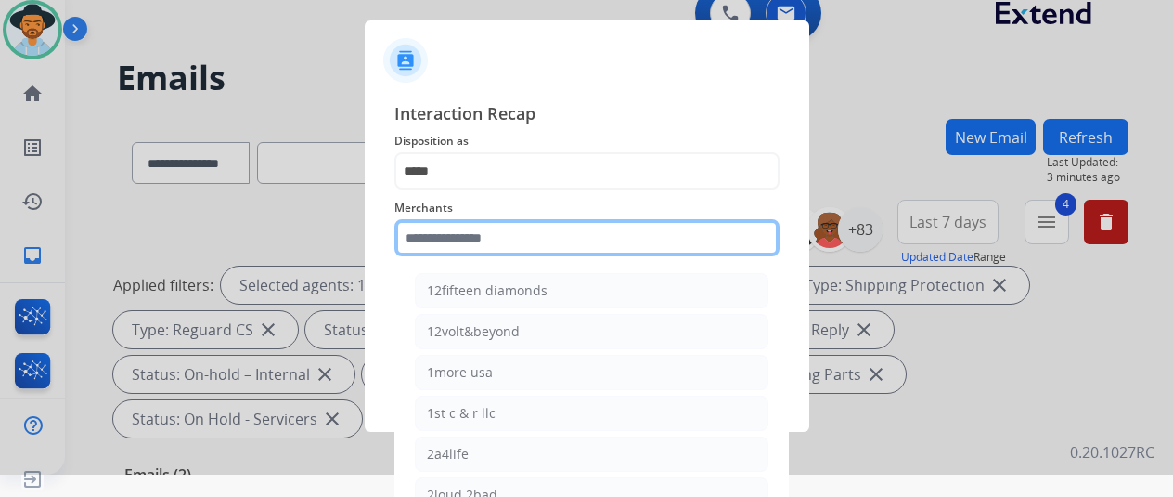
click at [464, 230] on input "text" at bounding box center [587, 237] width 385 height 37
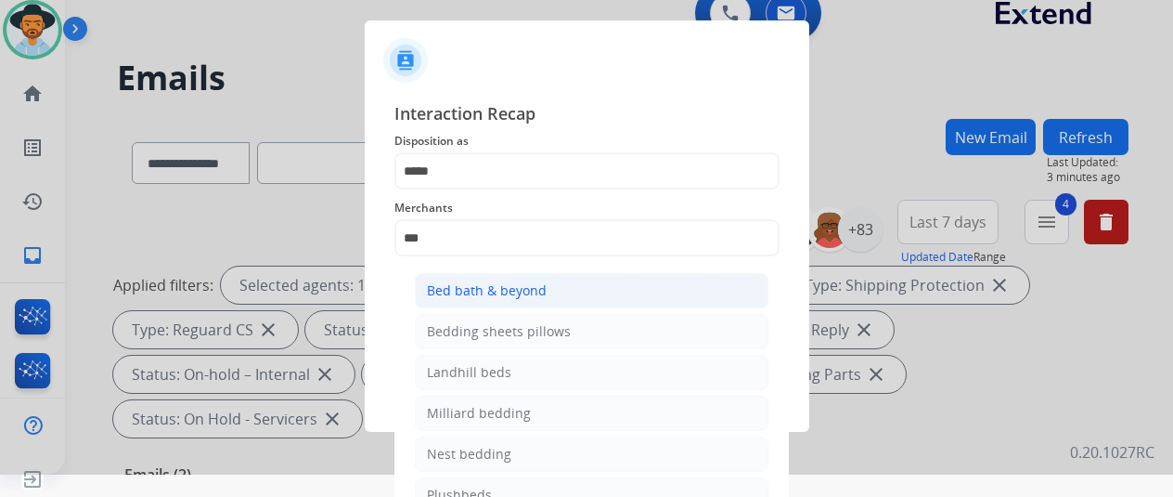
click at [496, 278] on li "Bed bath & beyond" at bounding box center [592, 290] width 354 height 35
type input "**********"
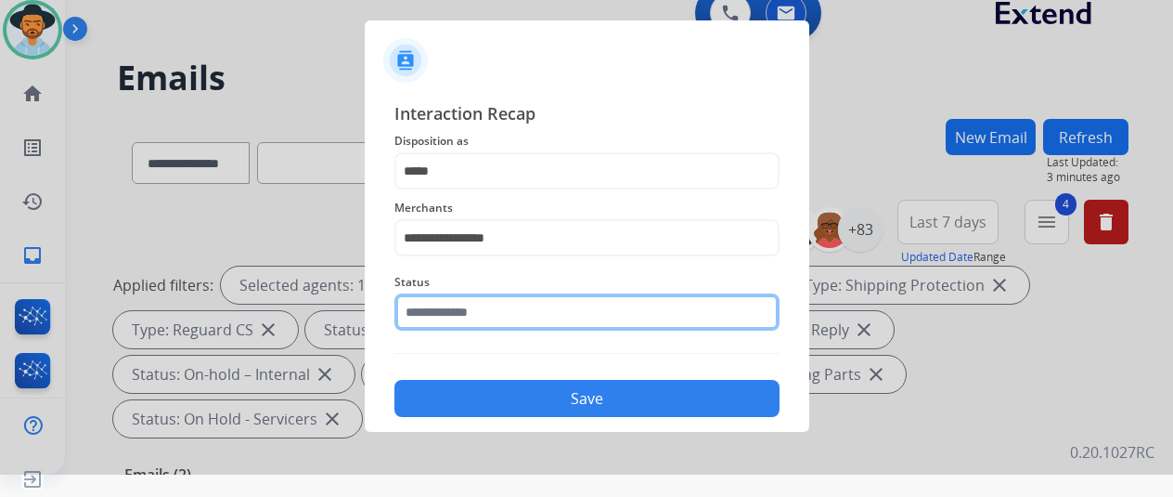
click at [478, 304] on input "text" at bounding box center [587, 311] width 385 height 37
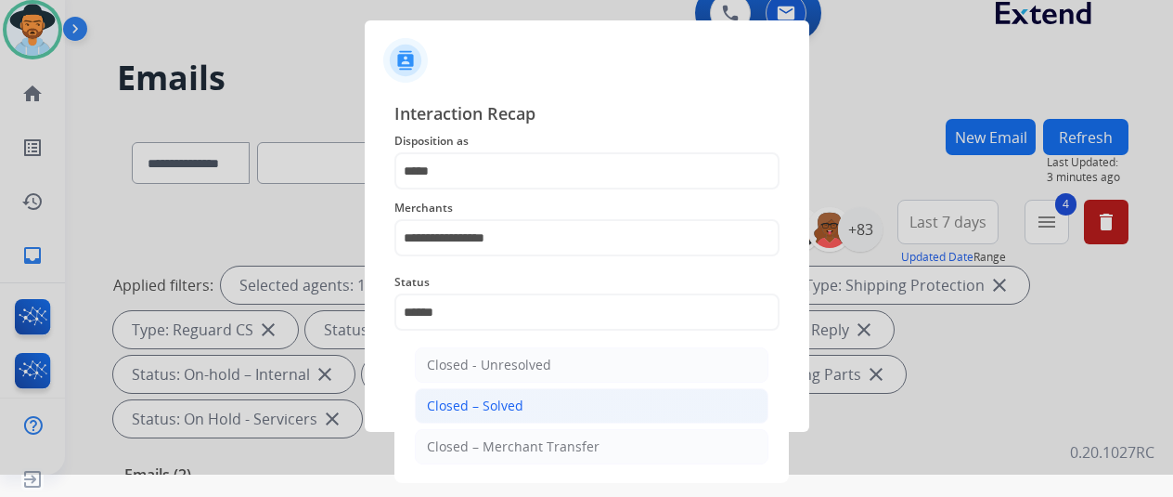
click at [457, 404] on div "Closed – Solved" at bounding box center [475, 405] width 97 height 19
type input "**********"
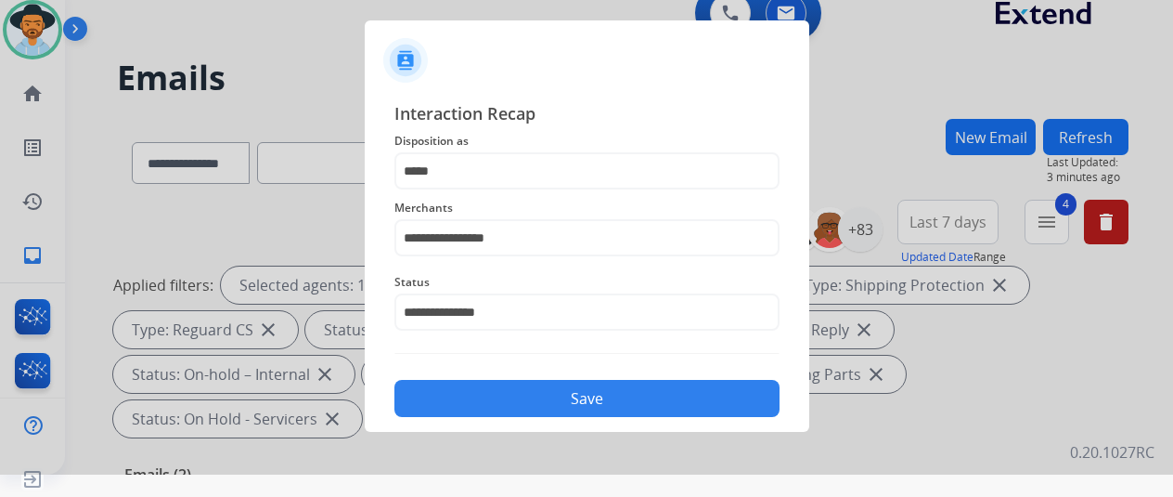
click at [551, 395] on button "Save" at bounding box center [587, 398] width 385 height 37
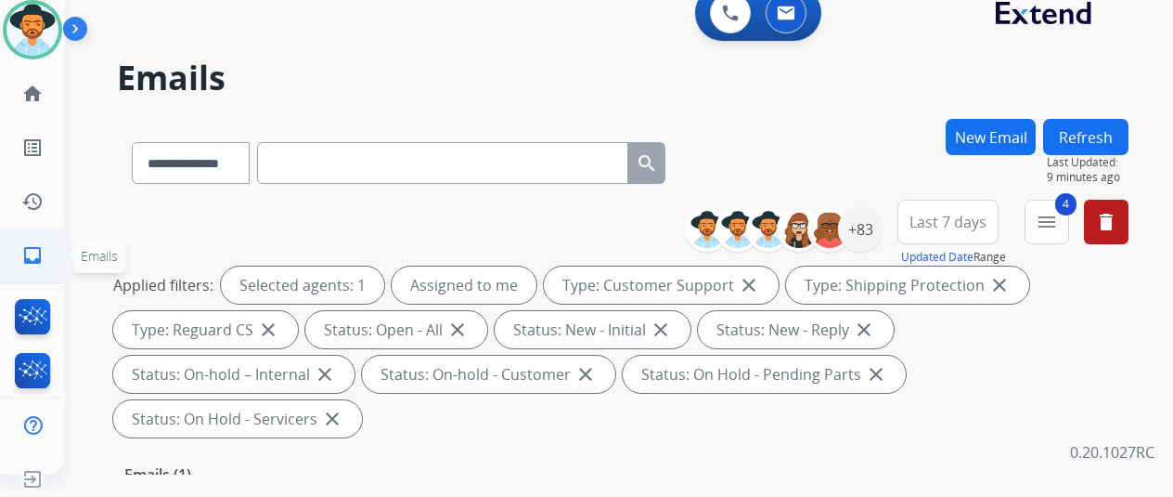
click at [35, 257] on mat-icon "inbox" at bounding box center [32, 255] width 22 height 22
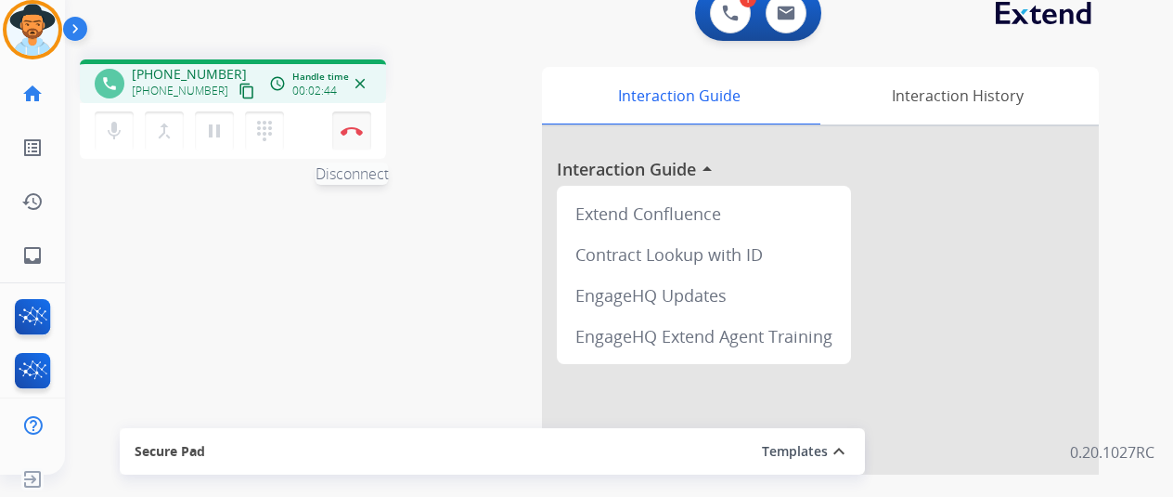
click at [356, 123] on button "Disconnect" at bounding box center [351, 130] width 39 height 39
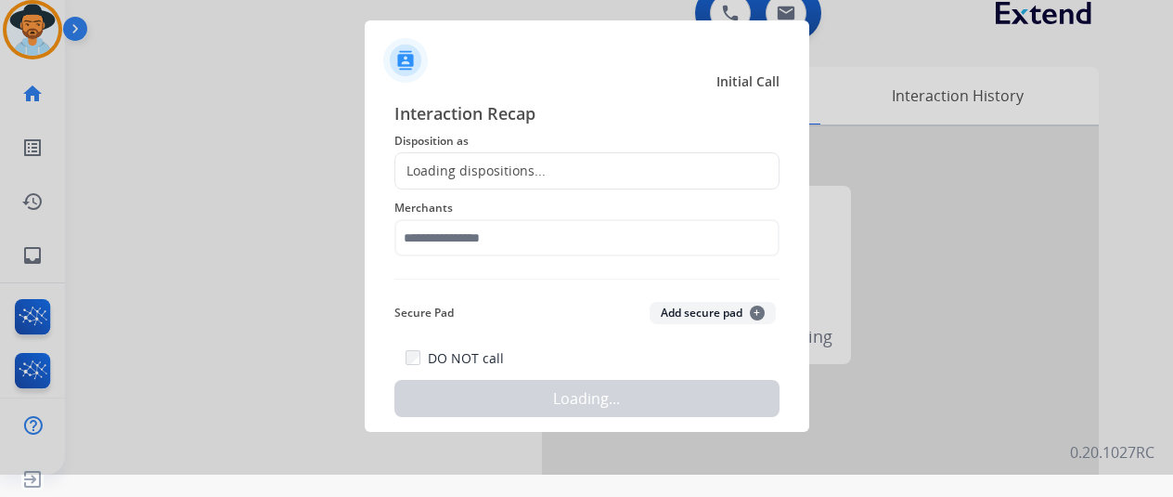
click at [457, 155] on div "Loading dispositions..." at bounding box center [587, 170] width 385 height 37
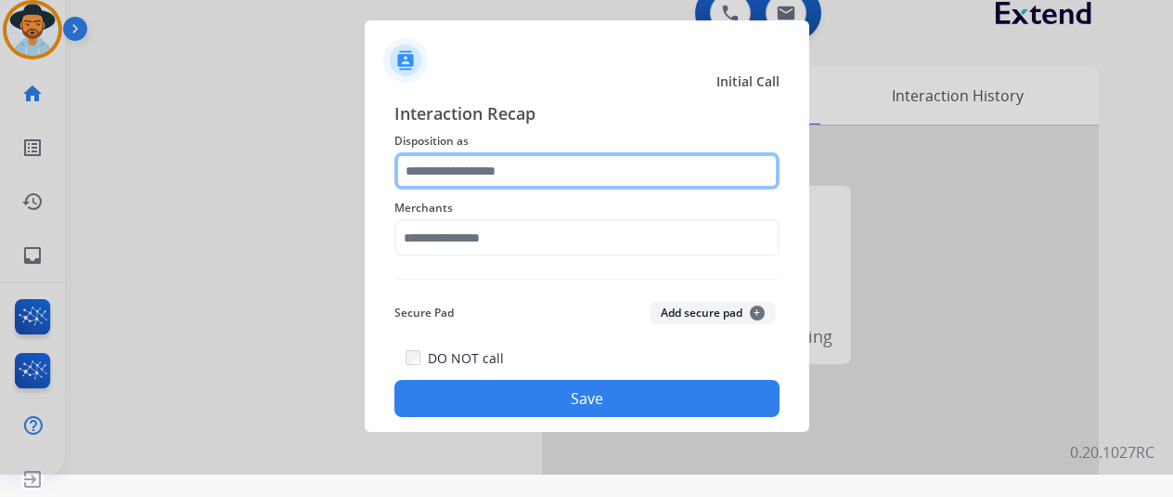
click at [438, 181] on input "text" at bounding box center [587, 170] width 385 height 37
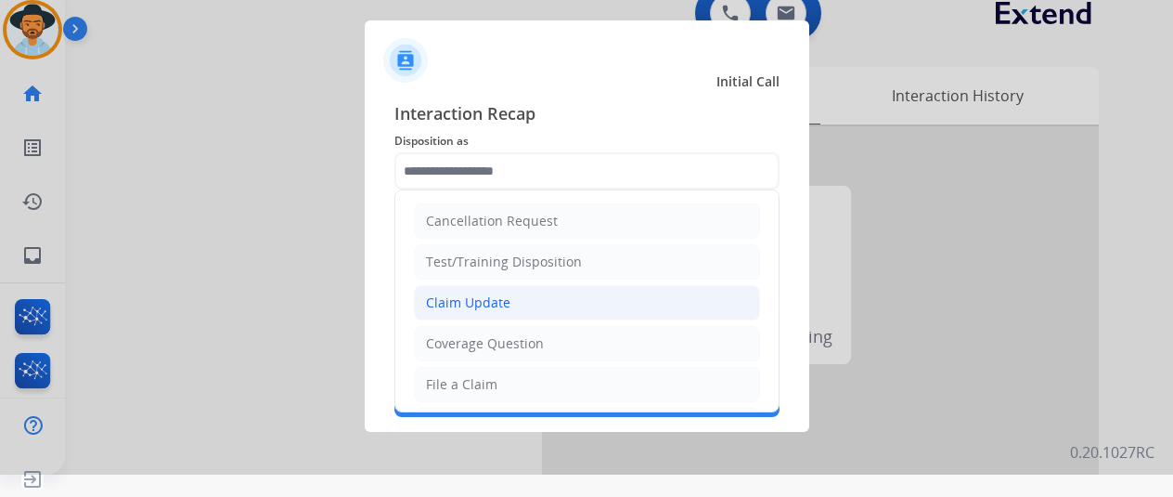
click at [447, 294] on div "Claim Update" at bounding box center [468, 302] width 84 height 19
type input "**********"
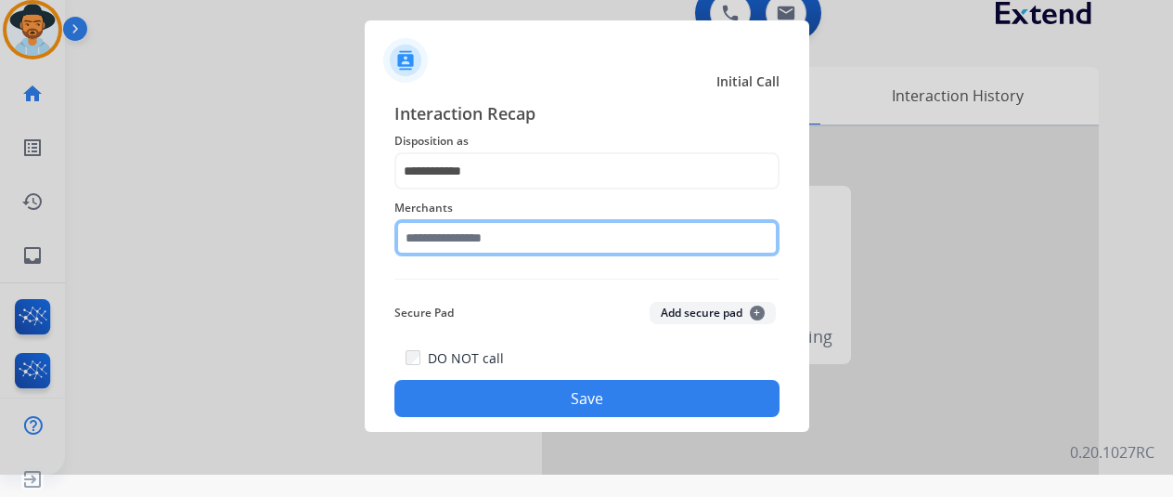
drag, startPoint x: 441, startPoint y: 225, endPoint x: 444, endPoint y: 235, distance: 10.6
click at [444, 235] on input "text" at bounding box center [587, 237] width 385 height 37
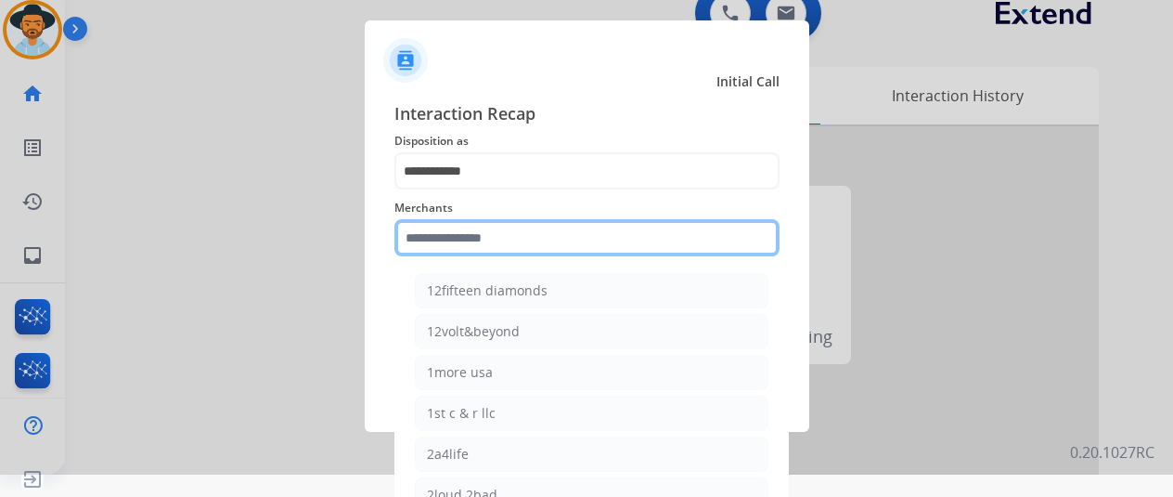
click at [466, 237] on input "text" at bounding box center [587, 237] width 385 height 37
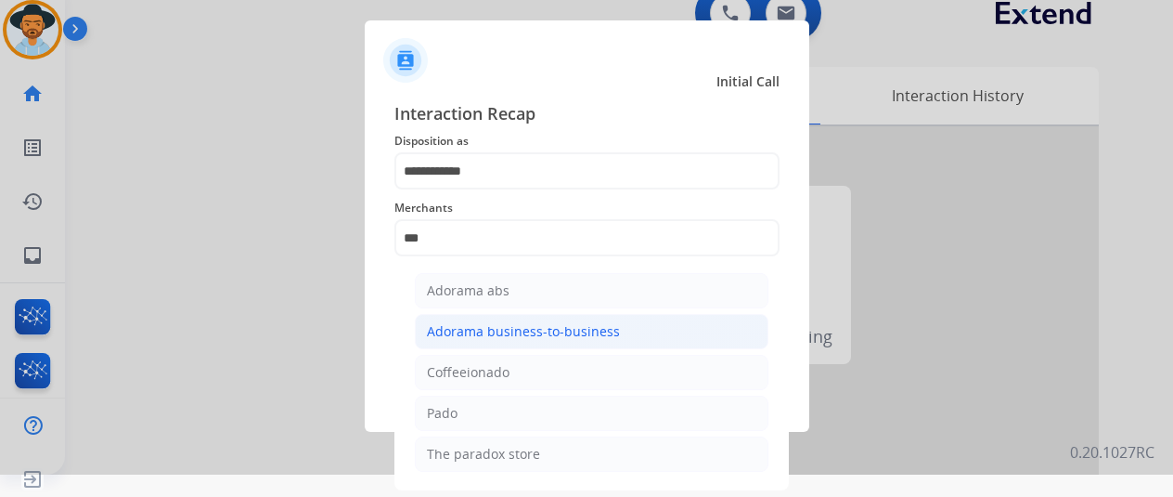
click at [469, 330] on div "Adorama business-to-business" at bounding box center [523, 331] width 193 height 19
type input "**********"
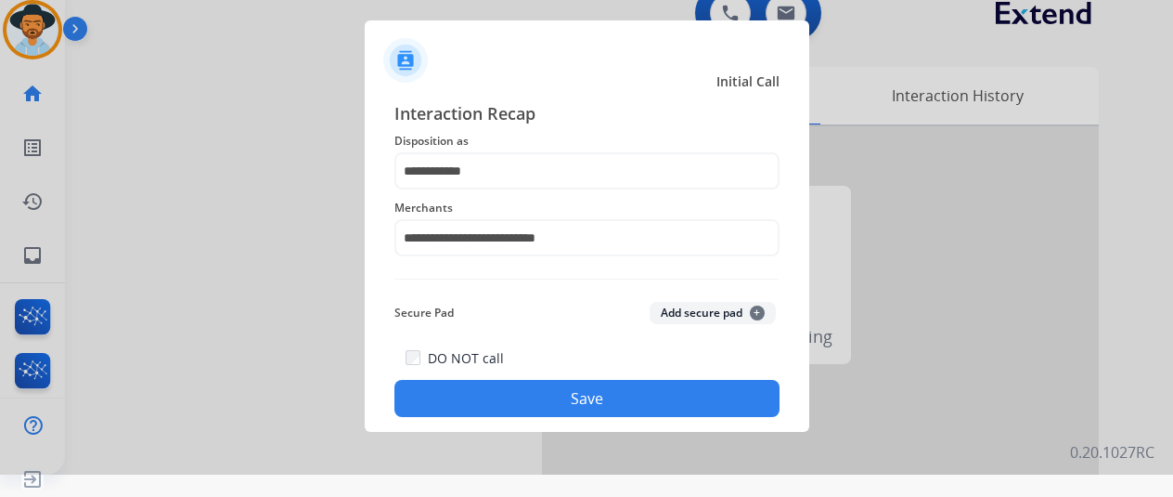
click at [551, 404] on button "Save" at bounding box center [587, 398] width 385 height 37
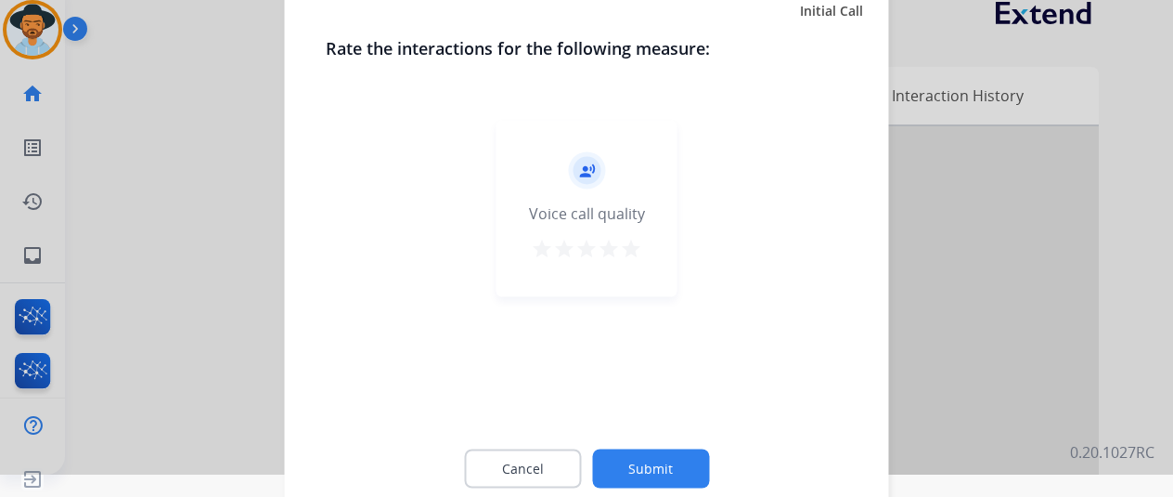
click at [655, 456] on button "Submit" at bounding box center [650, 467] width 117 height 39
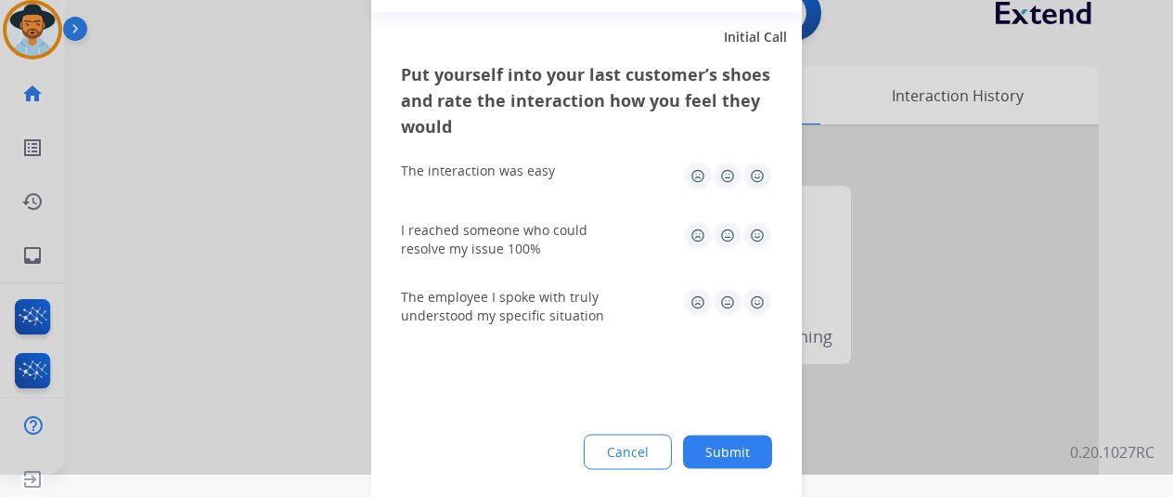
click at [732, 454] on button "Submit" at bounding box center [727, 450] width 89 height 33
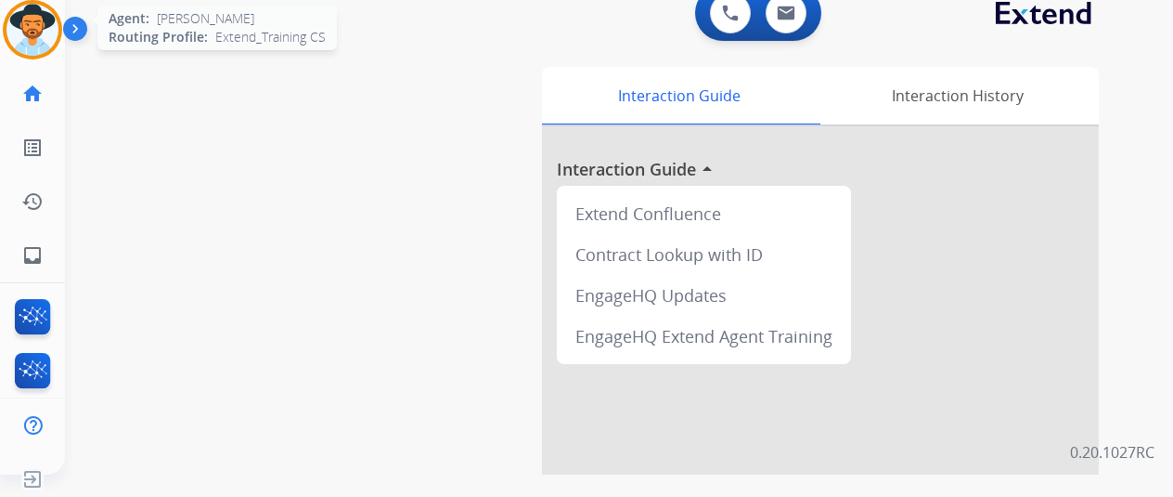
click at [54, 24] on img at bounding box center [32, 30] width 52 height 52
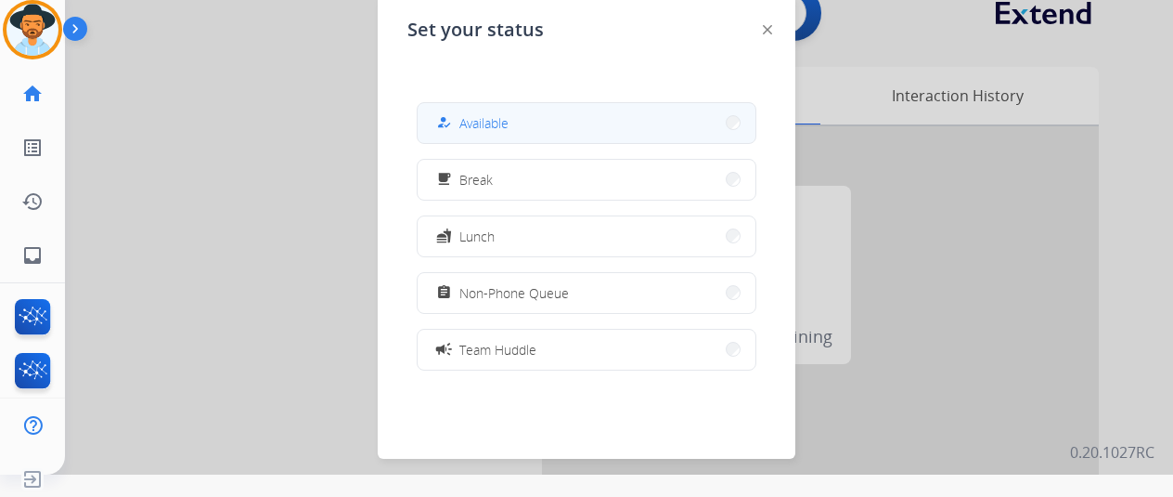
click at [531, 107] on button "how_to_reg Available" at bounding box center [587, 123] width 338 height 40
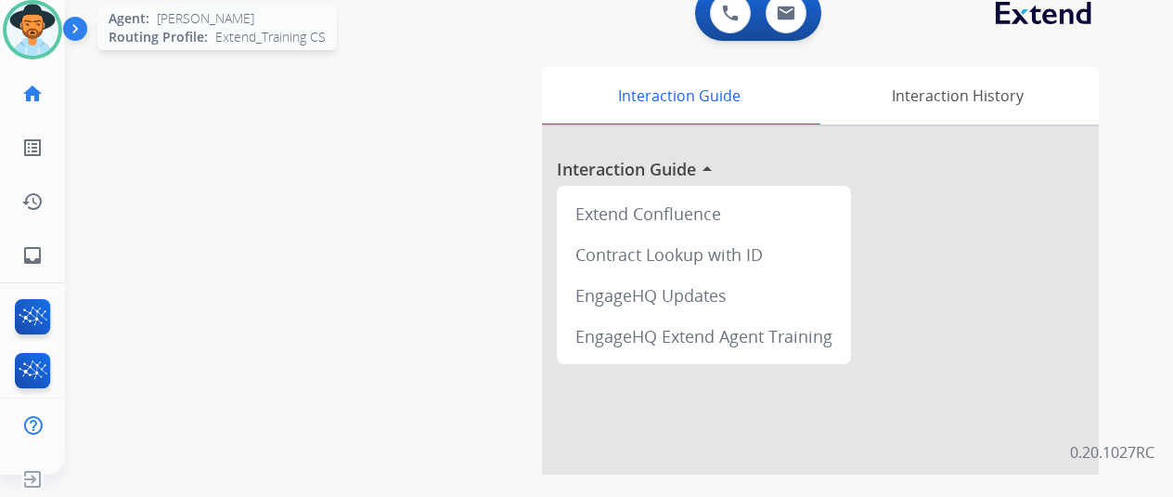
click at [30, 20] on img at bounding box center [32, 30] width 52 height 52
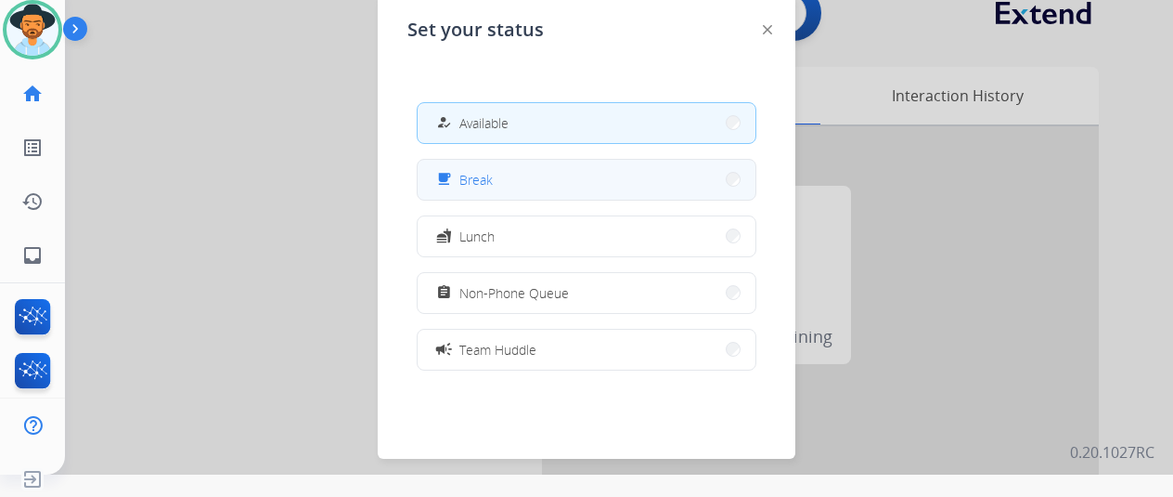
click at [511, 175] on button "free_breakfast Break" at bounding box center [587, 180] width 338 height 40
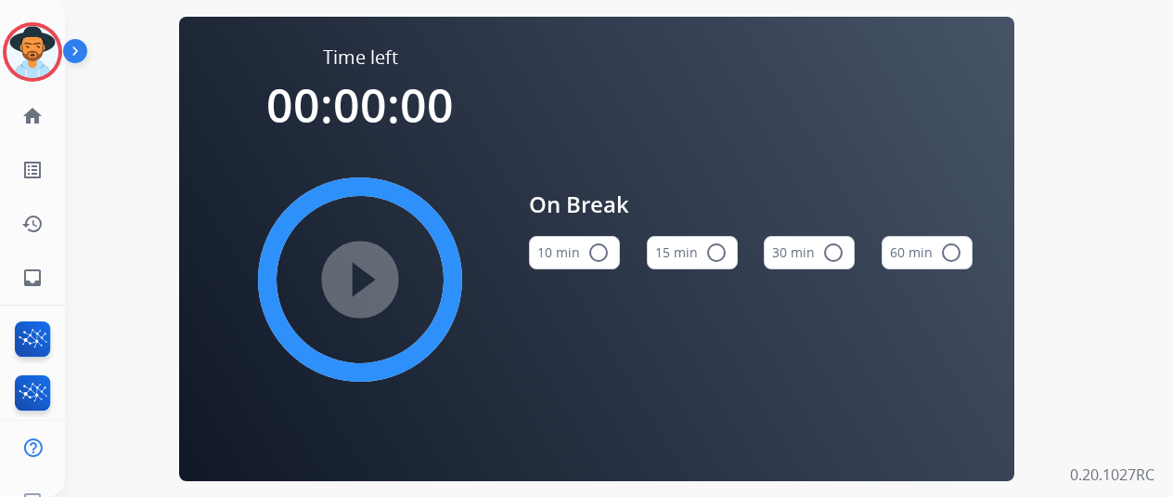
click at [607, 257] on mat-icon "radio_button_unchecked" at bounding box center [599, 252] width 22 height 22
click at [370, 279] on mat-icon "play_circle_filled" at bounding box center [360, 279] width 22 height 22
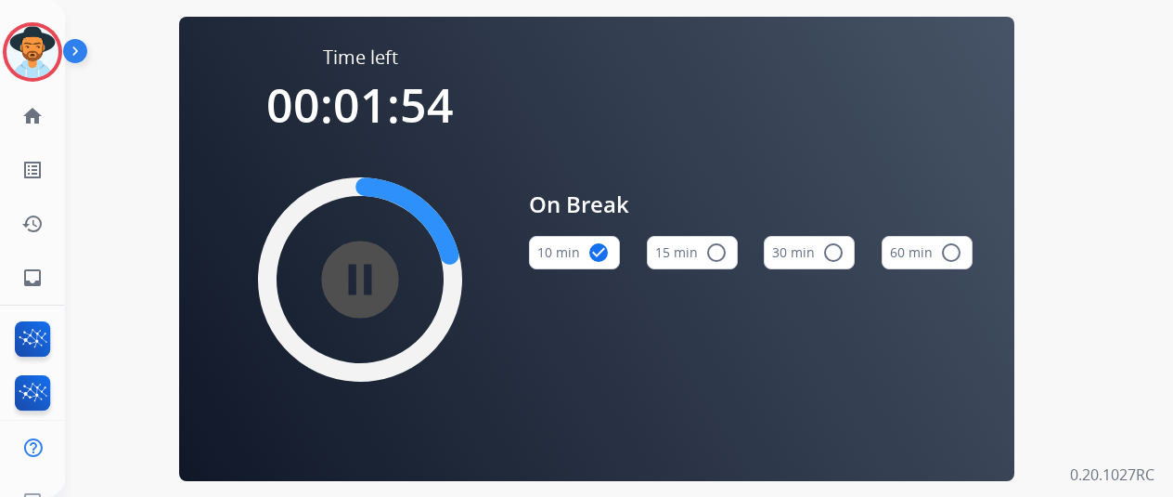
click at [370, 274] on mat-icon "pause_circle_filled" at bounding box center [360, 279] width 22 height 22
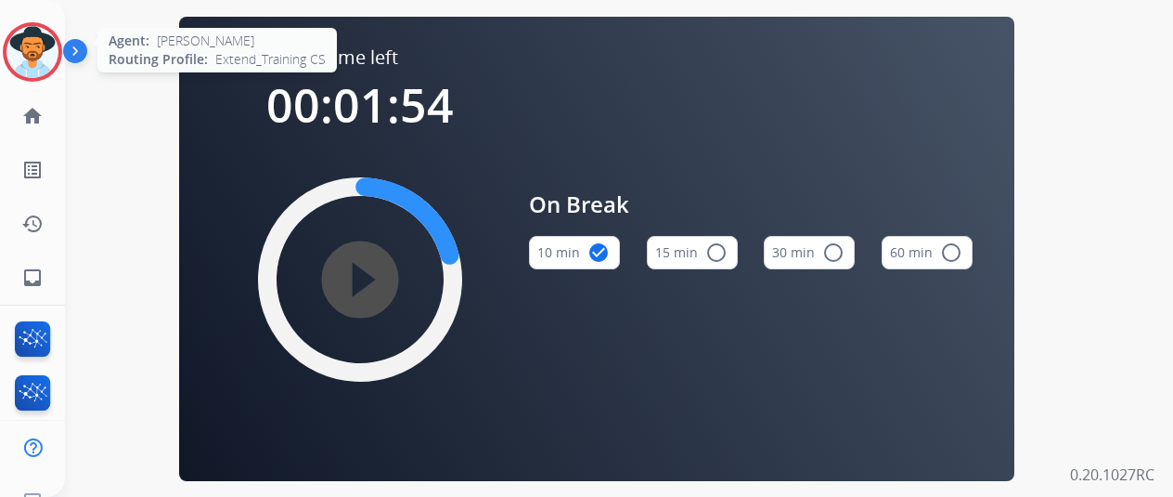
click at [38, 49] on img at bounding box center [32, 52] width 52 height 52
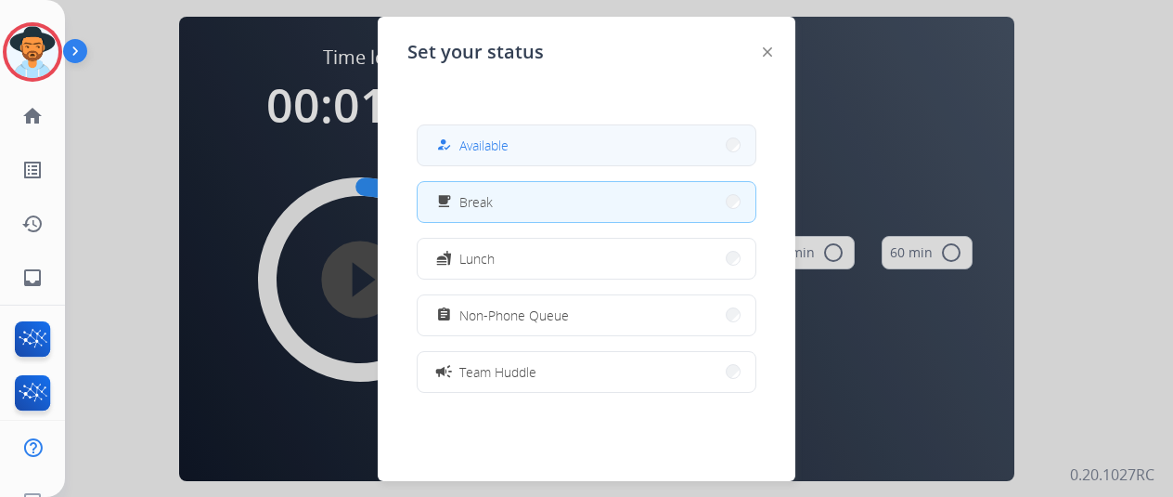
click at [500, 131] on button "how_to_reg Available" at bounding box center [587, 145] width 338 height 40
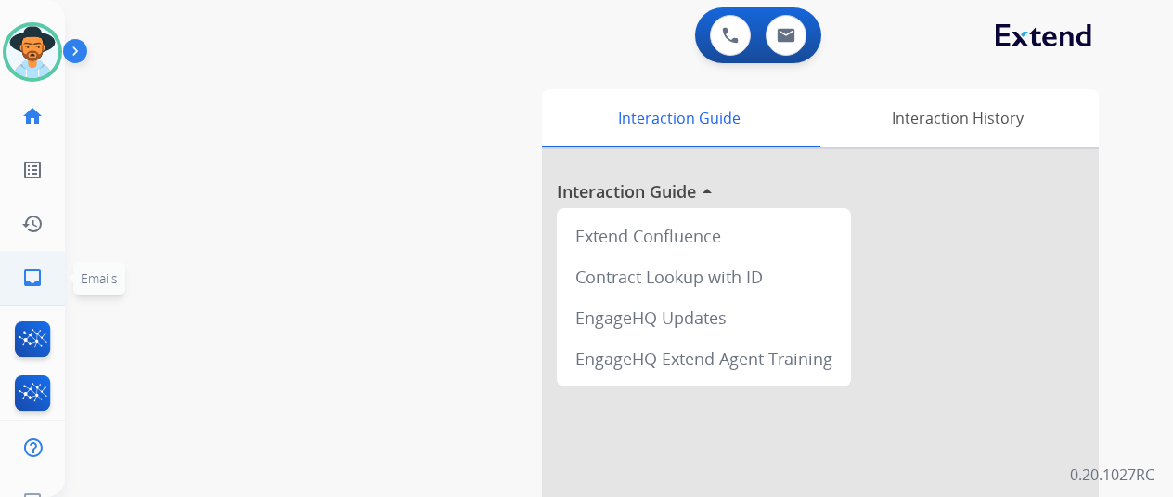
click at [38, 280] on mat-icon "inbox" at bounding box center [32, 277] width 22 height 22
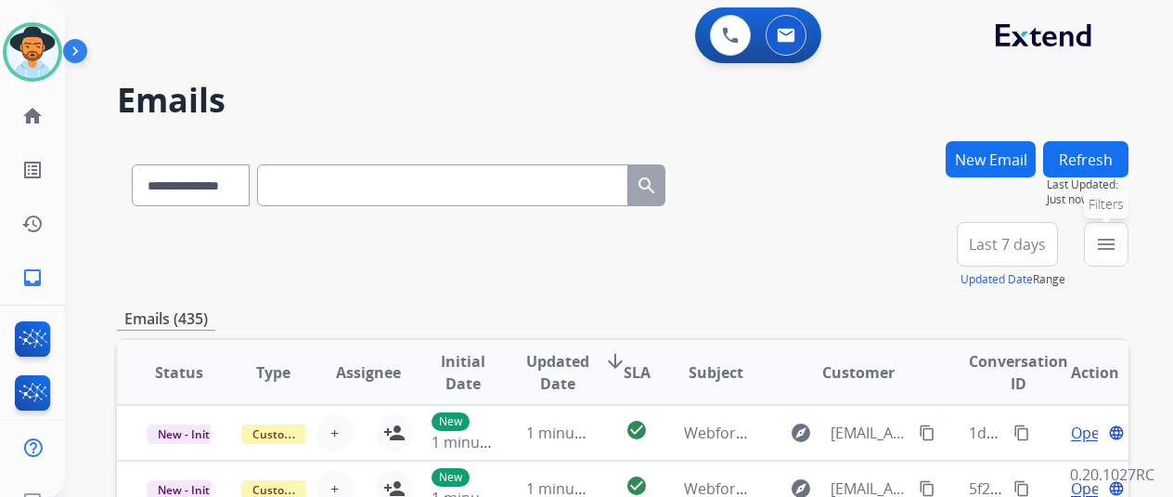
click at [1118, 255] on button "menu Filters" at bounding box center [1106, 244] width 45 height 45
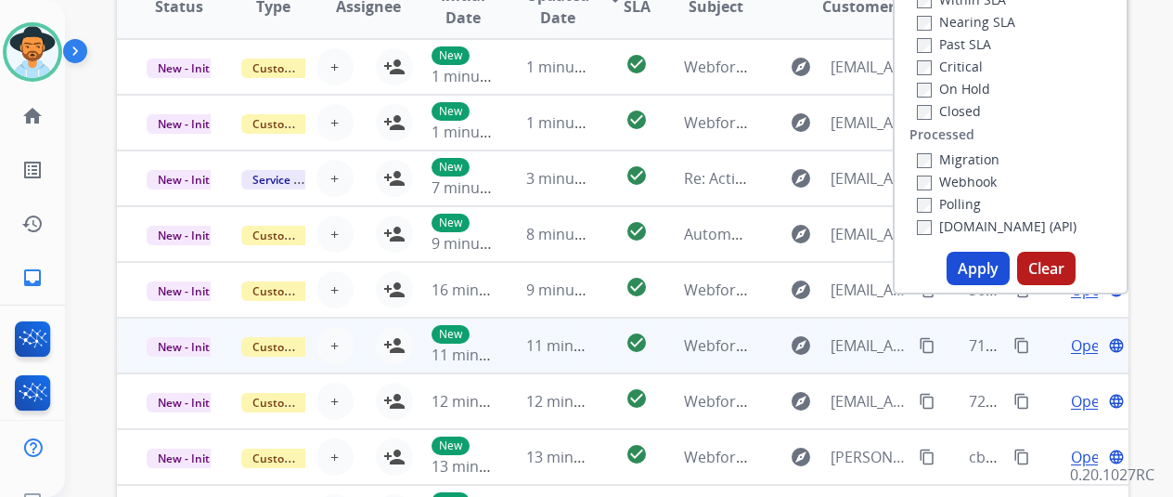
scroll to position [371, 0]
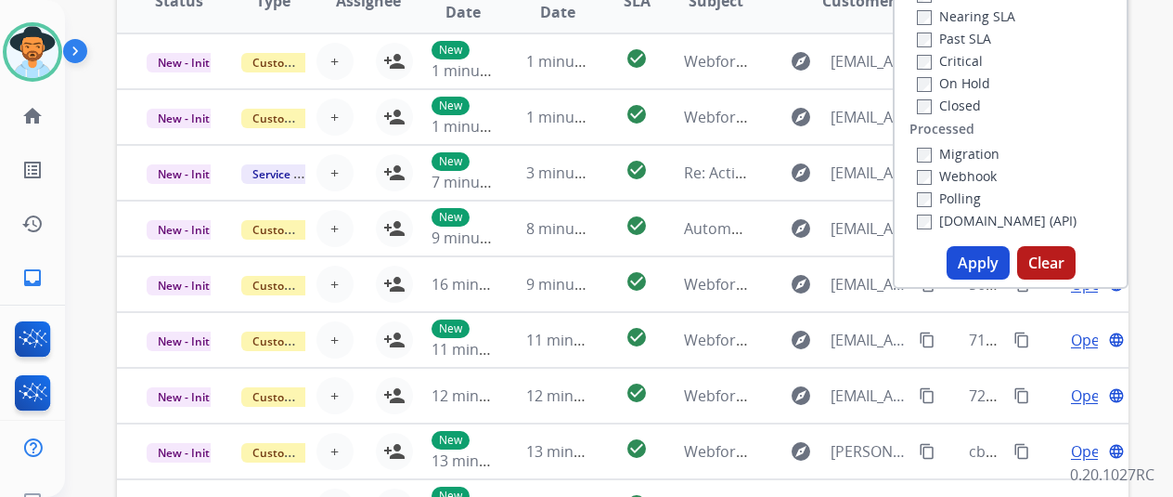
click at [978, 262] on button "Apply" at bounding box center [978, 262] width 63 height 33
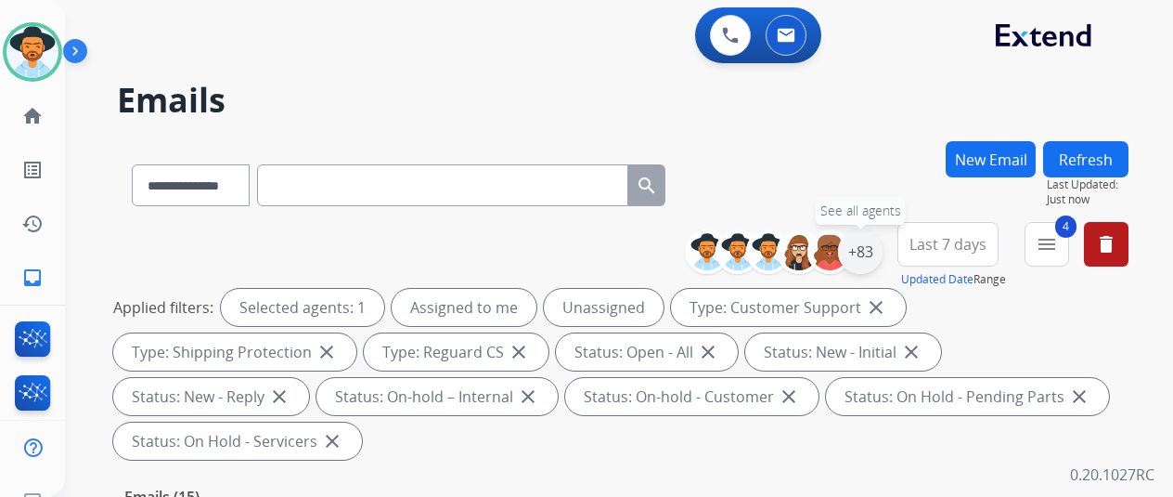
click at [871, 250] on div "+83" at bounding box center [860, 251] width 45 height 45
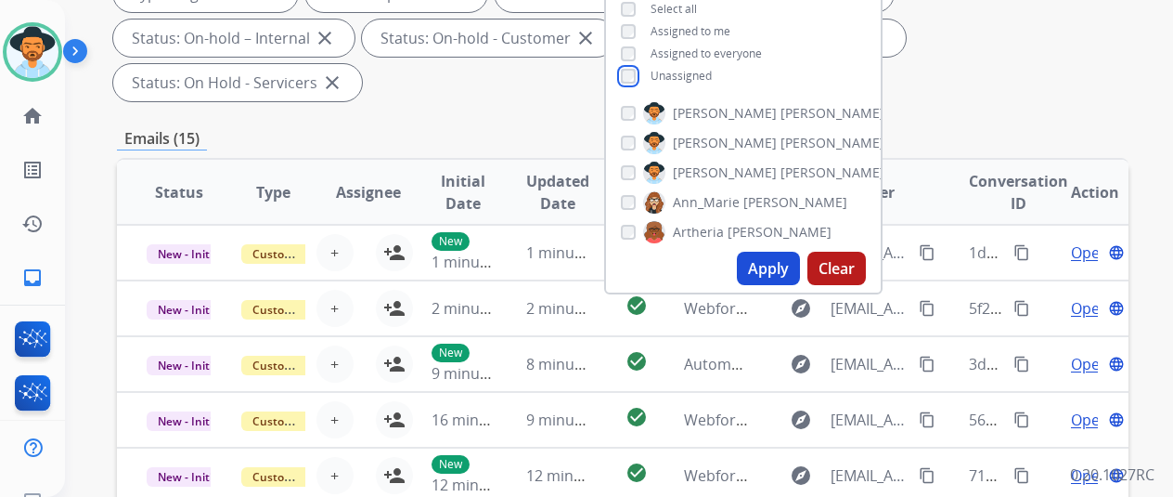
scroll to position [371, 0]
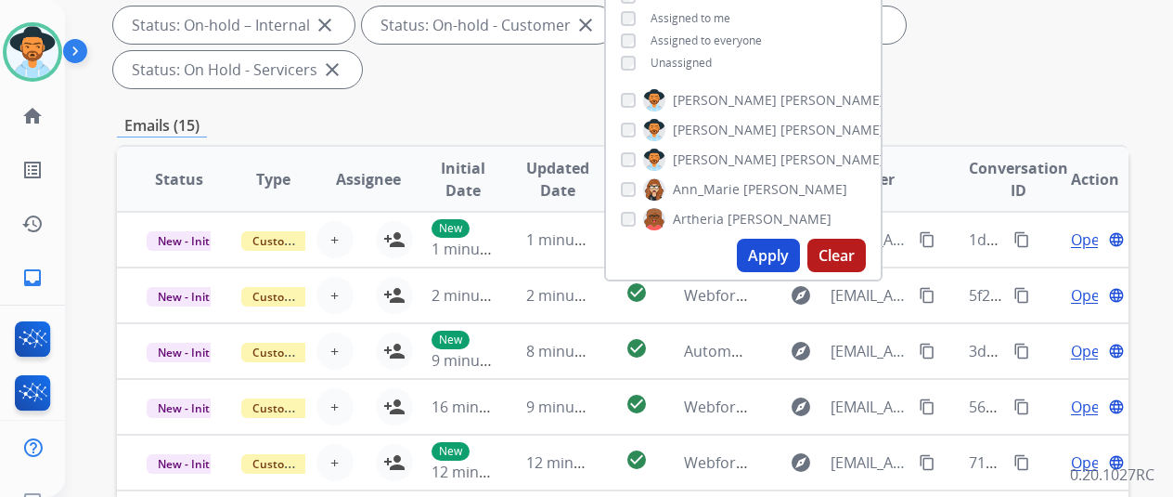
click at [771, 259] on button "Apply" at bounding box center [768, 255] width 63 height 33
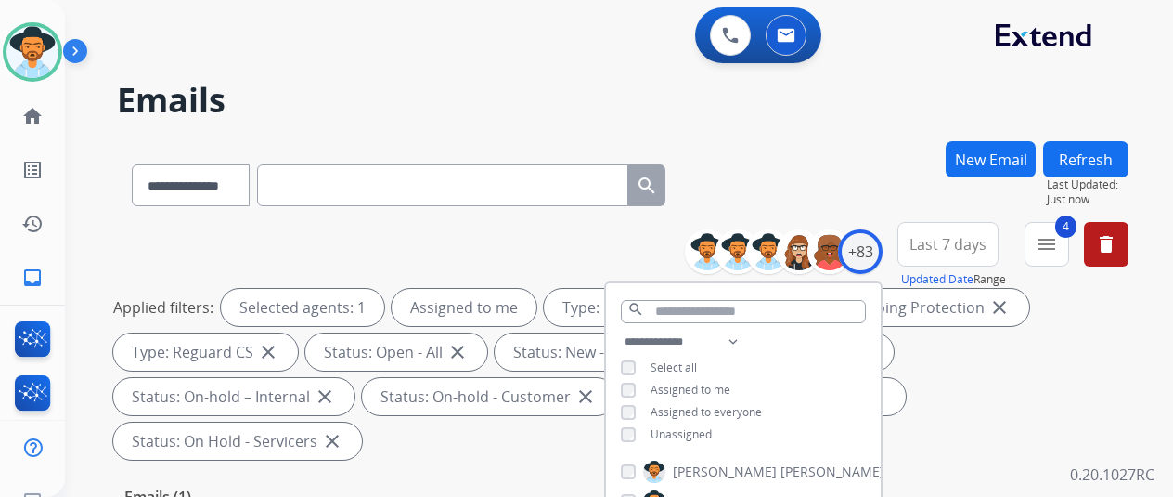
click at [848, 135] on div "**********" at bounding box center [597, 315] width 1064 height 497
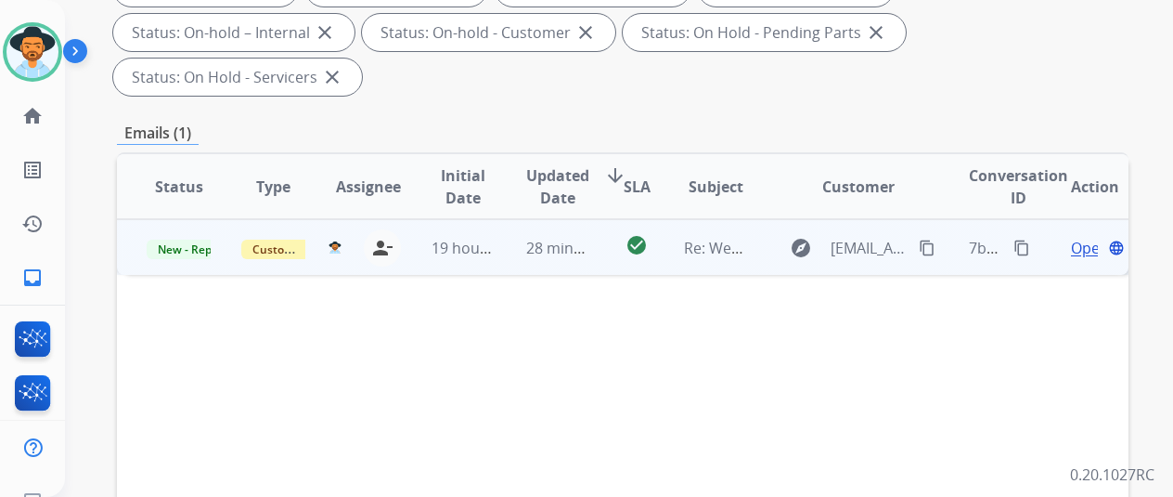
scroll to position [371, 0]
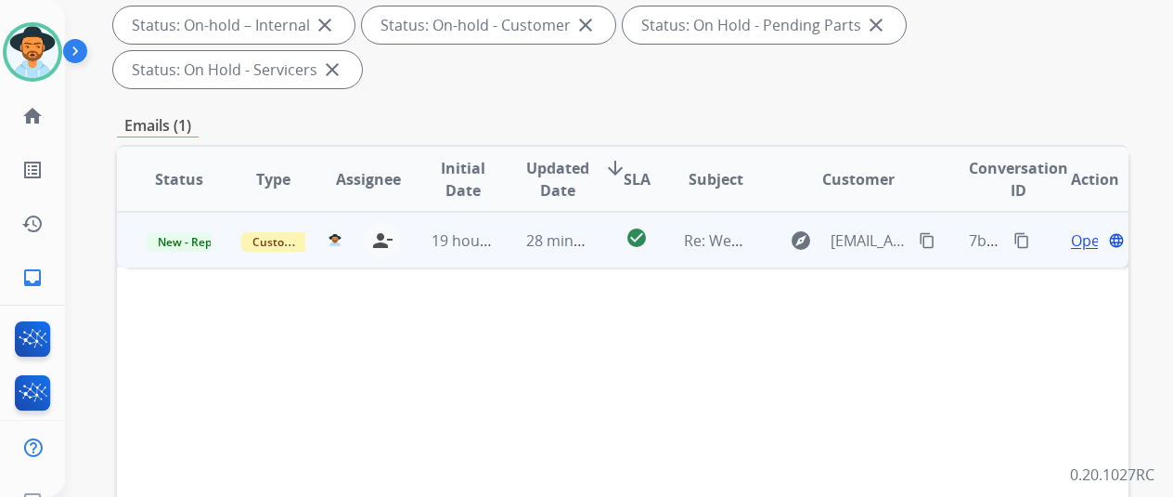
click at [1084, 229] on span "Open" at bounding box center [1090, 240] width 38 height 22
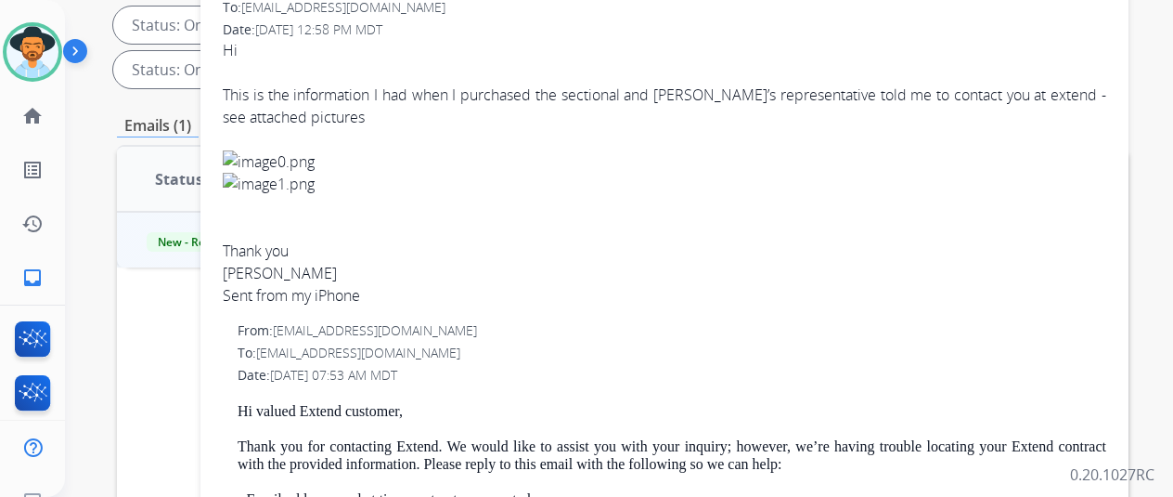
scroll to position [0, 0]
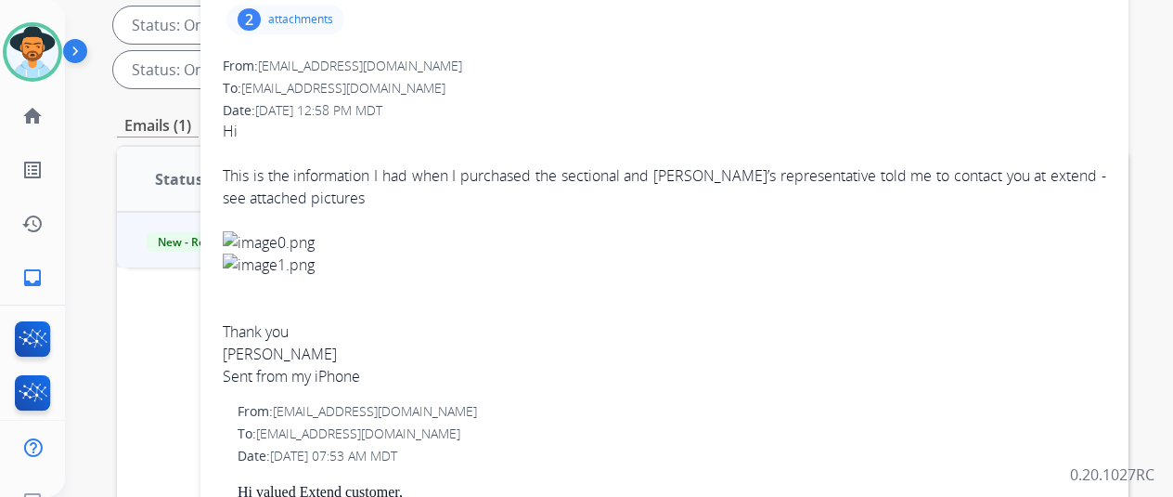
click at [261, 14] on div "2" at bounding box center [249, 19] width 23 height 22
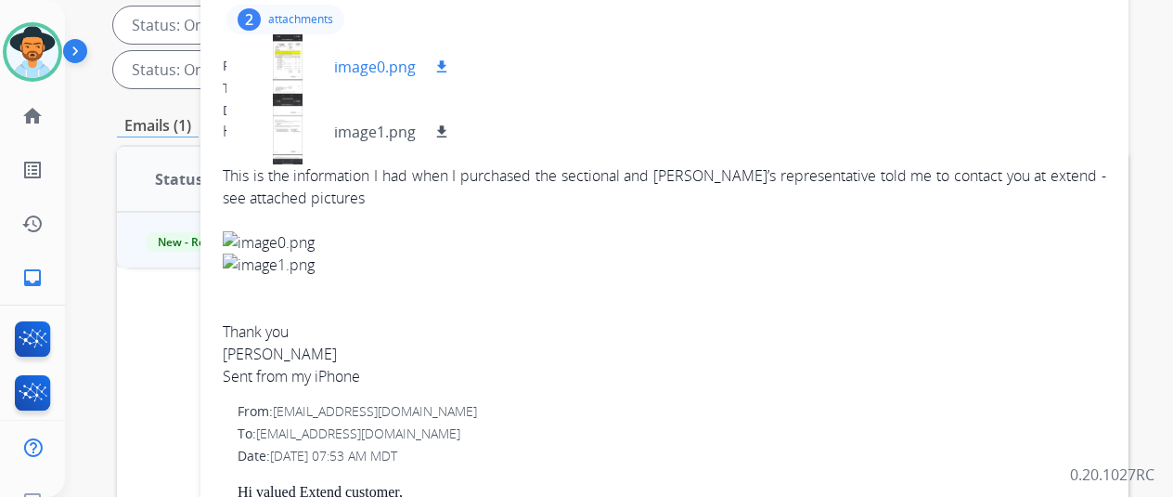
click at [303, 84] on div at bounding box center [287, 66] width 93 height 65
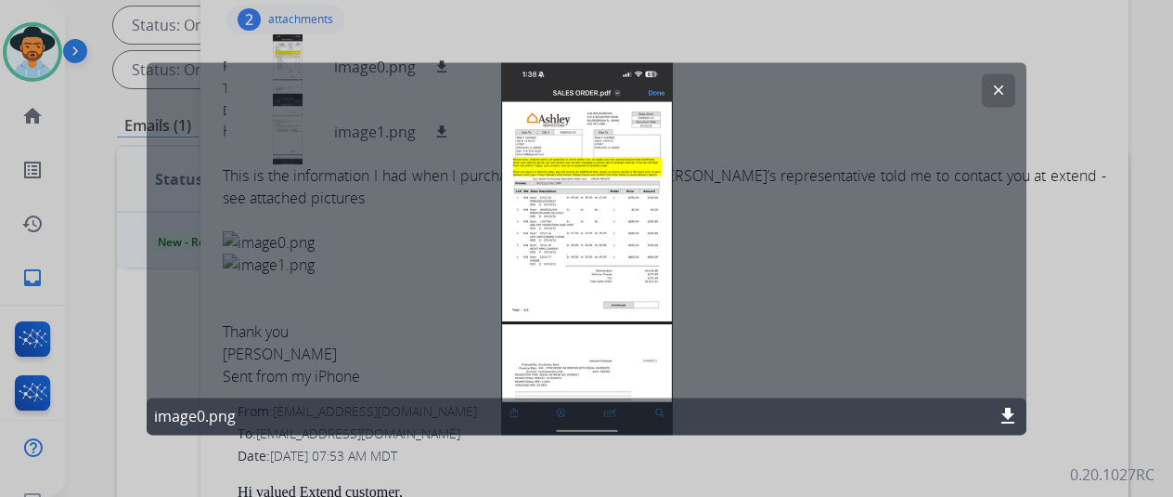
click at [995, 84] on mat-icon "clear" at bounding box center [999, 90] width 17 height 17
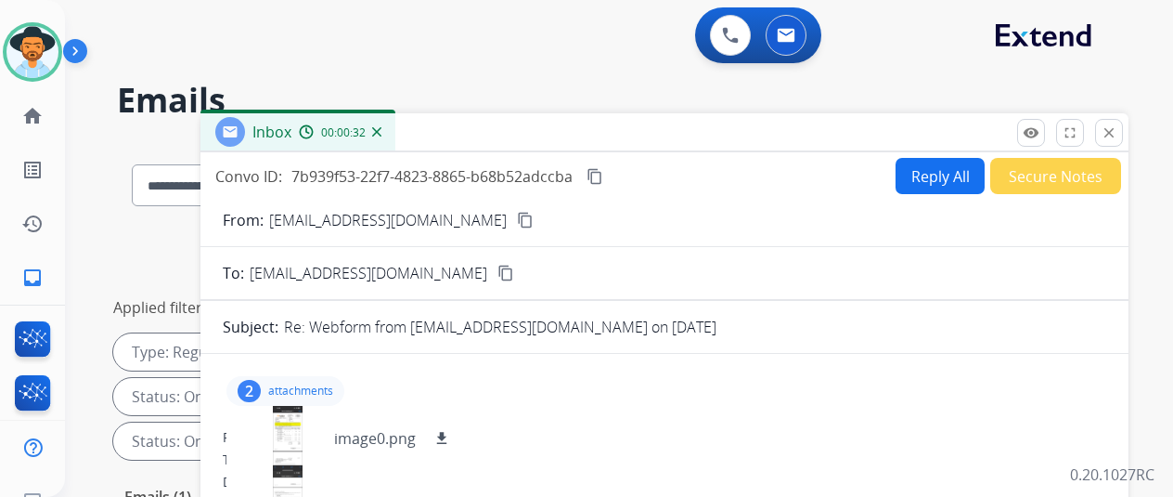
click at [935, 171] on button "Reply All" at bounding box center [940, 176] width 89 height 36
select select "**********"
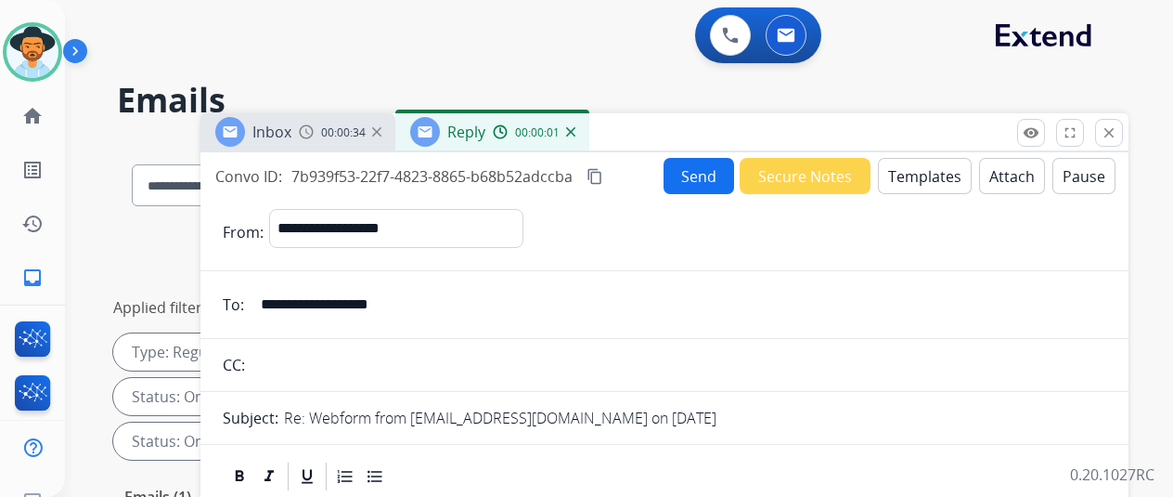
click at [937, 171] on button "Templates" at bounding box center [925, 176] width 94 height 36
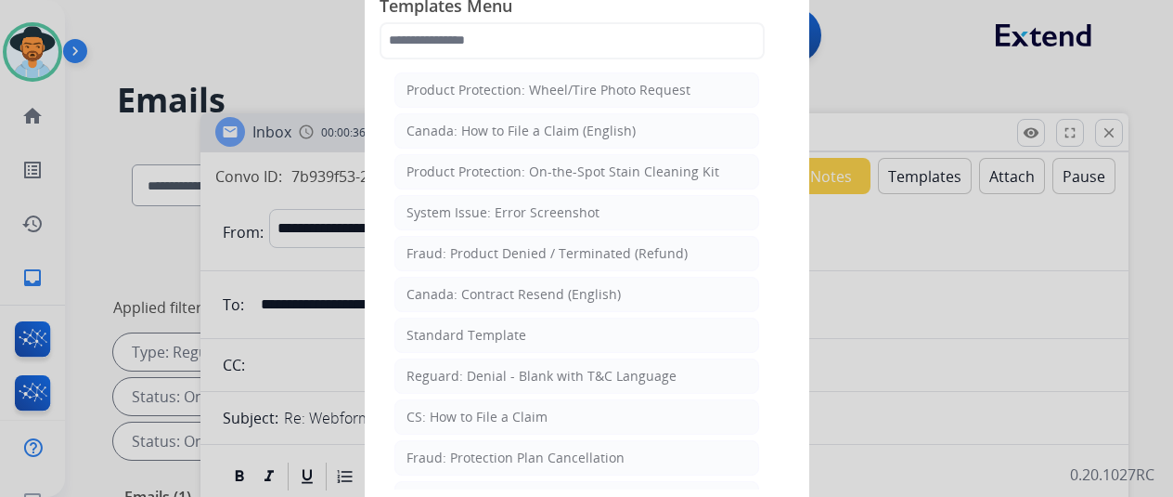
click at [464, 408] on div "CS: How to File a Claim" at bounding box center [477, 417] width 141 height 19
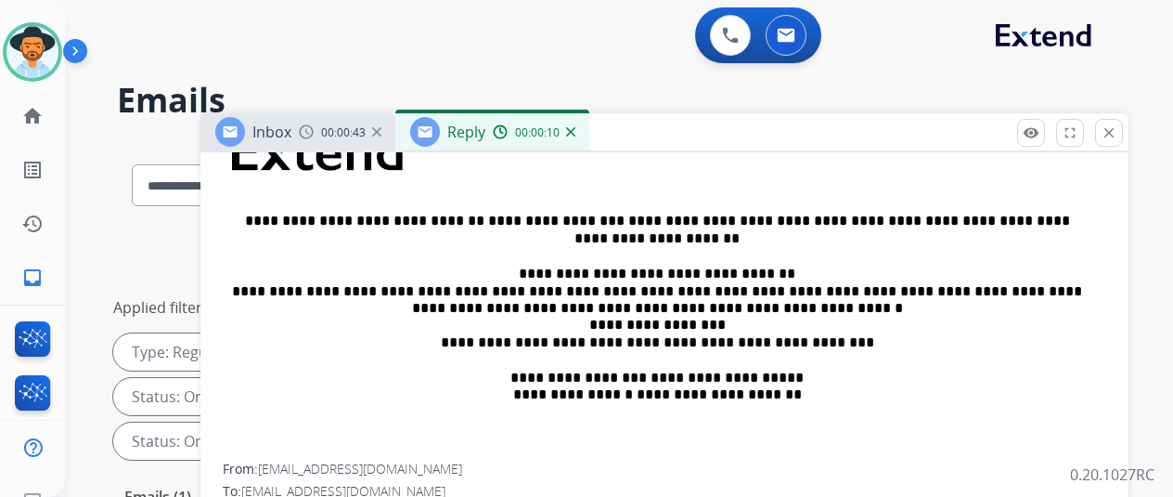
scroll to position [371, 0]
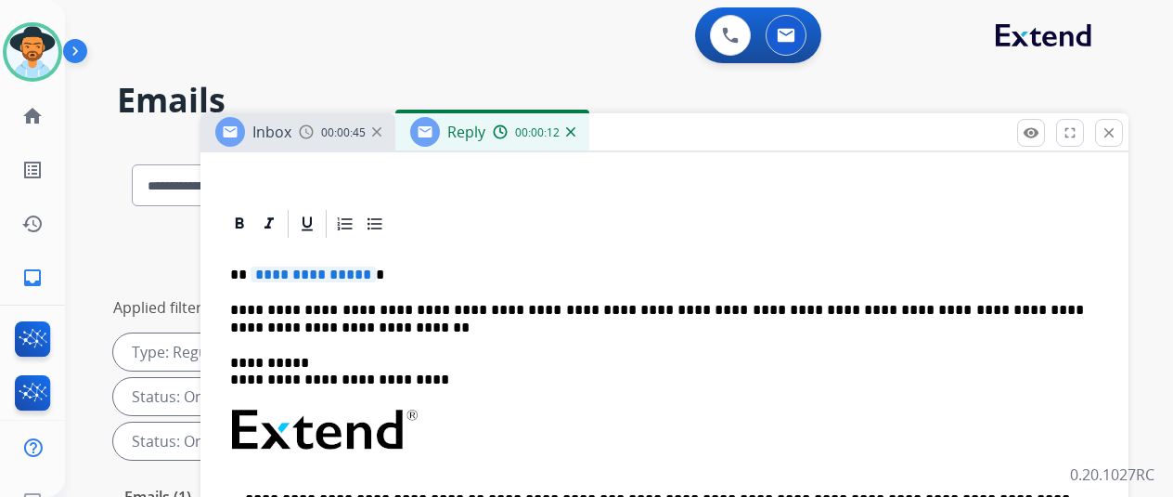
drag, startPoint x: 381, startPoint y: 276, endPoint x: 369, endPoint y: 276, distance: 11.1
click at [371, 276] on p "**********" at bounding box center [657, 274] width 854 height 17
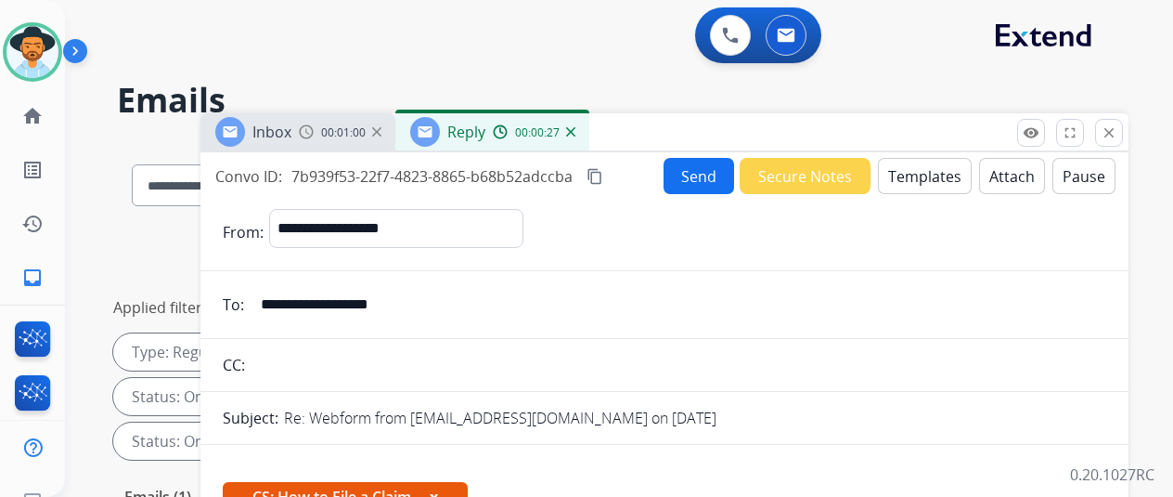
click at [719, 168] on button "Send" at bounding box center [699, 176] width 71 height 36
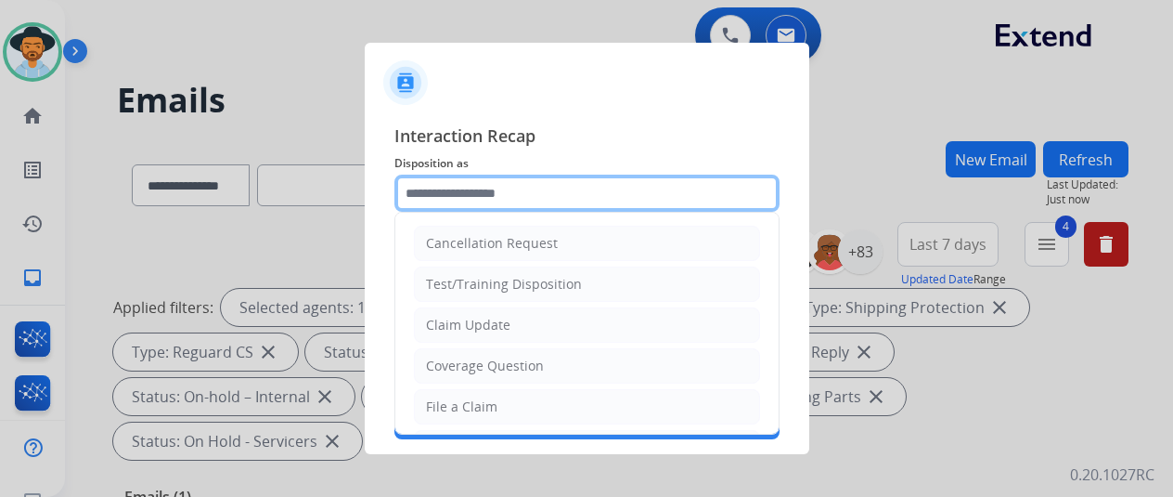
click at [436, 181] on input "text" at bounding box center [587, 193] width 385 height 37
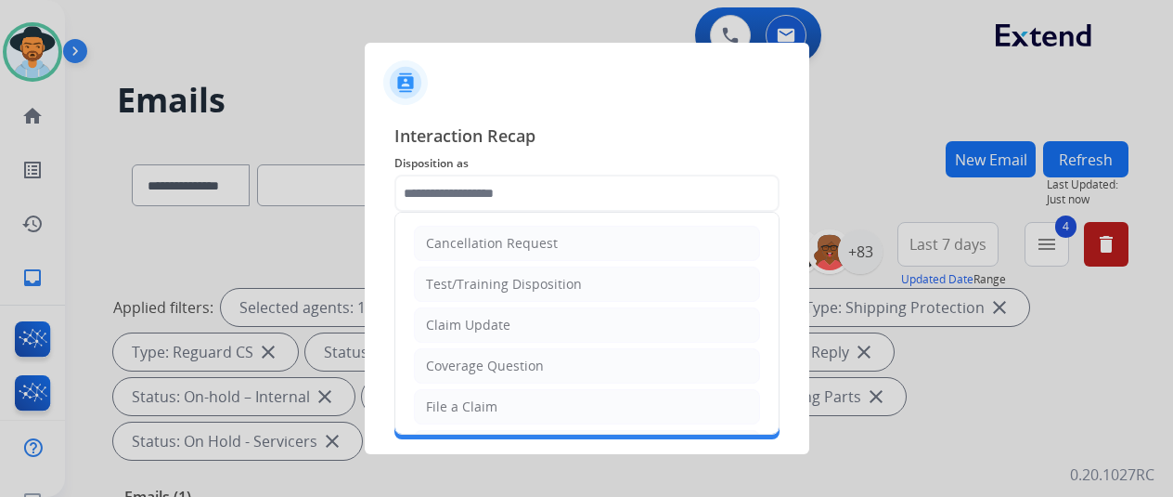
drag, startPoint x: 442, startPoint y: 400, endPoint x: 473, endPoint y: 240, distance: 162.8
click at [444, 389] on li "File a Claim" at bounding box center [587, 406] width 346 height 35
type input "**********"
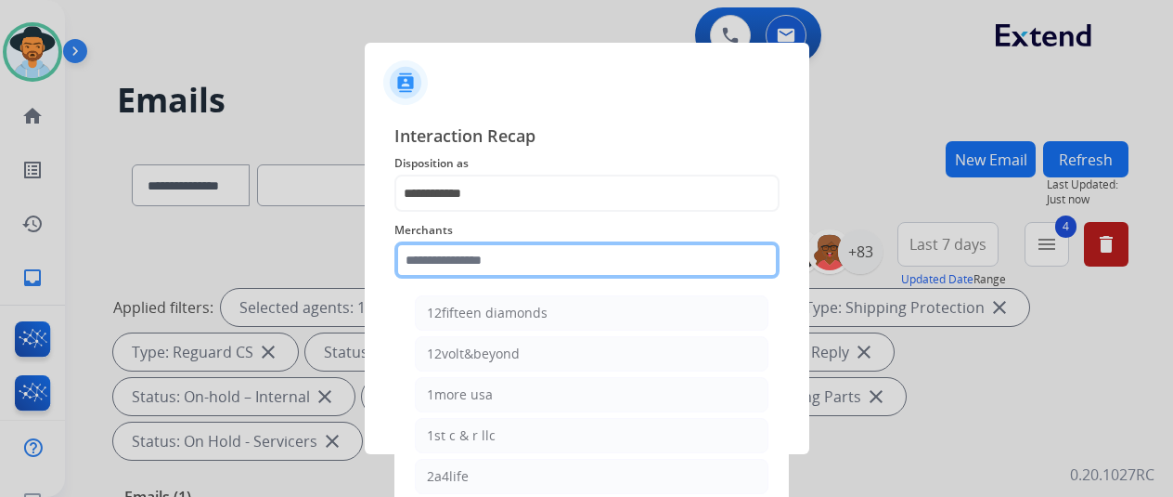
click at [447, 266] on input "text" at bounding box center [587, 259] width 385 height 37
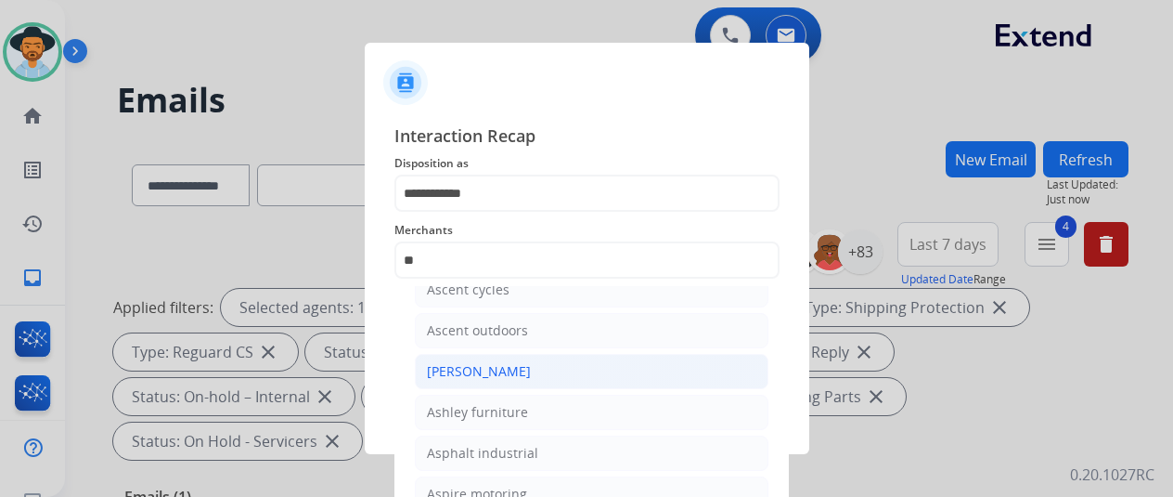
click at [472, 376] on div "[PERSON_NAME]" at bounding box center [479, 371] width 104 height 19
type input "**********"
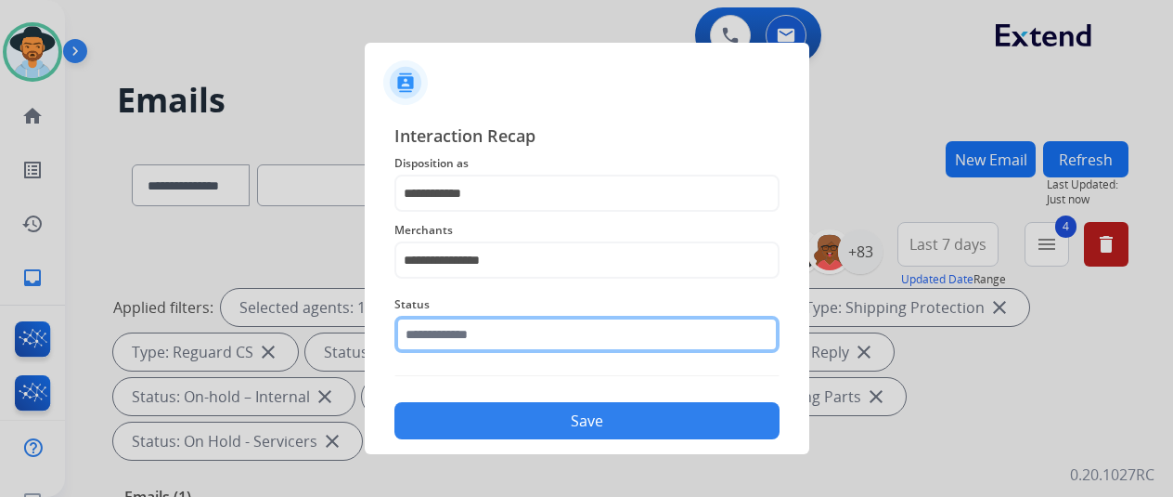
click at [483, 334] on input "text" at bounding box center [587, 334] width 385 height 37
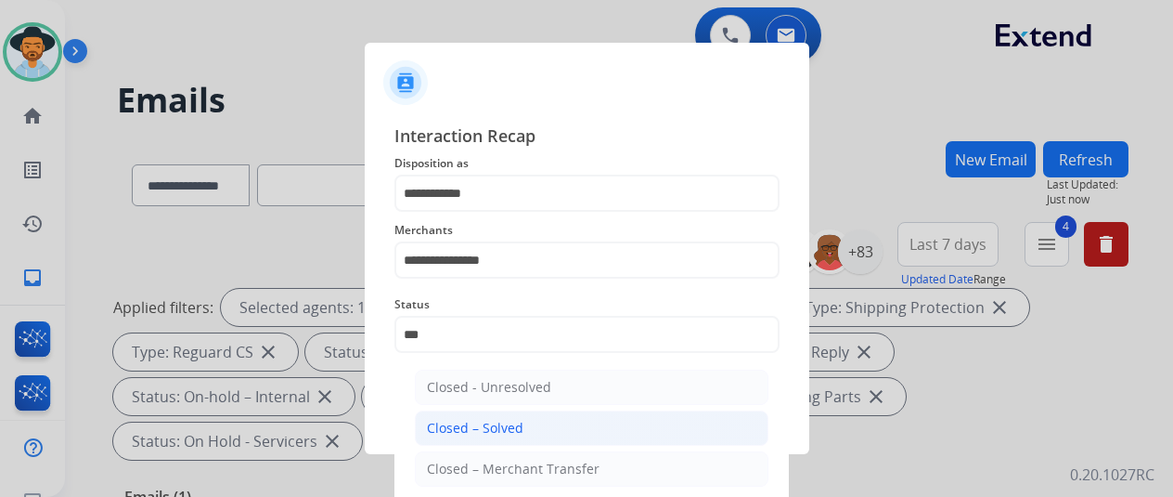
click at [498, 429] on div "Closed – Solved" at bounding box center [475, 428] width 97 height 19
type input "**********"
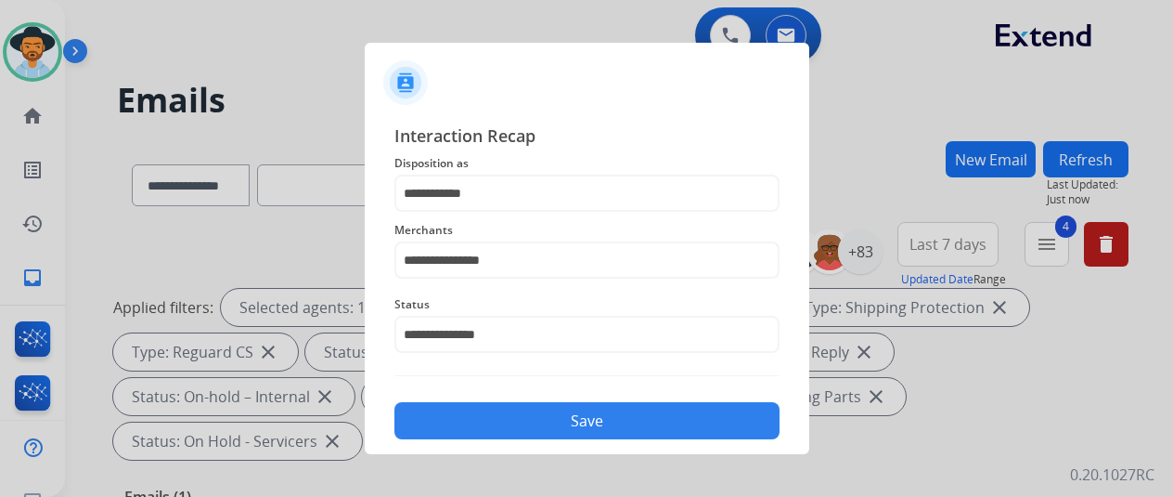
click at [596, 421] on button "Save" at bounding box center [587, 420] width 385 height 37
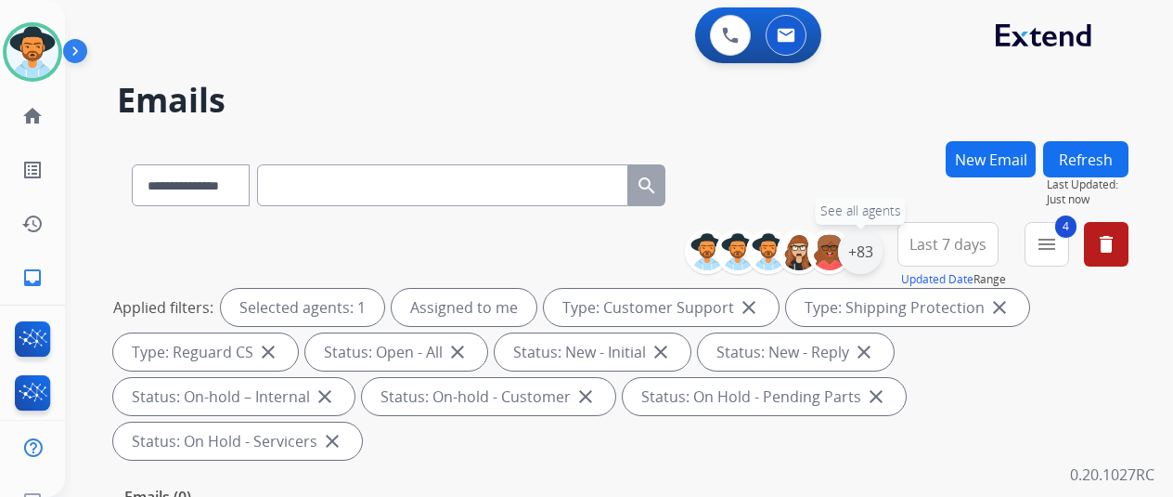
click at [883, 252] on div "+83" at bounding box center [860, 251] width 45 height 45
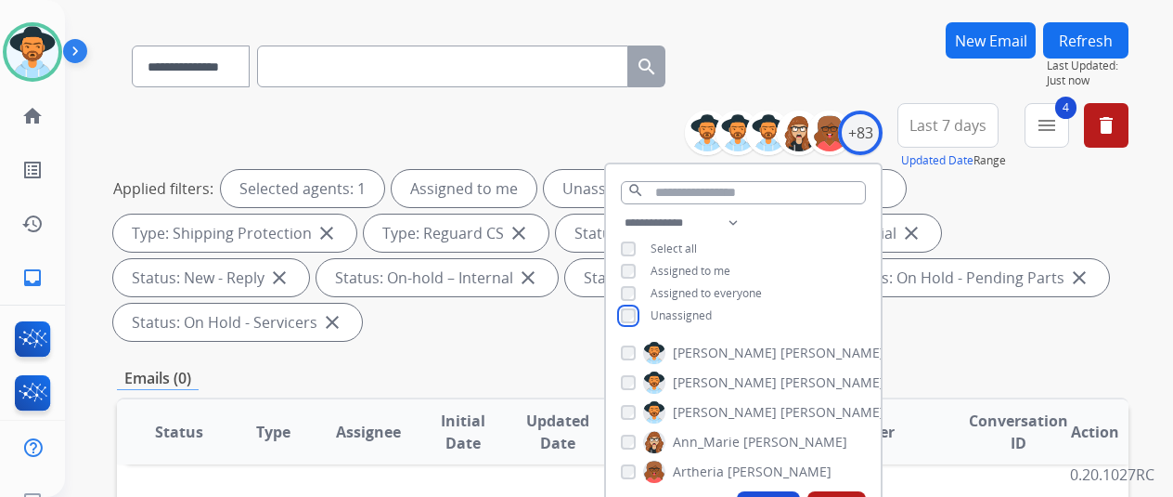
scroll to position [186, 0]
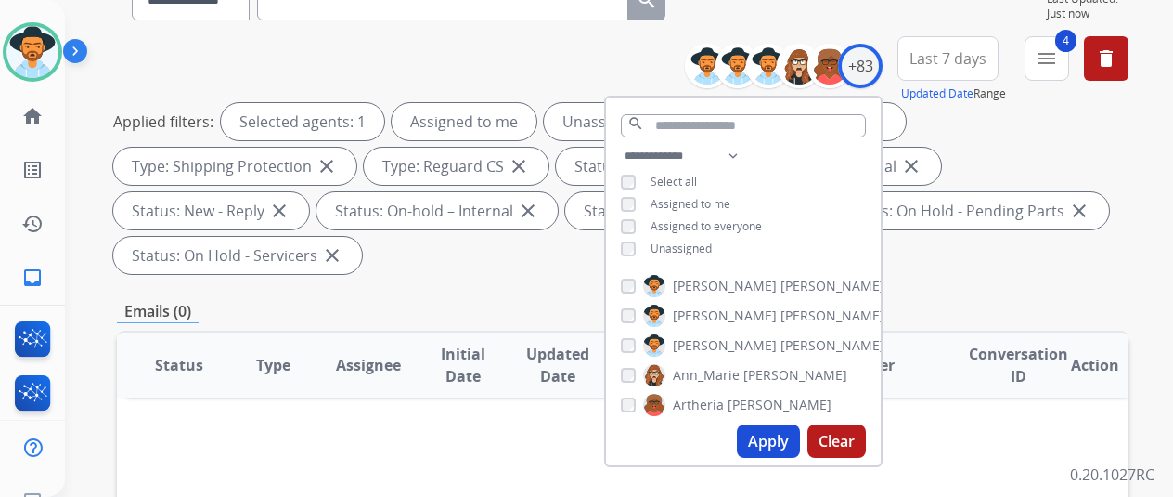
click at [776, 440] on button "Apply" at bounding box center [768, 440] width 63 height 33
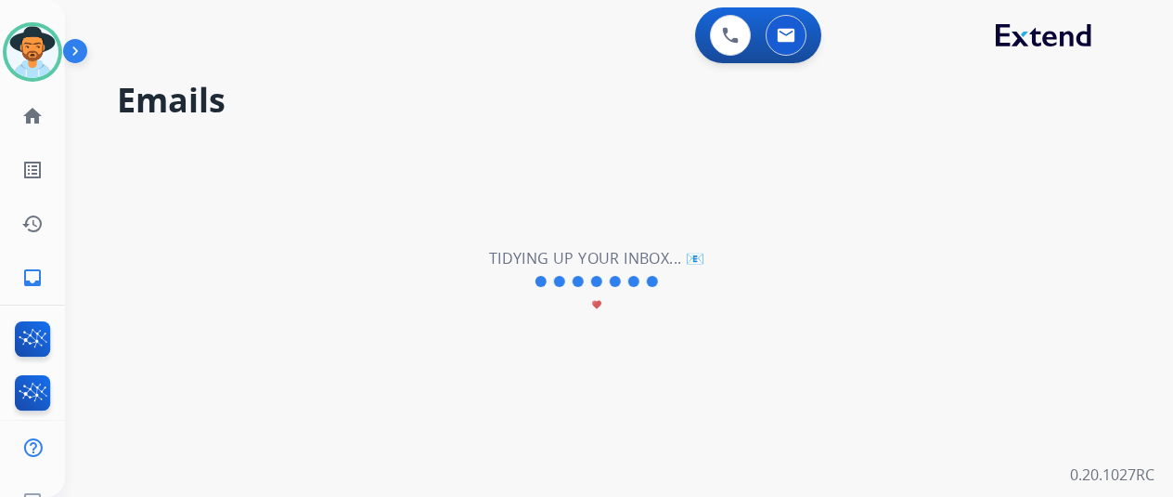
scroll to position [0, 0]
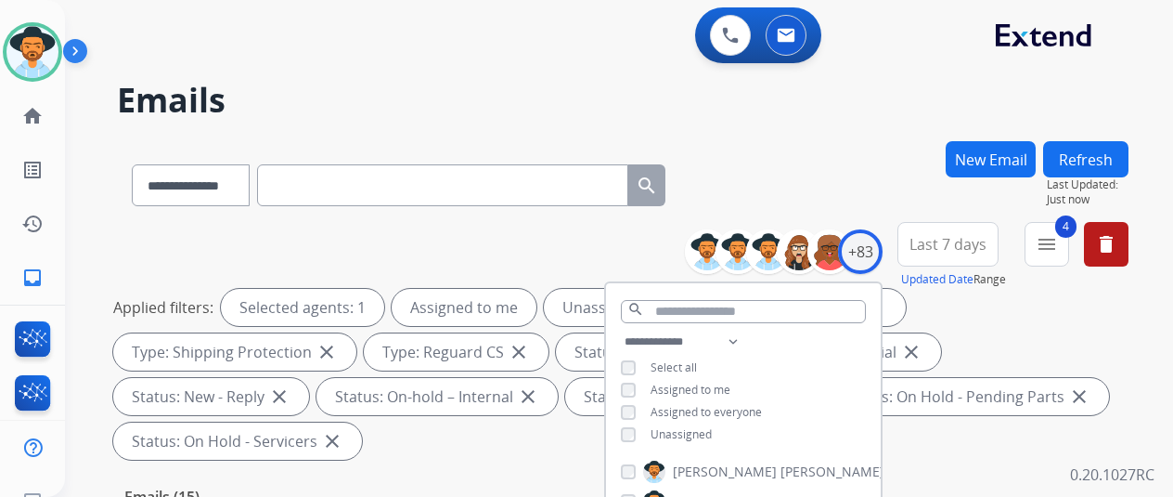
click at [746, 149] on div "**********" at bounding box center [623, 181] width 1012 height 81
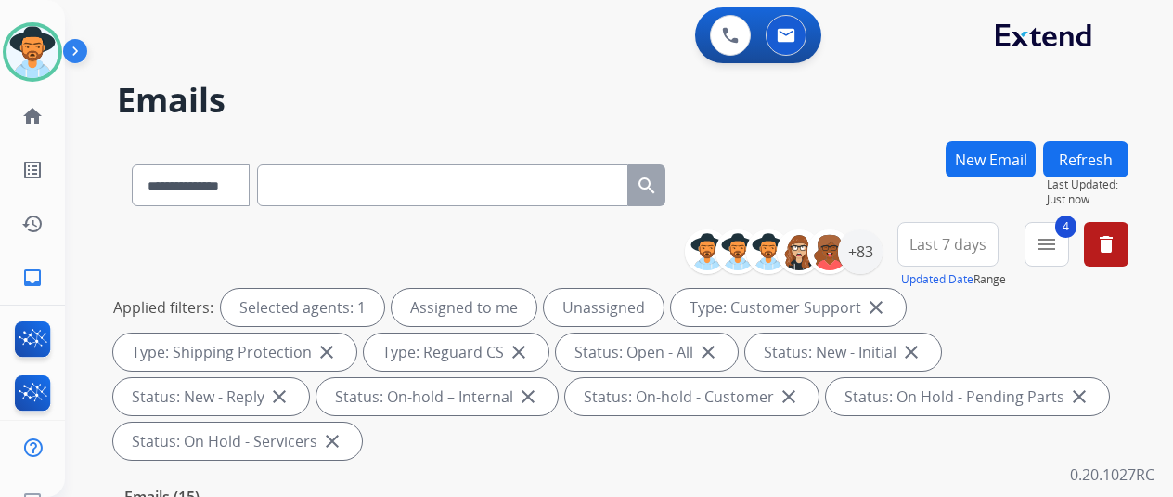
click at [841, 161] on div "**********" at bounding box center [623, 181] width 1012 height 81
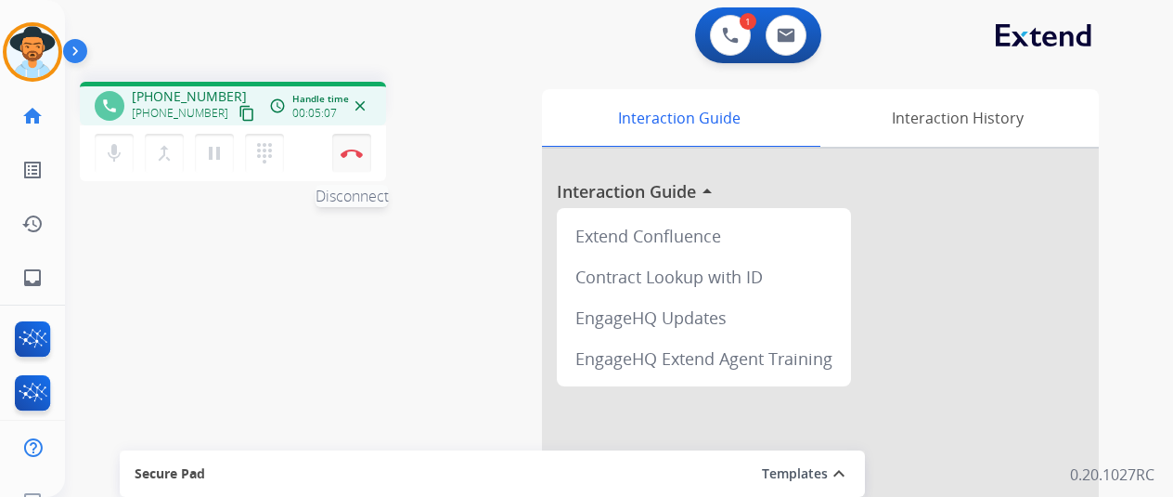
click at [355, 154] on img at bounding box center [352, 153] width 22 height 9
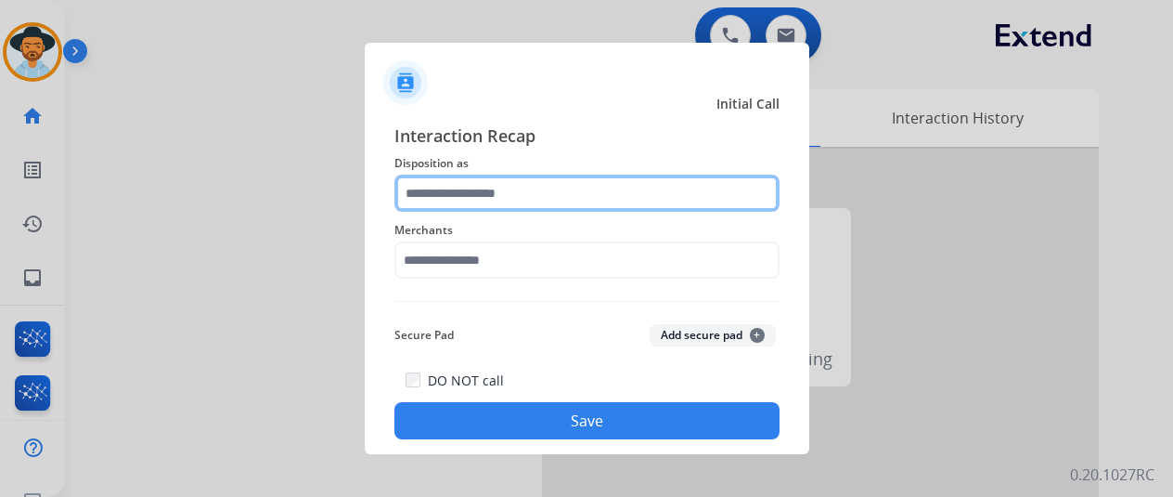
click at [438, 188] on input "text" at bounding box center [587, 193] width 385 height 37
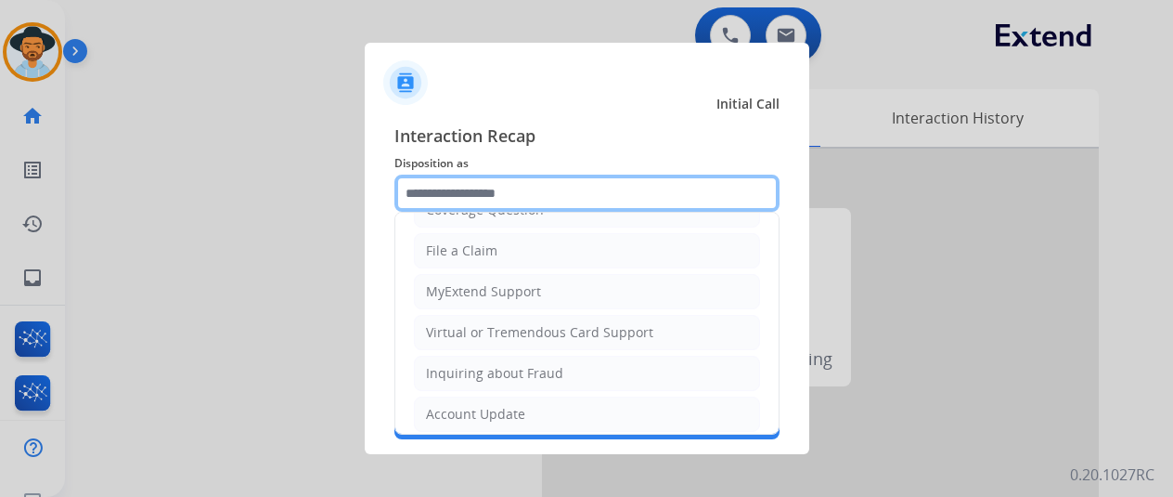
scroll to position [186, 0]
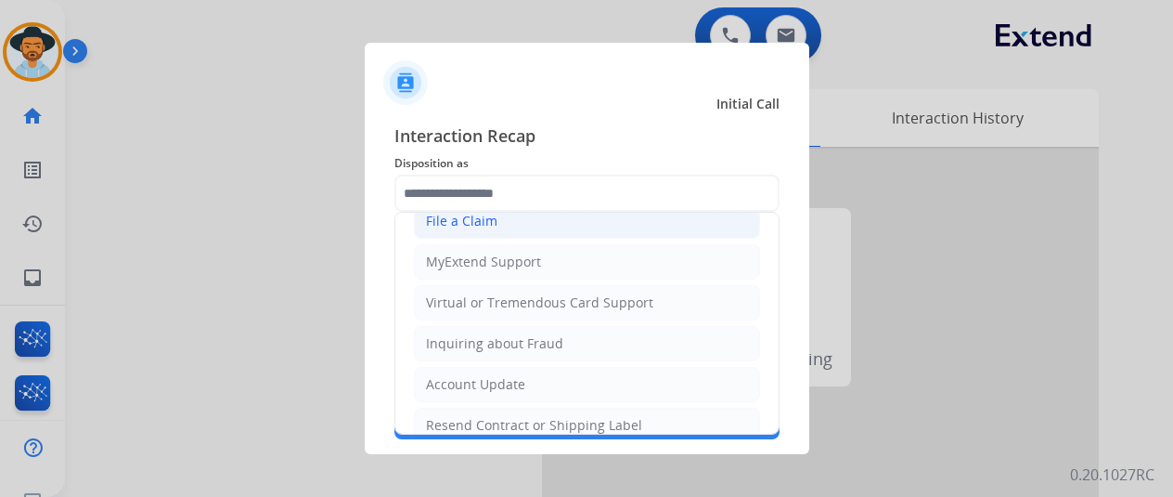
click at [456, 213] on div "File a Claim" at bounding box center [461, 221] width 71 height 19
type input "**********"
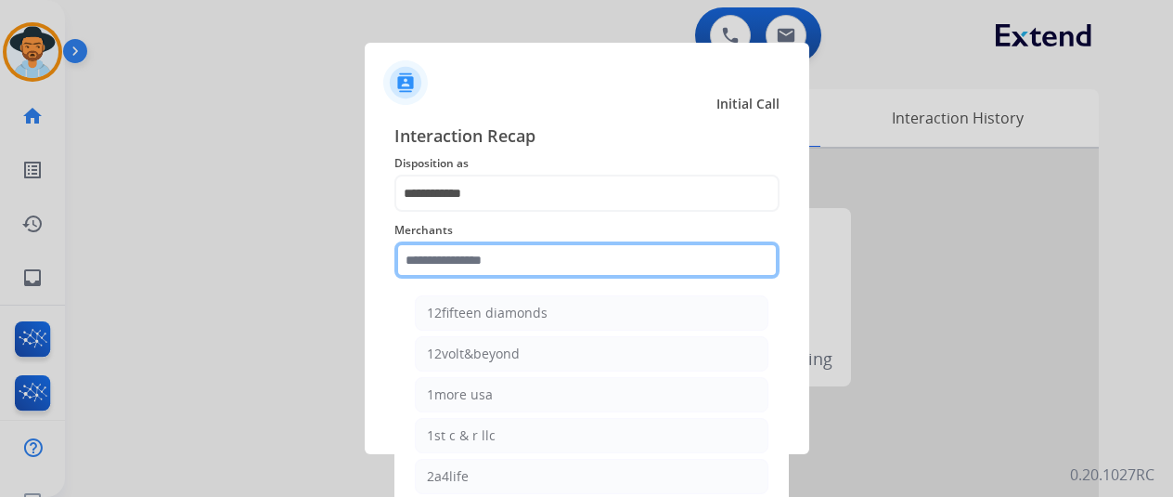
click at [442, 242] on input "text" at bounding box center [587, 259] width 385 height 37
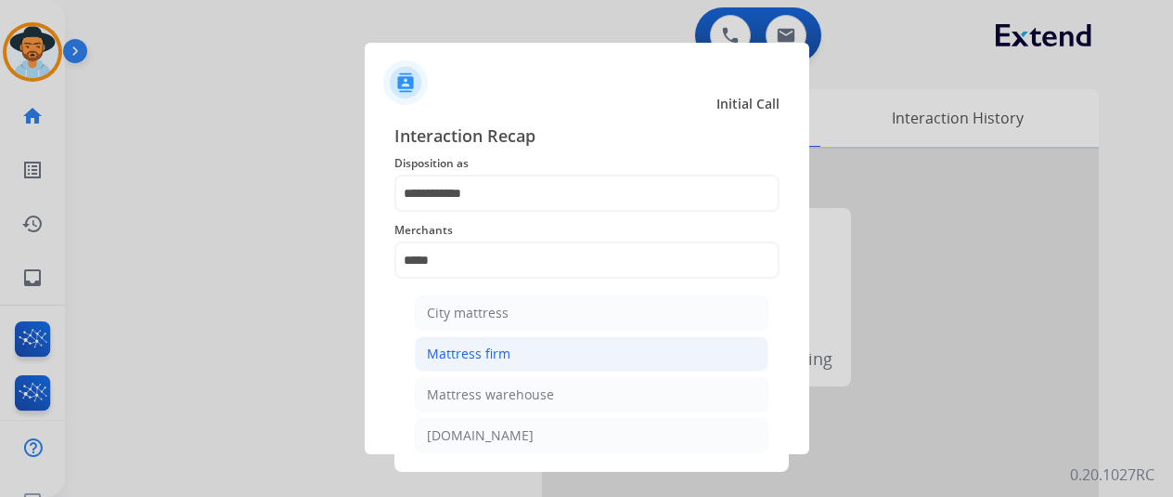
click at [486, 356] on div "Mattress firm" at bounding box center [469, 353] width 84 height 19
type input "**********"
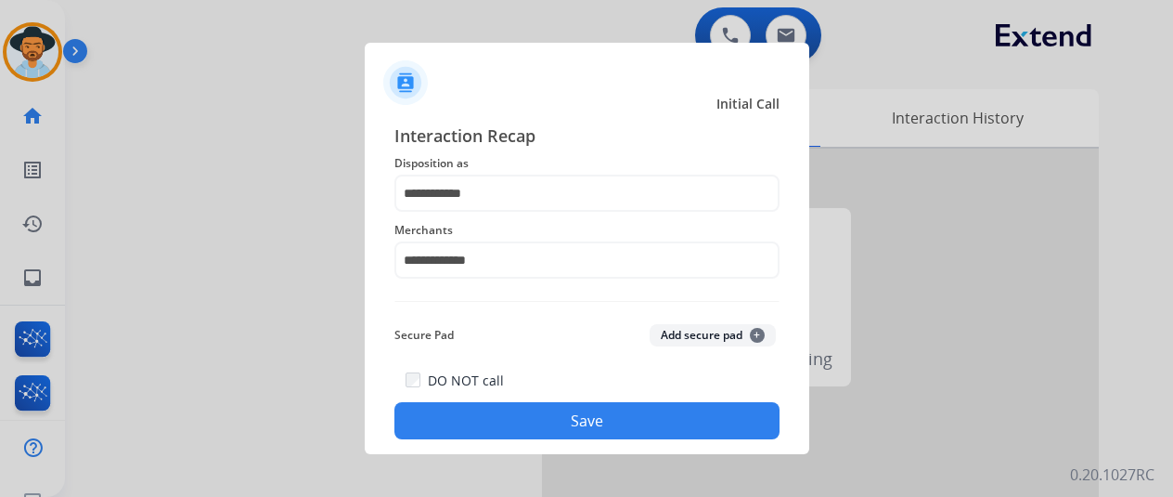
click at [531, 427] on button "Save" at bounding box center [587, 420] width 385 height 37
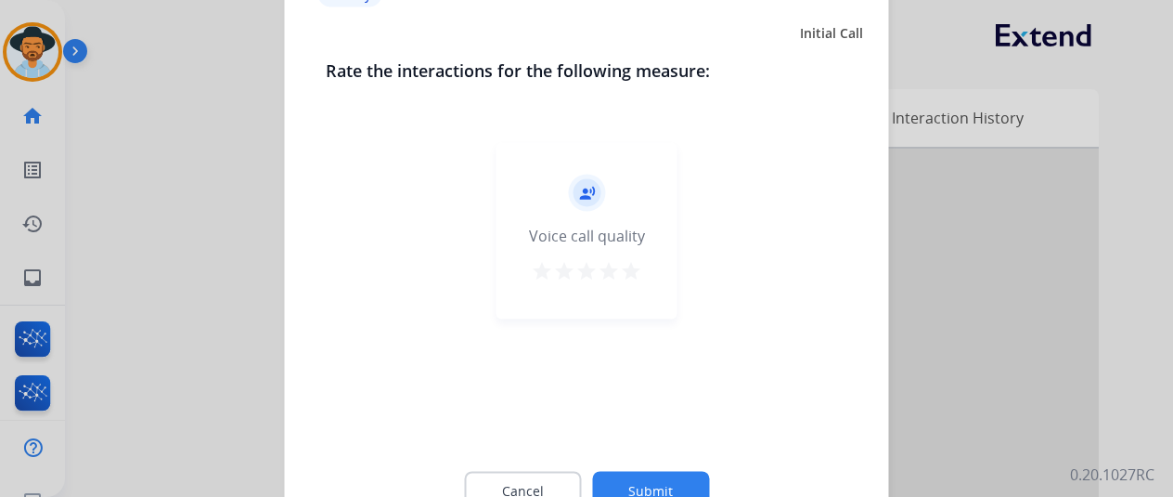
click at [660, 484] on button "Submit" at bounding box center [650, 490] width 117 height 39
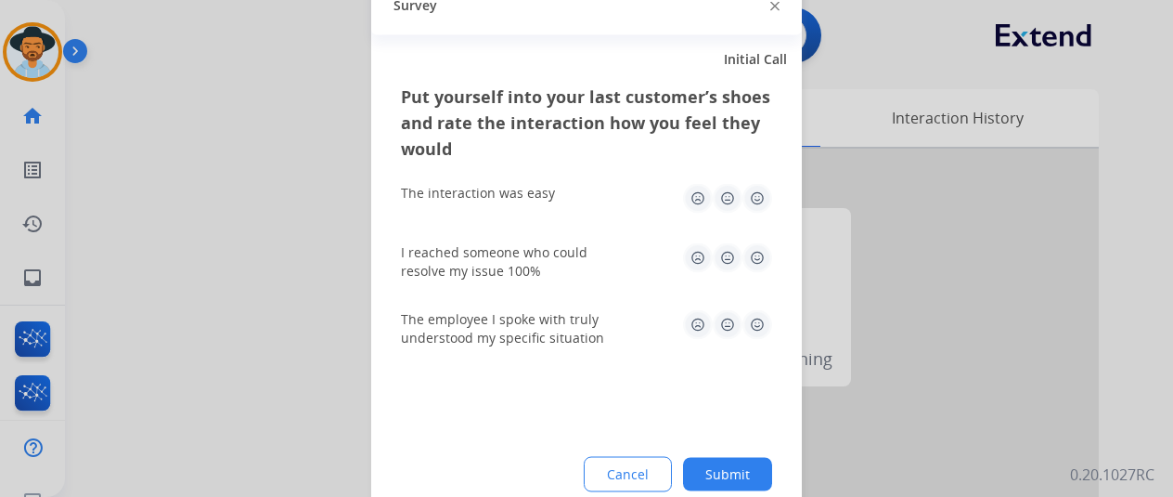
click at [740, 463] on button "Submit" at bounding box center [727, 473] width 89 height 33
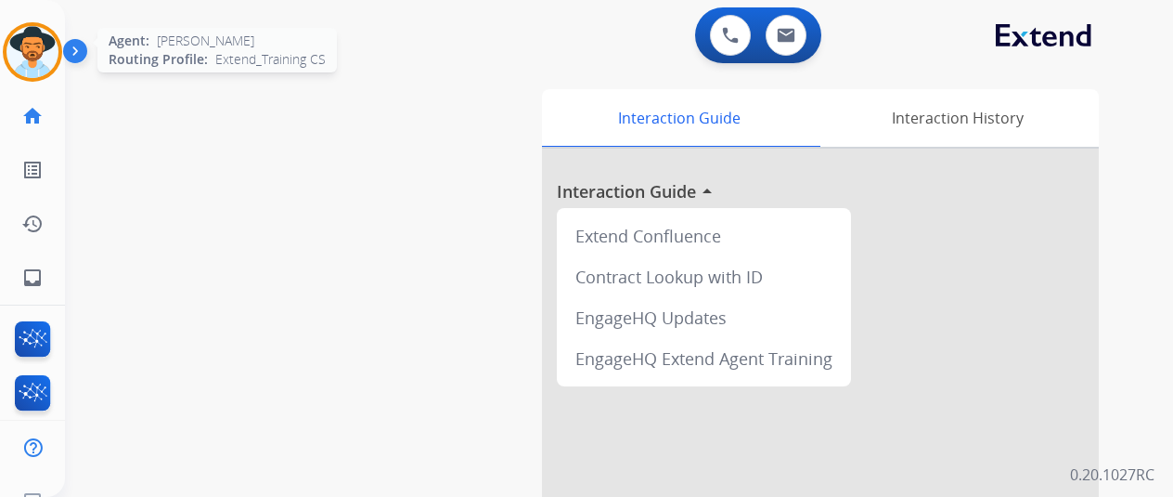
click at [32, 61] on img at bounding box center [32, 52] width 52 height 52
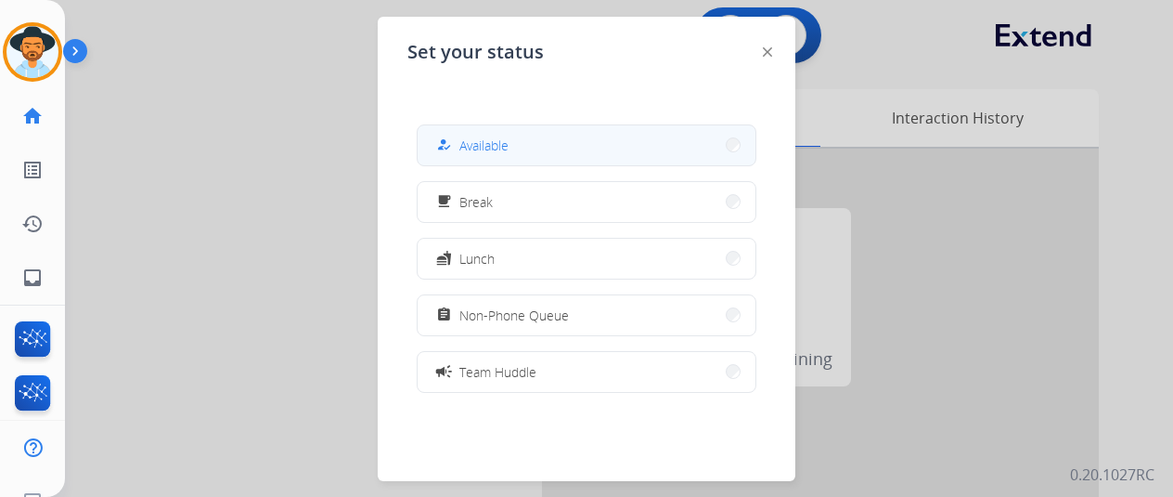
click at [511, 160] on button "how_to_reg Available" at bounding box center [587, 145] width 338 height 40
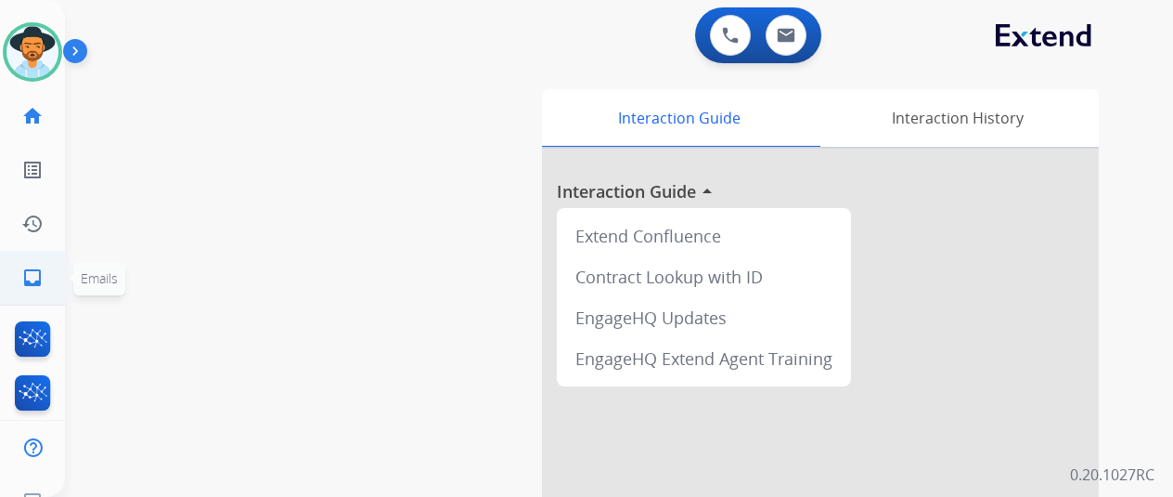
click at [45, 279] on link "inbox Emails" at bounding box center [32, 278] width 52 height 52
select select "**********"
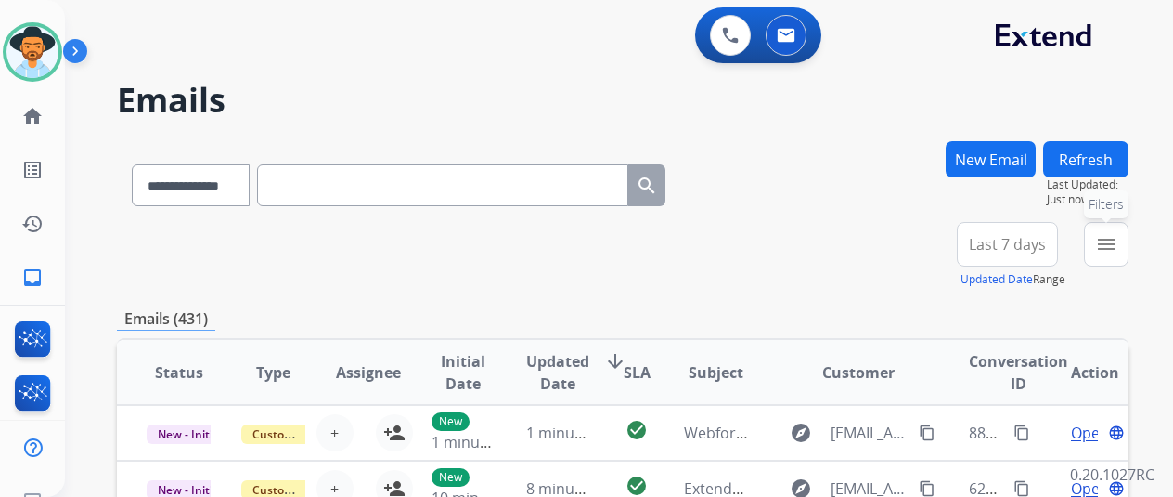
click at [1118, 238] on mat-icon "menu" at bounding box center [1106, 244] width 22 height 22
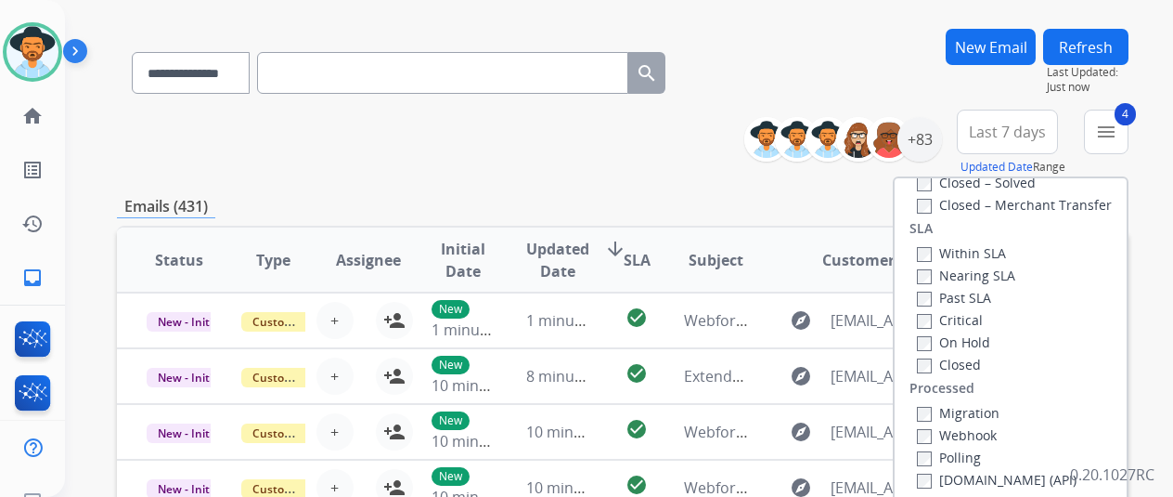
scroll to position [371, 0]
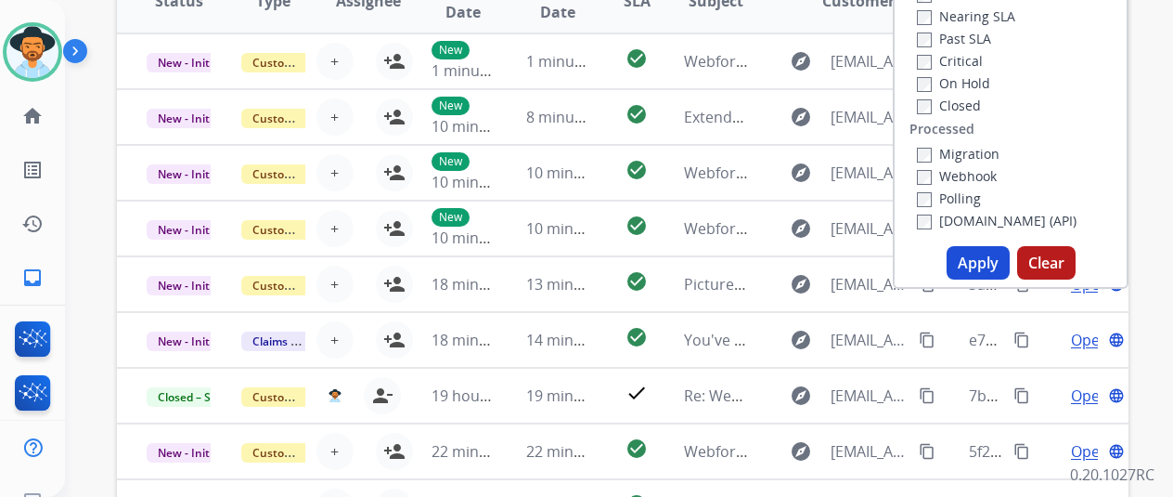
click at [973, 266] on button "Apply" at bounding box center [978, 262] width 63 height 33
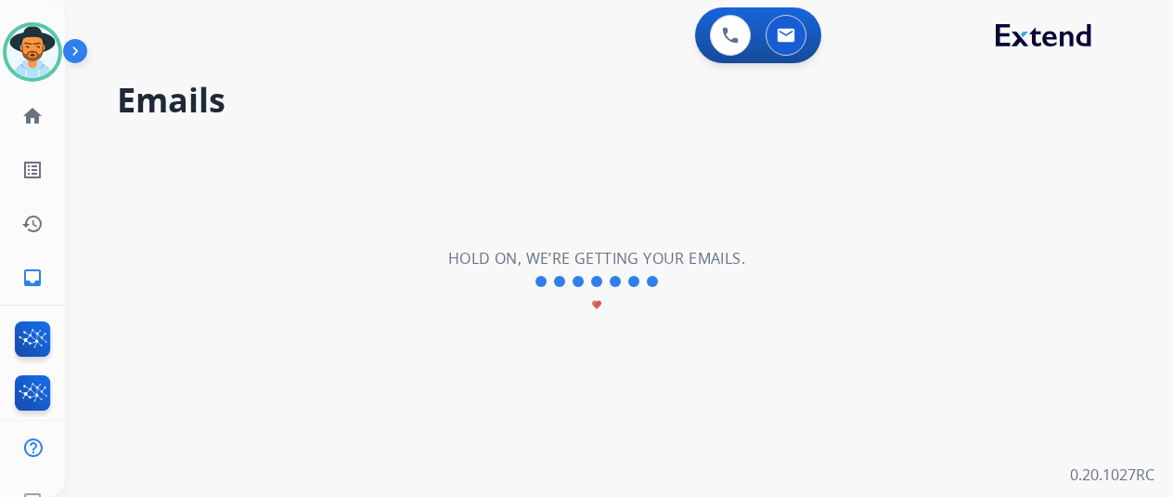
scroll to position [0, 0]
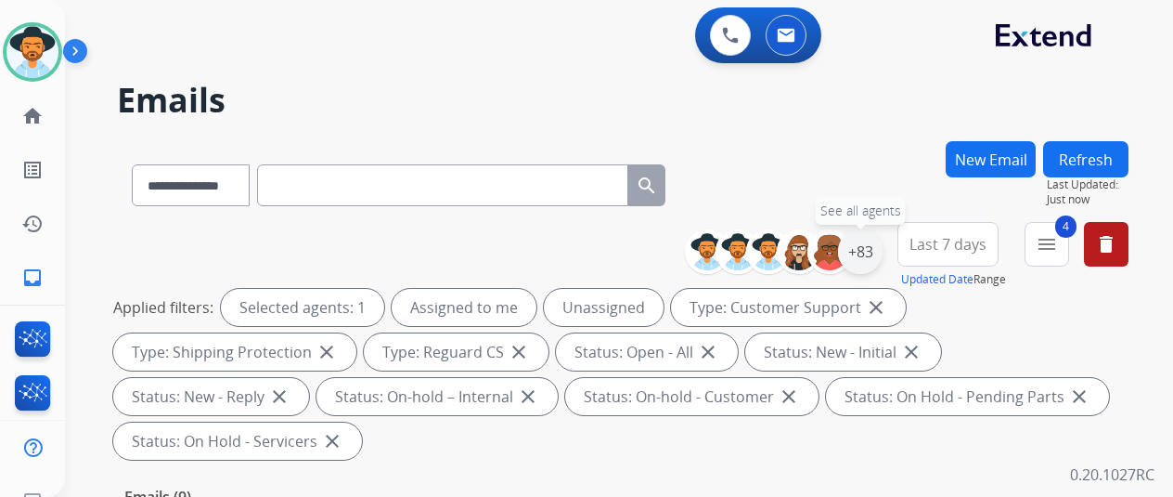
click at [883, 253] on div "+83" at bounding box center [860, 251] width 45 height 45
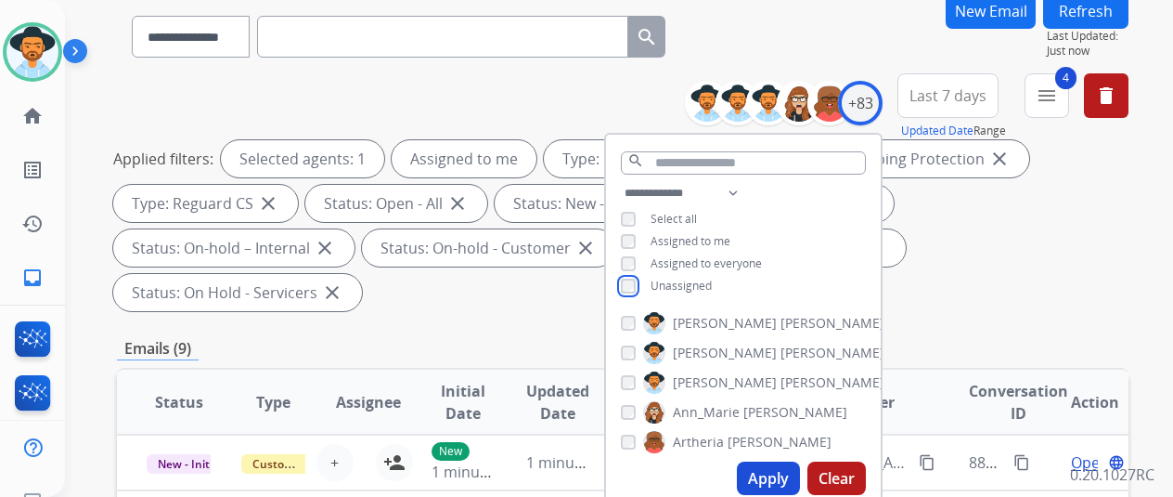
scroll to position [278, 0]
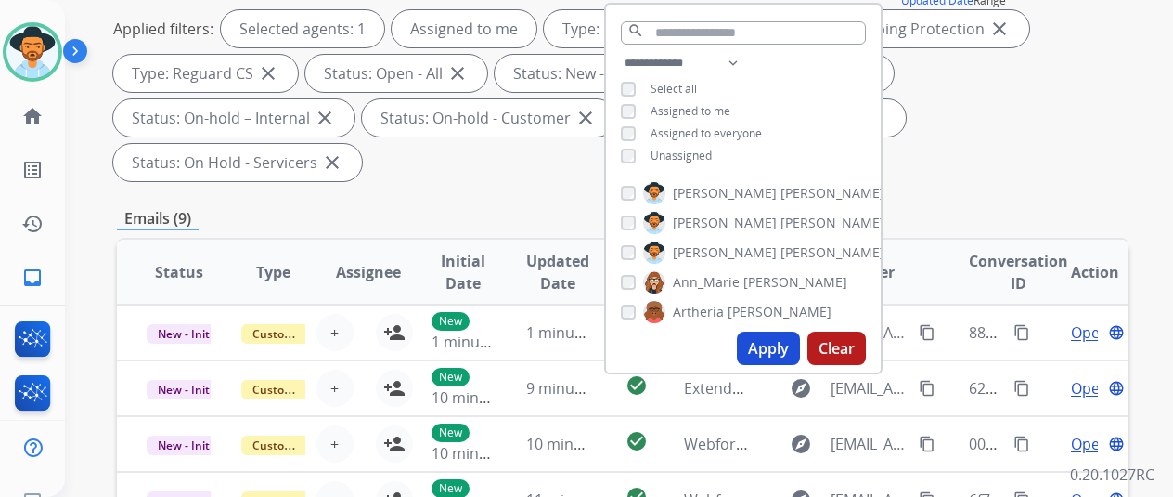
click at [782, 354] on button "Apply" at bounding box center [768, 347] width 63 height 33
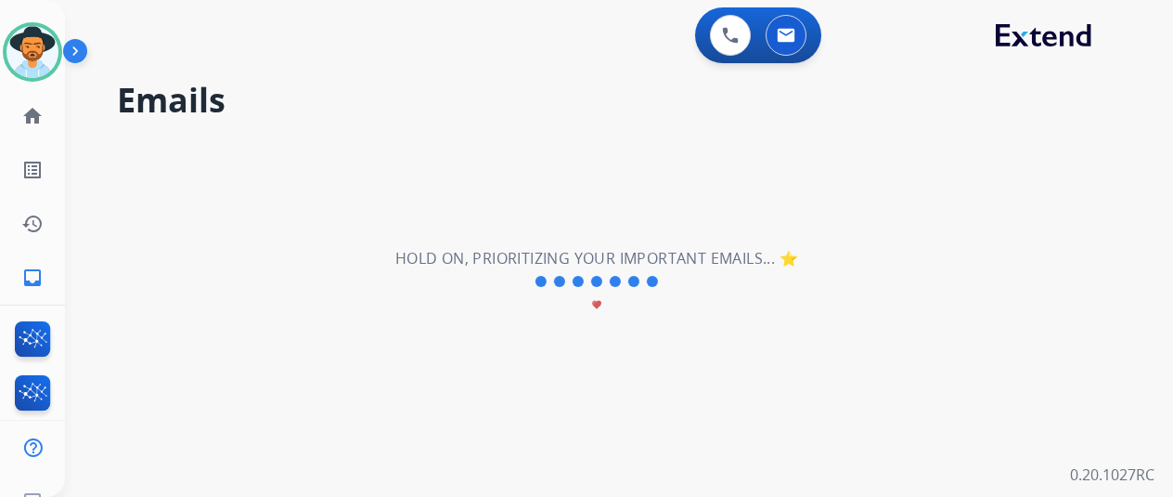
scroll to position [0, 0]
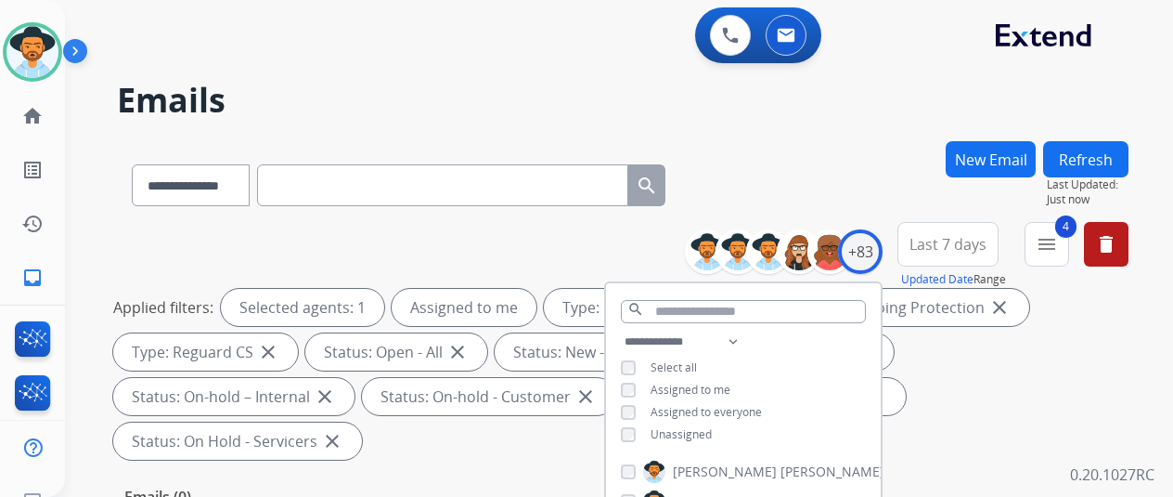
click at [778, 180] on div "**********" at bounding box center [623, 181] width 1012 height 81
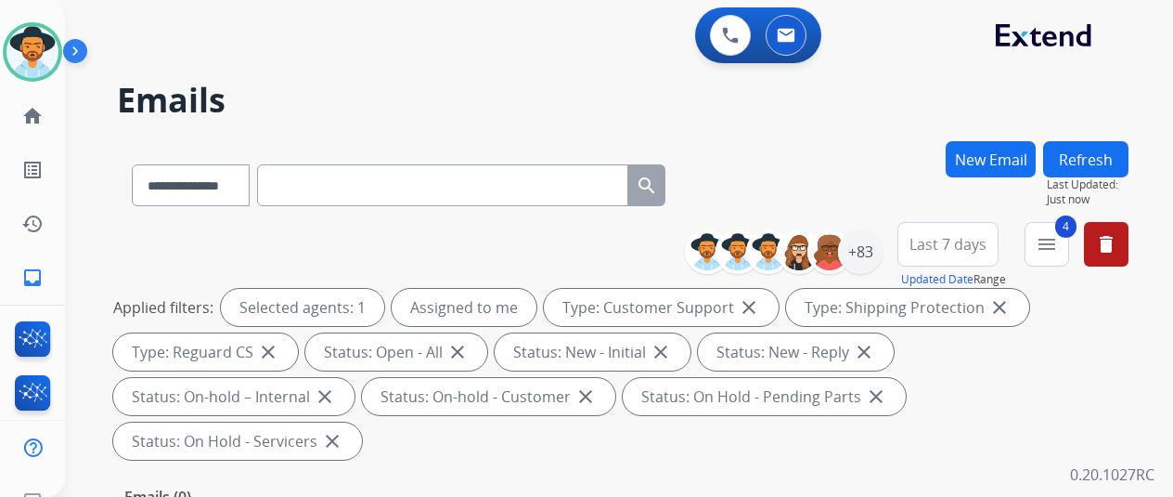
click at [802, 149] on div "**********" at bounding box center [623, 181] width 1012 height 81
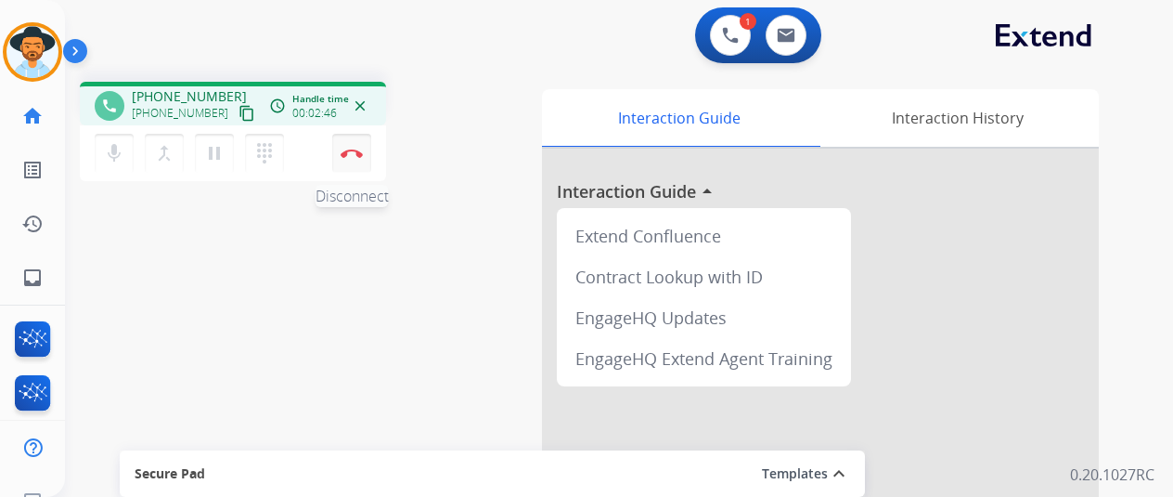
click at [360, 152] on img at bounding box center [352, 153] width 22 height 9
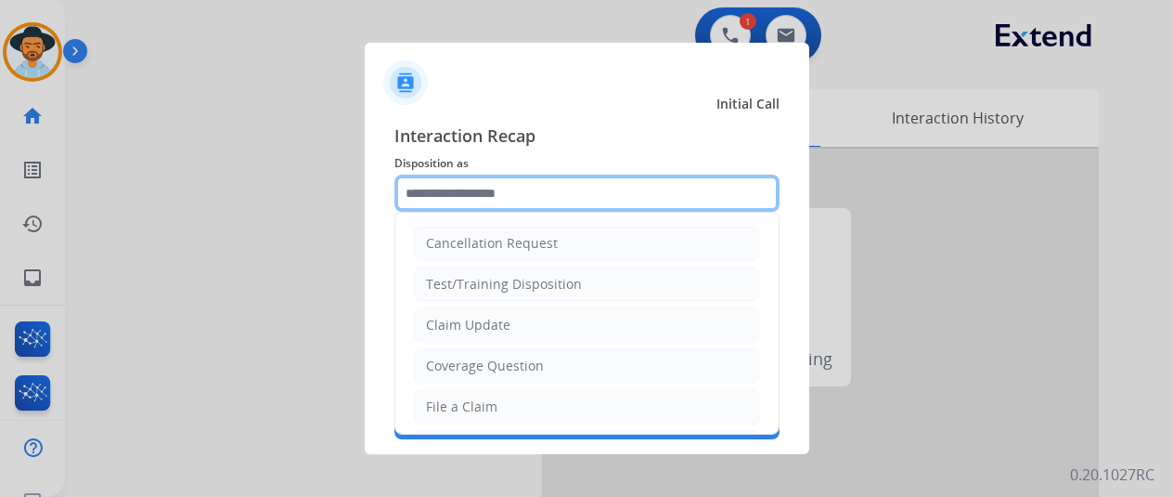
click at [474, 188] on input "text" at bounding box center [587, 193] width 385 height 37
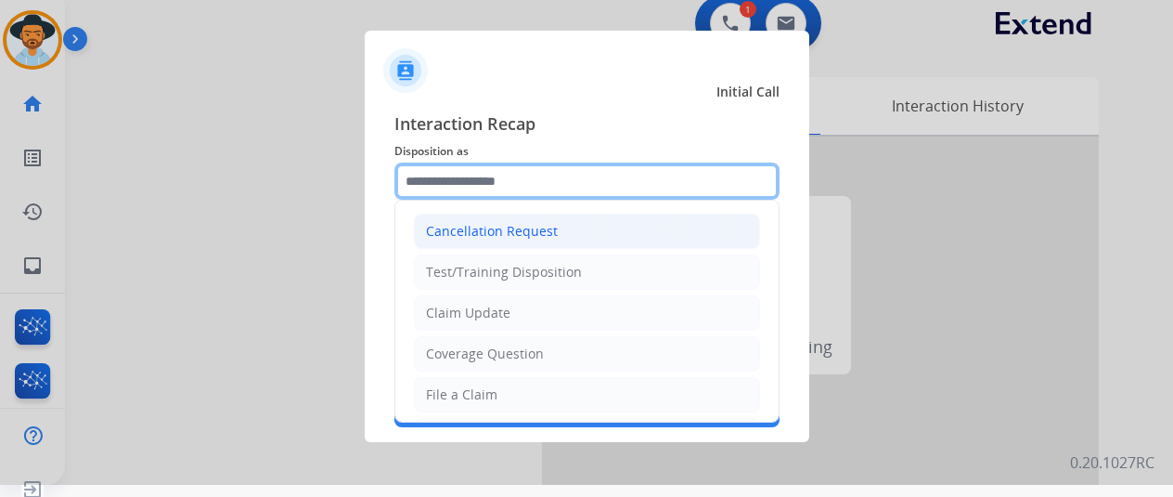
scroll to position [22, 0]
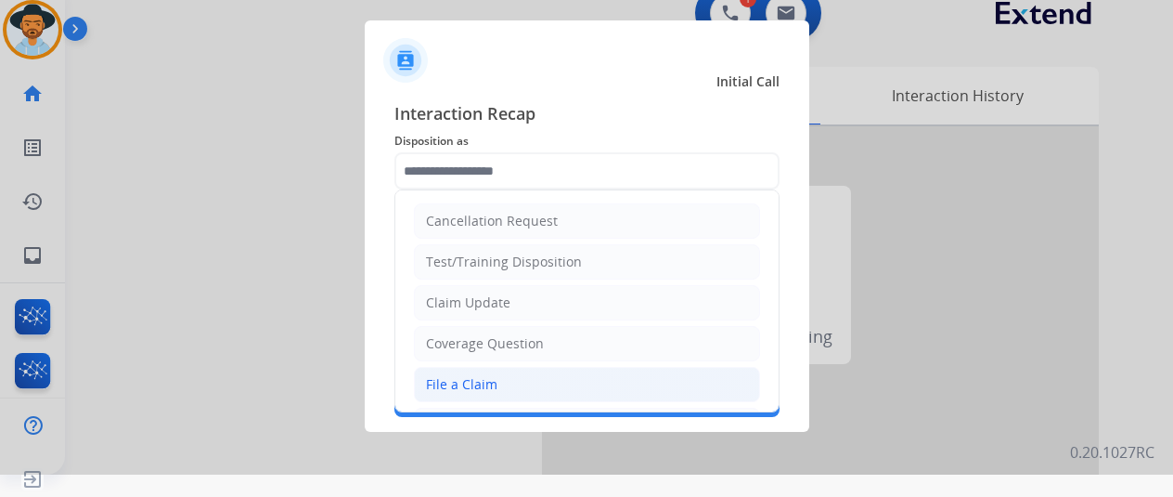
click at [457, 381] on div "File a Claim" at bounding box center [461, 384] width 71 height 19
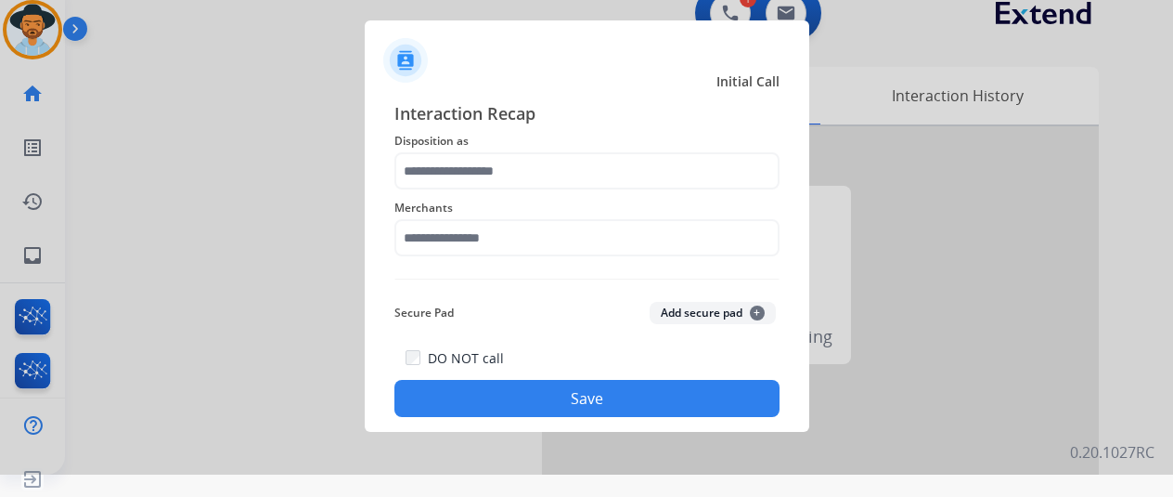
type input "**********"
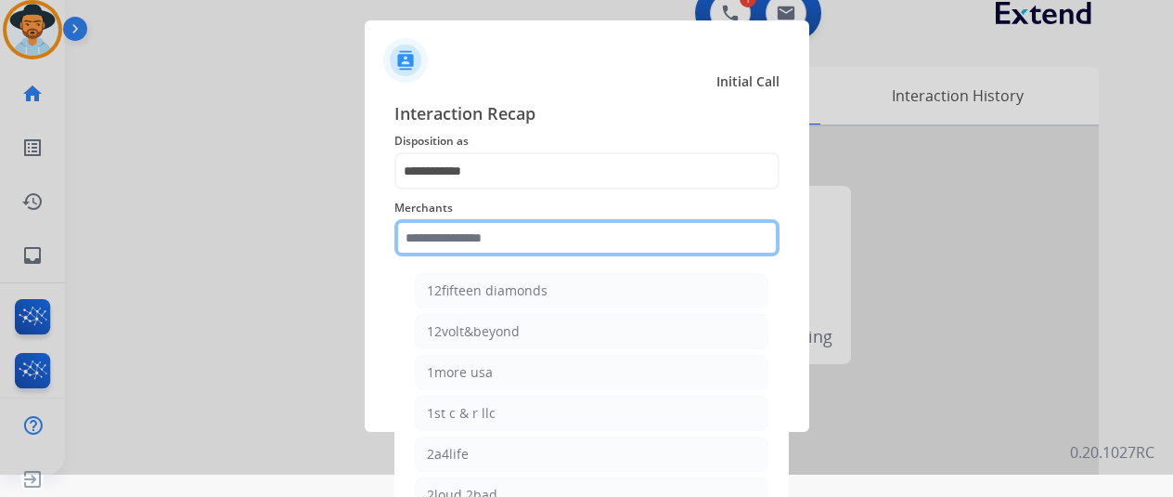
click at [431, 229] on input "text" at bounding box center [587, 237] width 385 height 37
click at [486, 239] on input "text" at bounding box center [587, 237] width 385 height 37
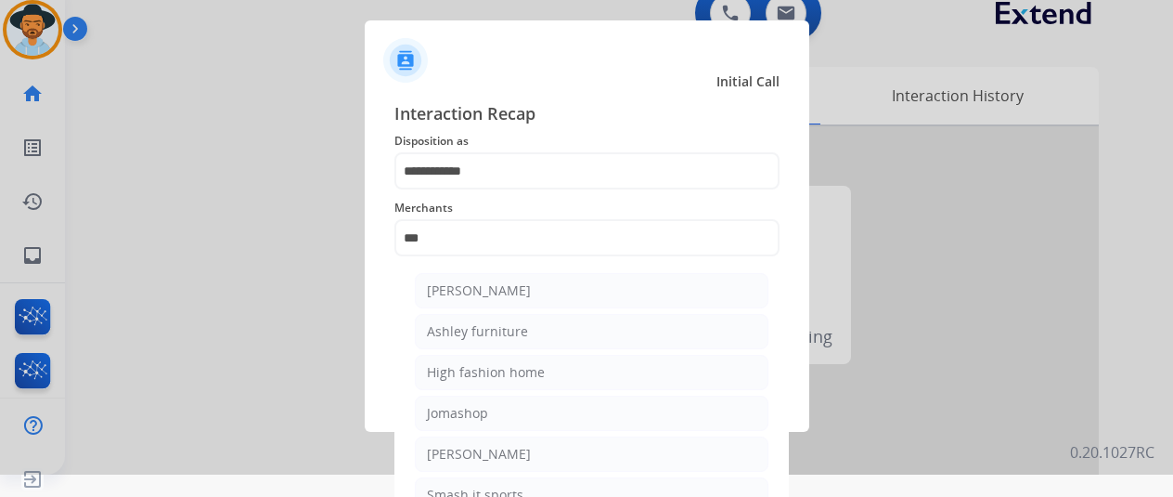
drag, startPoint x: 524, startPoint y: 291, endPoint x: 514, endPoint y: 298, distance: 11.9
click at [524, 291] on div "[PERSON_NAME]" at bounding box center [479, 290] width 104 height 19
type input "**********"
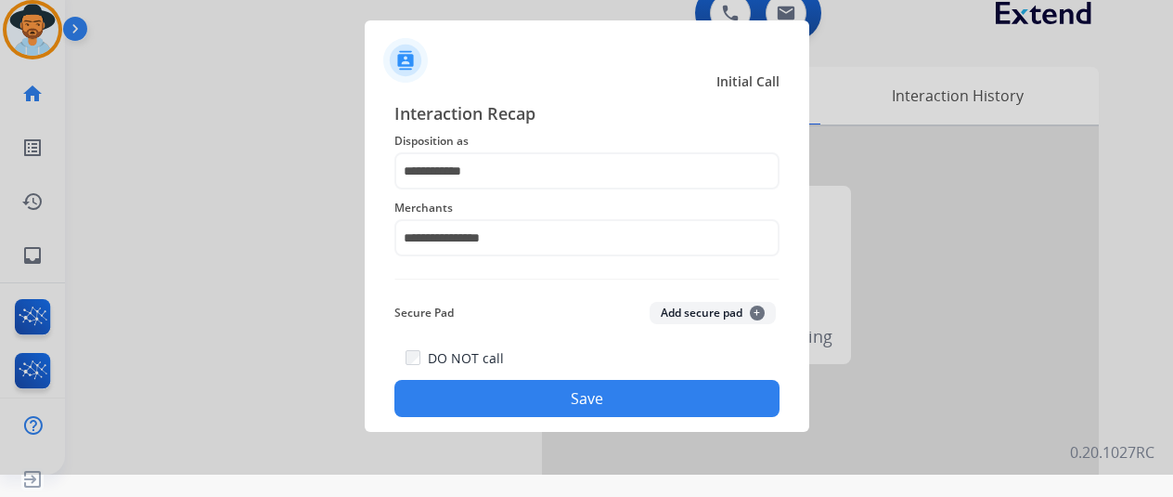
click at [550, 391] on button "Save" at bounding box center [587, 398] width 385 height 37
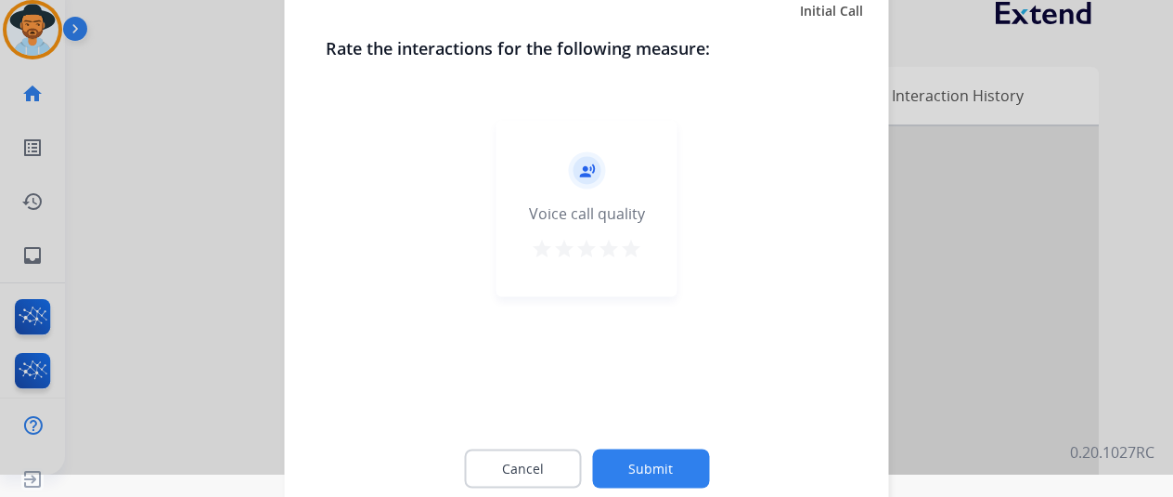
click at [662, 472] on button "Submit" at bounding box center [650, 467] width 117 height 39
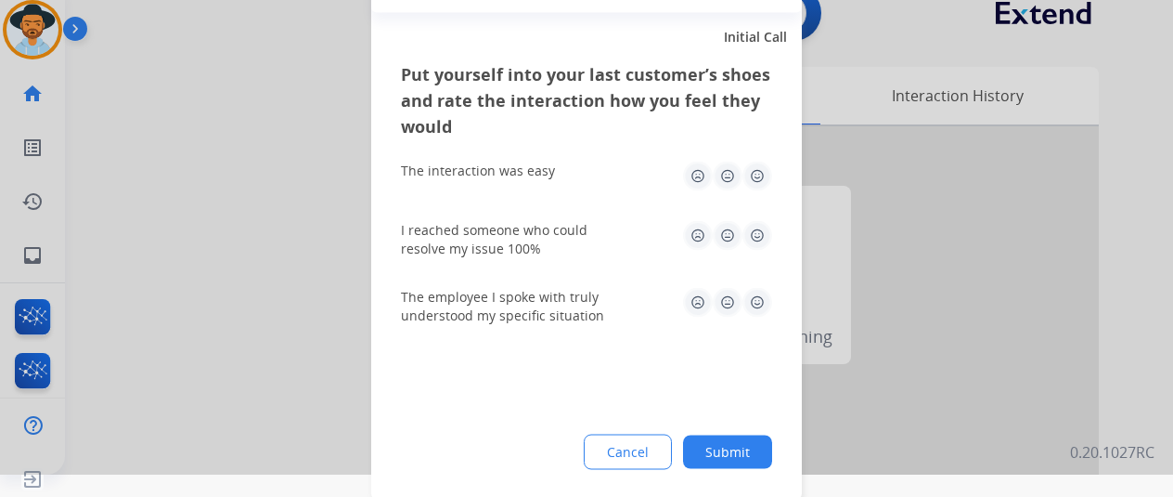
drag, startPoint x: 733, startPoint y: 456, endPoint x: 687, endPoint y: 417, distance: 60.6
click at [733, 456] on button "Submit" at bounding box center [727, 450] width 89 height 33
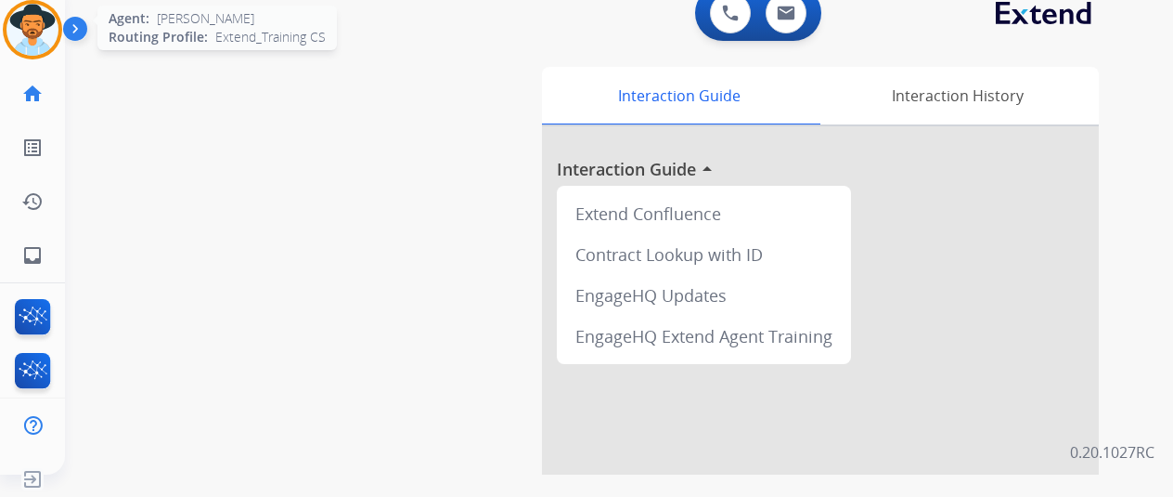
click at [17, 27] on img at bounding box center [32, 30] width 52 height 52
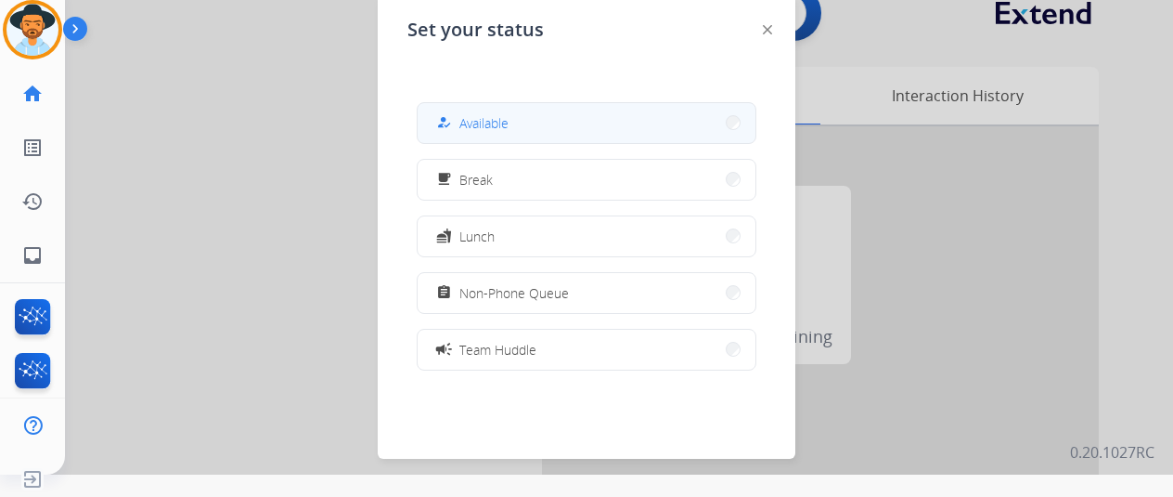
click at [499, 115] on span "Available" at bounding box center [484, 122] width 49 height 19
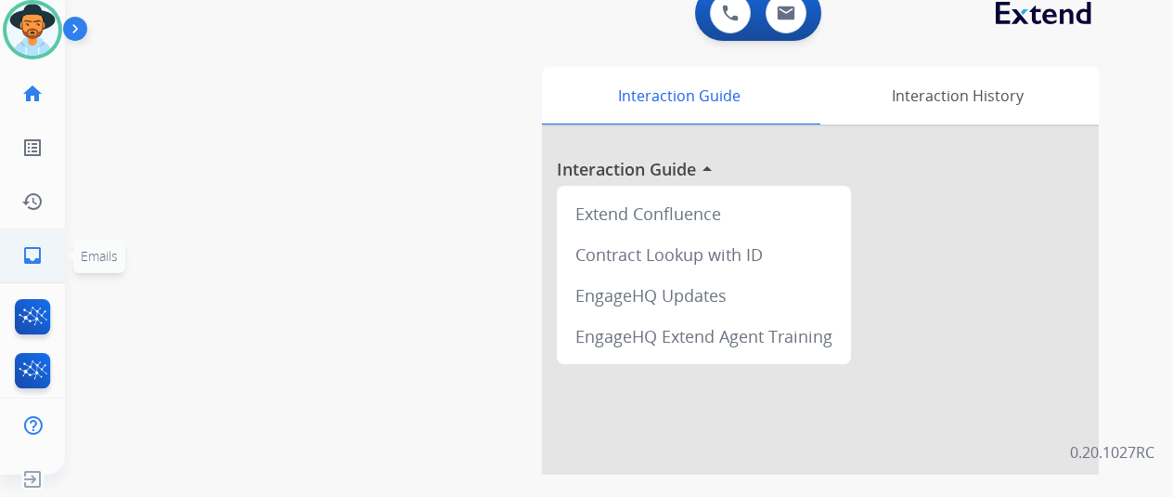
click at [36, 246] on mat-icon "inbox" at bounding box center [32, 255] width 22 height 22
select select "**********"
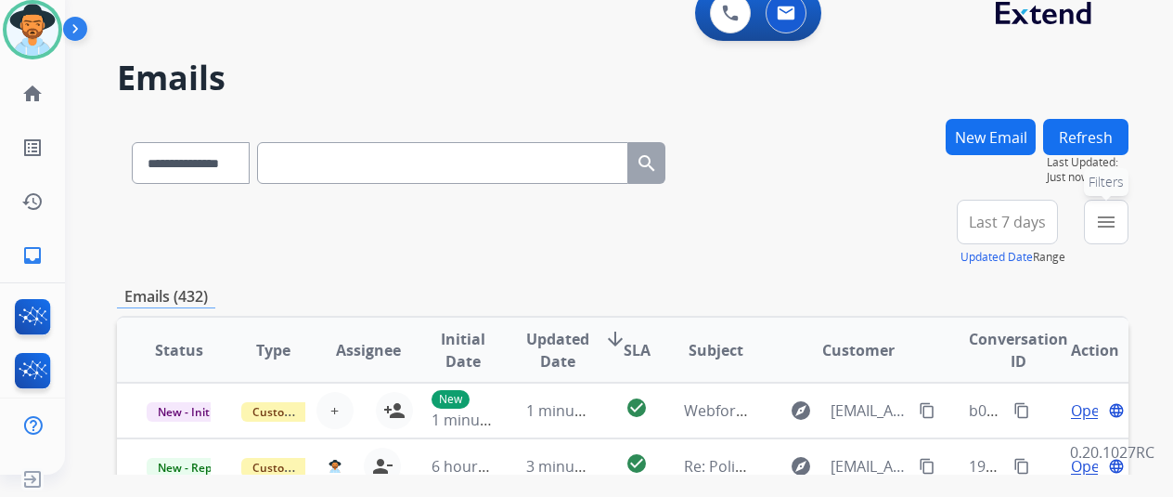
click at [1110, 216] on mat-icon "menu" at bounding box center [1106, 222] width 22 height 22
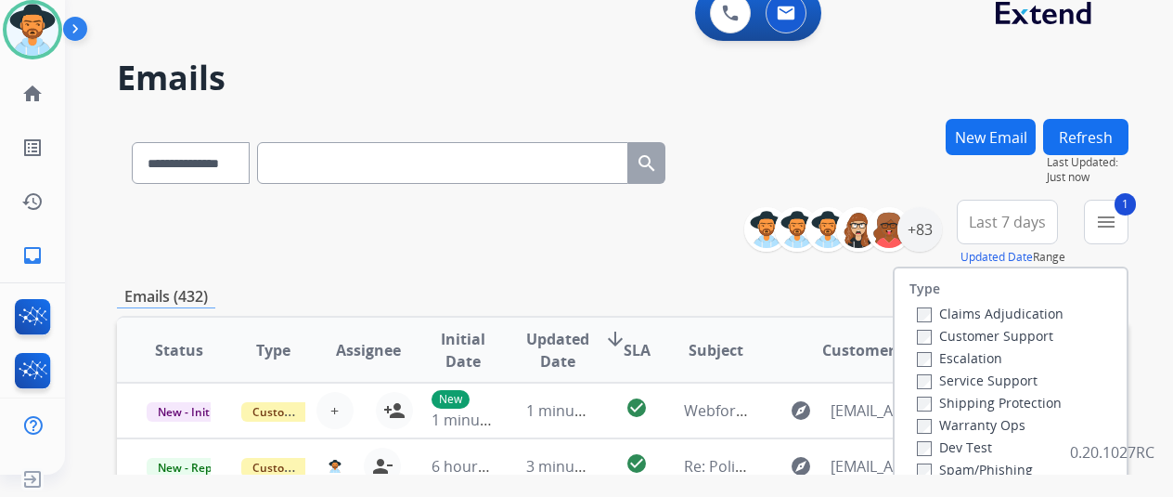
click at [915, 392] on div "Claims Adjudication Customer Support Escalation Service Support Shipping Protec…" at bounding box center [987, 413] width 154 height 223
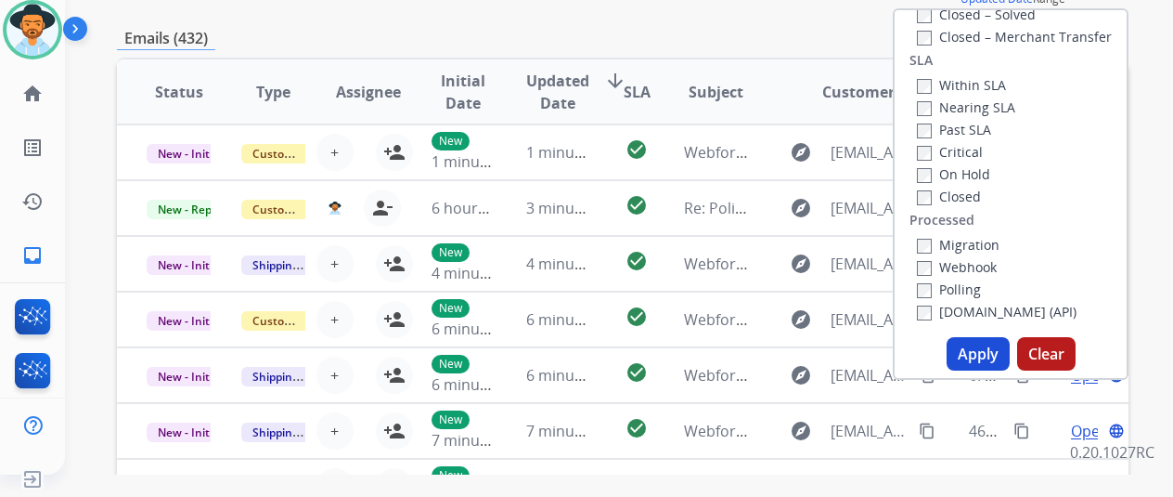
scroll to position [464, 0]
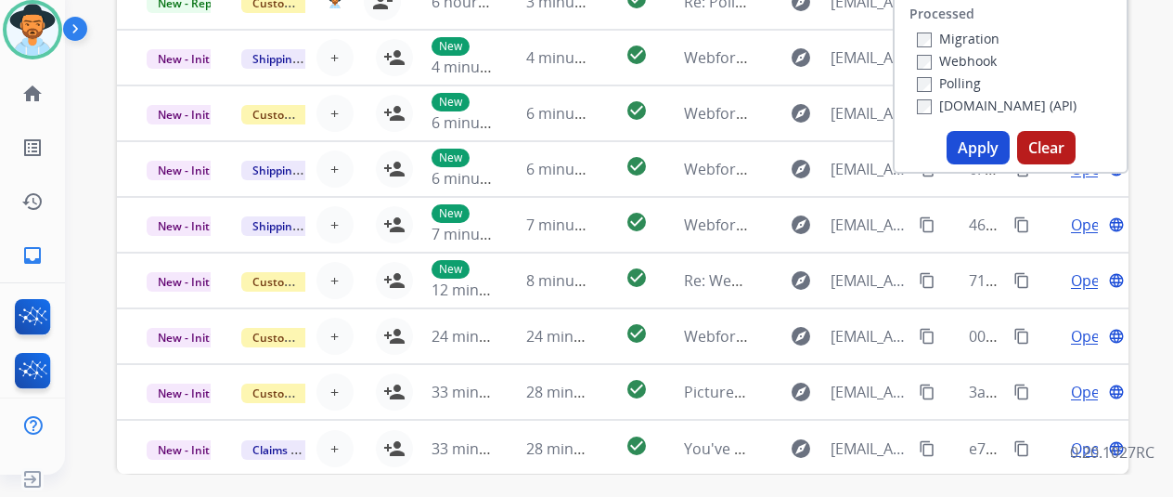
click at [974, 153] on button "Apply" at bounding box center [978, 147] width 63 height 33
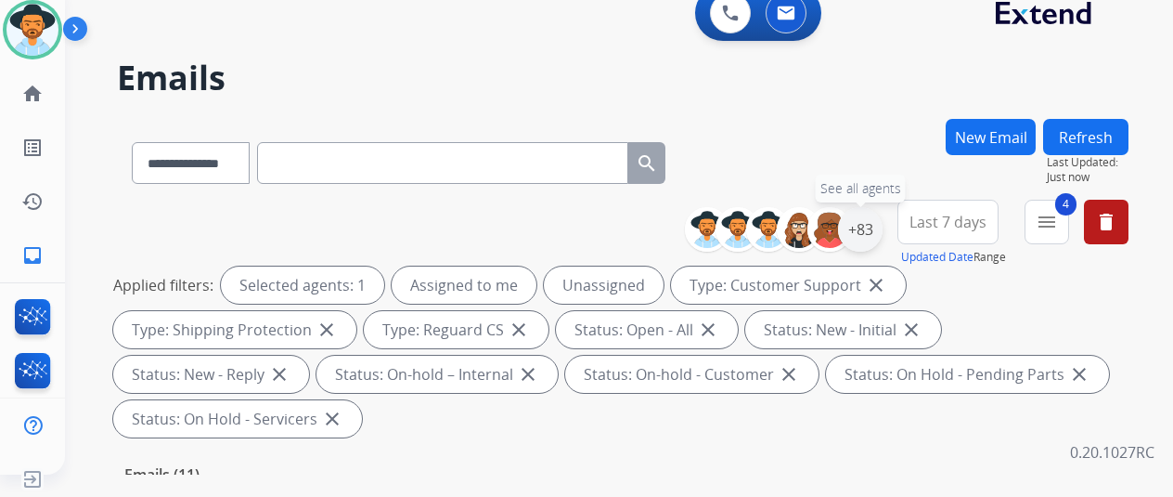
click at [880, 221] on div "+83" at bounding box center [860, 229] width 45 height 45
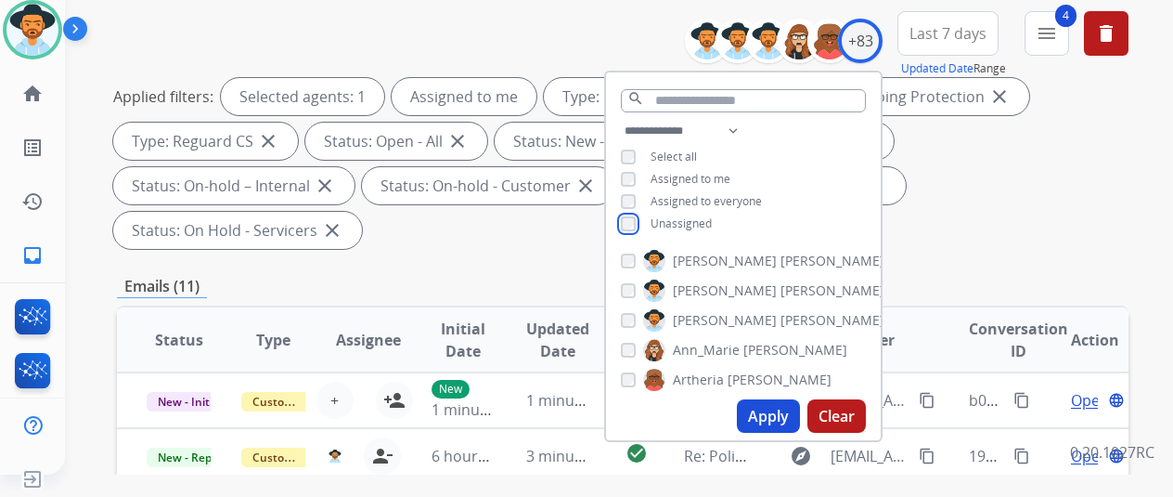
scroll to position [371, 0]
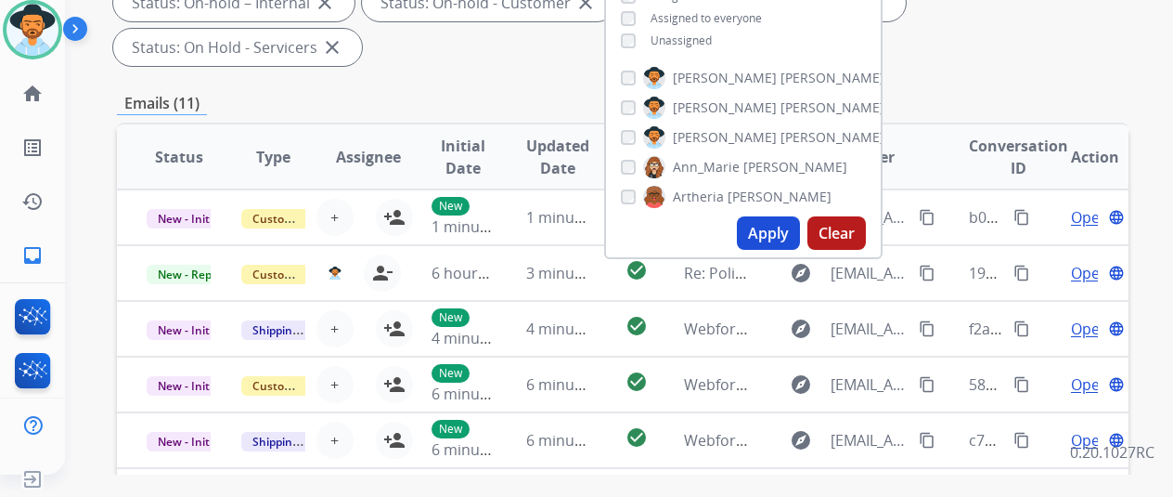
click at [780, 224] on button "Apply" at bounding box center [768, 232] width 63 height 33
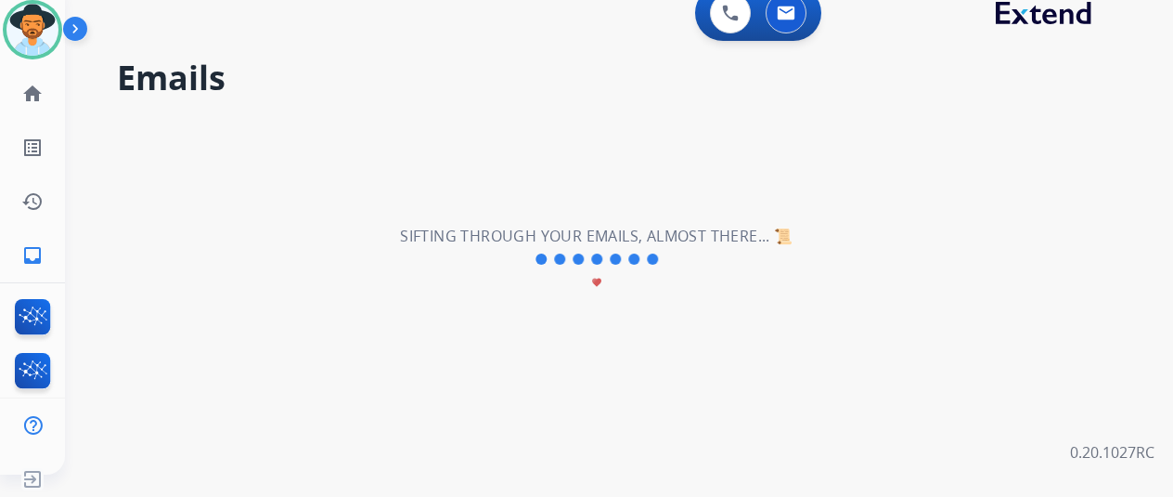
scroll to position [0, 0]
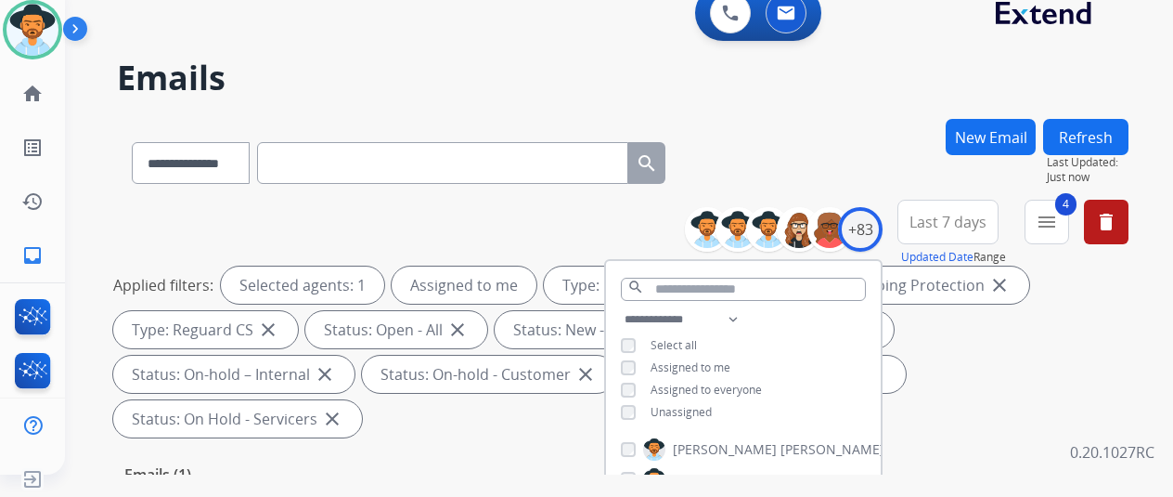
click at [802, 139] on div "**********" at bounding box center [623, 159] width 1012 height 81
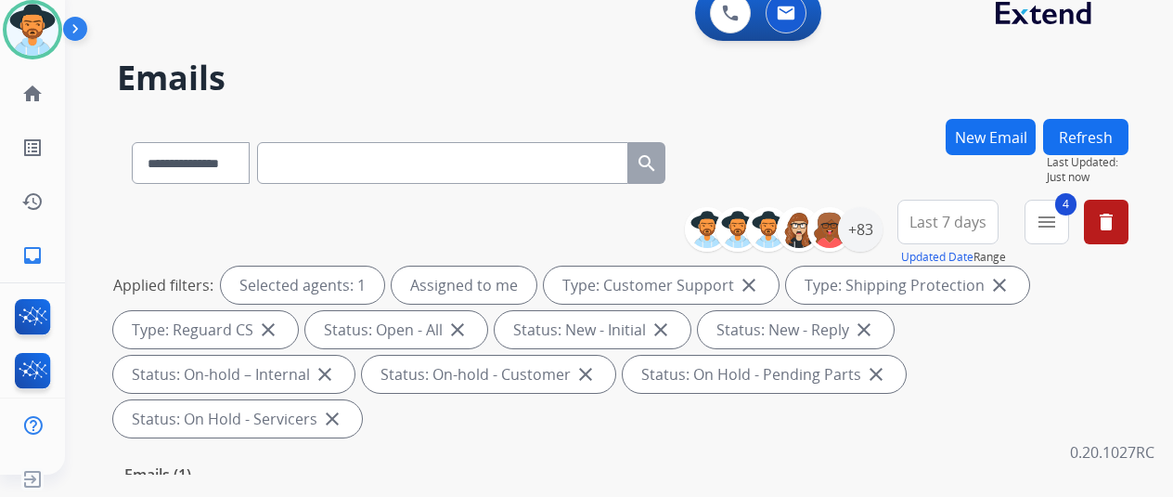
click at [791, 111] on div "**********" at bounding box center [597, 293] width 1064 height 497
click at [468, 75] on h2 "Emails" at bounding box center [623, 77] width 1012 height 37
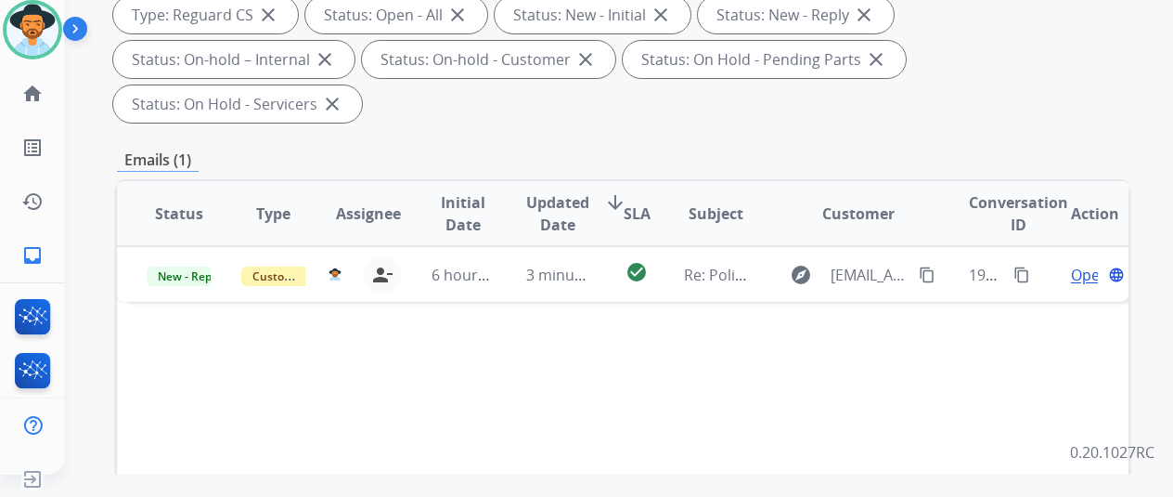
scroll to position [371, 0]
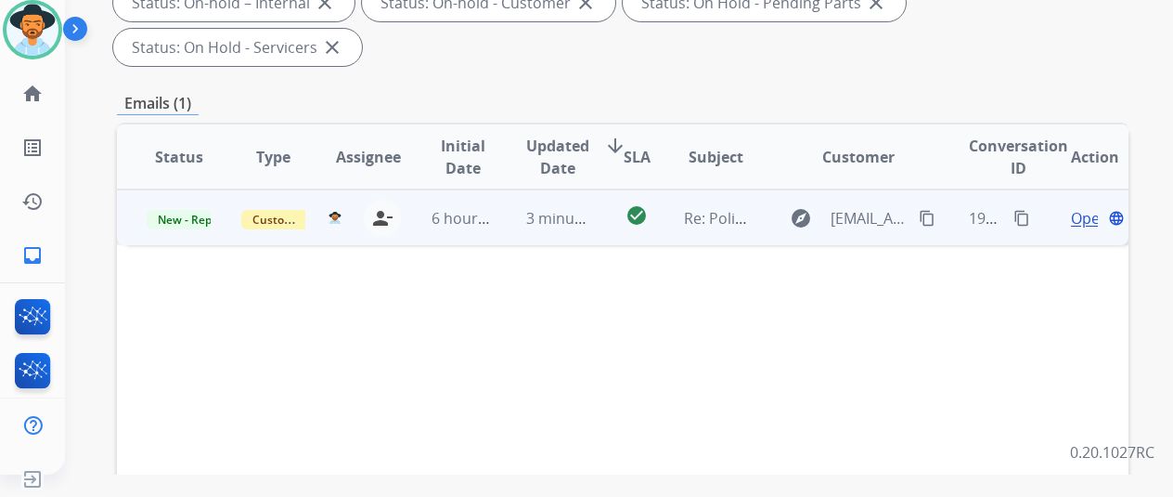
click at [1075, 207] on span "Open" at bounding box center [1090, 218] width 38 height 22
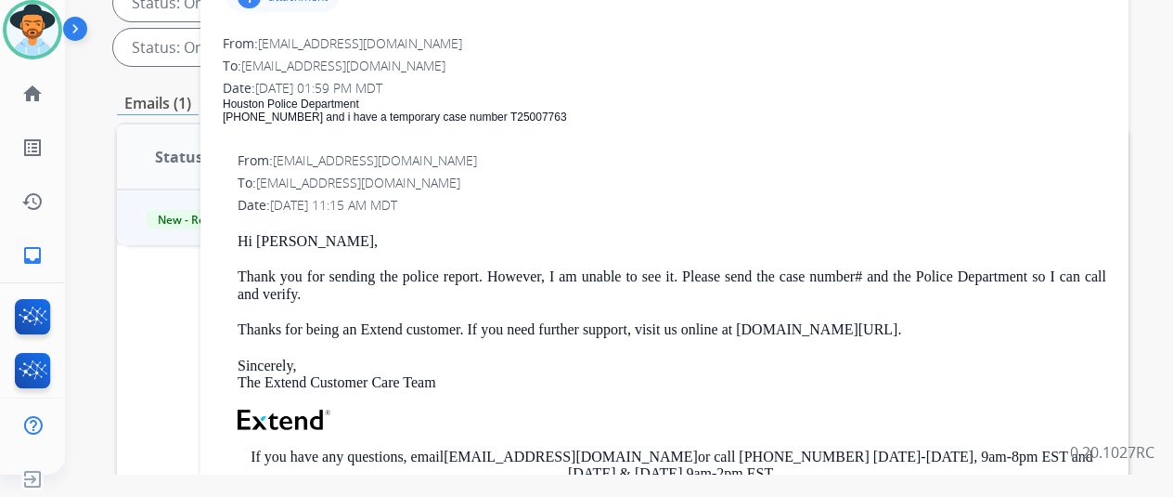
scroll to position [186, 0]
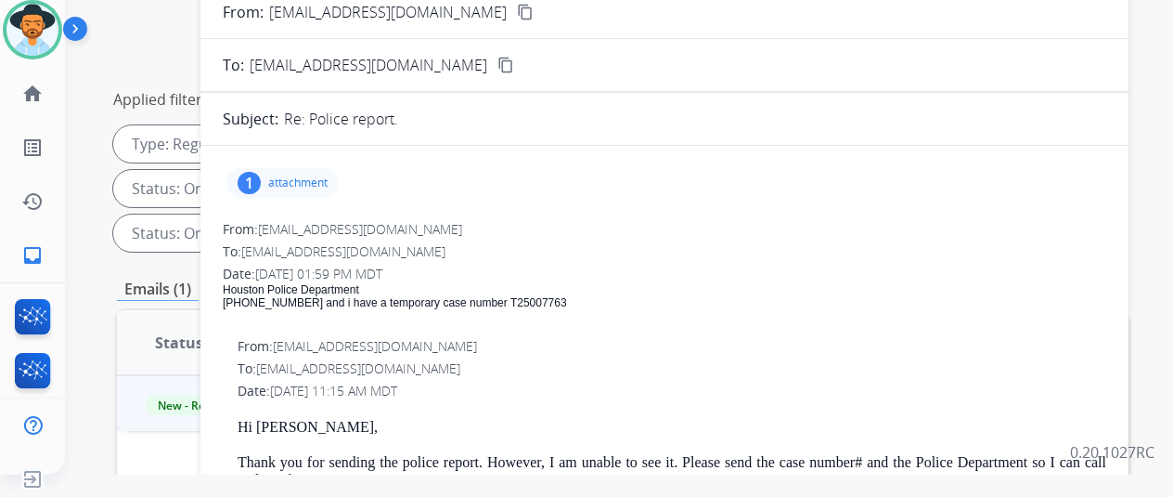
click at [261, 183] on div "1" at bounding box center [249, 183] width 23 height 22
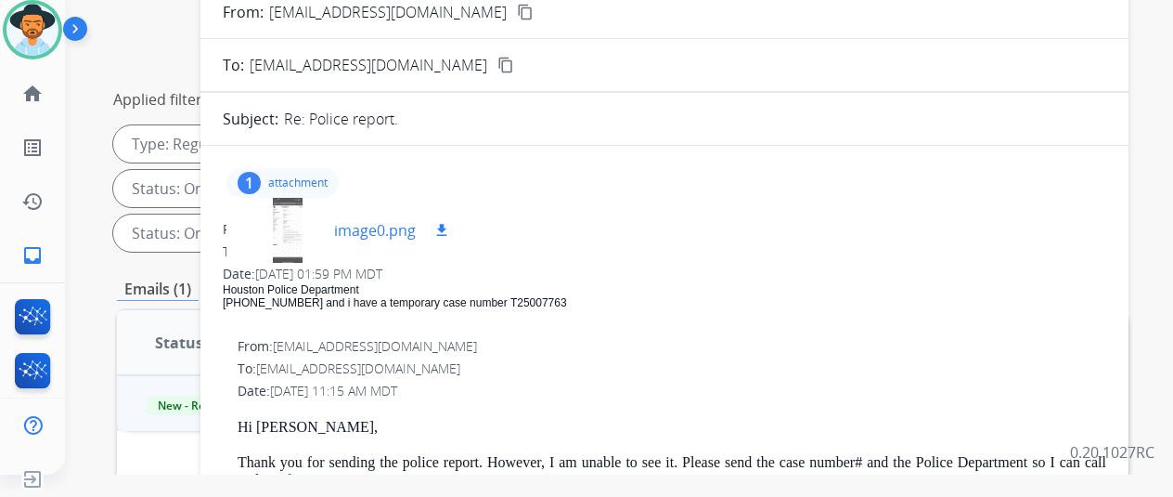
click at [303, 226] on div at bounding box center [287, 230] width 93 height 65
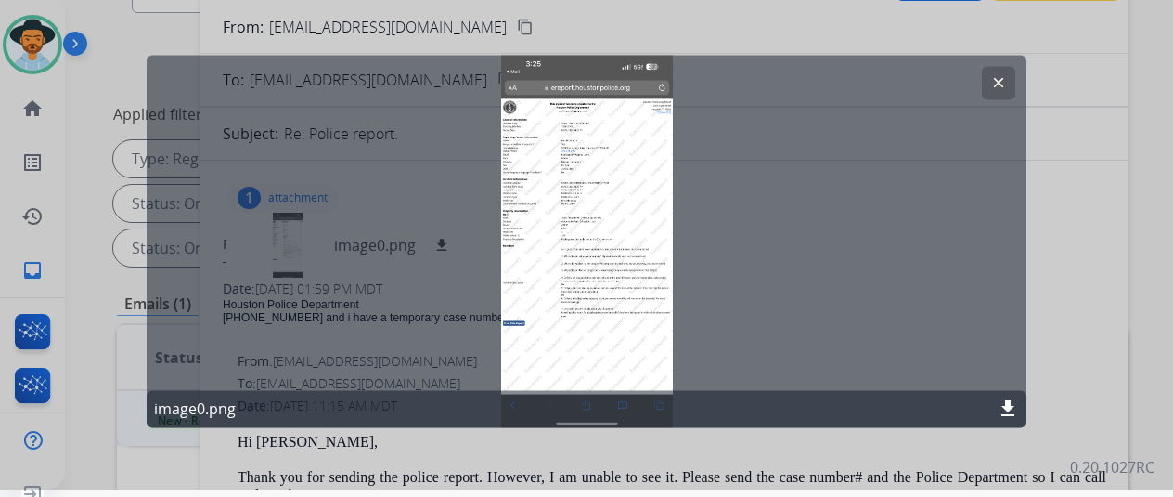
scroll to position [0, 0]
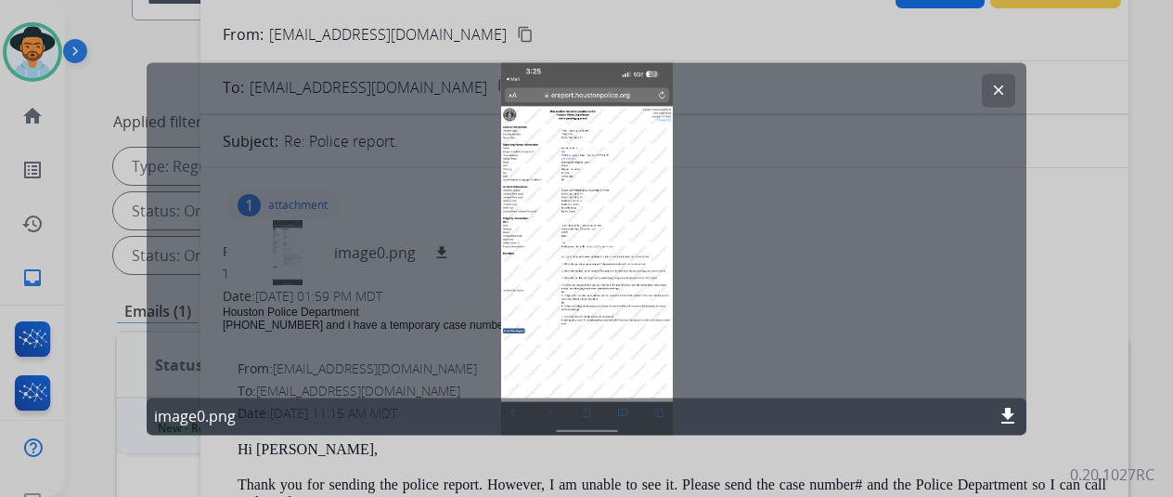
click at [1003, 90] on mat-icon "clear" at bounding box center [999, 90] width 17 height 17
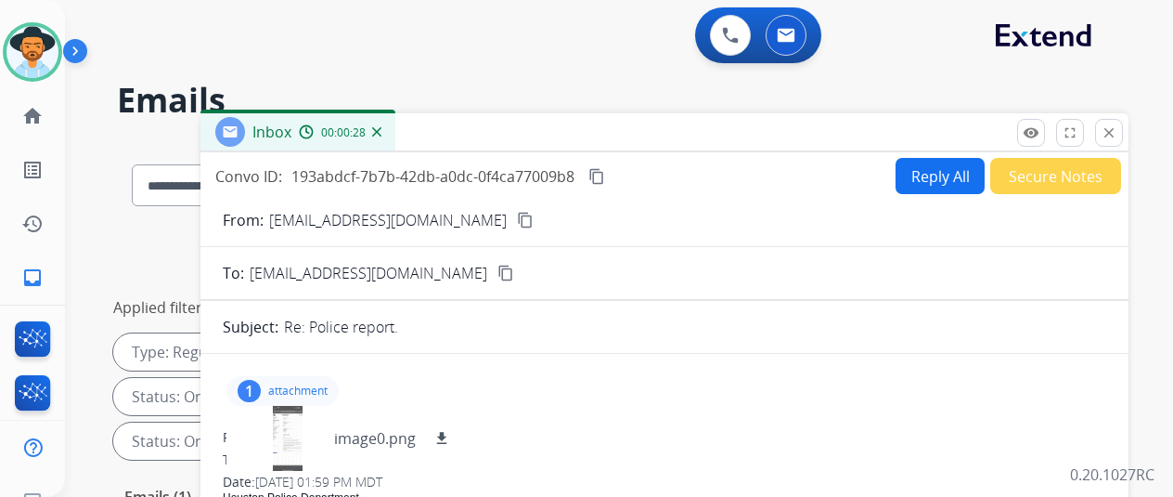
click at [935, 162] on button "Reply All" at bounding box center [940, 176] width 89 height 36
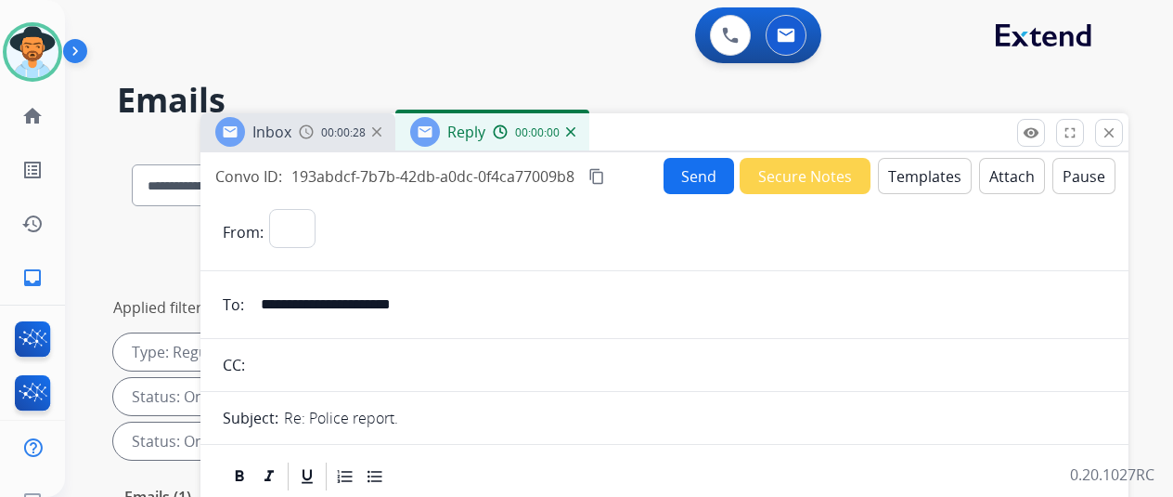
select select "**********"
click at [922, 170] on button "Templates" at bounding box center [925, 176] width 94 height 36
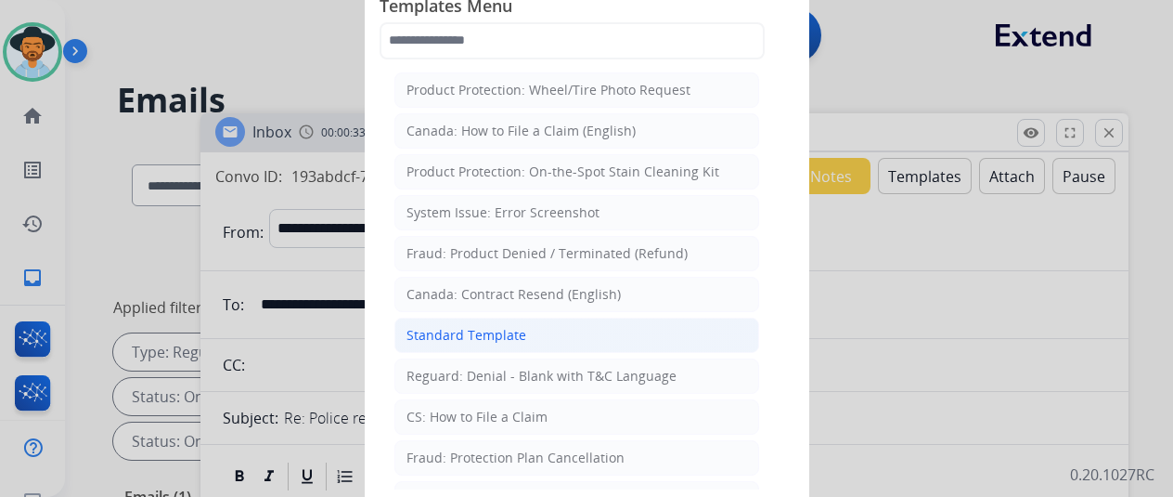
click at [483, 318] on li "Standard Template" at bounding box center [577, 334] width 365 height 35
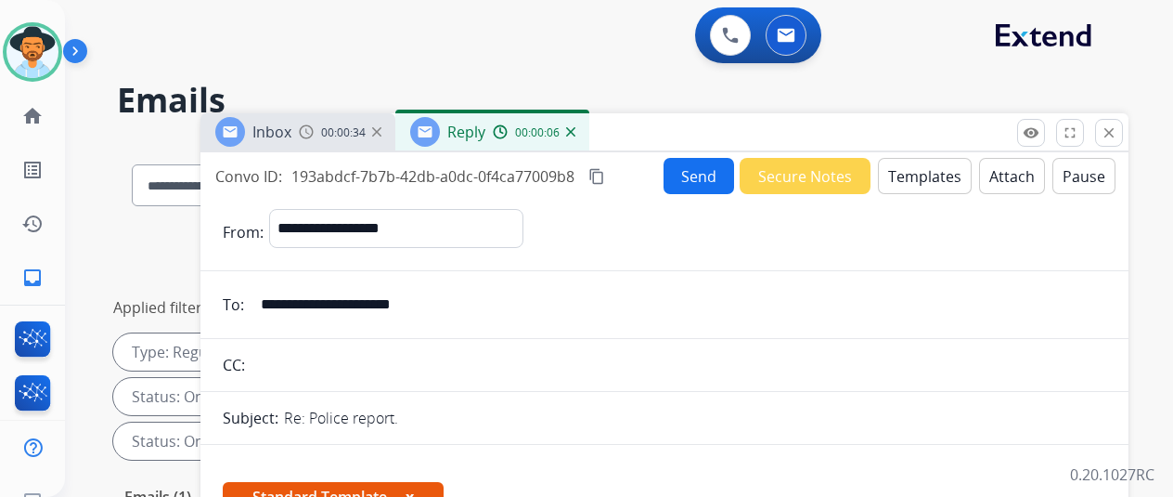
scroll to position [464, 0]
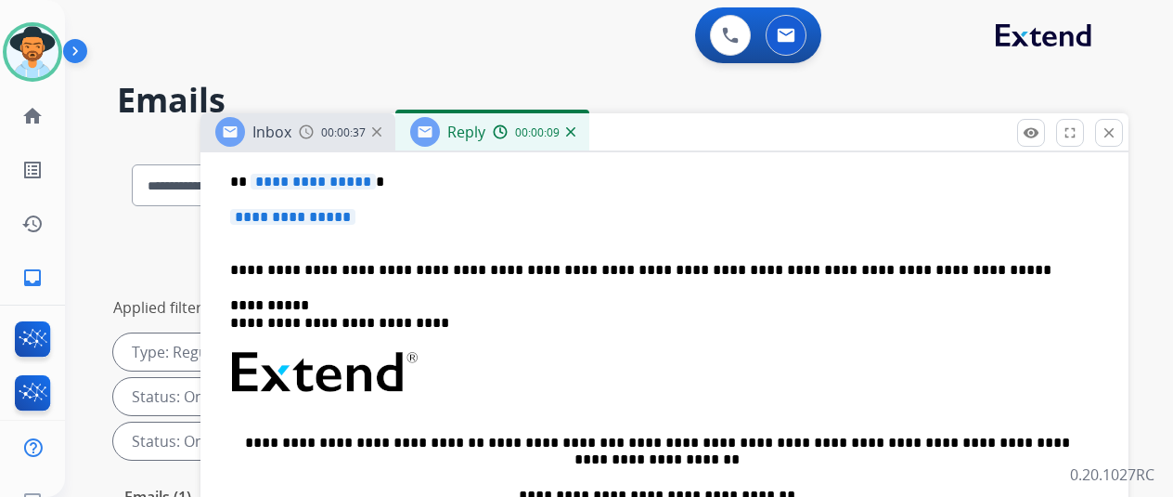
drag, startPoint x: 381, startPoint y: 177, endPoint x: 286, endPoint y: 179, distance: 94.7
click at [286, 179] on p "**********" at bounding box center [657, 182] width 854 height 17
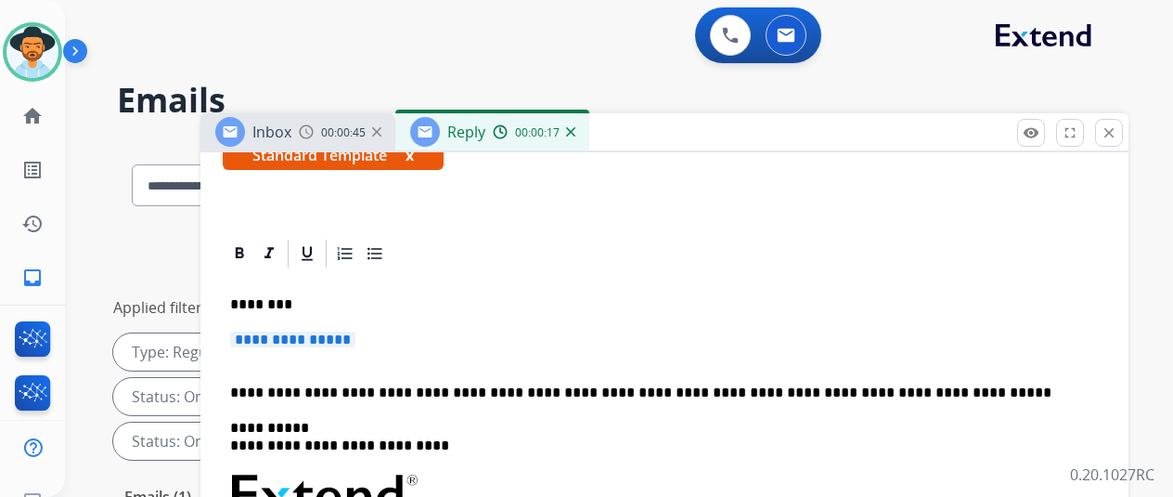
scroll to position [278, 0]
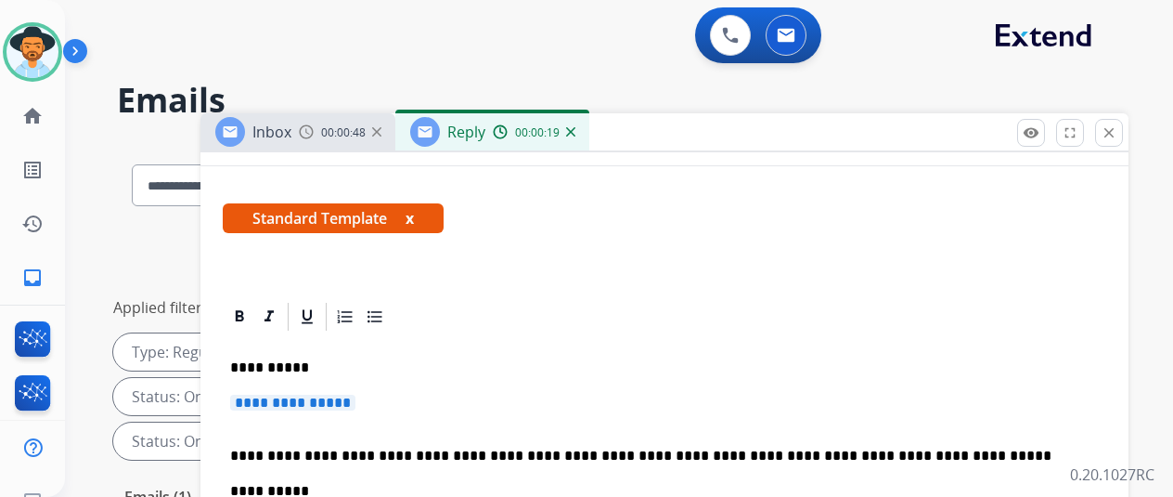
drag, startPoint x: 378, startPoint y: 398, endPoint x: 368, endPoint y: 398, distance: 10.2
click at [356, 398] on span "**********" at bounding box center [292, 403] width 125 height 16
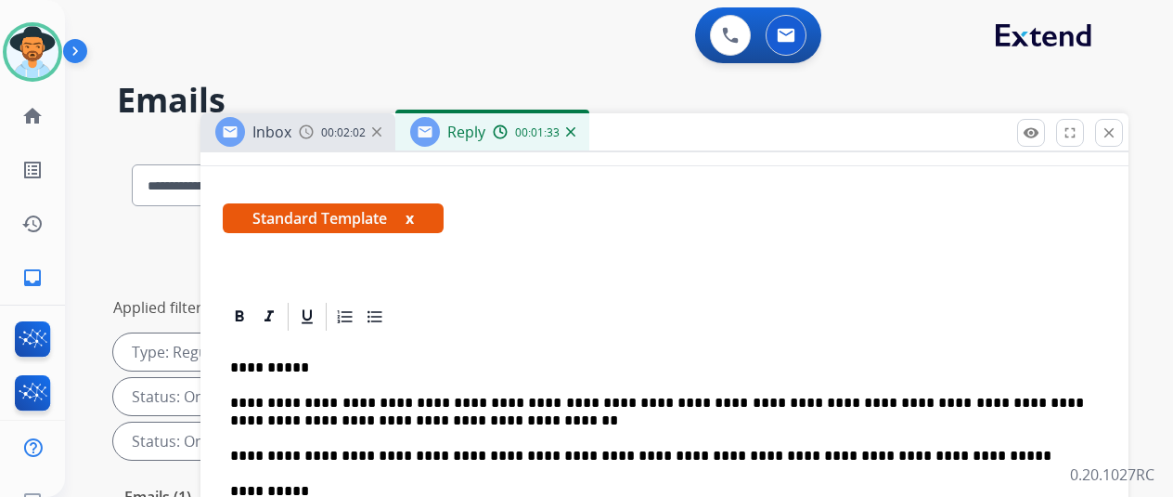
scroll to position [0, 0]
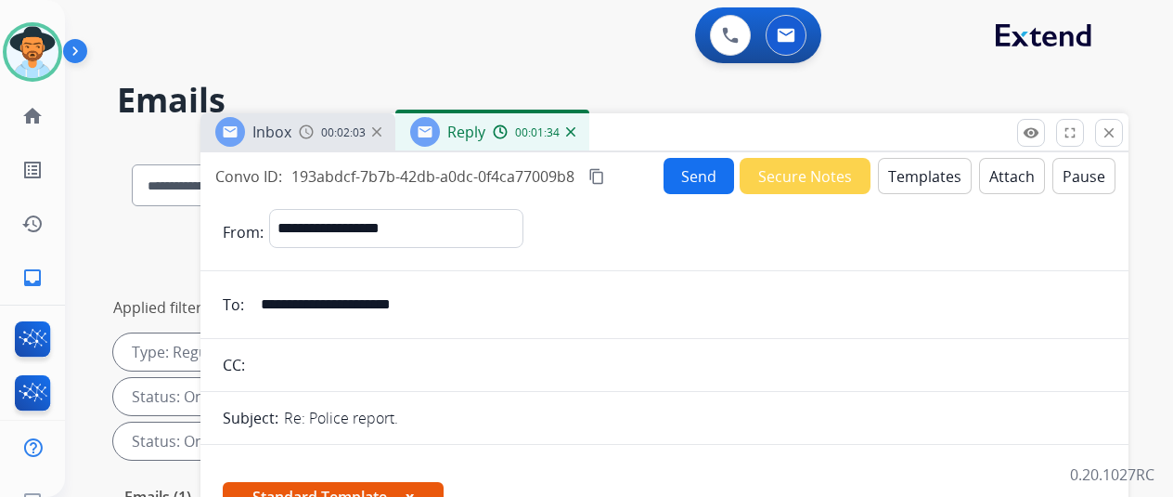
click at [711, 182] on button "Send" at bounding box center [699, 176] width 71 height 36
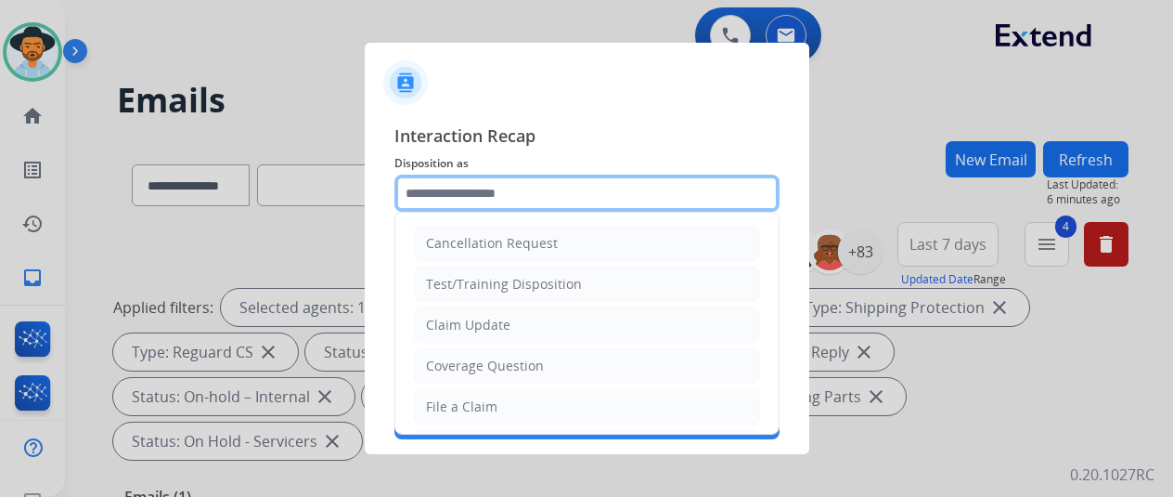
click at [435, 196] on input "text" at bounding box center [587, 193] width 385 height 37
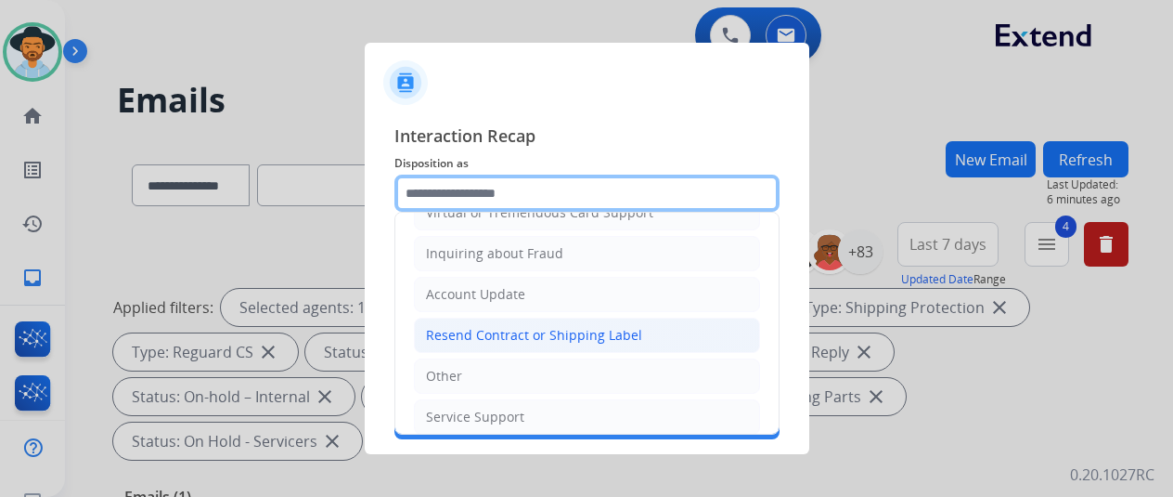
scroll to position [278, 0]
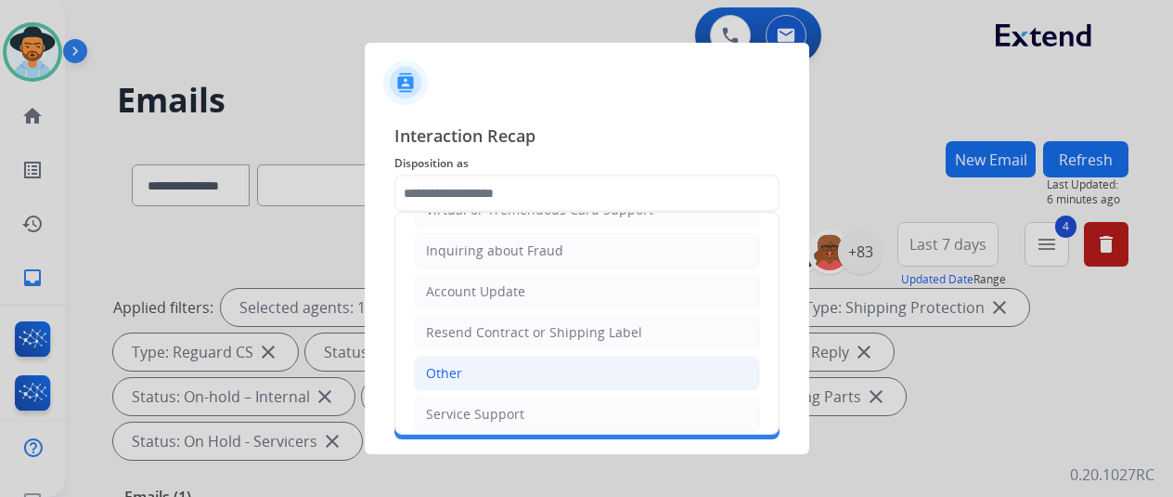
click at [438, 364] on div "Other" at bounding box center [444, 373] width 36 height 19
type input "*****"
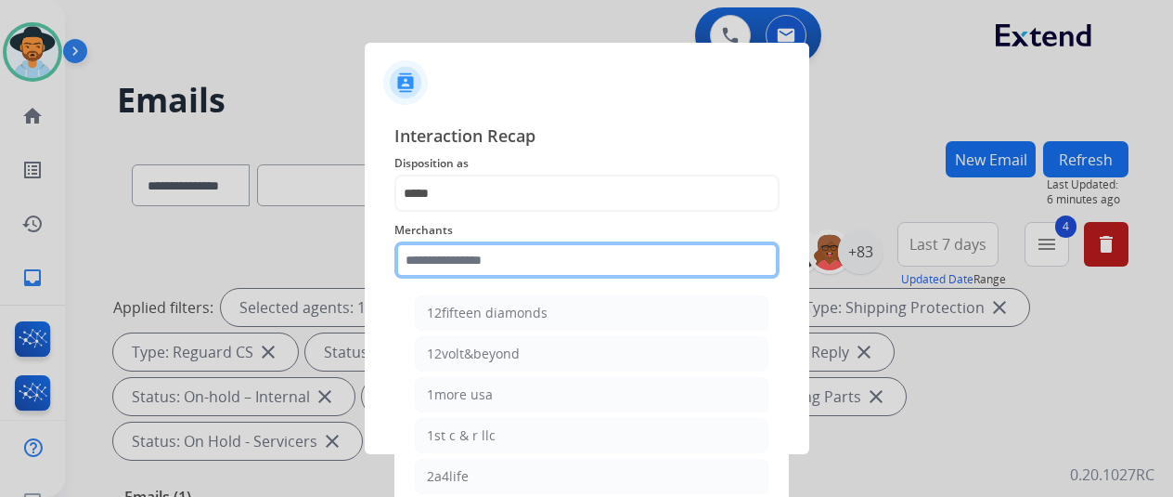
click at [425, 267] on input "text" at bounding box center [587, 259] width 385 height 37
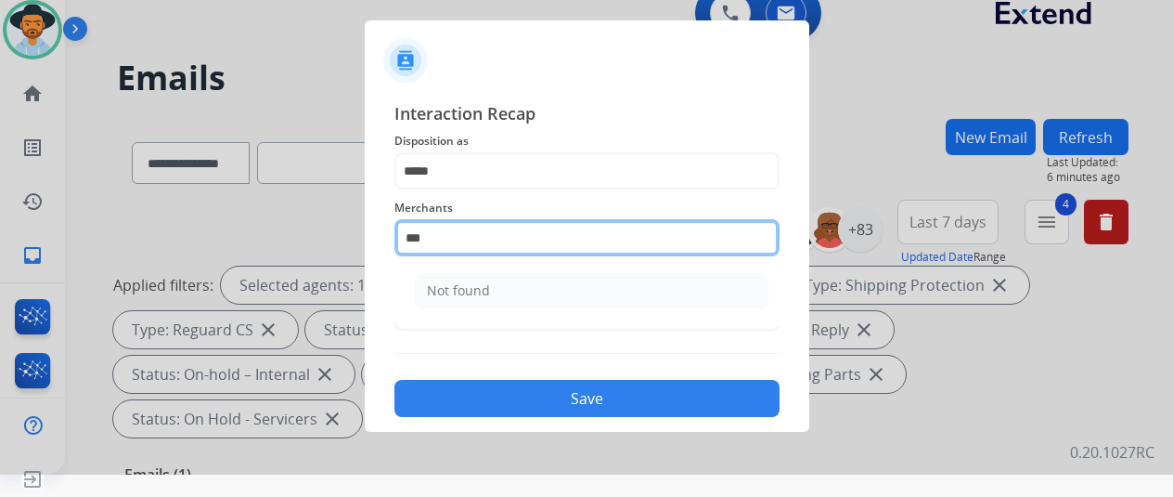
scroll to position [22, 0]
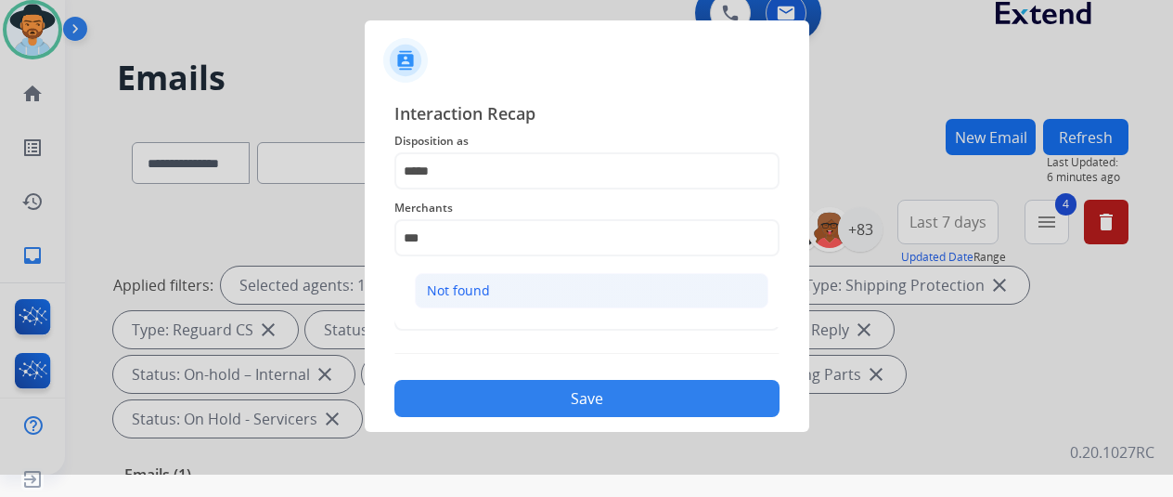
click at [482, 298] on li "Not found" at bounding box center [592, 290] width 354 height 35
type input "*********"
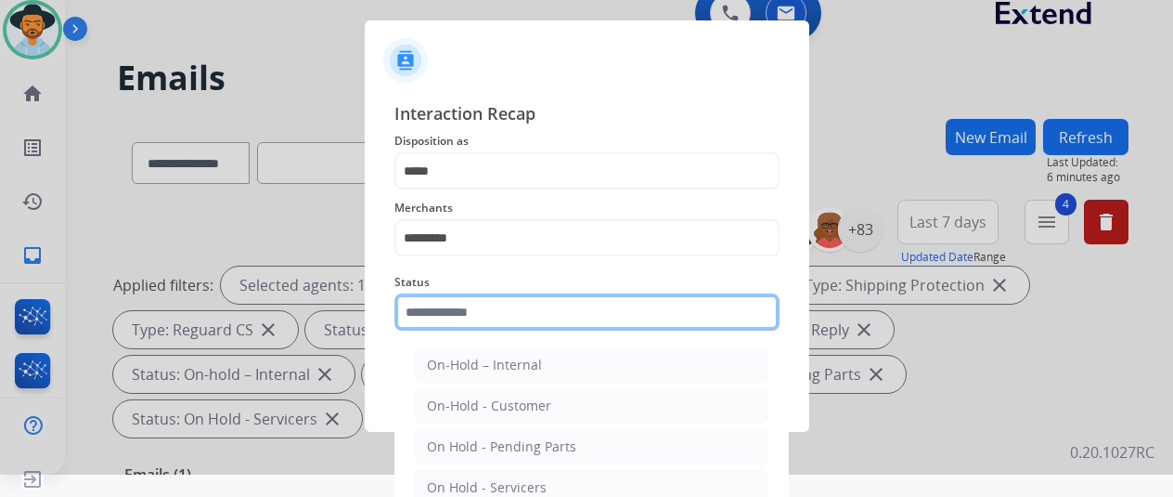
click at [499, 325] on input "text" at bounding box center [587, 311] width 385 height 37
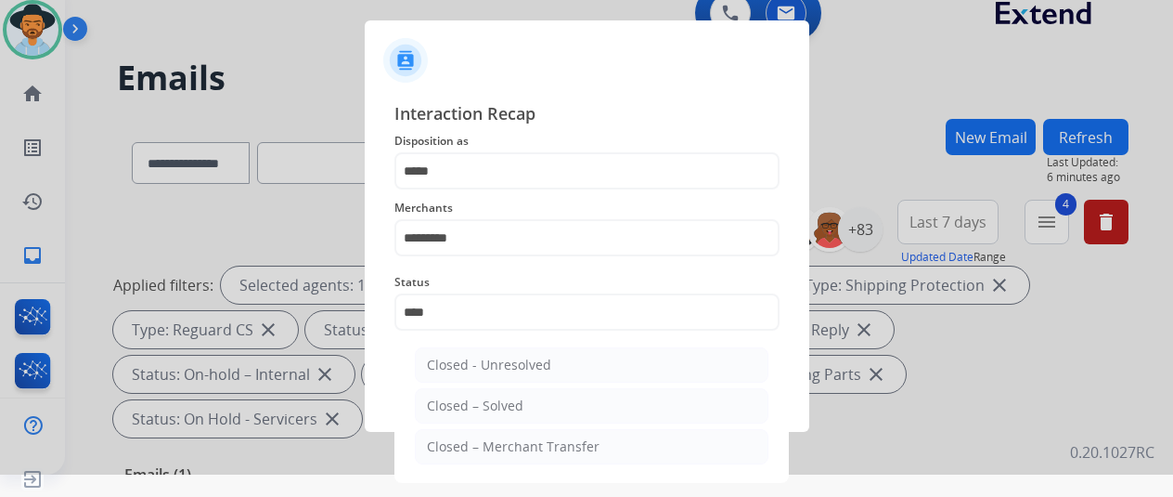
click at [465, 408] on div "Closed – Solved" at bounding box center [475, 405] width 97 height 19
type input "**********"
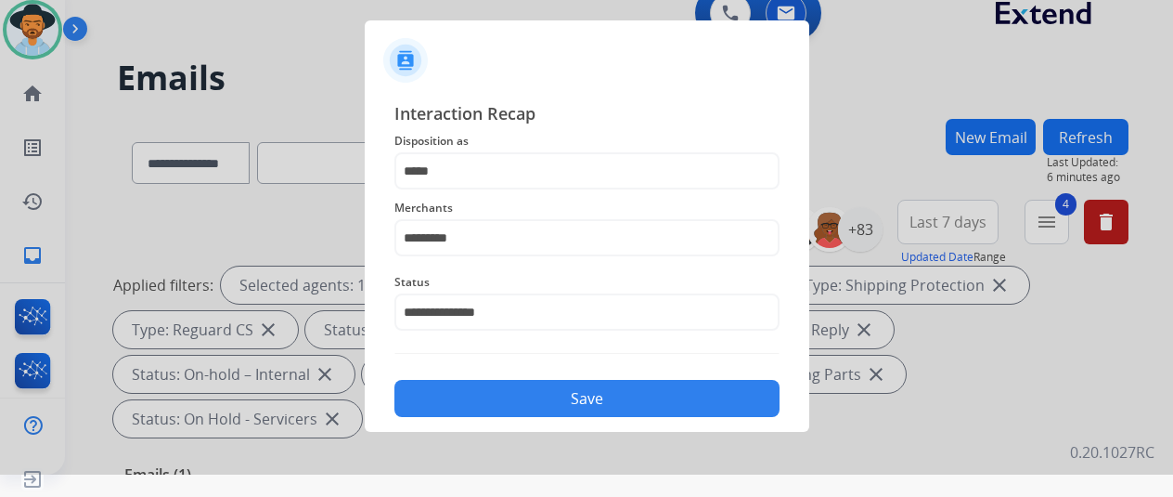
click at [605, 403] on button "Save" at bounding box center [587, 398] width 385 height 37
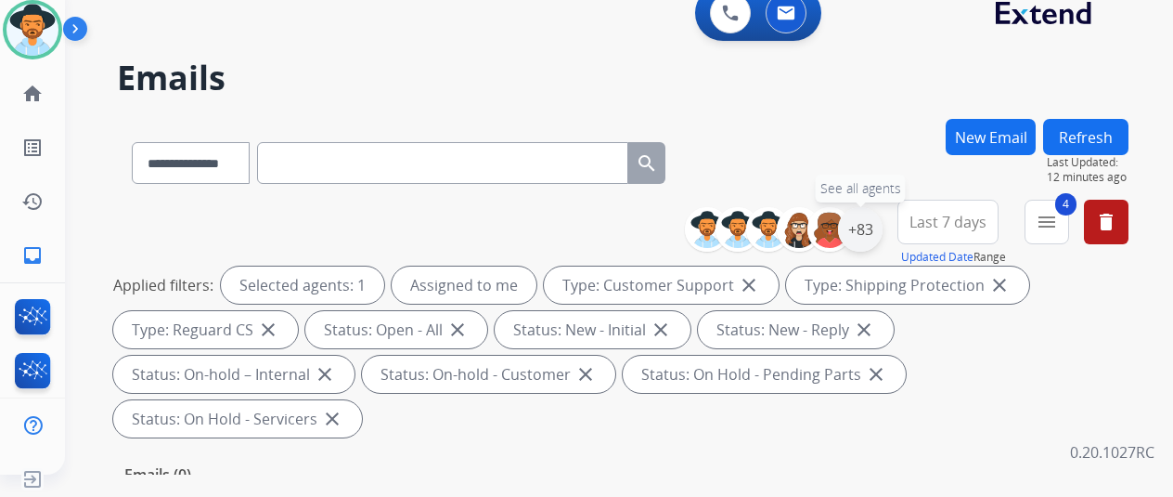
click at [871, 217] on div "+83" at bounding box center [860, 229] width 45 height 45
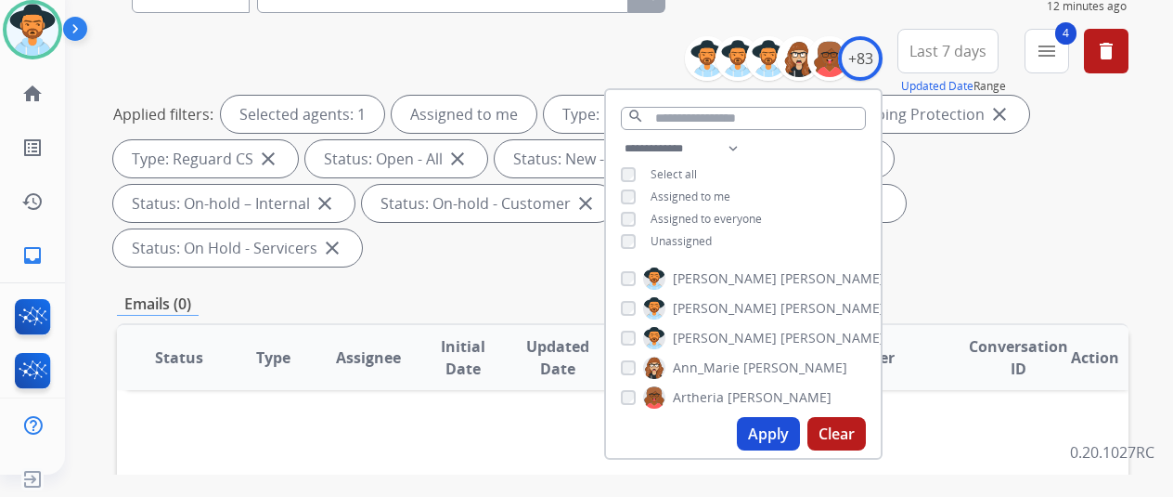
scroll to position [464, 0]
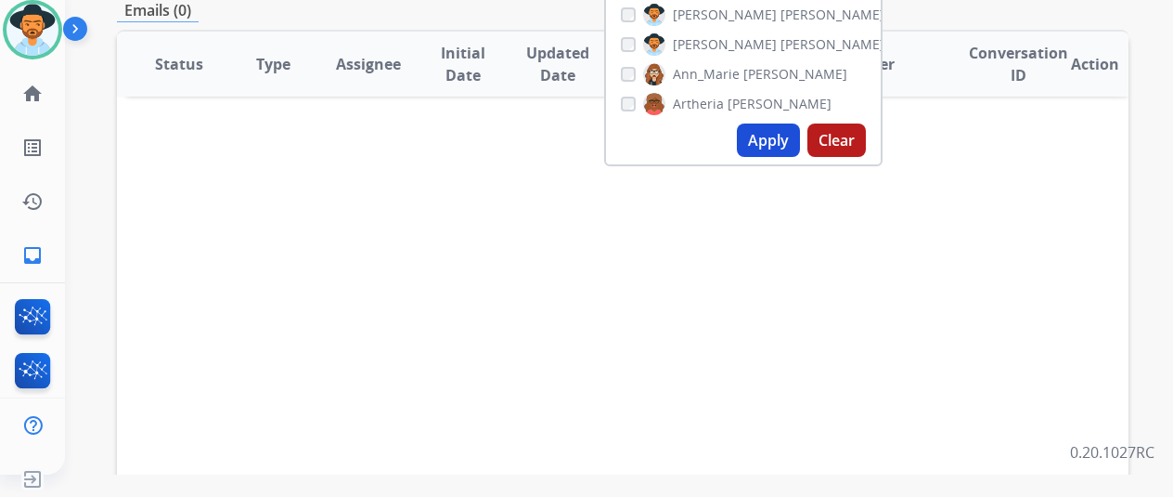
click at [777, 133] on button "Apply" at bounding box center [768, 139] width 63 height 33
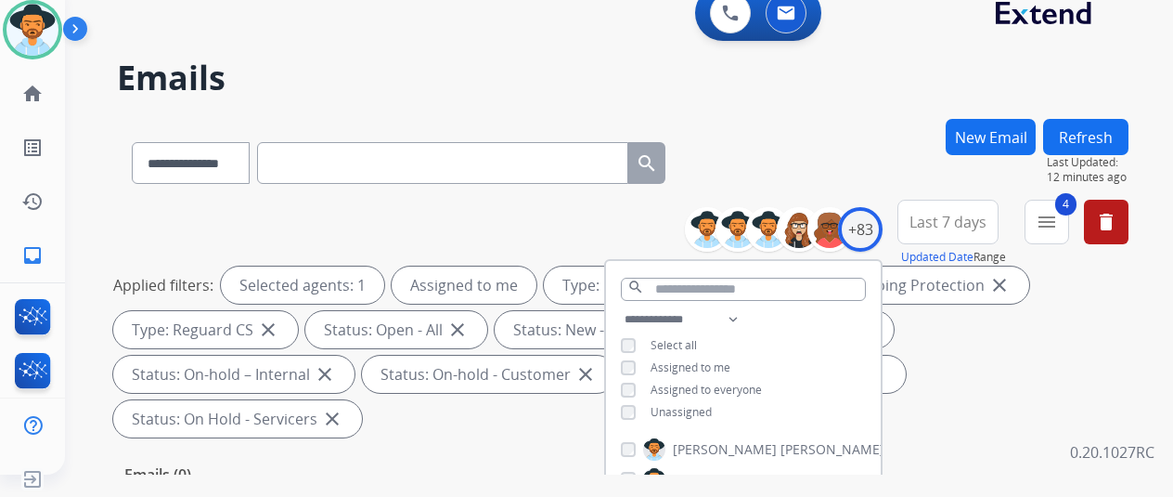
click at [834, 112] on div "**********" at bounding box center [597, 293] width 1064 height 497
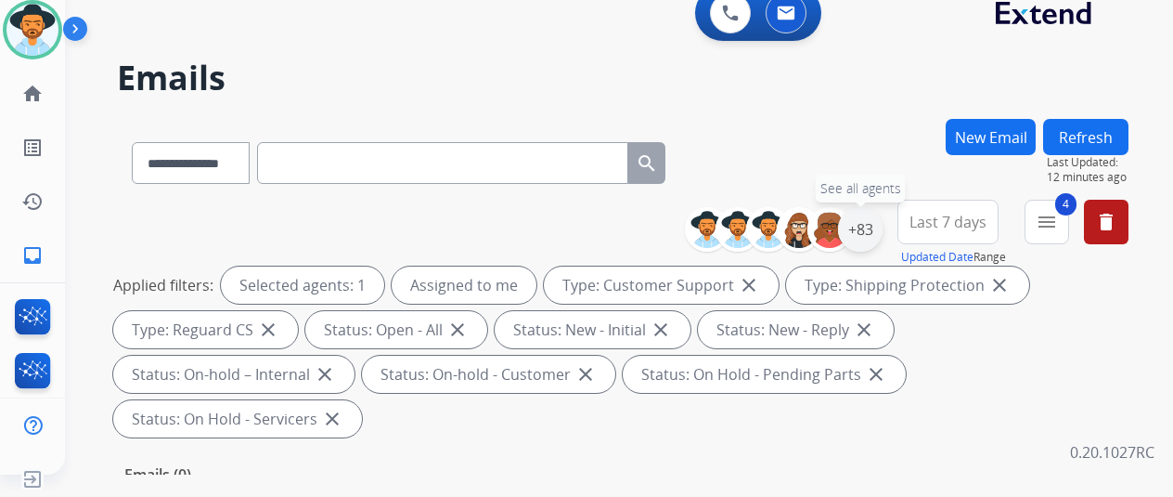
click at [874, 221] on div "+83" at bounding box center [860, 229] width 45 height 45
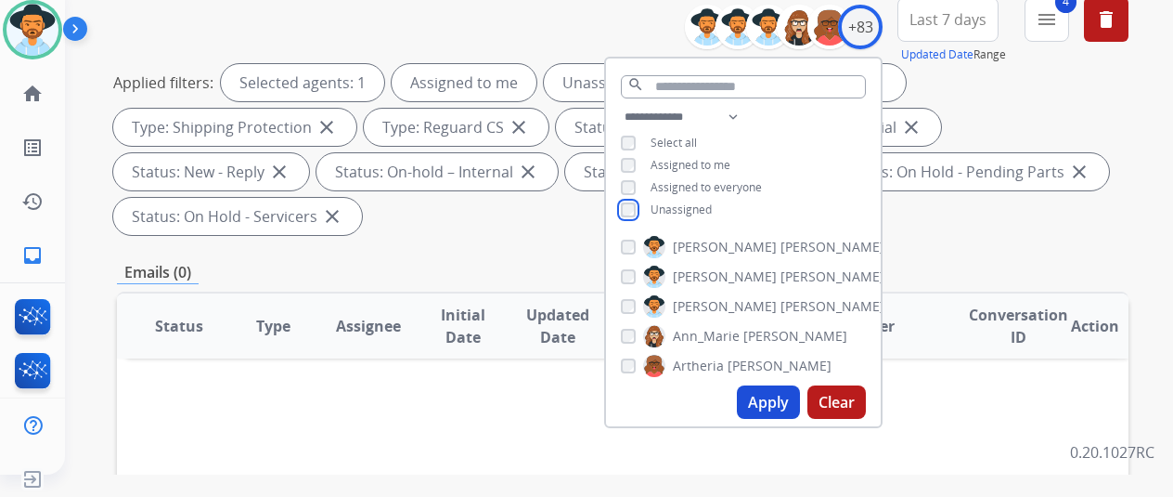
scroll to position [371, 0]
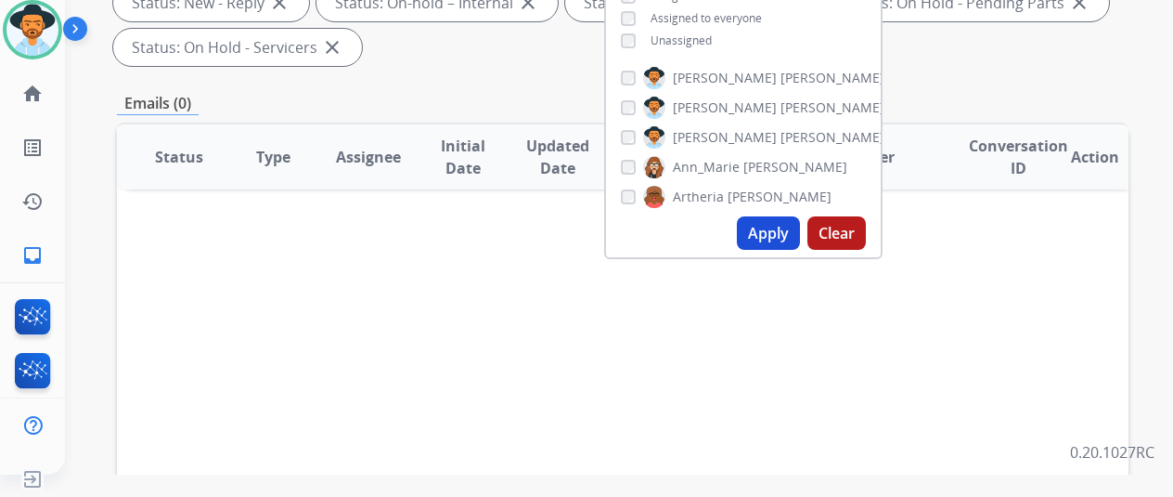
click at [766, 227] on button "Apply" at bounding box center [768, 232] width 63 height 33
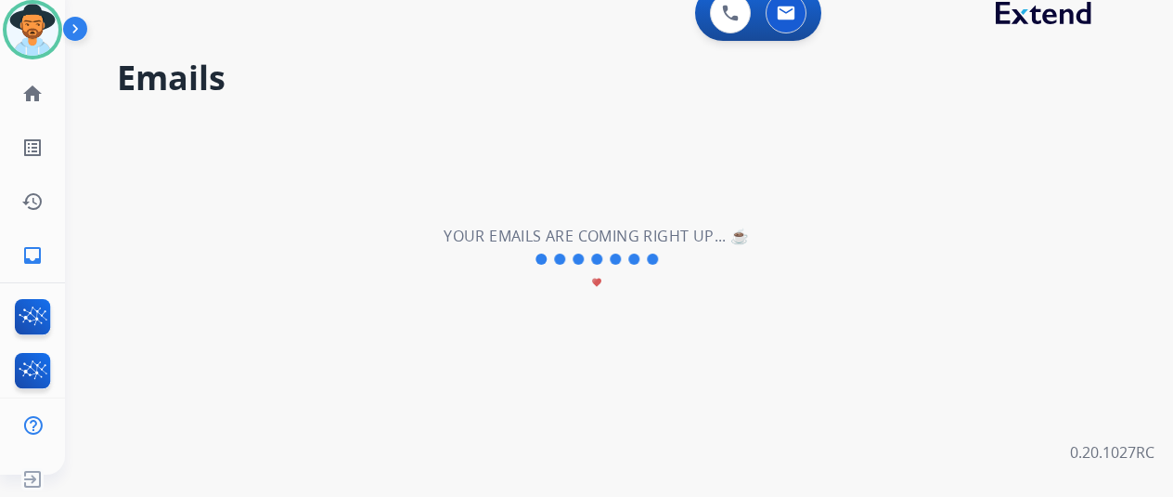
scroll to position [0, 0]
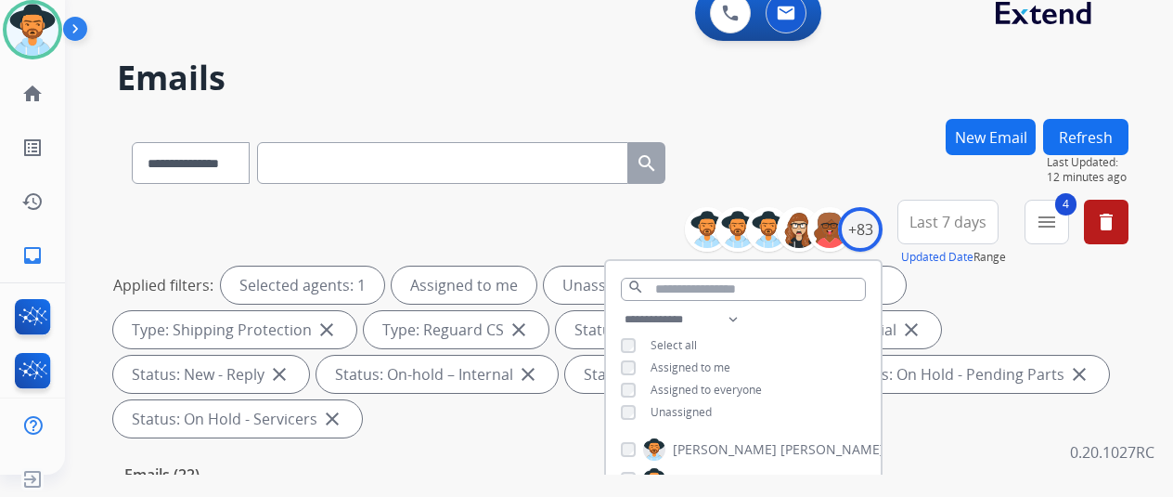
click at [798, 113] on div "**********" at bounding box center [597, 293] width 1064 height 497
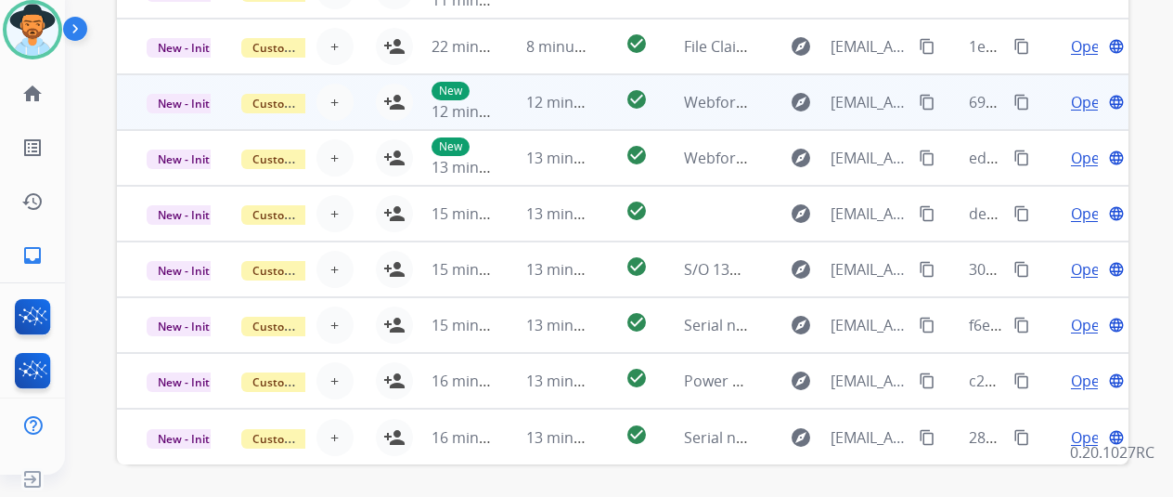
scroll to position [722, 0]
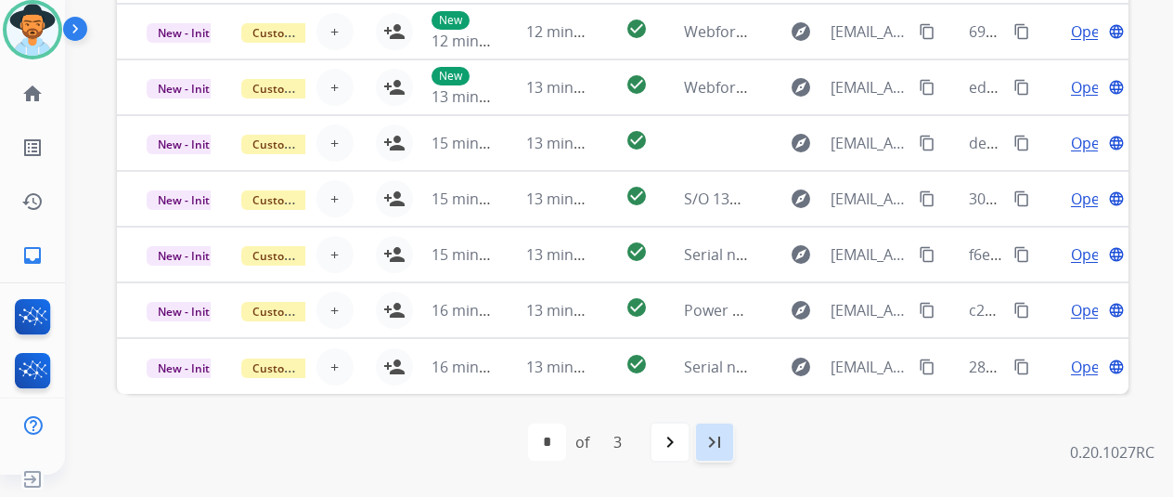
click at [723, 437] on mat-icon "last_page" at bounding box center [715, 442] width 22 height 22
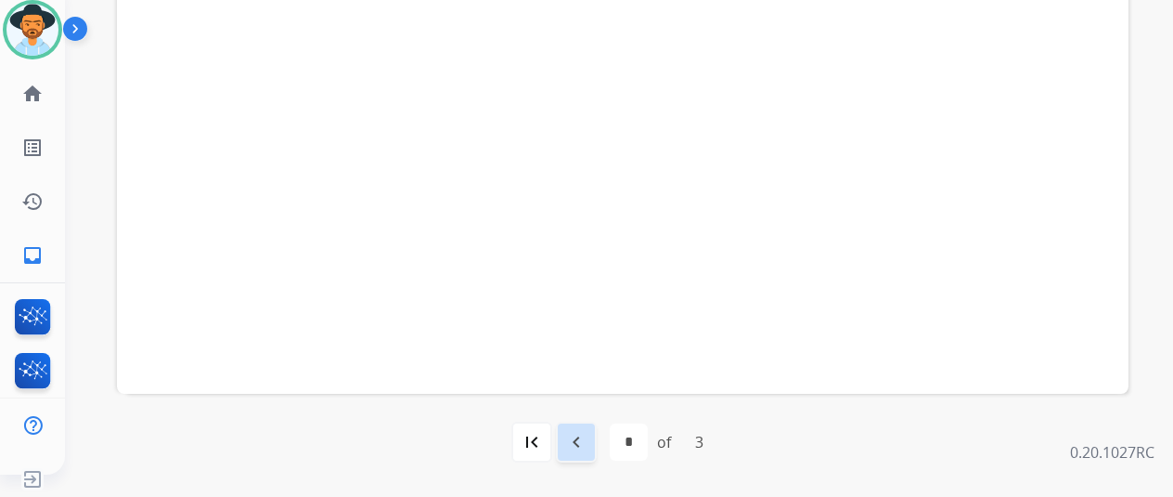
click at [588, 436] on mat-icon "navigate_before" at bounding box center [576, 442] width 22 height 22
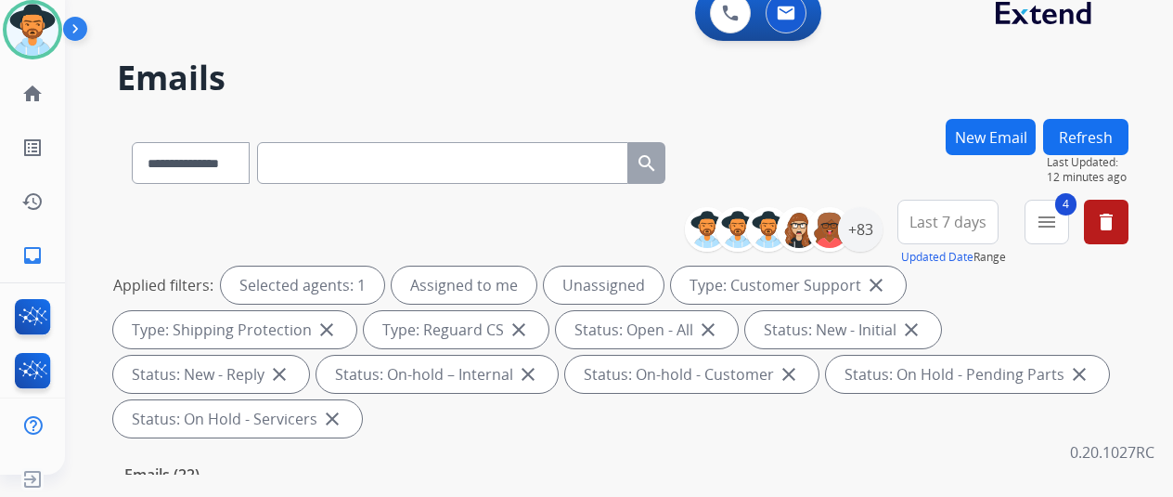
scroll to position [557, 0]
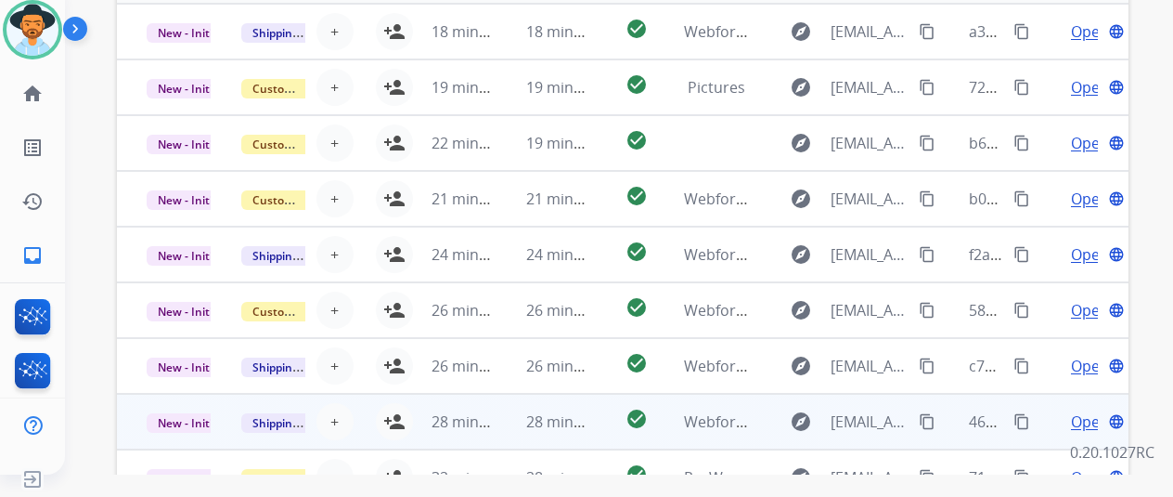
click at [402, 414] on td "28 minutes ago" at bounding box center [449, 422] width 95 height 56
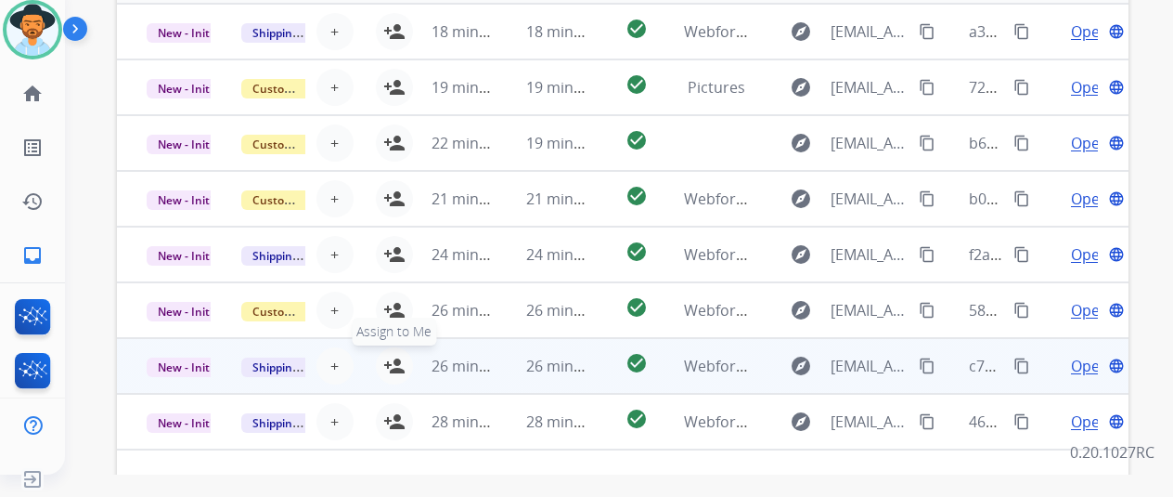
scroll to position [108, 0]
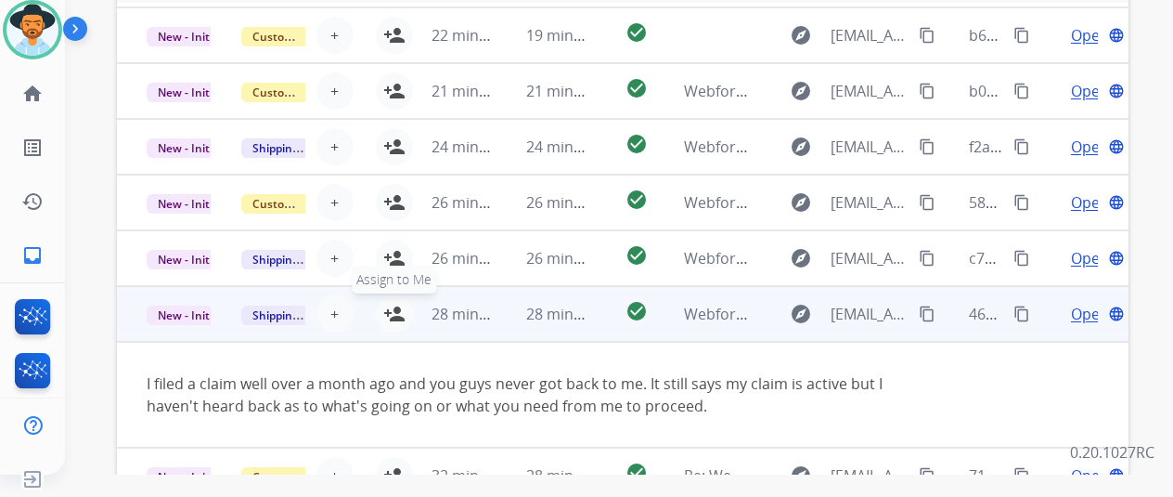
click at [393, 301] on button "person_add Assign to Me" at bounding box center [394, 313] width 37 height 37
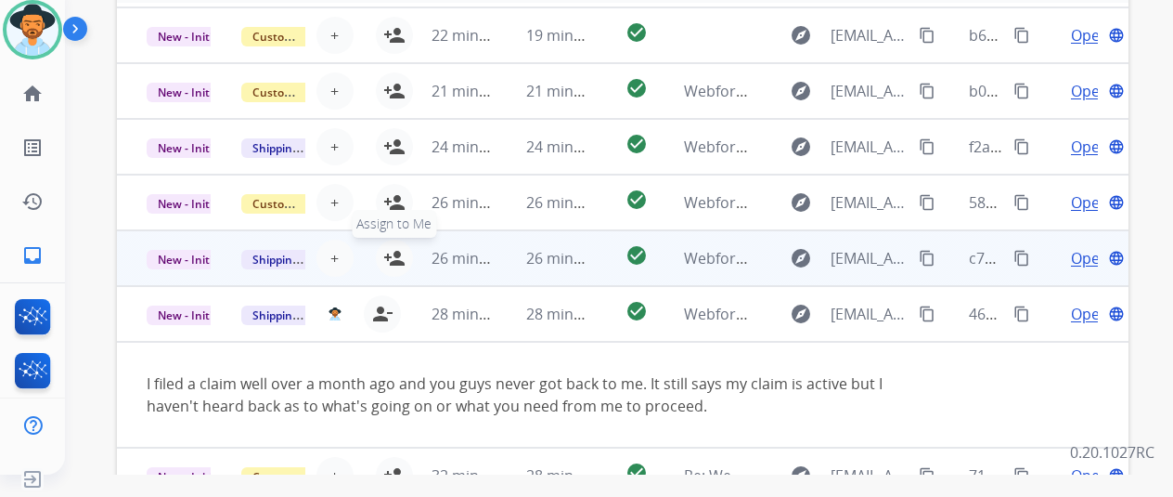
click at [394, 253] on mat-icon "person_add" at bounding box center [394, 258] width 22 height 22
click at [928, 259] on mat-icon "content_copy" at bounding box center [927, 258] width 17 height 17
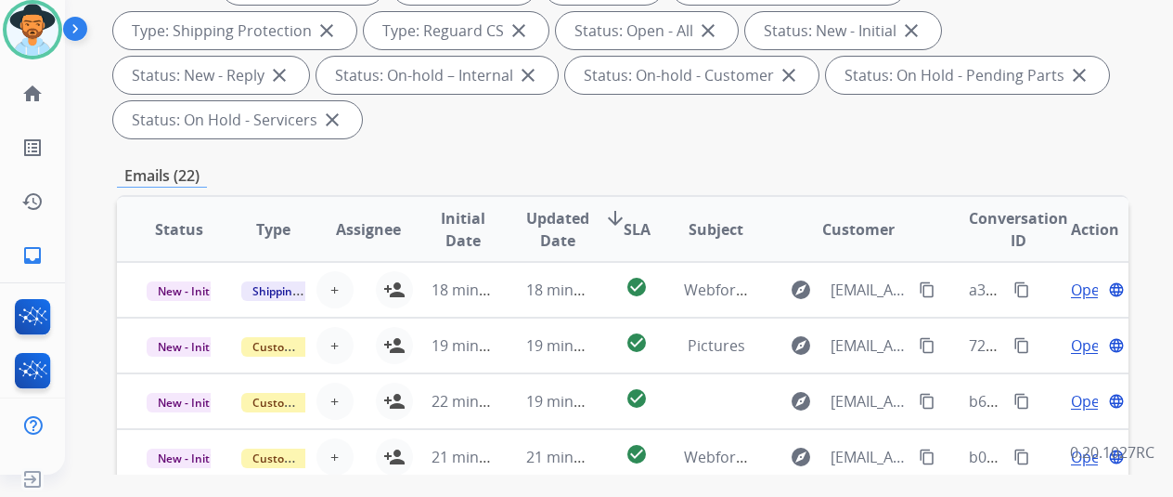
scroll to position [0, 0]
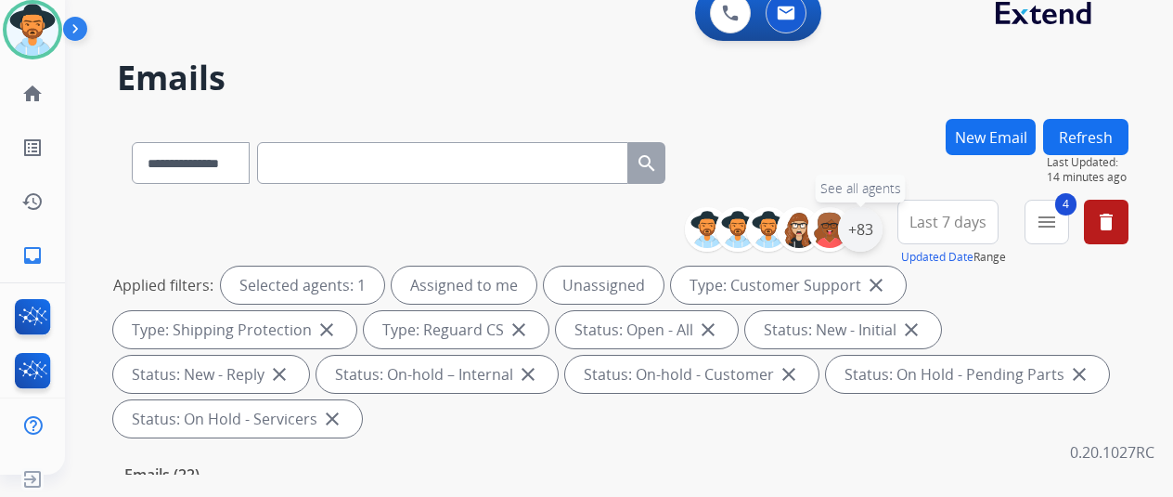
click at [880, 230] on div "+83" at bounding box center [860, 229] width 45 height 45
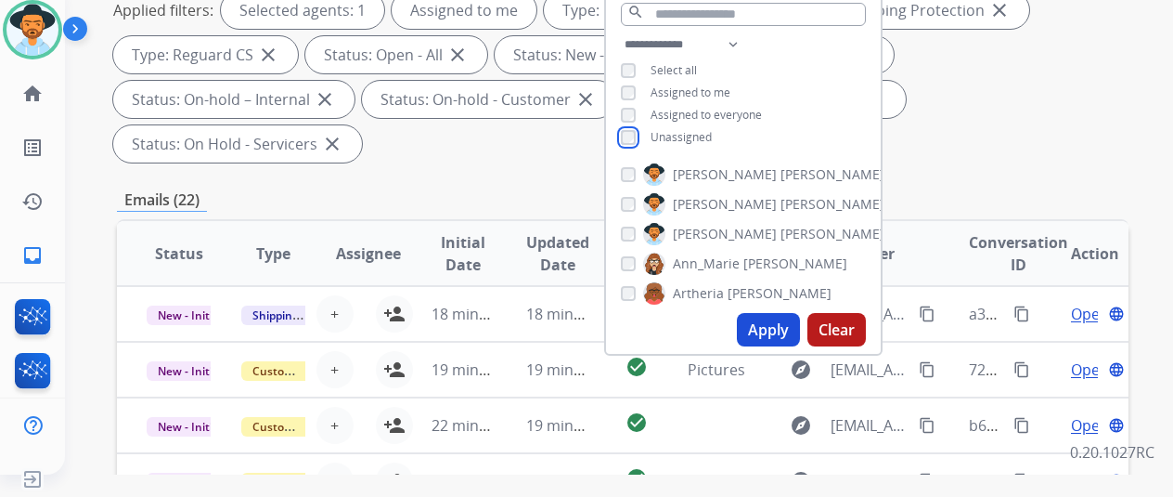
scroll to position [278, 0]
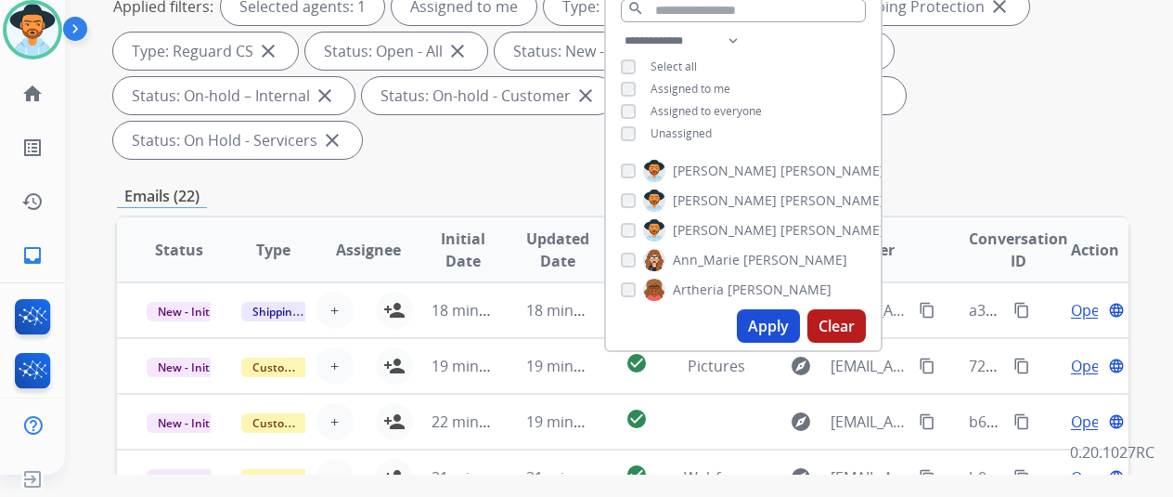
click at [780, 327] on button "Apply" at bounding box center [768, 325] width 63 height 33
select select "*"
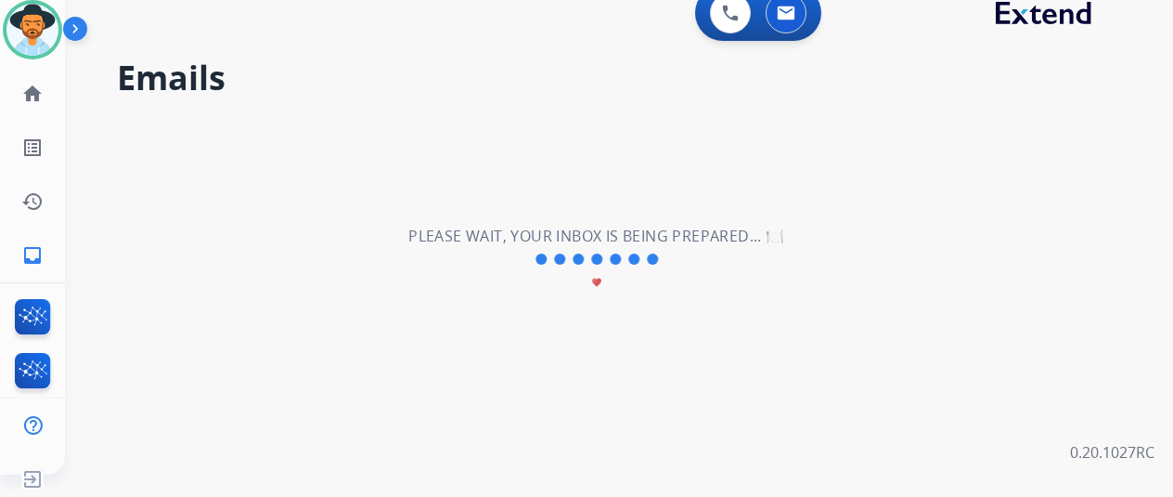
scroll to position [0, 0]
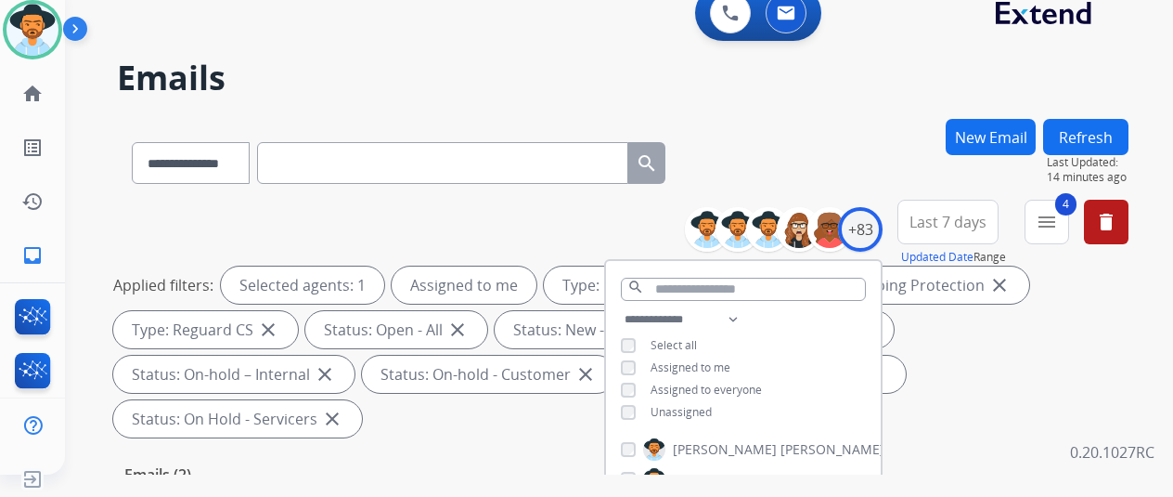
click at [793, 177] on div "**********" at bounding box center [623, 159] width 1012 height 81
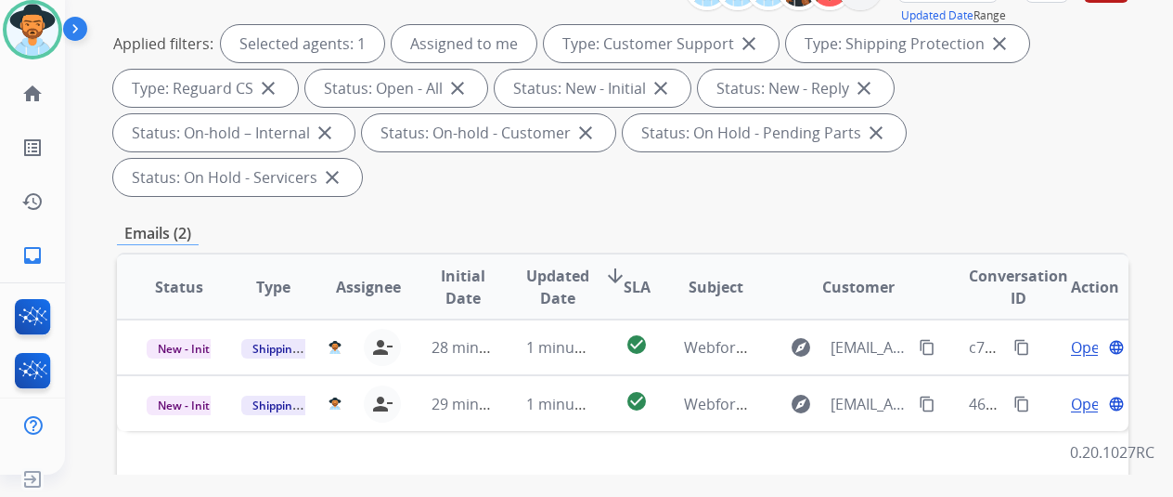
scroll to position [464, 0]
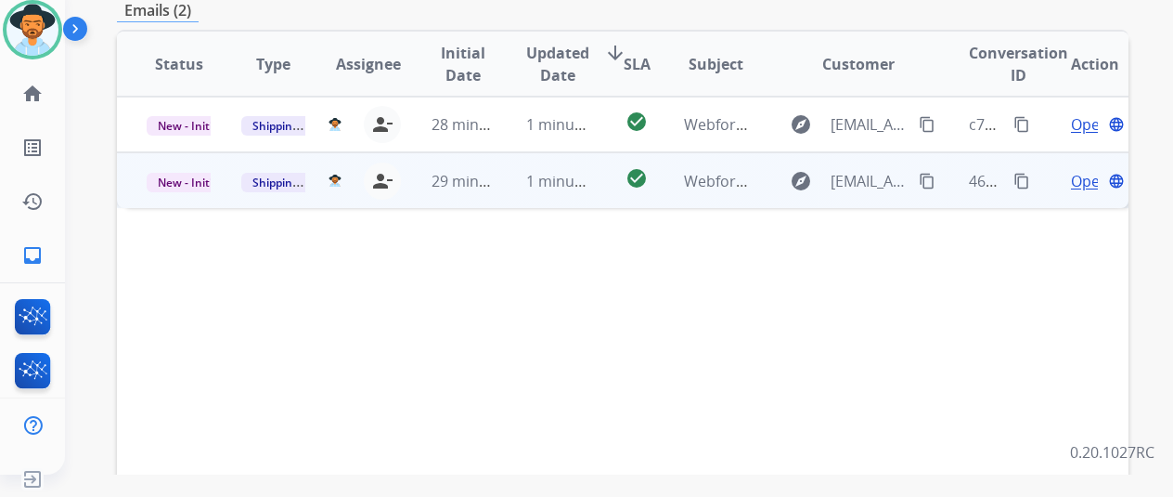
click at [1079, 170] on span "Open" at bounding box center [1090, 181] width 38 height 22
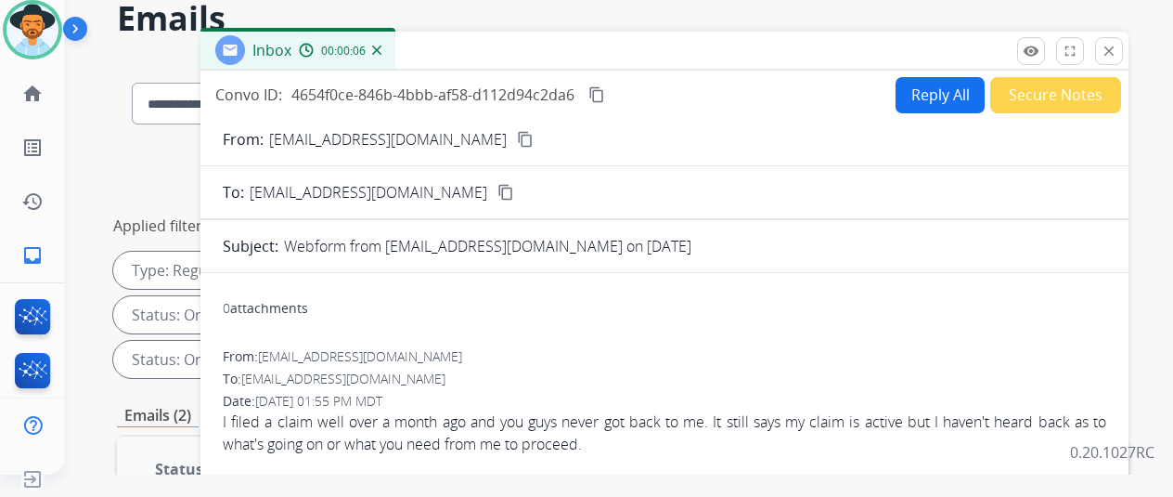
scroll to position [0, 0]
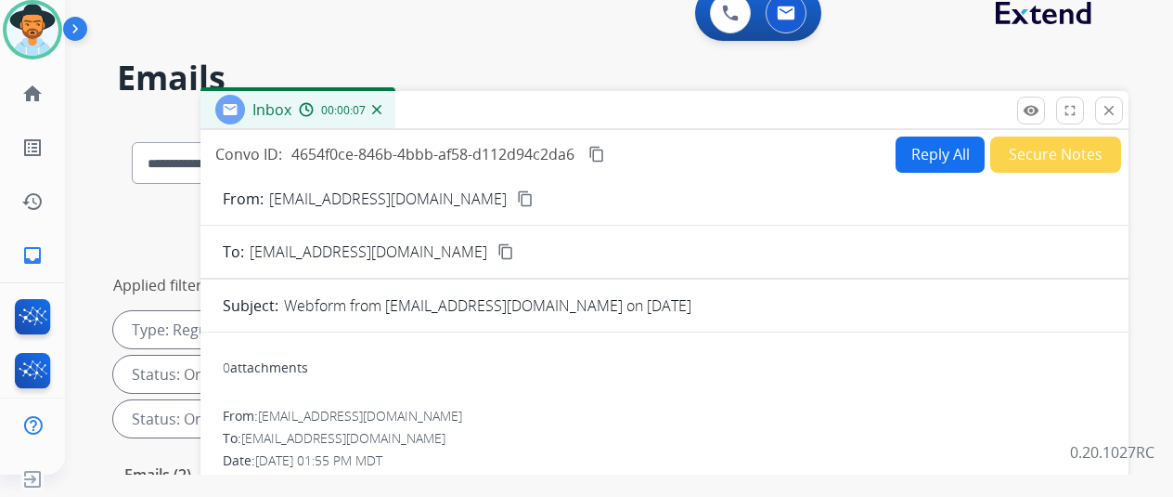
click at [927, 148] on button "Reply All" at bounding box center [940, 154] width 89 height 36
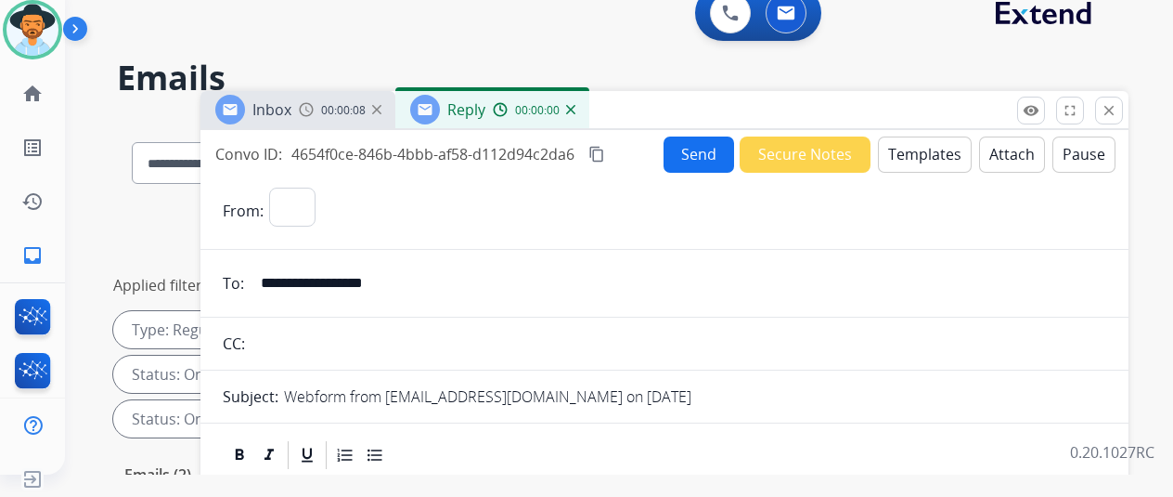
select select "**********"
click at [920, 140] on button "Templates" at bounding box center [925, 154] width 94 height 36
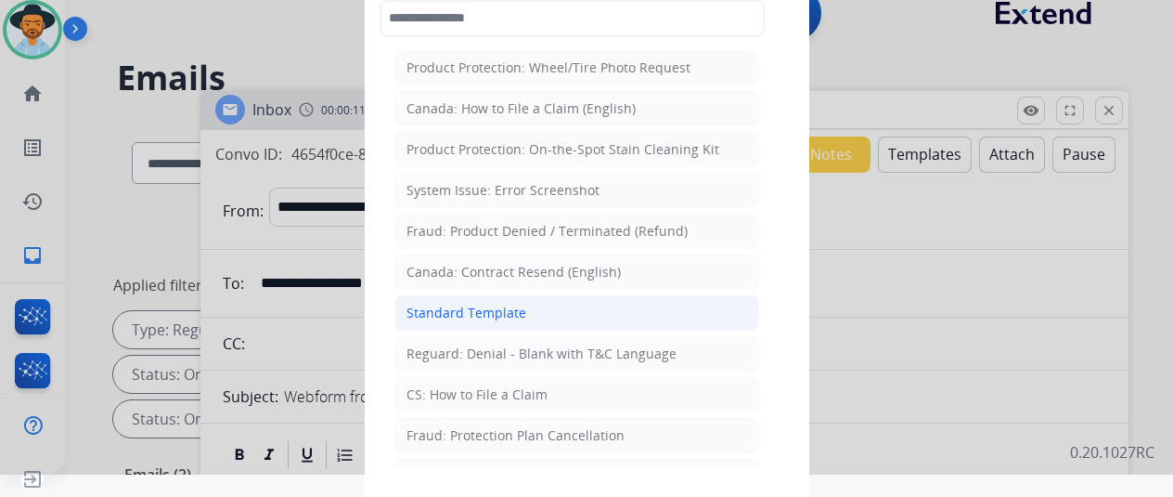
click at [471, 304] on div "Standard Template" at bounding box center [467, 313] width 120 height 19
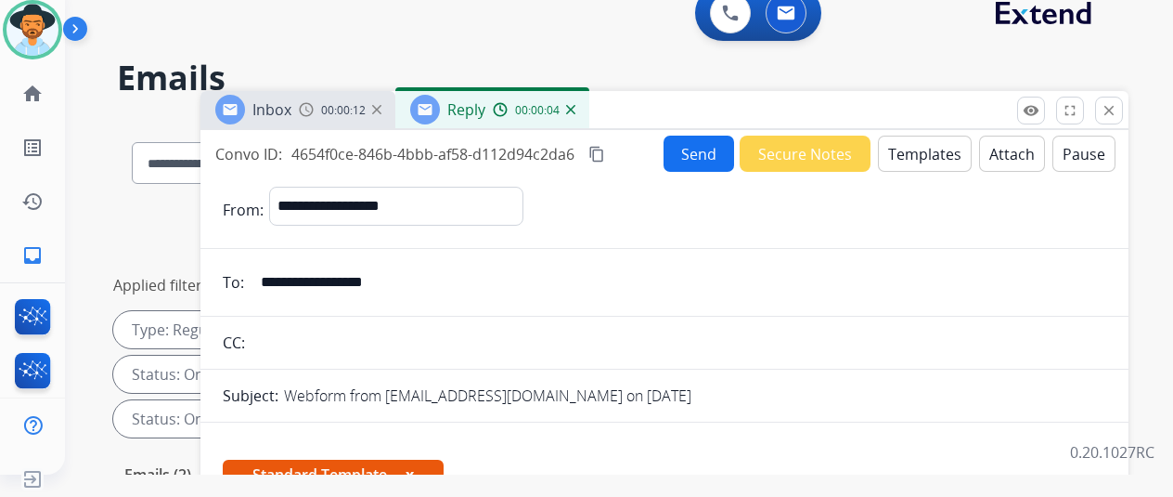
scroll to position [327, 0]
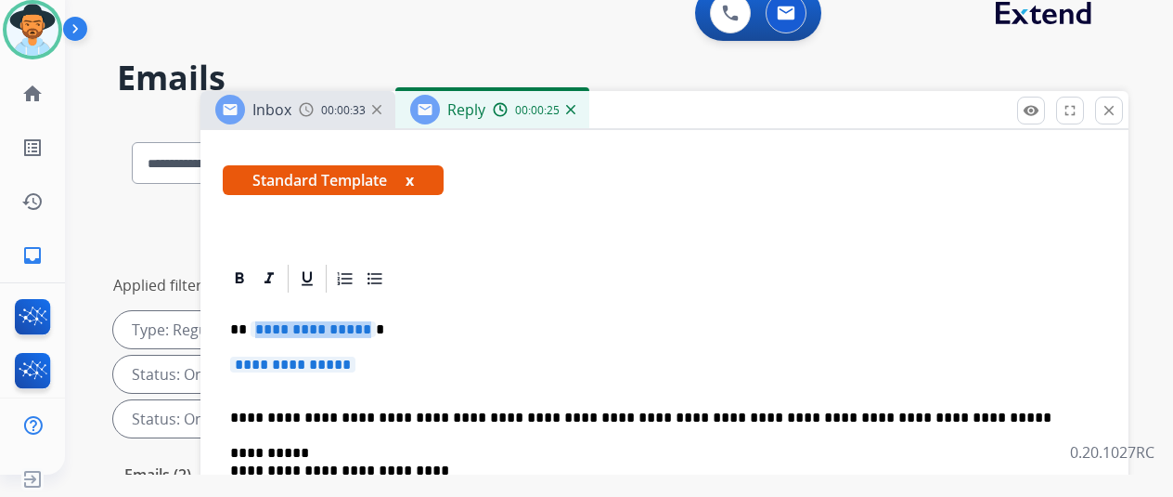
drag, startPoint x: 377, startPoint y: 296, endPoint x: 357, endPoint y: 292, distance: 19.8
click at [357, 321] on span "**********" at bounding box center [313, 329] width 125 height 16
click at [369, 356] on p "**********" at bounding box center [664, 373] width 869 height 34
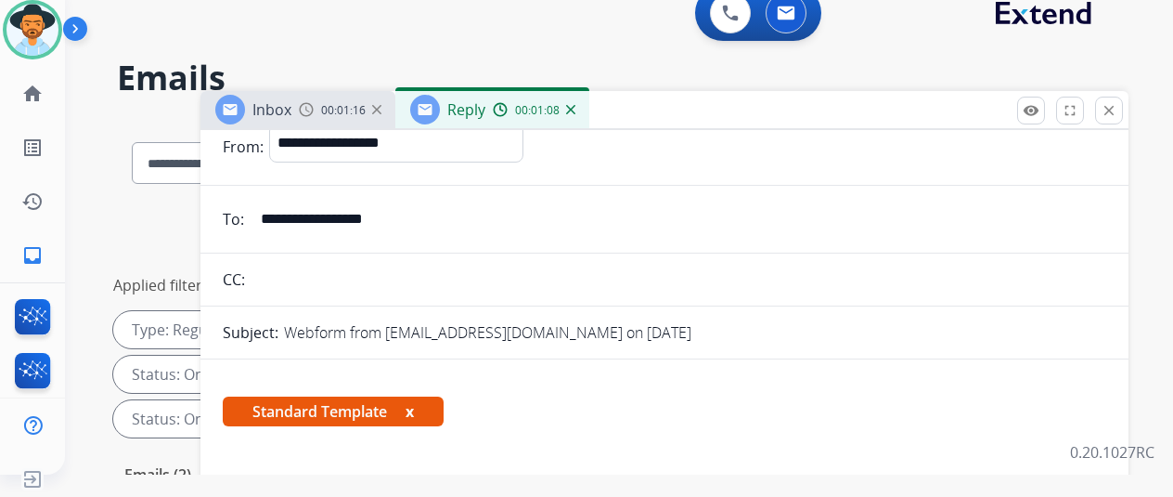
scroll to position [0, 0]
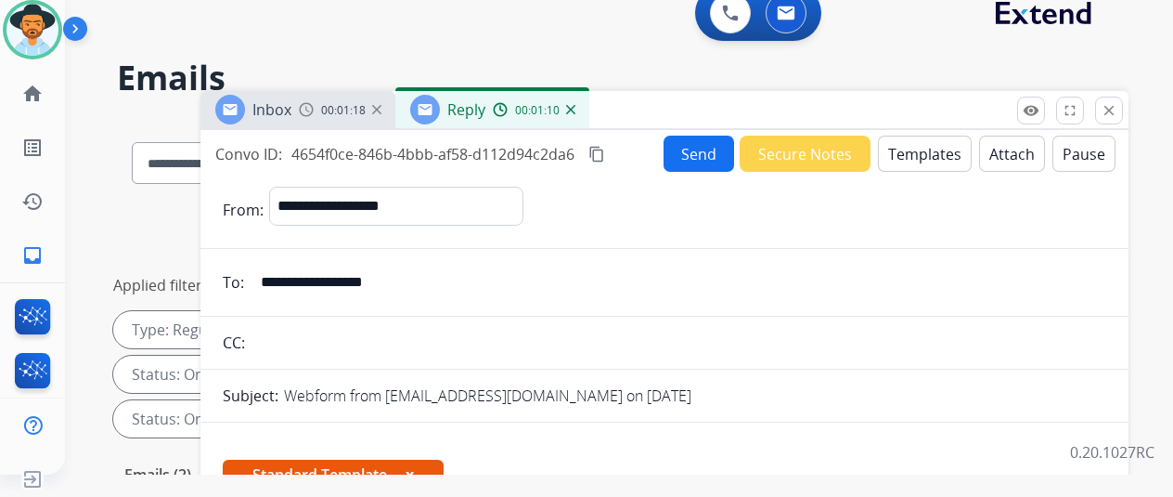
click at [704, 151] on button "Send" at bounding box center [699, 154] width 71 height 36
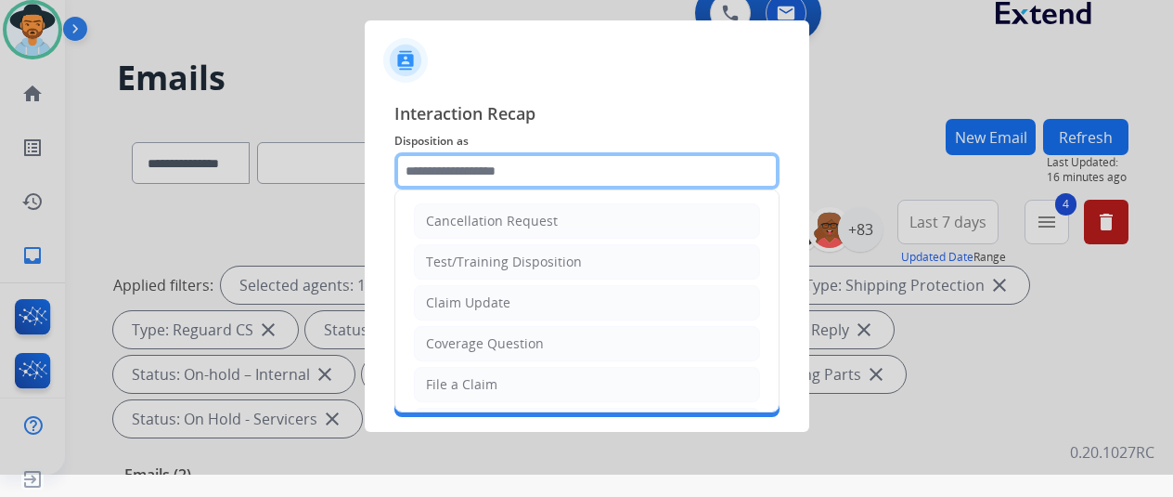
drag, startPoint x: 459, startPoint y: 166, endPoint x: 449, endPoint y: 172, distance: 10.8
click at [456, 166] on input "text" at bounding box center [587, 170] width 385 height 37
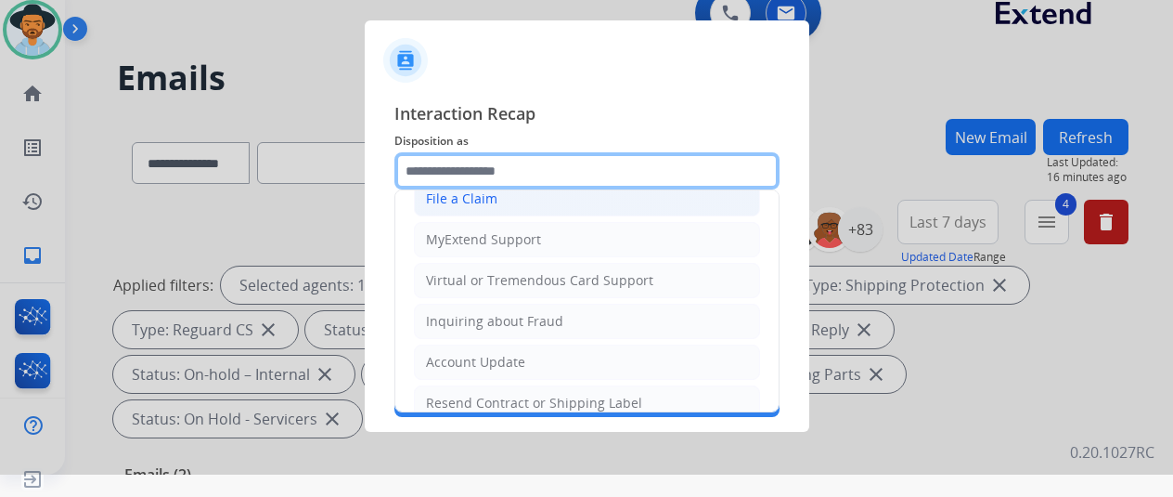
scroll to position [93, 0]
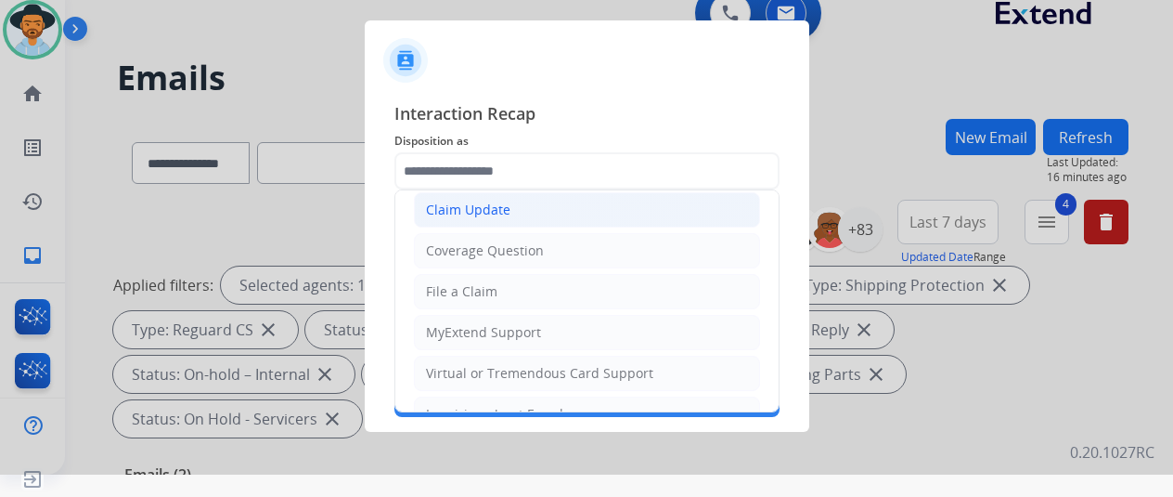
click at [459, 206] on div "Claim Update" at bounding box center [468, 210] width 84 height 19
type input "**********"
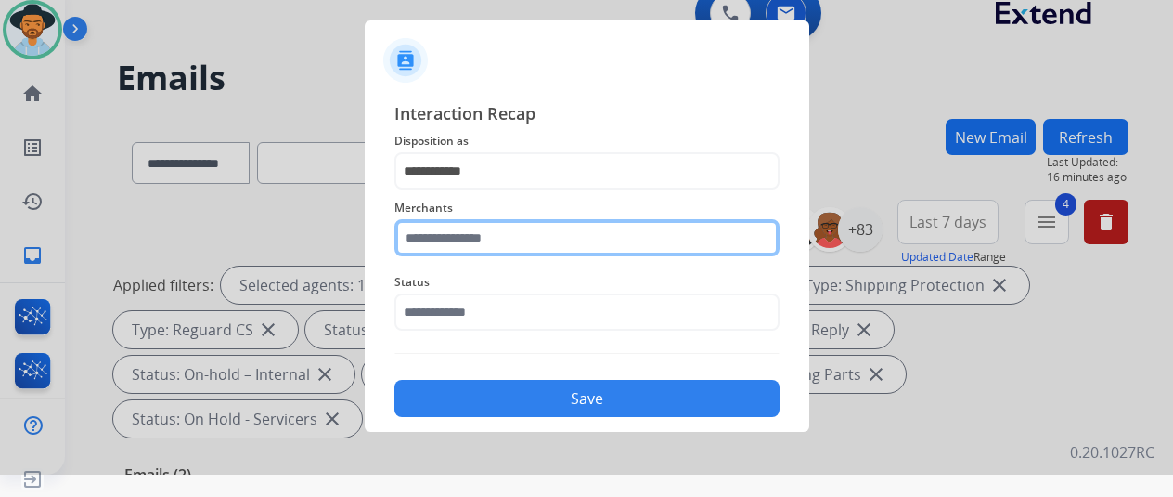
click at [440, 237] on input "text" at bounding box center [587, 237] width 385 height 37
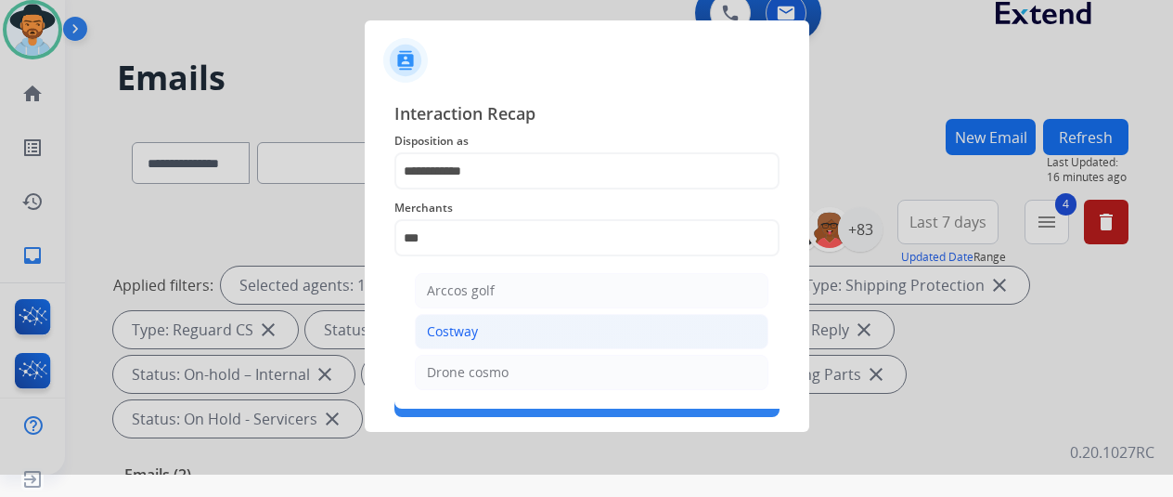
click at [475, 325] on div "Costway" at bounding box center [452, 331] width 51 height 19
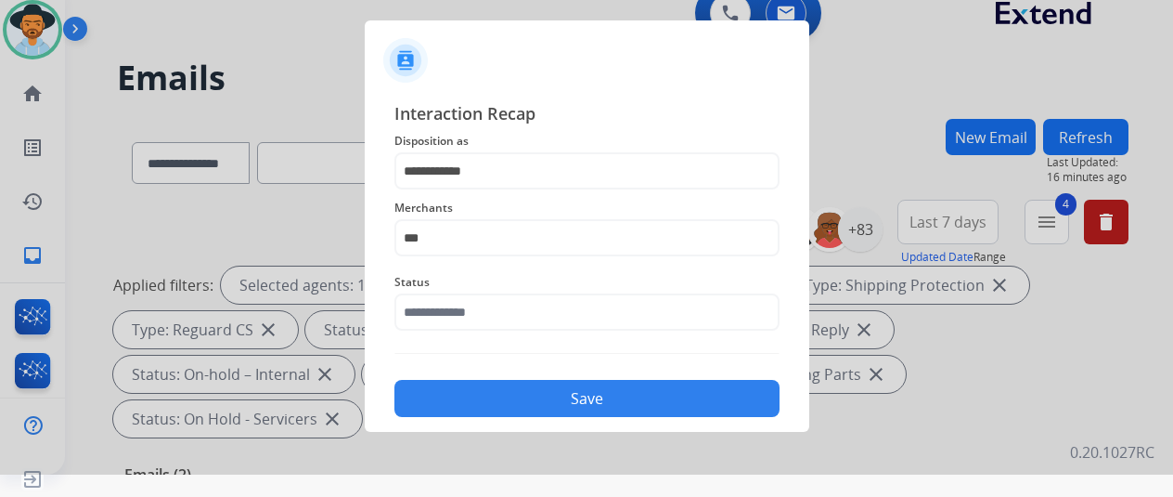
type input "*******"
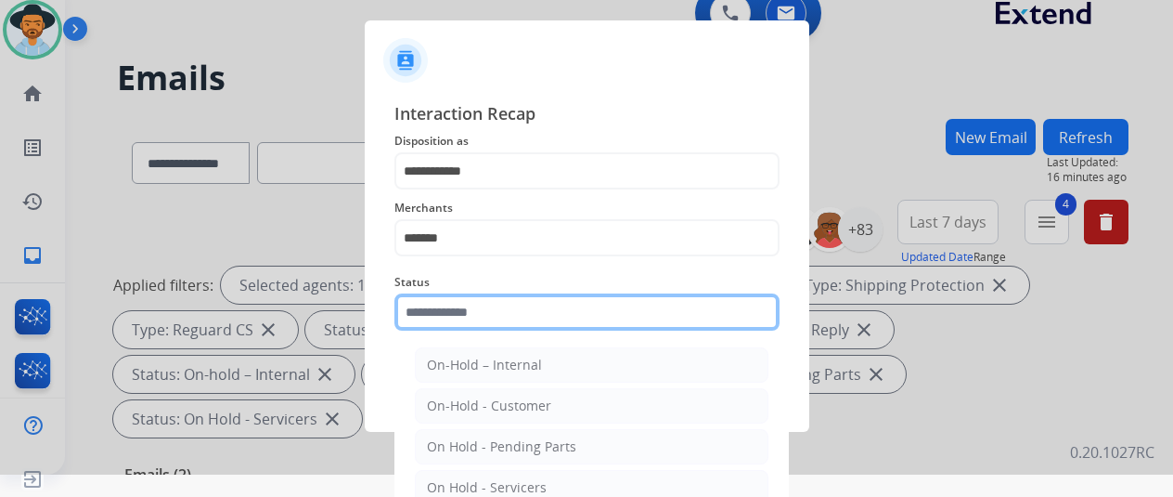
click at [460, 313] on input "text" at bounding box center [587, 311] width 385 height 37
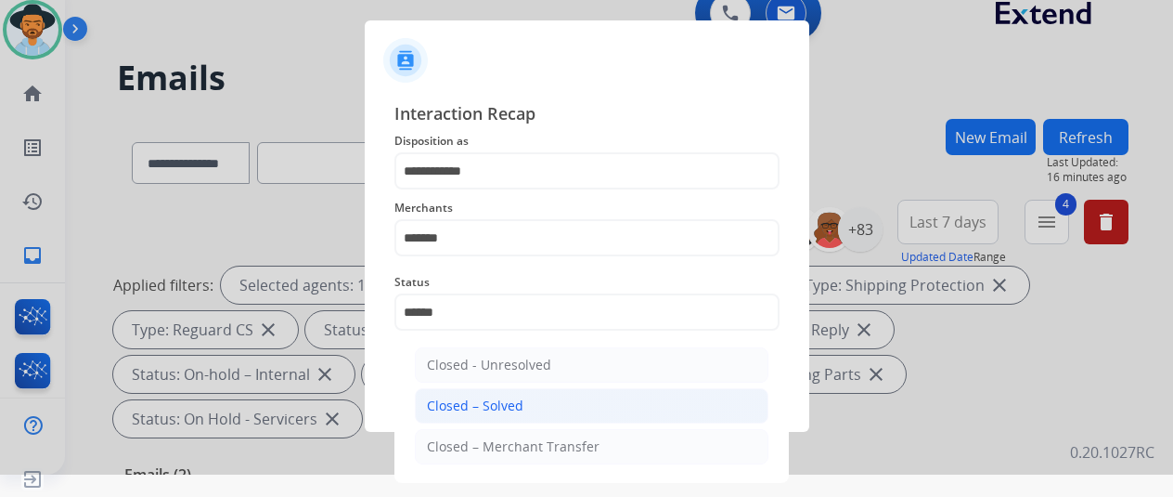
click at [491, 405] on div "Closed – Solved" at bounding box center [475, 405] width 97 height 19
type input "**********"
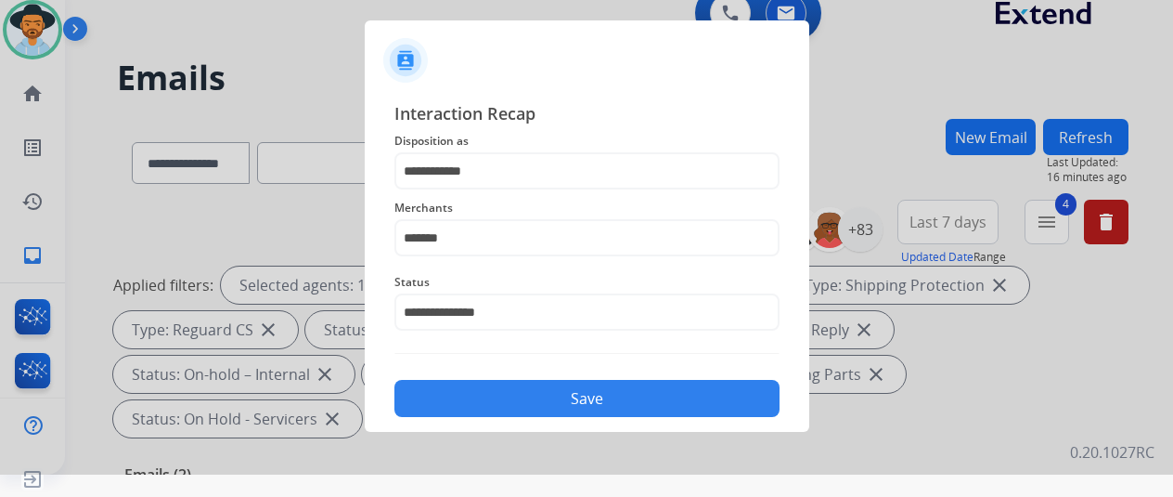
click at [583, 405] on button "Save" at bounding box center [587, 398] width 385 height 37
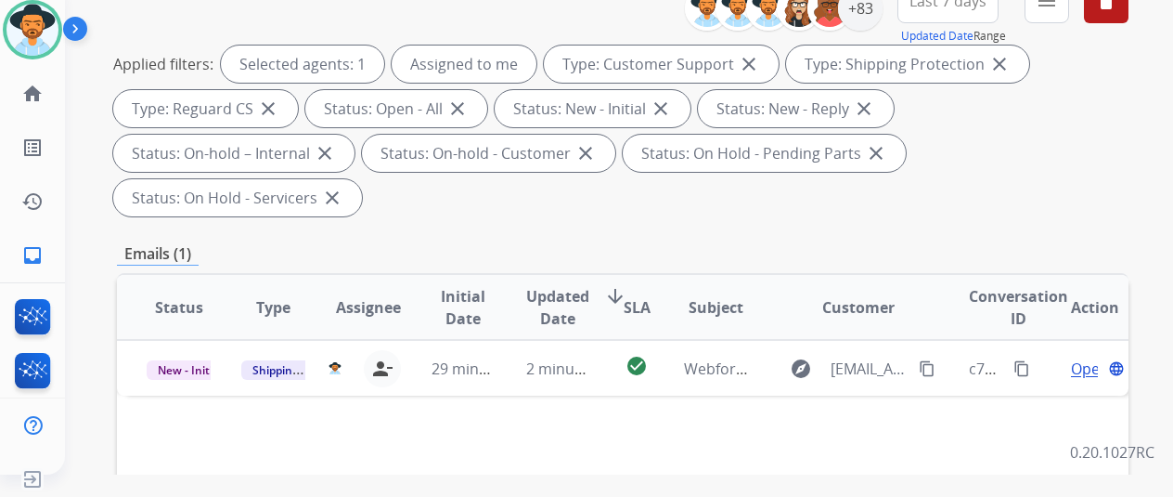
scroll to position [371, 0]
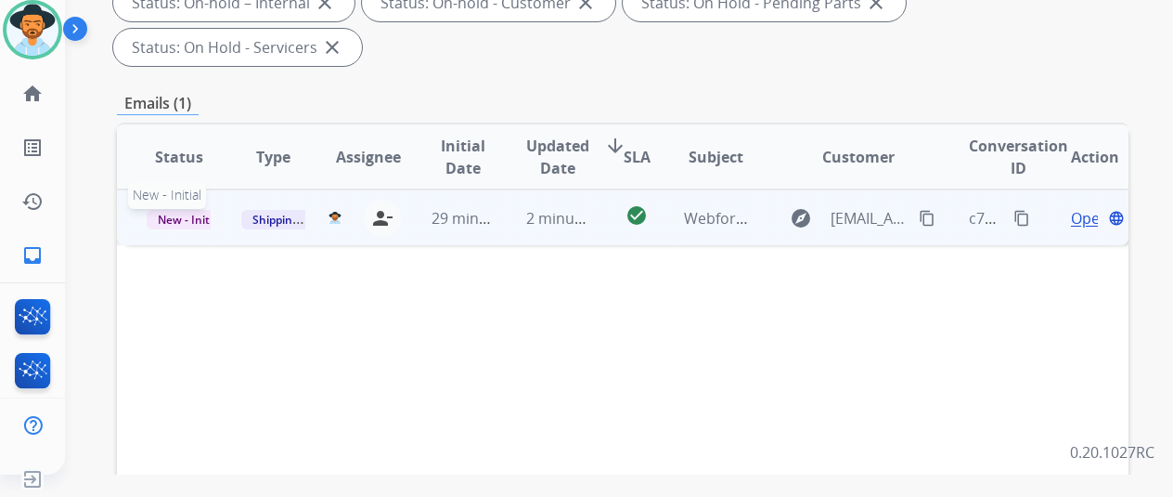
click at [179, 210] on span "New - Initial" at bounding box center [190, 219] width 86 height 19
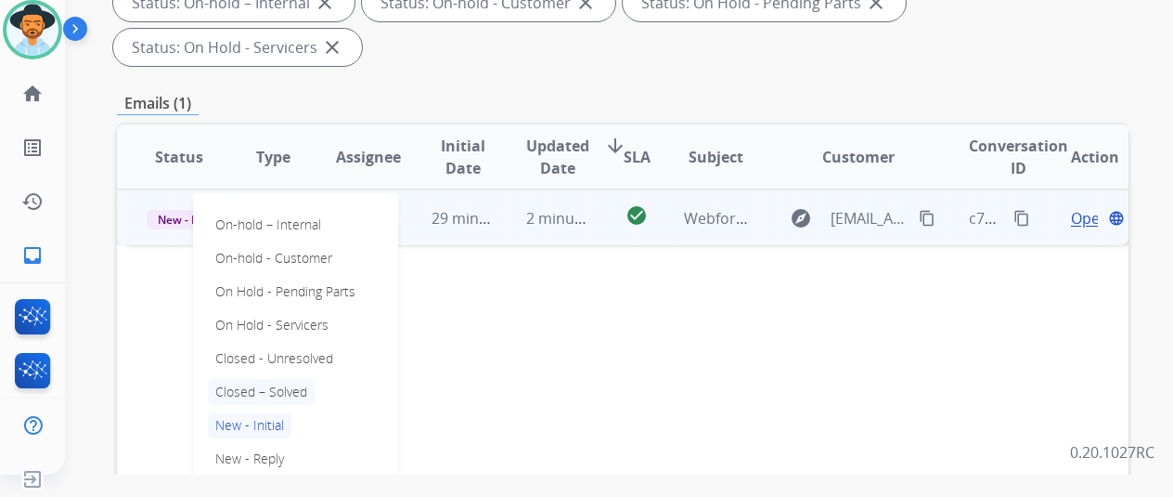
click at [227, 379] on p "Closed – Solved" at bounding box center [261, 392] width 107 height 26
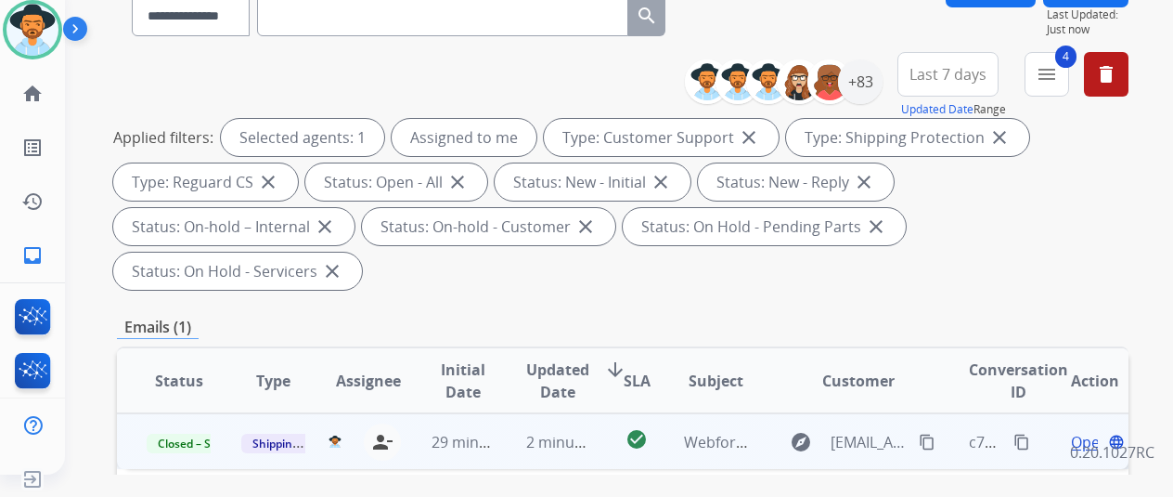
scroll to position [0, 0]
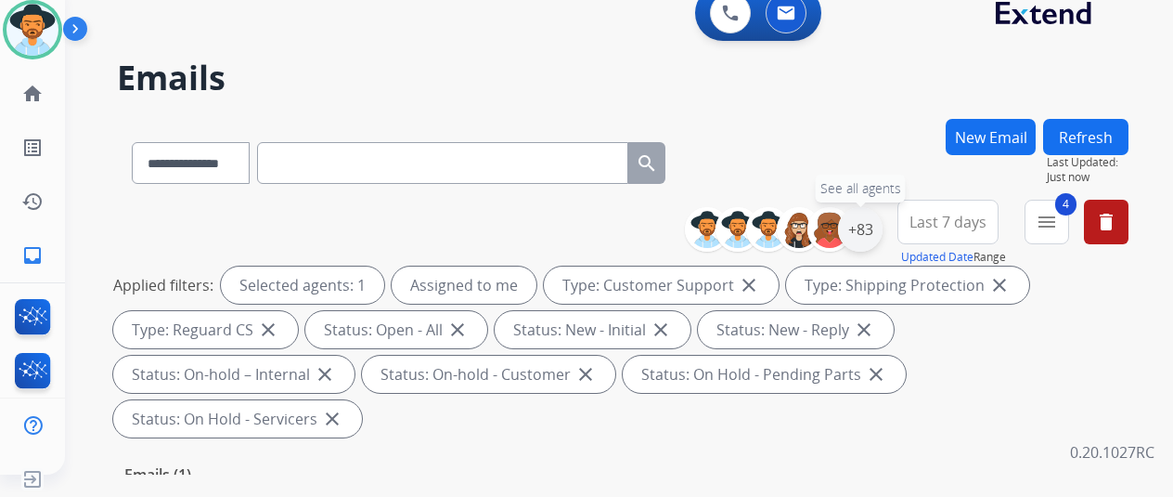
click at [873, 225] on div "+83" at bounding box center [860, 229] width 45 height 45
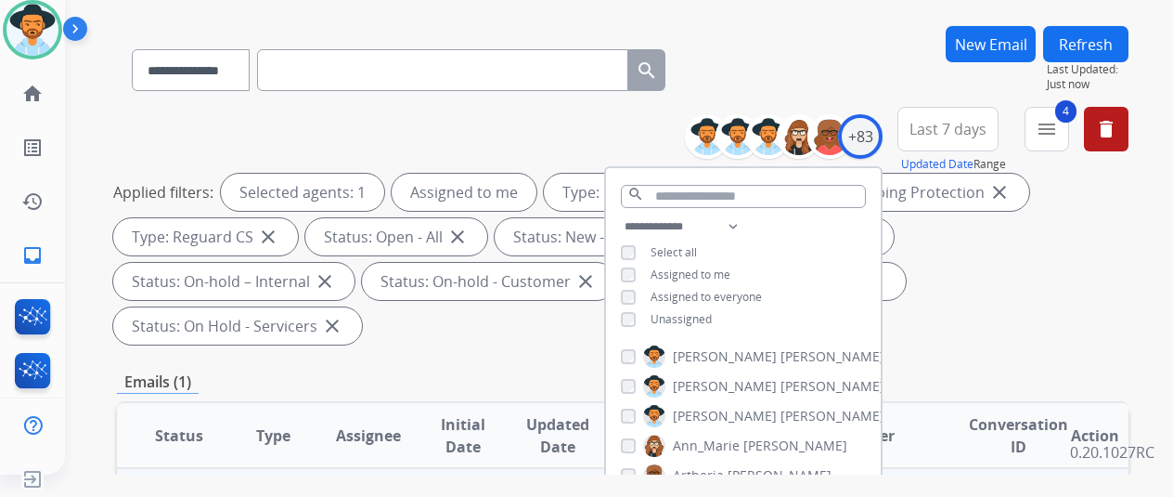
scroll to position [278, 0]
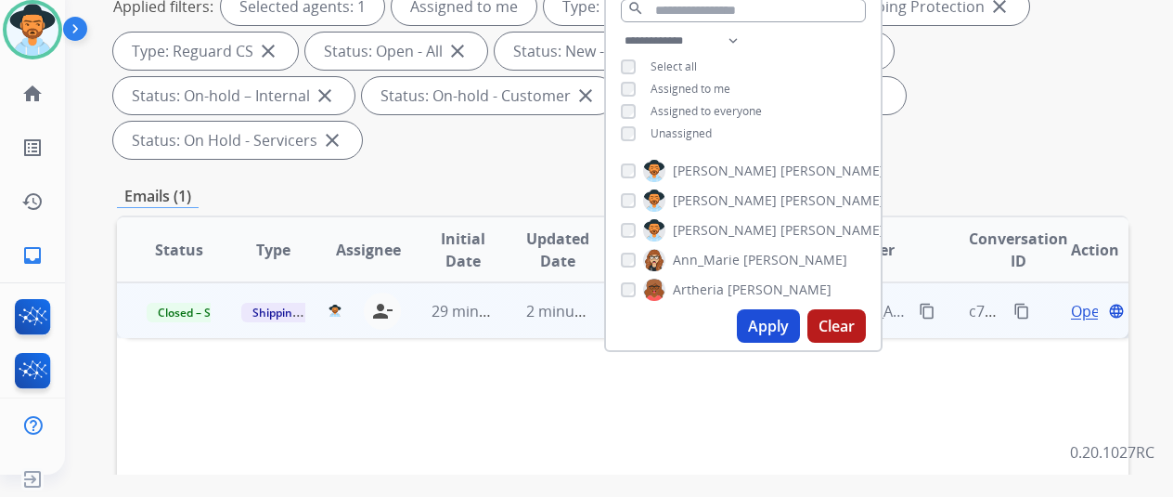
click at [764, 324] on button "Apply" at bounding box center [768, 325] width 63 height 33
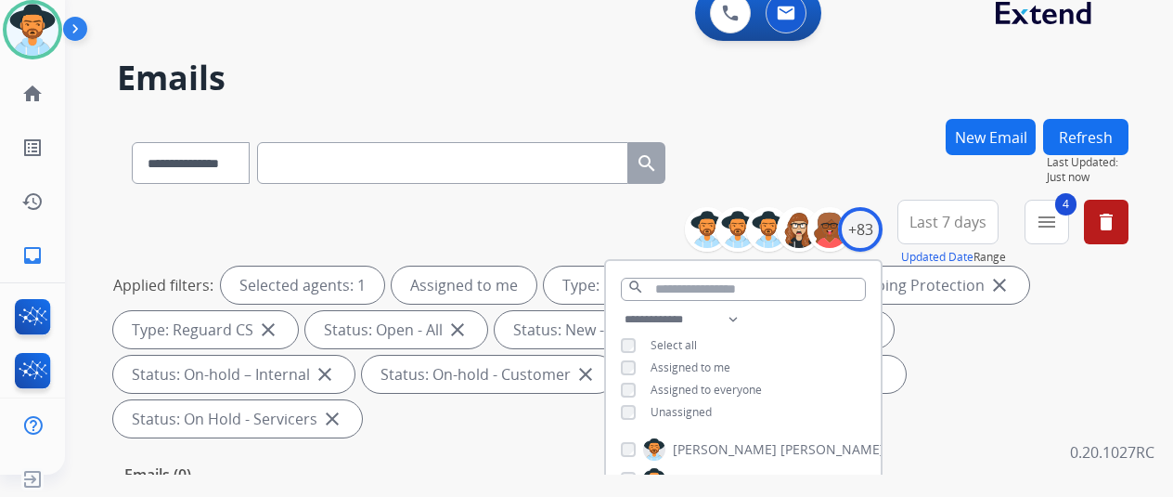
click at [821, 110] on div "**********" at bounding box center [597, 293] width 1064 height 497
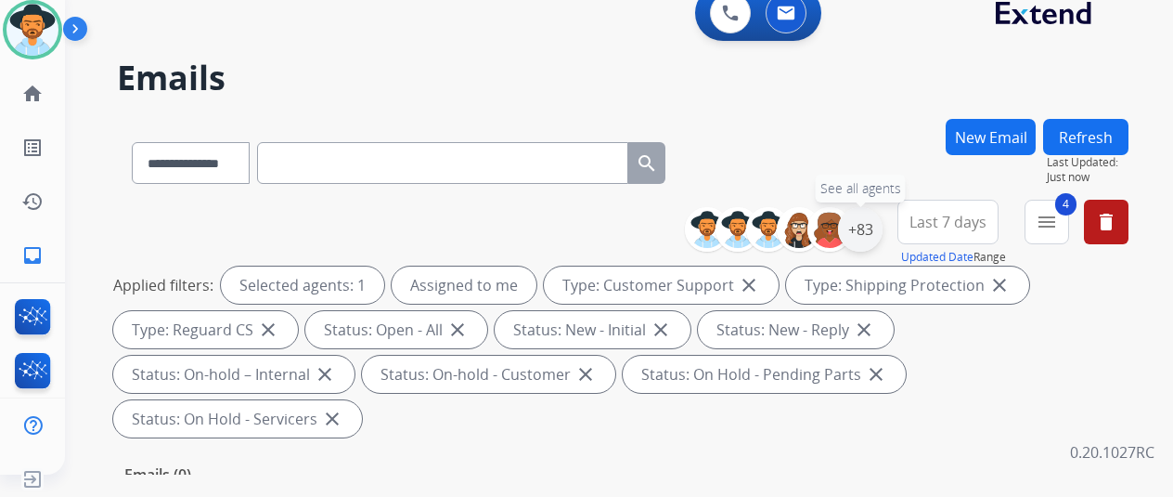
click at [869, 220] on div "+83" at bounding box center [860, 229] width 45 height 45
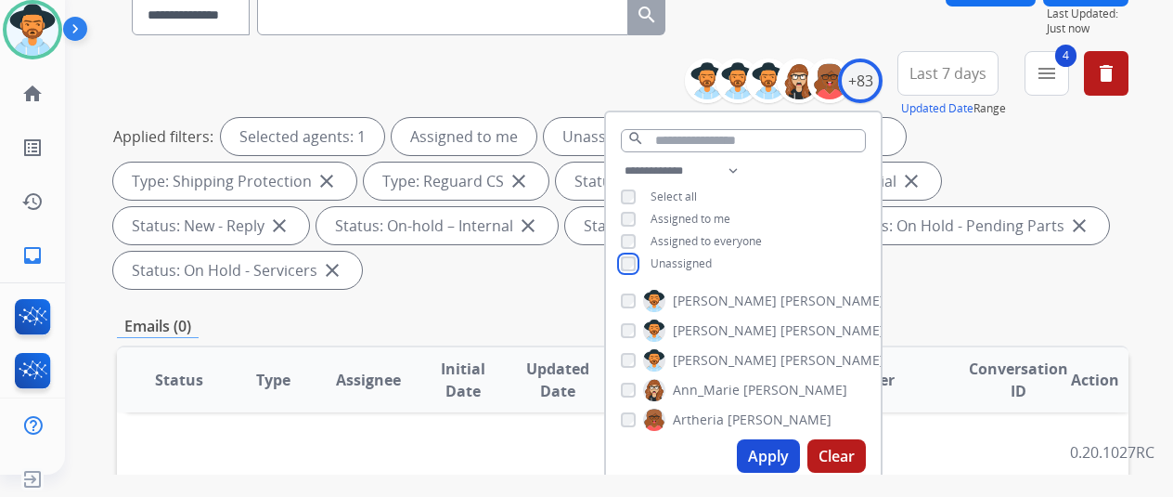
scroll to position [371, 0]
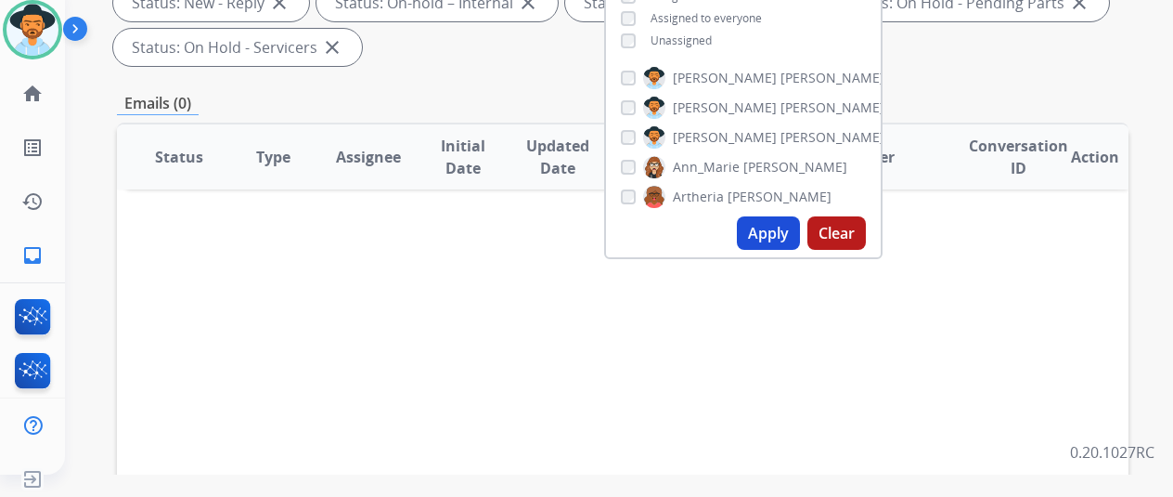
click at [778, 217] on button "Apply" at bounding box center [768, 232] width 63 height 33
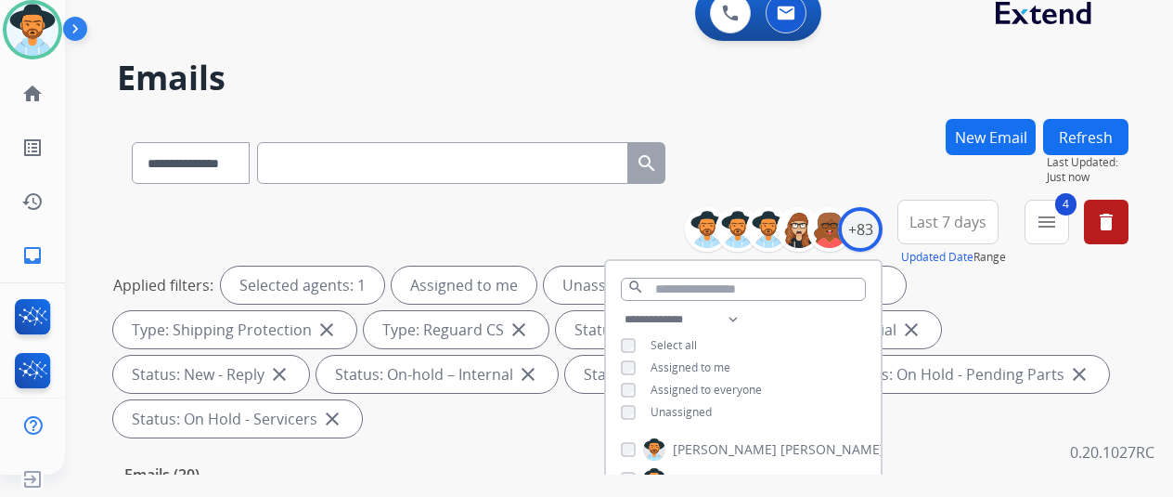
click at [867, 129] on div "**********" at bounding box center [623, 159] width 1012 height 81
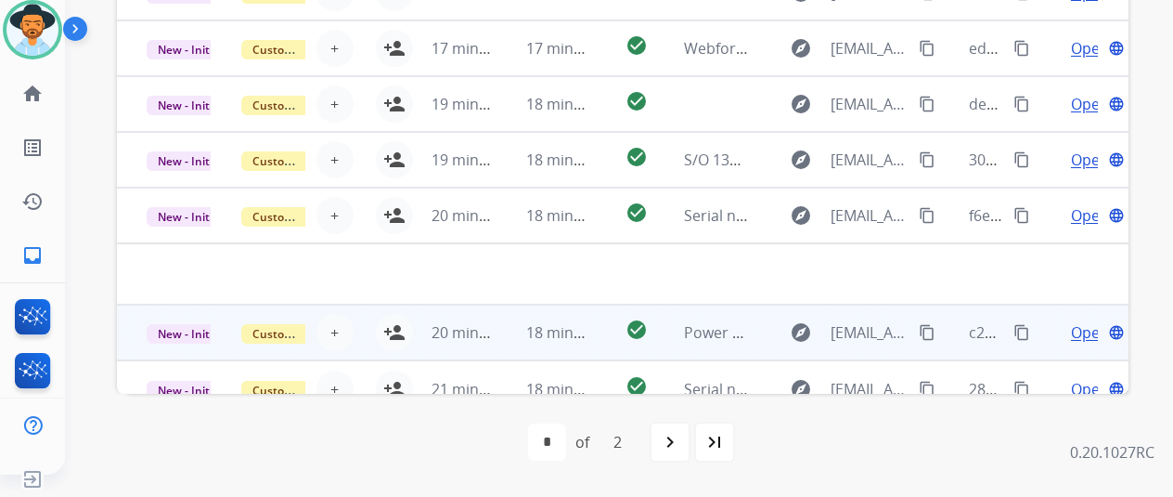
scroll to position [63, 0]
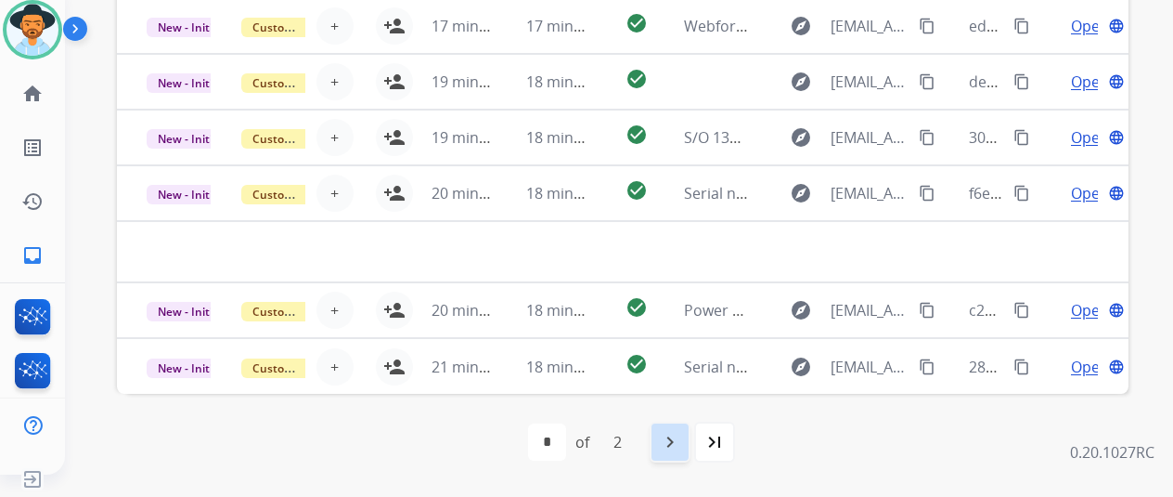
click at [674, 432] on mat-icon "navigate_next" at bounding box center [670, 442] width 22 height 22
select select "*"
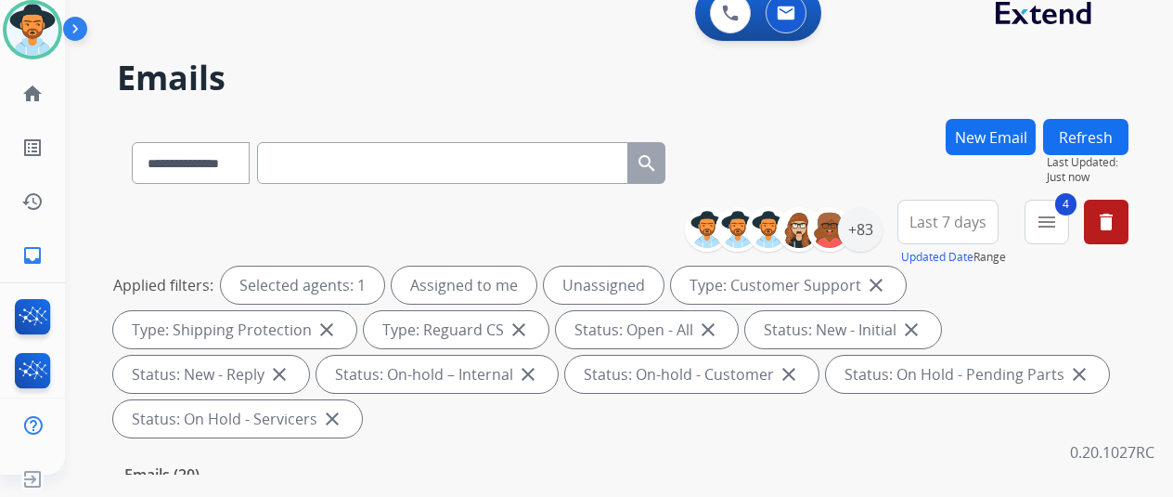
scroll to position [464, 0]
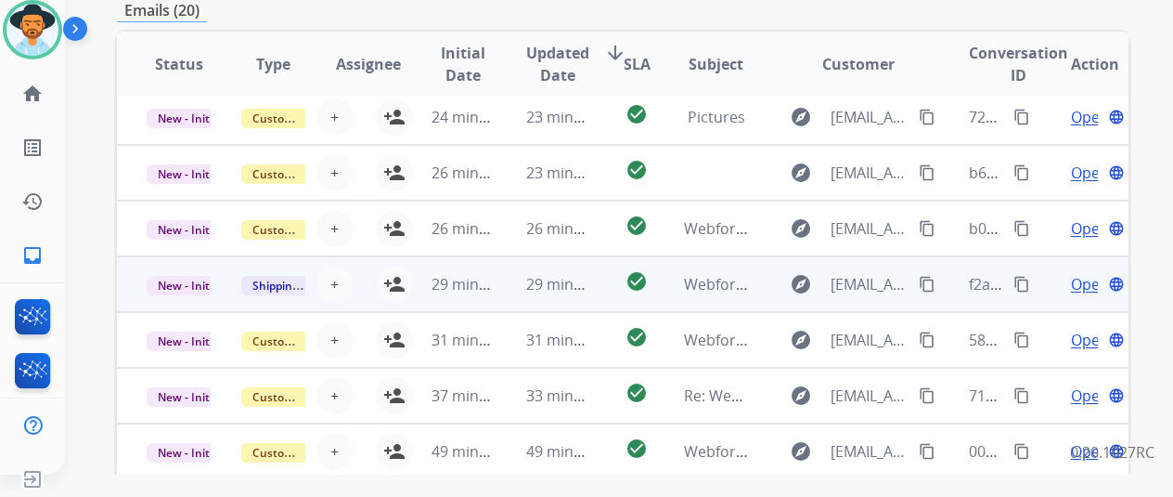
click at [1092, 286] on span "Open" at bounding box center [1090, 284] width 38 height 22
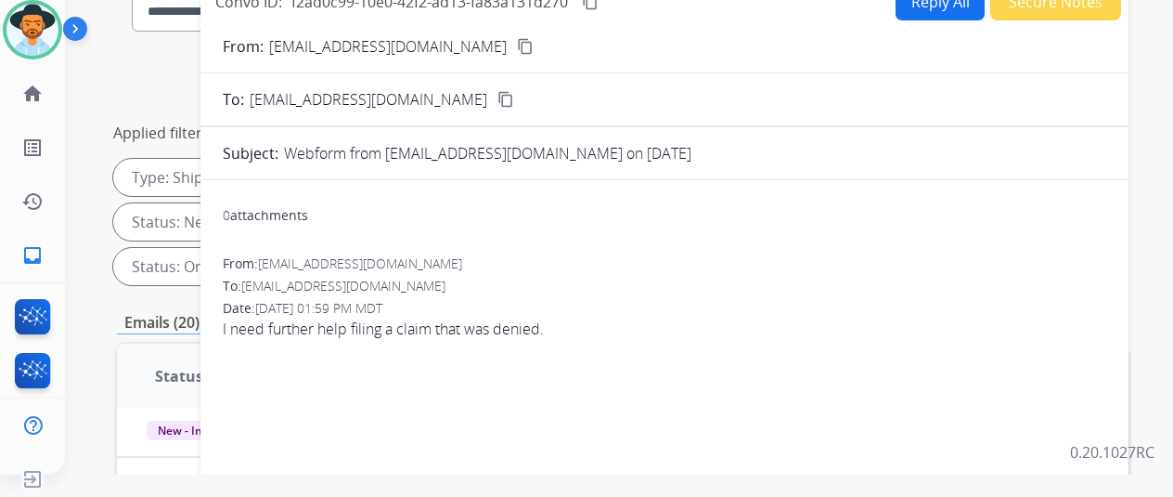
scroll to position [0, 0]
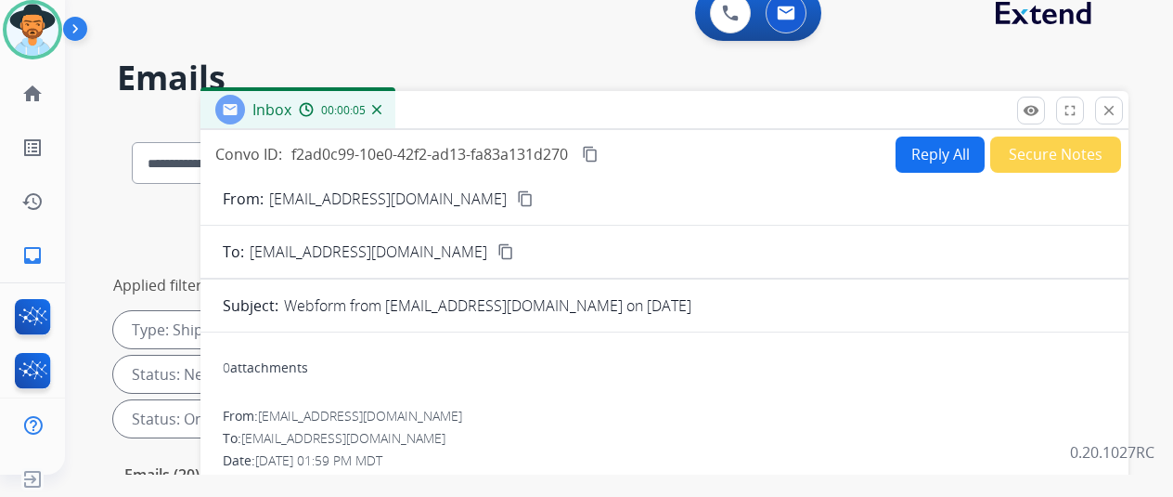
click at [517, 201] on mat-icon "content_copy" at bounding box center [525, 198] width 17 height 17
click at [382, 107] on img at bounding box center [376, 109] width 9 height 9
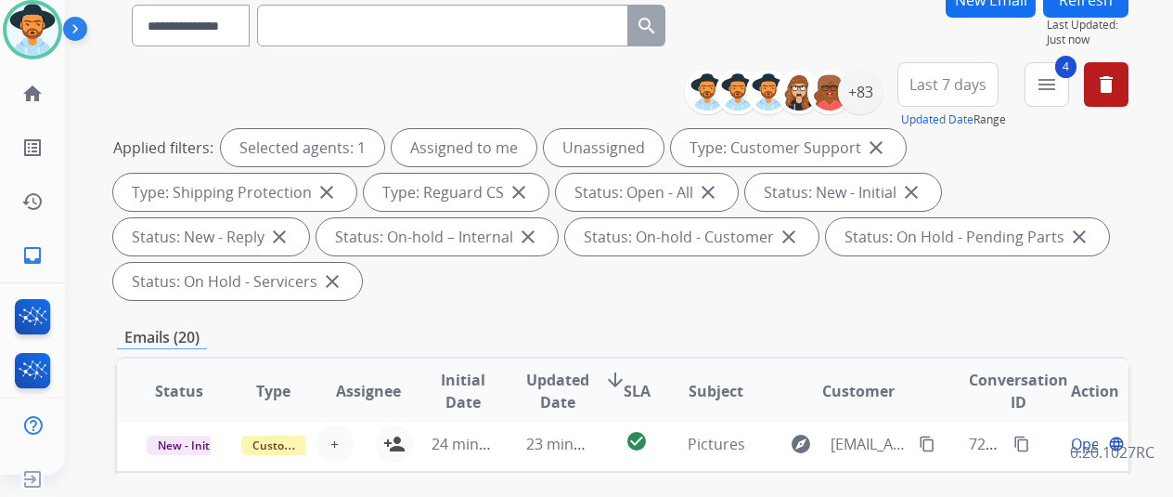
scroll to position [371, 0]
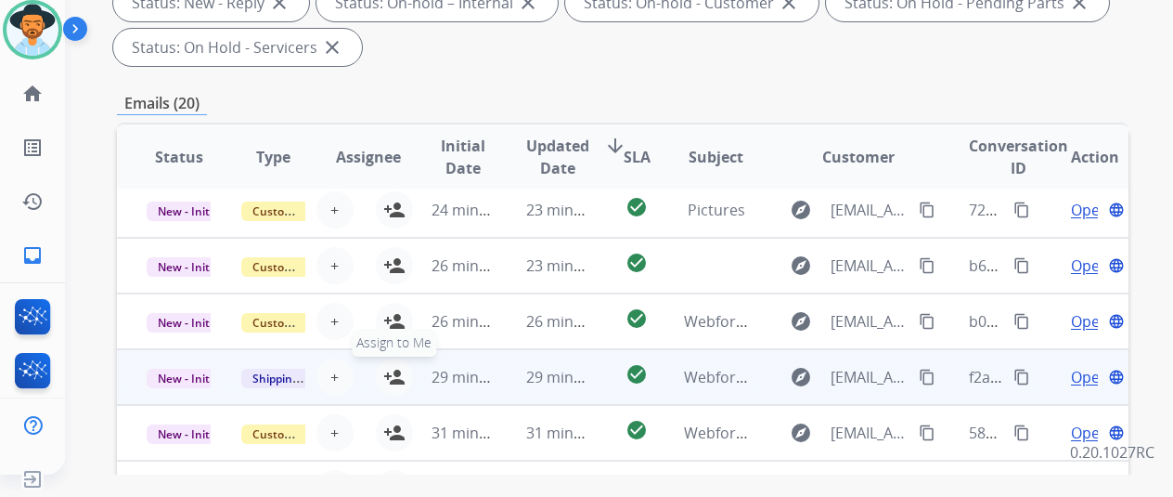
click at [393, 368] on mat-icon "person_add" at bounding box center [394, 377] width 22 height 22
click at [1020, 379] on mat-icon "content_copy" at bounding box center [1022, 377] width 17 height 17
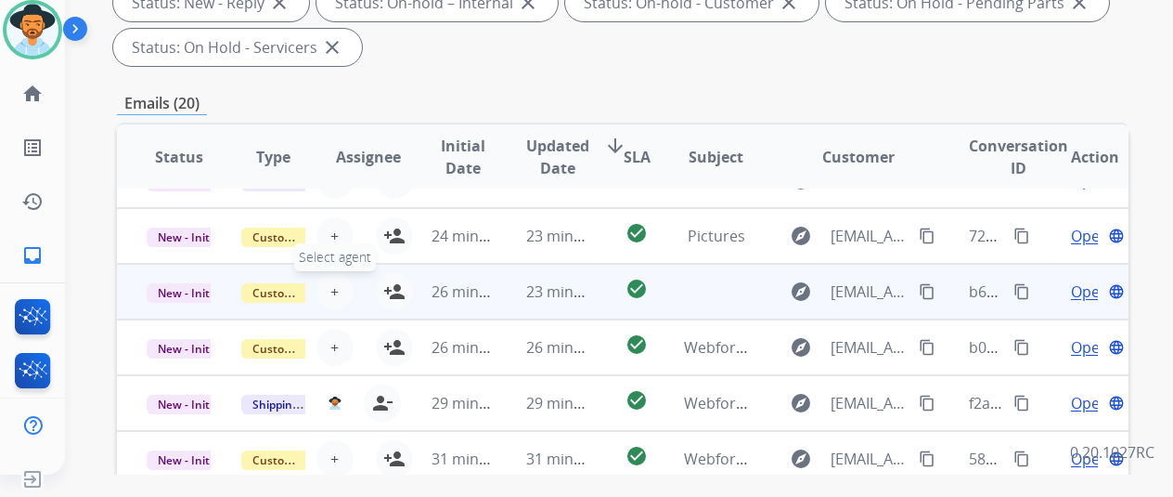
scroll to position [0, 0]
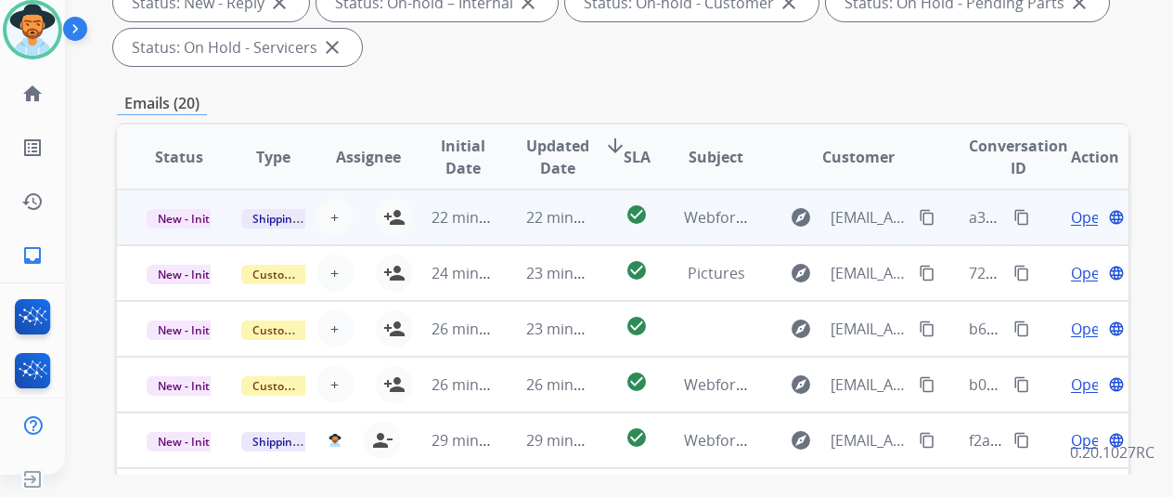
click at [1081, 211] on span "Open" at bounding box center [1090, 217] width 38 height 22
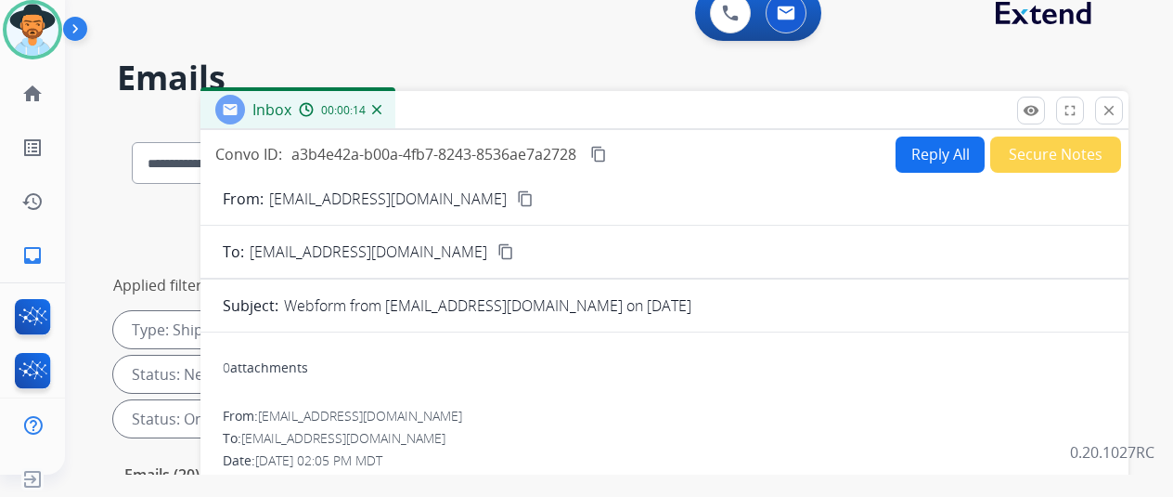
click at [963, 151] on button "Reply All" at bounding box center [940, 154] width 89 height 36
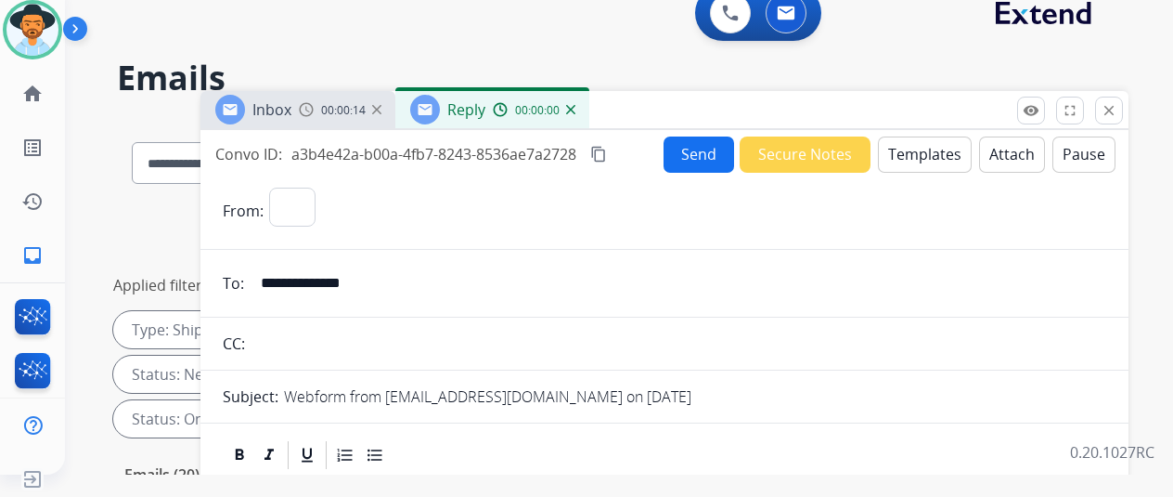
select select "**********"
drag, startPoint x: 934, startPoint y: 148, endPoint x: 925, endPoint y: 136, distance: 14.5
click at [925, 136] on button "Templates" at bounding box center [925, 154] width 94 height 36
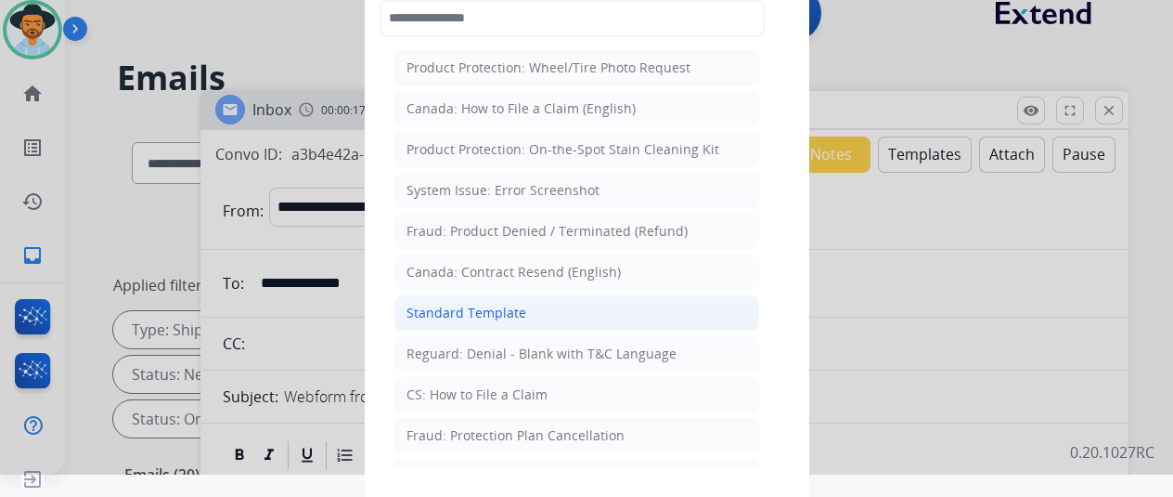
click at [465, 313] on div "Standard Template" at bounding box center [467, 313] width 120 height 19
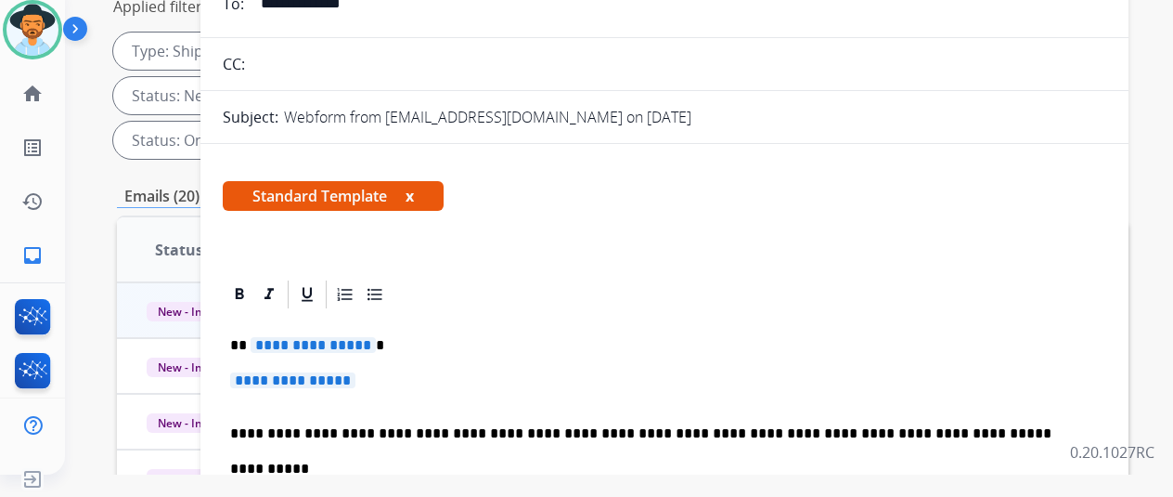
scroll to position [93, 0]
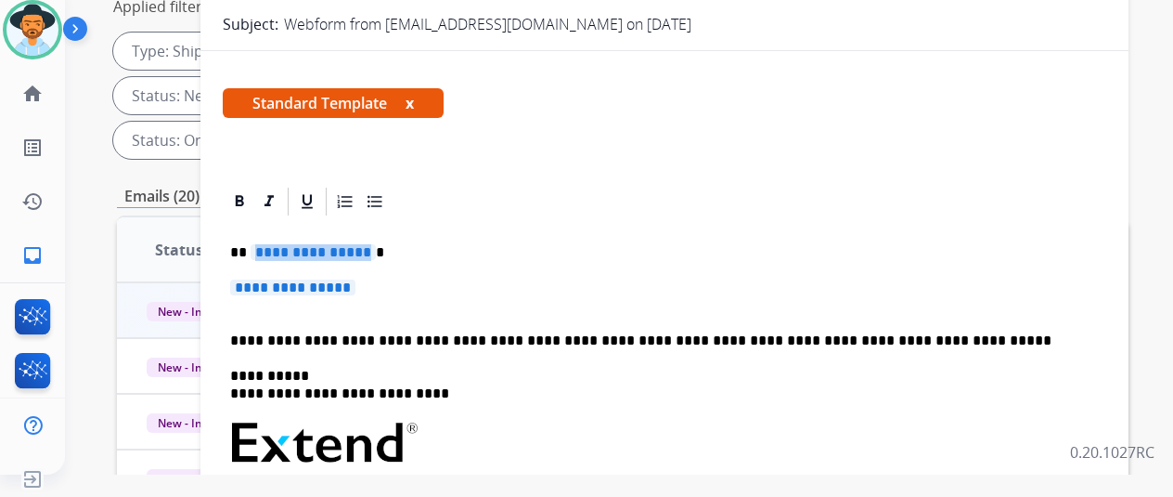
drag, startPoint x: 378, startPoint y: 257, endPoint x: 357, endPoint y: 253, distance: 20.9
click at [357, 253] on span "**********" at bounding box center [313, 252] width 125 height 16
drag, startPoint x: 382, startPoint y: 288, endPoint x: 361, endPoint y: 286, distance: 21.4
click at [361, 286] on p "**********" at bounding box center [664, 296] width 869 height 34
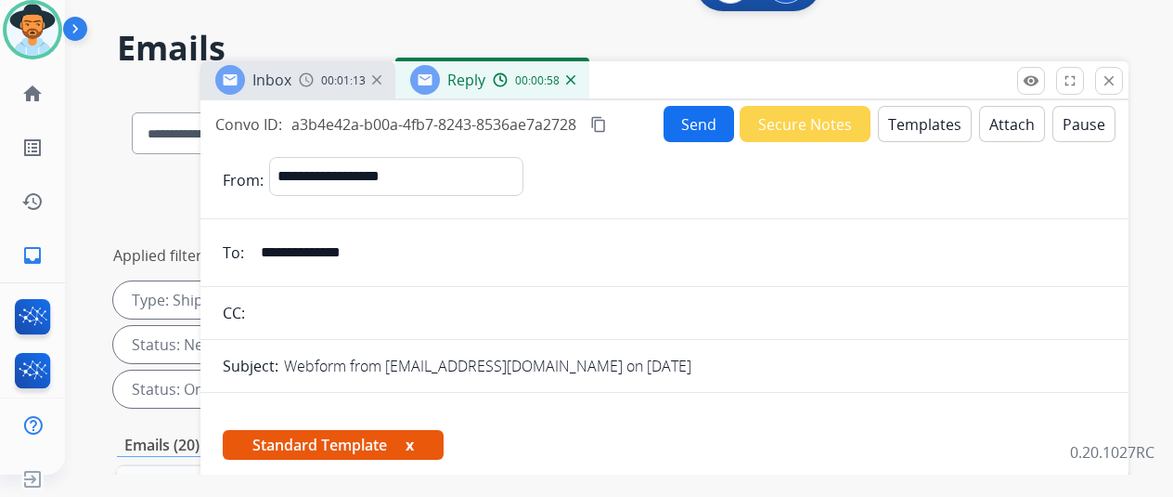
scroll to position [0, 0]
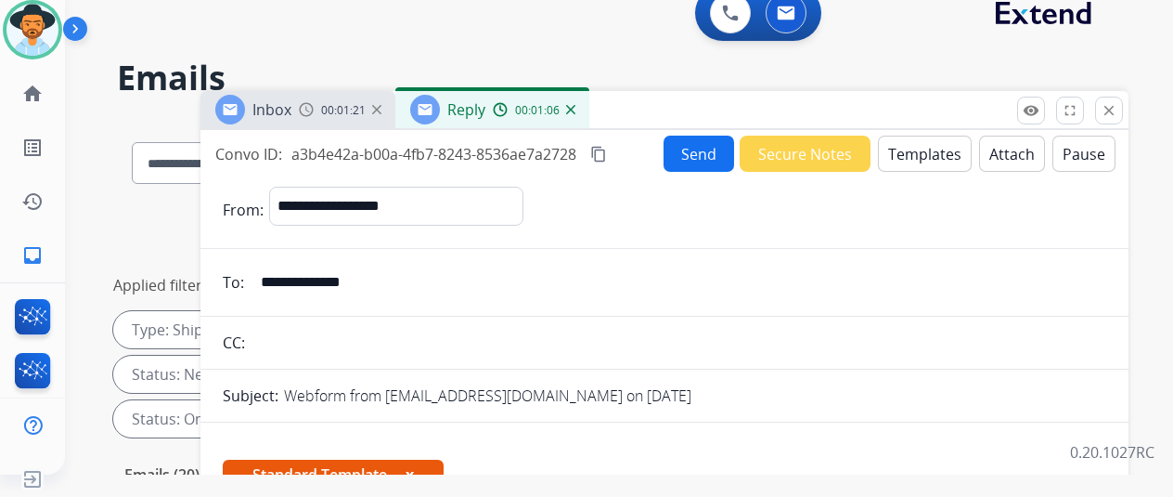
click at [607, 146] on mat-icon "content_copy" at bounding box center [598, 154] width 17 height 17
click at [717, 150] on button "Send" at bounding box center [699, 154] width 71 height 36
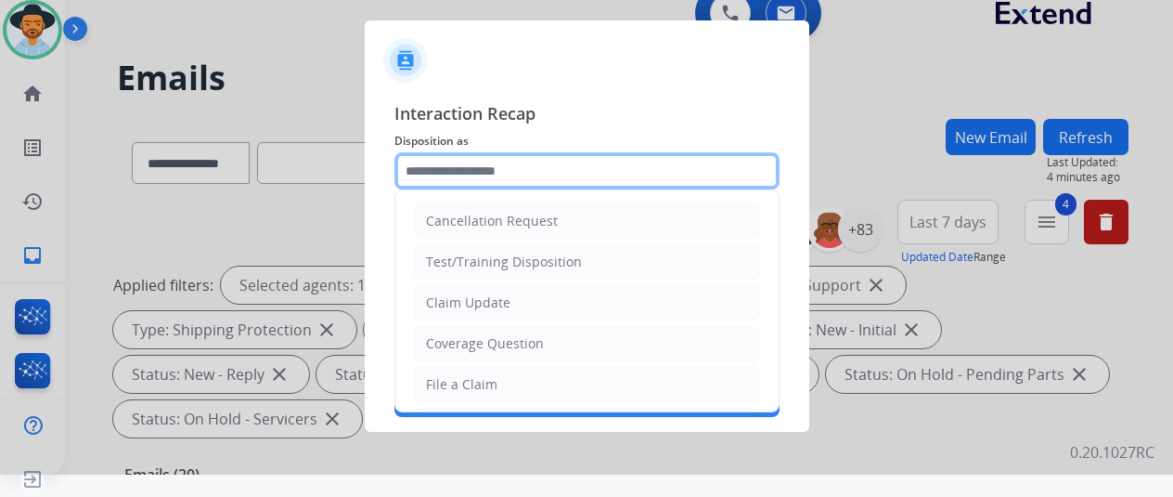
click at [452, 166] on input "text" at bounding box center [587, 170] width 385 height 37
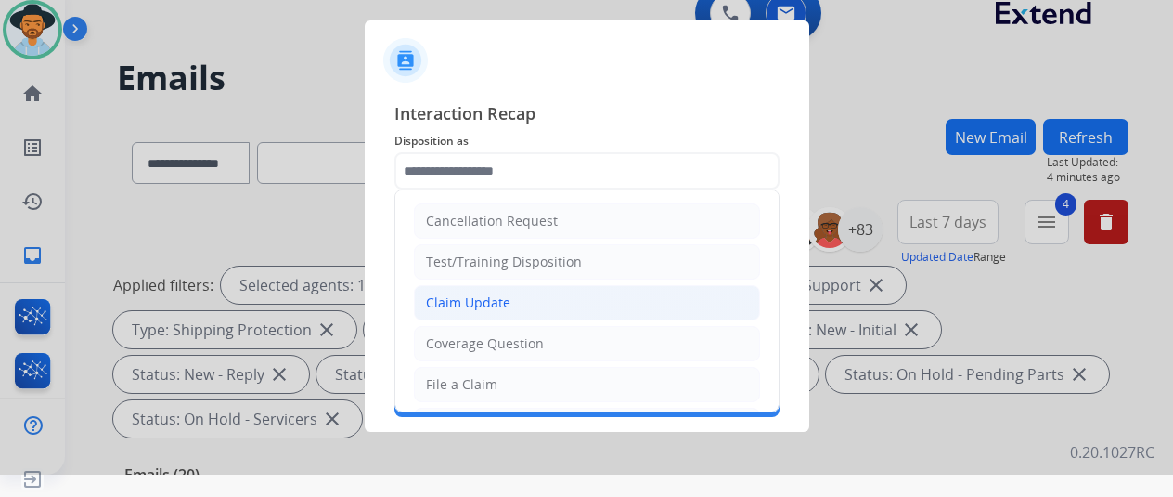
click at [455, 309] on div "Claim Update" at bounding box center [468, 302] width 84 height 19
type input "**********"
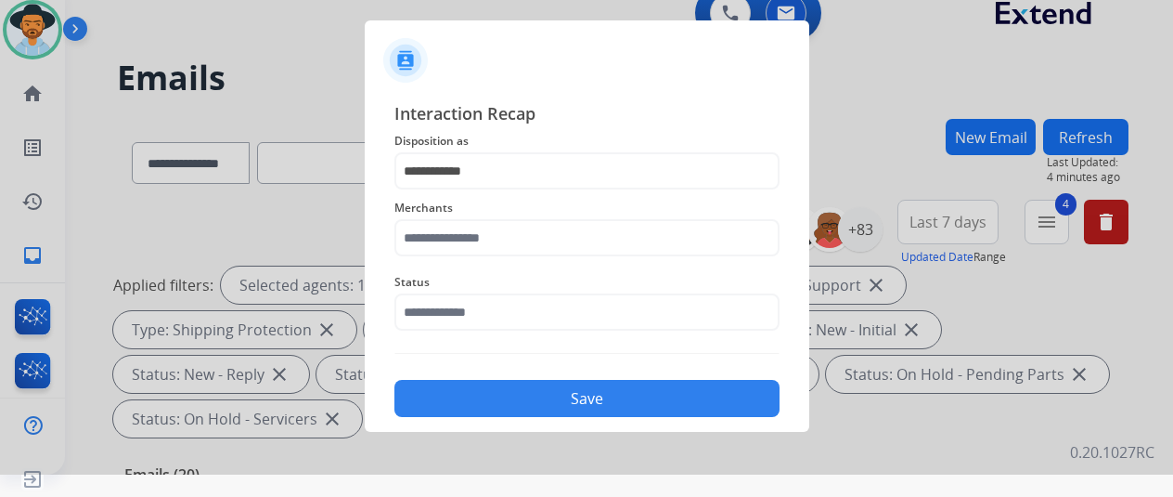
click at [440, 257] on div "Merchants" at bounding box center [587, 226] width 385 height 74
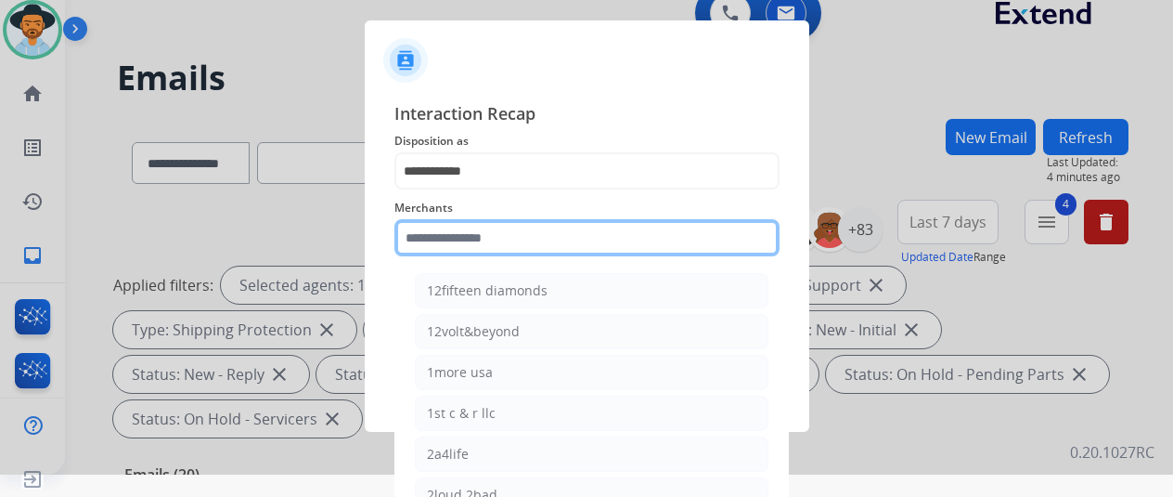
click at [455, 241] on input "text" at bounding box center [587, 237] width 385 height 37
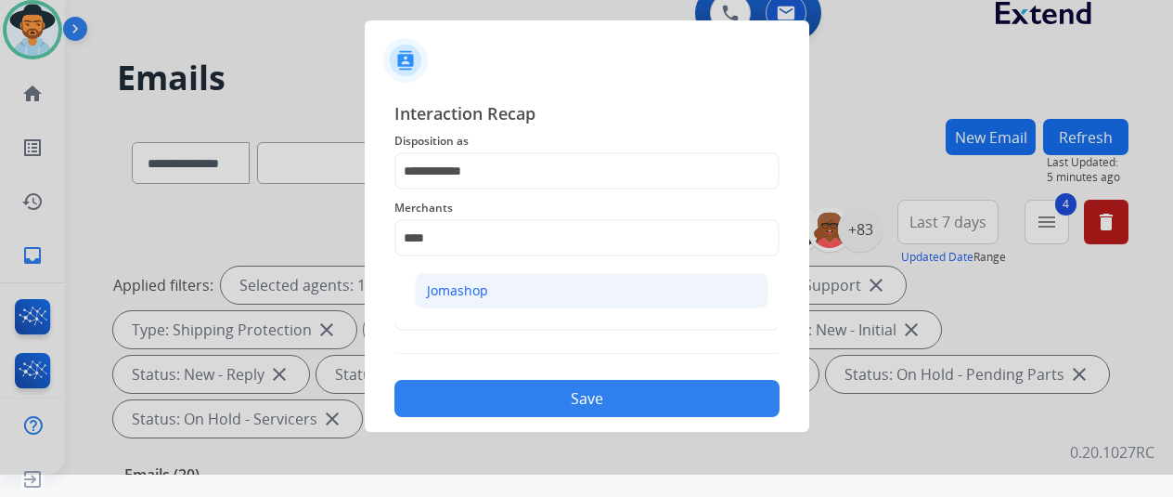
click at [471, 281] on div "Jomashop" at bounding box center [457, 290] width 61 height 19
type input "********"
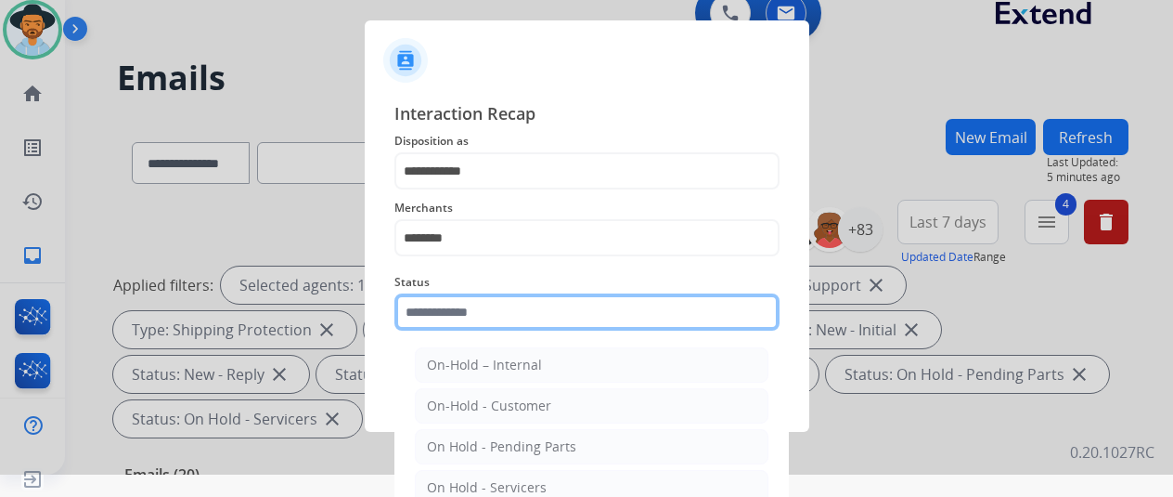
click at [445, 306] on input "text" at bounding box center [587, 311] width 385 height 37
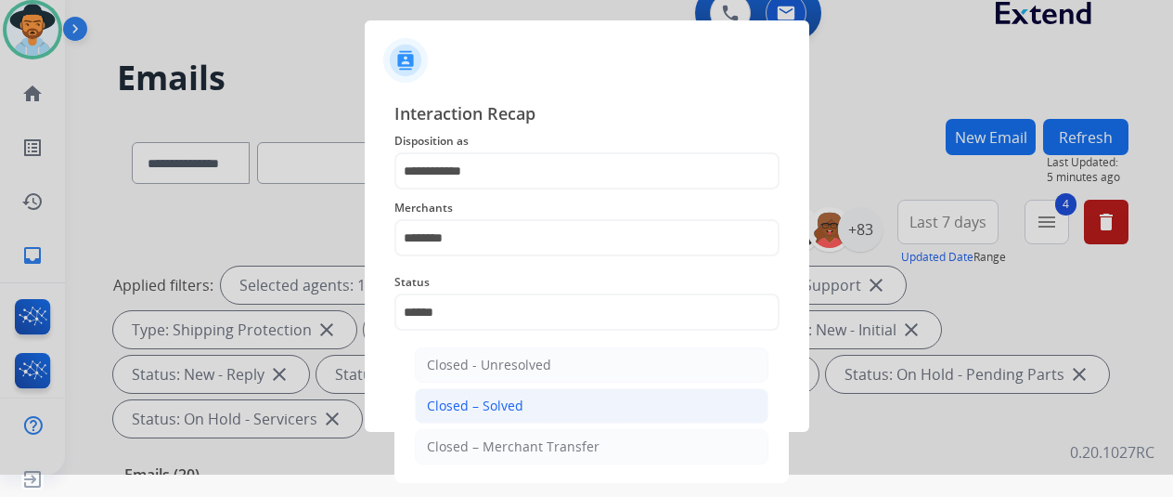
click at [476, 400] on div "Closed – Solved" at bounding box center [475, 405] width 97 height 19
type input "**********"
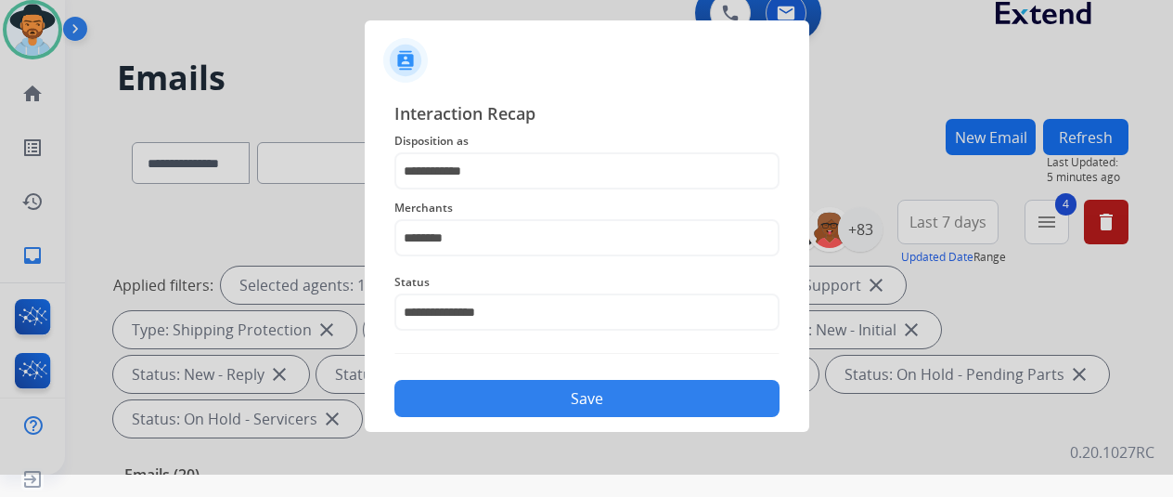
click at [547, 397] on button "Save" at bounding box center [587, 398] width 385 height 37
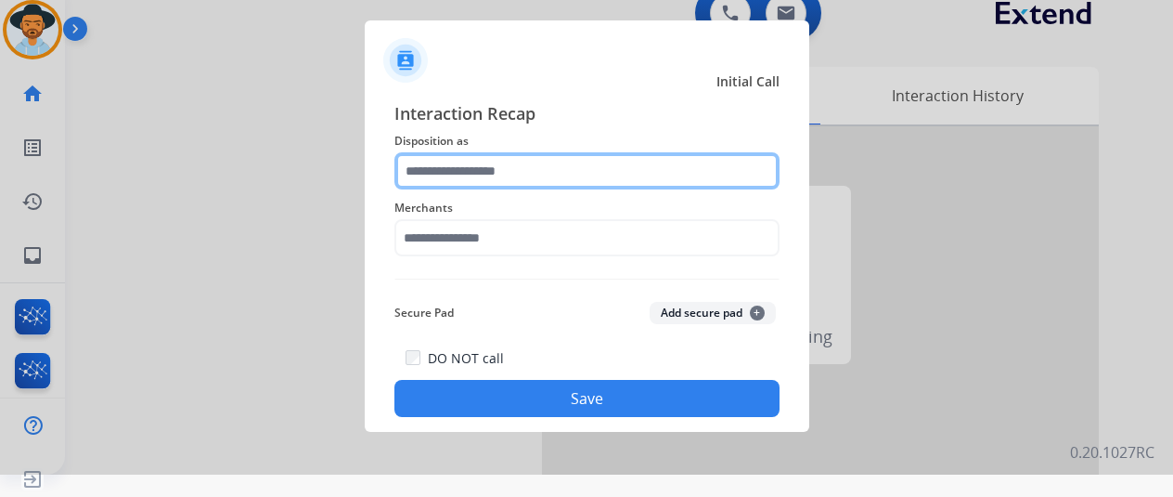
click at [462, 174] on input "text" at bounding box center [587, 170] width 385 height 37
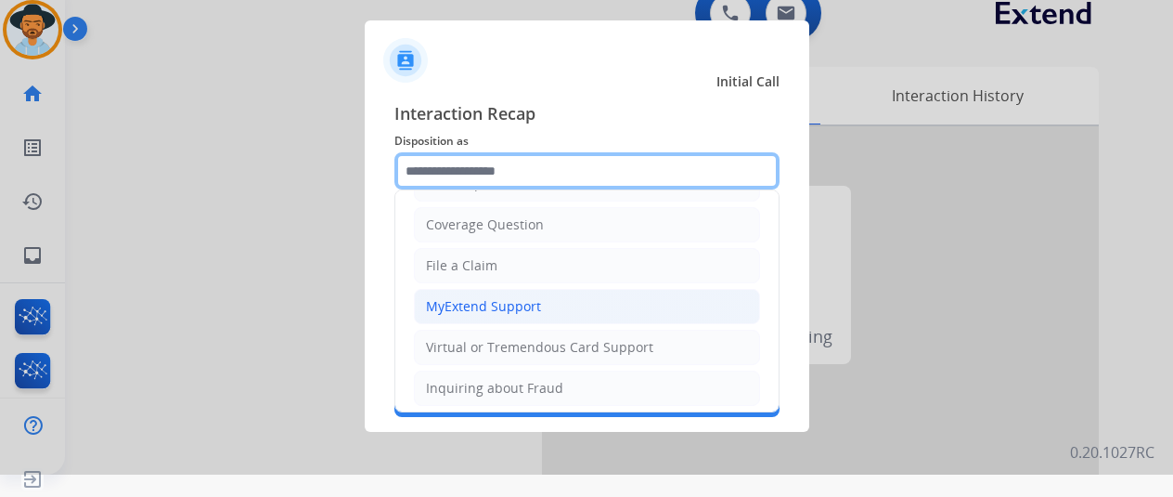
scroll to position [186, 0]
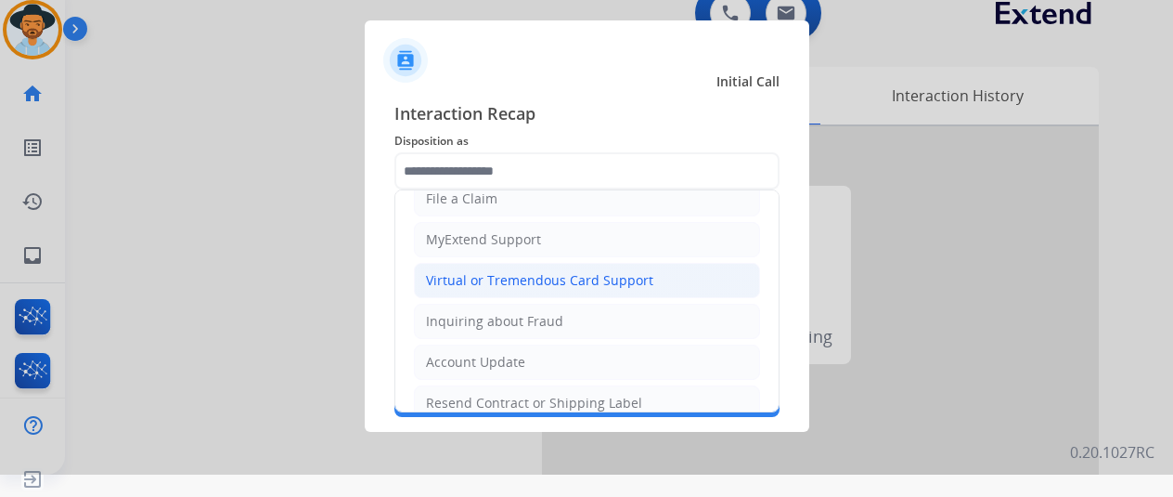
click at [486, 274] on div "Virtual or Tremendous Card Support" at bounding box center [539, 280] width 227 height 19
type input "**********"
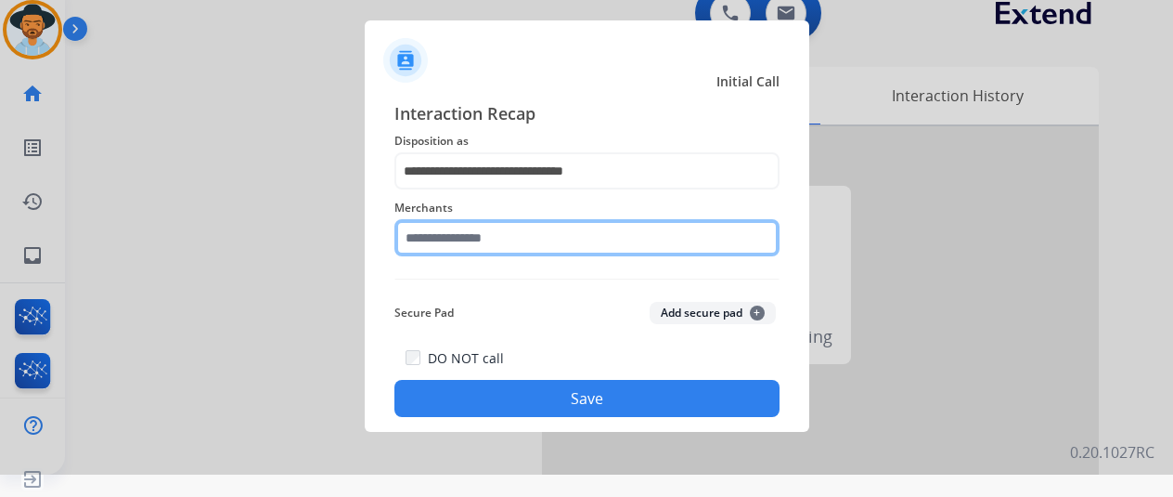
click at [460, 242] on input "text" at bounding box center [587, 237] width 385 height 37
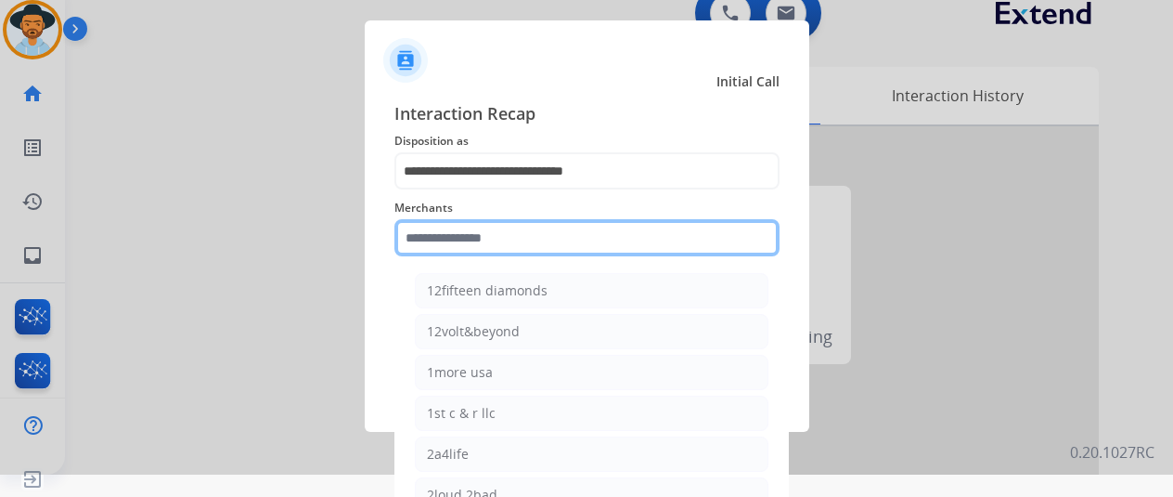
drag, startPoint x: 467, startPoint y: 242, endPoint x: 499, endPoint y: 244, distance: 31.6
click at [467, 241] on input "text" at bounding box center [587, 237] width 385 height 37
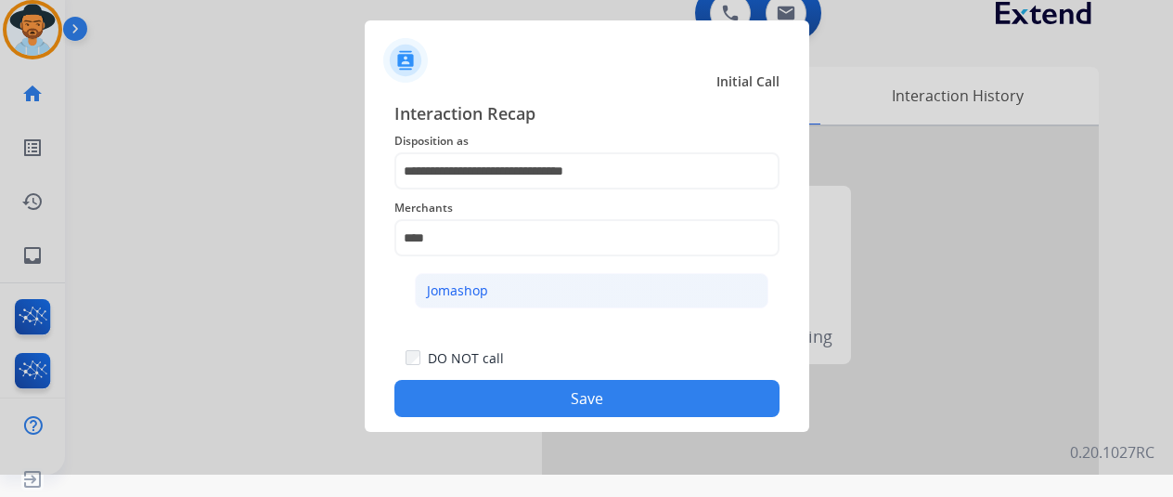
click at [469, 291] on div "Jomashop" at bounding box center [457, 290] width 61 height 19
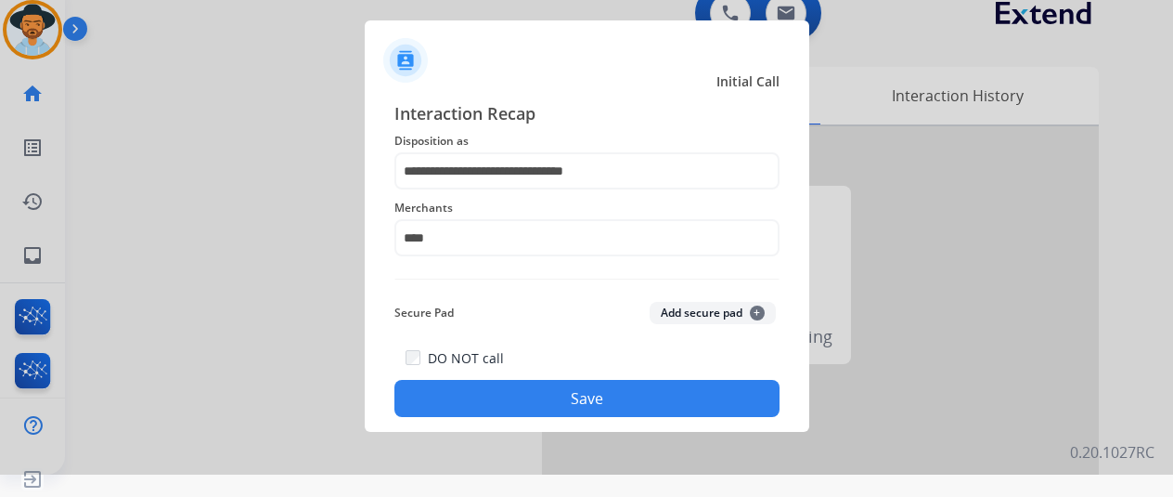
type input "********"
click at [572, 396] on button "Save" at bounding box center [587, 398] width 385 height 37
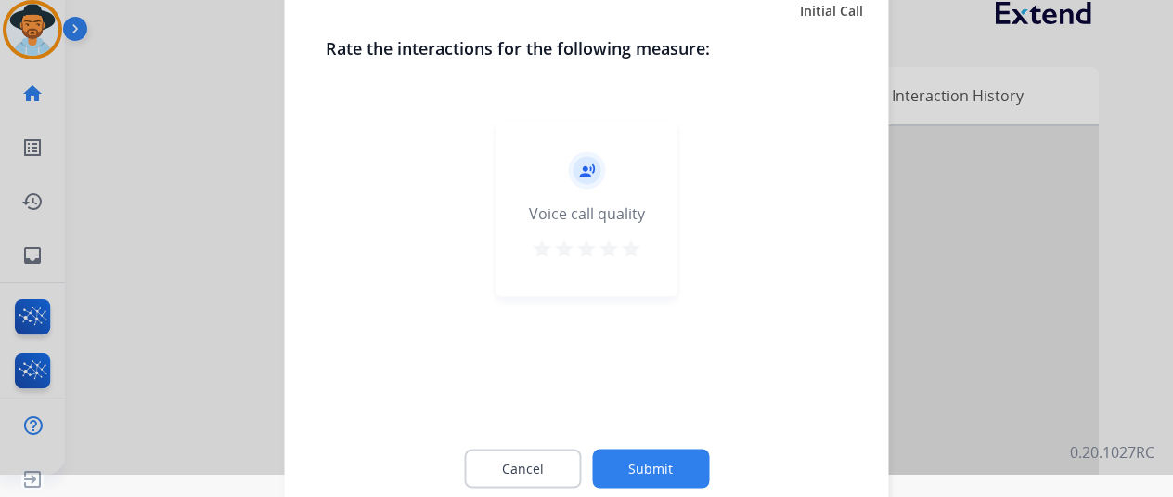
drag, startPoint x: 636, startPoint y: 480, endPoint x: 645, endPoint y: 473, distance: 11.9
click at [645, 473] on button "Submit" at bounding box center [650, 467] width 117 height 39
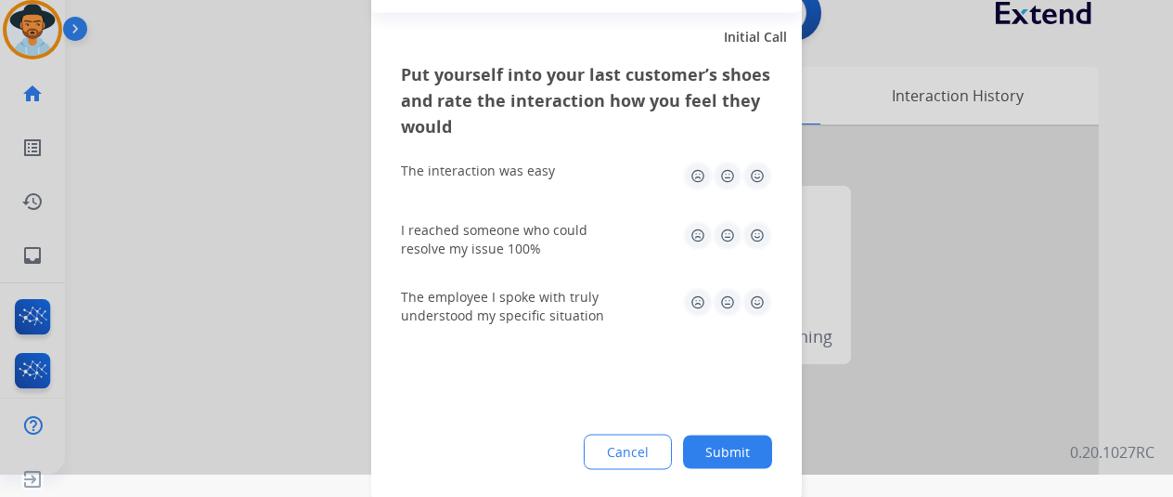
click at [733, 452] on button "Submit" at bounding box center [727, 450] width 89 height 33
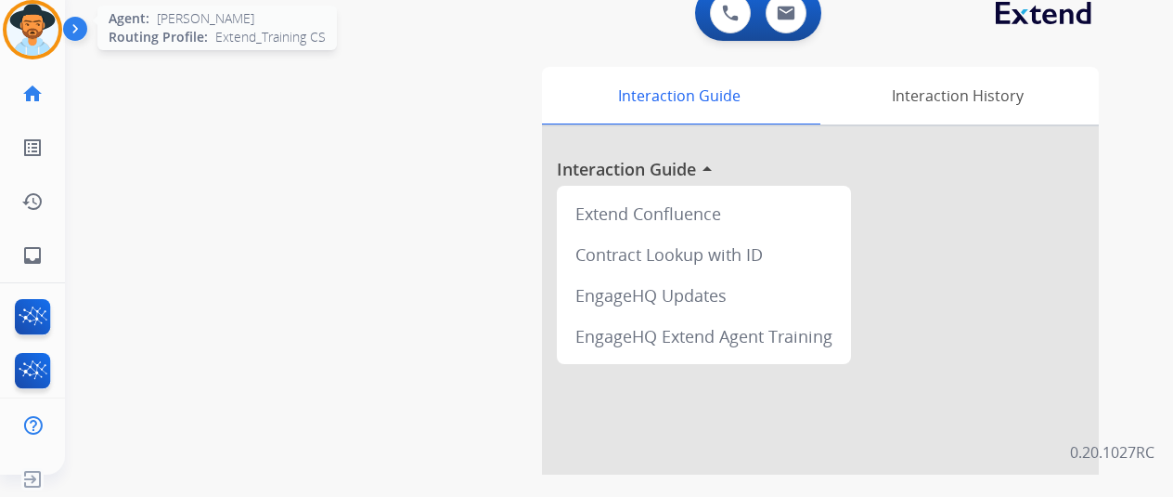
click at [43, 23] on img at bounding box center [32, 30] width 52 height 52
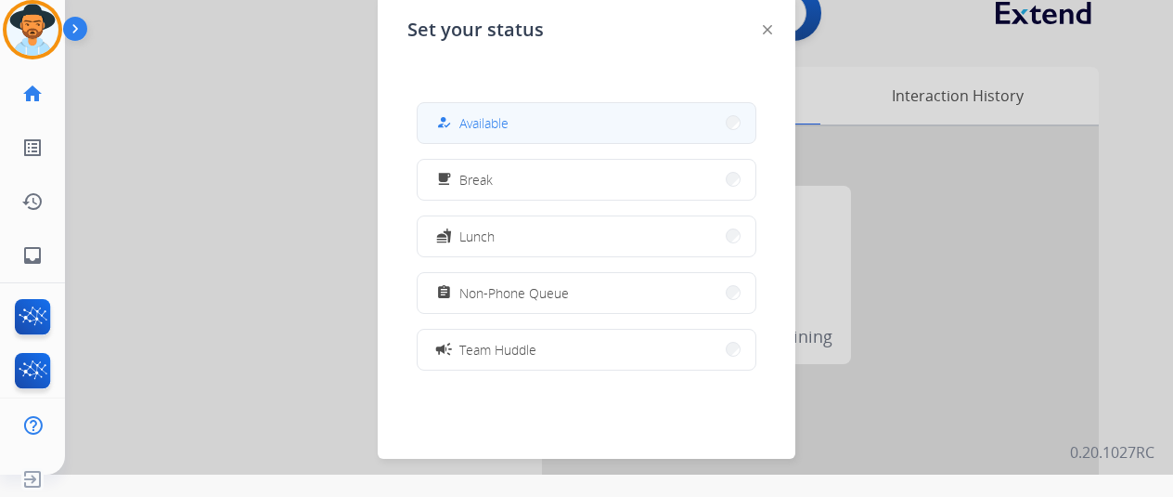
click at [503, 123] on span "Available" at bounding box center [484, 122] width 49 height 19
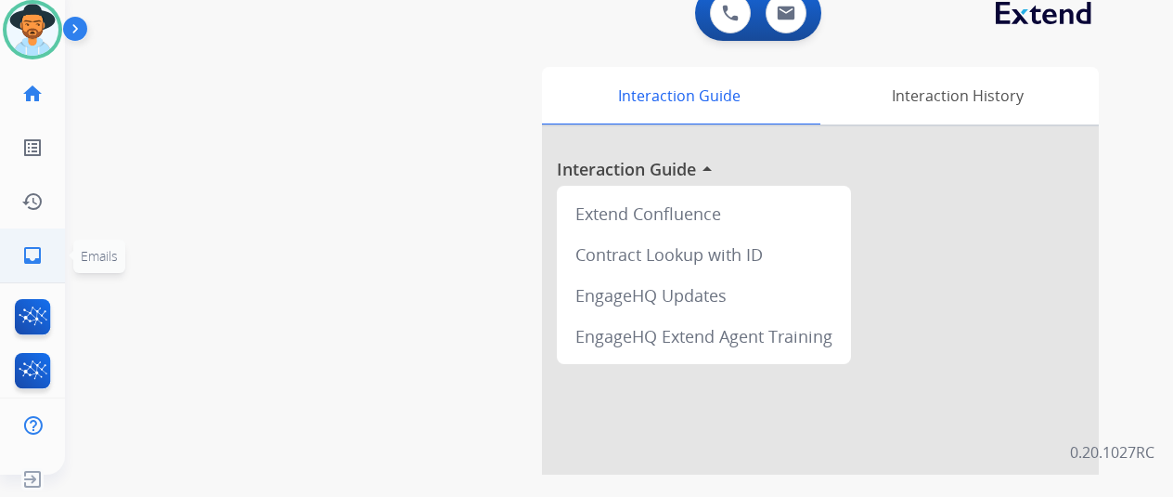
click at [24, 247] on mat-icon "inbox" at bounding box center [32, 255] width 22 height 22
select select "**********"
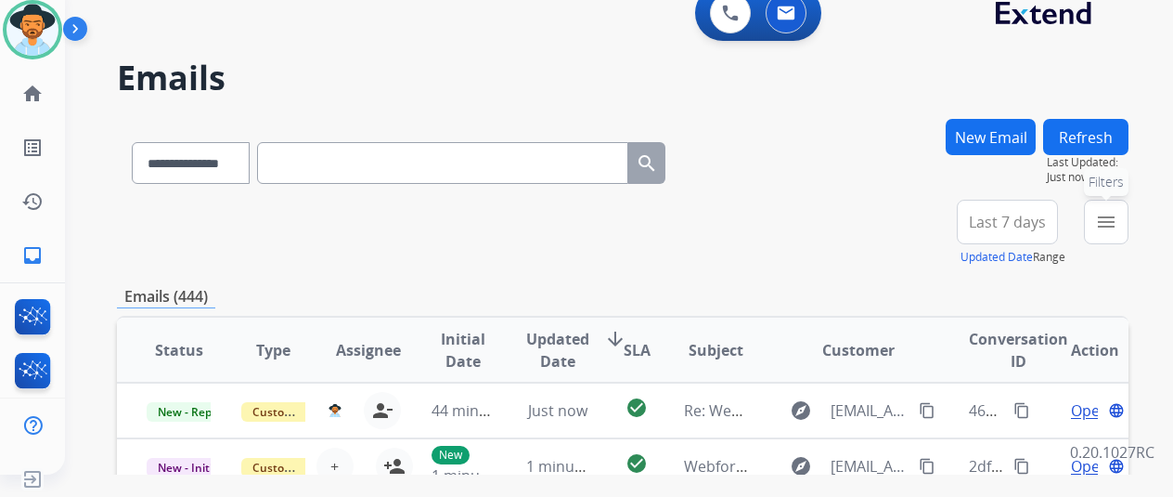
click at [1118, 218] on mat-icon "menu" at bounding box center [1106, 222] width 22 height 22
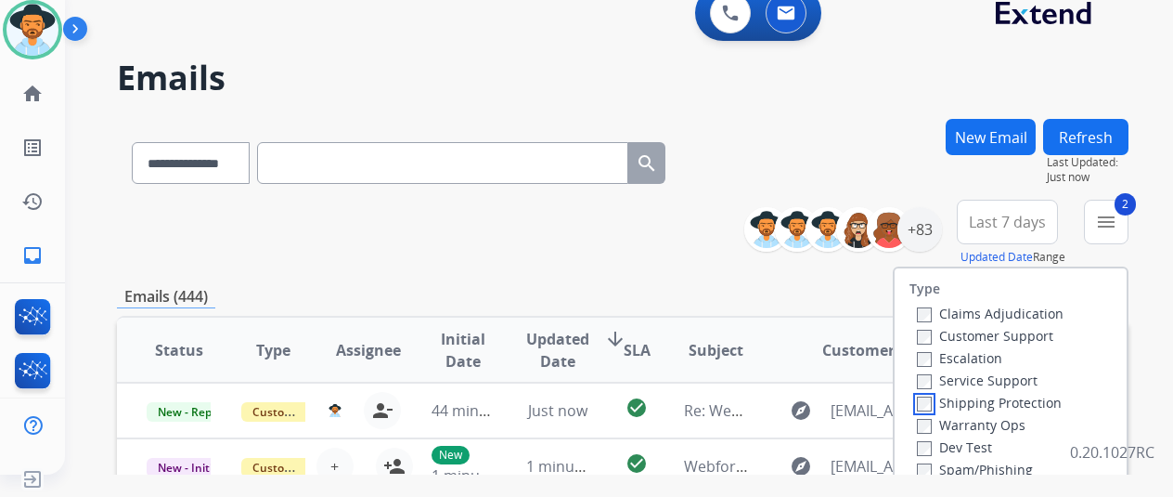
scroll to position [93, 0]
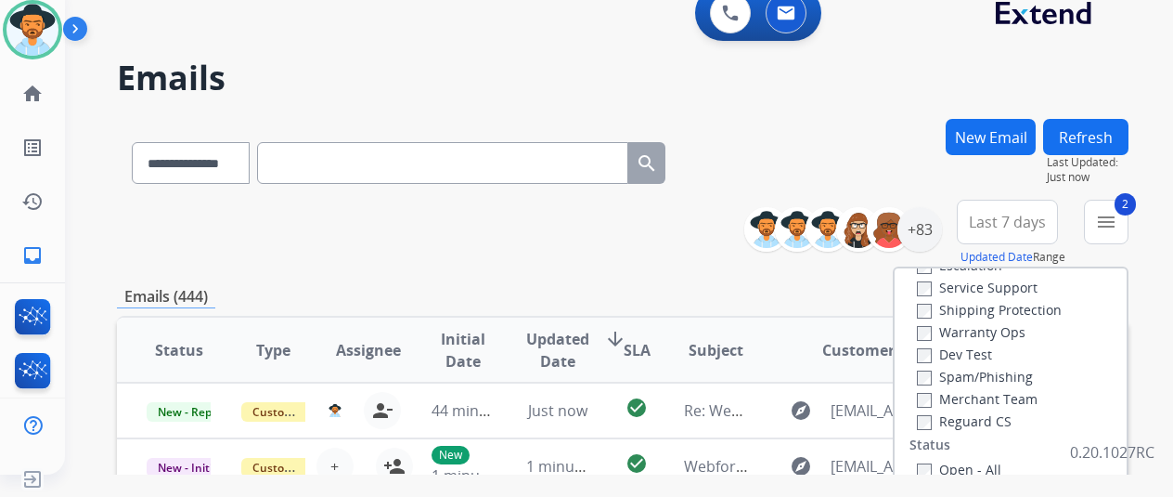
click at [935, 418] on label "Reguard CS" at bounding box center [964, 421] width 95 height 18
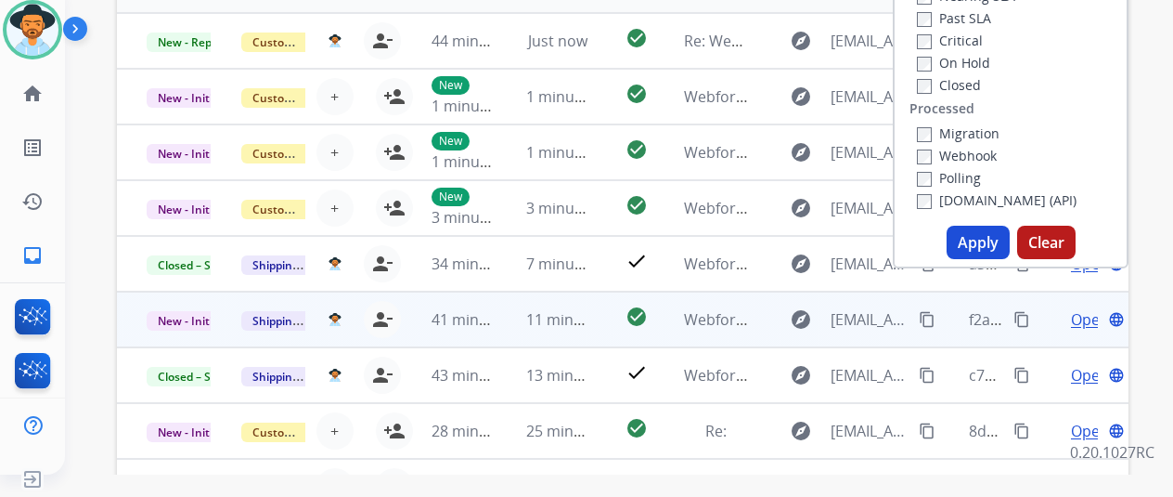
scroll to position [371, 0]
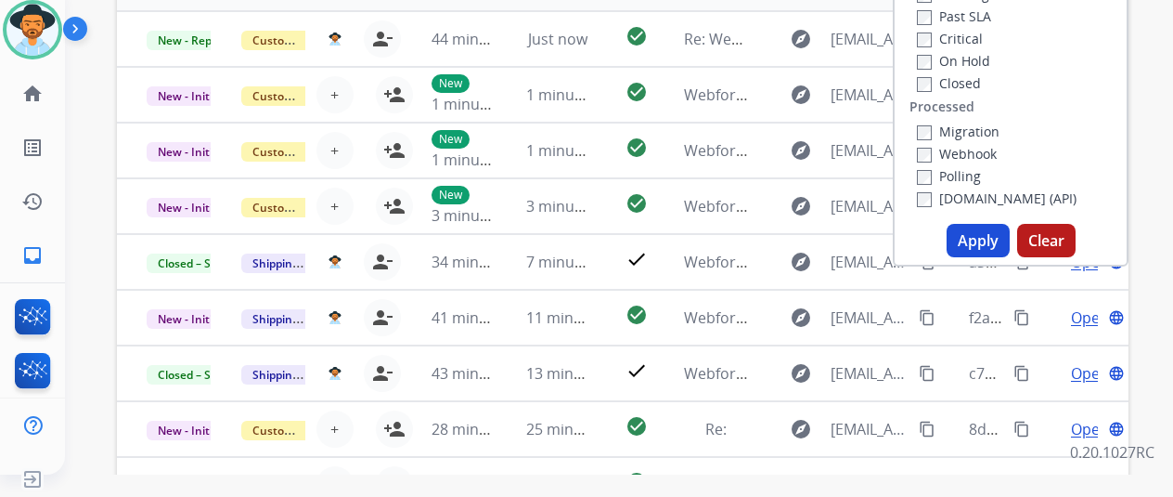
click at [989, 244] on button "Apply" at bounding box center [978, 240] width 63 height 33
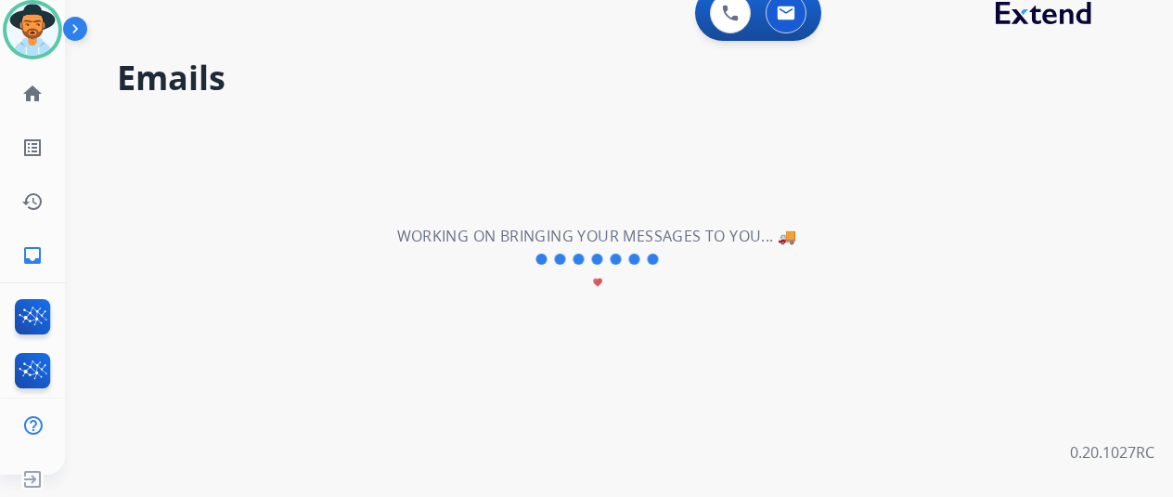
scroll to position [0, 0]
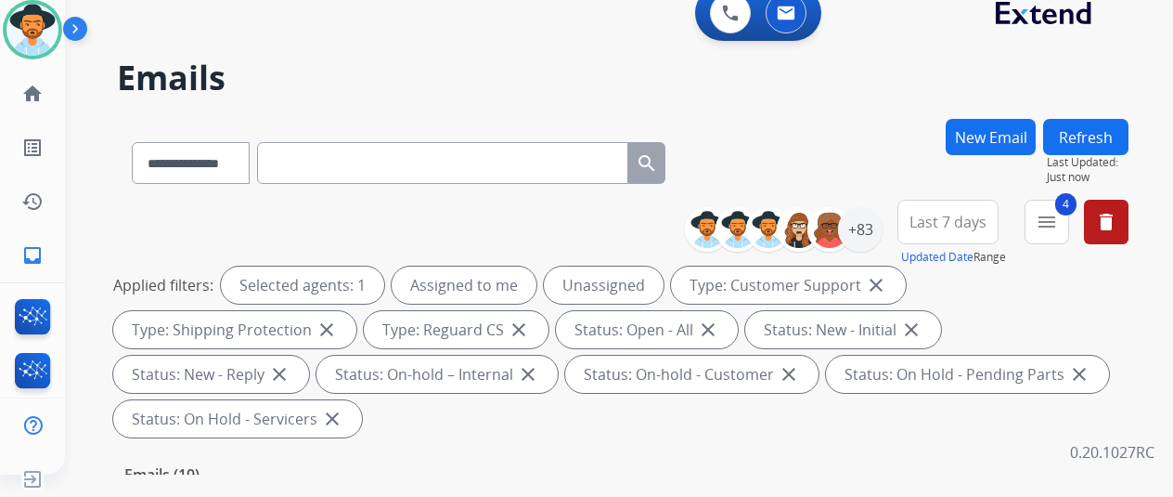
click at [916, 111] on div "**********" at bounding box center [597, 293] width 1064 height 497
click at [867, 226] on div "+83" at bounding box center [860, 229] width 45 height 45
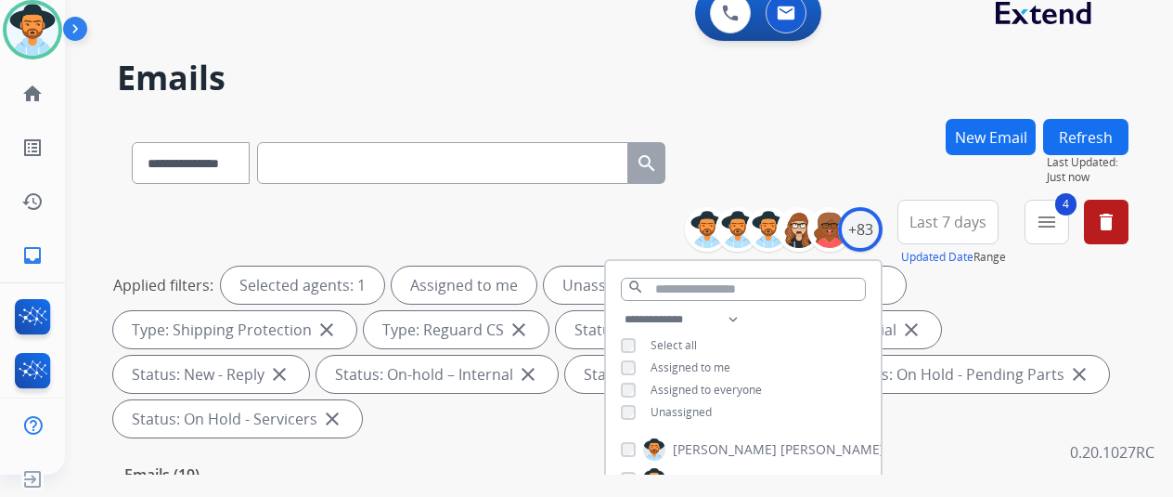
click at [632, 406] on div "**********" at bounding box center [743, 367] width 275 height 119
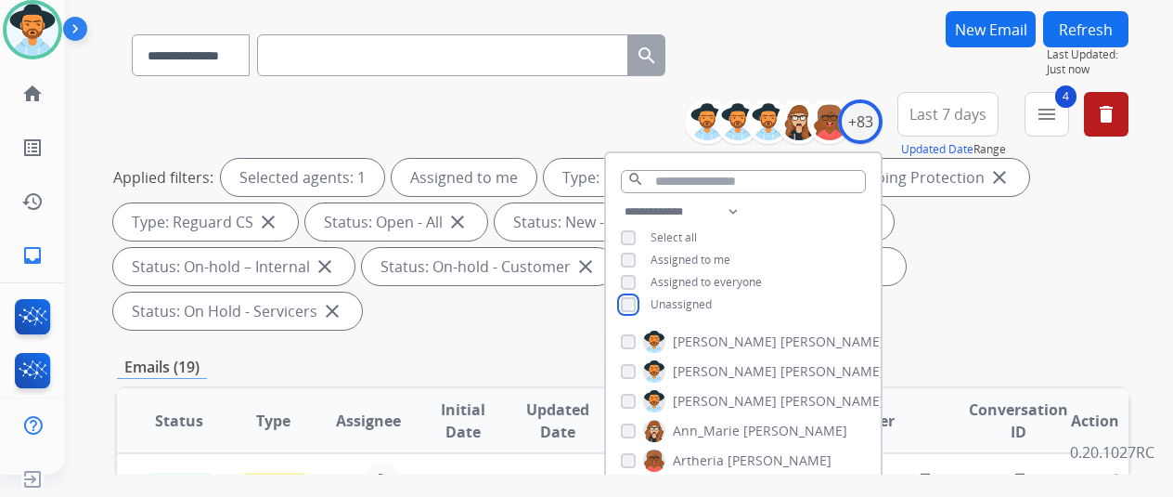
scroll to position [186, 0]
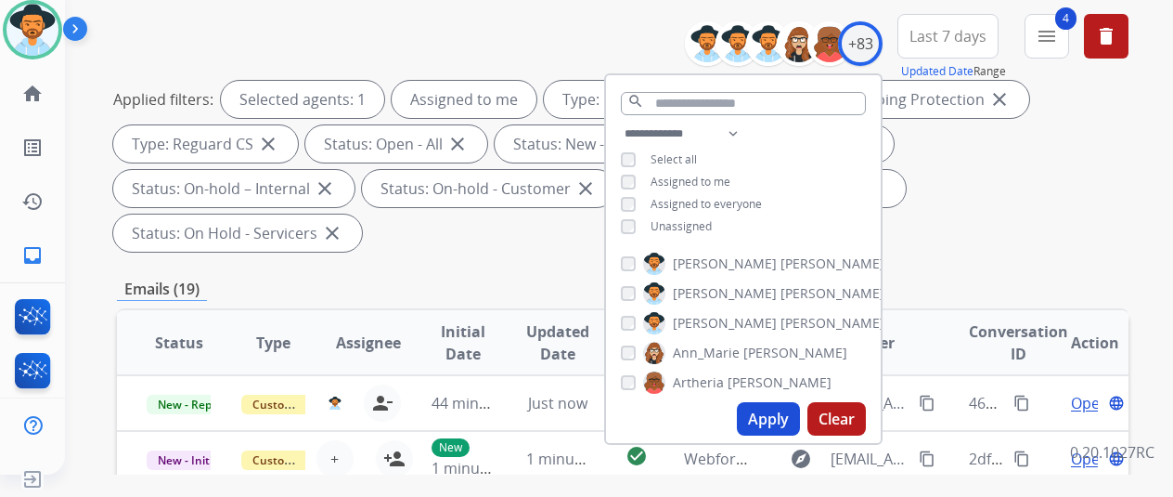
drag, startPoint x: 777, startPoint y: 415, endPoint x: 825, endPoint y: 251, distance: 171.3
click at [777, 415] on button "Apply" at bounding box center [768, 418] width 63 height 33
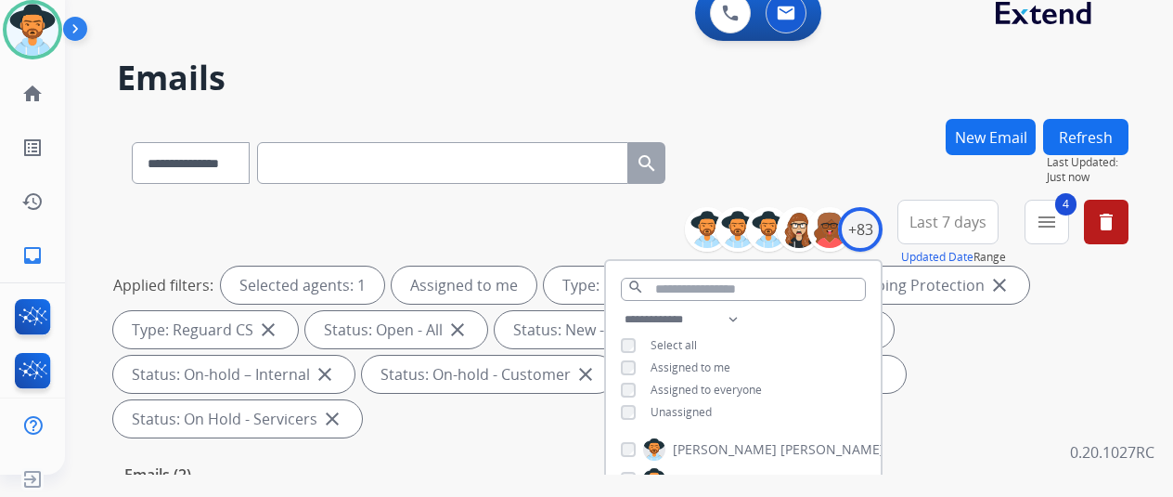
click at [837, 172] on div "**********" at bounding box center [623, 159] width 1012 height 81
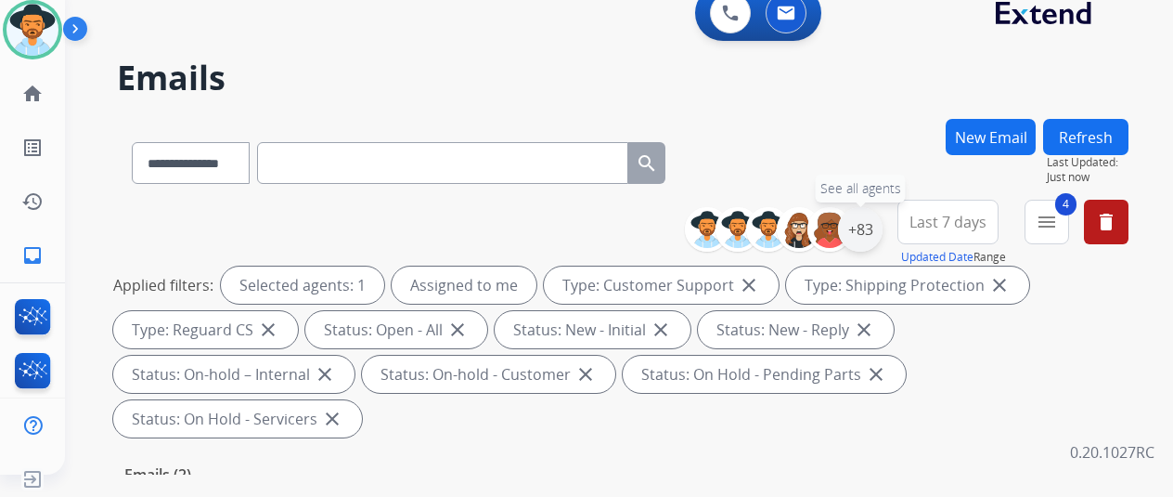
click at [864, 232] on div "+83" at bounding box center [860, 229] width 45 height 45
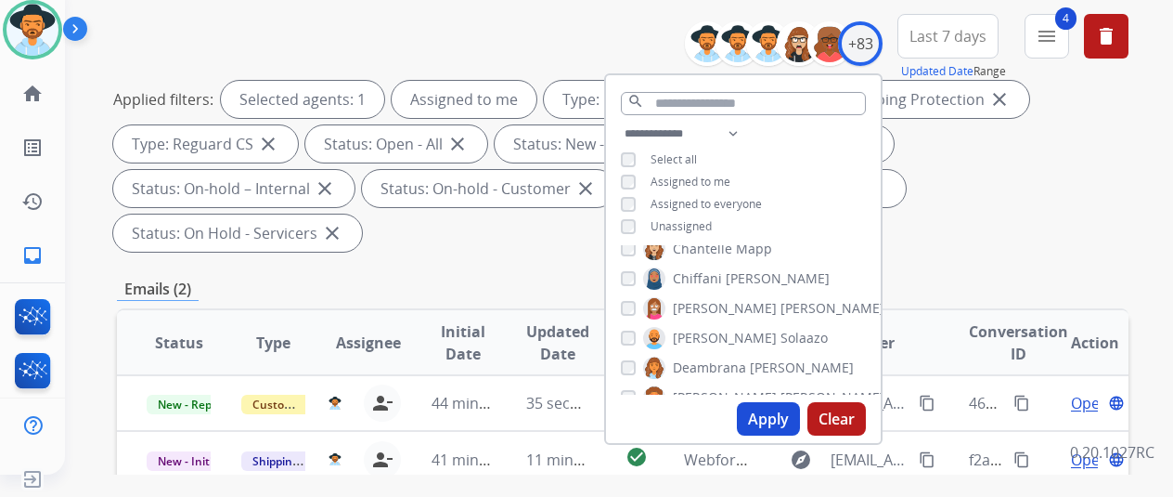
scroll to position [464, 0]
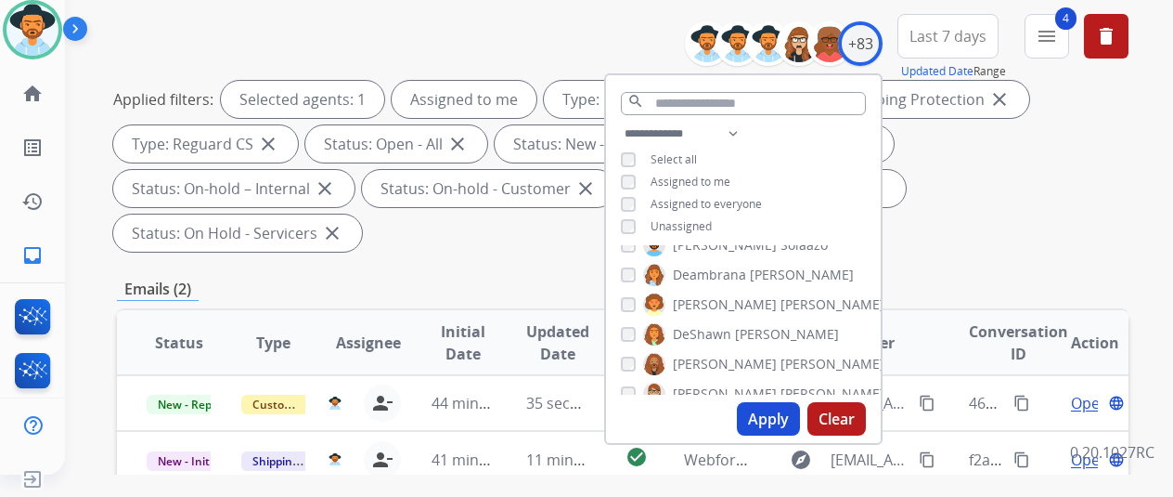
click at [787, 418] on button "Apply" at bounding box center [768, 418] width 63 height 33
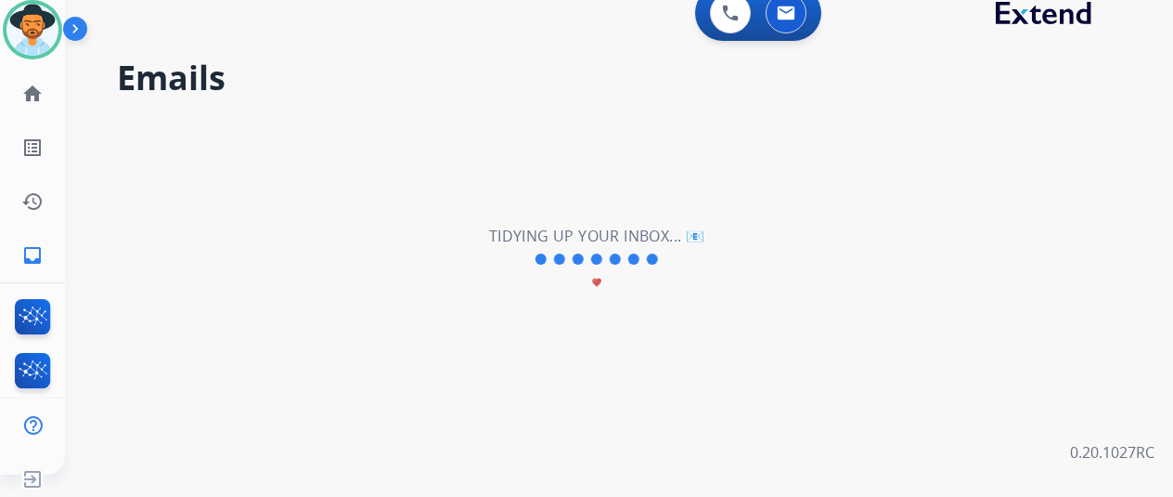
scroll to position [0, 0]
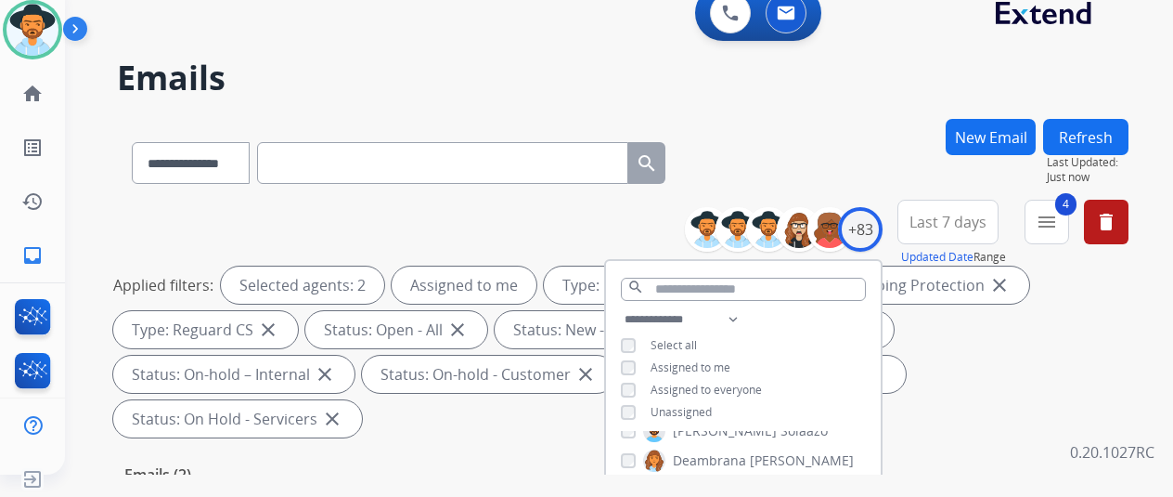
click at [819, 129] on div "**********" at bounding box center [623, 159] width 1012 height 81
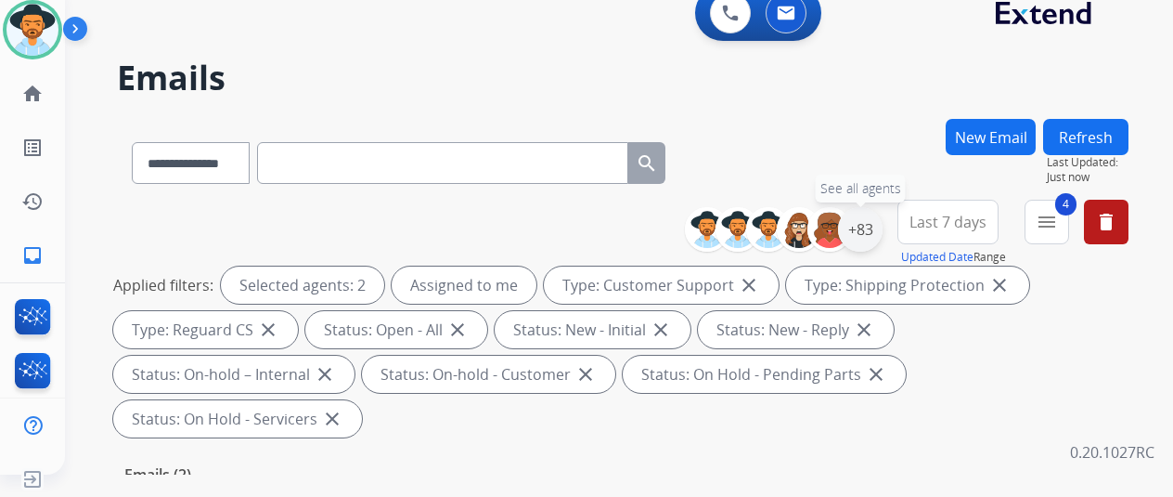
click at [873, 221] on div "+83" at bounding box center [860, 229] width 45 height 45
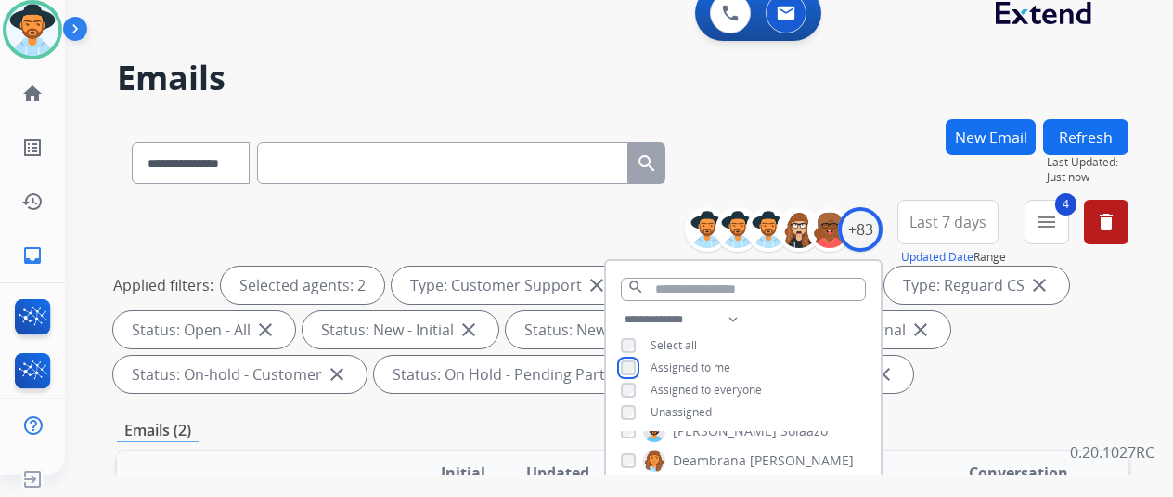
scroll to position [186, 0]
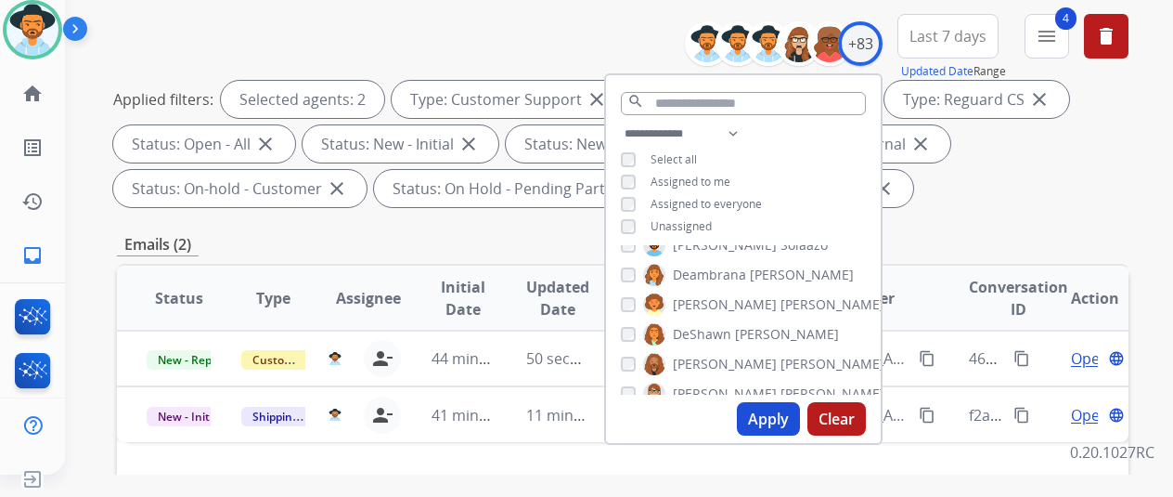
click at [772, 413] on button "Apply" at bounding box center [768, 418] width 63 height 33
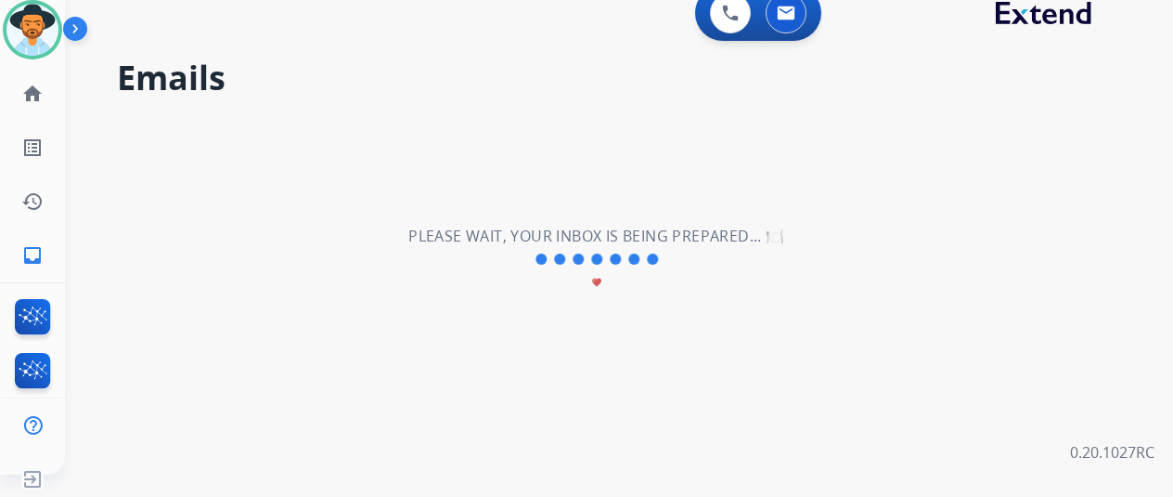
scroll to position [0, 0]
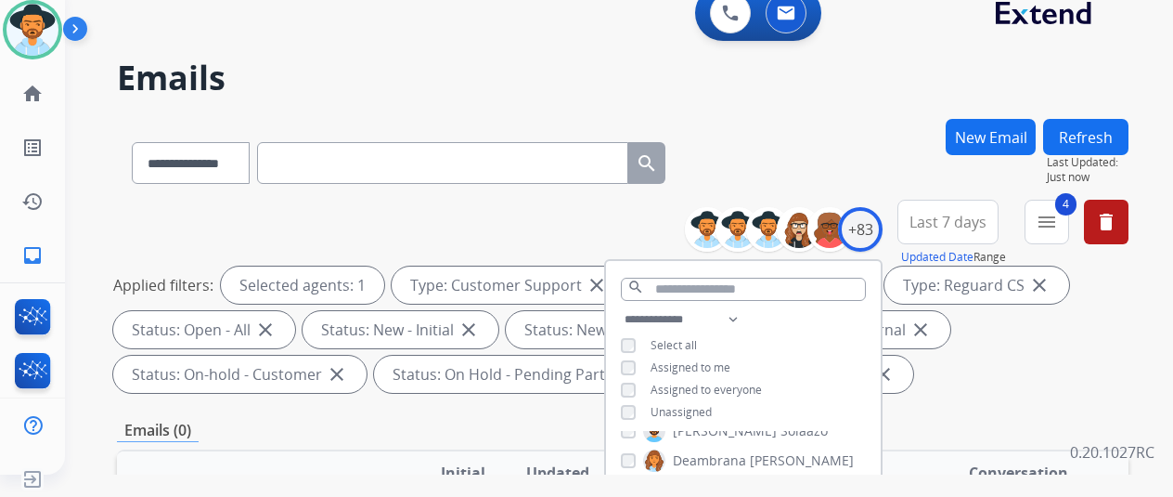
click at [821, 122] on div "**********" at bounding box center [623, 159] width 1012 height 81
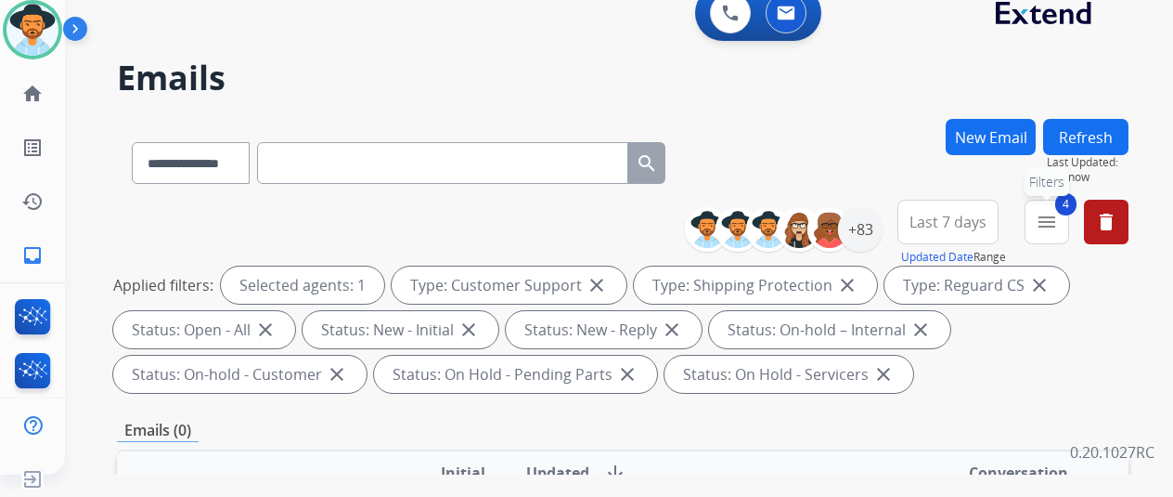
click at [1058, 222] on mat-icon "menu" at bounding box center [1047, 222] width 22 height 22
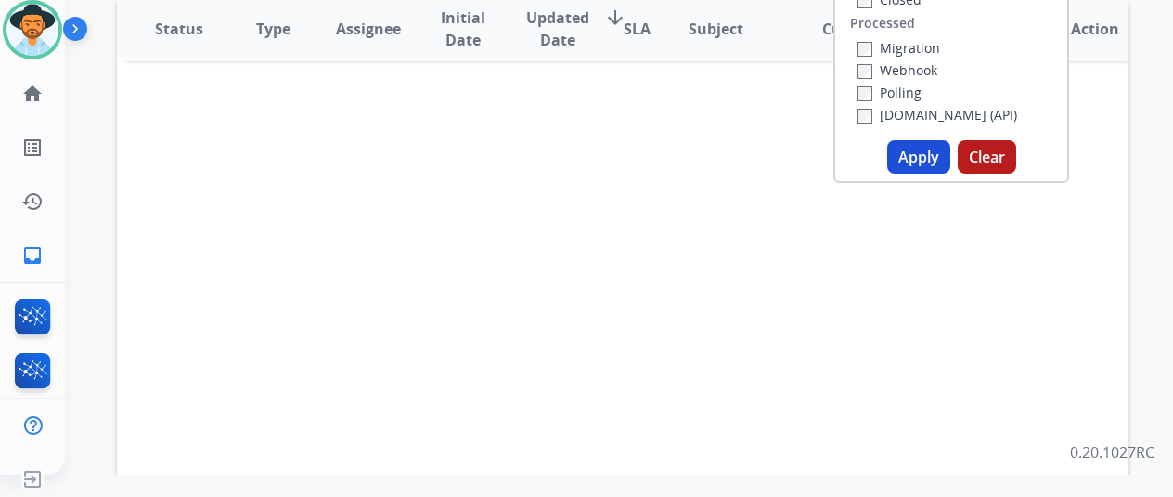
scroll to position [464, 0]
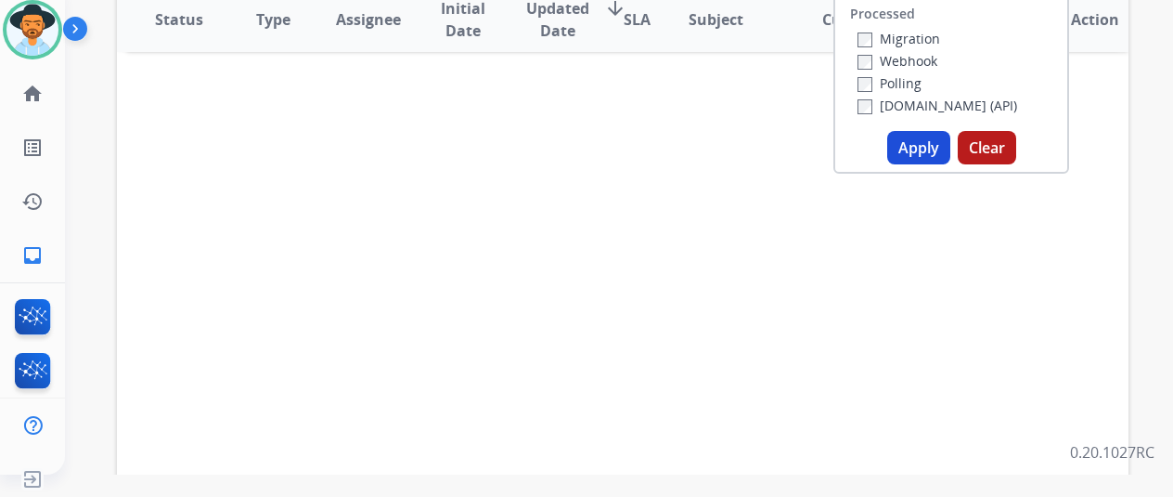
click at [918, 137] on button "Apply" at bounding box center [918, 147] width 63 height 33
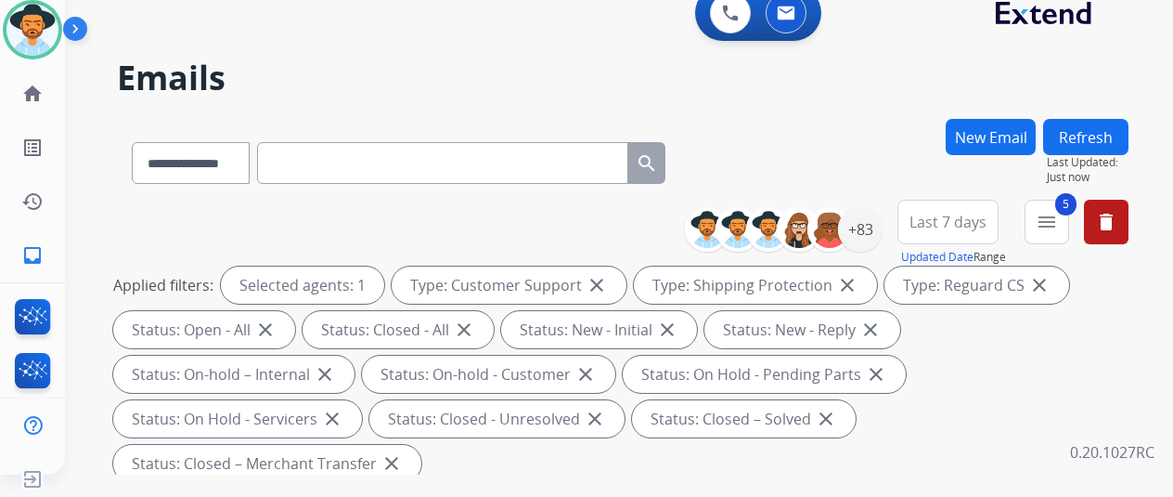
click at [928, 89] on h2 "Emails" at bounding box center [623, 77] width 1012 height 37
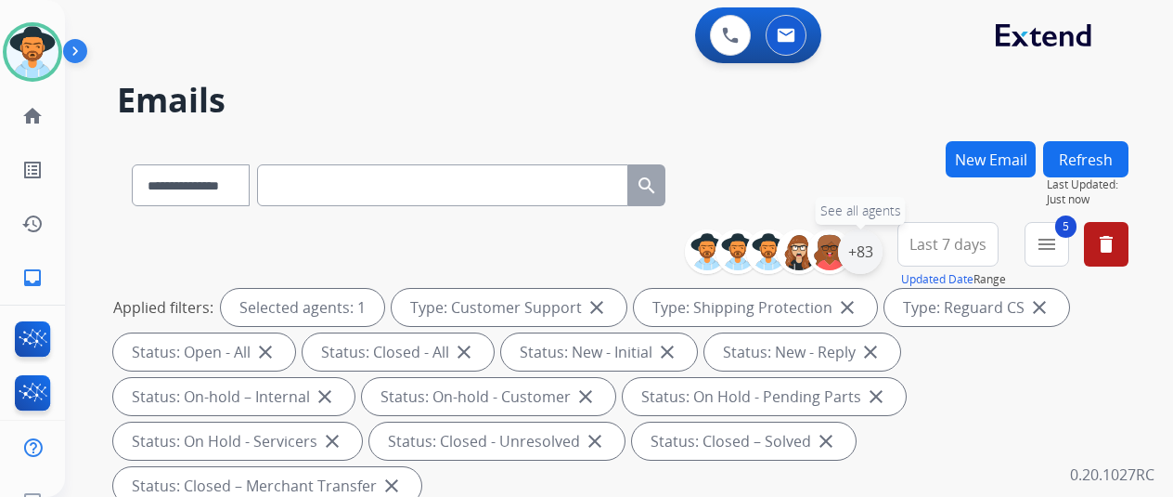
click at [874, 255] on div "+83" at bounding box center [860, 251] width 45 height 45
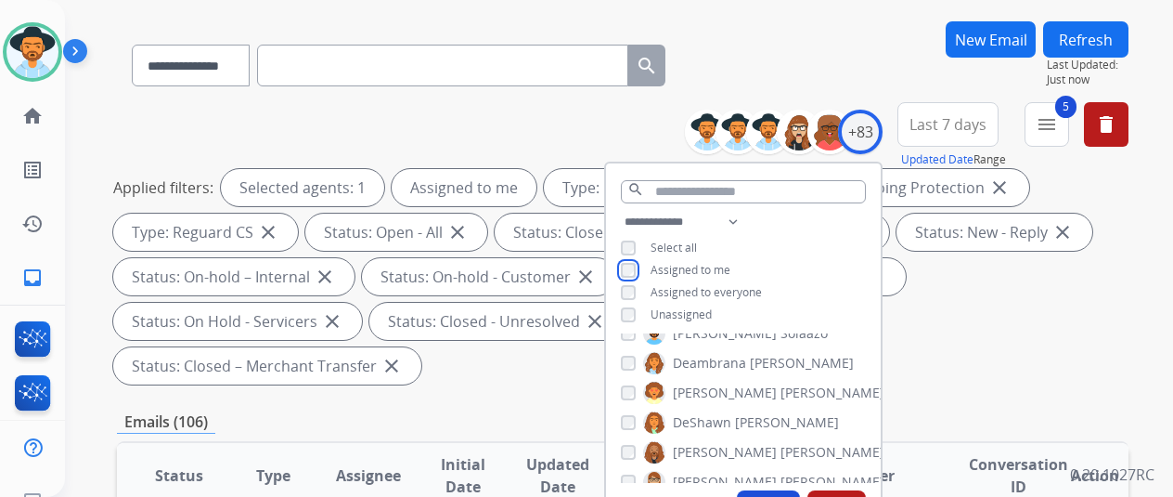
scroll to position [371, 0]
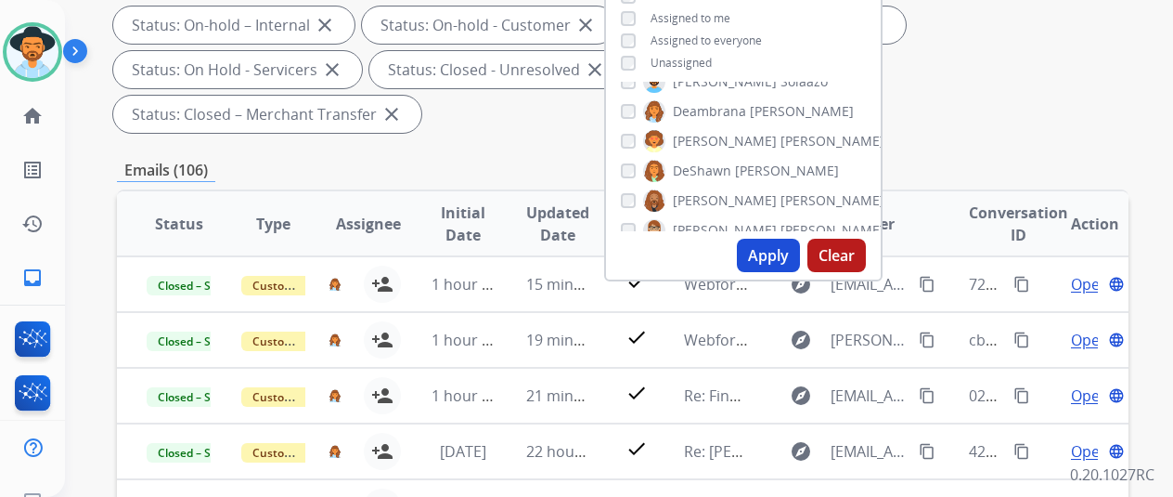
click at [785, 248] on button "Apply" at bounding box center [768, 255] width 63 height 33
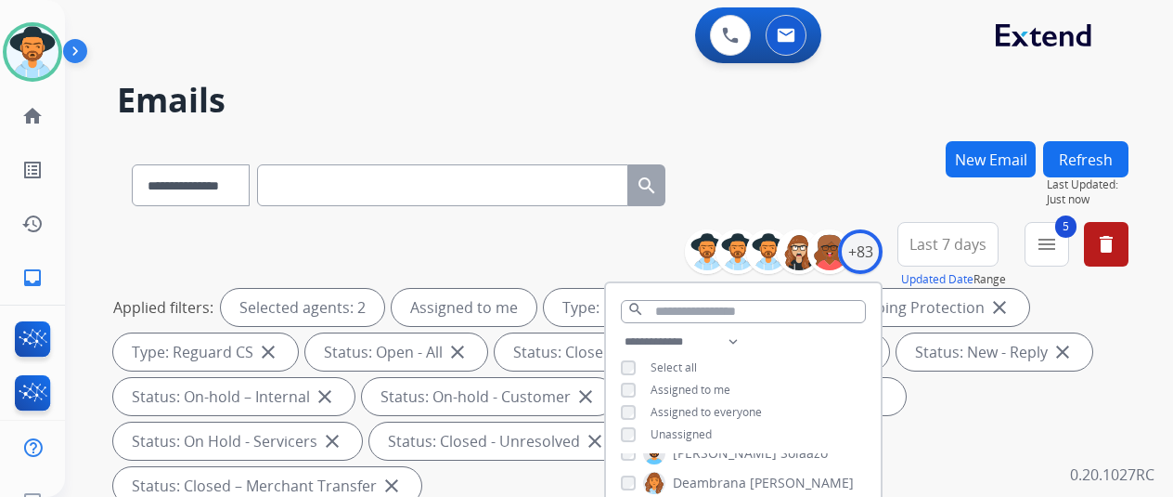
scroll to position [93, 0]
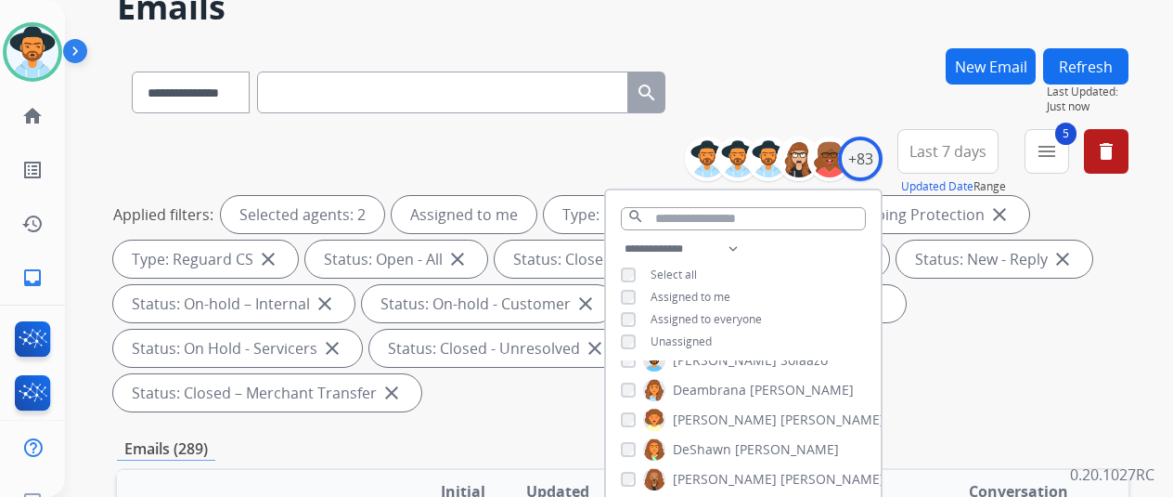
click at [795, 50] on div "**********" at bounding box center [623, 88] width 1012 height 81
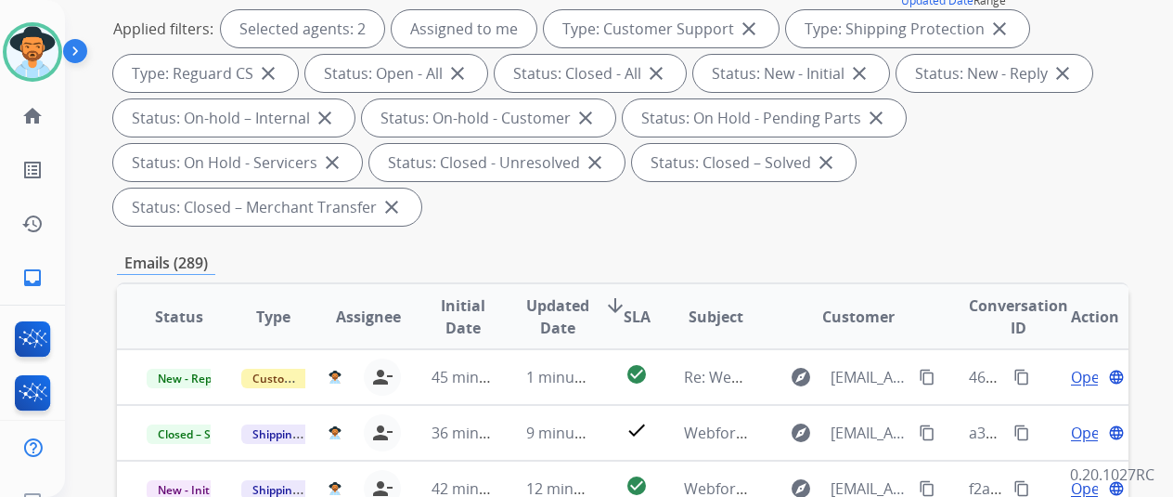
scroll to position [0, 0]
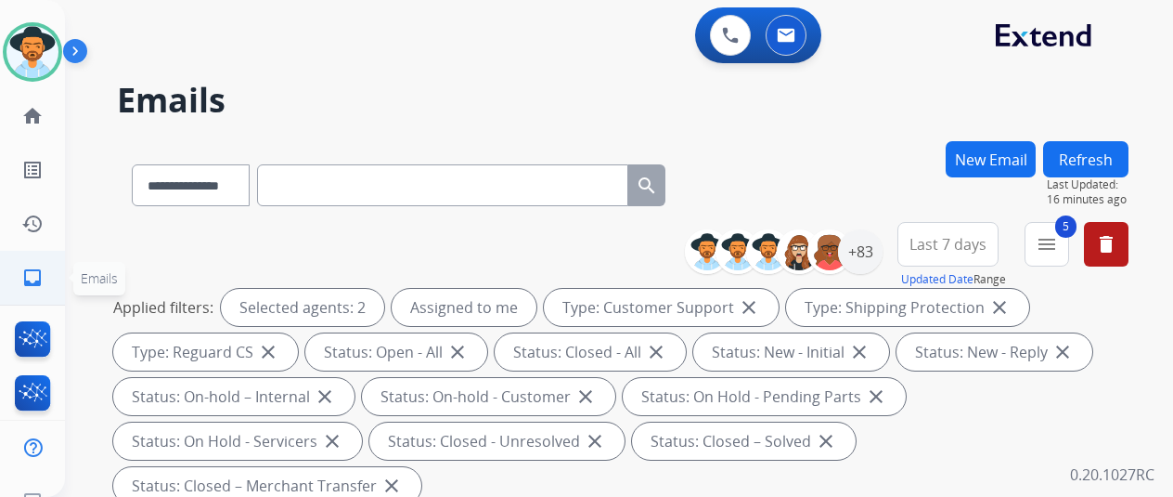
drag, startPoint x: 38, startPoint y: 279, endPoint x: 40, endPoint y: 257, distance: 22.4
click at [38, 277] on mat-icon "inbox" at bounding box center [32, 277] width 22 height 22
click at [1069, 250] on button "5 menu Filters" at bounding box center [1047, 244] width 45 height 45
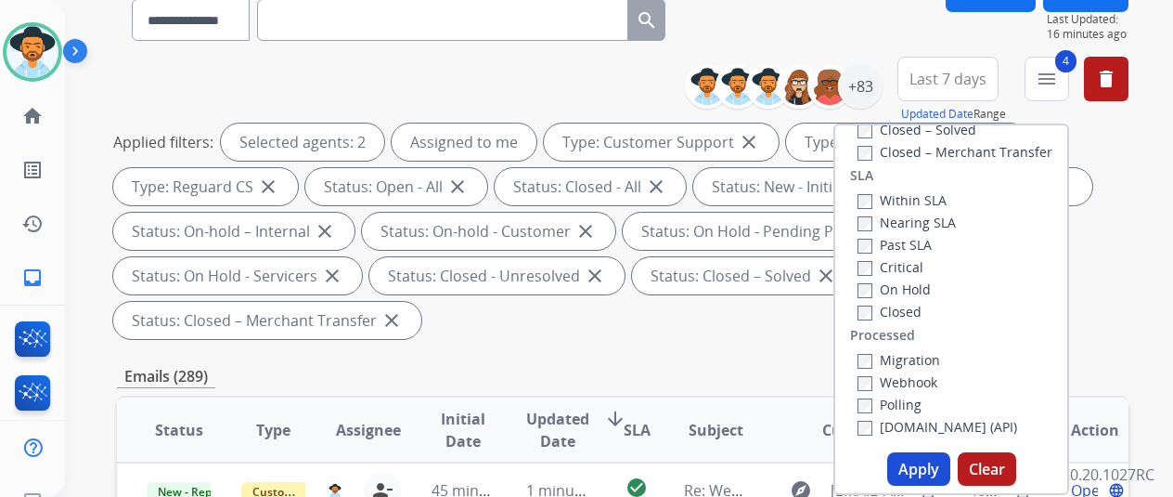
scroll to position [371, 0]
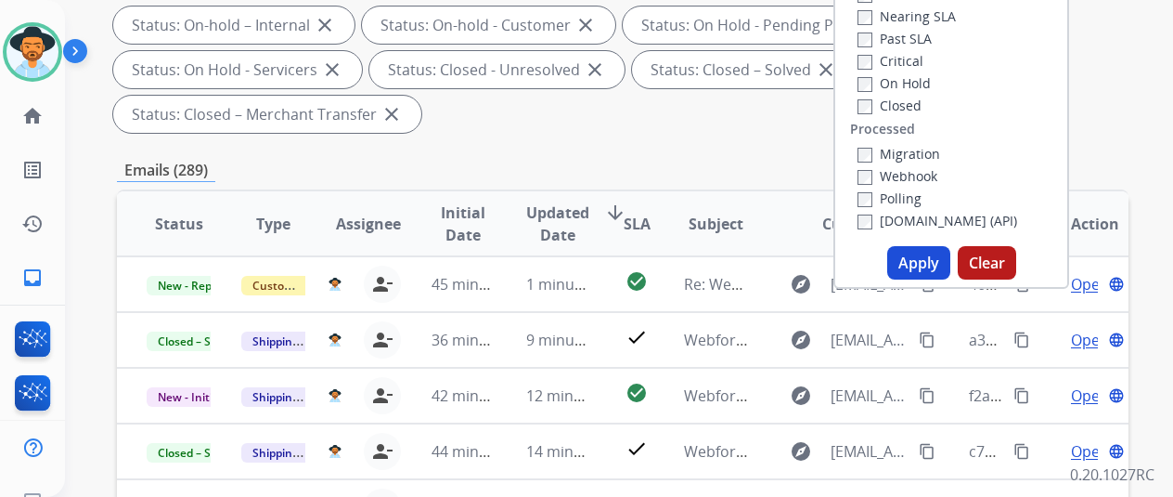
click at [930, 265] on button "Apply" at bounding box center [918, 262] width 63 height 33
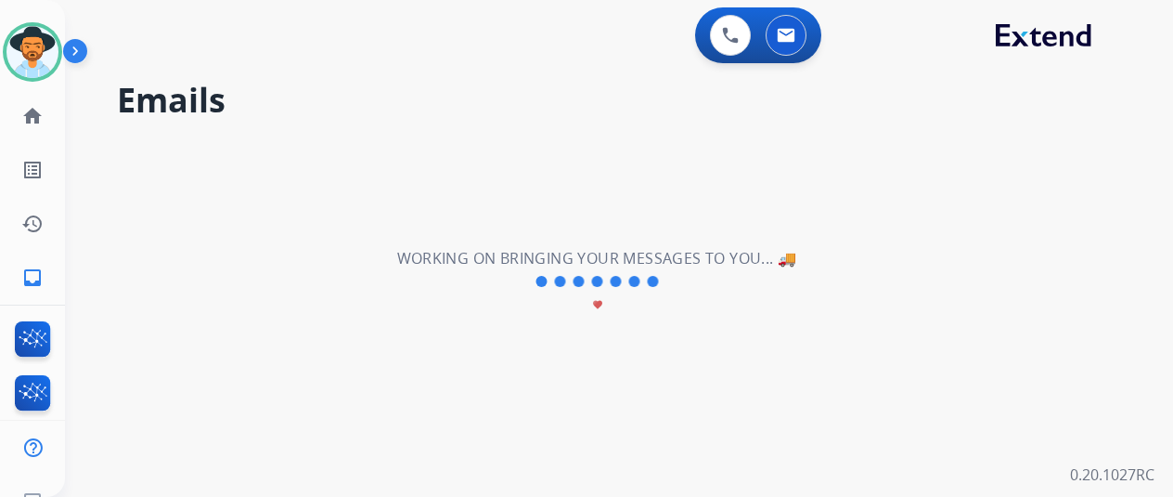
scroll to position [0, 0]
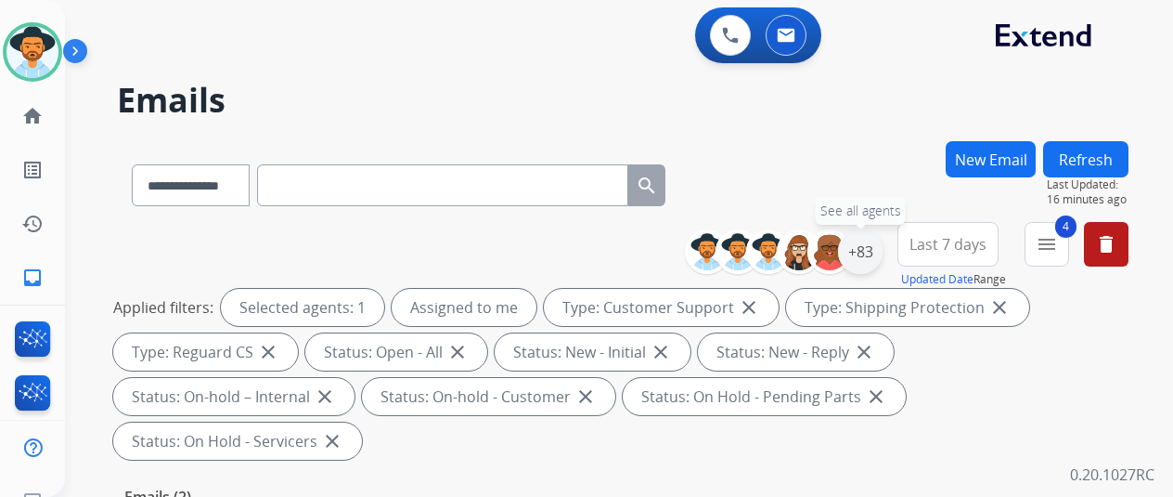
click at [874, 246] on div "+83" at bounding box center [860, 251] width 45 height 45
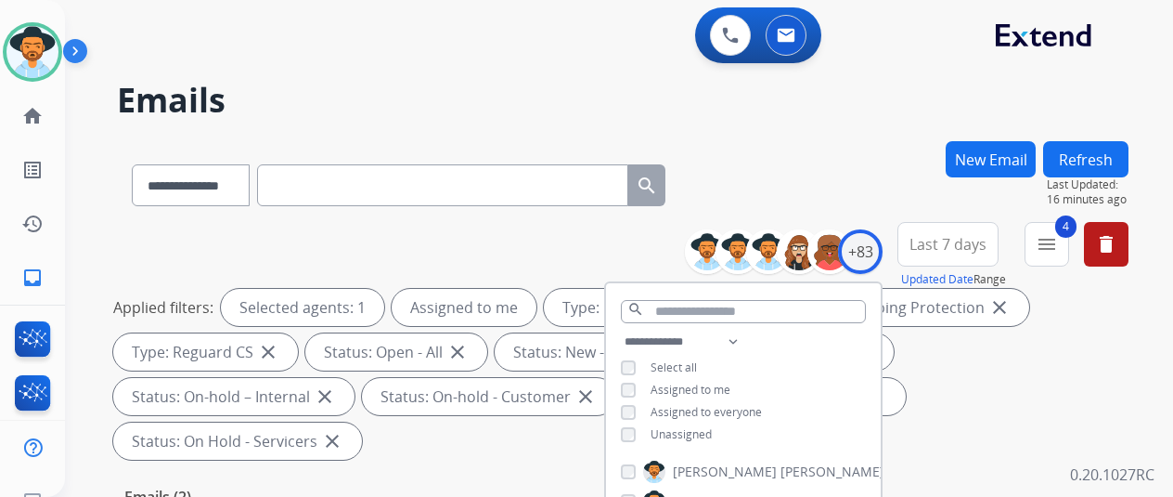
select select "**********"
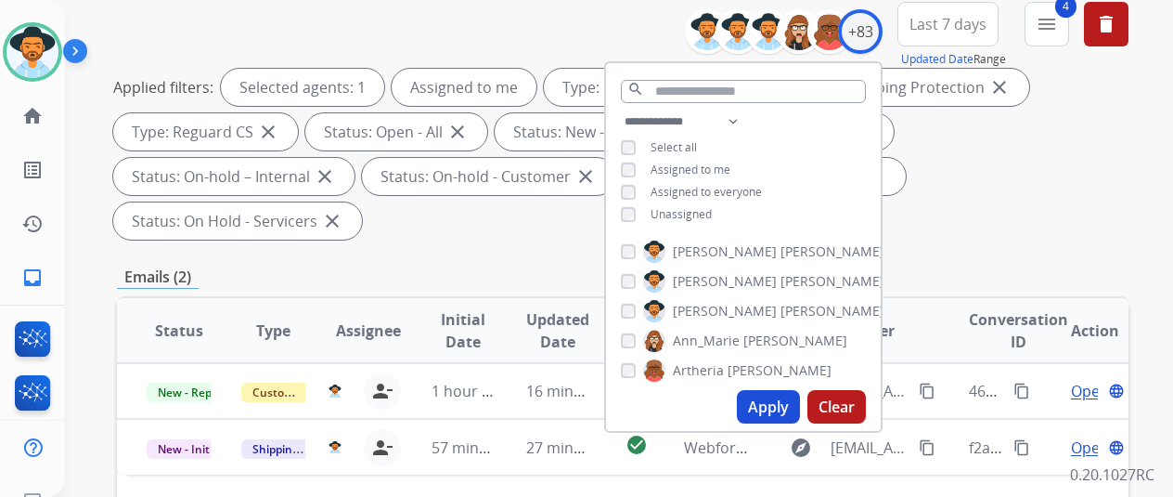
scroll to position [278, 0]
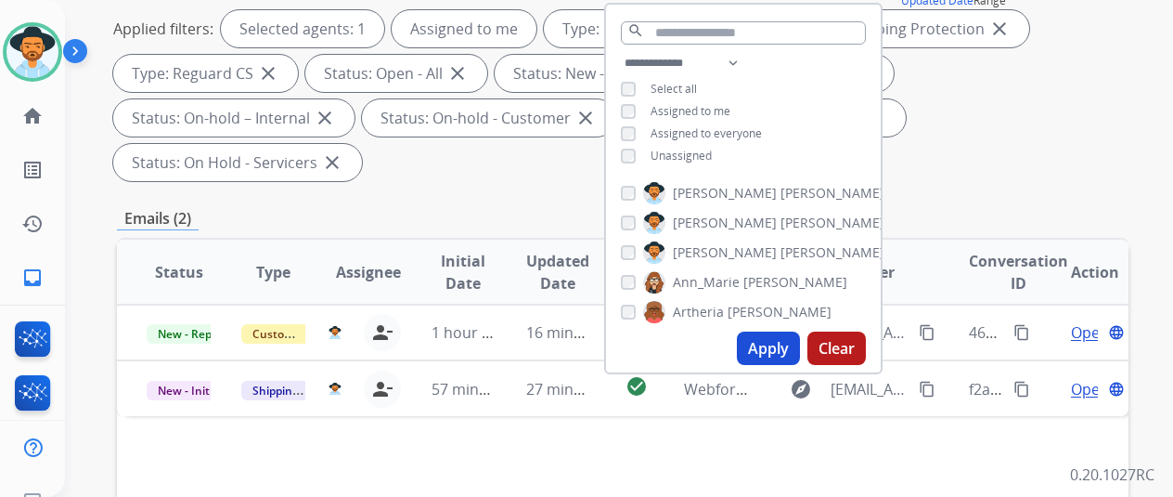
click at [774, 337] on button "Apply" at bounding box center [768, 347] width 63 height 33
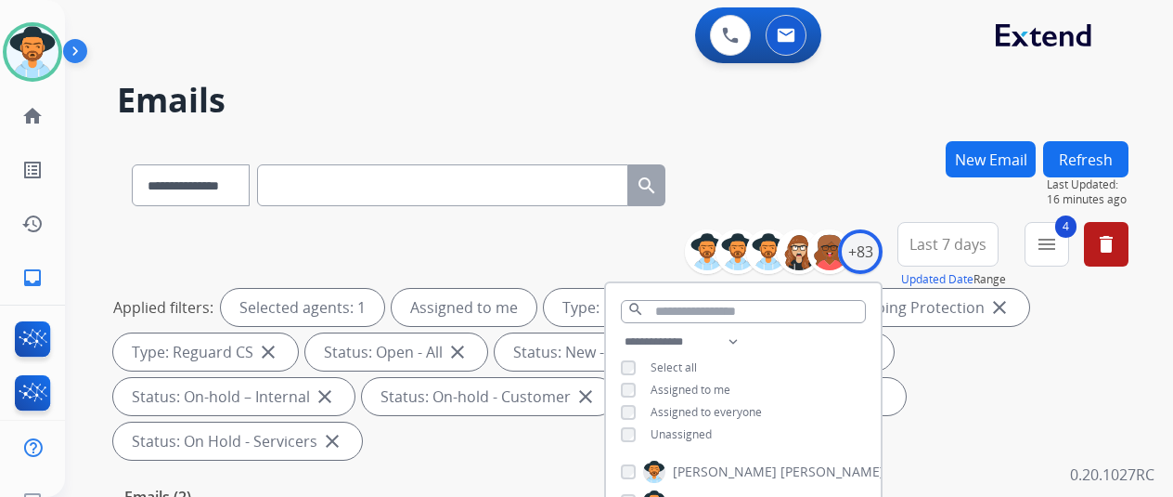
click at [821, 181] on div "**********" at bounding box center [623, 181] width 1012 height 81
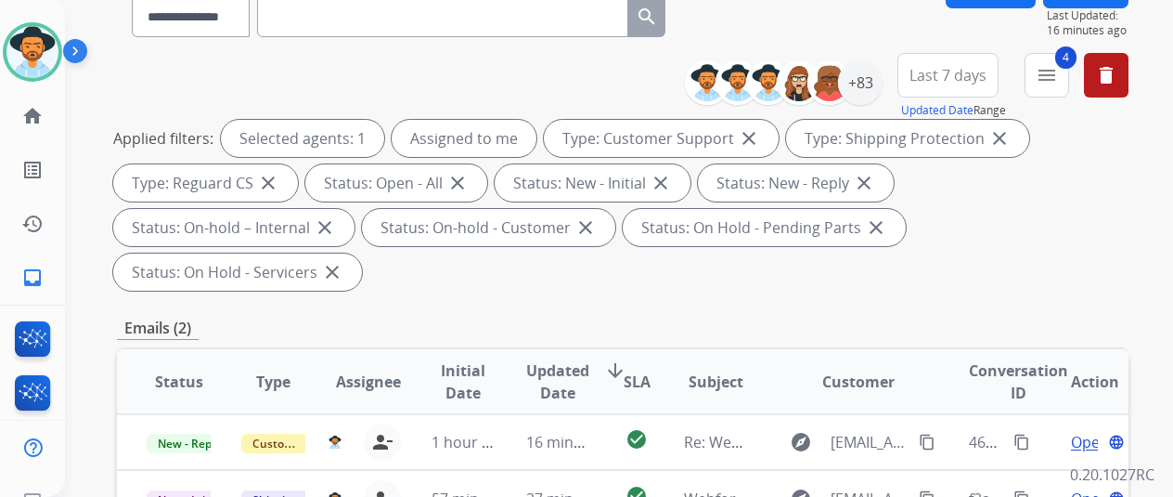
scroll to position [371, 0]
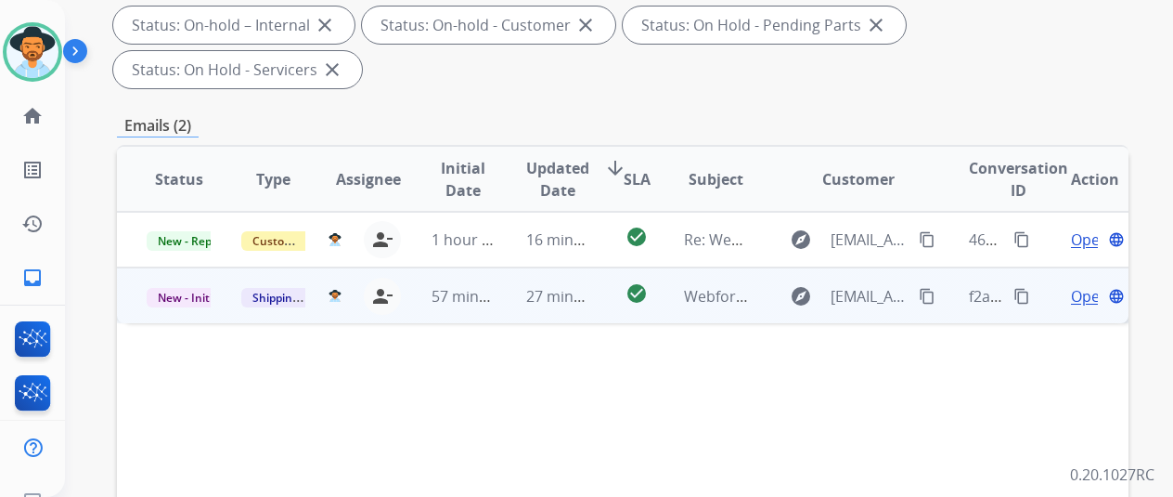
click at [1086, 285] on span "Open" at bounding box center [1090, 296] width 38 height 22
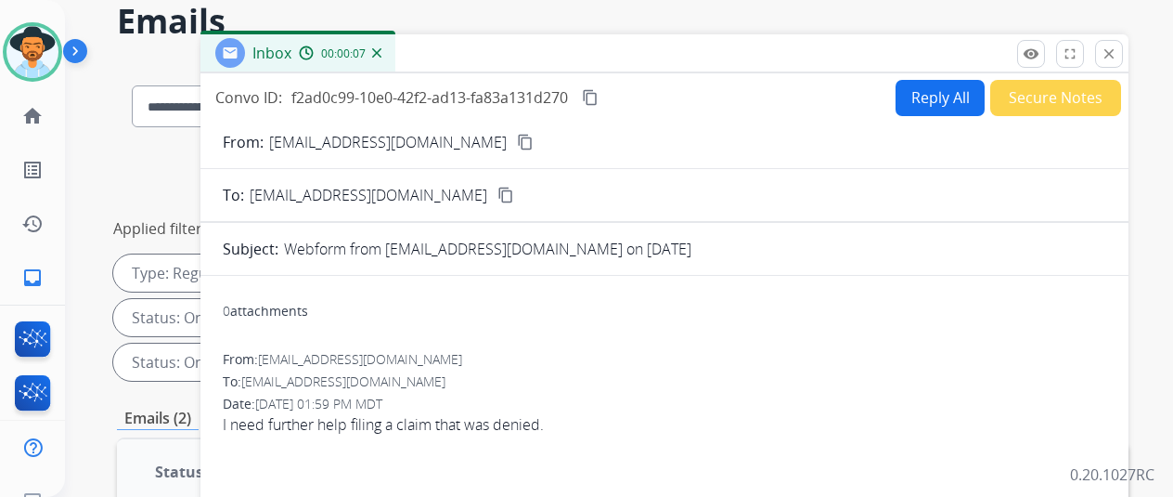
scroll to position [0, 0]
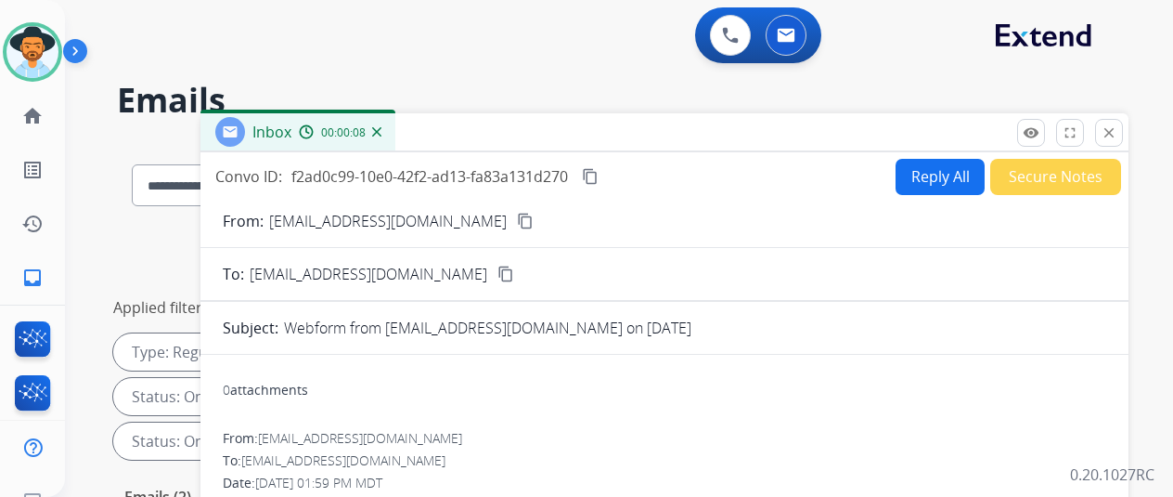
click at [928, 169] on button "Reply All" at bounding box center [940, 177] width 89 height 36
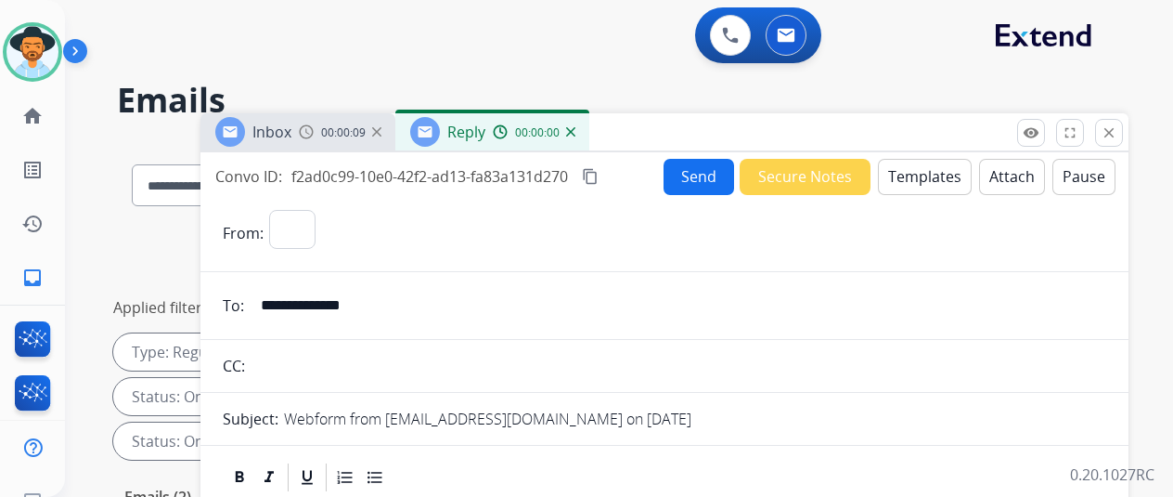
select select "**********"
drag, startPoint x: 392, startPoint y: 303, endPoint x: 279, endPoint y: 298, distance: 112.4
click at [279, 298] on input "**********" at bounding box center [678, 305] width 857 height 37
click at [933, 174] on button "Templates" at bounding box center [925, 177] width 94 height 36
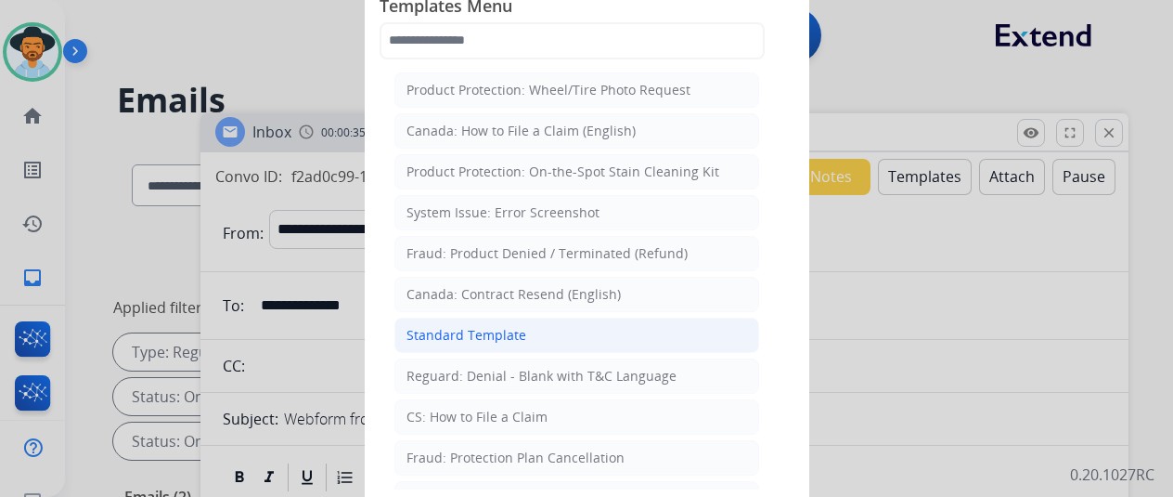
click at [454, 329] on div "Standard Template" at bounding box center [467, 335] width 120 height 19
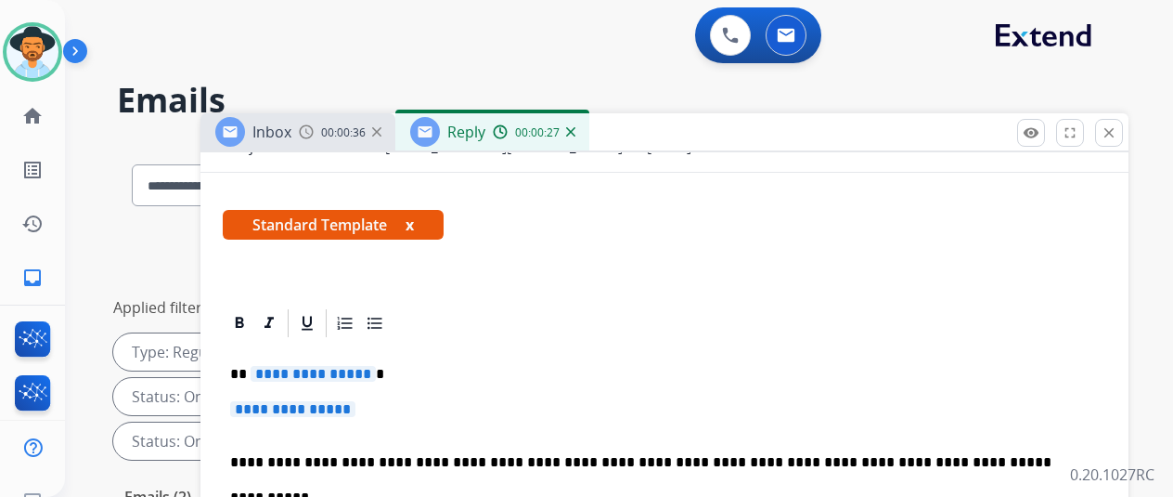
scroll to position [304, 0]
drag, startPoint x: 379, startPoint y: 341, endPoint x: 367, endPoint y: 338, distance: 12.4
click at [367, 366] on span "**********" at bounding box center [313, 374] width 125 height 16
drag, startPoint x: 381, startPoint y: 376, endPoint x: 334, endPoint y: 367, distance: 47.3
click at [334, 401] on p "**********" at bounding box center [664, 418] width 869 height 34
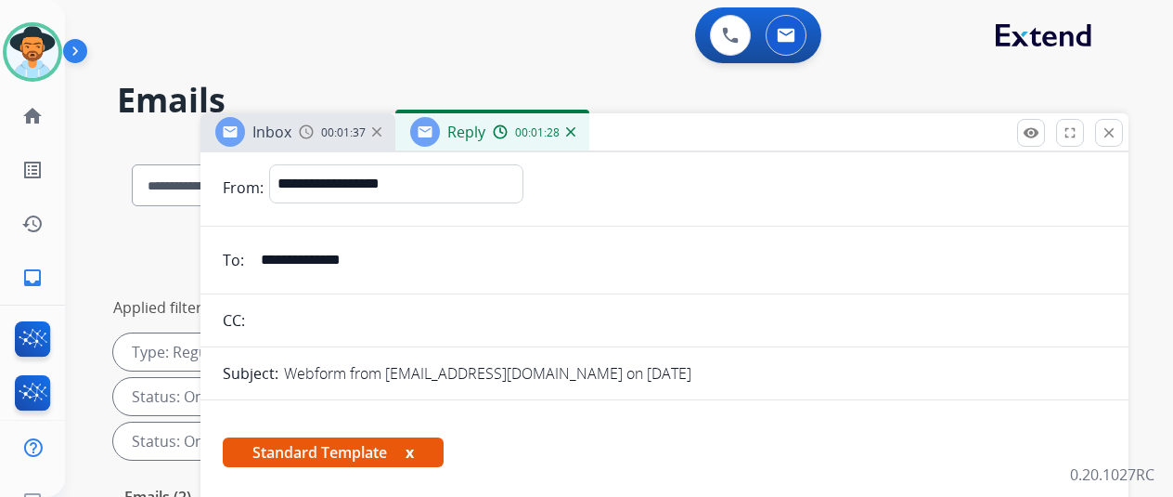
scroll to position [0, 0]
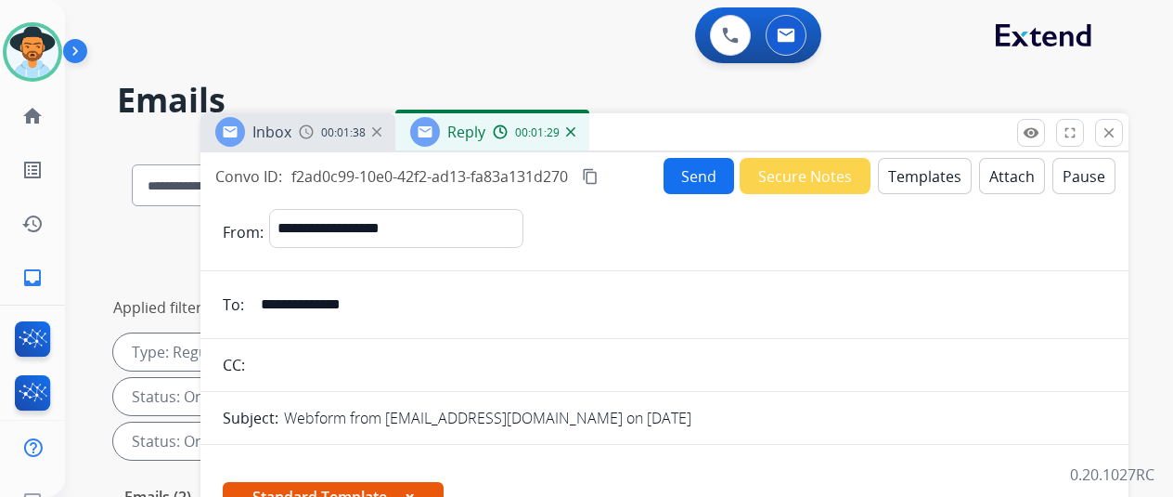
click at [704, 172] on button "Send" at bounding box center [699, 176] width 71 height 36
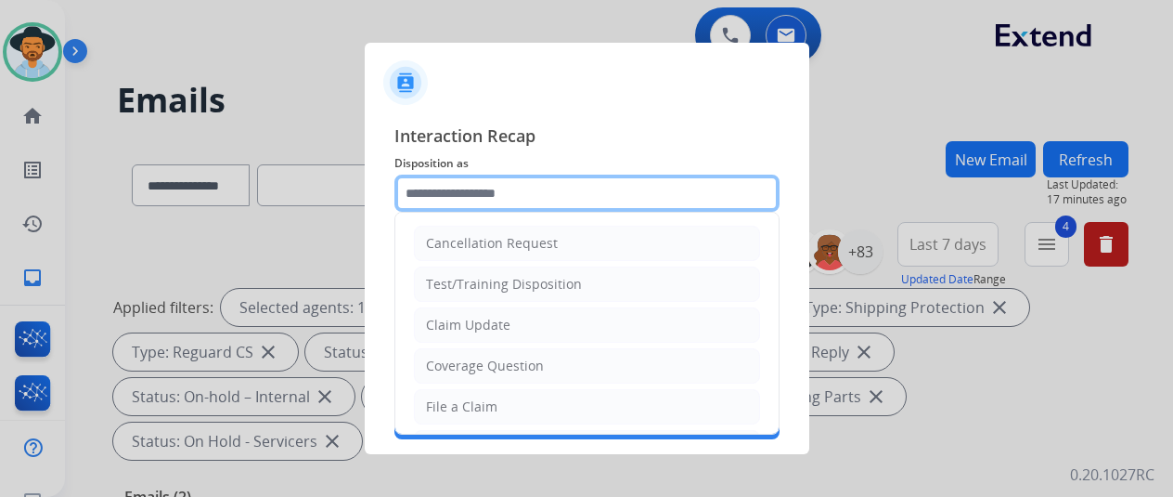
click at [460, 187] on input "text" at bounding box center [587, 193] width 385 height 37
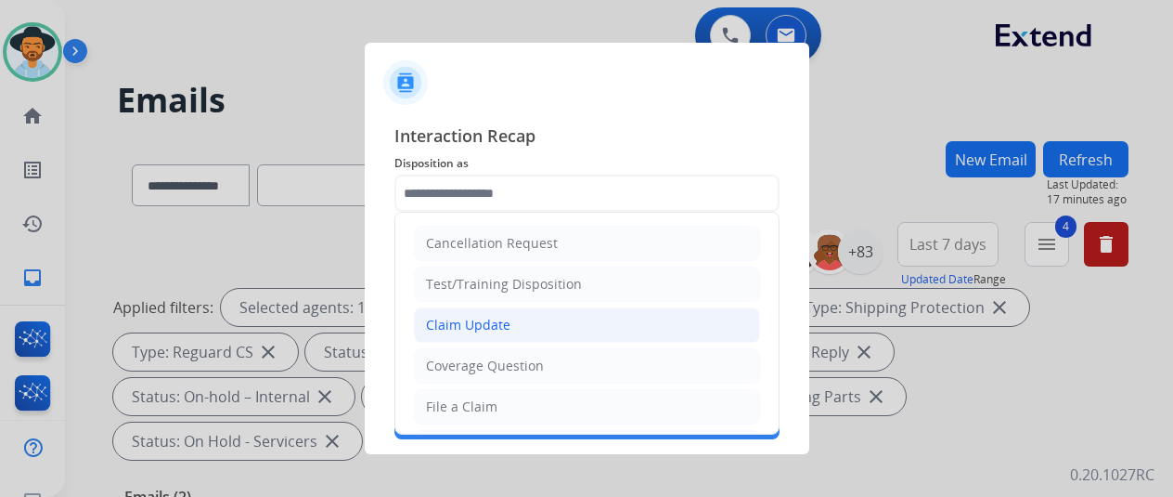
click at [457, 320] on div "Claim Update" at bounding box center [468, 325] width 84 height 19
type input "**********"
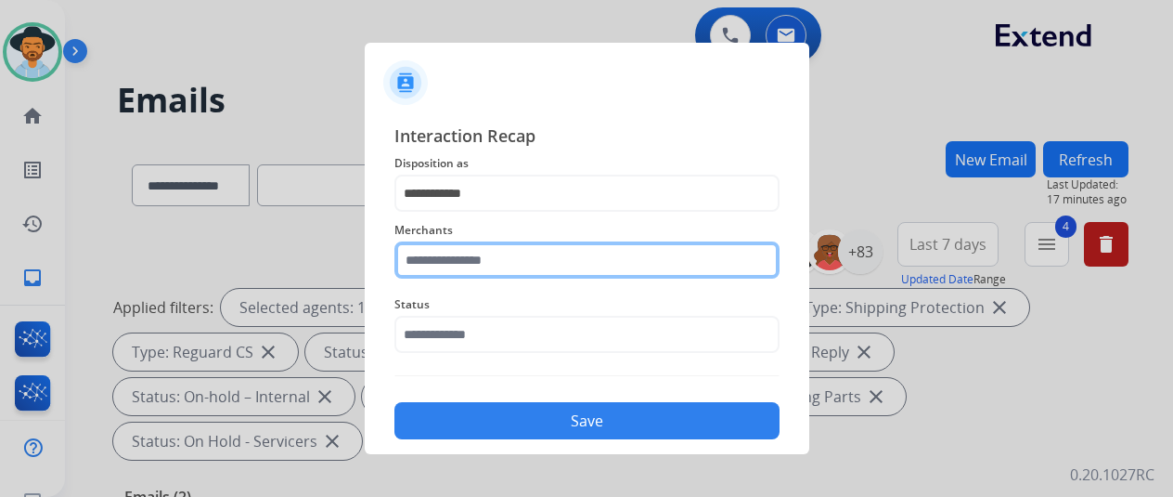
click at [457, 249] on input "text" at bounding box center [587, 259] width 385 height 37
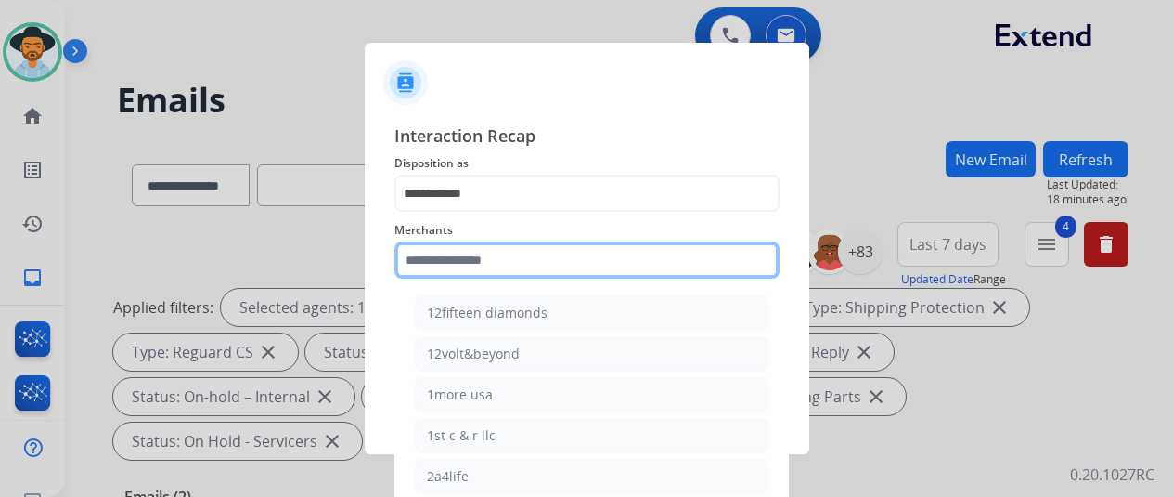
drag, startPoint x: 429, startPoint y: 254, endPoint x: 412, endPoint y: 317, distance: 65.3
click at [427, 262] on input "text" at bounding box center [587, 259] width 385 height 37
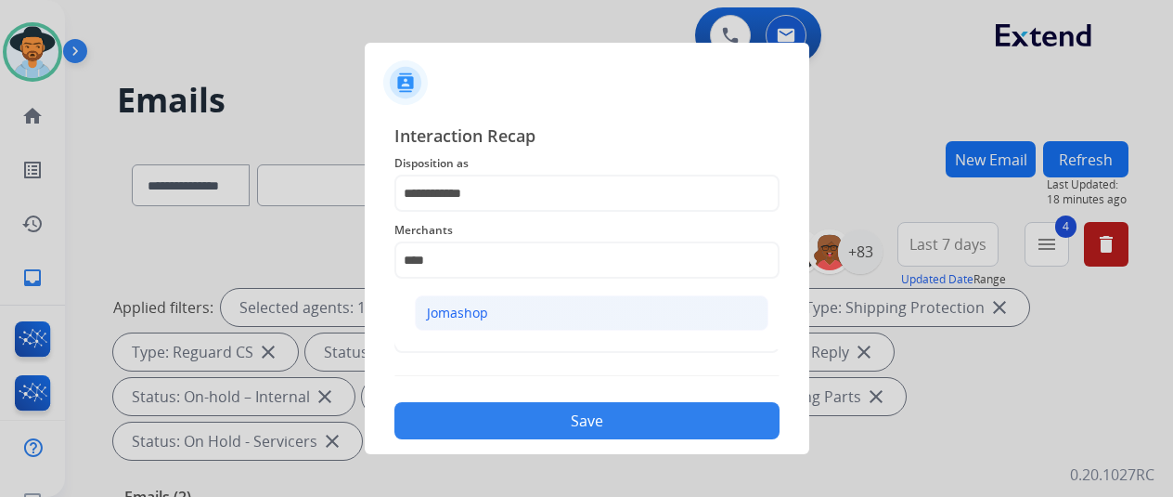
click at [452, 305] on div "Jomashop" at bounding box center [457, 313] width 61 height 19
type input "********"
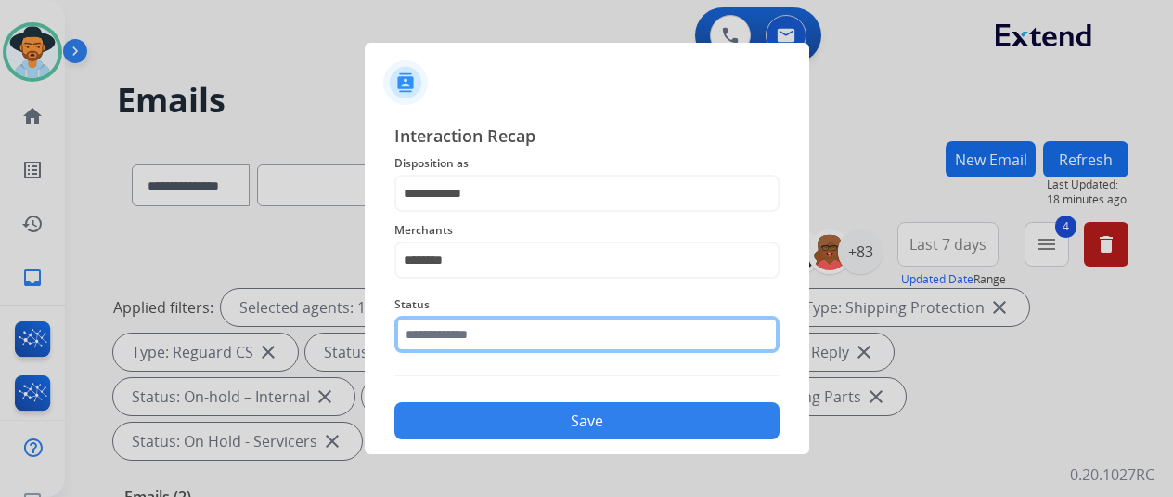
click at [435, 337] on input "text" at bounding box center [587, 334] width 385 height 37
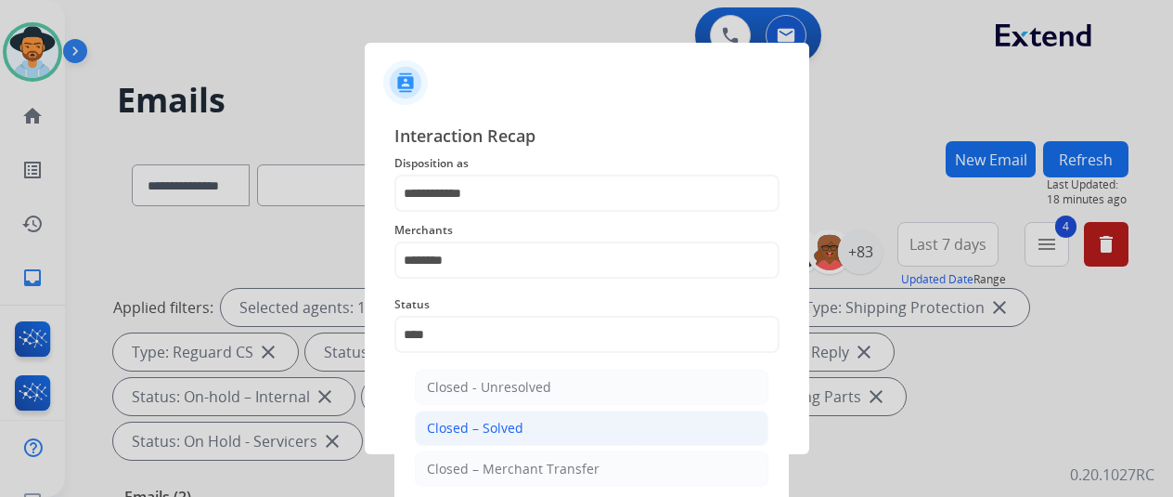
click at [455, 424] on div "Closed – Solved" at bounding box center [475, 428] width 97 height 19
type input "**********"
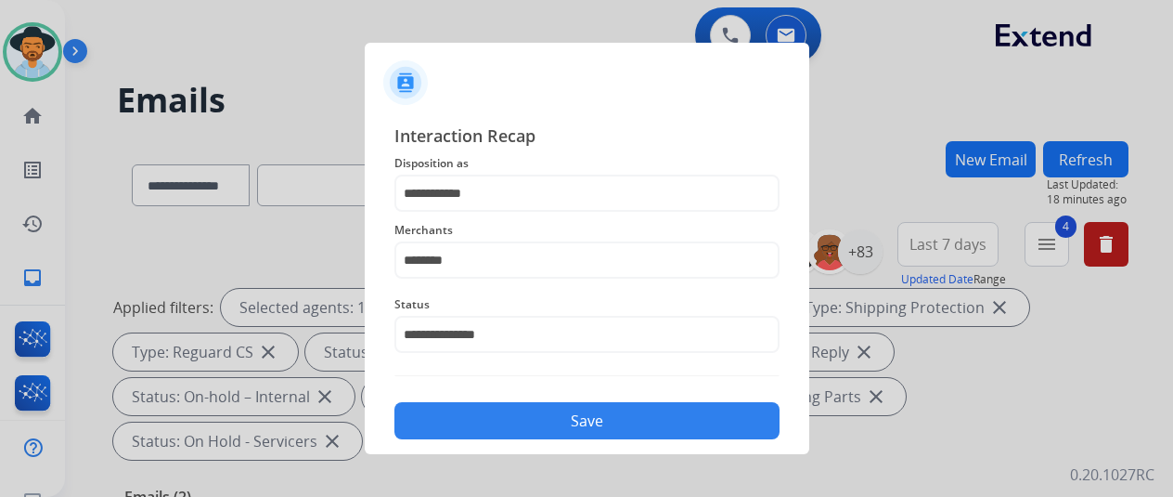
click at [566, 419] on button "Save" at bounding box center [587, 420] width 385 height 37
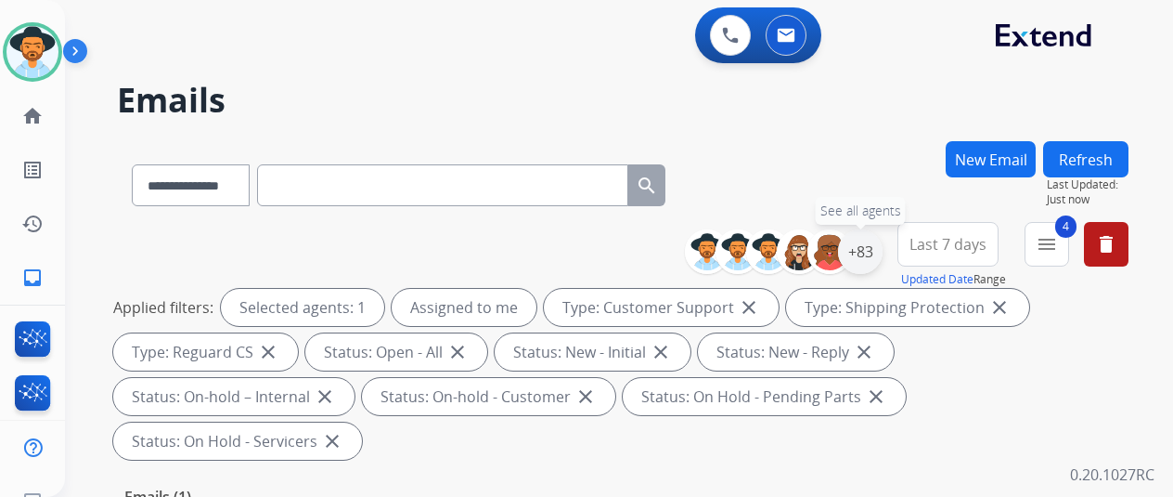
click at [860, 248] on div "+83" at bounding box center [860, 251] width 45 height 45
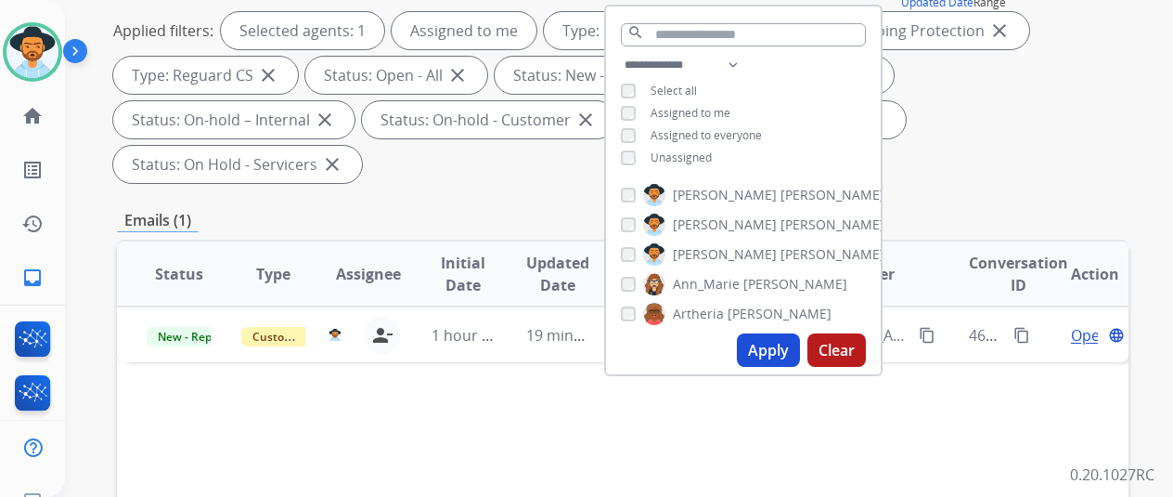
scroll to position [464, 0]
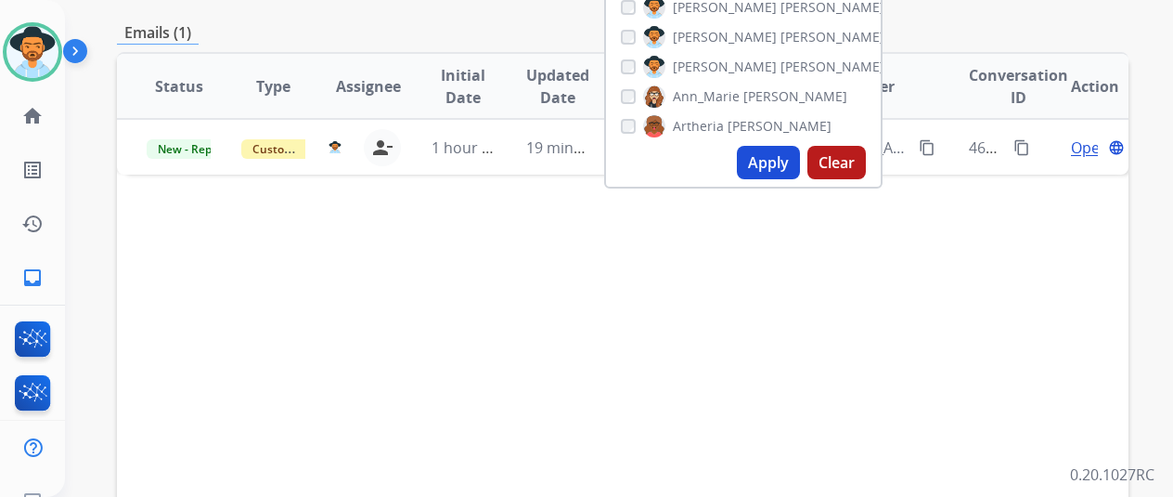
click at [780, 162] on button "Apply" at bounding box center [768, 162] width 63 height 33
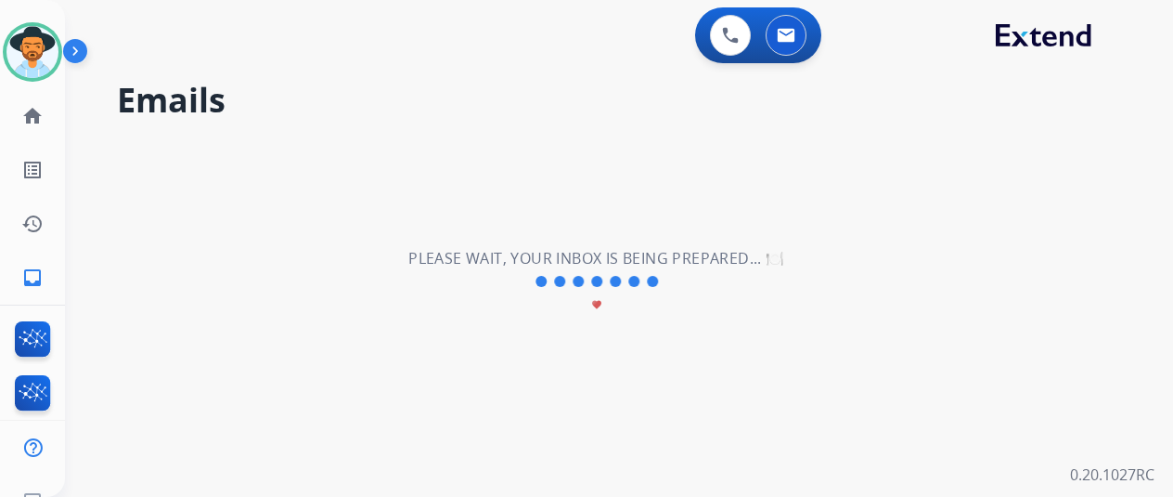
scroll to position [0, 0]
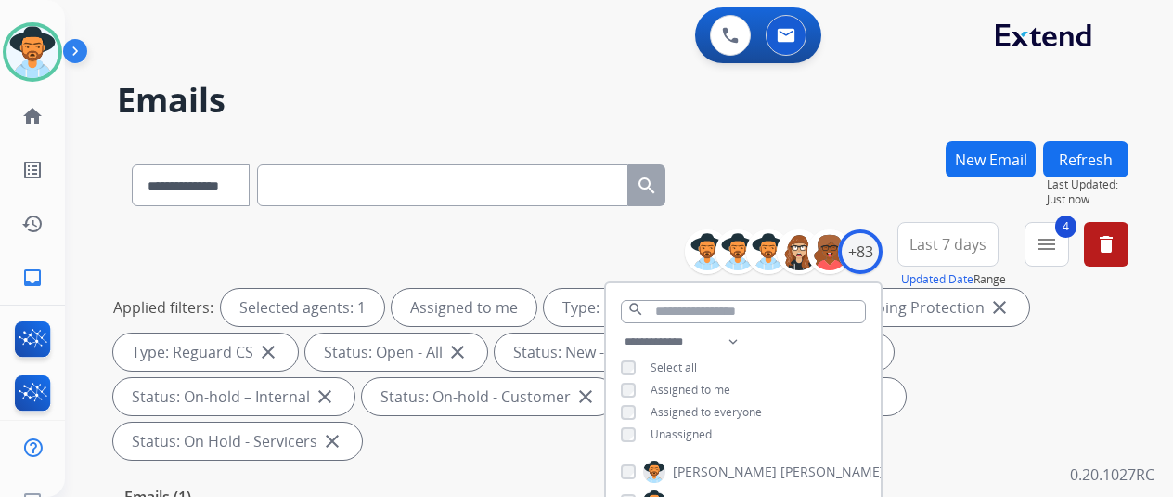
click at [743, 159] on div "**********" at bounding box center [623, 181] width 1012 height 81
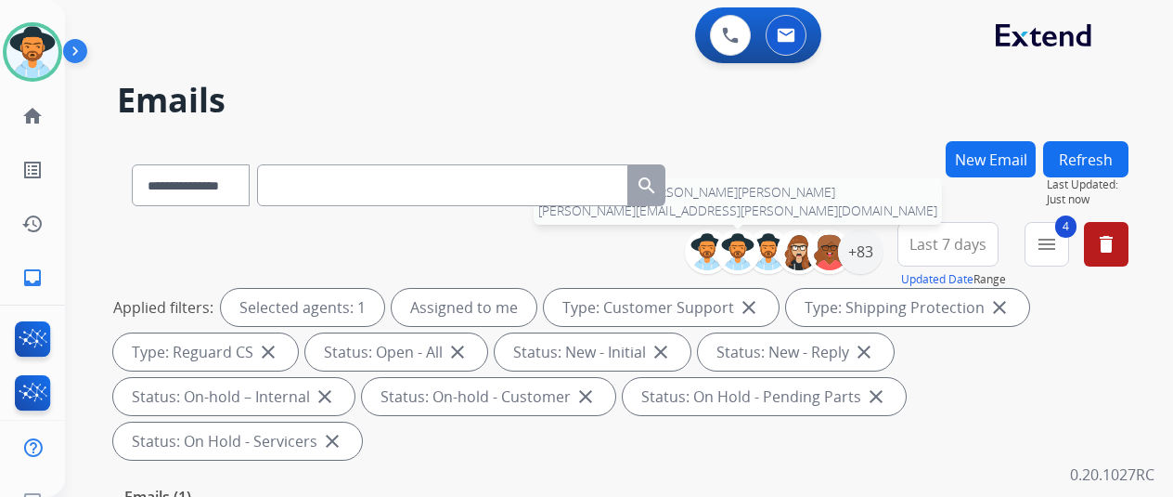
scroll to position [371, 0]
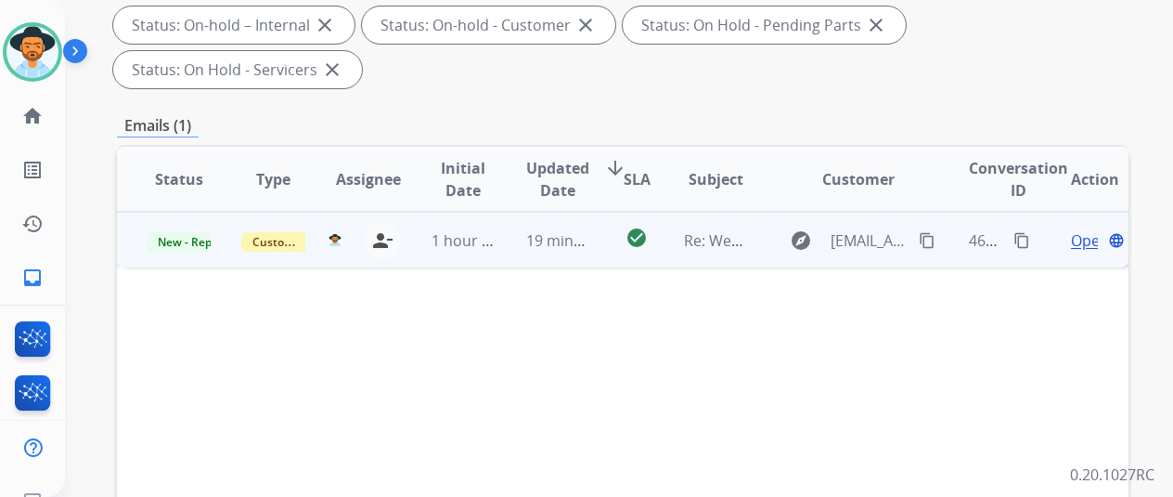
click at [1083, 229] on span "Open" at bounding box center [1090, 240] width 38 height 22
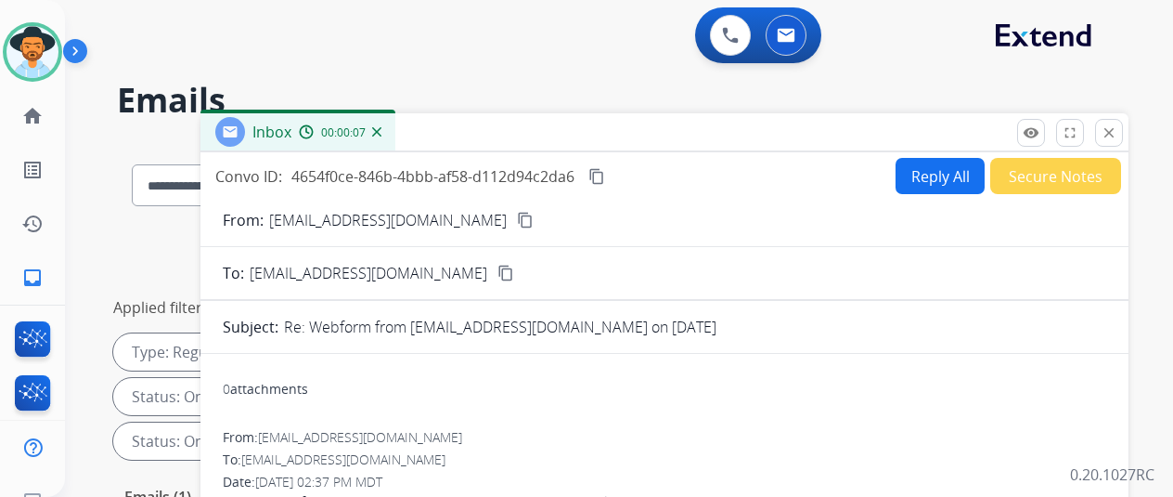
scroll to position [0, 0]
click at [943, 175] on button "Reply All" at bounding box center [940, 176] width 89 height 36
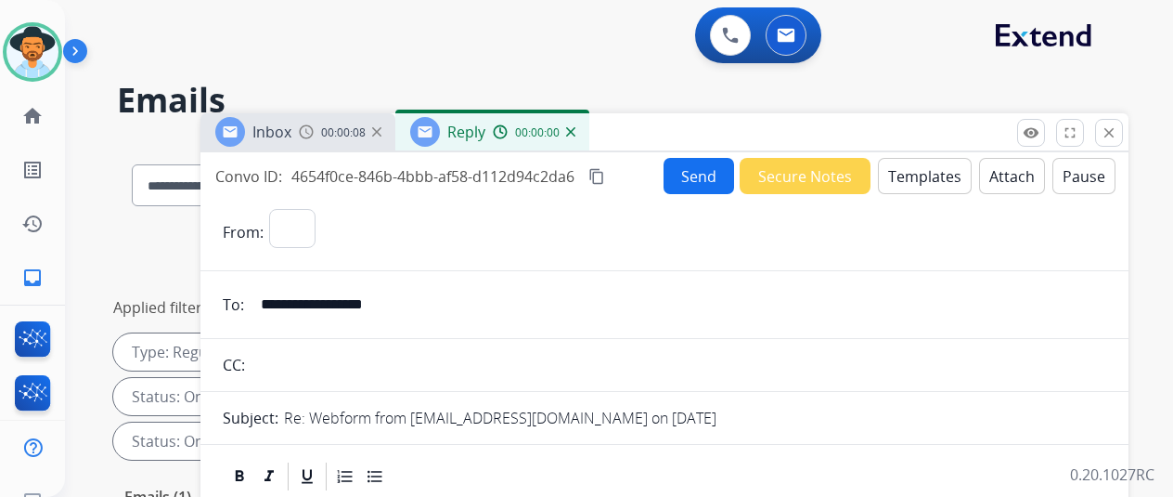
select select "**********"
click at [942, 171] on button "Templates" at bounding box center [925, 176] width 94 height 36
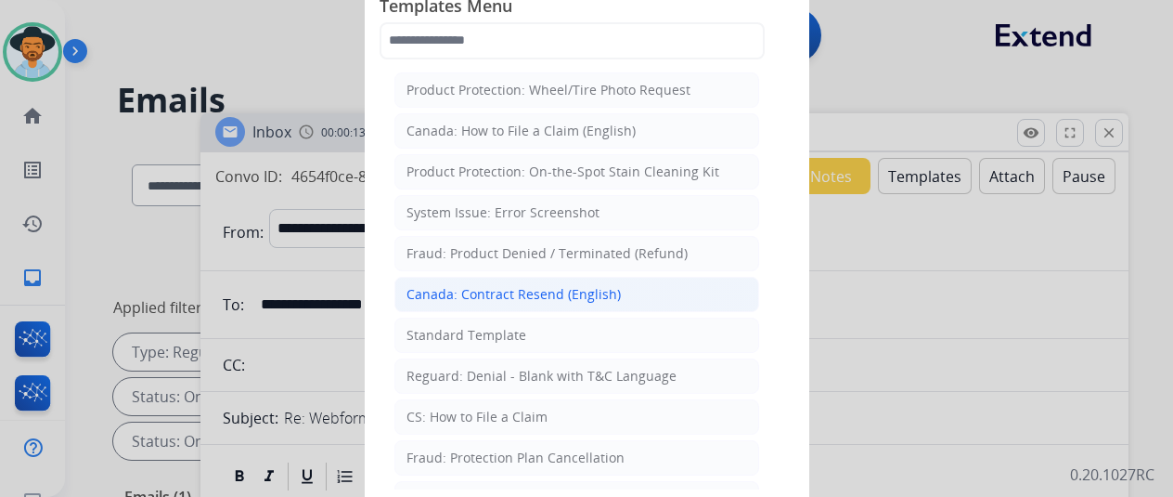
drag, startPoint x: 426, startPoint y: 331, endPoint x: 416, endPoint y: 291, distance: 42.1
click at [257, 55] on div at bounding box center [586, 248] width 1173 height 497
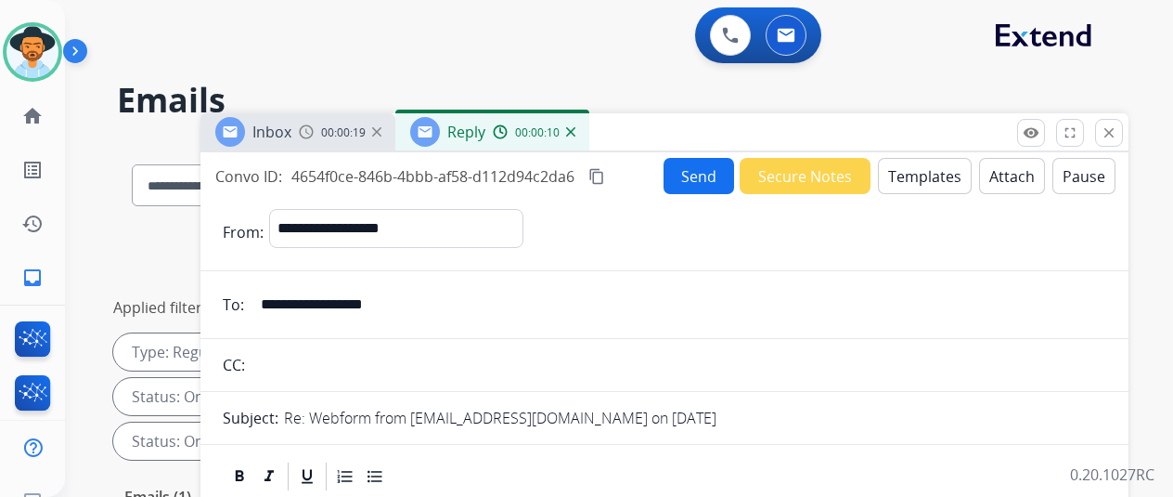
click at [576, 132] on img at bounding box center [570, 131] width 9 height 9
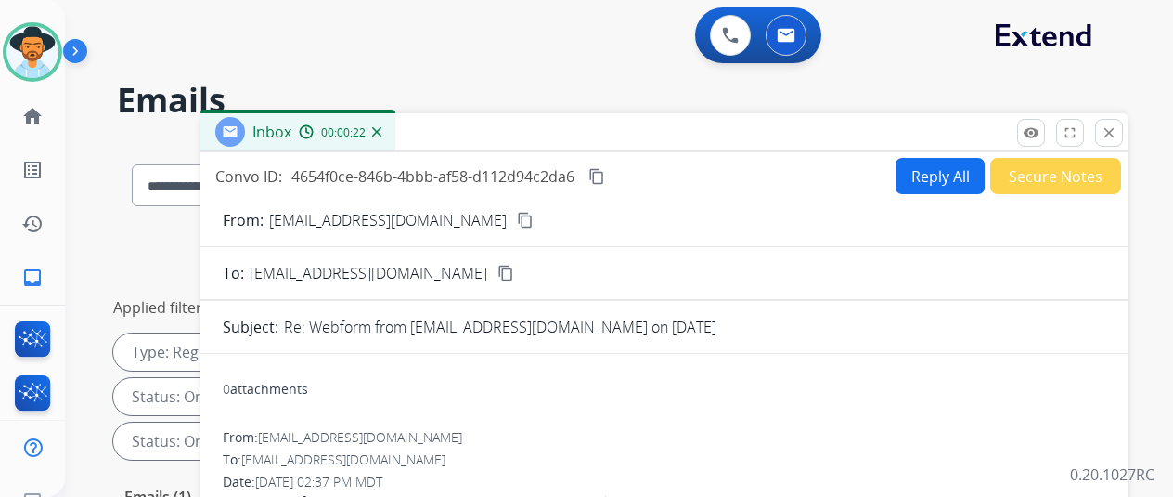
click at [382, 129] on img at bounding box center [376, 131] width 9 height 9
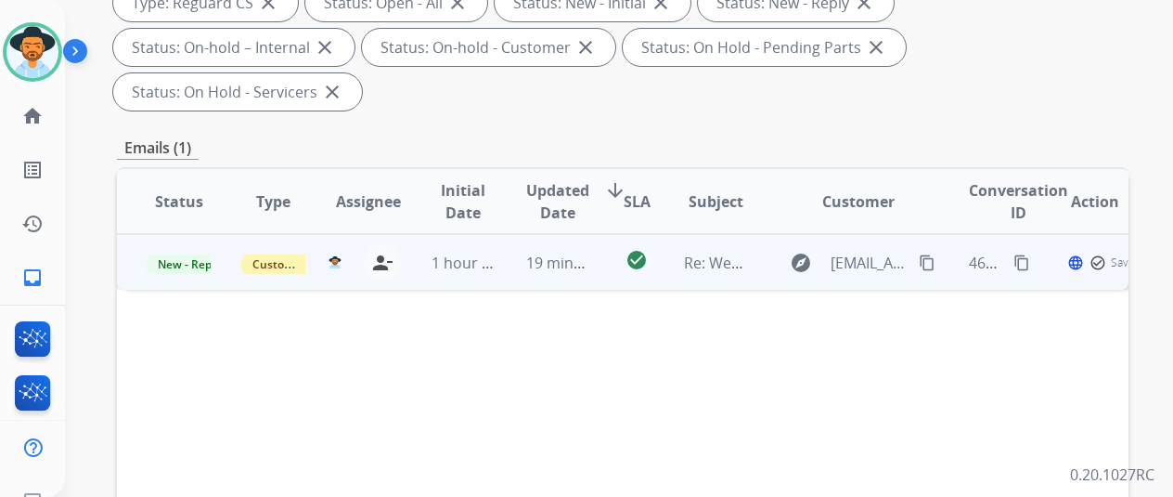
scroll to position [371, 0]
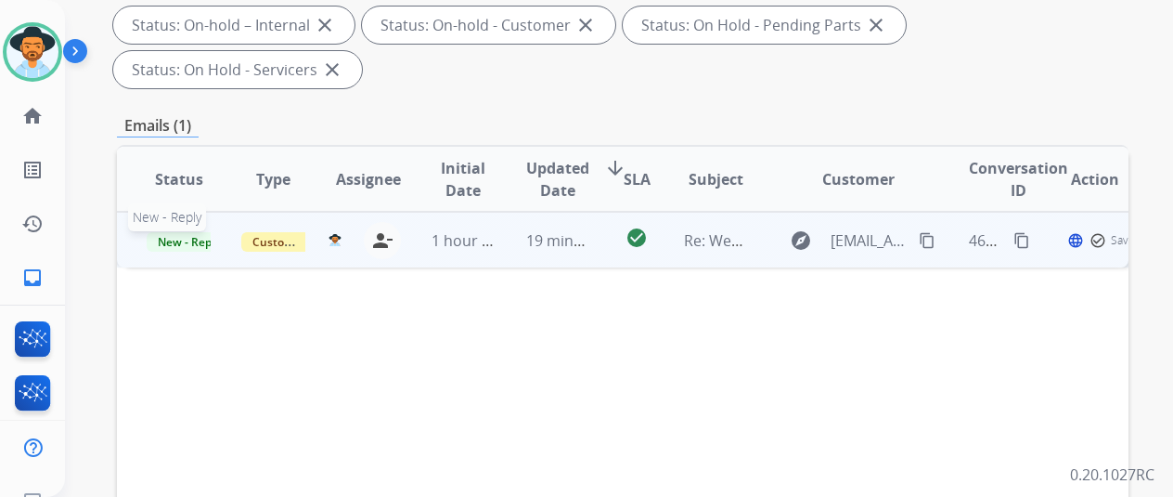
click at [181, 232] on span "New - Reply" at bounding box center [189, 241] width 84 height 19
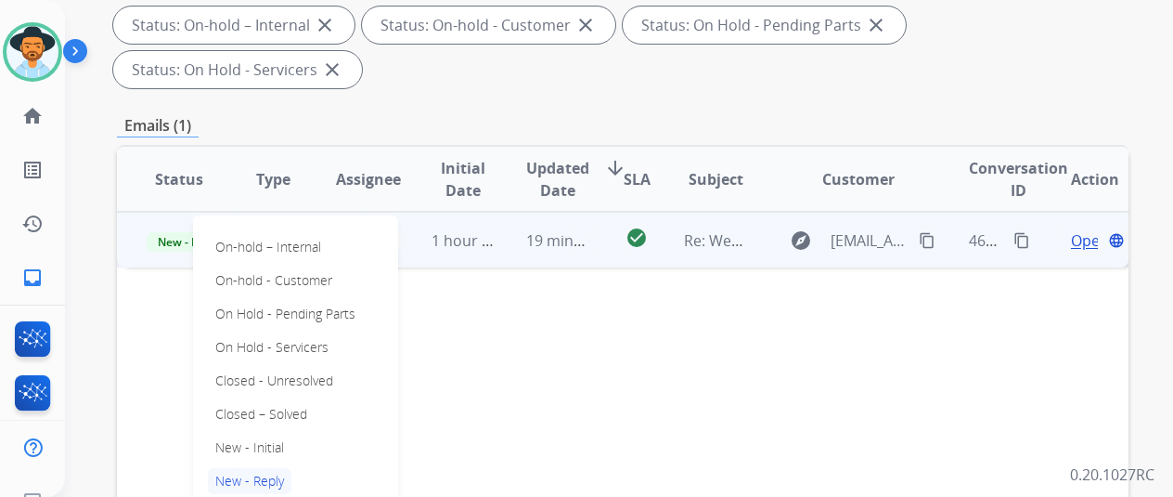
drag, startPoint x: 232, startPoint y: 373, endPoint x: 243, endPoint y: 361, distance: 16.4
click at [230, 401] on p "Closed – Solved" at bounding box center [261, 414] width 107 height 26
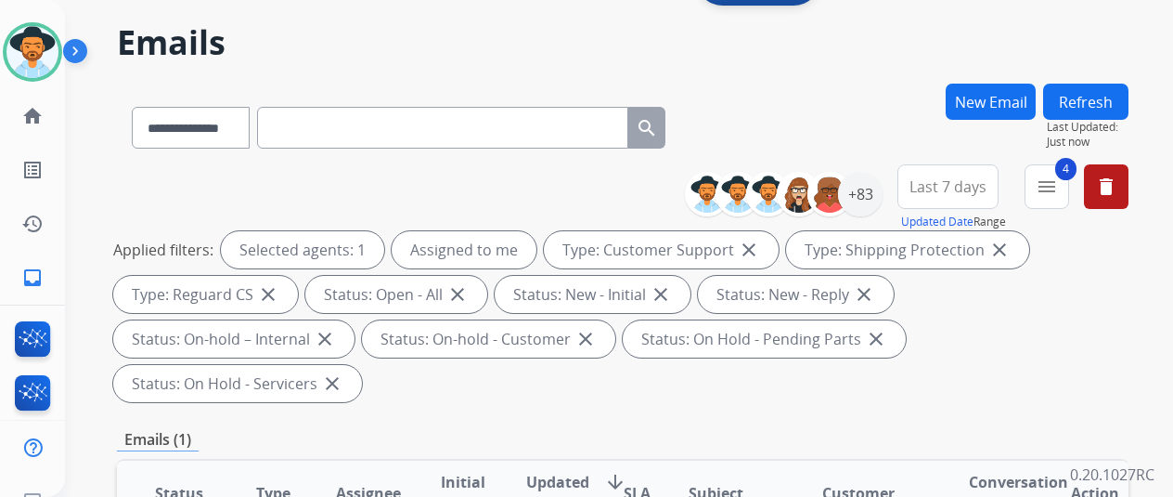
scroll to position [0, 0]
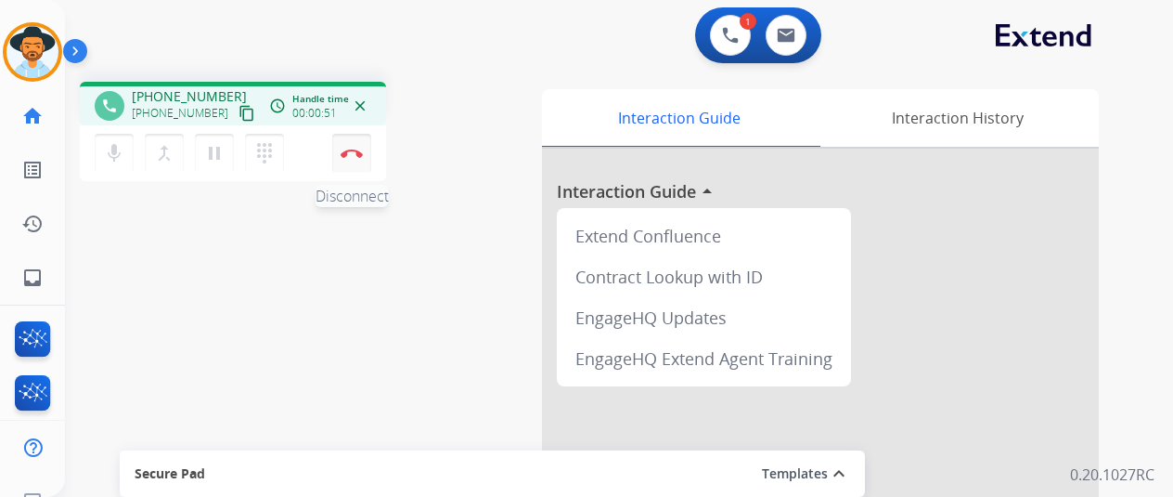
click at [351, 149] on img at bounding box center [352, 153] width 22 height 9
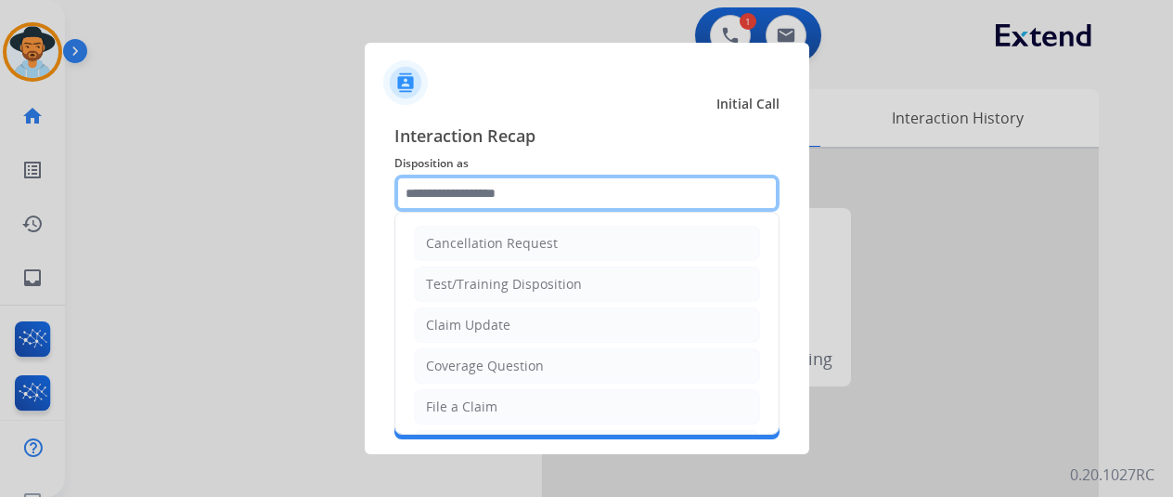
click at [437, 199] on input "text" at bounding box center [587, 193] width 385 height 37
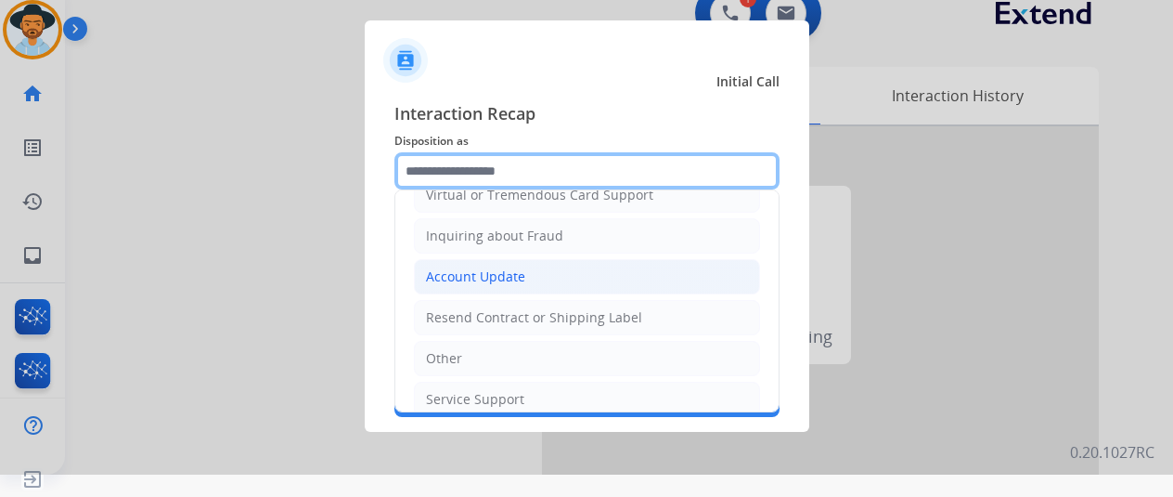
scroll to position [281, 0]
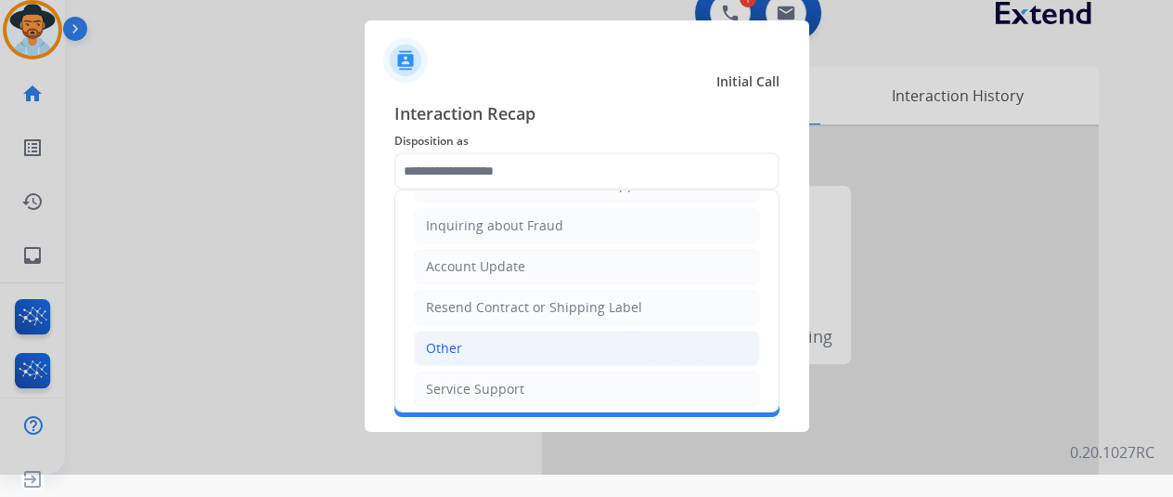
click at [454, 341] on div "Other" at bounding box center [444, 348] width 36 height 19
type input "*****"
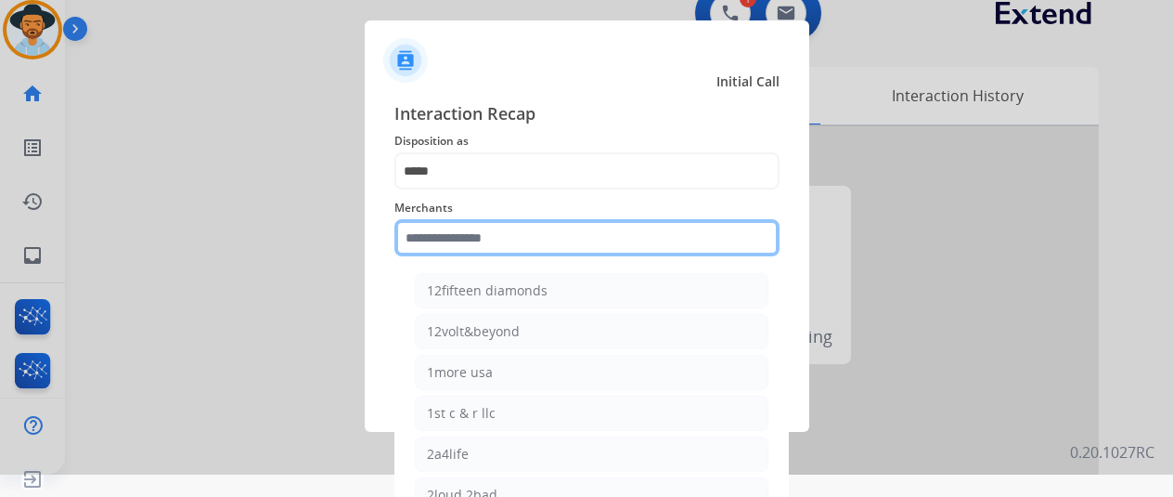
click at [449, 247] on input "text" at bounding box center [587, 237] width 385 height 37
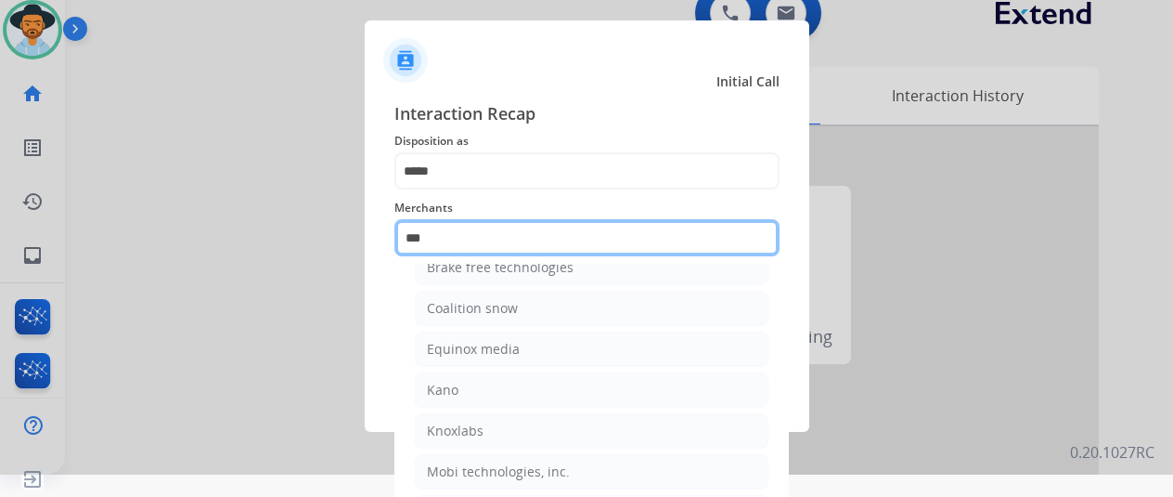
scroll to position [0, 0]
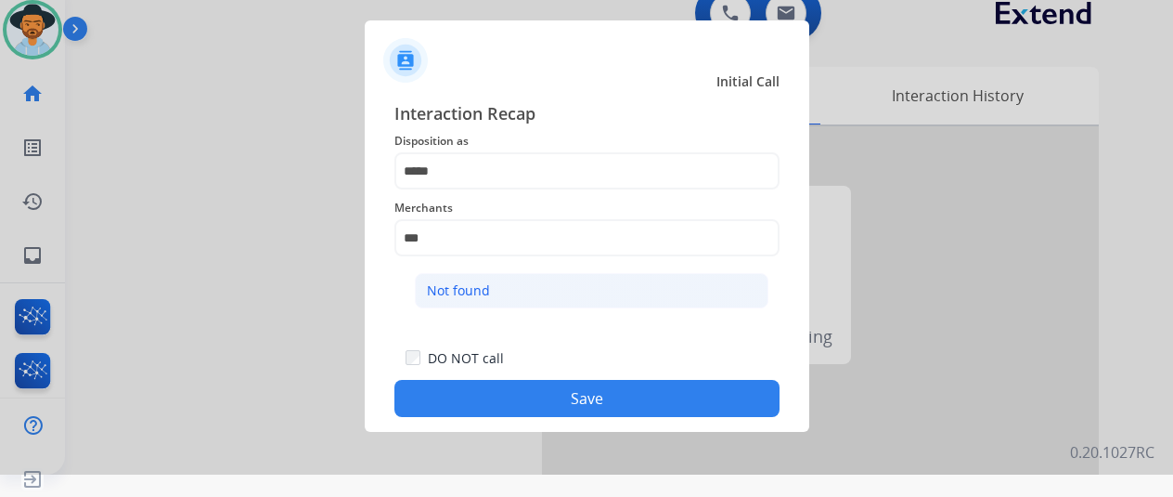
click at [478, 291] on div "Not found" at bounding box center [458, 290] width 63 height 19
type input "*********"
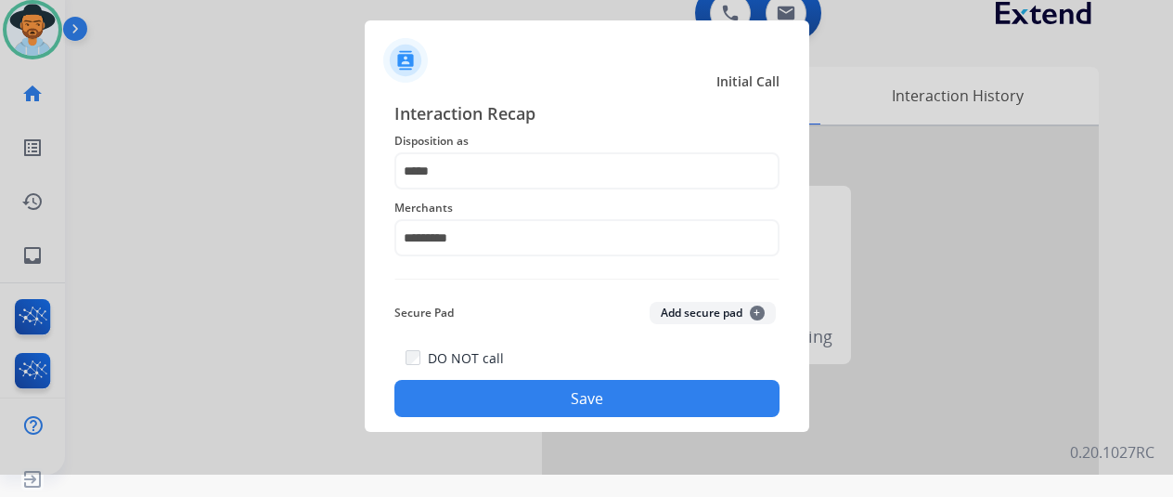
click at [568, 406] on button "Save" at bounding box center [587, 398] width 385 height 37
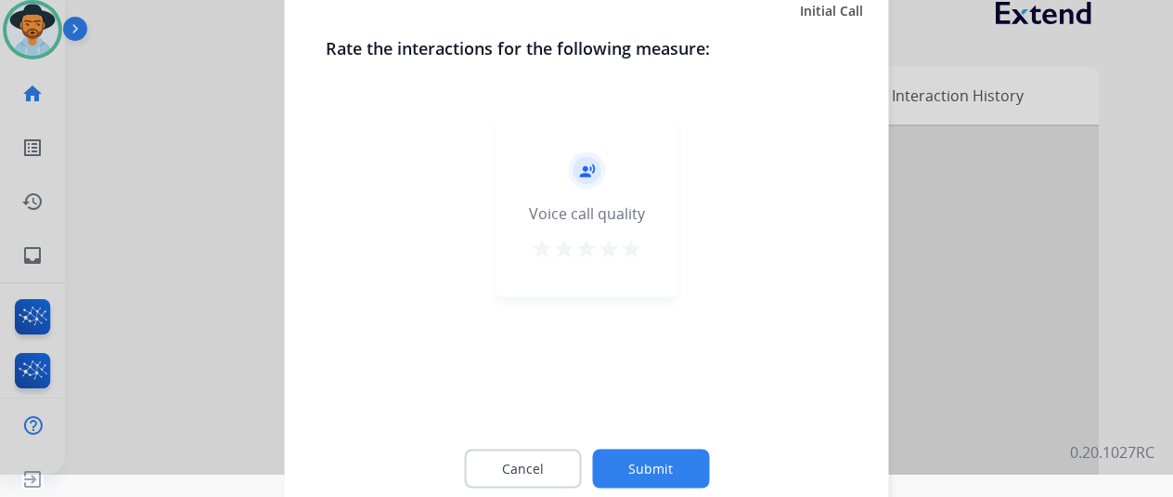
click at [663, 467] on button "Submit" at bounding box center [650, 467] width 117 height 39
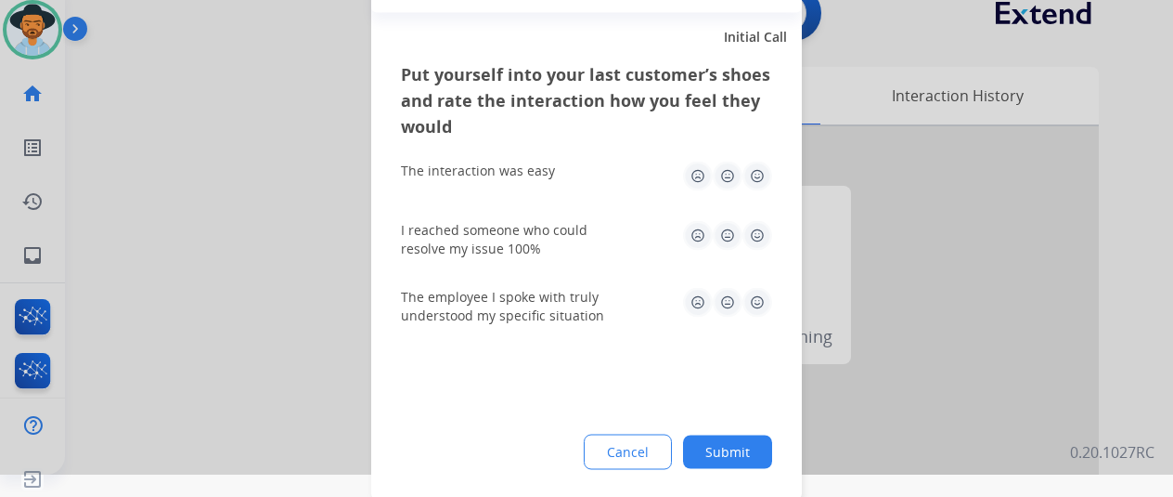
click at [704, 451] on button "Submit" at bounding box center [727, 450] width 89 height 33
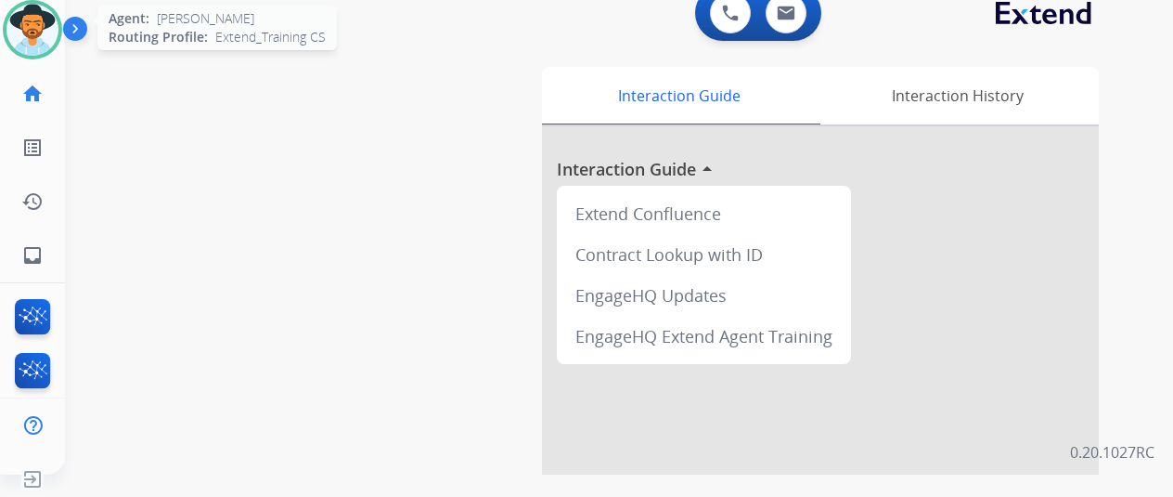
click at [46, 34] on img at bounding box center [32, 30] width 52 height 52
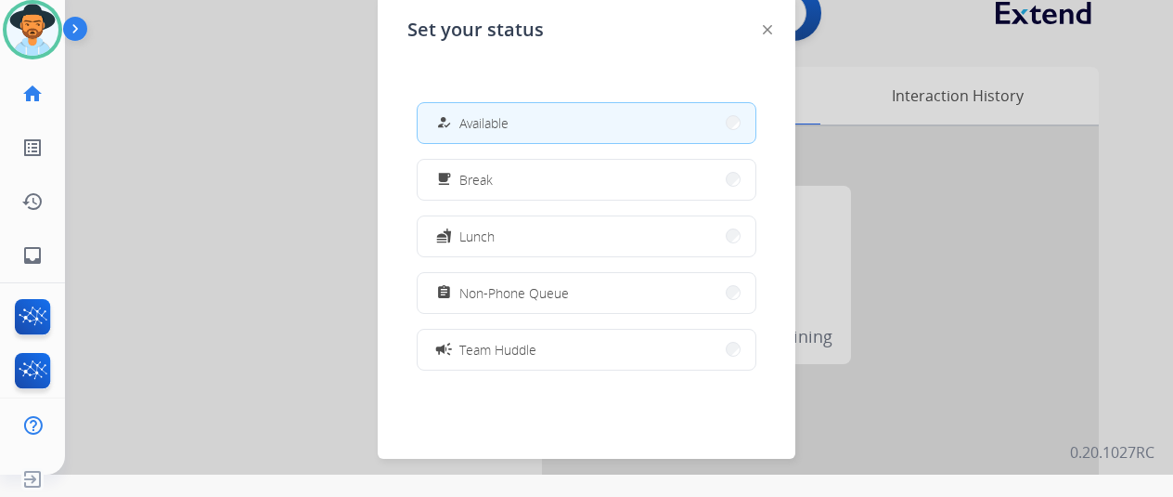
click at [572, 120] on button "how_to_reg Available" at bounding box center [587, 123] width 338 height 40
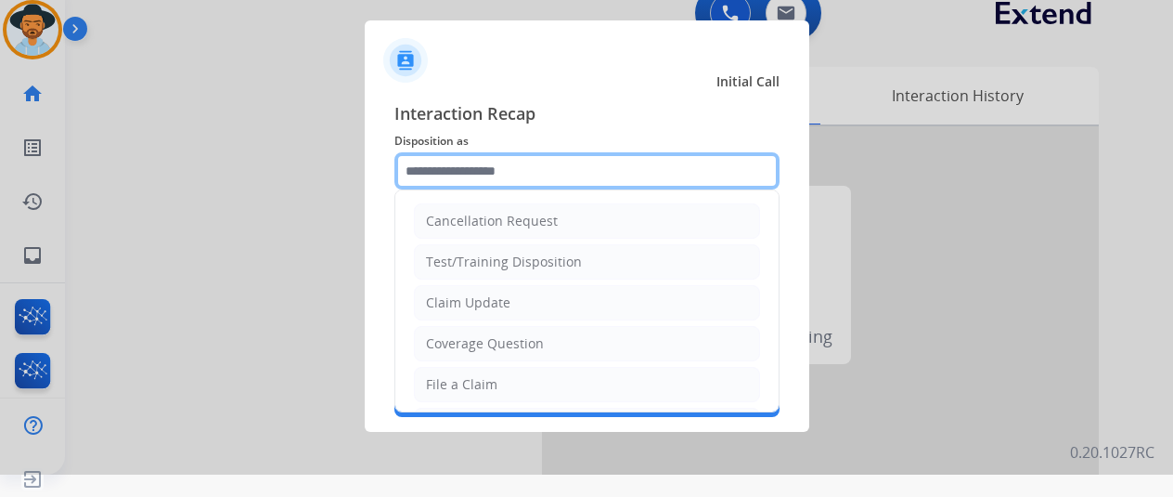
click at [418, 157] on input "text" at bounding box center [587, 170] width 385 height 37
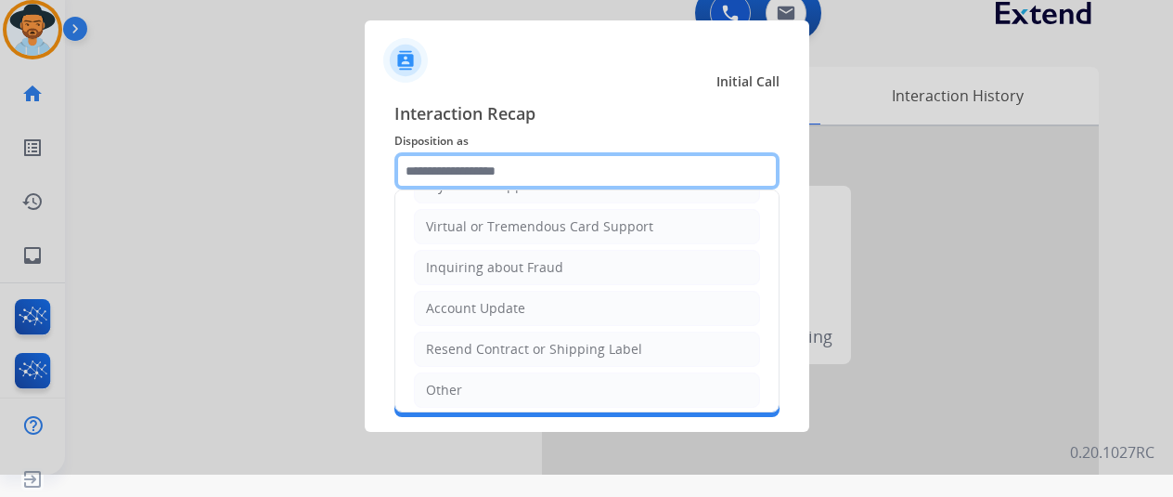
scroll to position [278, 0]
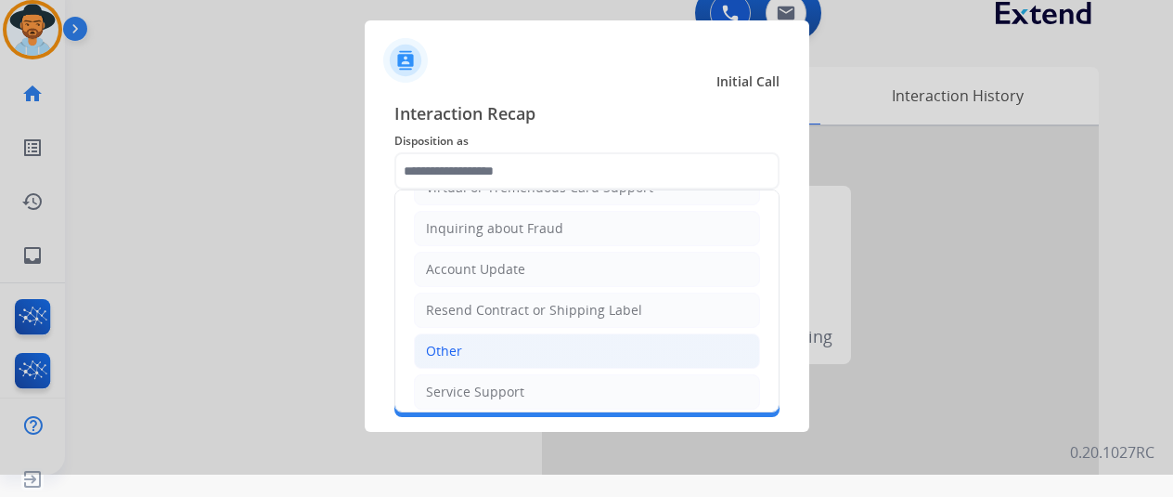
click at [460, 348] on li "Other" at bounding box center [587, 350] width 346 height 35
type input "*****"
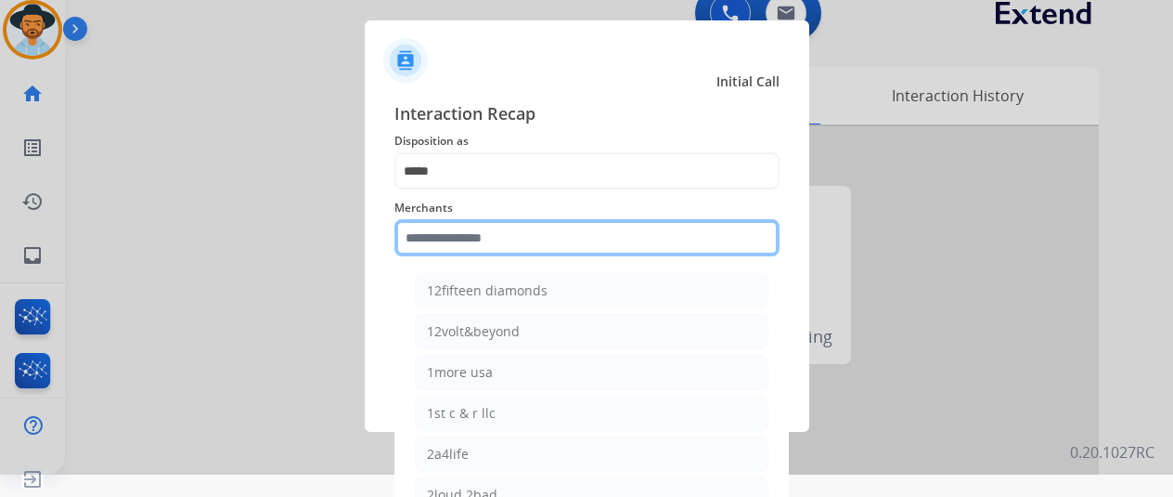
click at [457, 252] on input "text" at bounding box center [587, 237] width 385 height 37
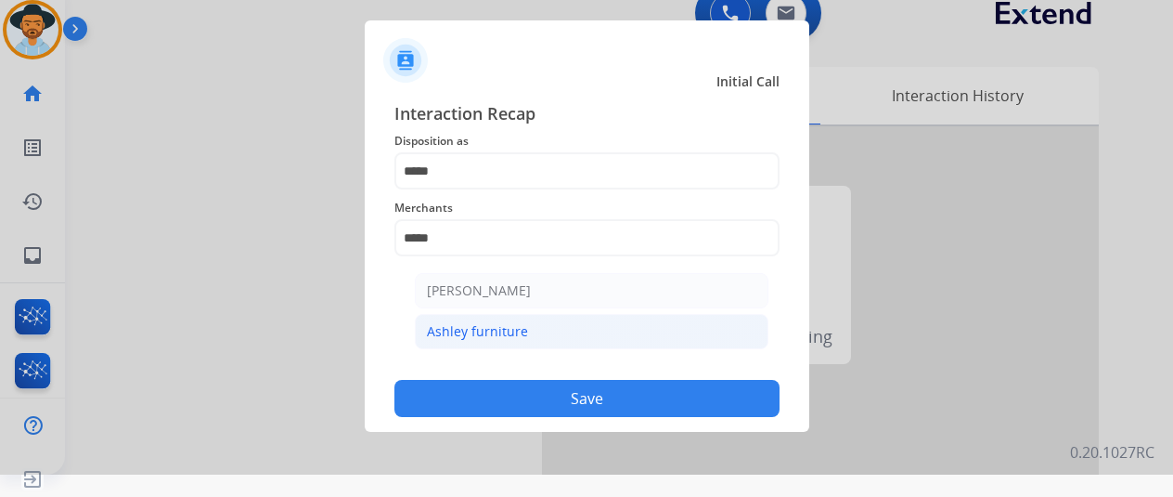
click at [494, 337] on div "Ashley furniture" at bounding box center [477, 331] width 101 height 19
type input "**********"
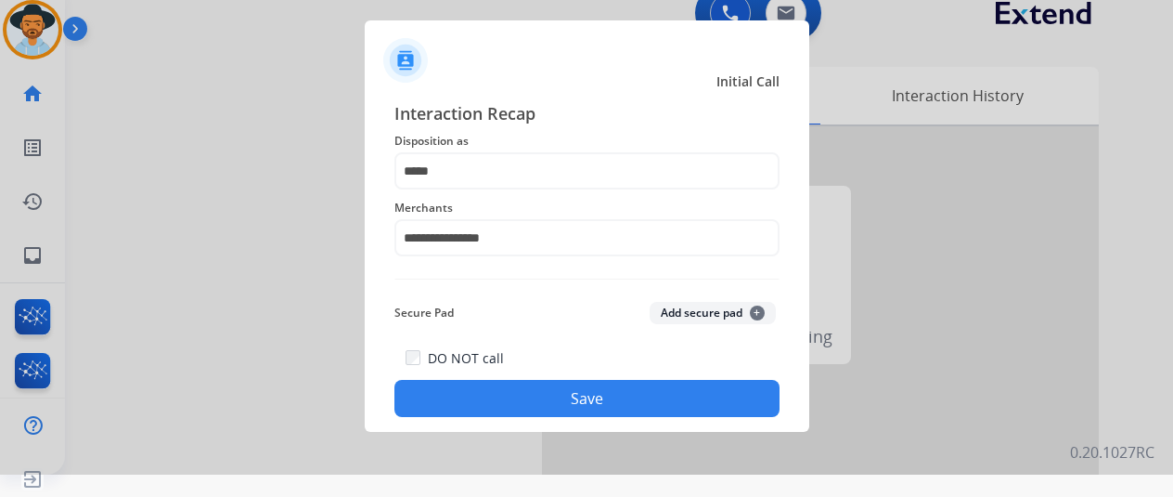
click at [576, 391] on button "Save" at bounding box center [587, 398] width 385 height 37
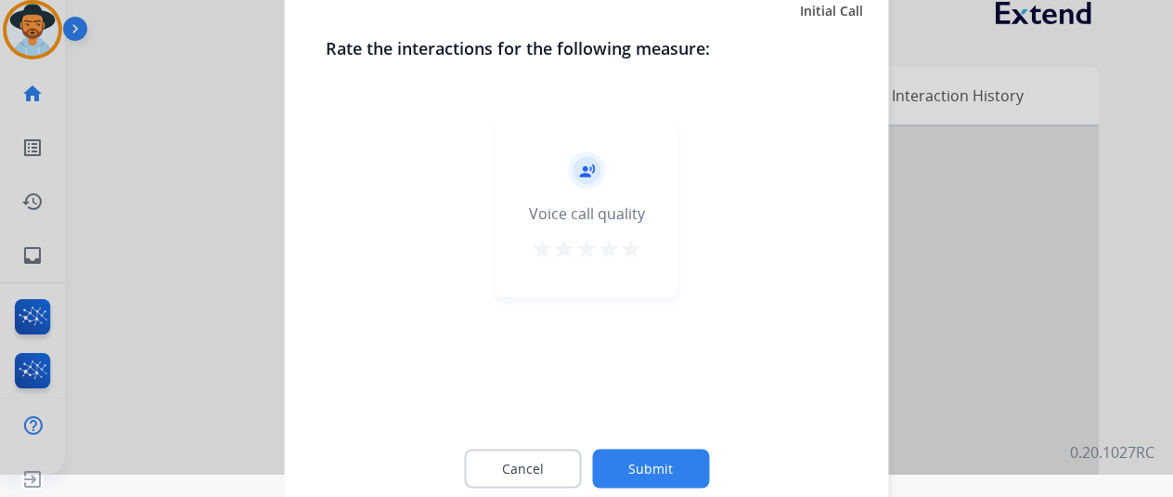
click at [651, 461] on button "Submit" at bounding box center [650, 467] width 117 height 39
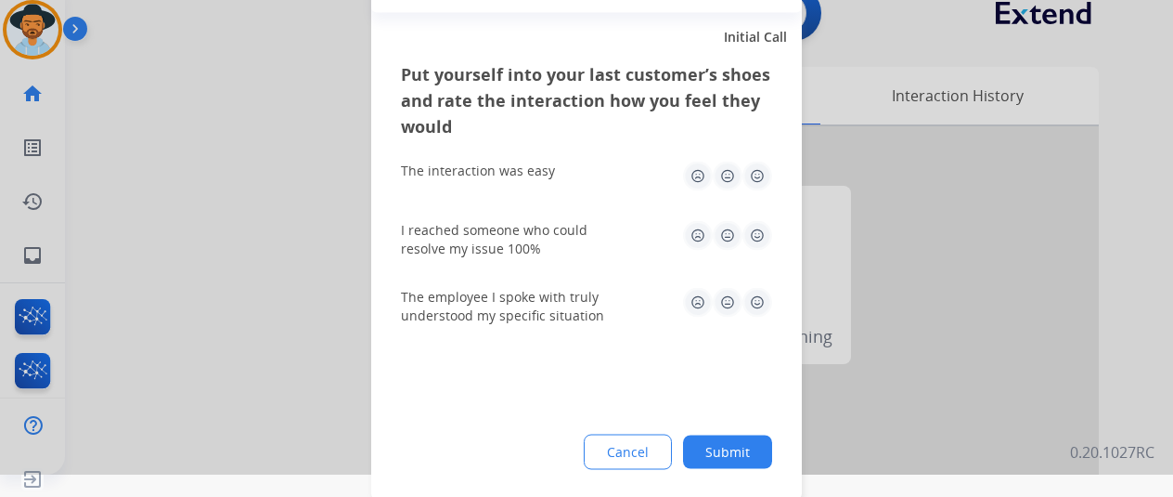
click at [739, 457] on button "Submit" at bounding box center [727, 450] width 89 height 33
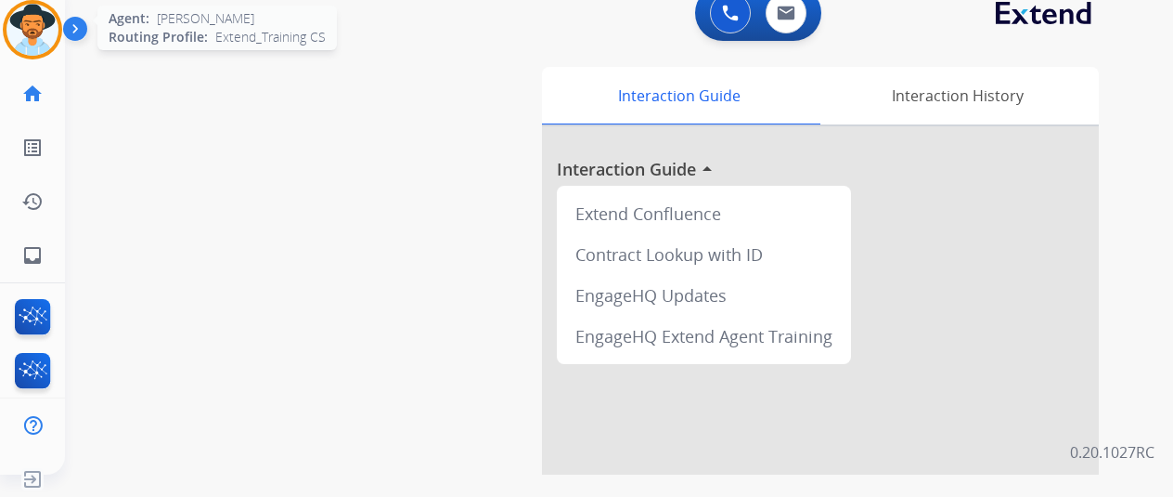
click at [35, 18] on img at bounding box center [32, 30] width 52 height 52
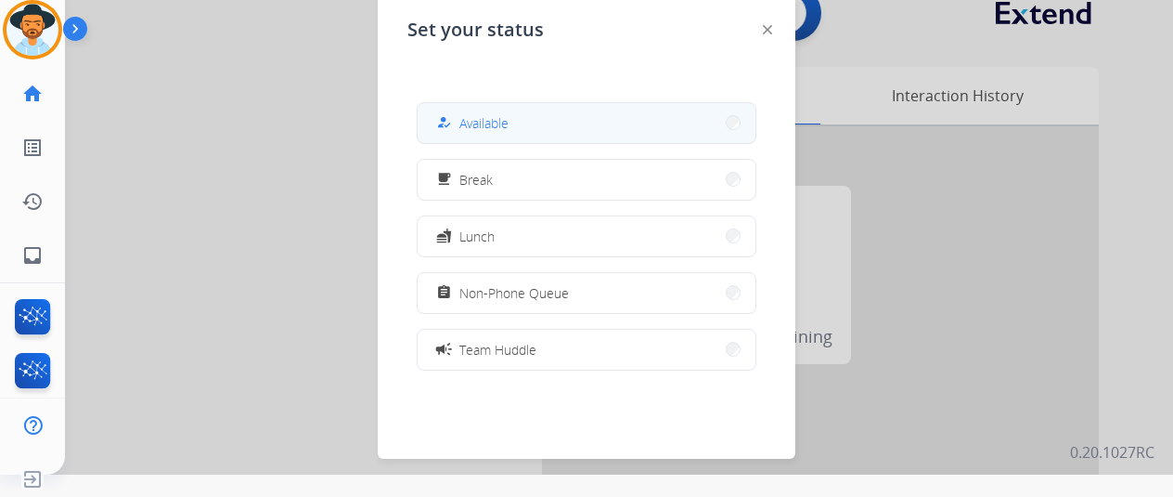
click at [521, 140] on button "how_to_reg Available" at bounding box center [587, 123] width 338 height 40
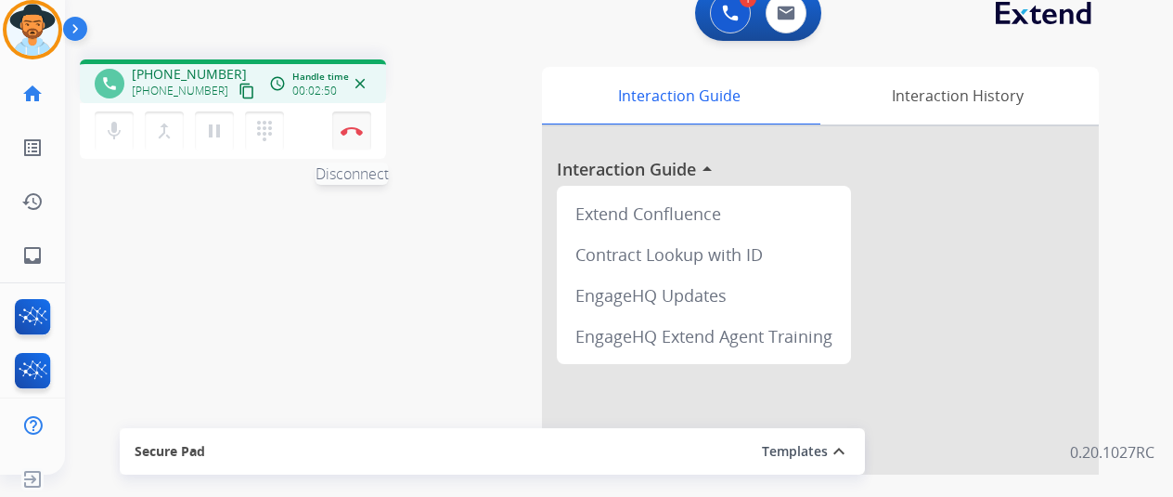
click at [343, 131] on img at bounding box center [352, 130] width 22 height 9
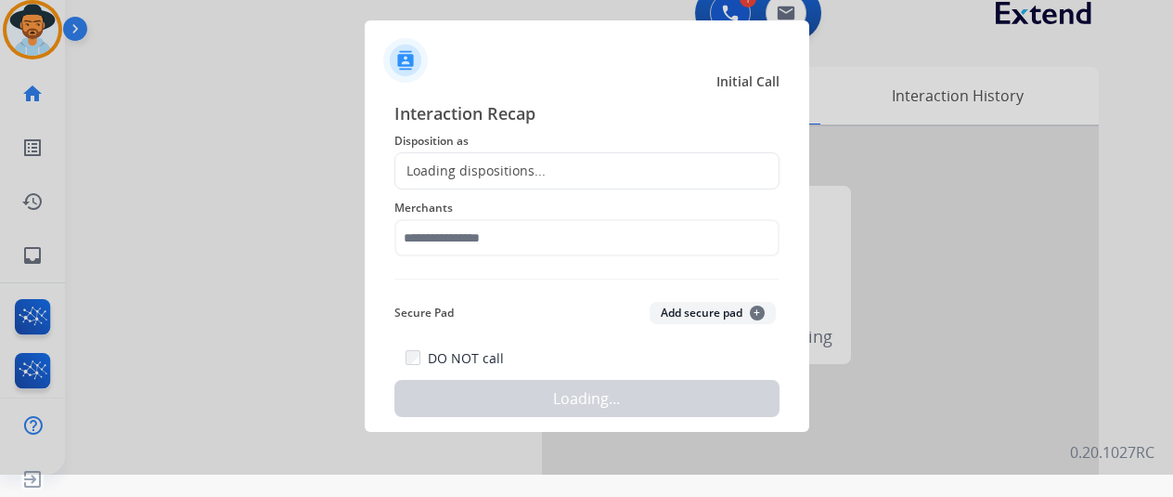
click at [470, 160] on div "Loading dispositions..." at bounding box center [587, 170] width 385 height 37
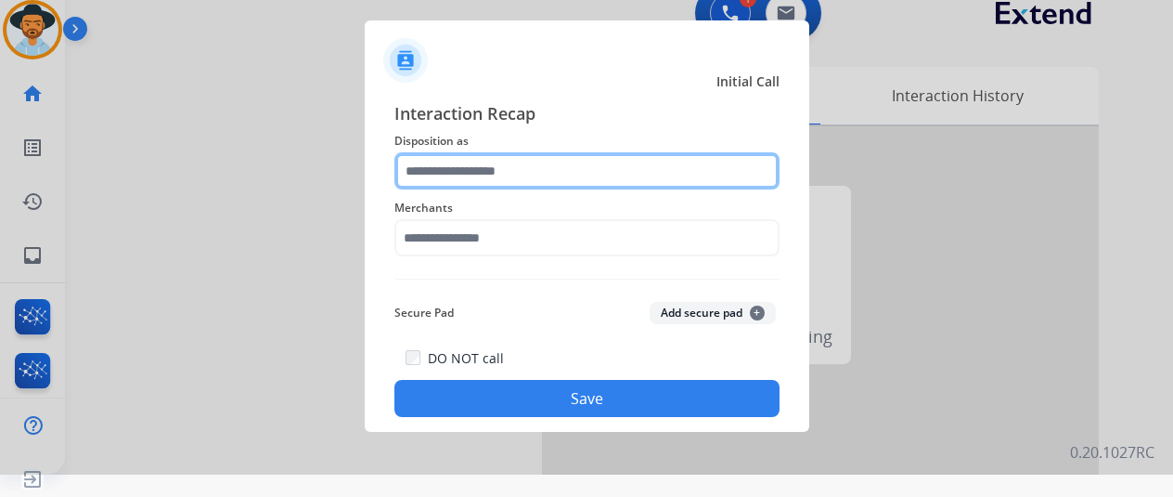
click at [470, 160] on input "text" at bounding box center [587, 170] width 385 height 37
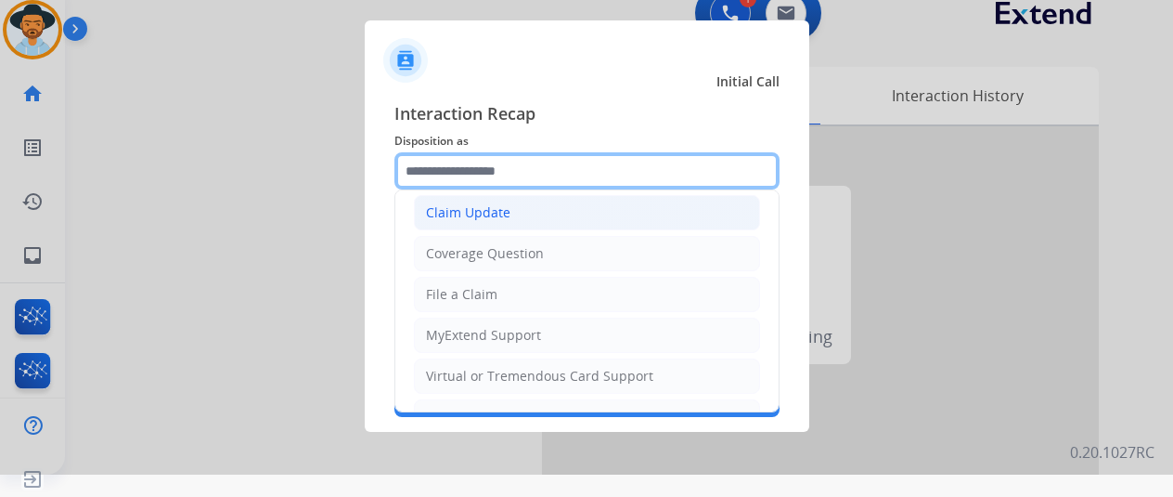
scroll to position [0, 0]
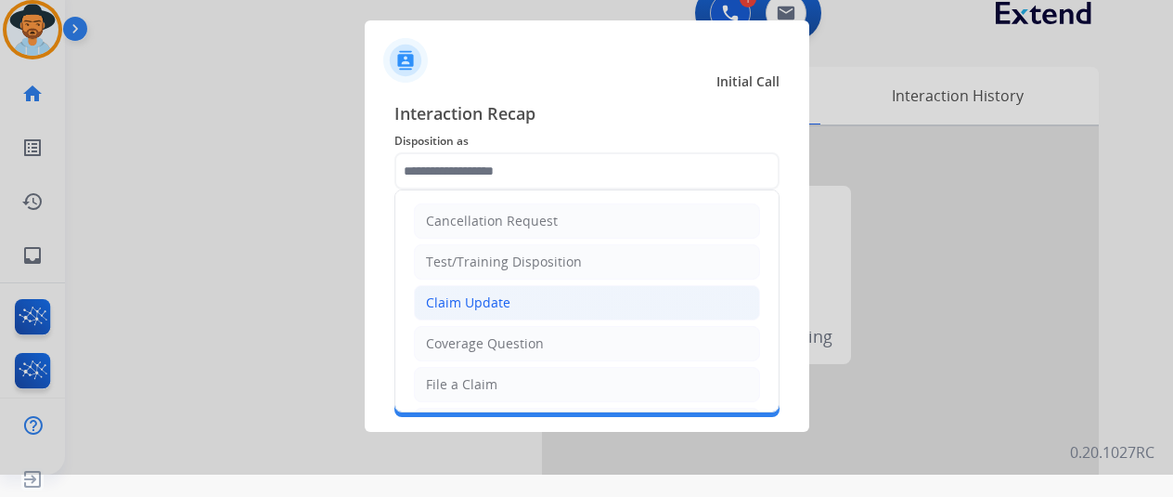
click at [472, 304] on div "Claim Update" at bounding box center [468, 302] width 84 height 19
type input "**********"
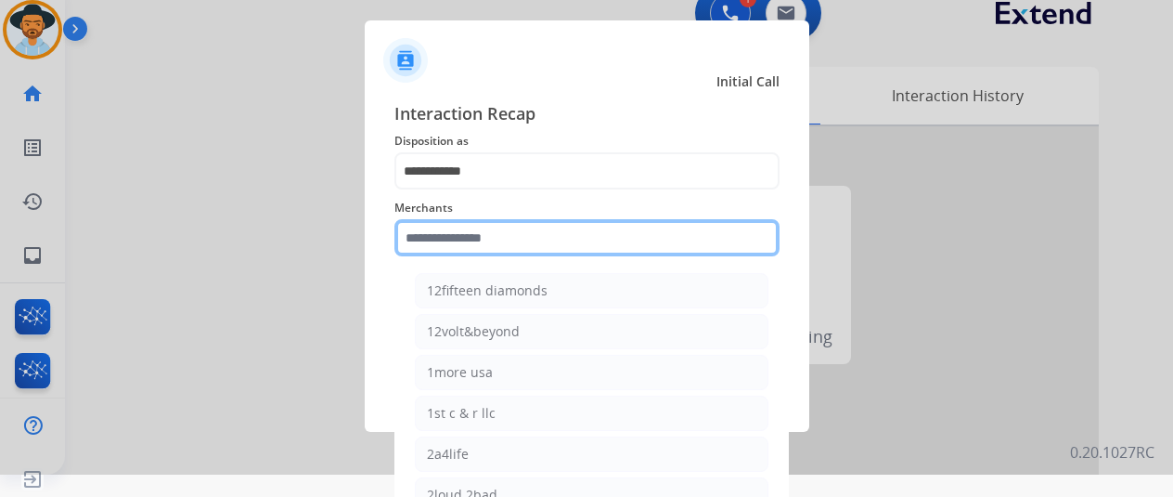
click at [439, 235] on input "text" at bounding box center [587, 237] width 385 height 37
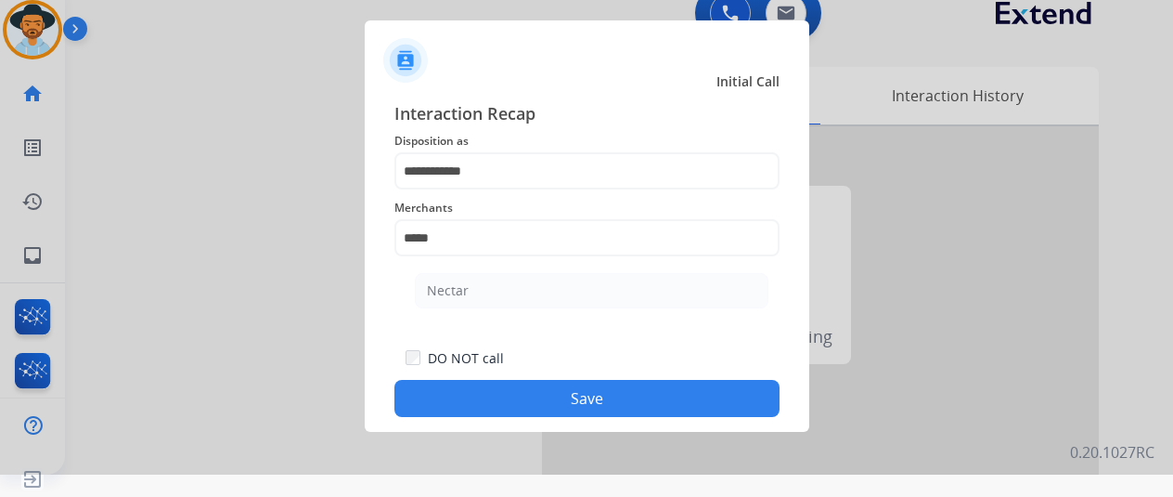
click at [447, 301] on li "Nectar" at bounding box center [592, 290] width 354 height 35
type input "******"
click at [600, 391] on button "Save" at bounding box center [587, 398] width 385 height 37
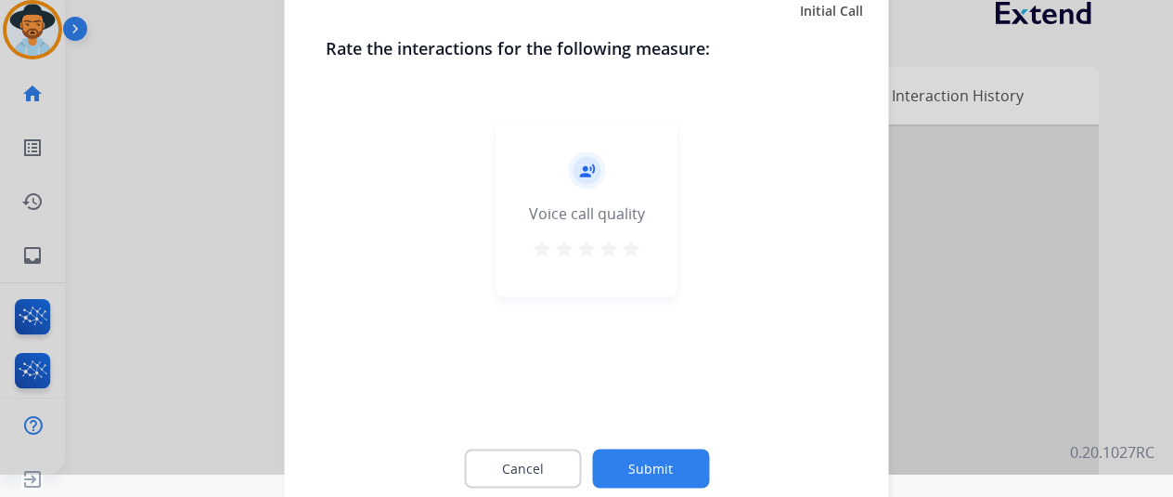
click at [644, 465] on button "Submit" at bounding box center [650, 467] width 117 height 39
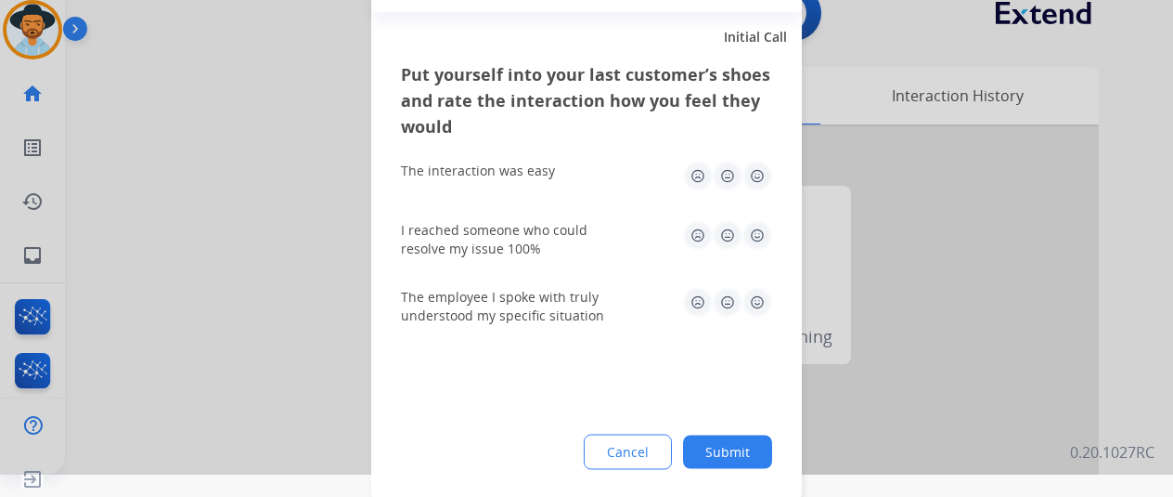
click at [711, 446] on button "Submit" at bounding box center [727, 450] width 89 height 33
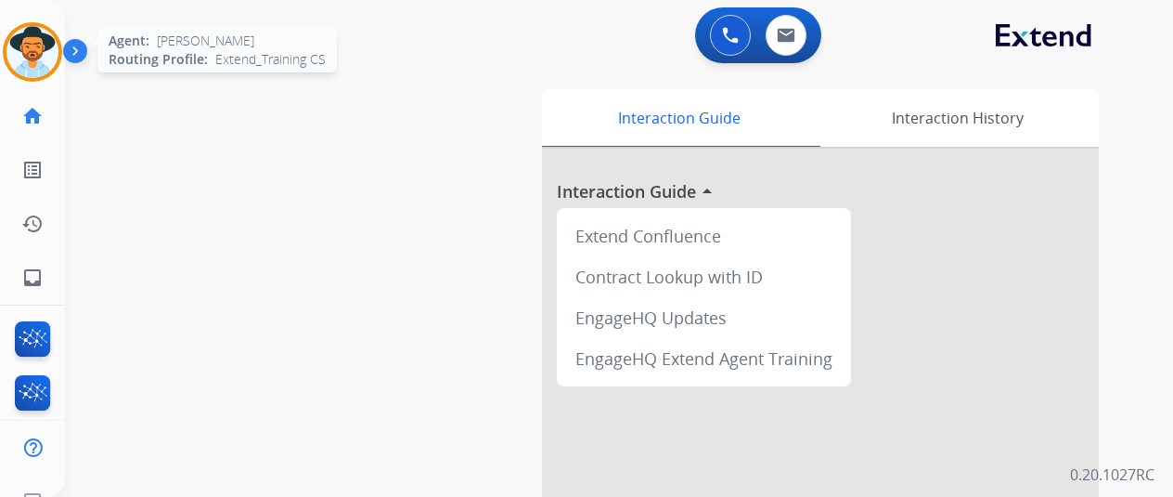
click at [31, 40] on img at bounding box center [32, 52] width 52 height 52
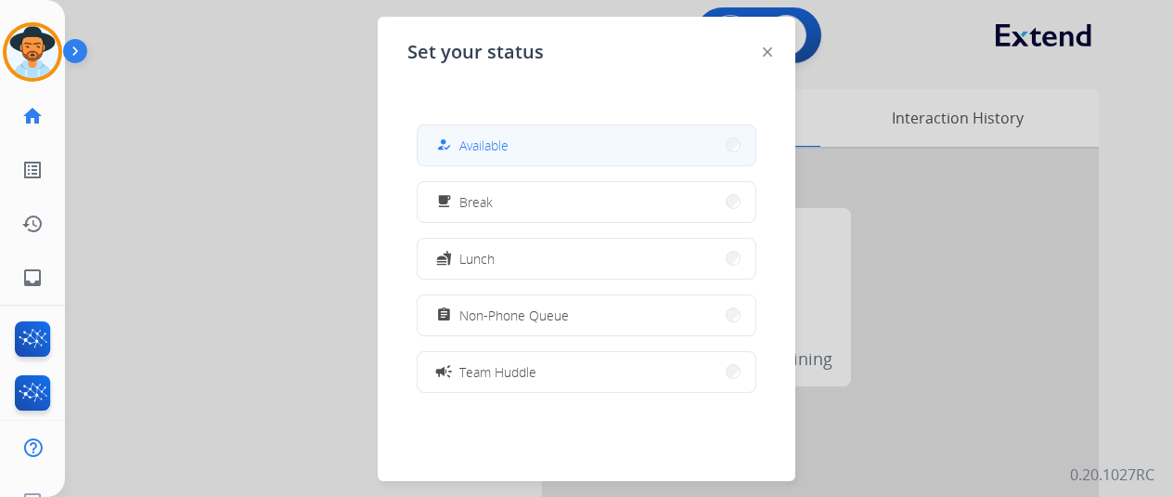
click at [477, 142] on span "Available" at bounding box center [484, 145] width 49 height 19
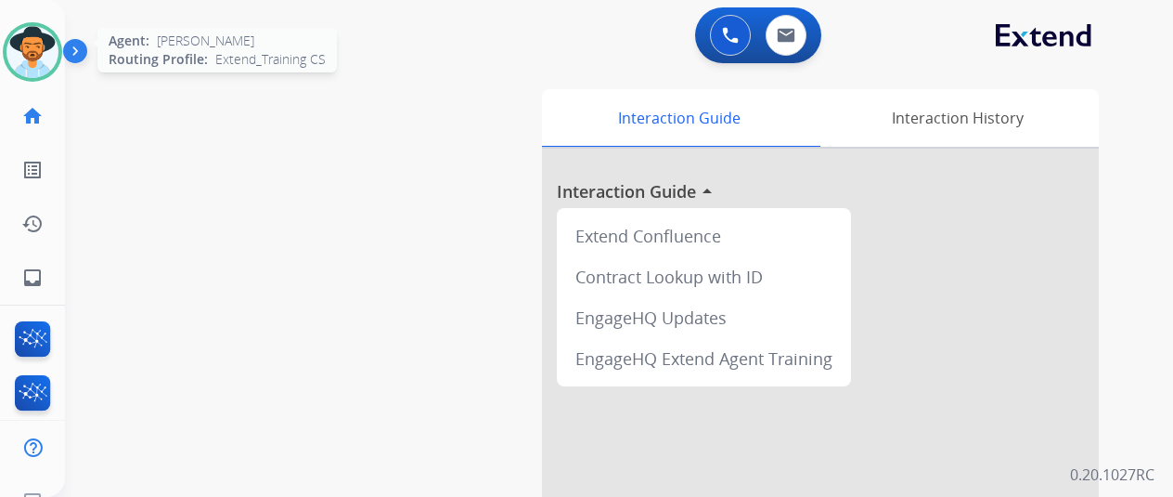
click at [38, 42] on img at bounding box center [32, 52] width 52 height 52
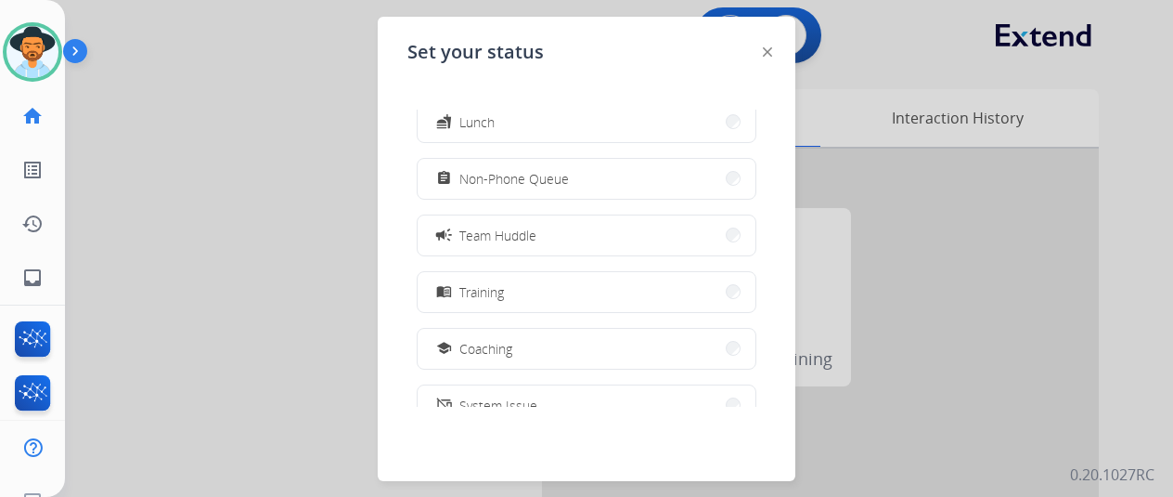
scroll to position [293, 0]
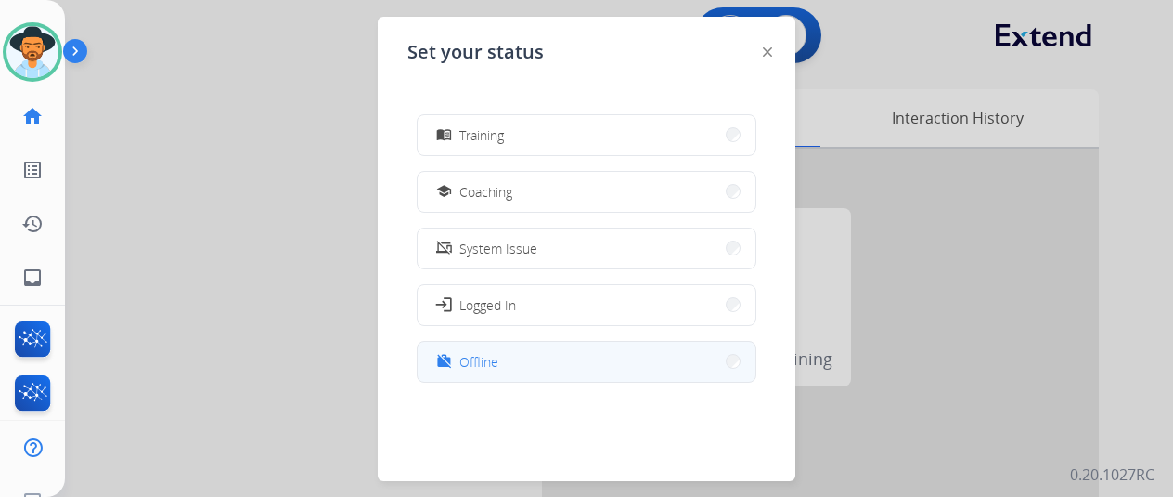
click at [503, 357] on button "work_off Offline" at bounding box center [587, 362] width 338 height 40
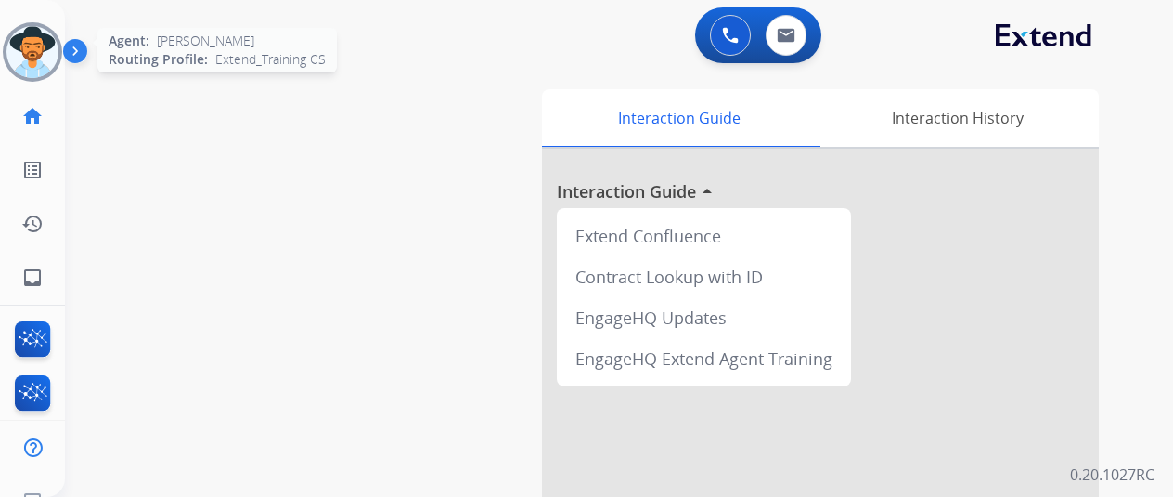
click at [37, 61] on img at bounding box center [32, 52] width 52 height 52
